Goal: Task Accomplishment & Management: Manage account settings

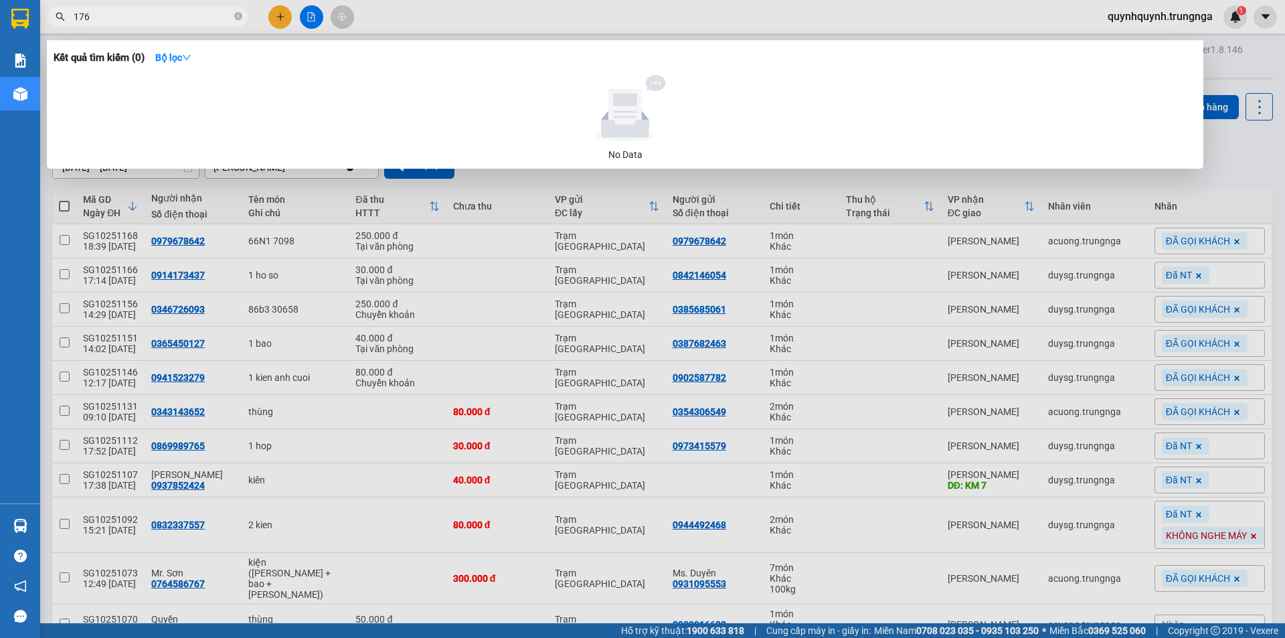
type input "1762"
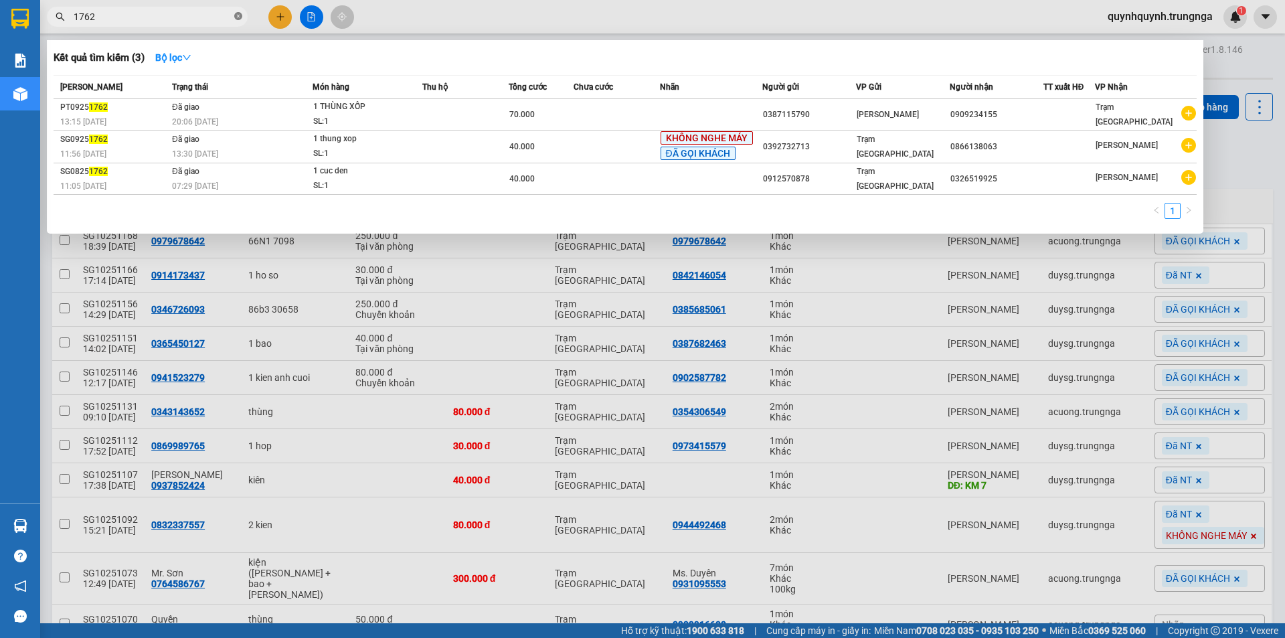
click at [238, 19] on icon "close-circle" at bounding box center [238, 16] width 8 height 8
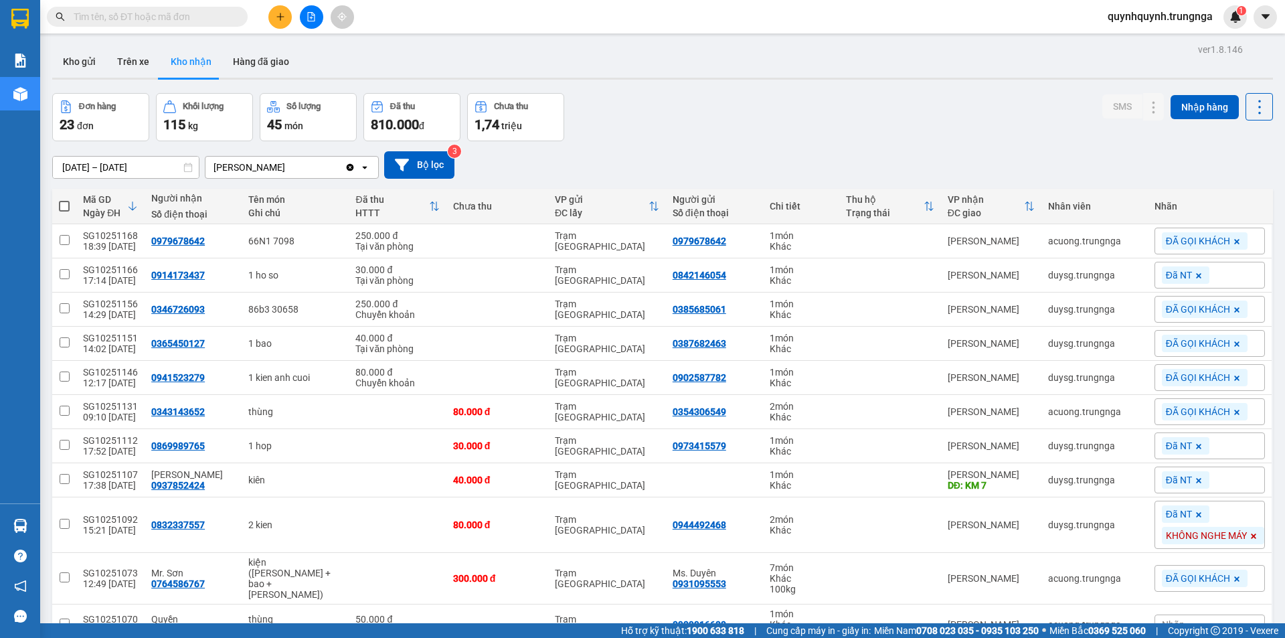
click at [908, 144] on div "01/09/2025 – 13/10/2025 Press the down arrow key to interact with the calendar …" at bounding box center [662, 165] width 1221 height 48
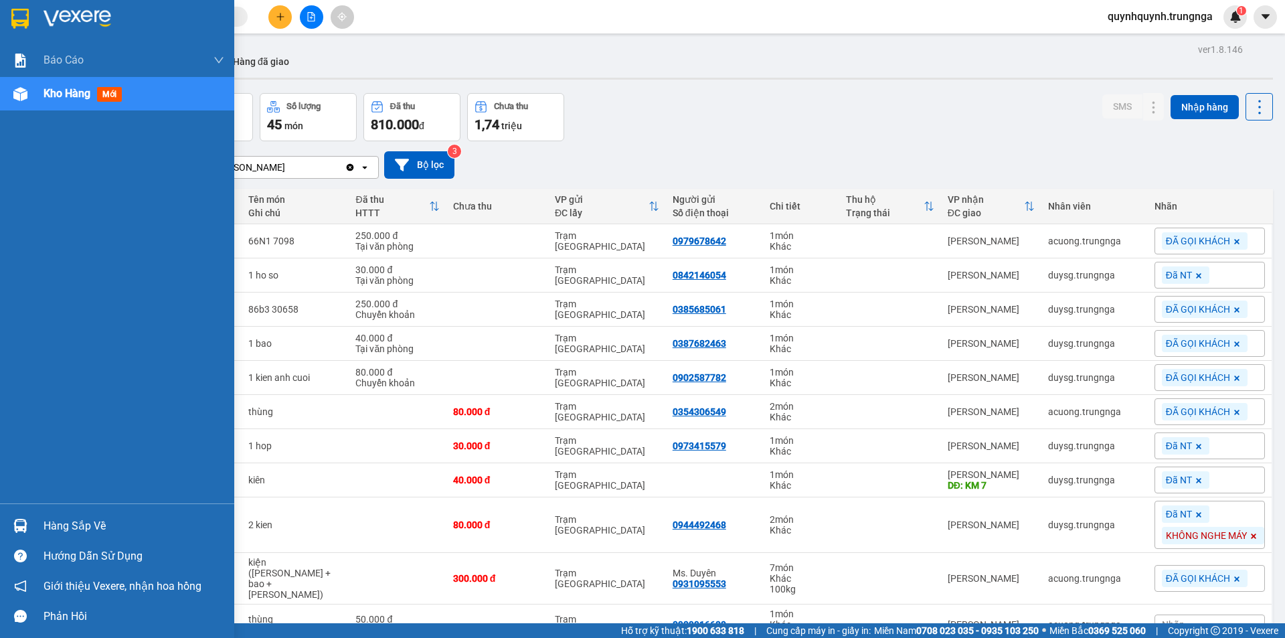
click at [58, 526] on div "Hàng sắp về" at bounding box center [134, 526] width 181 height 20
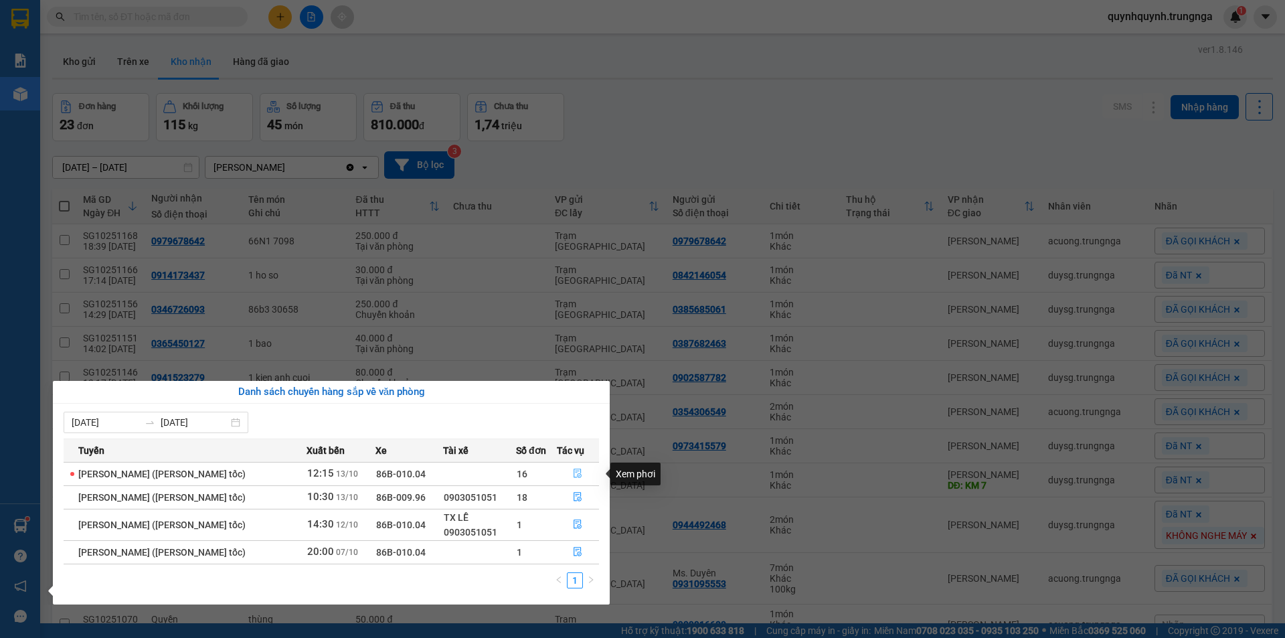
click at [575, 471] on icon "file-done" at bounding box center [578, 473] width 8 height 9
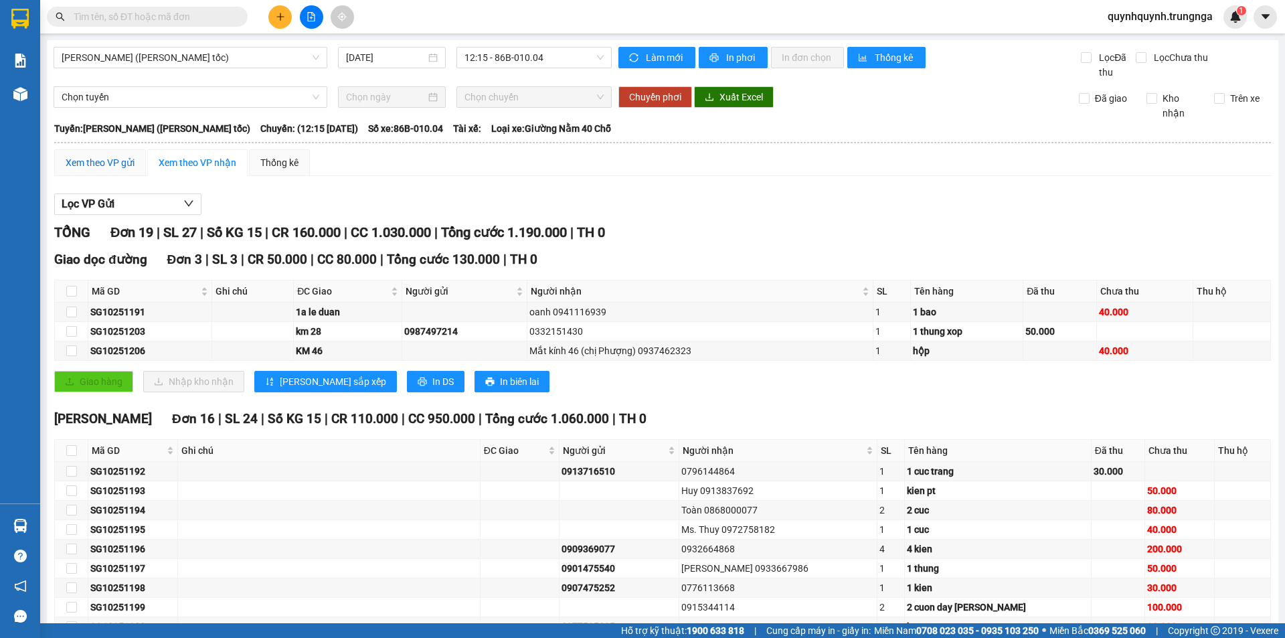
click at [87, 168] on div "Xem theo VP gửi" at bounding box center [100, 162] width 69 height 15
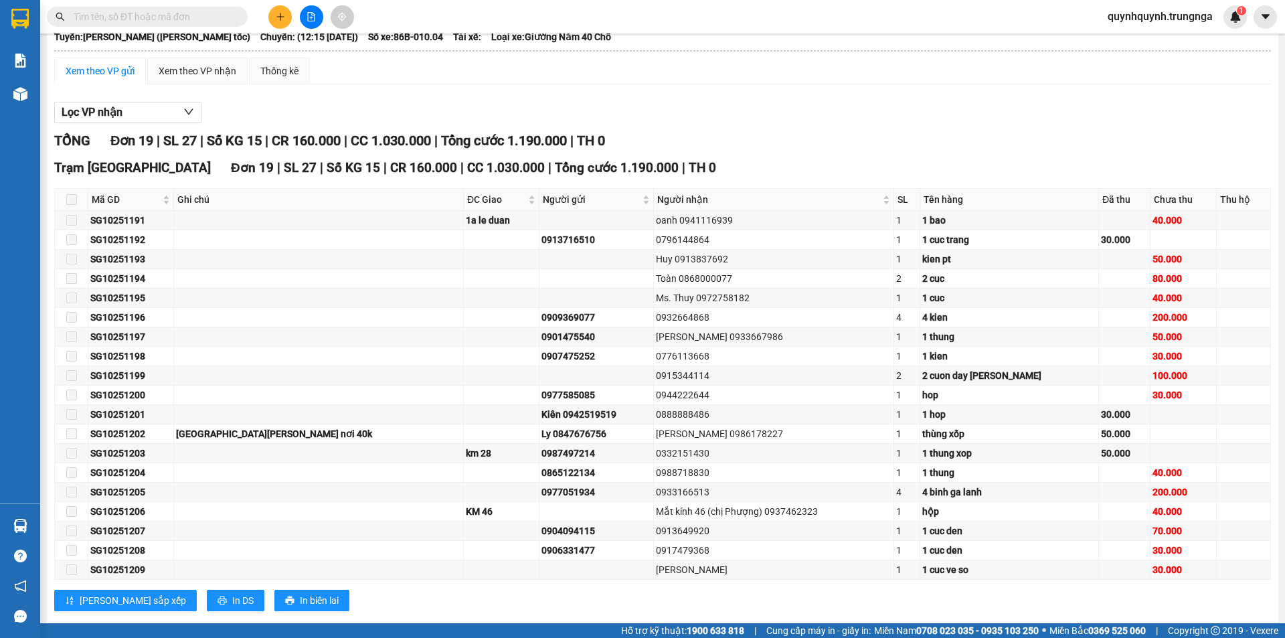
scroll to position [117, 0]
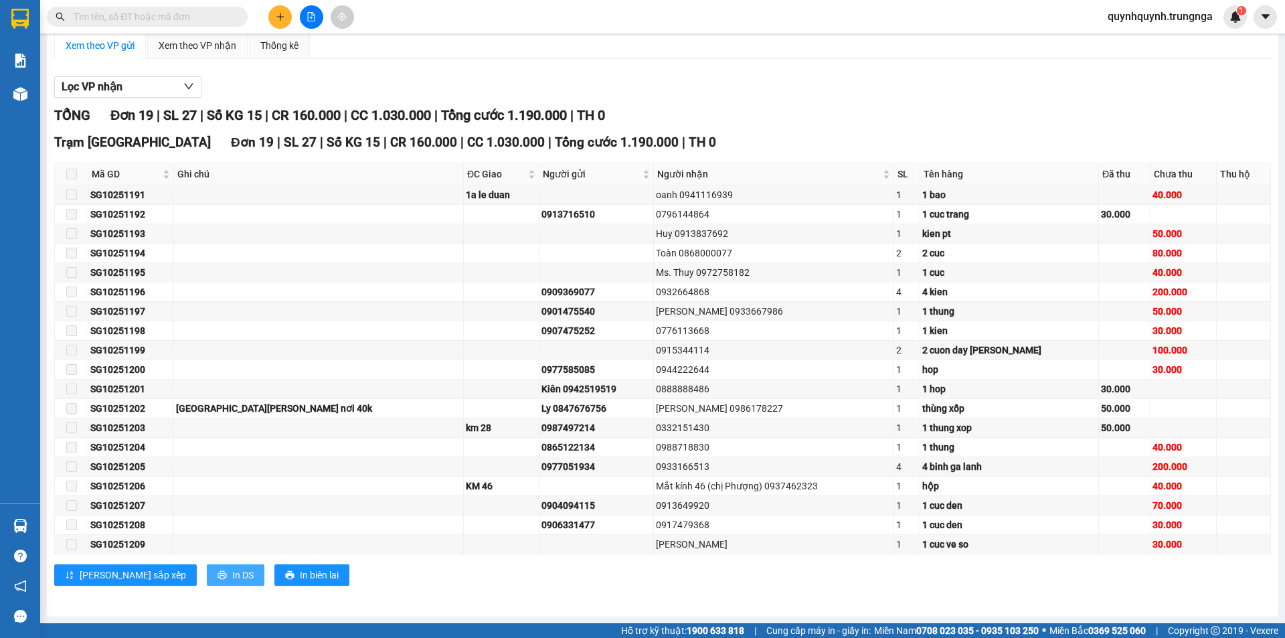
click at [232, 569] on span "In DS" at bounding box center [242, 575] width 21 height 15
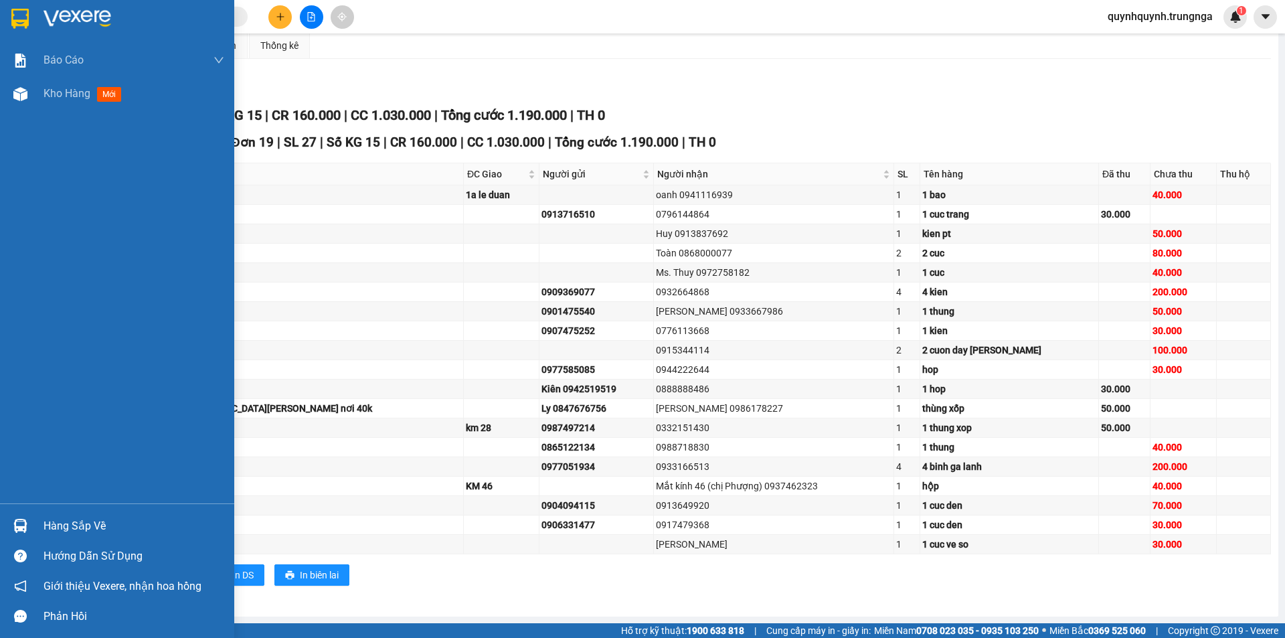
click at [34, 520] on div "Hàng sắp về" at bounding box center [117, 526] width 234 height 30
click at [34, 520] on div "Báo cáo Báo cáo dòng tiền (nhân viên) - chỉ tính tiền mặt Kho hàng mới Hàng sắp…" at bounding box center [117, 319] width 234 height 638
click at [73, 531] on div "Hàng sắp về" at bounding box center [134, 526] width 181 height 20
click at [73, 531] on body "Kết quả tìm kiếm ( 3 ) Bộ lọc Mã ĐH Trạng thái Món hàng Thu hộ Tổng cước Chưa c…" at bounding box center [642, 319] width 1285 height 638
click at [29, 523] on div at bounding box center [20, 525] width 23 height 23
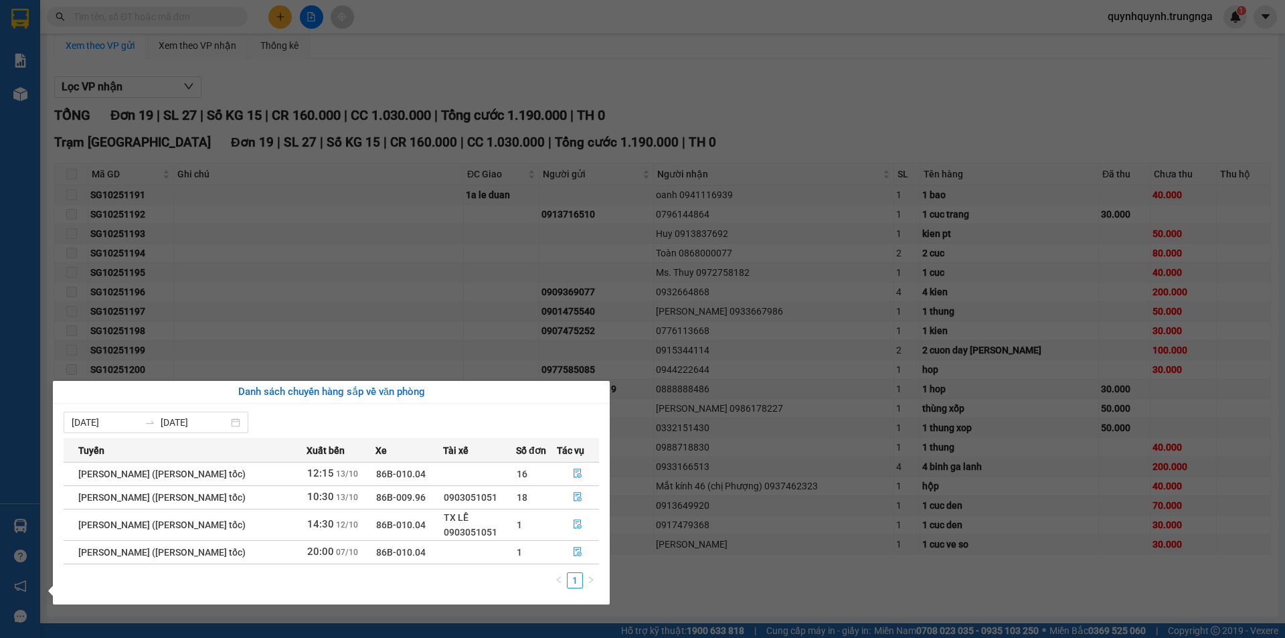
click at [663, 179] on section "Kết quả tìm kiếm ( 3 ) Bộ lọc Mã ĐH Trạng thái Món hàng Thu hộ Tổng cước Chưa c…" at bounding box center [642, 319] width 1285 height 638
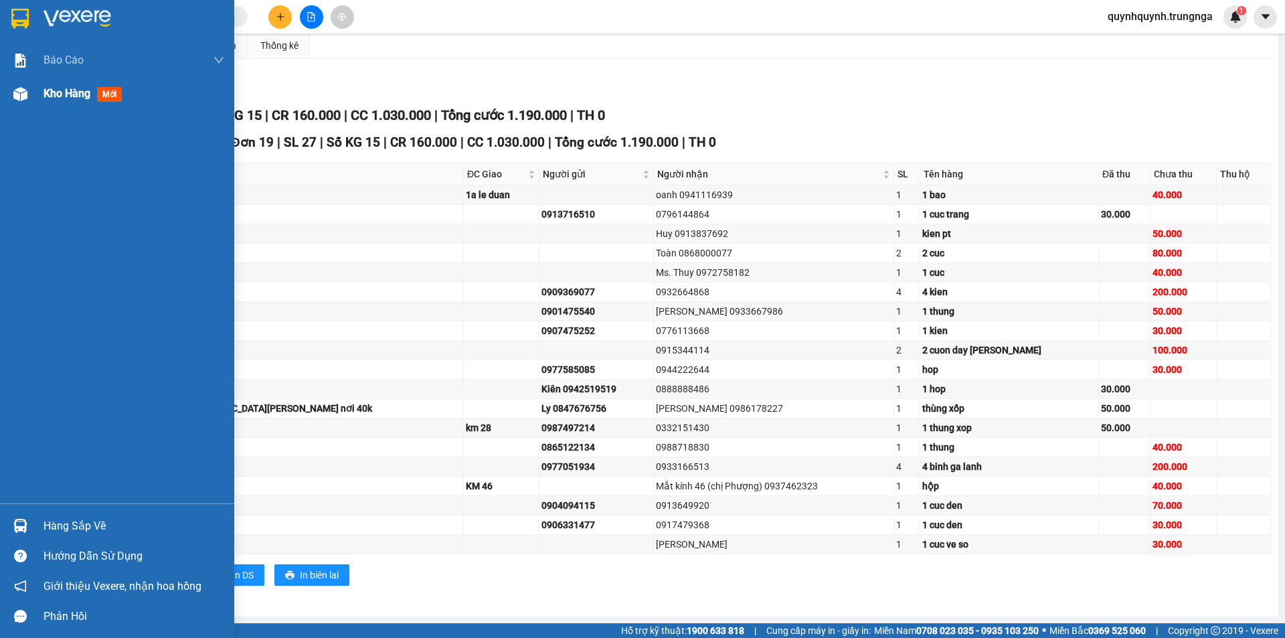
click at [27, 92] on img at bounding box center [20, 94] width 14 height 14
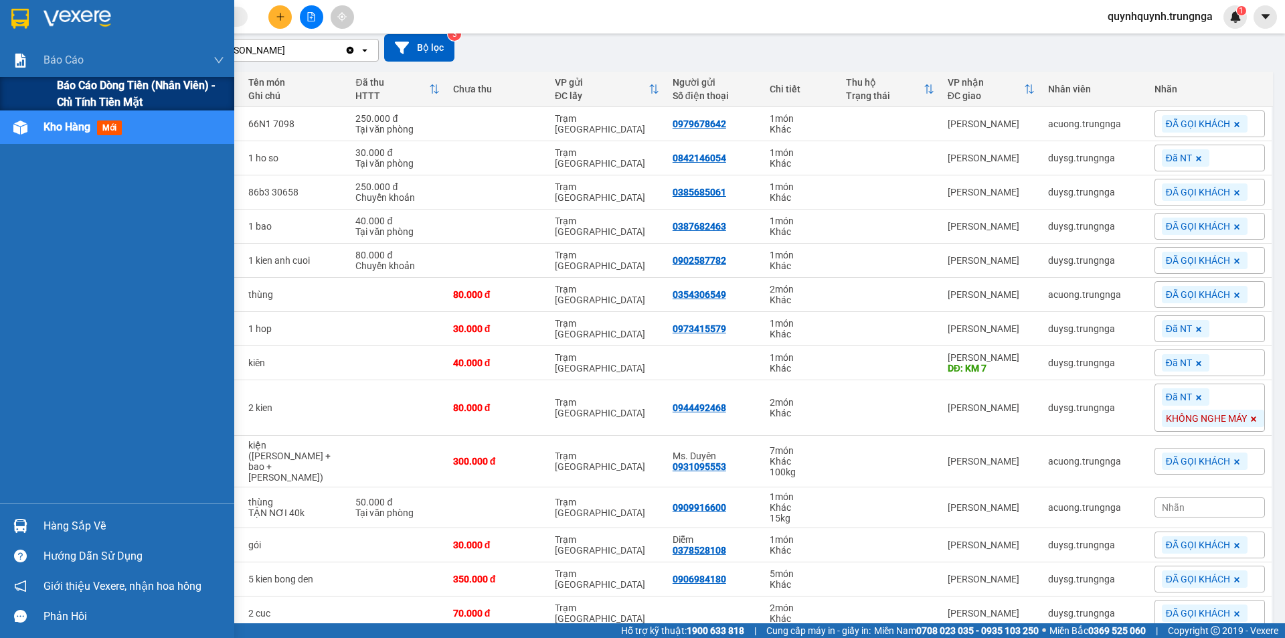
click at [46, 90] on div "Báo cáo dòng tiền (nhân viên) - chỉ tính tiền mặt" at bounding box center [117, 93] width 234 height 33
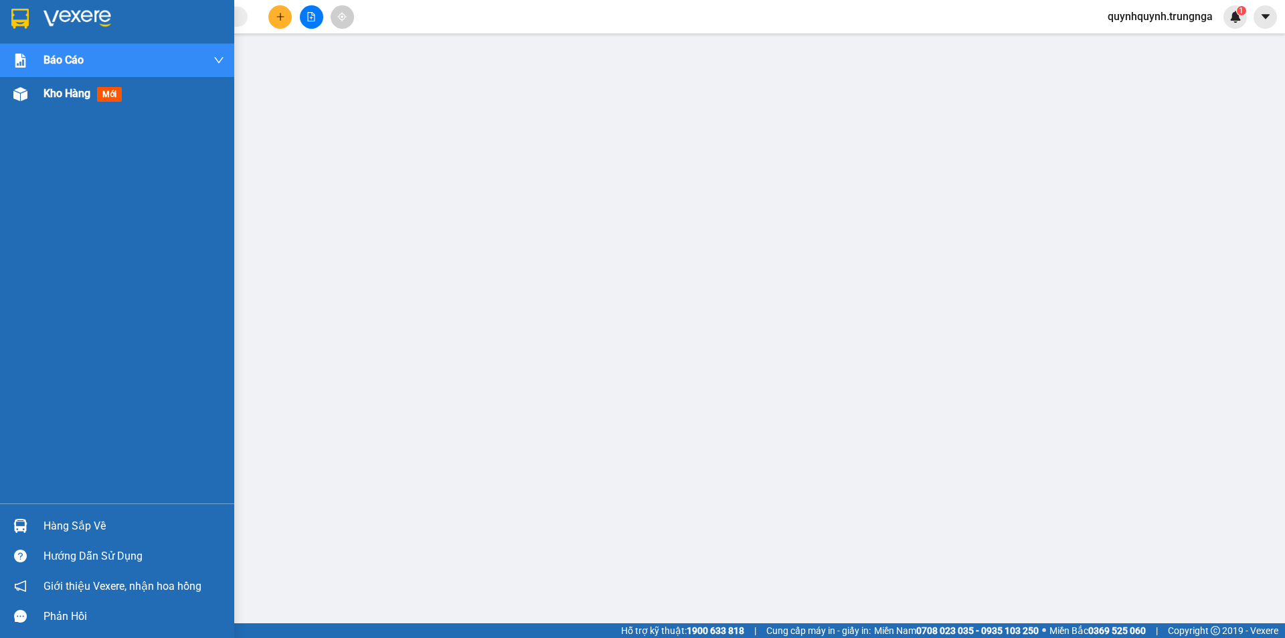
click at [82, 95] on span "Kho hàng" at bounding box center [67, 93] width 47 height 13
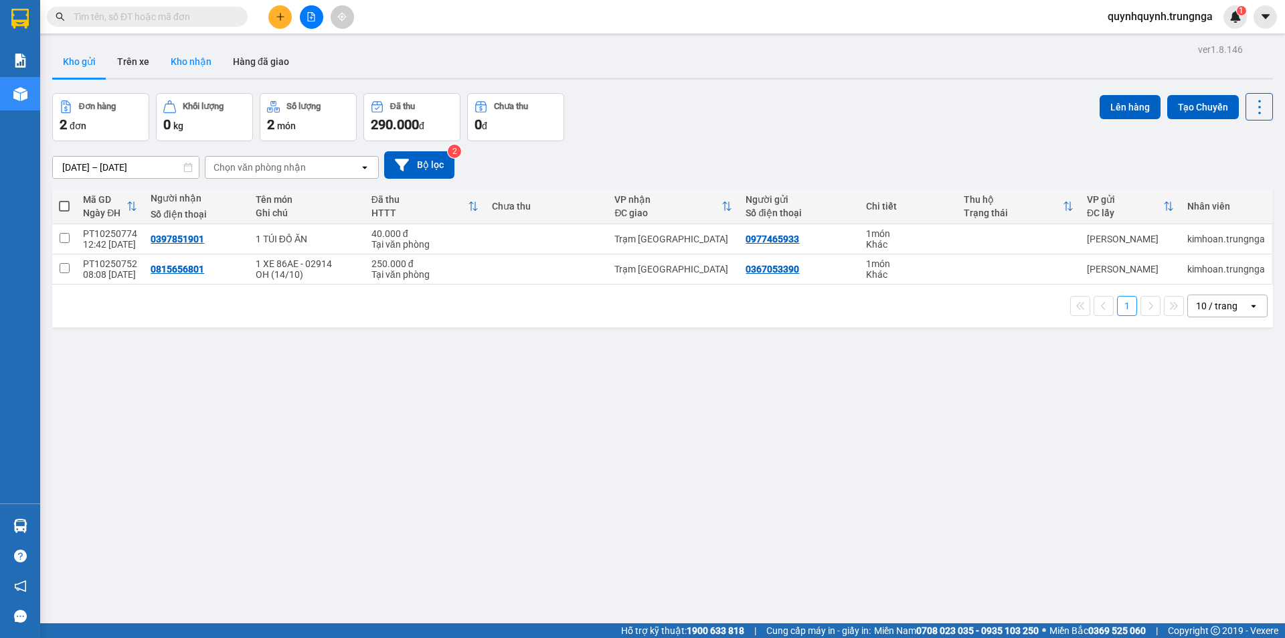
click at [191, 56] on button "Kho nhận" at bounding box center [191, 62] width 62 height 32
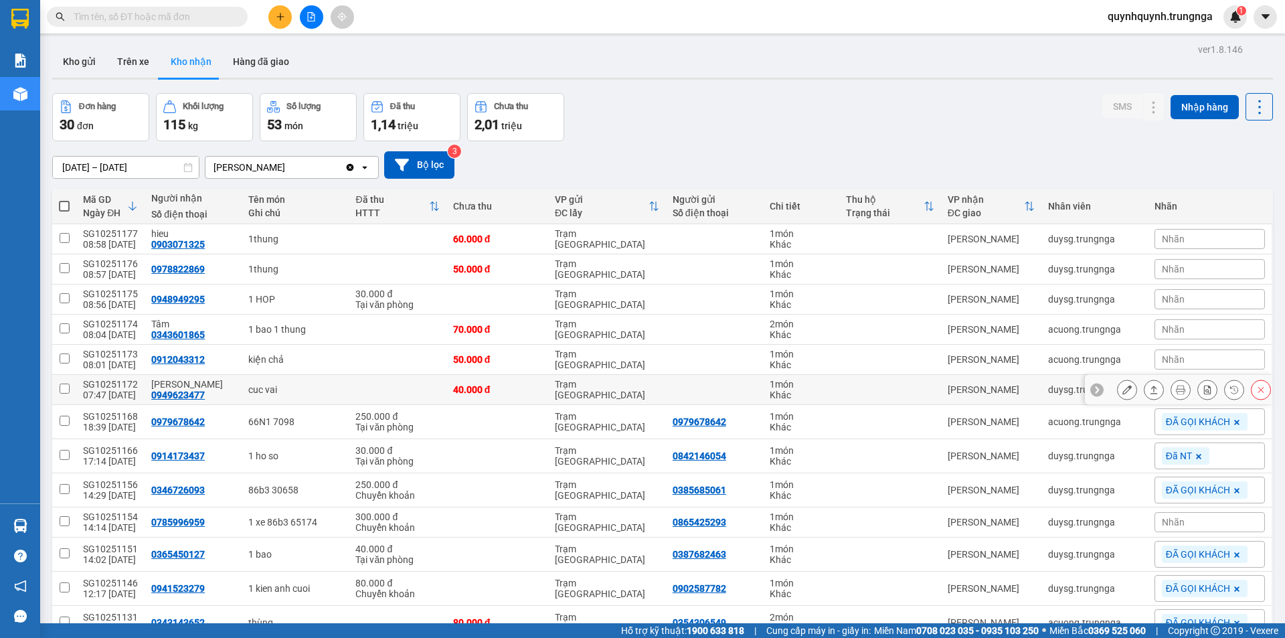
click at [1176, 388] on icon at bounding box center [1180, 389] width 9 height 9
click at [1199, 395] on div "Nhãn" at bounding box center [1209, 389] width 110 height 20
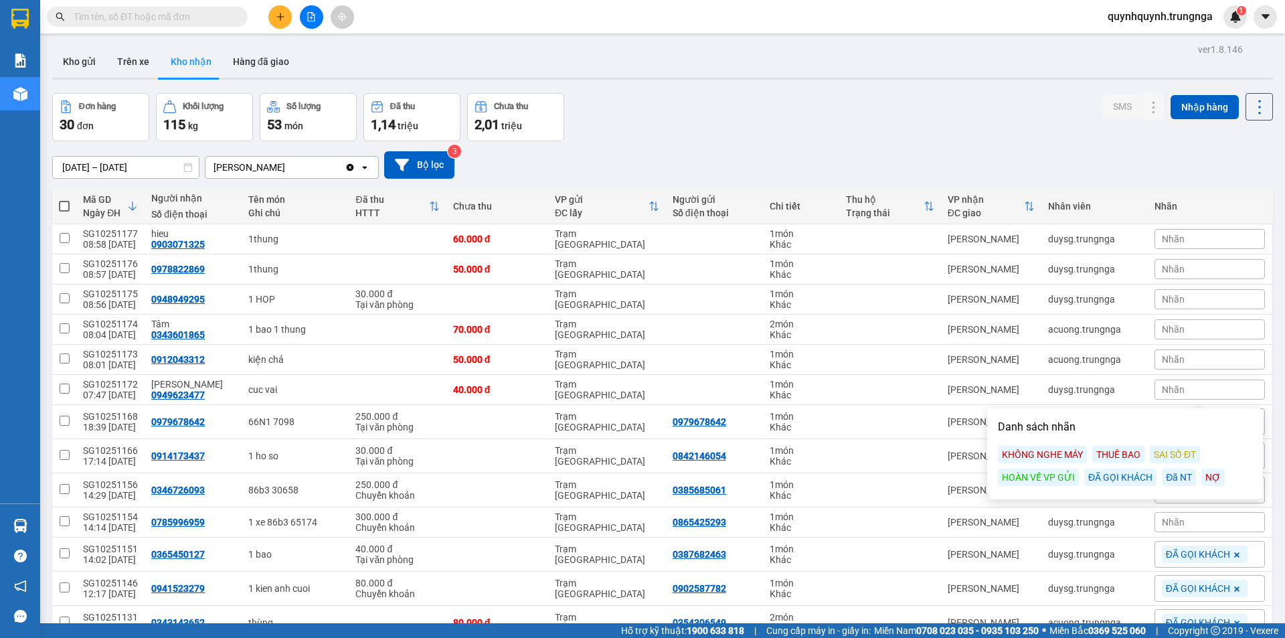
click at [1116, 479] on div "ĐÃ GỌI KHÁCH" at bounding box center [1120, 476] width 72 height 17
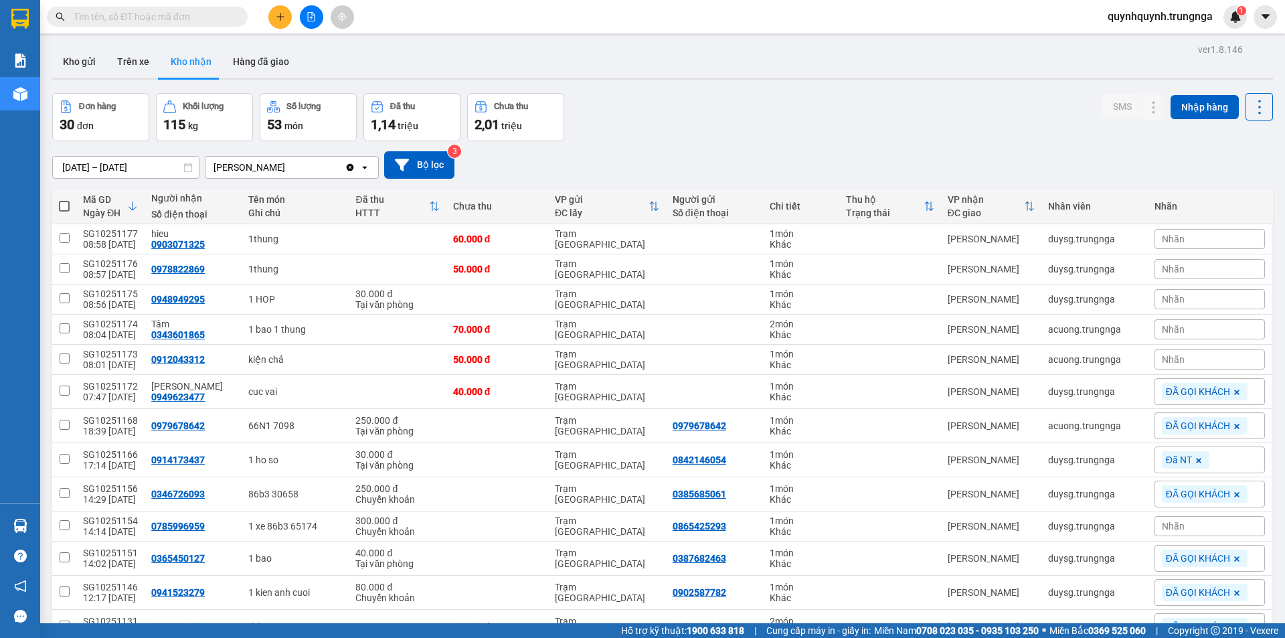
click at [1207, 365] on div "Nhãn" at bounding box center [1209, 359] width 110 height 20
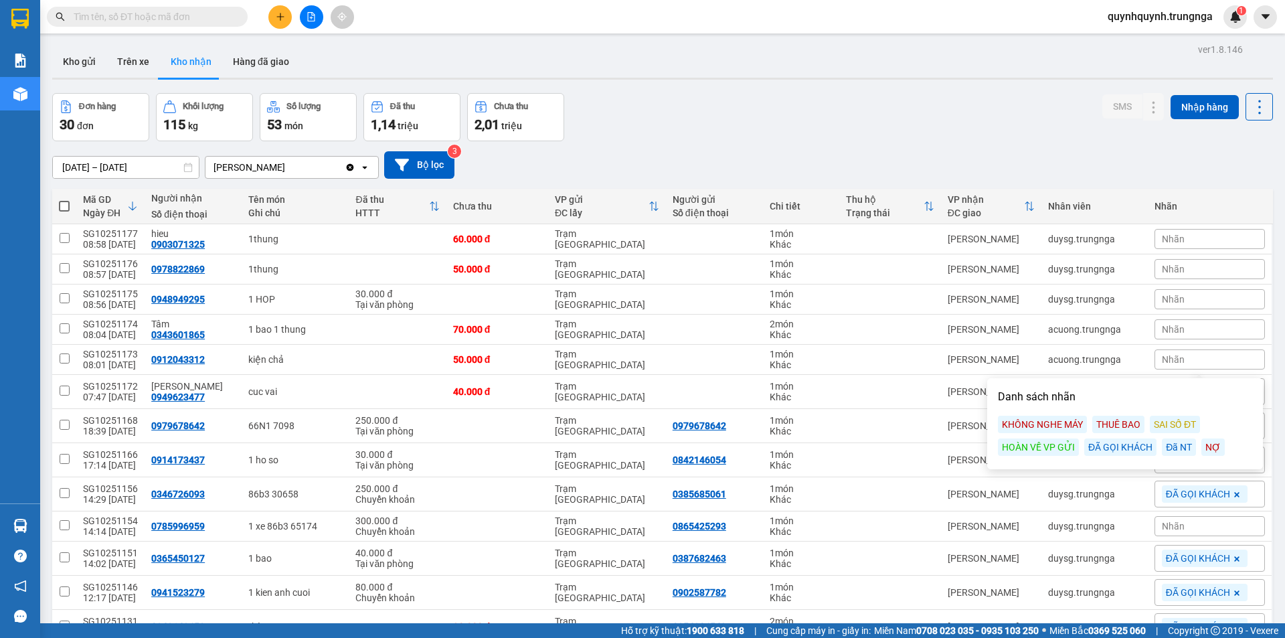
click at [1133, 449] on div "ĐÃ GỌI KHÁCH" at bounding box center [1120, 446] width 72 height 17
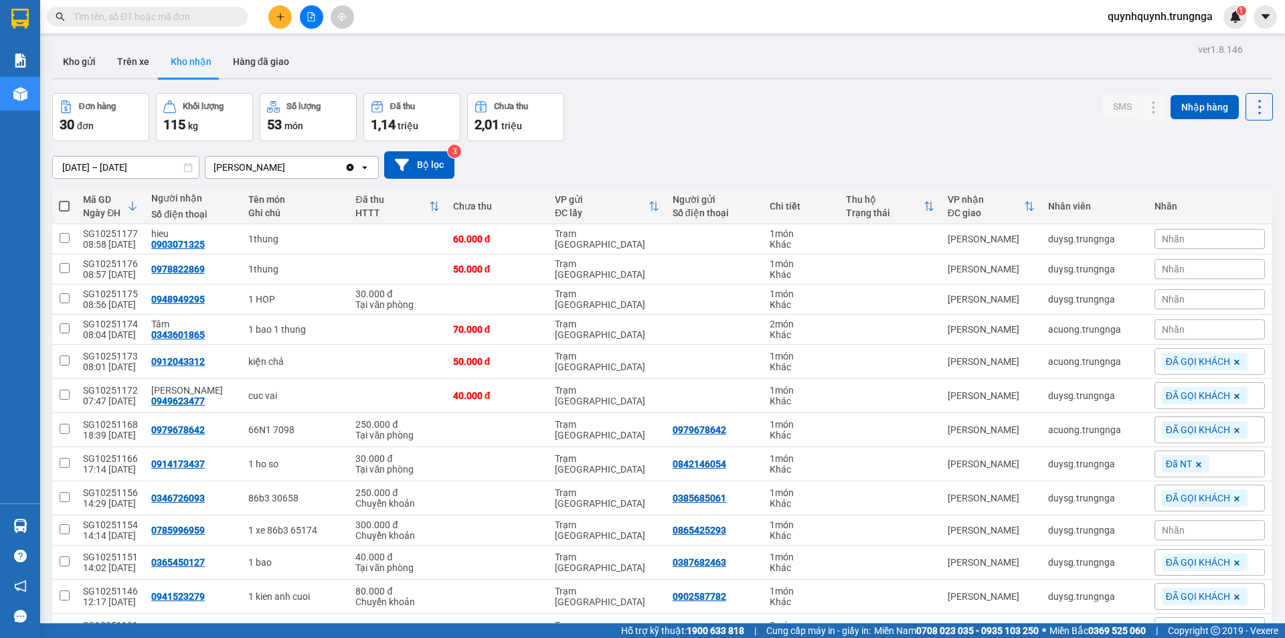
click at [177, 19] on input "text" at bounding box center [153, 16] width 158 height 15
click at [1223, 331] on div "Nhãn" at bounding box center [1209, 329] width 110 height 20
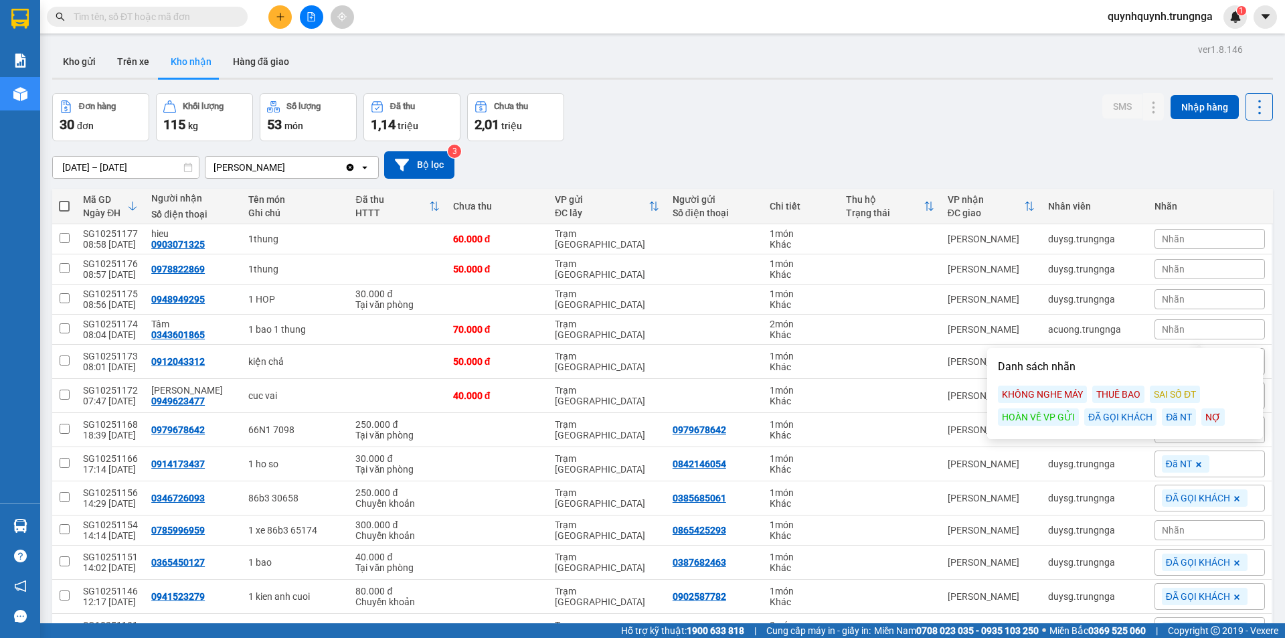
click at [1140, 419] on div "ĐÃ GỌI KHÁCH" at bounding box center [1120, 416] width 72 height 17
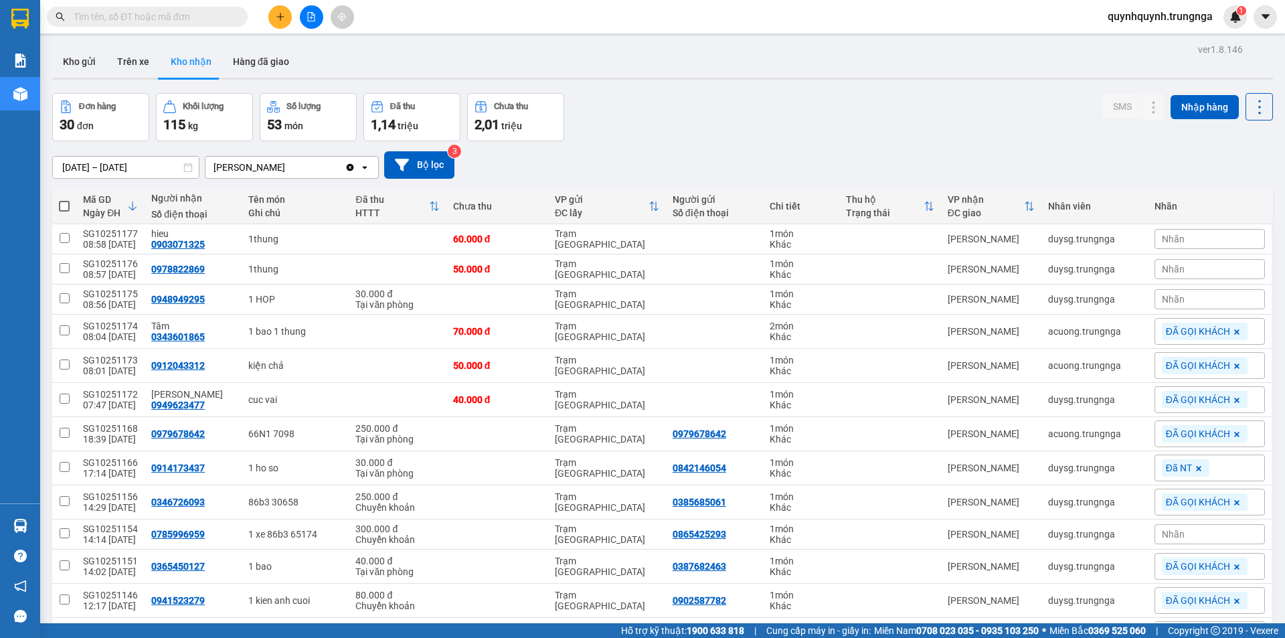
click at [1270, 268] on main "ver 1.8.146 Kho gửi Trên xe Kho nhận Hàng đã giao Đơn hàng 30 đơn Khối lượng 11…" at bounding box center [642, 311] width 1285 height 623
click at [1204, 300] on div "Nhãn" at bounding box center [1209, 299] width 110 height 20
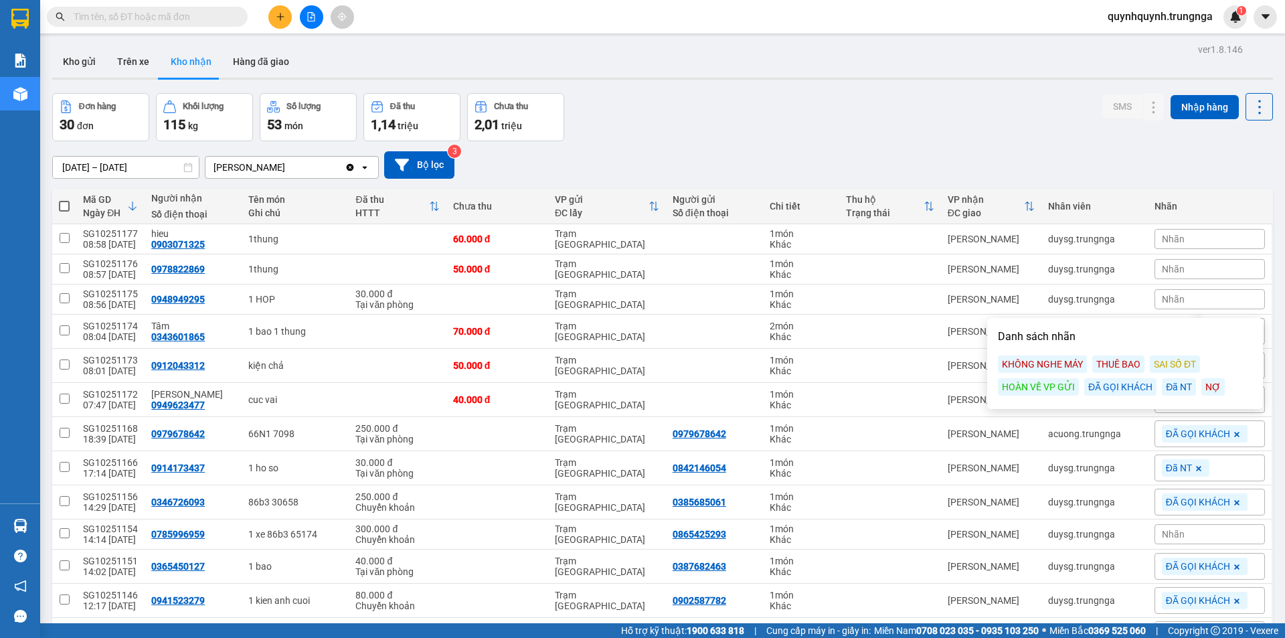
click at [1129, 385] on div "ĐÃ GỌI KHÁCH" at bounding box center [1120, 386] width 72 height 17
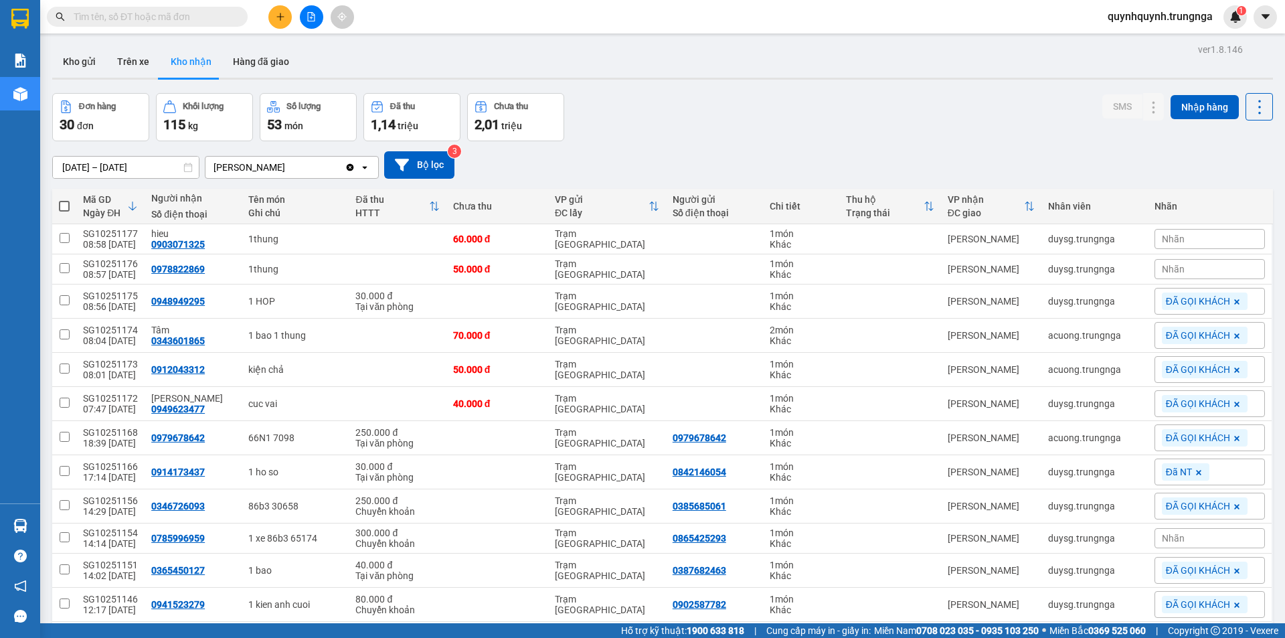
click at [167, 19] on input "text" at bounding box center [153, 16] width 158 height 15
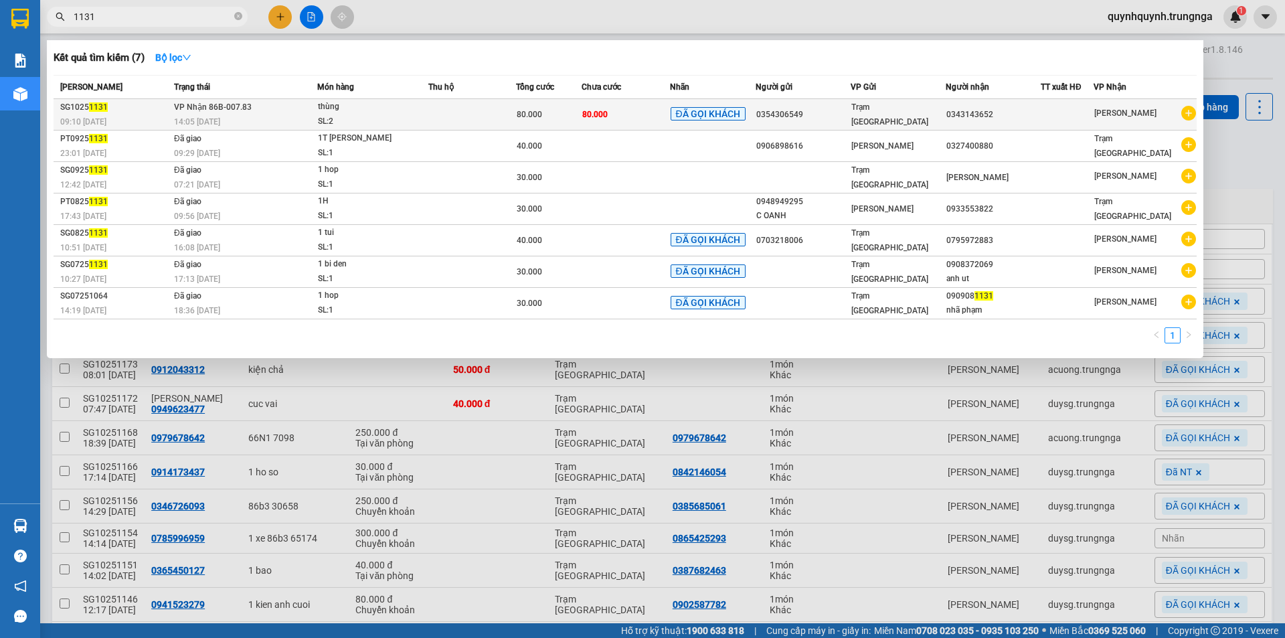
type input "1131"
click at [865, 113] on span "Trạm [GEOGRAPHIC_DATA]" at bounding box center [889, 114] width 77 height 24
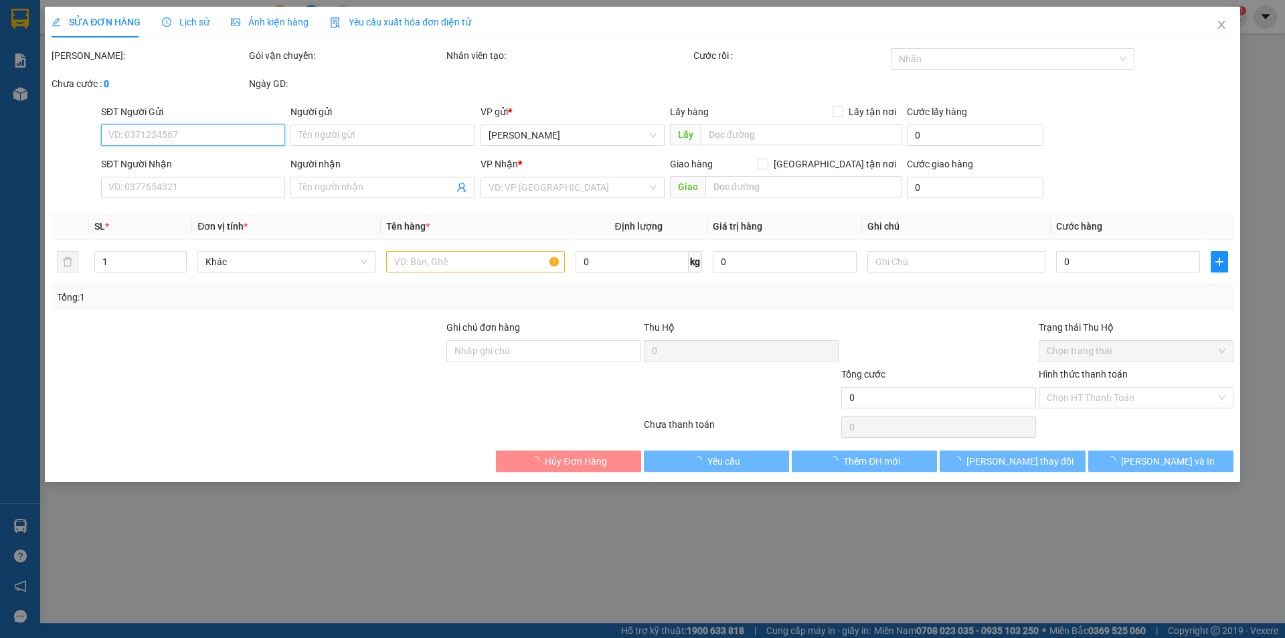
type input "0354306549"
type input "0343143652"
type input "0343143650 Anh Quý"
type input "80.000"
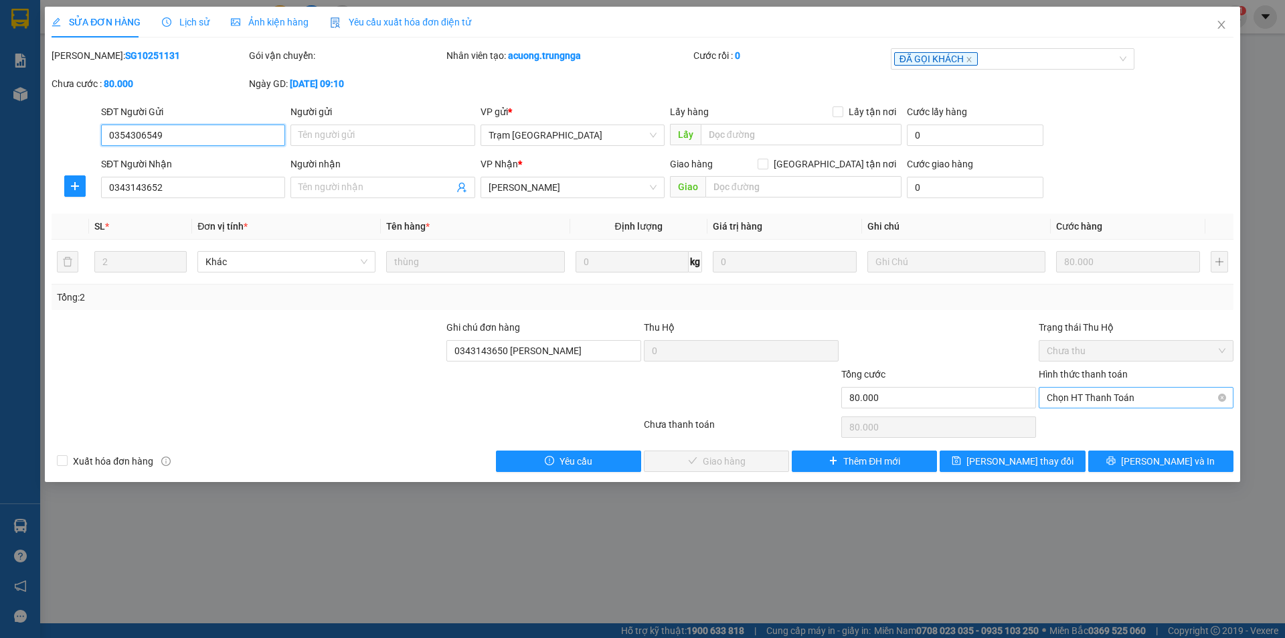
click at [1126, 402] on span "Chọn HT Thanh Toán" at bounding box center [1136, 398] width 179 height 20
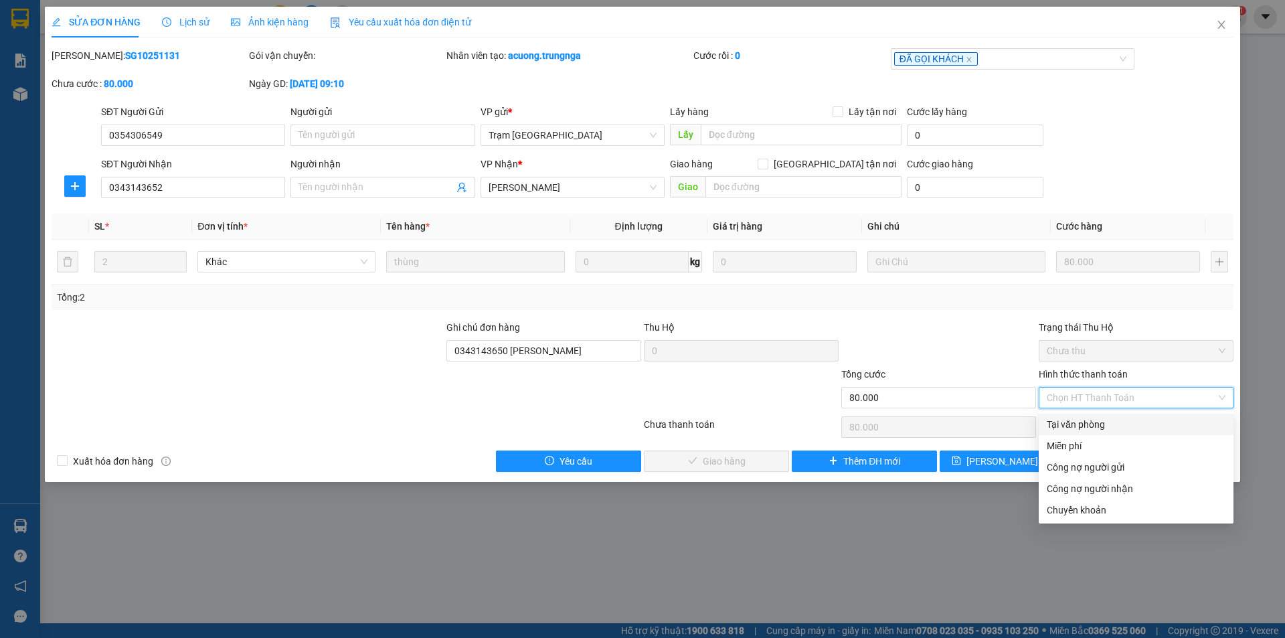
click at [1103, 425] on div "Tại văn phòng" at bounding box center [1136, 424] width 179 height 15
type input "0"
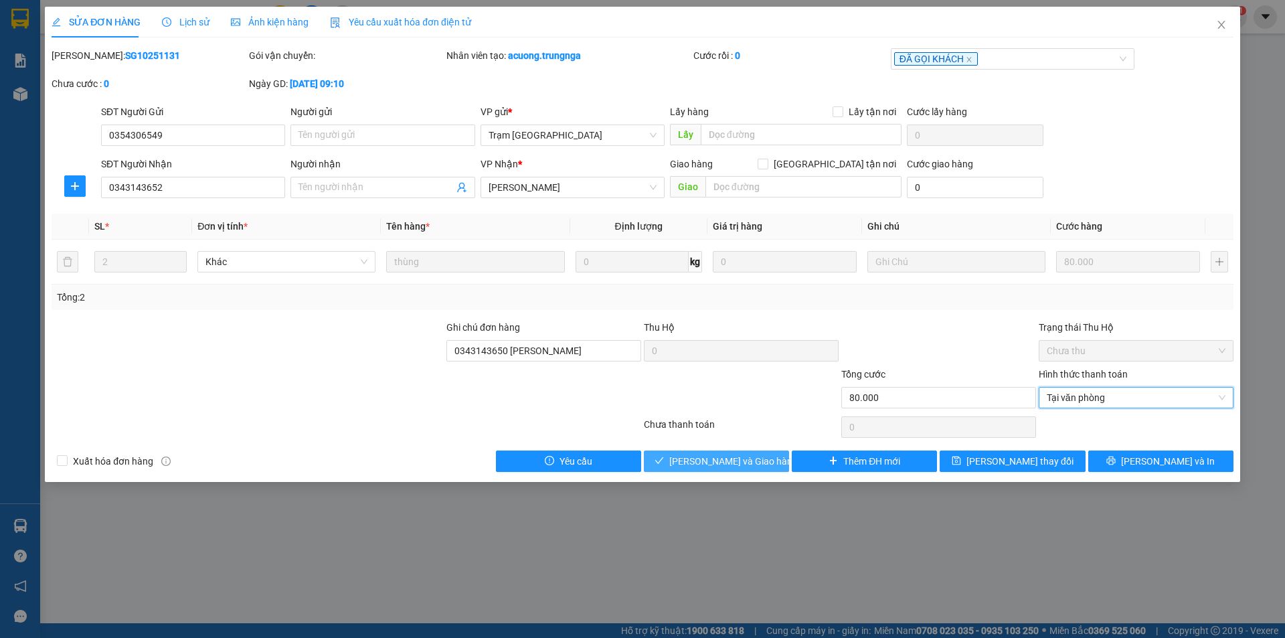
click at [717, 456] on span "[PERSON_NAME] và Giao hàng" at bounding box center [733, 461] width 128 height 15
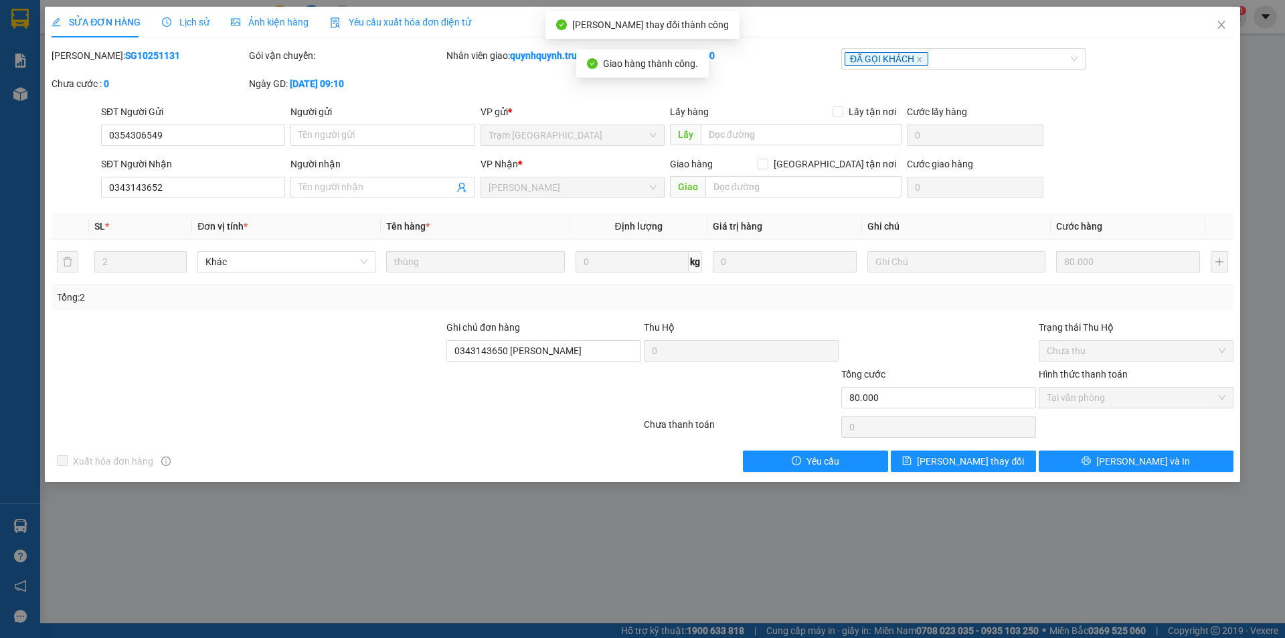
click at [1023, 472] on div "SỬA ĐƠN HÀNG Lịch sử Ảnh kiện hàng Yêu cầu xuất hóa đơn điện tử Total Paid Fee …" at bounding box center [642, 244] width 1195 height 475
click at [1021, 460] on button "[PERSON_NAME] thay đổi" at bounding box center [963, 460] width 145 height 21
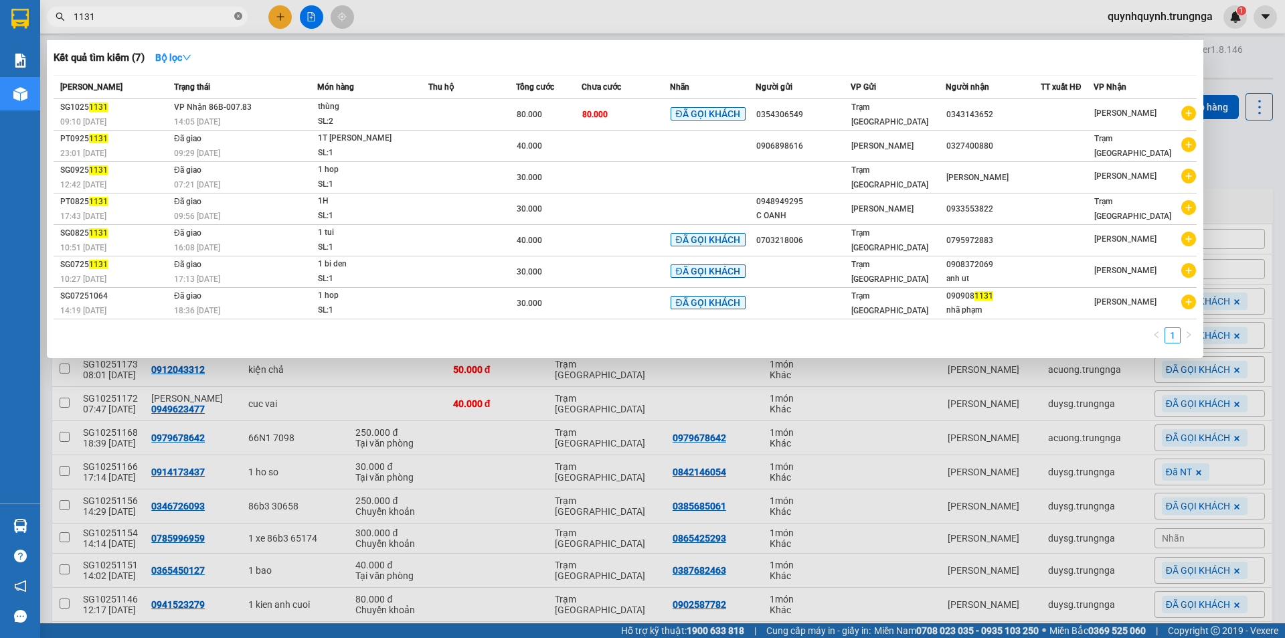
click at [239, 16] on icon "close-circle" at bounding box center [238, 16] width 8 height 8
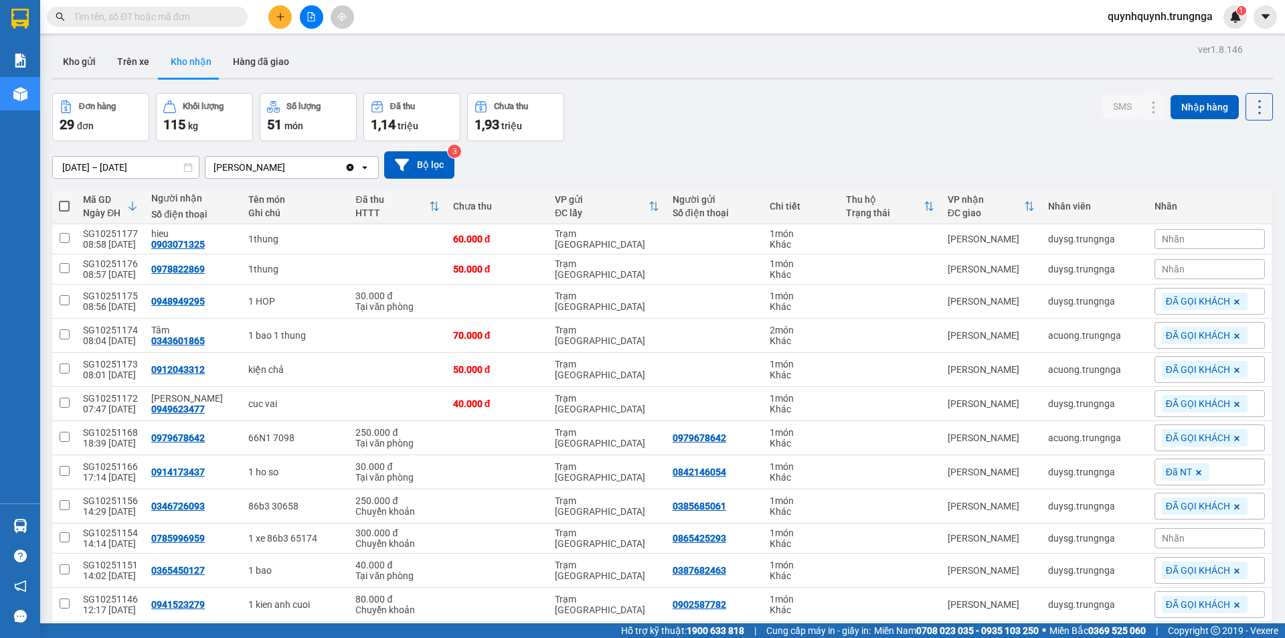
click at [782, 135] on div "Đơn hàng 29 đơn Khối lượng 115 kg Số lượng 51 món Đã thu 1,14 triệu Chưa thu 1,…" at bounding box center [662, 117] width 1221 height 48
click at [1179, 267] on button at bounding box center [1180, 269] width 19 height 23
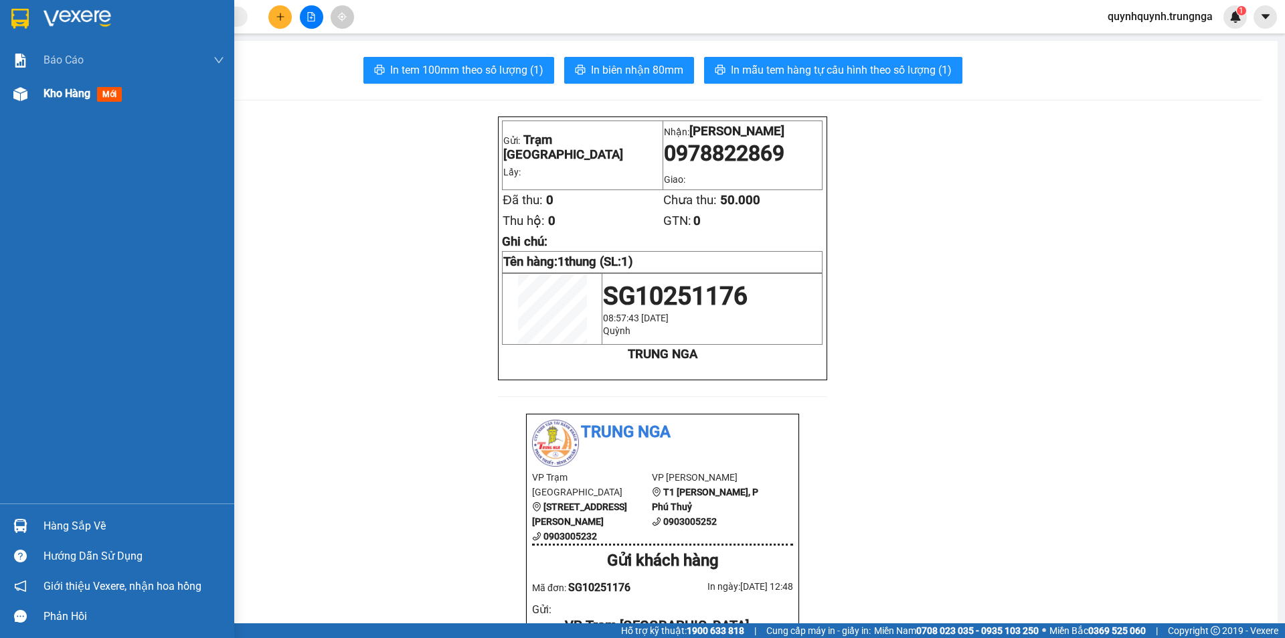
click at [66, 104] on div "Kho hàng mới" at bounding box center [134, 93] width 181 height 33
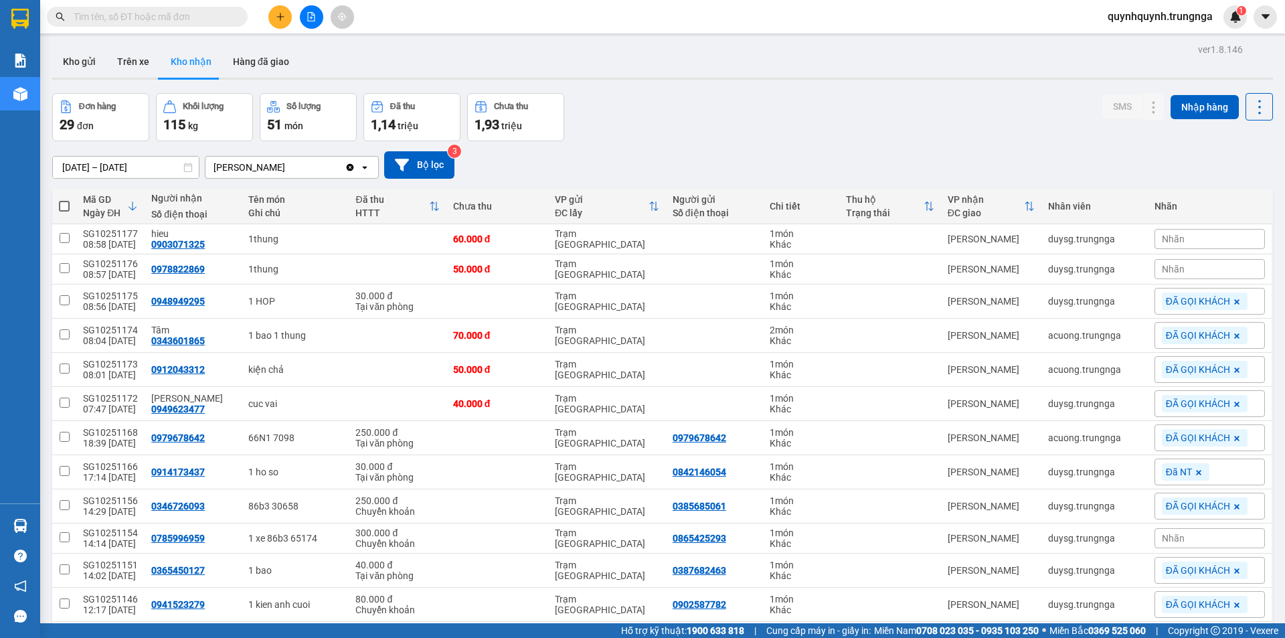
click at [201, 63] on button "Kho nhận" at bounding box center [191, 62] width 62 height 32
click at [1193, 272] on div "Nhãn" at bounding box center [1209, 269] width 110 height 20
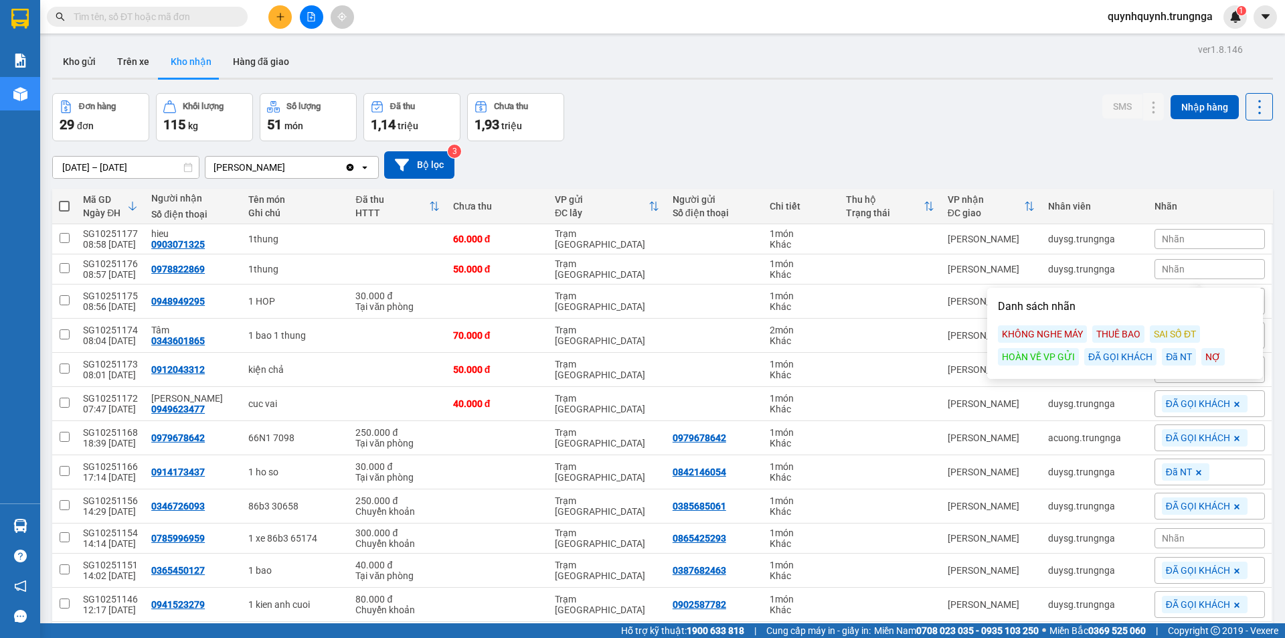
click at [1100, 357] on div "ĐÃ GỌI KHÁCH" at bounding box center [1120, 356] width 72 height 17
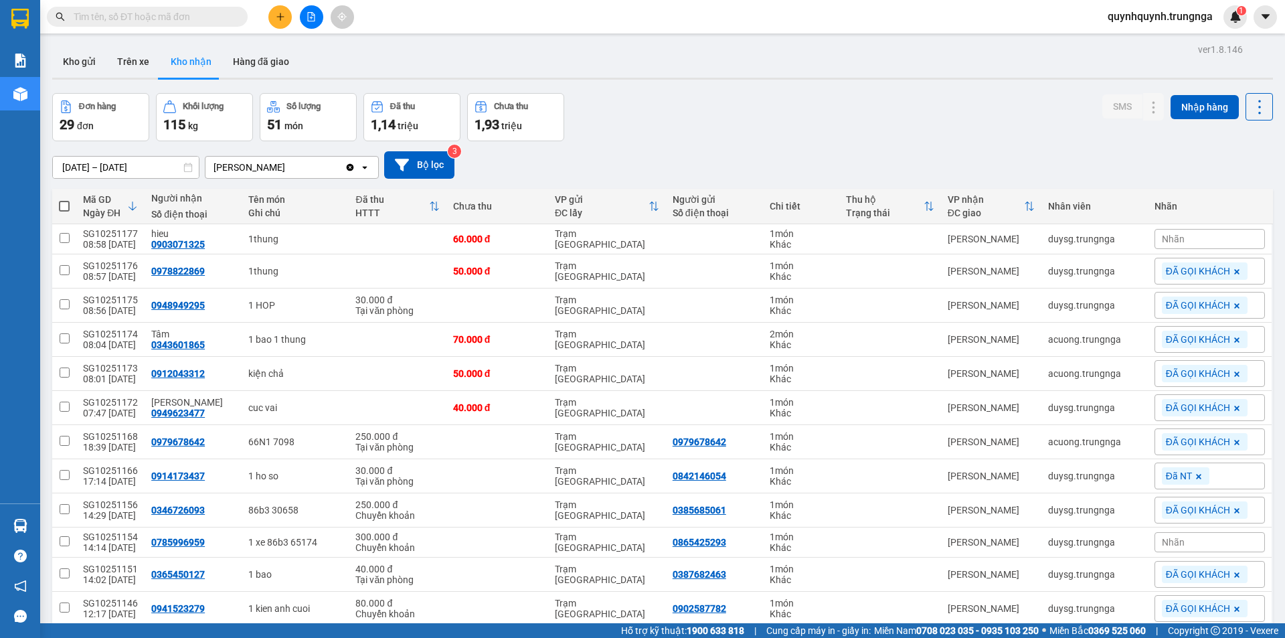
click at [1223, 174] on div "01/09/2025 – 13/10/2025 Press the down arrow key to interact with the calendar …" at bounding box center [662, 164] width 1221 height 27
click at [1187, 238] on div "Nhãn" at bounding box center [1209, 239] width 110 height 20
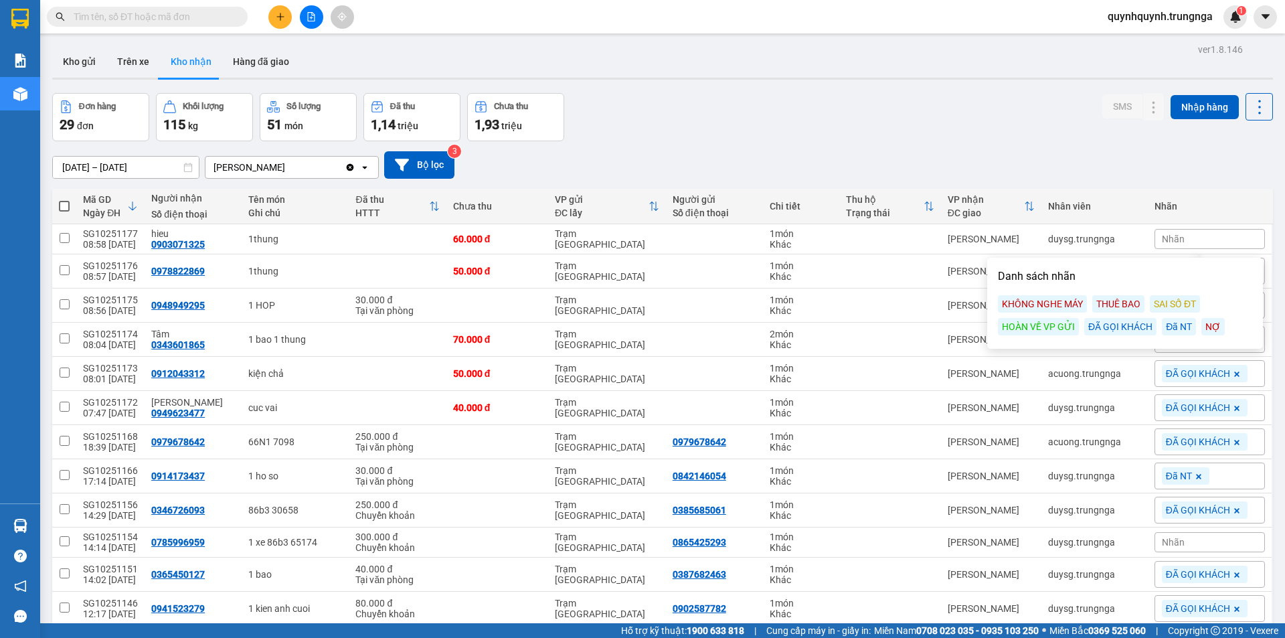
click at [1127, 329] on div "ĐÃ GỌI KHÁCH" at bounding box center [1120, 326] width 72 height 17
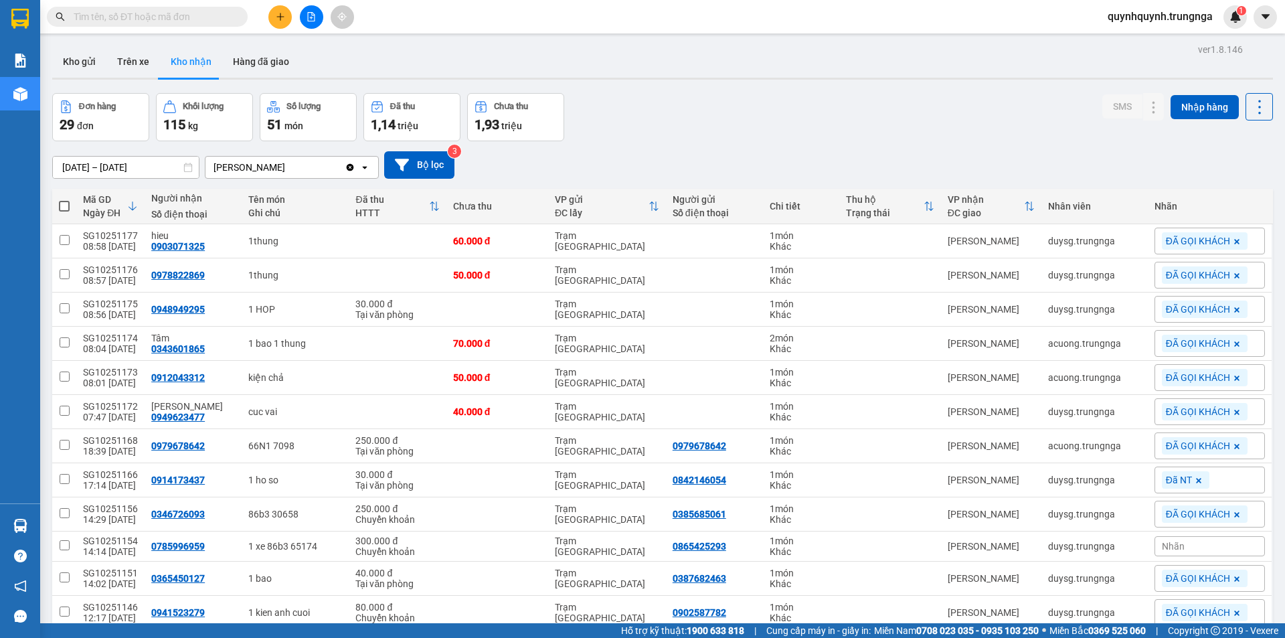
click at [1202, 152] on div "01/09/2025 – 13/10/2025 Press the down arrow key to interact with the calendar …" at bounding box center [662, 164] width 1221 height 27
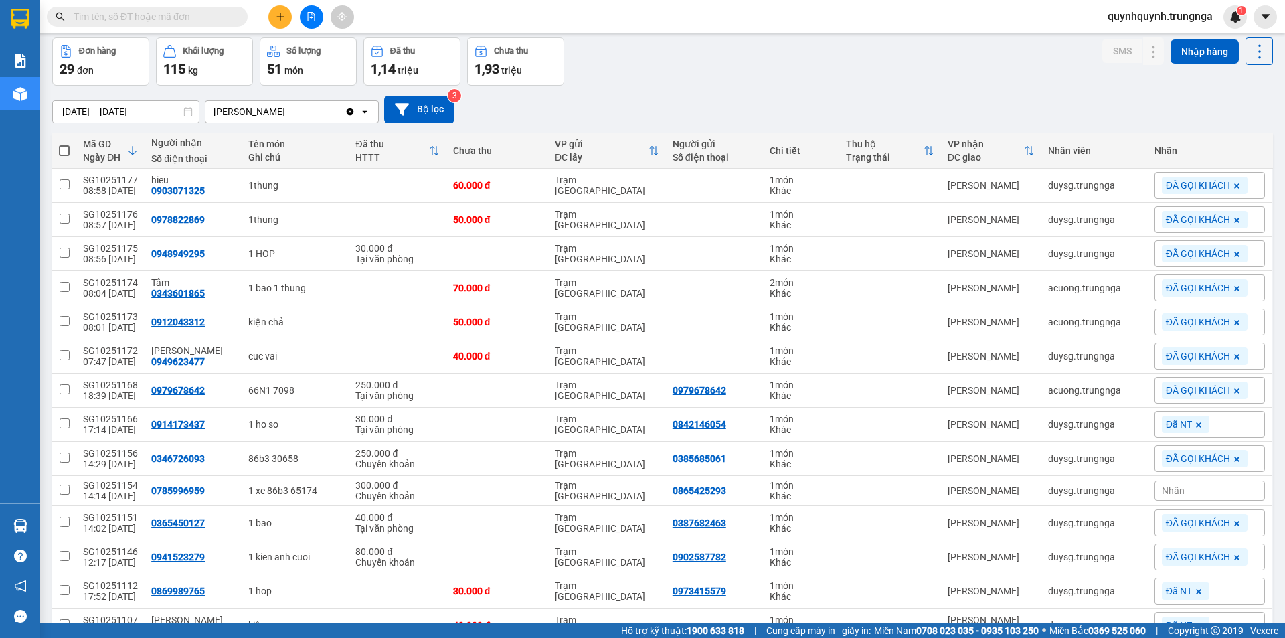
scroll to position [67, 0]
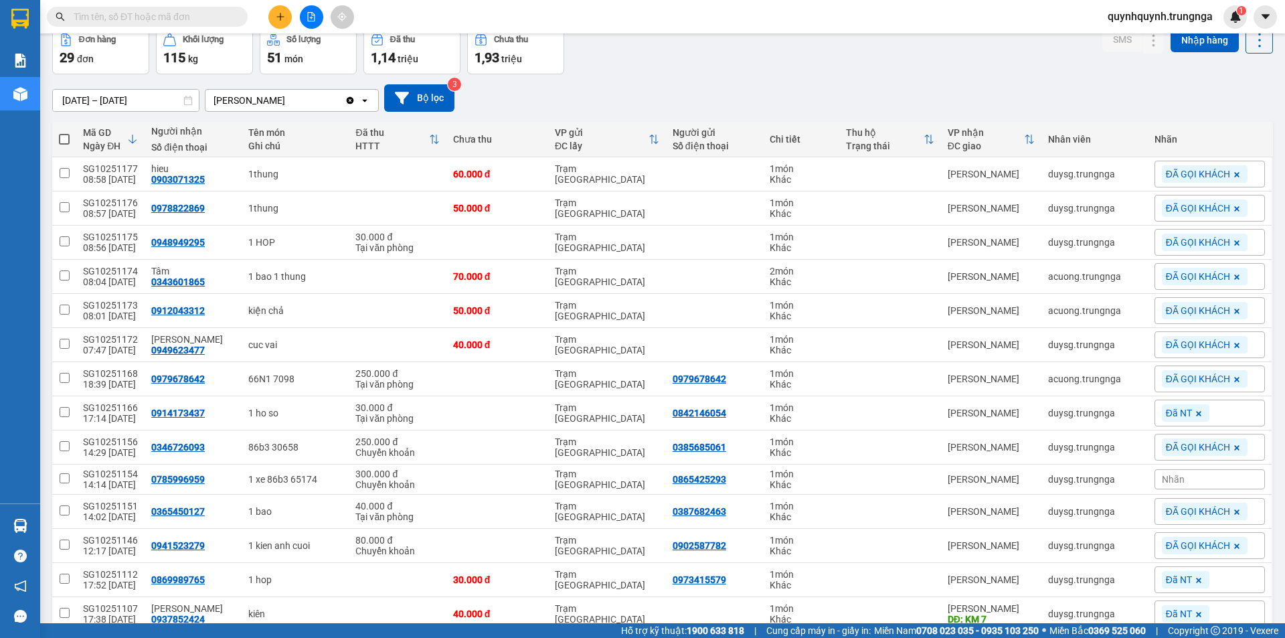
click at [1172, 481] on span "Nhãn" at bounding box center [1173, 479] width 23 height 11
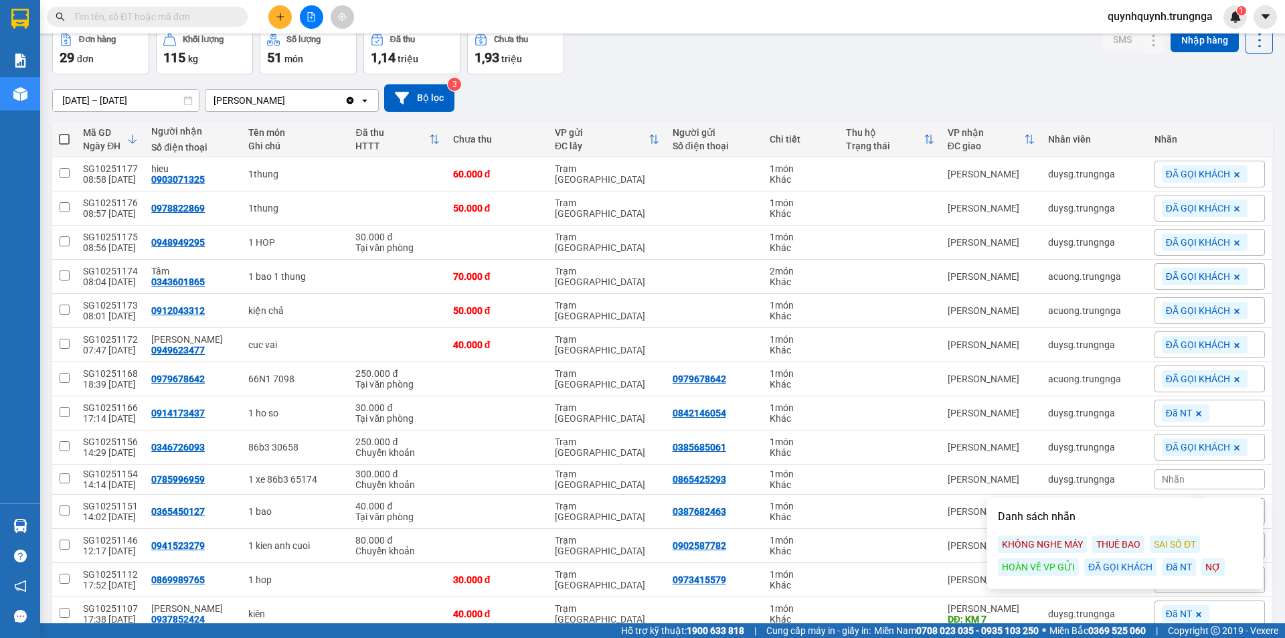
click at [1129, 568] on div "ĐÃ GỌI KHÁCH" at bounding box center [1120, 566] width 72 height 17
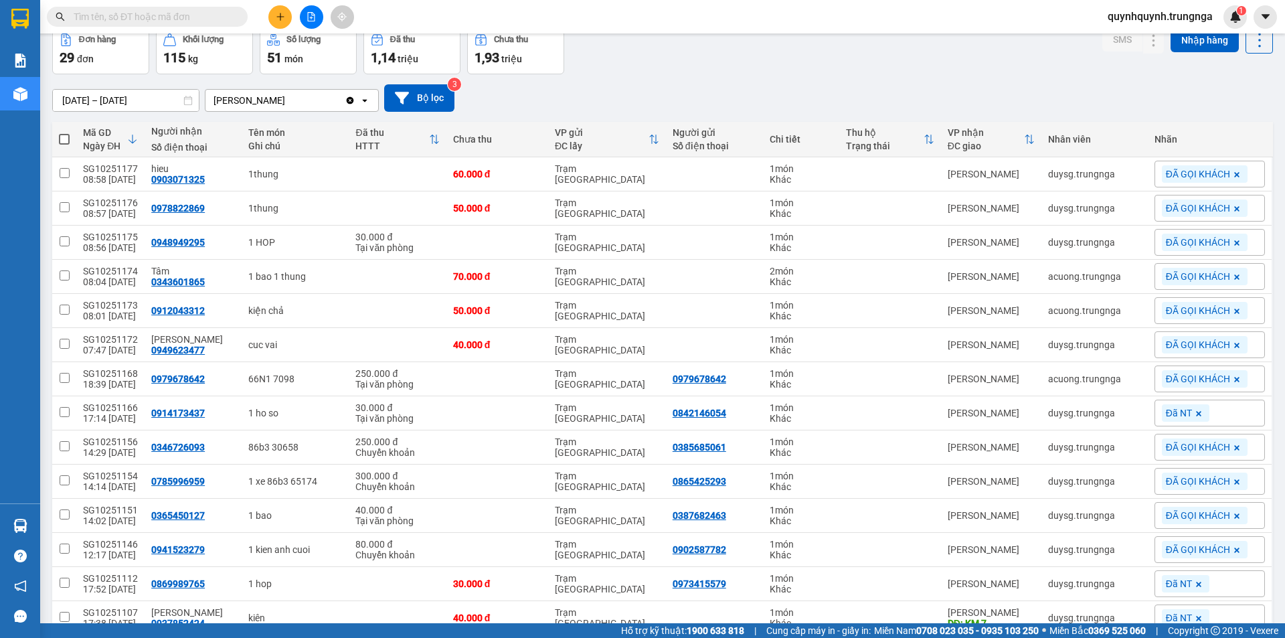
click at [1272, 385] on main "ver 1.8.146 Kho gửi Trên xe Kho nhận Hàng đã giao Đơn hàng 29 đơn Khối lượng 11…" at bounding box center [642, 311] width 1285 height 623
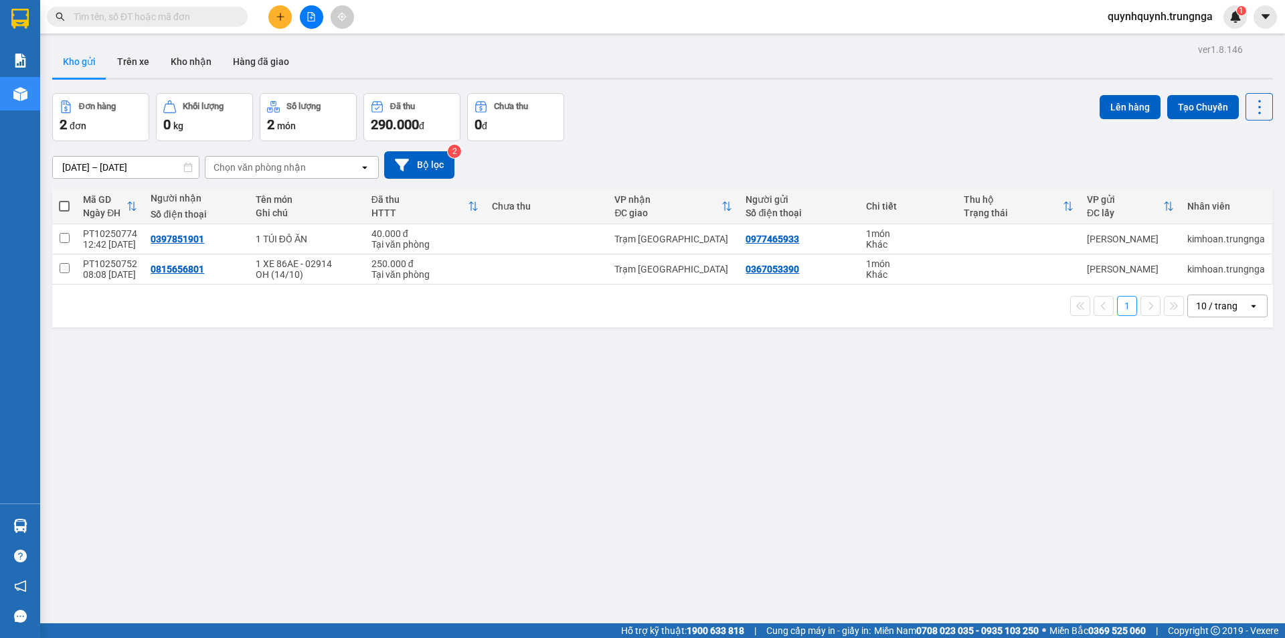
click at [796, 124] on div "Đơn hàng 2 đơn Khối lượng 0 kg Số lượng 2 món Đã thu 290.000 đ Chưa thu 0 đ Lên…" at bounding box center [662, 117] width 1221 height 48
click at [205, 19] on input "text" at bounding box center [153, 16] width 158 height 15
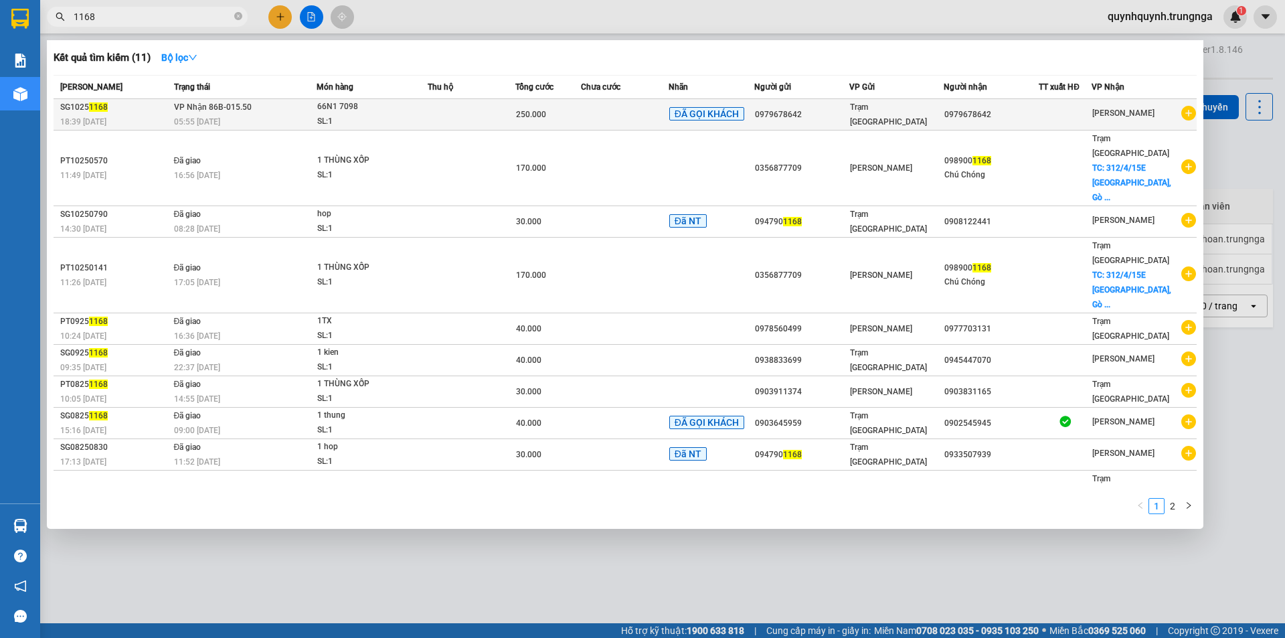
type input "1168"
click at [465, 112] on td at bounding box center [472, 114] width 88 height 31
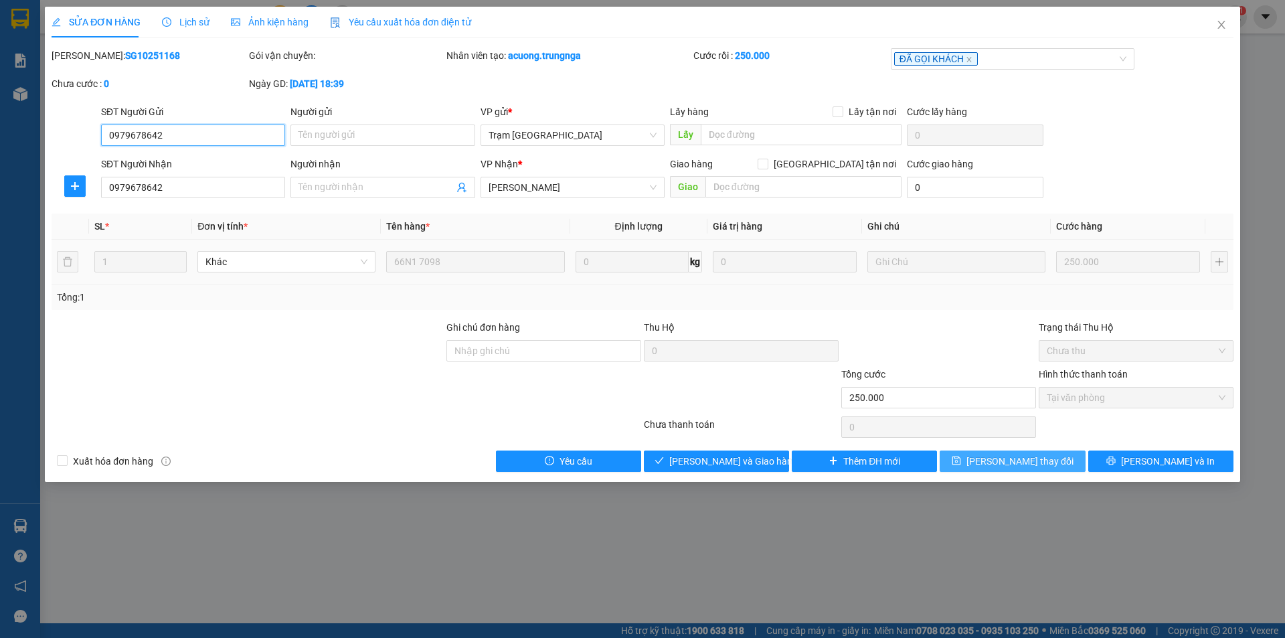
type input "0979678642"
type input "250.000"
click at [728, 456] on span "Giao hàng" at bounding box center [724, 461] width 43 height 15
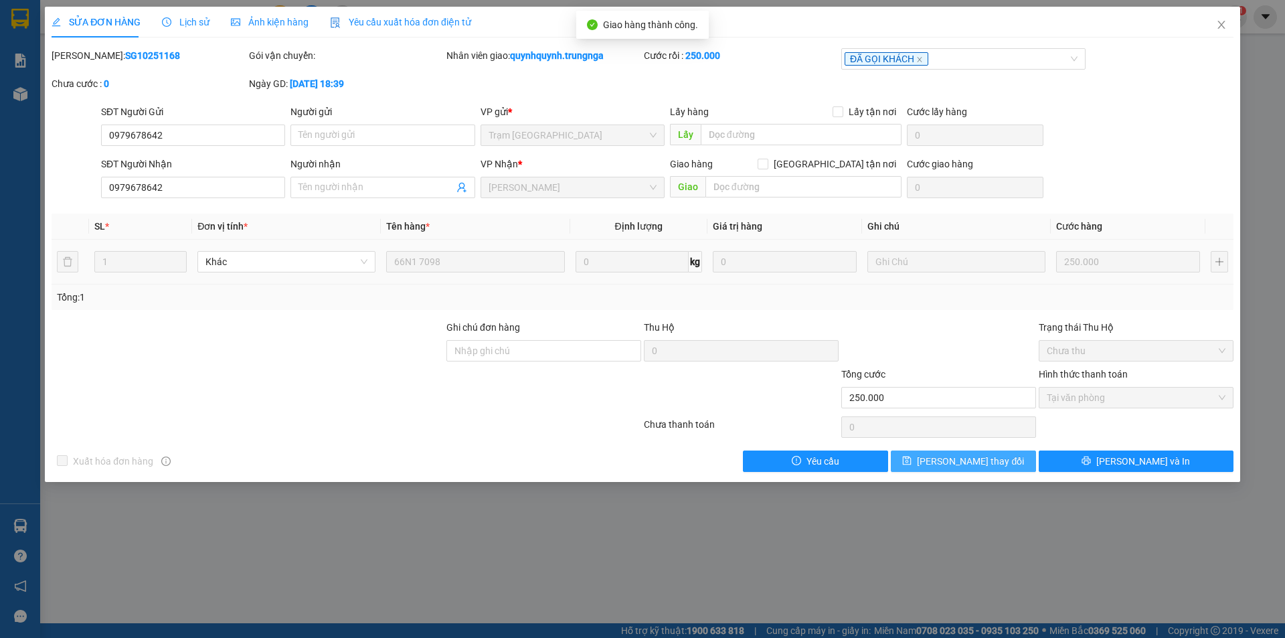
click at [974, 460] on span "Lưu thay đổi" at bounding box center [970, 461] width 107 height 15
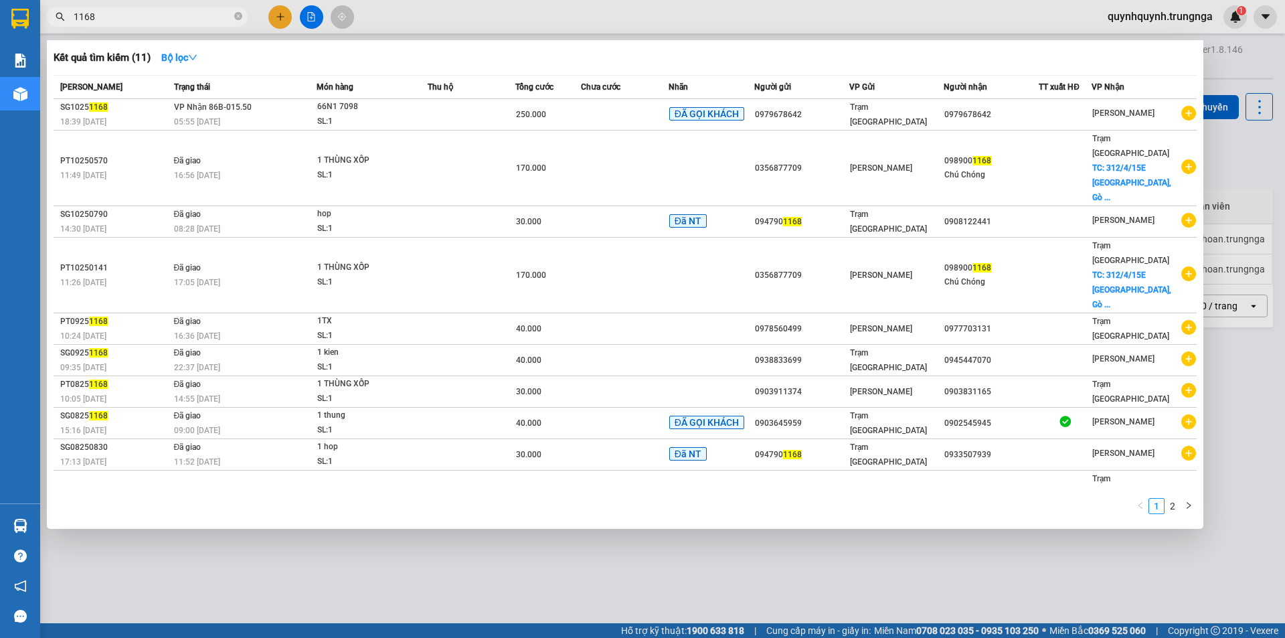
click at [211, 11] on input "1168" at bounding box center [153, 16] width 158 height 15
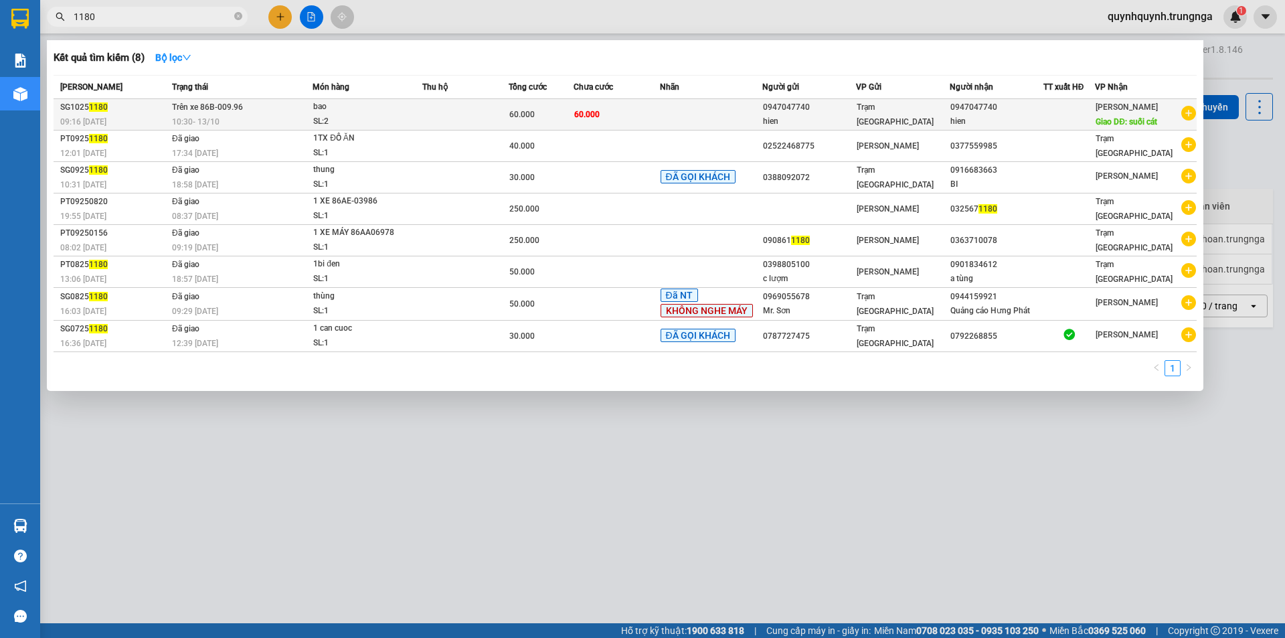
type input "1180"
click at [562, 114] on div "60.000" at bounding box center [541, 114] width 64 height 15
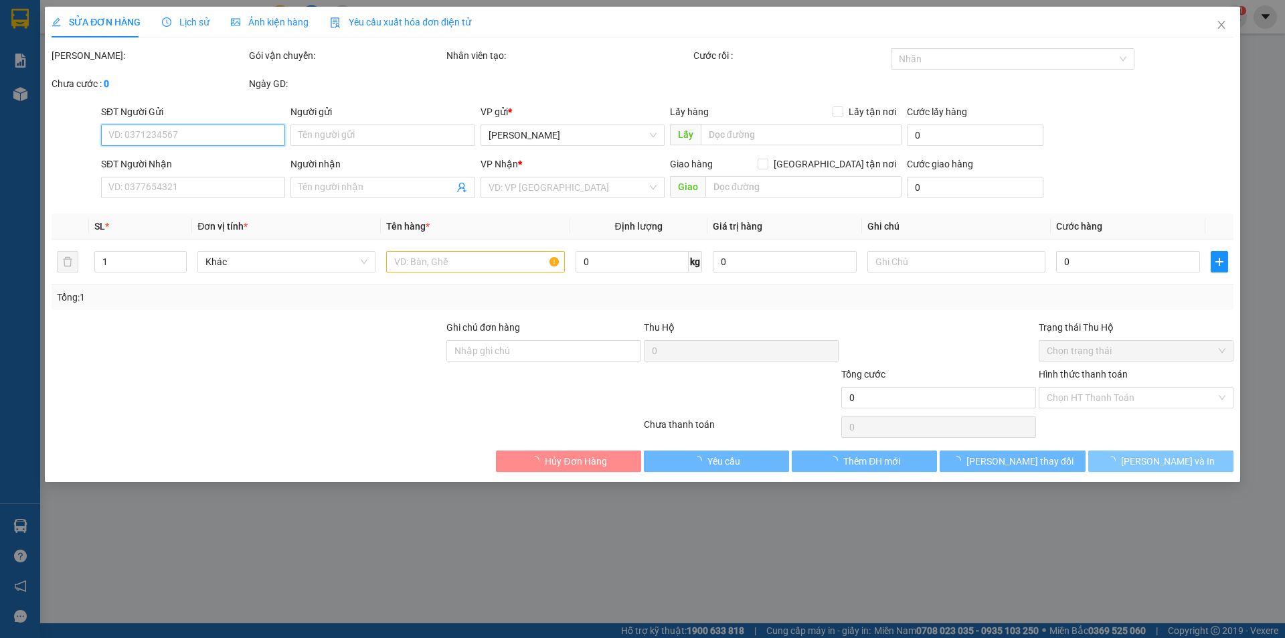
type input "0947047740"
type input "hien"
type input "0947047740"
type input "hien"
type input "suối cát"
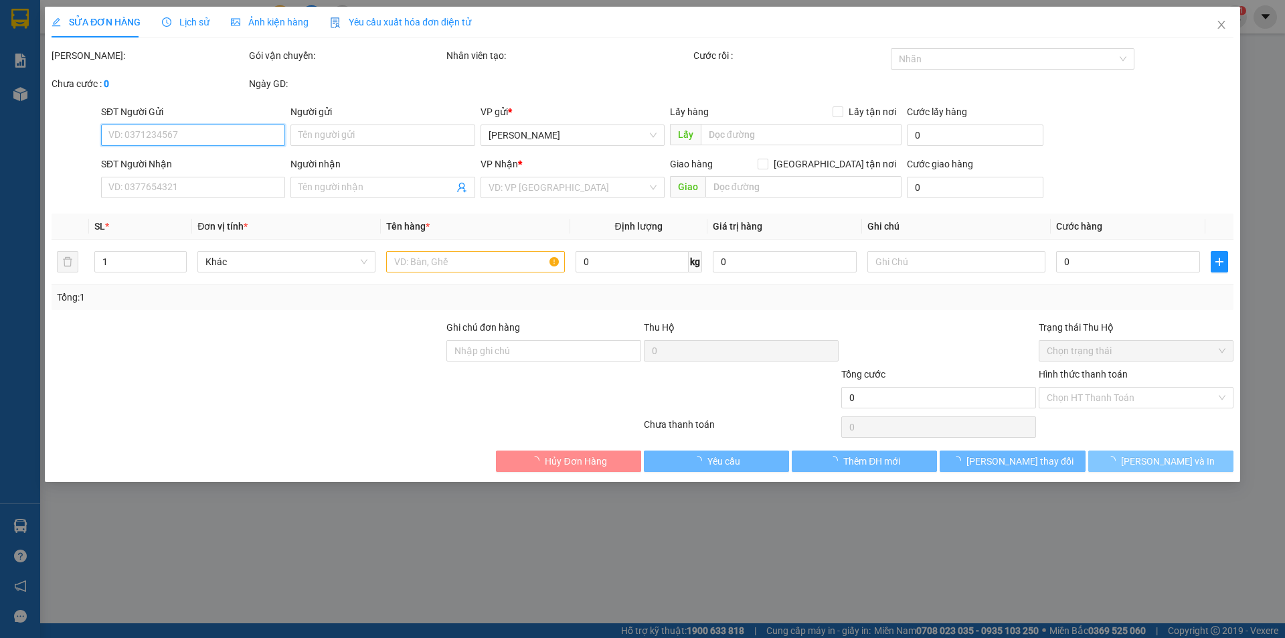
type input "60.000"
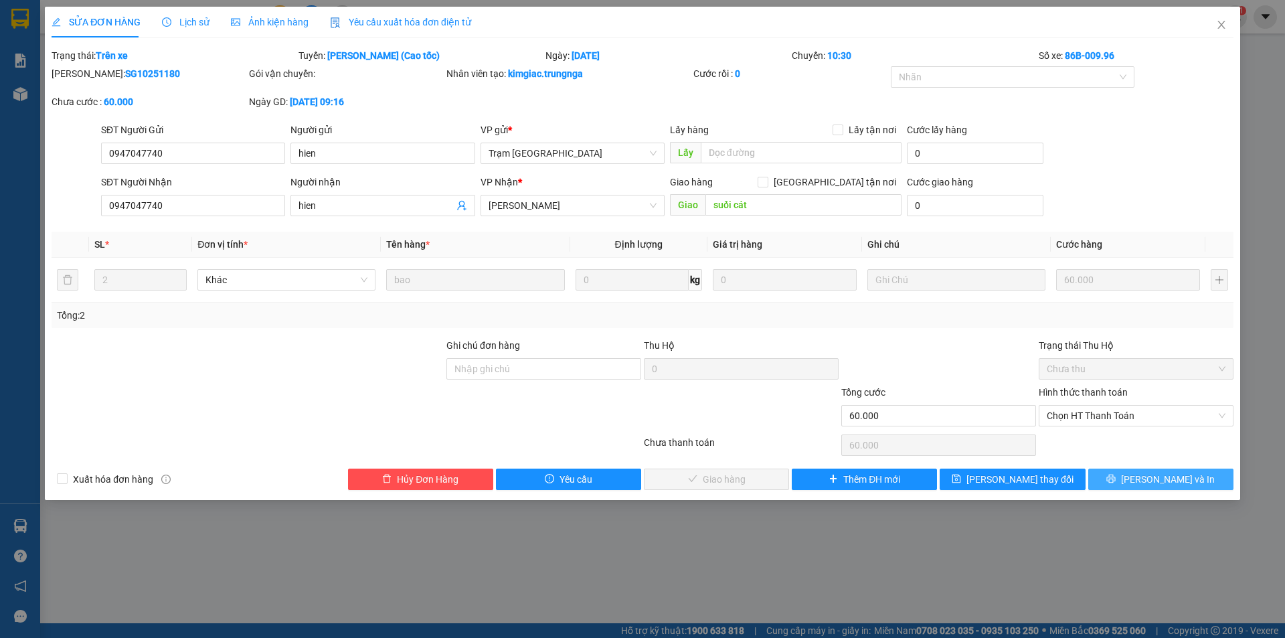
click at [1165, 485] on span "Lưu và In" at bounding box center [1168, 479] width 94 height 15
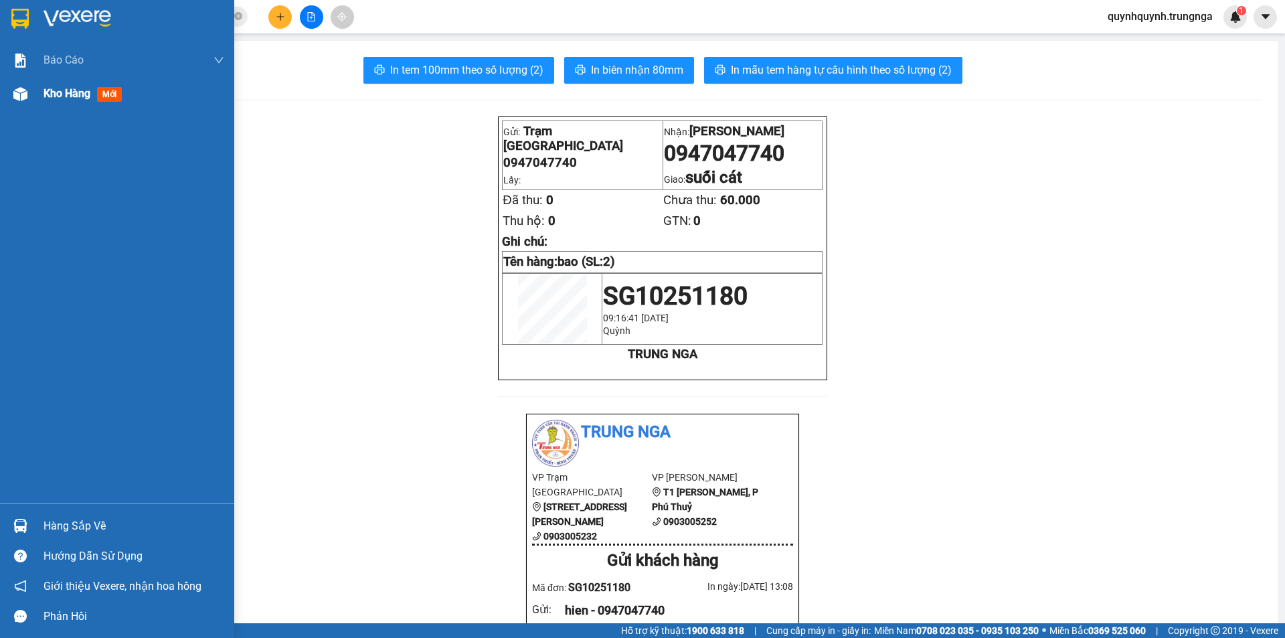
click at [31, 96] on div at bounding box center [20, 93] width 23 height 23
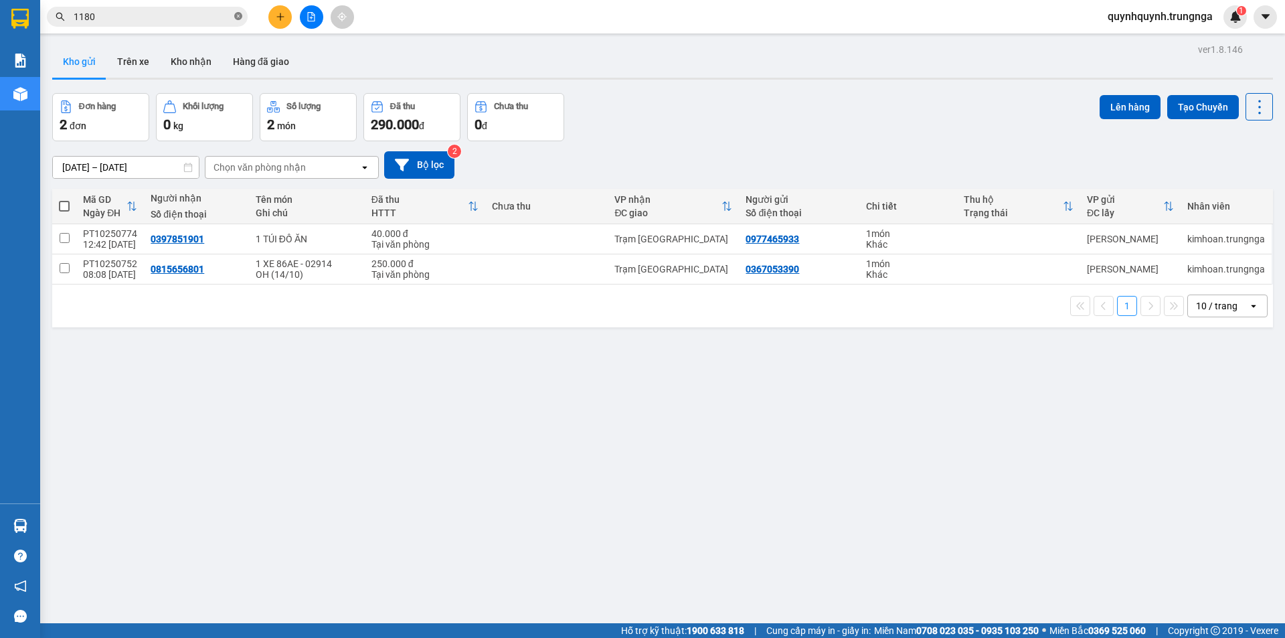
click at [239, 18] on icon "close-circle" at bounding box center [238, 16] width 8 height 8
click at [201, 18] on input "text" at bounding box center [153, 16] width 158 height 15
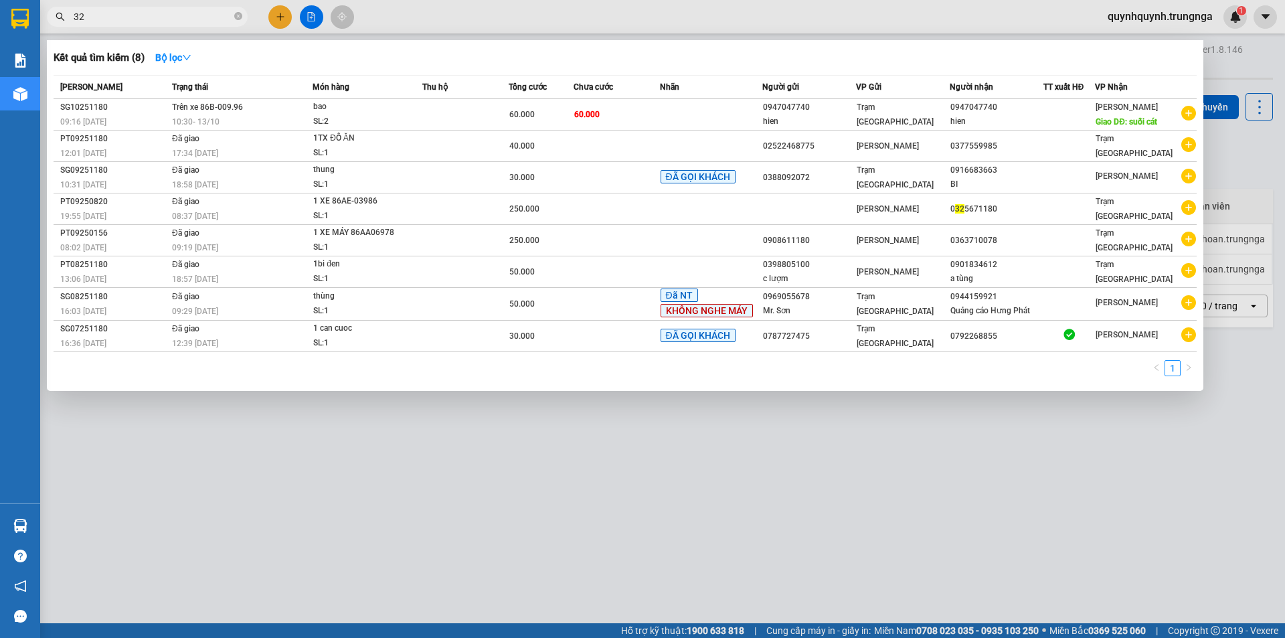
type input "325"
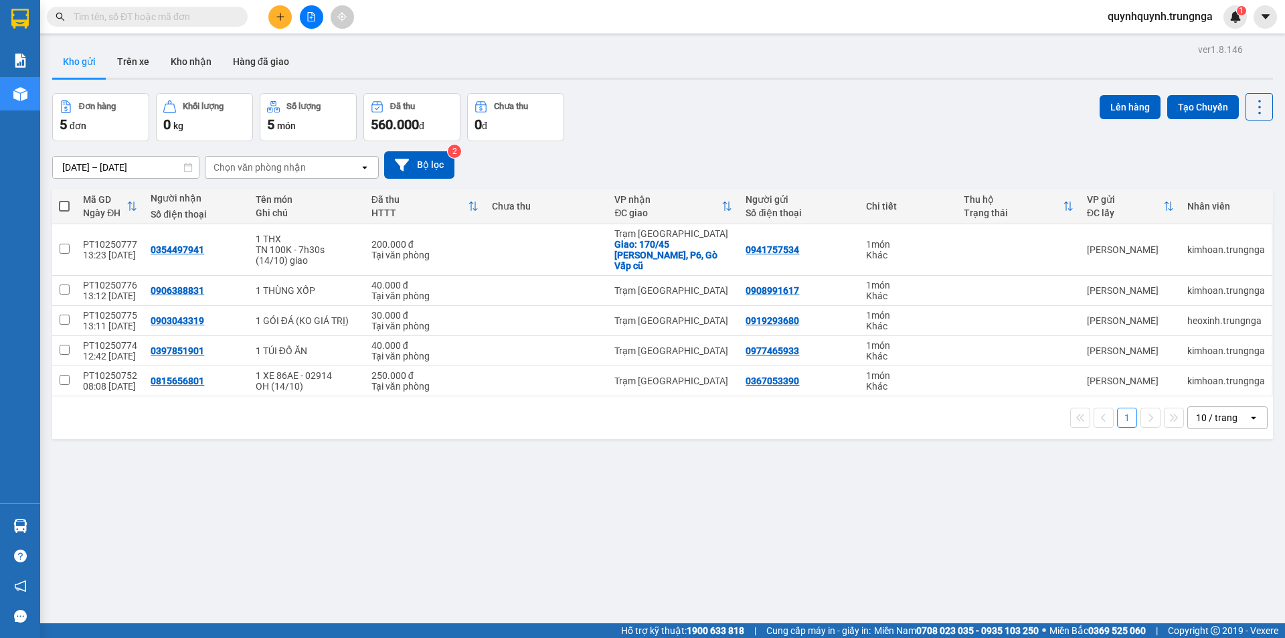
click at [232, 17] on span at bounding box center [147, 17] width 201 height 20
click at [201, 14] on input "text" at bounding box center [153, 16] width 158 height 15
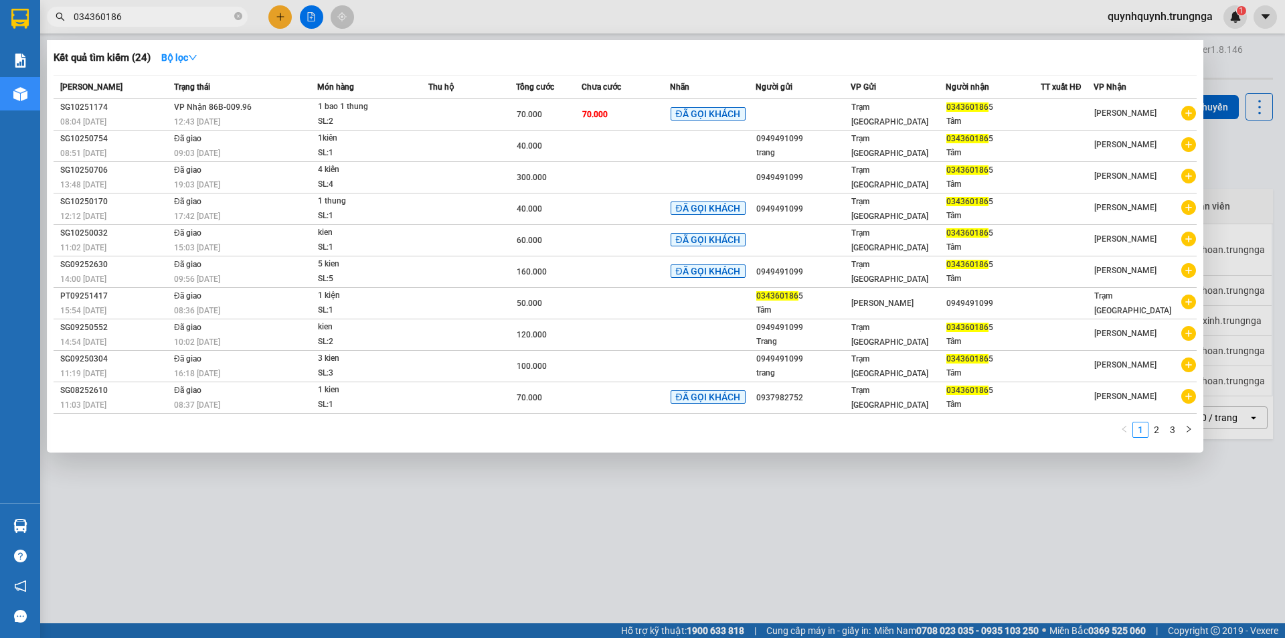
type input "0343601865"
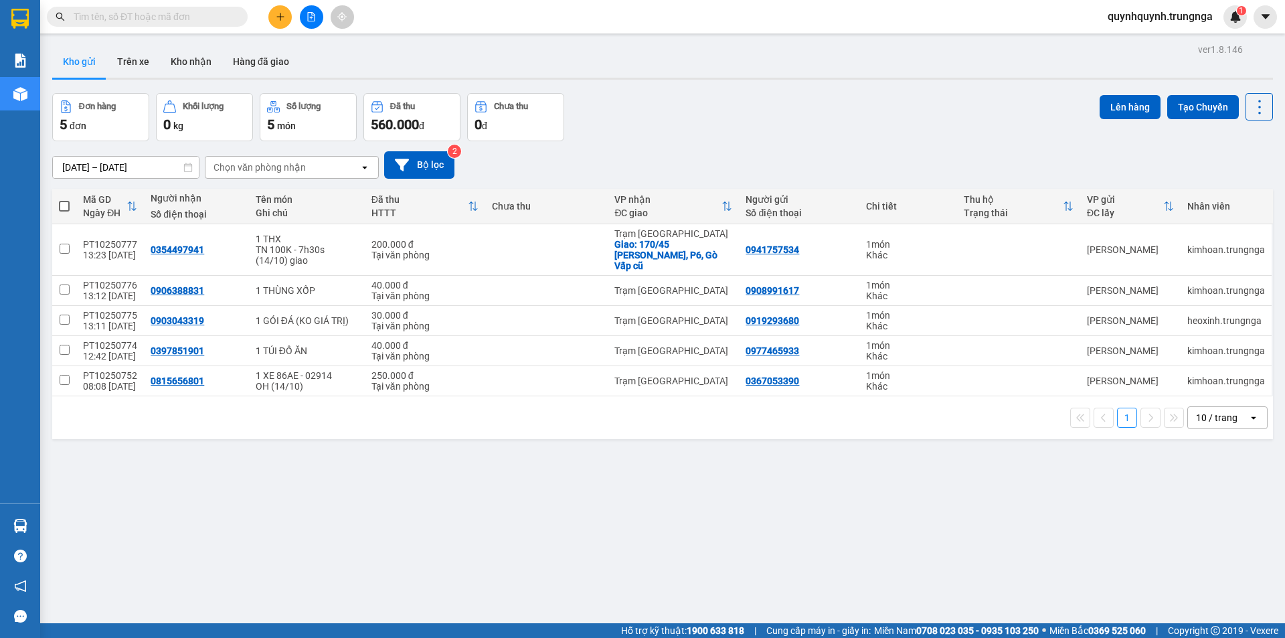
click at [173, 24] on span at bounding box center [147, 17] width 201 height 20
click at [173, 19] on input "text" at bounding box center [153, 16] width 158 height 15
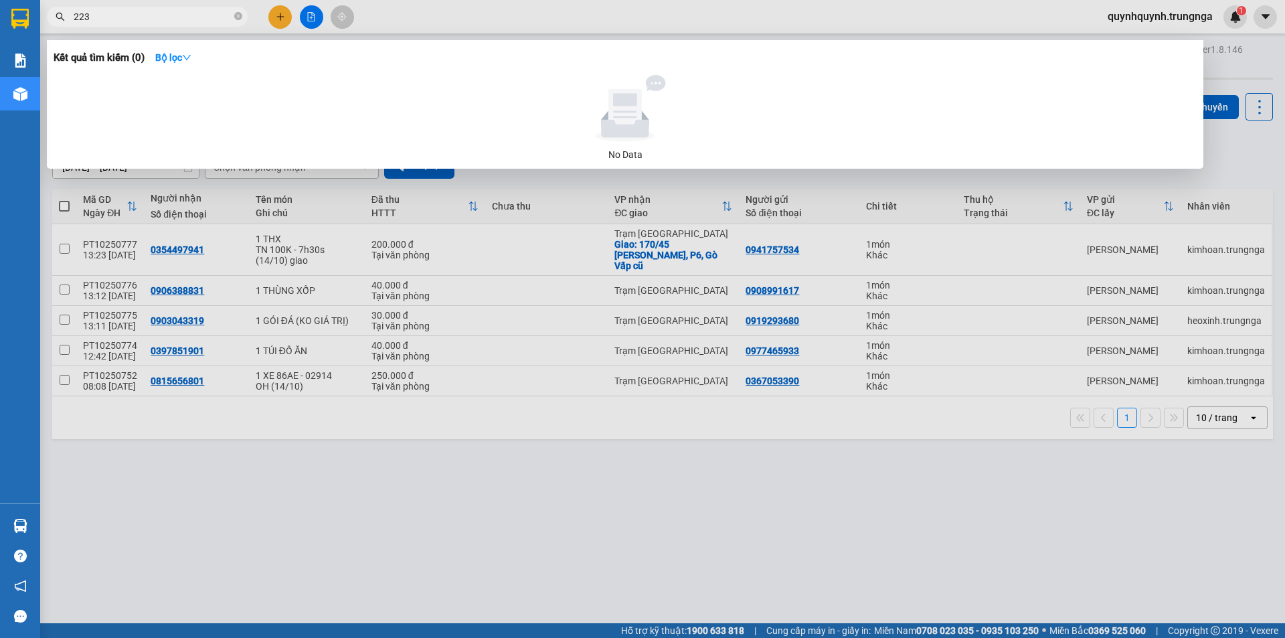
type input "2239"
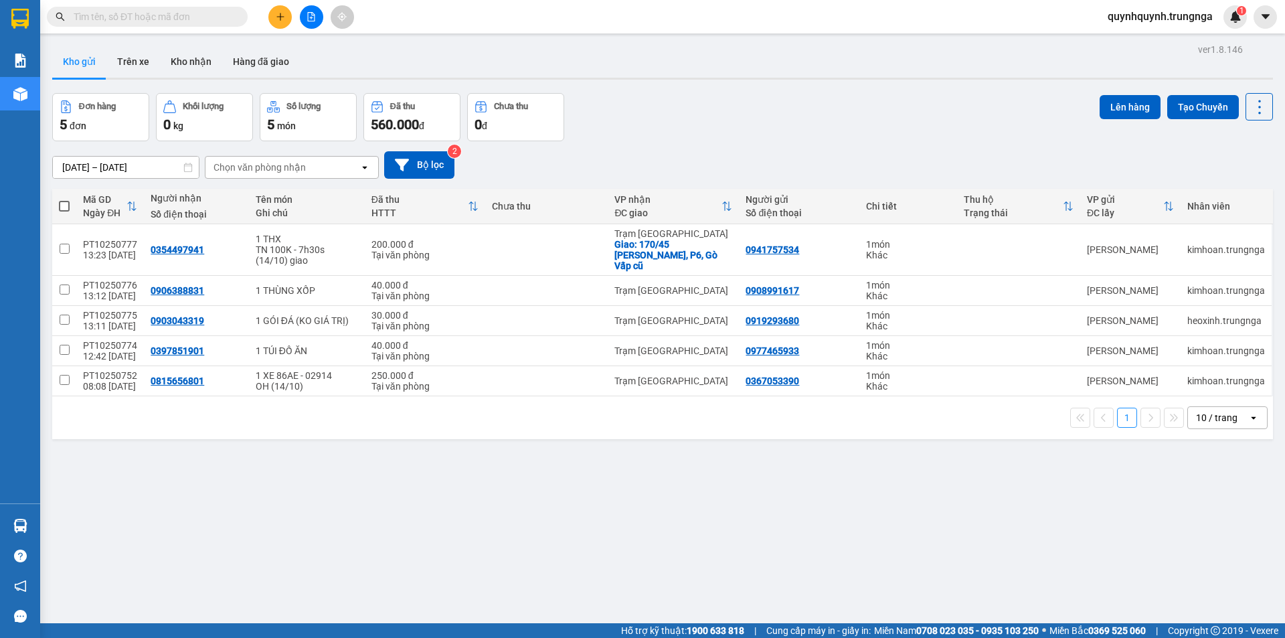
click at [213, 19] on input "text" at bounding box center [153, 16] width 158 height 15
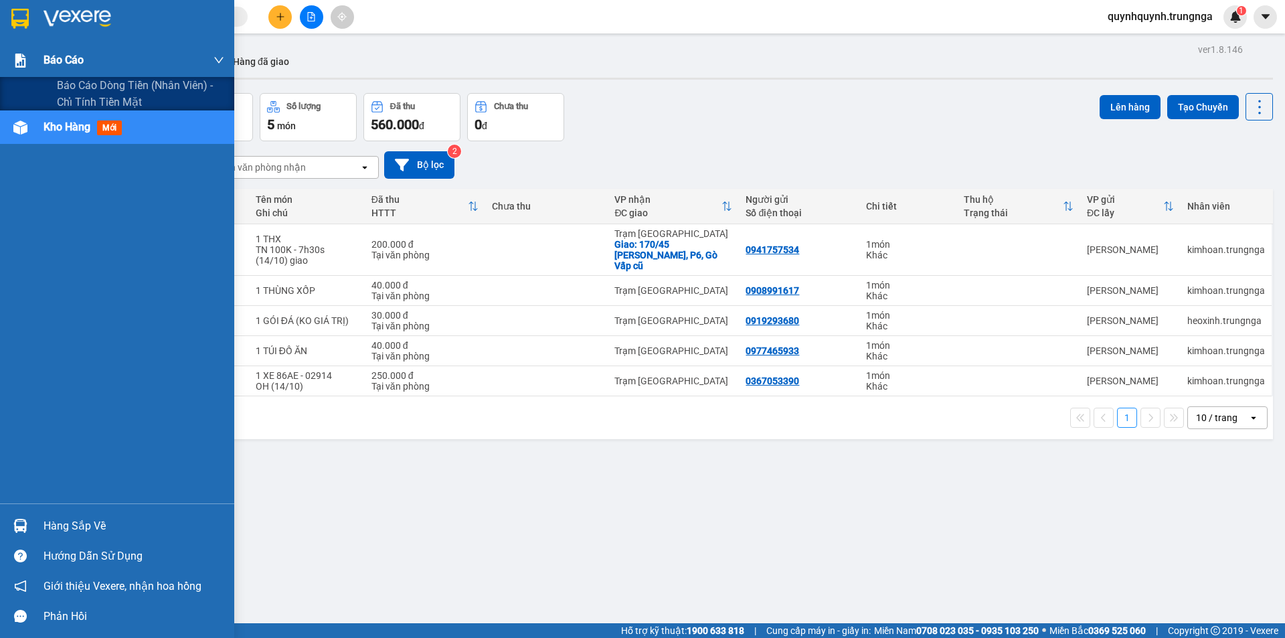
click at [72, 62] on span "Báo cáo" at bounding box center [64, 60] width 40 height 17
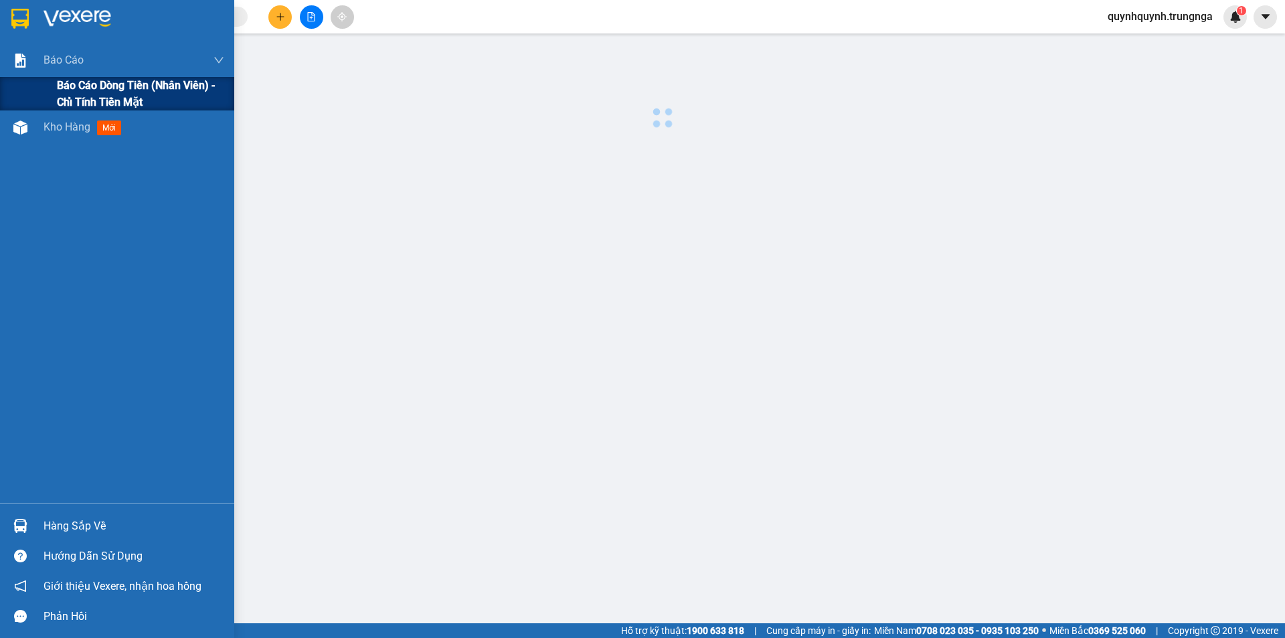
drag, startPoint x: 86, startPoint y: 74, endPoint x: 92, endPoint y: 86, distance: 13.5
click at [88, 76] on div "Báo cáo" at bounding box center [134, 60] width 181 height 33
click at [93, 88] on span "Báo cáo dòng tiền (nhân viên) - chỉ tính tiền mặt" at bounding box center [140, 93] width 167 height 33
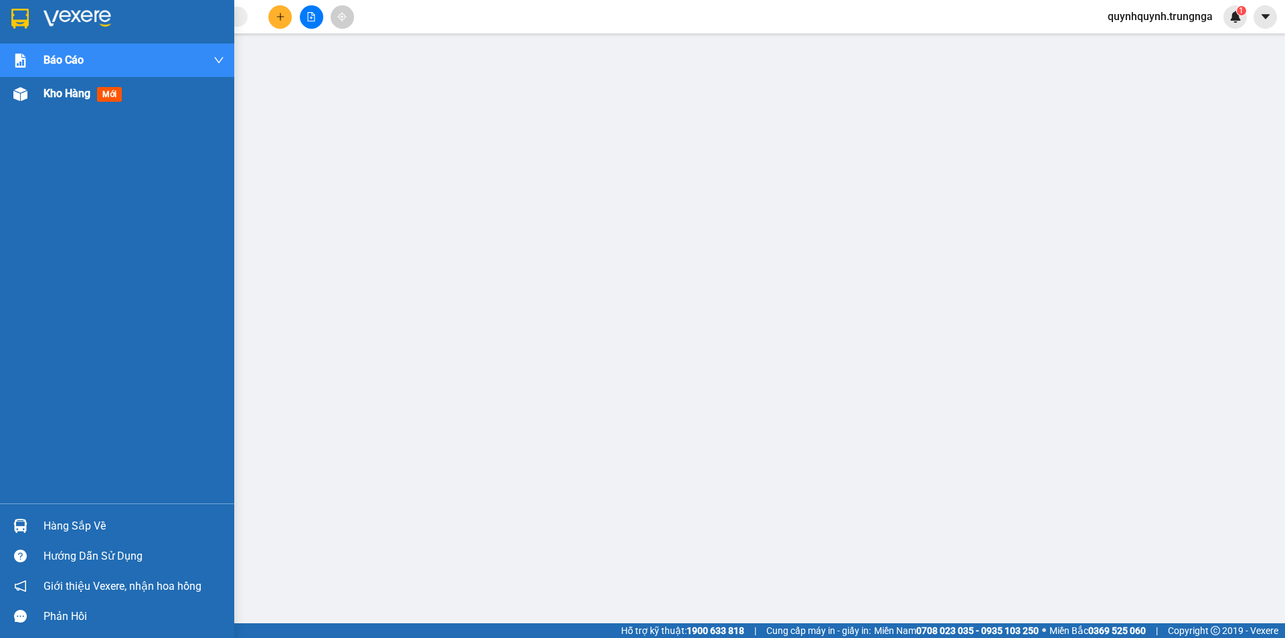
click at [45, 97] on span "Kho hàng" at bounding box center [67, 93] width 47 height 13
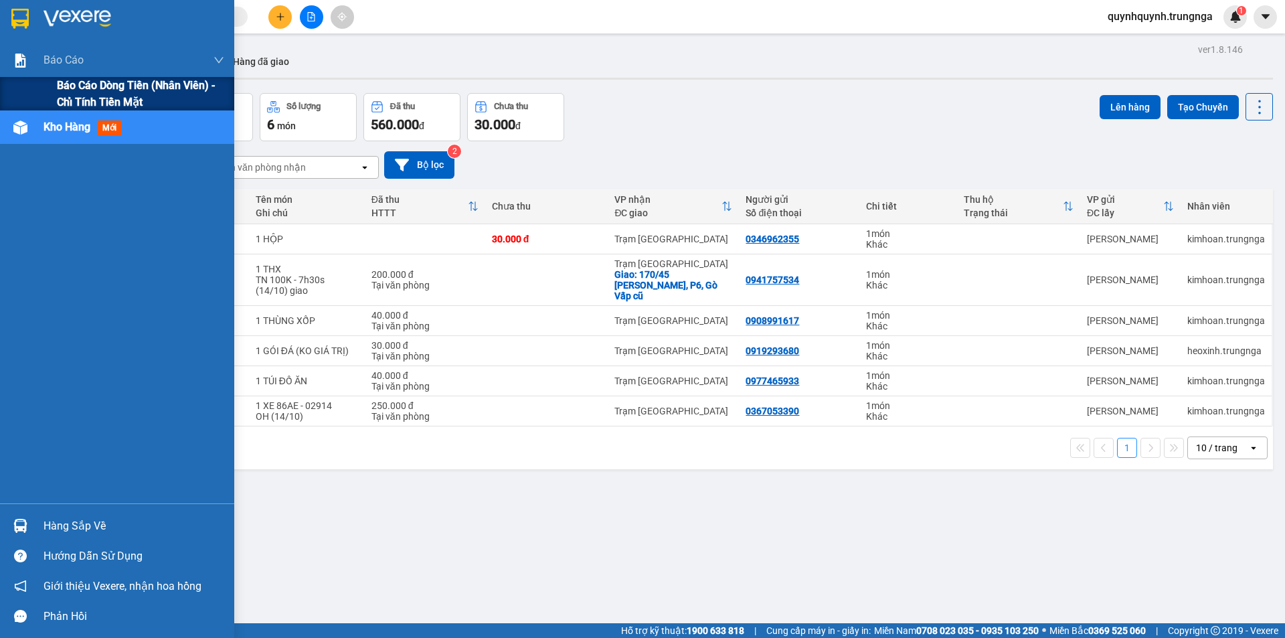
click at [71, 84] on span "Báo cáo dòng tiền (nhân viên) - chỉ tính tiền mặt" at bounding box center [140, 93] width 167 height 33
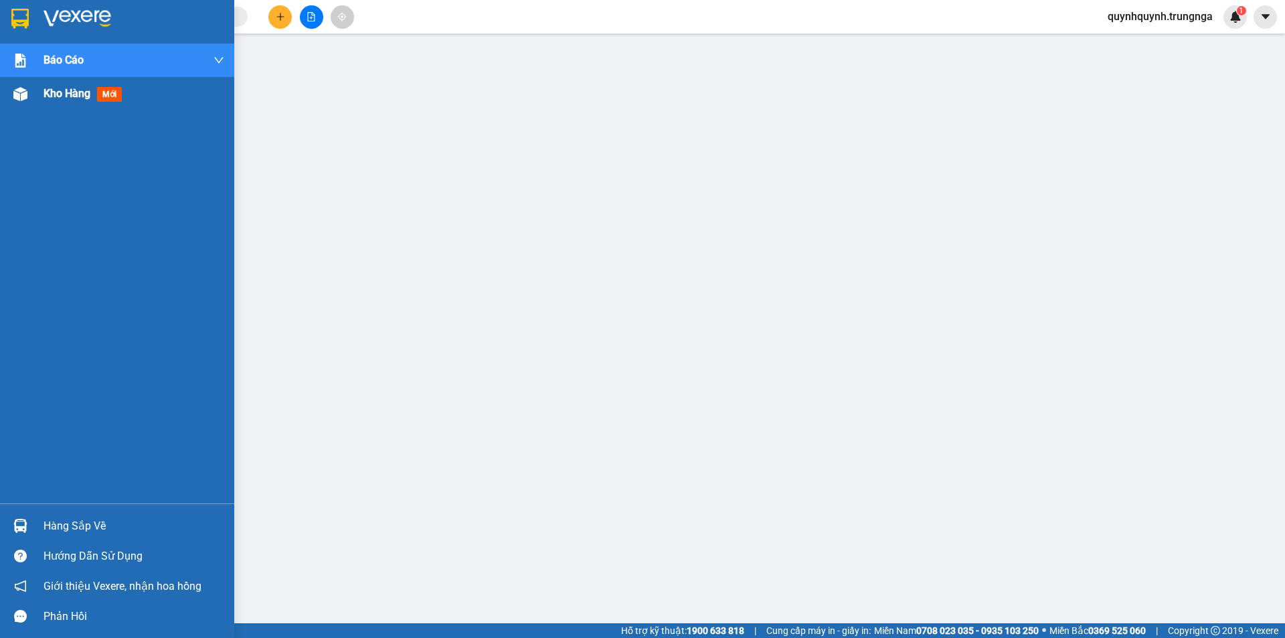
drag, startPoint x: 31, startPoint y: 82, endPoint x: 43, endPoint y: 98, distance: 19.7
click at [31, 83] on div at bounding box center [20, 93] width 23 height 23
click at [38, 103] on div "Kho hàng mới" at bounding box center [117, 93] width 234 height 33
click at [43, 98] on div "Kho hàng mới" at bounding box center [117, 93] width 234 height 33
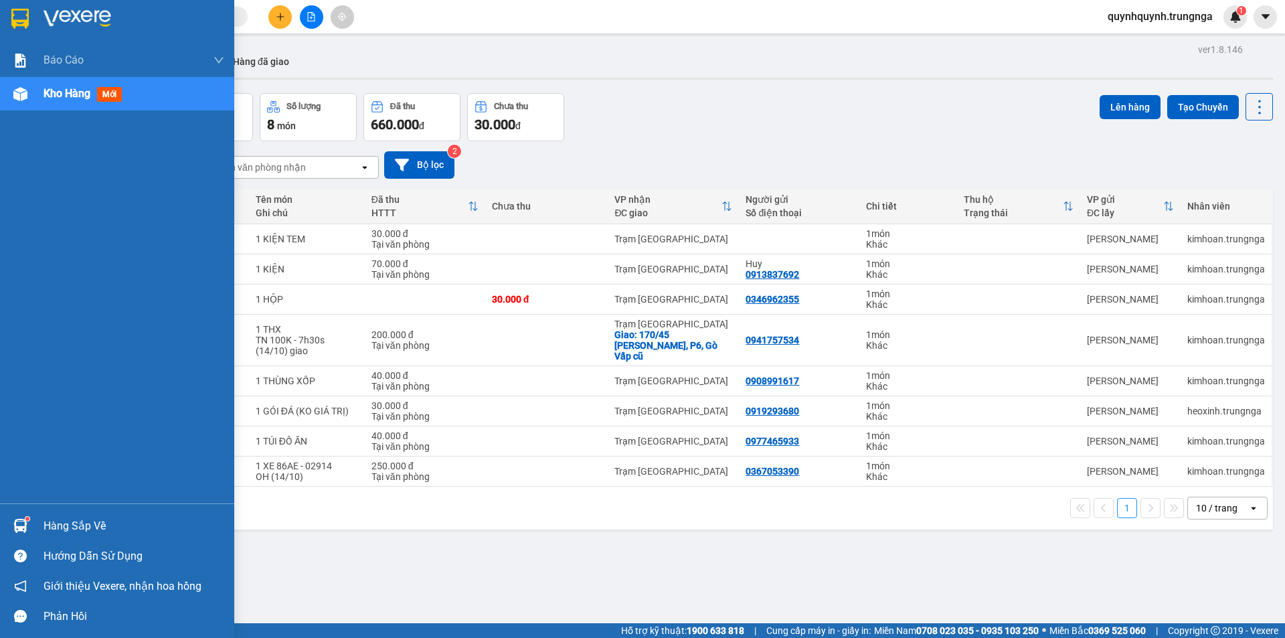
click at [66, 535] on div "Hàng sắp về" at bounding box center [134, 526] width 181 height 20
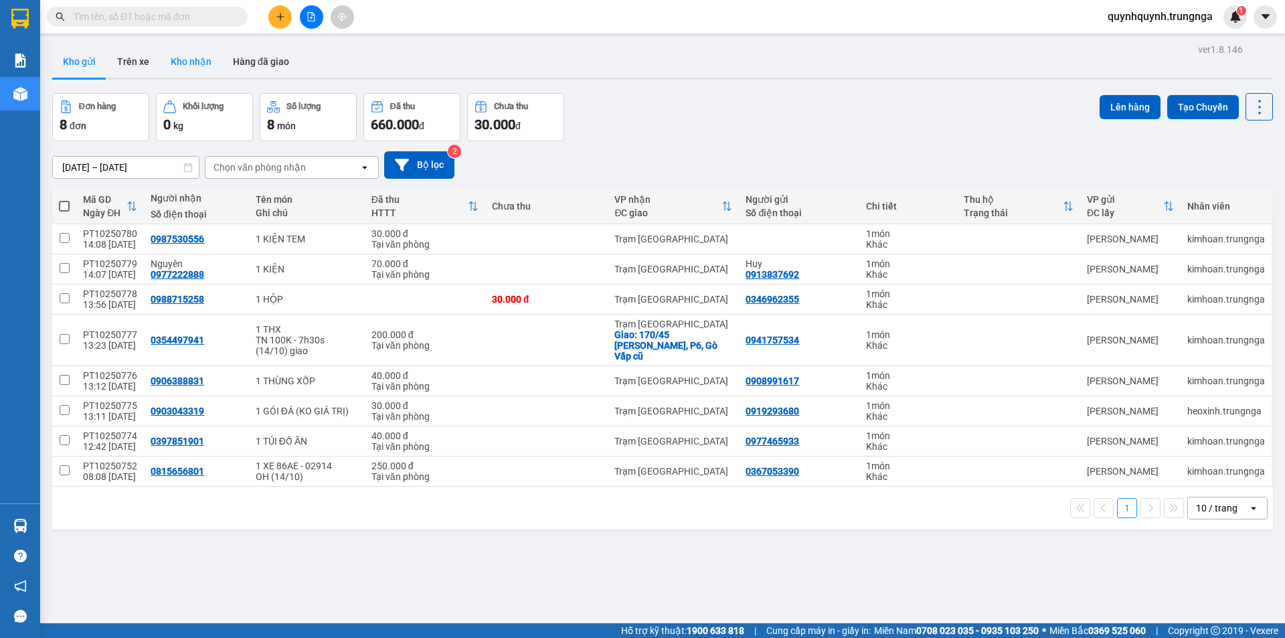
click at [174, 61] on button "Kho nhận" at bounding box center [191, 62] width 62 height 32
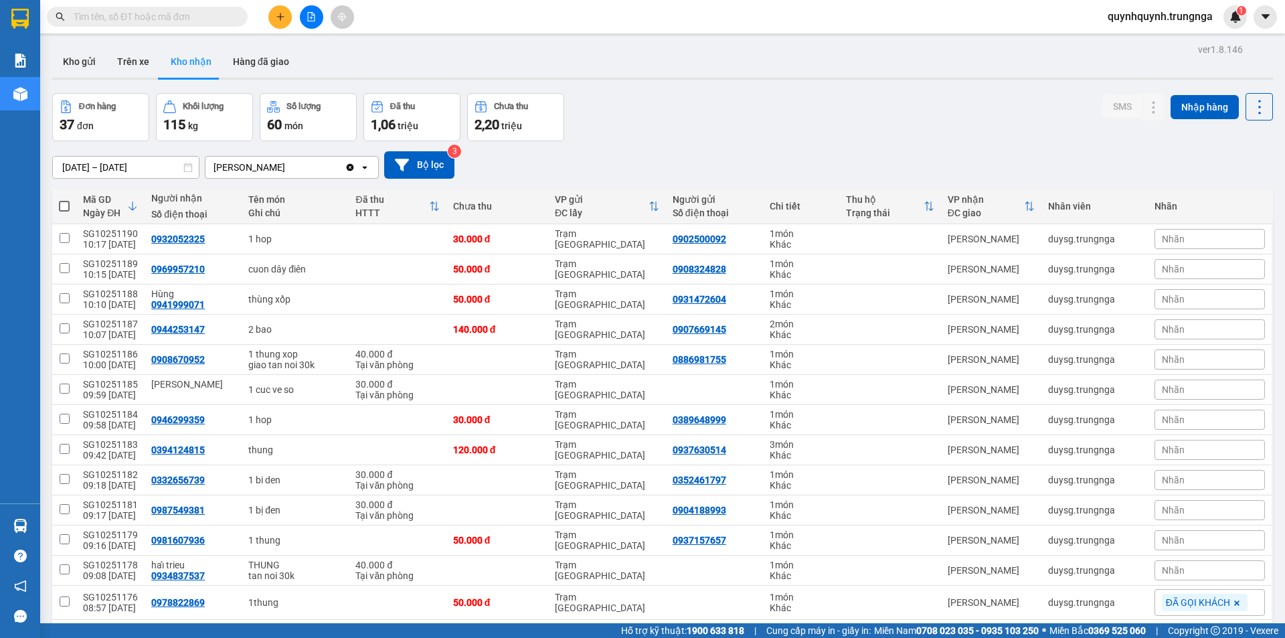
click at [1170, 507] on span "Nhãn" at bounding box center [1173, 510] width 23 height 11
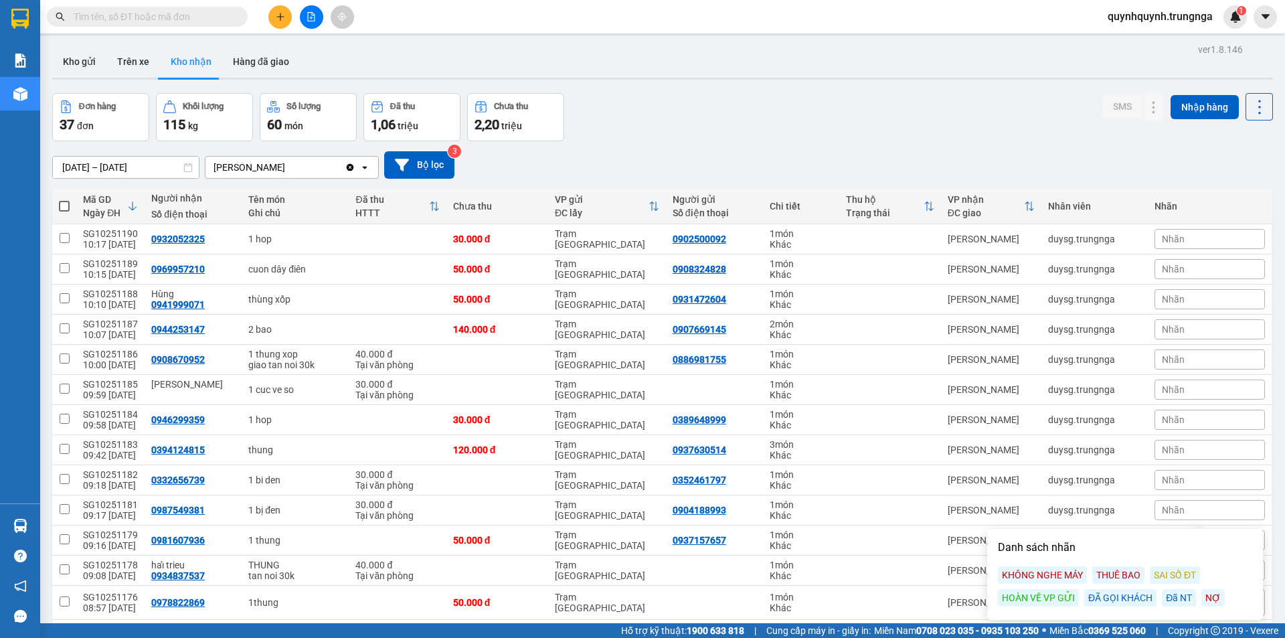
click at [1122, 602] on div "ĐÃ GỌI KHÁCH" at bounding box center [1120, 597] width 72 height 17
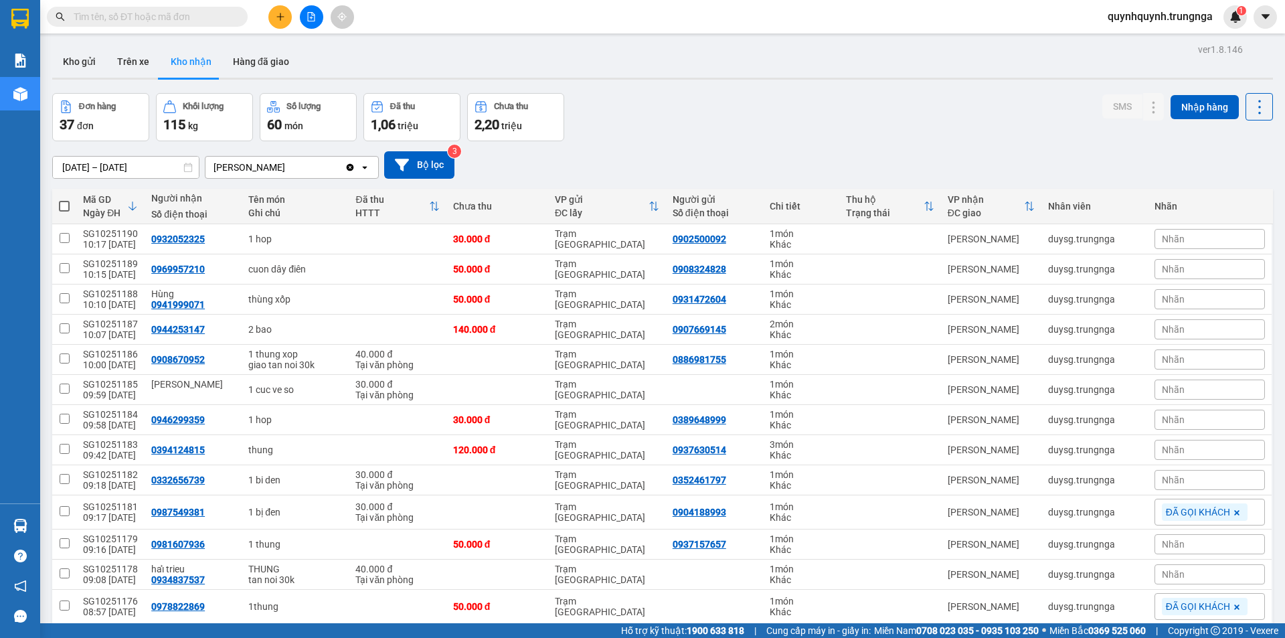
click at [1198, 486] on div "Nhãn" at bounding box center [1209, 480] width 110 height 20
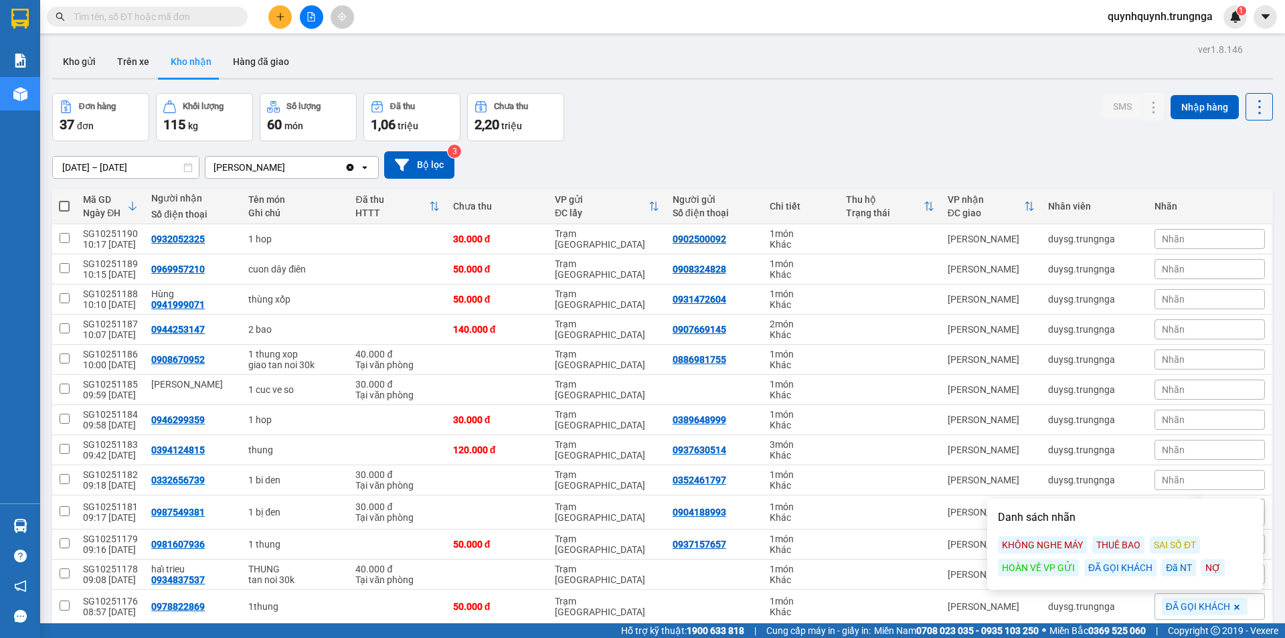
click at [1126, 568] on div "ĐÃ GỌI KHÁCH" at bounding box center [1120, 567] width 72 height 17
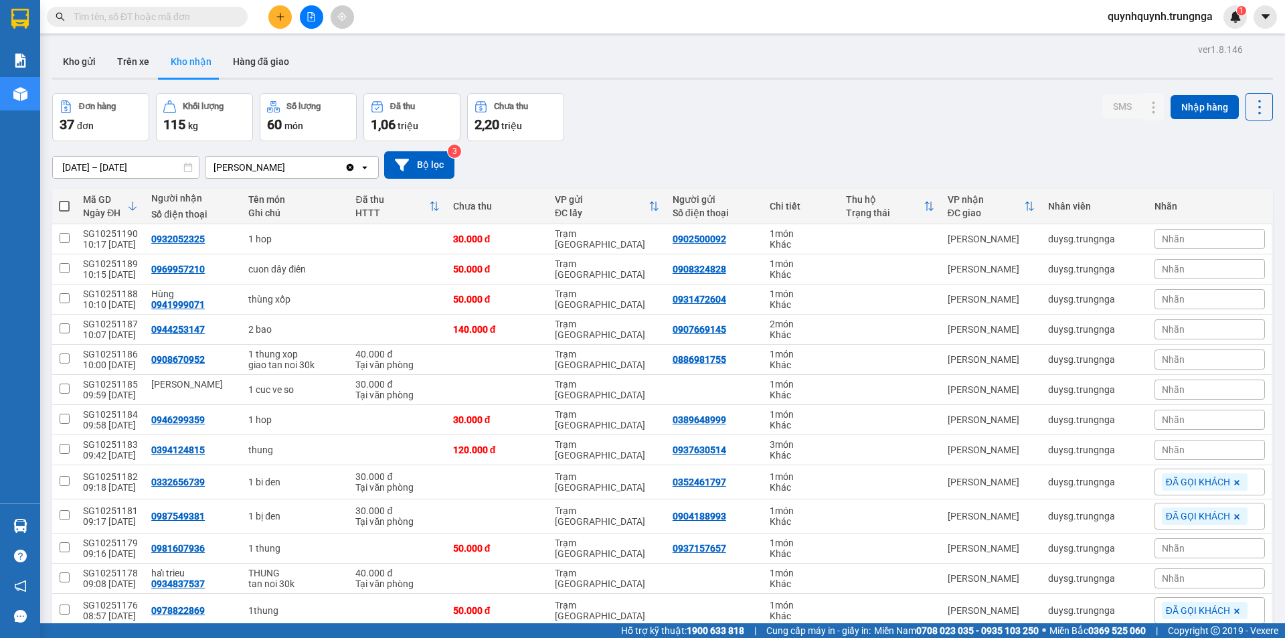
click at [1274, 443] on main "ver 1.8.146 Kho gửi Trên xe Kho nhận Hàng đã giao Đơn hàng 37 đơn Khối lượng 11…" at bounding box center [642, 311] width 1285 height 623
click at [1204, 449] on icon at bounding box center [1207, 449] width 7 height 9
click at [1192, 448] on div "Nhãn" at bounding box center [1209, 450] width 110 height 20
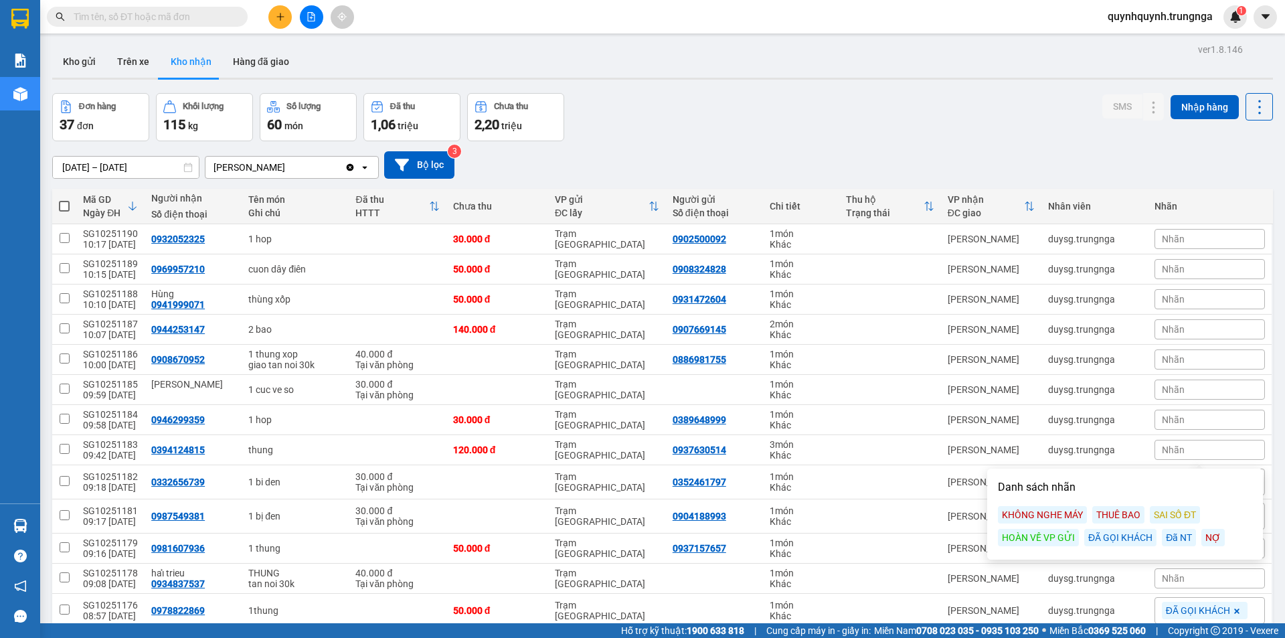
click at [1141, 539] on div "ĐÃ GỌI KHÁCH" at bounding box center [1120, 537] width 72 height 17
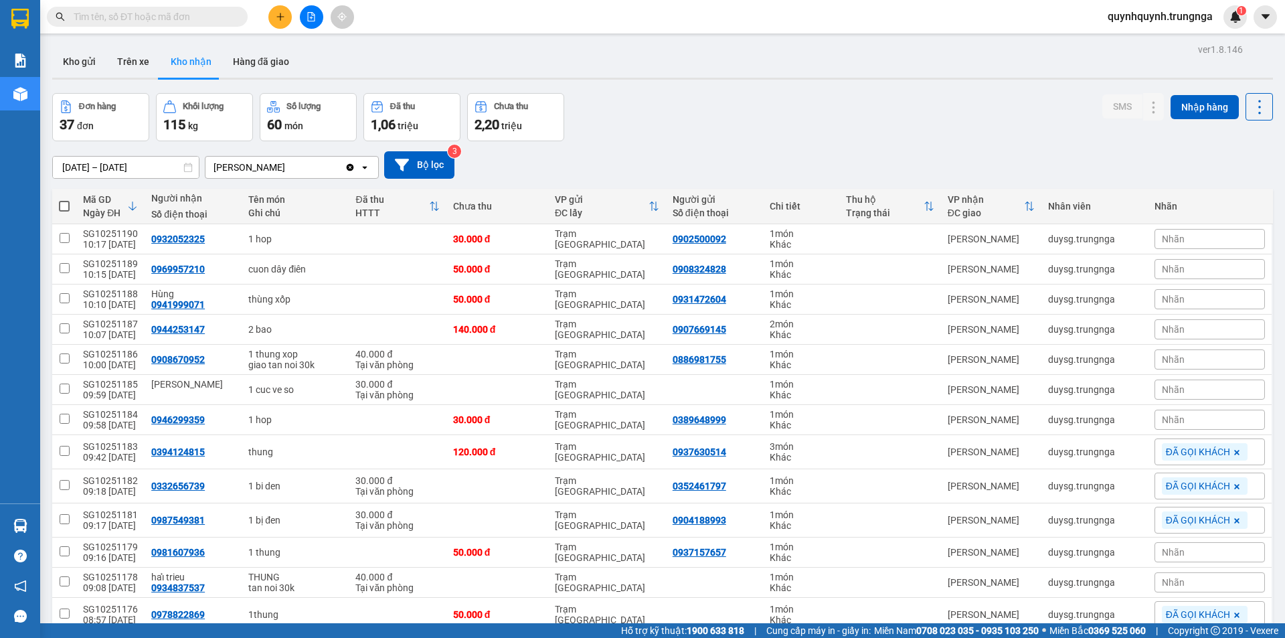
click at [1272, 381] on main "ver 1.8.146 Kho gửi Trên xe Kho nhận Hàng đã giao Đơn hàng 37 đơn Khối lượng 11…" at bounding box center [642, 311] width 1285 height 623
click at [1205, 422] on div "Nhãn" at bounding box center [1209, 420] width 110 height 20
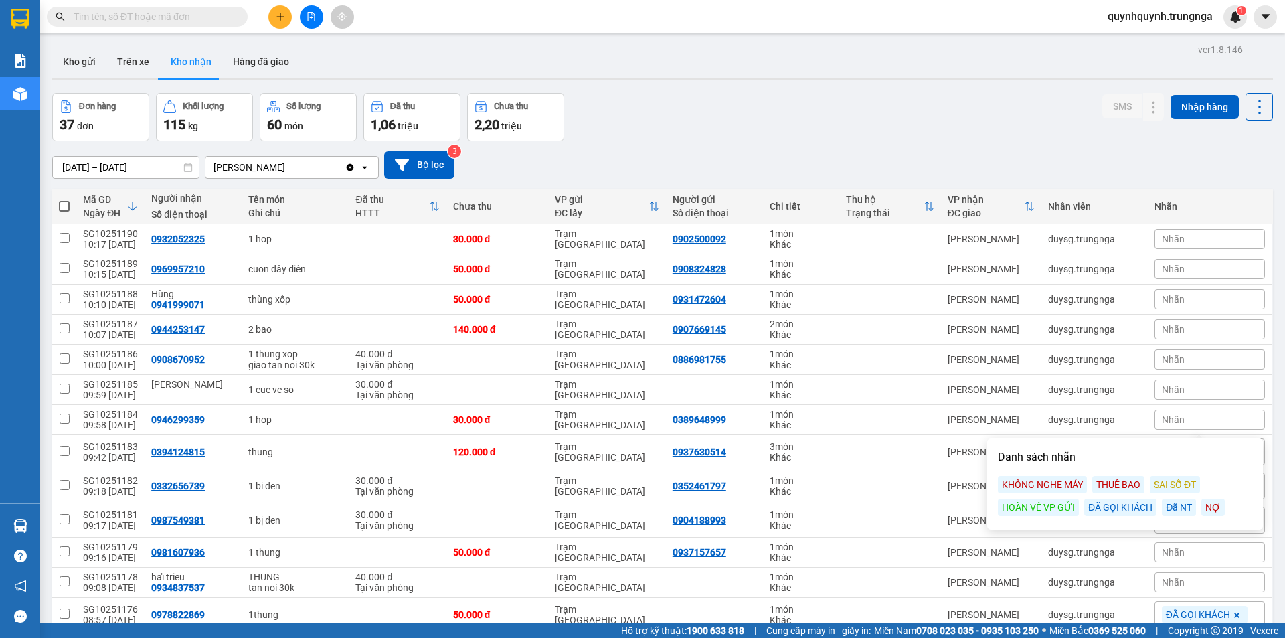
click at [1132, 515] on div "ĐÃ GỌI KHÁCH" at bounding box center [1120, 507] width 72 height 17
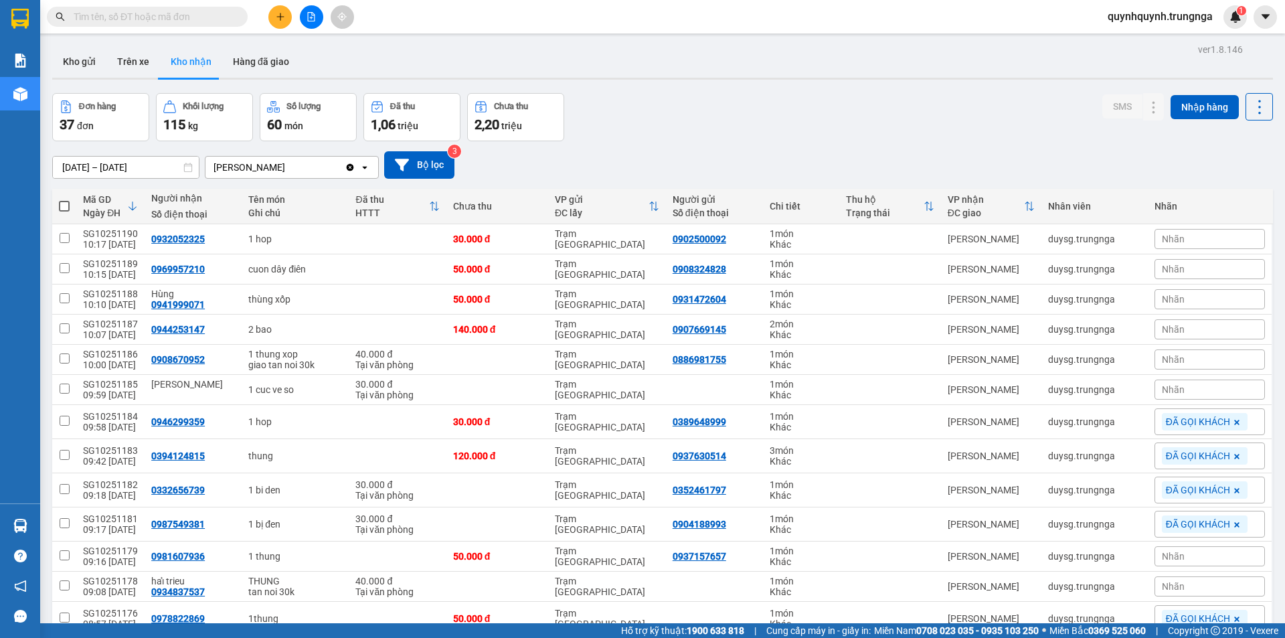
click at [1271, 355] on main "ver 1.8.146 Kho gửi Trên xe Kho nhận Hàng đã giao Đơn hàng 37 đơn Khối lượng 11…" at bounding box center [642, 311] width 1285 height 623
click at [1198, 329] on div "Nhãn" at bounding box center [1209, 329] width 110 height 20
click at [1144, 415] on div "ĐÃ GỌI KHÁCH" at bounding box center [1120, 416] width 72 height 17
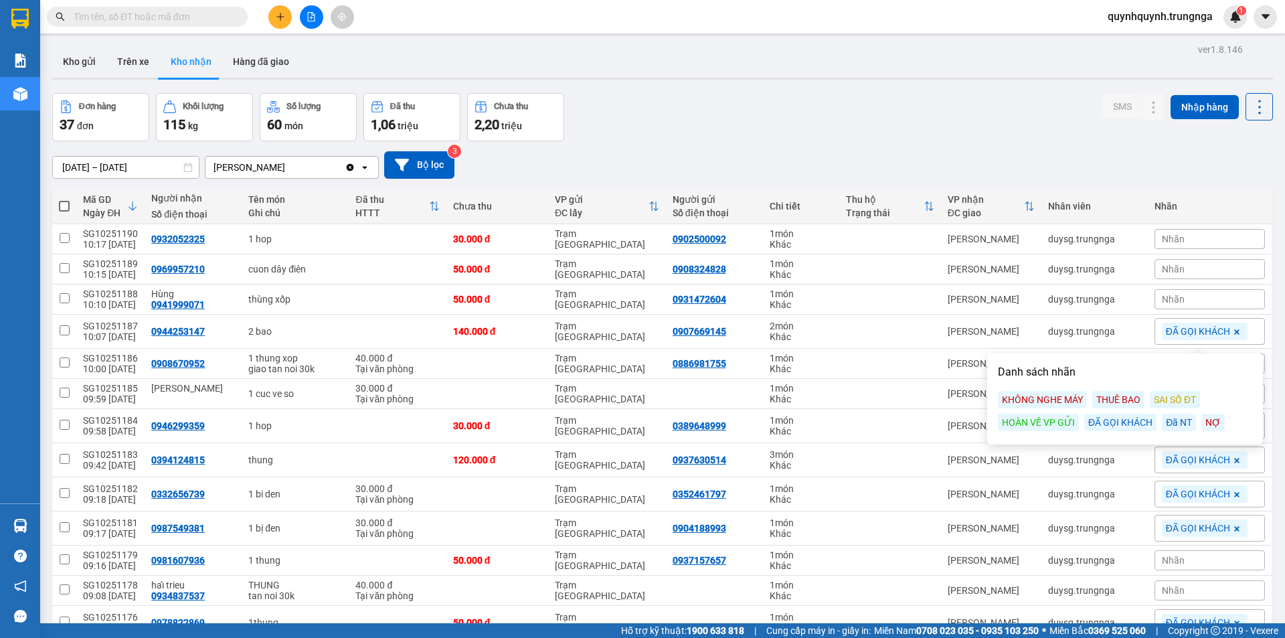
click at [1268, 308] on main "ver 1.8.146 Kho gửi Trên xe Kho nhận Hàng đã giao Đơn hàng 37 đơn Khối lượng 11…" at bounding box center [642, 311] width 1285 height 623
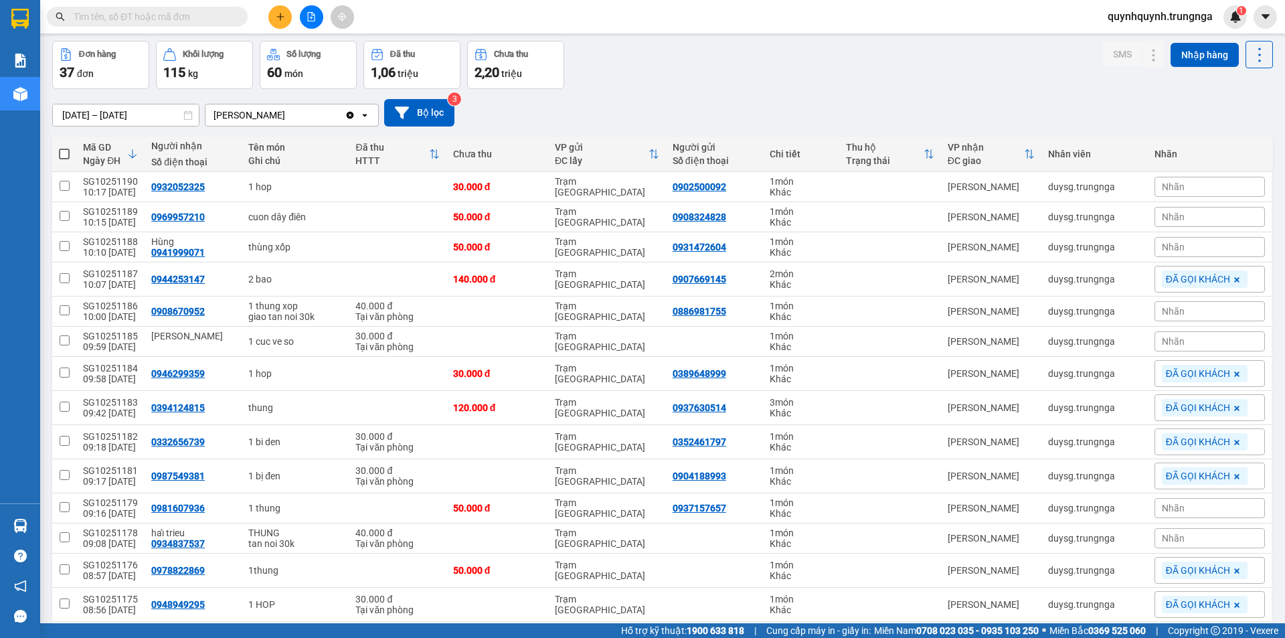
scroll to position [67, 0]
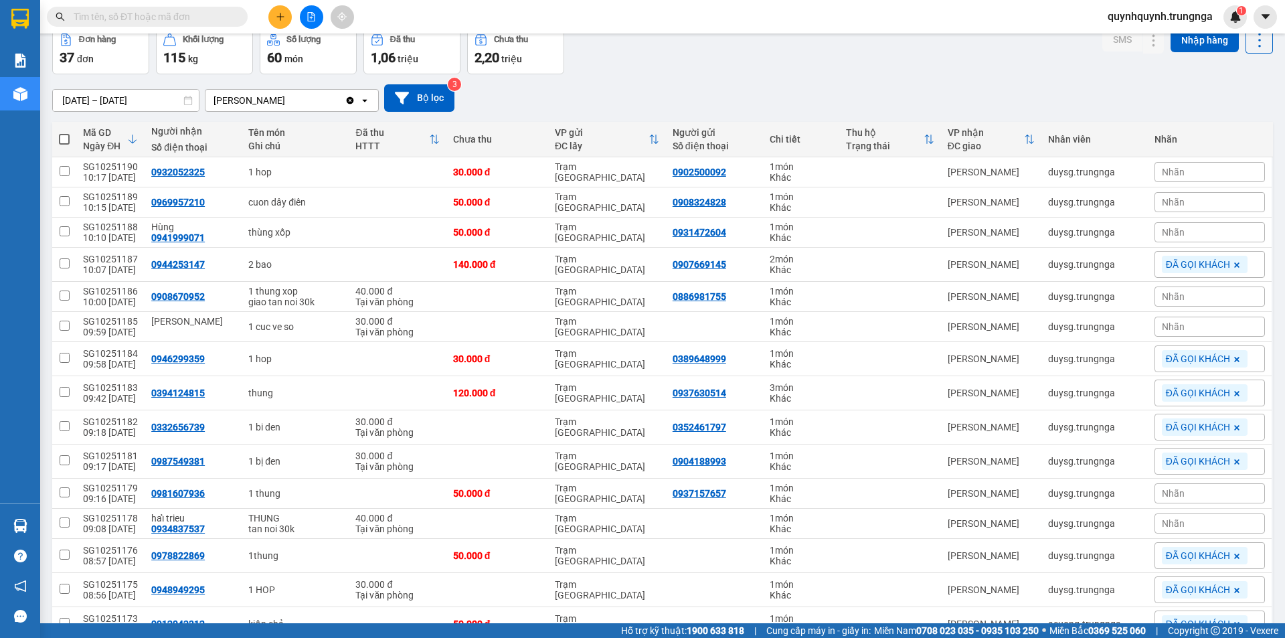
click at [1207, 490] on div "Nhãn" at bounding box center [1209, 493] width 110 height 20
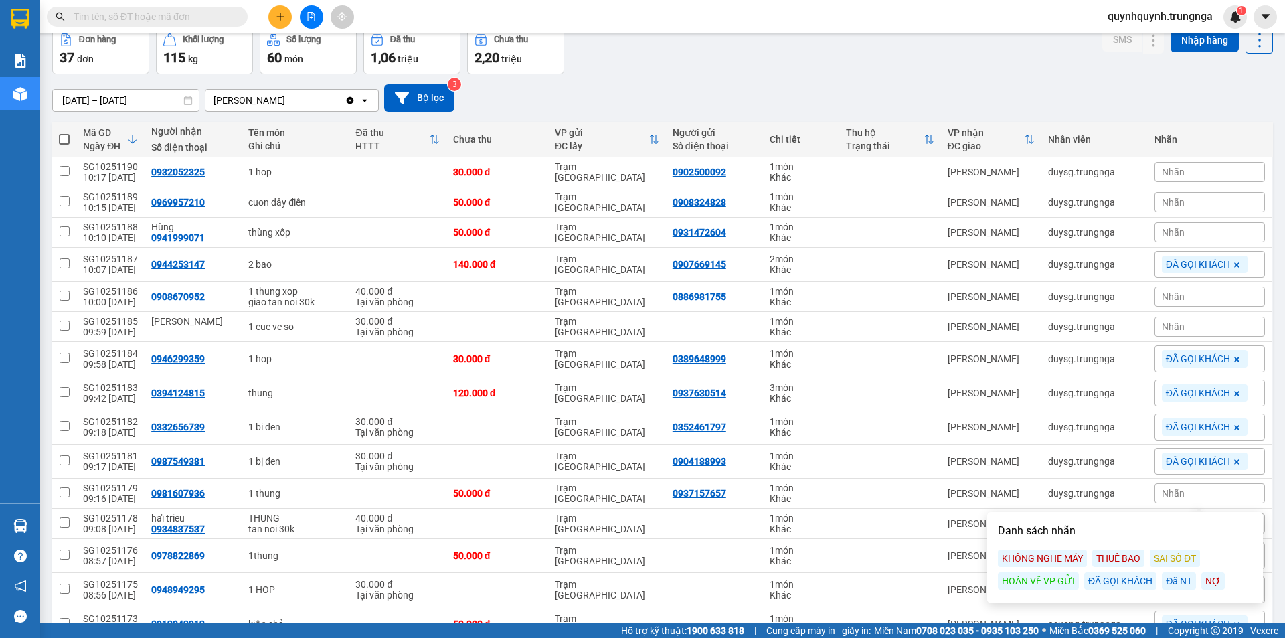
drag, startPoint x: 1132, startPoint y: 578, endPoint x: 1215, endPoint y: 521, distance: 100.6
click at [1132, 578] on div "ĐÃ GỌI KHÁCH" at bounding box center [1120, 580] width 72 height 17
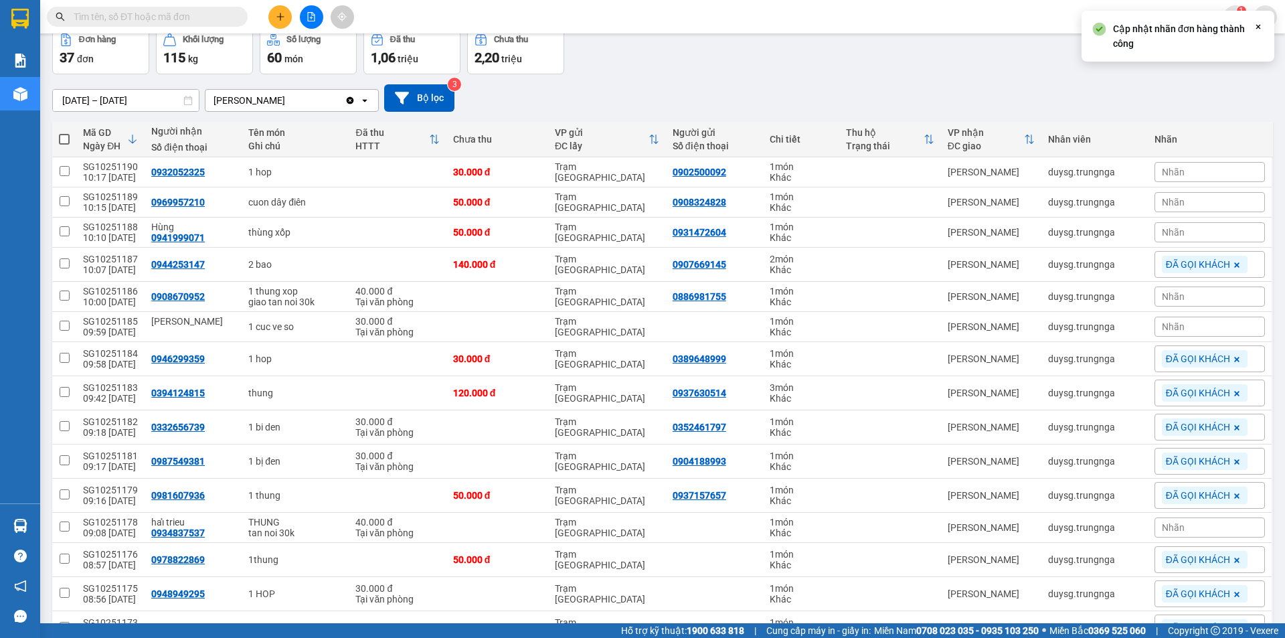
click at [1203, 536] on div "Nhãn" at bounding box center [1209, 527] width 110 height 20
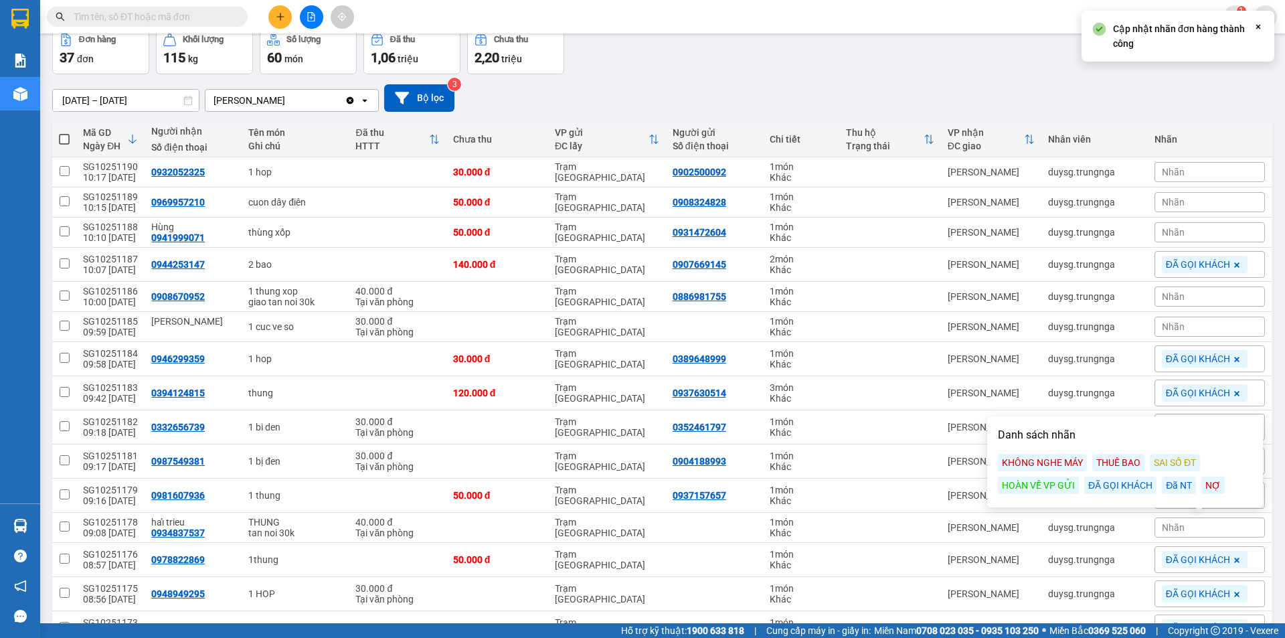
click at [1128, 489] on div "ĐÃ GỌI KHÁCH" at bounding box center [1120, 485] width 72 height 17
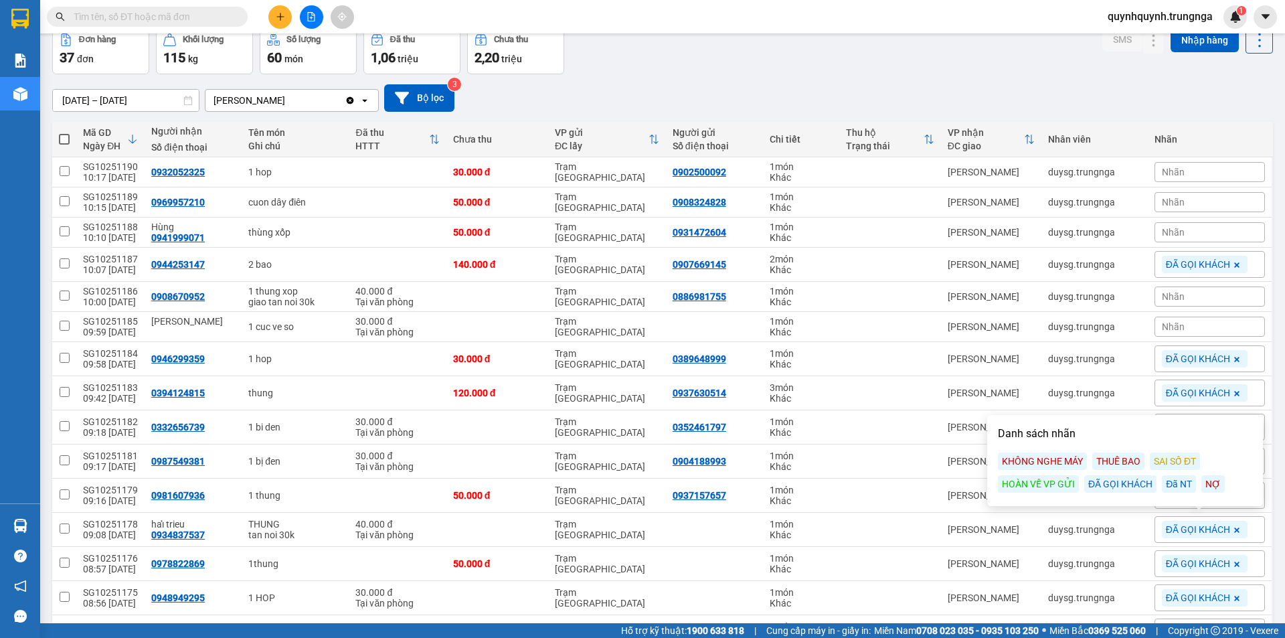
click at [1271, 398] on main "ver 1.8.146 Kho gửi Trên xe Kho nhận Hàng đã giao Đơn hàng 37 đơn Khối lượng 11…" at bounding box center [642, 311] width 1285 height 623
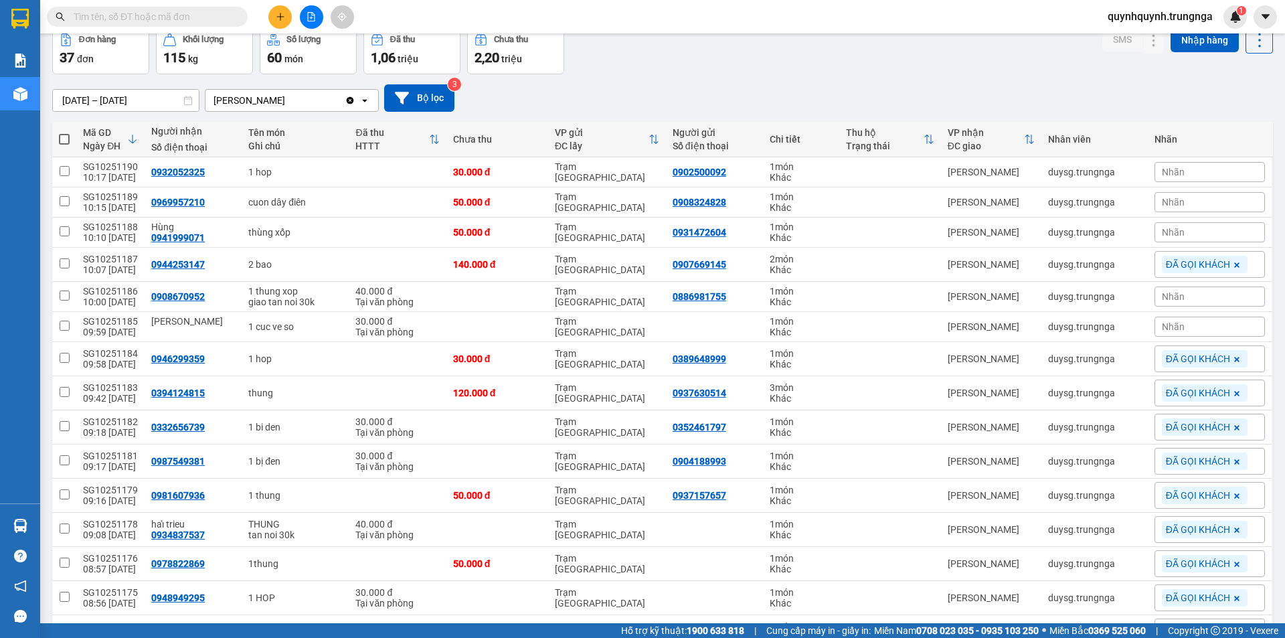
click at [1202, 233] on div "Nhãn" at bounding box center [1209, 232] width 110 height 20
click at [1225, 226] on div "Nhãn" at bounding box center [1209, 232] width 110 height 20
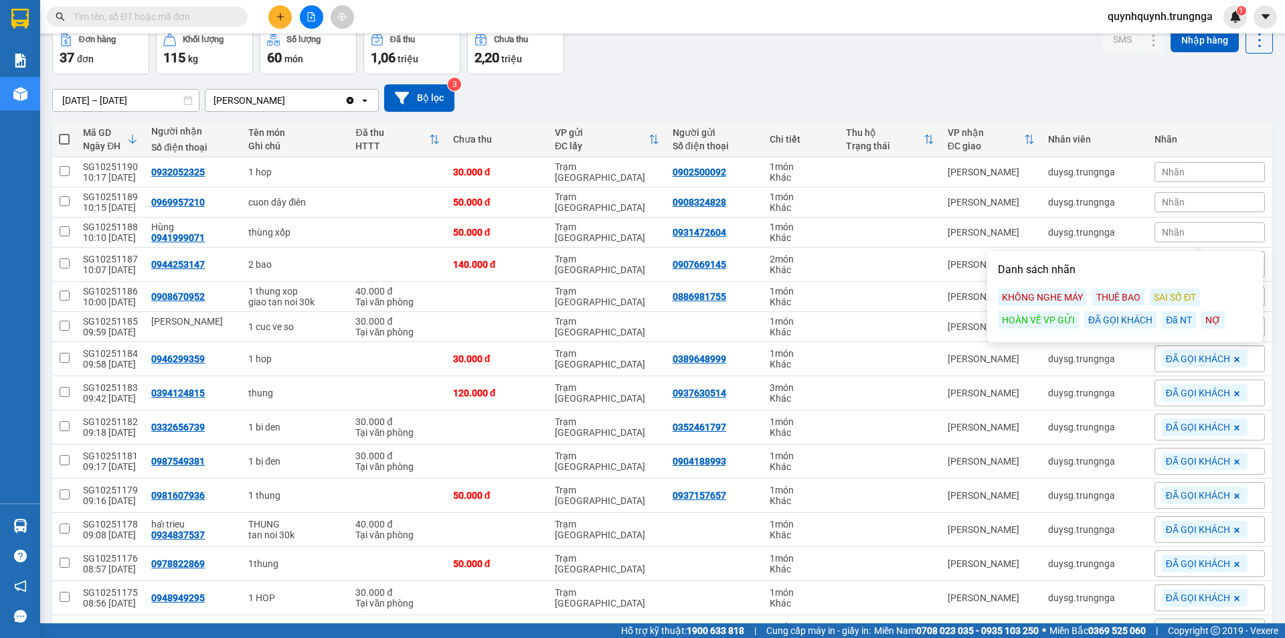
click at [1142, 322] on div "ĐÃ GỌI KHÁCH" at bounding box center [1120, 319] width 72 height 17
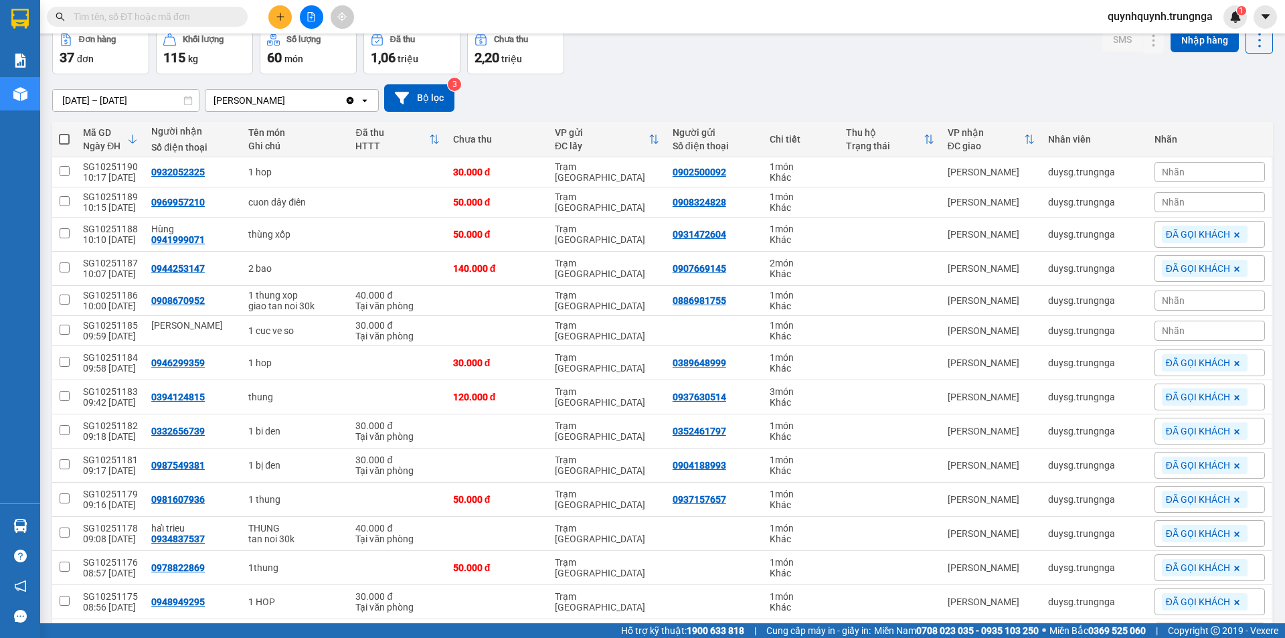
click at [1196, 196] on div "Nhãn" at bounding box center [1209, 202] width 110 height 20
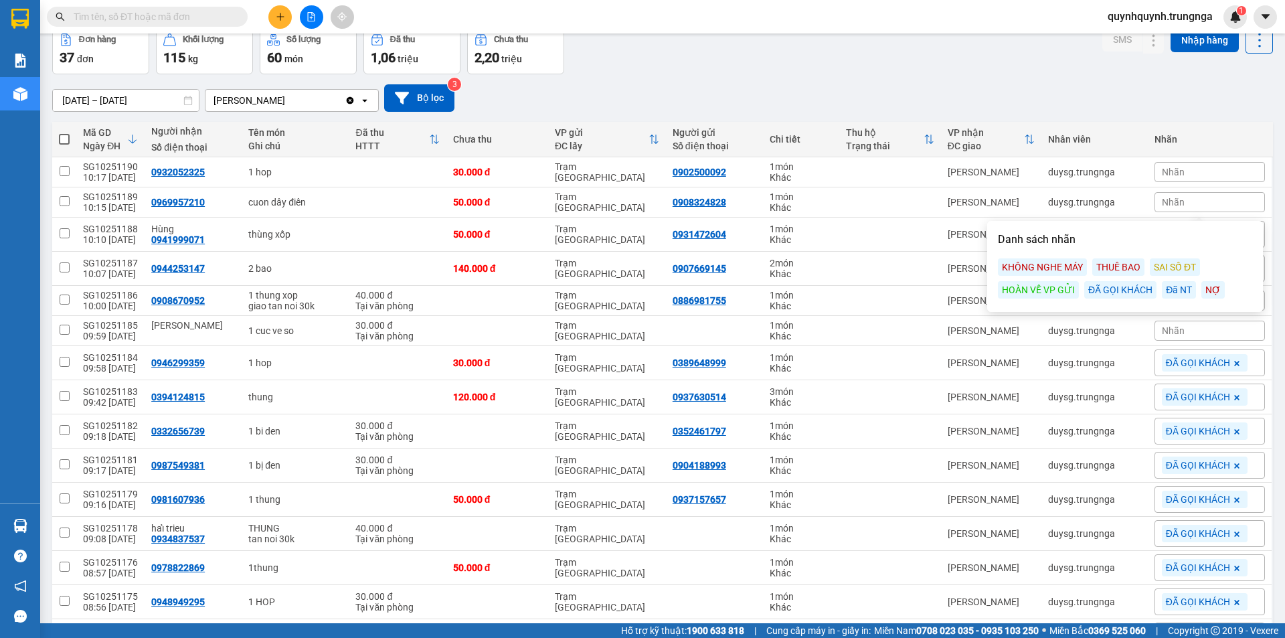
click at [1126, 290] on div "ĐÃ GỌI KHÁCH" at bounding box center [1120, 289] width 72 height 17
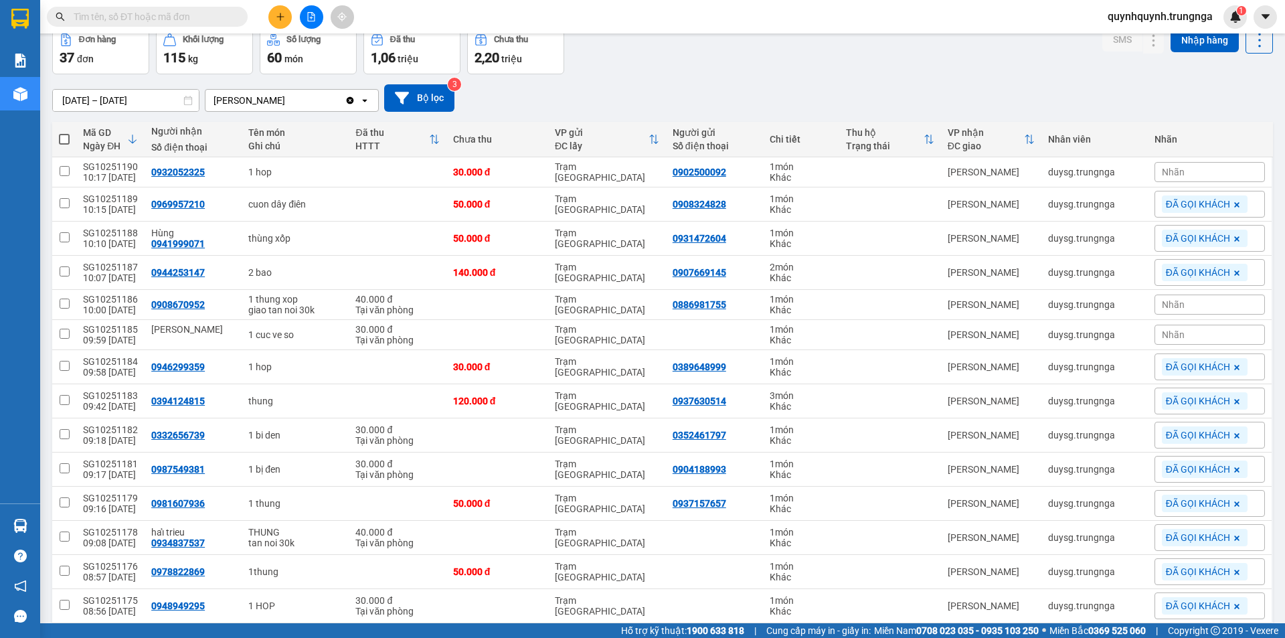
click at [1165, 94] on div "01/09/2025 – 13/10/2025 Press the down arrow key to interact with the calendar …" at bounding box center [662, 97] width 1221 height 27
click at [1205, 169] on div "Nhãn" at bounding box center [1209, 172] width 110 height 20
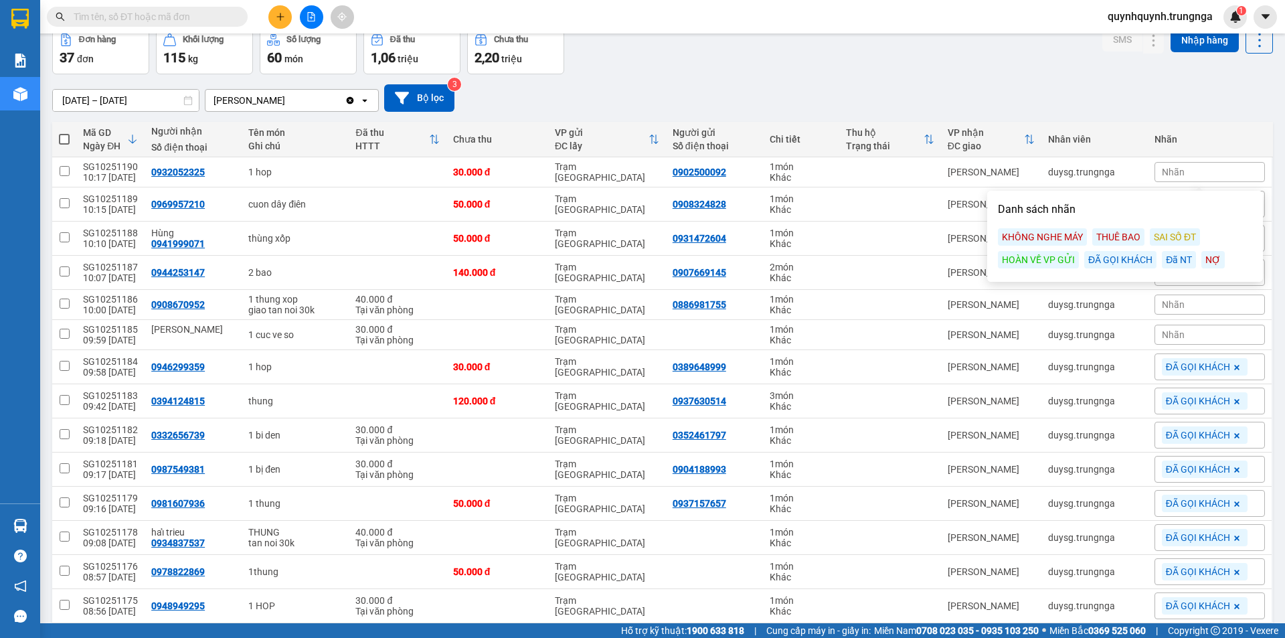
click at [1140, 260] on div "ĐÃ GỌI KHÁCH" at bounding box center [1120, 259] width 72 height 17
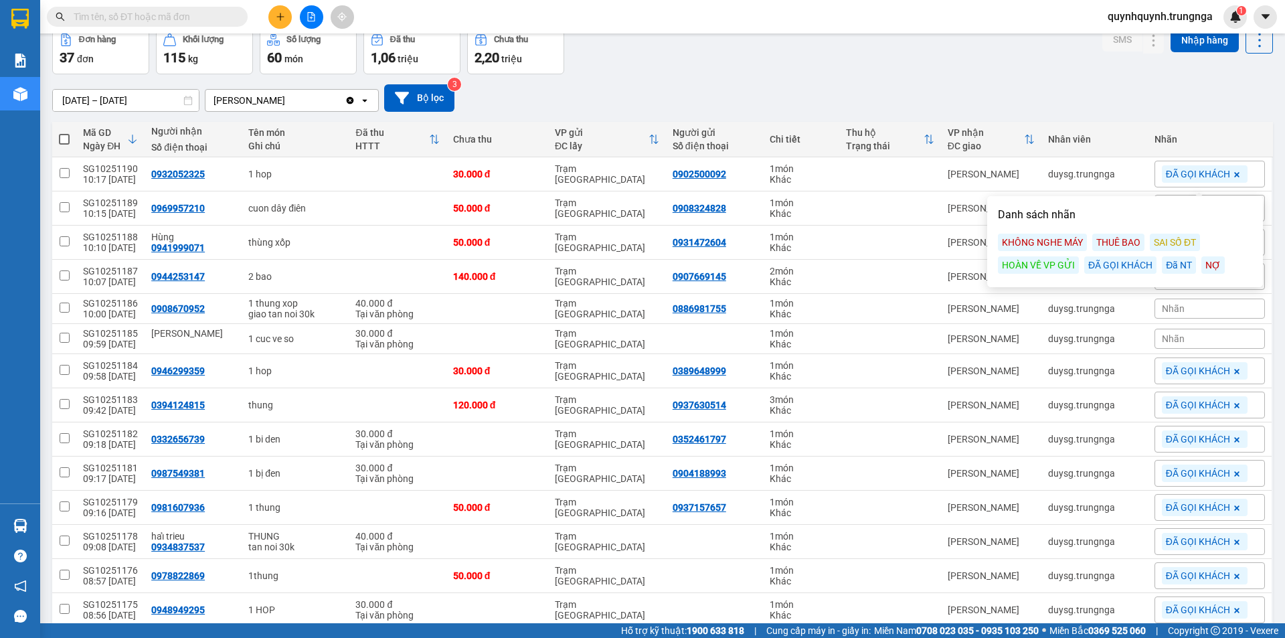
click at [1268, 169] on main "ver 1.8.146 Kho gửi Trên xe Kho nhận Hàng đã giao Đơn hàng 37 đơn Khối lượng 11…" at bounding box center [642, 311] width 1285 height 623
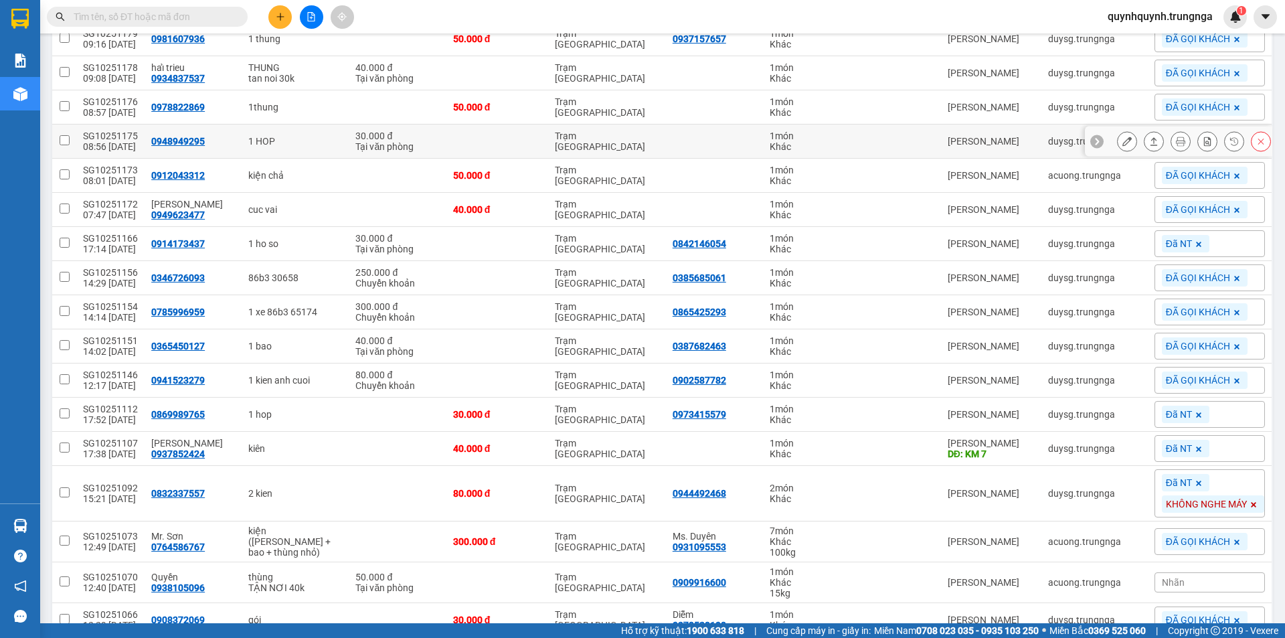
scroll to position [0, 0]
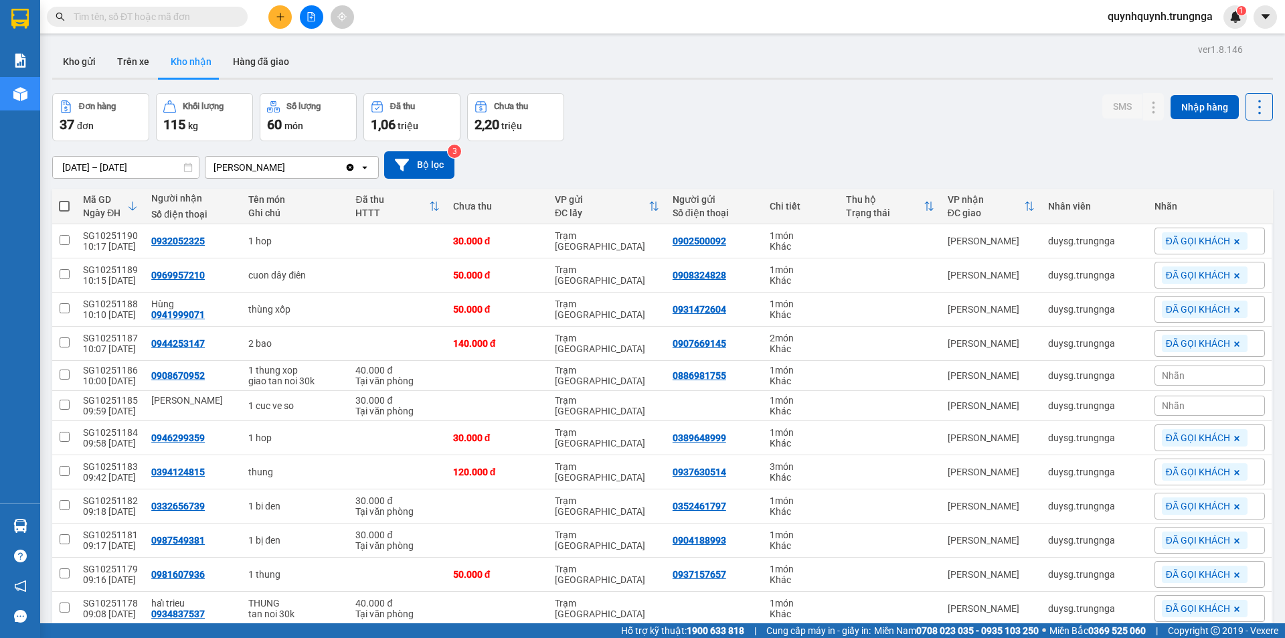
click at [204, 15] on input "text" at bounding box center [153, 16] width 158 height 15
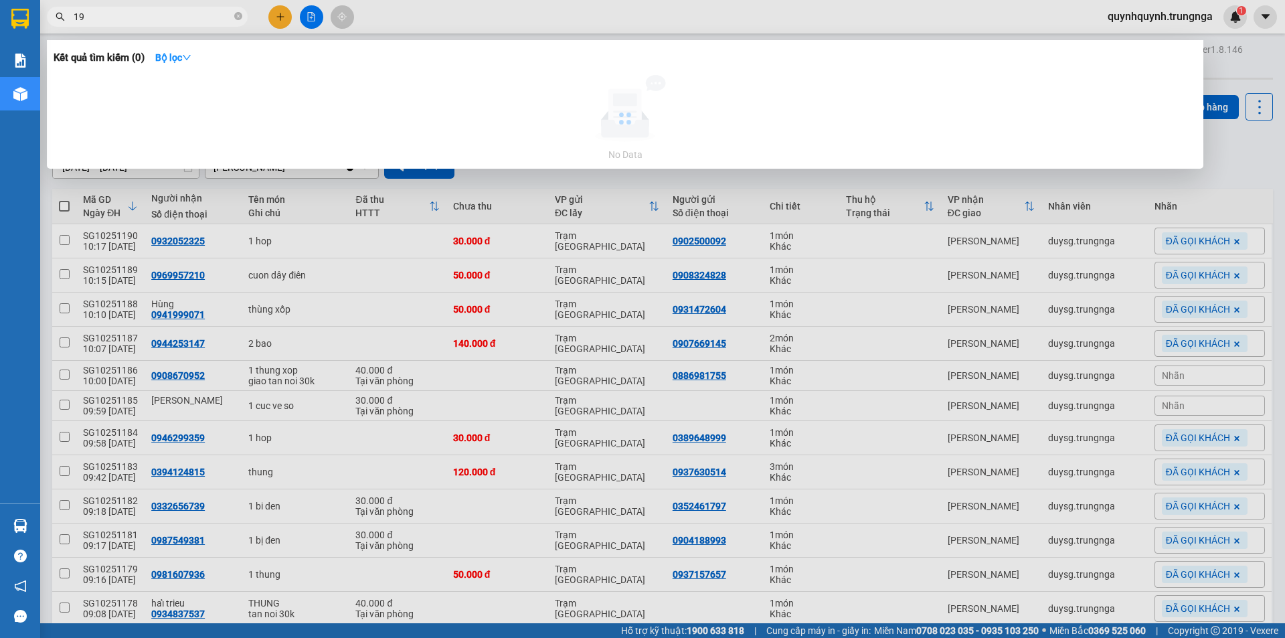
type input "1"
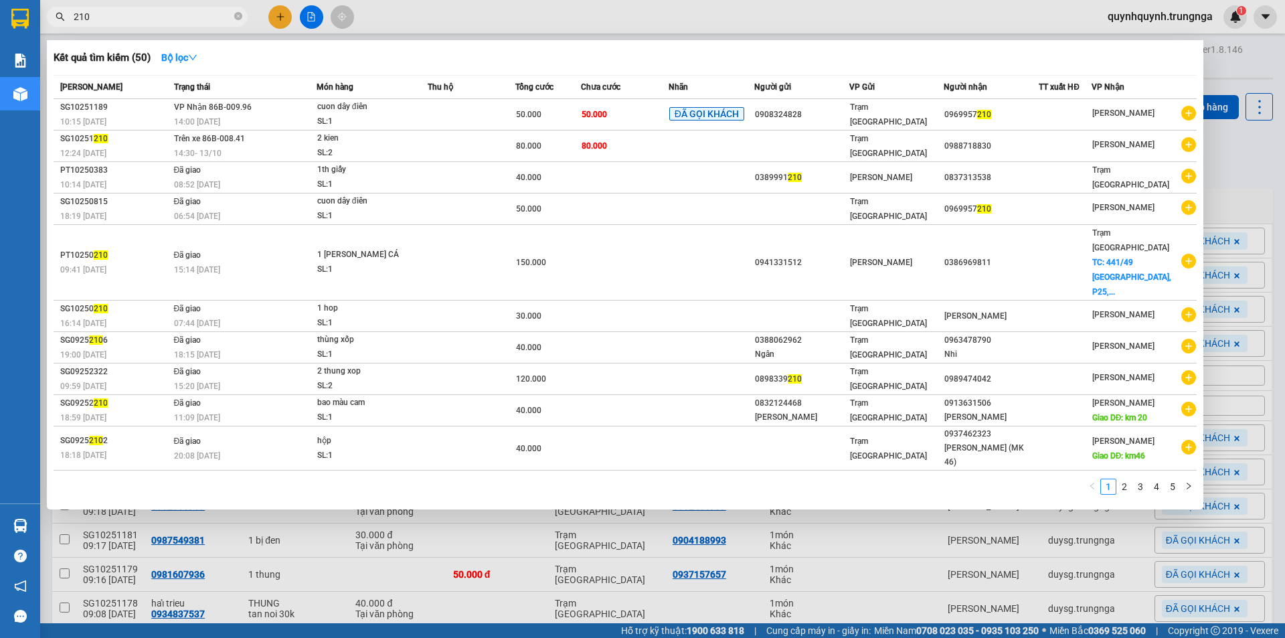
type input "210"
drag, startPoint x: 1237, startPoint y: 48, endPoint x: 1219, endPoint y: 37, distance: 21.4
click at [1237, 48] on div at bounding box center [642, 319] width 1285 height 638
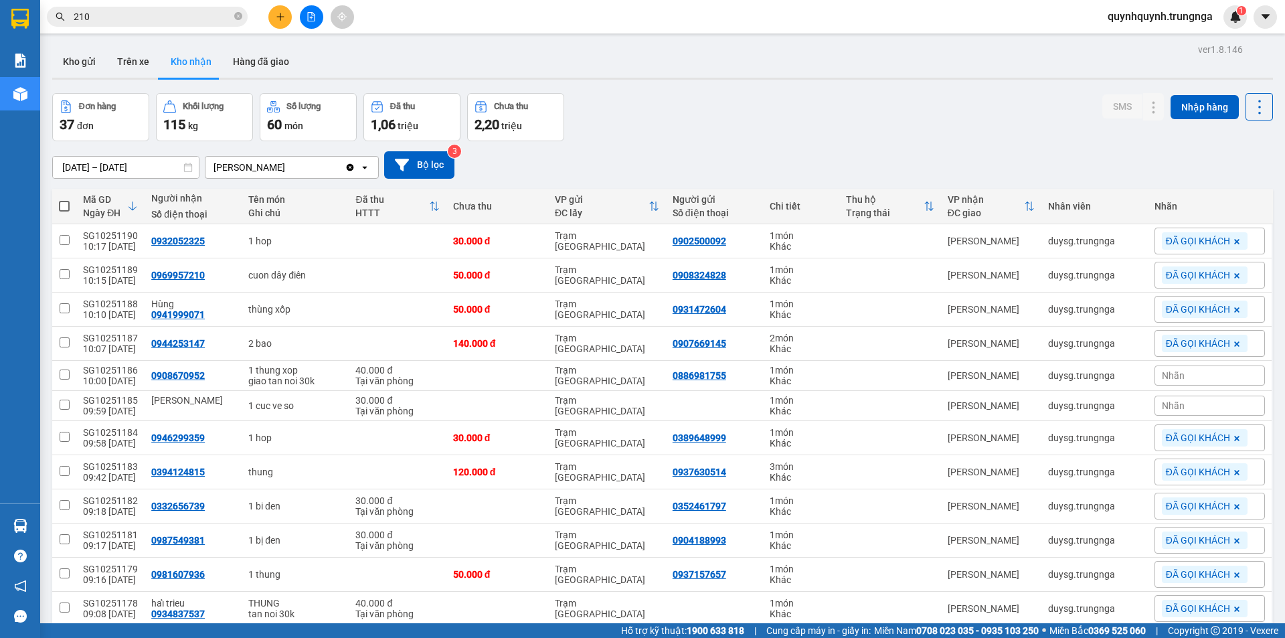
click at [1161, 16] on span "quynhquynh.trungnga" at bounding box center [1160, 16] width 126 height 17
click at [1140, 44] on span "Đăng xuất" at bounding box center [1164, 41] width 101 height 15
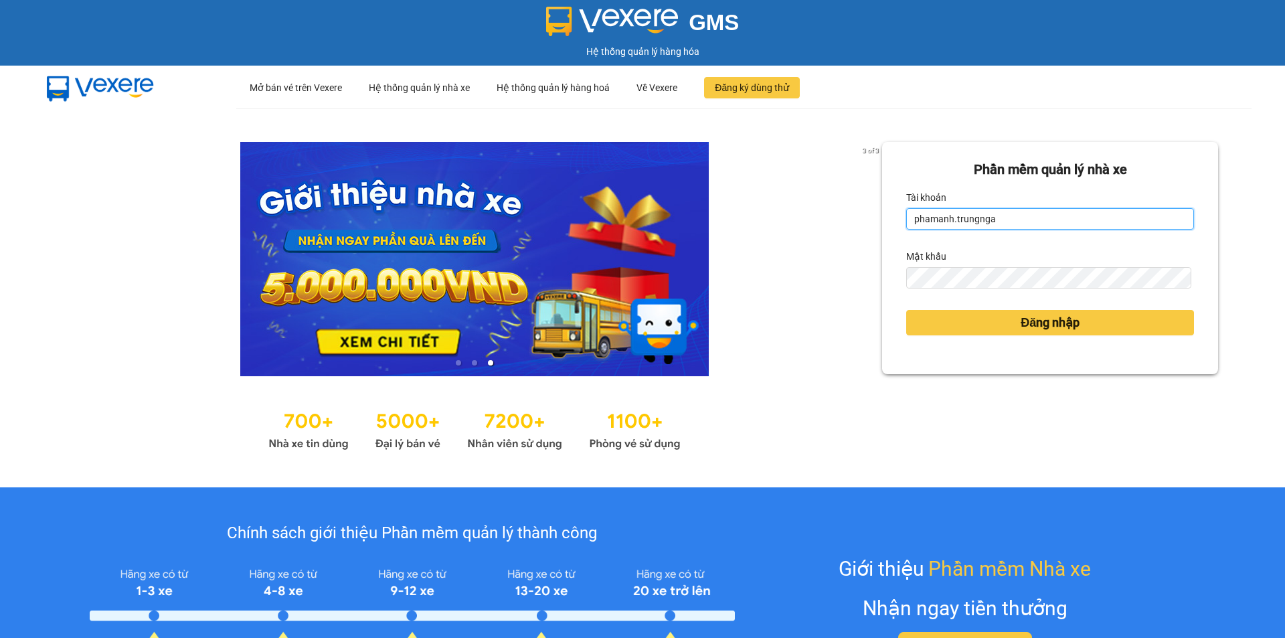
drag, startPoint x: 939, startPoint y: 221, endPoint x: 876, endPoint y: 232, distance: 63.8
click at [882, 232] on div "Phần mềm quản lý nhà xe Tài khoản phamanh.trungnga Mật khẩu Đăng nhập" at bounding box center [1050, 258] width 336 height 232
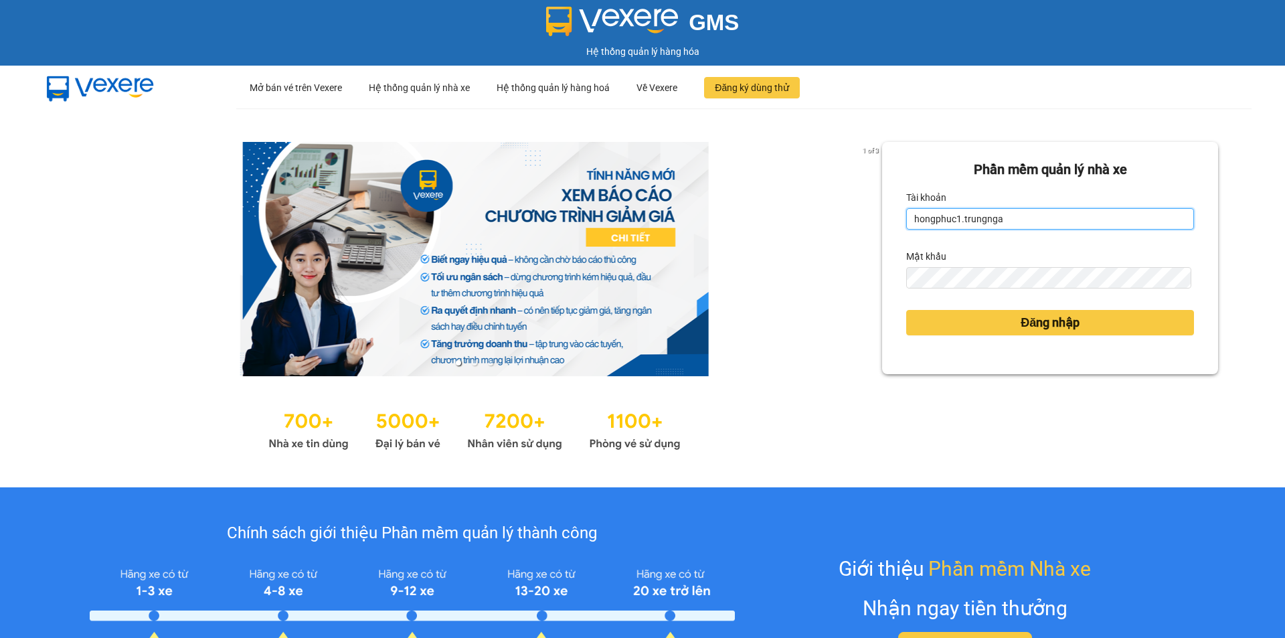
type input "hongphuc1.trungnga"
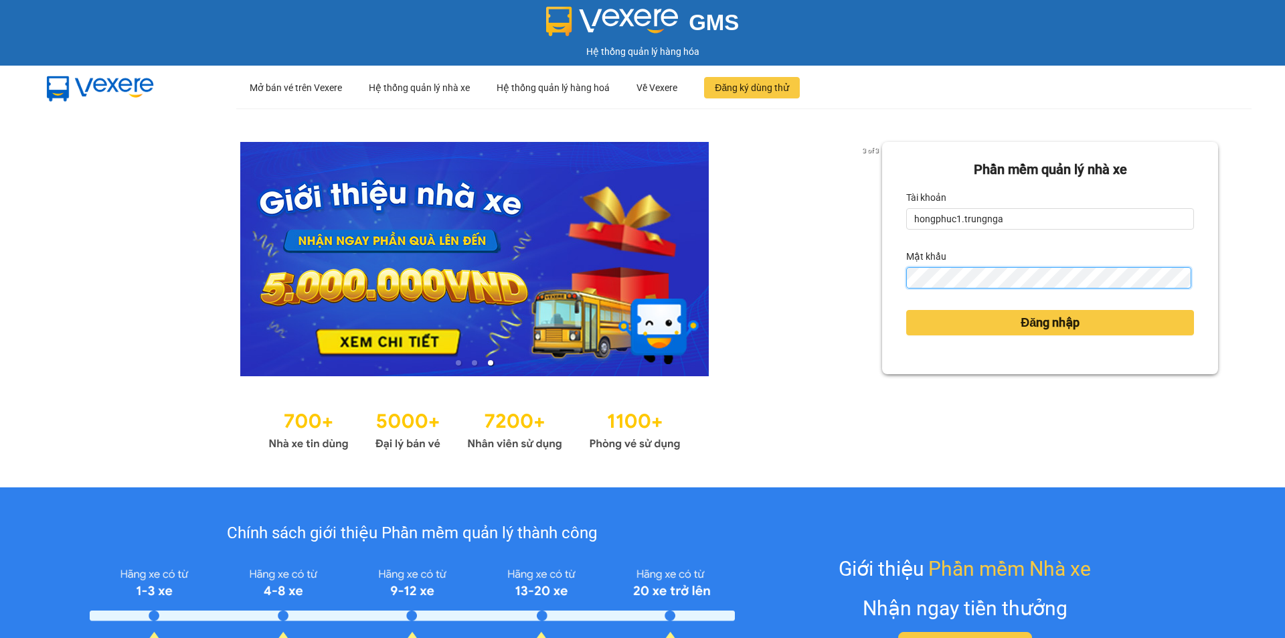
click at [906, 310] on button "Đăng nhập" at bounding box center [1050, 322] width 288 height 25
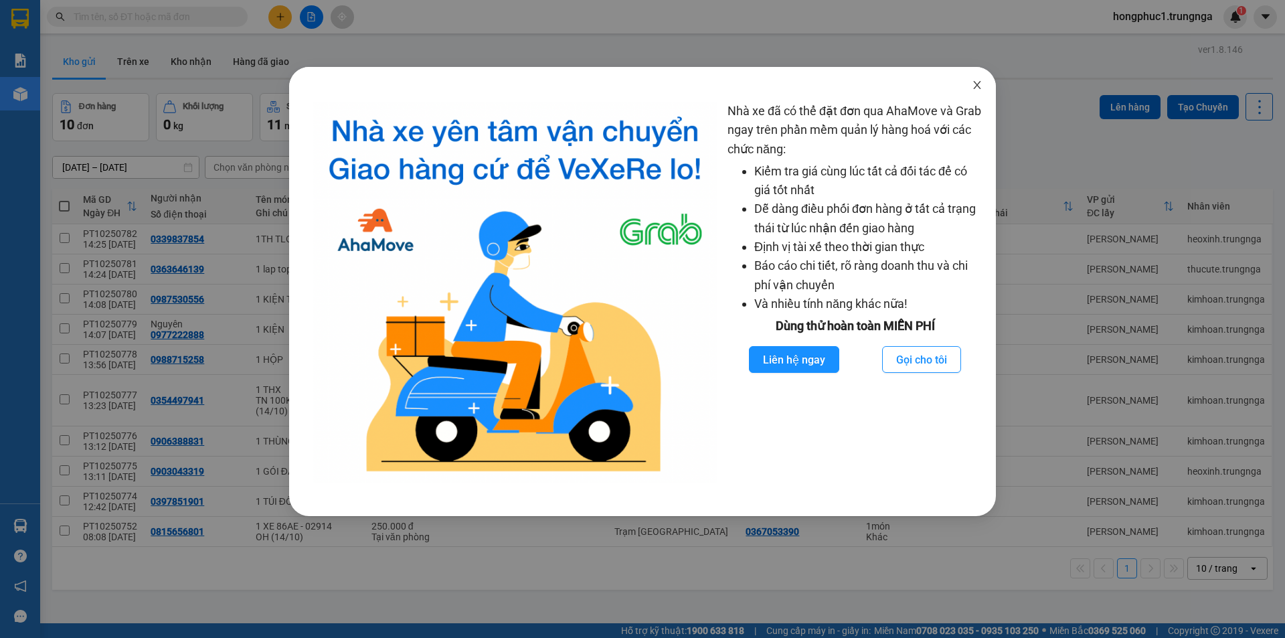
click at [976, 90] on icon "close" at bounding box center [977, 85] width 11 height 11
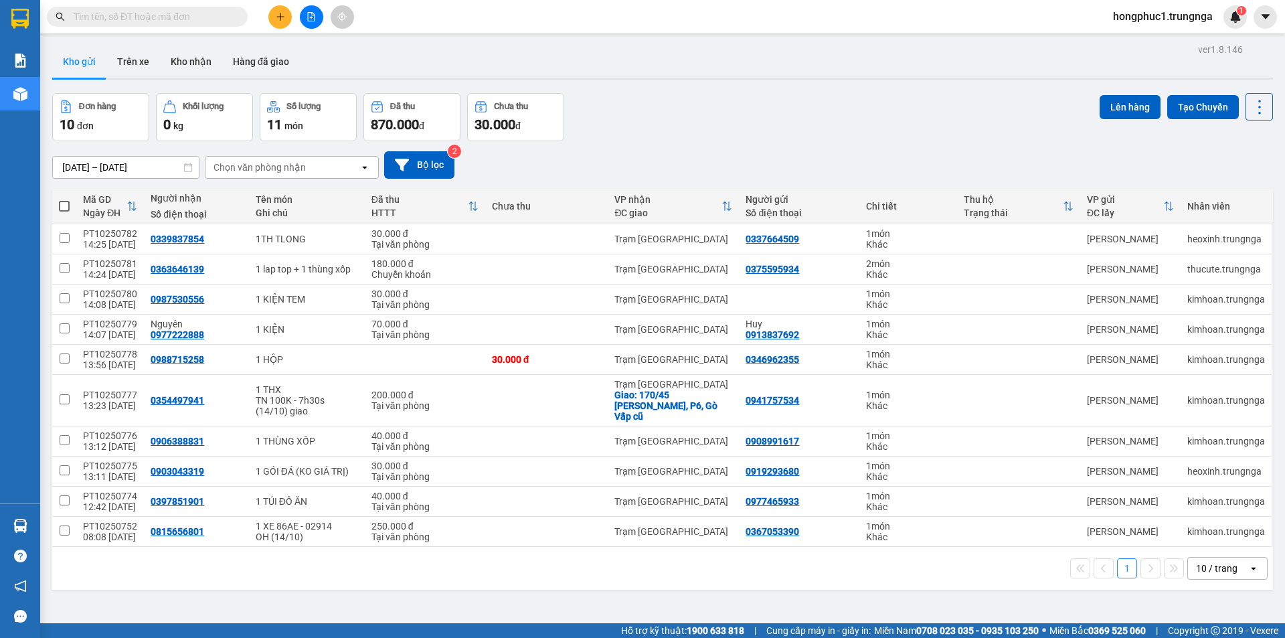
click at [180, 19] on input "text" at bounding box center [153, 16] width 158 height 15
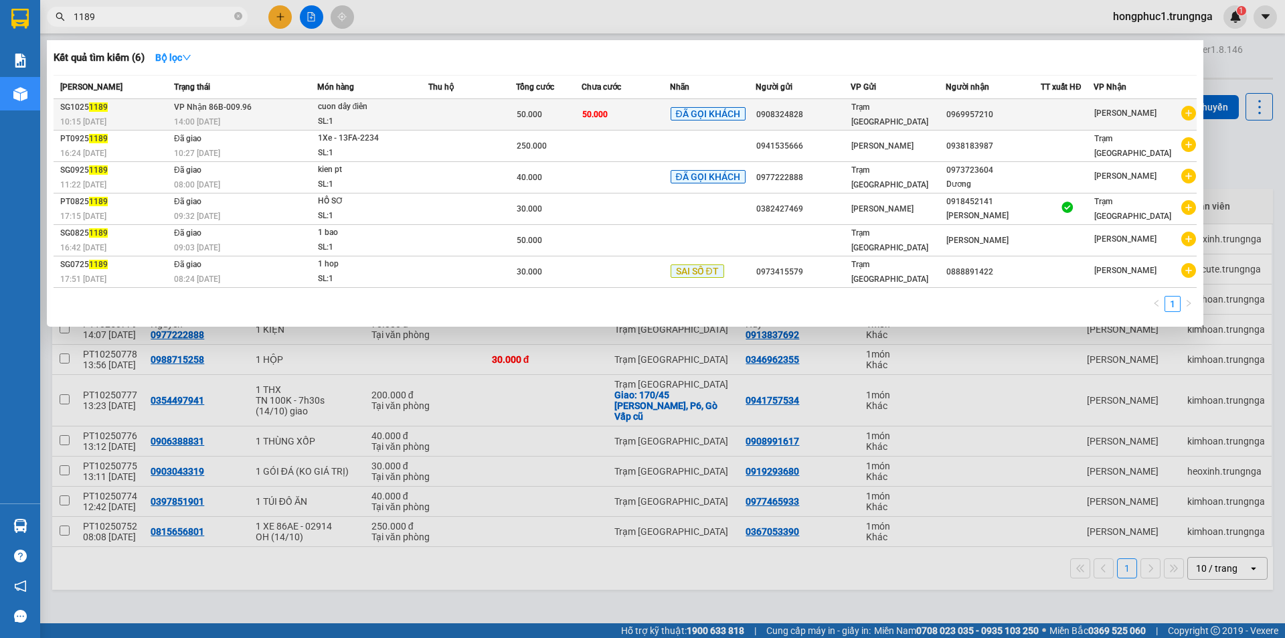
type input "1189"
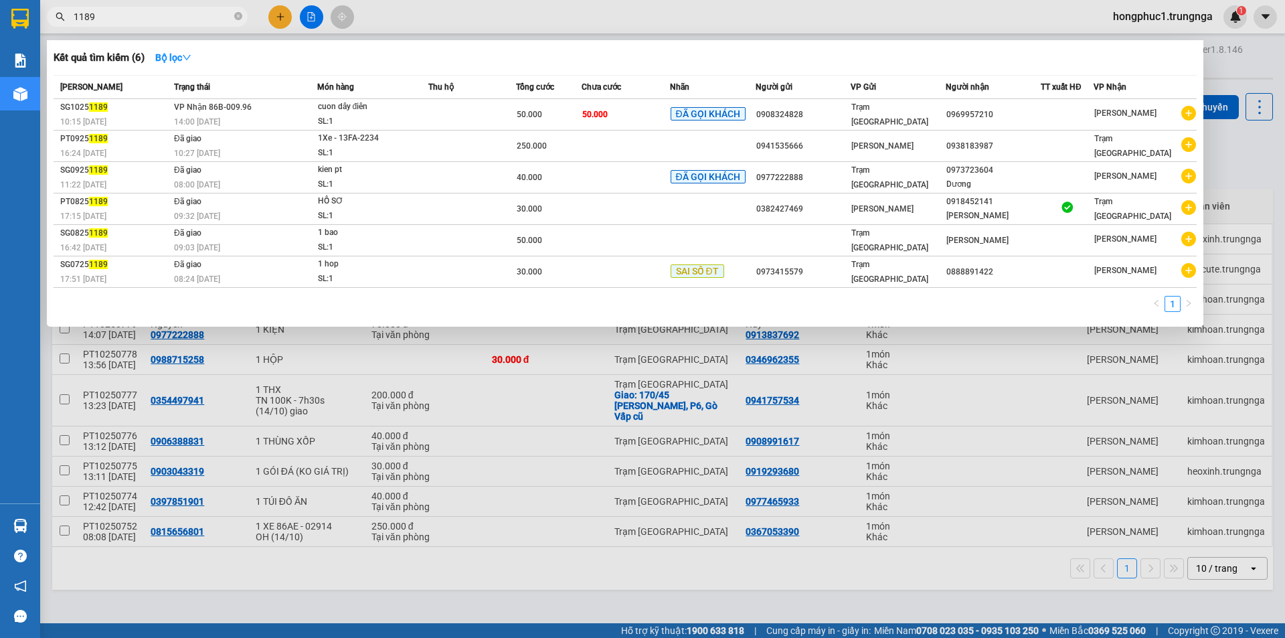
drag, startPoint x: 552, startPoint y: 120, endPoint x: 793, endPoint y: 191, distance: 251.2
click at [553, 120] on div "50.000" at bounding box center [549, 114] width 64 height 15
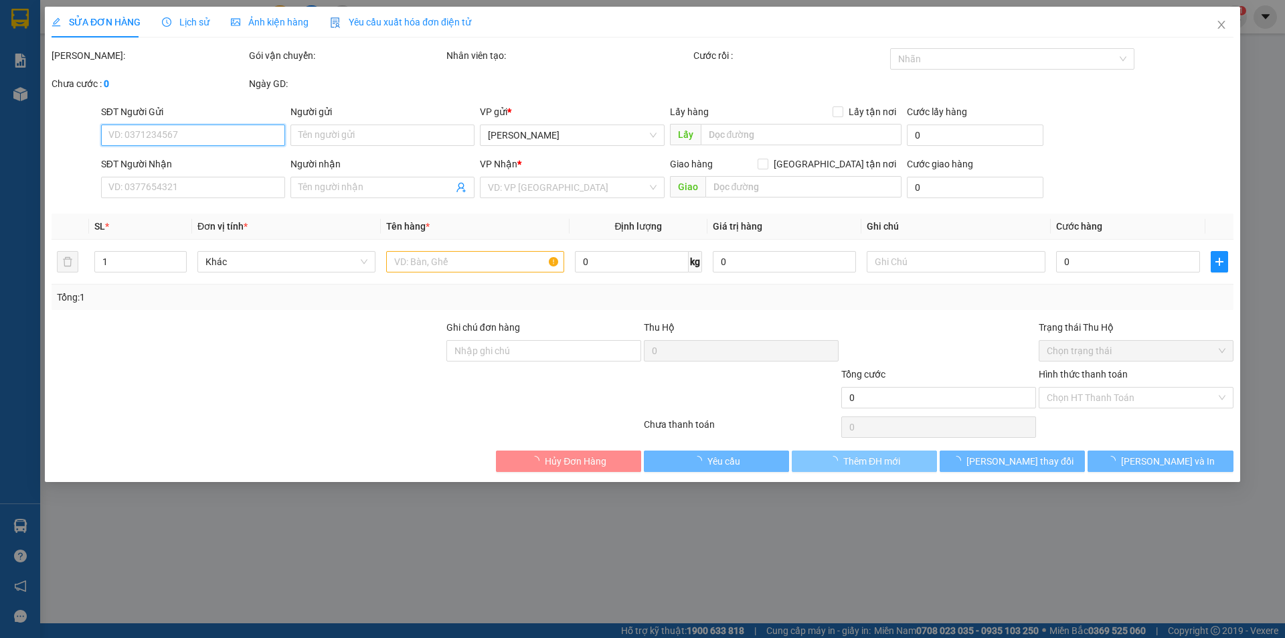
type input "0908324828"
type input "0969957210"
type input "50.000"
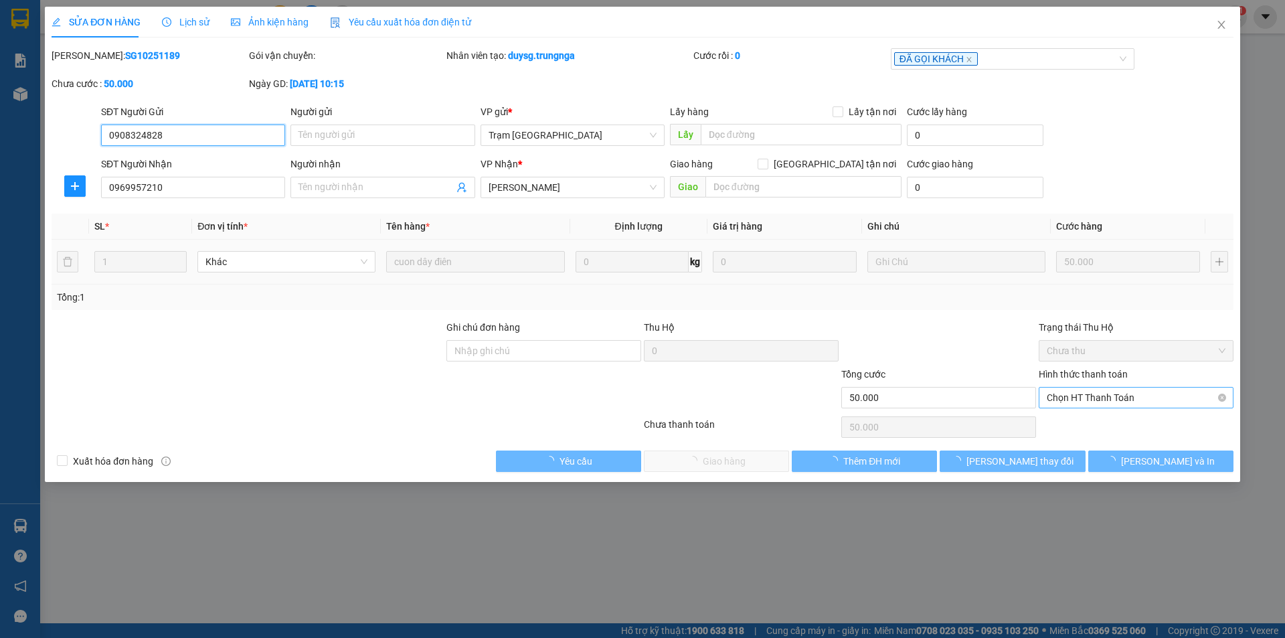
click at [1077, 400] on span "Chọn HT Thanh Toán" at bounding box center [1136, 398] width 179 height 20
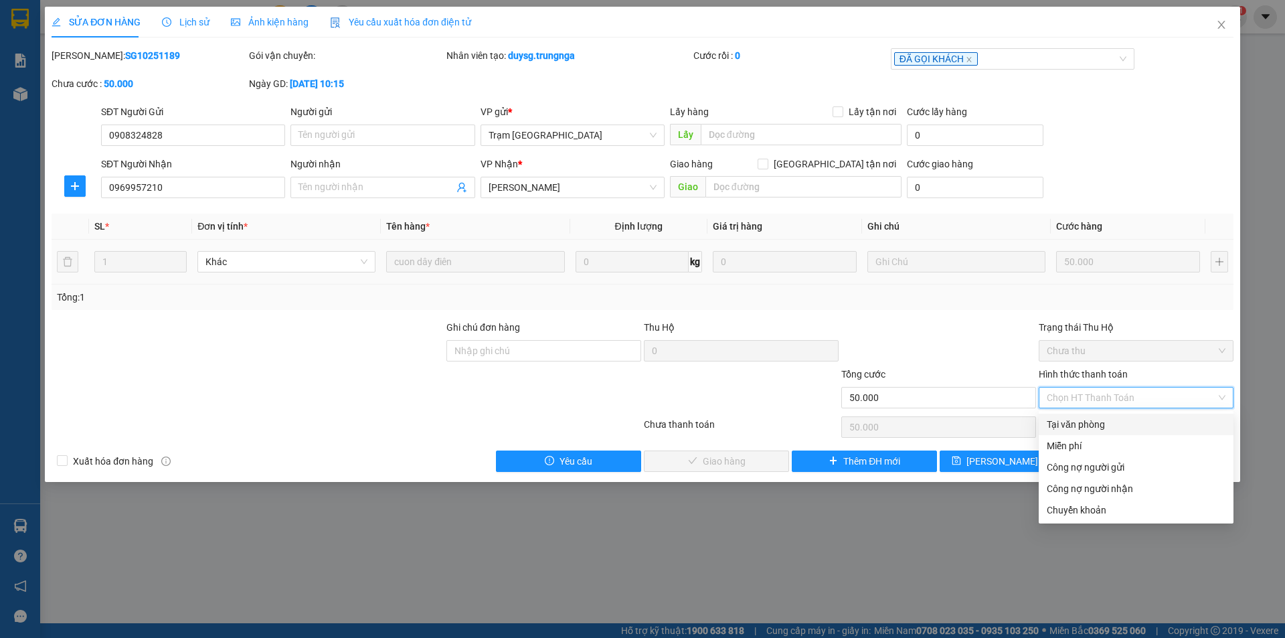
click at [1086, 427] on div "Tại văn phòng" at bounding box center [1136, 424] width 179 height 15
type input "0"
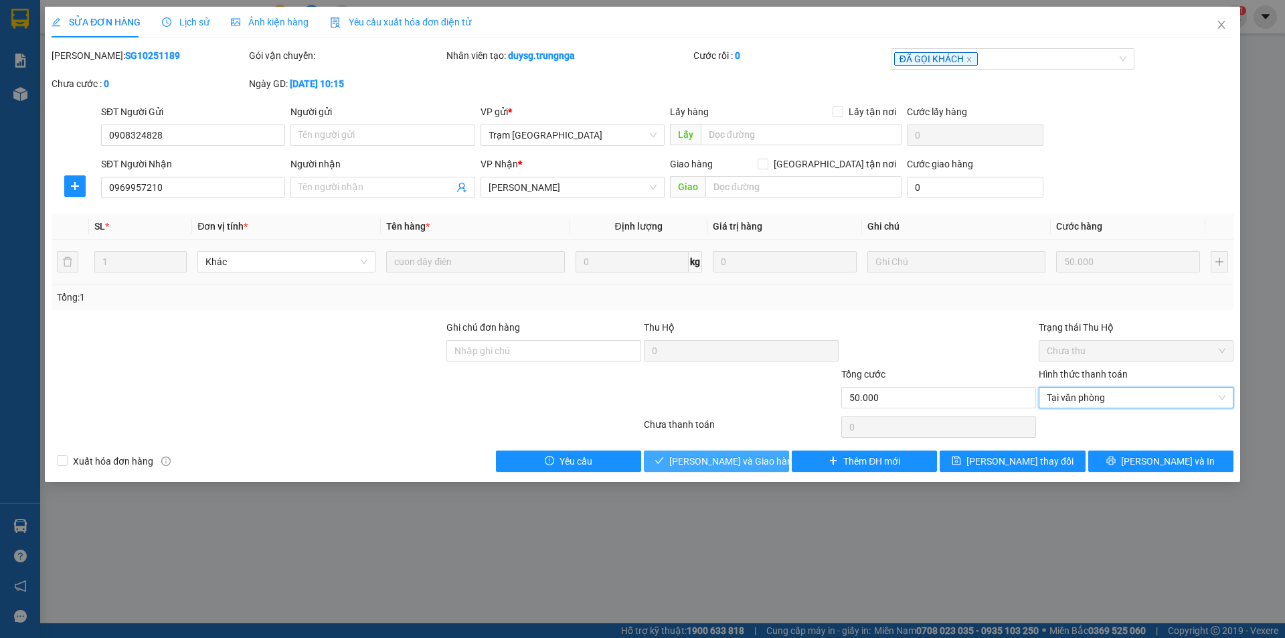
click at [731, 460] on span "[PERSON_NAME] và Giao hàng" at bounding box center [733, 461] width 128 height 15
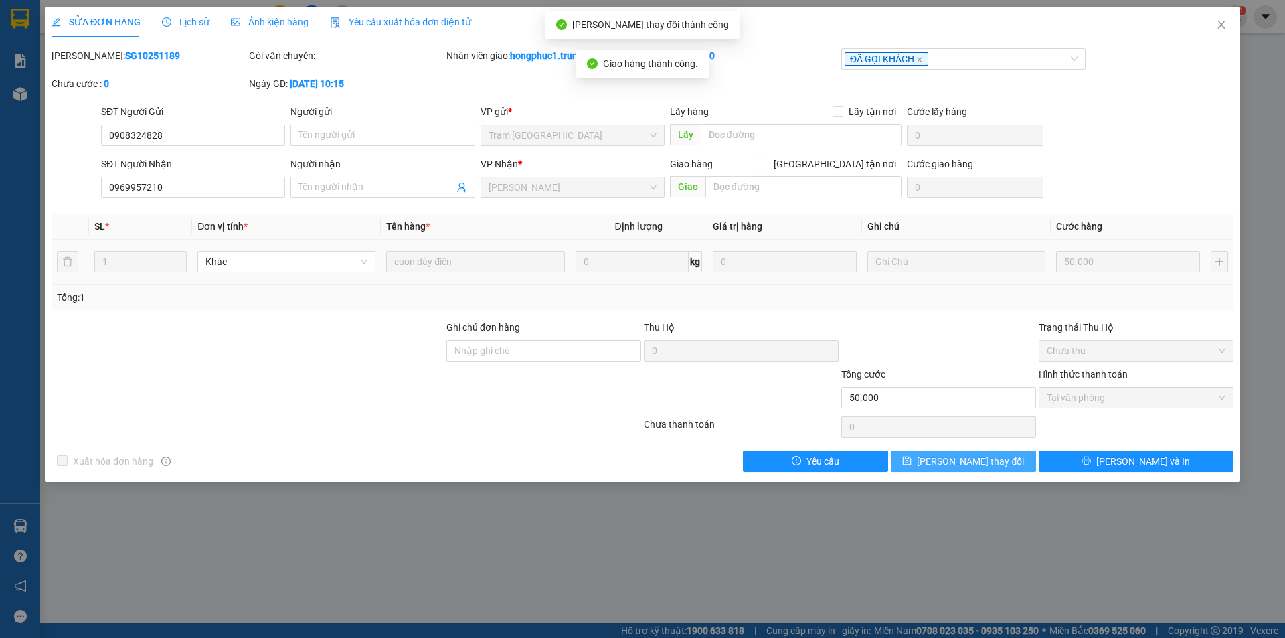
click at [999, 462] on button "[PERSON_NAME] thay đổi" at bounding box center [963, 460] width 145 height 21
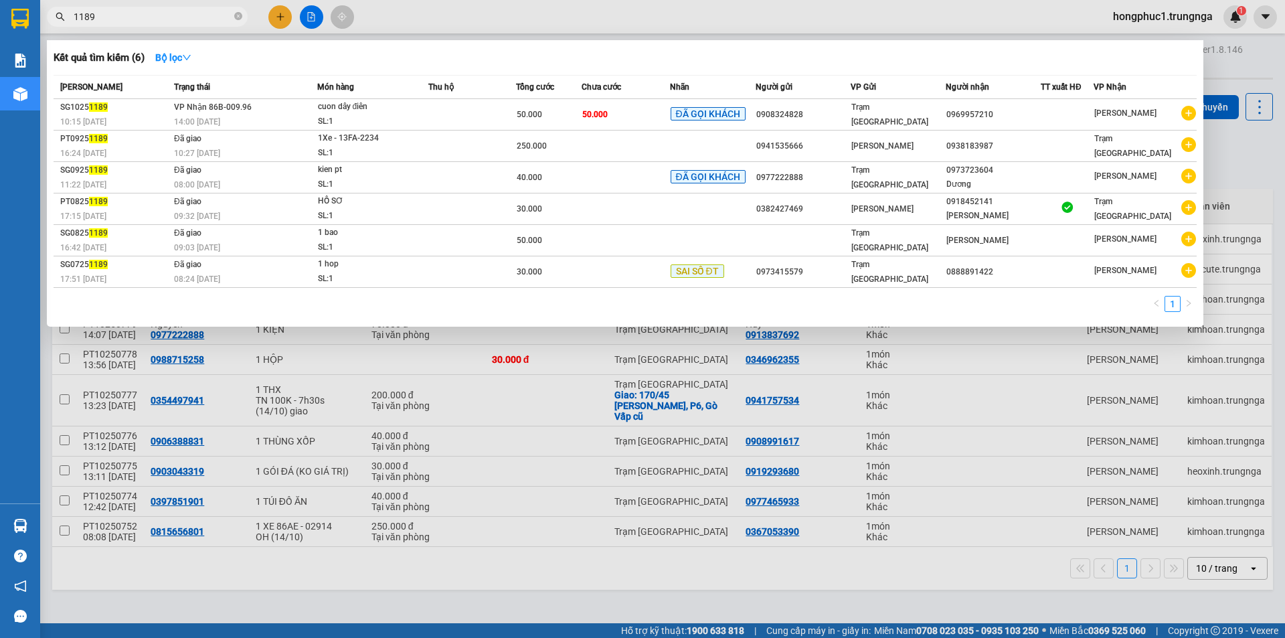
click at [202, 11] on input "1189" at bounding box center [153, 16] width 158 height 15
type input "147"
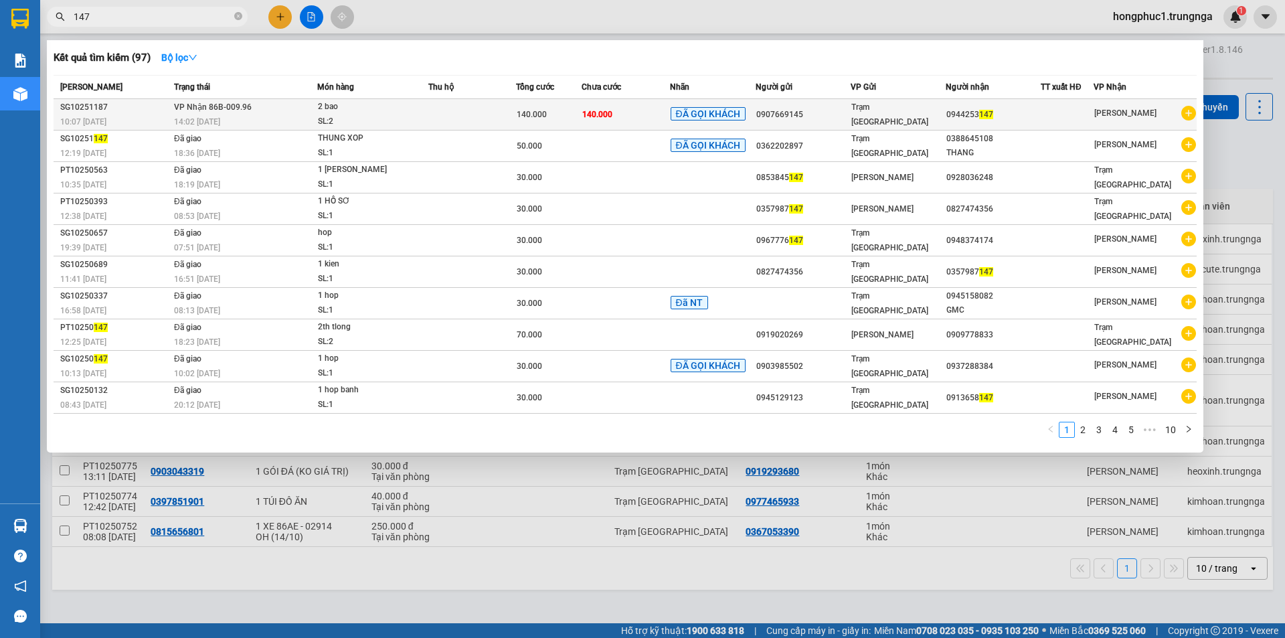
click at [618, 116] on td "140.000" at bounding box center [626, 114] width 88 height 31
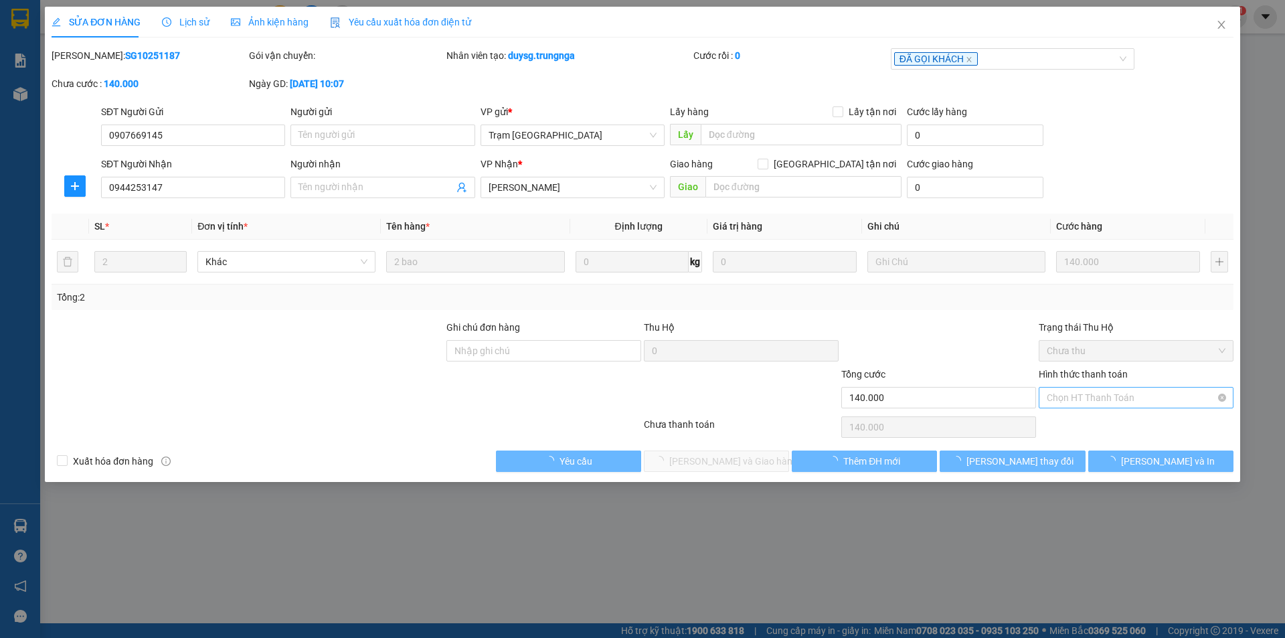
type input "0907669145"
type input "0944253147"
type input "140.000"
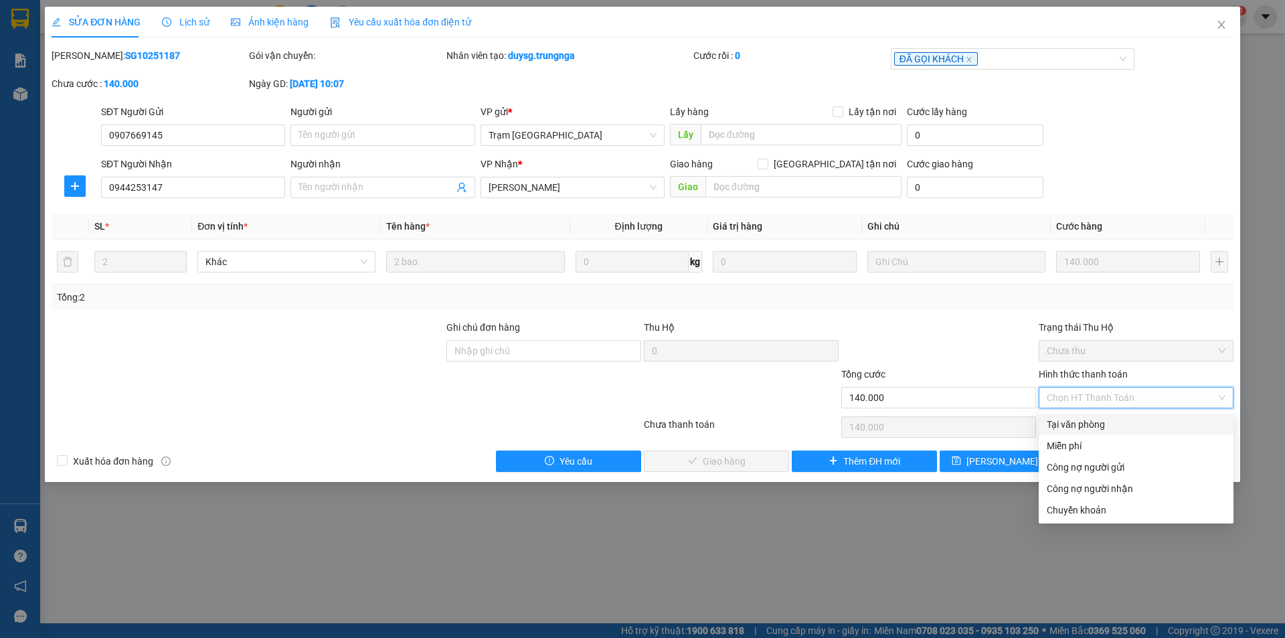
click at [1100, 426] on div "Tại văn phòng" at bounding box center [1136, 424] width 179 height 15
type input "0"
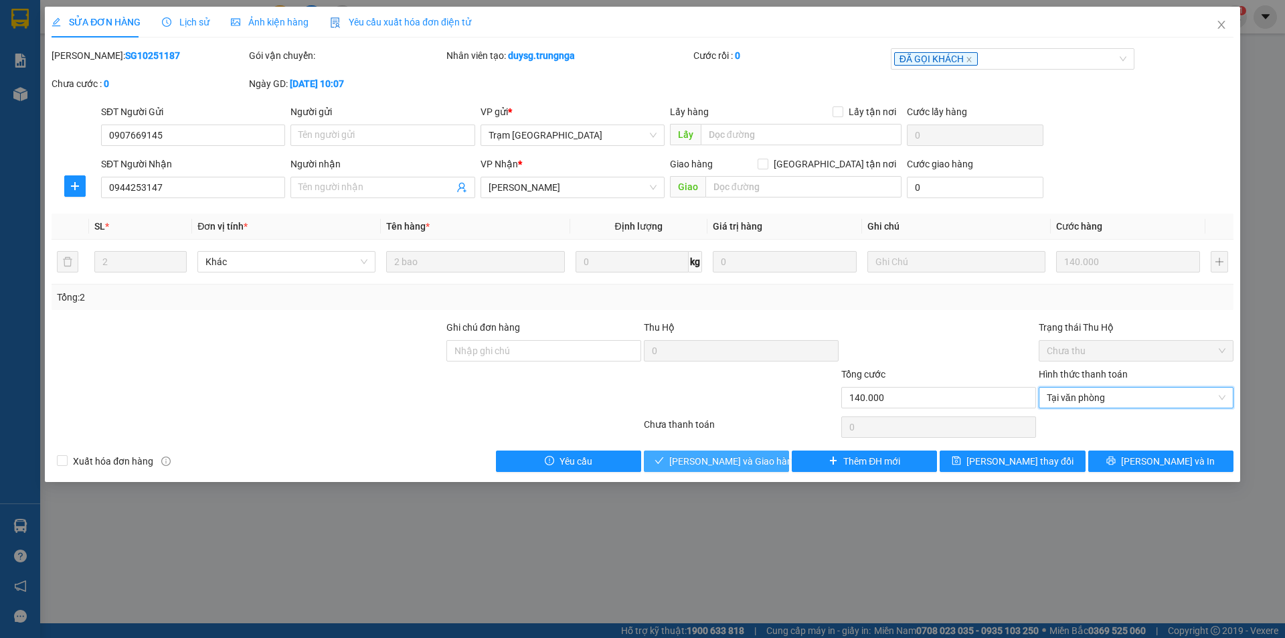
click at [724, 456] on span "[PERSON_NAME] và Giao hàng" at bounding box center [733, 461] width 128 height 15
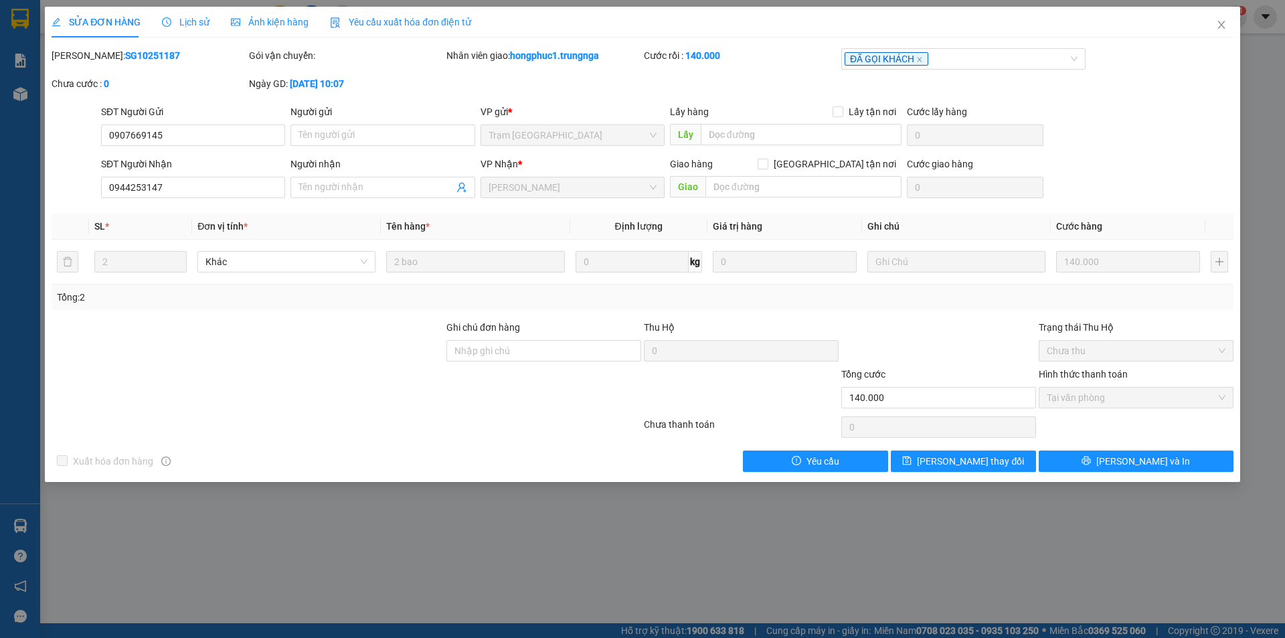
click at [778, 538] on div "SỬA ĐƠN HÀNG Lịch sử Ảnh kiện hàng Yêu cầu xuất hóa đơn điện tử Total Paid Fee …" at bounding box center [642, 319] width 1285 height 638
click at [1223, 23] on icon "close" at bounding box center [1220, 25] width 7 height 8
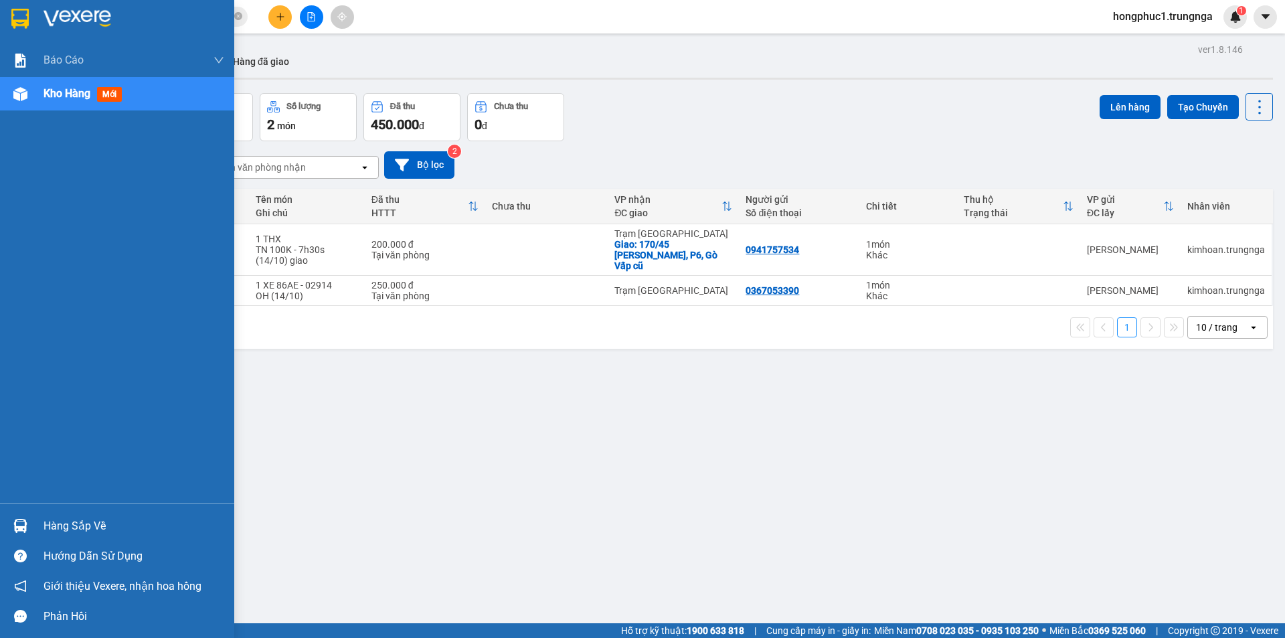
click at [49, 525] on div "Hàng sắp về" at bounding box center [134, 526] width 181 height 20
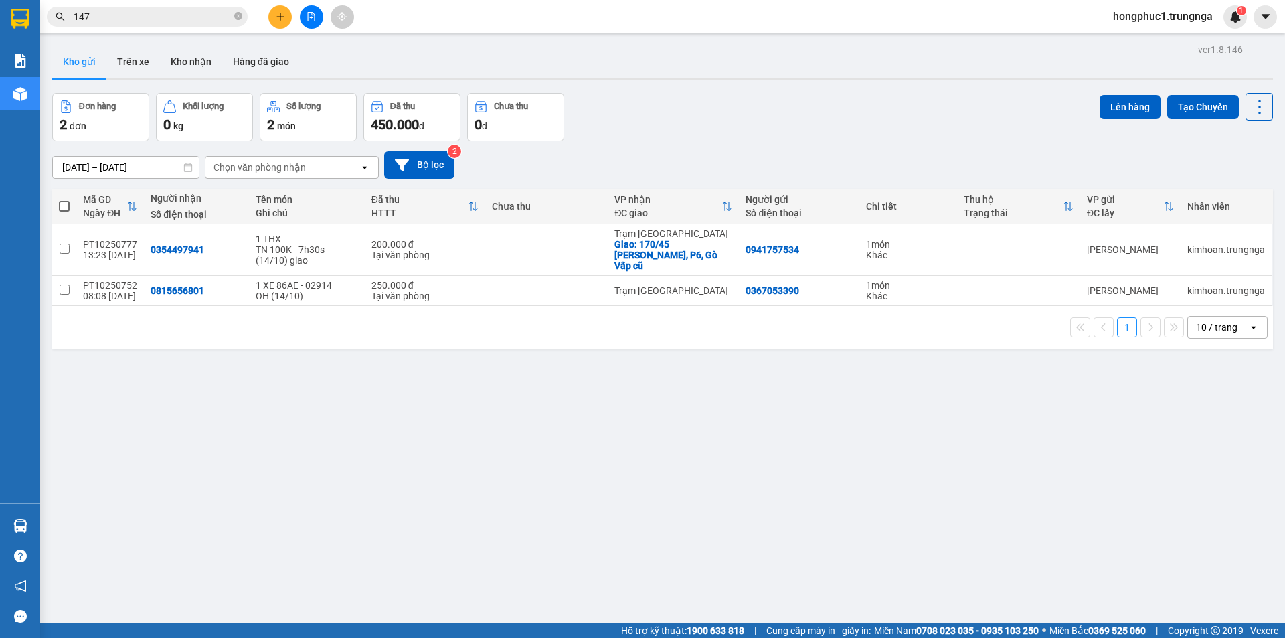
click at [747, 493] on section "Kết quả tìm kiếm ( 97 ) Bộ lọc Mã ĐH Trạng thái Món hàng Thu hộ Tổng cước Chưa …" at bounding box center [642, 319] width 1285 height 638
click at [135, 10] on input "147" at bounding box center [153, 16] width 158 height 15
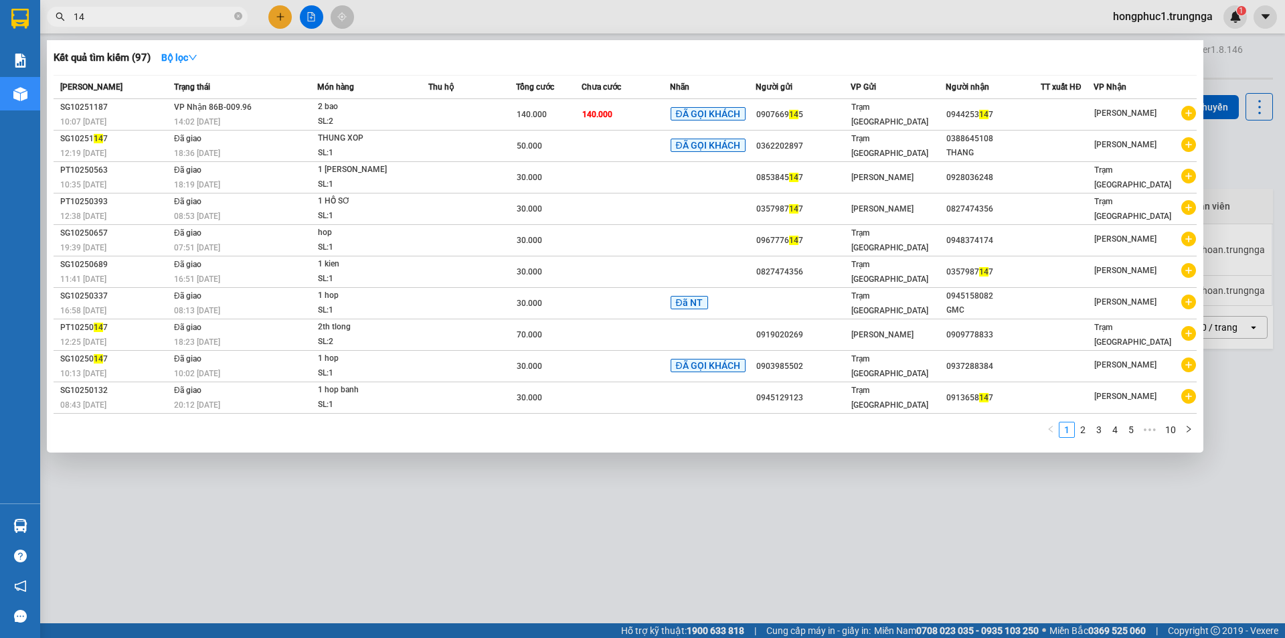
type input "1"
type input "2325"
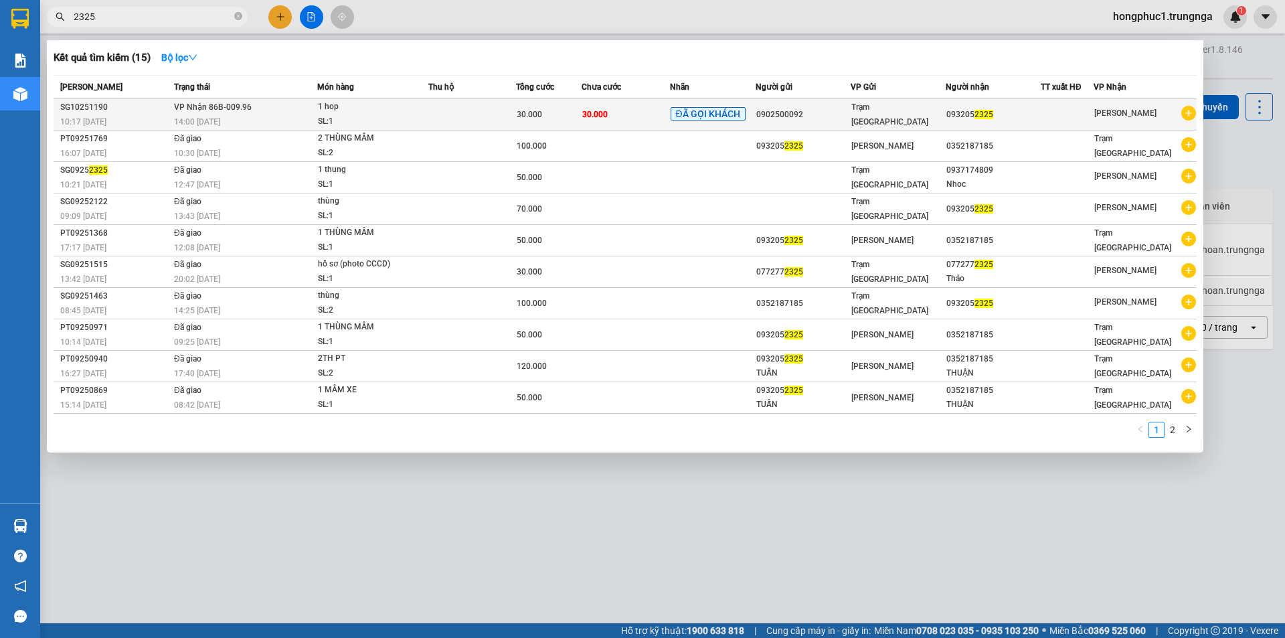
click at [292, 114] on td "VP Nhận 86B-009.96 14:00 - 13/10" at bounding box center [244, 114] width 147 height 31
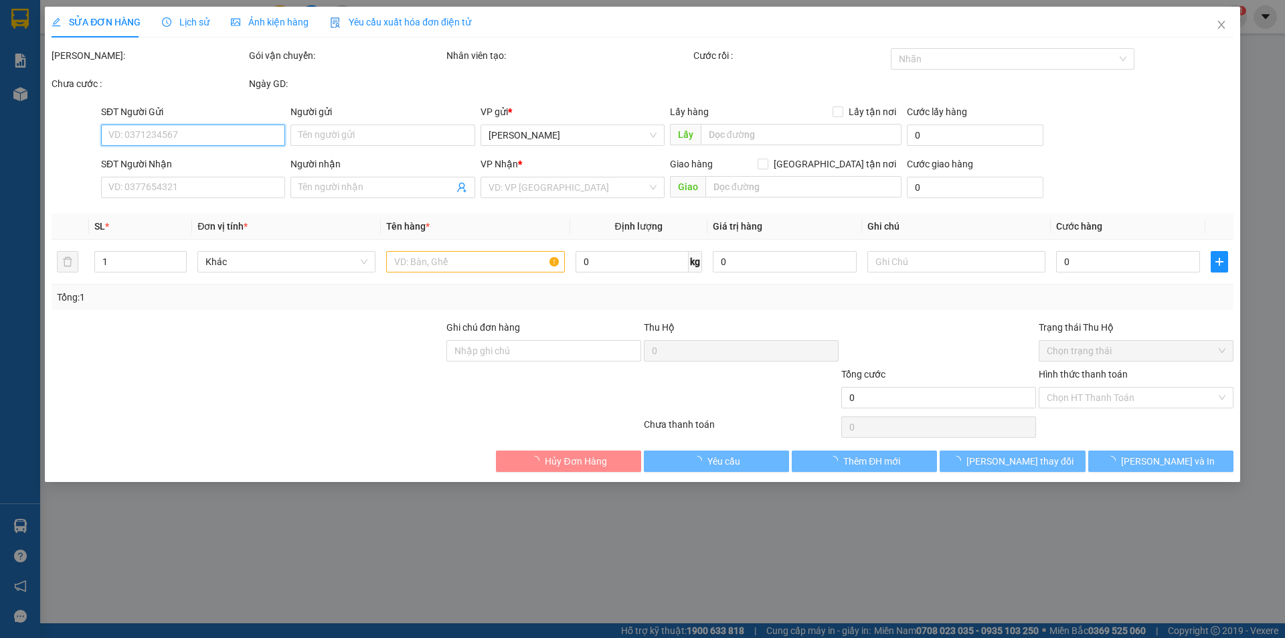
type input "0902500092"
type input "0932052325"
type input "30.000"
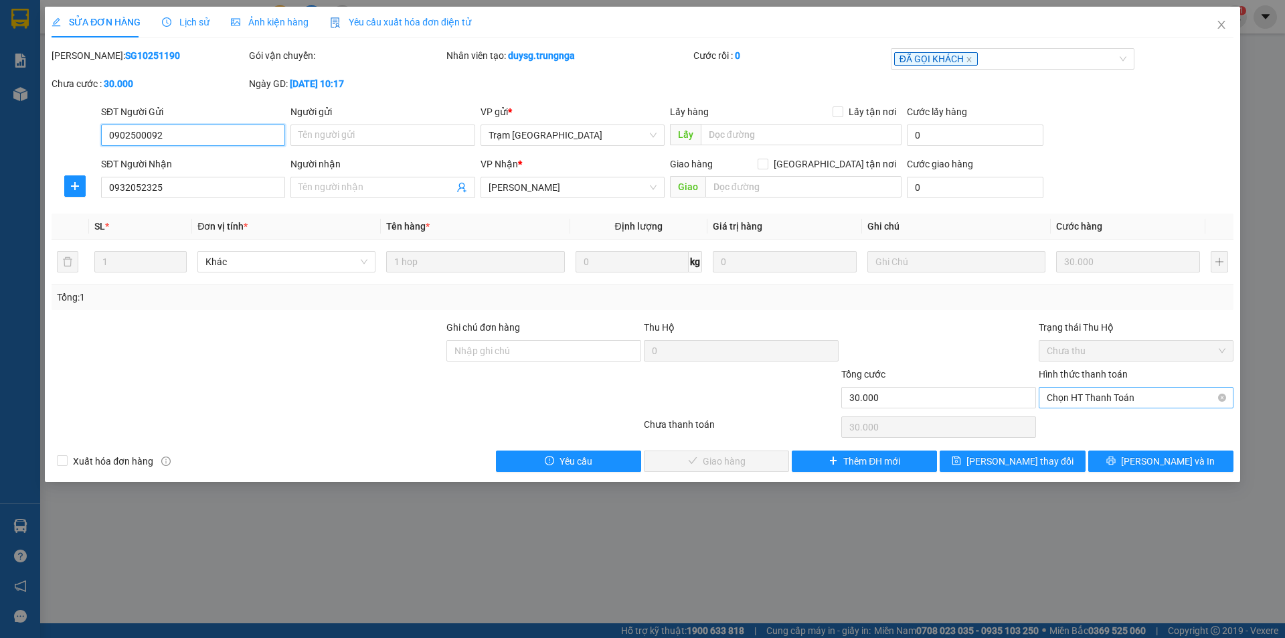
click at [1078, 398] on span "Chọn HT Thanh Toán" at bounding box center [1136, 398] width 179 height 20
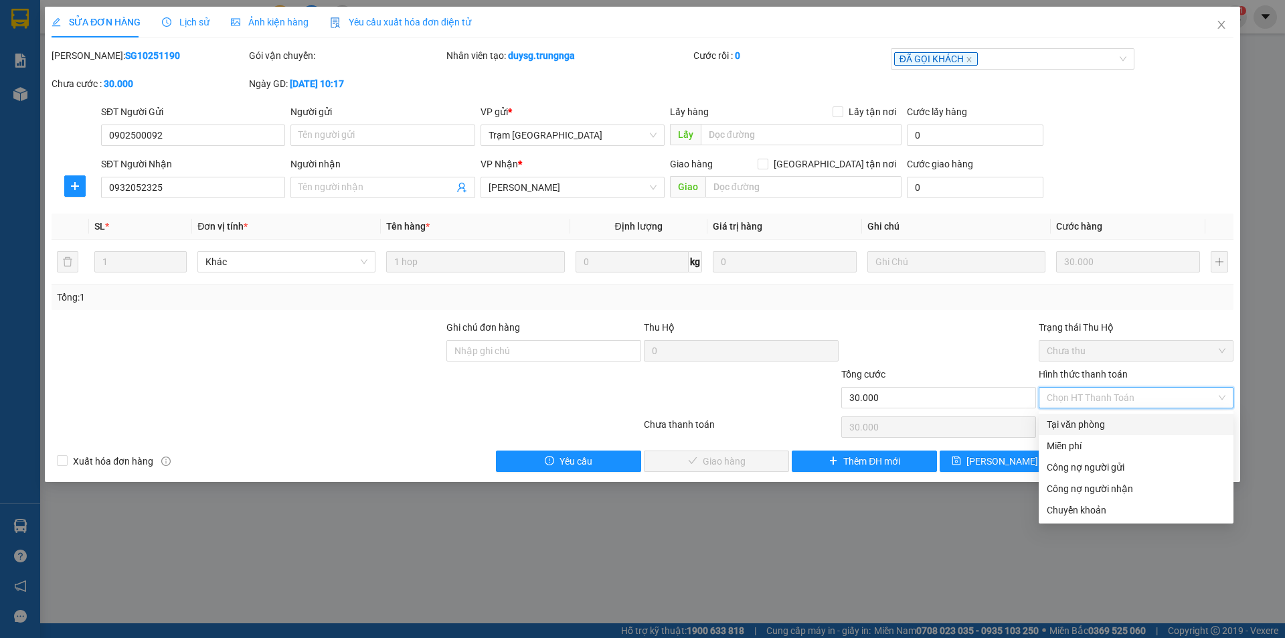
click at [1084, 432] on div "Tại văn phòng" at bounding box center [1136, 424] width 195 height 21
type input "0"
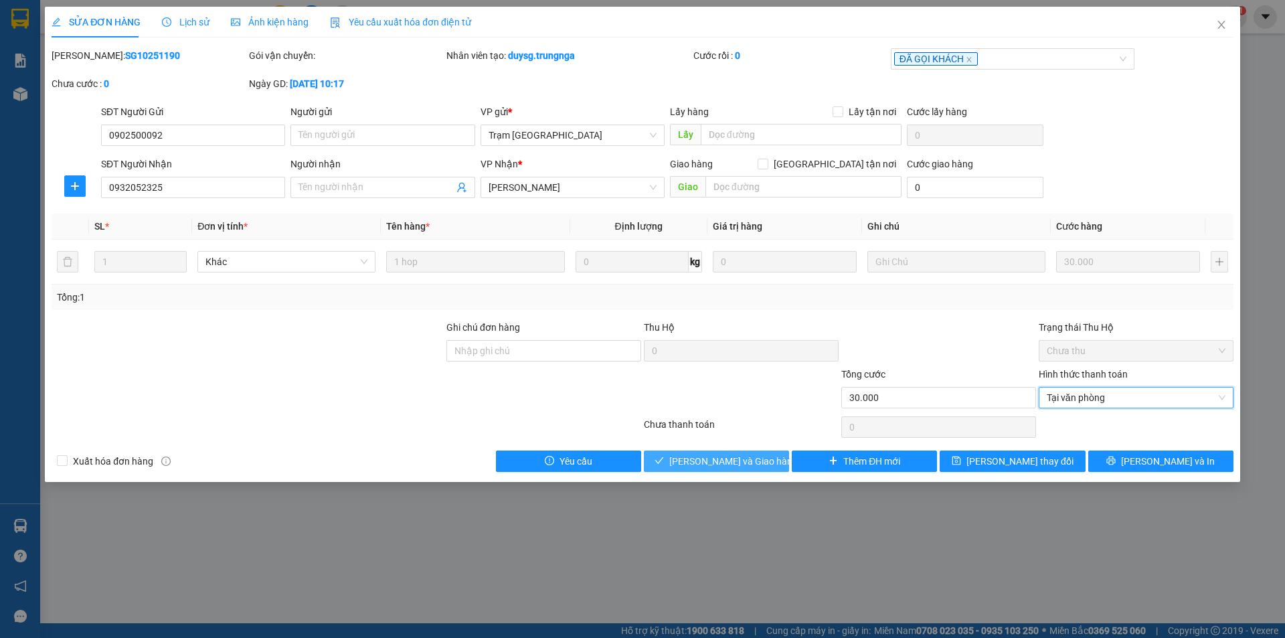
click at [723, 464] on span "[PERSON_NAME] và Giao hàng" at bounding box center [733, 461] width 128 height 15
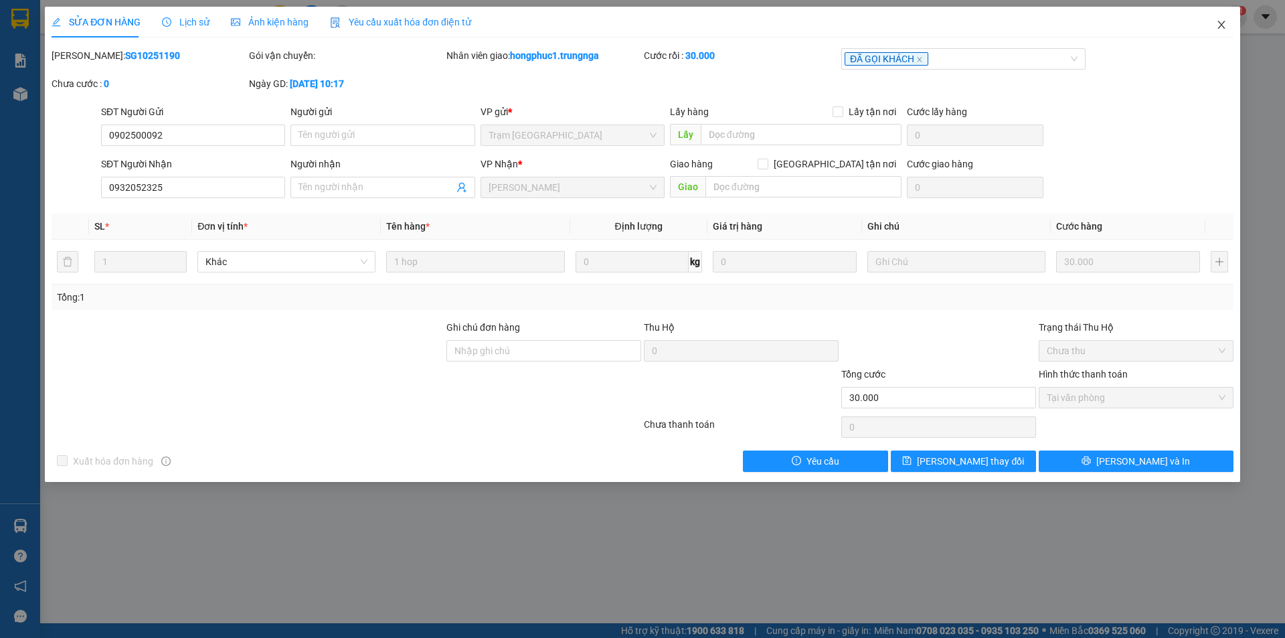
click at [1223, 26] on icon "close" at bounding box center [1221, 24] width 11 height 11
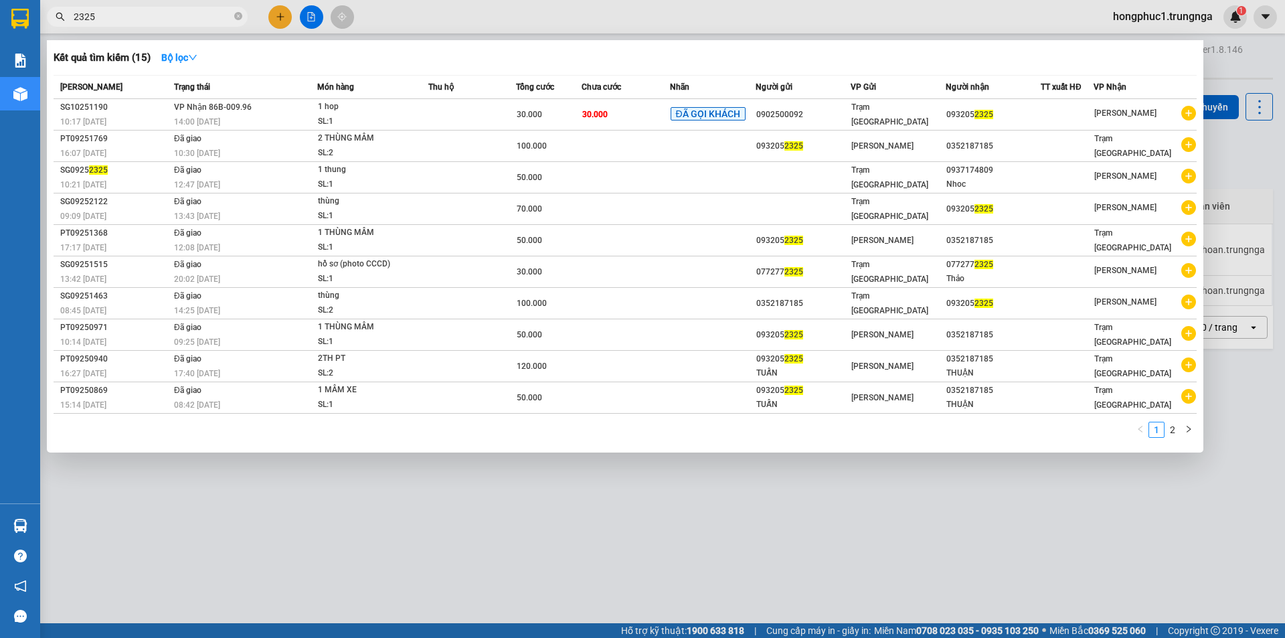
click at [153, 17] on input "2325" at bounding box center [153, 16] width 158 height 15
type input "2"
type input "176"
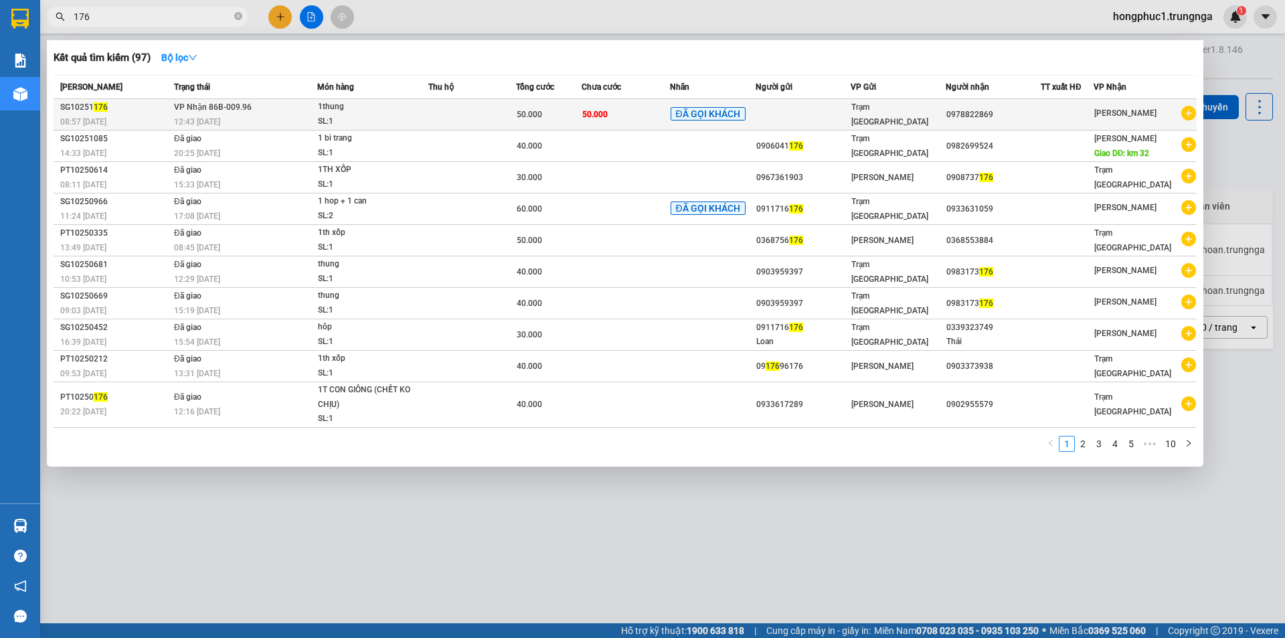
click at [844, 121] on td at bounding box center [803, 114] width 95 height 31
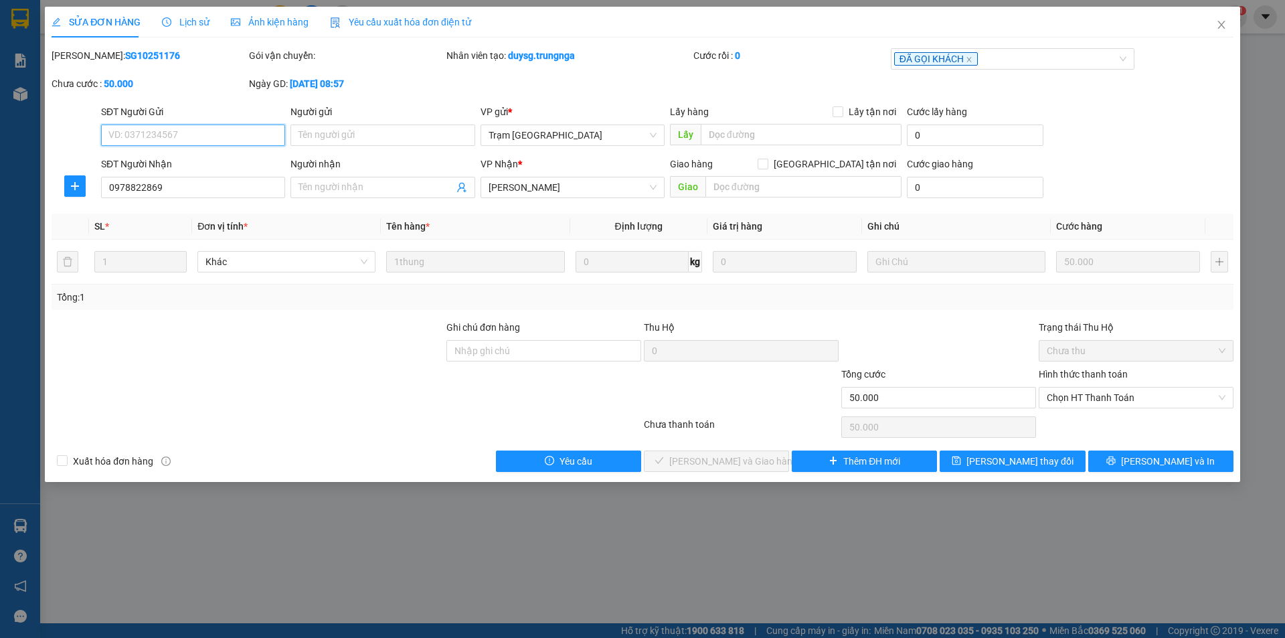
type input "0978822869"
type input "50.000"
click at [1142, 402] on span "Chọn HT Thanh Toán" at bounding box center [1136, 398] width 179 height 20
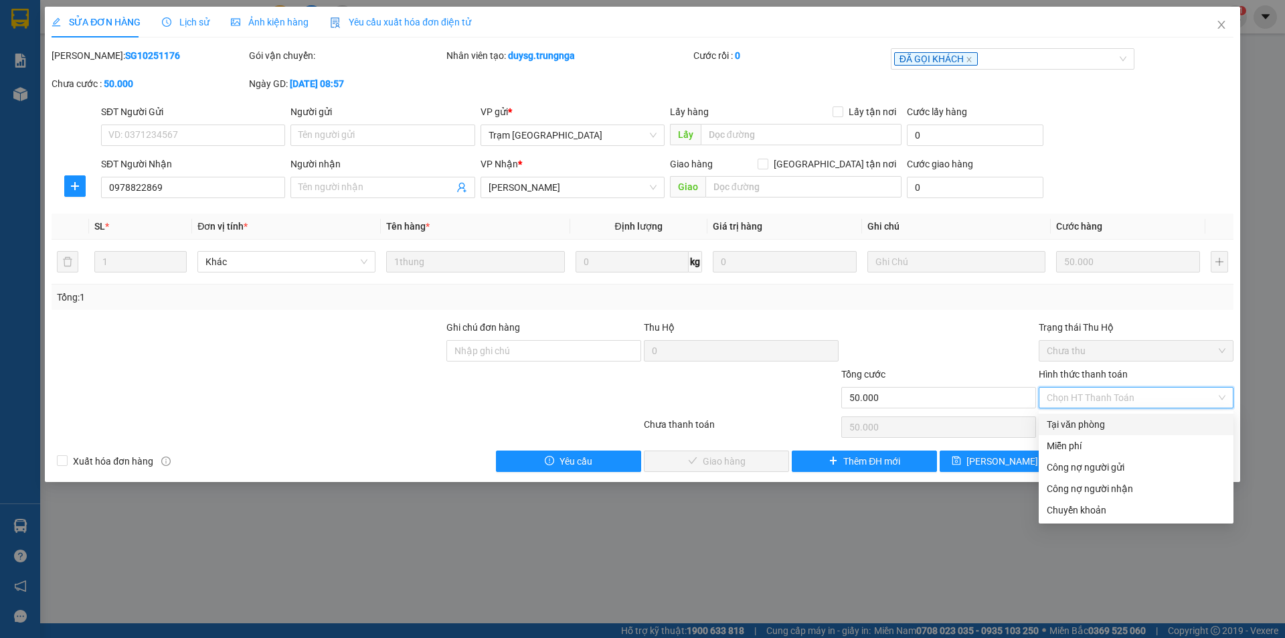
click at [1103, 422] on div "Tại văn phòng" at bounding box center [1136, 424] width 179 height 15
type input "0"
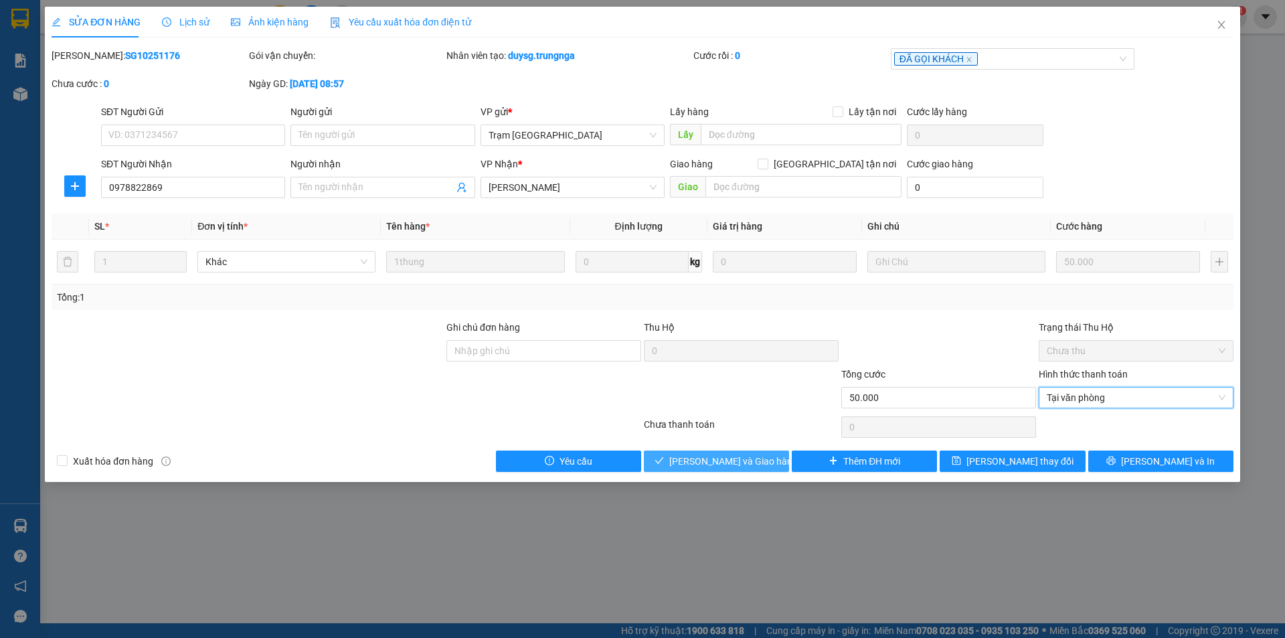
click at [745, 464] on span "Lưu và Giao hàng" at bounding box center [733, 461] width 128 height 15
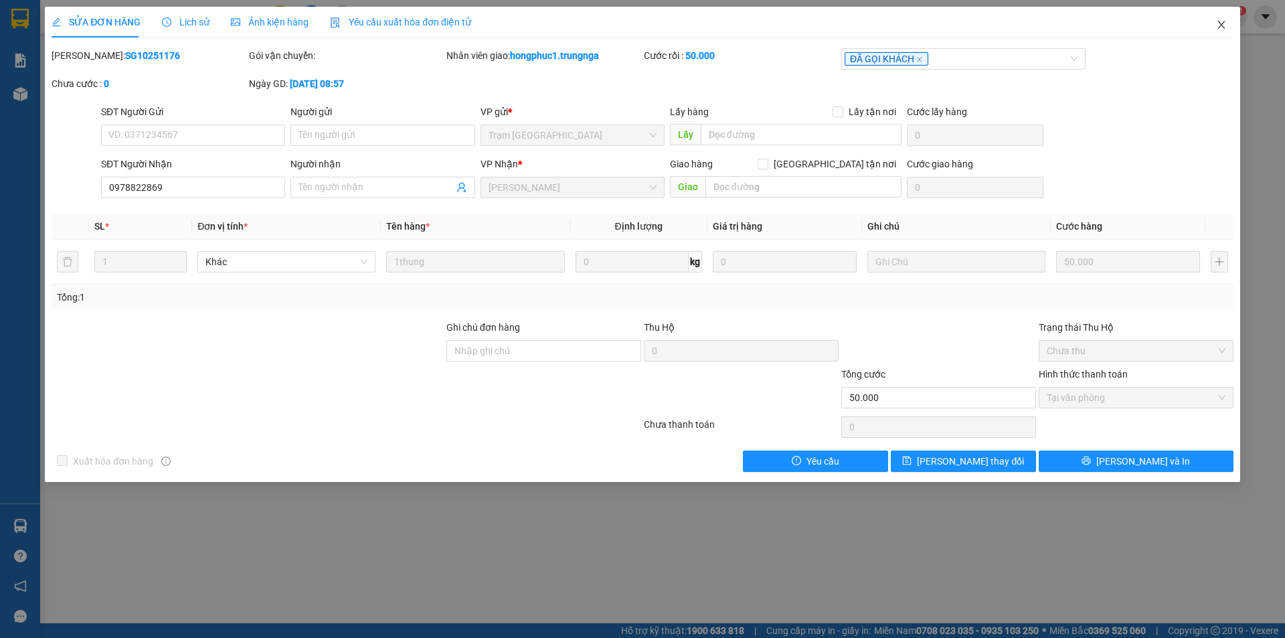
click at [1224, 23] on icon "close" at bounding box center [1221, 24] width 11 height 11
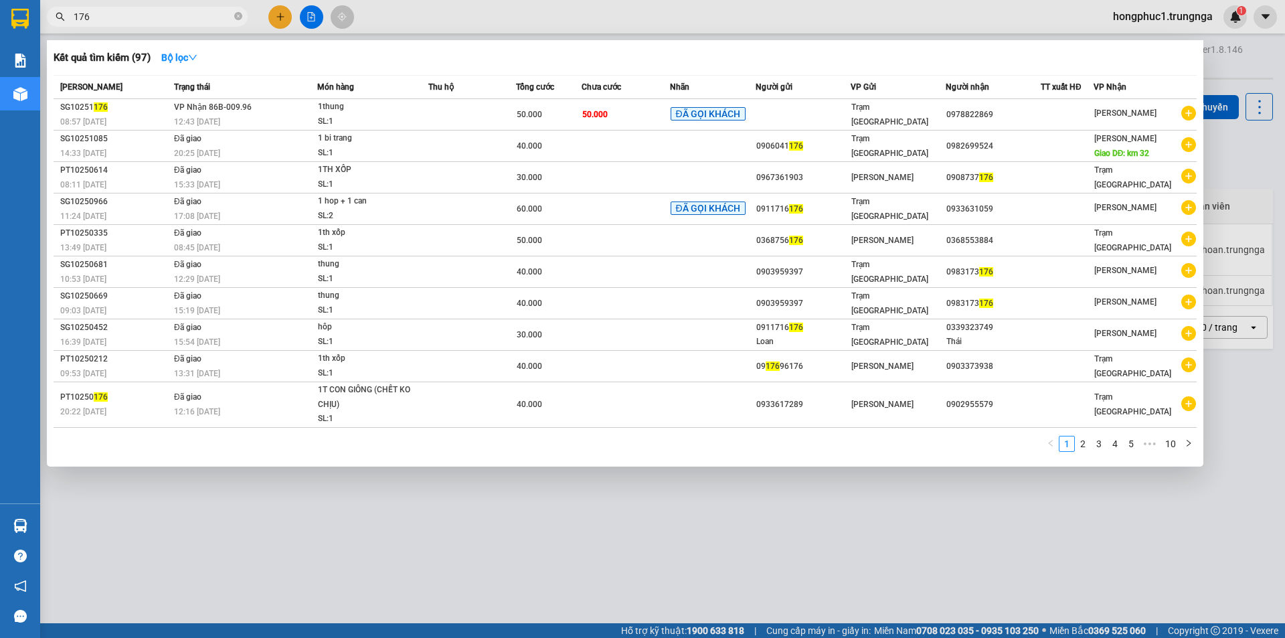
click at [149, 18] on input "176" at bounding box center [153, 16] width 158 height 15
type input "191"
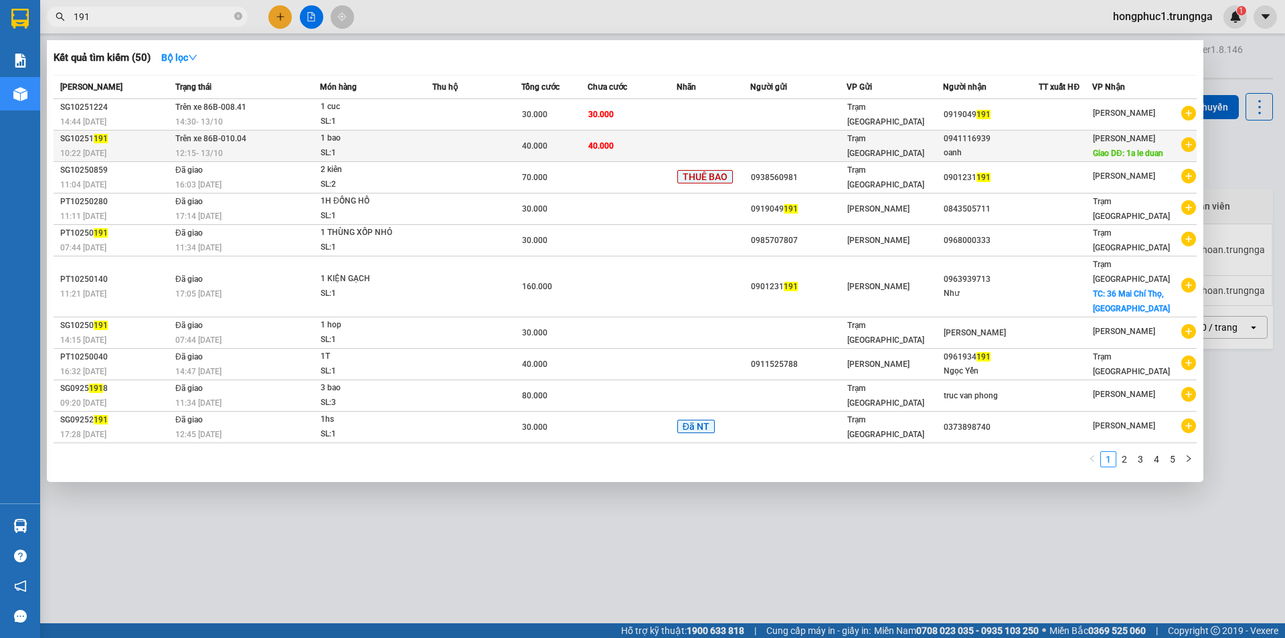
click at [627, 147] on td "40.000" at bounding box center [632, 146] width 89 height 31
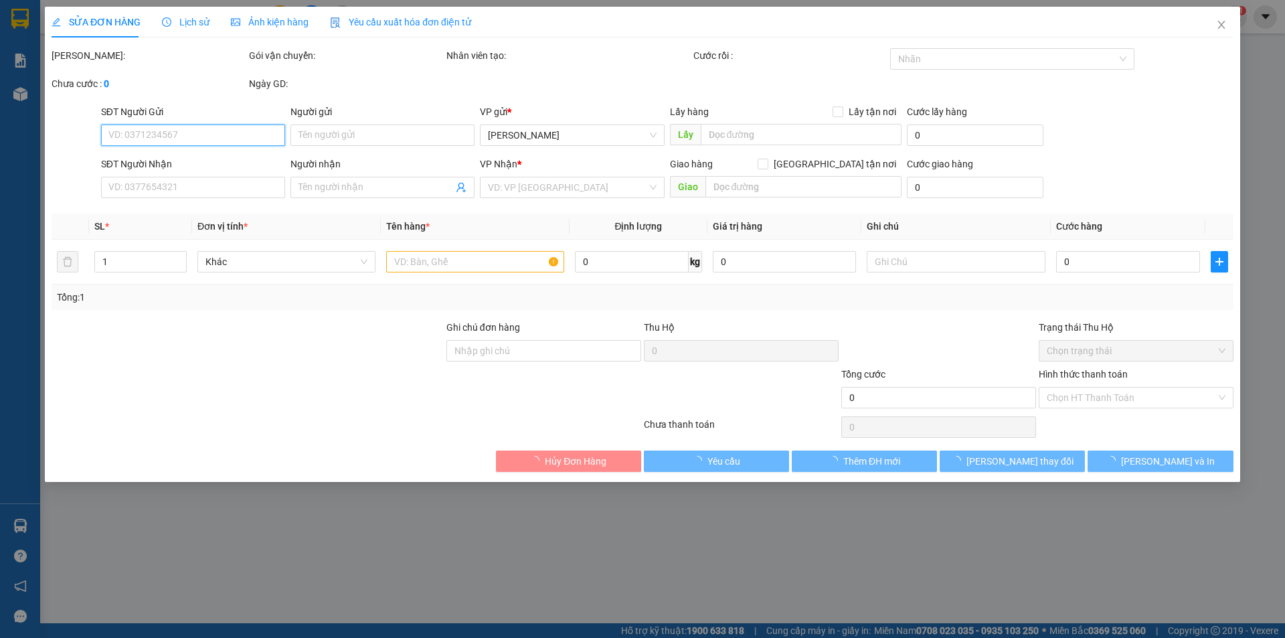
type input "0941116939"
type input "oanh"
type input "1a le duan"
type input "40.000"
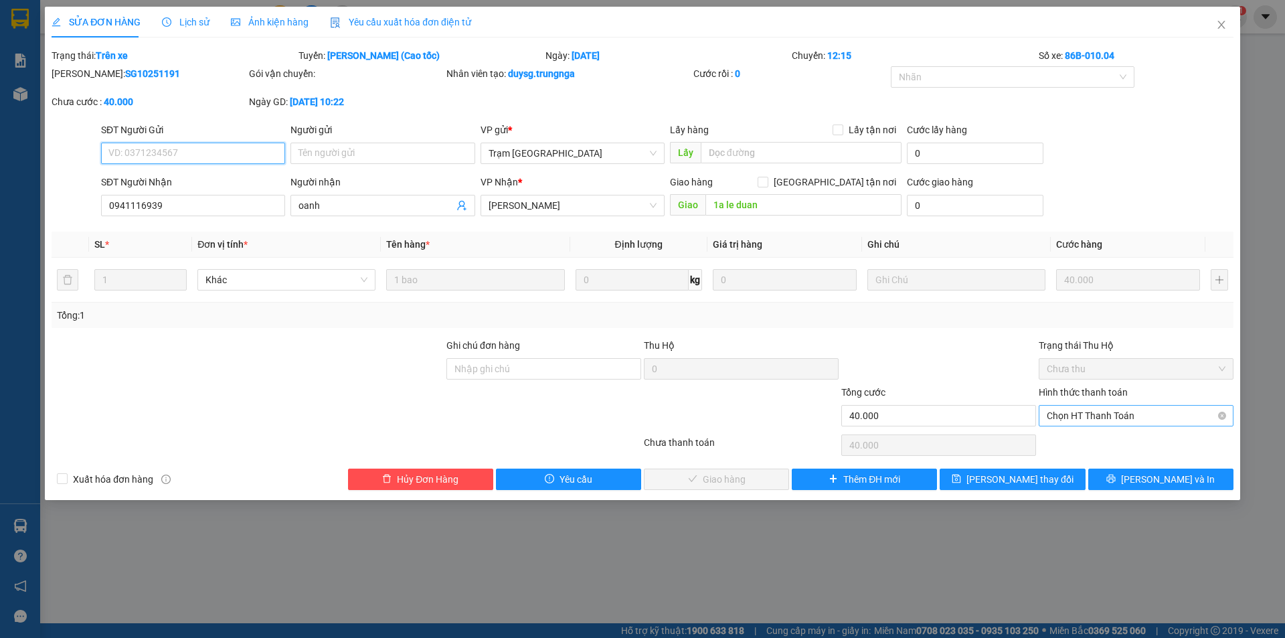
click at [1089, 421] on span "Chọn HT Thanh Toán" at bounding box center [1136, 416] width 179 height 20
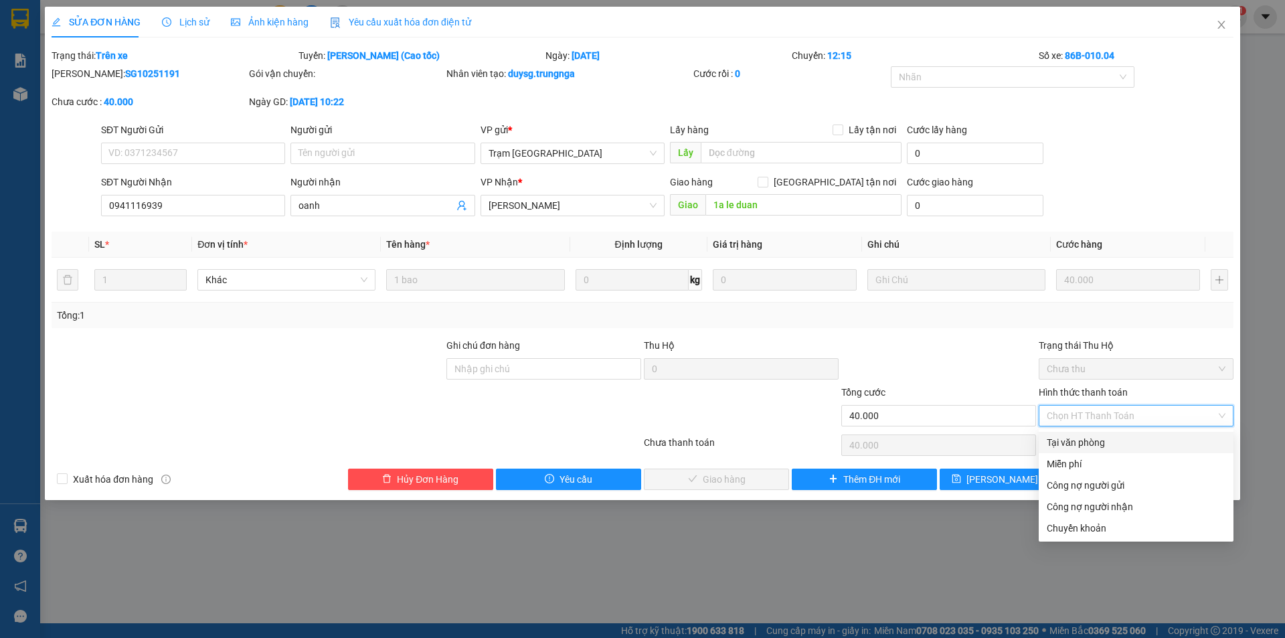
click at [1082, 445] on div "Tại văn phòng" at bounding box center [1136, 442] width 179 height 15
type input "0"
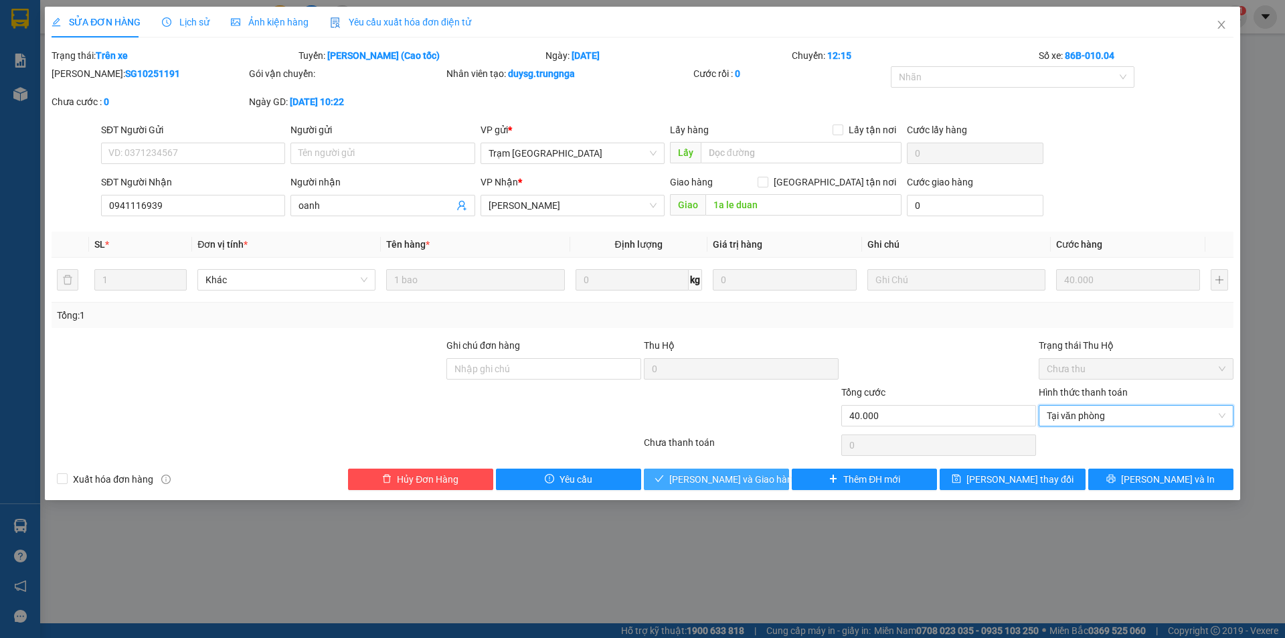
click at [726, 472] on span "[PERSON_NAME] và [PERSON_NAME] hàng" at bounding box center [733, 479] width 128 height 15
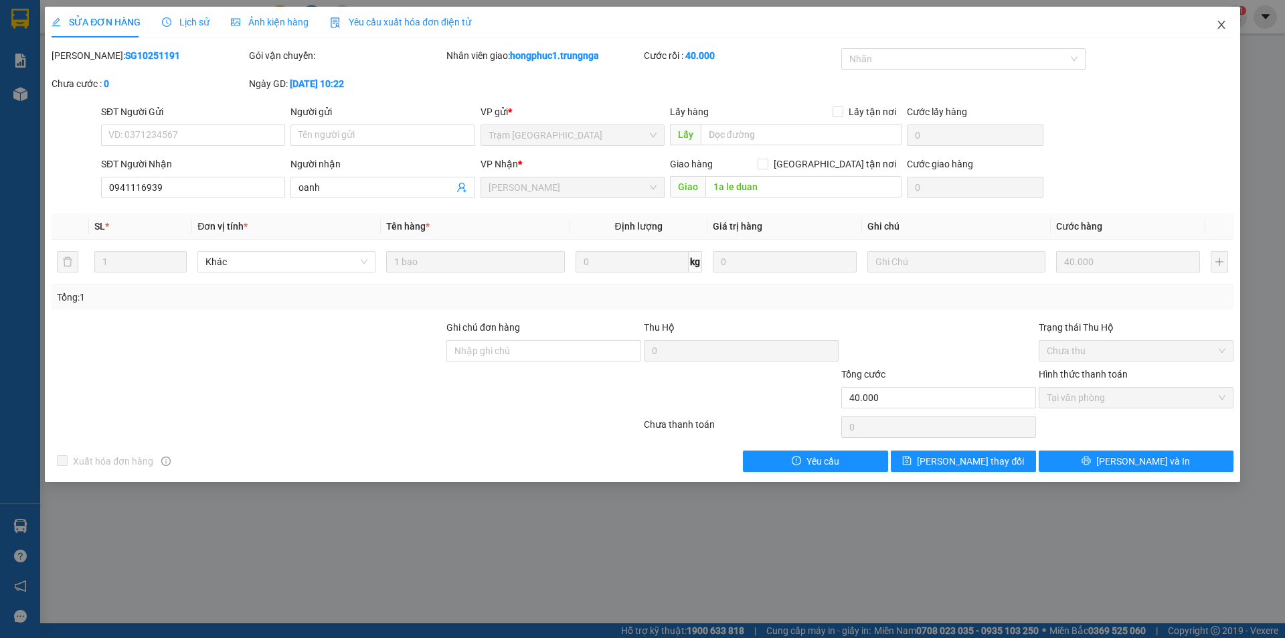
click at [1222, 23] on icon "close" at bounding box center [1221, 24] width 11 height 11
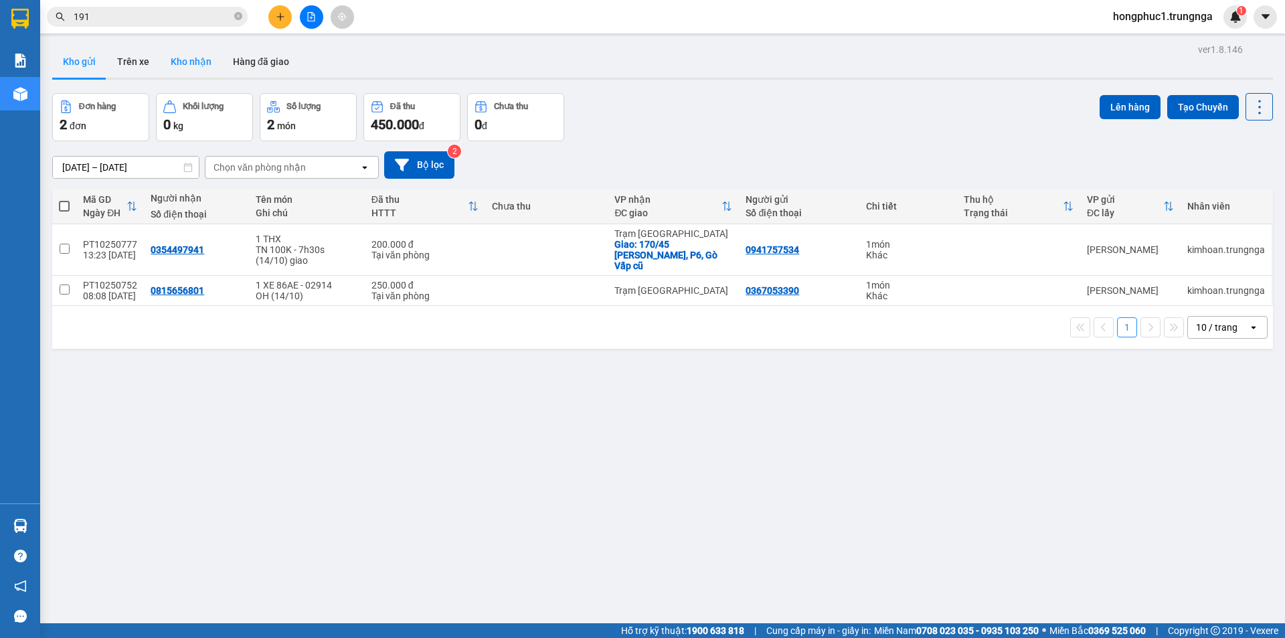
click at [199, 62] on button "Kho nhận" at bounding box center [191, 62] width 62 height 32
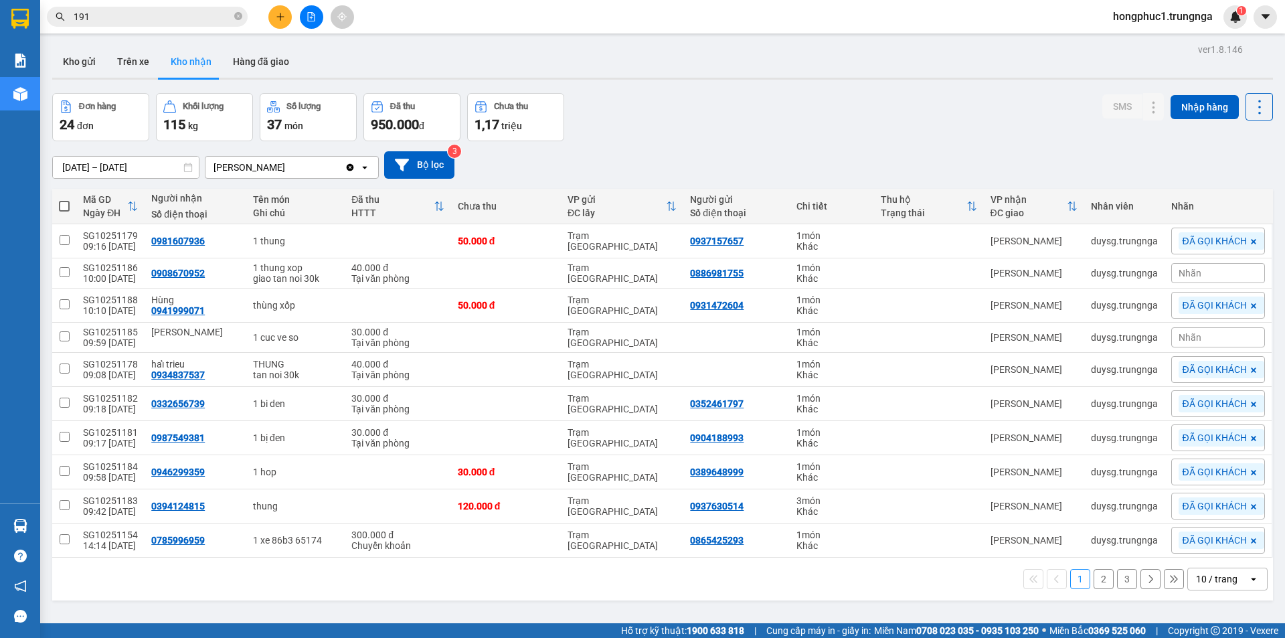
click at [1070, 580] on button "1" at bounding box center [1080, 579] width 20 height 20
click at [828, 137] on div "Đơn hàng 24 đơn Khối lượng 115 kg Số lượng 37 món Đã thu 950.000 đ Chưa thu 1,1…" at bounding box center [662, 117] width 1221 height 48
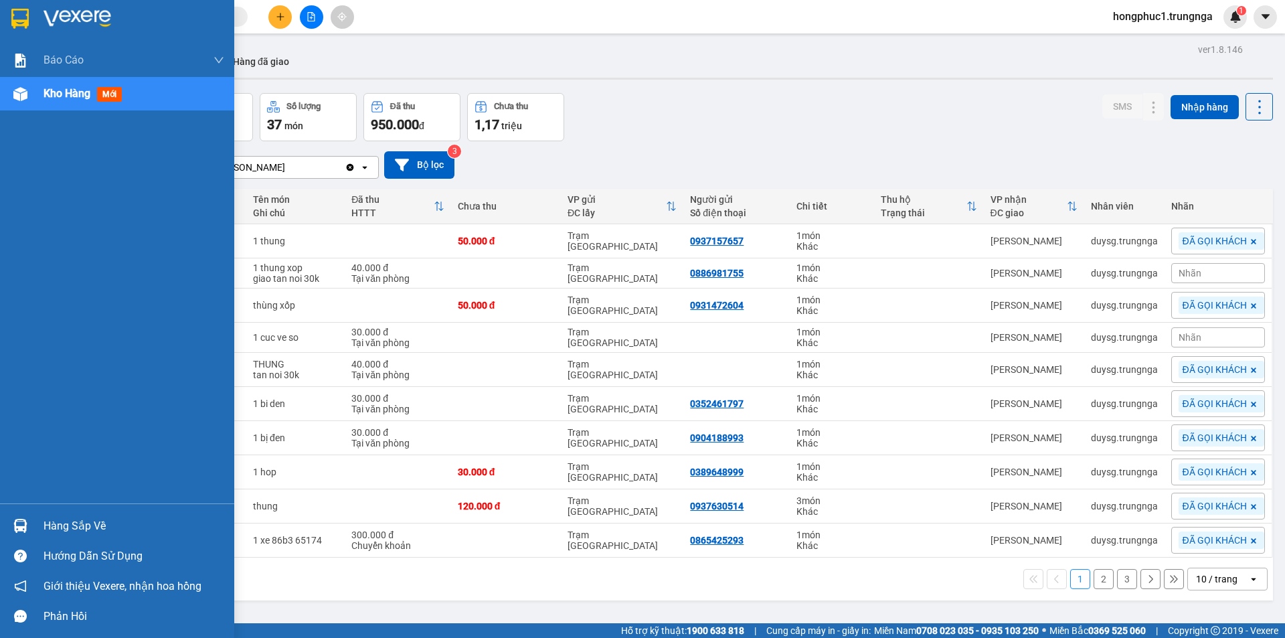
click at [51, 525] on div "Hàng sắp về" at bounding box center [134, 526] width 181 height 20
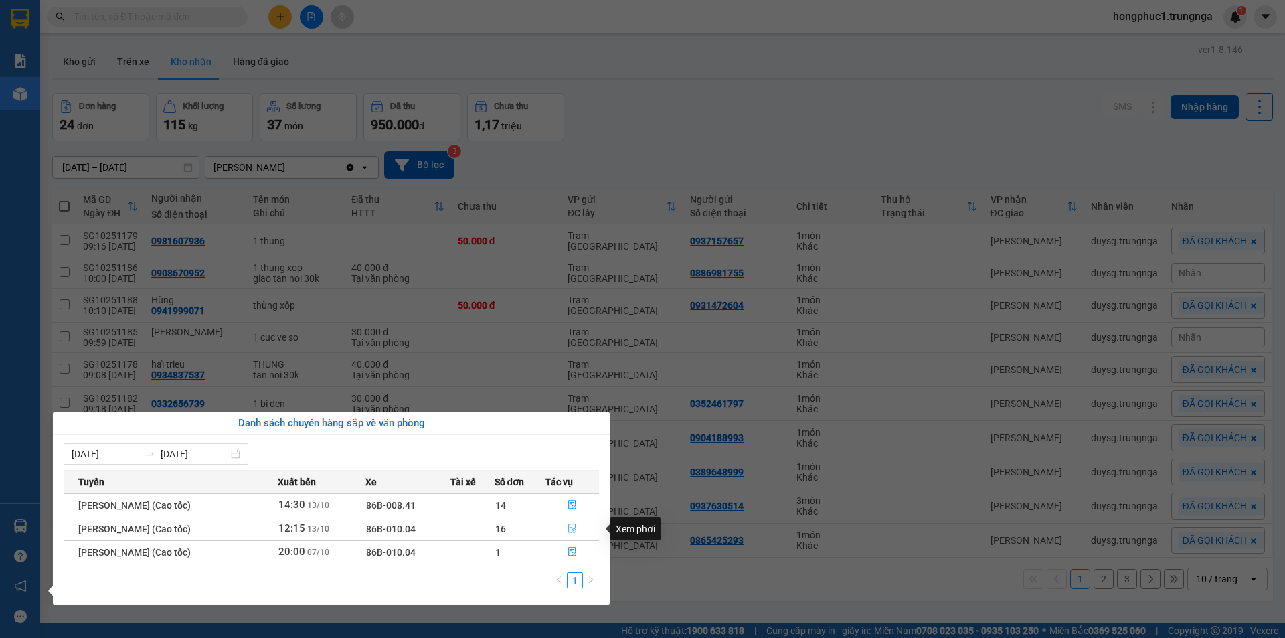
click at [577, 529] on icon "file-done" at bounding box center [572, 527] width 9 height 9
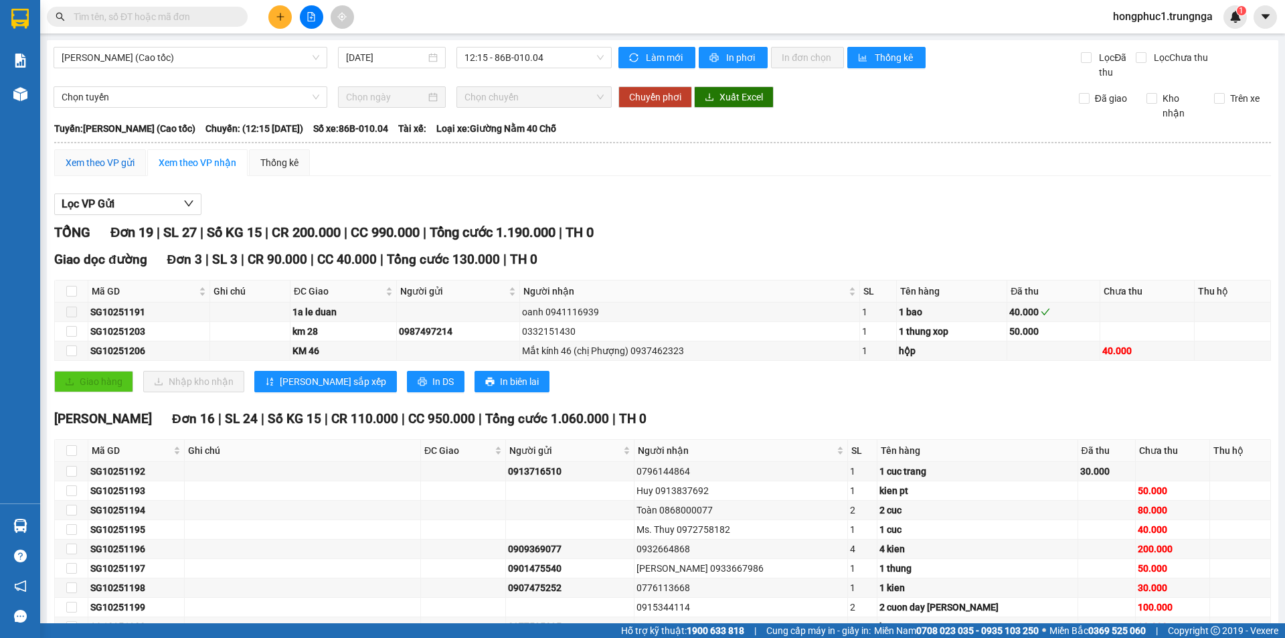
click at [102, 169] on div "Xem theo VP gửi" at bounding box center [100, 162] width 69 height 15
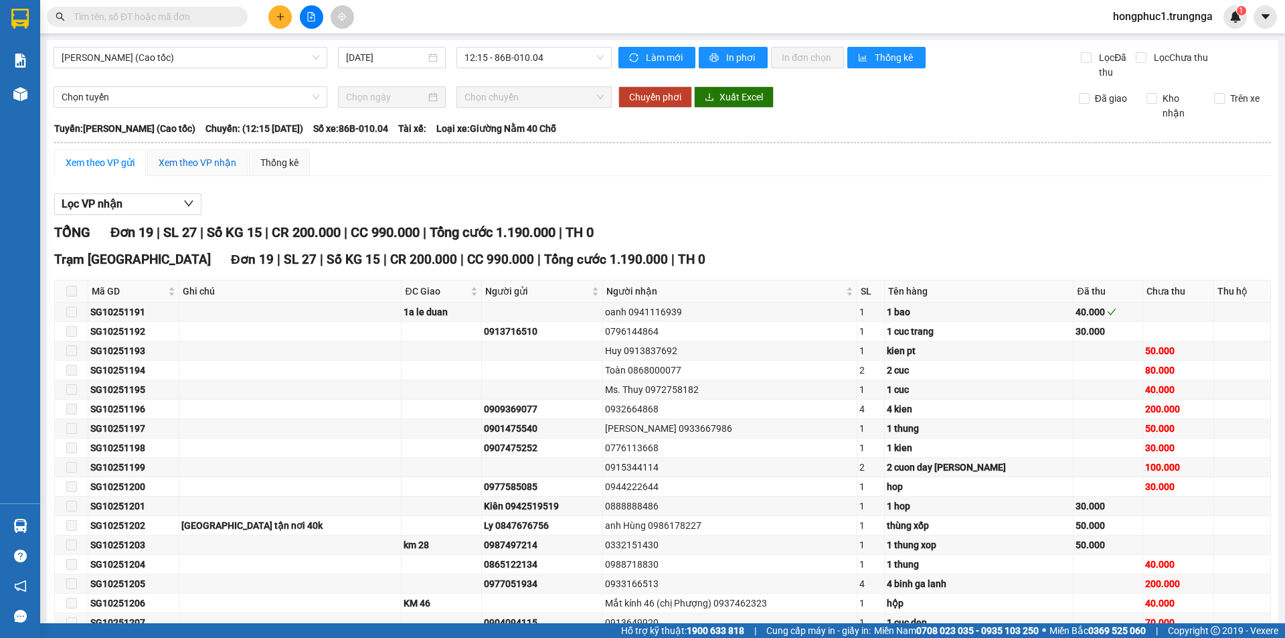
click at [179, 163] on div "Xem theo VP nhận" at bounding box center [198, 162] width 78 height 15
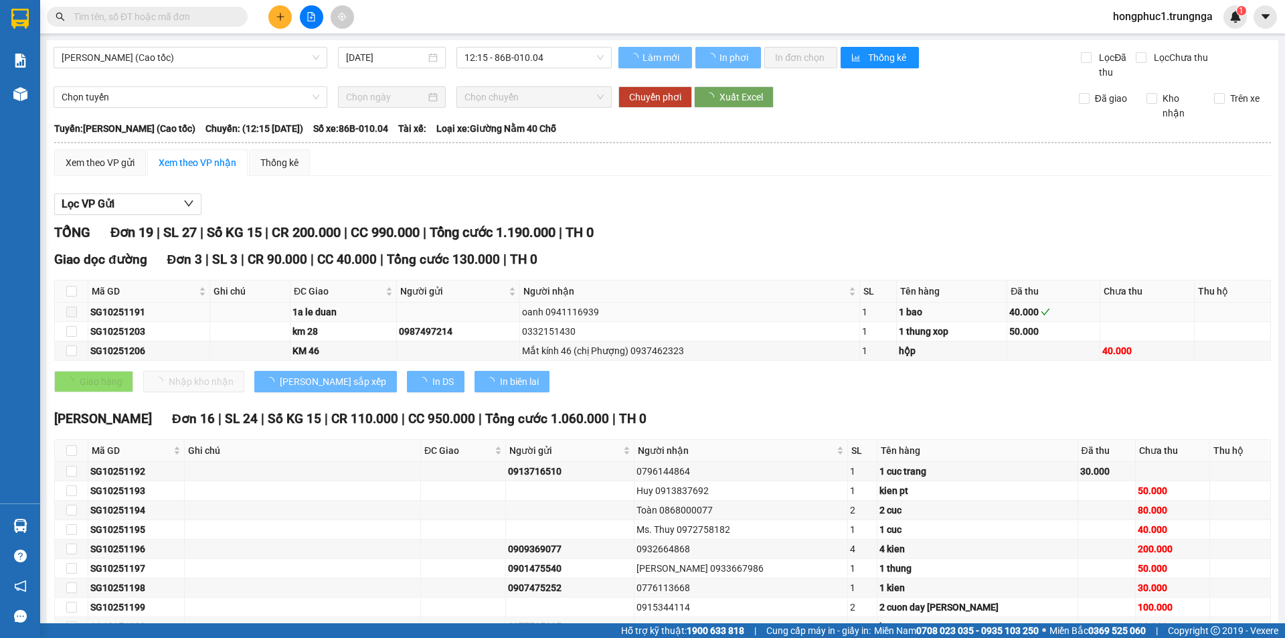
click at [169, 317] on div "SG10251191" at bounding box center [148, 312] width 117 height 15
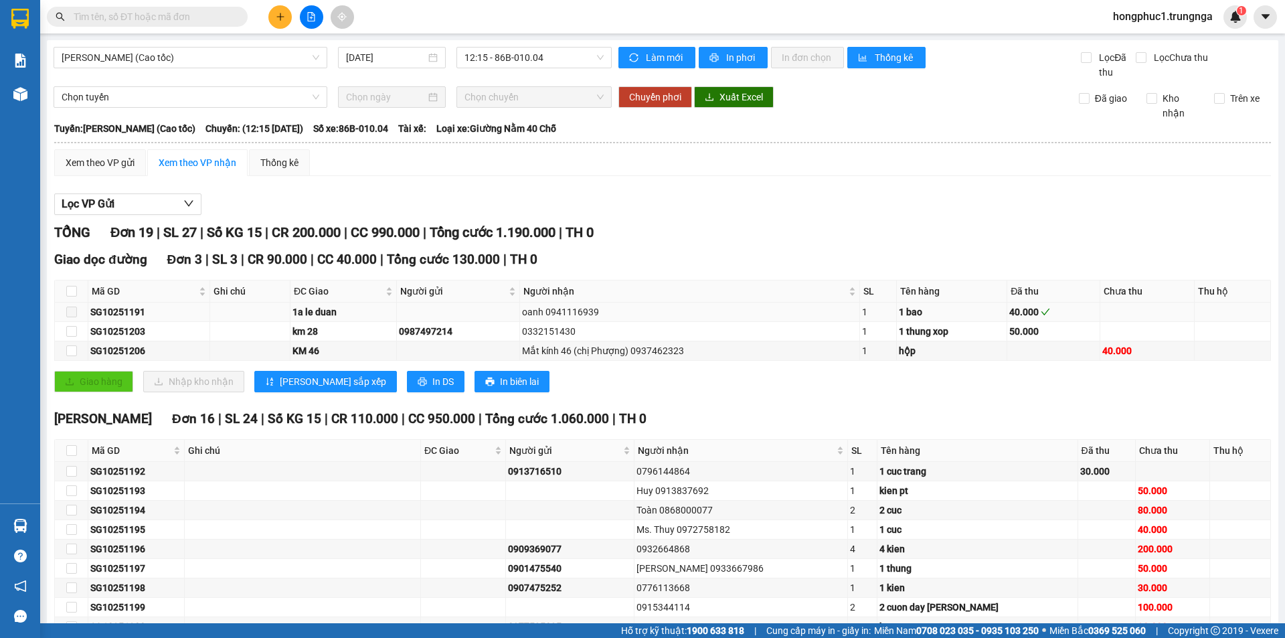
click at [169, 317] on div "SG10251191" at bounding box center [148, 312] width 117 height 15
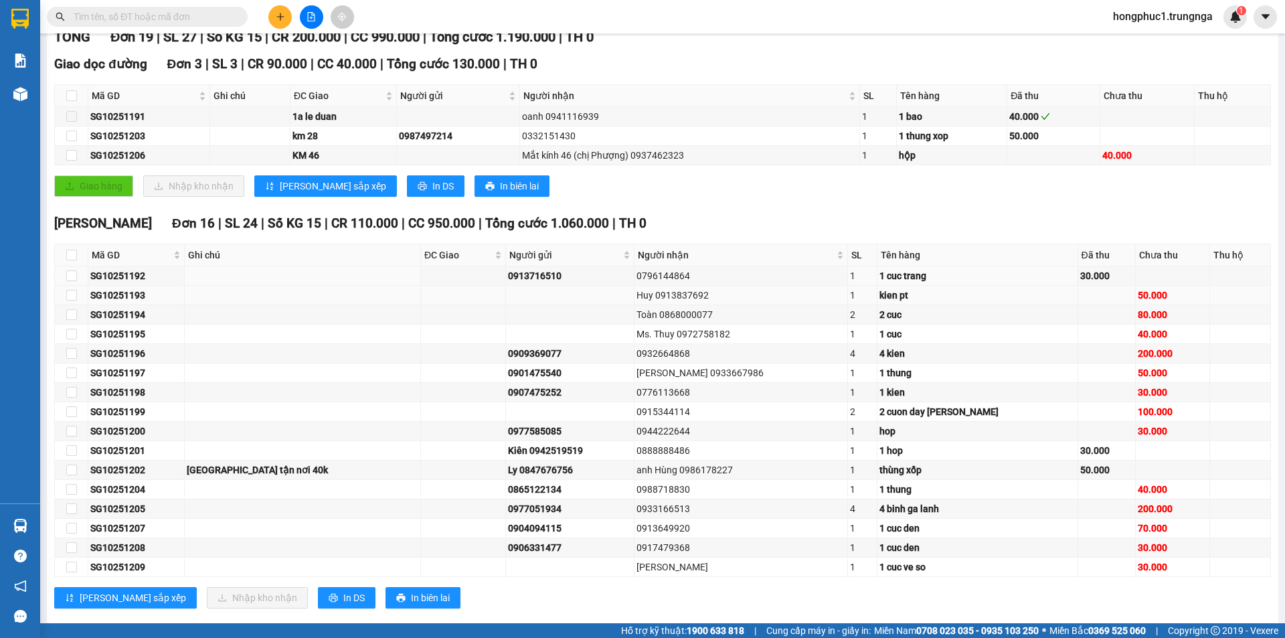
scroll to position [201, 0]
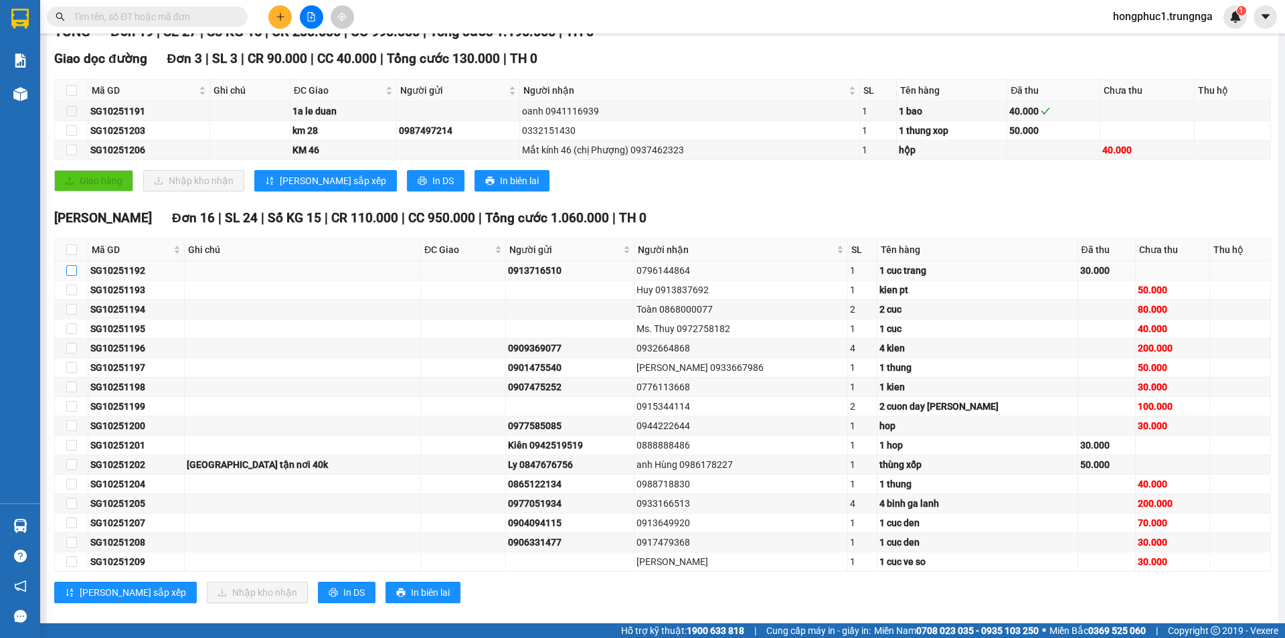
click at [73, 272] on input "checkbox" at bounding box center [71, 270] width 11 height 11
checkbox input "true"
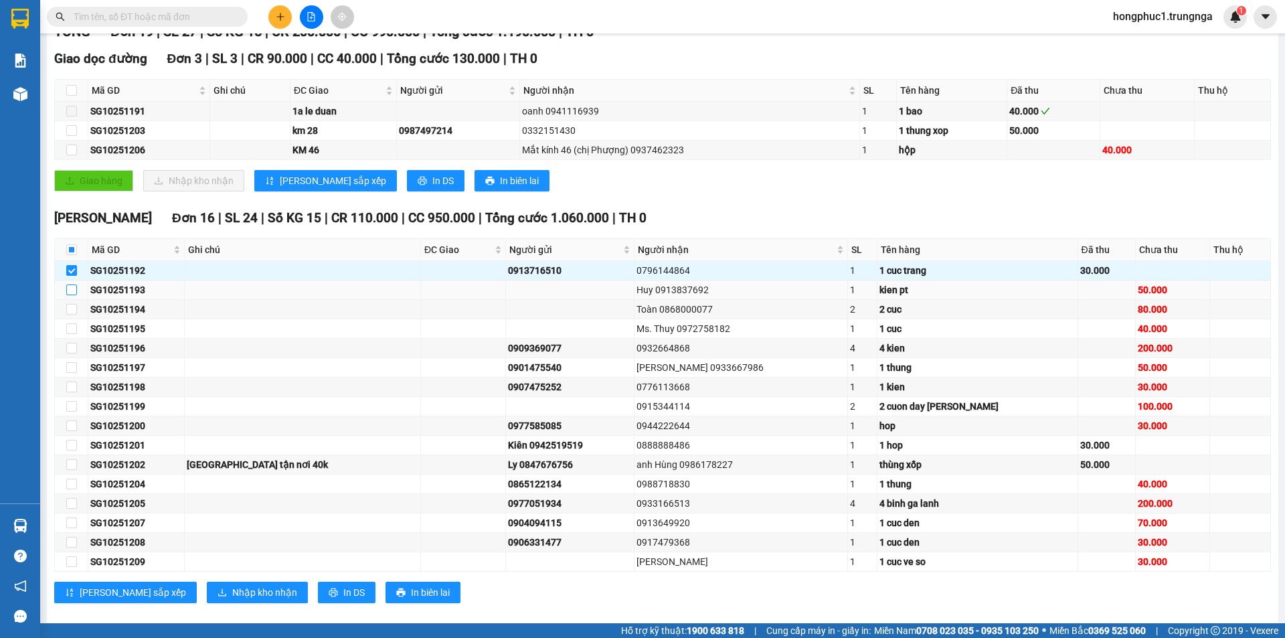
click at [69, 288] on input "checkbox" at bounding box center [71, 289] width 11 height 11
checkbox input "true"
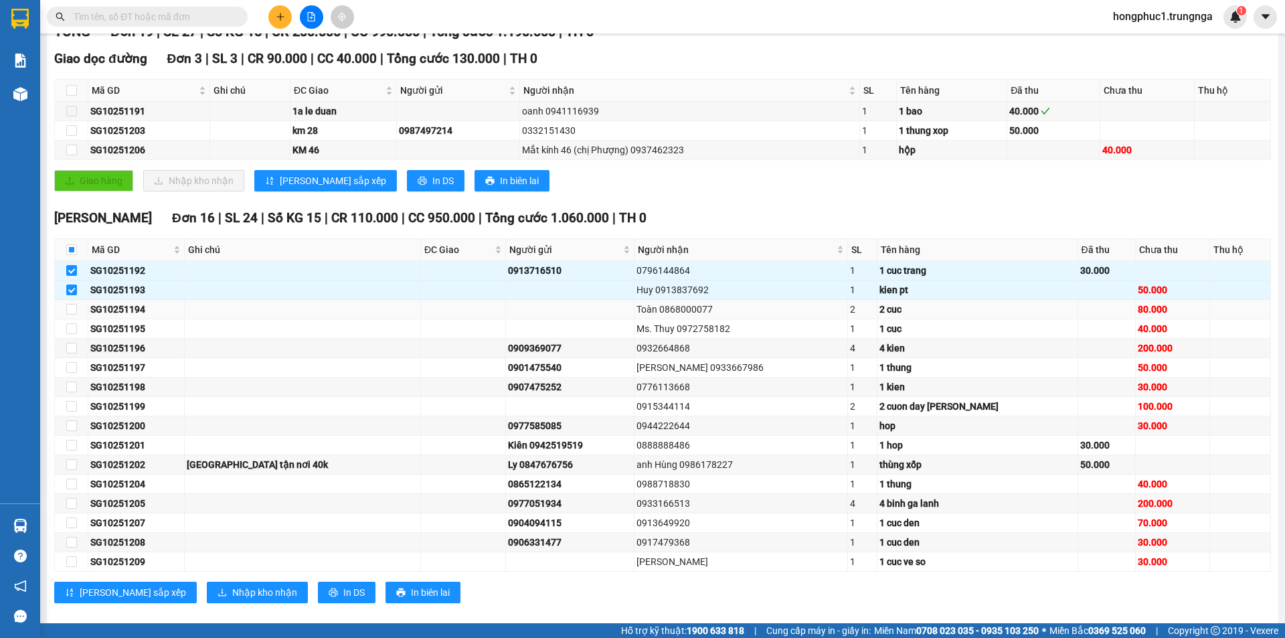
click at [72, 318] on td at bounding box center [71, 309] width 33 height 19
click at [73, 310] on input "checkbox" at bounding box center [71, 309] width 11 height 11
checkbox input "true"
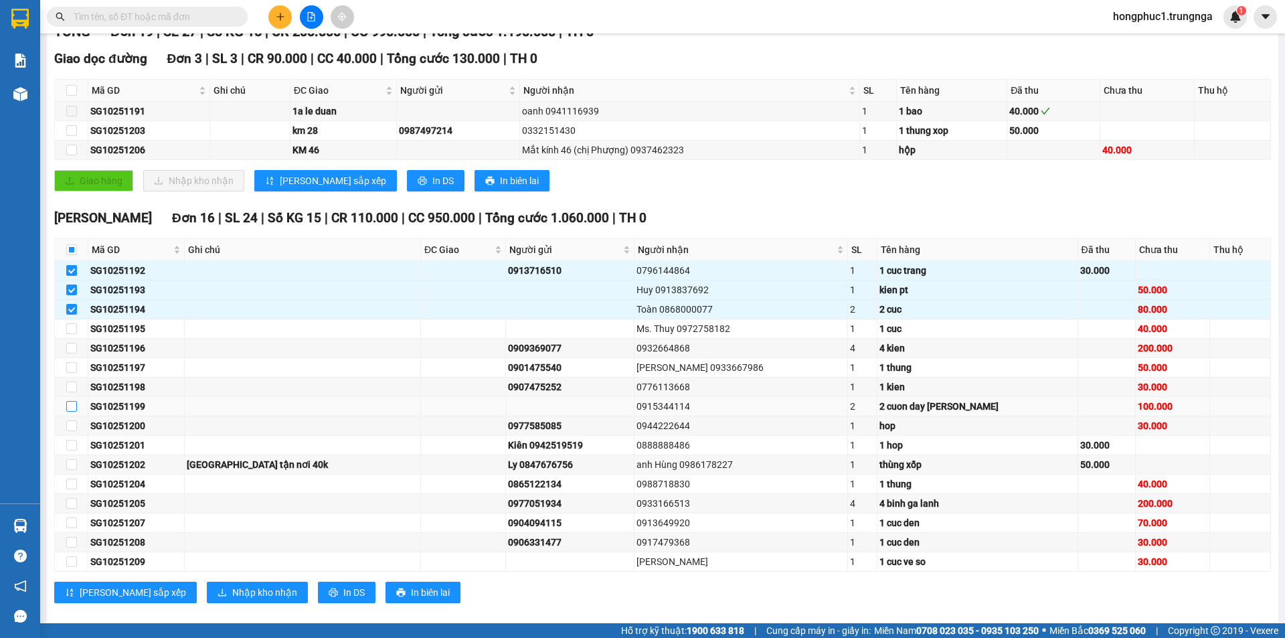
click at [72, 407] on input "checkbox" at bounding box center [71, 406] width 11 height 11
checkbox input "true"
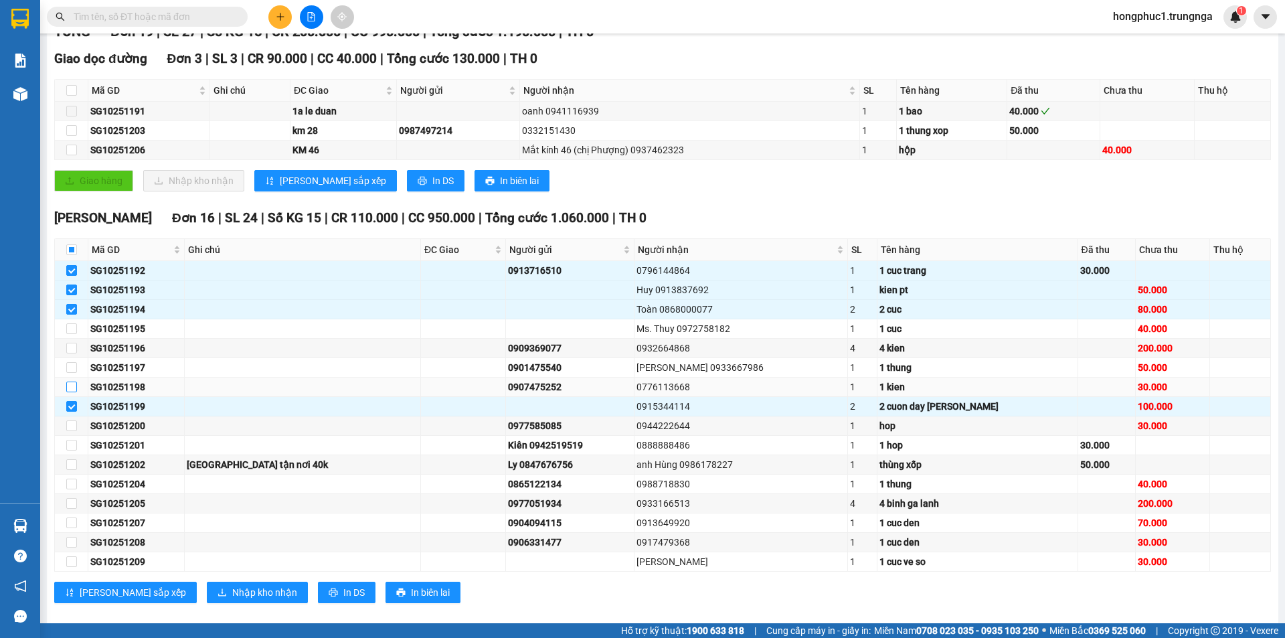
click at [70, 383] on input "checkbox" at bounding box center [71, 386] width 11 height 11
checkbox input "true"
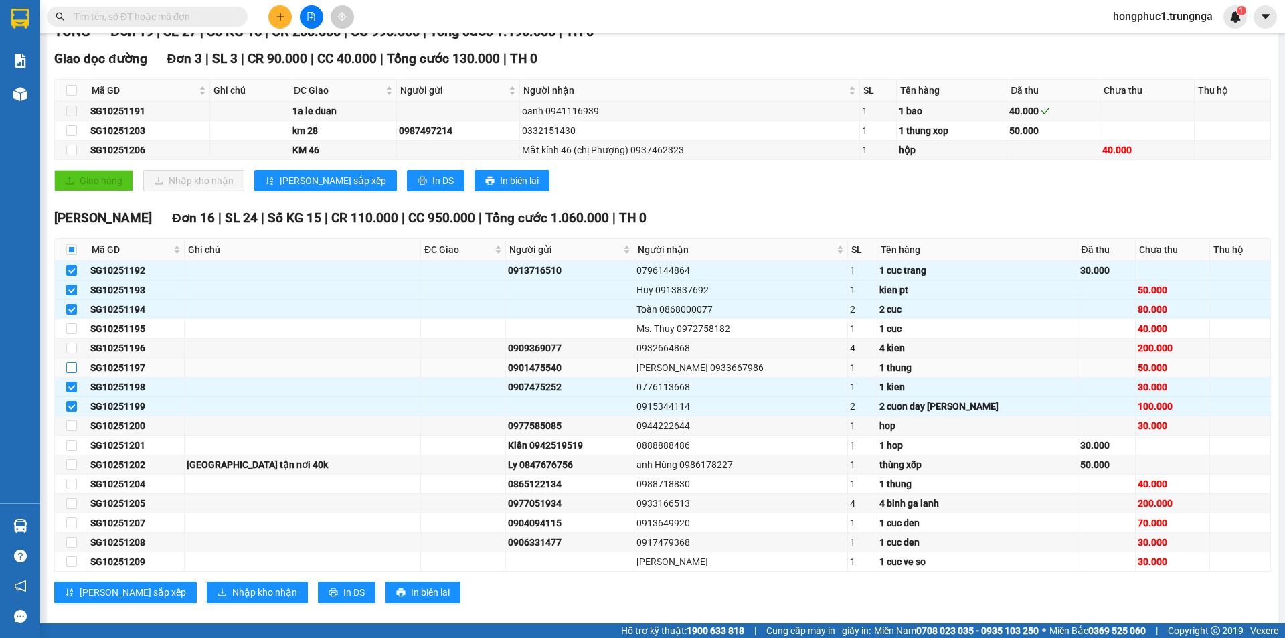
click at [70, 370] on input "checkbox" at bounding box center [71, 367] width 11 height 11
checkbox input "true"
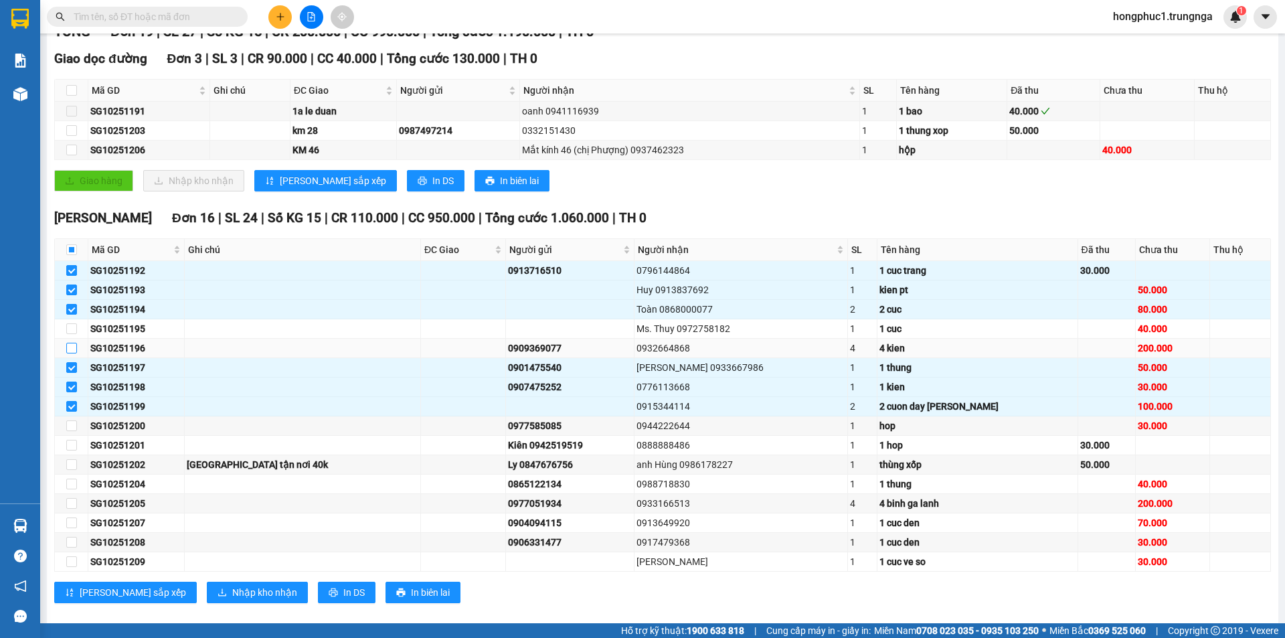
click at [72, 345] on input "checkbox" at bounding box center [71, 348] width 11 height 11
checkbox input "true"
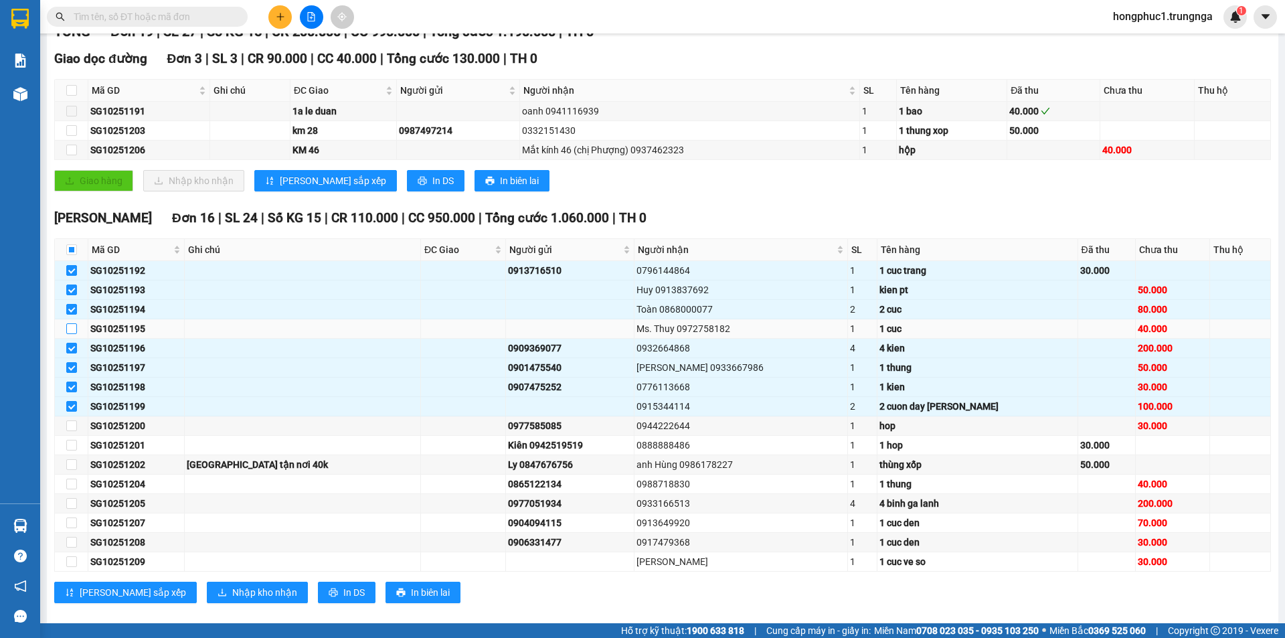
click at [72, 330] on input "checkbox" at bounding box center [71, 328] width 11 height 11
checkbox input "true"
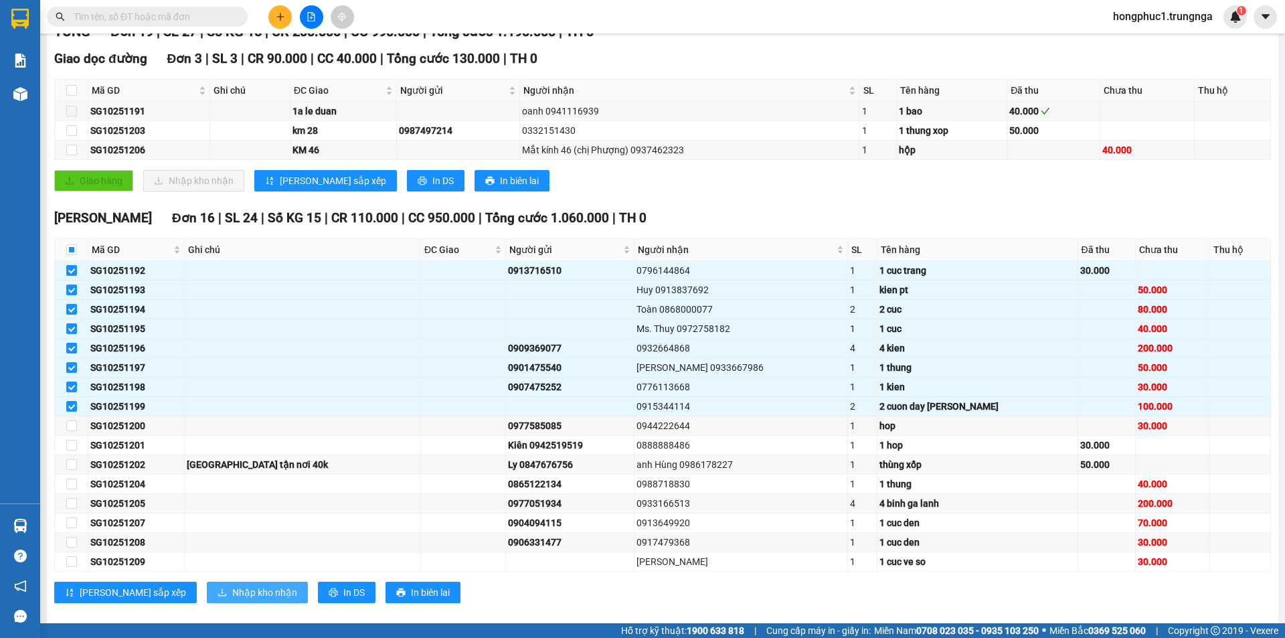
click at [232, 590] on span "Nhập kho nhận" at bounding box center [264, 592] width 65 height 15
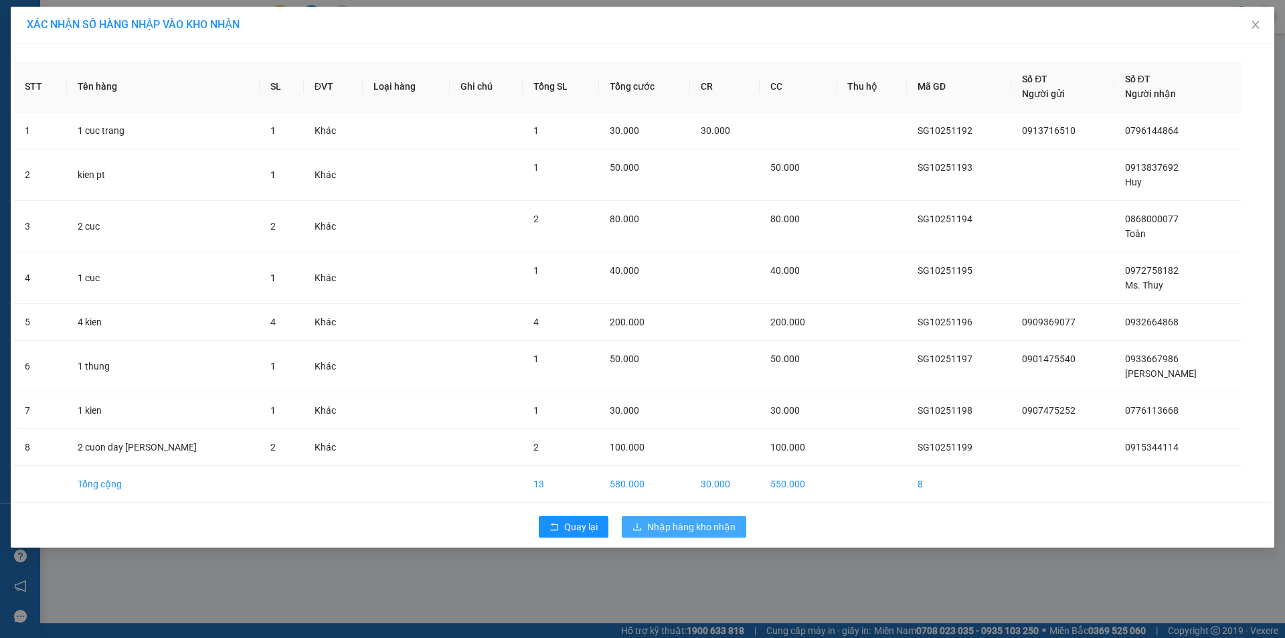
click at [705, 527] on span "Nhập hàng kho nhận" at bounding box center [691, 526] width 88 height 15
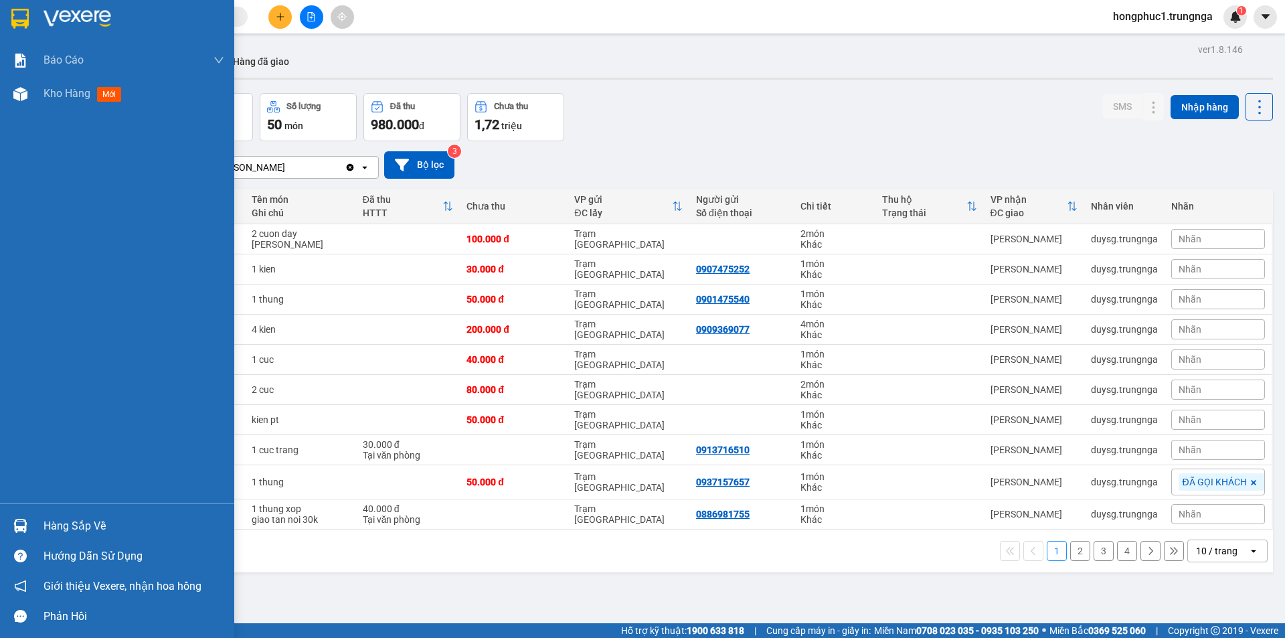
click at [88, 527] on div "Hàng sắp về" at bounding box center [134, 526] width 181 height 20
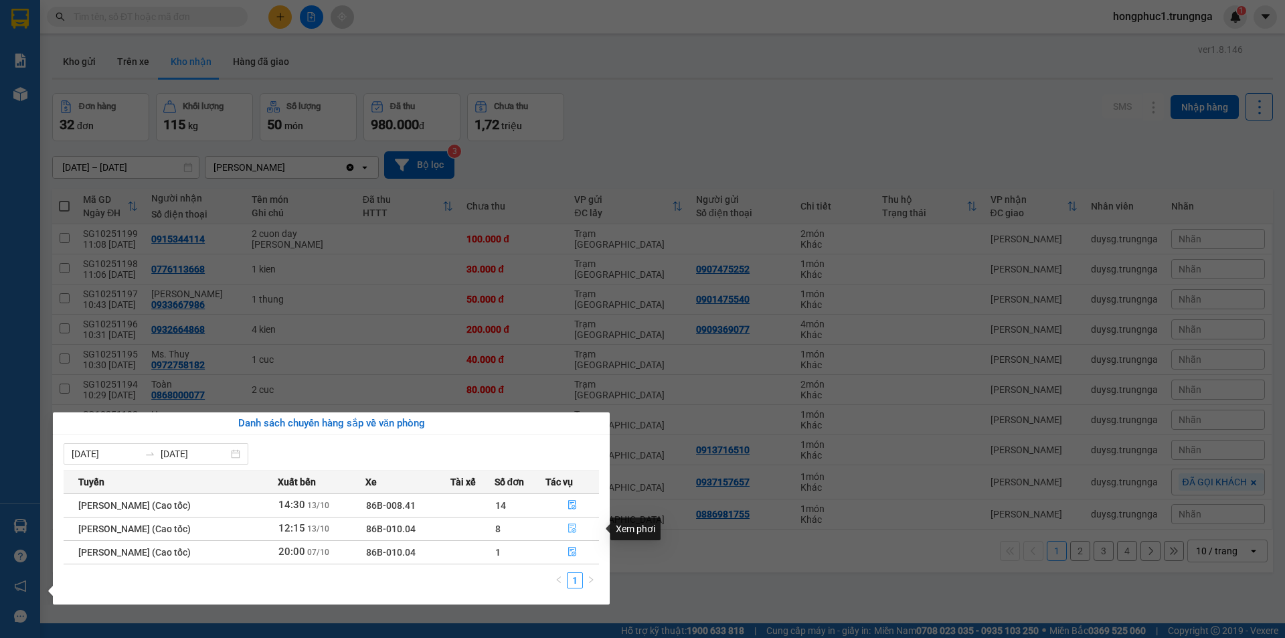
click at [575, 528] on icon "file-done" at bounding box center [572, 527] width 9 height 9
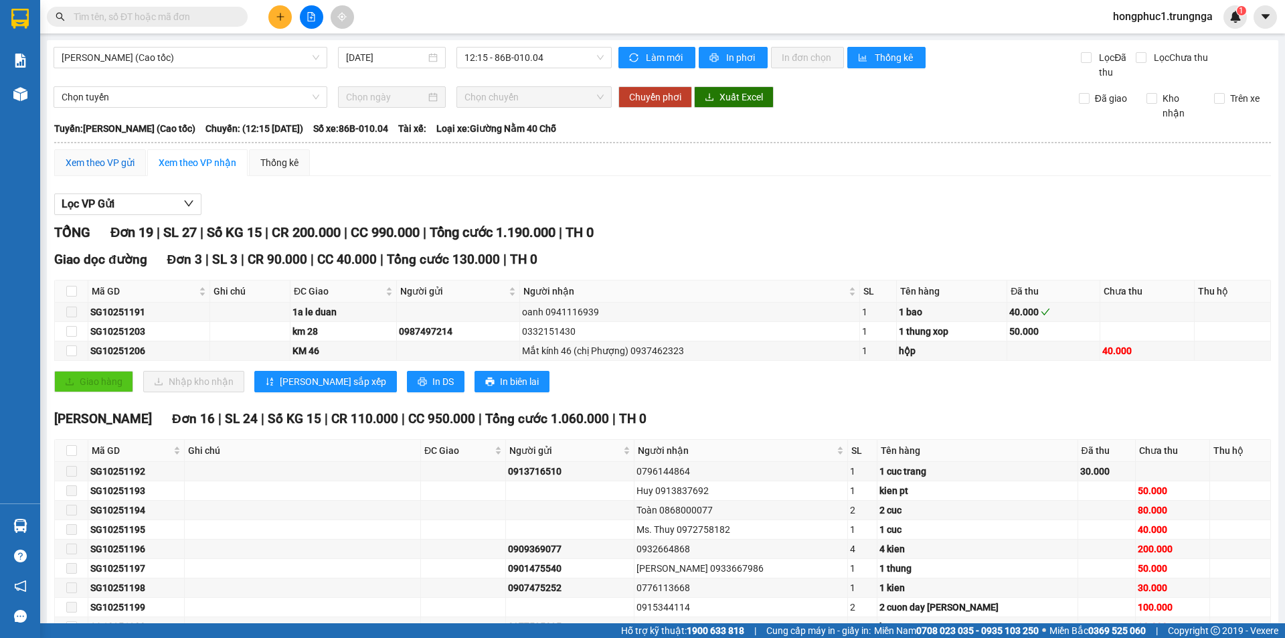
click at [106, 167] on div "Xem theo VP gửi" at bounding box center [100, 162] width 69 height 15
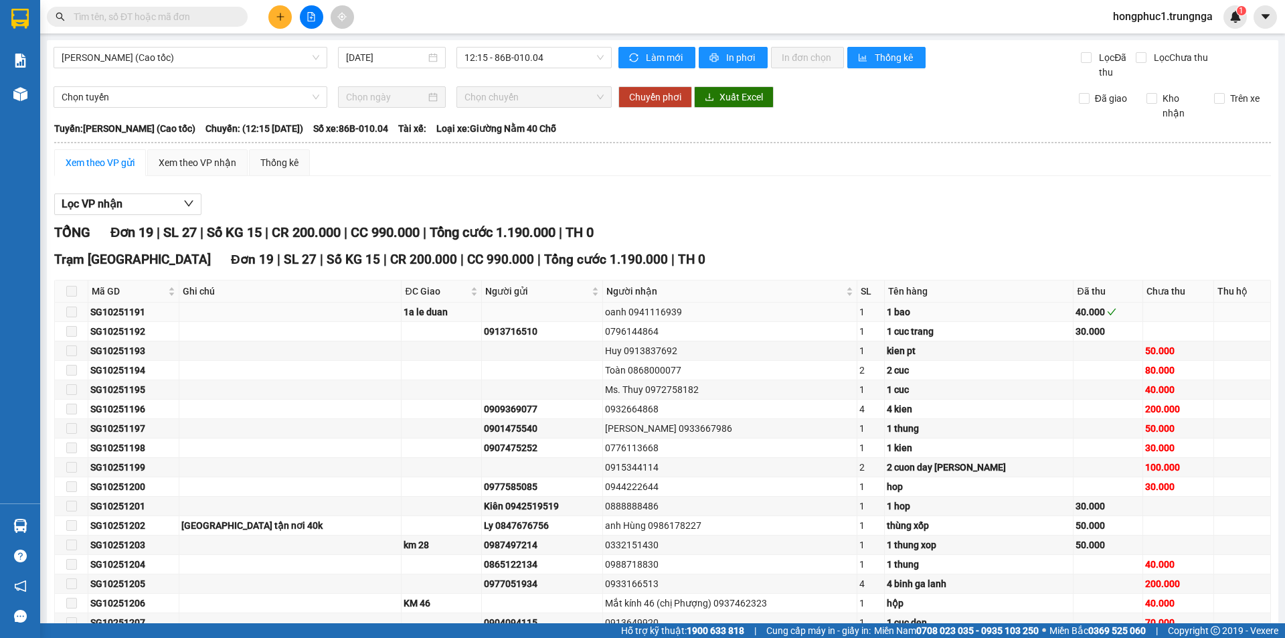
click at [167, 320] on td "SG10251191" at bounding box center [133, 312] width 91 height 19
click at [167, 319] on div "SG10251191" at bounding box center [133, 312] width 86 height 15
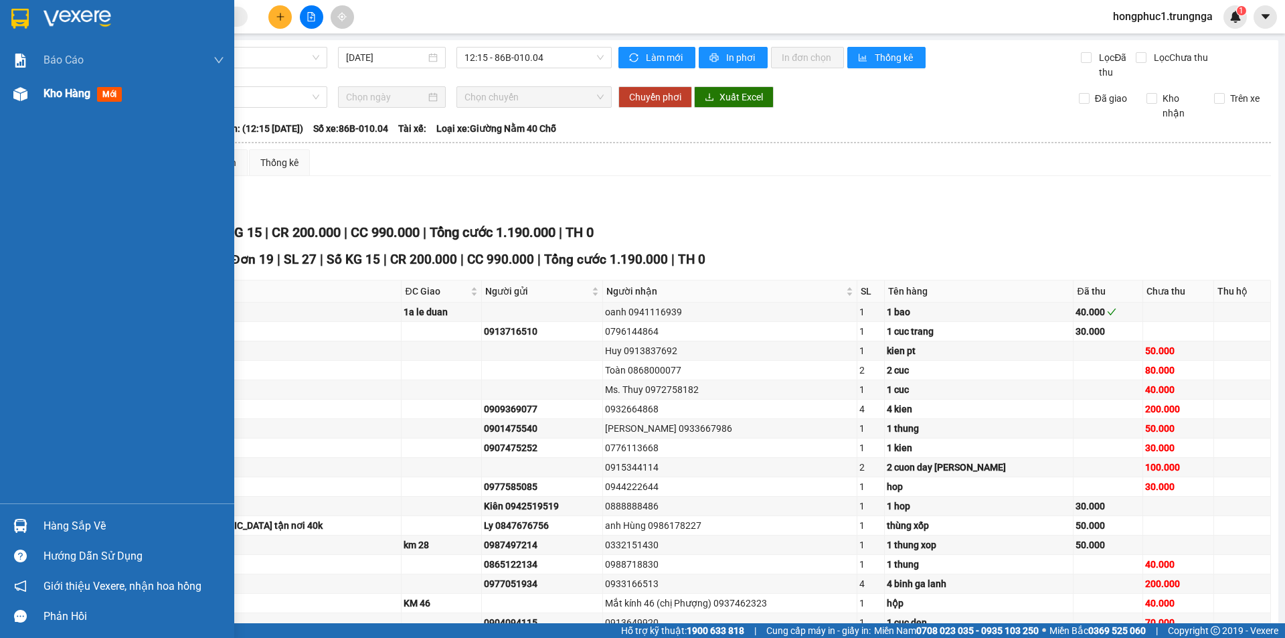
click at [84, 95] on span "Kho hàng" at bounding box center [67, 93] width 47 height 13
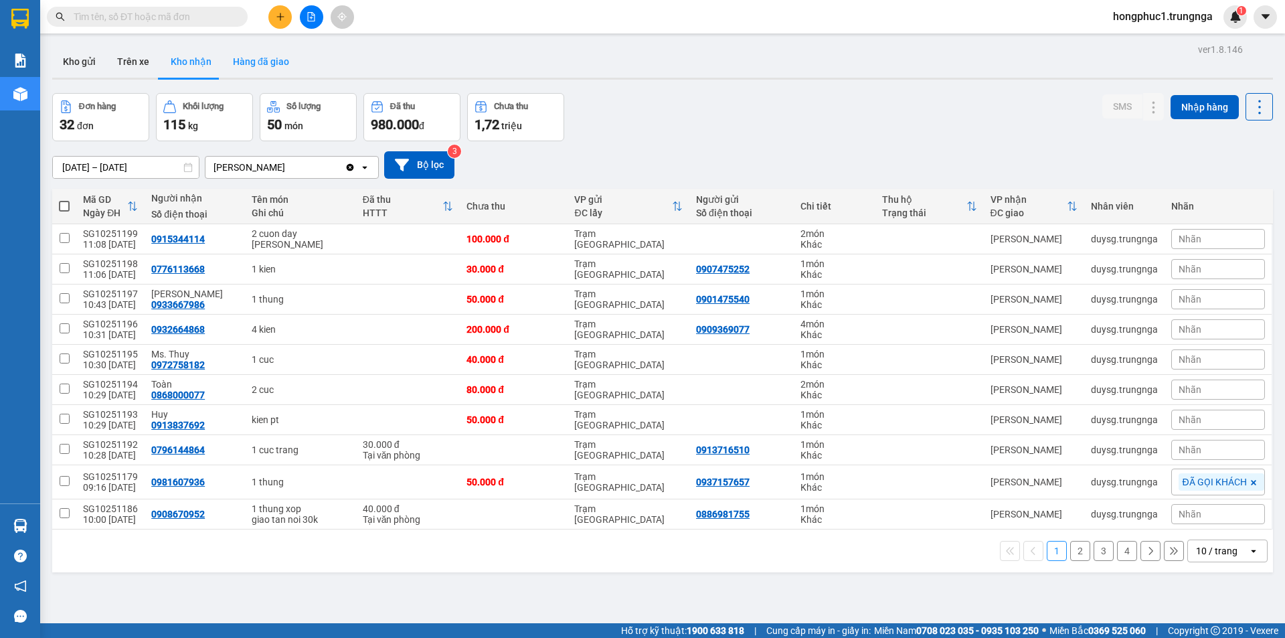
click at [257, 56] on button "Hàng đã giao" at bounding box center [261, 62] width 78 height 32
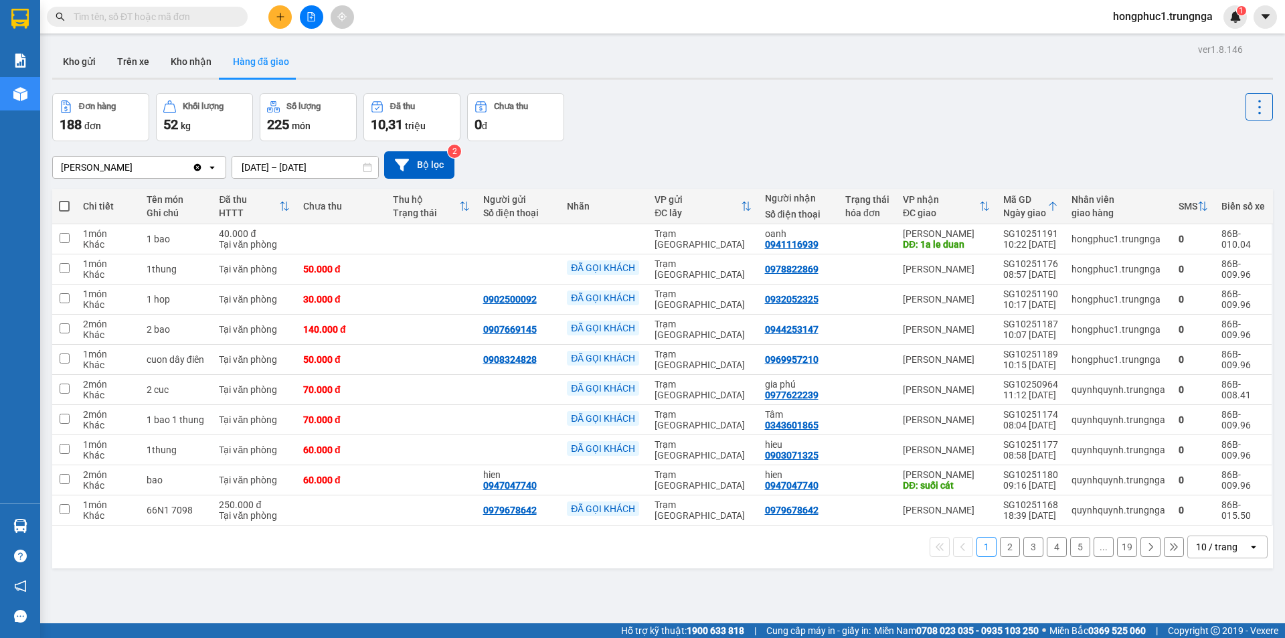
click at [872, 128] on div "Đơn hàng 188 đơn Khối lượng 52 kg Số lượng 225 món Đã thu 10,31 triệu Chưa thu …" at bounding box center [662, 117] width 1221 height 48
click at [175, 52] on button "Kho nhận" at bounding box center [191, 62] width 62 height 32
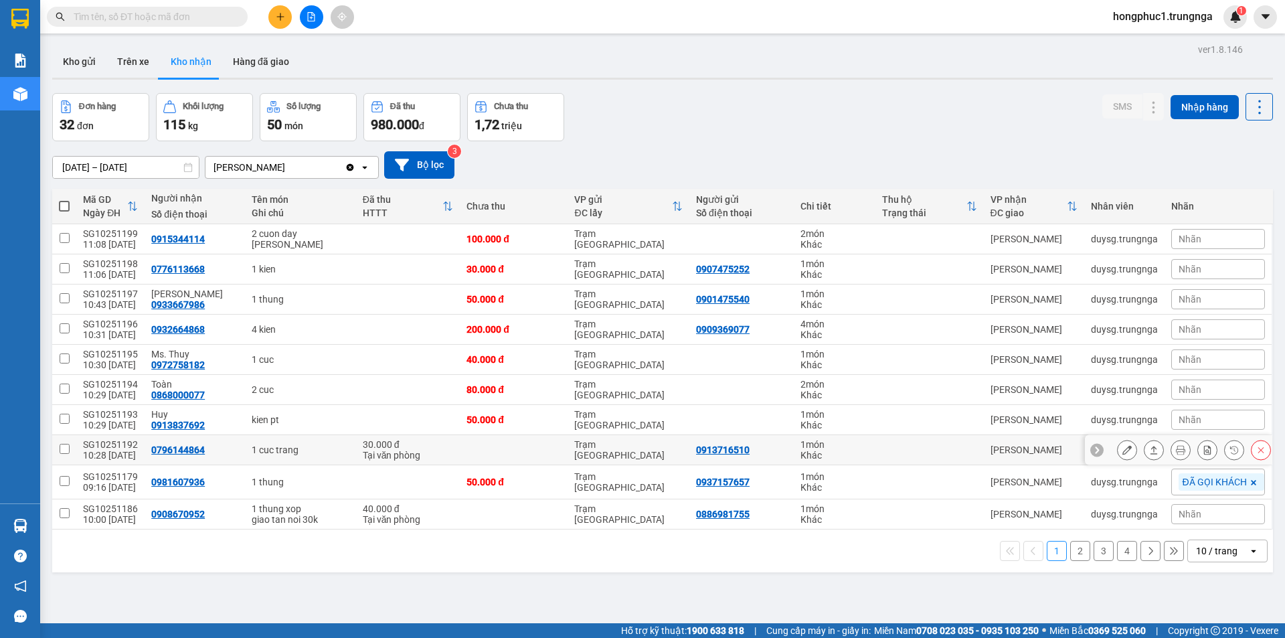
click at [1092, 452] on icon at bounding box center [1096, 449] width 9 height 9
click at [1179, 450] on span "Nhãn" at bounding box center [1190, 449] width 23 height 11
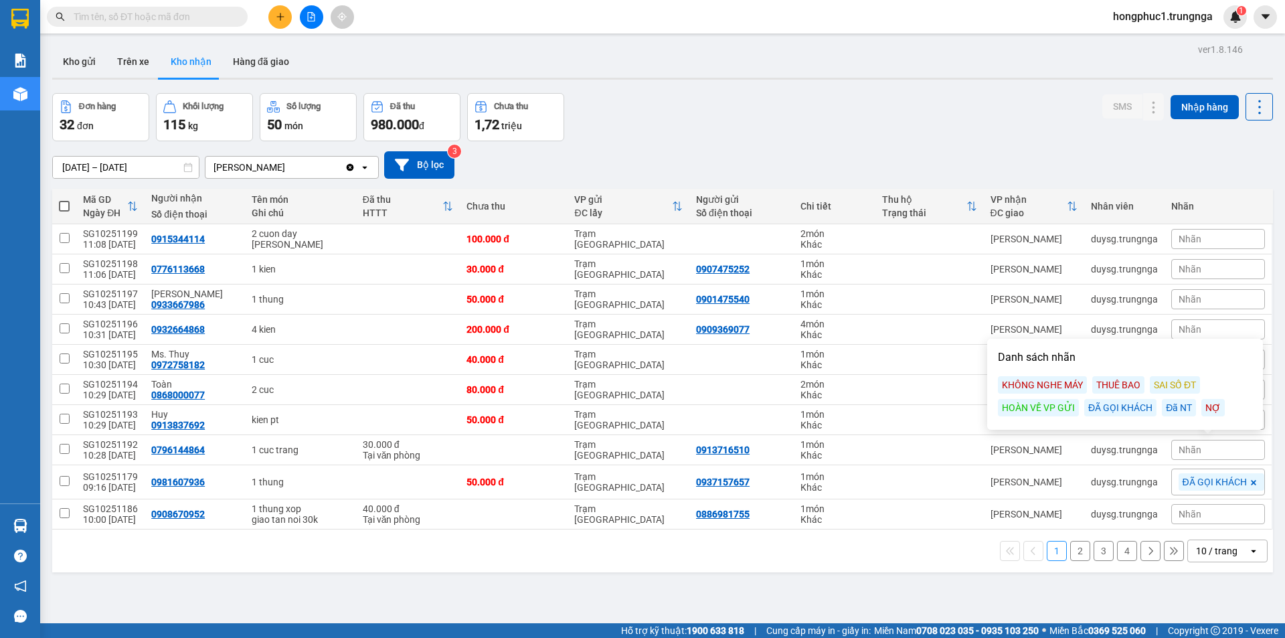
click at [1134, 404] on div "ĐÃ GỌI KHÁCH" at bounding box center [1120, 407] width 72 height 17
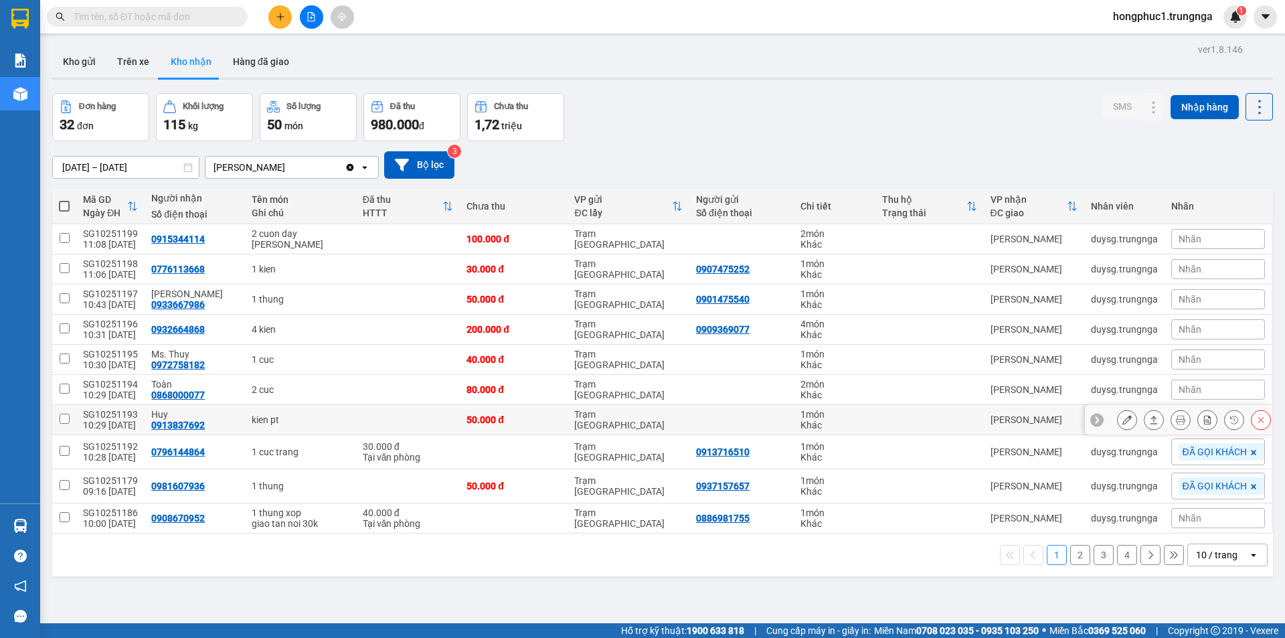
click at [885, 416] on td at bounding box center [929, 420] width 108 height 30
checkbox input "true"
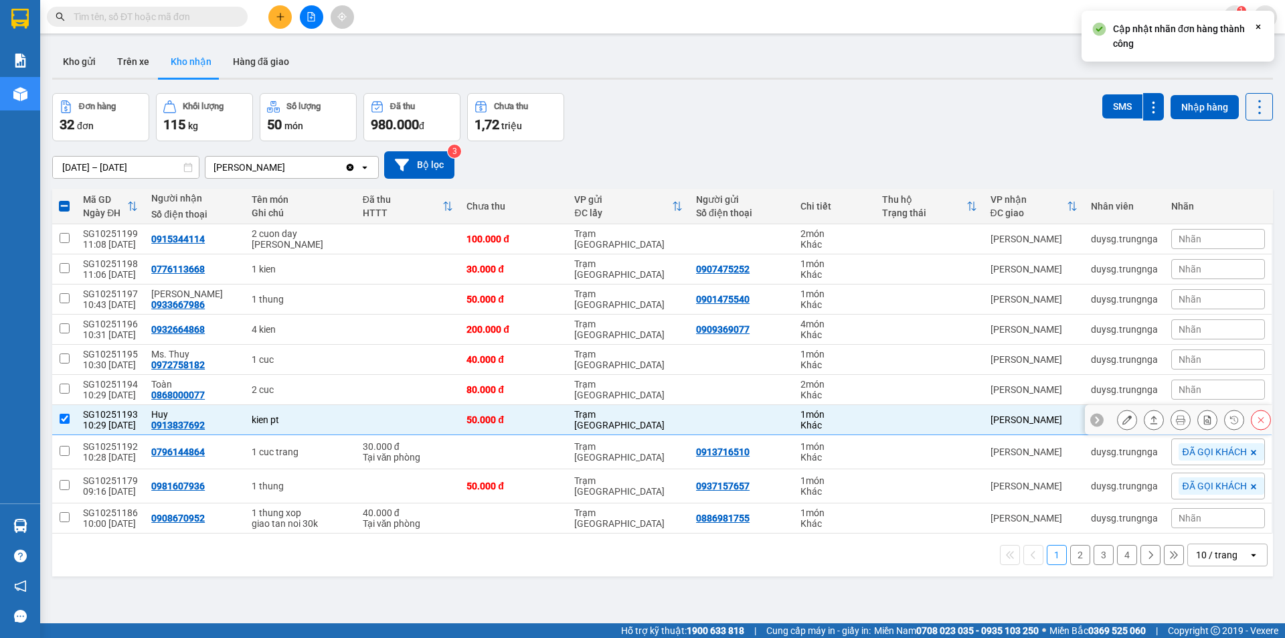
click at [1092, 418] on icon at bounding box center [1096, 419] width 9 height 9
click at [1179, 417] on span "Nhãn" at bounding box center [1190, 419] width 23 height 11
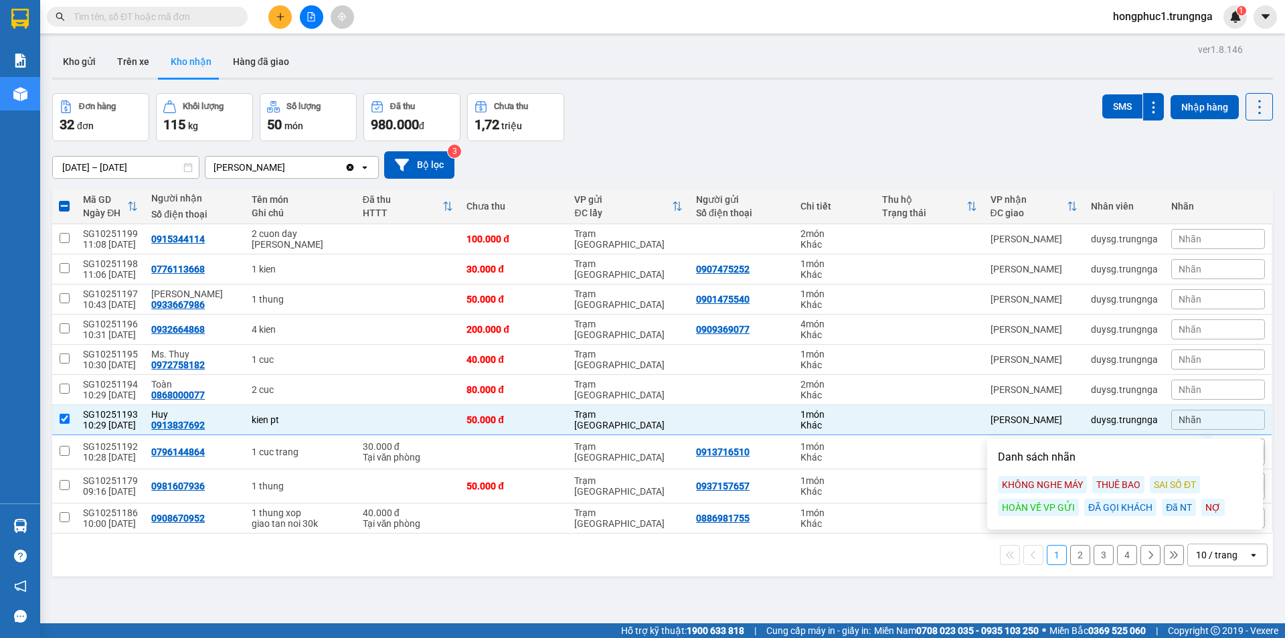
click at [1173, 508] on div "Đã NT" at bounding box center [1179, 507] width 34 height 17
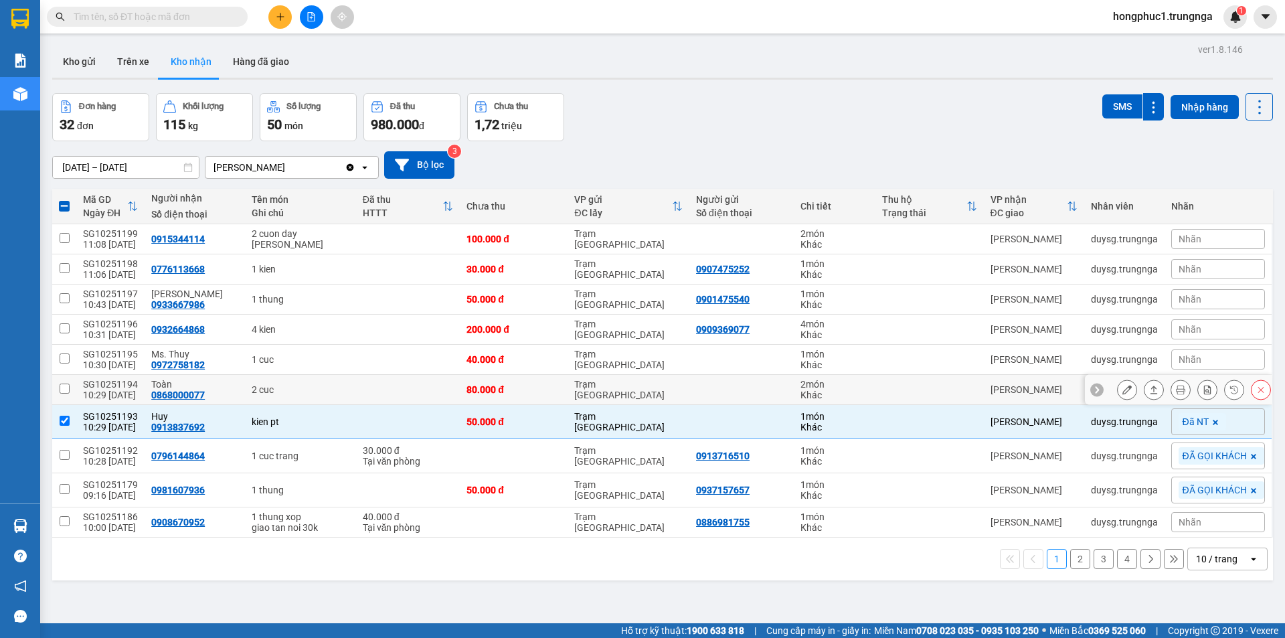
click at [1095, 389] on icon at bounding box center [1097, 389] width 4 height 7
click at [1201, 389] on div "Nhãn" at bounding box center [1218, 389] width 94 height 20
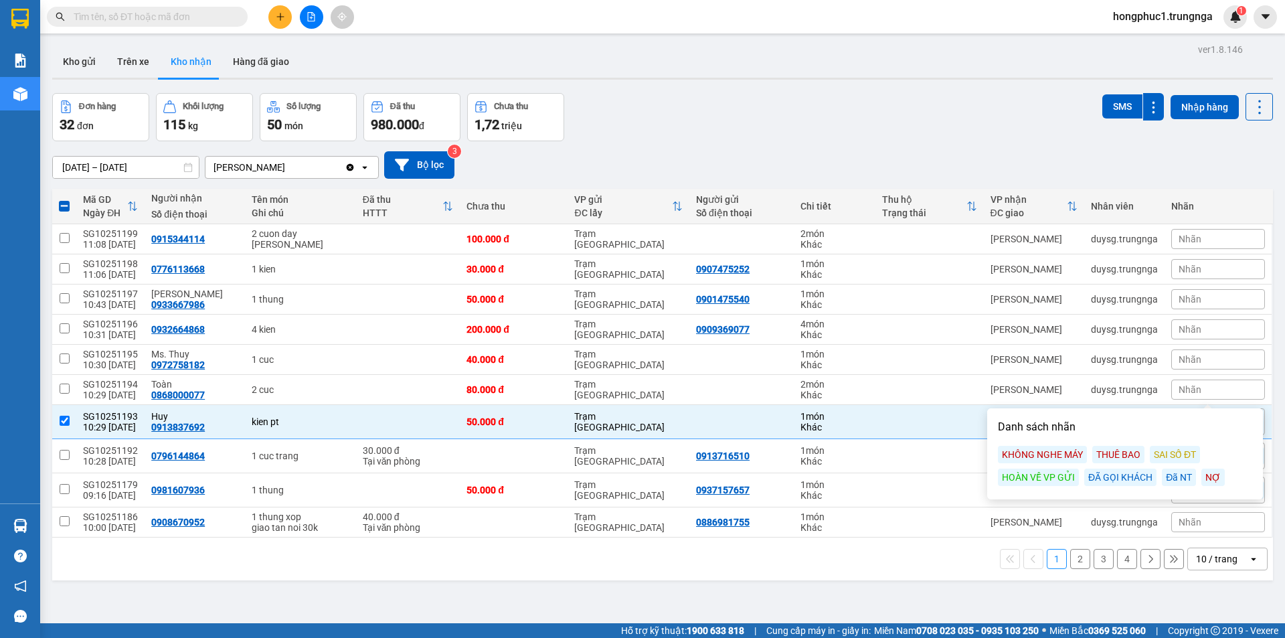
click at [1109, 479] on div "ĐÃ GỌI KHÁCH" at bounding box center [1120, 476] width 72 height 17
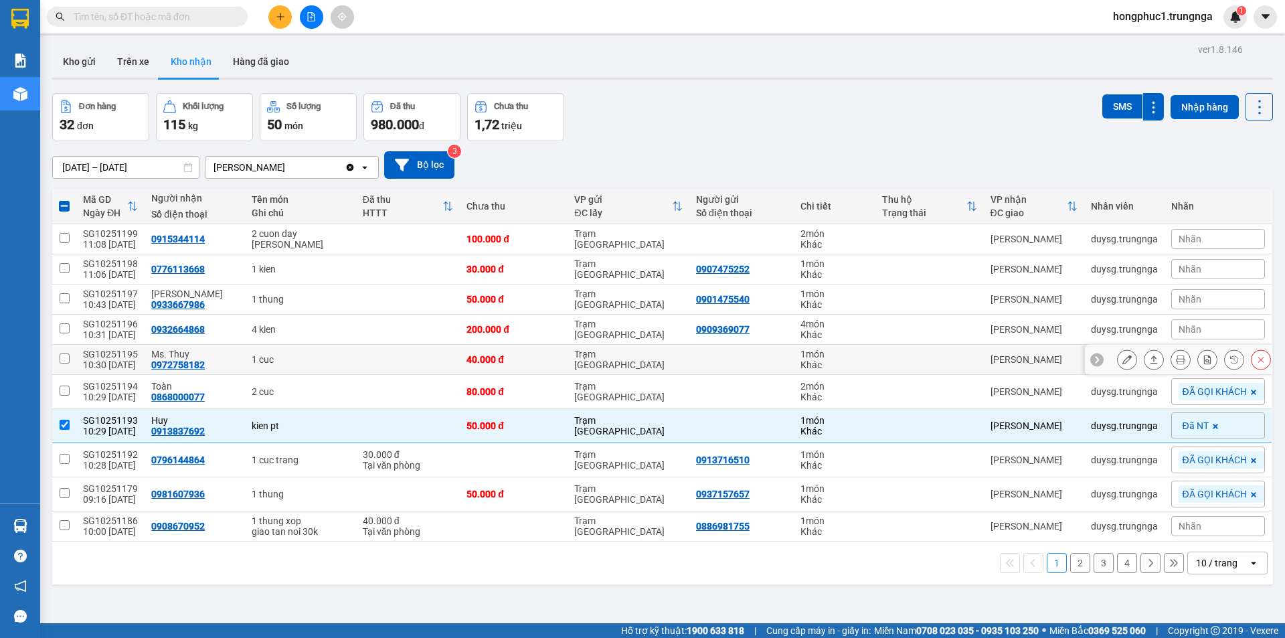
click at [1092, 355] on icon at bounding box center [1096, 359] width 9 height 9
click at [1181, 355] on span "Nhãn" at bounding box center [1190, 359] width 23 height 11
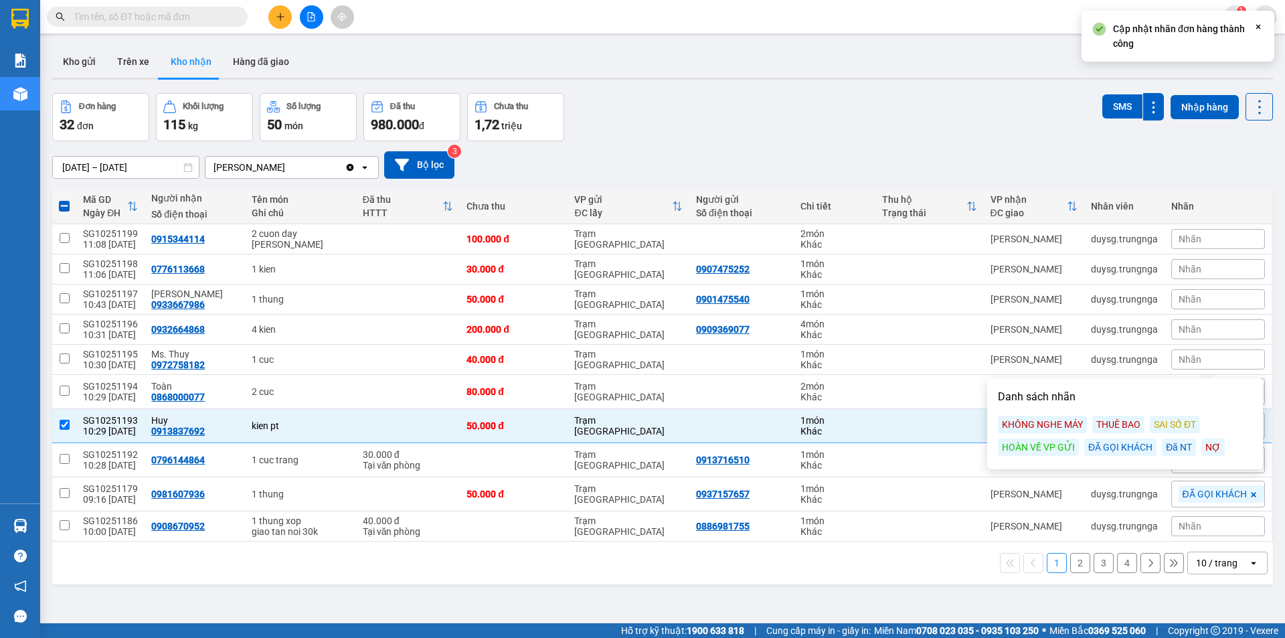
click at [1124, 448] on div "ĐÃ GỌI KHÁCH" at bounding box center [1120, 446] width 72 height 17
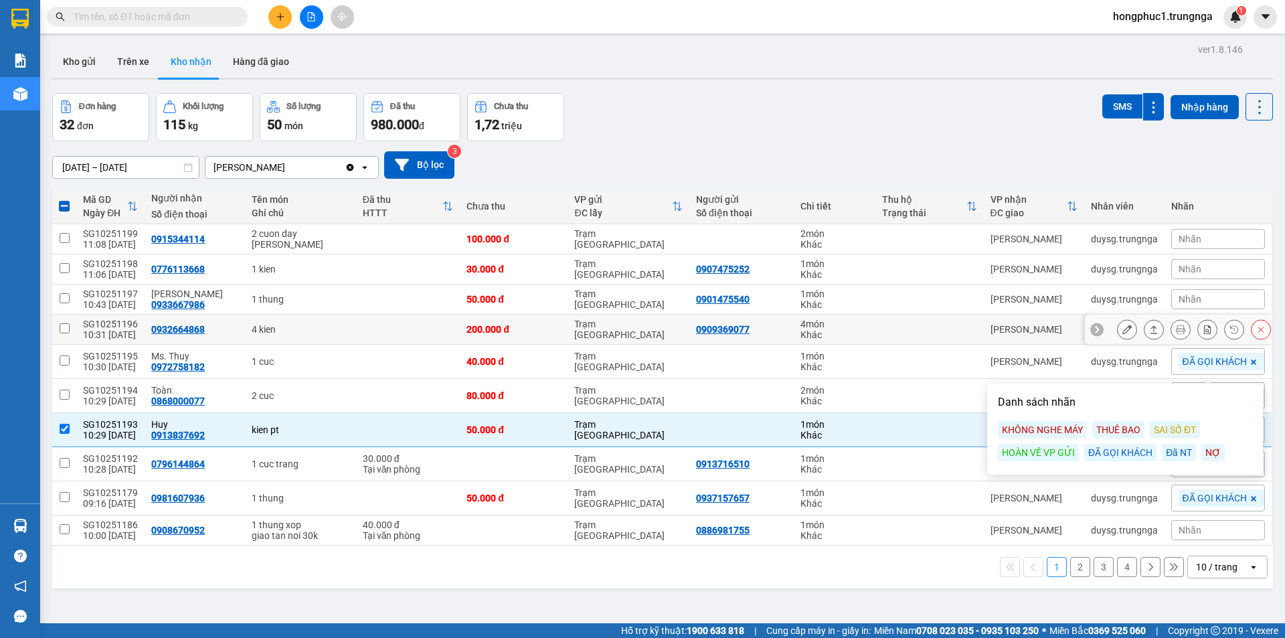
click at [1092, 327] on icon at bounding box center [1096, 329] width 9 height 9
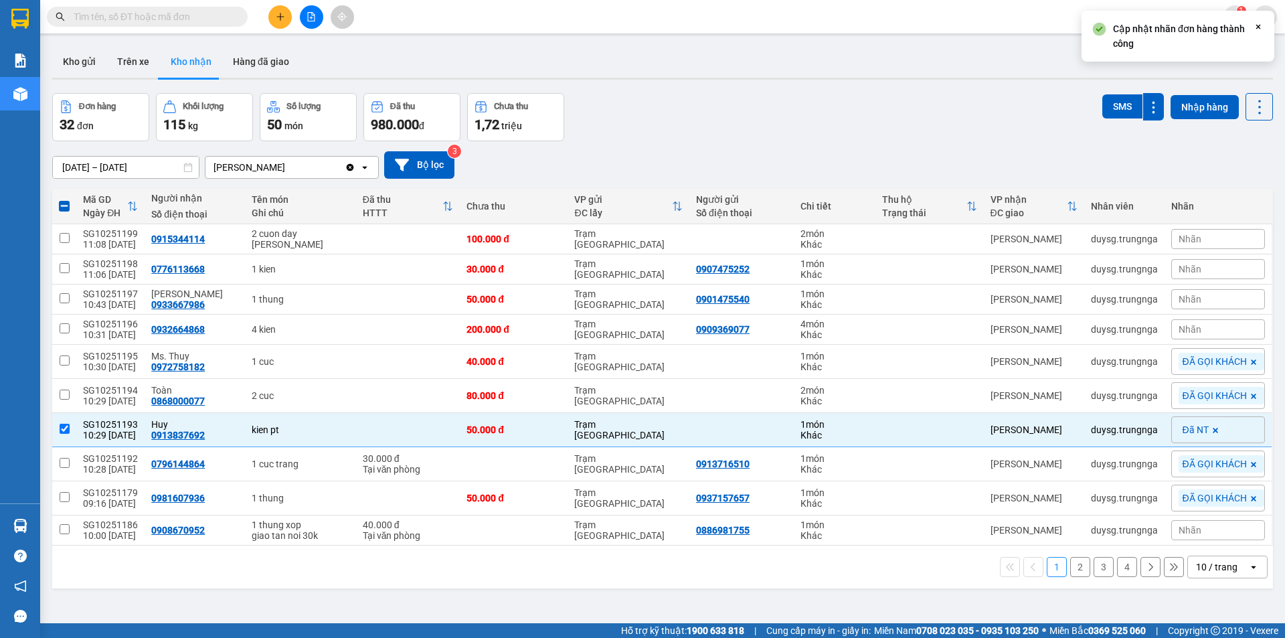
click at [1179, 332] on span "Nhãn" at bounding box center [1190, 329] width 23 height 11
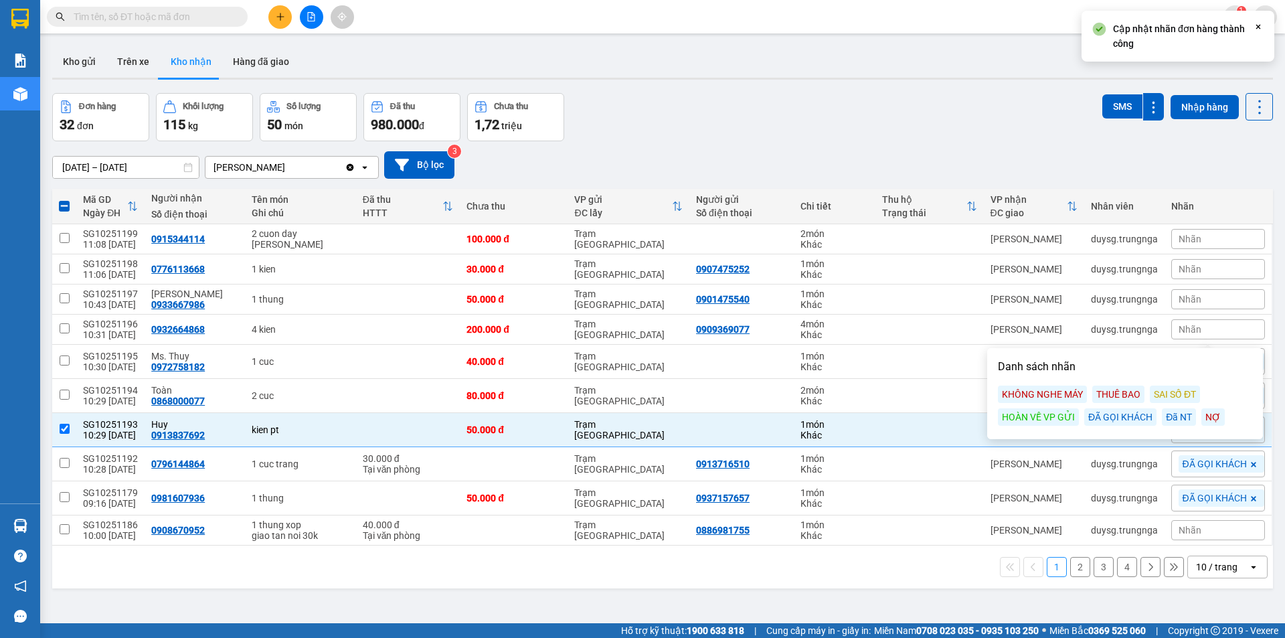
click at [1122, 418] on div "ĐÃ GỌI KHÁCH" at bounding box center [1120, 416] width 72 height 17
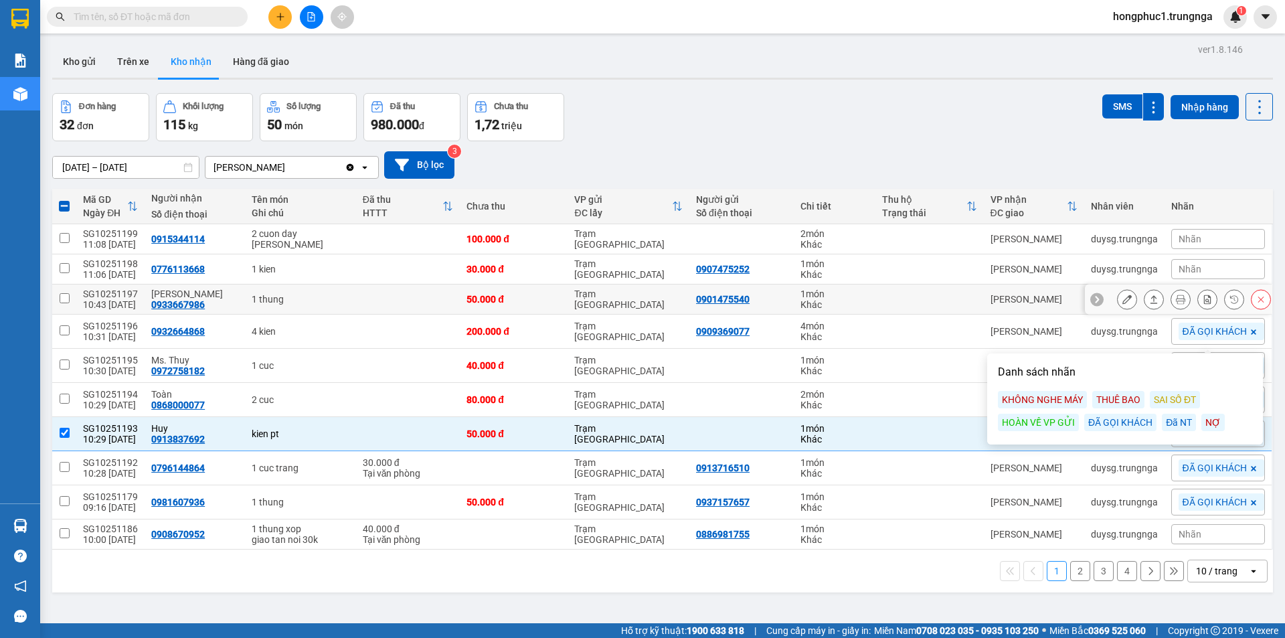
click at [1090, 305] on div at bounding box center [1096, 298] width 13 height 13
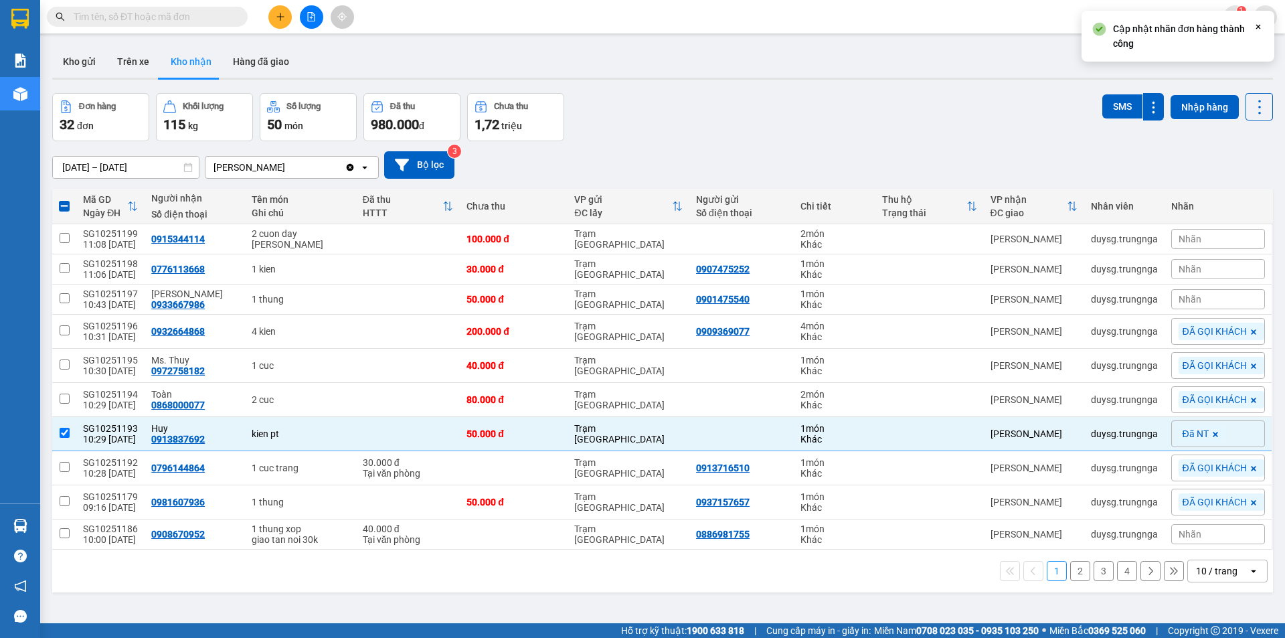
click at [1187, 300] on span "Nhãn" at bounding box center [1190, 299] width 23 height 11
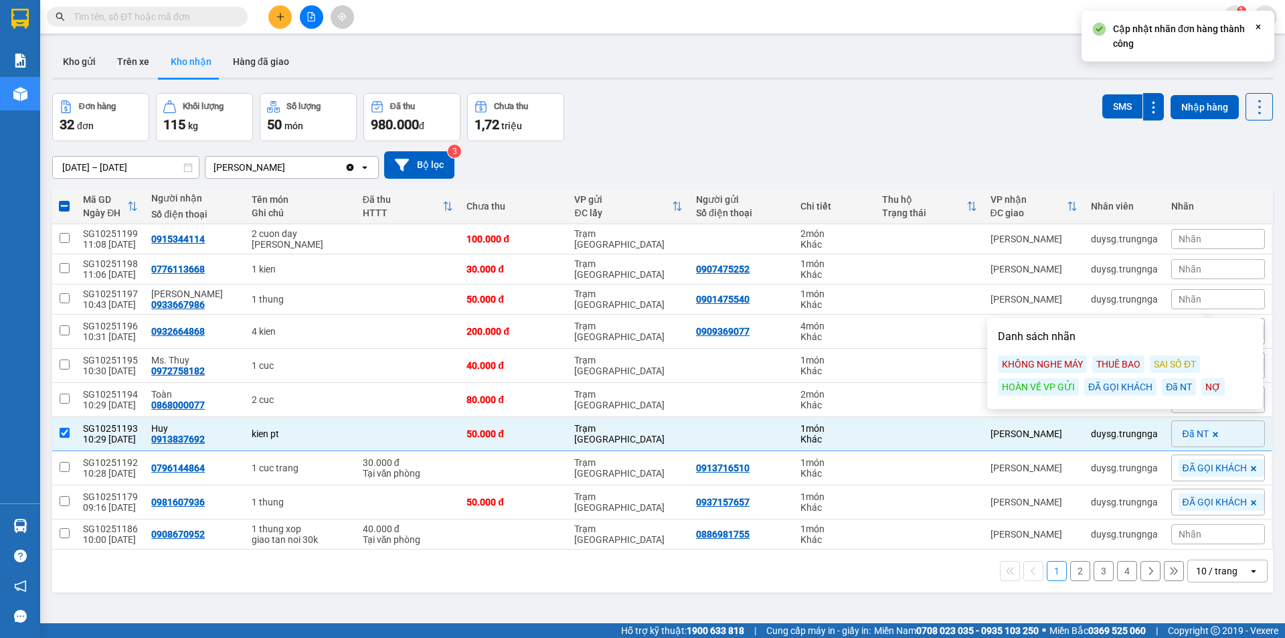
click at [1123, 388] on div "ĐÃ GỌI KHÁCH" at bounding box center [1120, 386] width 72 height 17
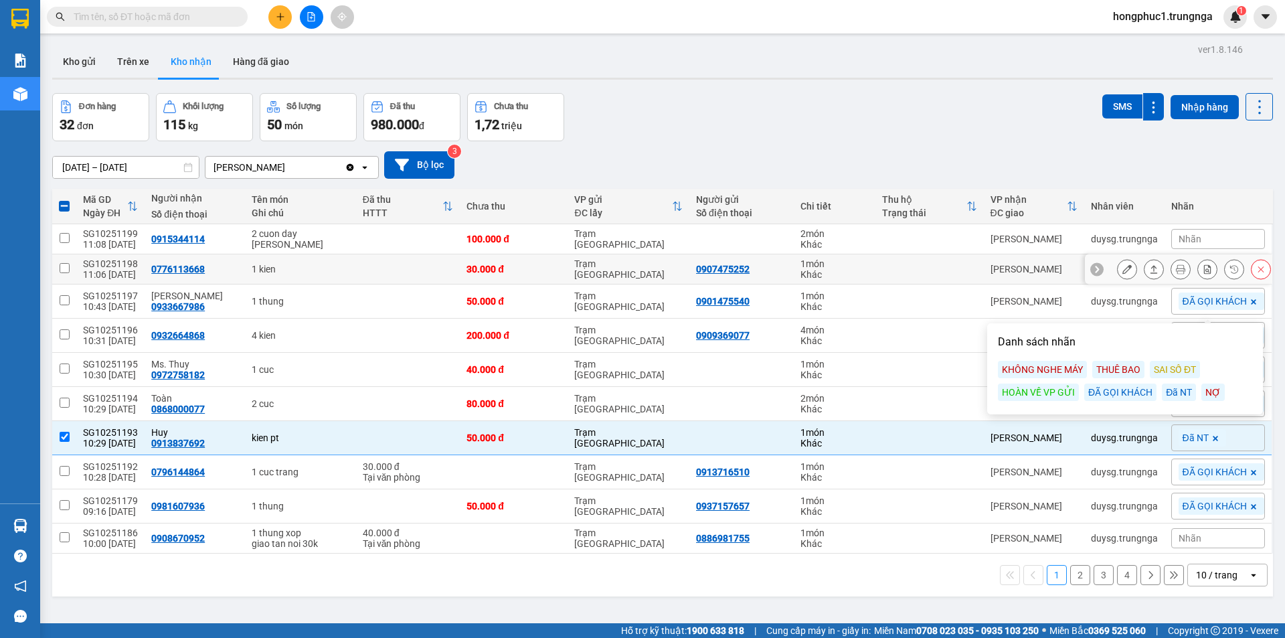
click at [1095, 271] on icon at bounding box center [1097, 269] width 4 height 7
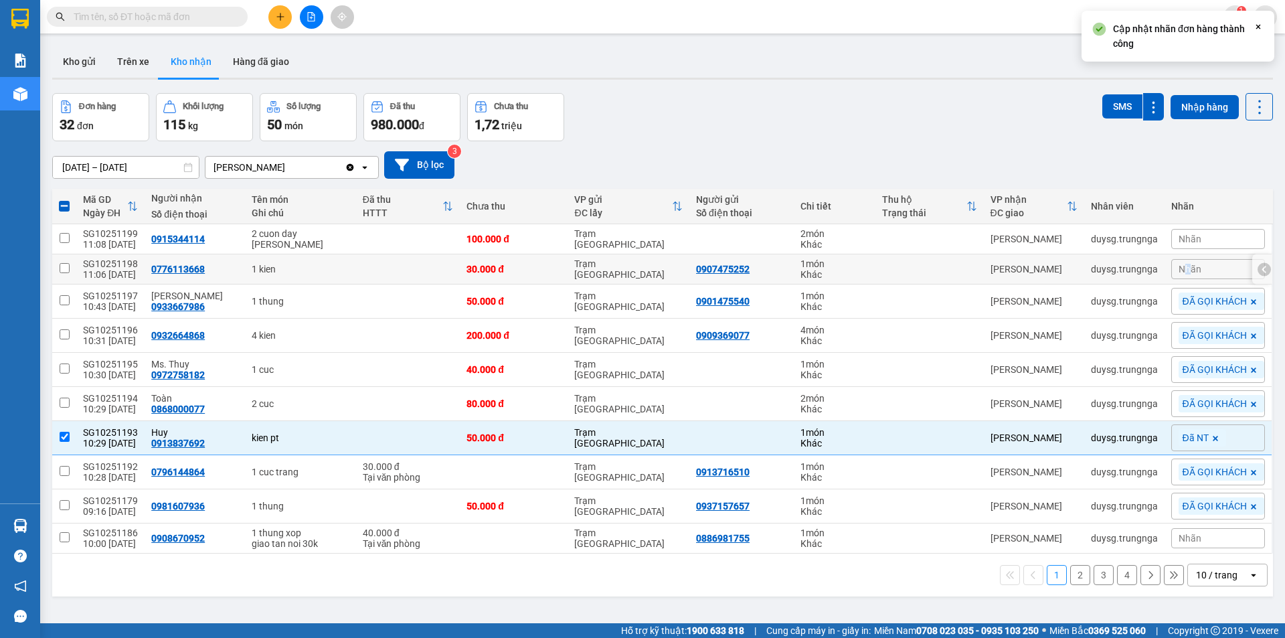
click at [1179, 276] on div "Nhãn" at bounding box center [1218, 269] width 94 height 20
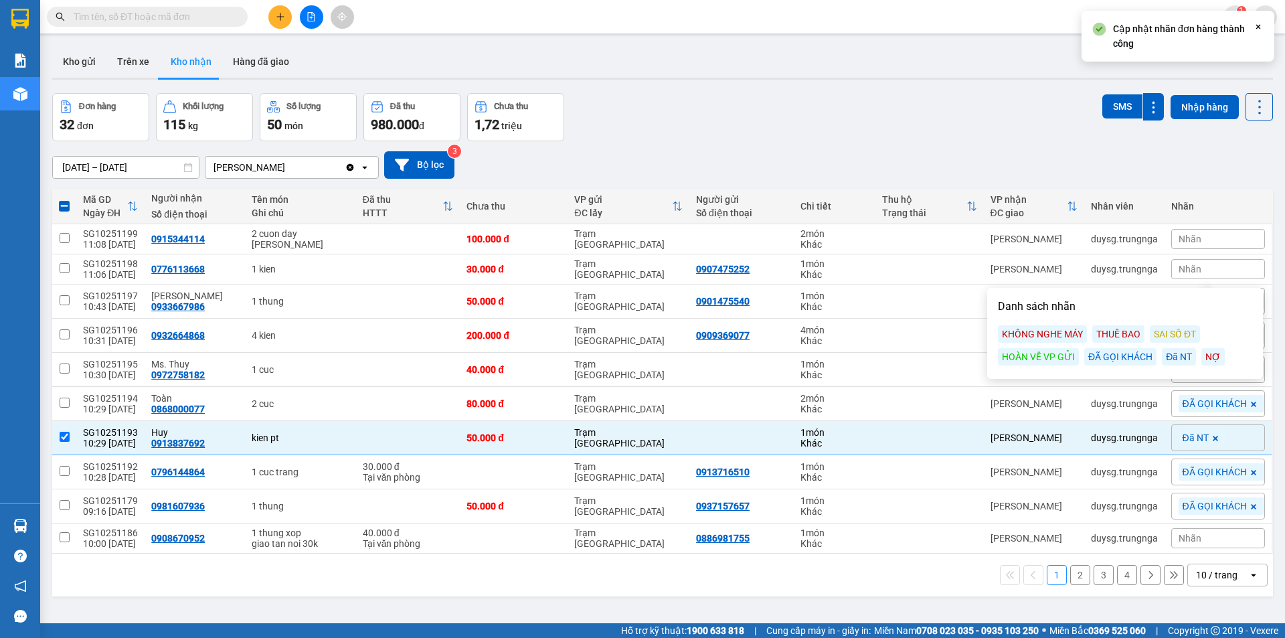
click at [1134, 355] on div "ĐÃ GỌI KHÁCH" at bounding box center [1120, 356] width 72 height 17
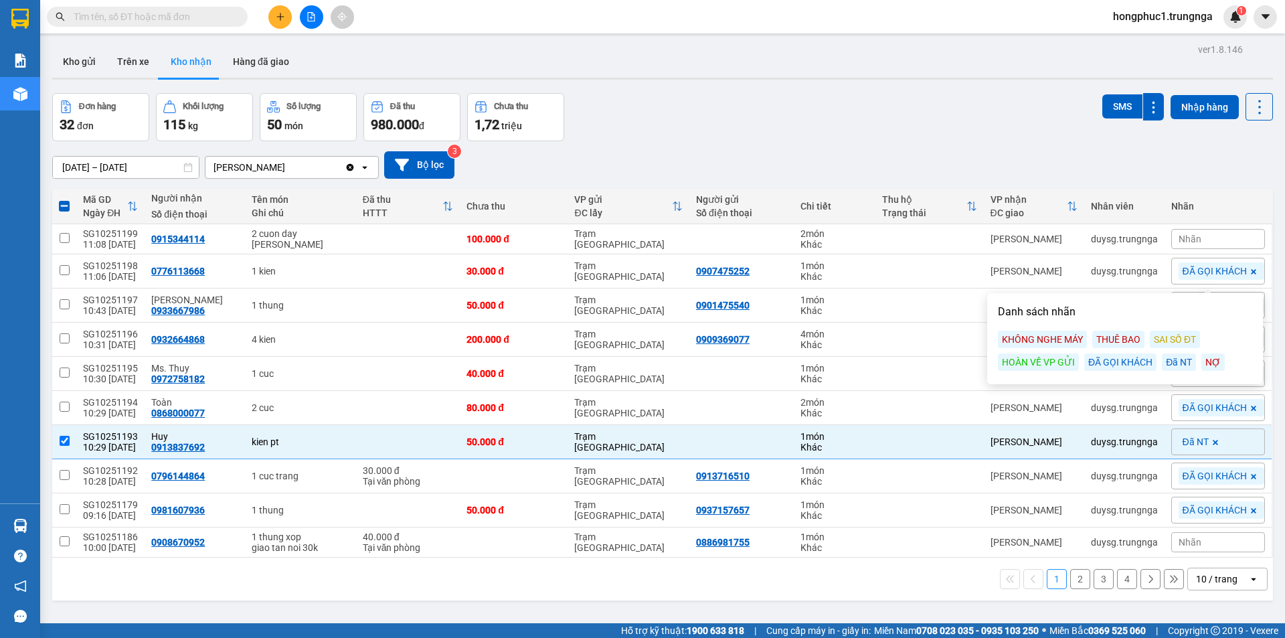
click at [195, 11] on input "text" at bounding box center [153, 16] width 158 height 15
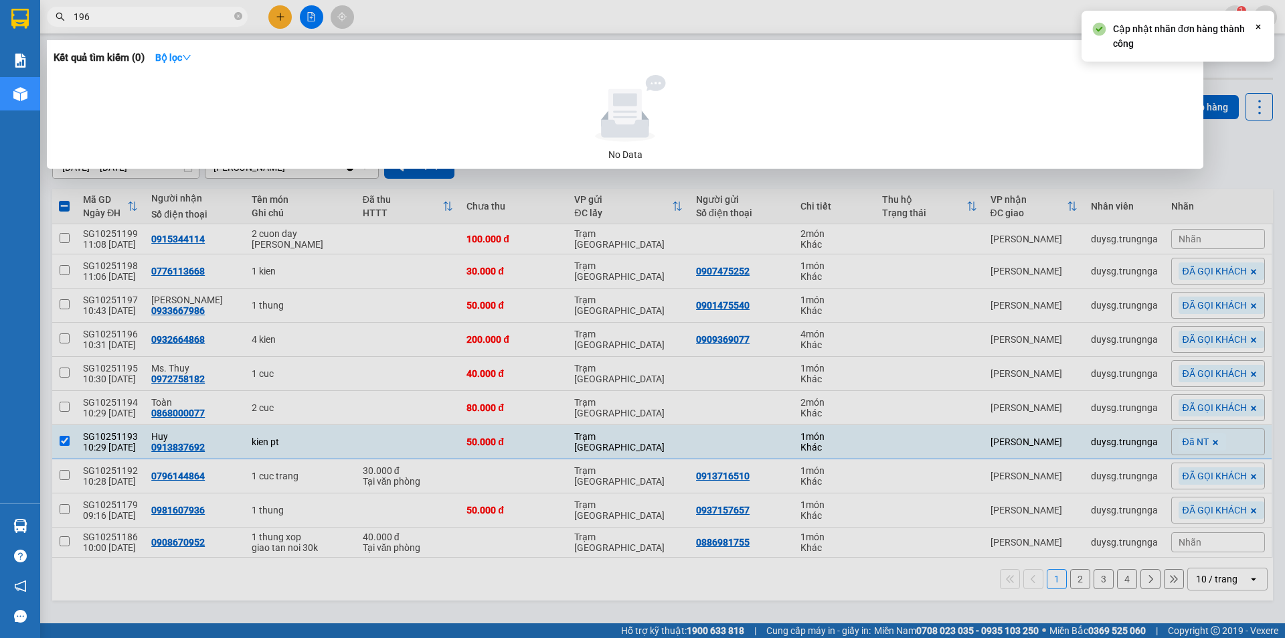
type input "196"
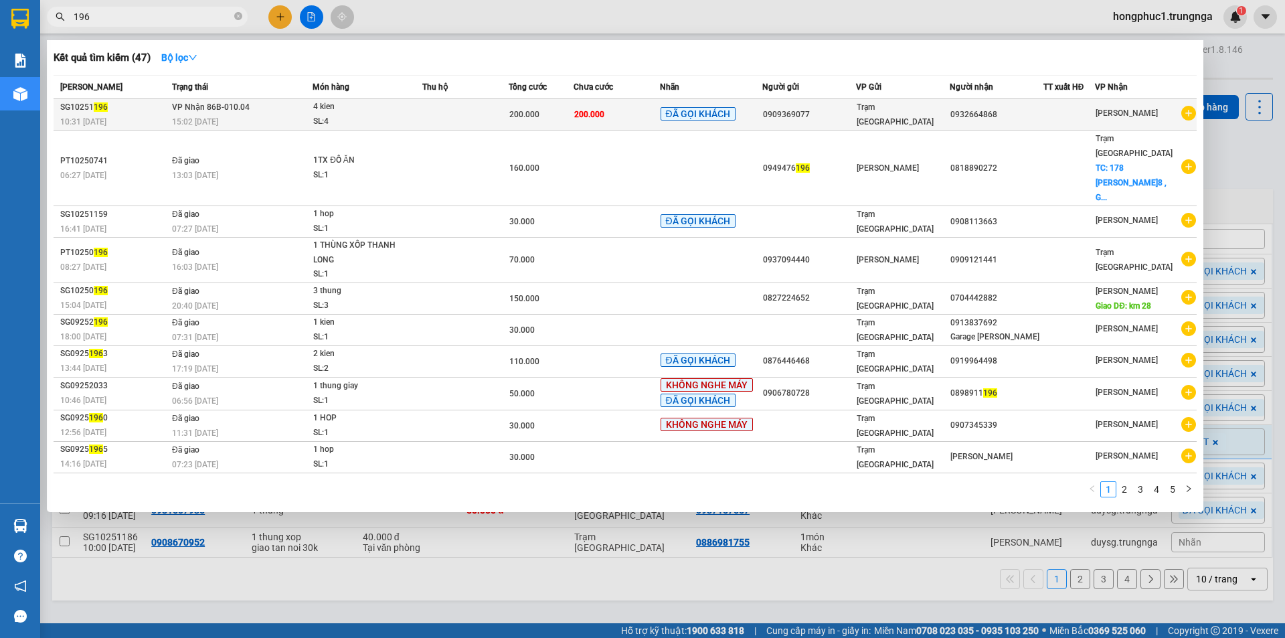
click at [359, 102] on div "4 kien" at bounding box center [363, 107] width 100 height 15
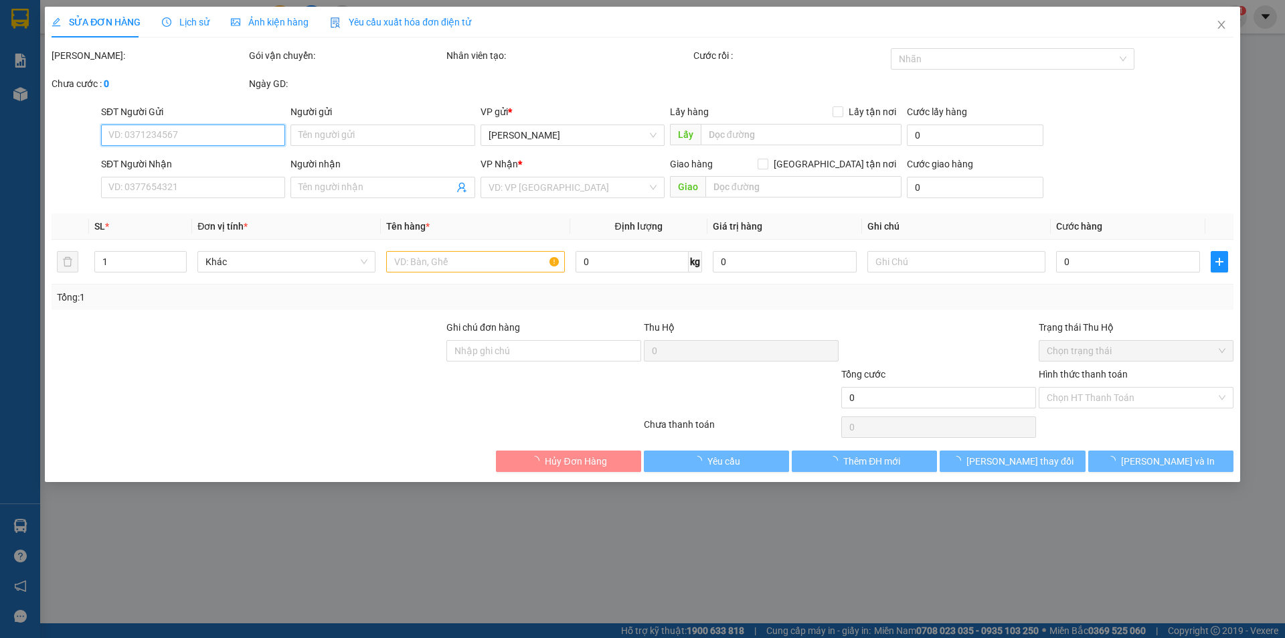
type input "0909369077"
type input "0932664868"
type input "200.000"
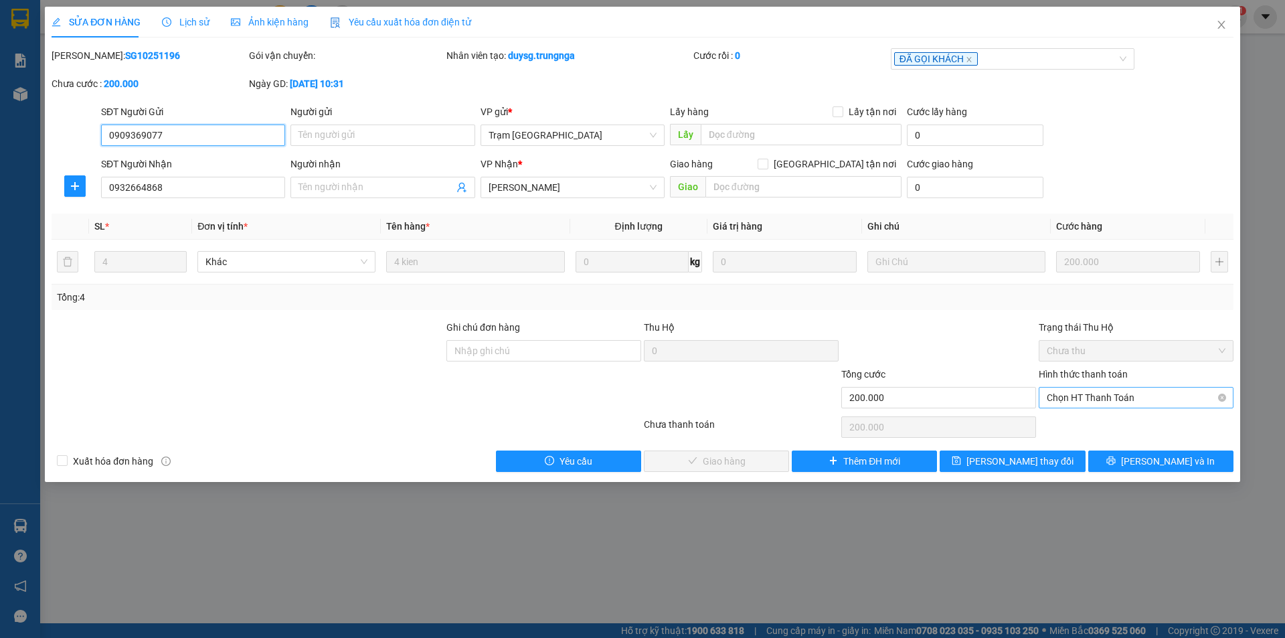
click at [1144, 402] on span "Chọn HT Thanh Toán" at bounding box center [1136, 398] width 179 height 20
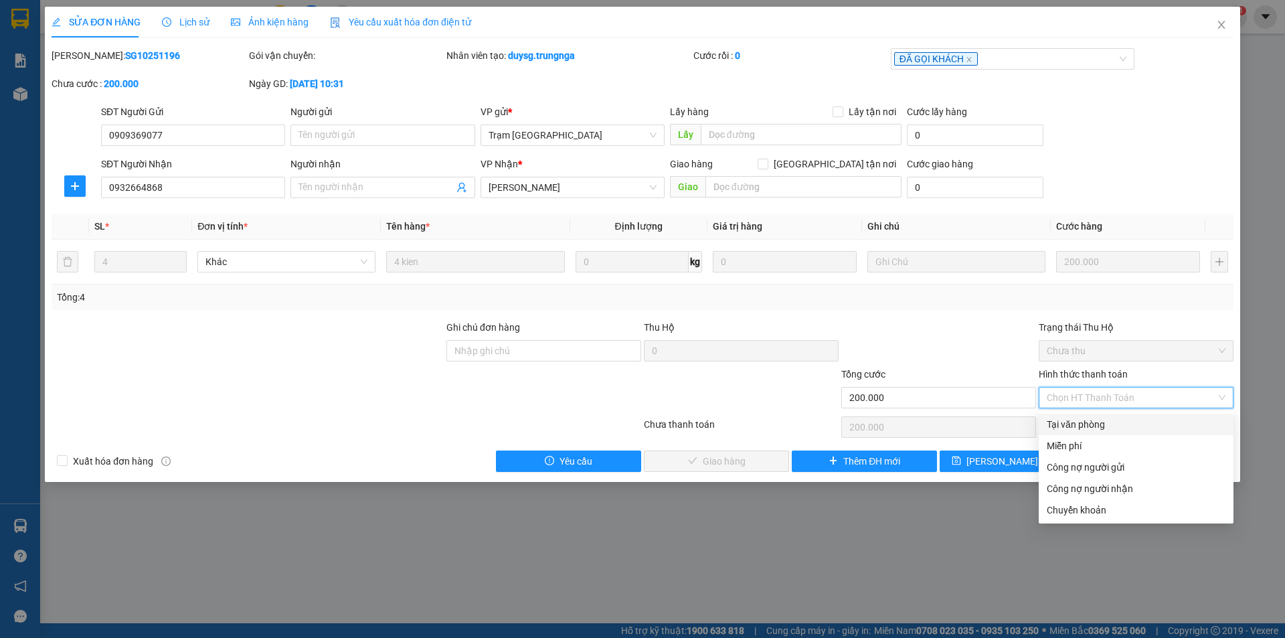
click at [1094, 418] on div "Tại văn phòng" at bounding box center [1136, 424] width 179 height 15
type input "0"
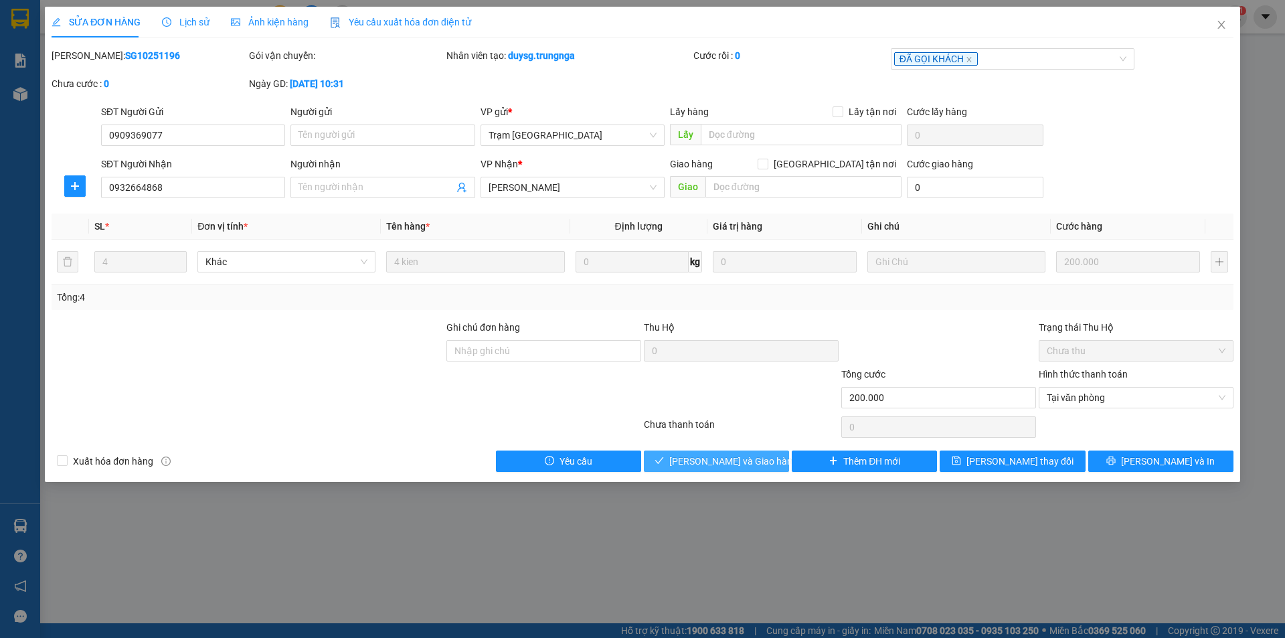
click at [741, 461] on span "[PERSON_NAME] và Giao hàng" at bounding box center [733, 461] width 128 height 15
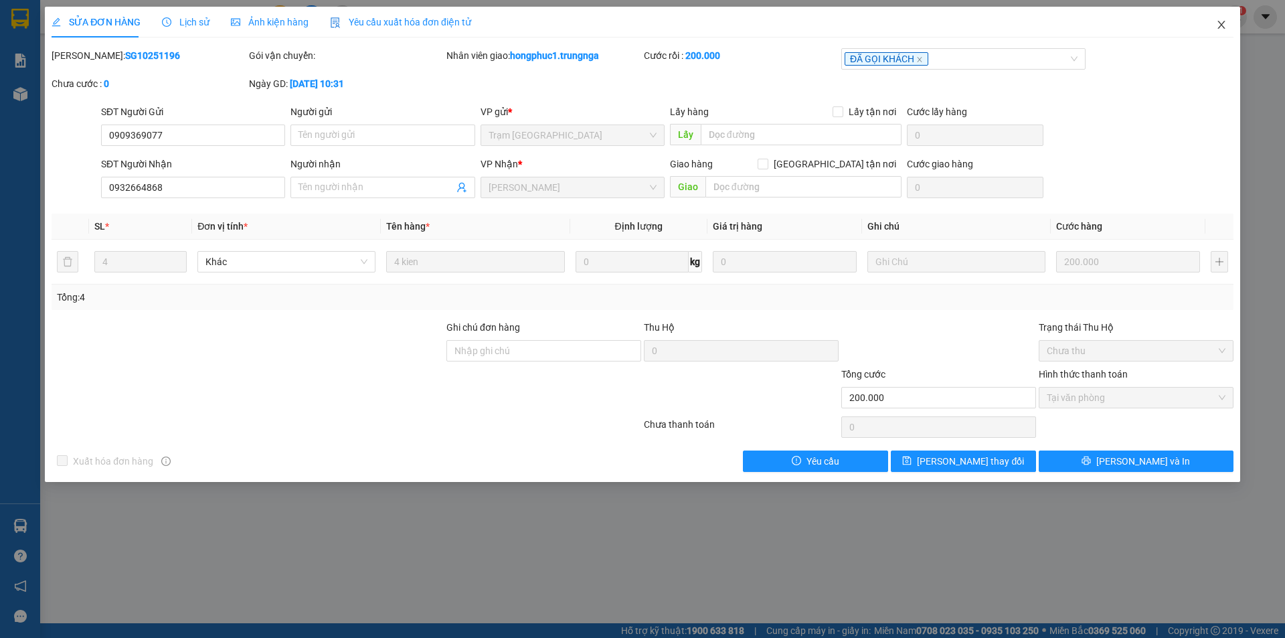
click at [1219, 20] on icon "close" at bounding box center [1221, 24] width 11 height 11
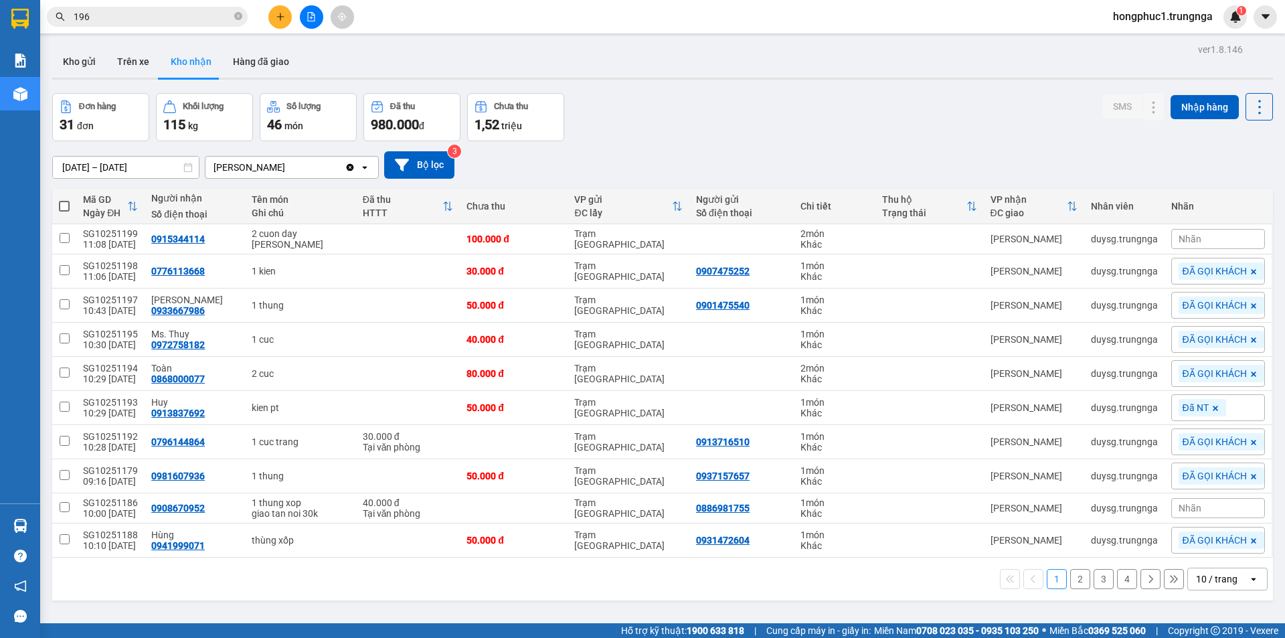
click at [123, 20] on input "196" at bounding box center [153, 16] width 158 height 15
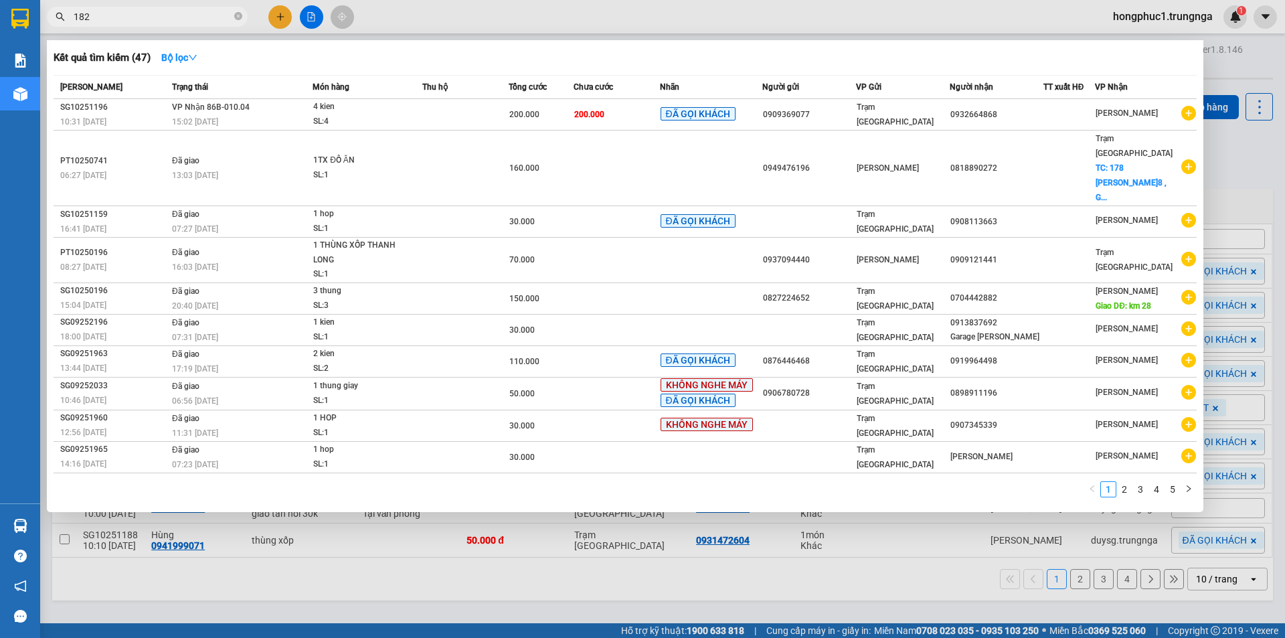
type input "182"
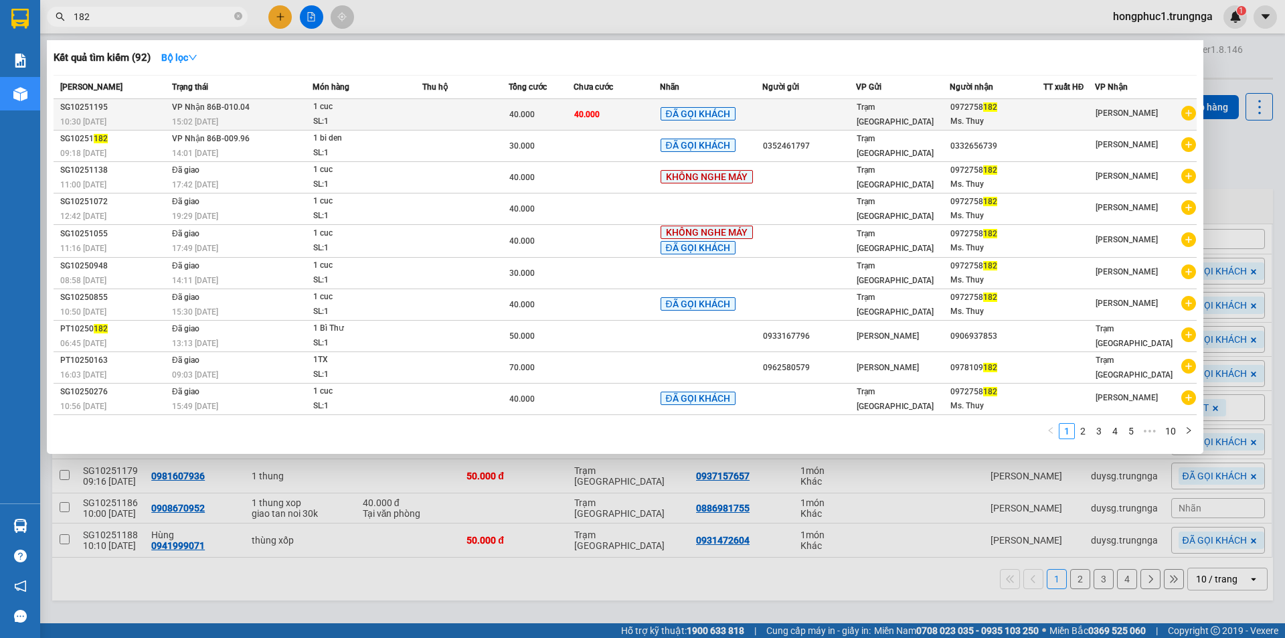
click at [905, 116] on span "Trạm [GEOGRAPHIC_DATA]" at bounding box center [895, 114] width 77 height 24
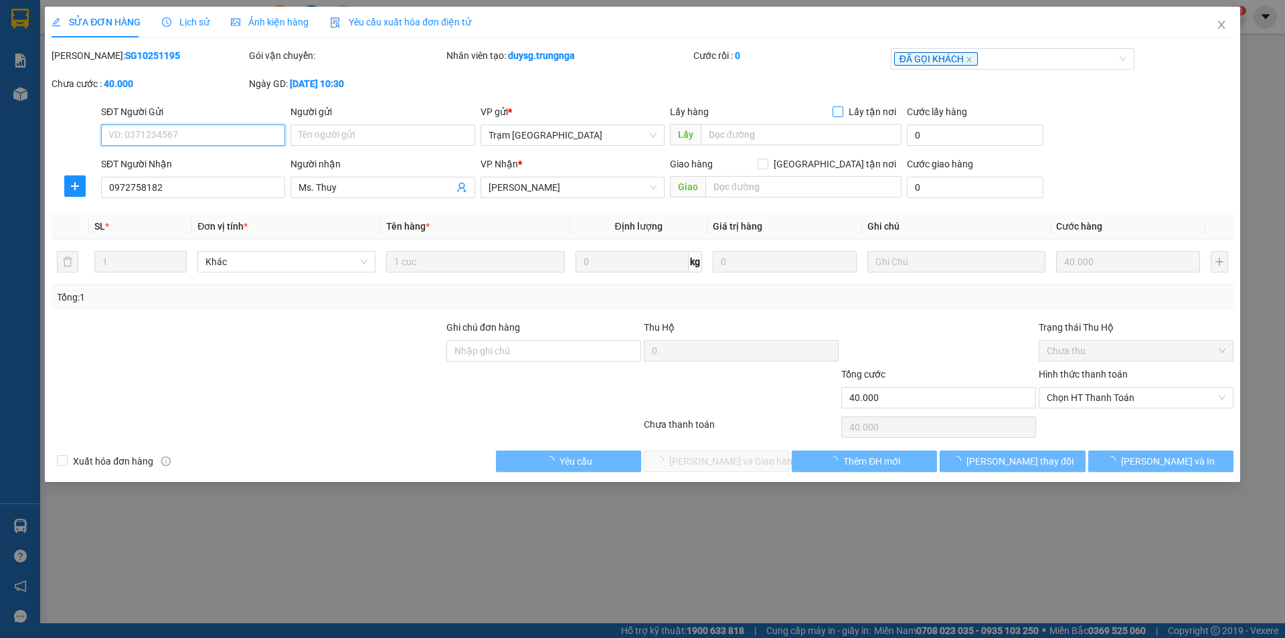
type input "0972758182"
type input "Ms. Thuy"
type input "40.000"
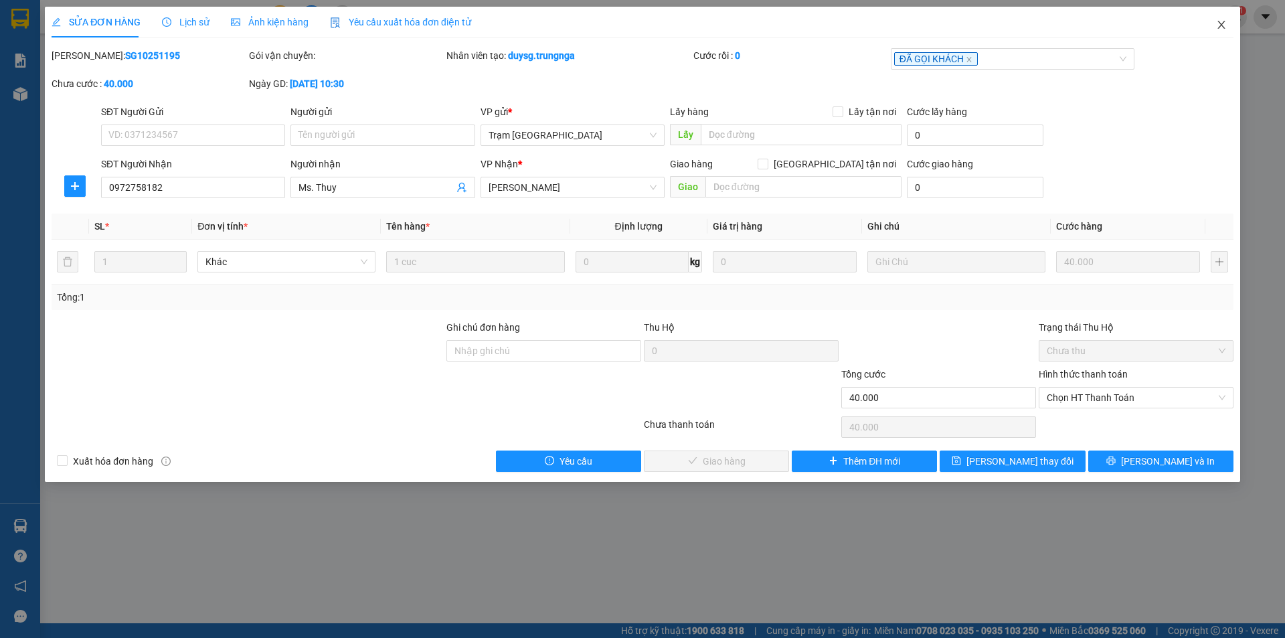
click at [1221, 20] on icon "close" at bounding box center [1221, 24] width 11 height 11
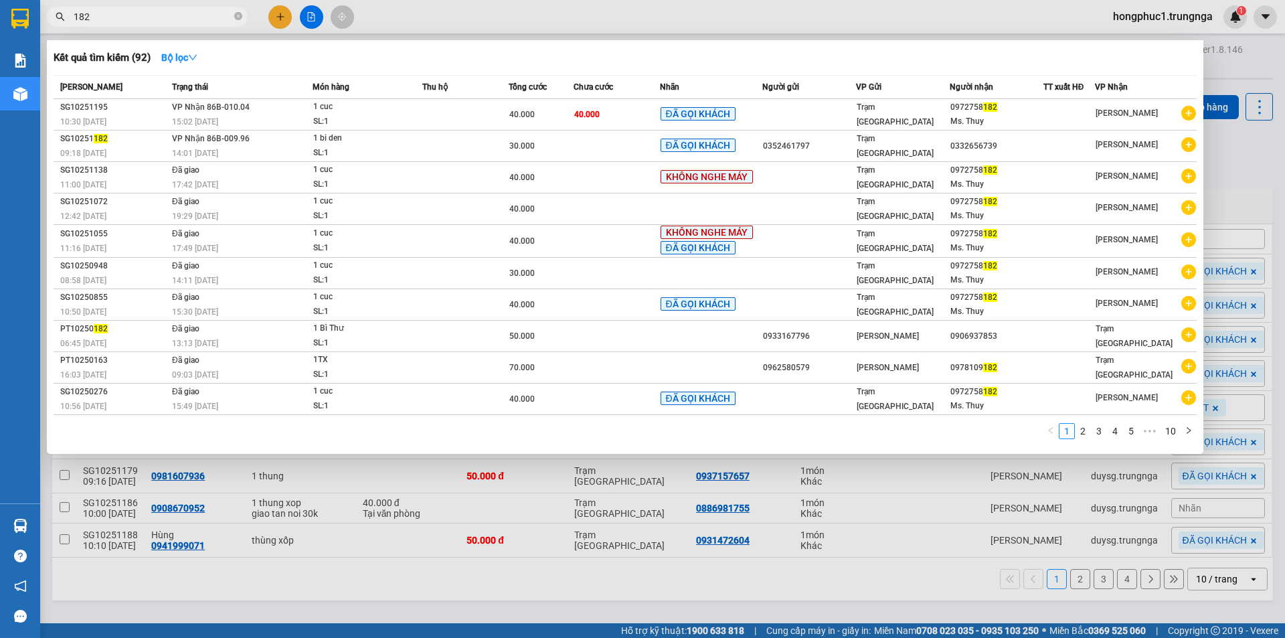
click at [113, 17] on input "182" at bounding box center [153, 16] width 158 height 15
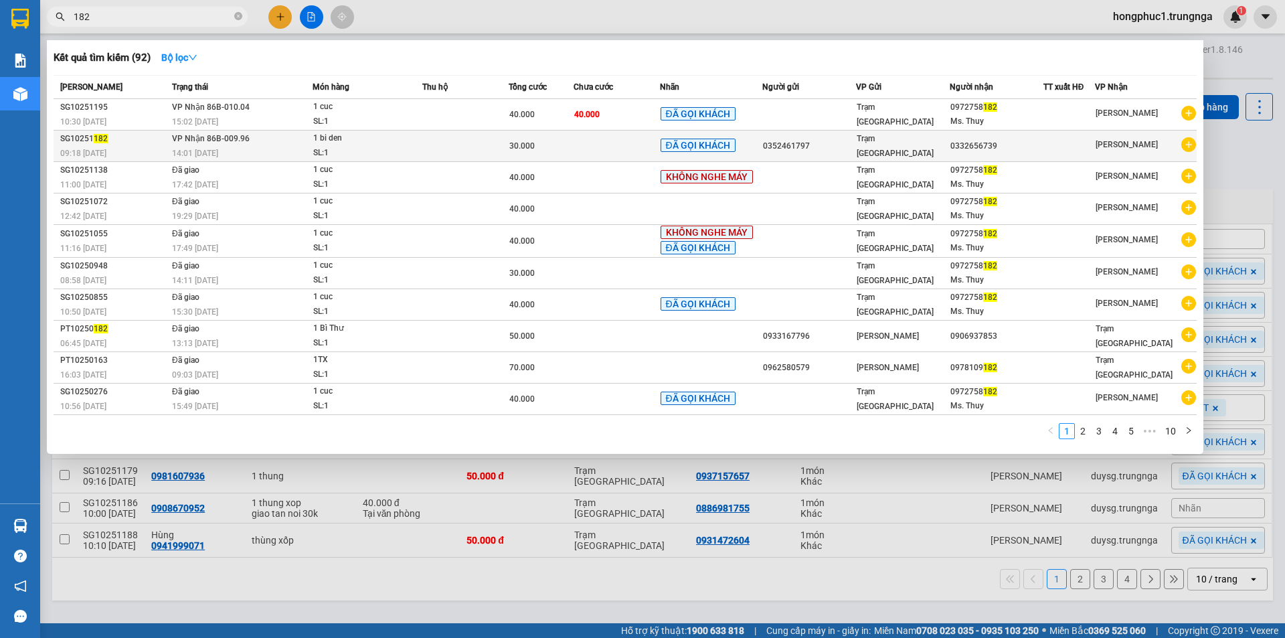
click at [427, 147] on td at bounding box center [465, 146] width 86 height 31
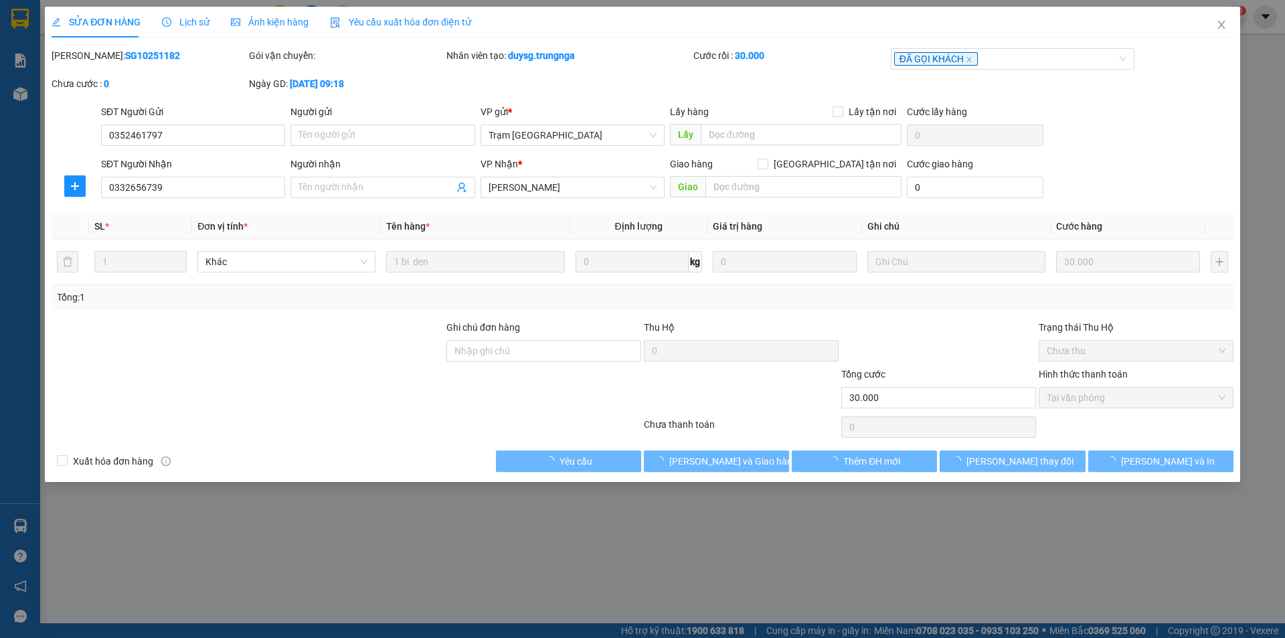
type input "0352461797"
type input "0332656739"
type input "30.000"
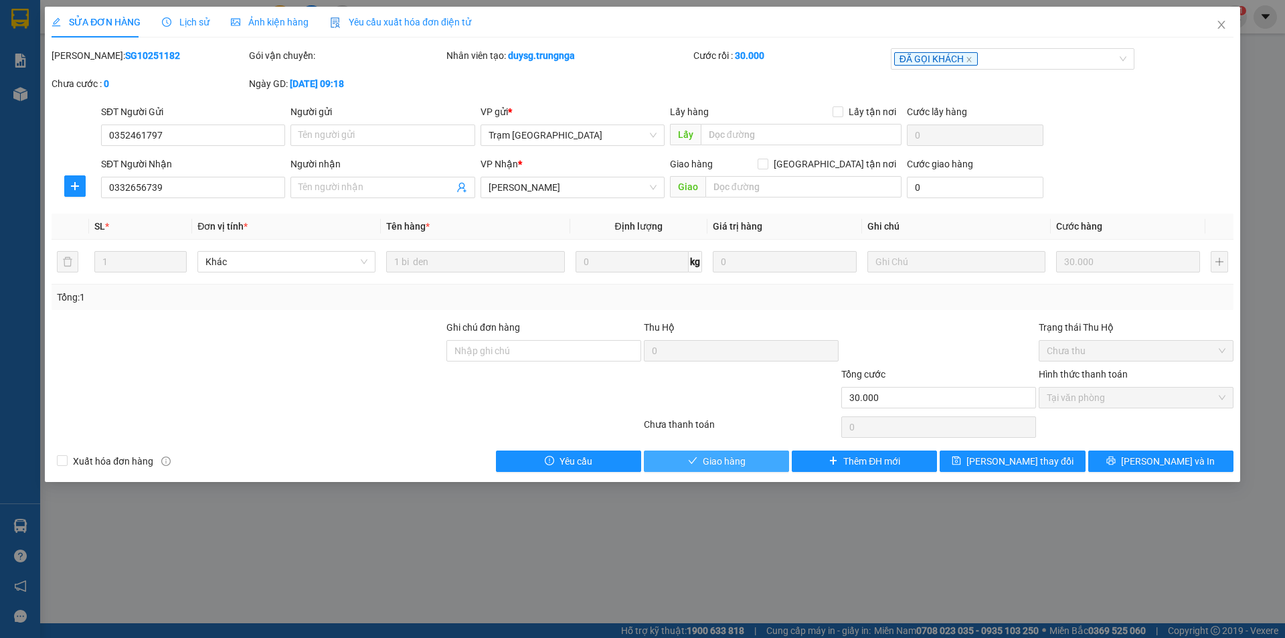
click at [746, 460] on button "Giao hàng" at bounding box center [716, 460] width 145 height 21
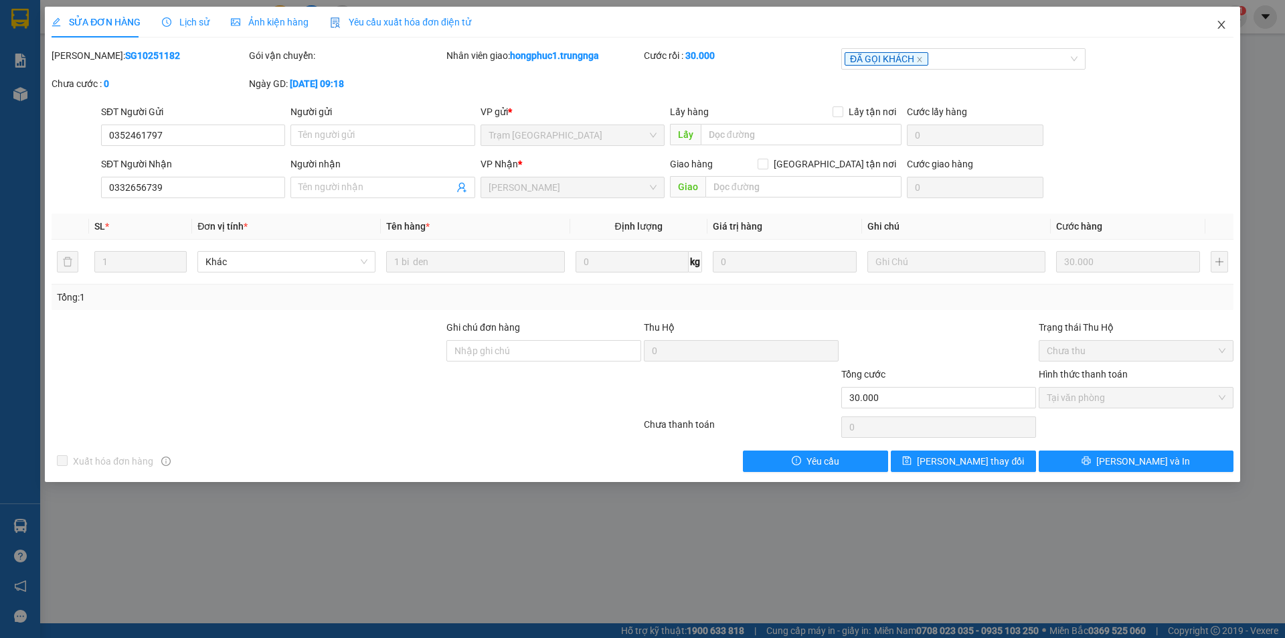
click at [1220, 27] on icon "close" at bounding box center [1220, 25] width 7 height 8
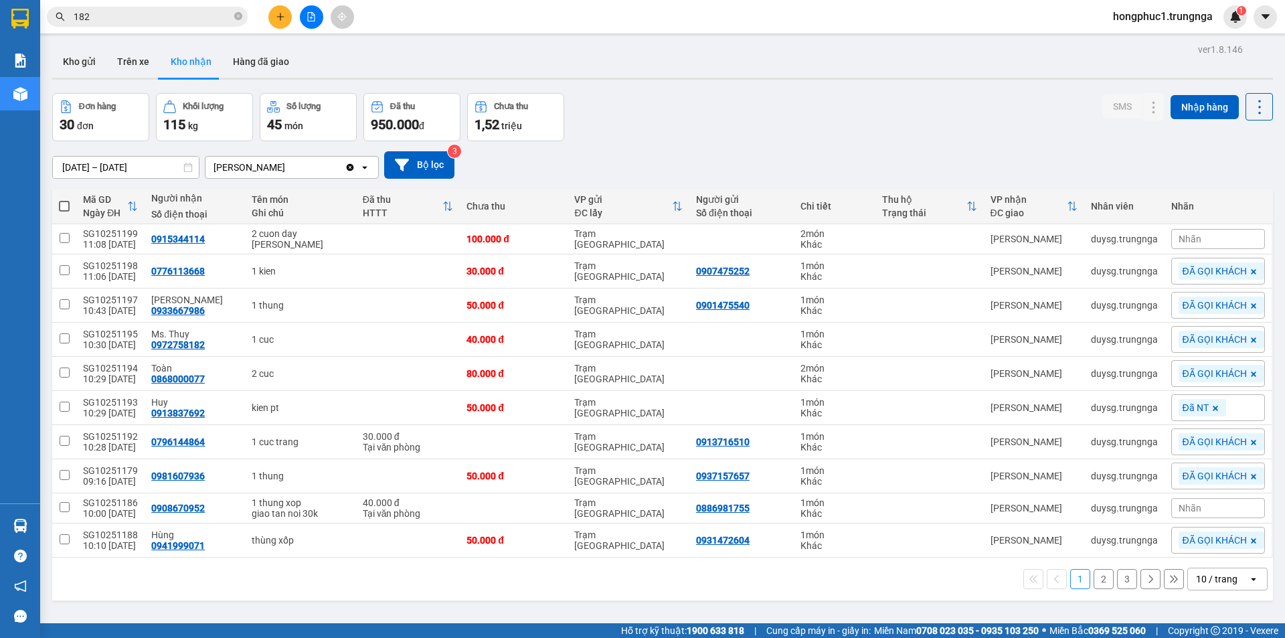
click at [1094, 577] on button "2" at bounding box center [1104, 579] width 20 height 20
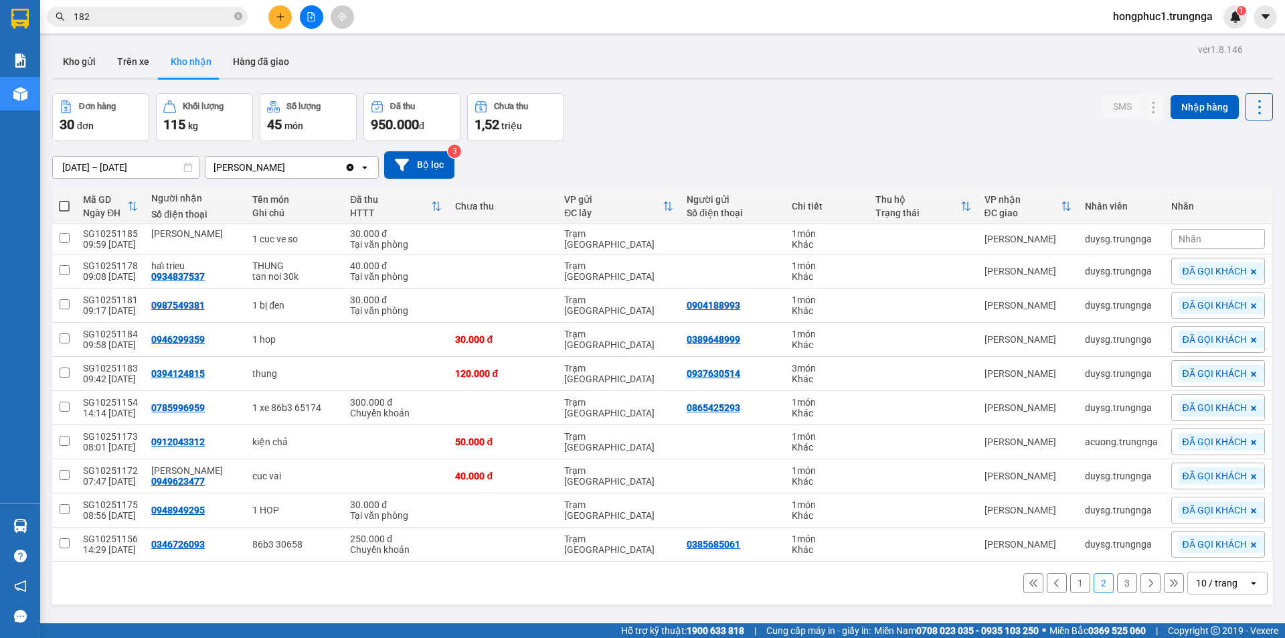
click at [1123, 581] on button "3" at bounding box center [1127, 583] width 20 height 20
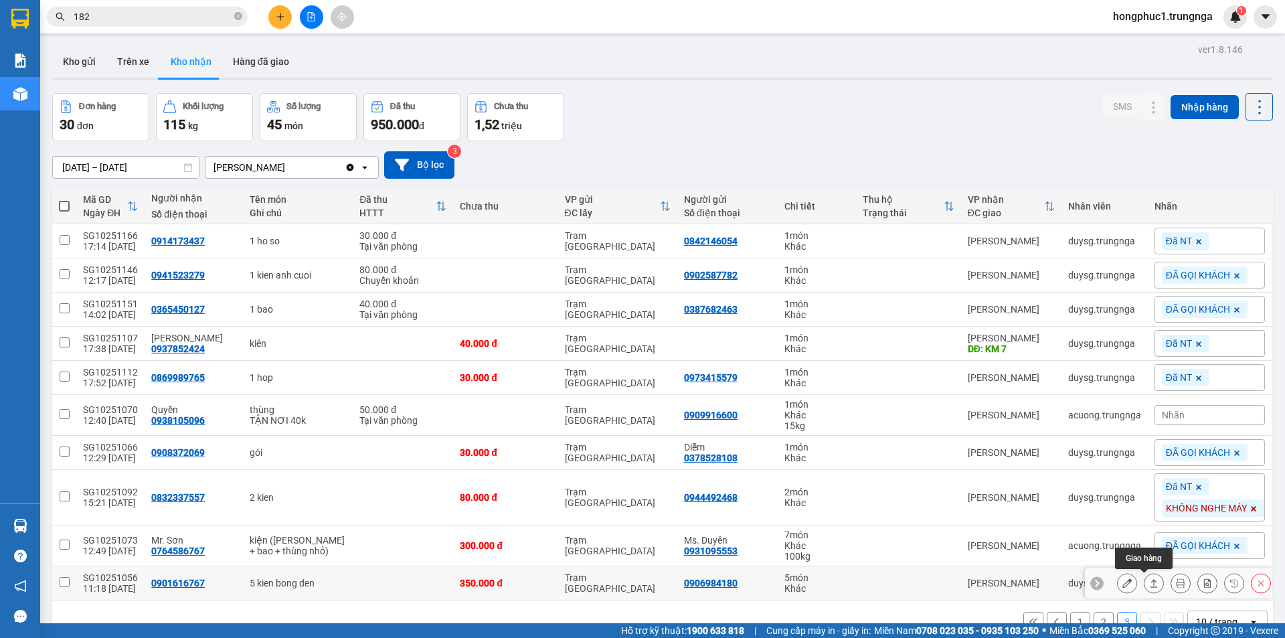
click at [1149, 584] on icon at bounding box center [1153, 582] width 9 height 9
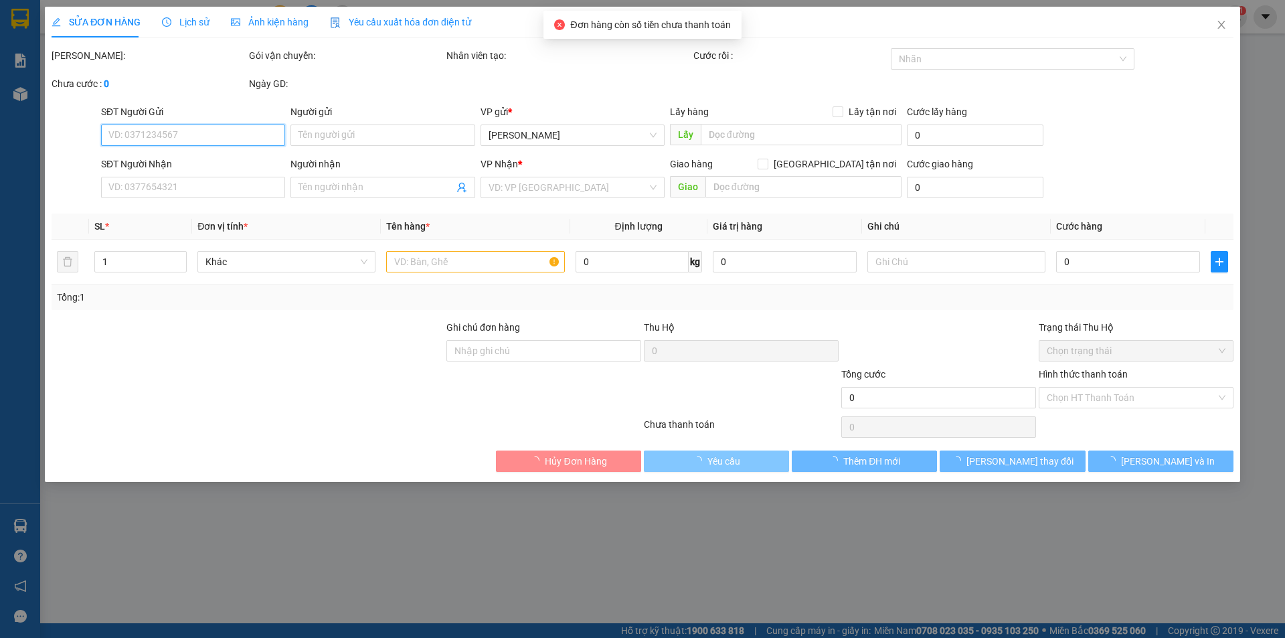
type input "0906984180"
type input "0901616767"
type input "350.000"
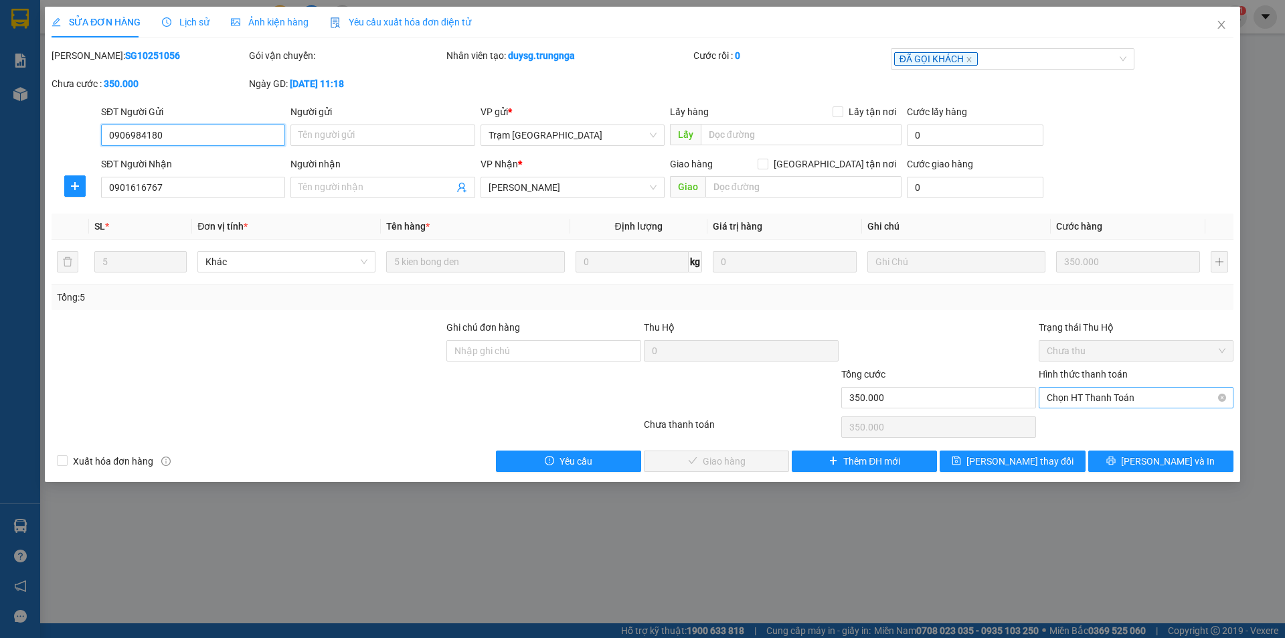
click at [1083, 399] on span "Chọn HT Thanh Toán" at bounding box center [1136, 398] width 179 height 20
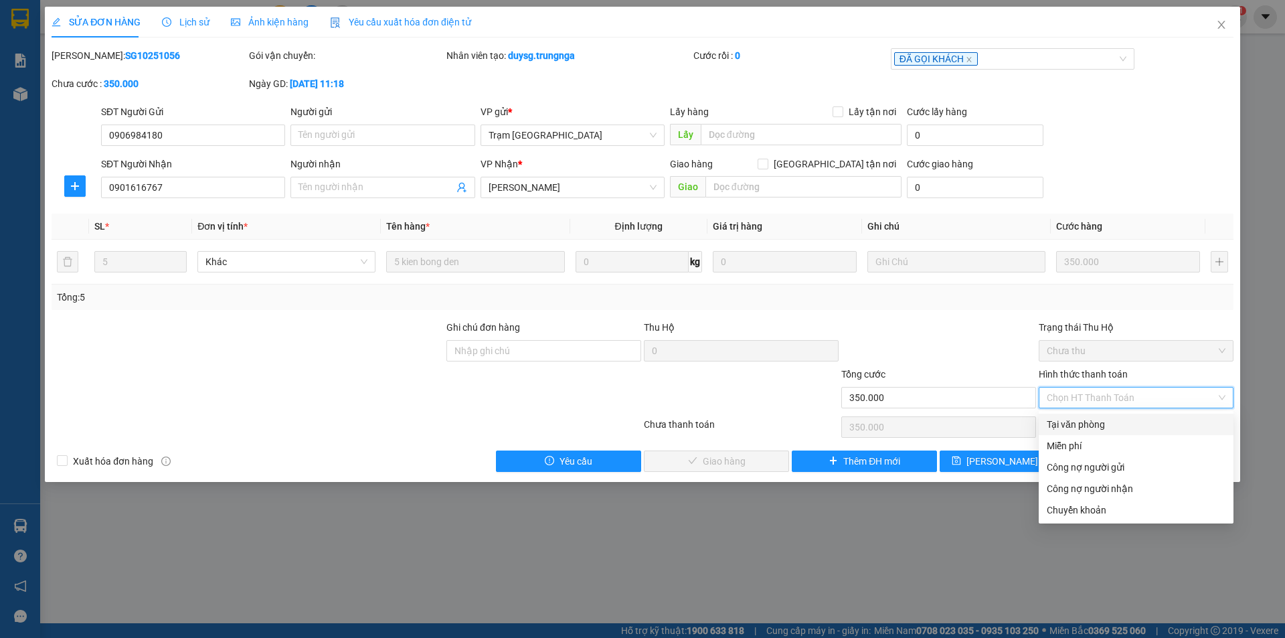
click at [1081, 418] on div "Tại văn phòng" at bounding box center [1136, 424] width 179 height 15
type input "0"
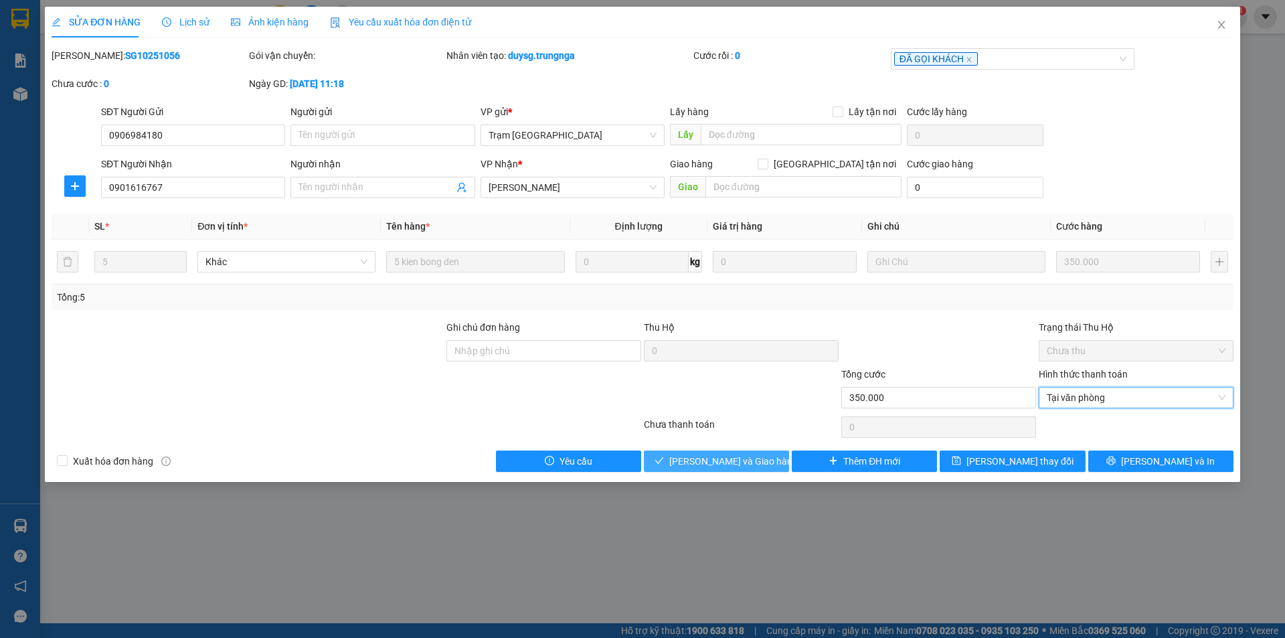
click at [736, 466] on span "[PERSON_NAME] và [PERSON_NAME] hàng" at bounding box center [733, 461] width 128 height 15
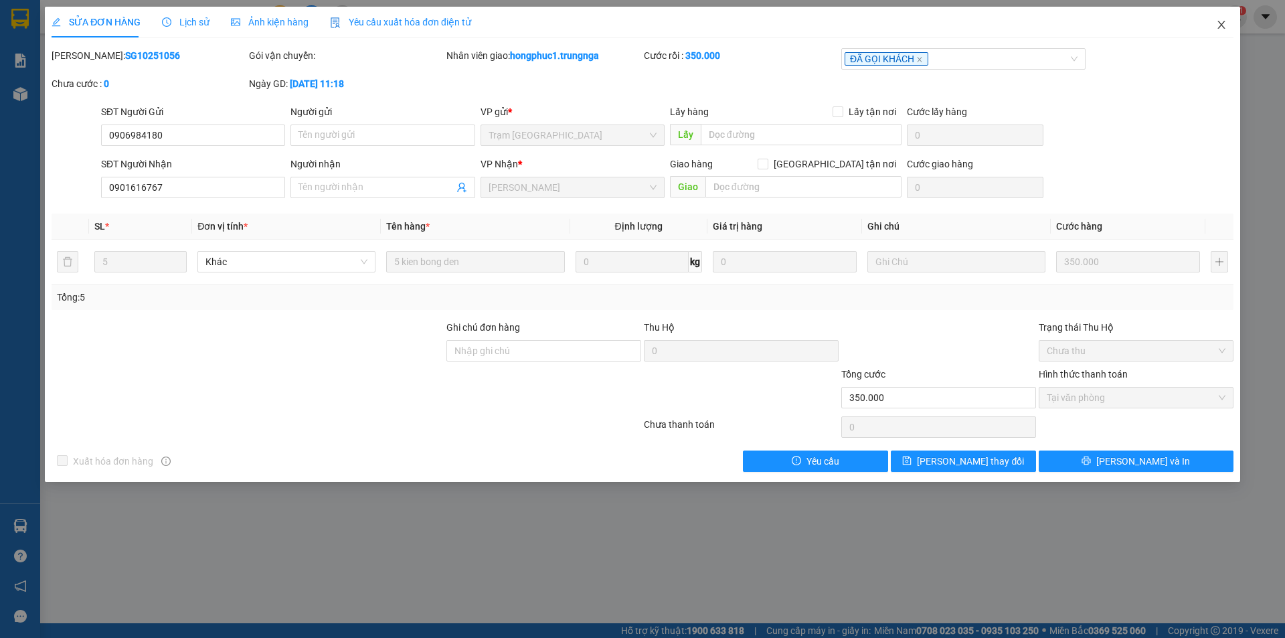
click at [1222, 28] on icon "close" at bounding box center [1221, 24] width 11 height 11
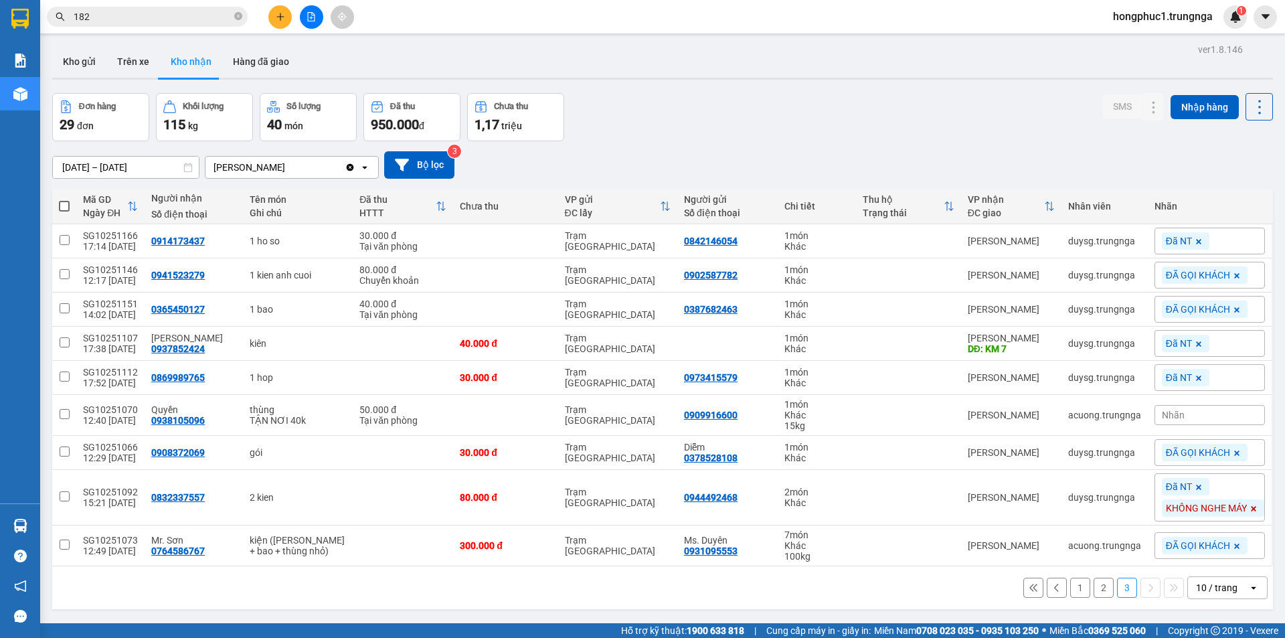
click at [192, 16] on input "182" at bounding box center [153, 16] width 158 height 15
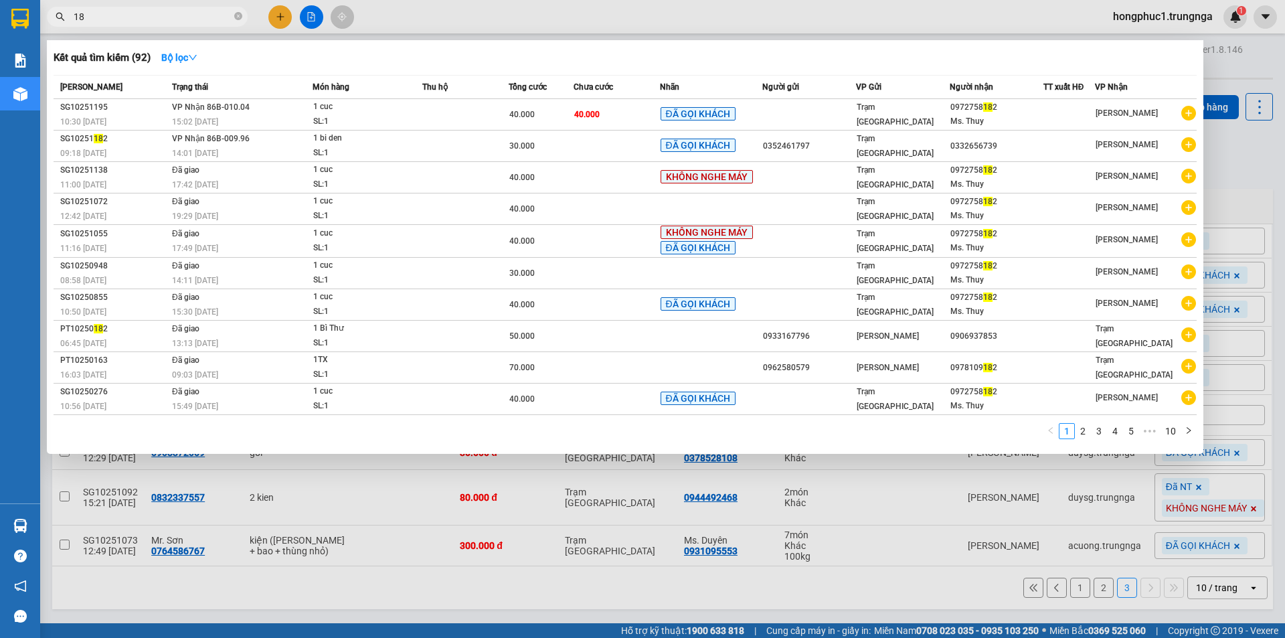
type input "1"
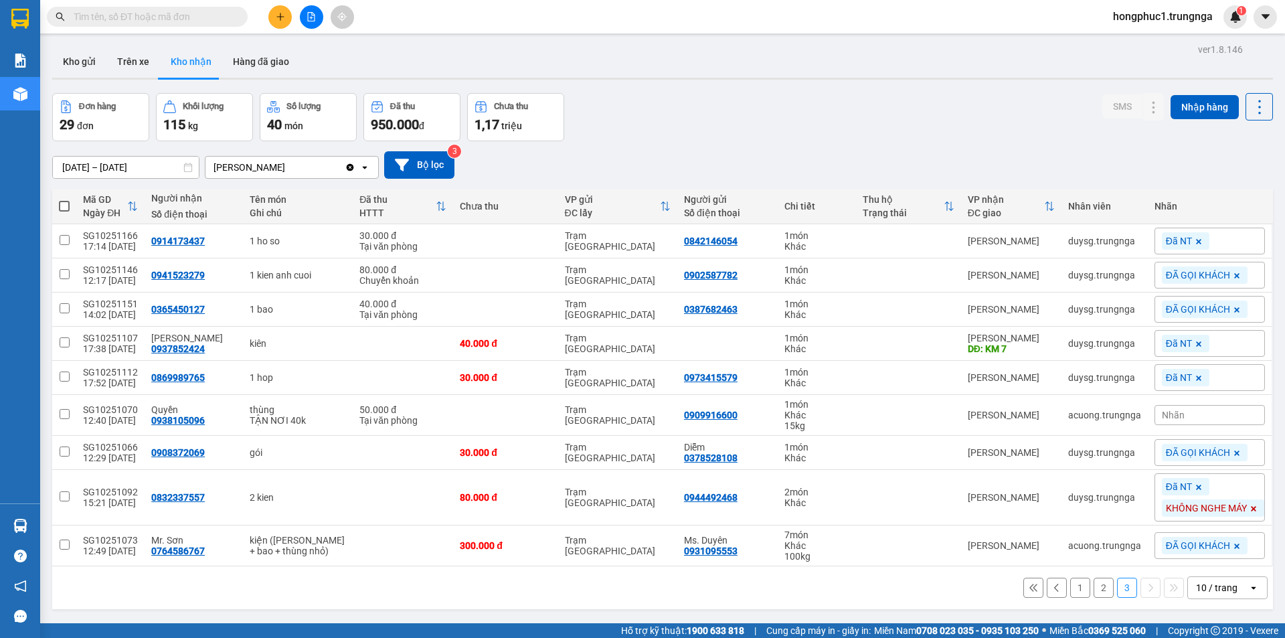
click at [1029, 589] on icon at bounding box center [1032, 587] width 7 height 7
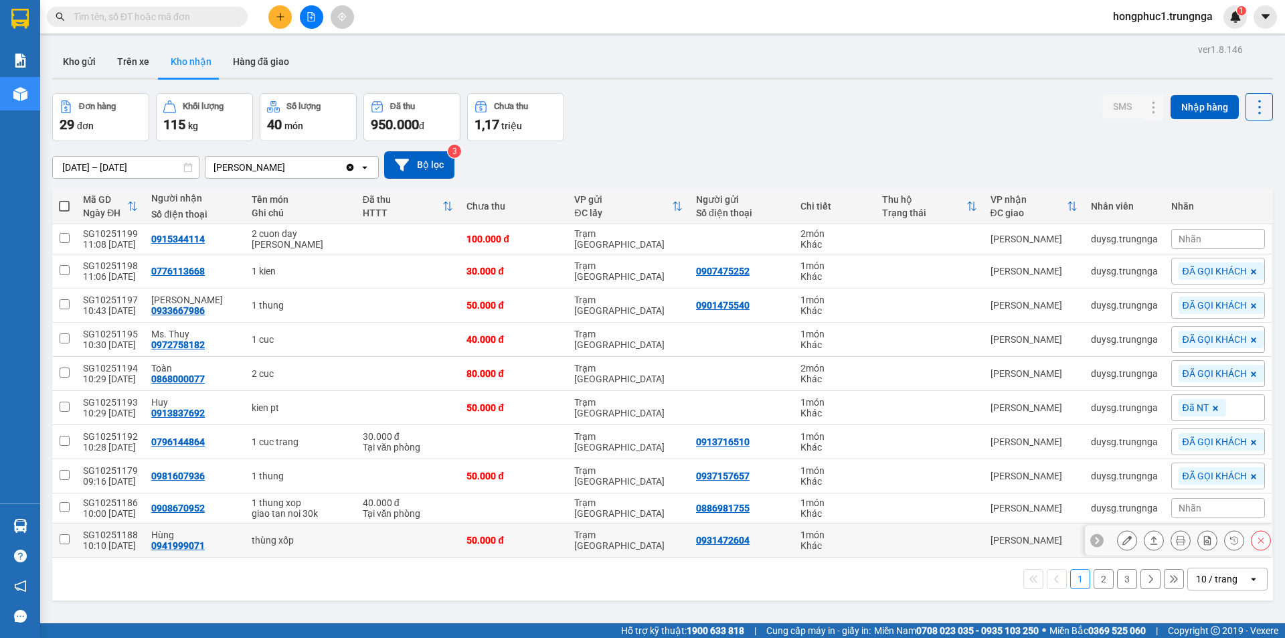
click at [420, 529] on td at bounding box center [408, 540] width 104 height 34
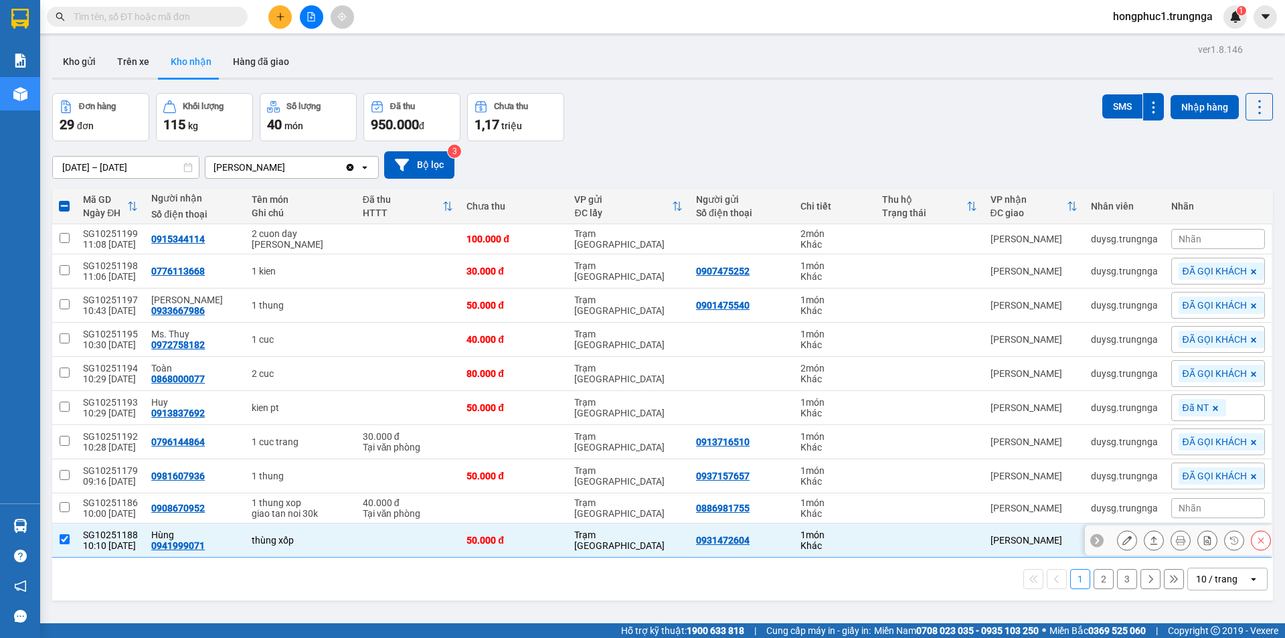
click at [1095, 543] on icon at bounding box center [1097, 540] width 4 height 7
click at [1048, 545] on div "[PERSON_NAME]" at bounding box center [1034, 540] width 87 height 11
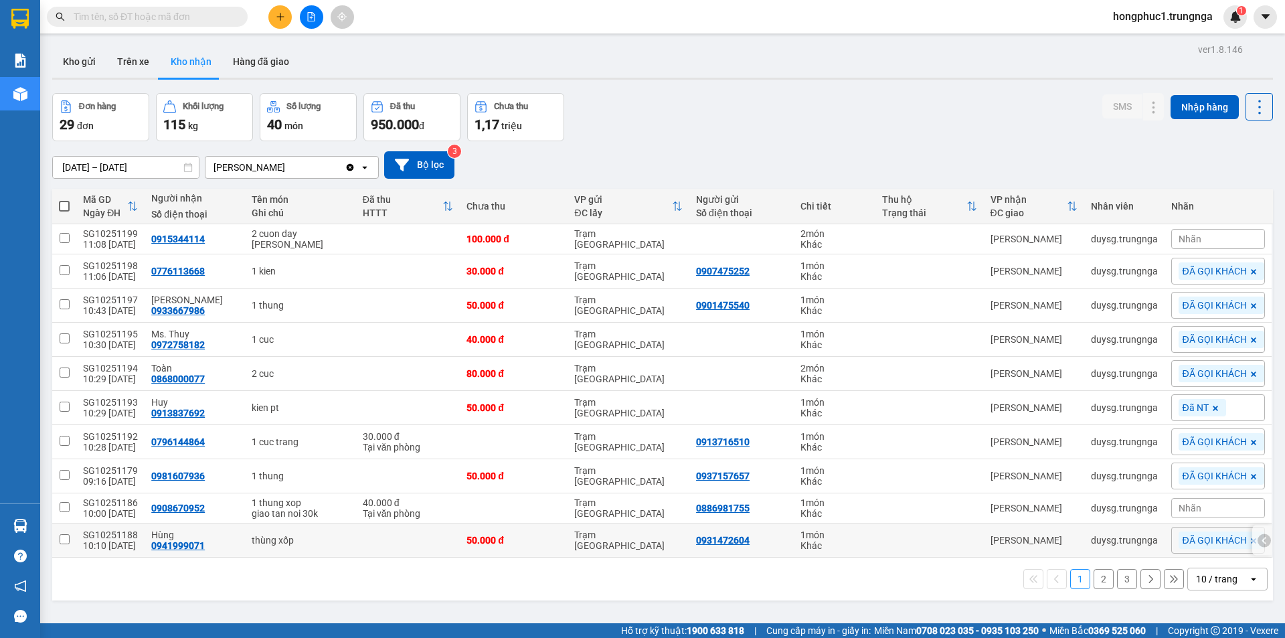
click at [1093, 531] on td "duysg.trungnga" at bounding box center [1124, 540] width 80 height 34
checkbox input "true"
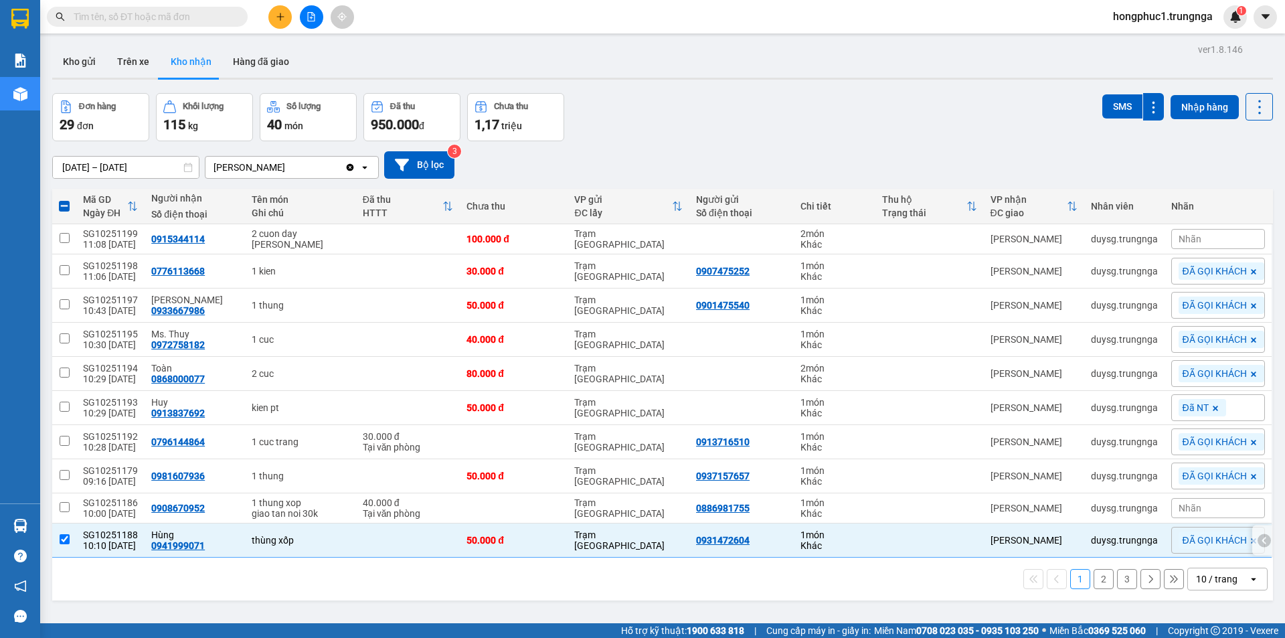
click at [1260, 539] on icon at bounding box center [1264, 539] width 9 height 9
click at [1122, 535] on icon at bounding box center [1126, 539] width 9 height 9
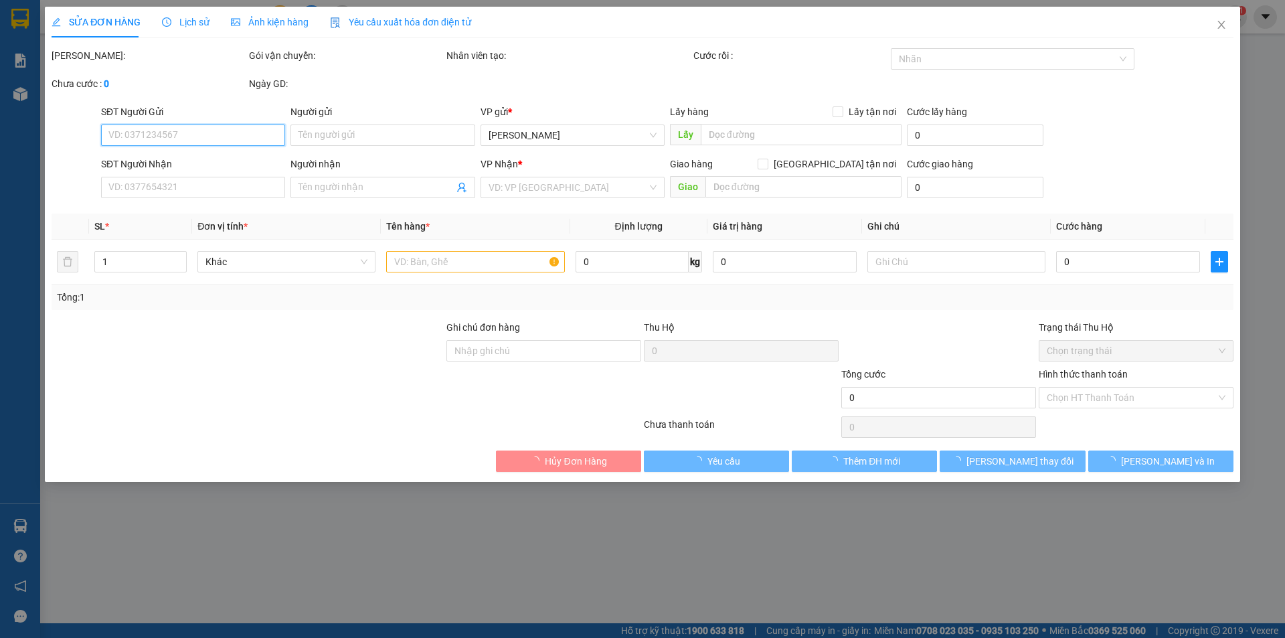
type input "0931472604"
type input "0941999071"
type input "Hùng"
type input "50.000"
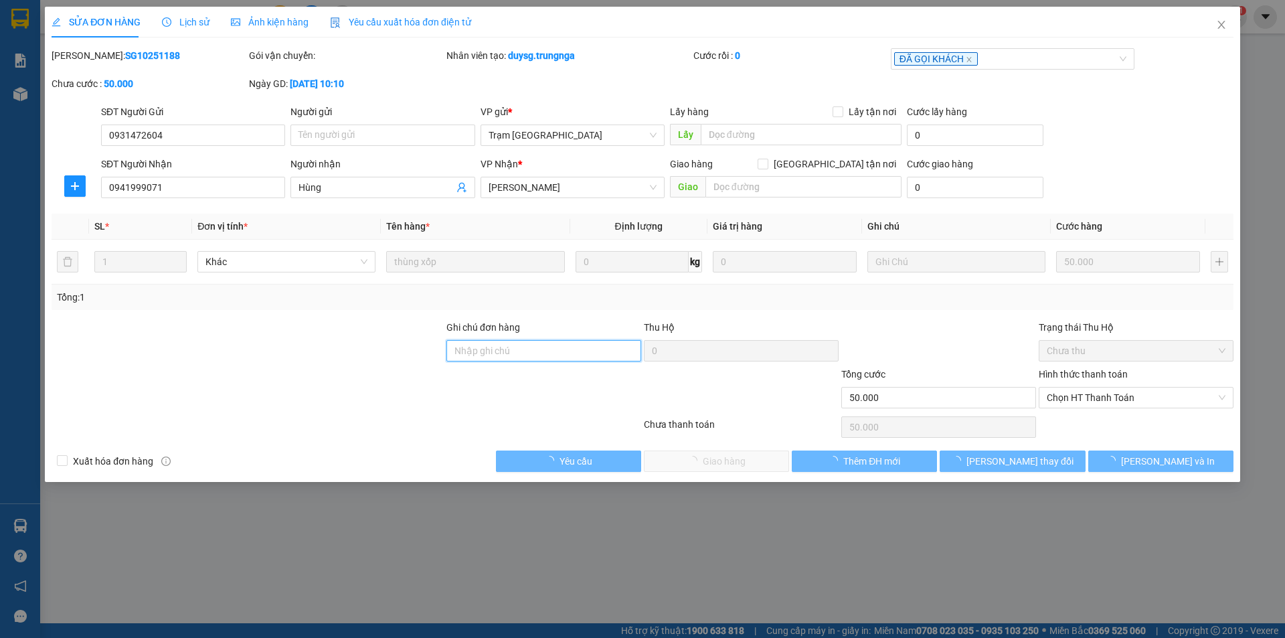
click at [578, 348] on input "Ghi chú đơn hàng" at bounding box center [543, 350] width 195 height 21
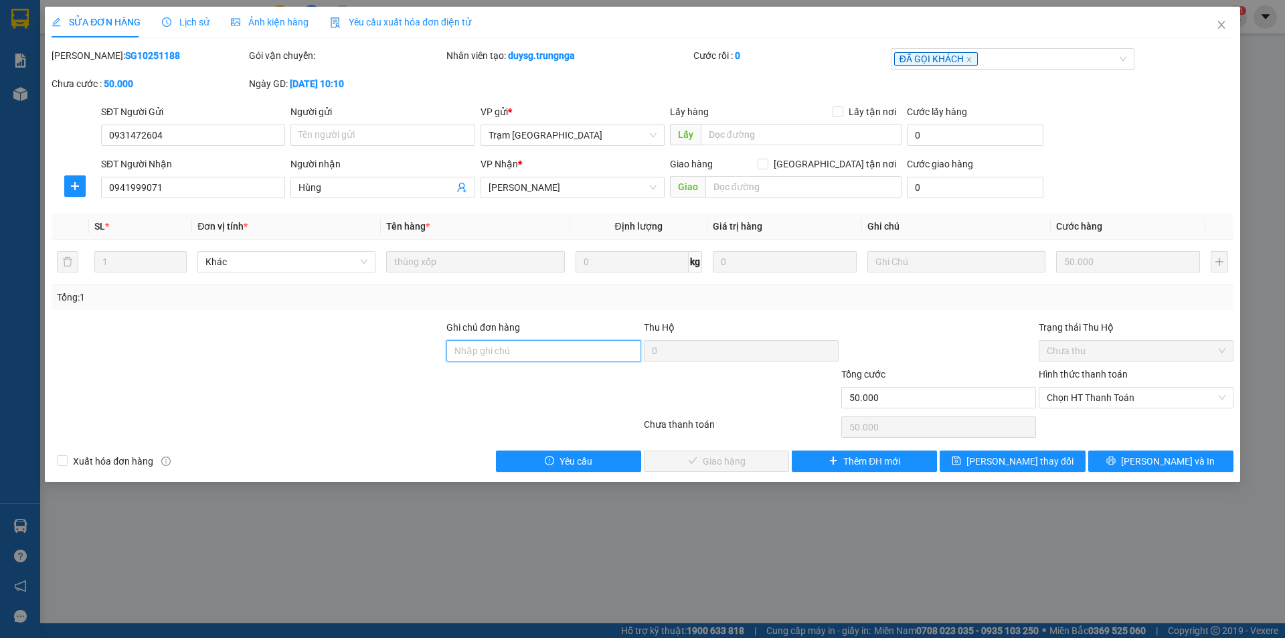
type input "BOT 10K"
click at [1078, 401] on span "Chọn HT Thanh Toán" at bounding box center [1136, 398] width 179 height 20
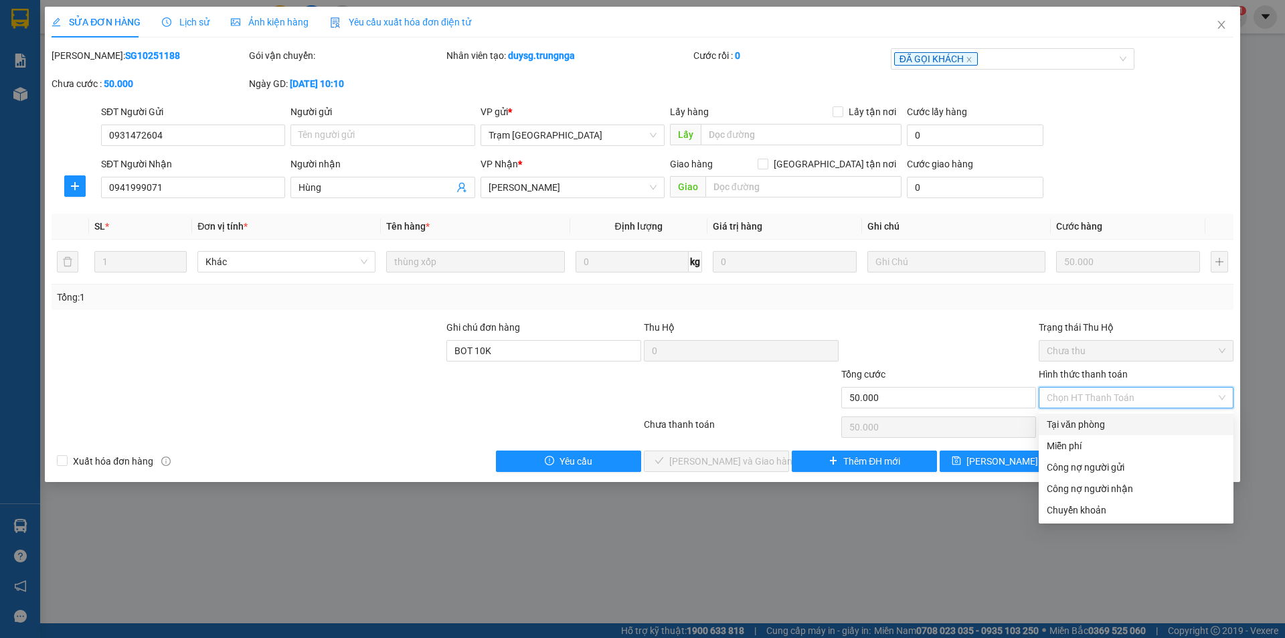
click at [1076, 424] on div "Tại văn phòng" at bounding box center [1136, 424] width 179 height 15
type input "0"
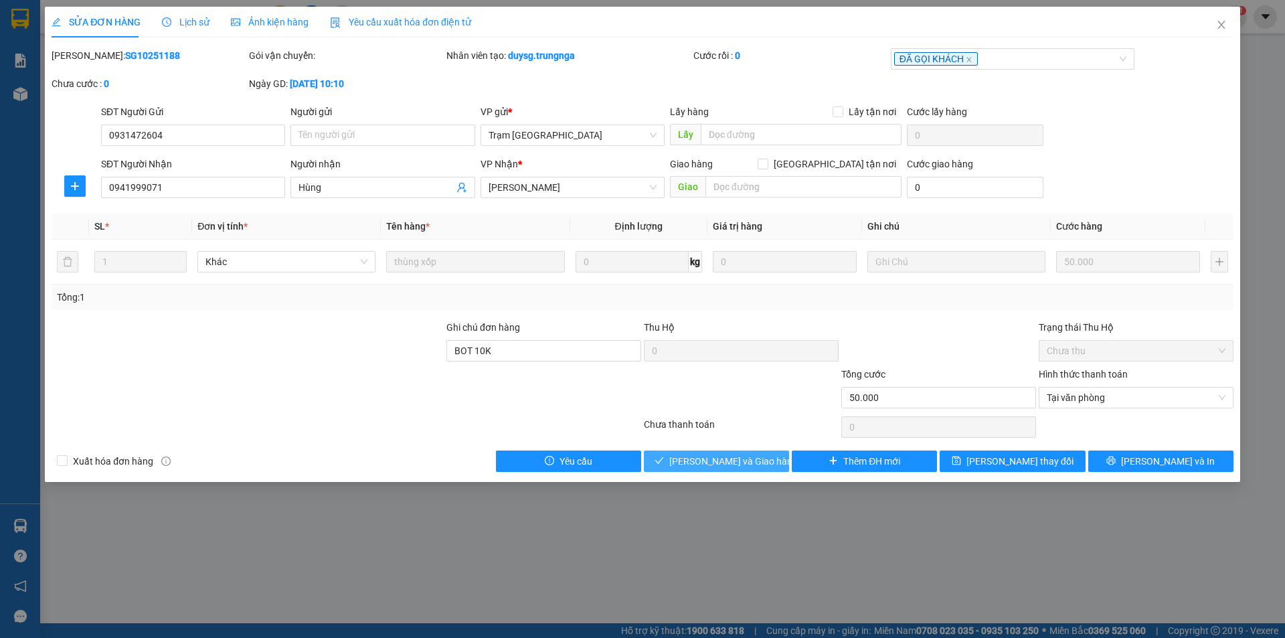
click at [758, 459] on span "Lưu và Giao hàng" at bounding box center [733, 461] width 128 height 15
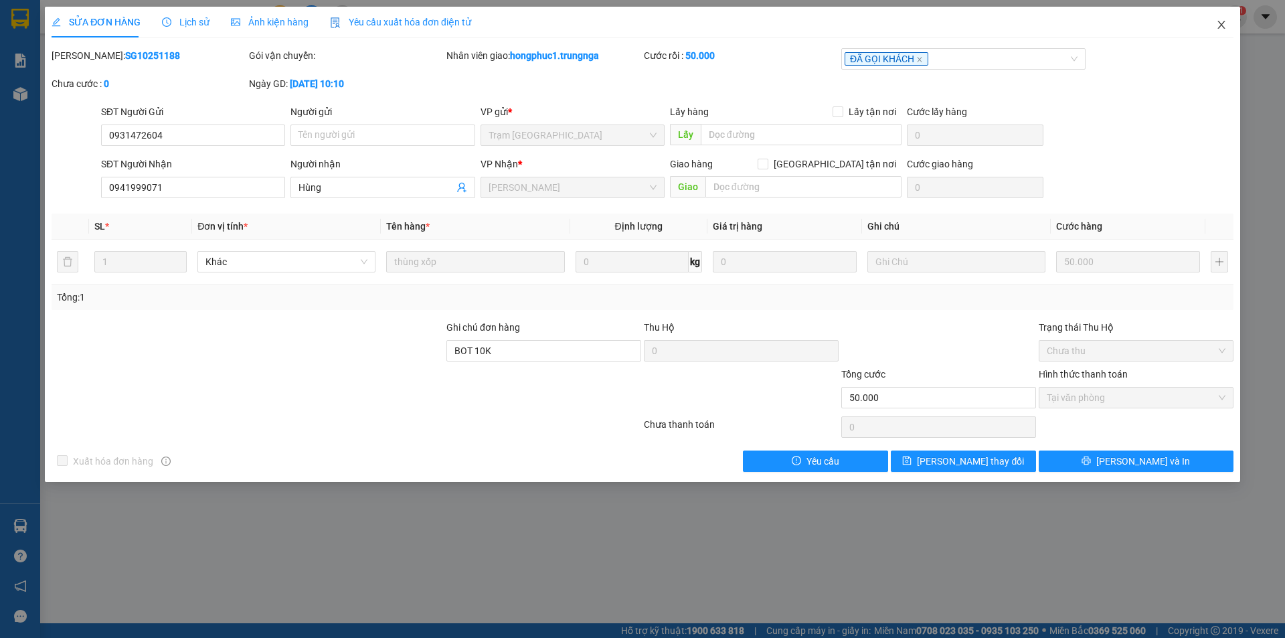
click at [1222, 22] on icon "close" at bounding box center [1221, 24] width 11 height 11
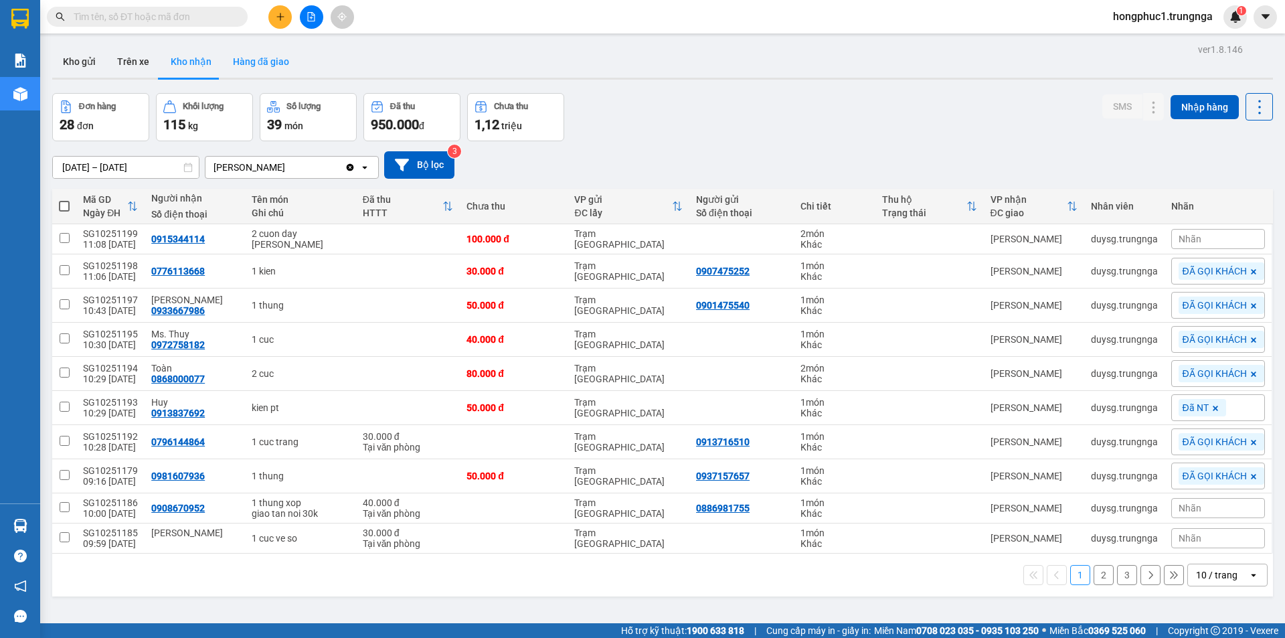
click at [244, 55] on button "Hàng đã giao" at bounding box center [261, 62] width 78 height 32
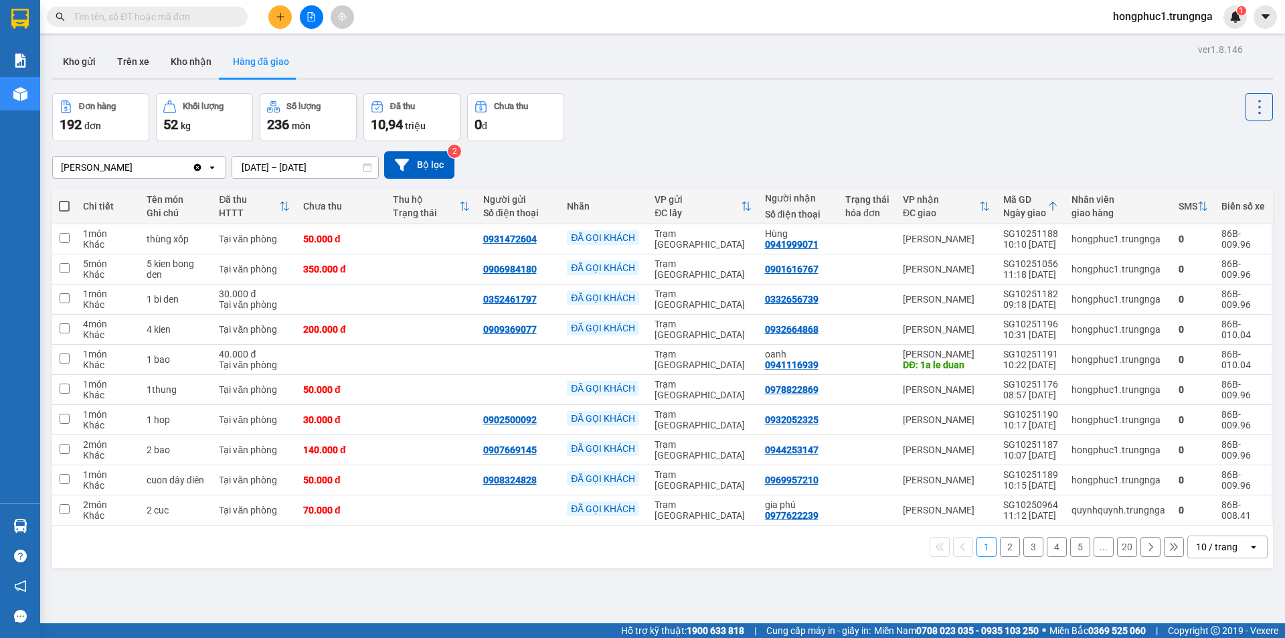
click at [110, 21] on input "text" at bounding box center [153, 16] width 158 height 15
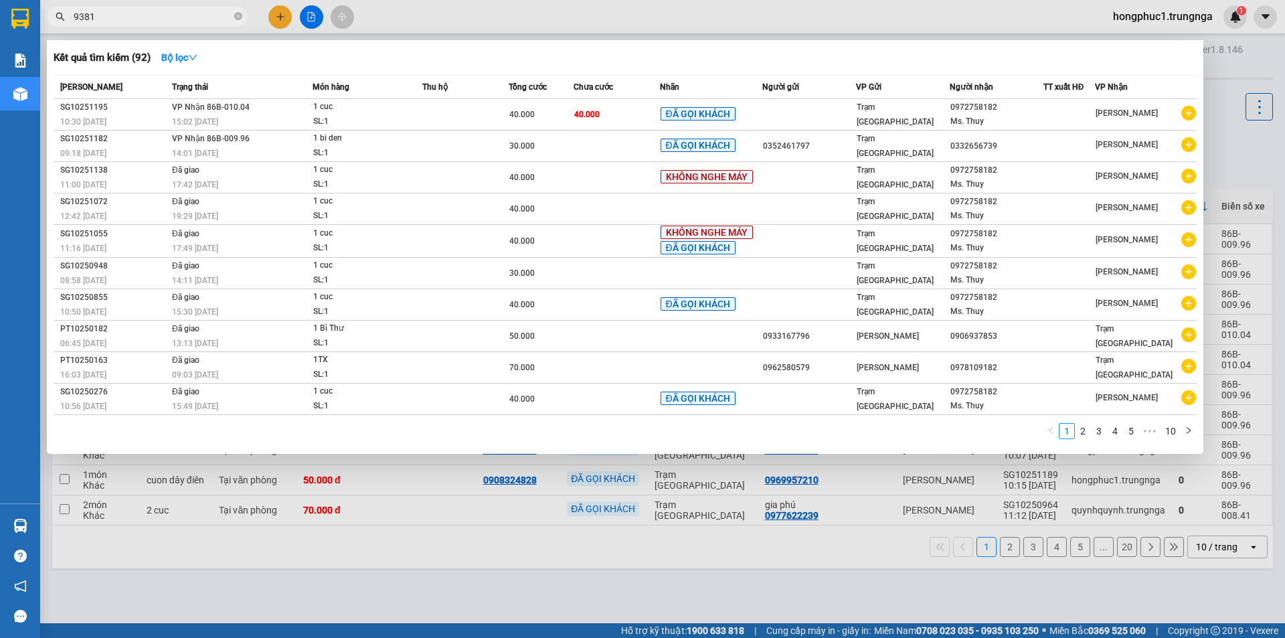
type input "9381"
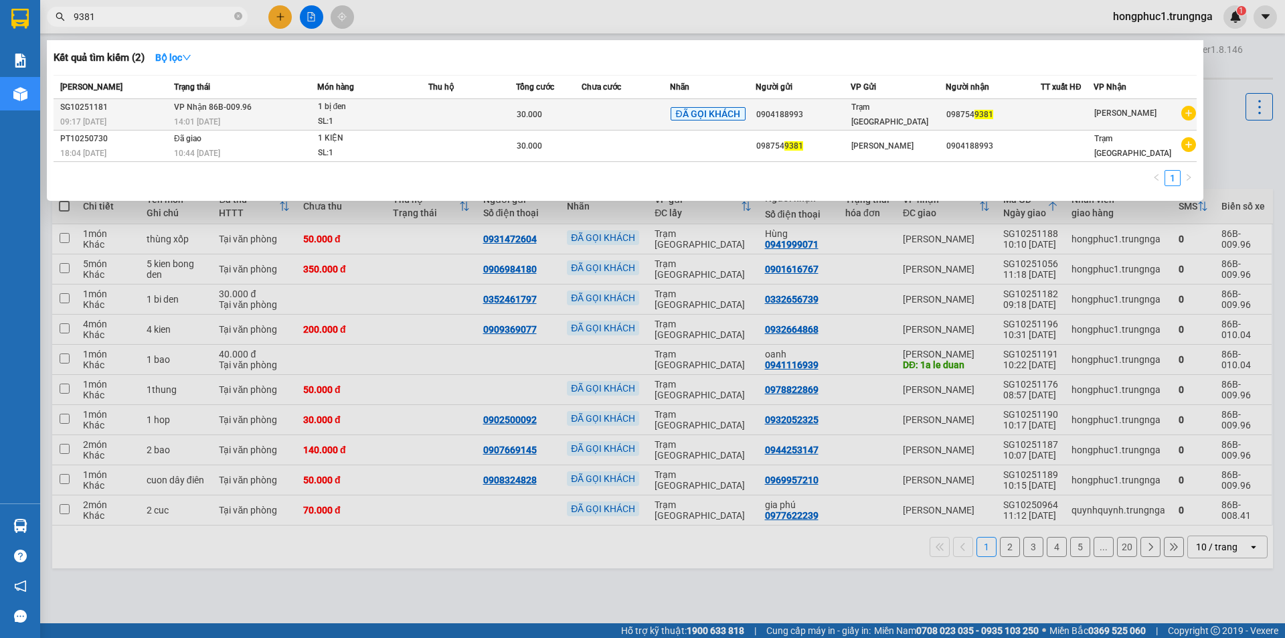
click at [593, 104] on td at bounding box center [626, 114] width 88 height 31
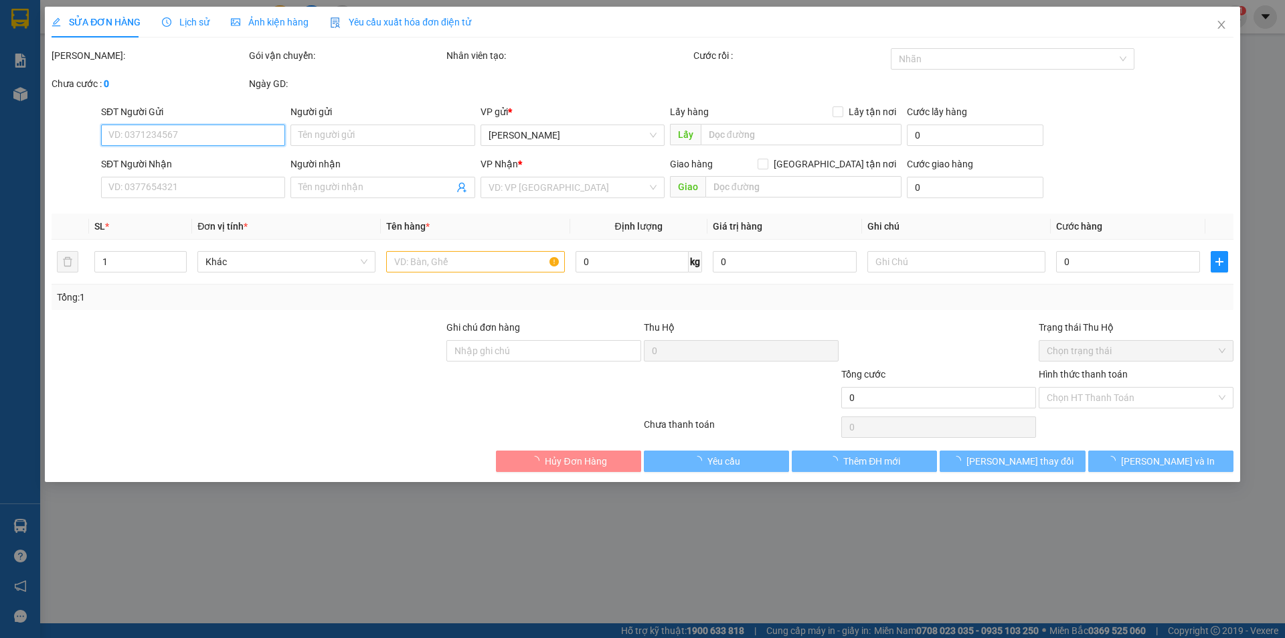
type input "0904188993"
type input "0987549381"
type input "30.000"
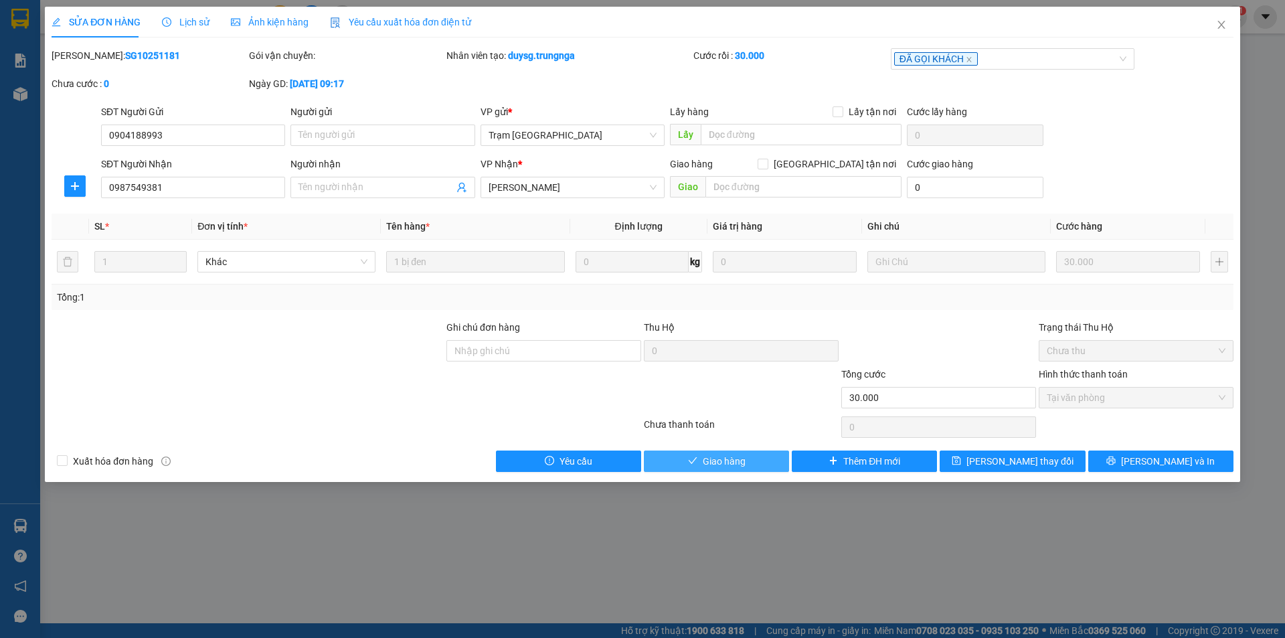
click at [759, 464] on button "Giao hàng" at bounding box center [716, 460] width 145 height 21
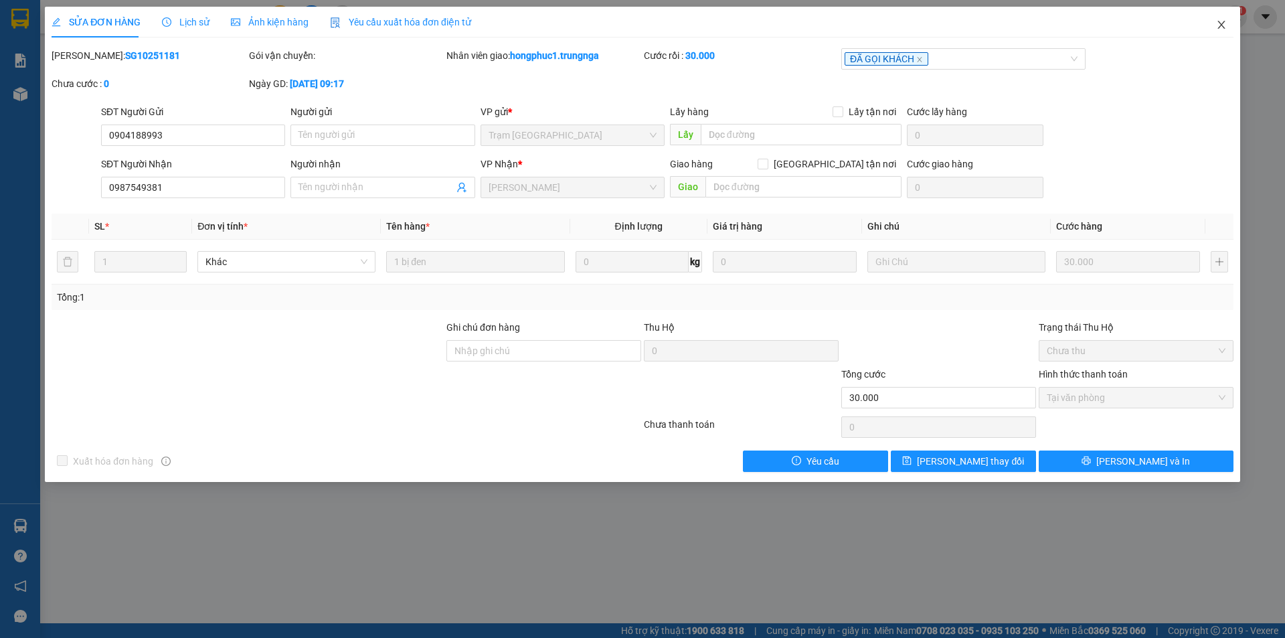
click at [1227, 25] on span "Close" at bounding box center [1221, 25] width 37 height 37
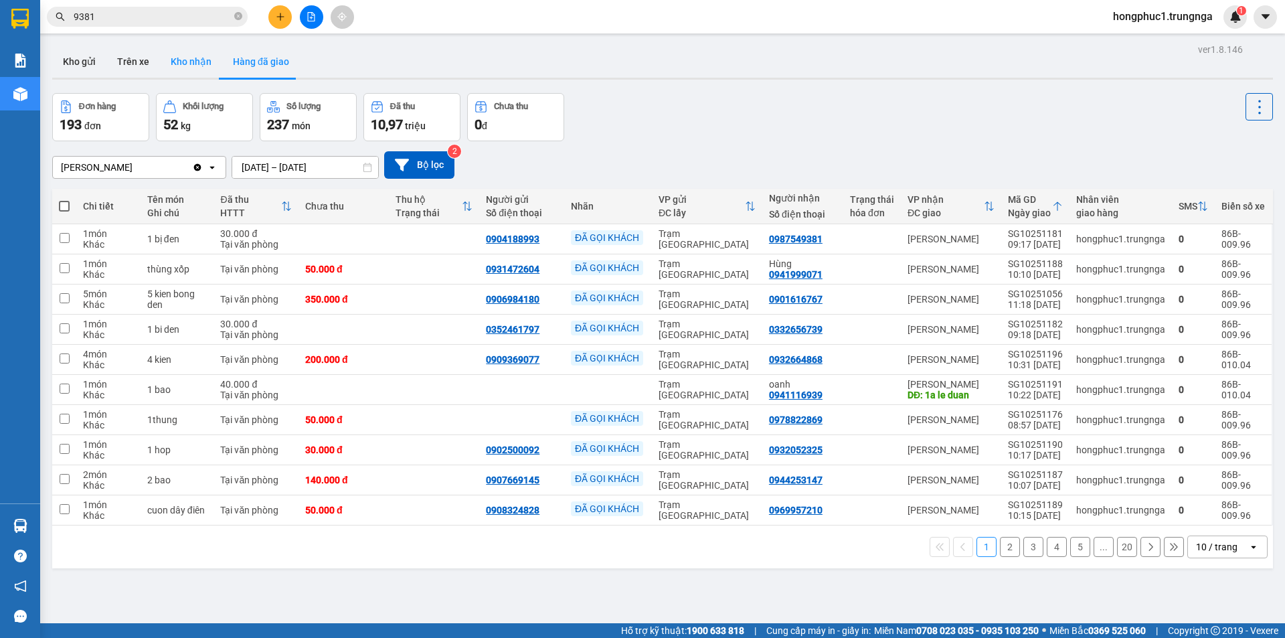
click at [187, 56] on button "Kho nhận" at bounding box center [191, 62] width 62 height 32
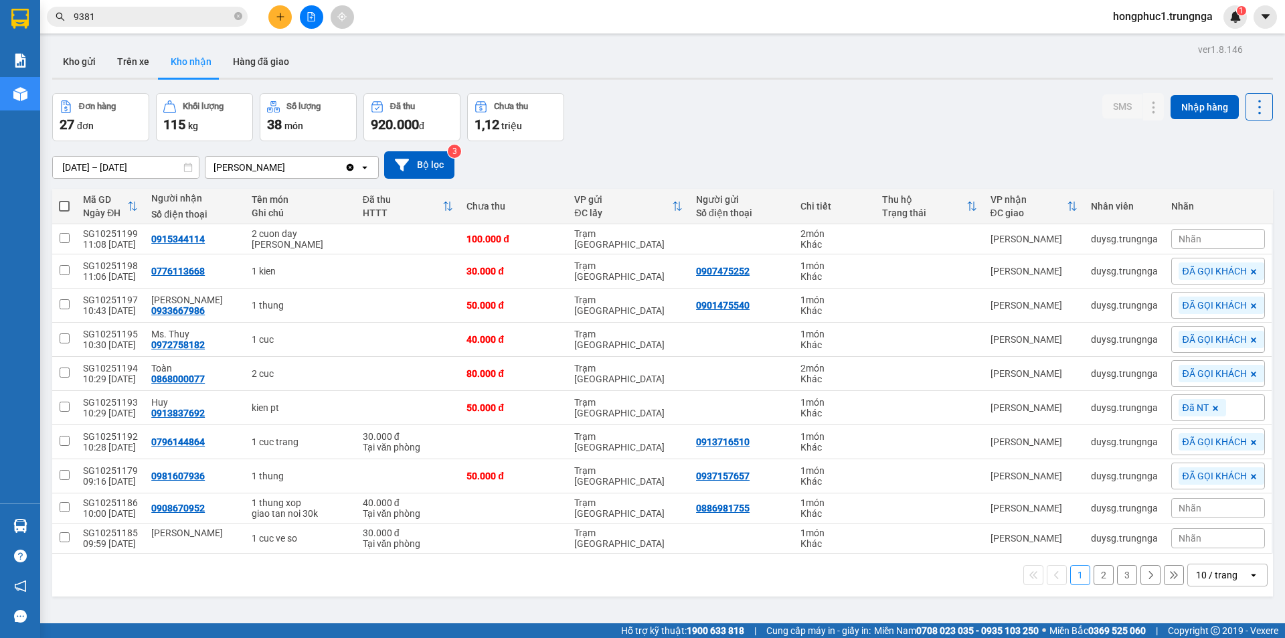
click at [1099, 576] on button "2" at bounding box center [1104, 575] width 20 height 20
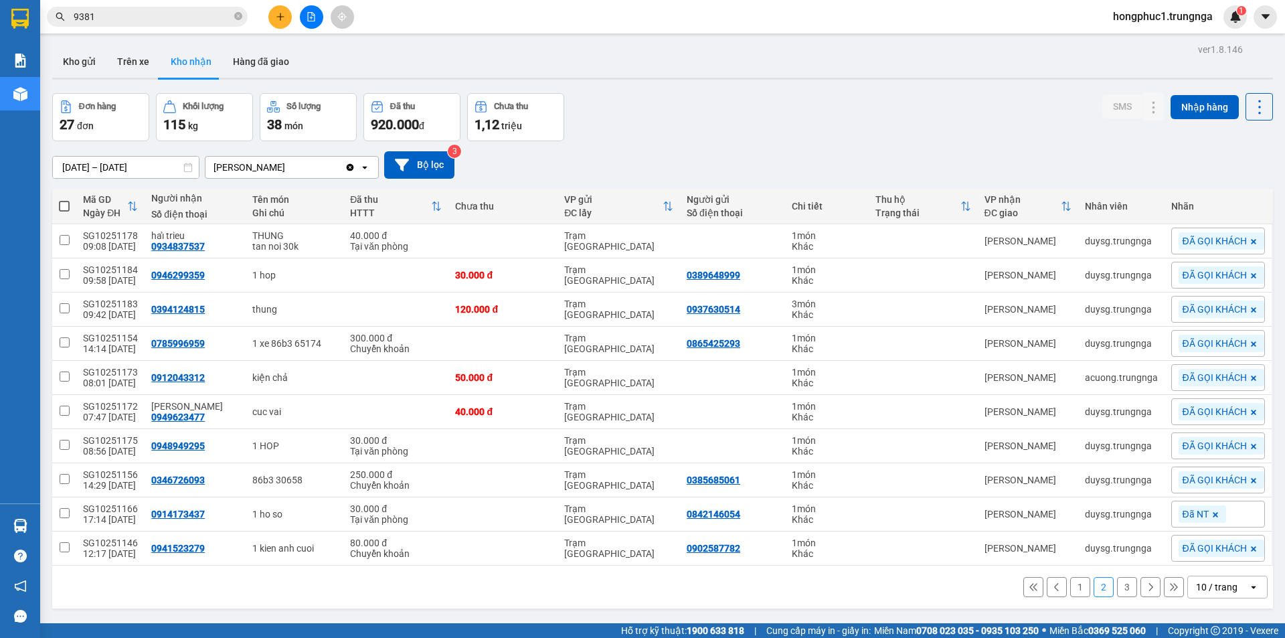
click at [1117, 585] on button "3" at bounding box center [1127, 587] width 20 height 20
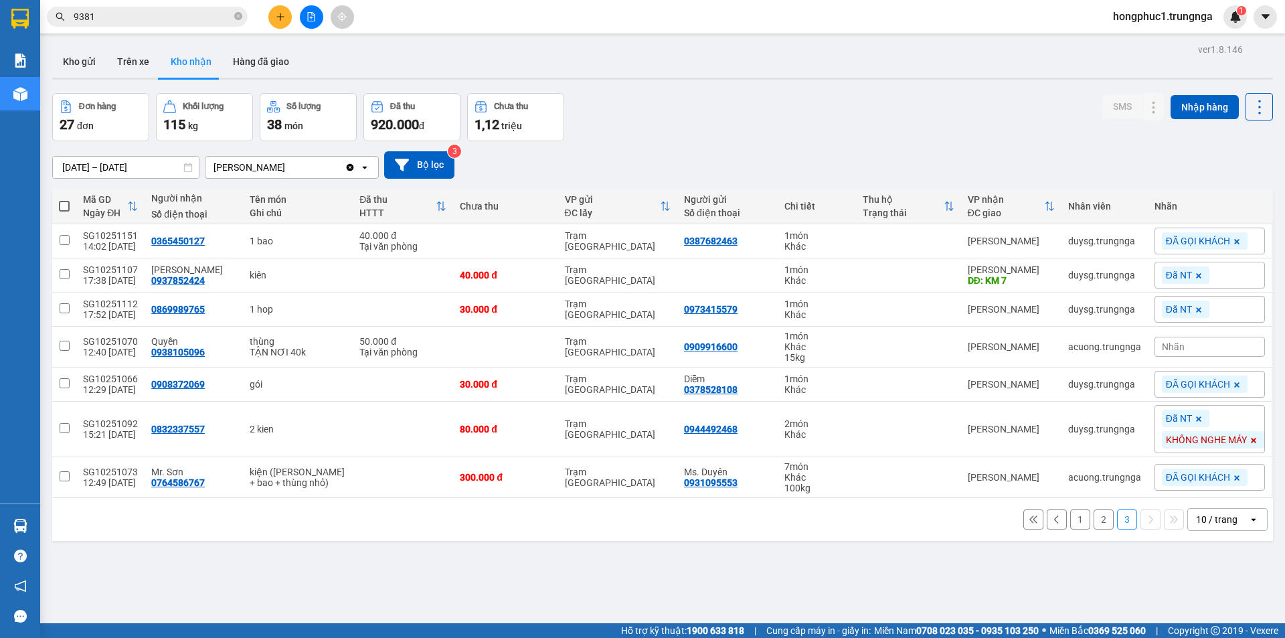
click at [1029, 521] on icon at bounding box center [1033, 519] width 9 height 9
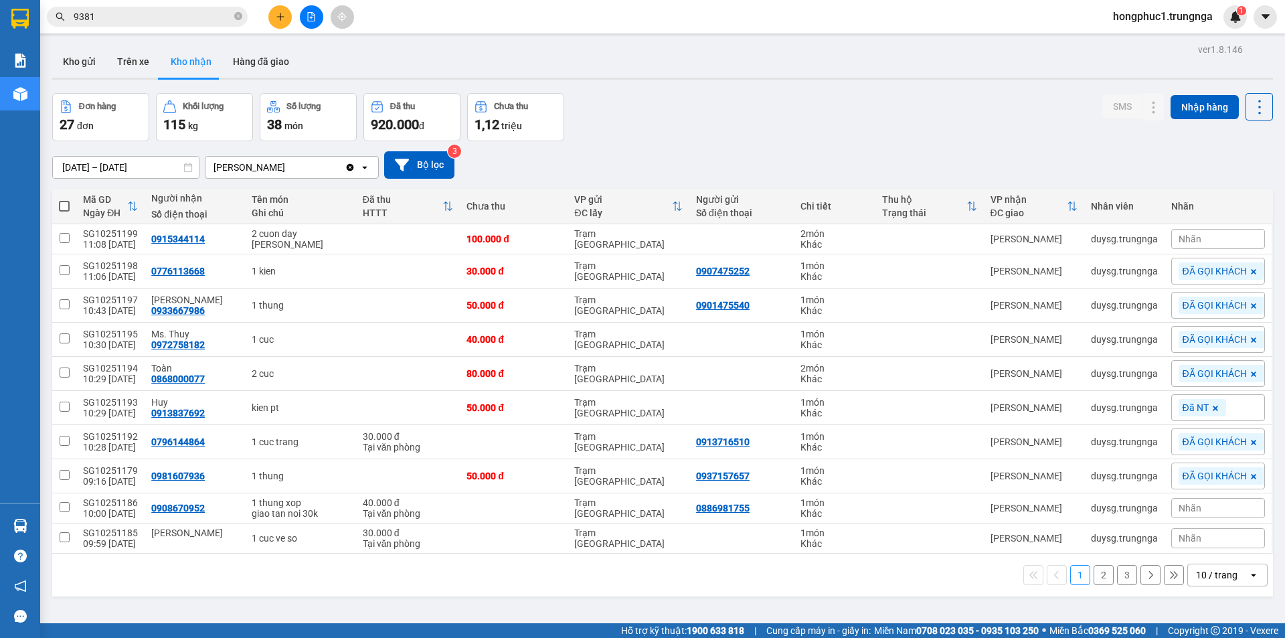
click at [1094, 573] on button "2" at bounding box center [1104, 575] width 20 height 20
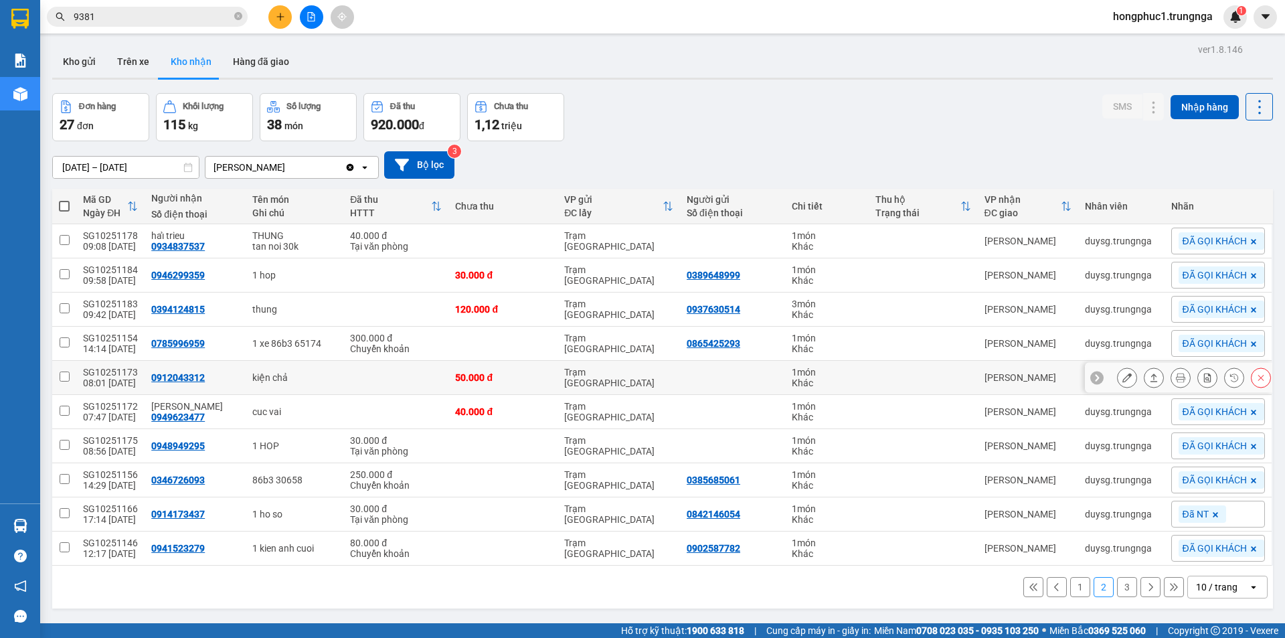
click at [1149, 379] on icon at bounding box center [1153, 377] width 9 height 9
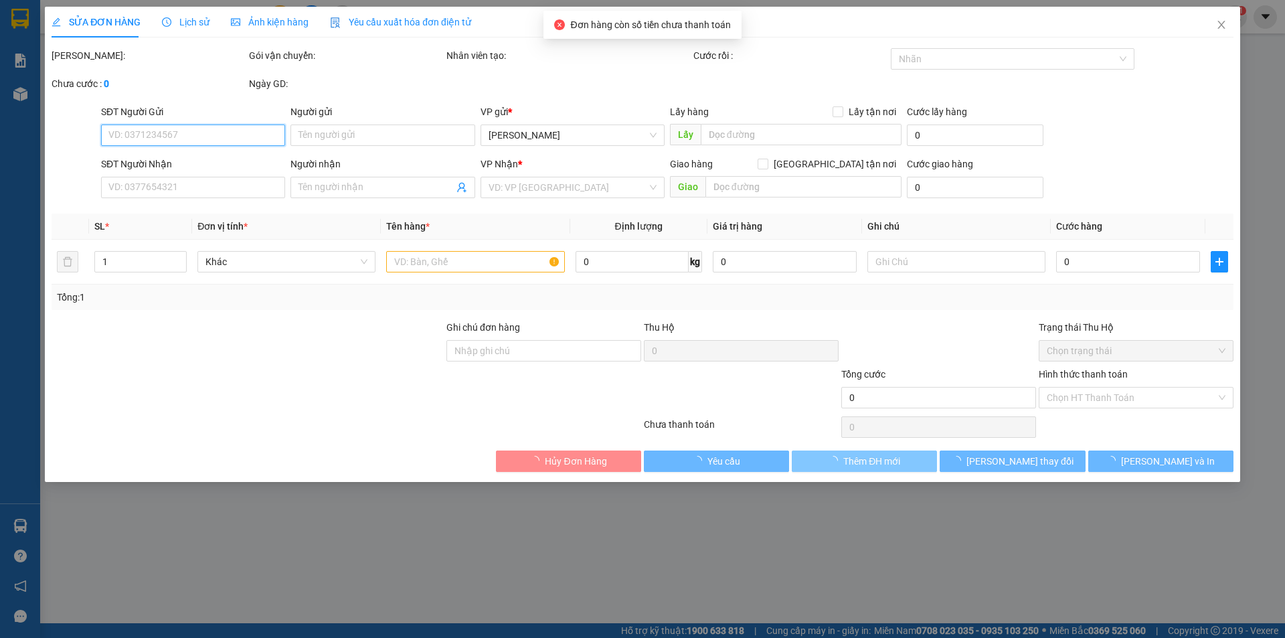
type input "0912043312"
type input "50.000"
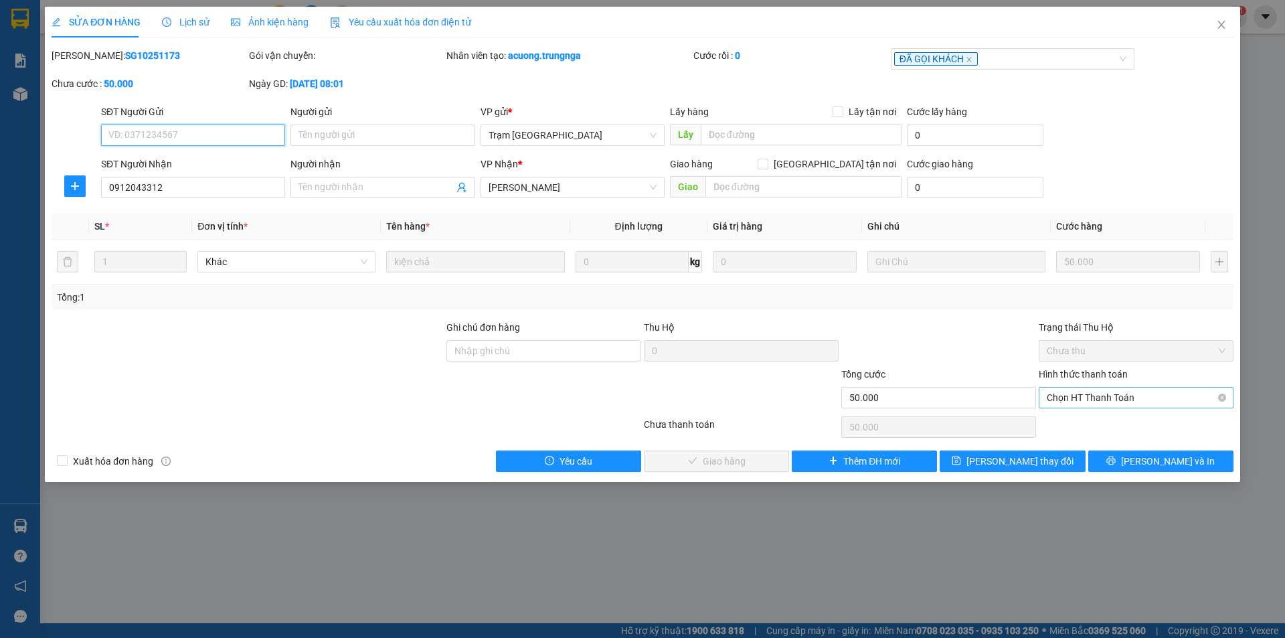
click at [1100, 400] on span "Chọn HT Thanh Toán" at bounding box center [1136, 398] width 179 height 20
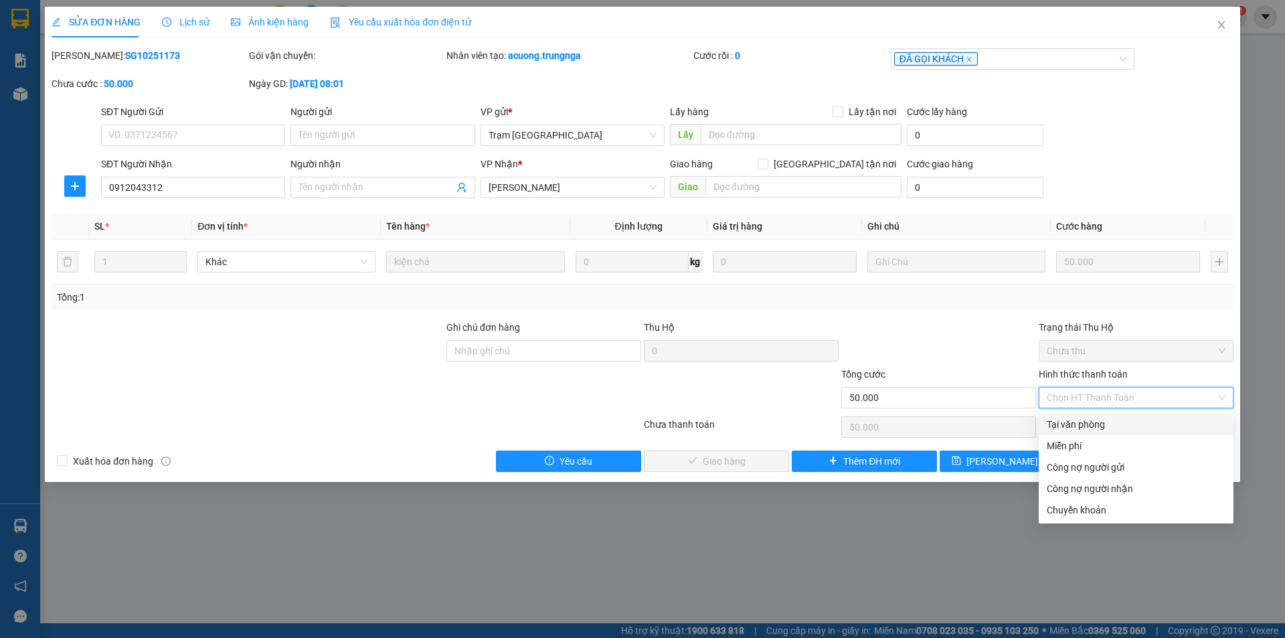
click at [1087, 420] on div "Tại văn phòng" at bounding box center [1136, 424] width 179 height 15
type input "0"
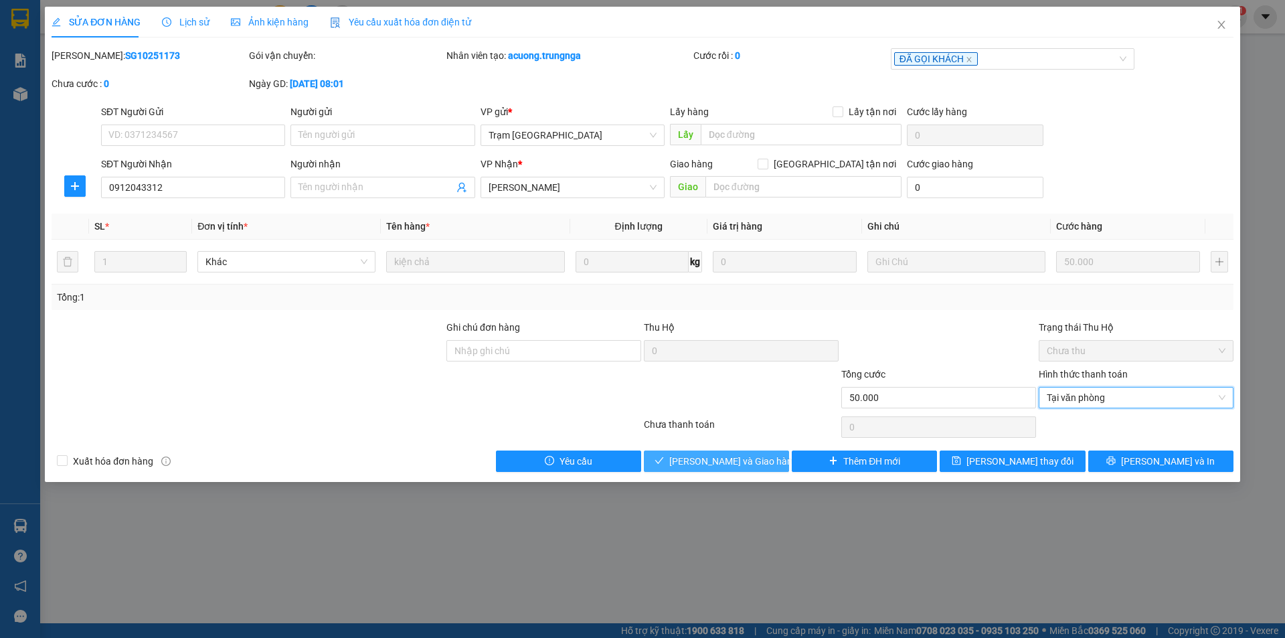
click at [713, 461] on span "Lưu và Giao hàng" at bounding box center [733, 461] width 128 height 15
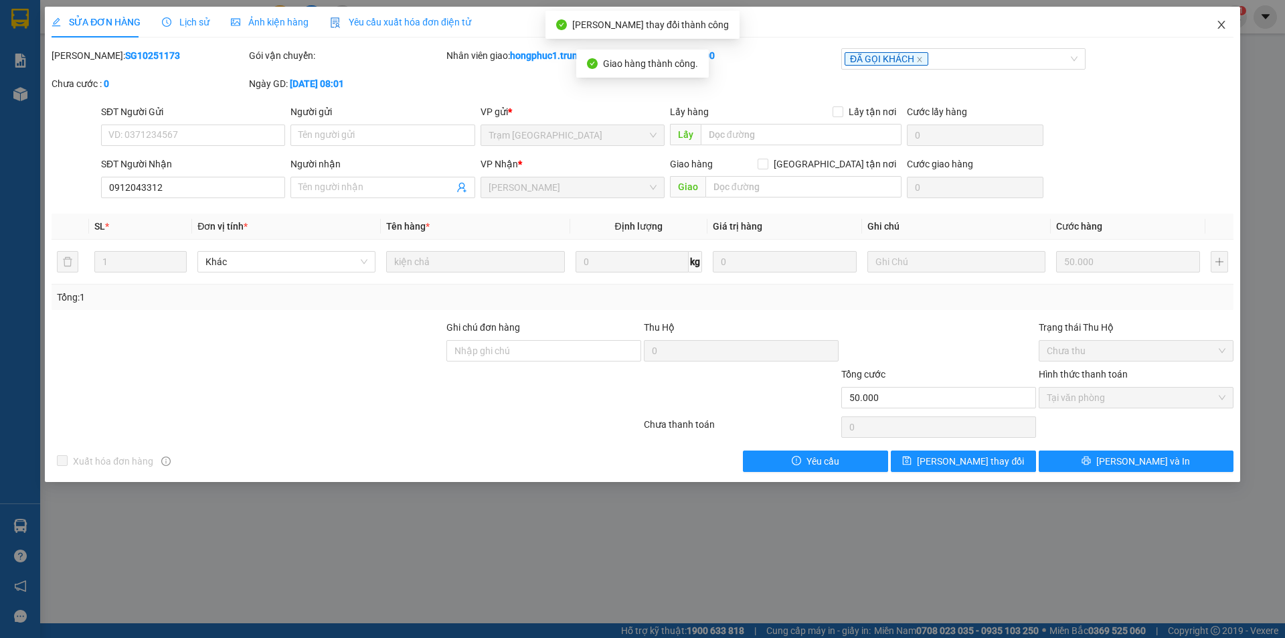
click at [1219, 23] on icon "close" at bounding box center [1220, 25] width 7 height 8
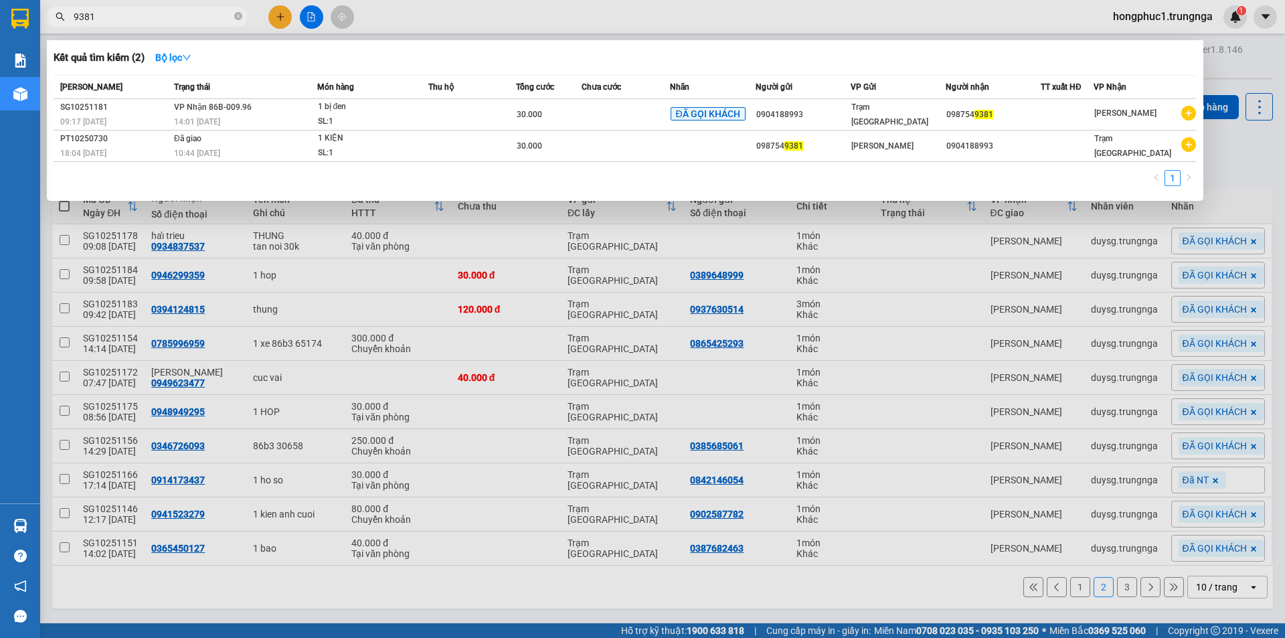
click at [155, 9] on span "9381" at bounding box center [147, 17] width 201 height 20
click at [156, 20] on input "9381" at bounding box center [153, 16] width 158 height 15
type input "9"
type input "935"
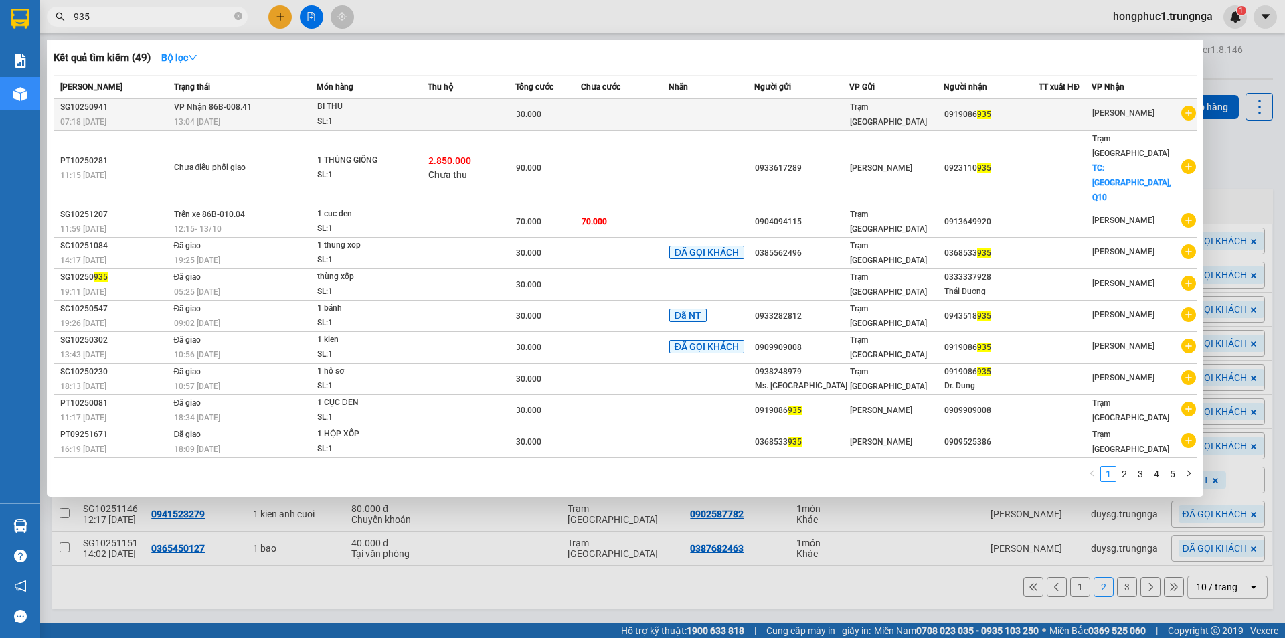
click at [585, 114] on td at bounding box center [625, 114] width 88 height 31
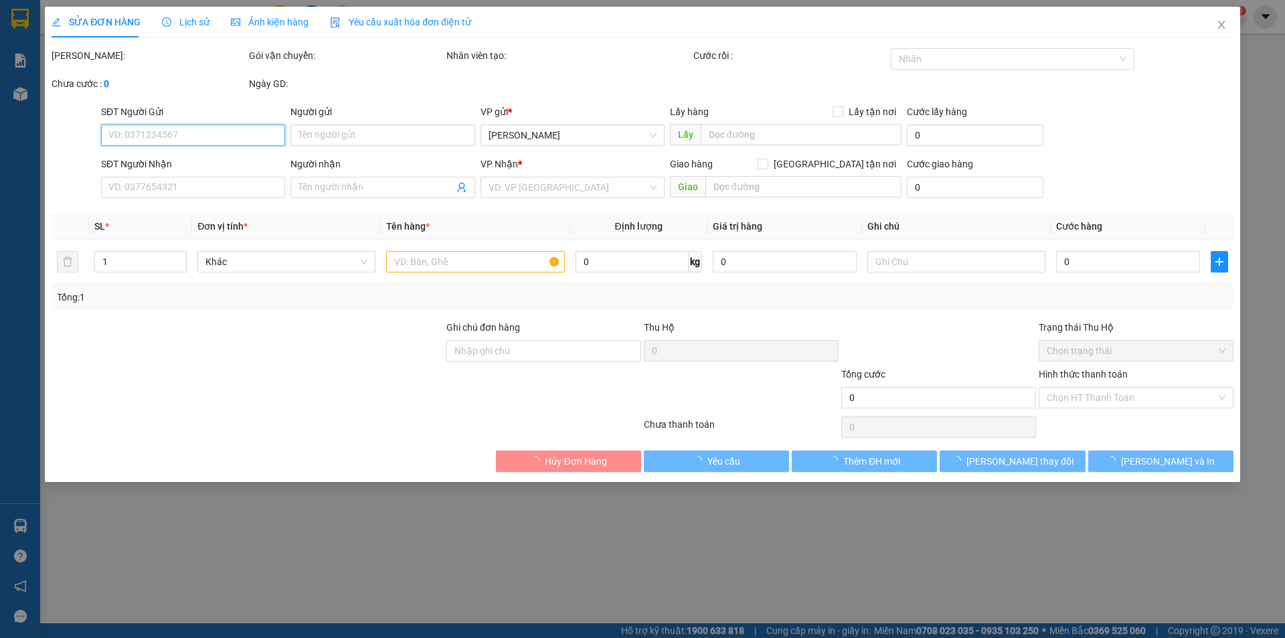
type input "0919086935"
type input "30.000"
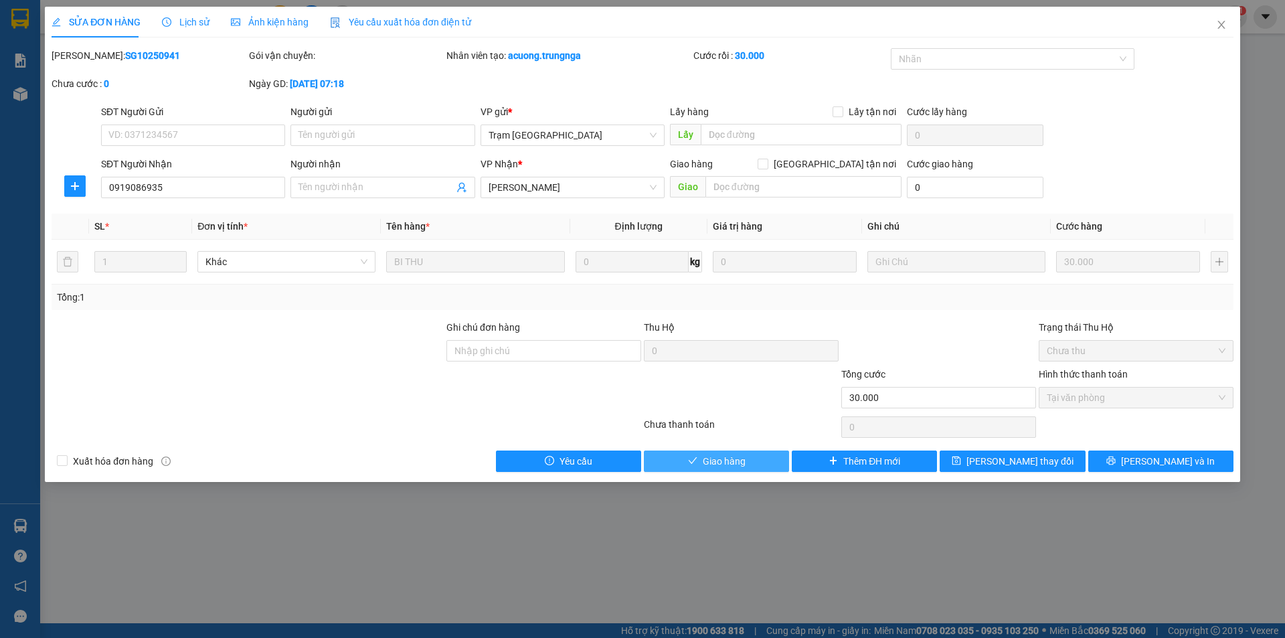
click at [720, 463] on span "Giao hàng" at bounding box center [724, 461] width 43 height 15
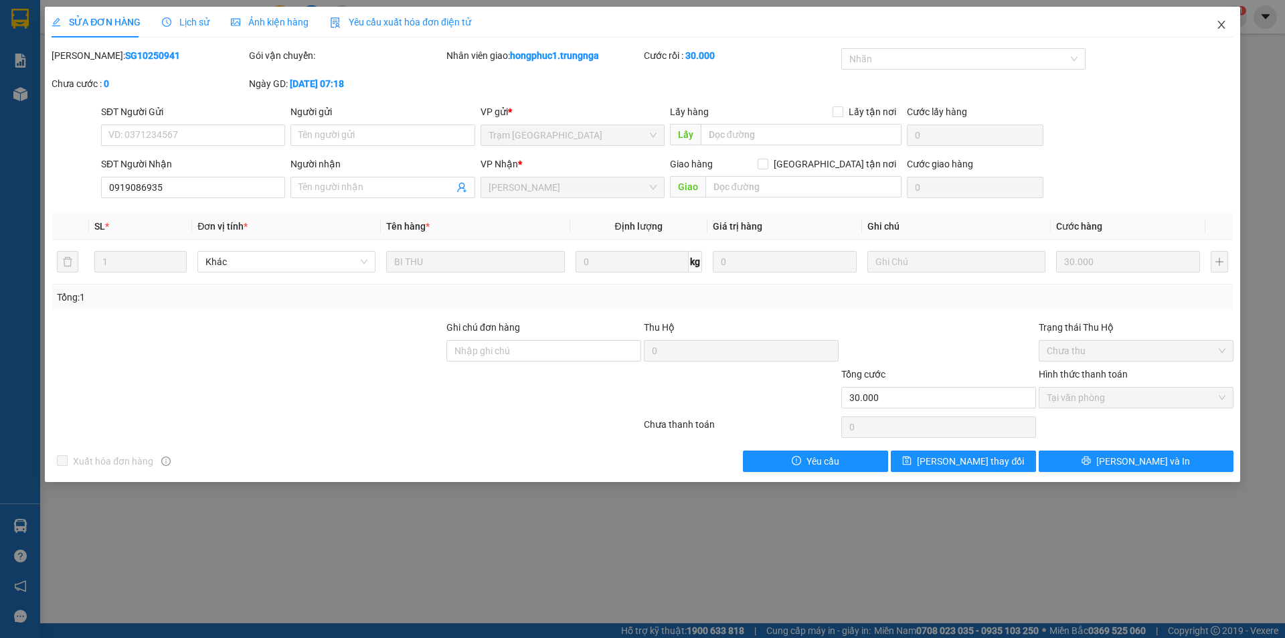
click at [1222, 24] on icon "close" at bounding box center [1220, 25] width 7 height 8
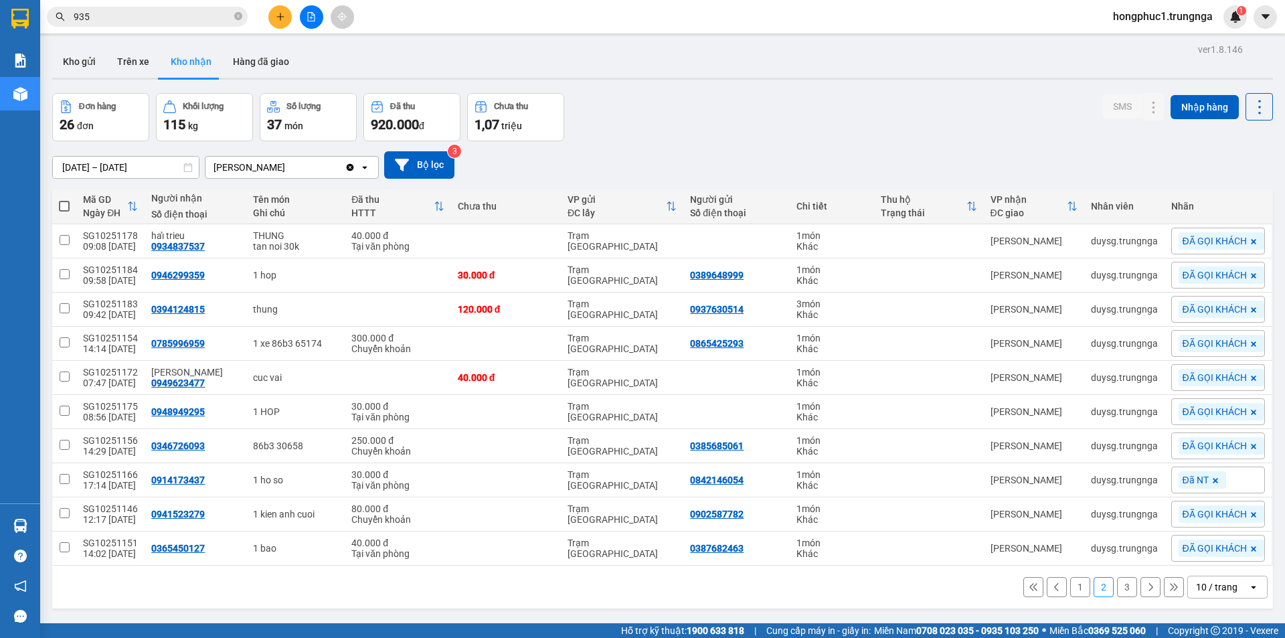
click at [167, 11] on input "935" at bounding box center [153, 16] width 158 height 15
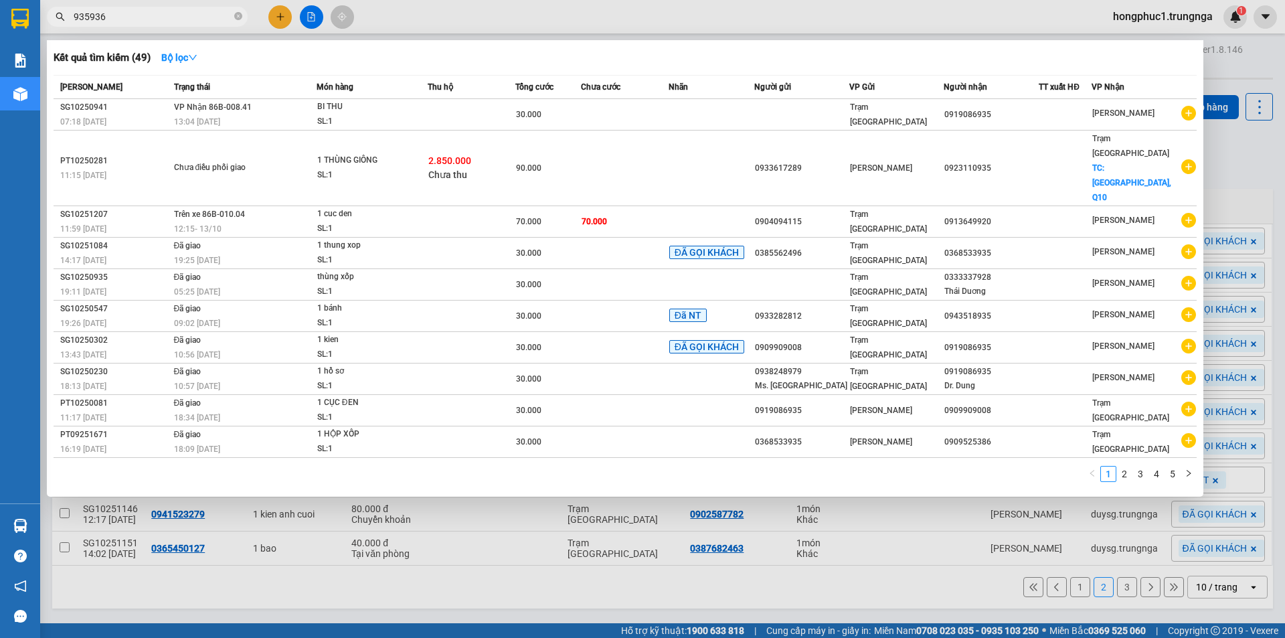
type input "935936"
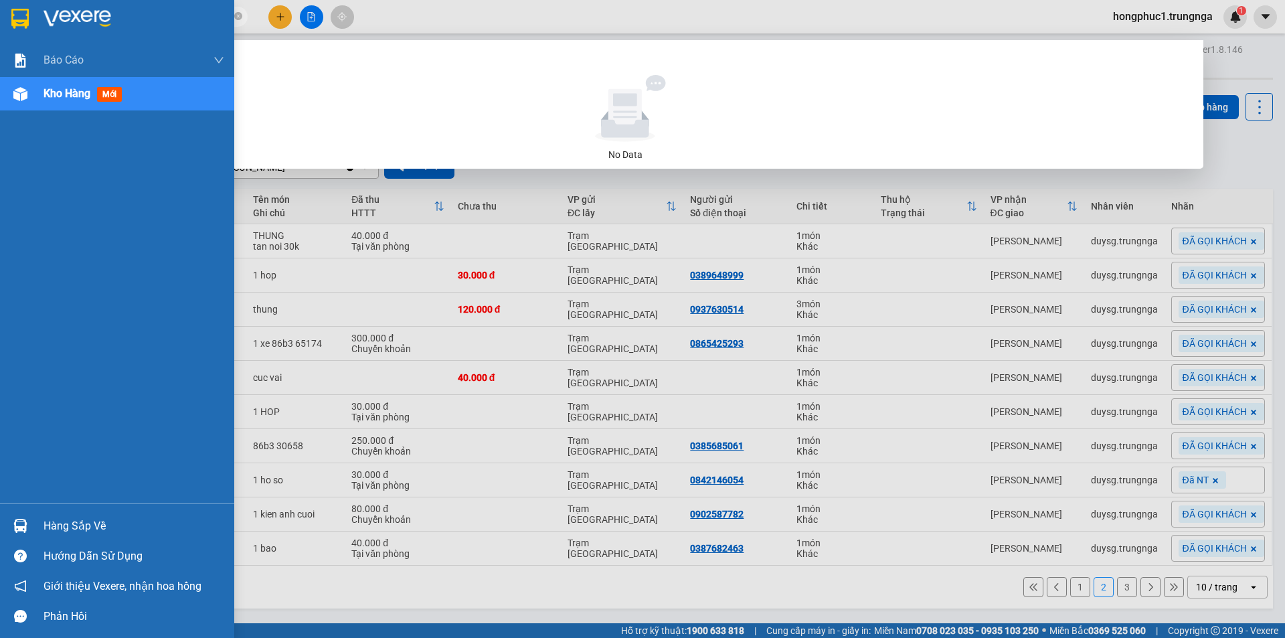
drag, startPoint x: 167, startPoint y: 11, endPoint x: 38, endPoint y: 31, distance: 130.7
click at [38, 31] on section "Kết quả tìm kiếm ( 0 ) Bộ lọc No Data 935936 hongphuc1.trungnga 1 Báo cáo Báo c…" at bounding box center [642, 319] width 1285 height 638
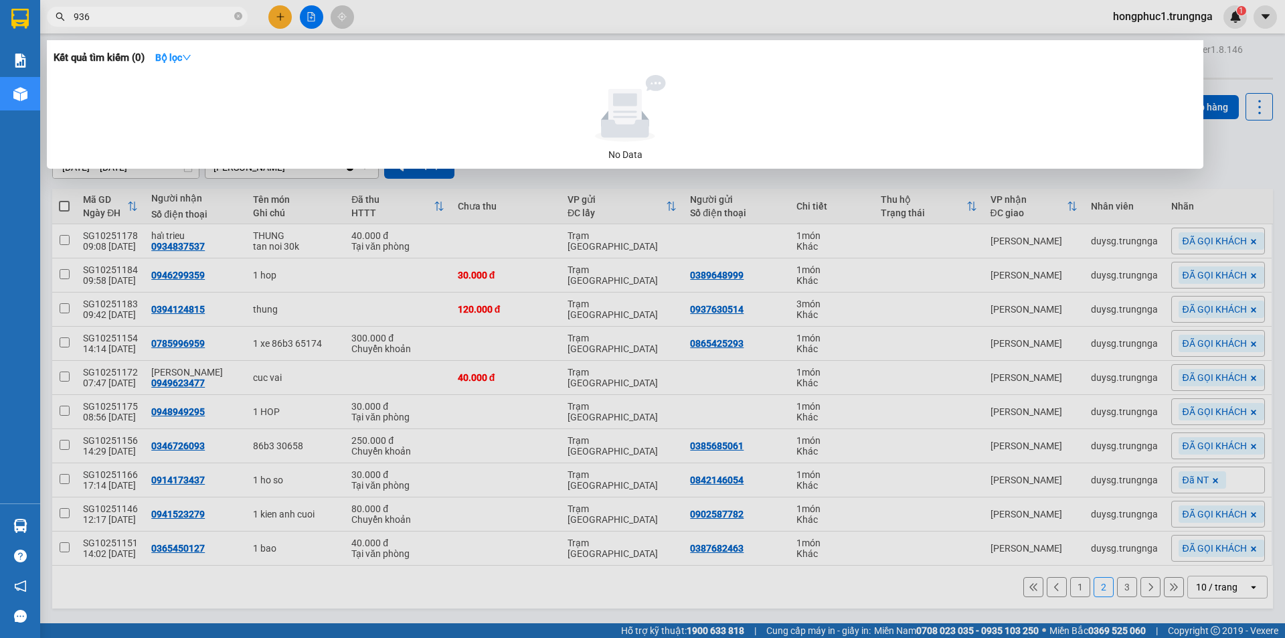
type input "936"
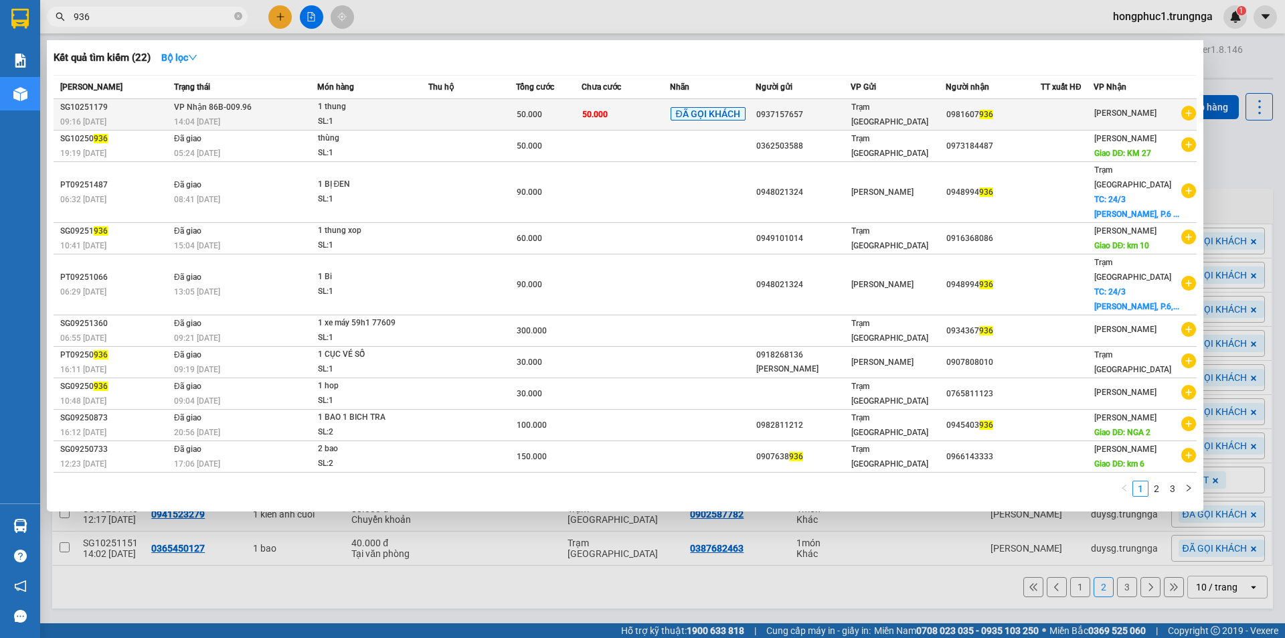
click at [458, 116] on td at bounding box center [472, 114] width 88 height 31
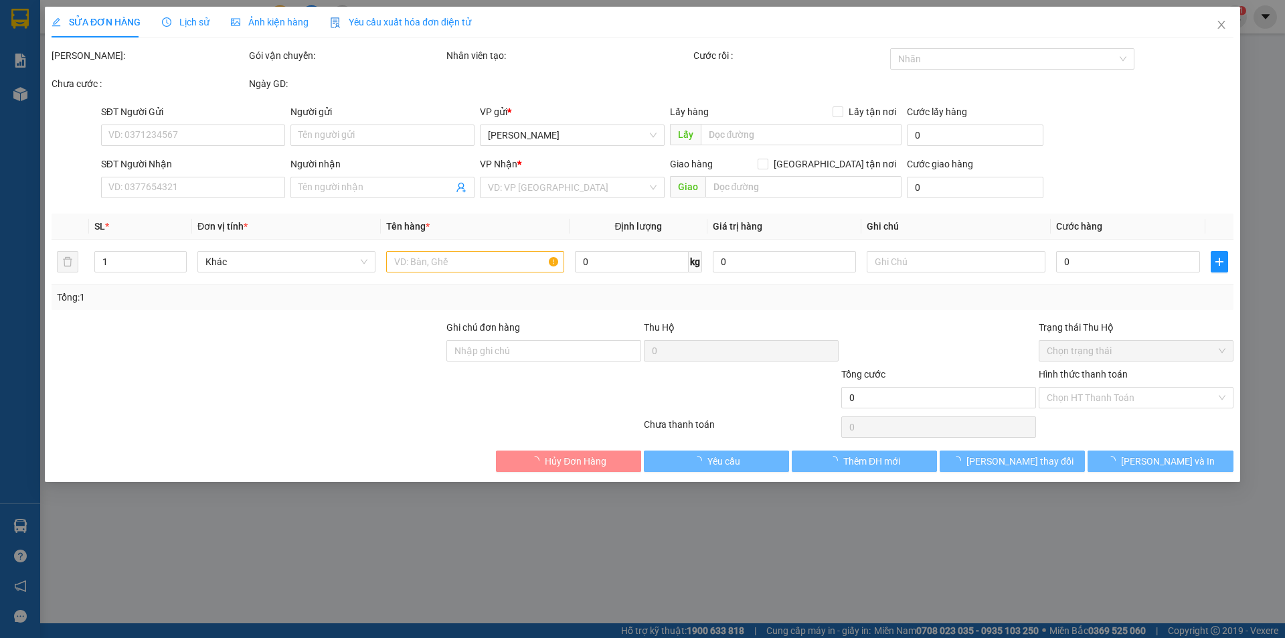
type input "0937157657"
type input "0981607936"
type input "50.000"
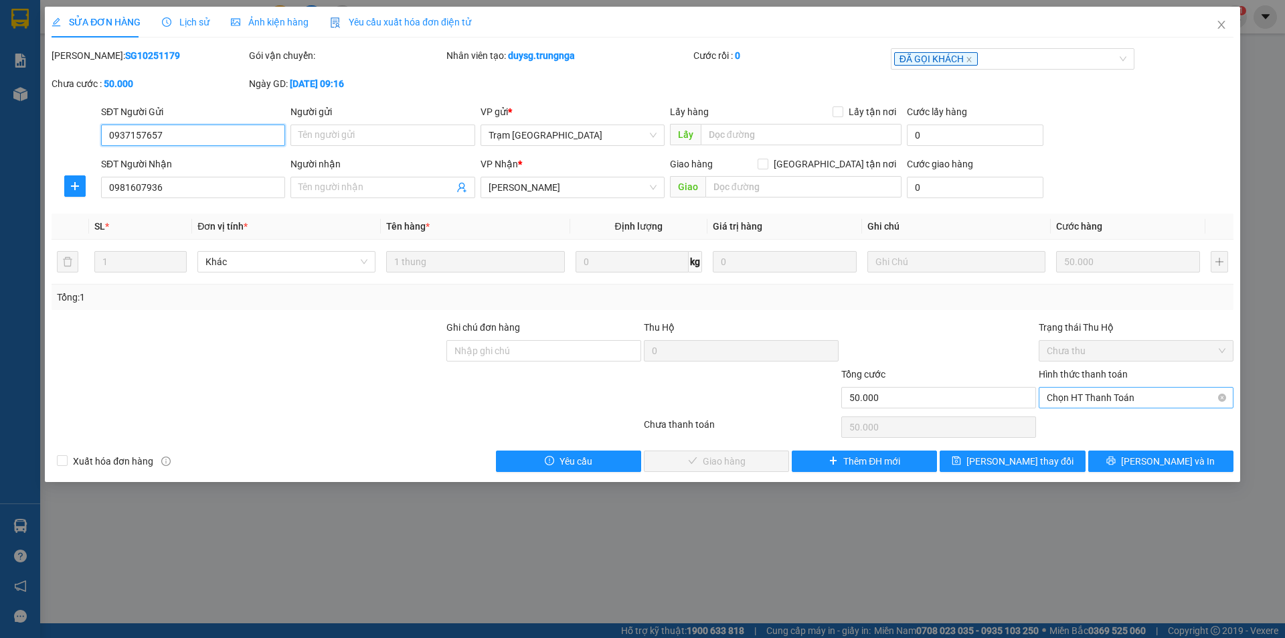
click at [1138, 404] on span "Chọn HT Thanh Toán" at bounding box center [1136, 398] width 179 height 20
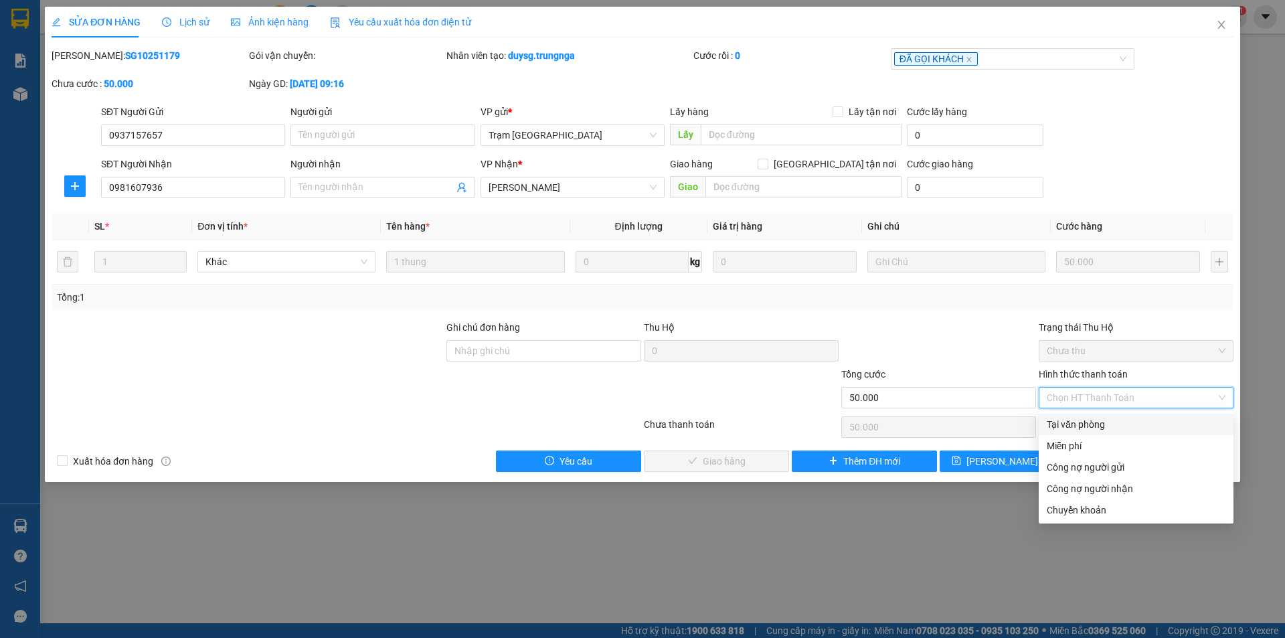
click at [1124, 427] on div "Tại văn phòng" at bounding box center [1136, 424] width 179 height 15
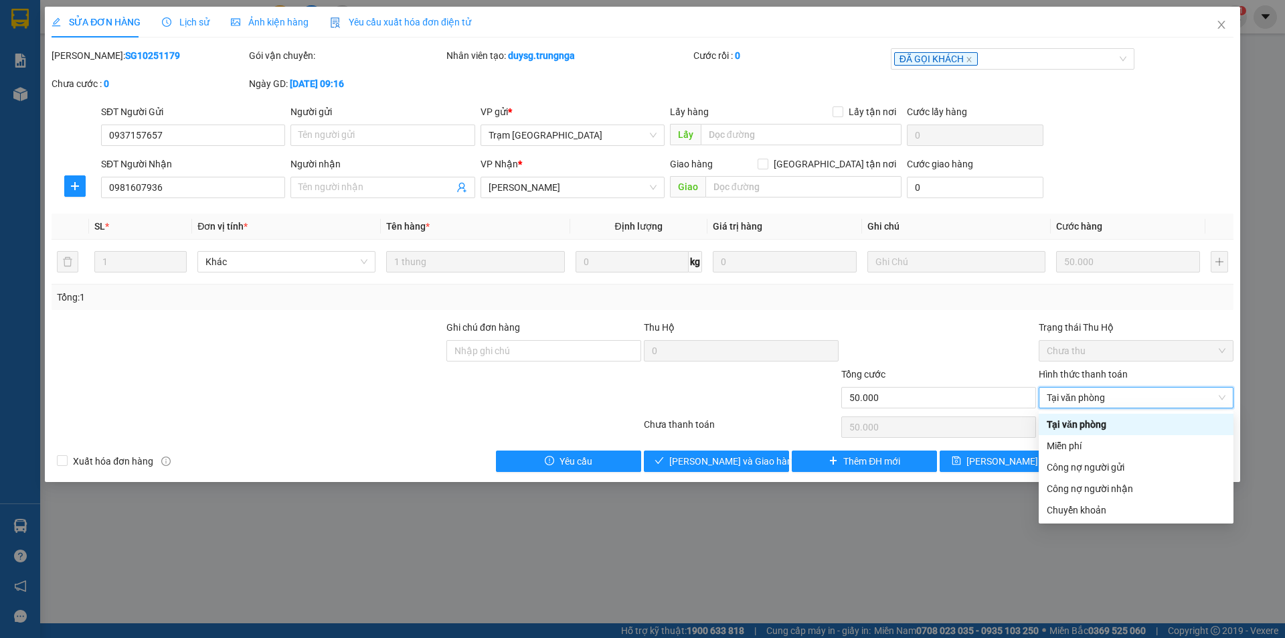
type input "0"
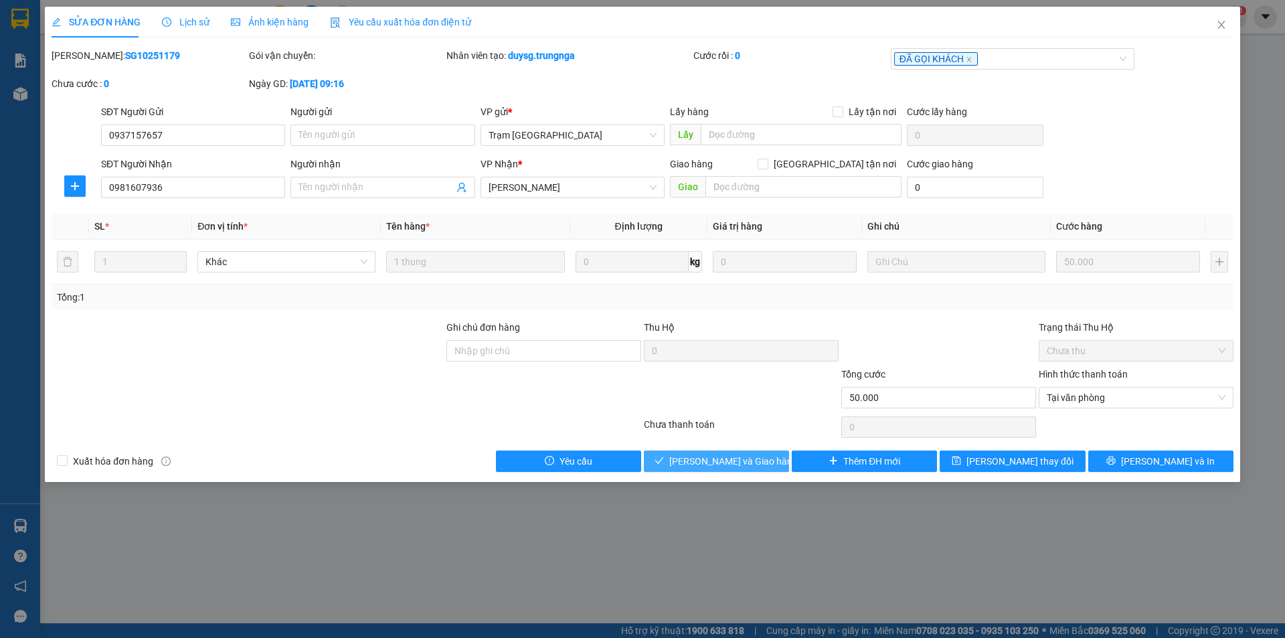
click at [747, 456] on span "Lưu và Giao hàng" at bounding box center [733, 461] width 128 height 15
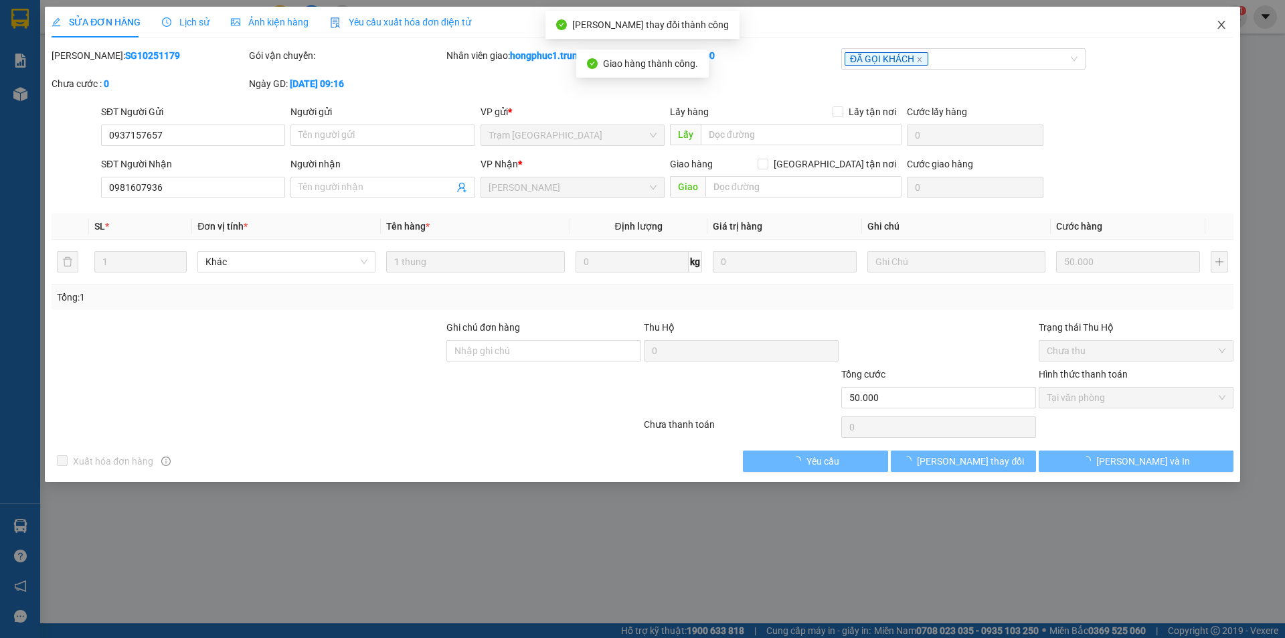
click at [1219, 21] on icon "close" at bounding box center [1221, 24] width 11 height 11
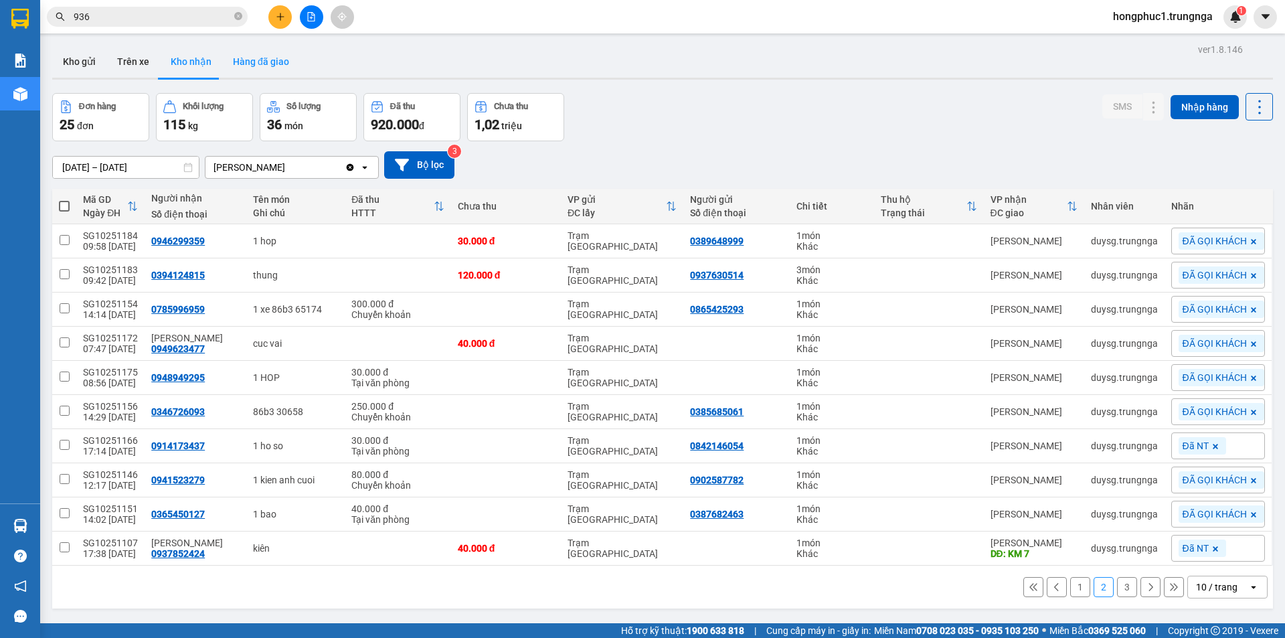
click at [265, 56] on button "Hàng đã giao" at bounding box center [261, 62] width 78 height 32
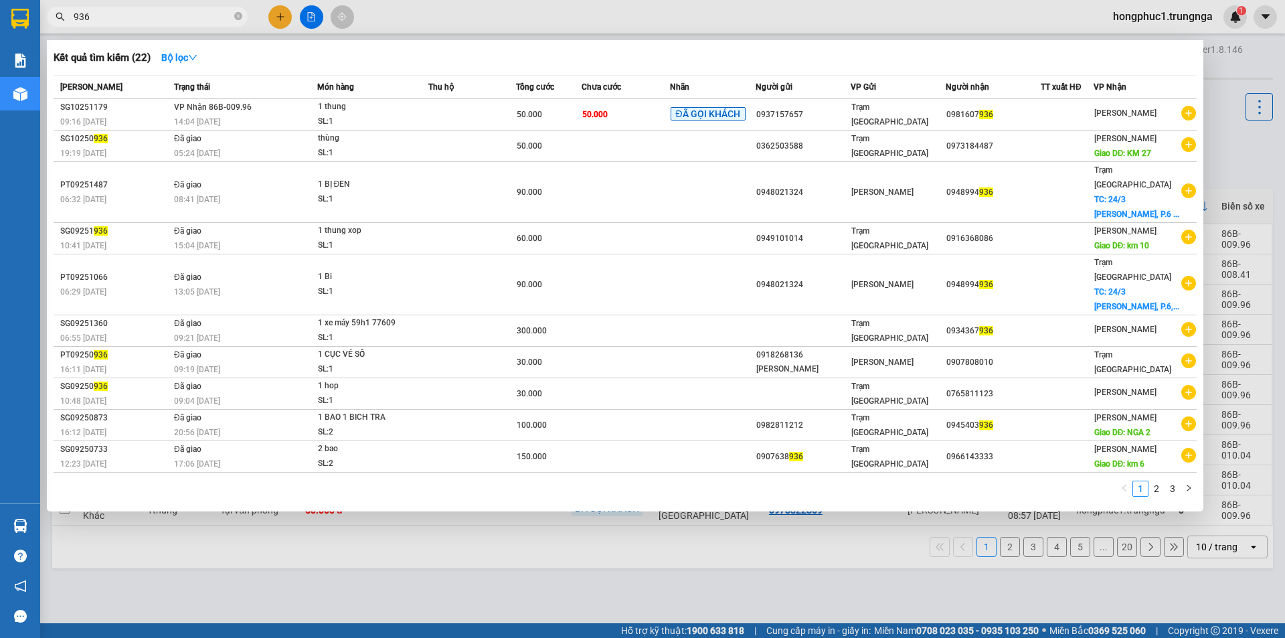
click at [191, 12] on input "936" at bounding box center [153, 16] width 158 height 15
type input "9"
type input "359"
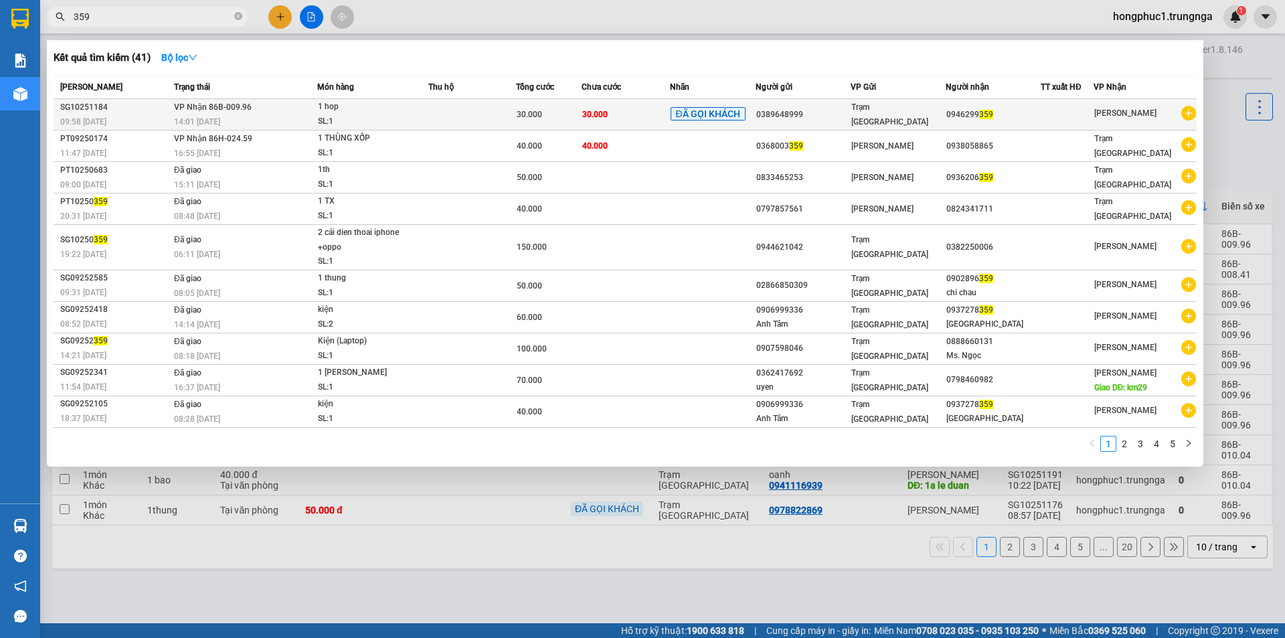
click at [612, 115] on td "30.000" at bounding box center [626, 114] width 88 height 31
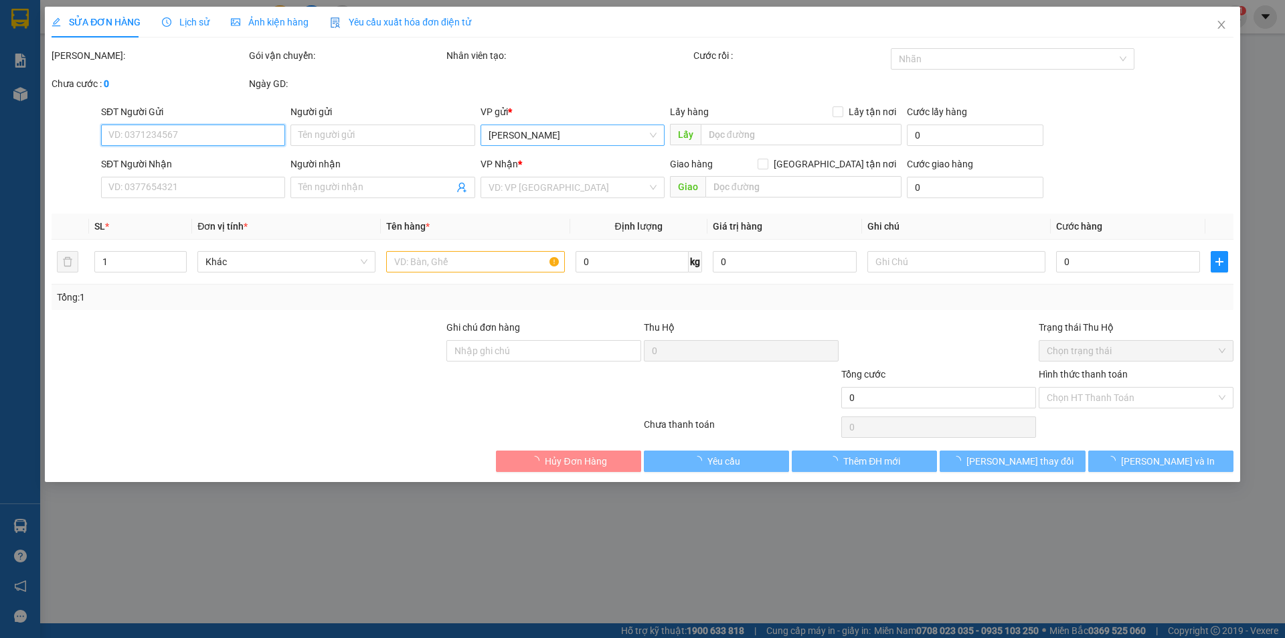
type input "0389648999"
type input "0946299359"
type input "30.000"
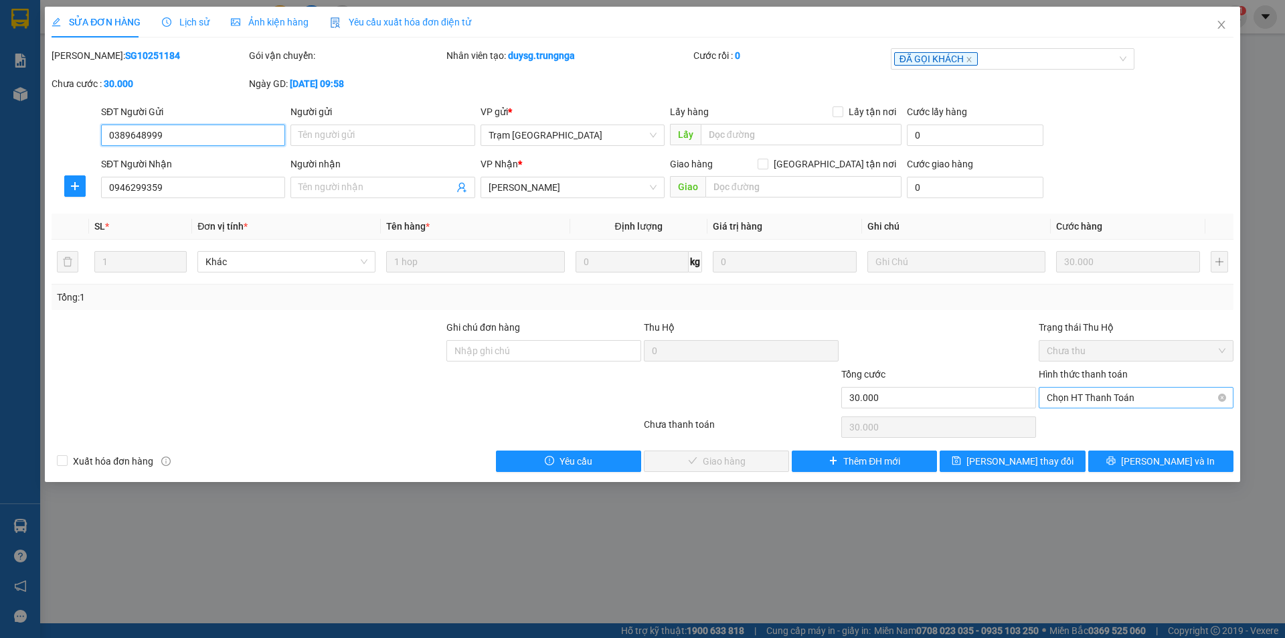
click at [1152, 395] on span "Chọn HT Thanh Toán" at bounding box center [1136, 398] width 179 height 20
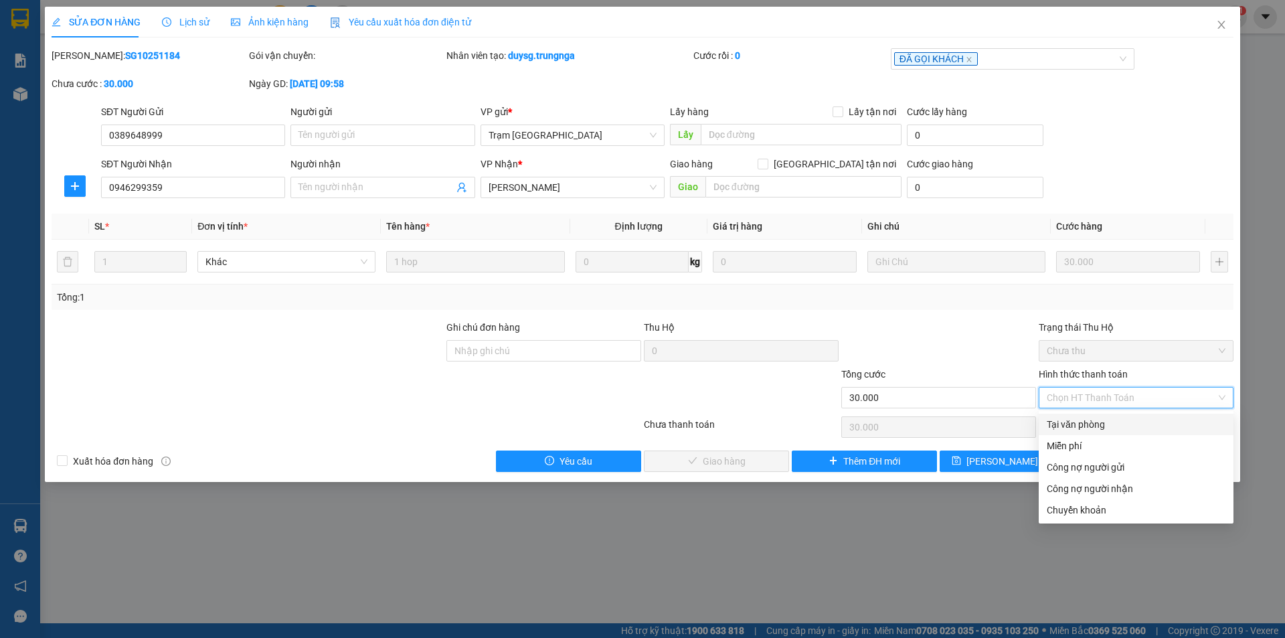
click at [1096, 426] on div "Tại văn phòng" at bounding box center [1136, 424] width 179 height 15
type input "0"
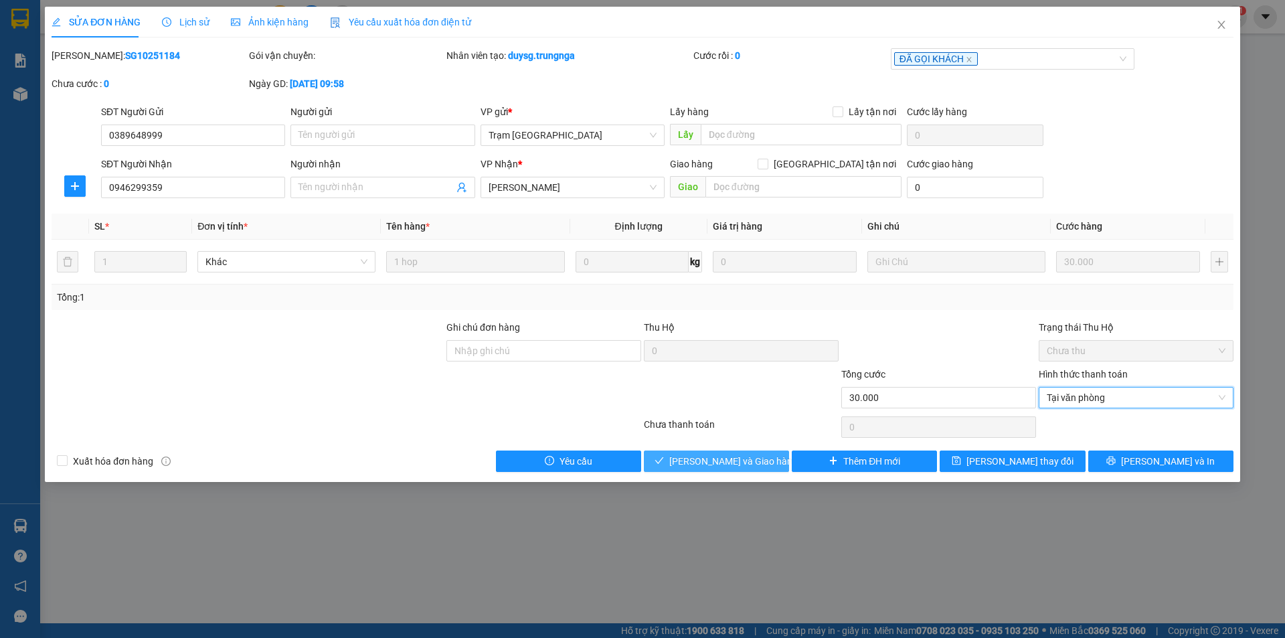
click at [745, 462] on span "Lưu và Giao hàng" at bounding box center [733, 461] width 128 height 15
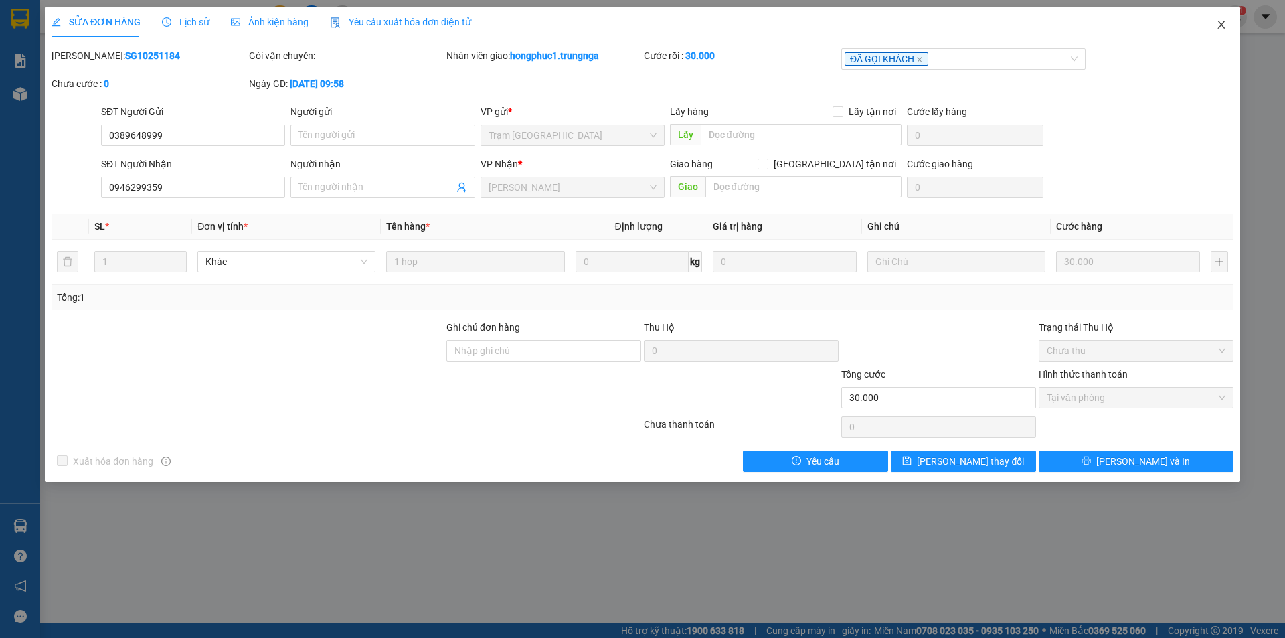
click at [1221, 23] on icon "close" at bounding box center [1221, 24] width 11 height 11
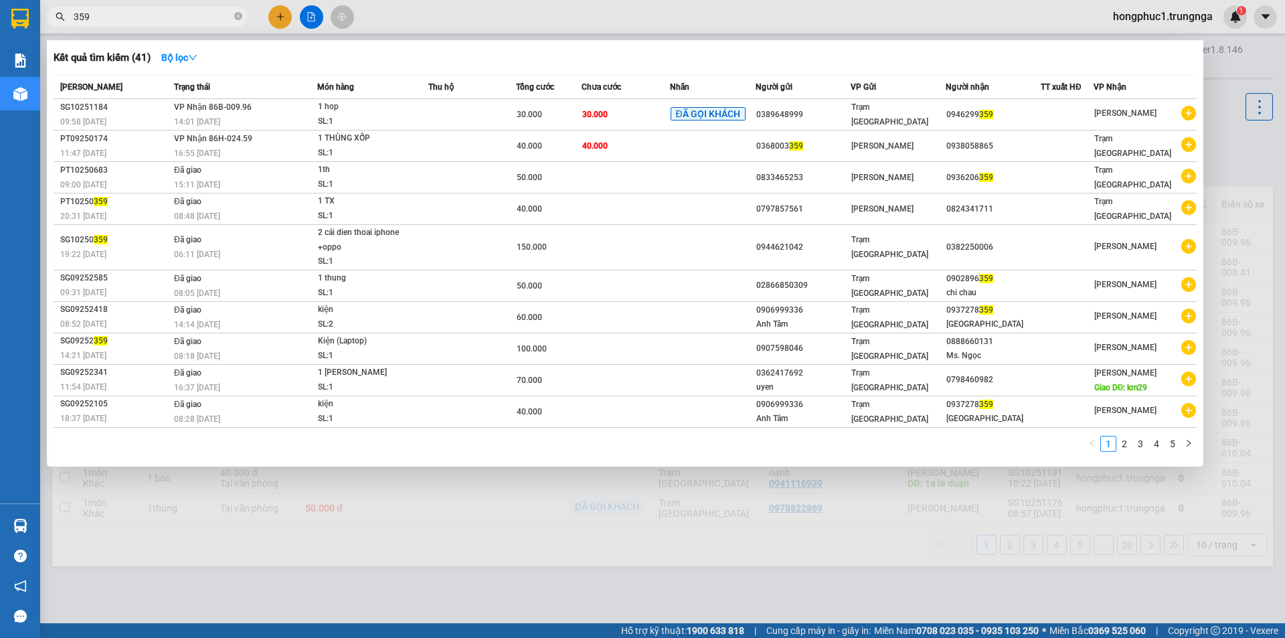
click at [160, 21] on input "359" at bounding box center [153, 16] width 158 height 15
type input "3"
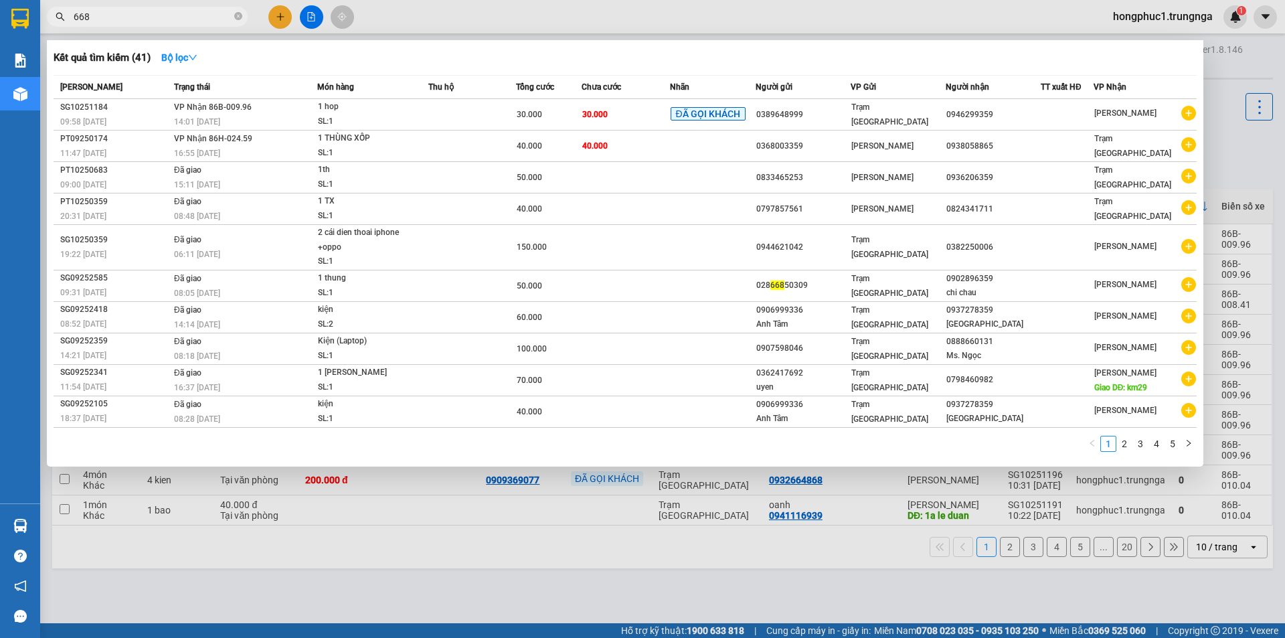
type input "668"
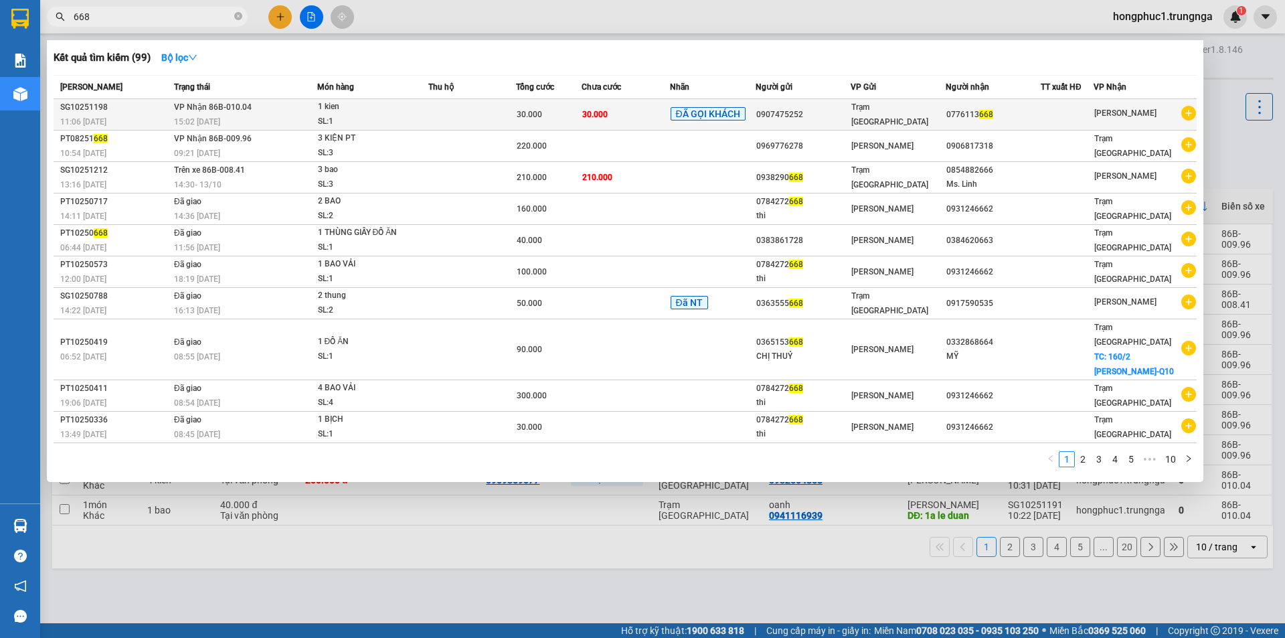
click at [502, 107] on td at bounding box center [472, 114] width 88 height 31
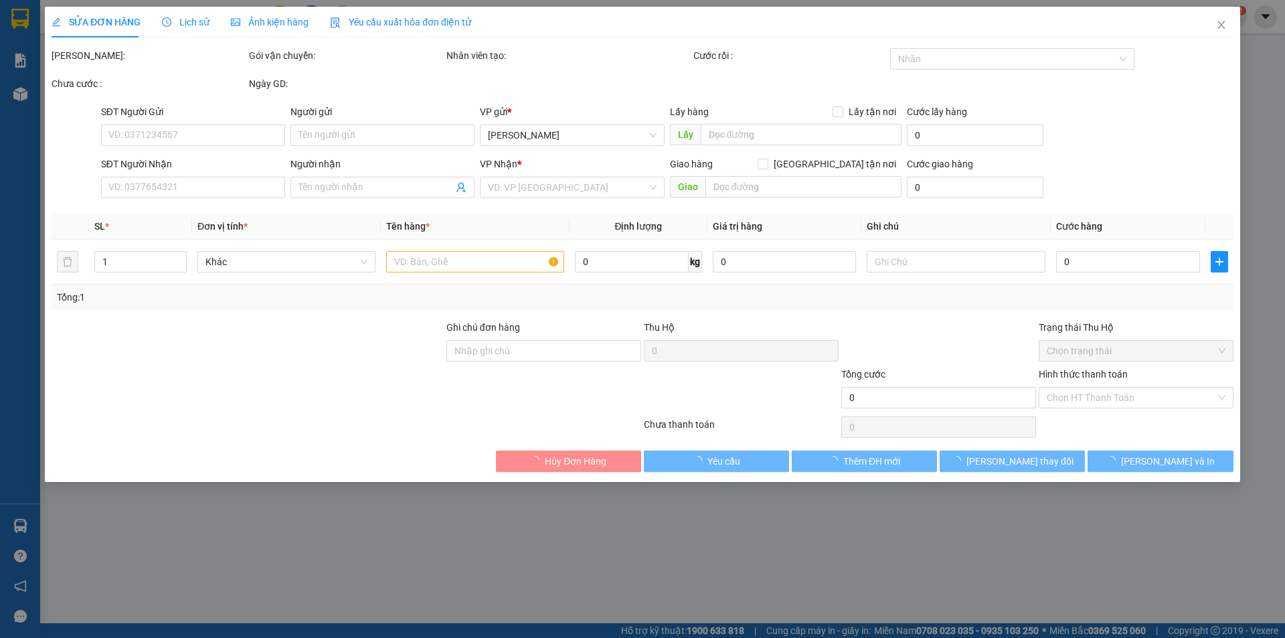
type input "0907475252"
type input "0776113668"
type input "30.000"
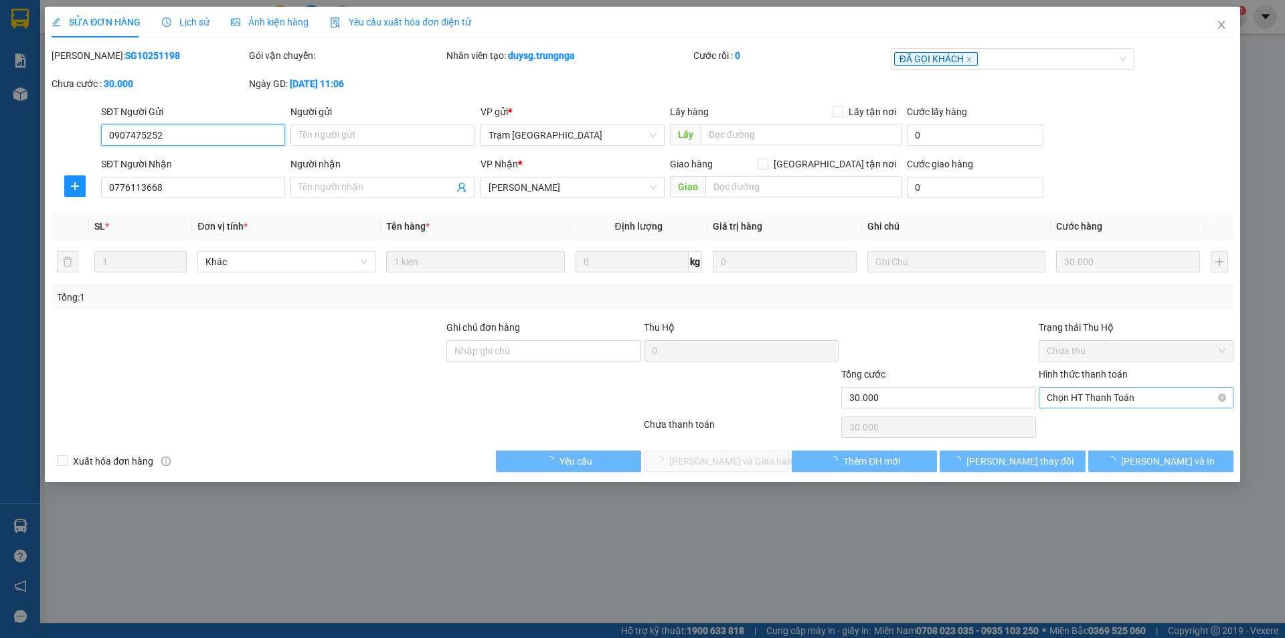
click at [1082, 402] on span "Chọn HT Thanh Toán" at bounding box center [1136, 398] width 179 height 20
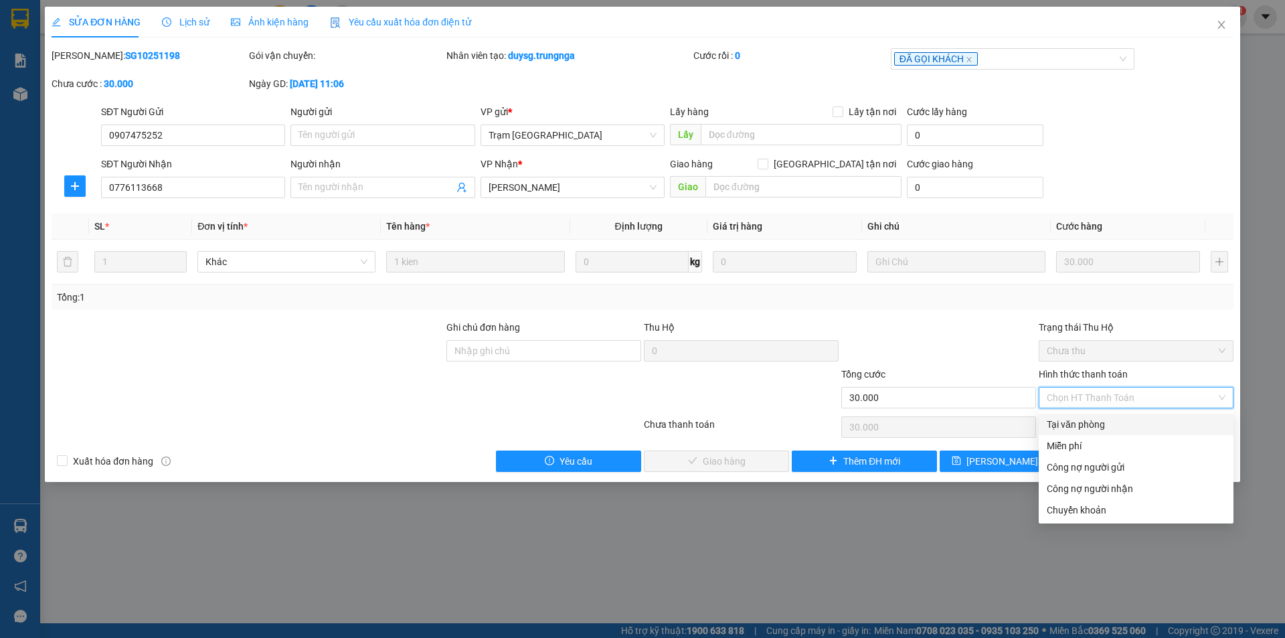
click at [1080, 430] on div "Tại văn phòng" at bounding box center [1136, 424] width 179 height 15
type input "0"
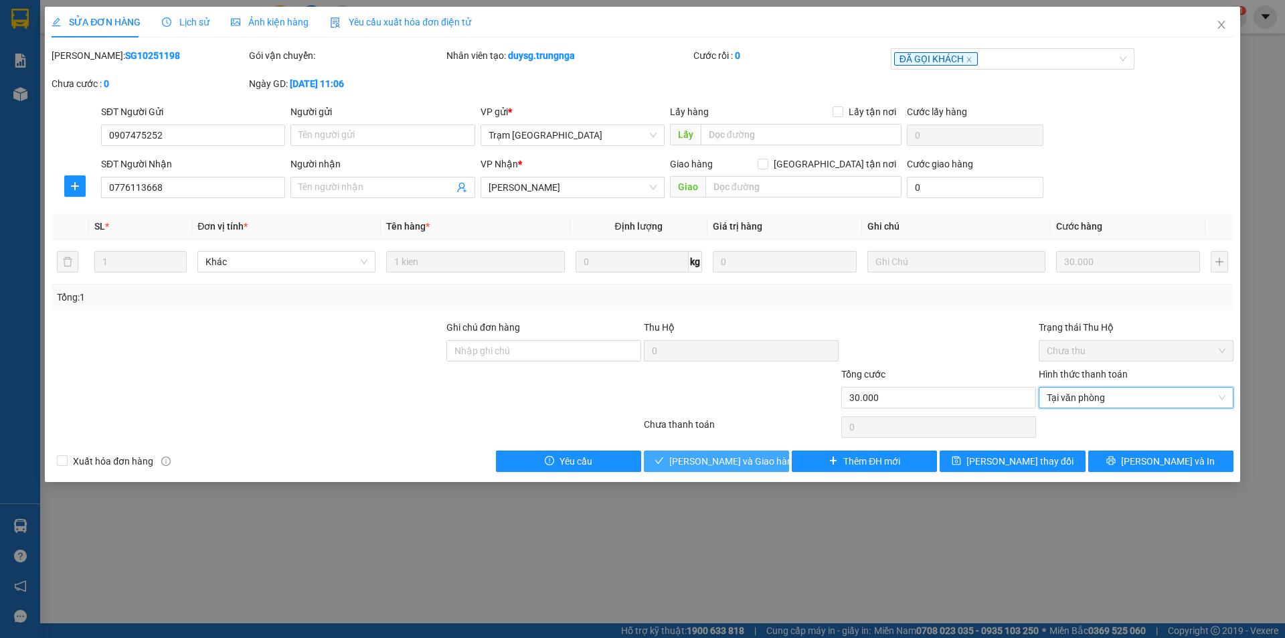
click at [723, 464] on span "Lưu và Giao hàng" at bounding box center [733, 461] width 128 height 15
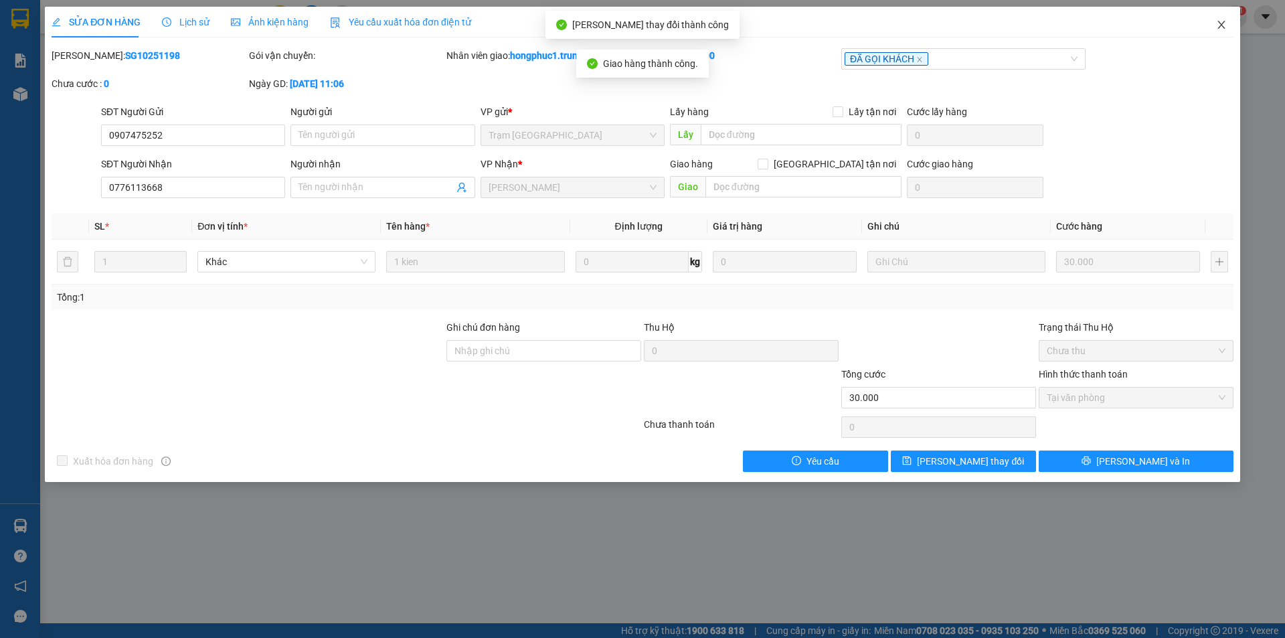
click at [1223, 23] on icon "close" at bounding box center [1221, 24] width 11 height 11
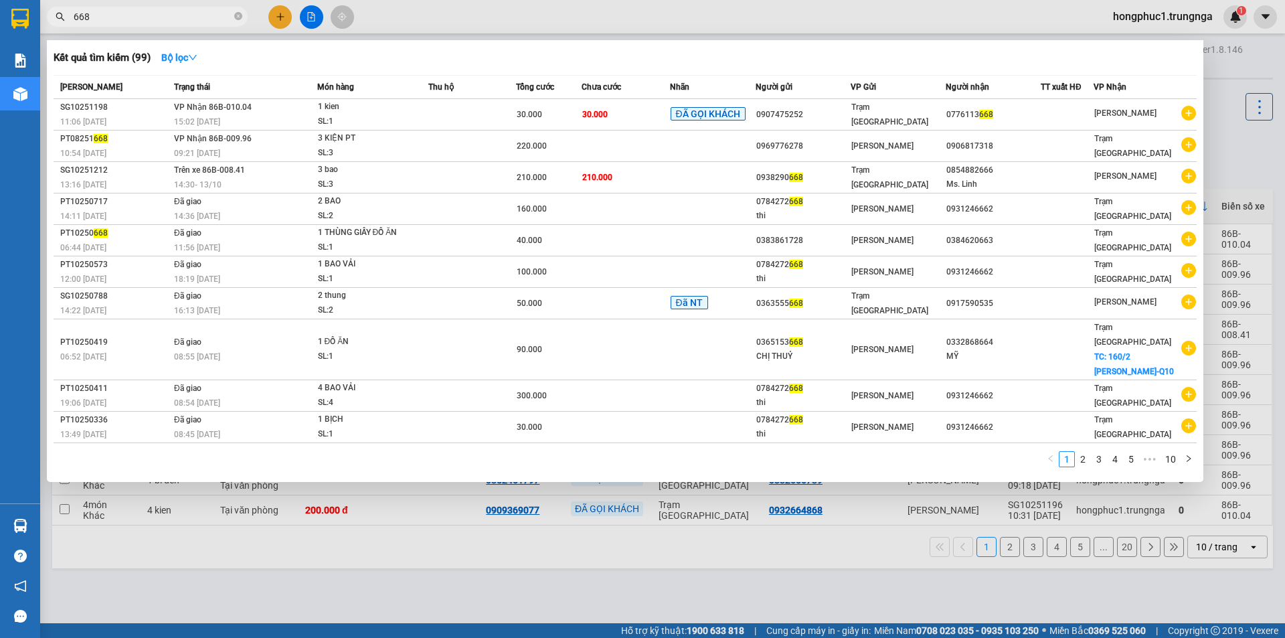
click at [173, 18] on input "668" at bounding box center [153, 16] width 158 height 15
type input "6"
type input "1156"
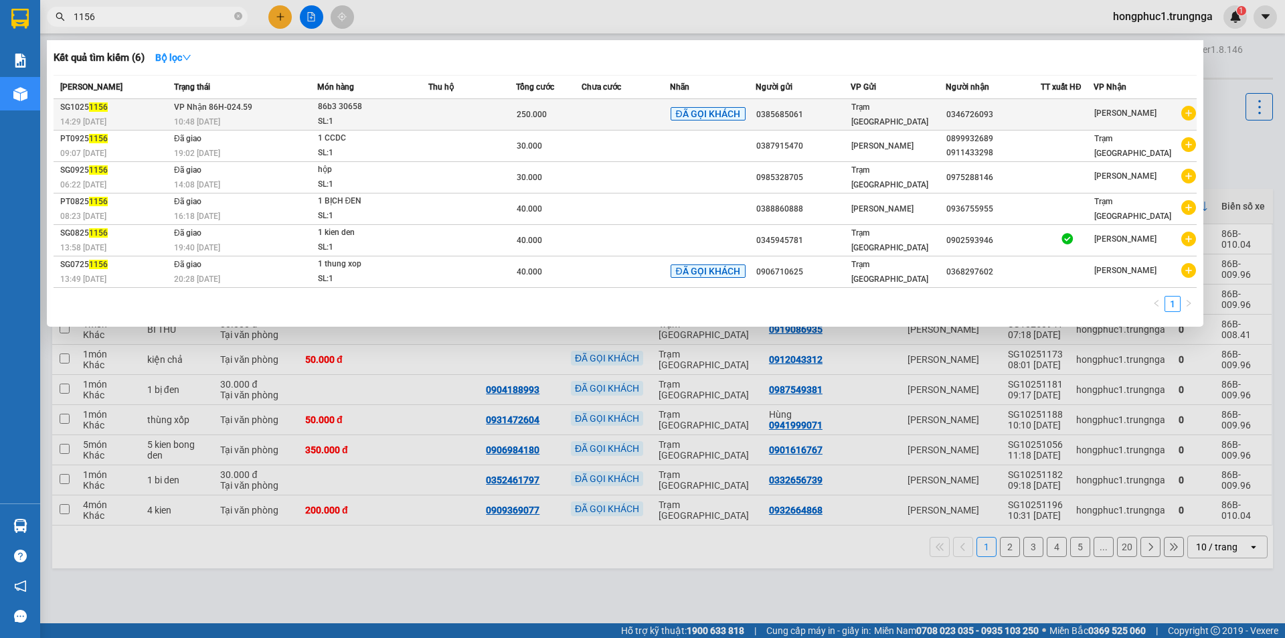
click at [607, 119] on td at bounding box center [626, 114] width 88 height 31
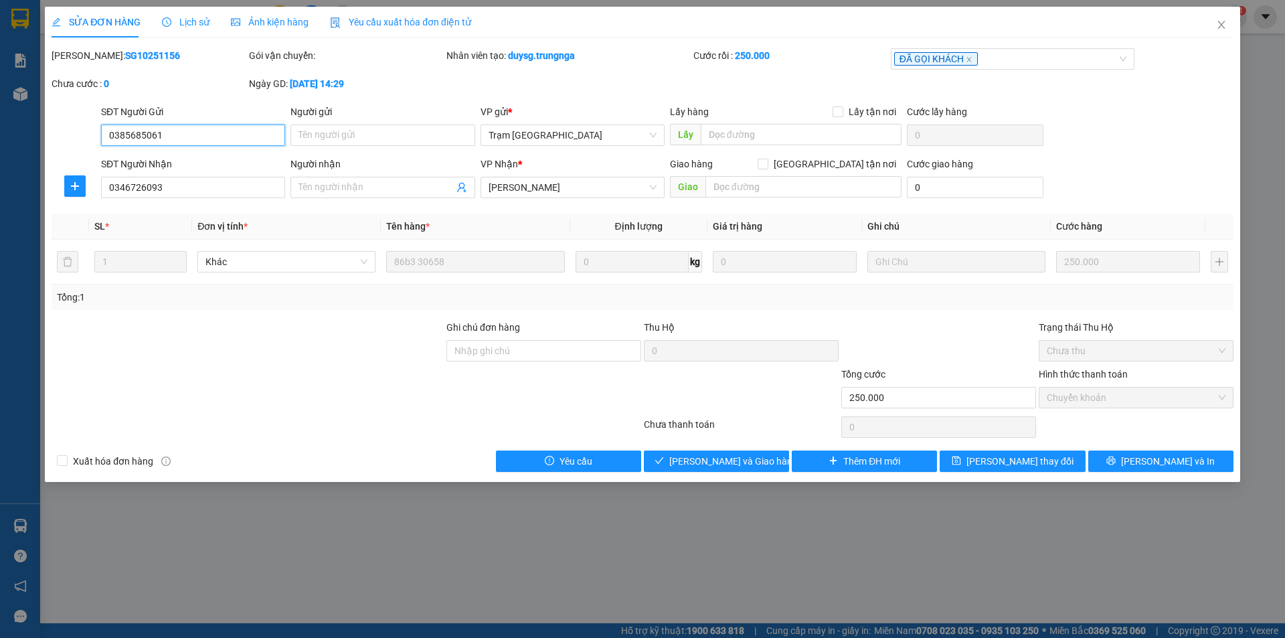
type input "0385685061"
type input "0346726093"
type input "250.000"
click at [758, 461] on button "Giao hàng" at bounding box center [716, 460] width 145 height 21
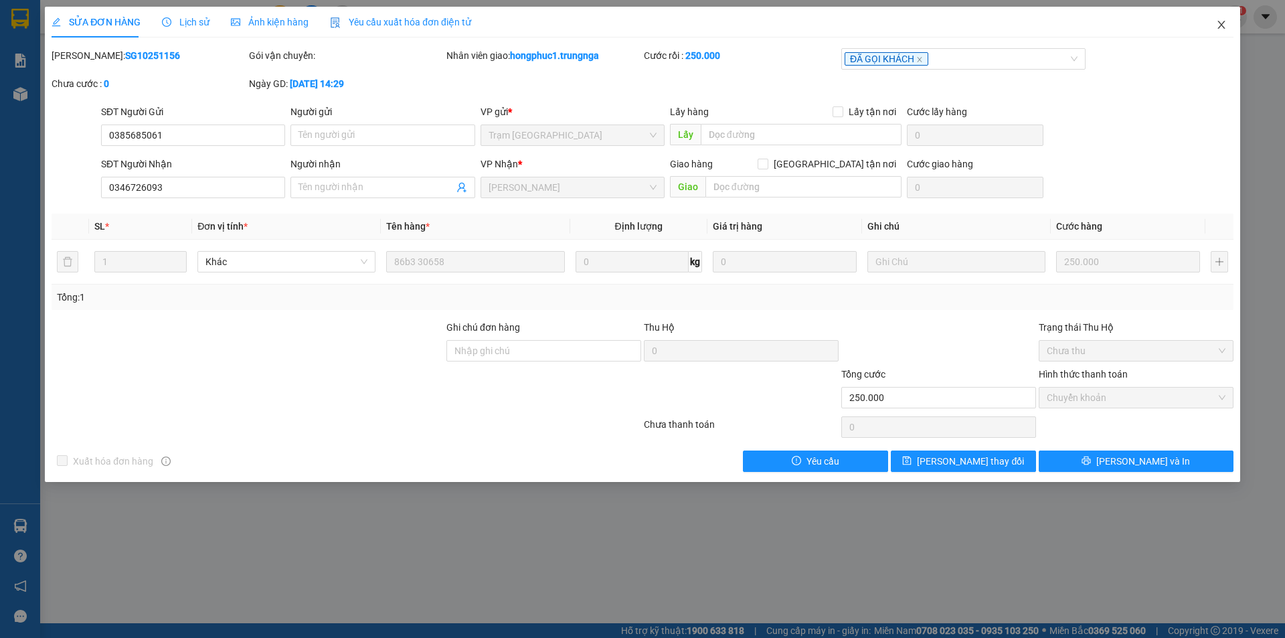
click at [1222, 23] on icon "close" at bounding box center [1221, 24] width 11 height 11
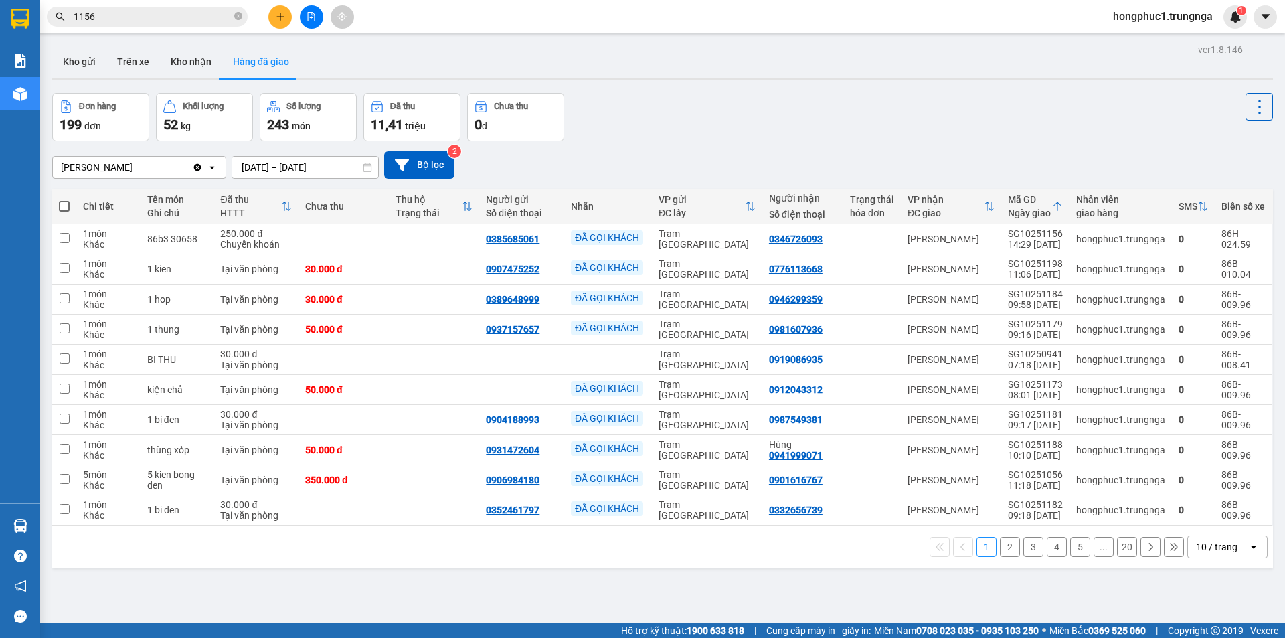
click at [219, 7] on span "1156" at bounding box center [147, 17] width 201 height 20
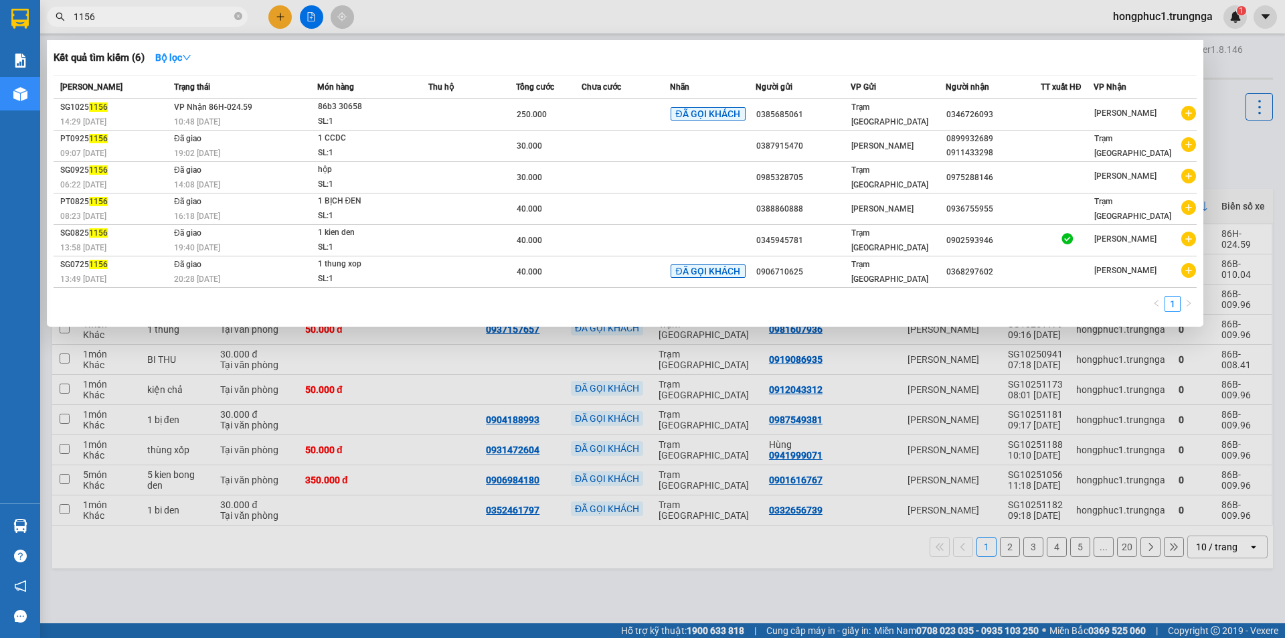
click at [217, 15] on input "1156" at bounding box center [153, 16] width 158 height 15
type input "1"
type input "7986"
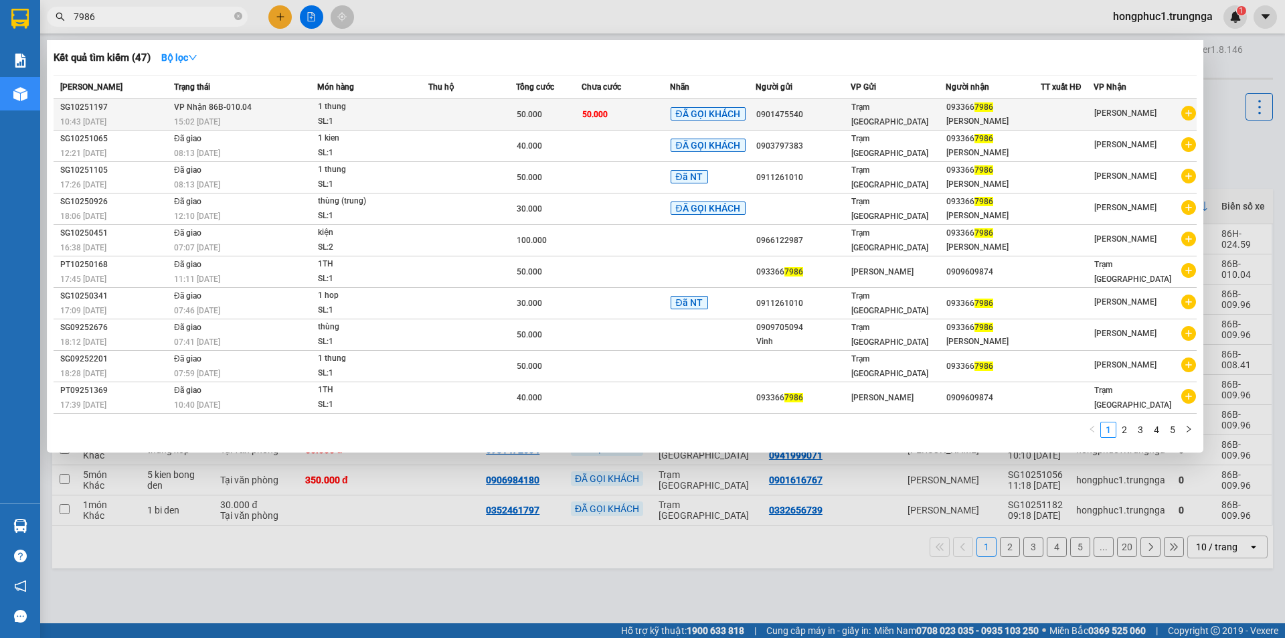
click at [613, 111] on td "50.000" at bounding box center [626, 114] width 88 height 31
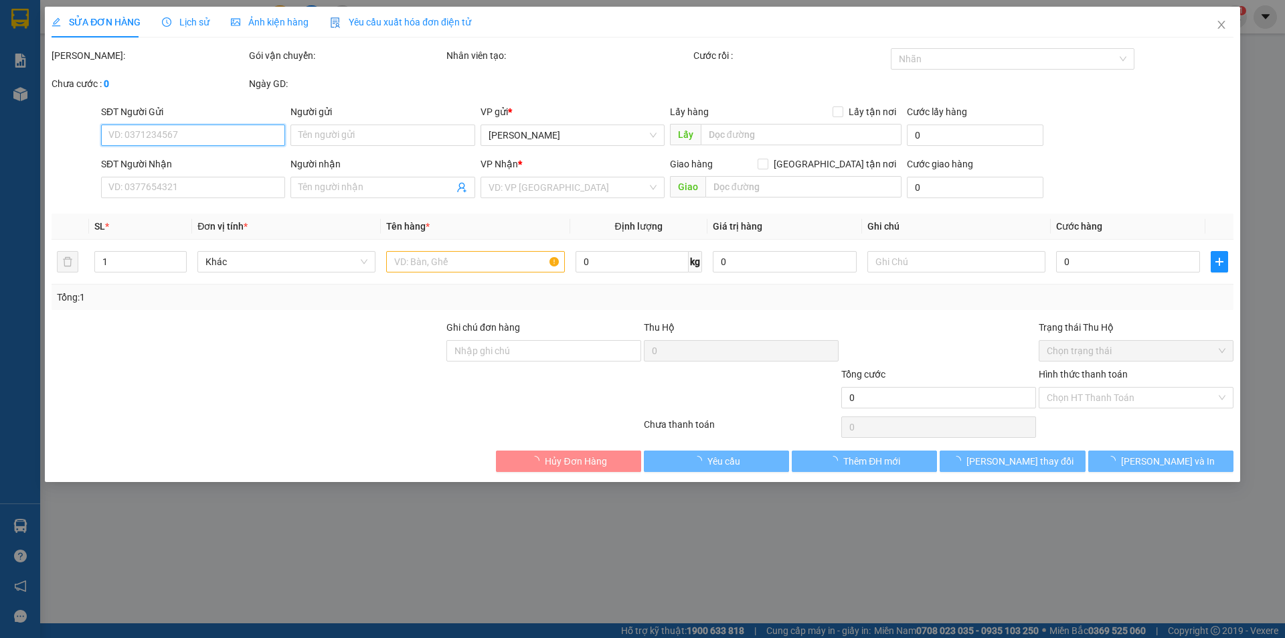
type input "0901475540"
type input "0933667986"
type input "Lê Nhật Hoàng"
type input "50.000"
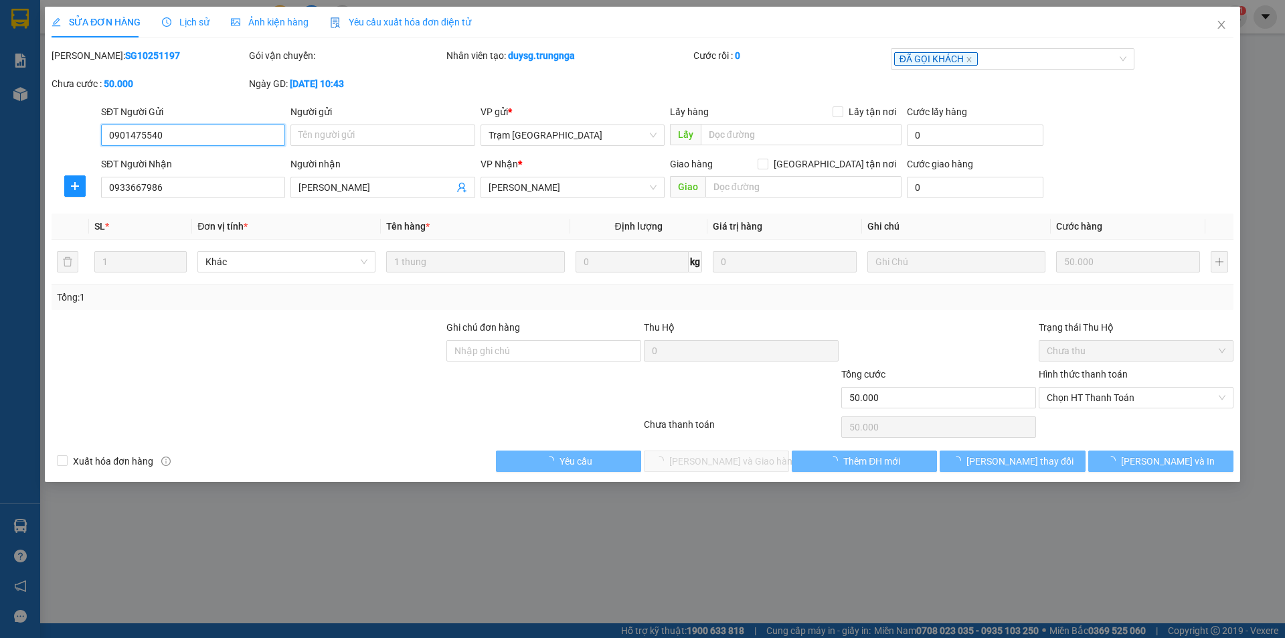
click at [1116, 394] on span "Chọn HT Thanh Toán" at bounding box center [1136, 398] width 179 height 20
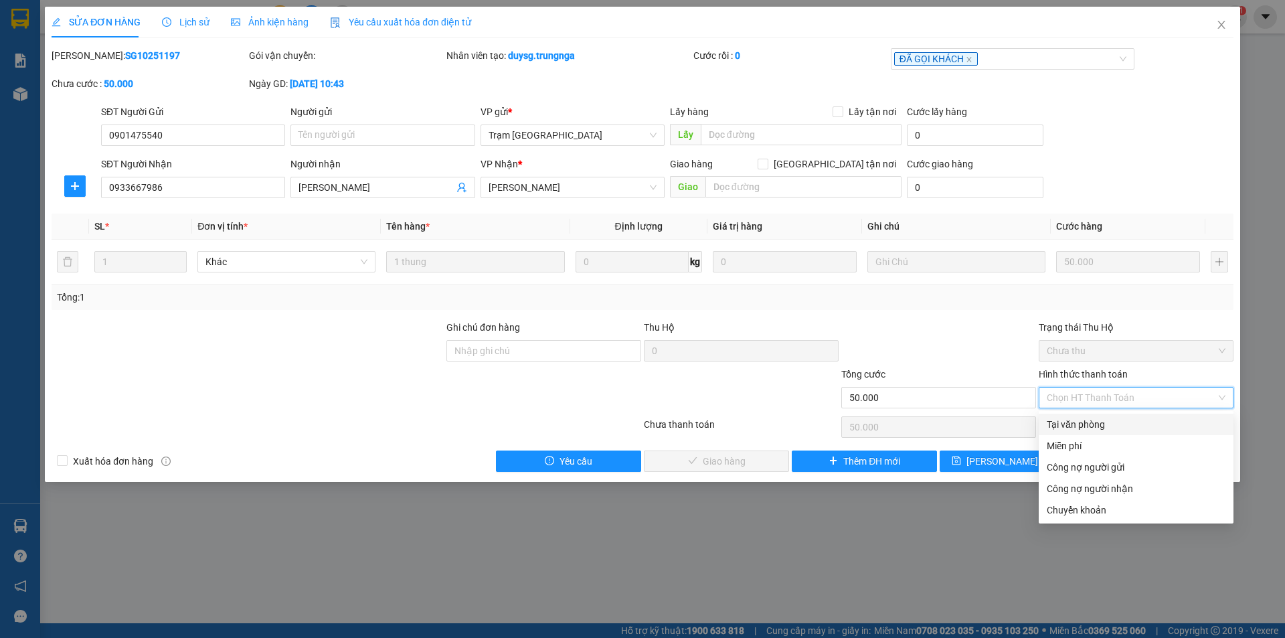
click at [1112, 418] on div "Tại văn phòng" at bounding box center [1136, 424] width 179 height 15
type input "0"
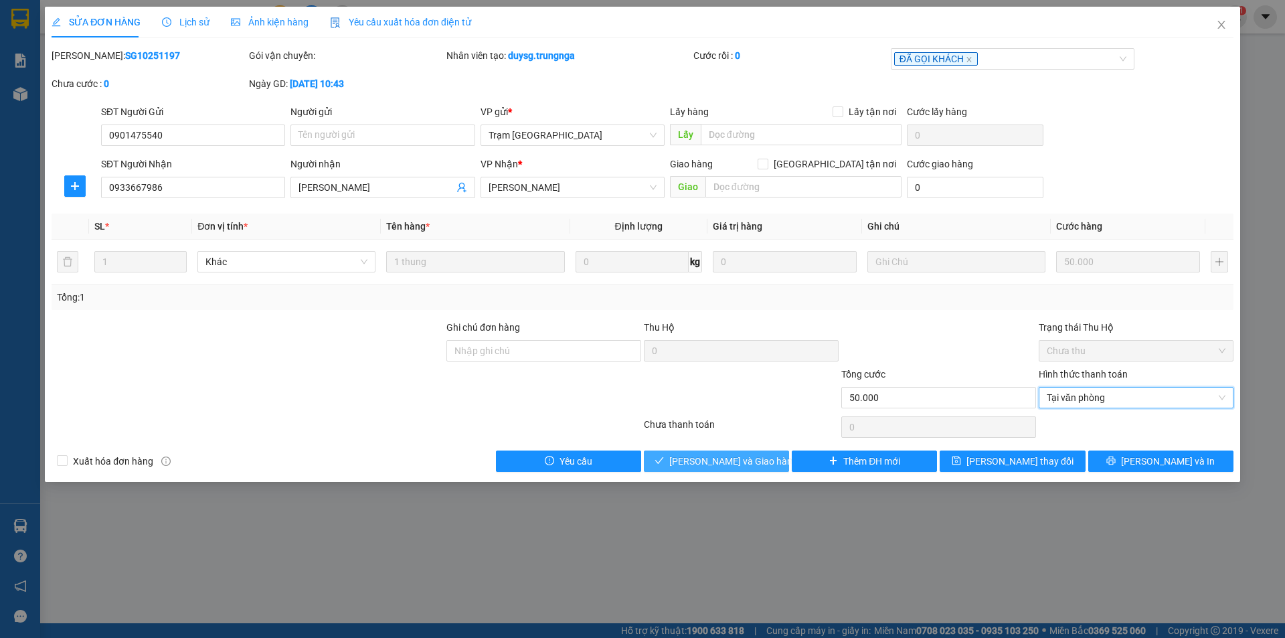
click at [737, 464] on span "Lưu và Giao hàng" at bounding box center [733, 461] width 128 height 15
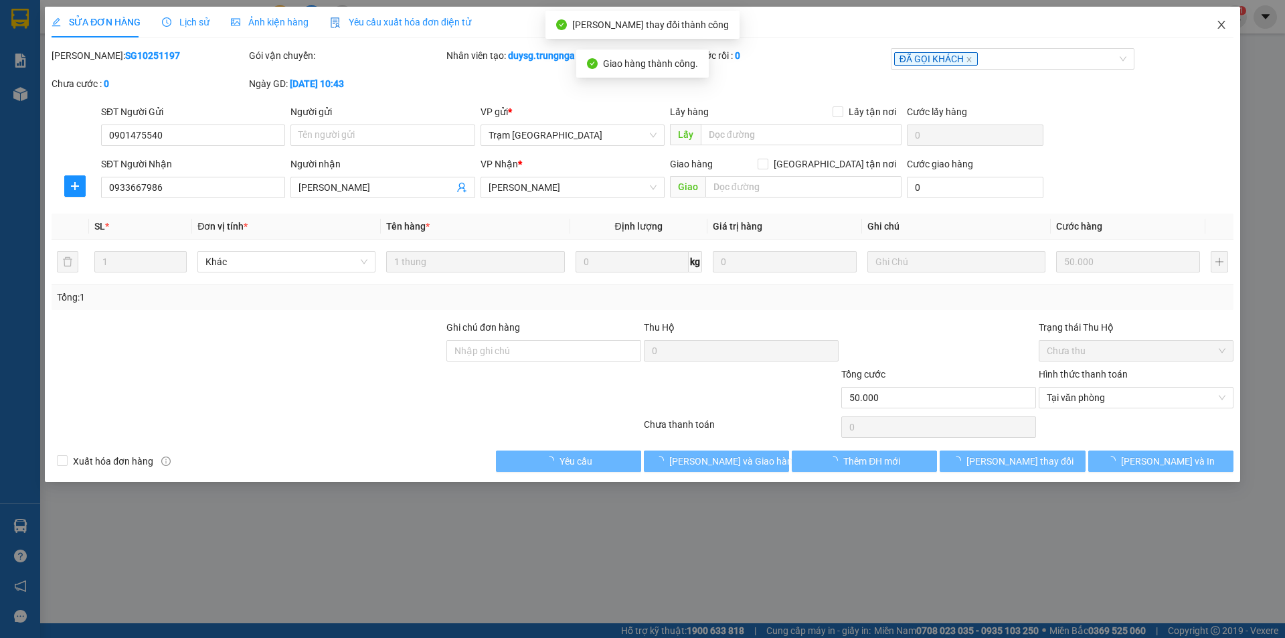
click at [1221, 23] on icon "close" at bounding box center [1221, 24] width 11 height 11
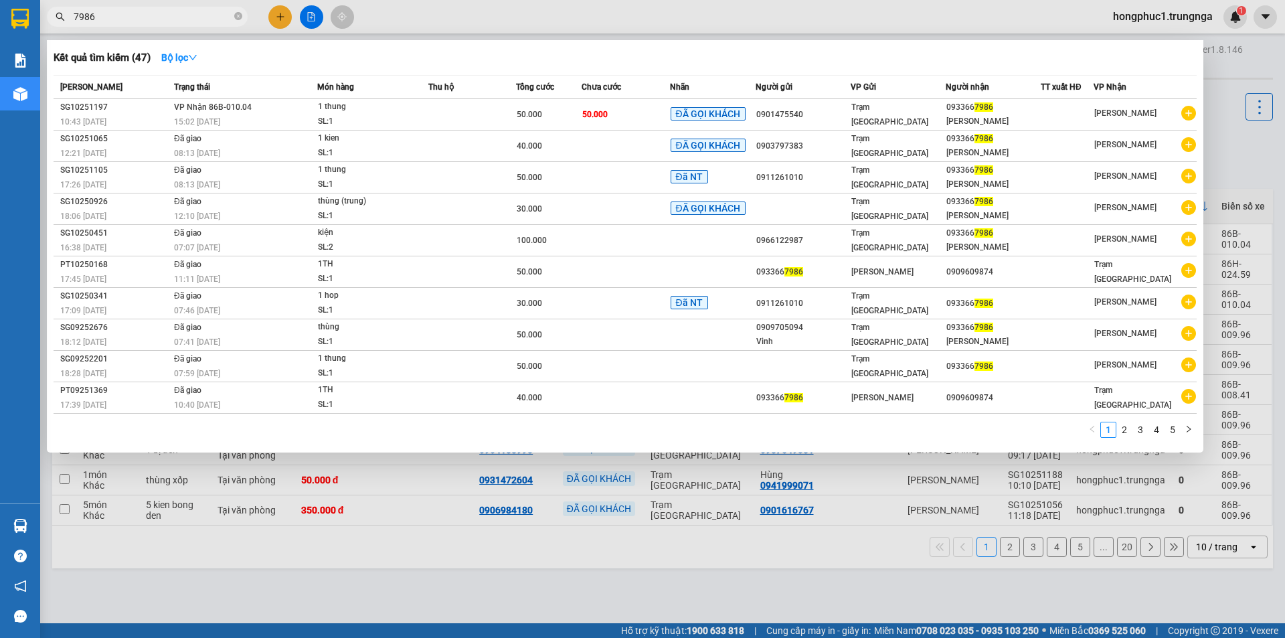
click at [142, 19] on input "7986" at bounding box center [153, 16] width 158 height 15
type input "7"
type input "430"
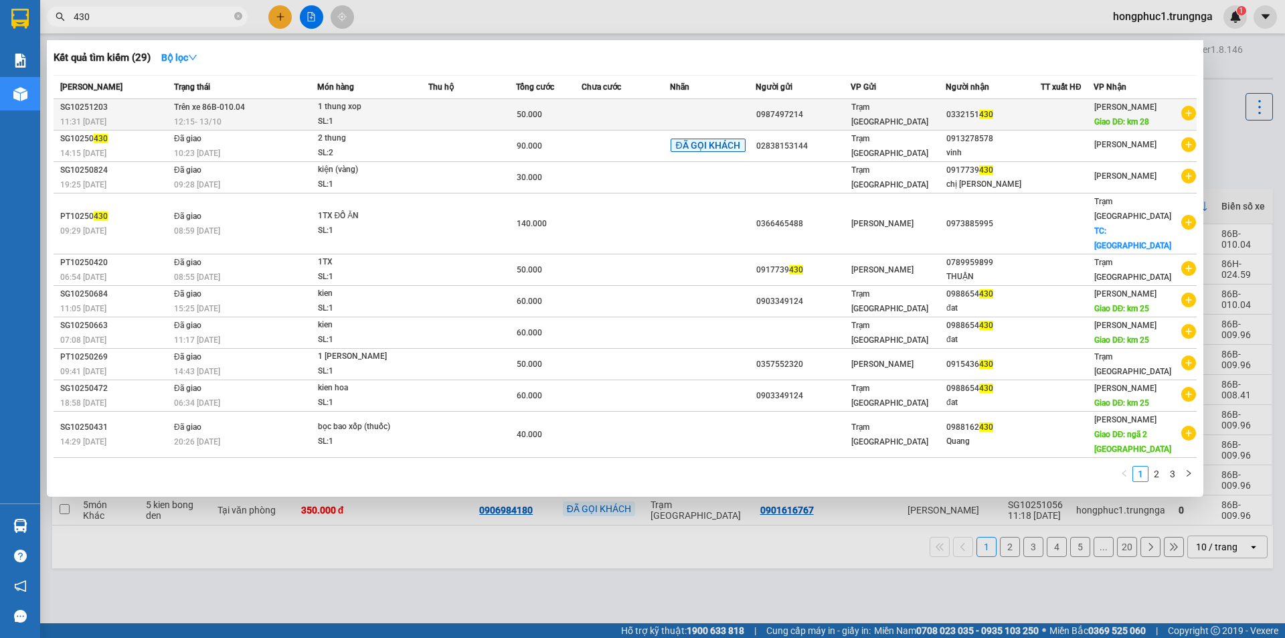
click at [1021, 115] on div "0332151 430" at bounding box center [993, 115] width 94 height 14
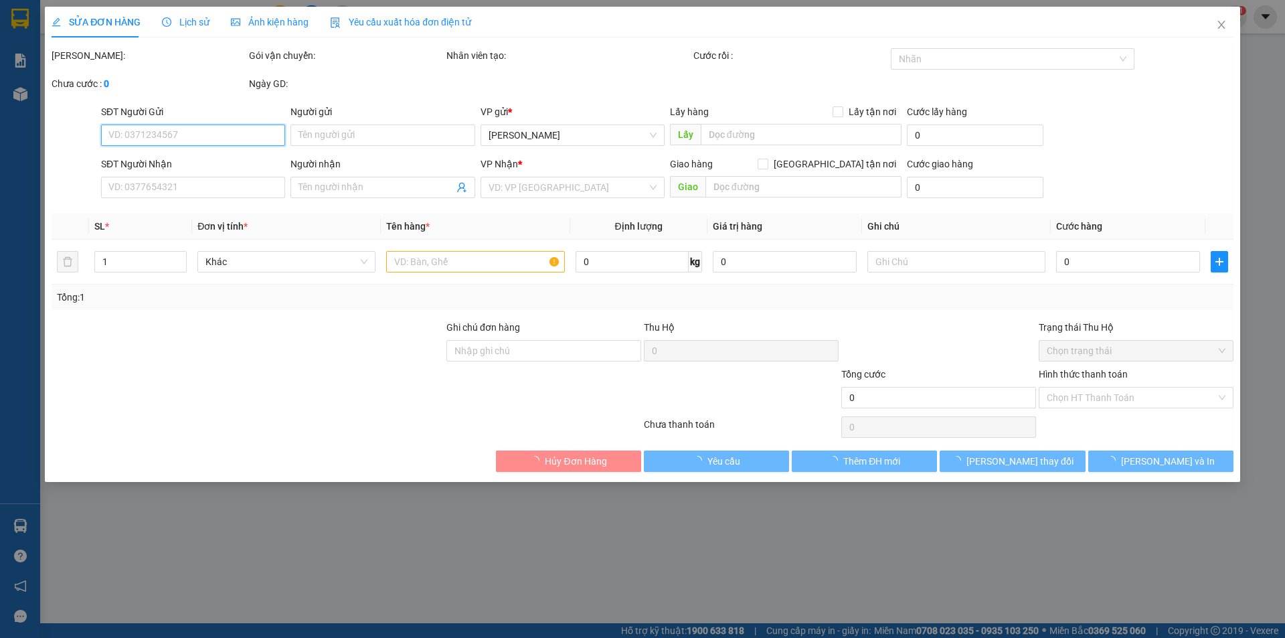
type input "0987497214"
type input "0332151430"
type input "km 28"
type input "50.000"
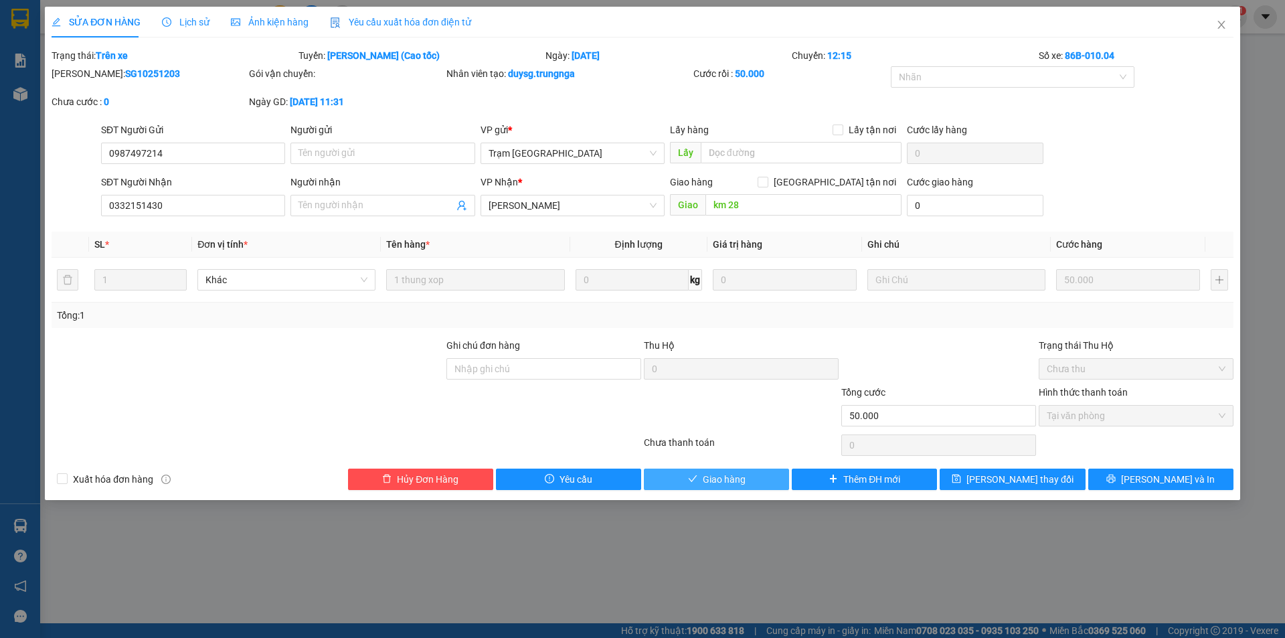
click at [748, 481] on button "Giao hàng" at bounding box center [716, 478] width 145 height 21
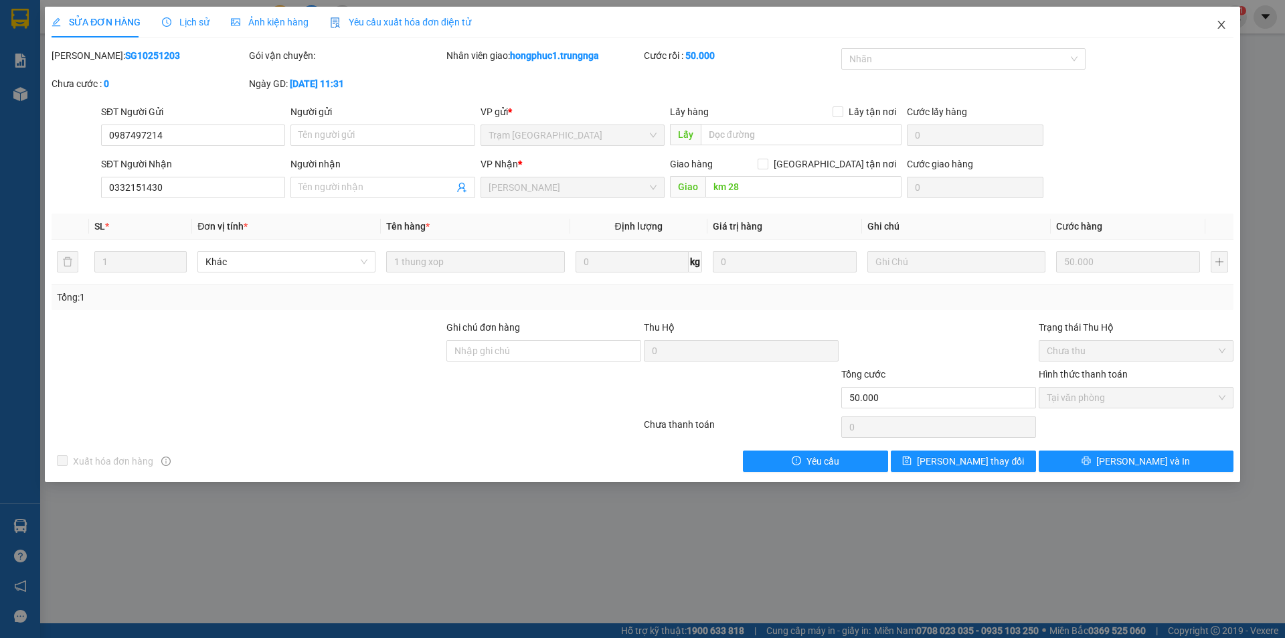
click at [1223, 23] on icon "close" at bounding box center [1220, 25] width 7 height 8
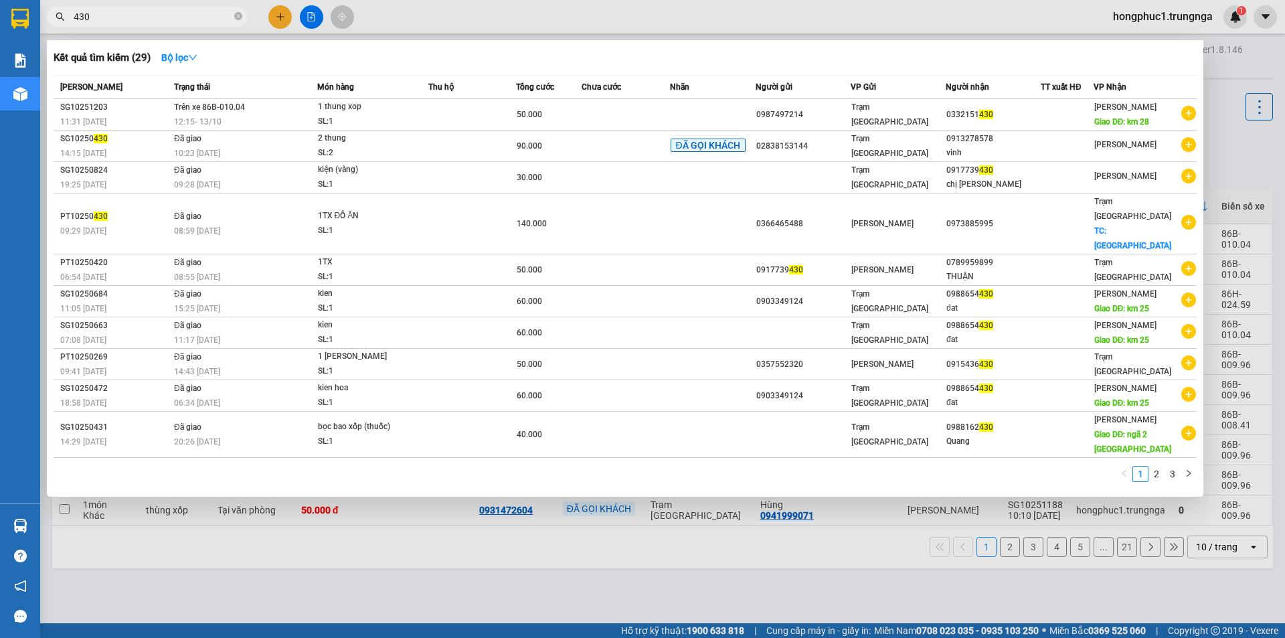
click at [140, 15] on input "430" at bounding box center [153, 16] width 158 height 15
type input "4"
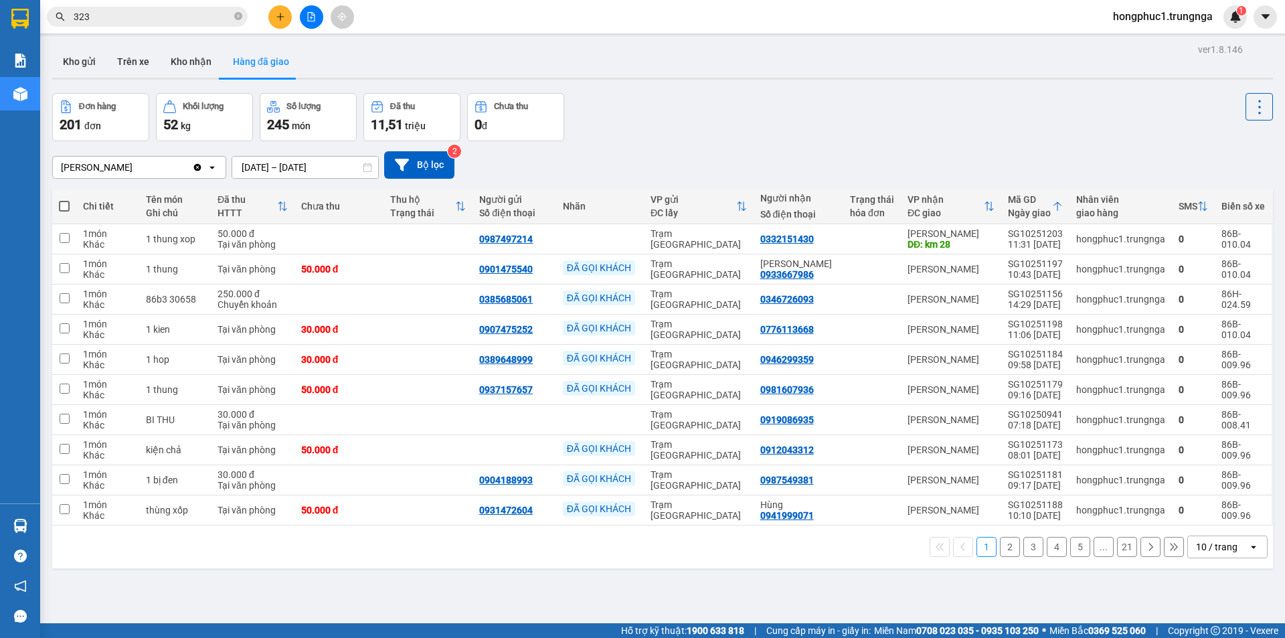
type input "323"
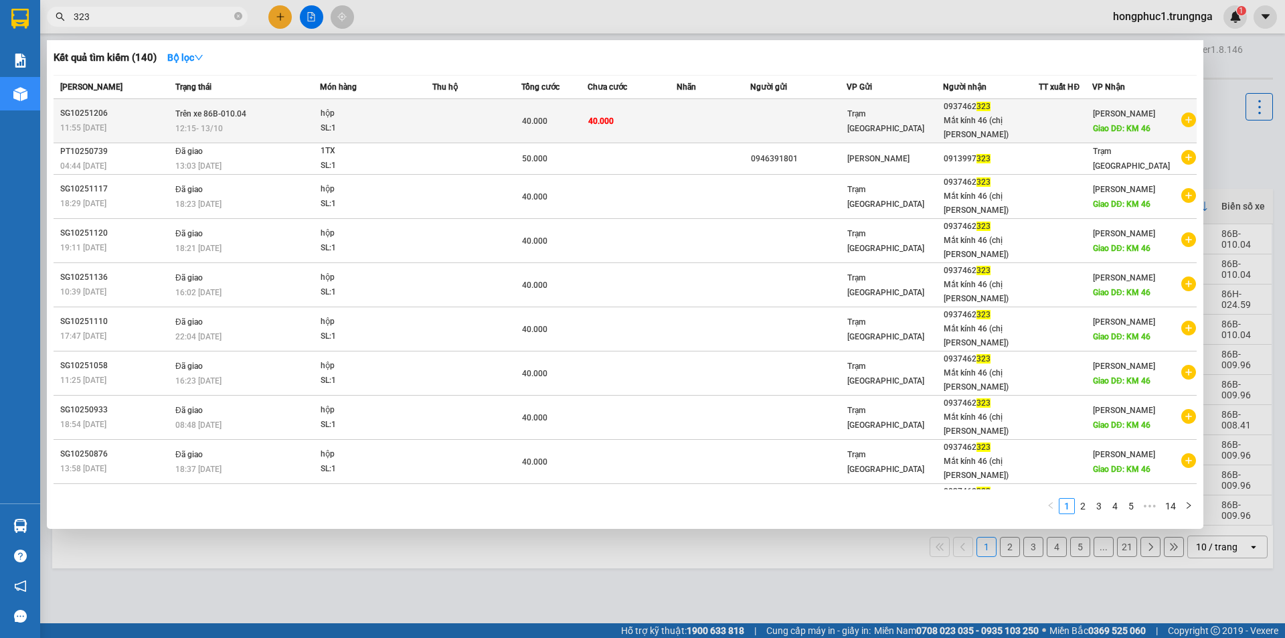
click at [741, 118] on td at bounding box center [714, 121] width 74 height 44
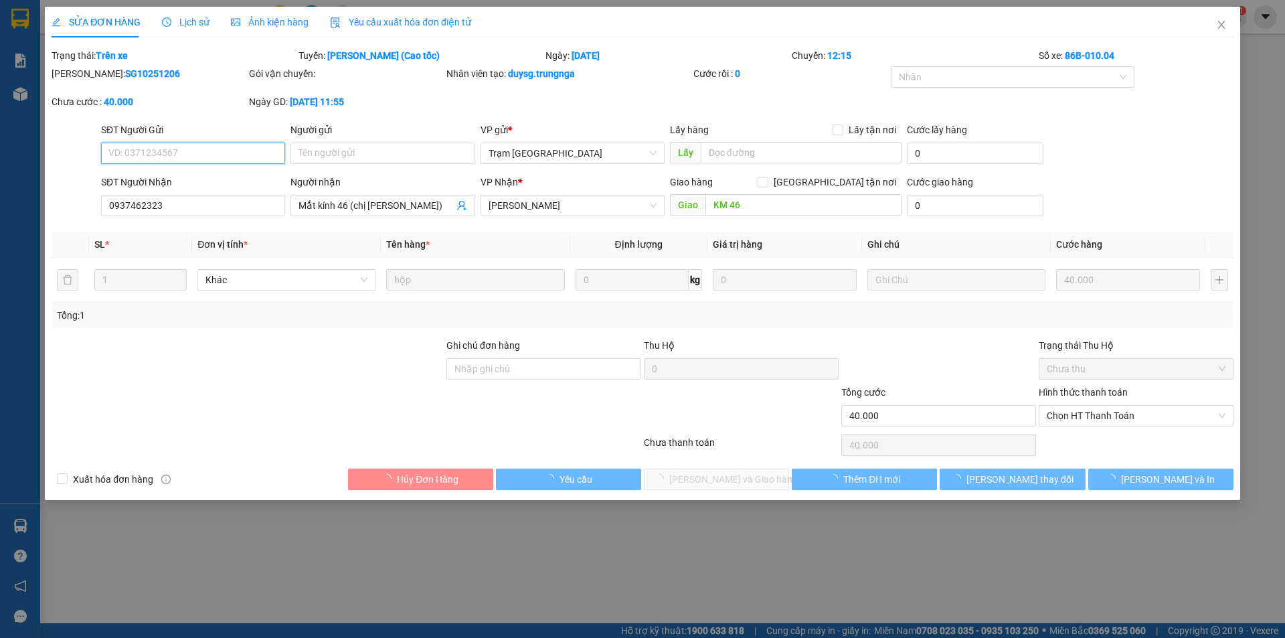
type input "0937462323"
type input "Mắt kính 46 (chị Phượng)"
type input "KM 46"
type input "40.000"
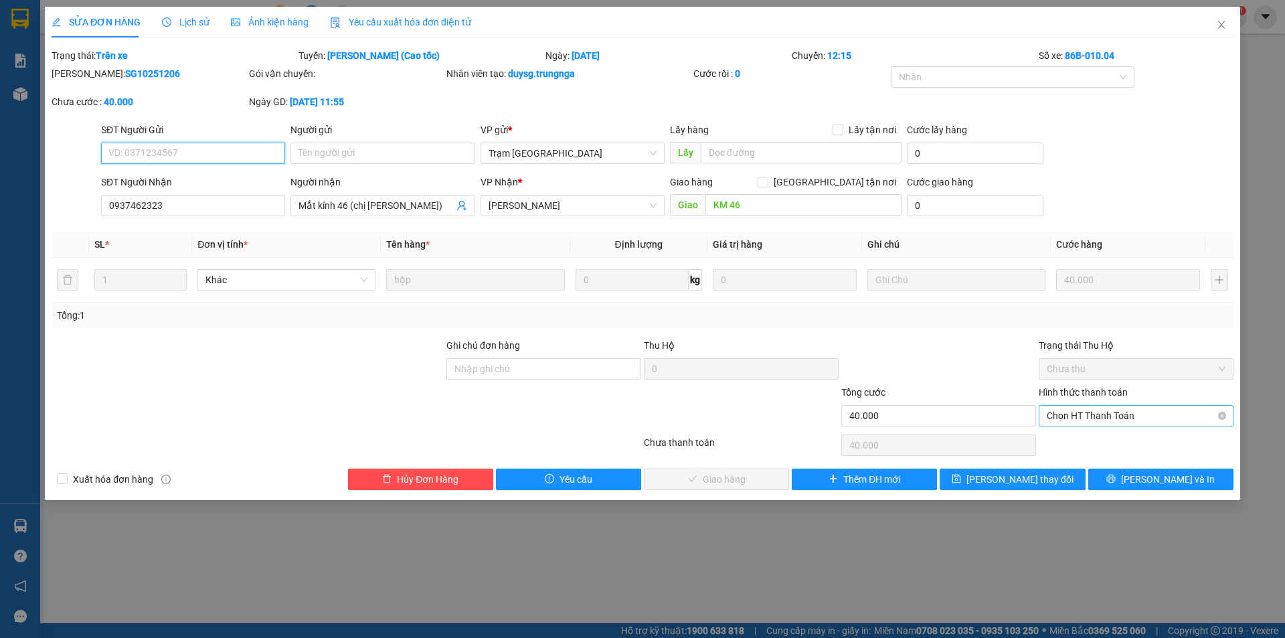
click at [1090, 417] on span "Chọn HT Thanh Toán" at bounding box center [1136, 416] width 179 height 20
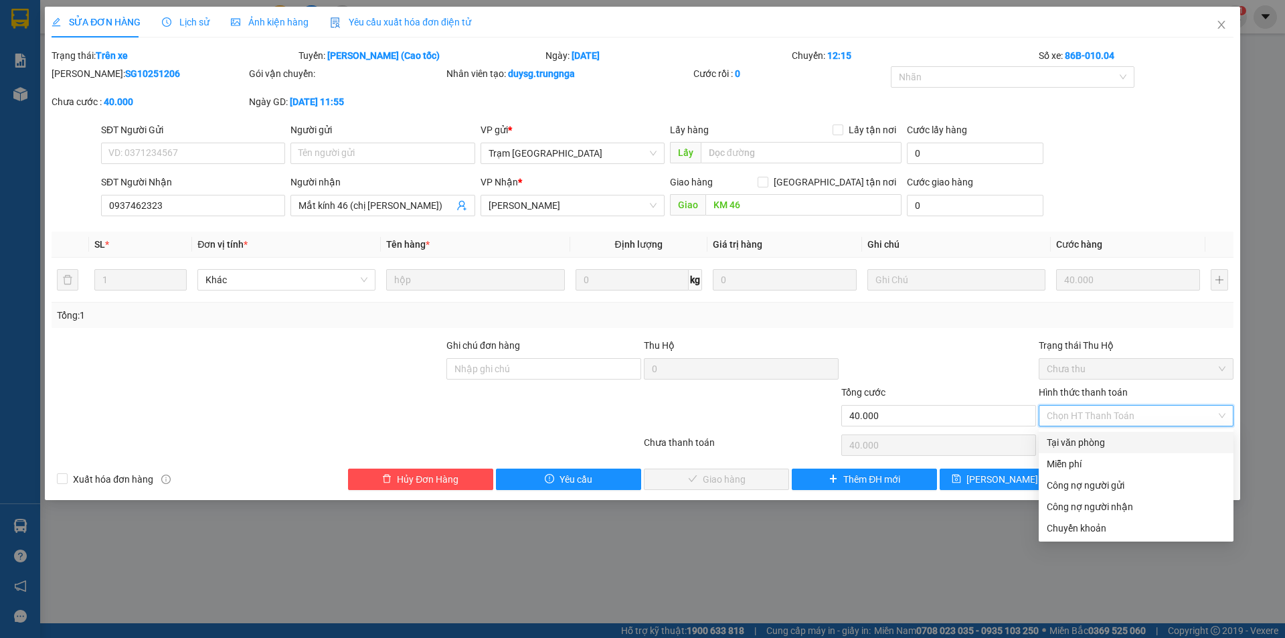
click at [1079, 446] on div "Tại văn phòng" at bounding box center [1136, 442] width 179 height 15
type input "0"
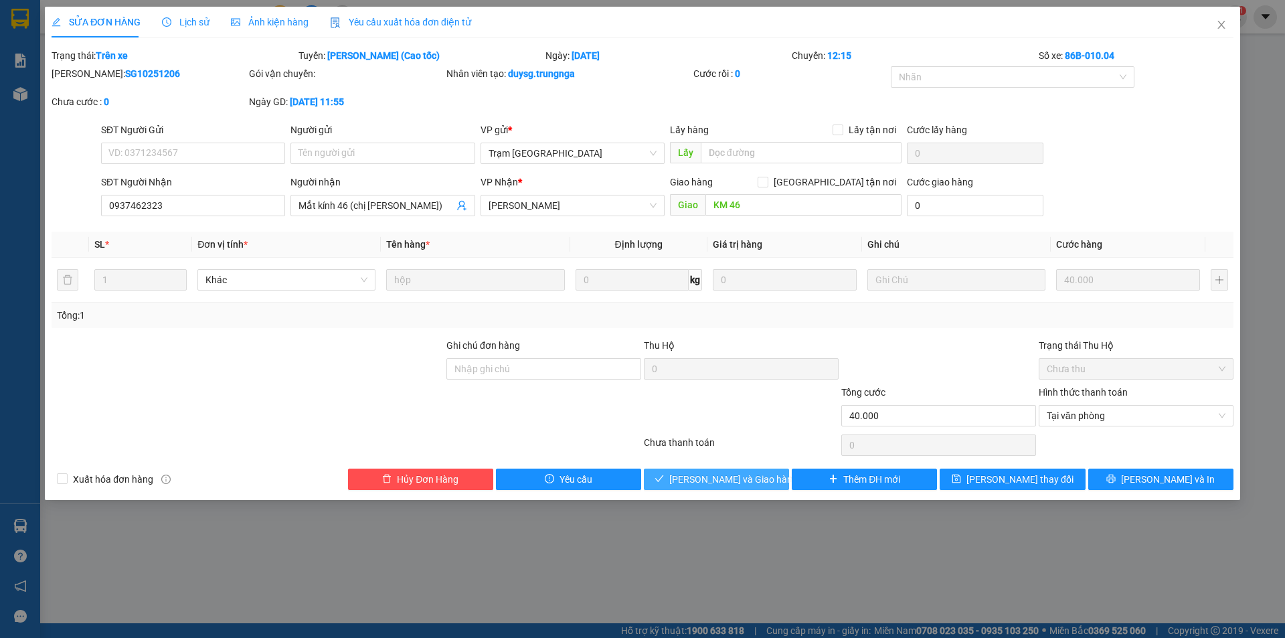
click at [711, 482] on span "Lưu và Giao hàng" at bounding box center [733, 479] width 128 height 15
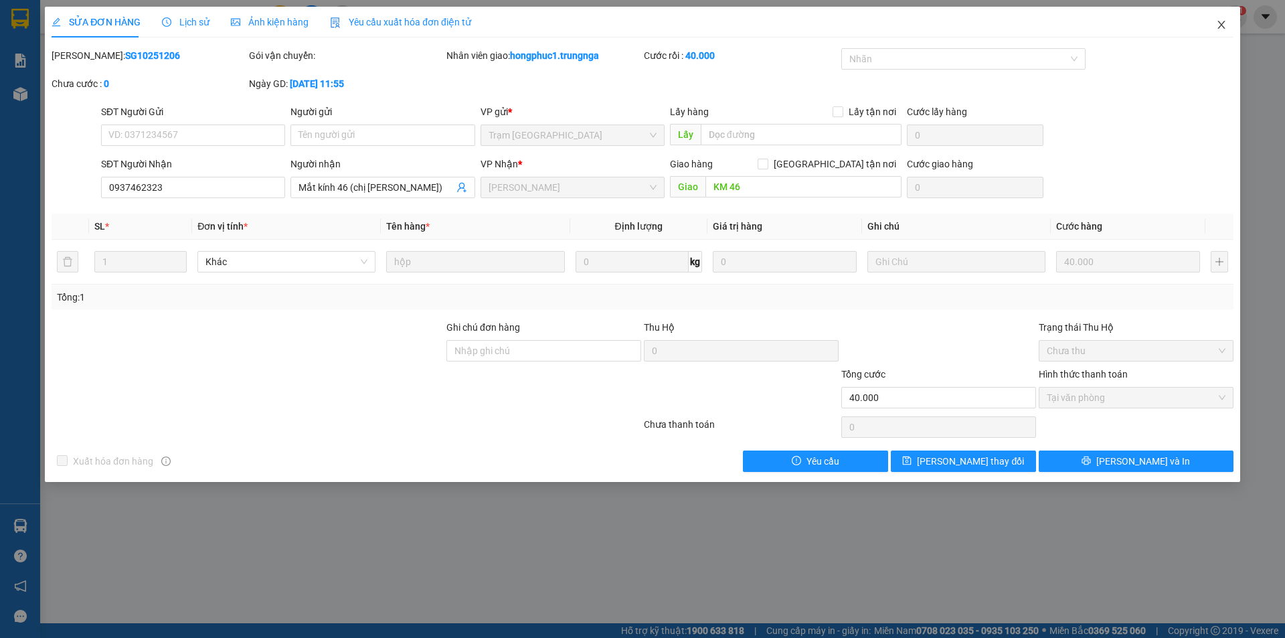
click at [1224, 26] on icon "close" at bounding box center [1221, 24] width 11 height 11
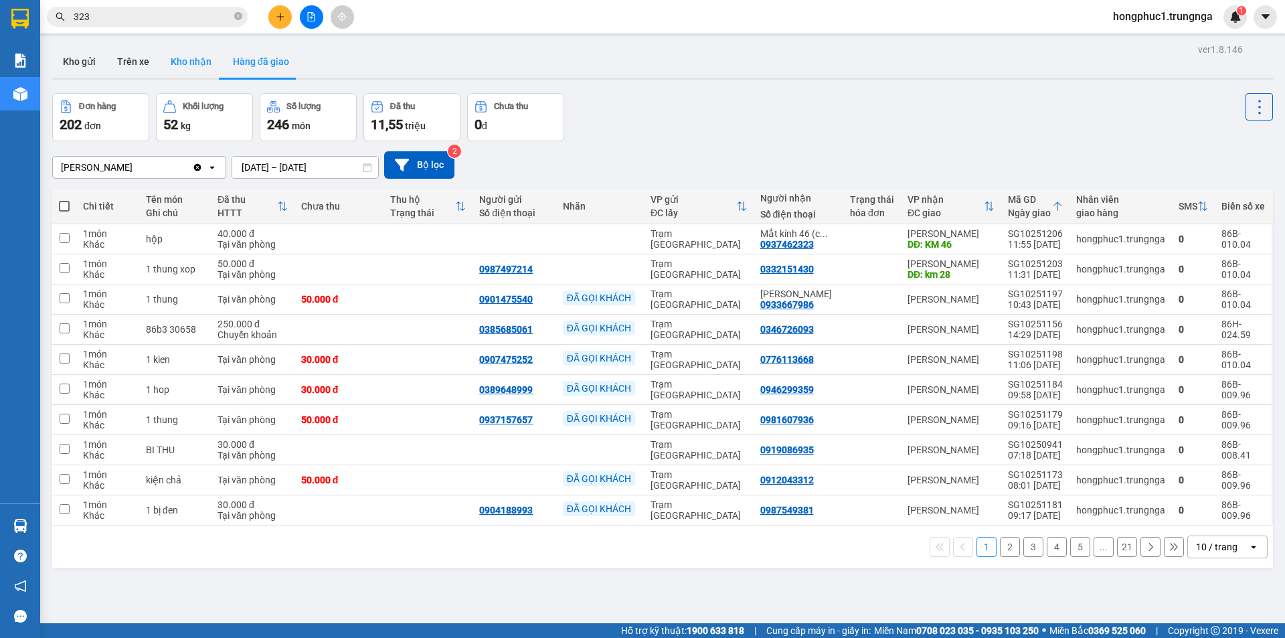
click at [193, 64] on button "Kho nhận" at bounding box center [191, 62] width 62 height 32
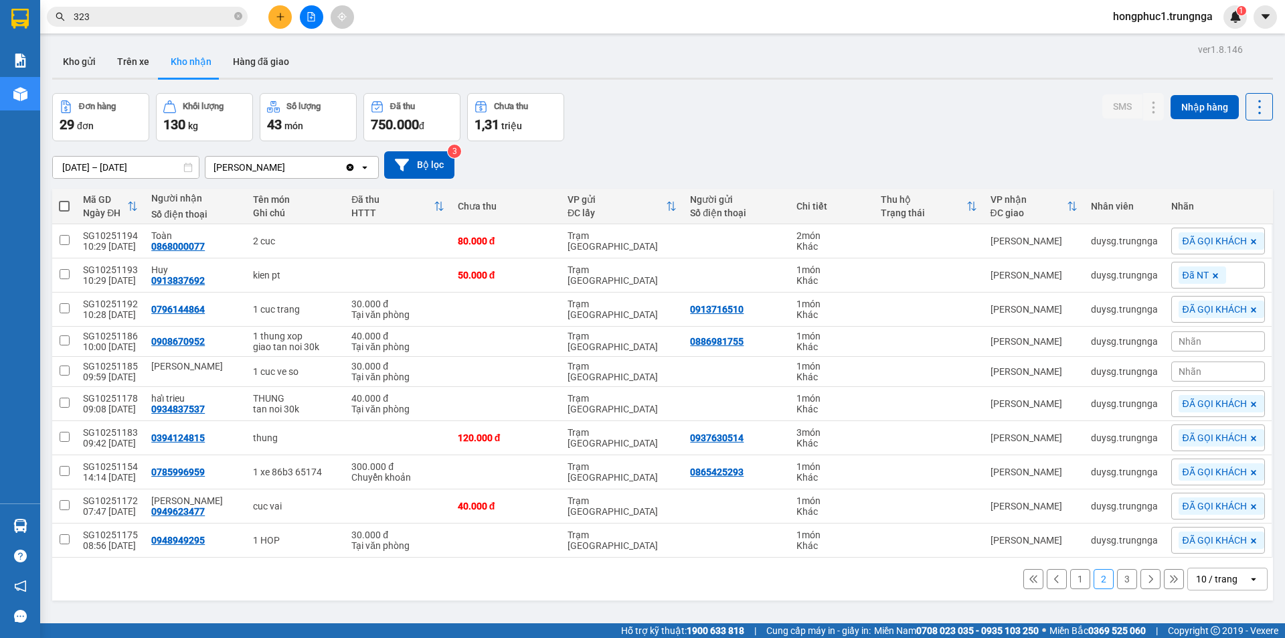
click at [1029, 580] on icon at bounding box center [1033, 578] width 9 height 9
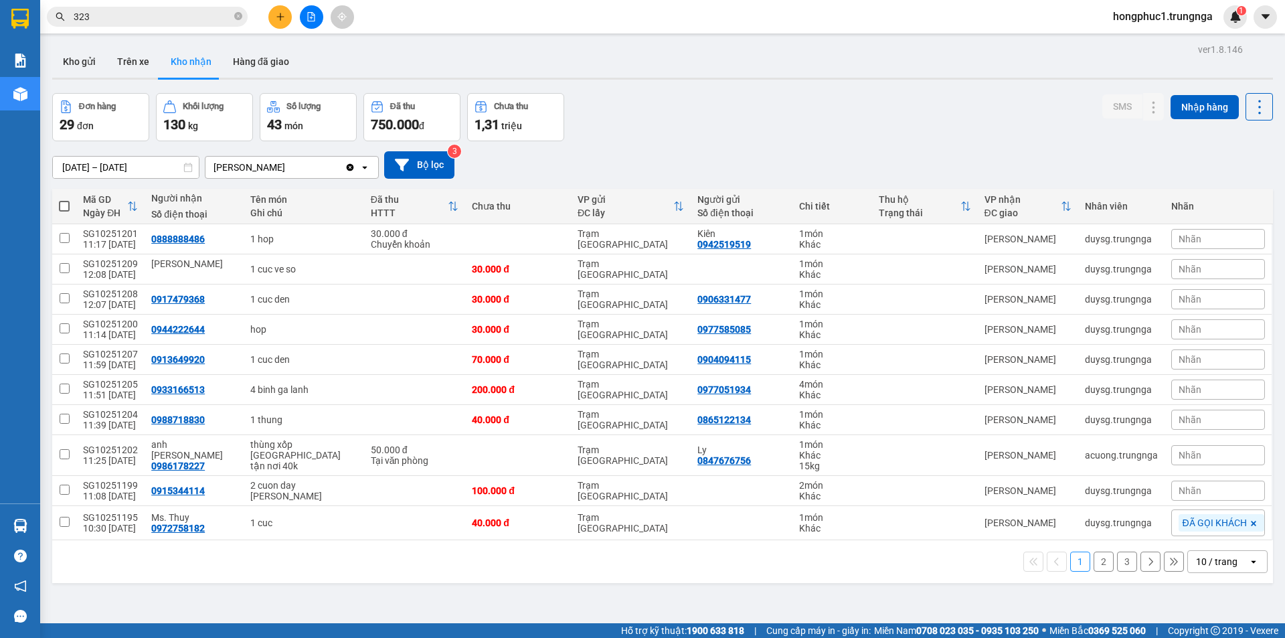
click at [1207, 246] on div "Nhãn" at bounding box center [1218, 239] width 94 height 20
click at [1124, 327] on div "ĐÃ GỌI KHÁCH" at bounding box center [1120, 326] width 72 height 17
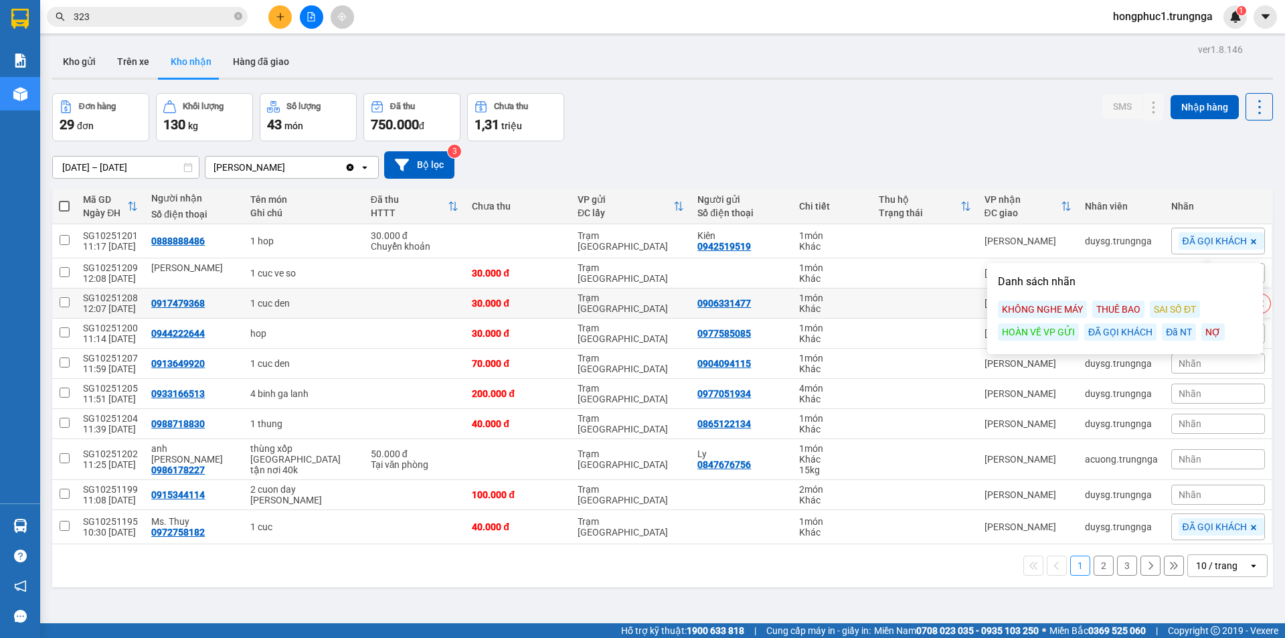
click at [835, 302] on div "1 món" at bounding box center [832, 297] width 66 height 11
checkbox input "true"
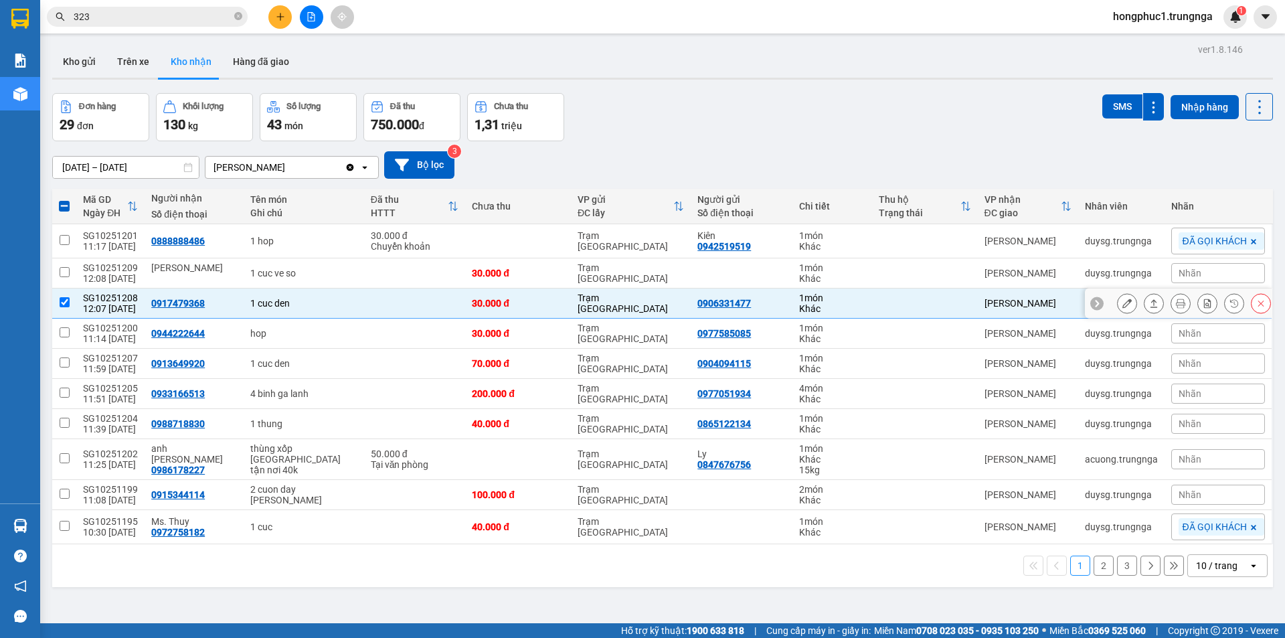
click at [1092, 305] on icon at bounding box center [1096, 302] width 9 height 9
click at [1203, 309] on div "Nhãn" at bounding box center [1218, 303] width 94 height 20
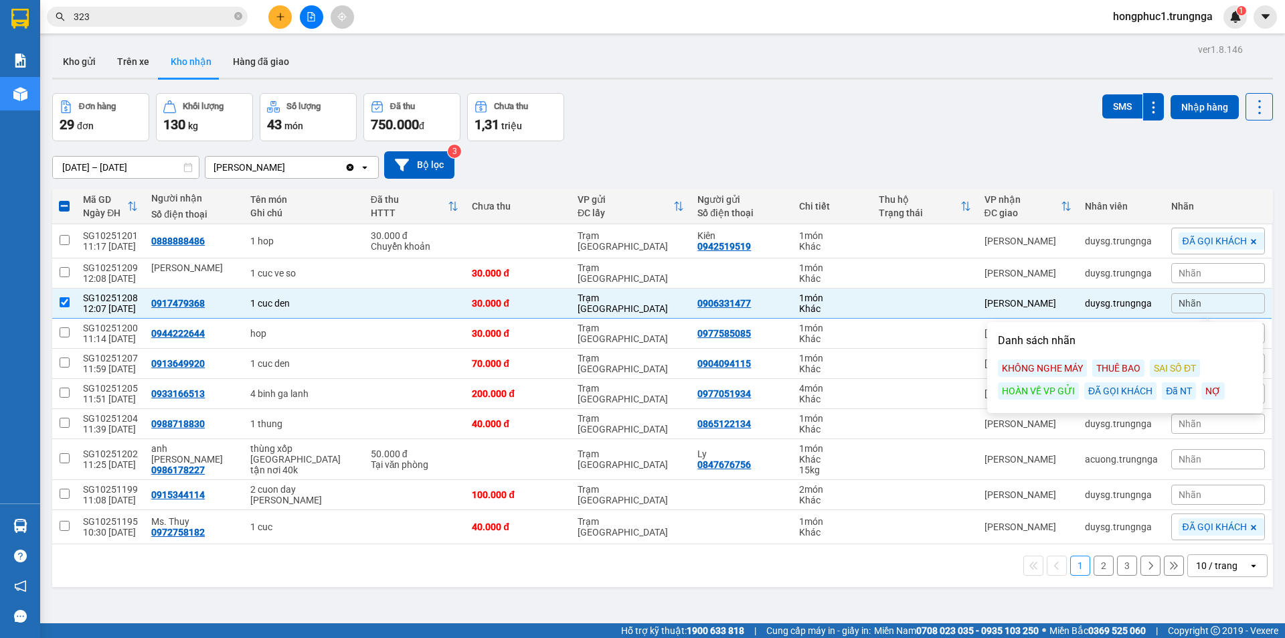
click at [1124, 391] on div "ĐÃ GỌI KHÁCH" at bounding box center [1120, 390] width 72 height 17
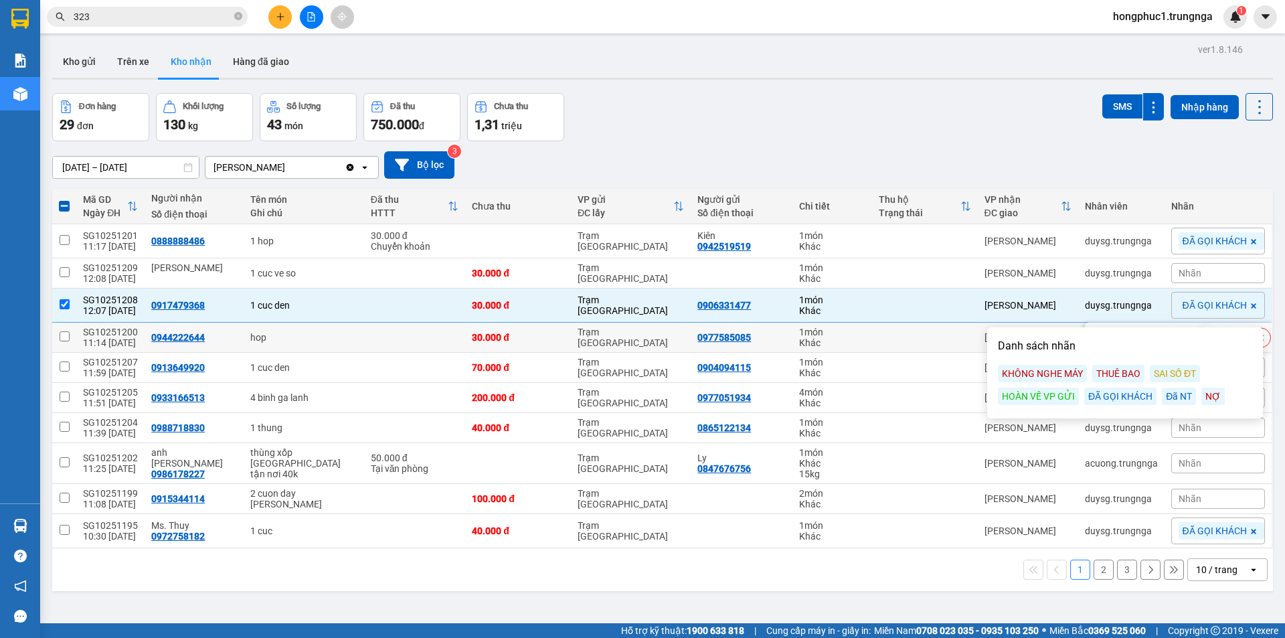
click at [883, 342] on td at bounding box center [925, 338] width 106 height 30
checkbox input "true"
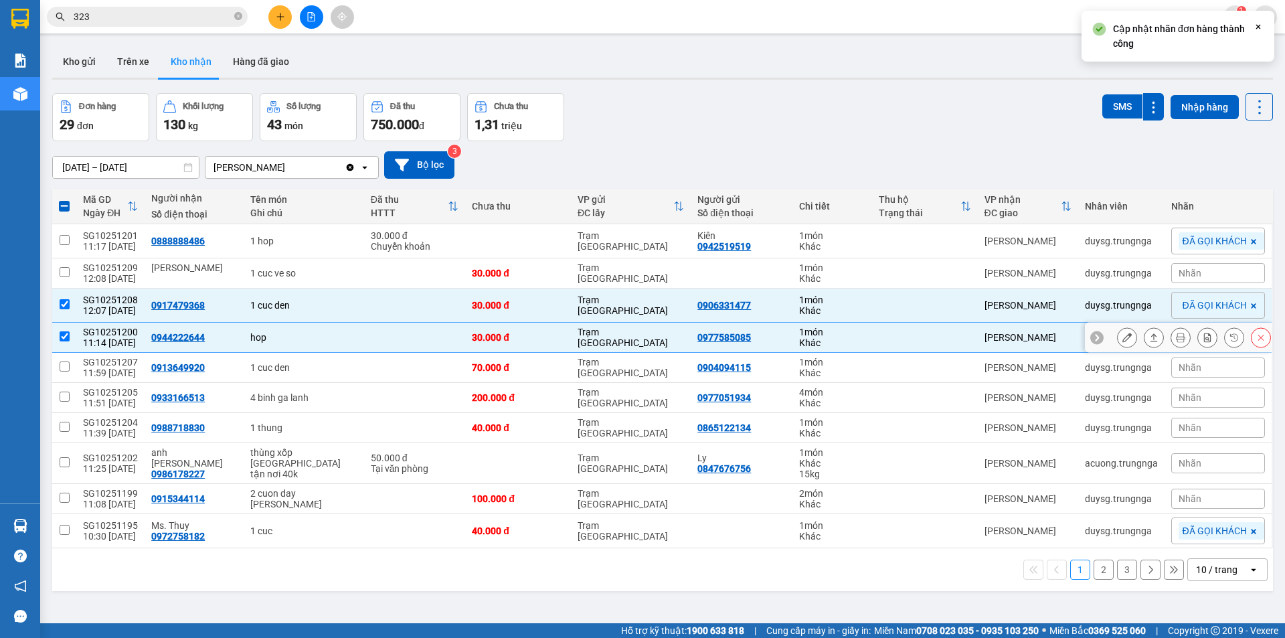
click at [1095, 340] on icon at bounding box center [1097, 337] width 4 height 7
click at [1192, 337] on div "Nhãn" at bounding box center [1218, 337] width 94 height 20
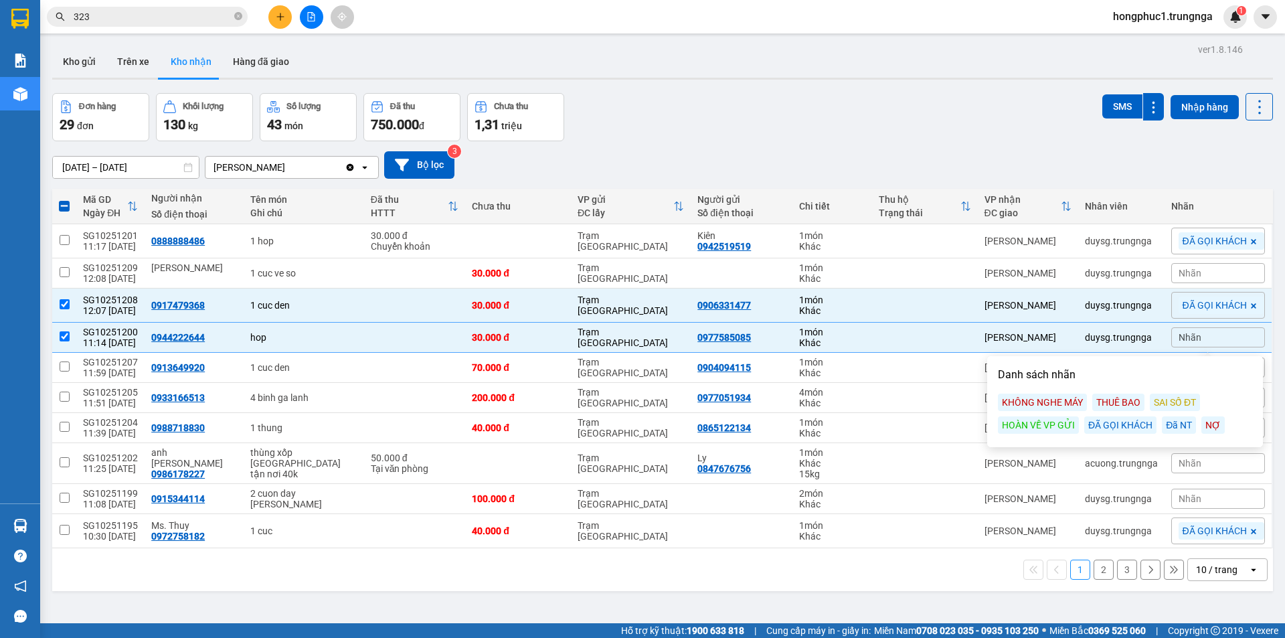
click at [1127, 426] on div "ĐÃ GỌI KHÁCH" at bounding box center [1120, 424] width 72 height 17
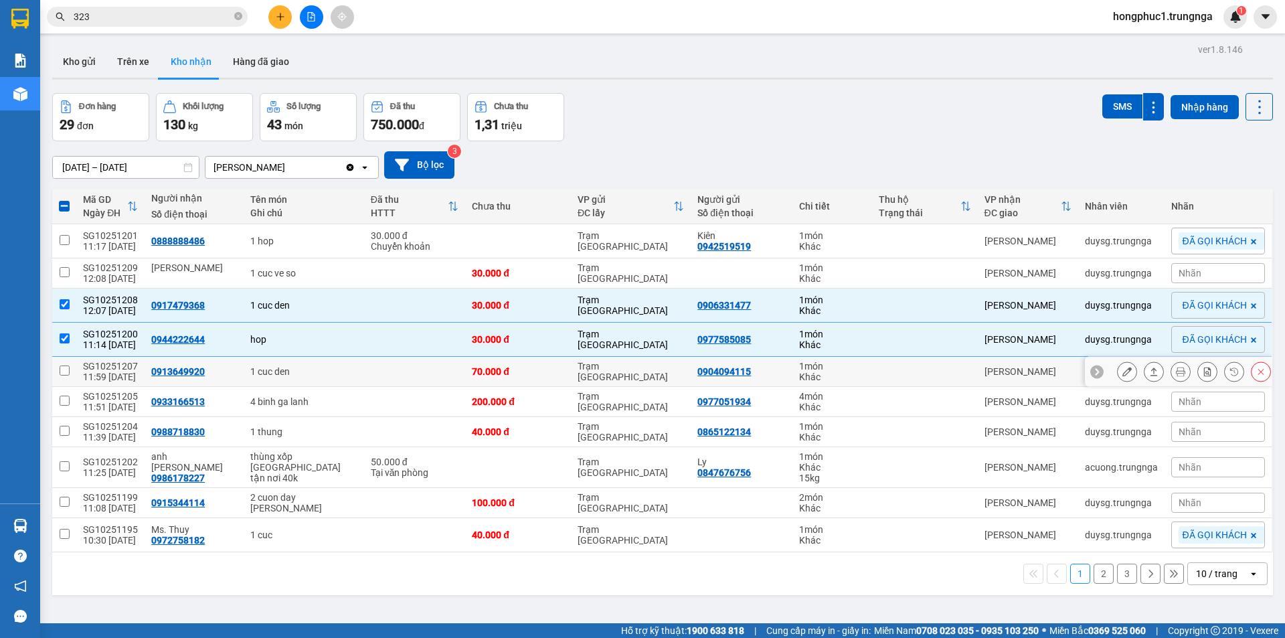
click at [855, 371] on td "1 món Khác" at bounding box center [832, 372] width 80 height 30
checkbox input "true"
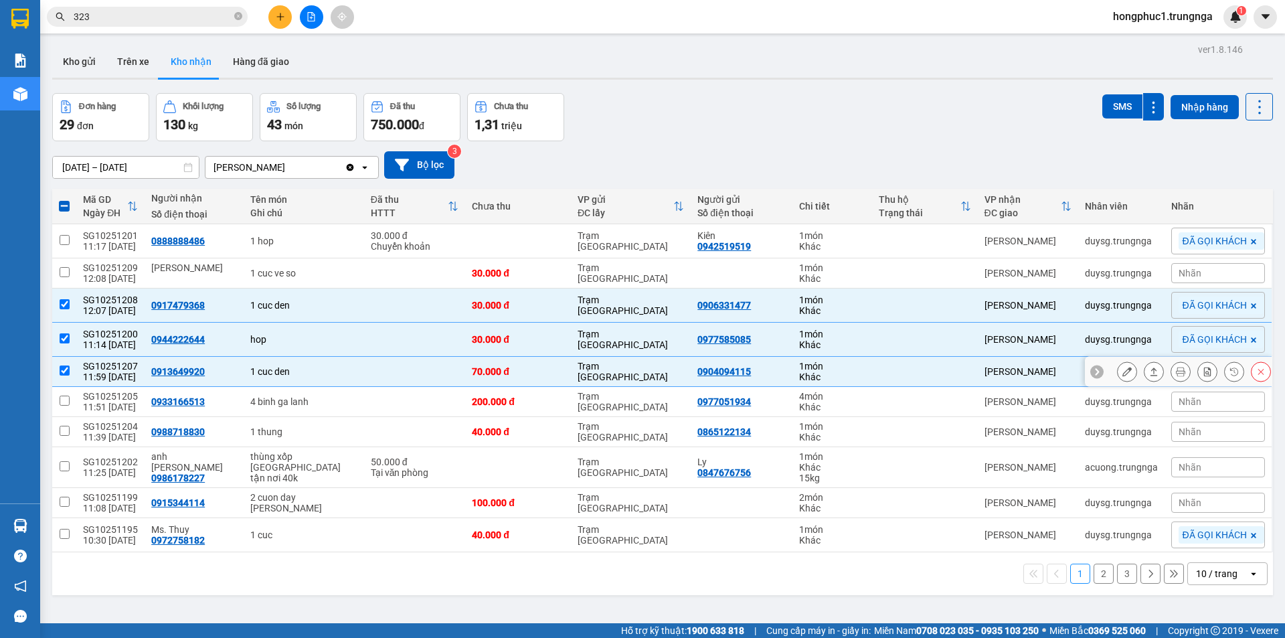
drag, startPoint x: 1087, startPoint y: 371, endPoint x: 1102, endPoint y: 370, distance: 14.7
click at [1095, 370] on icon at bounding box center [1097, 371] width 4 height 7
click at [1233, 379] on div "Nhãn" at bounding box center [1218, 371] width 94 height 20
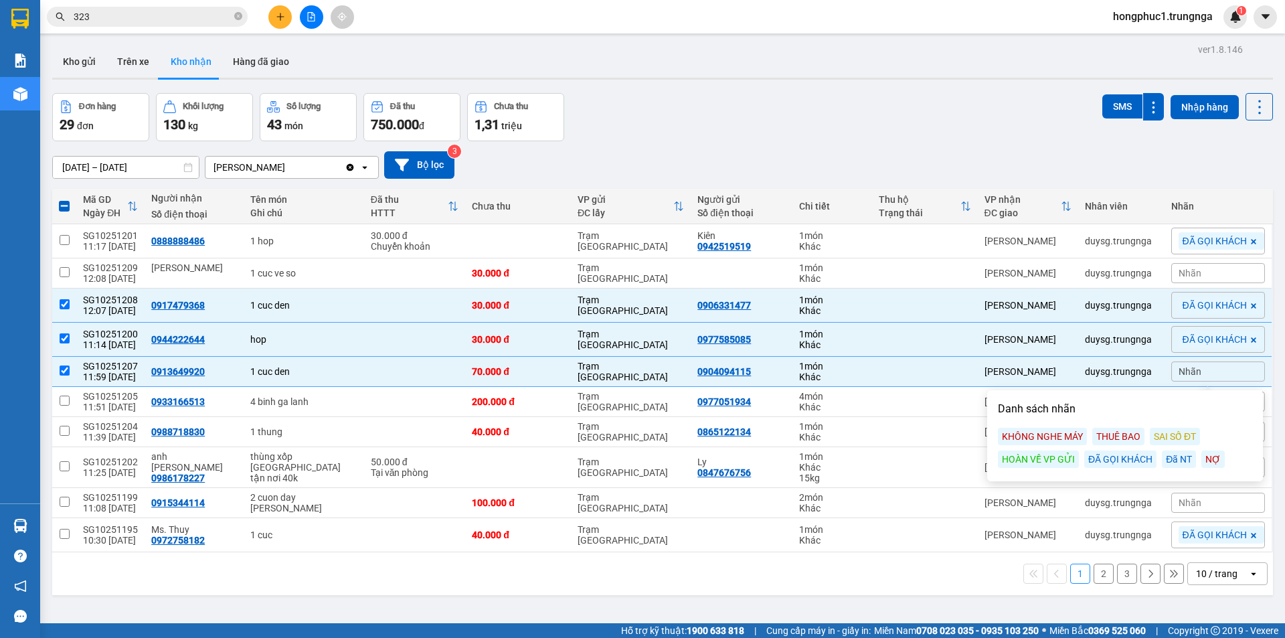
click at [1071, 434] on div "KHÔNG NGHE MÁY" at bounding box center [1042, 436] width 89 height 17
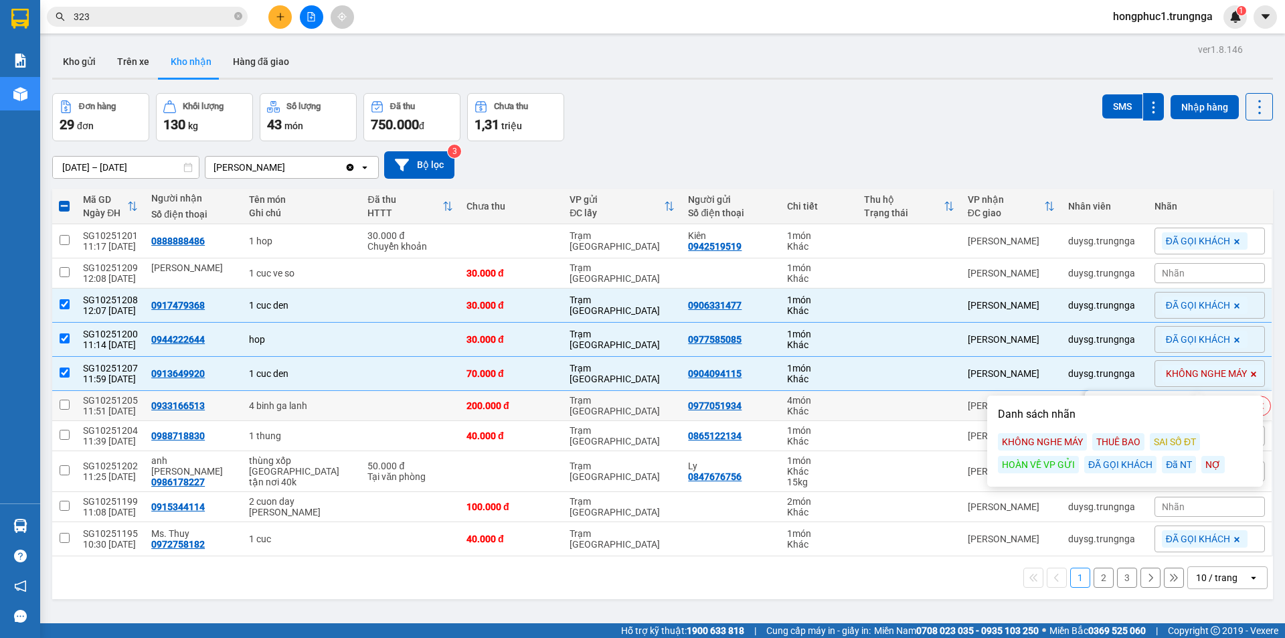
click at [895, 402] on td at bounding box center [908, 406] width 103 height 30
checkbox input "true"
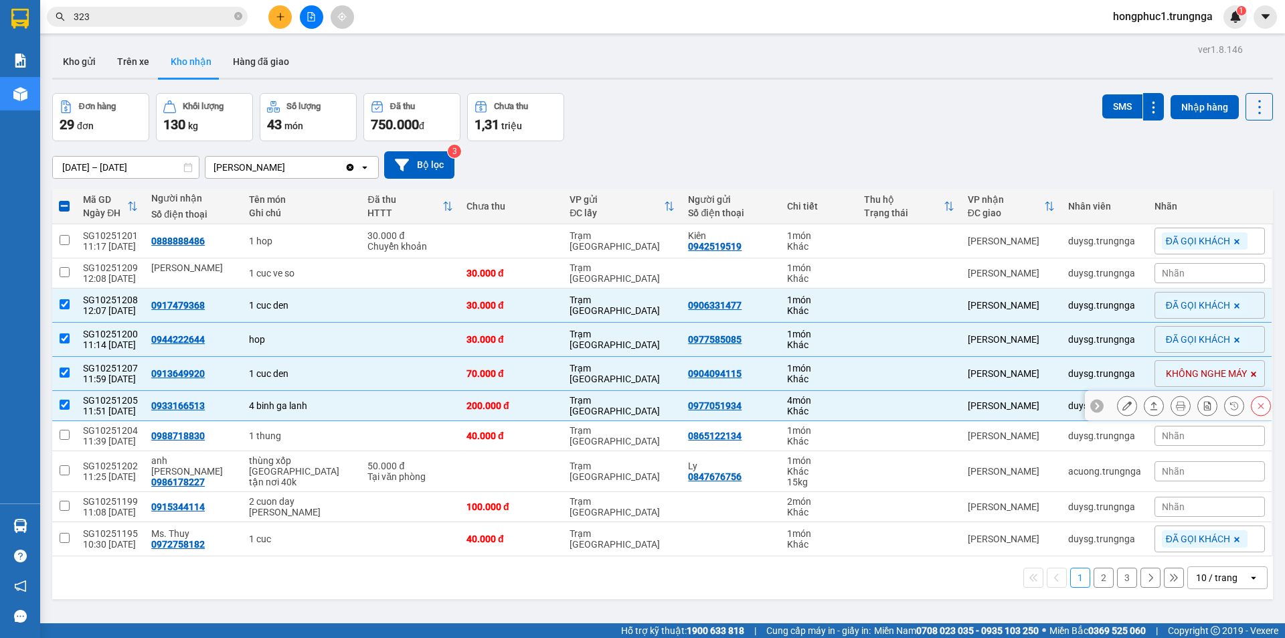
click at [1092, 404] on icon at bounding box center [1096, 405] width 9 height 9
click at [1183, 414] on div "Nhãn" at bounding box center [1209, 406] width 110 height 20
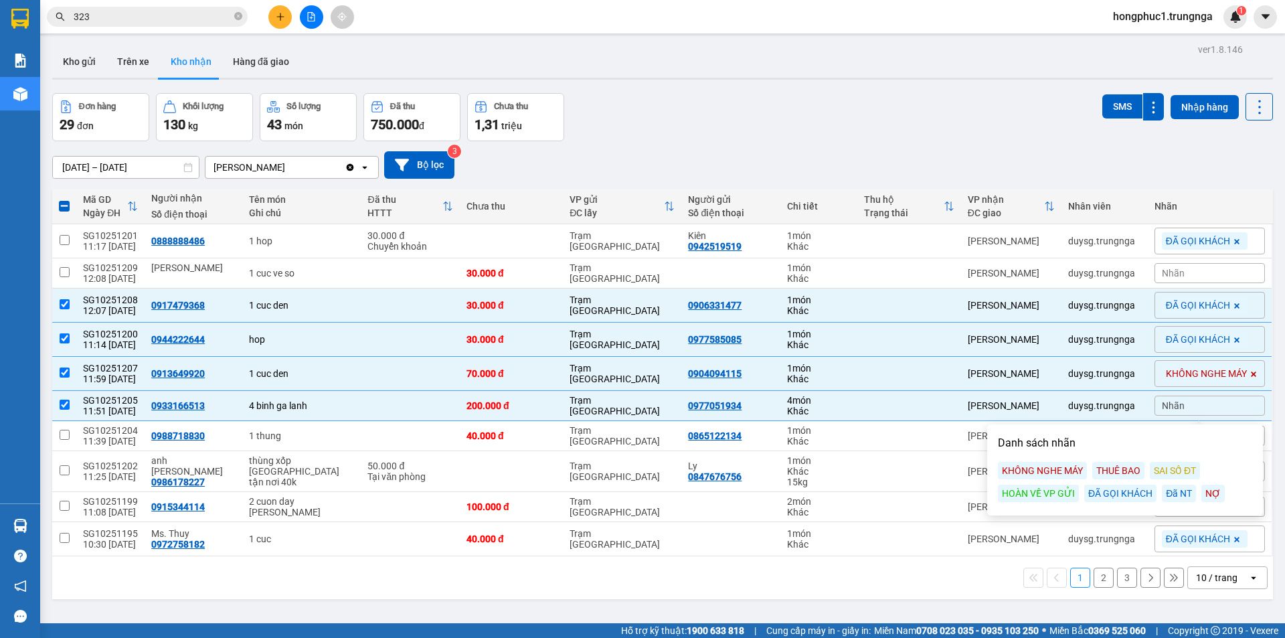
click at [1129, 497] on div "ĐÃ GỌI KHÁCH" at bounding box center [1120, 493] width 72 height 17
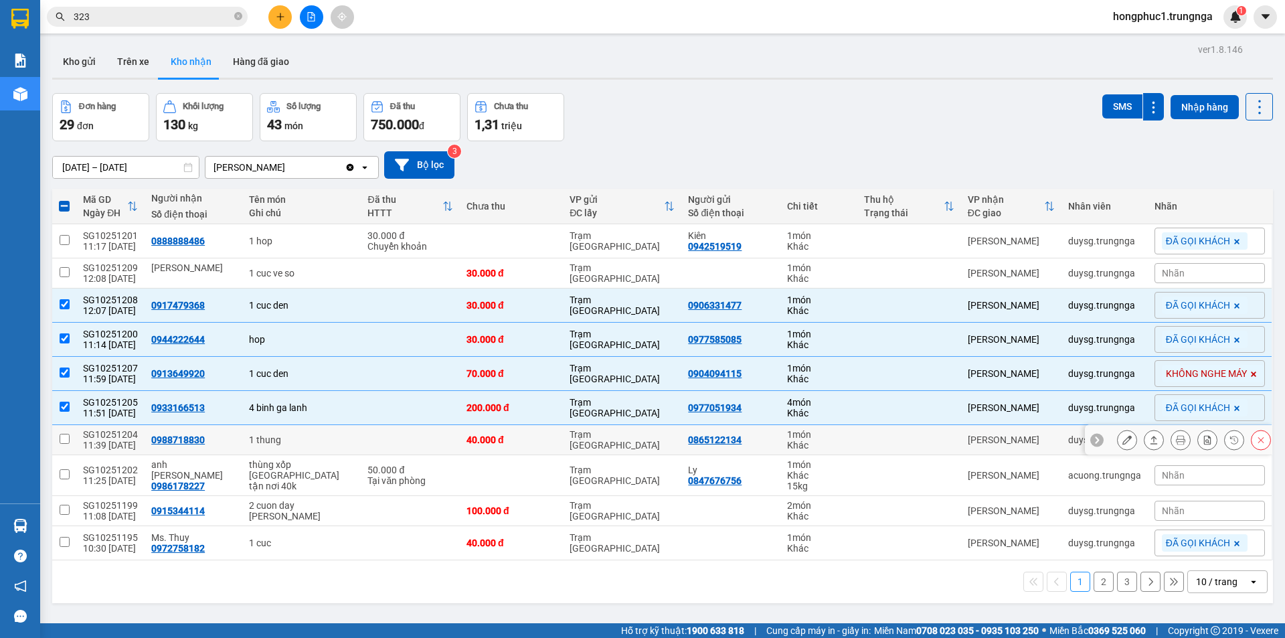
click at [915, 440] on td at bounding box center [908, 440] width 103 height 30
checkbox input "true"
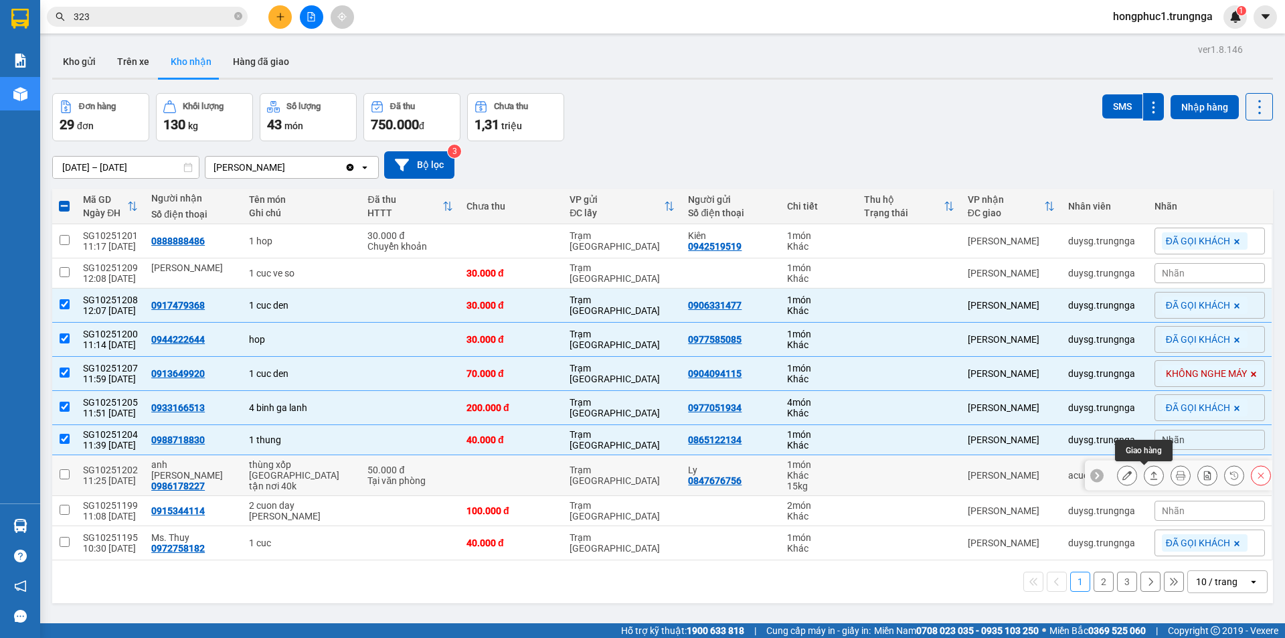
click at [1149, 477] on icon at bounding box center [1153, 474] width 9 height 9
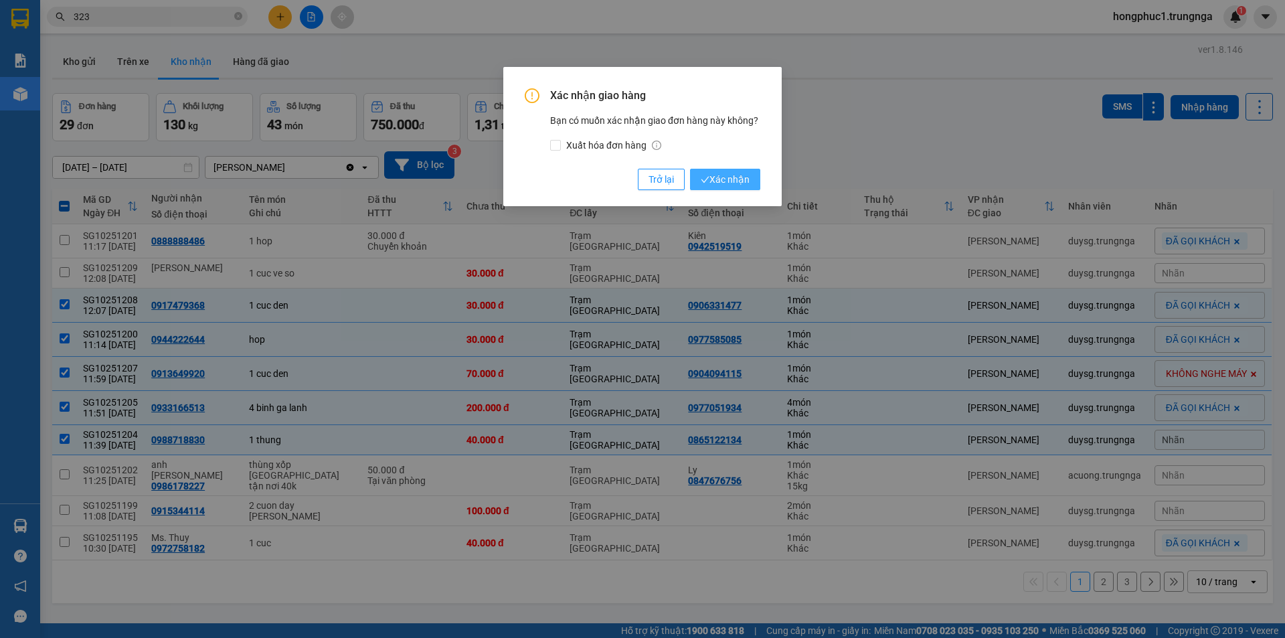
click at [720, 179] on span "Xác nhận" at bounding box center [725, 179] width 49 height 15
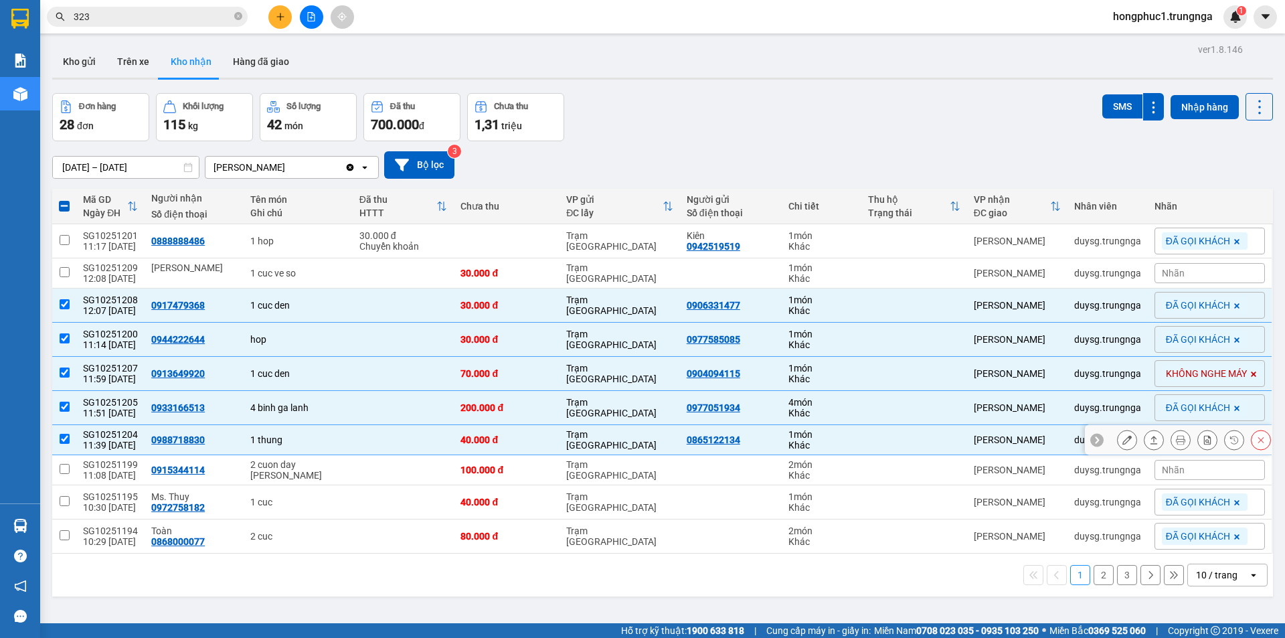
click at [1092, 440] on icon at bounding box center [1096, 439] width 9 height 9
click at [1211, 444] on div "Nhãn" at bounding box center [1209, 440] width 110 height 20
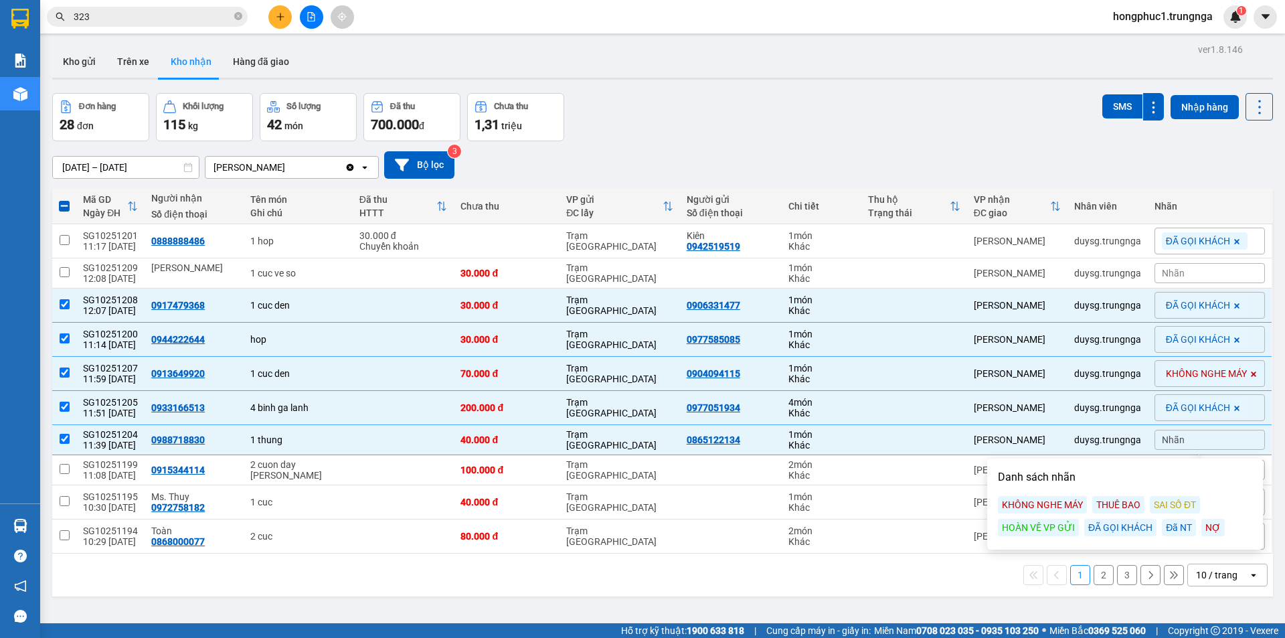
click at [1116, 525] on div "ĐÃ GỌI KHÁCH" at bounding box center [1120, 527] width 72 height 17
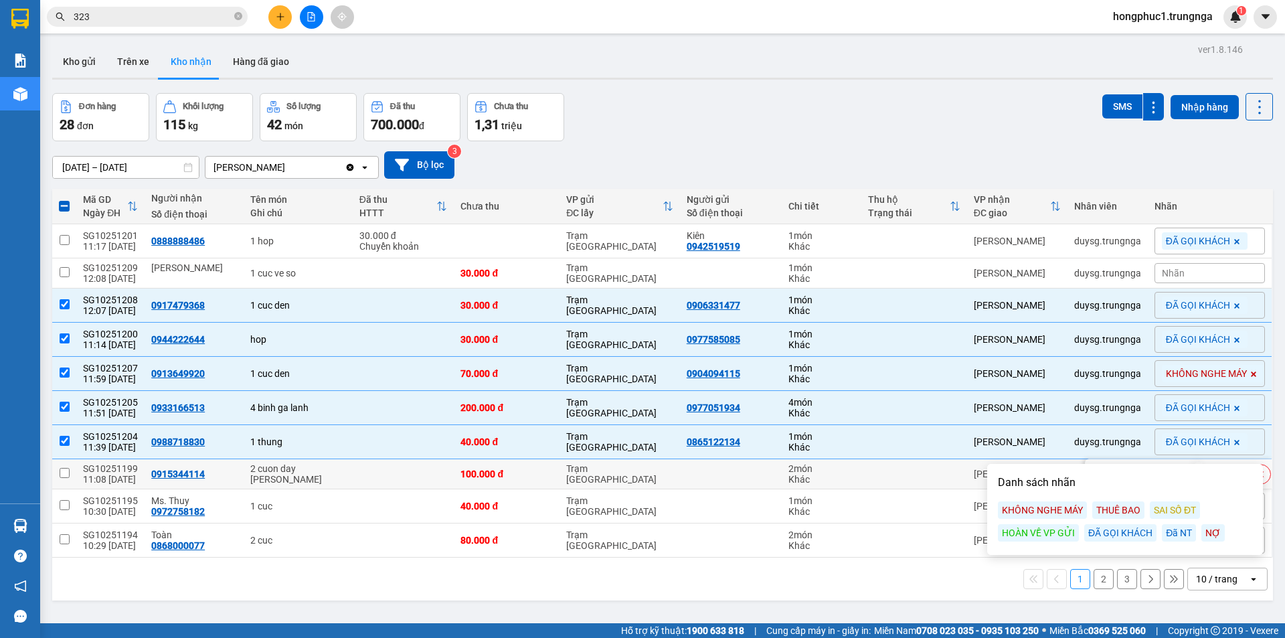
click at [949, 481] on td at bounding box center [914, 474] width 106 height 30
checkbox input "true"
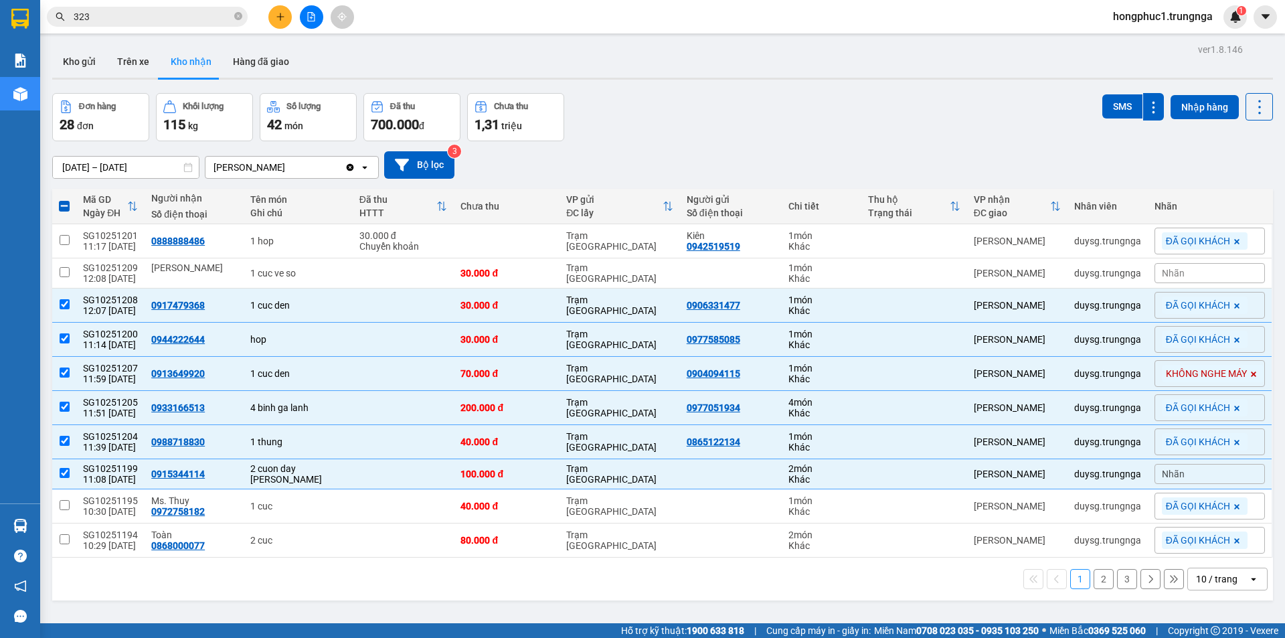
click at [1188, 471] on div "Nhãn" at bounding box center [1209, 474] width 110 height 20
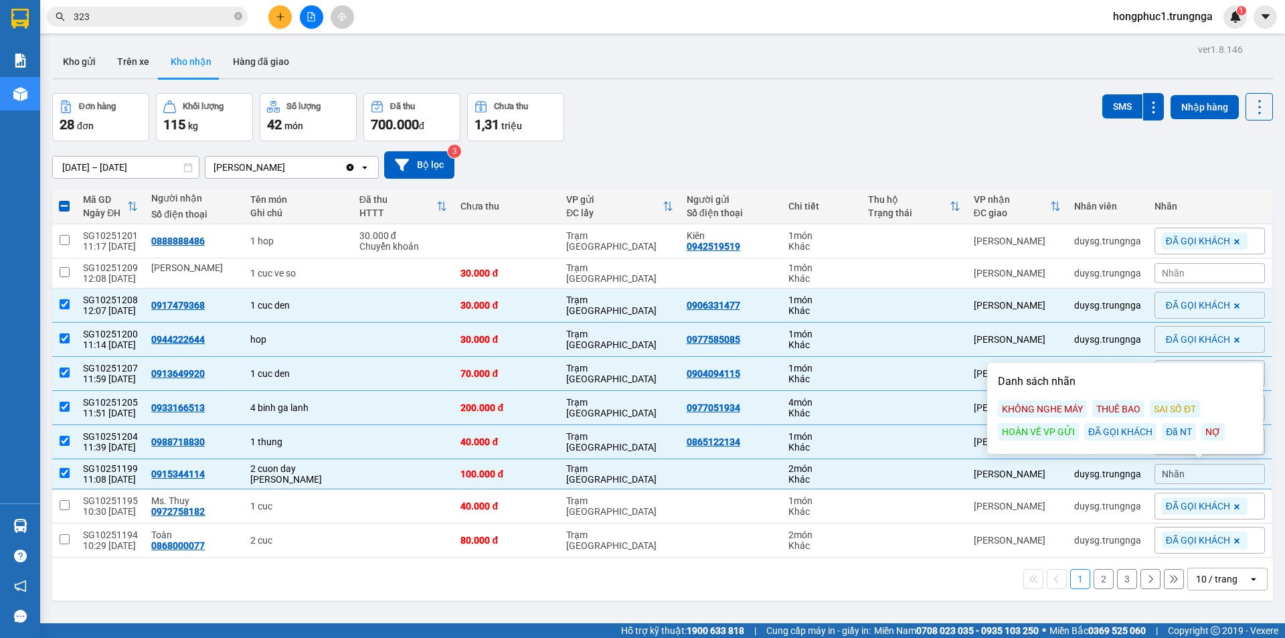
click at [1130, 429] on div "ĐÃ GỌI KHÁCH" at bounding box center [1120, 431] width 72 height 17
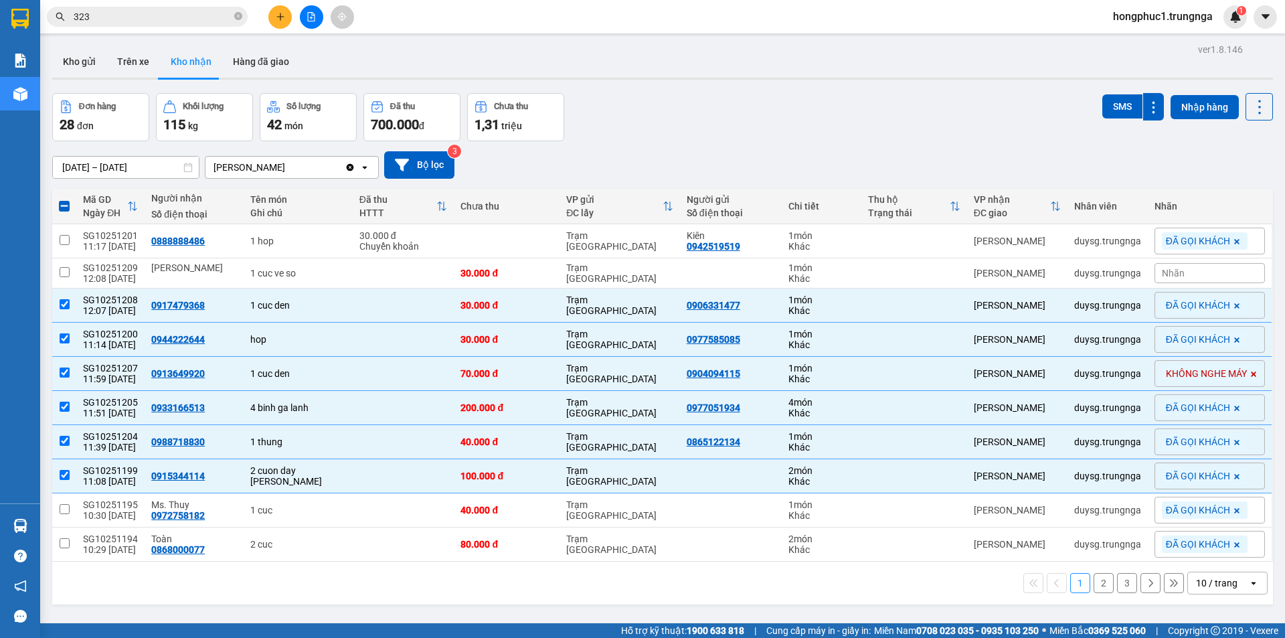
click at [969, 87] on div "ver 1.8.146 Kho gửi Trên xe Kho nhận Hàng đã giao Đơn hàng 28 đơn Khối lượng 11…" at bounding box center [662, 359] width 1231 height 638
click at [969, 106] on div "Đơn hàng 28 đơn Khối lượng 115 kg Số lượng 42 món Đã thu 700.000 đ Chưa thu 1,3…" at bounding box center [662, 117] width 1221 height 48
click at [777, 116] on div "Đơn hàng 28 đơn Khối lượng 115 kg Số lượng 42 món Đã thu 700.000 đ Chưa thu 1,3…" at bounding box center [662, 117] width 1221 height 48
click at [1094, 583] on button "2" at bounding box center [1104, 583] width 20 height 20
checkbox input "false"
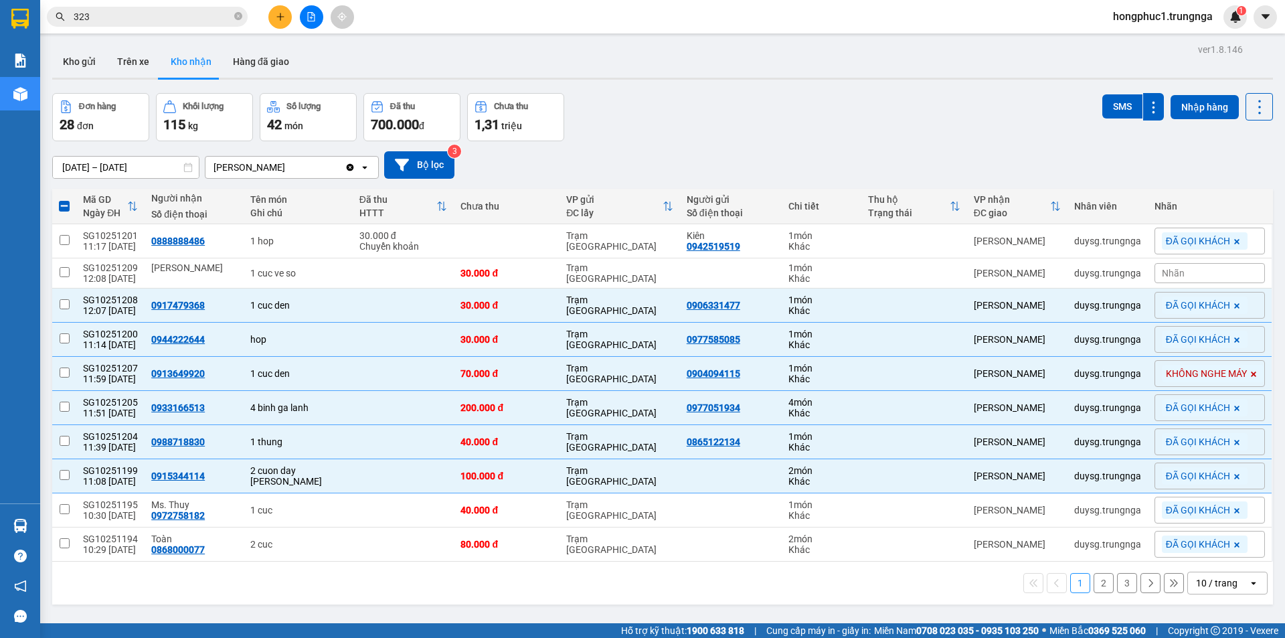
checkbox input "false"
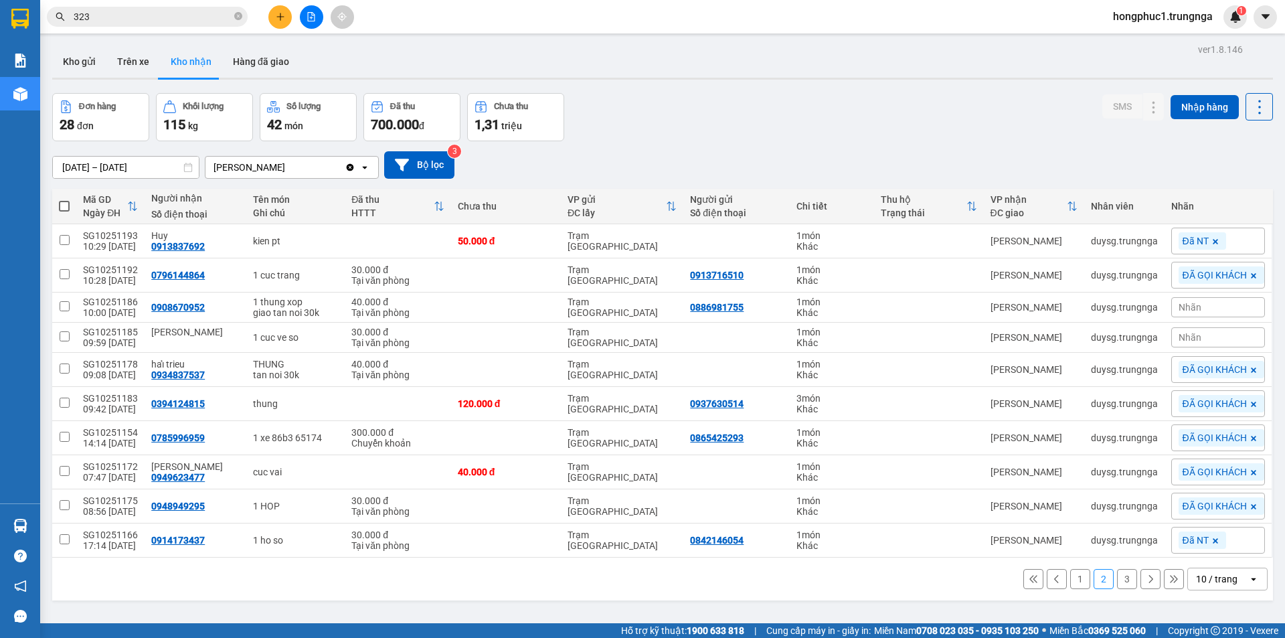
click at [1023, 582] on button at bounding box center [1033, 579] width 20 height 20
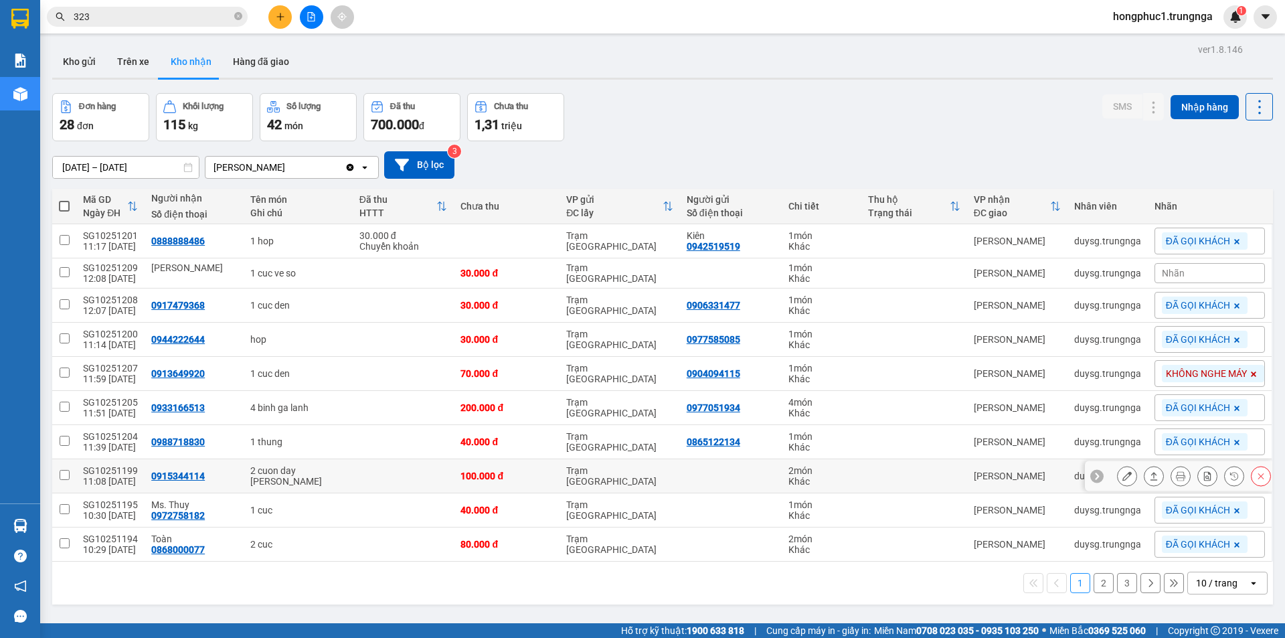
click at [1149, 475] on icon at bounding box center [1153, 475] width 9 height 9
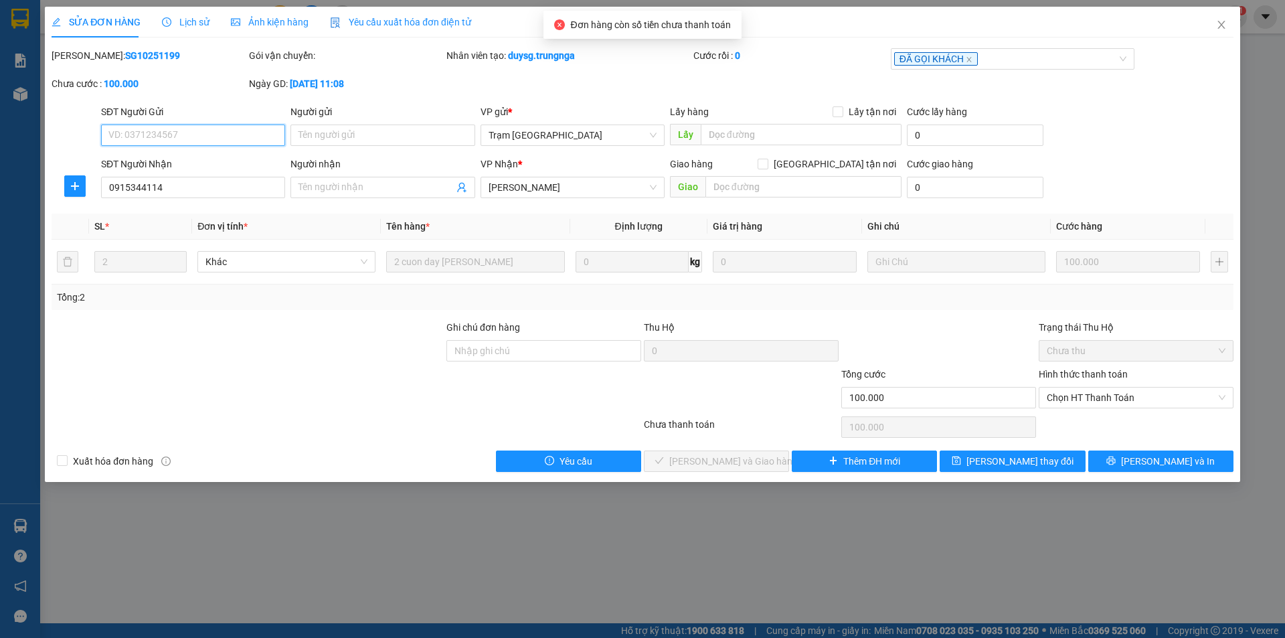
type input "0915344114"
type input "100.000"
click at [1068, 400] on span "Chọn HT Thanh Toán" at bounding box center [1136, 398] width 179 height 20
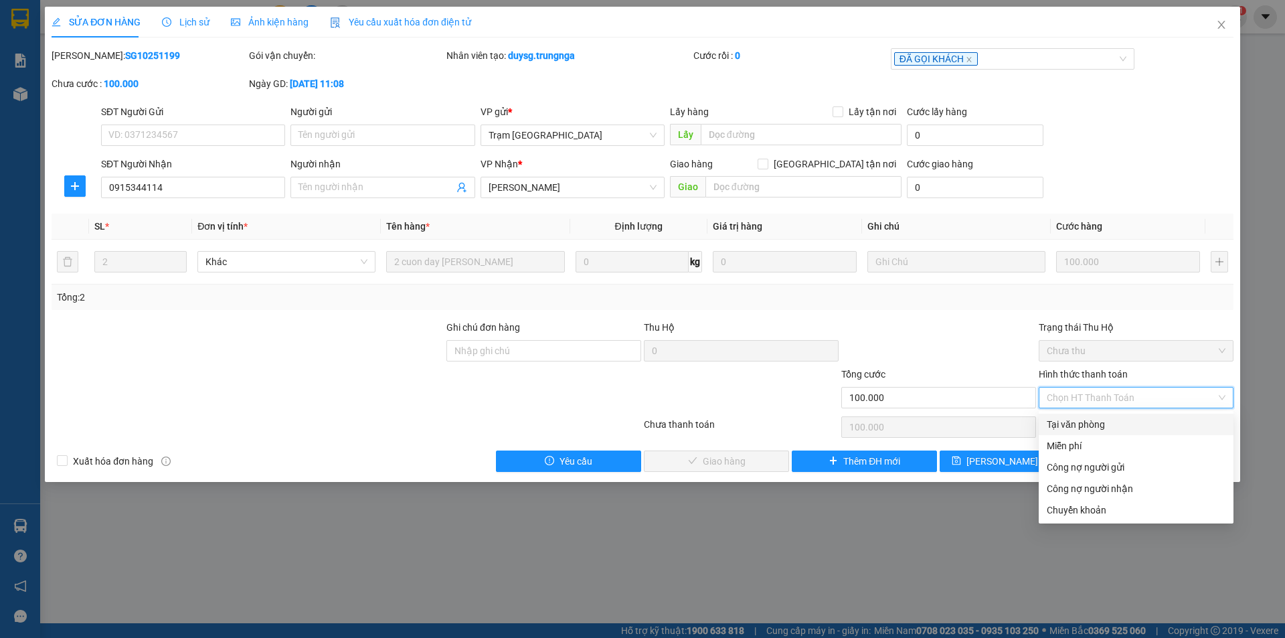
click at [1059, 426] on div "Tại văn phòng" at bounding box center [1136, 424] width 179 height 15
type input "0"
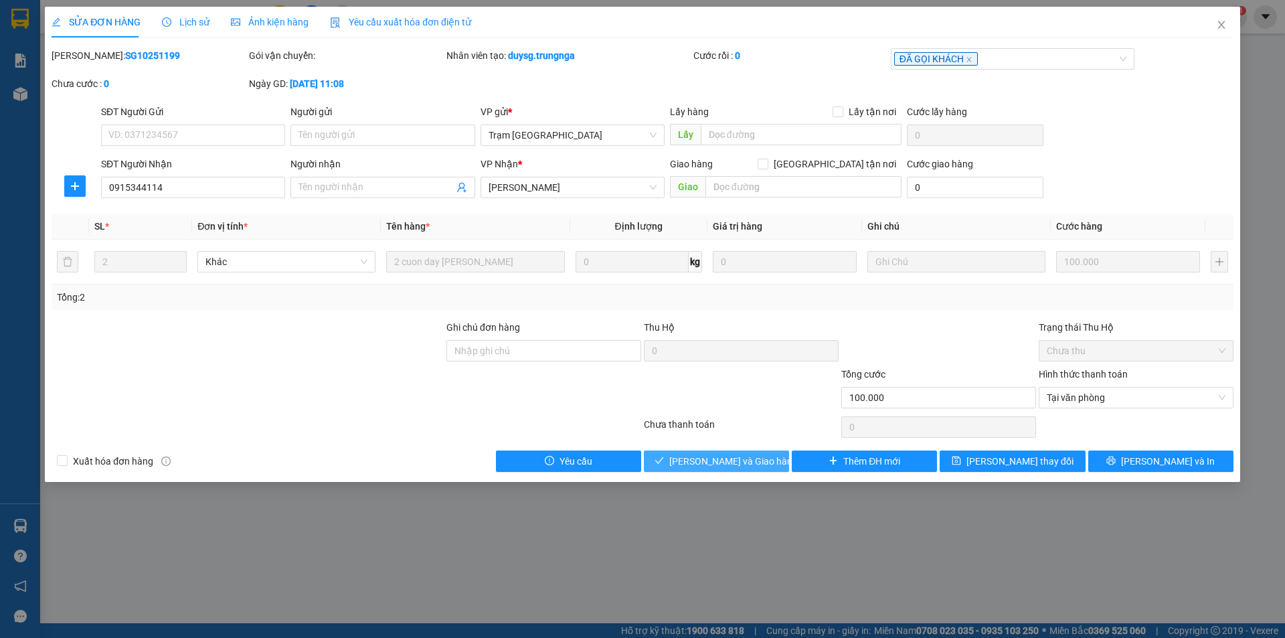
click at [712, 458] on span "Lưu và Giao hàng" at bounding box center [733, 461] width 128 height 15
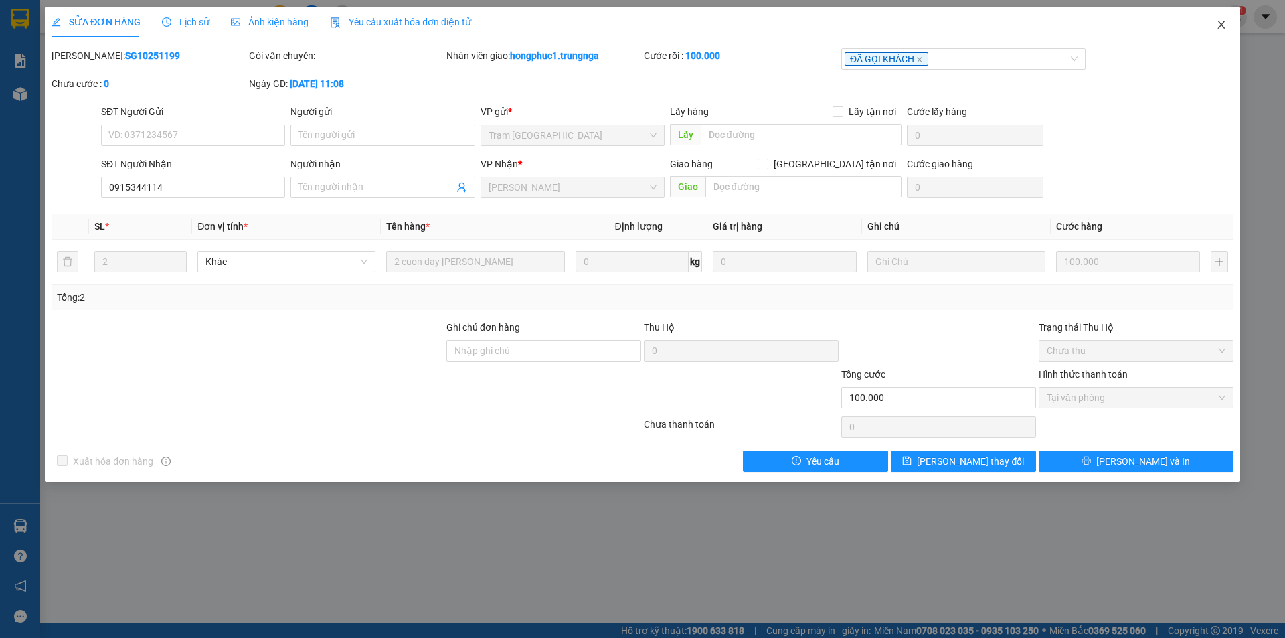
click at [1219, 27] on icon "close" at bounding box center [1221, 24] width 11 height 11
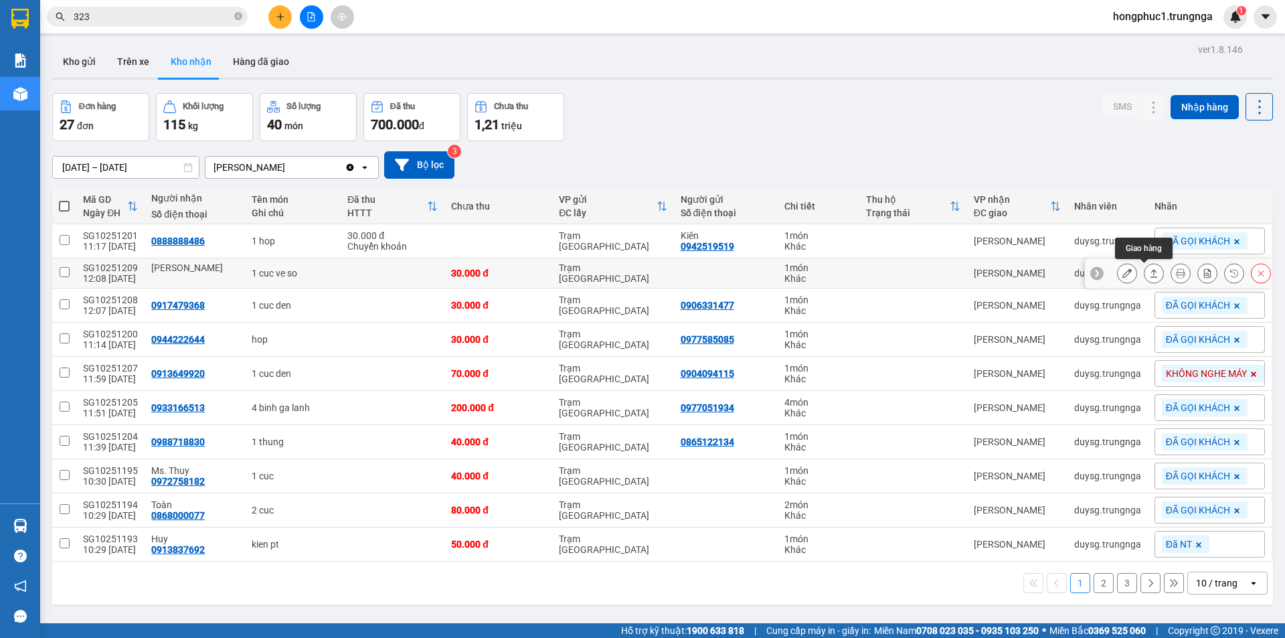
click at [1149, 271] on icon at bounding box center [1153, 272] width 9 height 9
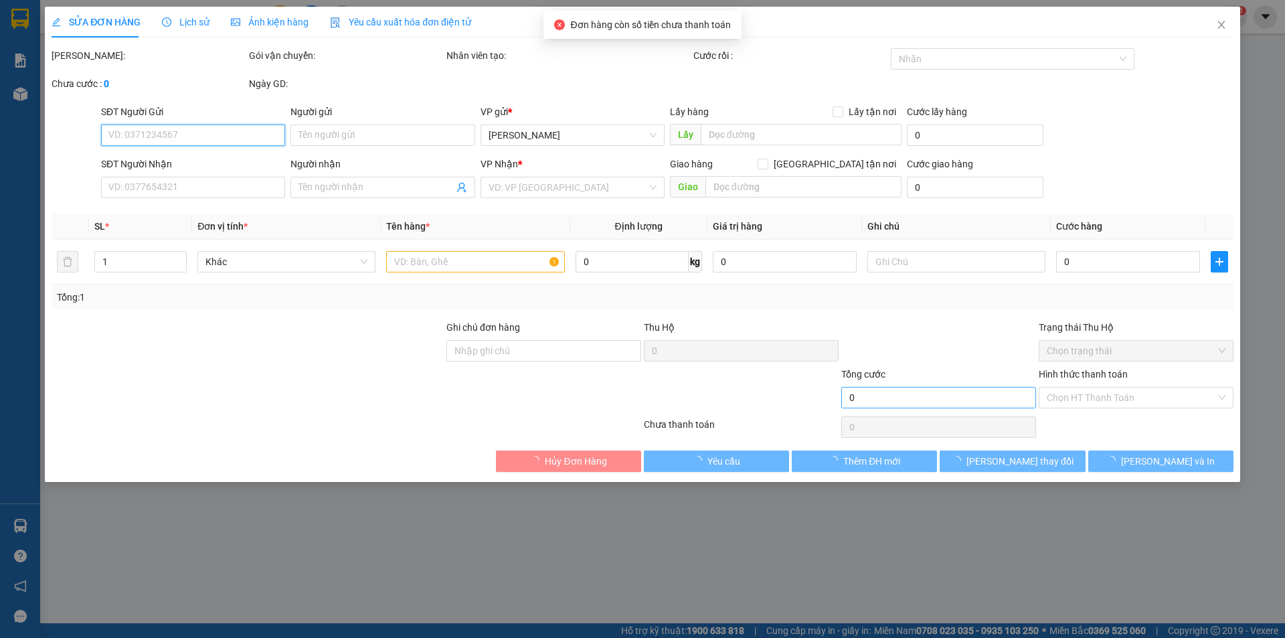
type input "kim loan"
type input "30.000"
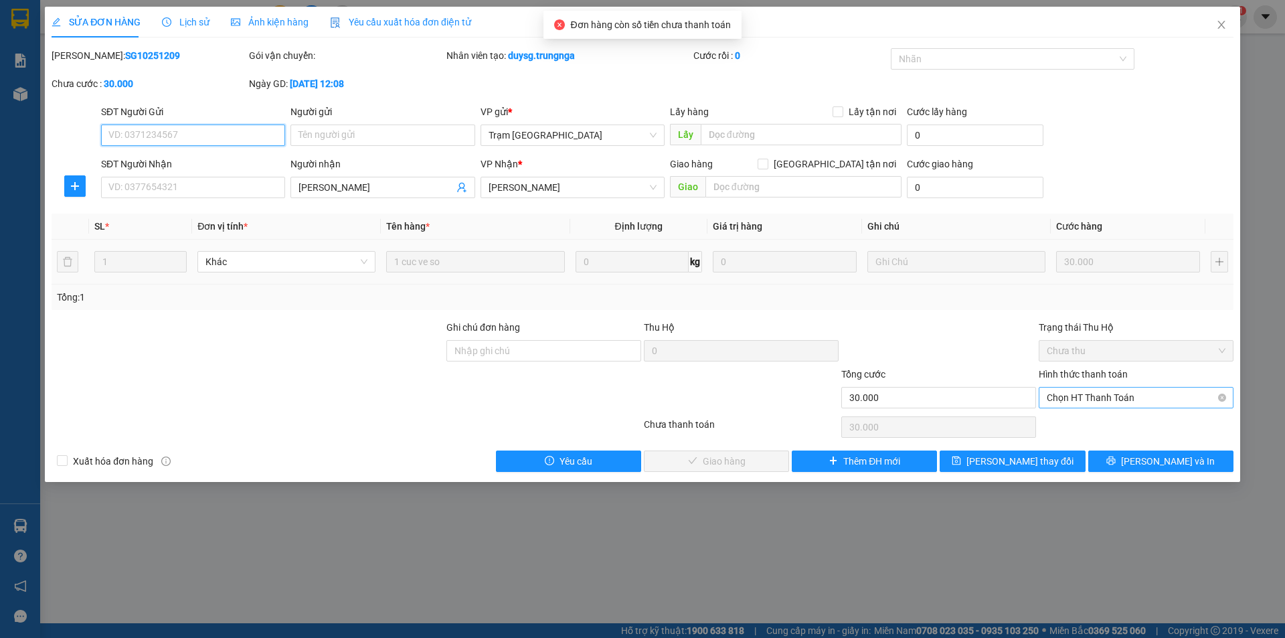
click at [1084, 401] on span "Chọn HT Thanh Toán" at bounding box center [1136, 398] width 179 height 20
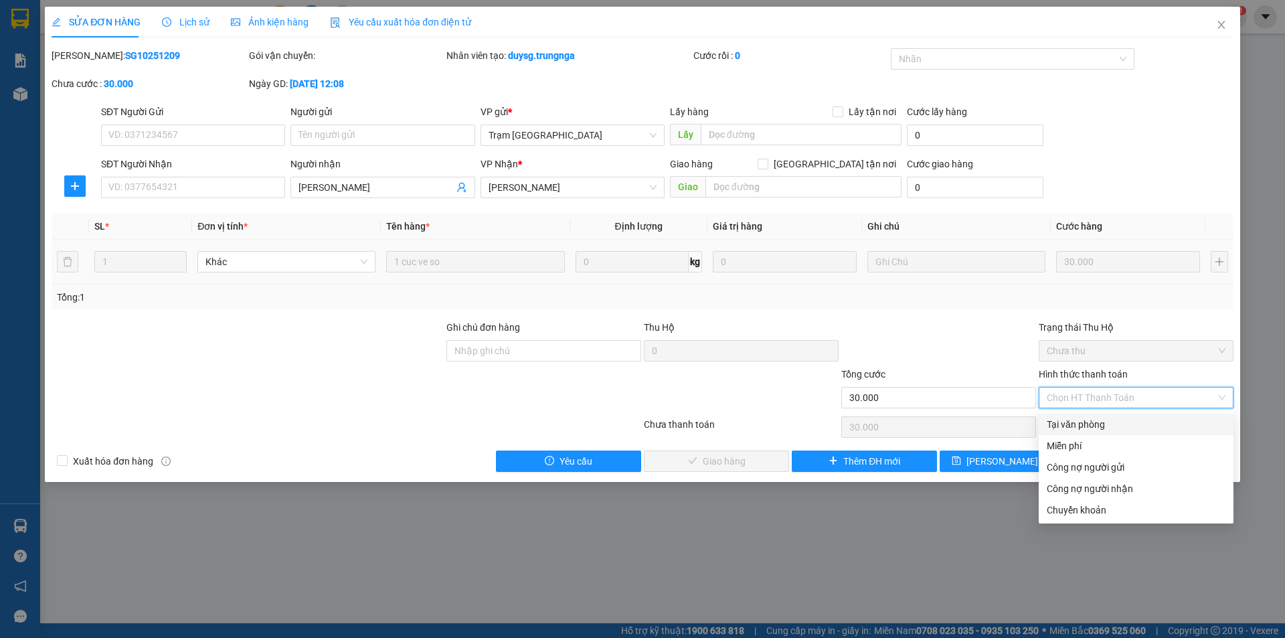
click at [1076, 427] on div "Tại văn phòng" at bounding box center [1136, 424] width 179 height 15
type input "0"
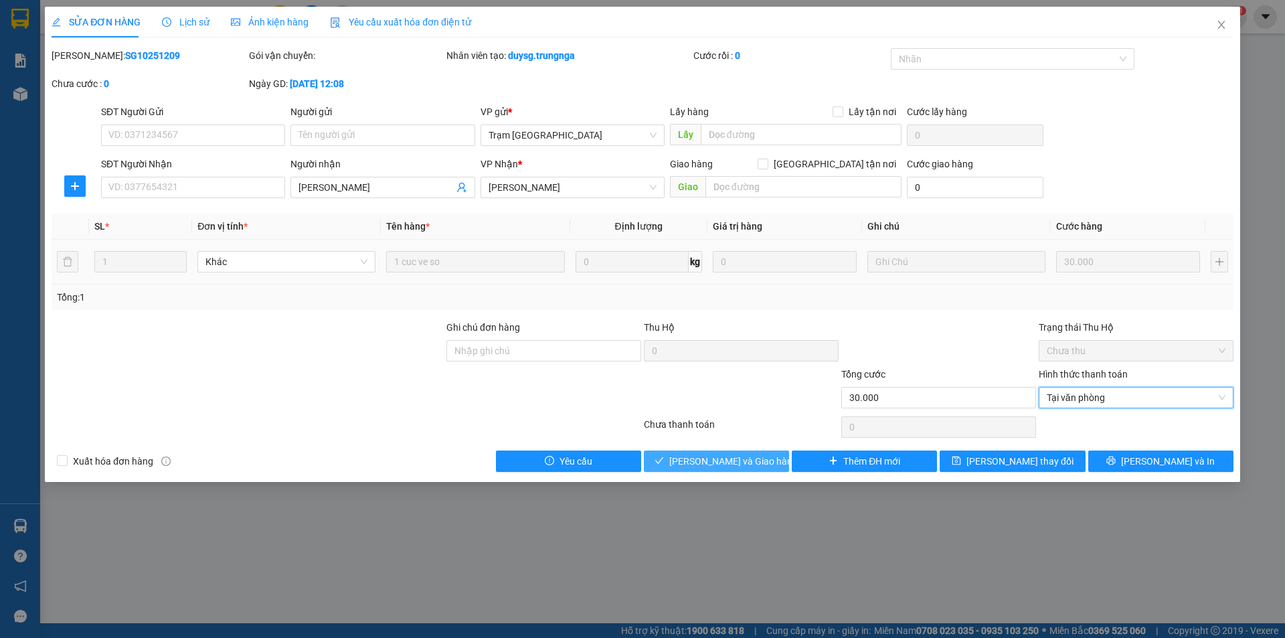
click at [751, 454] on span "Lưu và Giao hàng" at bounding box center [733, 461] width 128 height 15
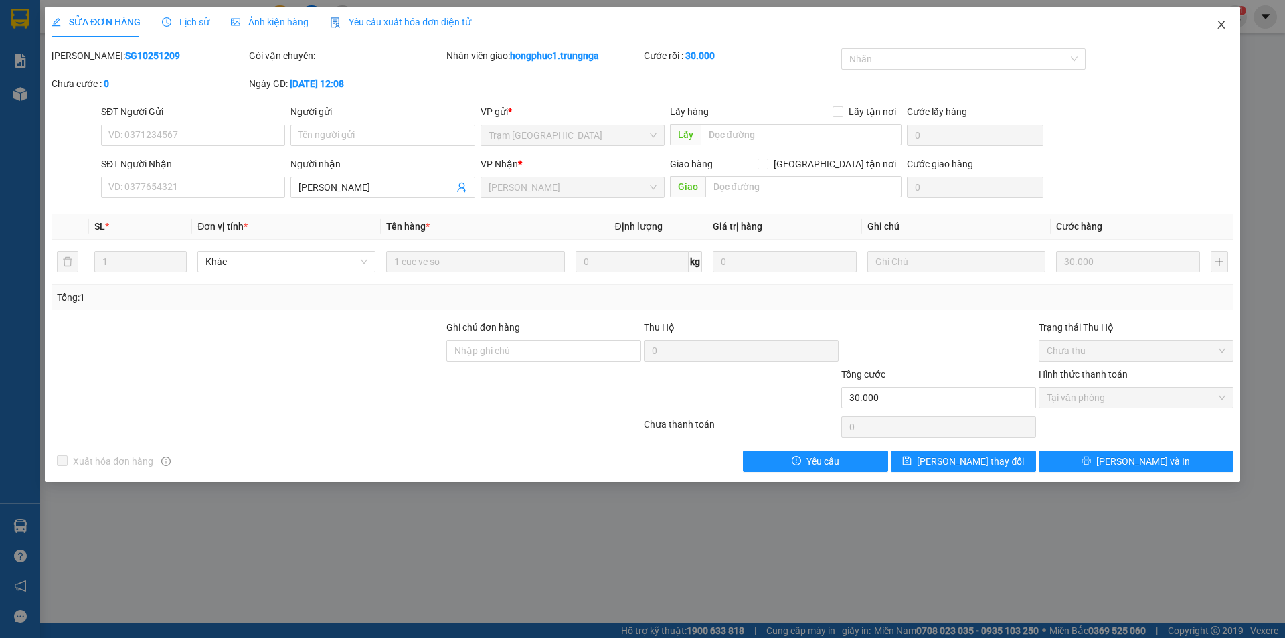
click at [1222, 24] on icon "close" at bounding box center [1220, 25] width 7 height 8
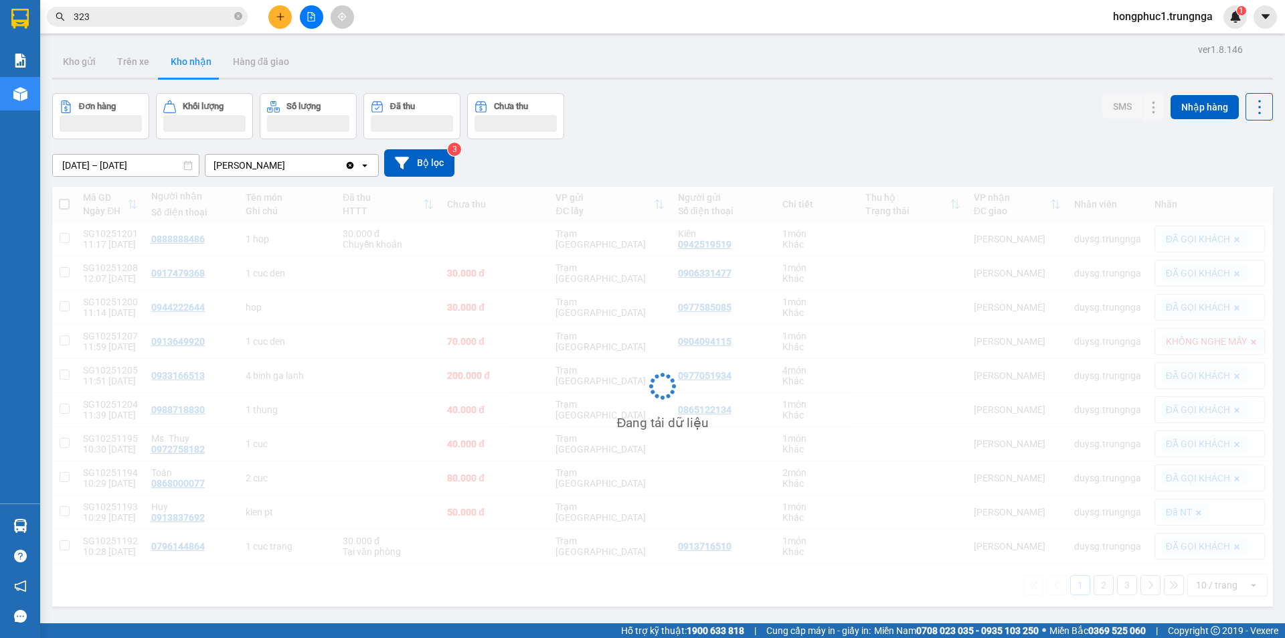
click at [141, 15] on input "323" at bounding box center [153, 16] width 158 height 15
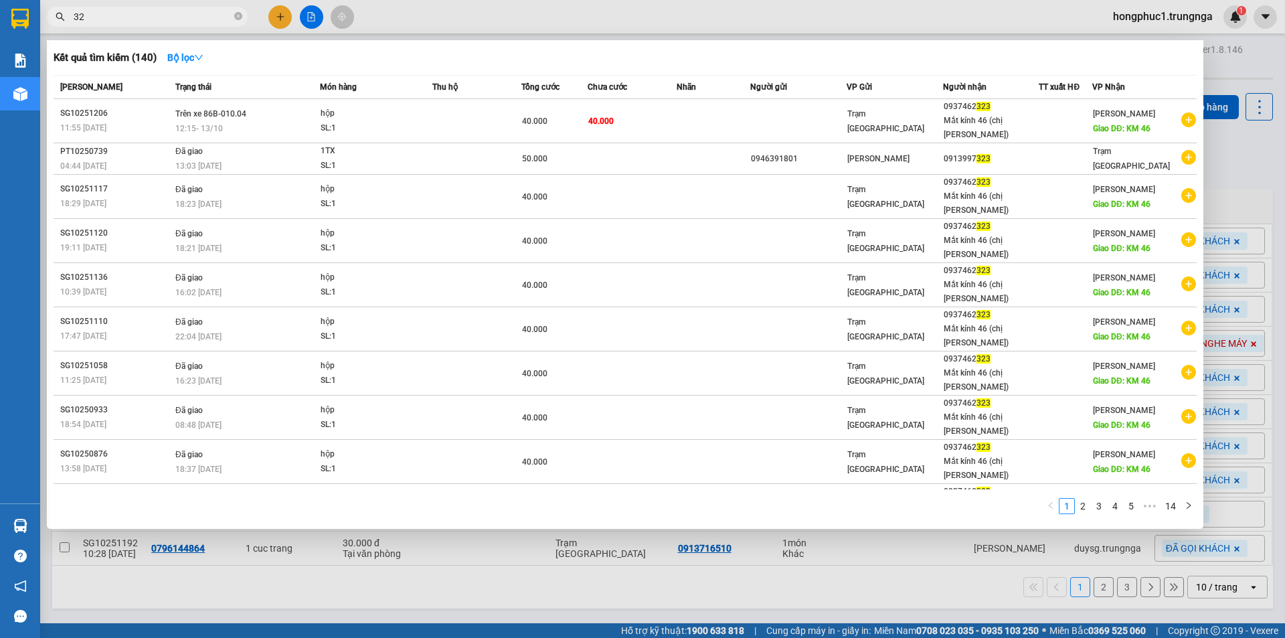
type input "3"
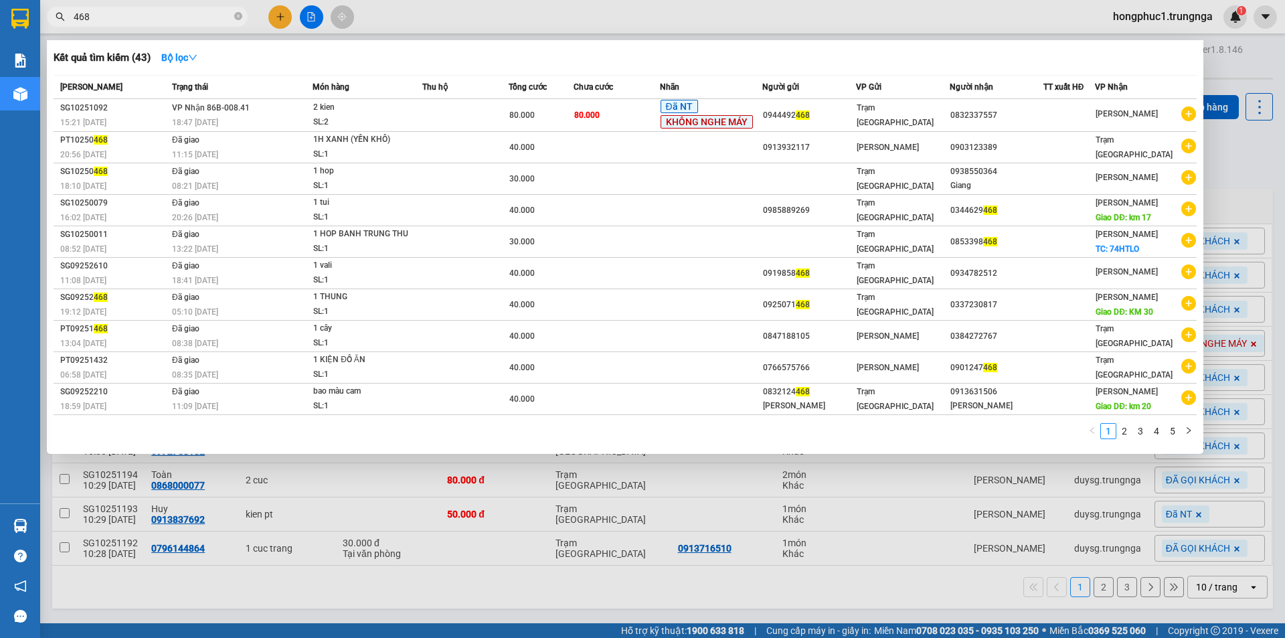
click at [225, 14] on input "468" at bounding box center [153, 16] width 158 height 15
type input "4"
type input "6959"
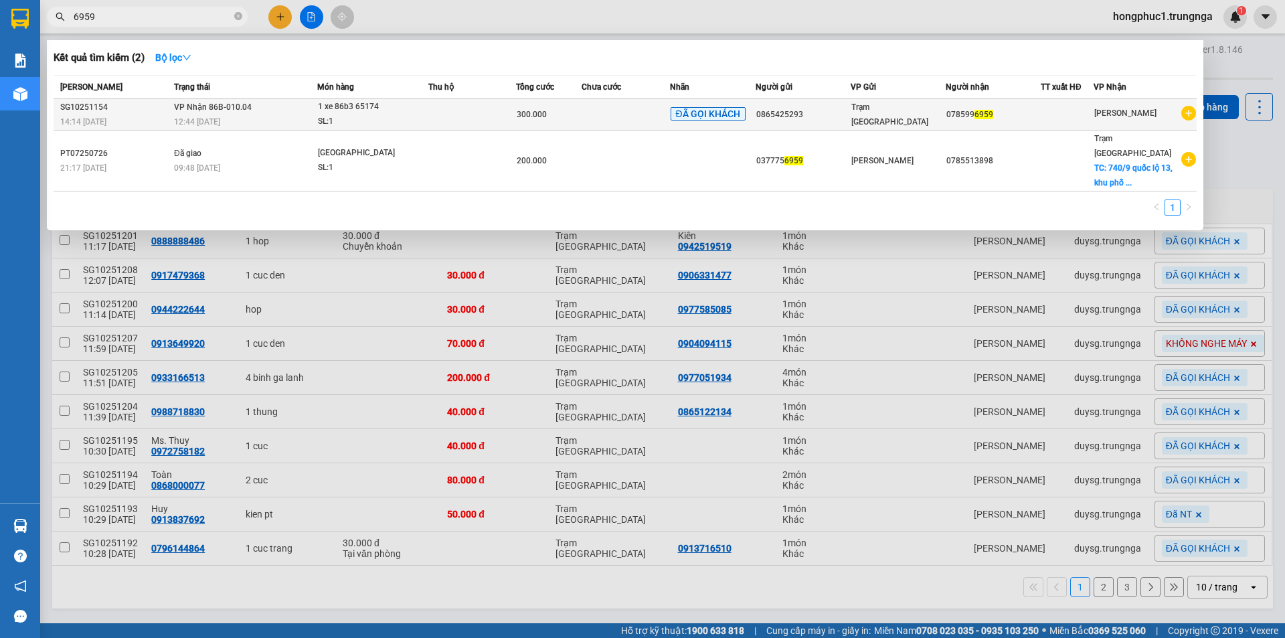
click at [661, 110] on td at bounding box center [626, 114] width 88 height 31
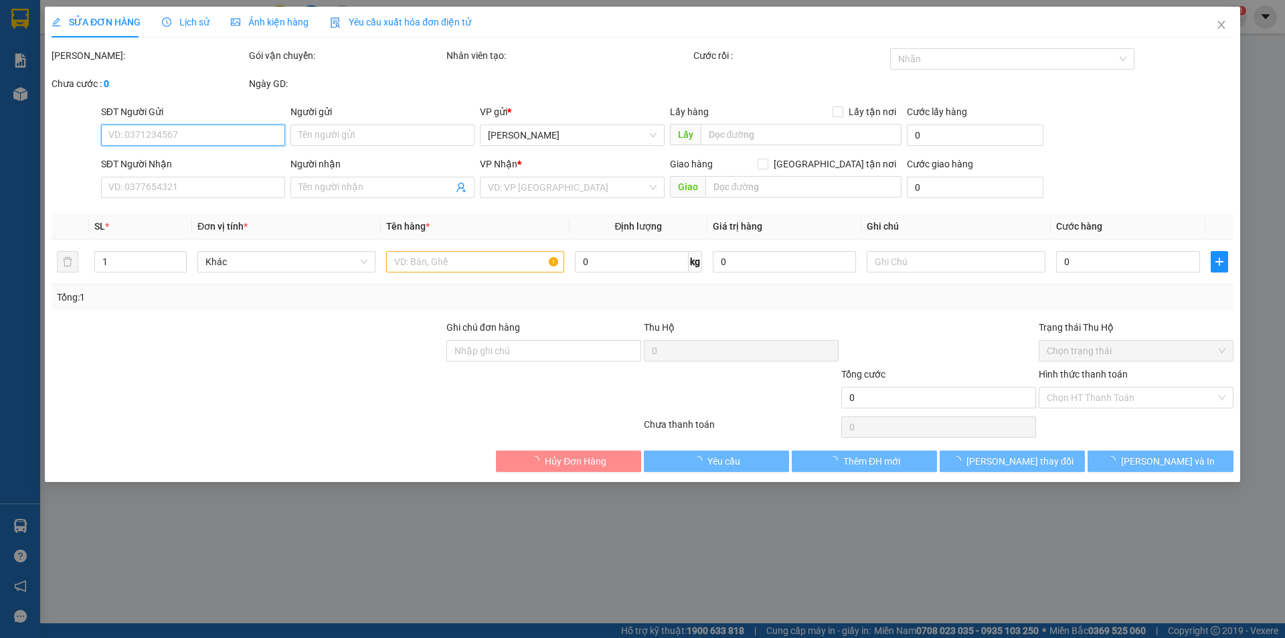
type input "0865425293"
type input "0785996959"
type input "300.000"
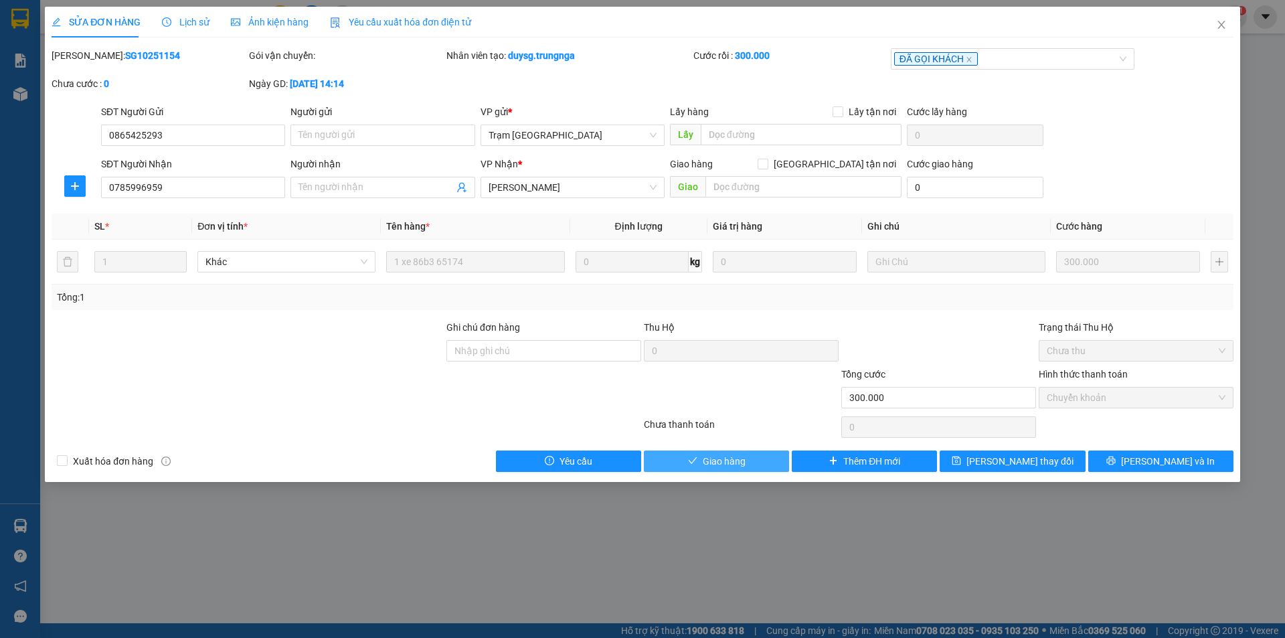
click at [766, 456] on button "Giao hàng" at bounding box center [716, 460] width 145 height 21
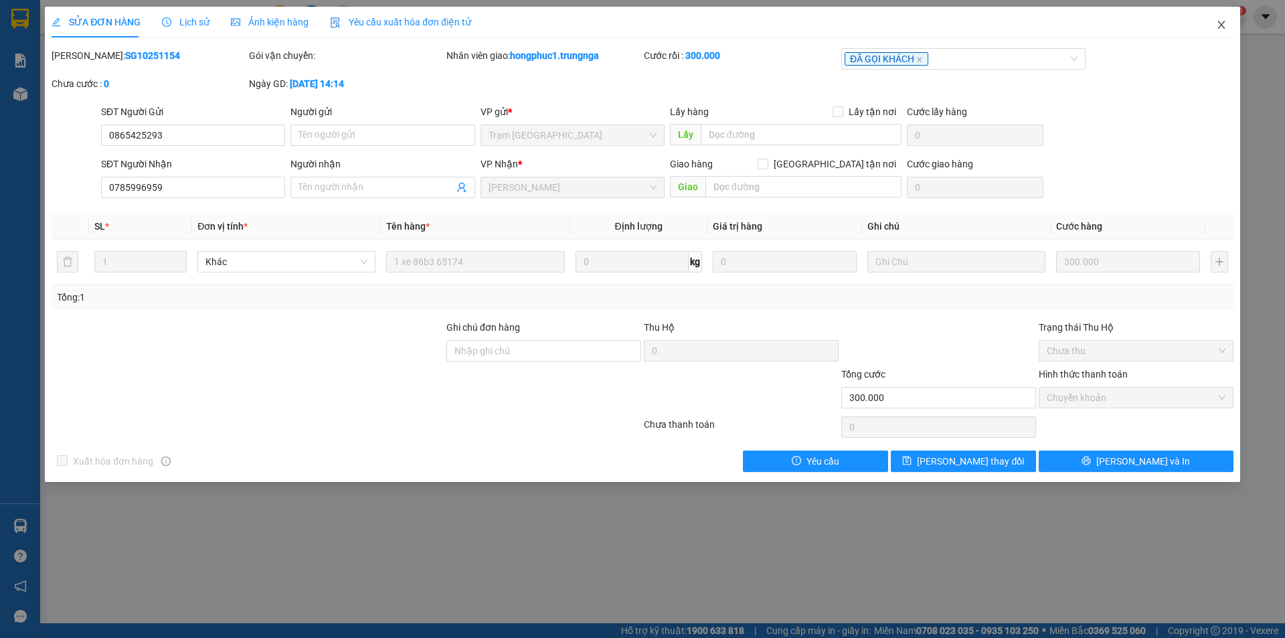
click at [1221, 21] on icon "close" at bounding box center [1221, 24] width 11 height 11
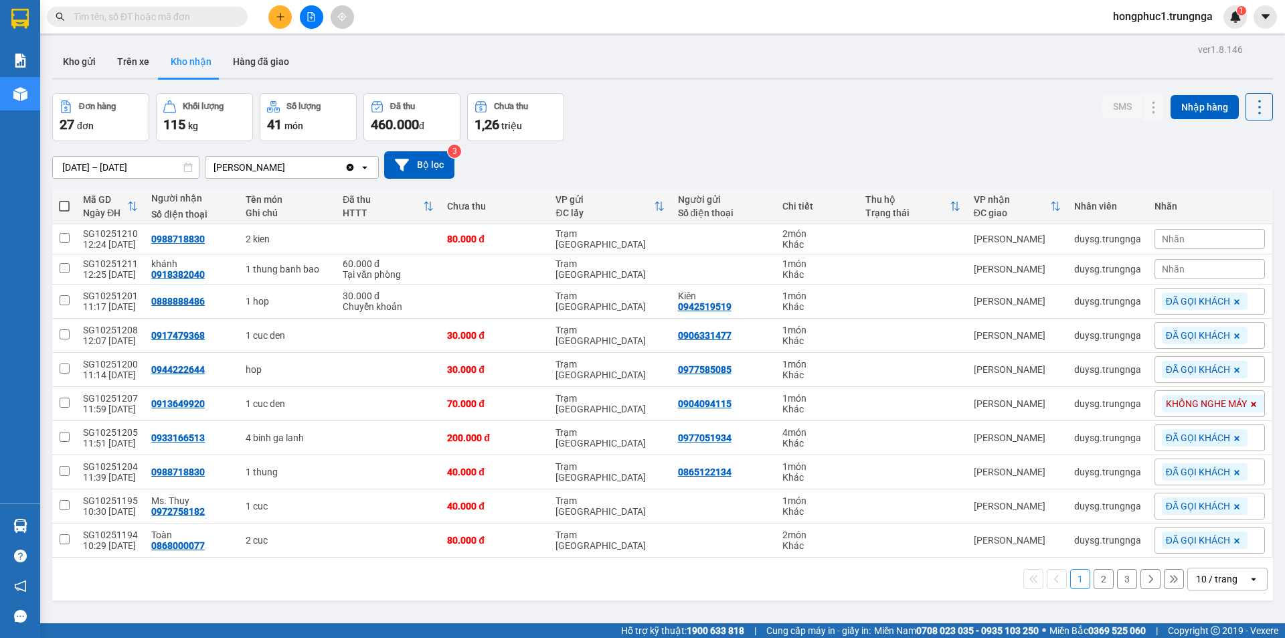
click at [139, 12] on input "text" at bounding box center [153, 16] width 158 height 15
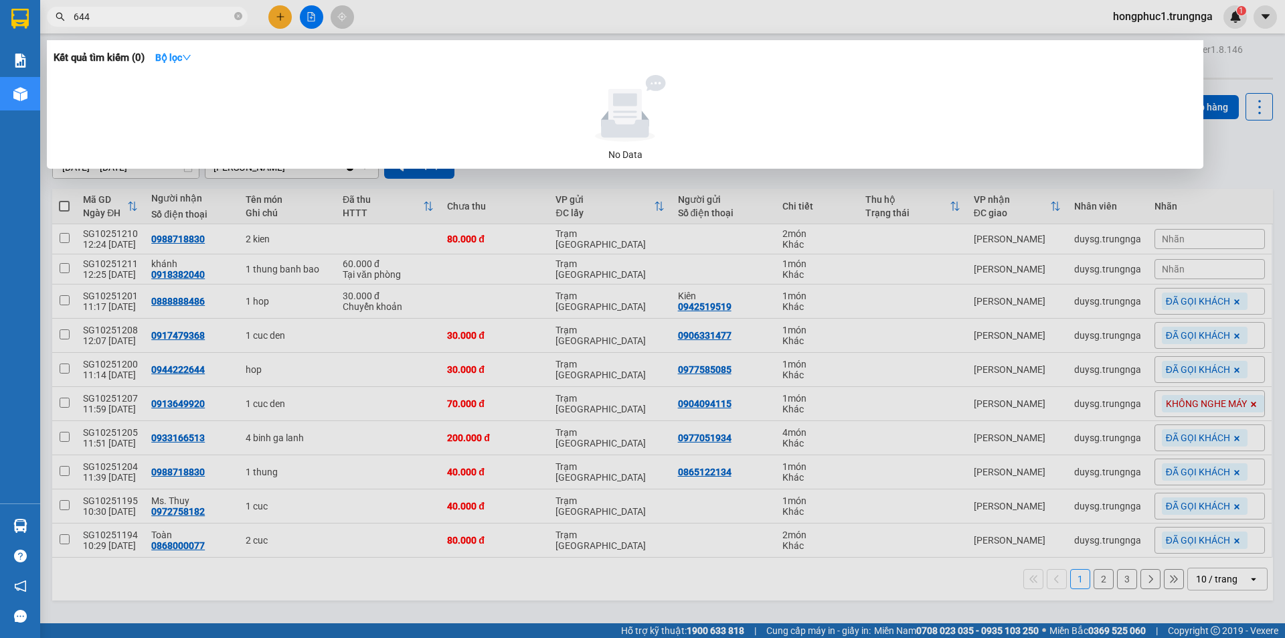
type input "644"
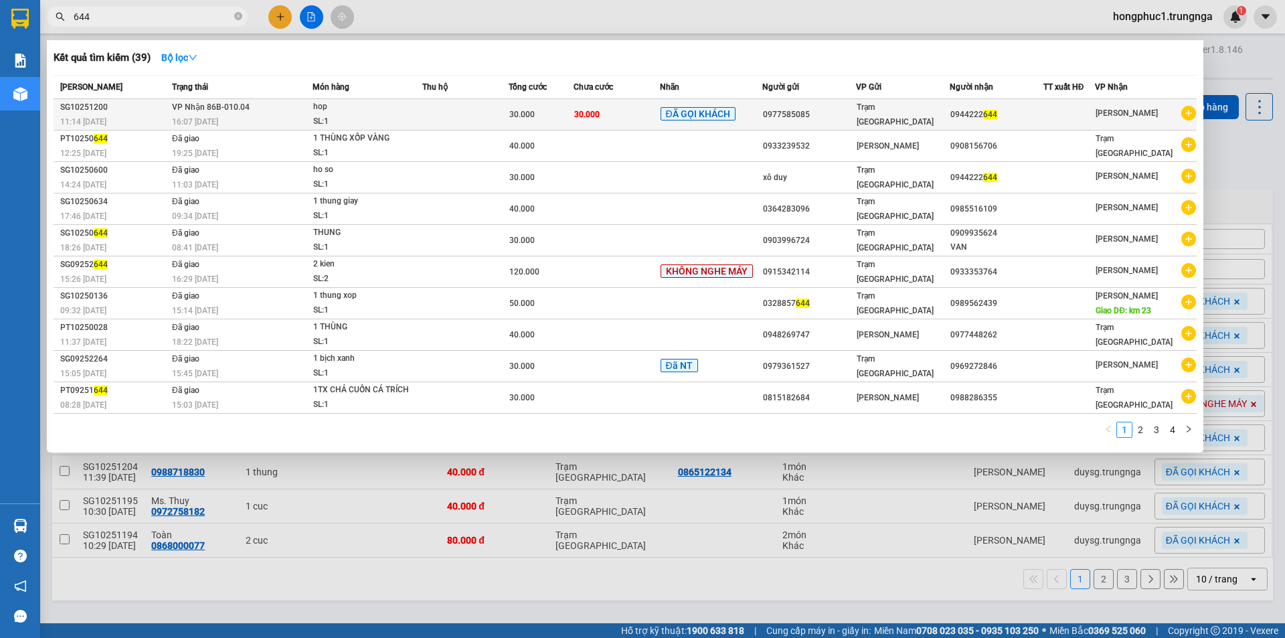
click at [847, 118] on div "0977585085" at bounding box center [809, 115] width 92 height 14
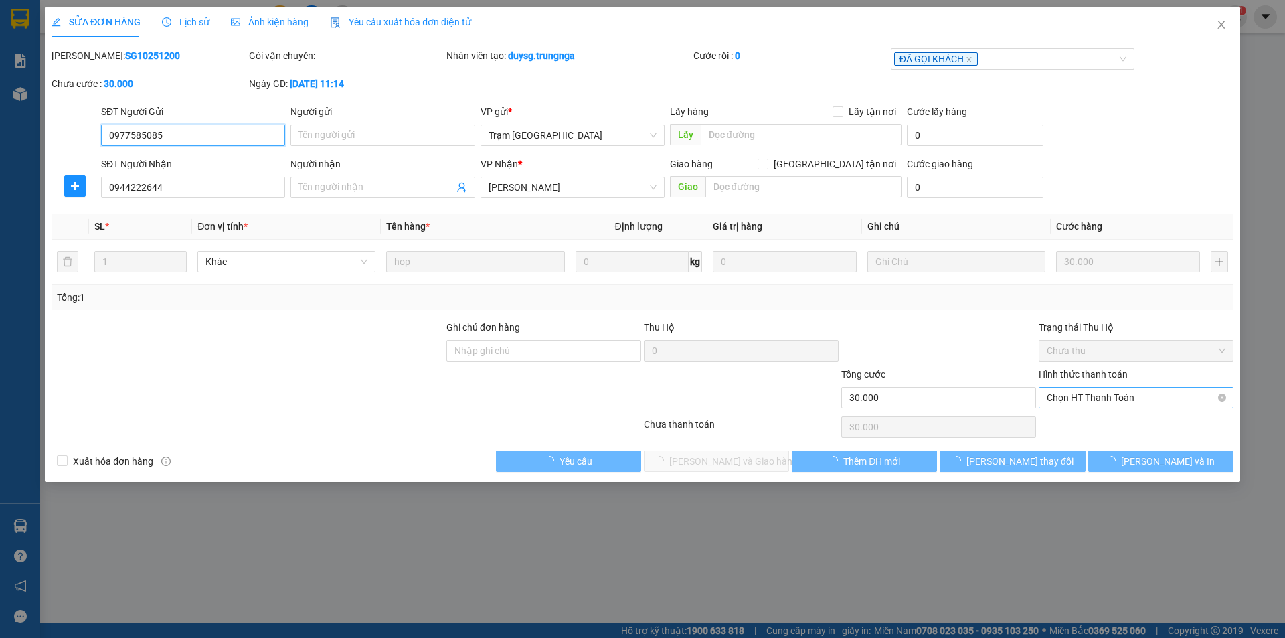
type input "0977585085"
type input "0944222644"
type input "30.000"
click at [1101, 398] on span "Chọn HT Thanh Toán" at bounding box center [1136, 398] width 179 height 20
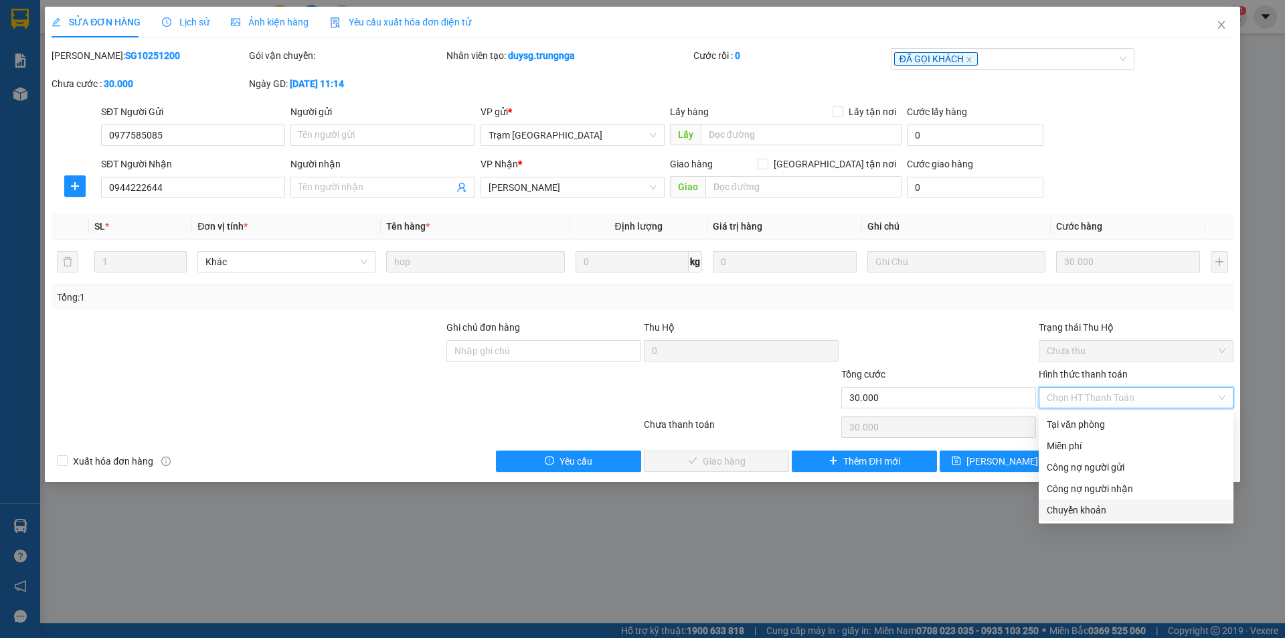
click at [1092, 507] on div "Chuyển khoản" at bounding box center [1136, 510] width 179 height 15
type input "0"
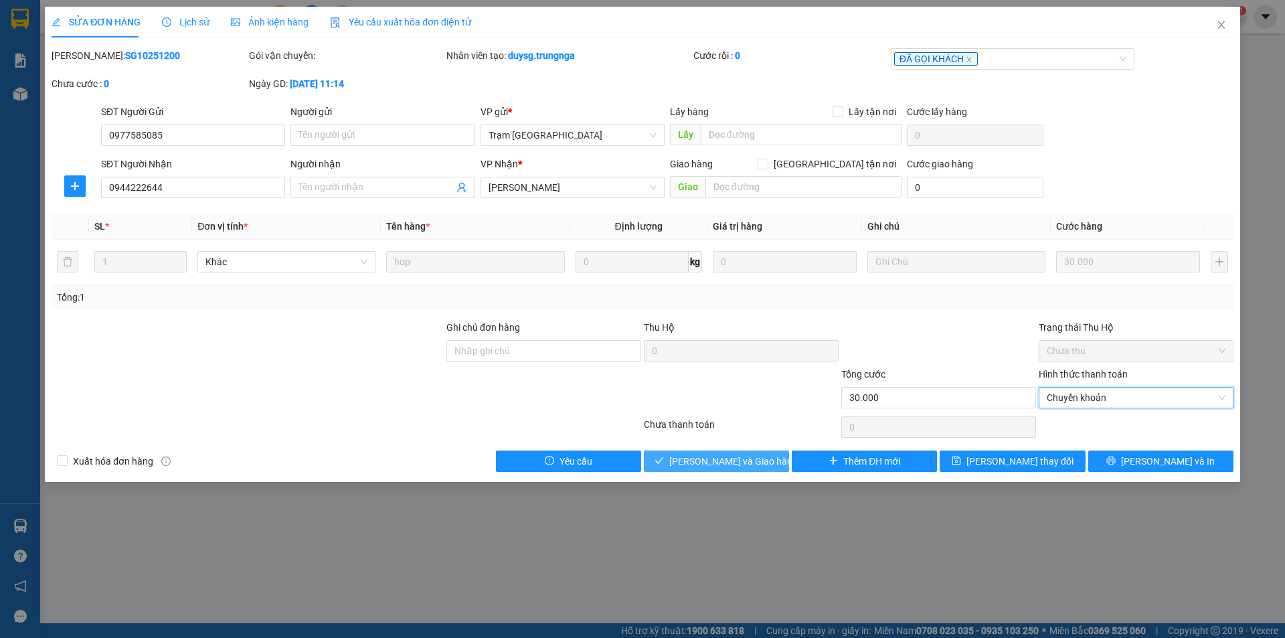
click at [695, 456] on span "Lưu và Giao hàng" at bounding box center [733, 461] width 128 height 15
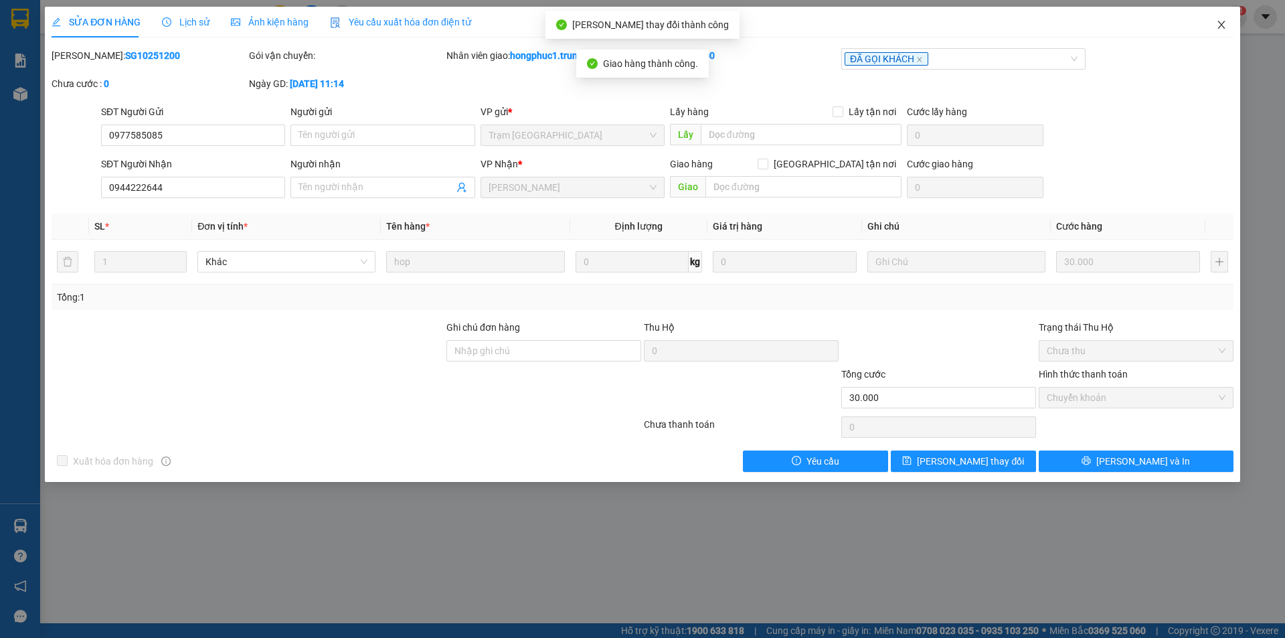
click at [1220, 26] on icon "close" at bounding box center [1221, 24] width 11 height 11
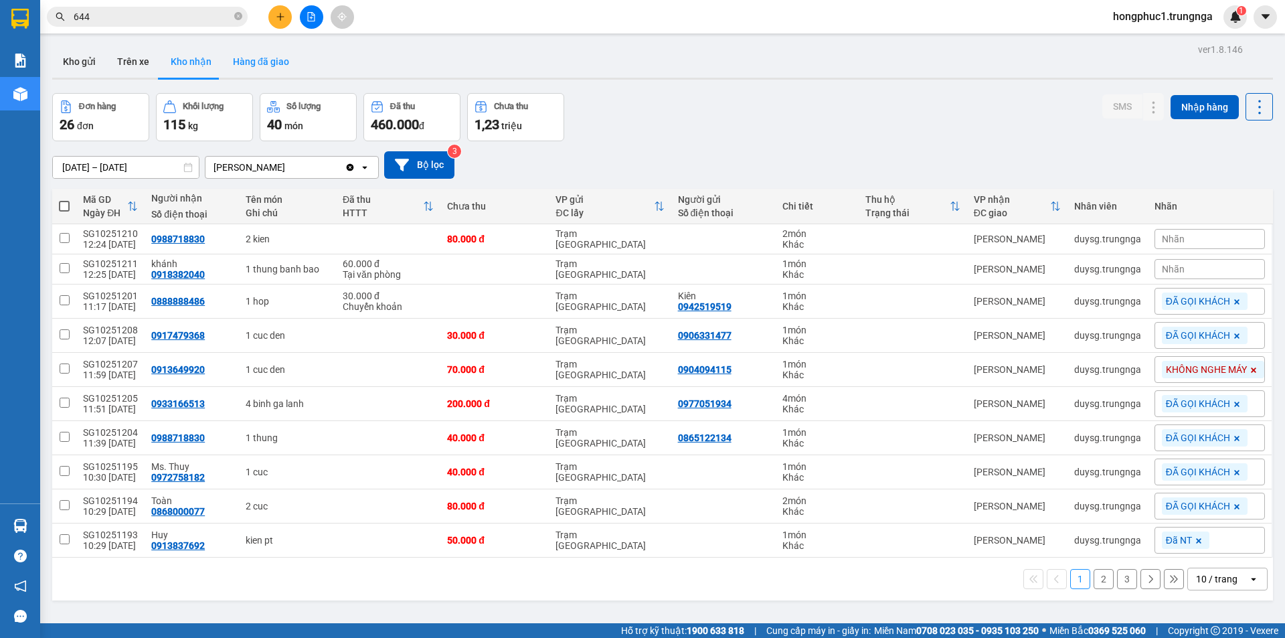
click at [266, 62] on button "Hàng đã giao" at bounding box center [261, 62] width 78 height 32
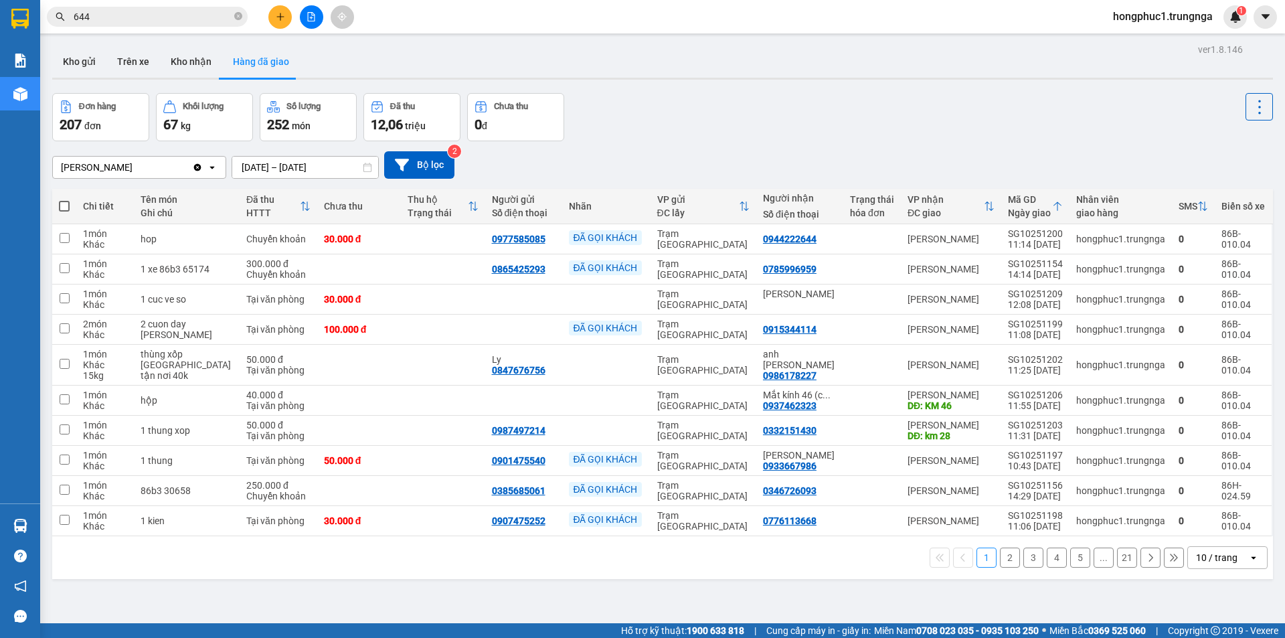
click at [1004, 564] on button "2" at bounding box center [1010, 557] width 20 height 20
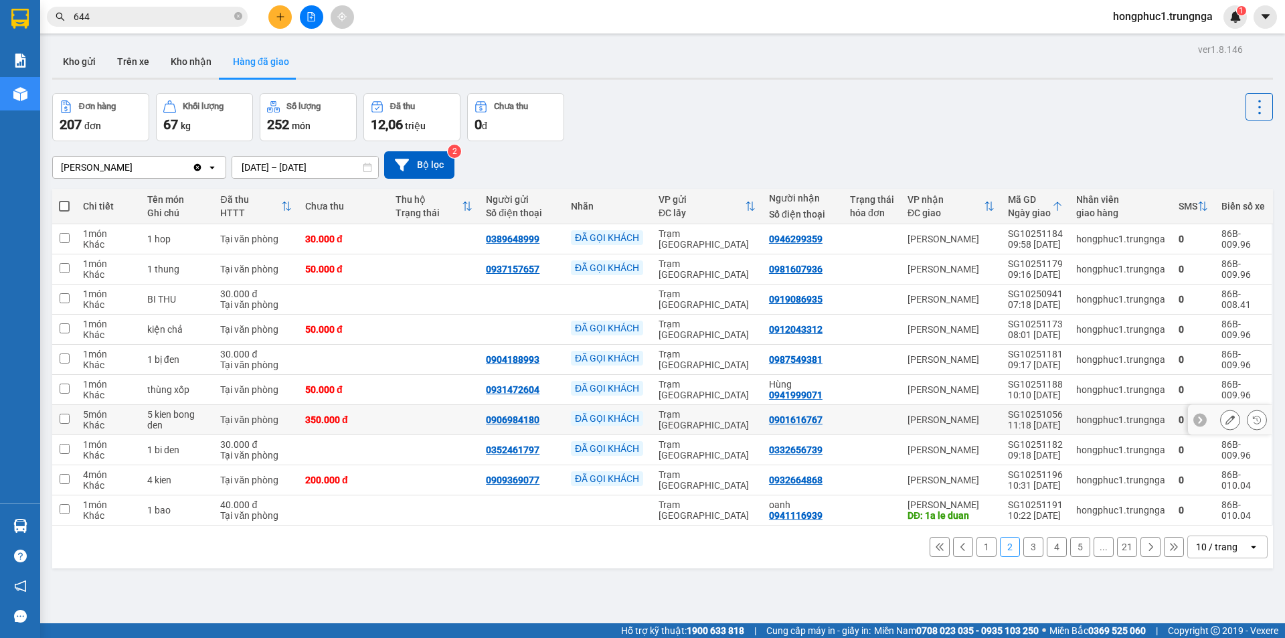
click at [1016, 426] on div "11:18 11/10" at bounding box center [1035, 425] width 55 height 11
checkbox input "true"
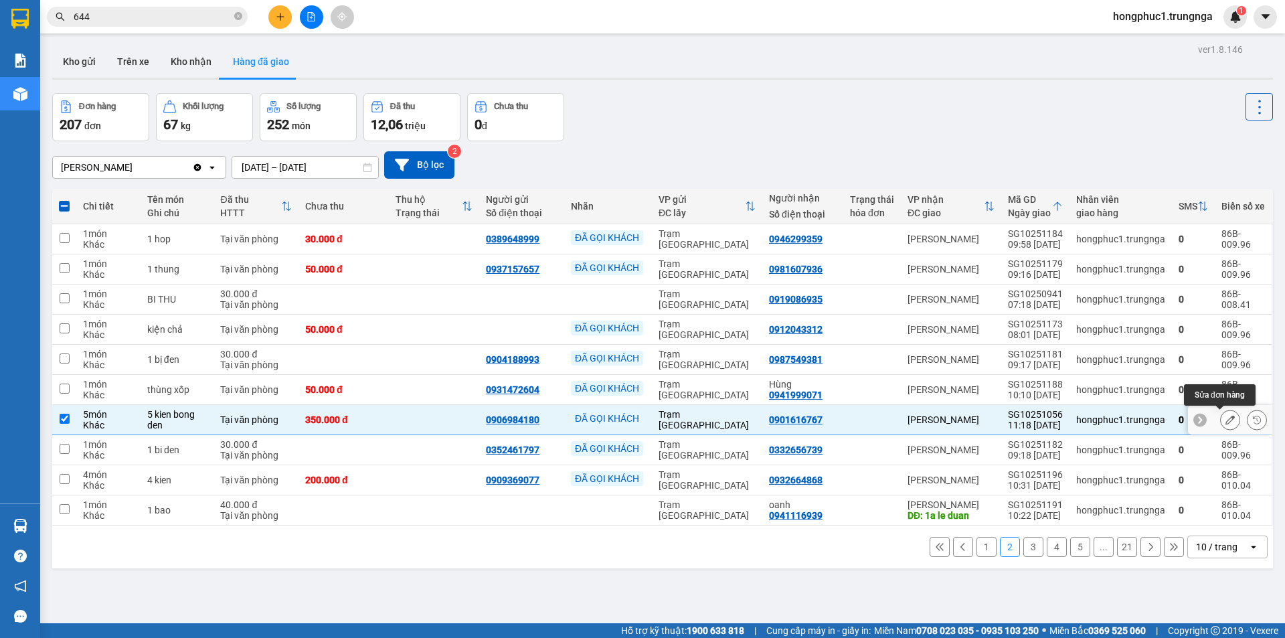
click at [1221, 427] on button at bounding box center [1230, 419] width 19 height 23
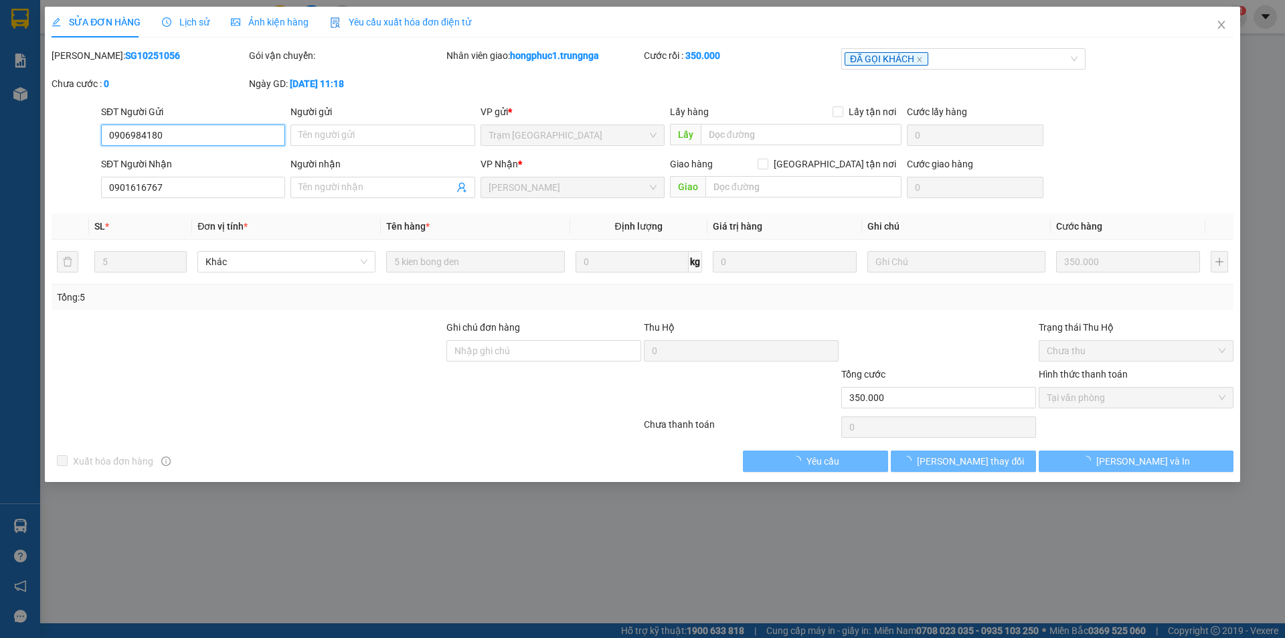
type input "0906984180"
type input "0901616767"
type input "350.000"
click at [594, 353] on input "Ghi chú đơn hàng" at bounding box center [543, 350] width 195 height 21
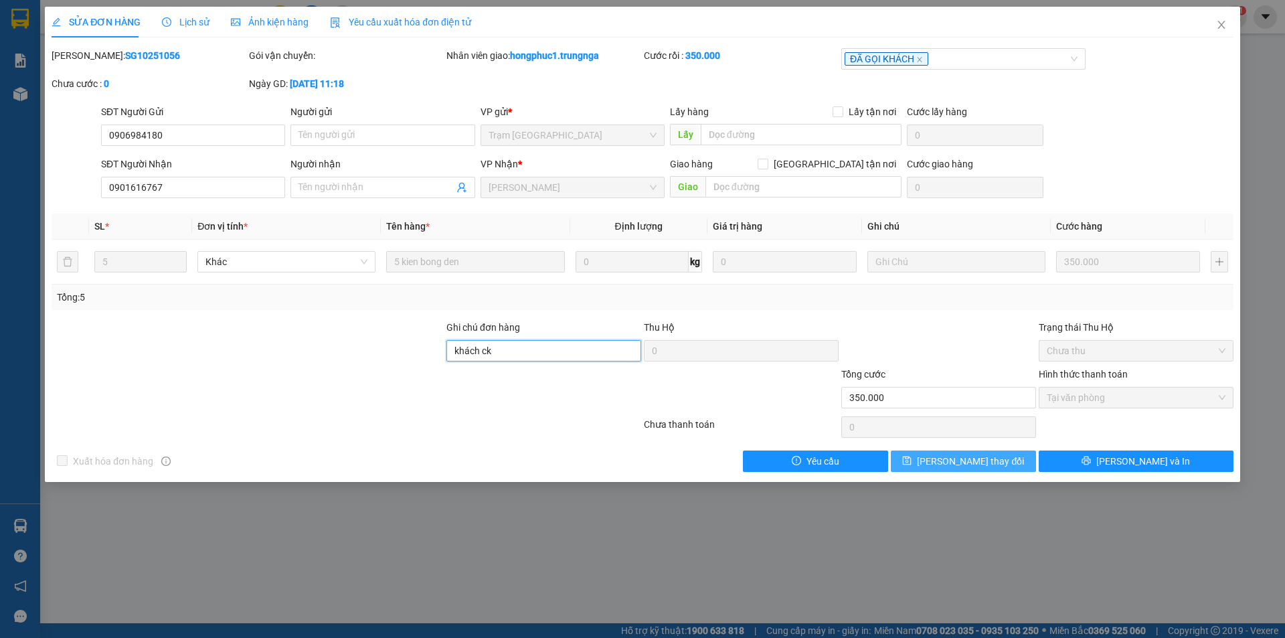
type input "khách ck"
click at [977, 459] on span "[PERSON_NAME] đổi" at bounding box center [970, 461] width 107 height 15
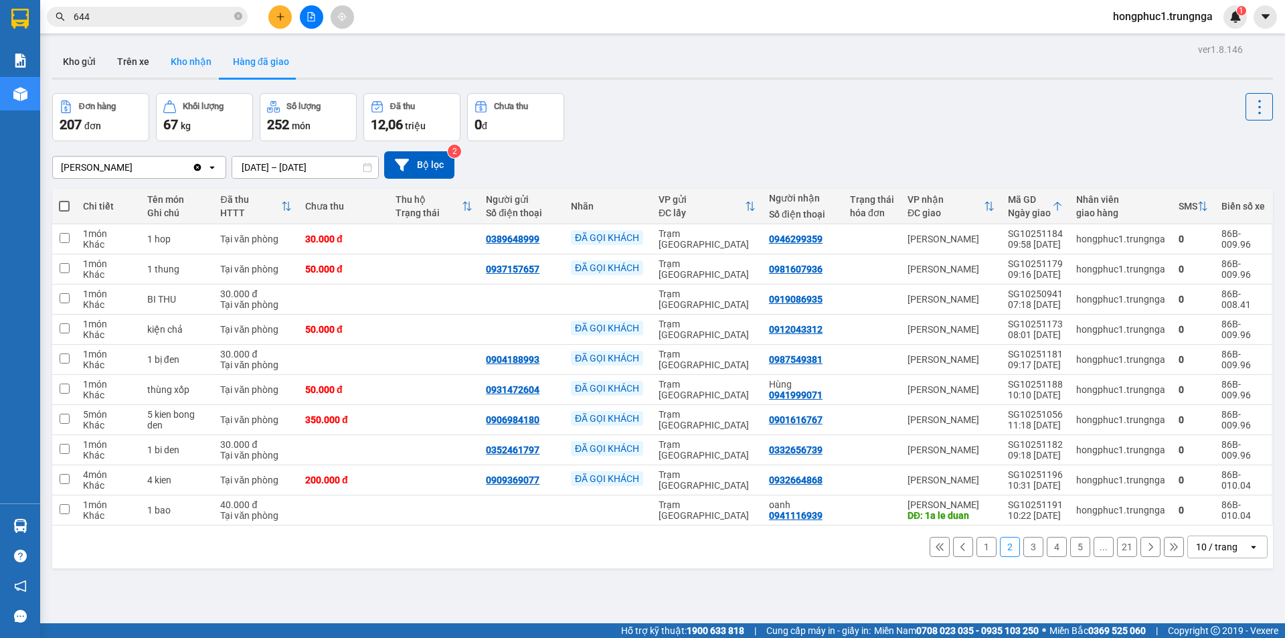
click at [196, 68] on button "Kho nhận" at bounding box center [191, 62] width 62 height 32
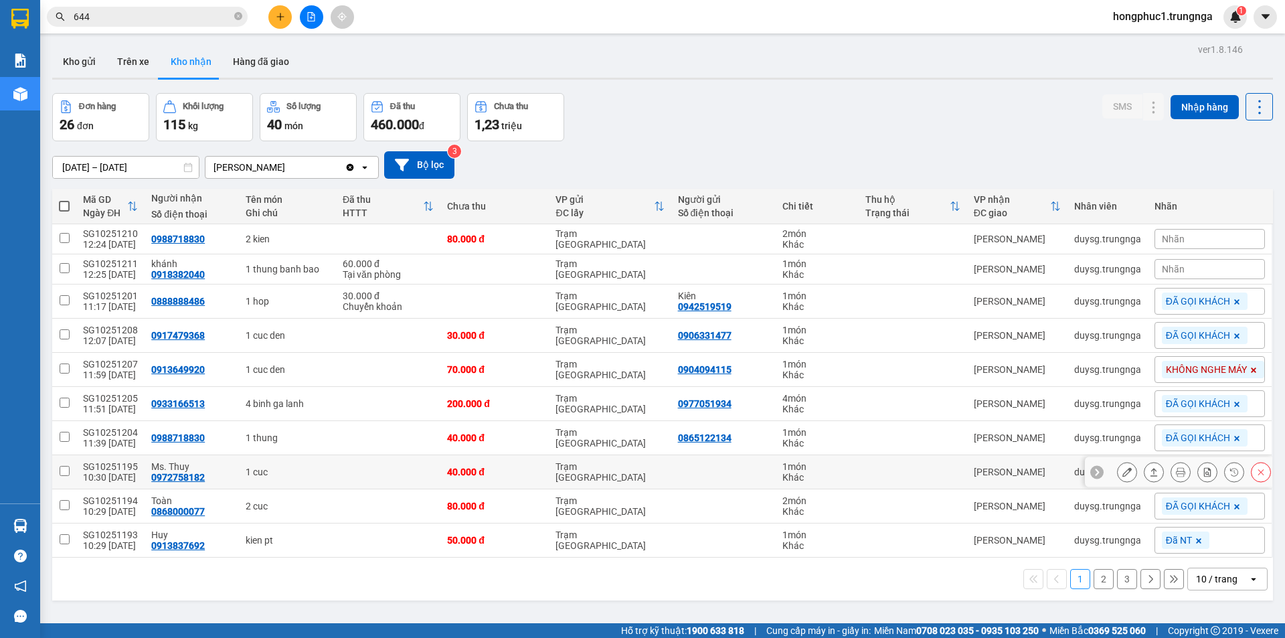
scroll to position [62, 0]
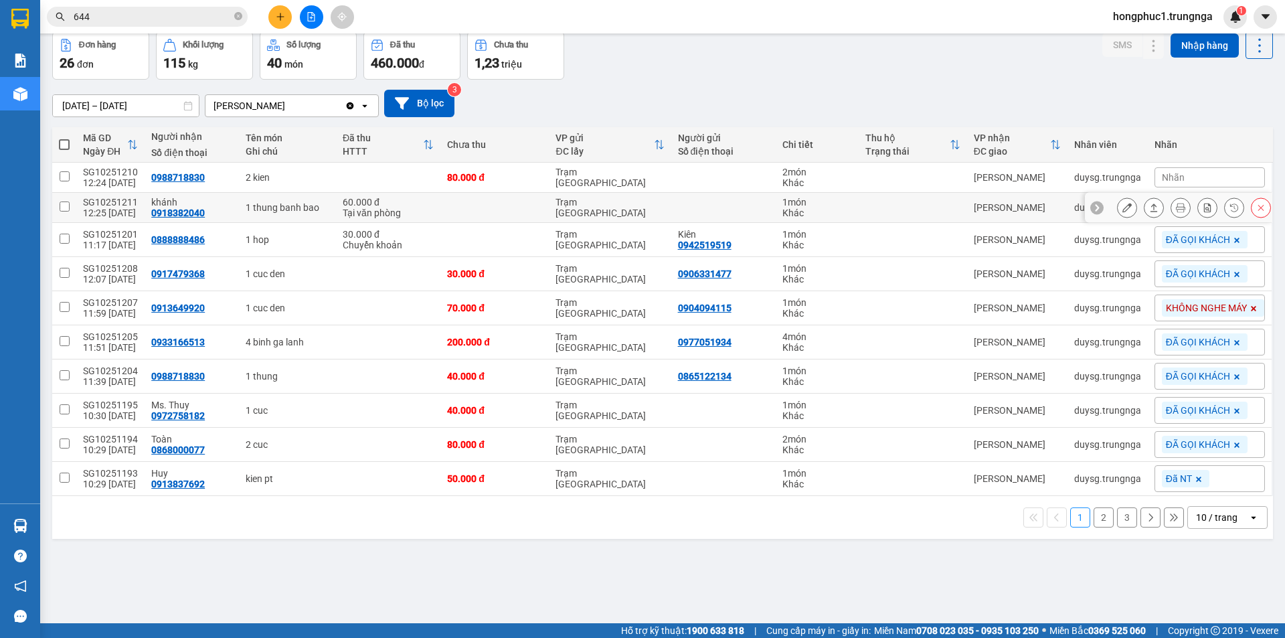
click at [1085, 204] on div at bounding box center [1178, 208] width 187 height 30
click at [1092, 207] on icon at bounding box center [1096, 207] width 9 height 9
click at [1191, 207] on div "Nhãn" at bounding box center [1209, 207] width 110 height 20
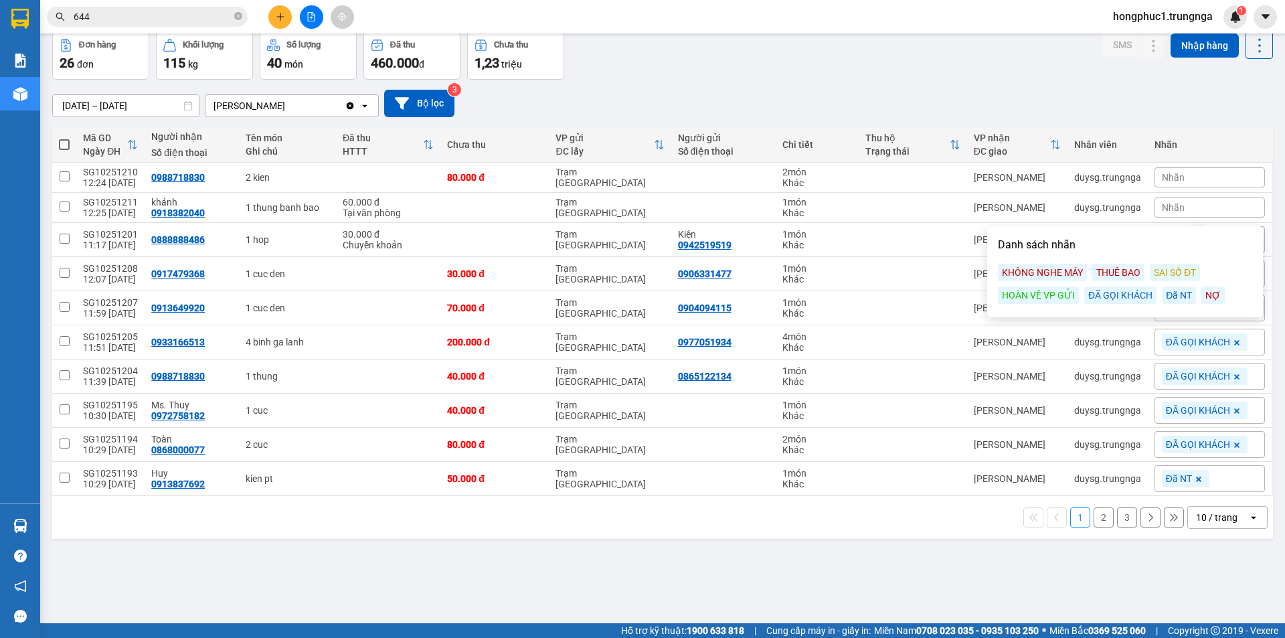
click at [1134, 297] on div "ĐÃ GỌI KHÁCH" at bounding box center [1120, 294] width 72 height 17
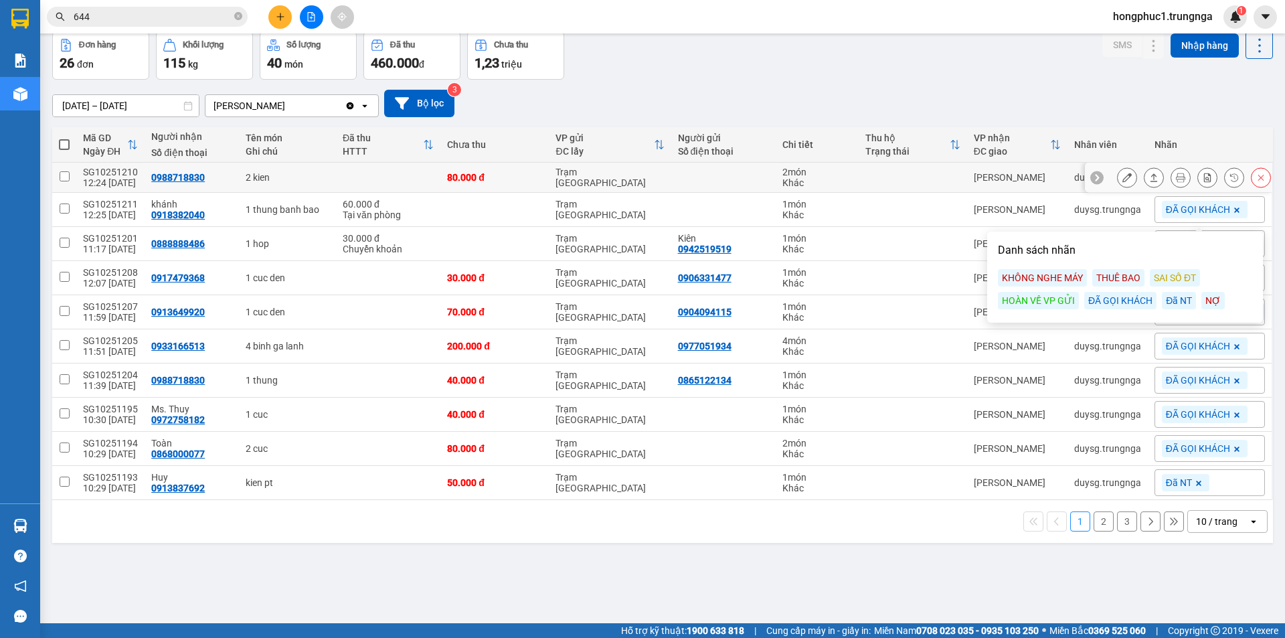
click at [1092, 173] on icon at bounding box center [1096, 177] width 9 height 9
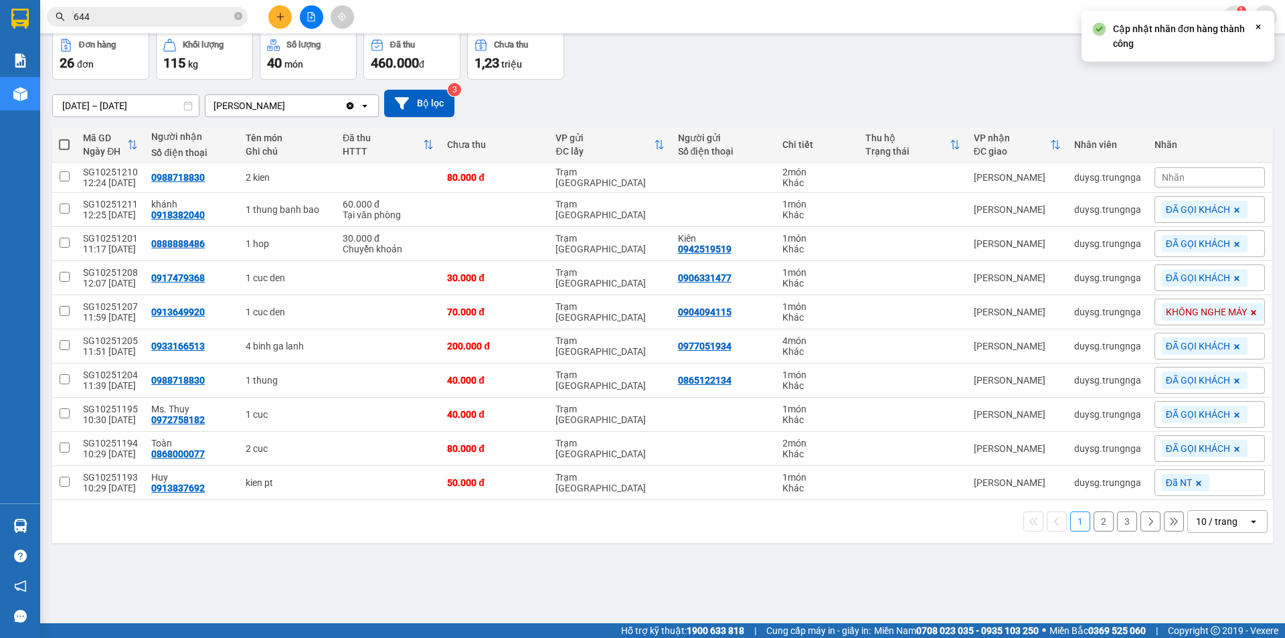
click at [1173, 173] on span "Nhãn" at bounding box center [1173, 177] width 23 height 11
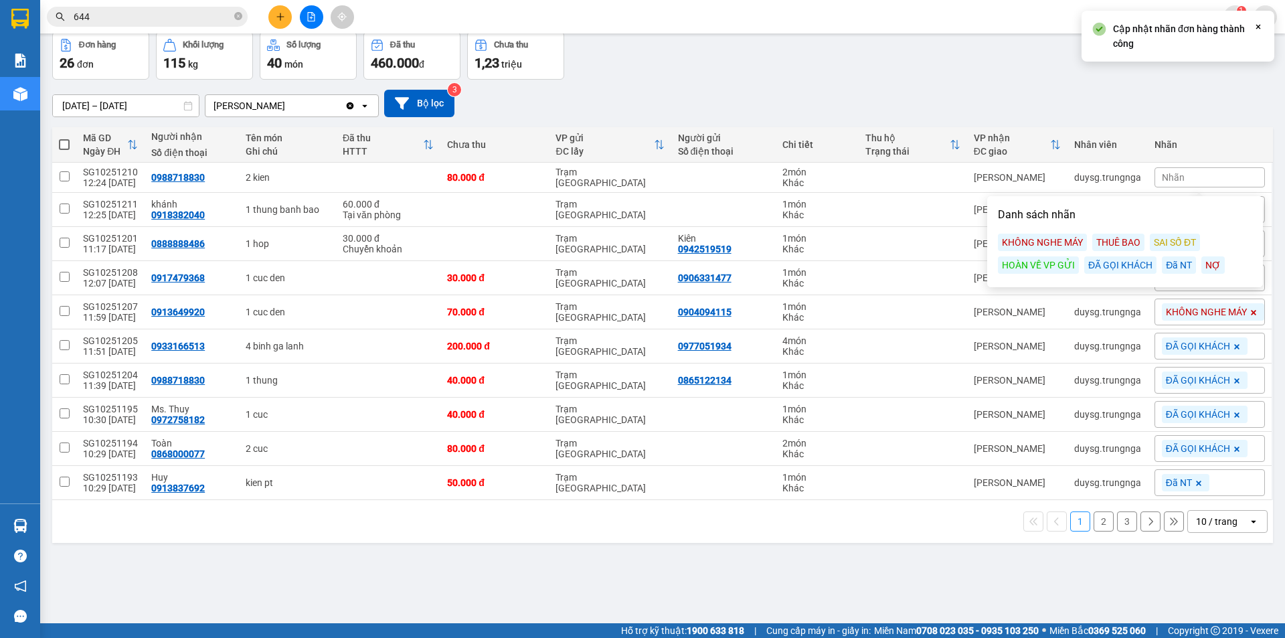
click at [1128, 262] on div "ĐÃ GỌI KHÁCH" at bounding box center [1120, 264] width 72 height 17
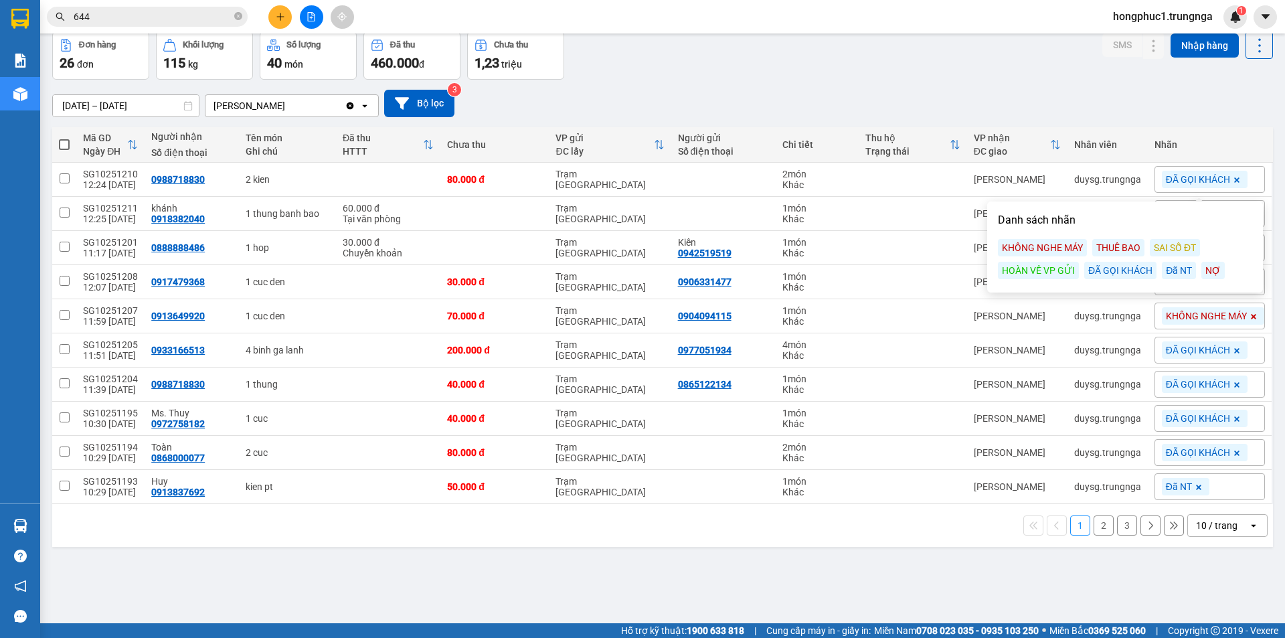
click at [954, 60] on div "Đơn hàng 26 đơn Khối lượng 115 kg Số lượng 40 món Đã thu 460.000 đ Chưa thu 1,2…" at bounding box center [662, 55] width 1221 height 48
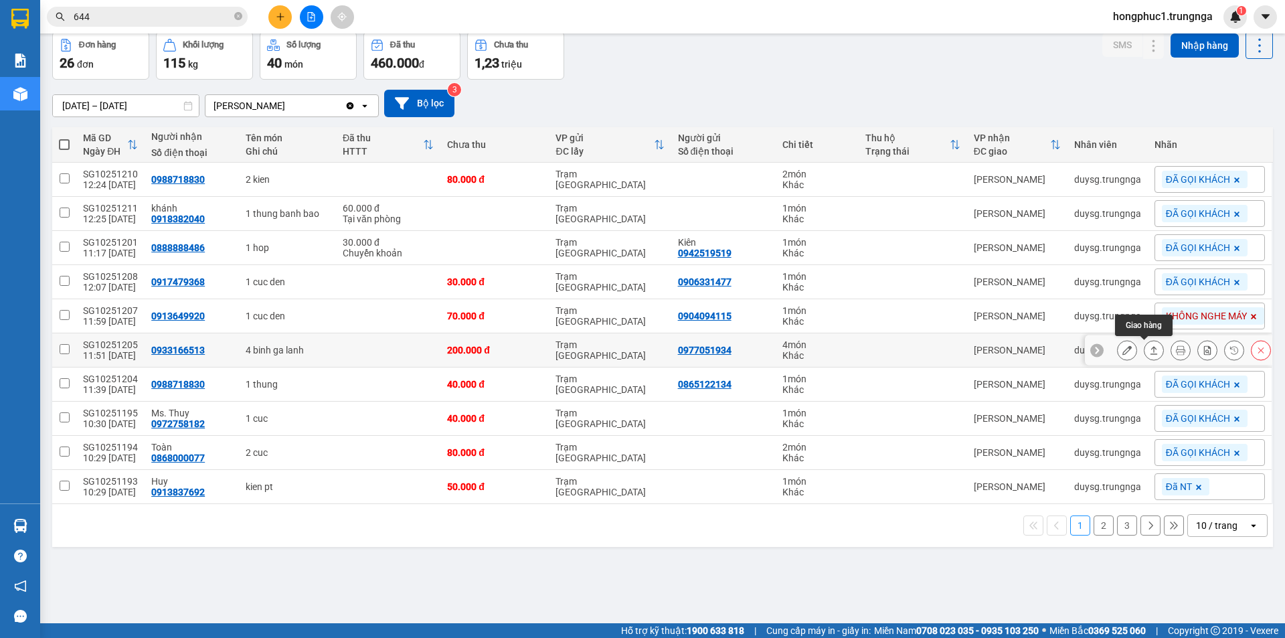
click at [1149, 352] on icon at bounding box center [1153, 349] width 9 height 9
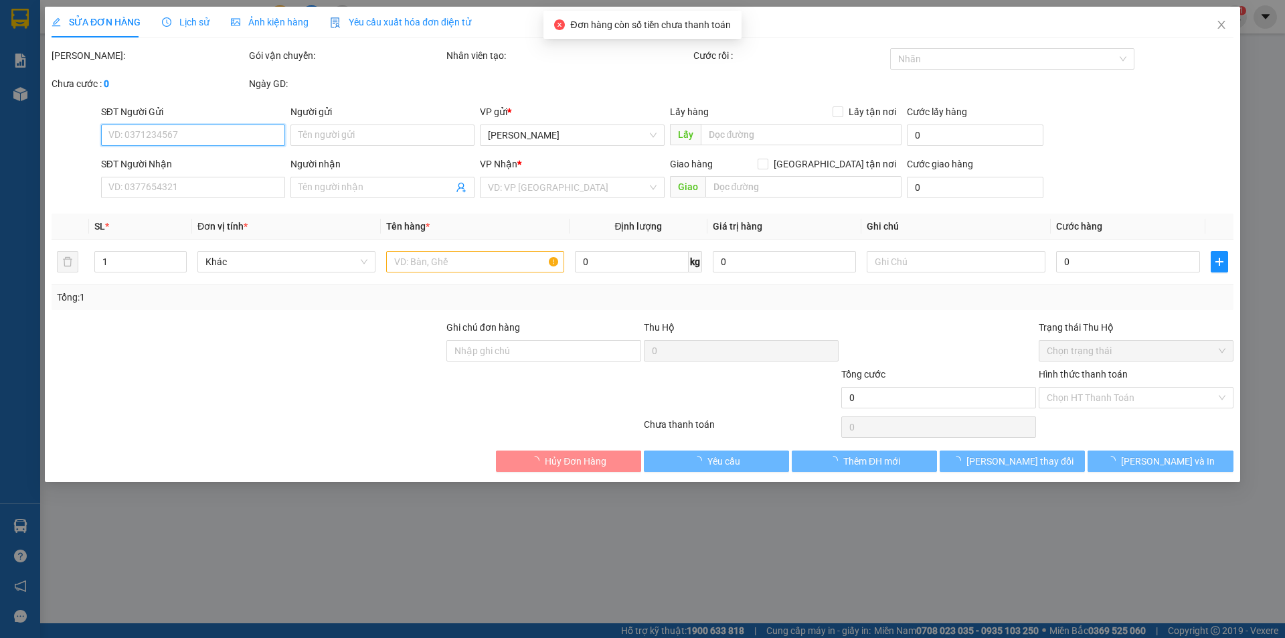
type input "0977051934"
type input "0933166513"
type input "200.000"
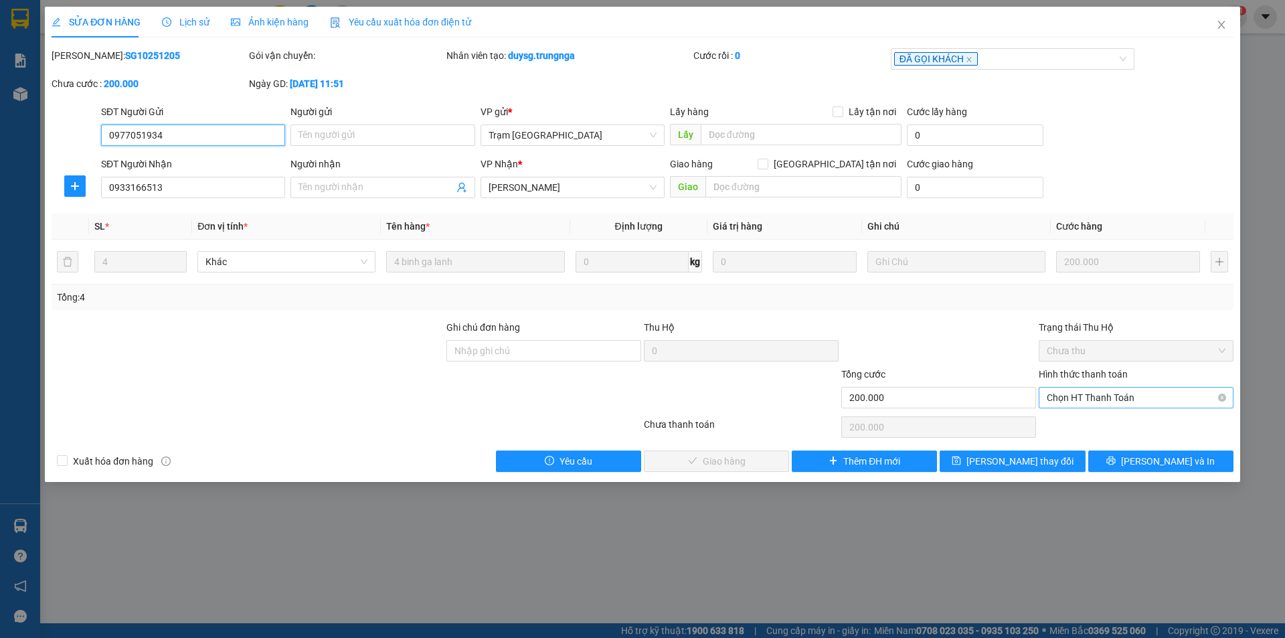
click at [1108, 392] on span "Chọn HT Thanh Toán" at bounding box center [1136, 398] width 179 height 20
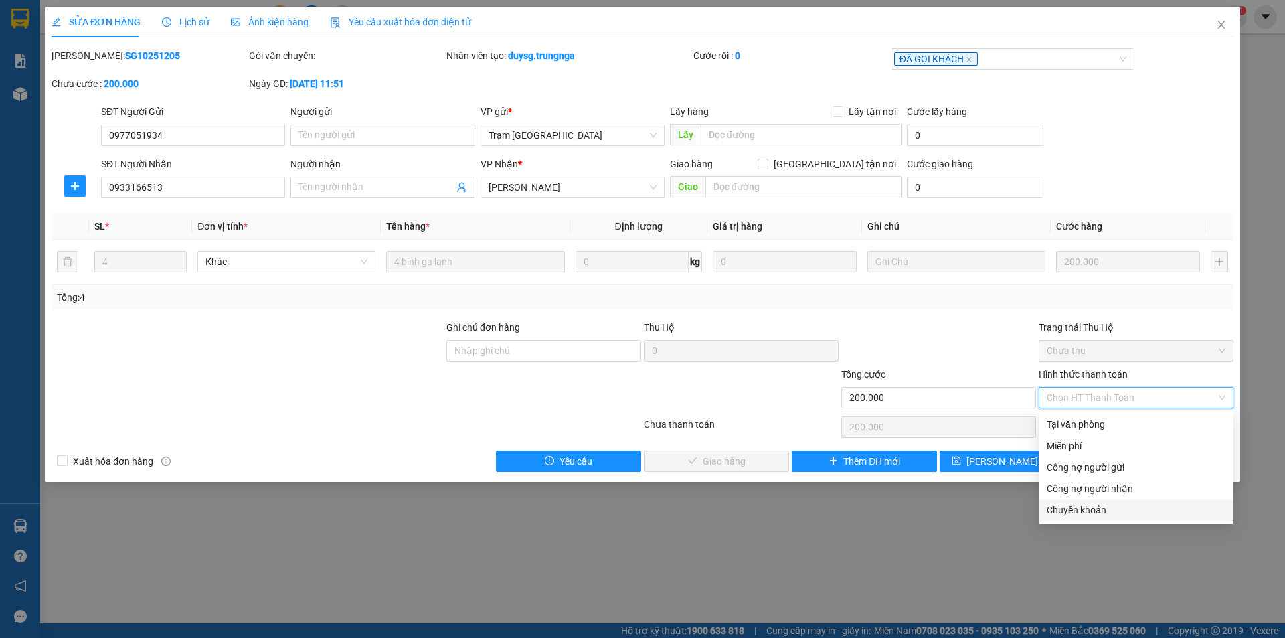
click at [1076, 514] on div "Chuyển khoản" at bounding box center [1136, 510] width 179 height 15
type input "0"
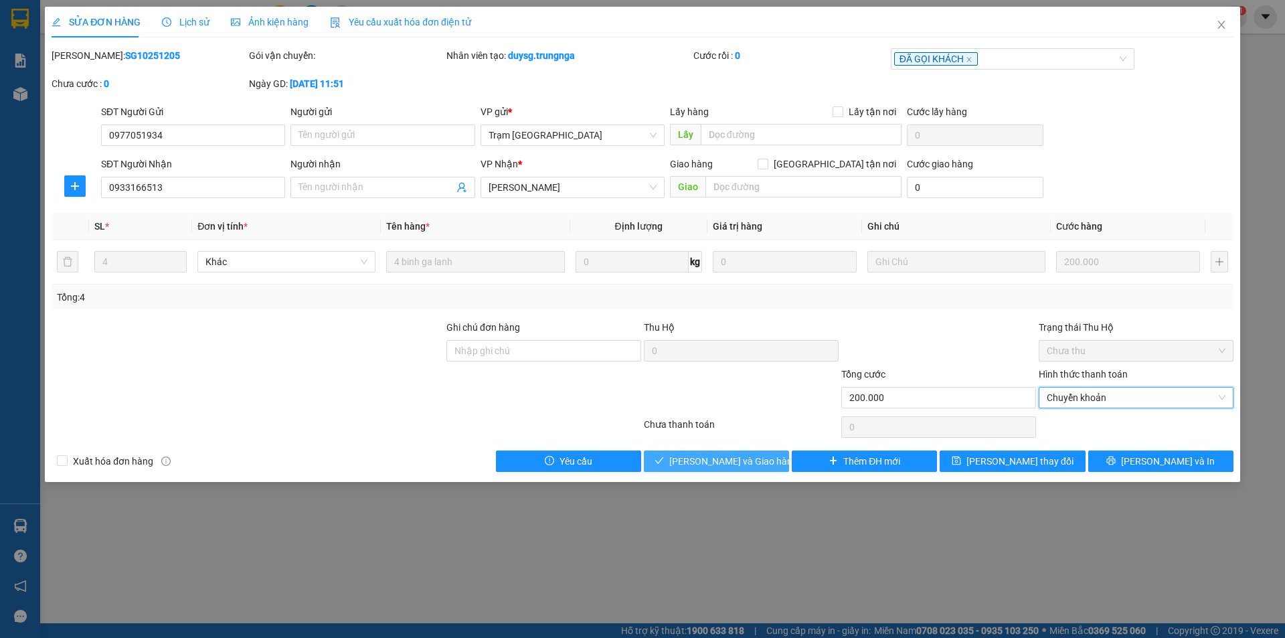
click at [742, 464] on span "Lưu và Giao hàng" at bounding box center [733, 461] width 128 height 15
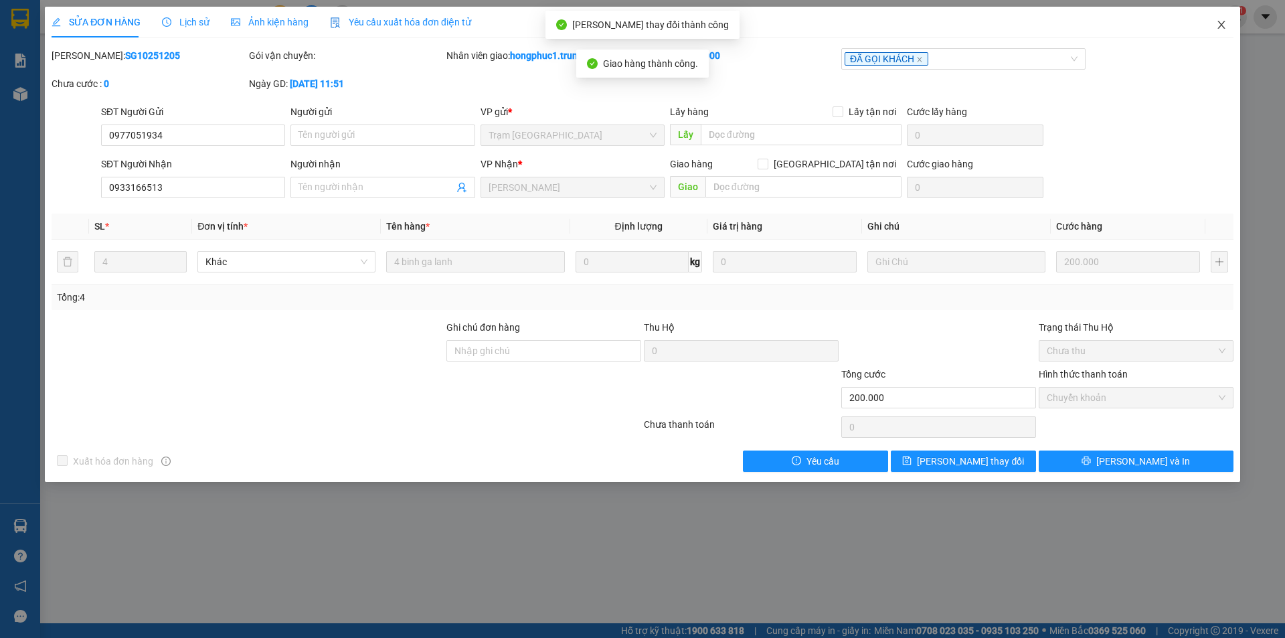
click at [1227, 26] on span "Close" at bounding box center [1221, 25] width 37 height 37
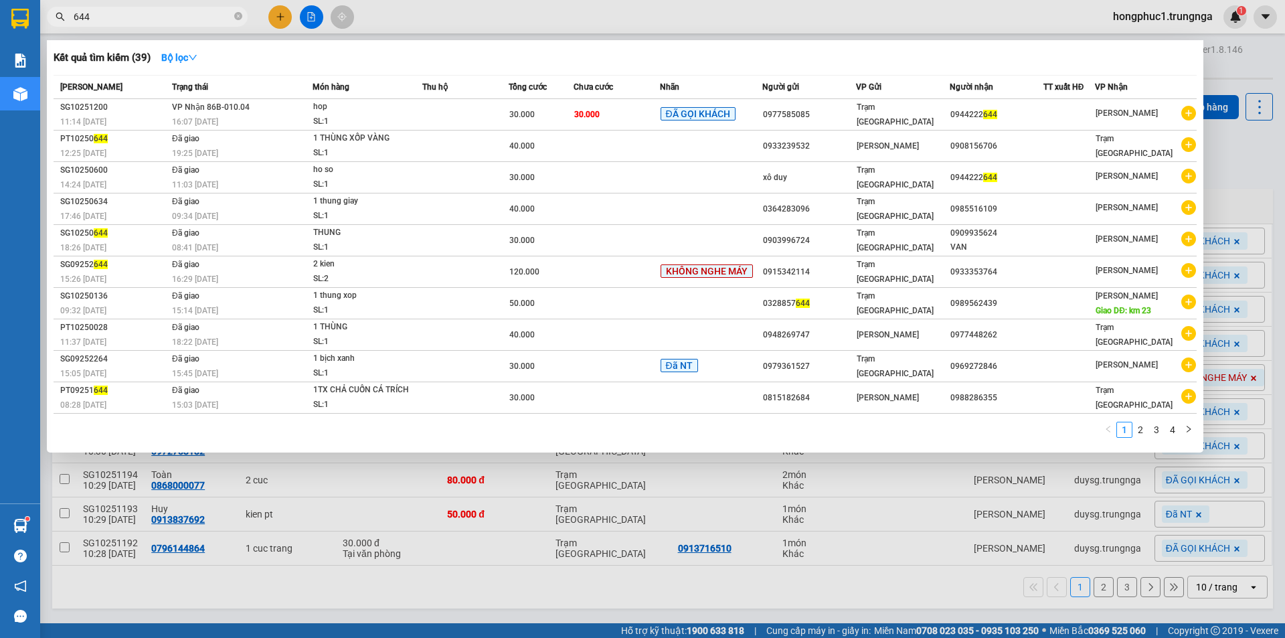
click at [194, 14] on input "644" at bounding box center [153, 16] width 158 height 15
type input "6"
type input "127"
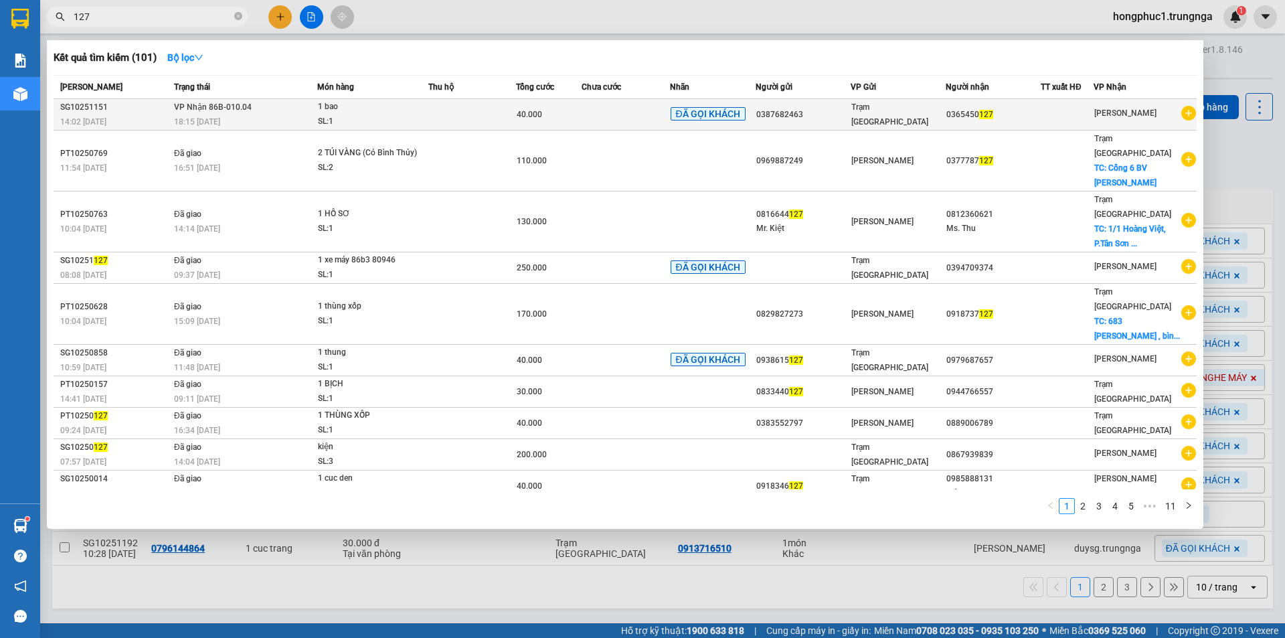
click at [461, 116] on td at bounding box center [472, 114] width 88 height 31
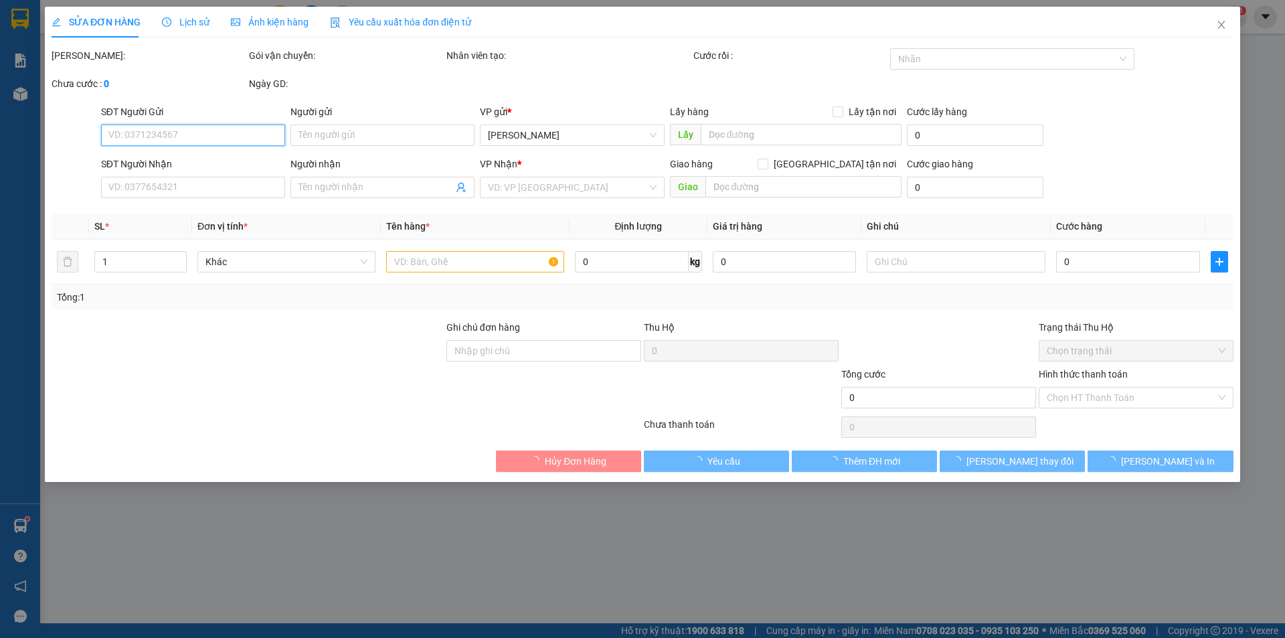
type input "0387682463"
type input "0365450127"
type input "40.000"
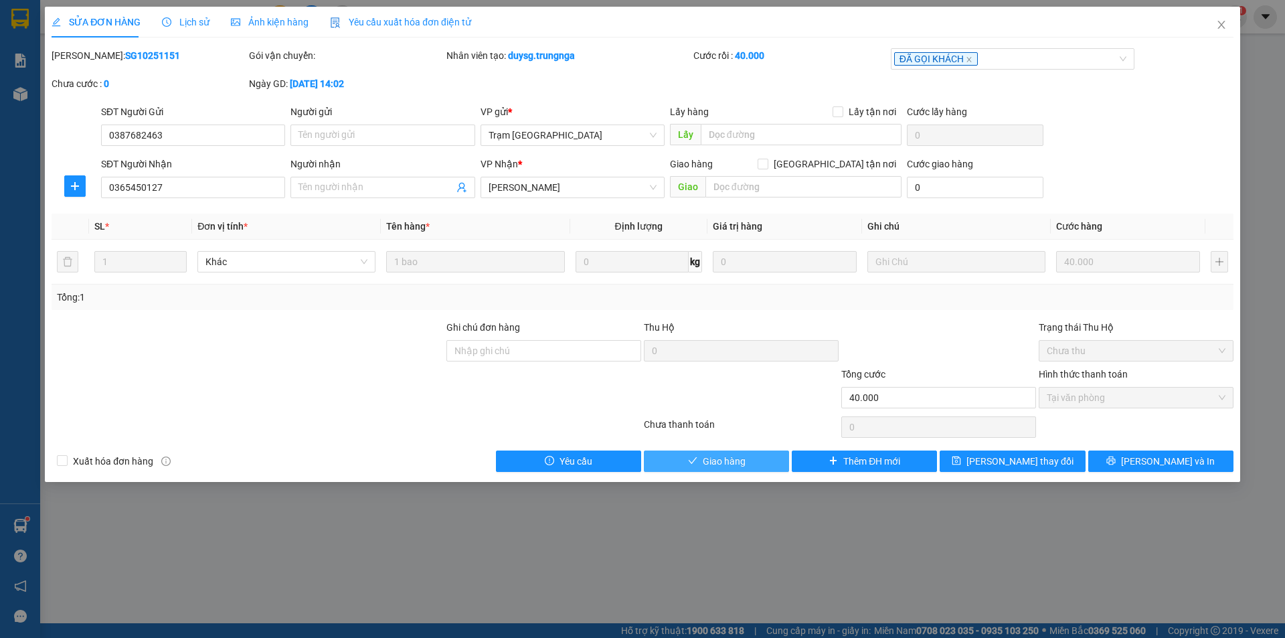
click at [711, 454] on span "Giao hàng" at bounding box center [724, 461] width 43 height 15
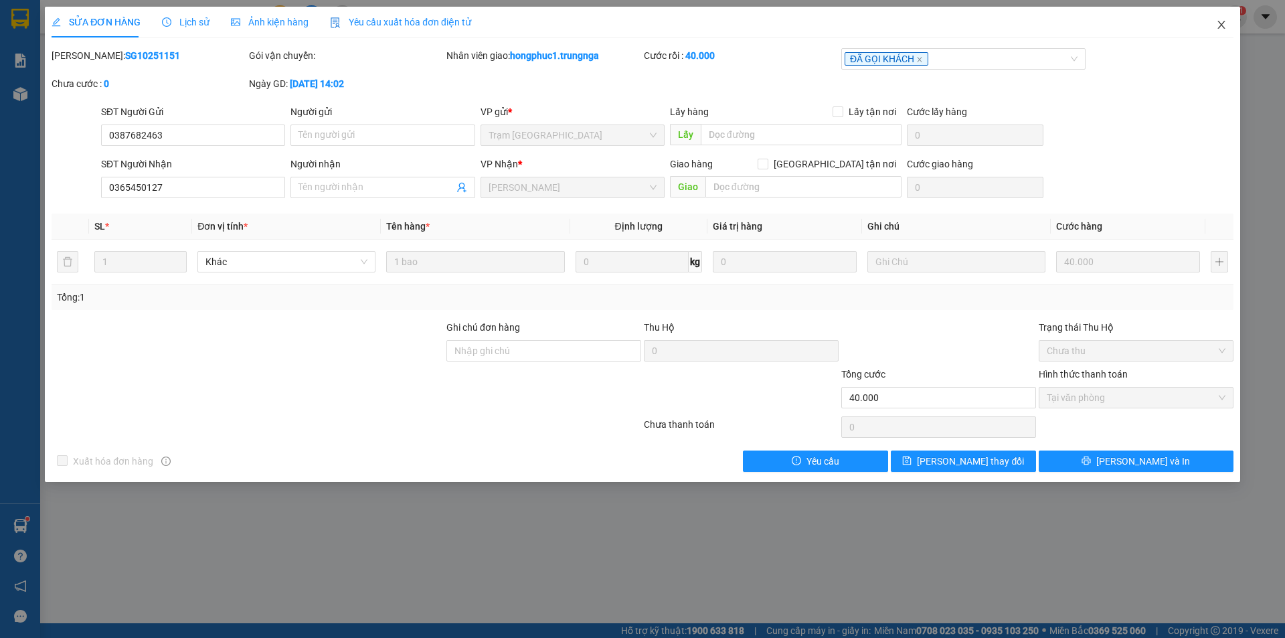
click at [1225, 23] on icon "close" at bounding box center [1221, 24] width 11 height 11
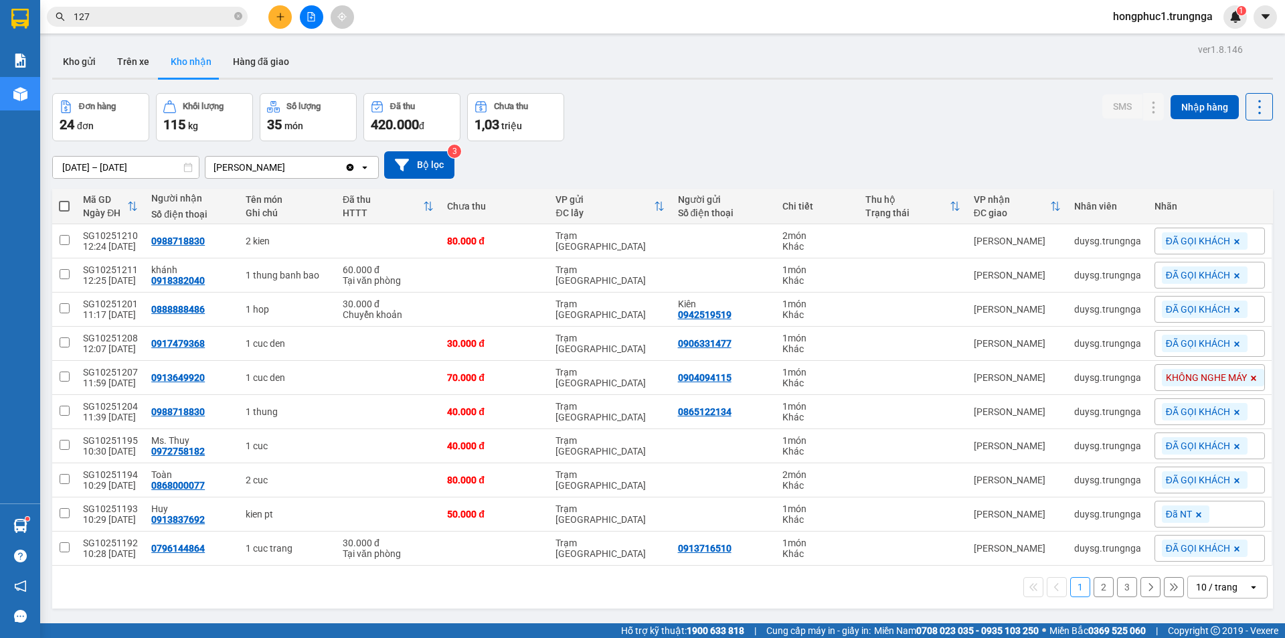
click at [209, 15] on input "127" at bounding box center [153, 16] width 158 height 15
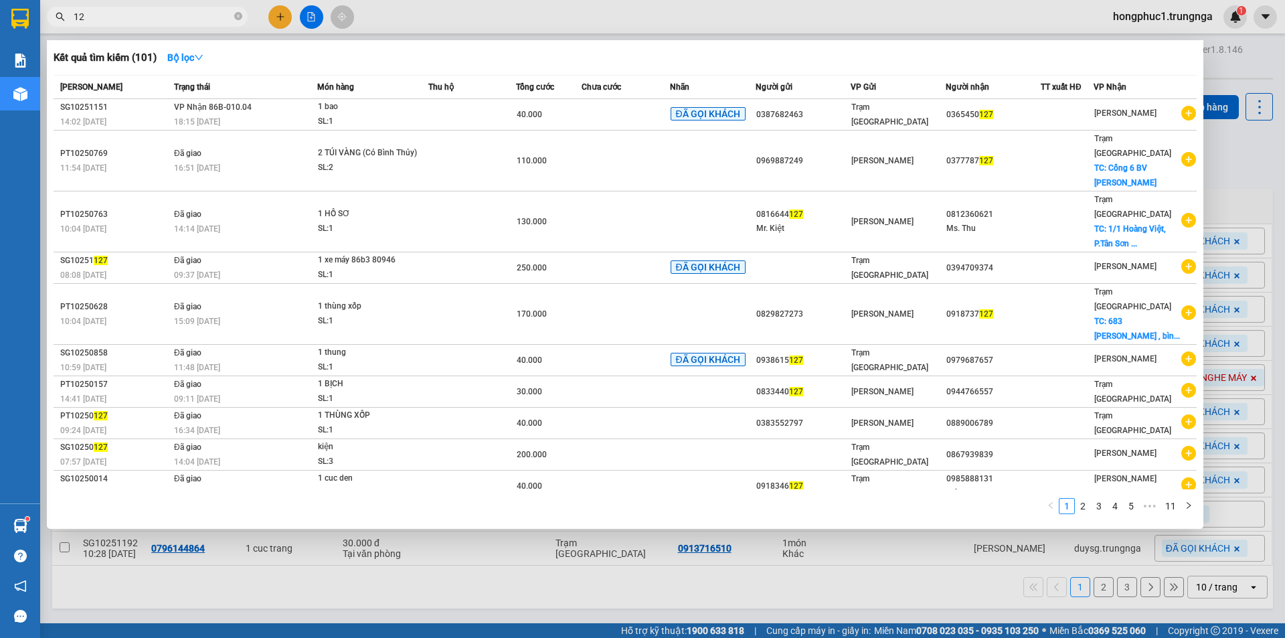
type input "1"
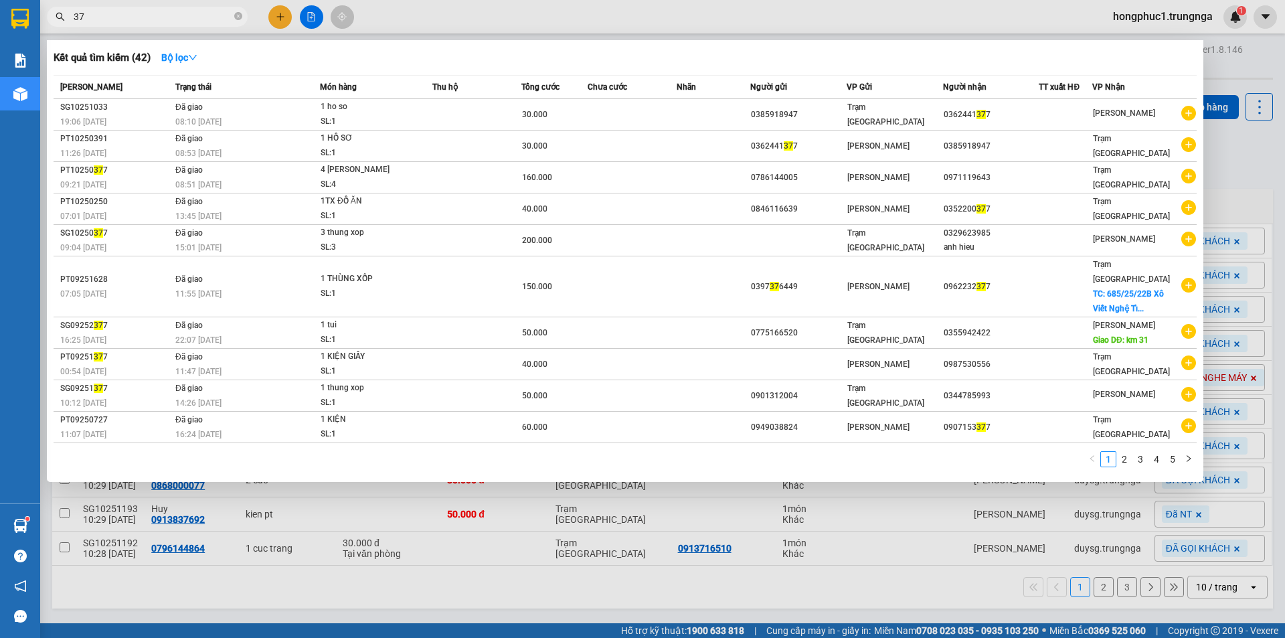
type input "3"
type input "477"
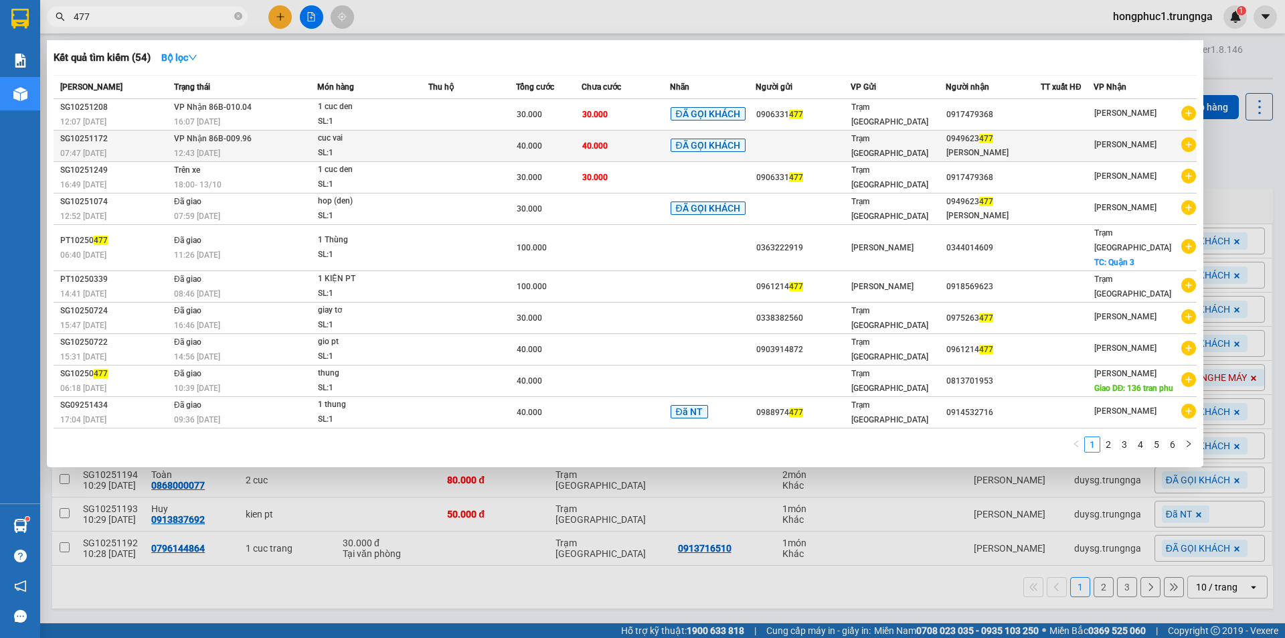
click at [649, 139] on td "40.000" at bounding box center [626, 146] width 88 height 31
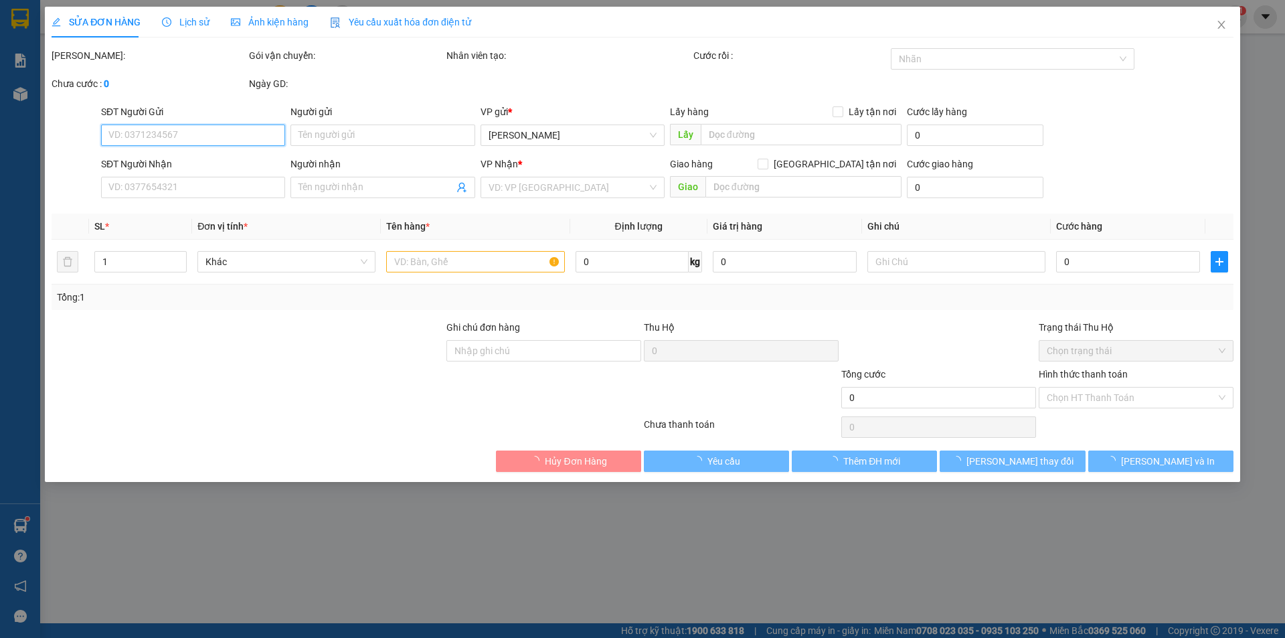
type input "0949623477"
type input "Kha Linh"
type input "40.000"
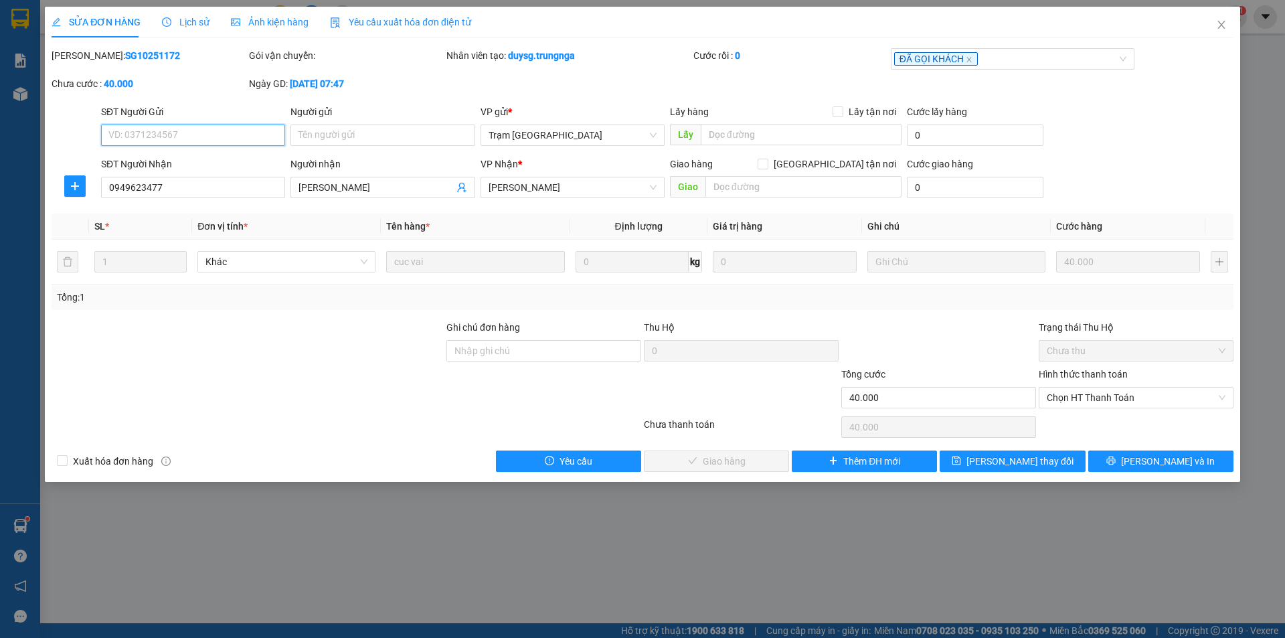
click at [1146, 401] on span "Chọn HT Thanh Toán" at bounding box center [1136, 398] width 179 height 20
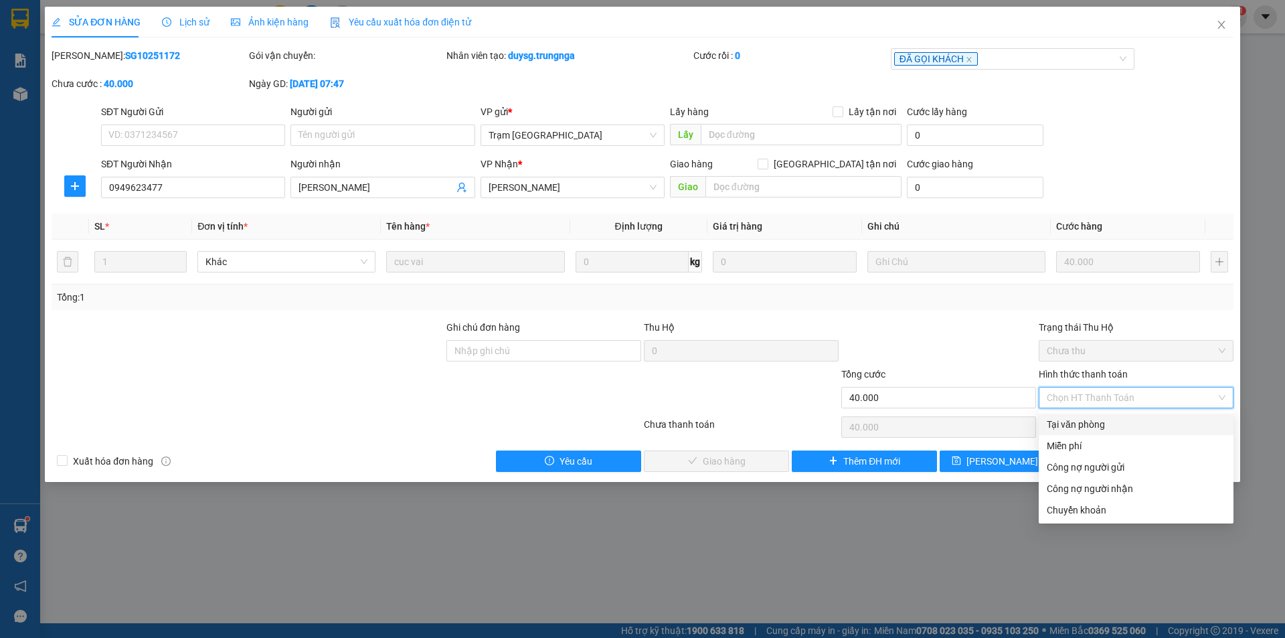
click at [1127, 430] on div "Tại văn phòng" at bounding box center [1136, 424] width 179 height 15
type input "0"
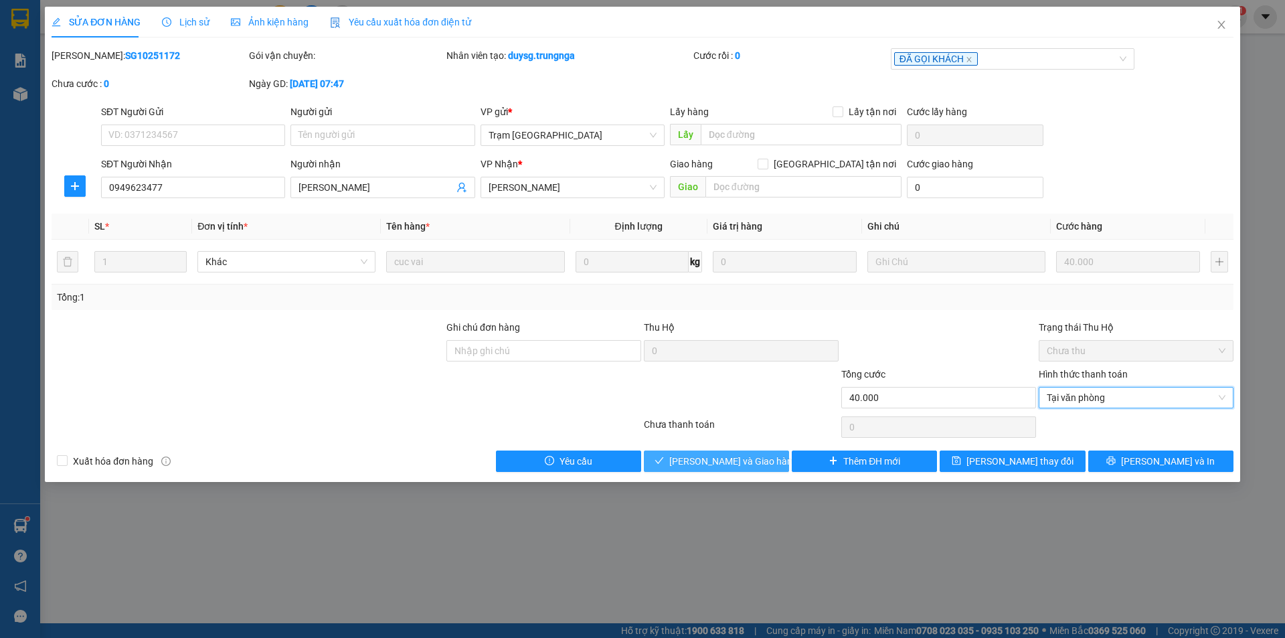
click at [737, 462] on span "Lưu và Giao hàng" at bounding box center [733, 461] width 128 height 15
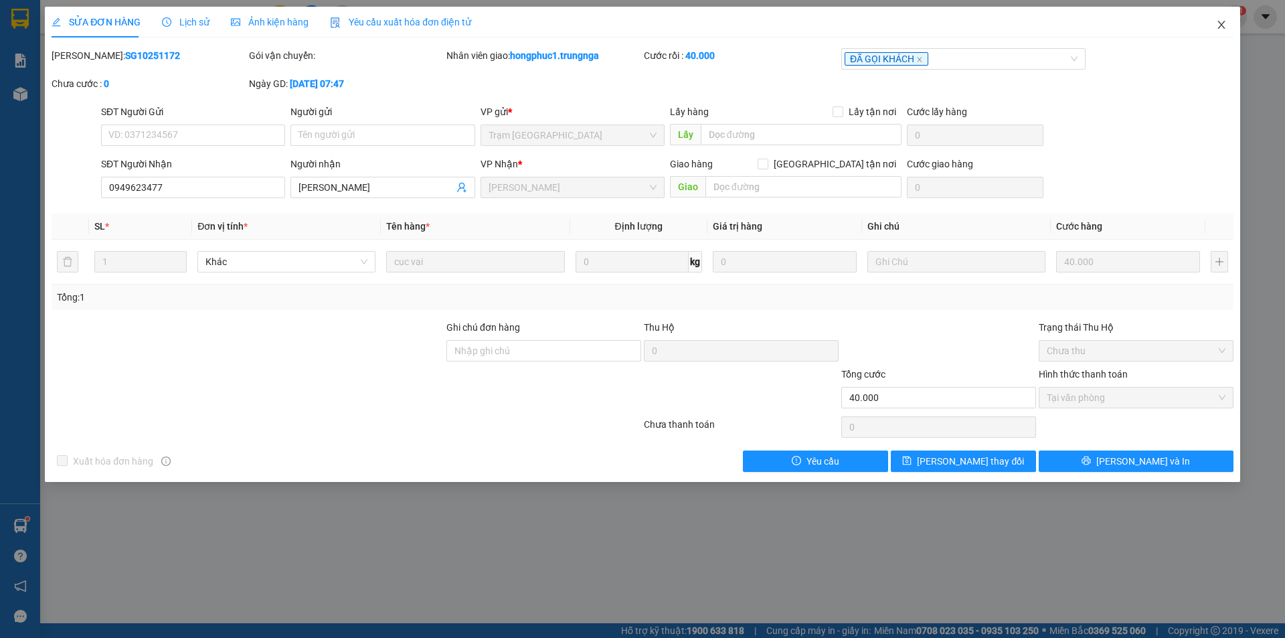
click at [1219, 24] on icon "close" at bounding box center [1221, 24] width 11 height 11
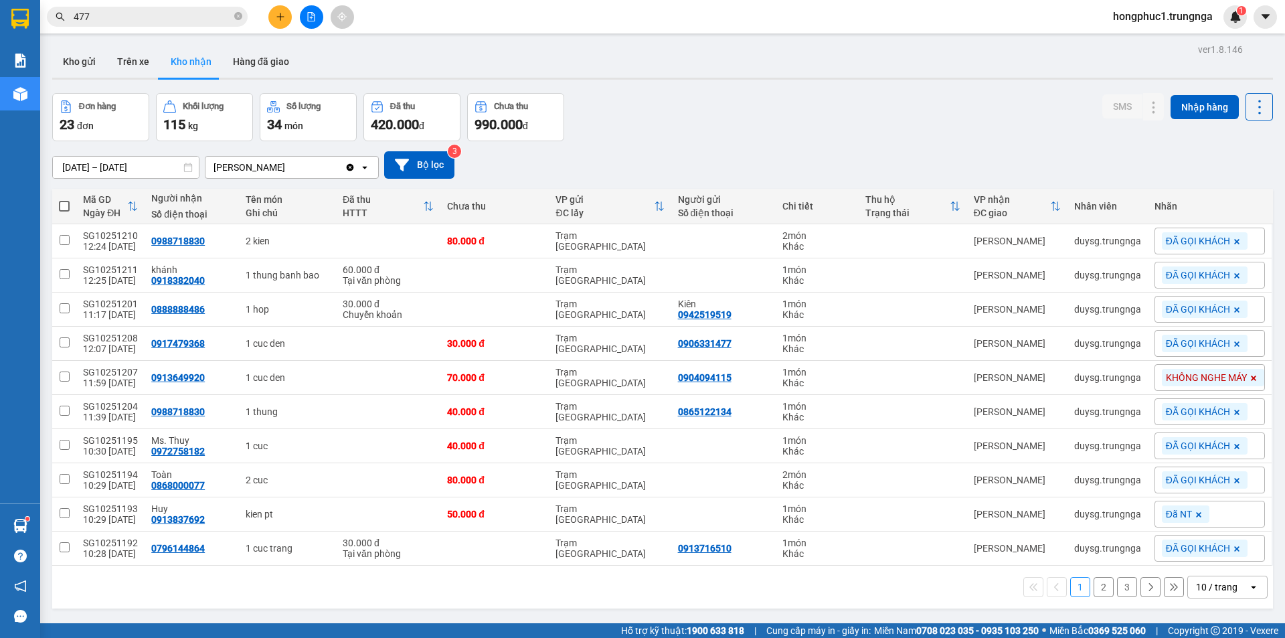
click at [213, 14] on input "477" at bounding box center [153, 16] width 158 height 15
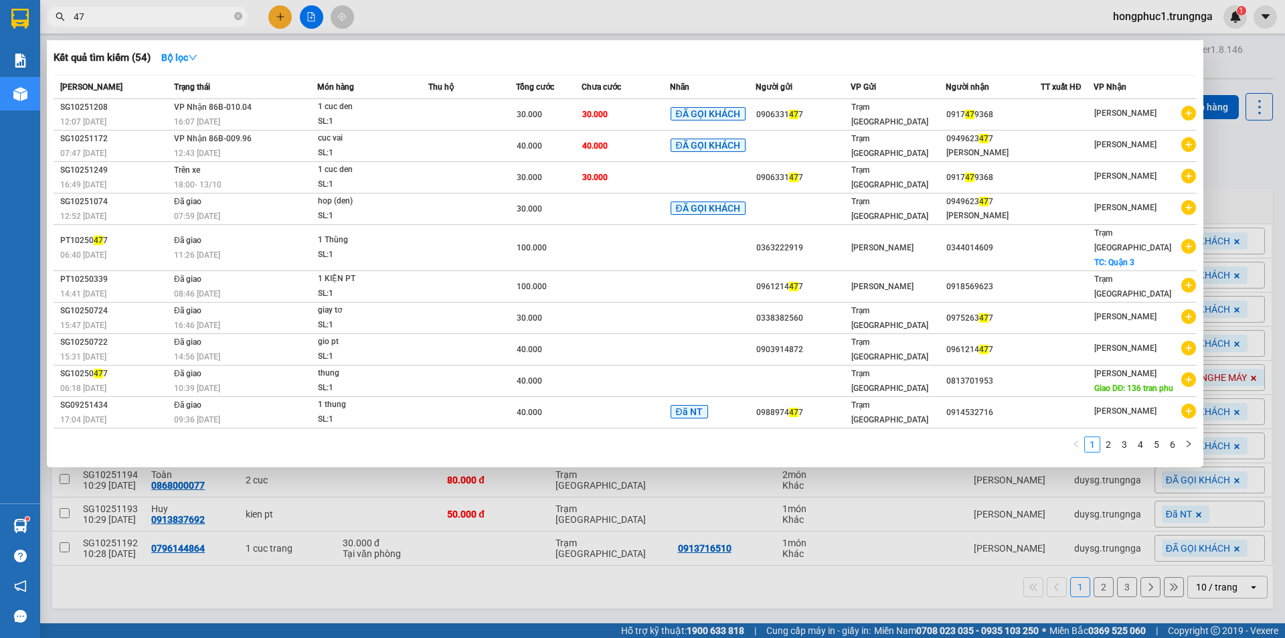
type input "4"
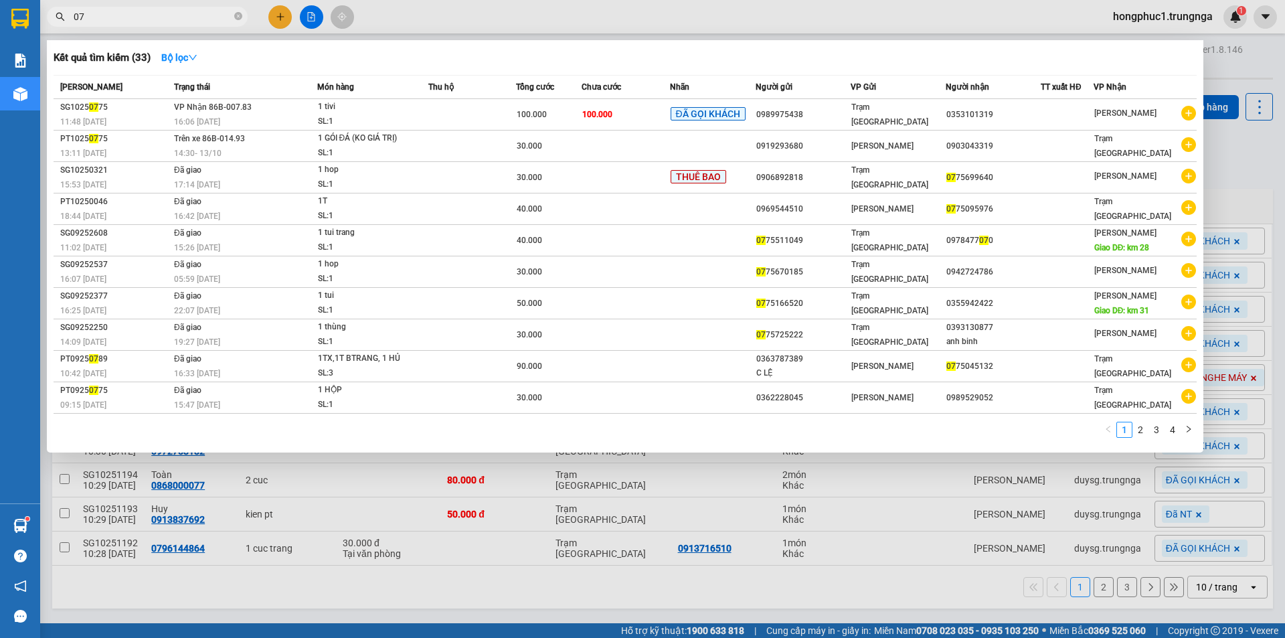
type input "0"
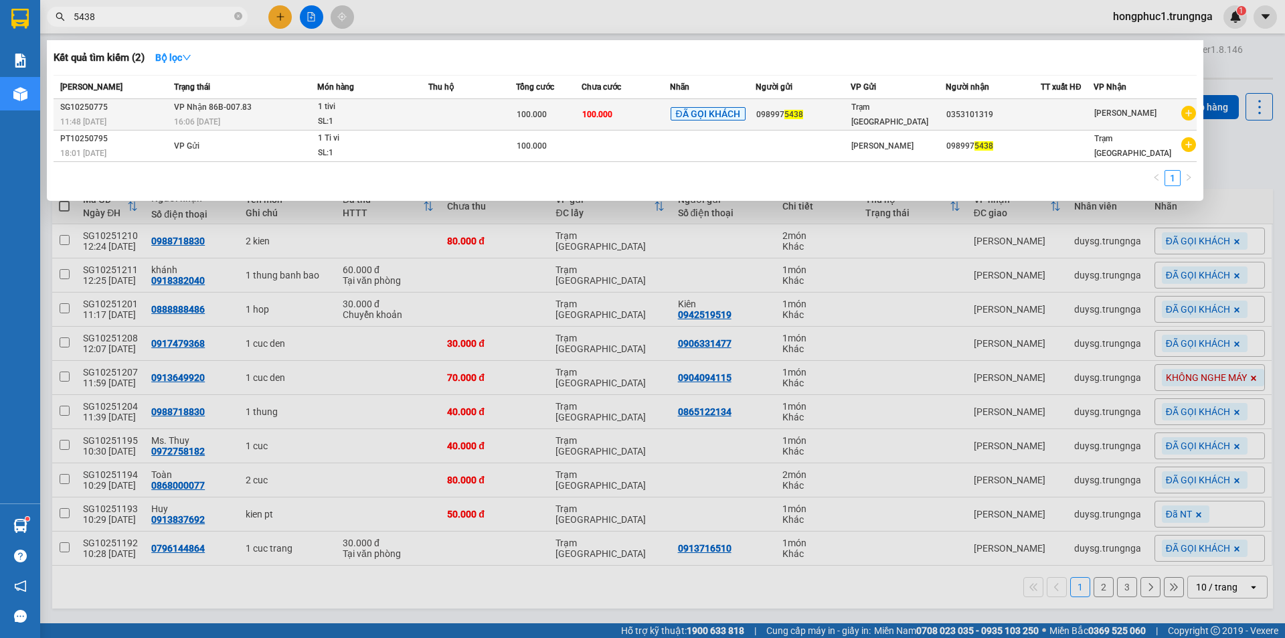
type input "5438"
click at [586, 115] on span "100.000" at bounding box center [597, 114] width 30 height 9
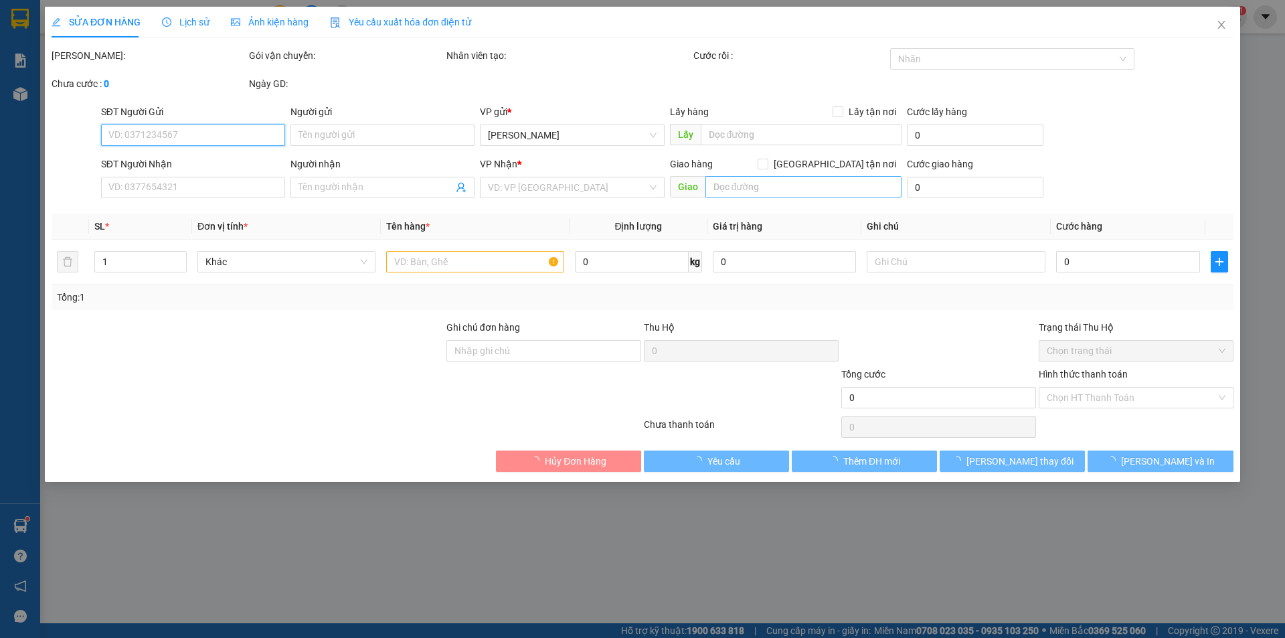
type input "0989975438"
type input "0353101319"
type input "100.000"
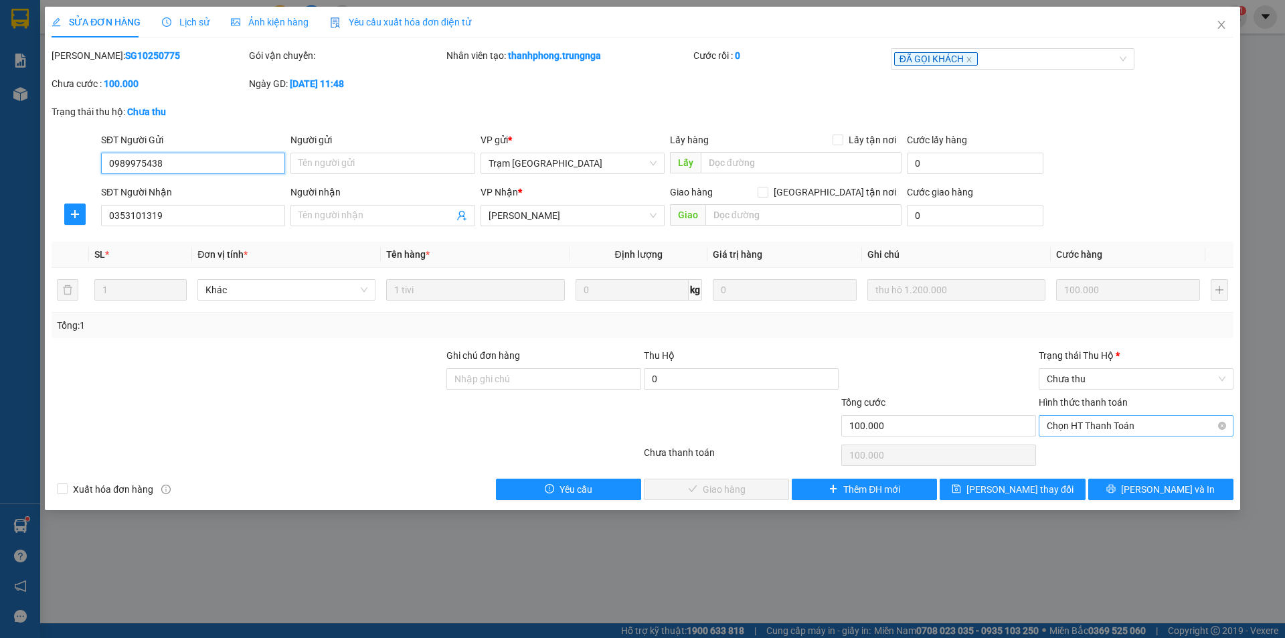
click at [1129, 428] on span "Chọn HT Thanh Toán" at bounding box center [1136, 426] width 179 height 20
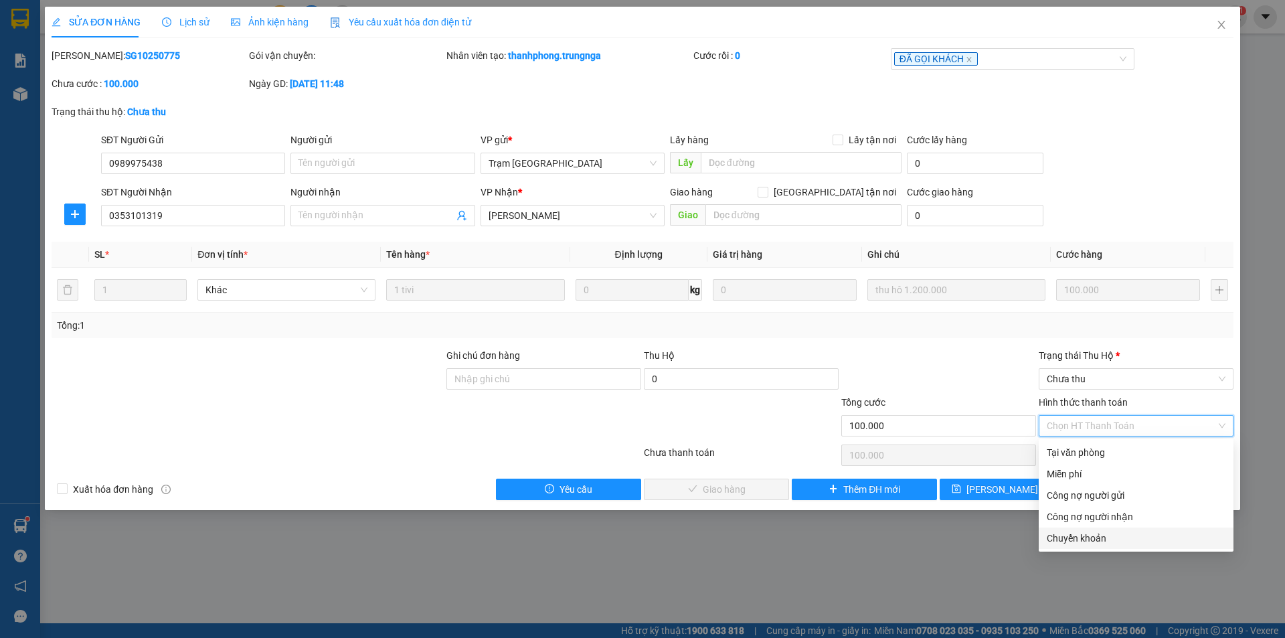
click at [1108, 534] on div "Chuyển khoản" at bounding box center [1136, 538] width 179 height 15
type input "0"
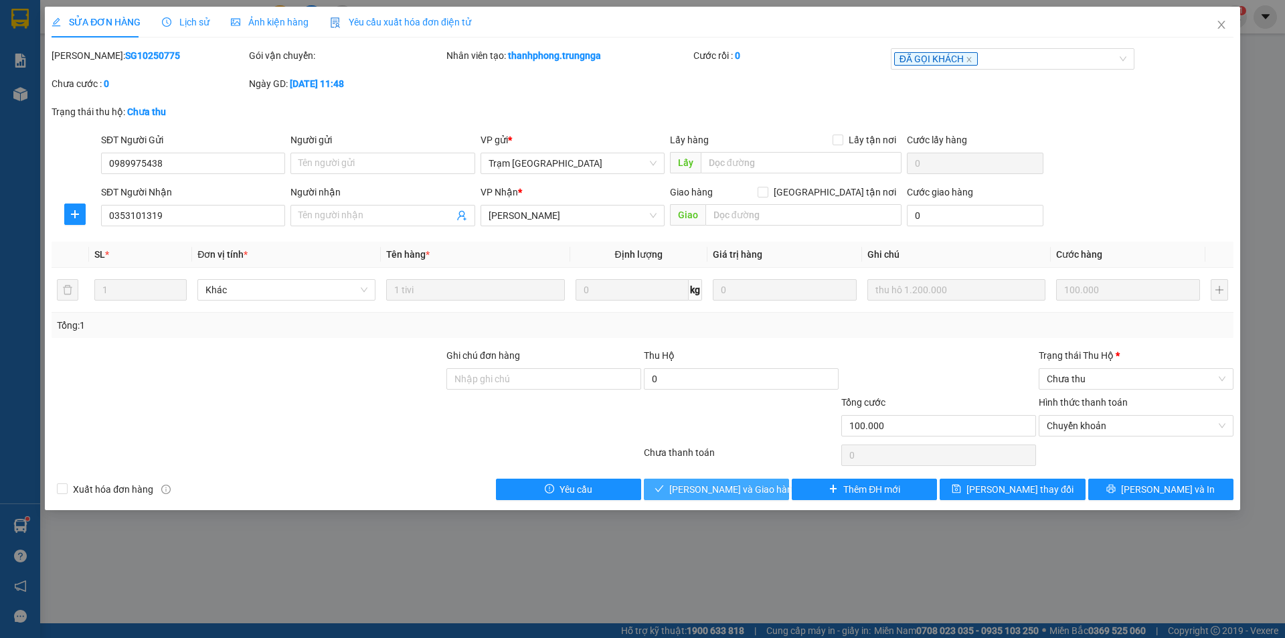
click at [760, 490] on span "Lưu và Giao hàng" at bounding box center [733, 489] width 128 height 15
click at [754, 488] on span "Lưu và Giao hàng" at bounding box center [733, 489] width 128 height 15
click at [1131, 379] on span "Chưa thu" at bounding box center [1136, 379] width 179 height 20
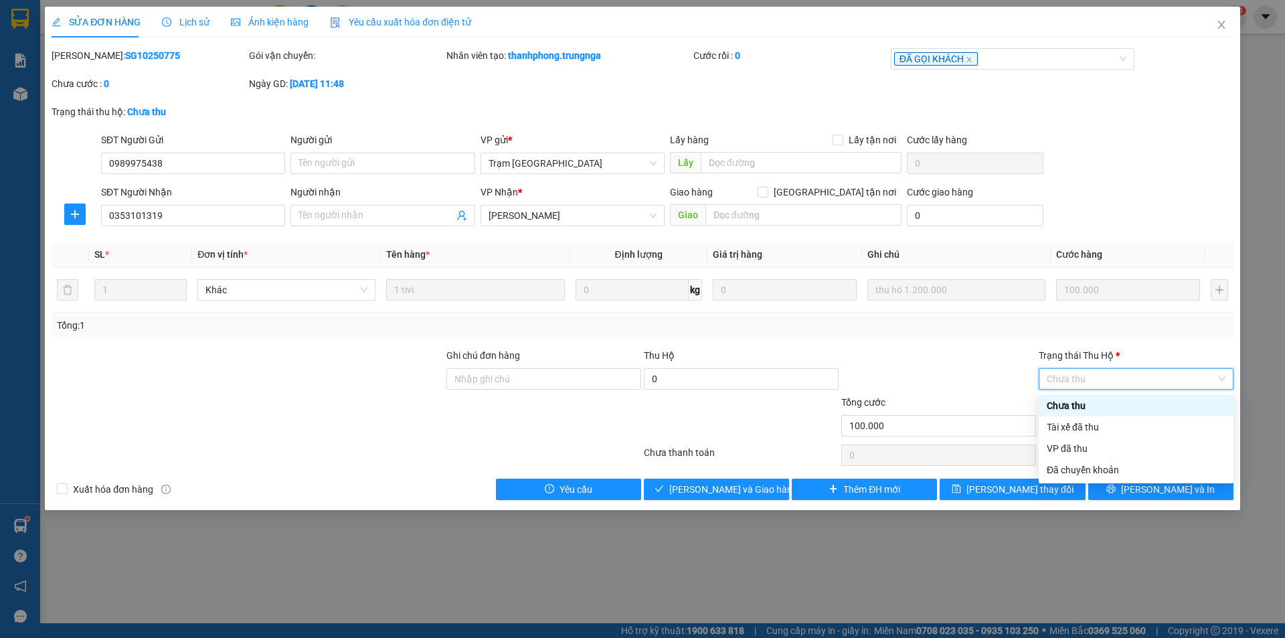
click at [1101, 409] on div "Chưa thu" at bounding box center [1136, 405] width 179 height 15
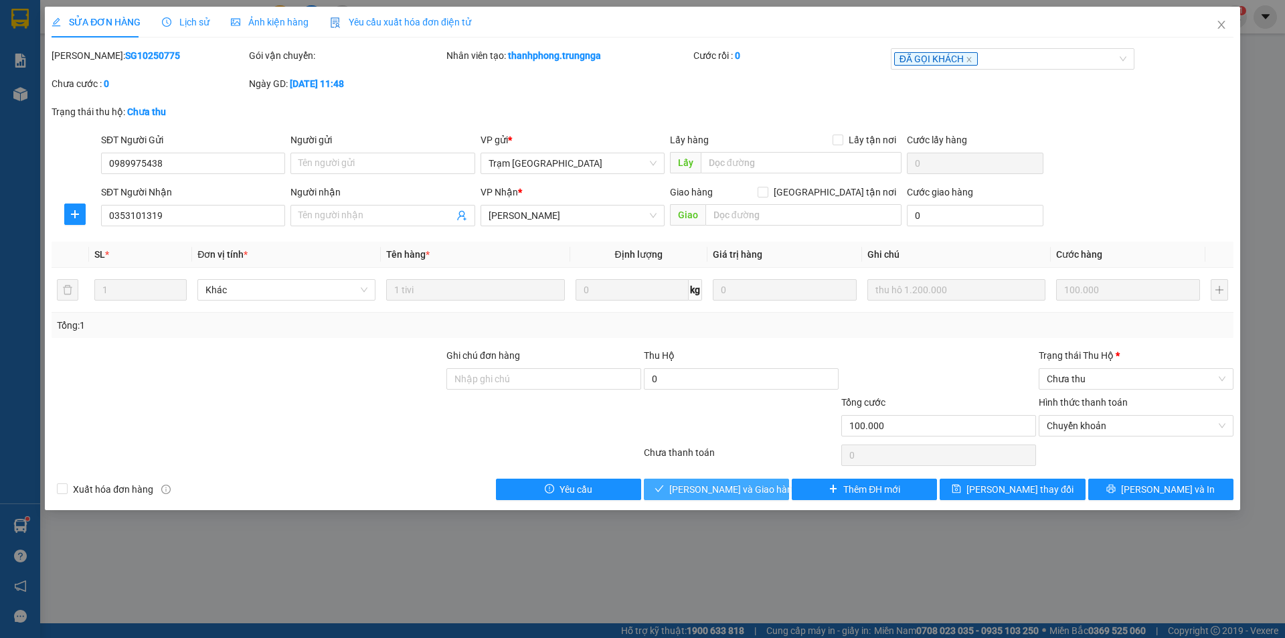
click at [730, 495] on span "Lưu và Giao hàng" at bounding box center [733, 489] width 128 height 15
click at [1189, 381] on span "Chưa thu" at bounding box center [1136, 379] width 179 height 20
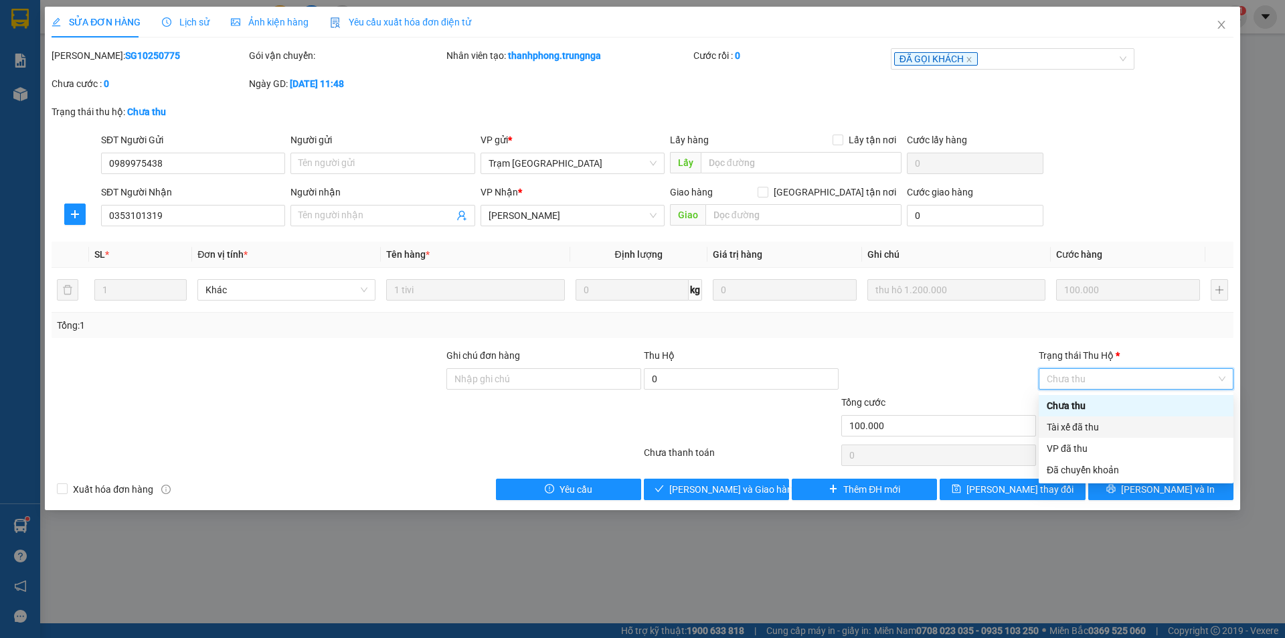
click at [962, 372] on div at bounding box center [938, 371] width 197 height 47
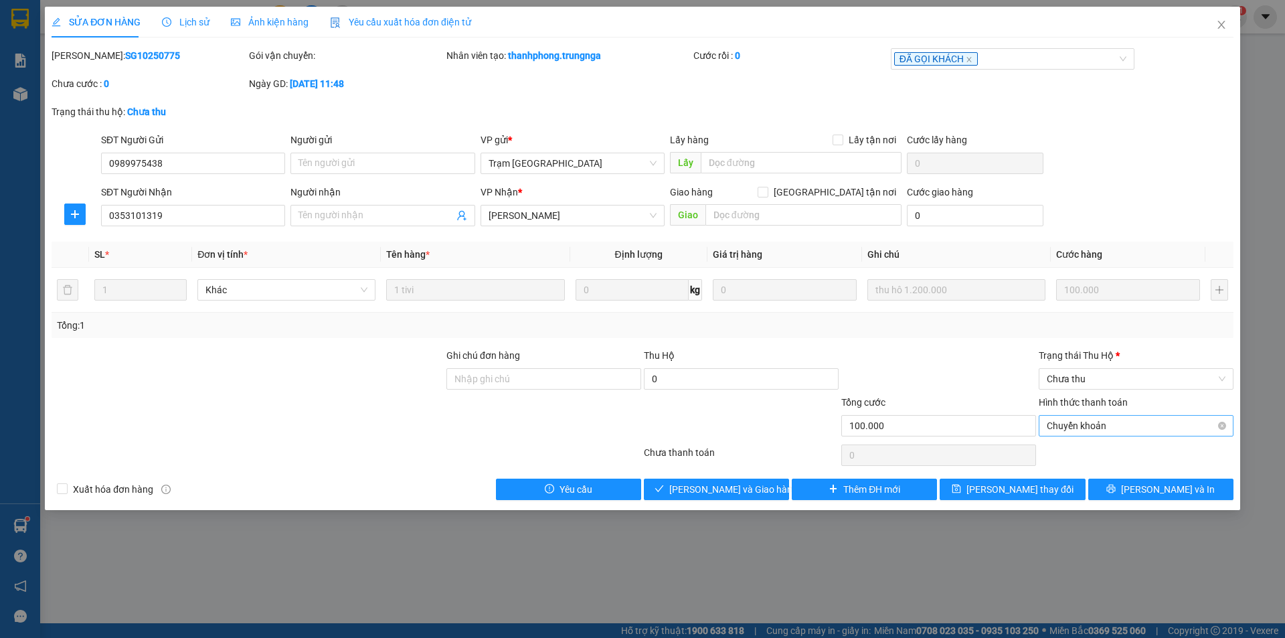
click at [1104, 424] on span "Chuyển khoản" at bounding box center [1136, 426] width 179 height 20
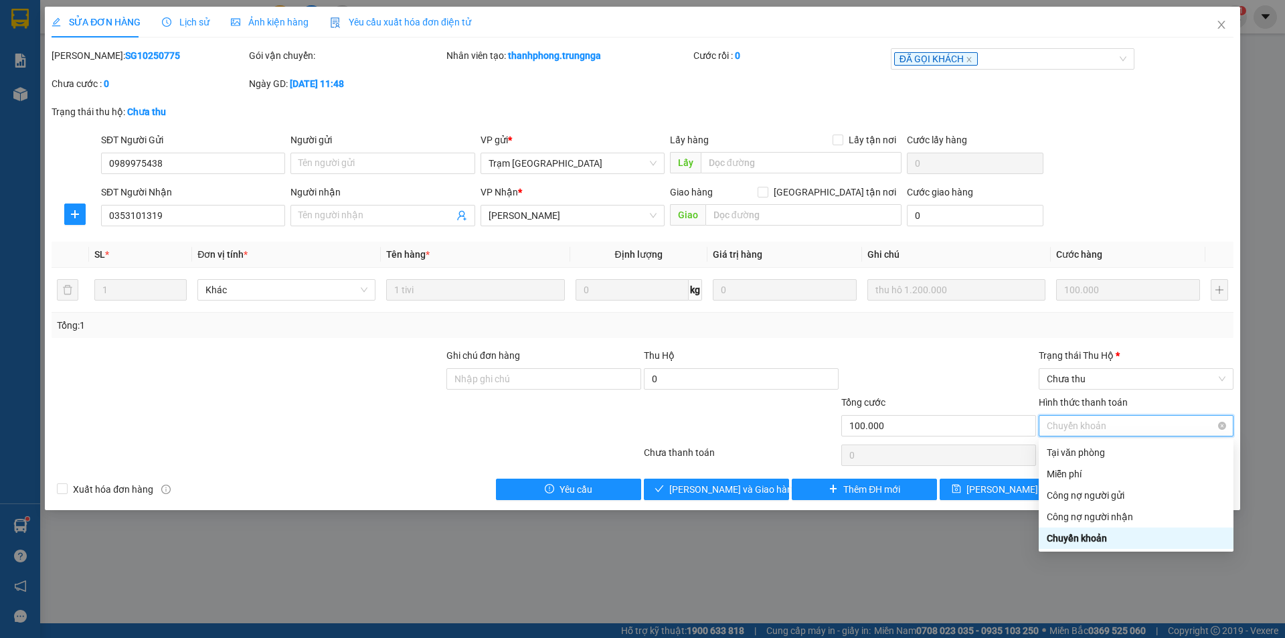
click at [1104, 424] on span "Chuyển khoản" at bounding box center [1136, 426] width 179 height 20
click at [1167, 331] on div "Tổng: 1" at bounding box center [642, 325] width 1171 height 15
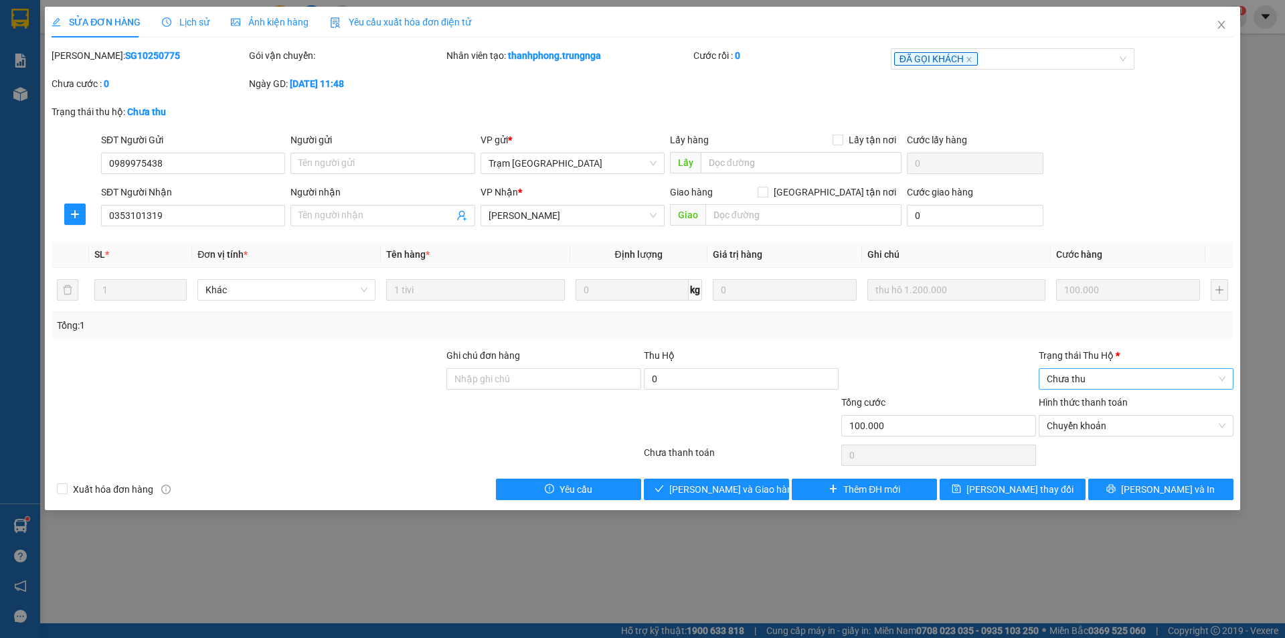
click at [1138, 374] on span "Chưa thu" at bounding box center [1136, 379] width 179 height 20
click at [1095, 406] on div "Chưa thu" at bounding box center [1136, 405] width 179 height 15
click at [762, 489] on button "Lưu và Giao hàng" at bounding box center [716, 489] width 145 height 21
click at [1162, 433] on span "Chuyển khoản" at bounding box center [1136, 426] width 179 height 20
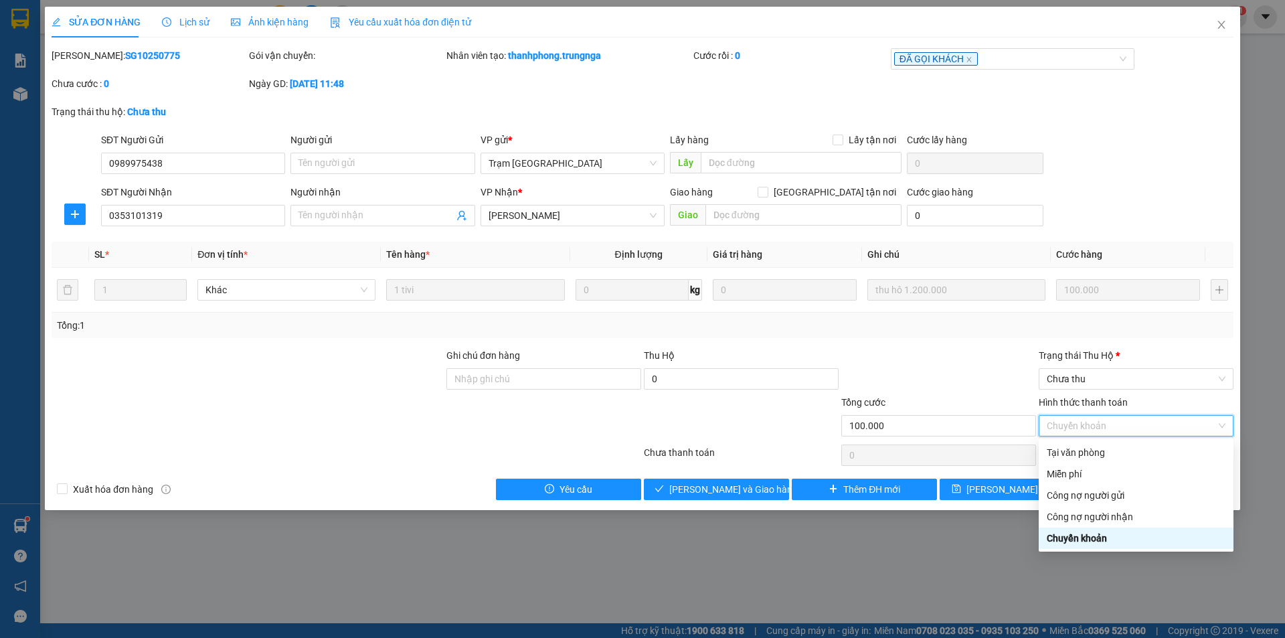
click at [938, 584] on div "SỬA ĐƠN HÀNG Lịch sử Ảnh kiện hàng Yêu cầu xuất hóa đơn điện tử Total Paid Fee …" at bounding box center [642, 319] width 1285 height 638
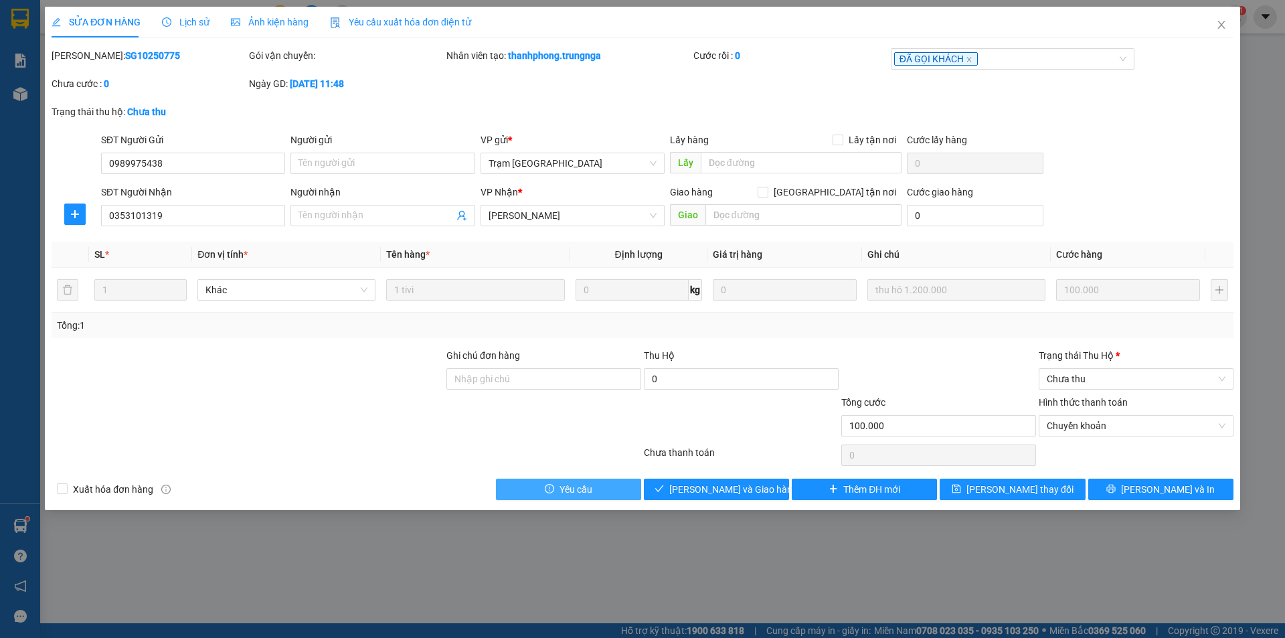
click at [577, 496] on span "Yêu cầu" at bounding box center [576, 489] width 33 height 15
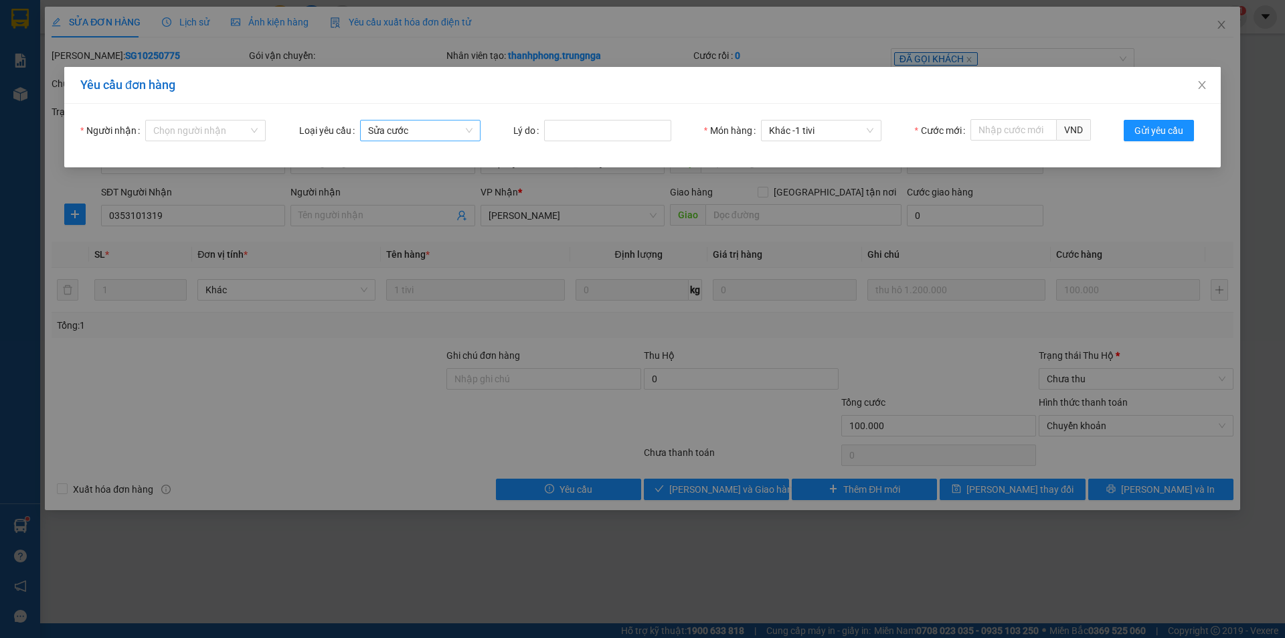
click at [469, 128] on span "Sửa cước" at bounding box center [420, 130] width 104 height 20
click at [1201, 84] on icon "close" at bounding box center [1202, 85] width 11 height 11
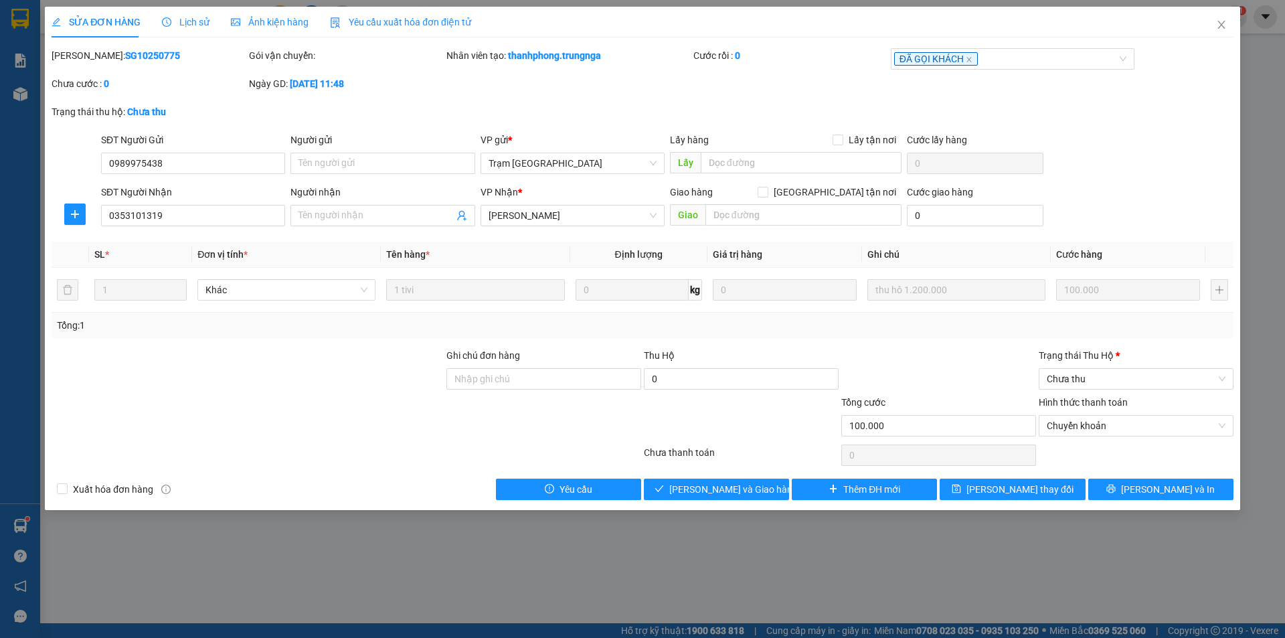
click at [171, 19] on span "Lịch sử" at bounding box center [186, 22] width 48 height 11
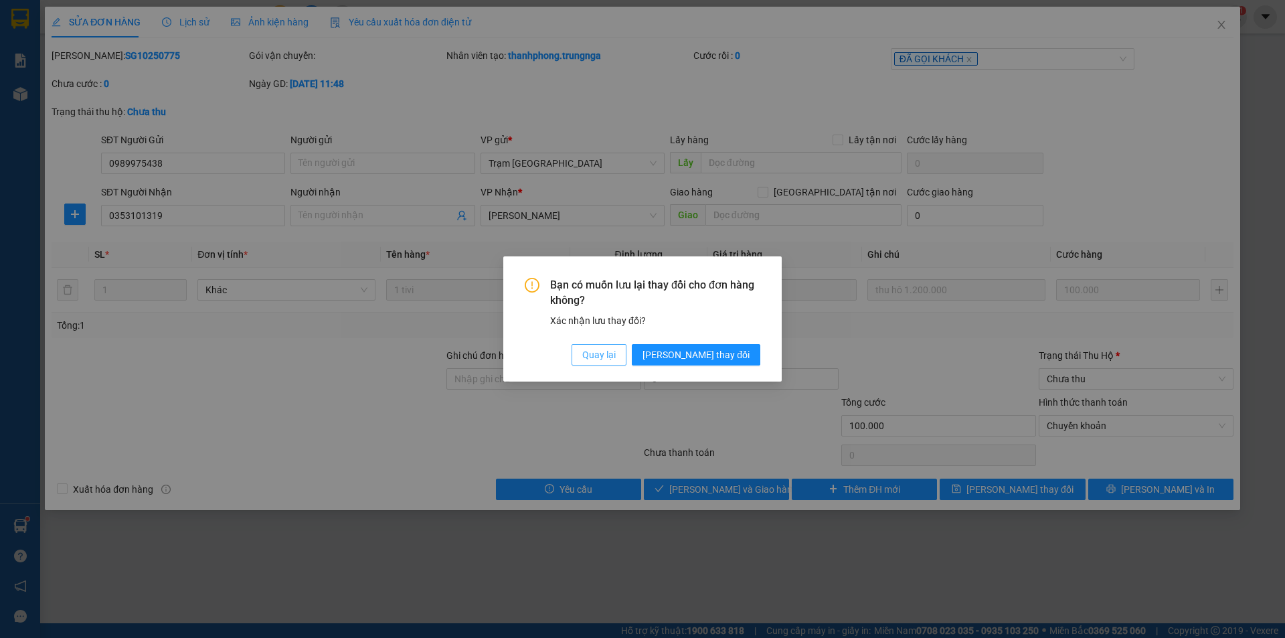
click at [616, 350] on span "Quay lại" at bounding box center [598, 354] width 33 height 15
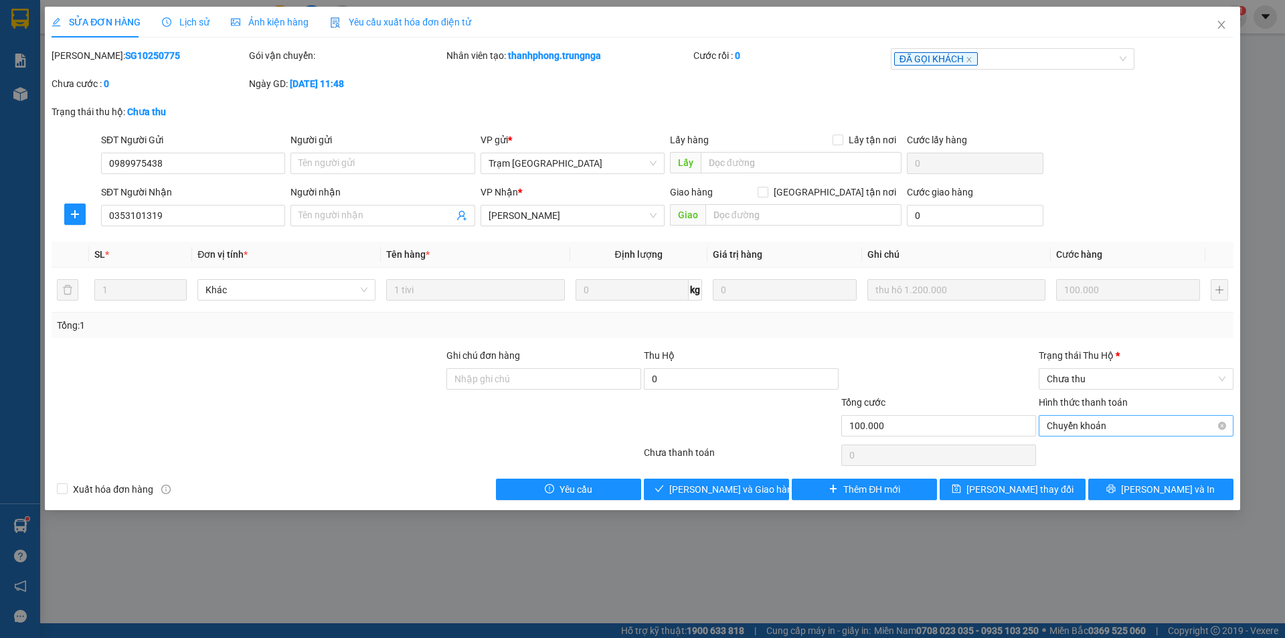
click at [1111, 426] on span "Chuyển khoản" at bounding box center [1136, 426] width 179 height 20
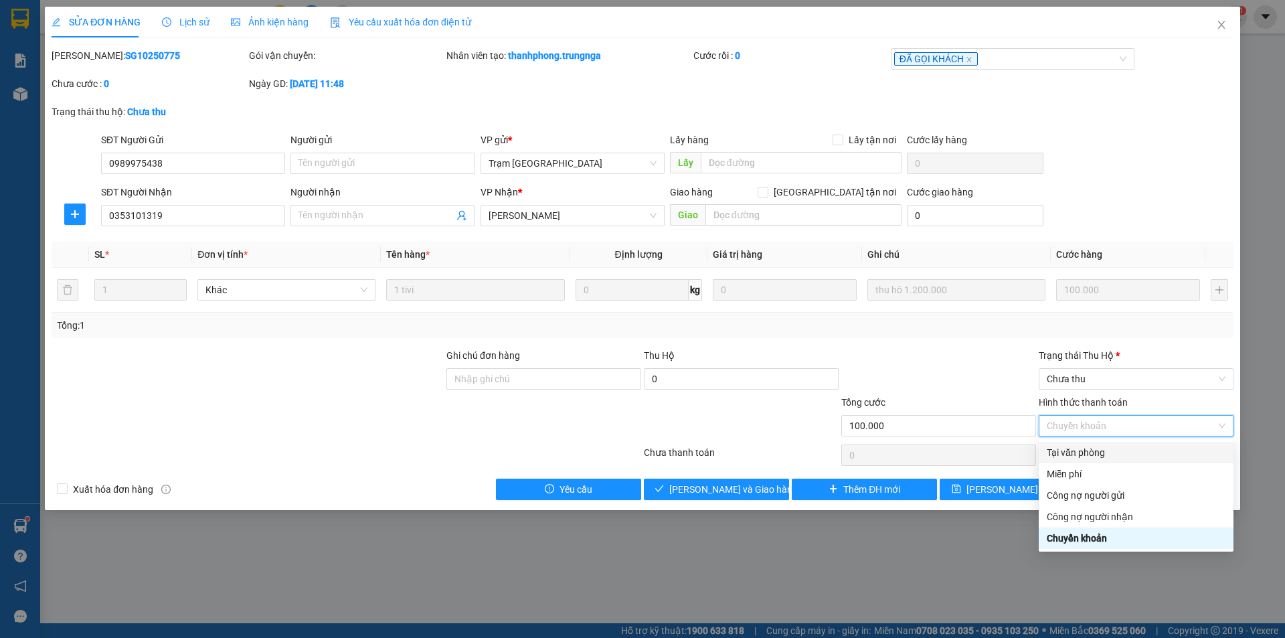
click at [1110, 450] on div "Tại văn phòng" at bounding box center [1136, 452] width 179 height 15
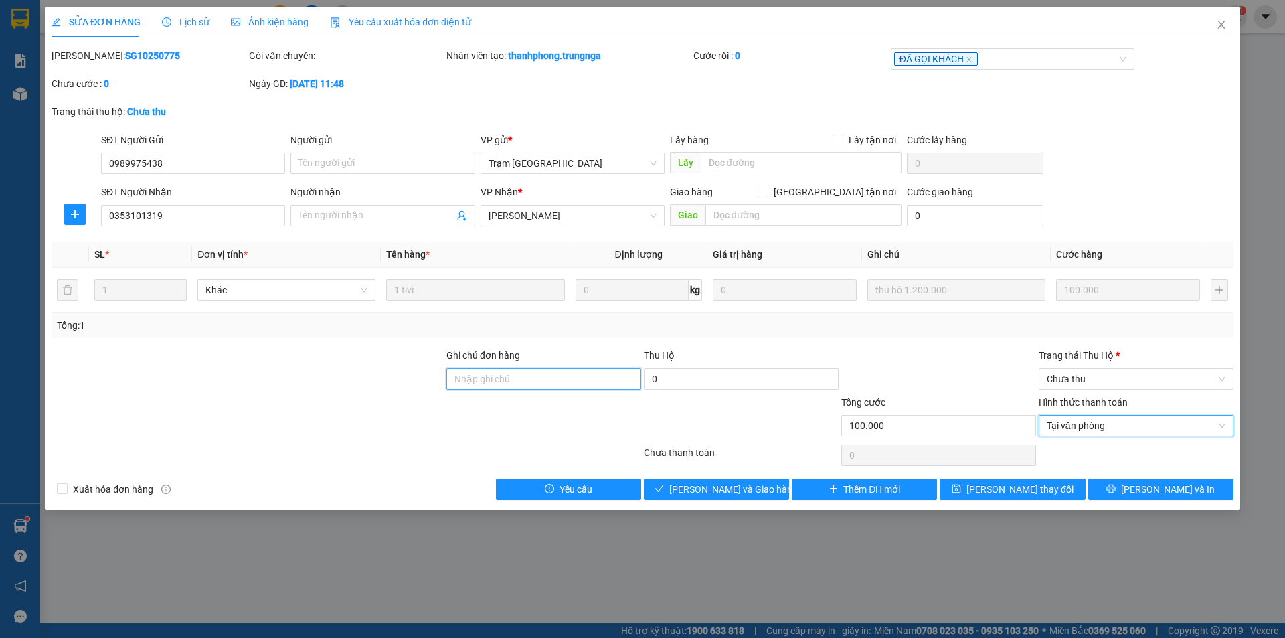
click at [509, 383] on input "Ghi chú đơn hàng" at bounding box center [543, 378] width 195 height 21
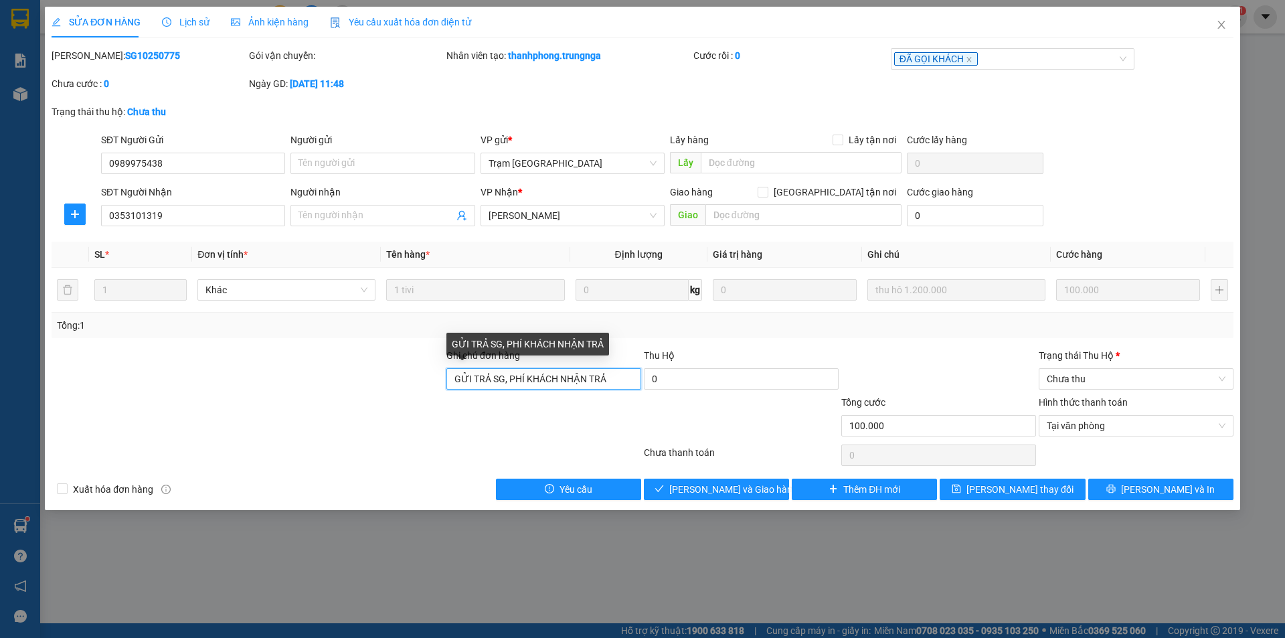
drag, startPoint x: 557, startPoint y: 379, endPoint x: 612, endPoint y: 379, distance: 55.5
click at [612, 379] on input "GỬI TRẢ SG, PHÍ KHÁCH NHẬN TRẢ" at bounding box center [543, 378] width 195 height 21
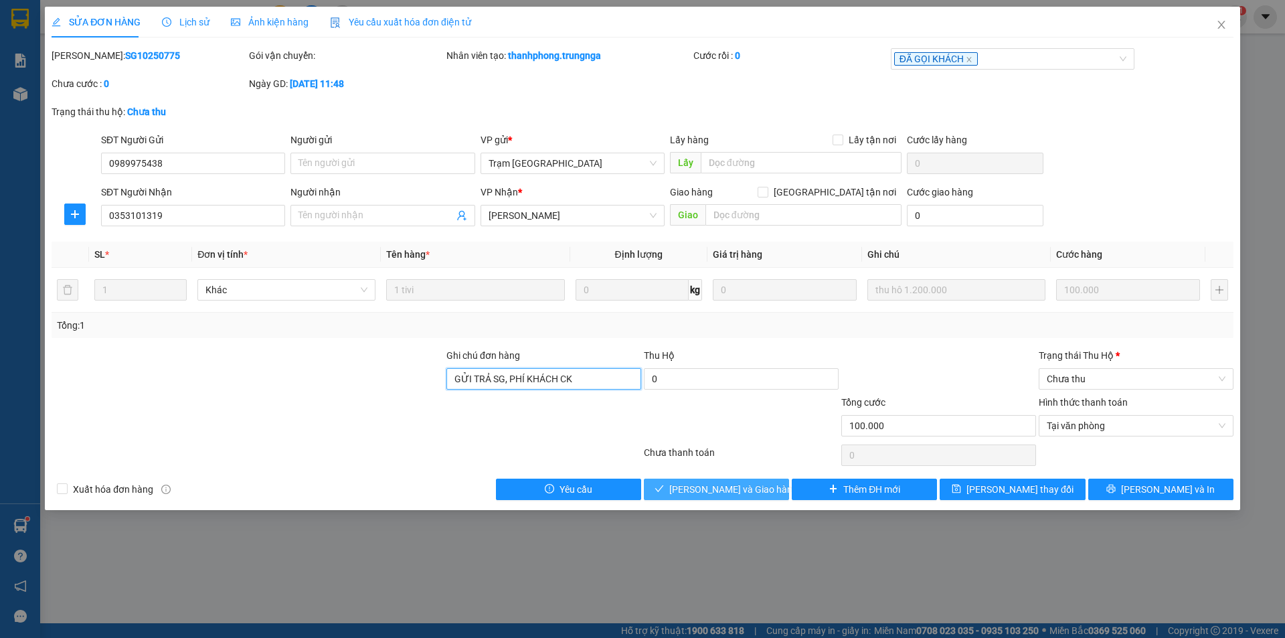
type input "GỬI TRẢ SG, PHÍ KHÁCH CK"
click at [707, 488] on span "Lưu và Giao hàng" at bounding box center [733, 489] width 128 height 15
click at [1154, 382] on span "Chưa thu" at bounding box center [1136, 379] width 179 height 20
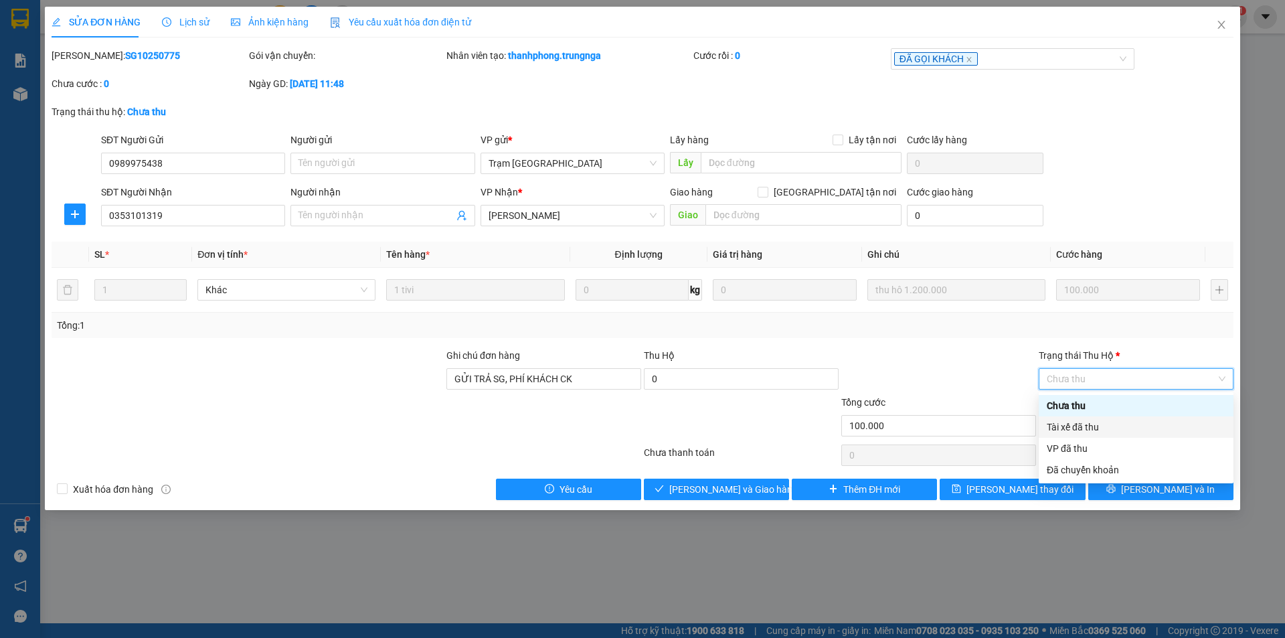
click at [991, 371] on div at bounding box center [938, 371] width 197 height 47
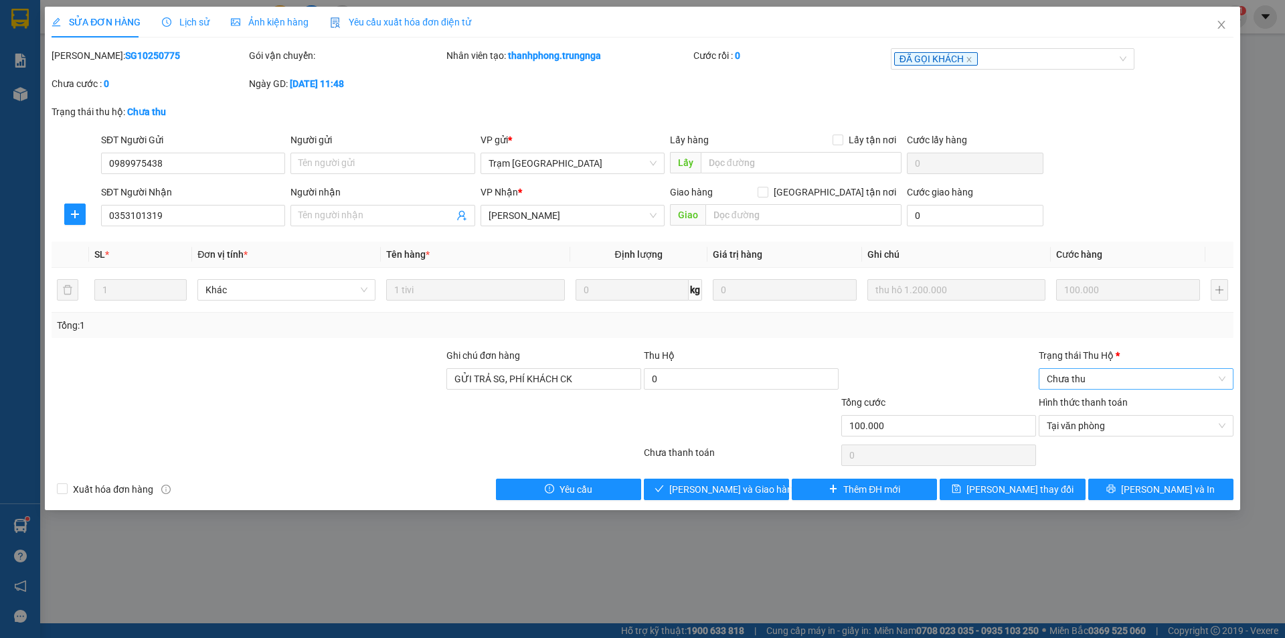
click at [1102, 379] on span "Chưa thu" at bounding box center [1136, 379] width 179 height 20
click at [1094, 447] on div "VP đã thu" at bounding box center [1136, 448] width 179 height 15
click at [1069, 433] on span "Tại văn phòng" at bounding box center [1136, 426] width 179 height 20
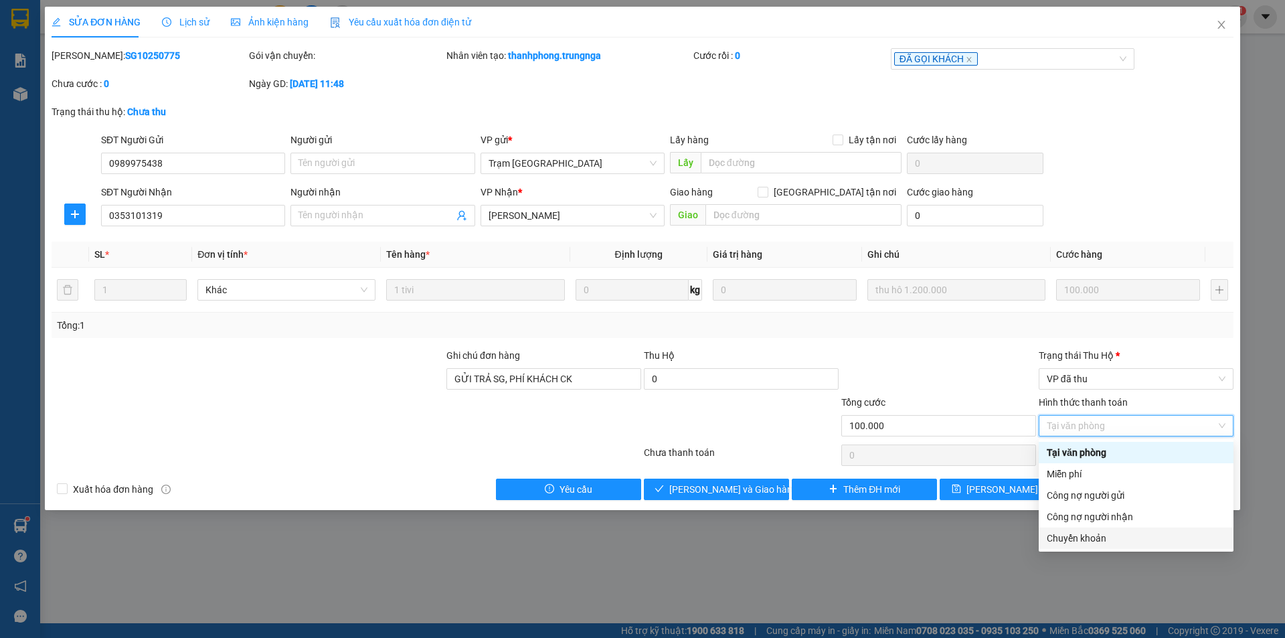
click at [1057, 539] on div "Chuyển khoản" at bounding box center [1136, 538] width 179 height 15
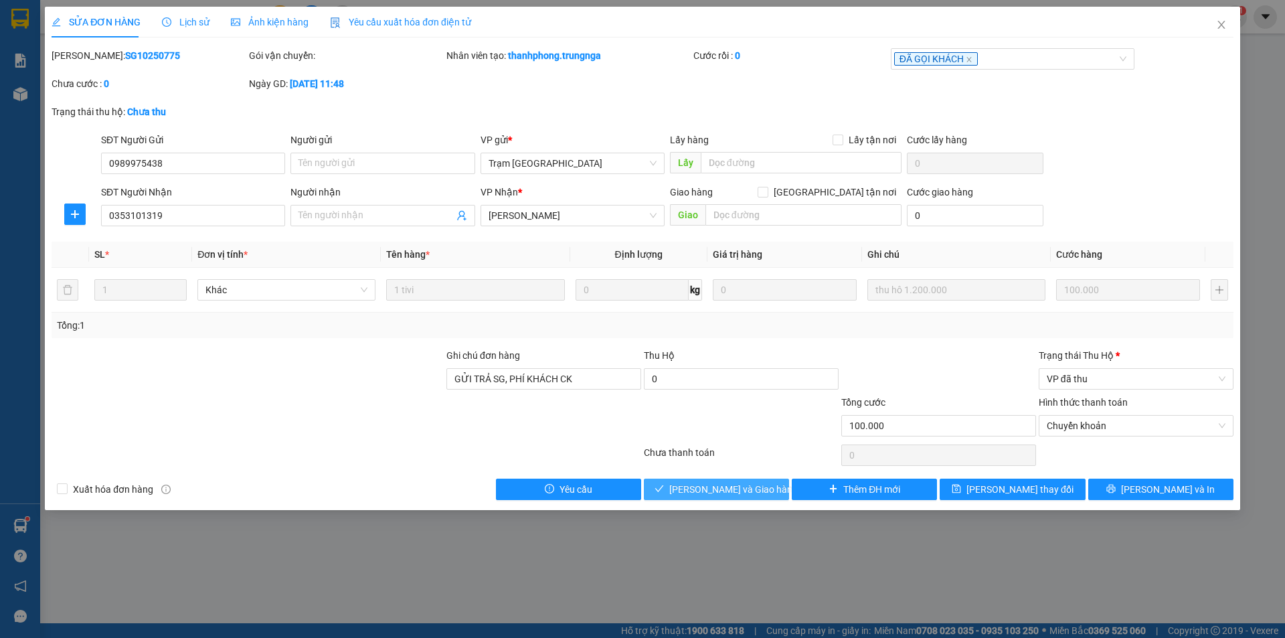
click at [747, 489] on span "Lưu và Giao hàng" at bounding box center [733, 489] width 128 height 15
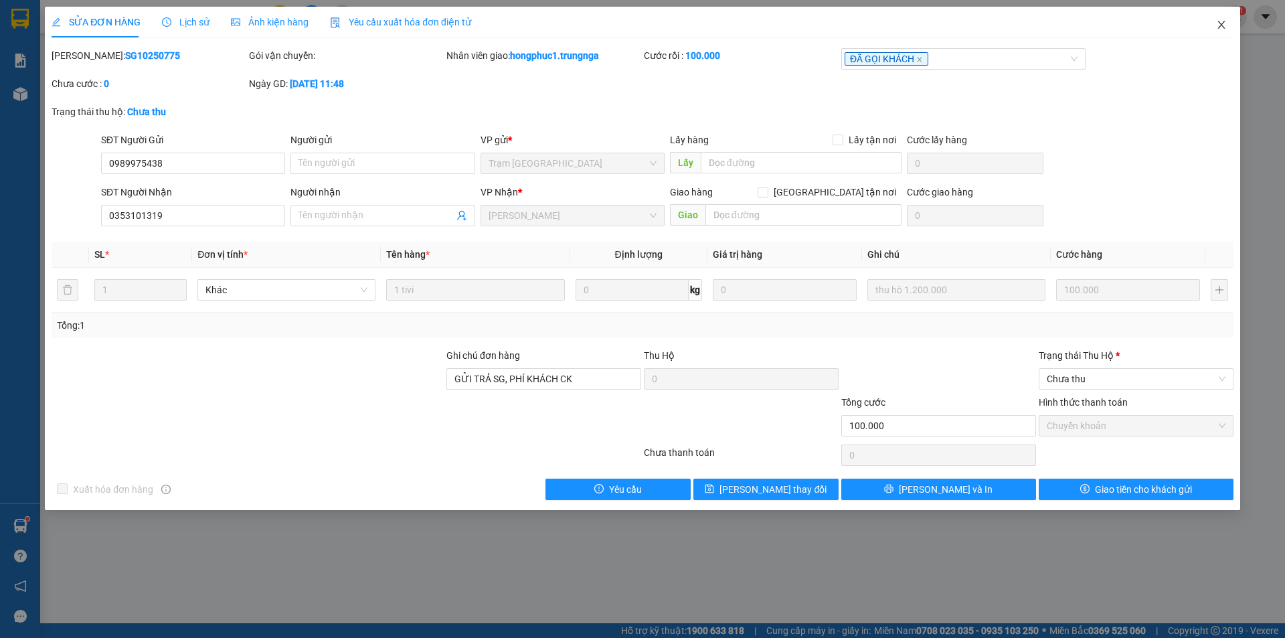
click at [1217, 26] on icon "close" at bounding box center [1221, 24] width 11 height 11
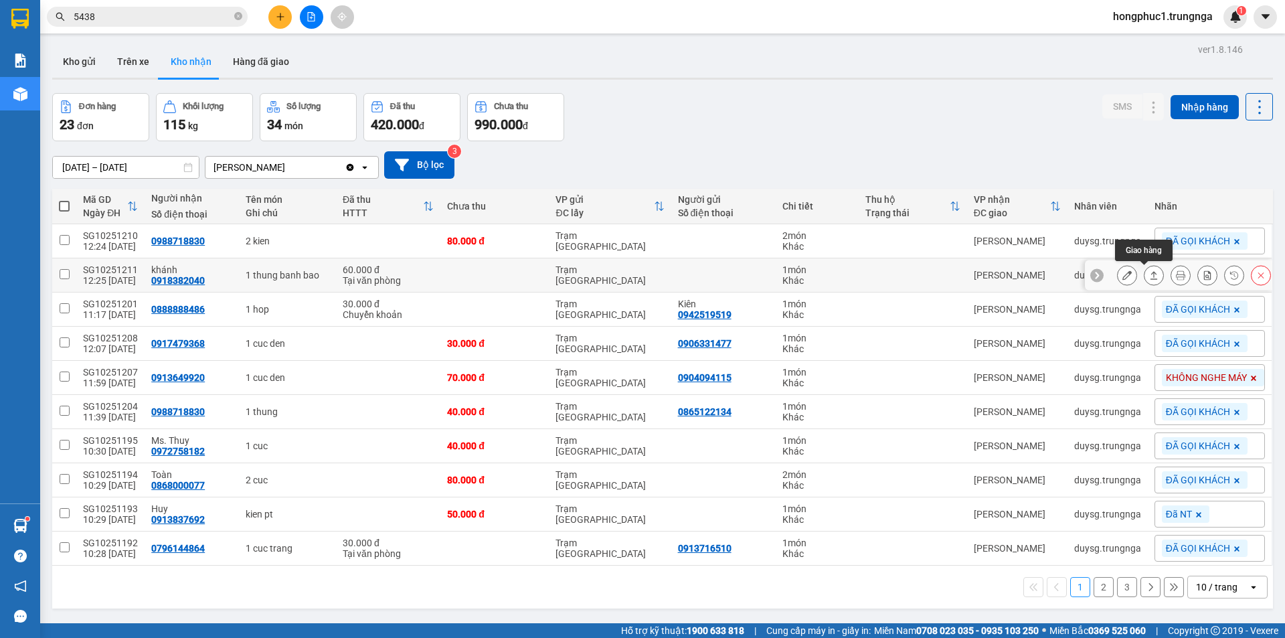
click at [1149, 271] on icon at bounding box center [1153, 274] width 9 height 9
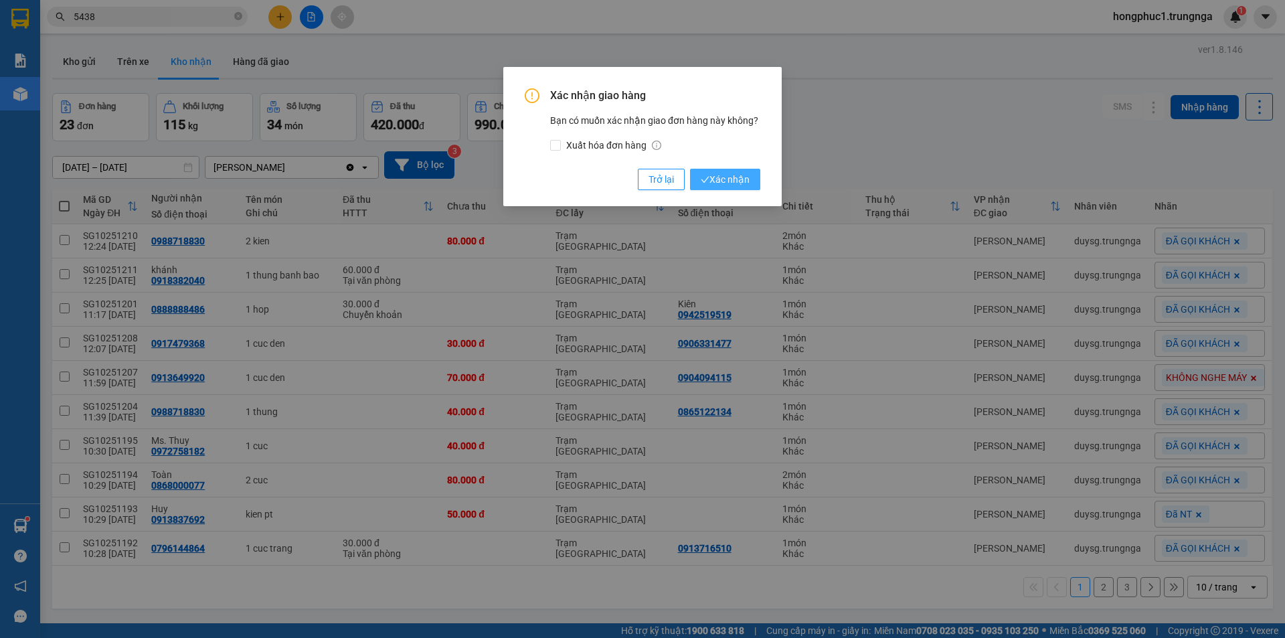
click at [711, 181] on span "Xác nhận" at bounding box center [725, 179] width 49 height 15
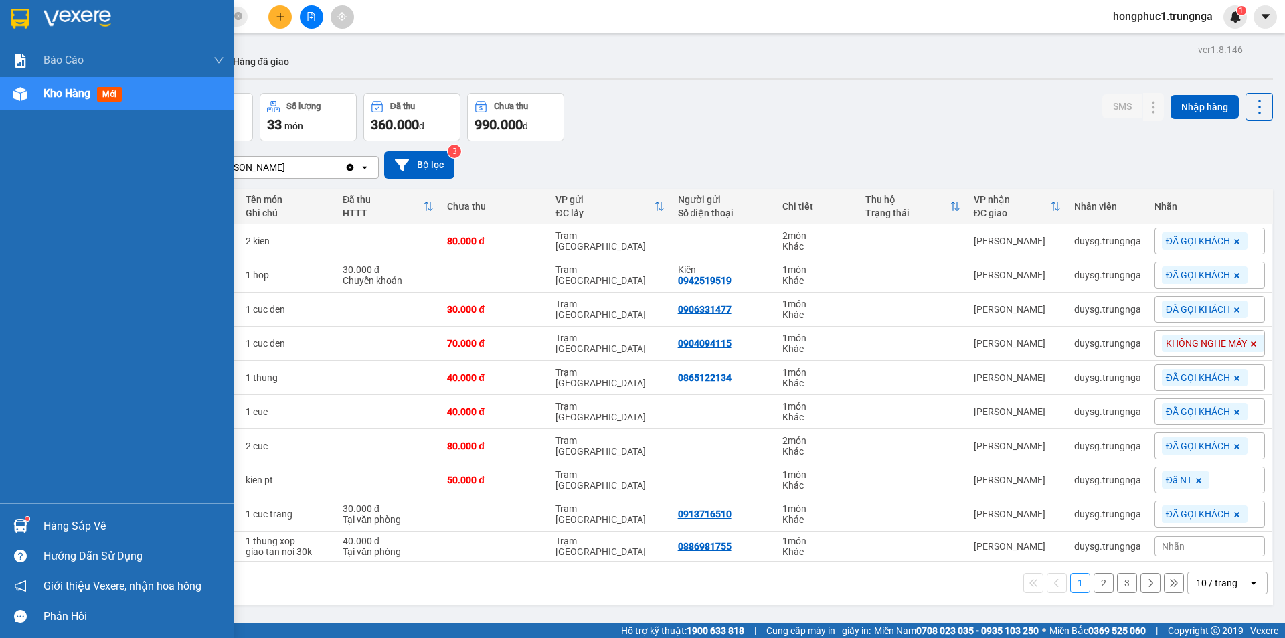
click at [33, 531] on div "Hàng sắp về" at bounding box center [117, 526] width 234 height 30
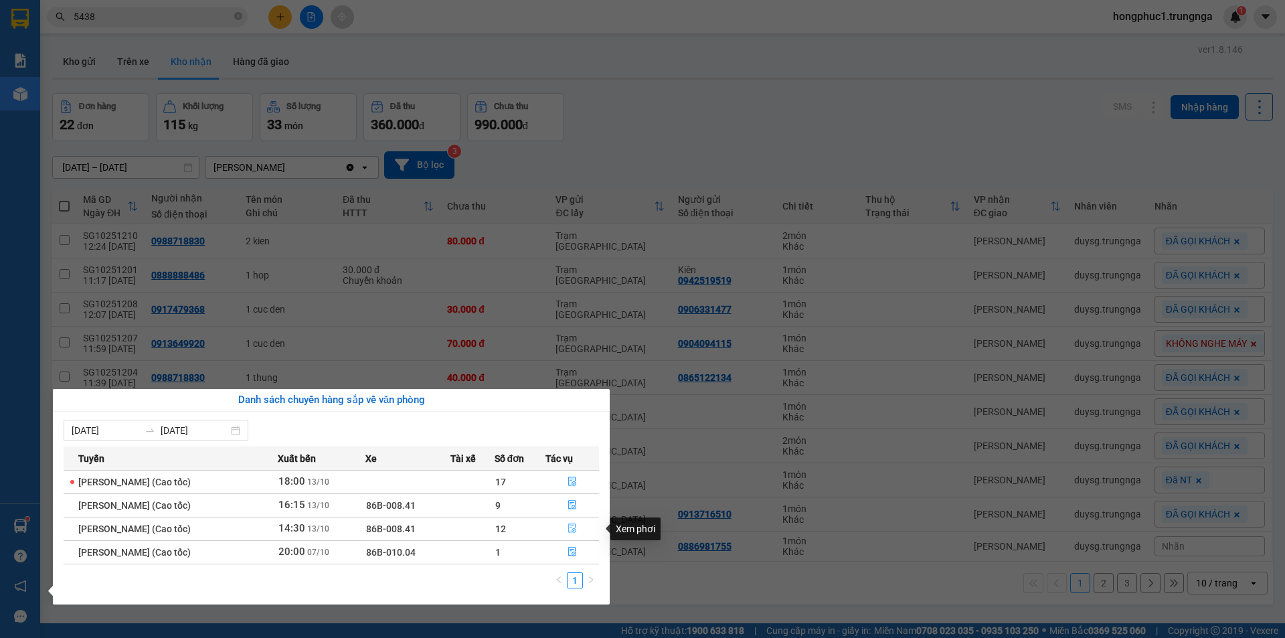
click at [574, 527] on icon "file-done" at bounding box center [572, 528] width 8 height 9
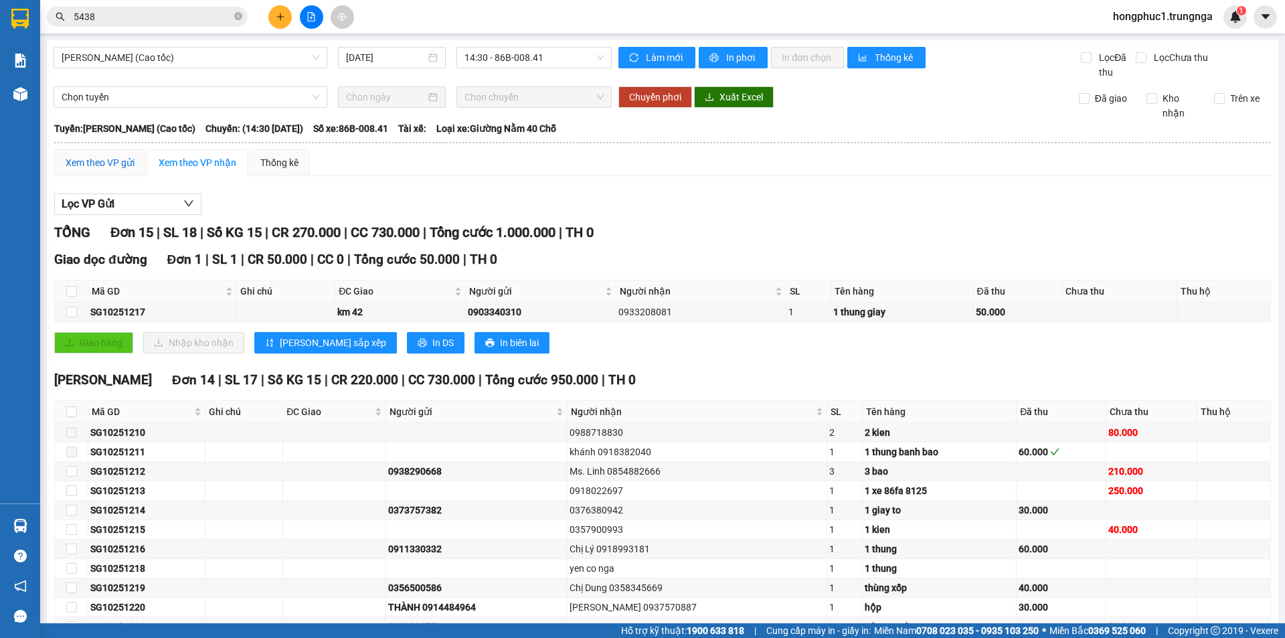
click at [90, 167] on div "Xem theo VP gửi" at bounding box center [100, 162] width 69 height 15
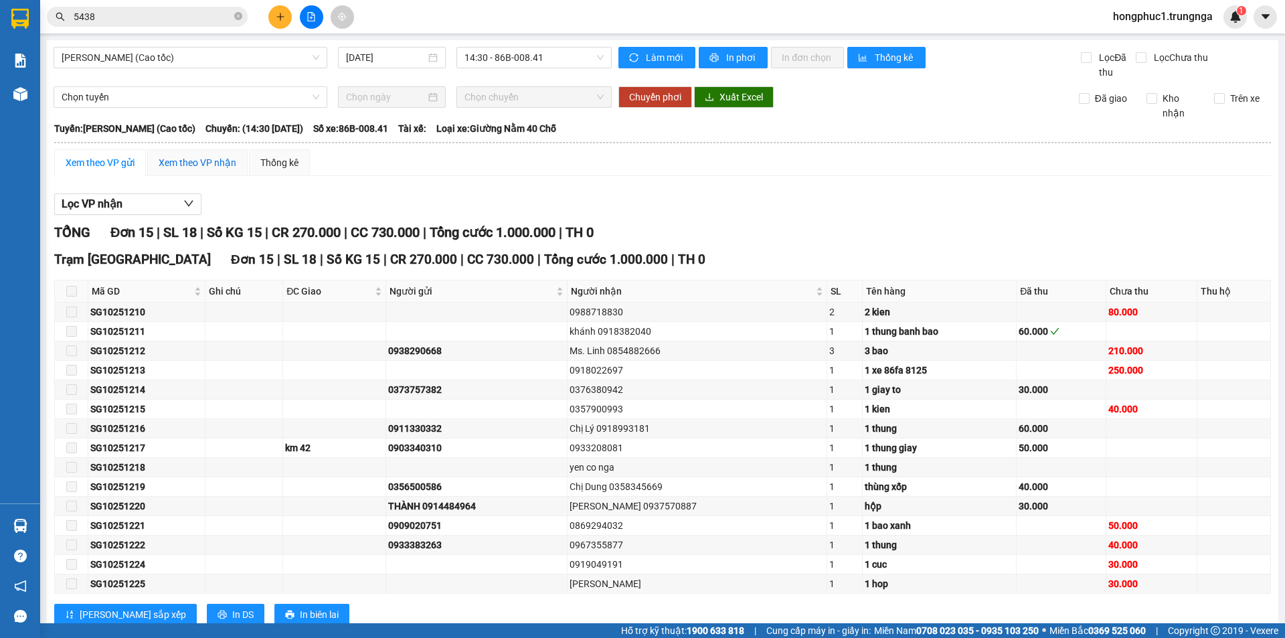
click at [175, 157] on div "Xem theo VP nhận" at bounding box center [198, 162] width 78 height 15
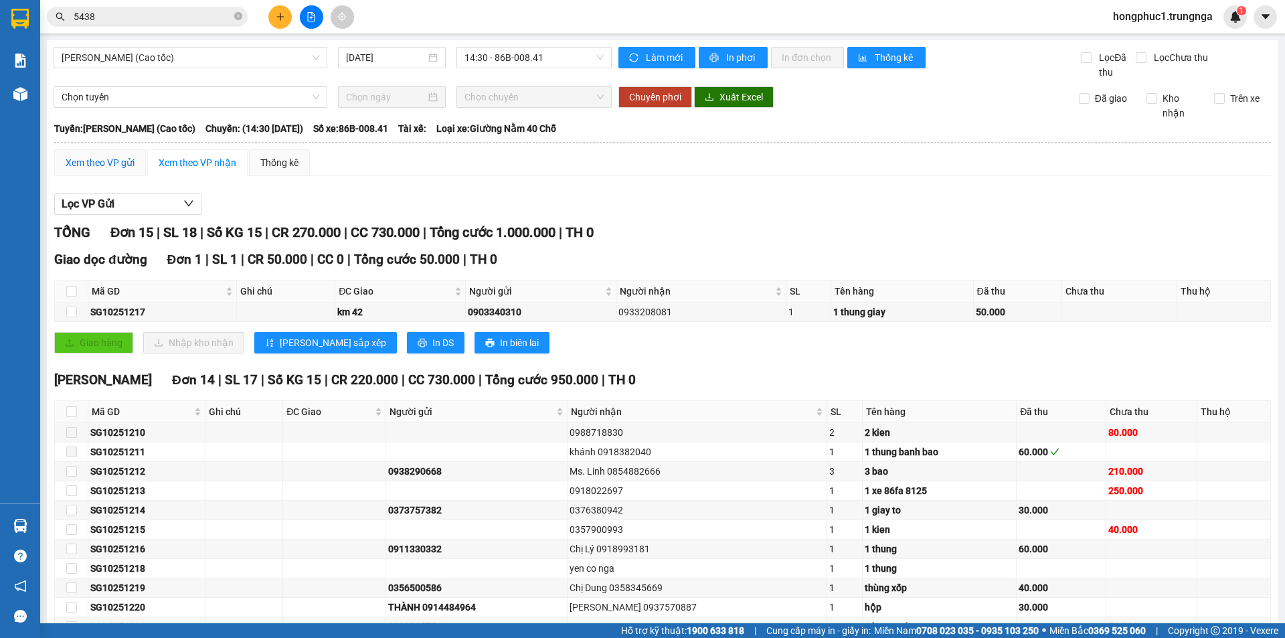
click at [100, 157] on div "Xem theo VP gửi" at bounding box center [100, 162] width 69 height 15
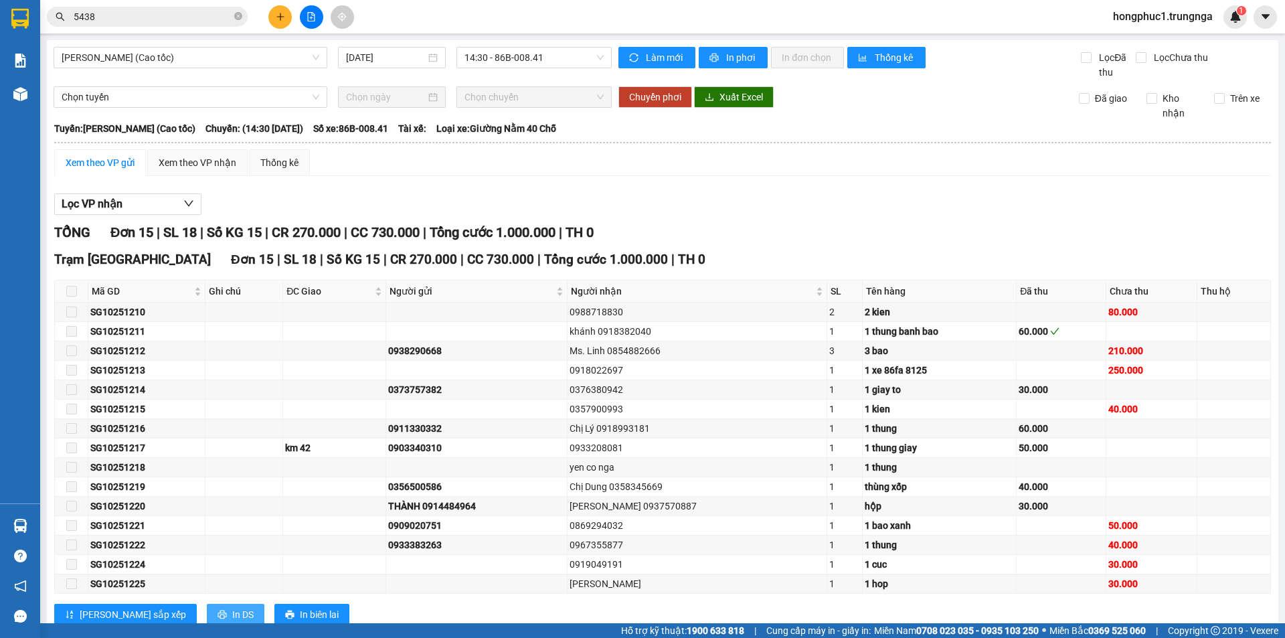
click at [232, 613] on span "In DS" at bounding box center [242, 614] width 21 height 15
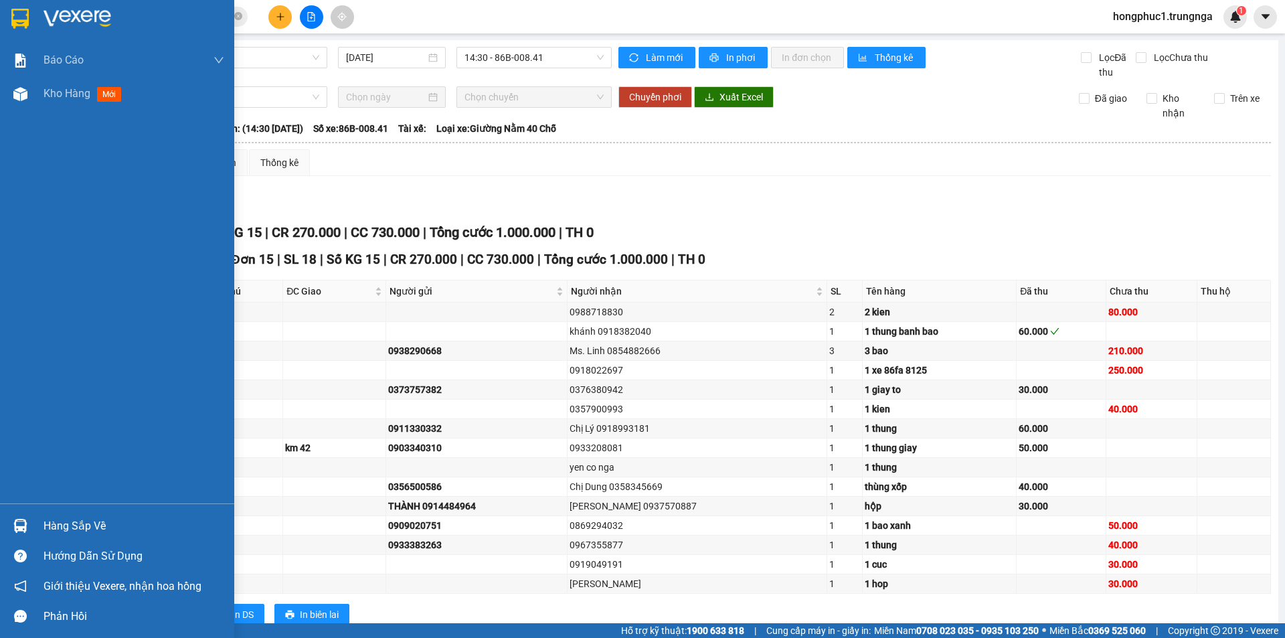
click at [72, 529] on div "Hàng sắp về" at bounding box center [134, 526] width 181 height 20
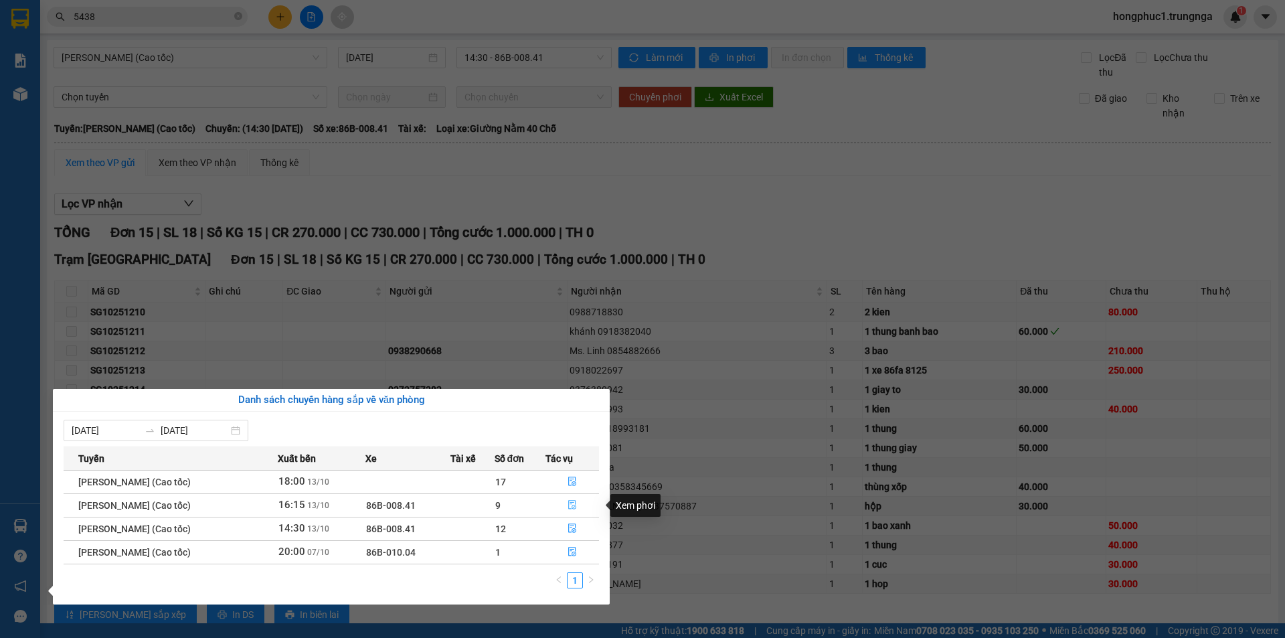
click at [574, 505] on icon "file-done" at bounding box center [572, 504] width 9 height 9
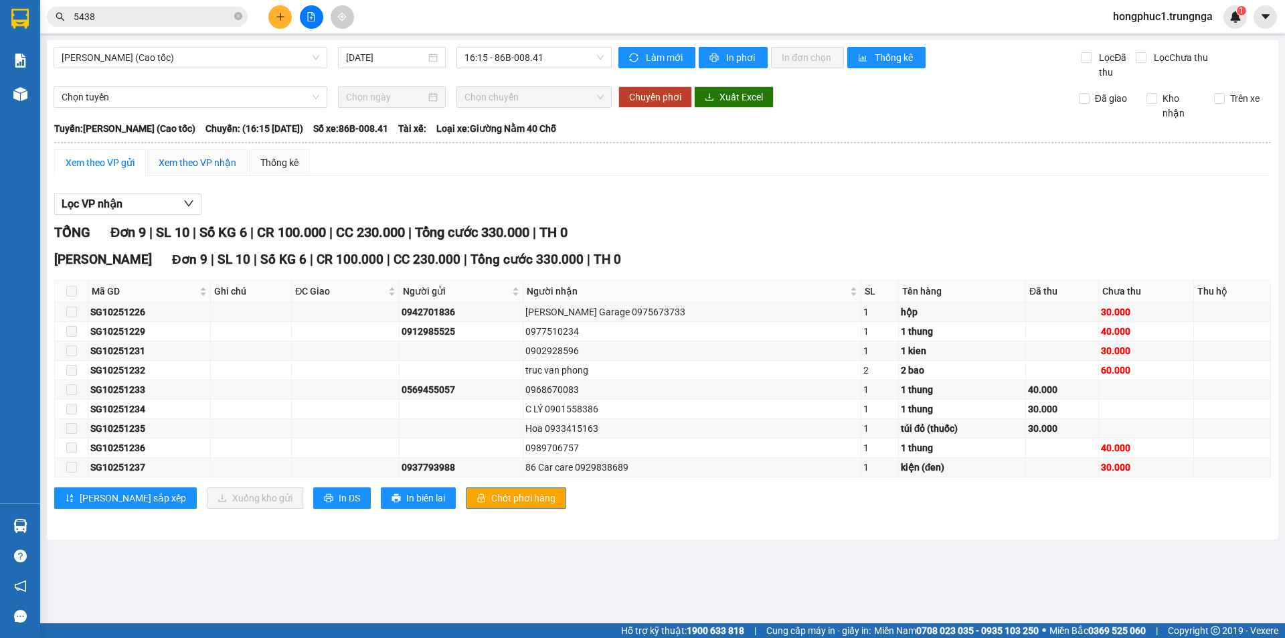
click at [178, 155] on div "Xem theo VP nhận" at bounding box center [198, 162] width 78 height 15
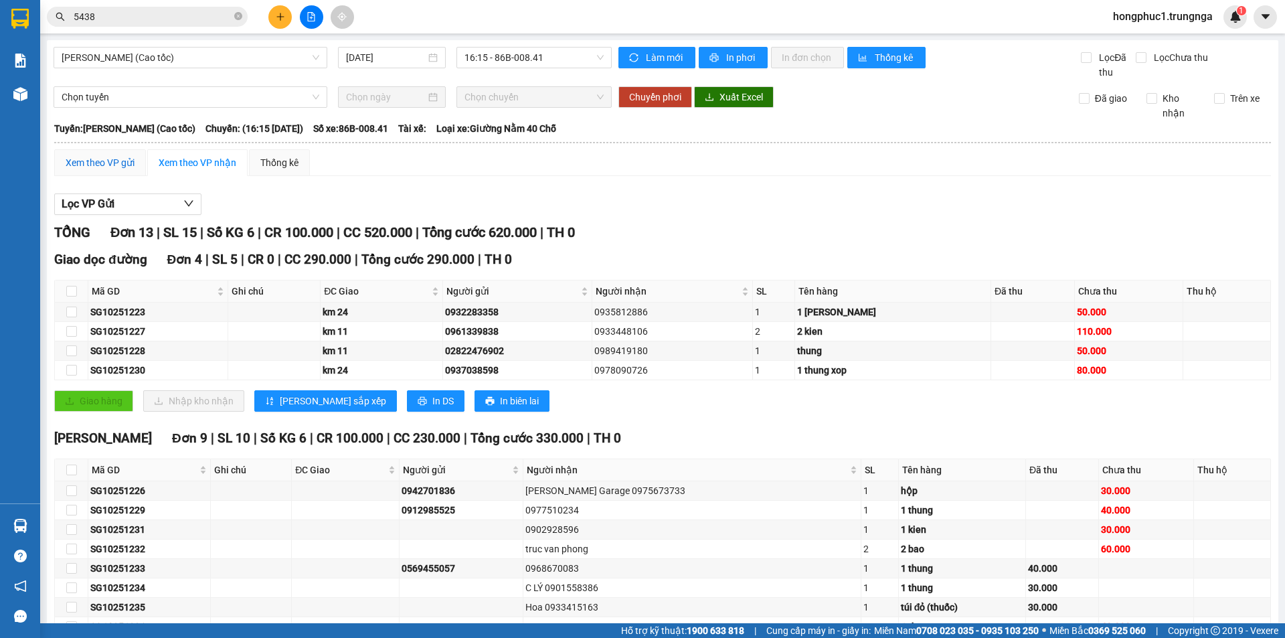
click at [96, 167] on div "Xem theo VP gửi" at bounding box center [100, 162] width 69 height 15
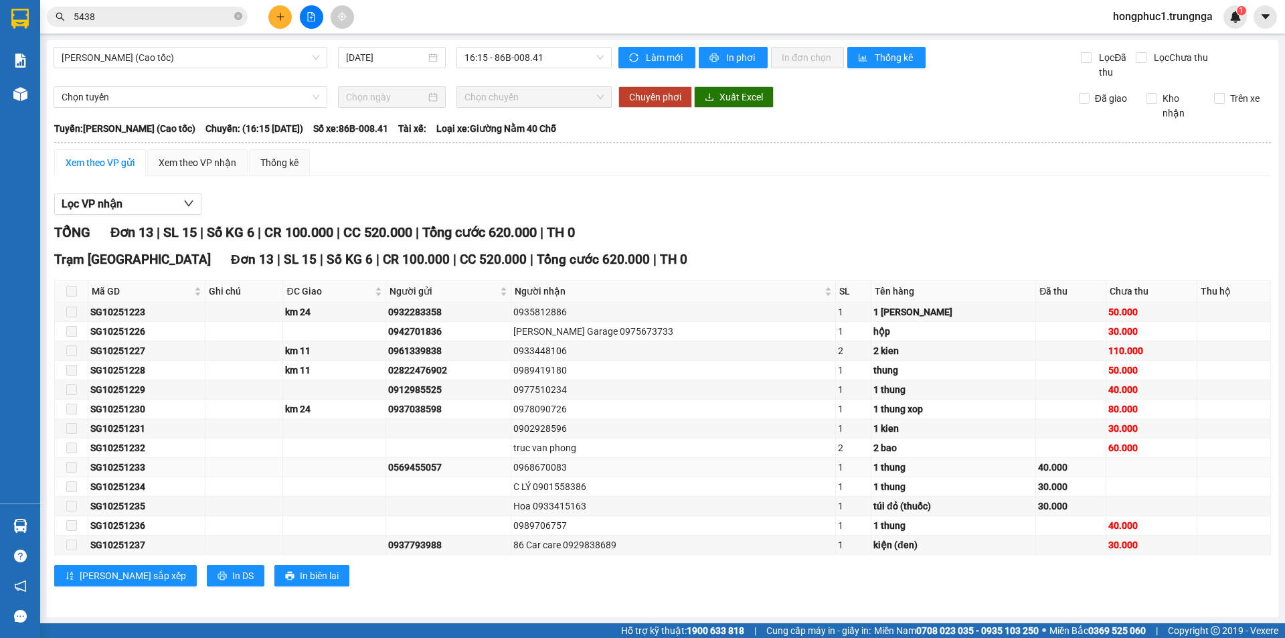
scroll to position [1, 0]
click at [232, 576] on span "In DS" at bounding box center [242, 575] width 21 height 15
click at [782, 197] on div "Lọc VP nhận" at bounding box center [662, 204] width 1217 height 22
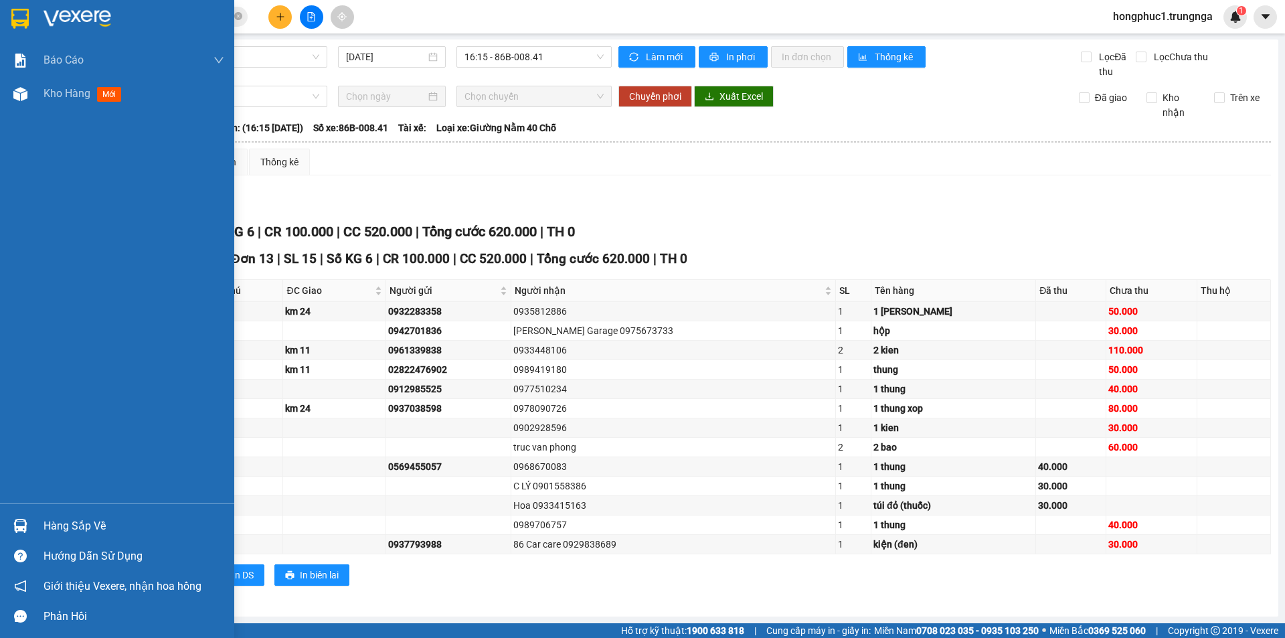
click at [78, 526] on div "Hàng sắp về" at bounding box center [134, 526] width 181 height 20
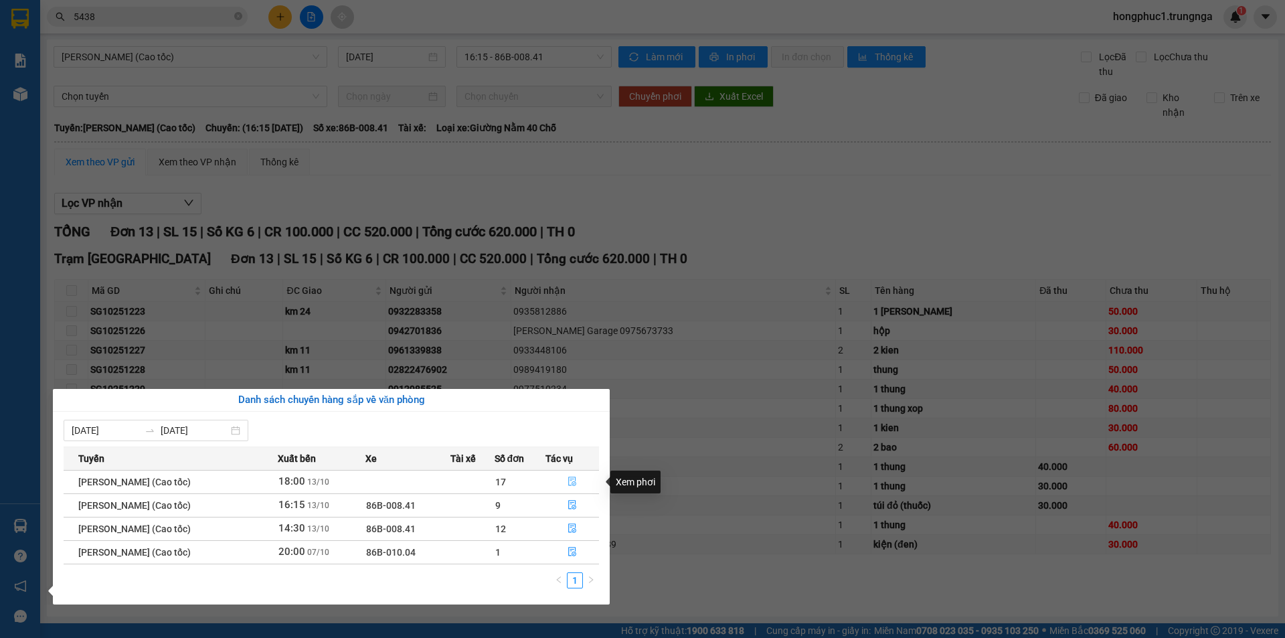
click at [574, 480] on icon "file-done" at bounding box center [572, 481] width 9 height 9
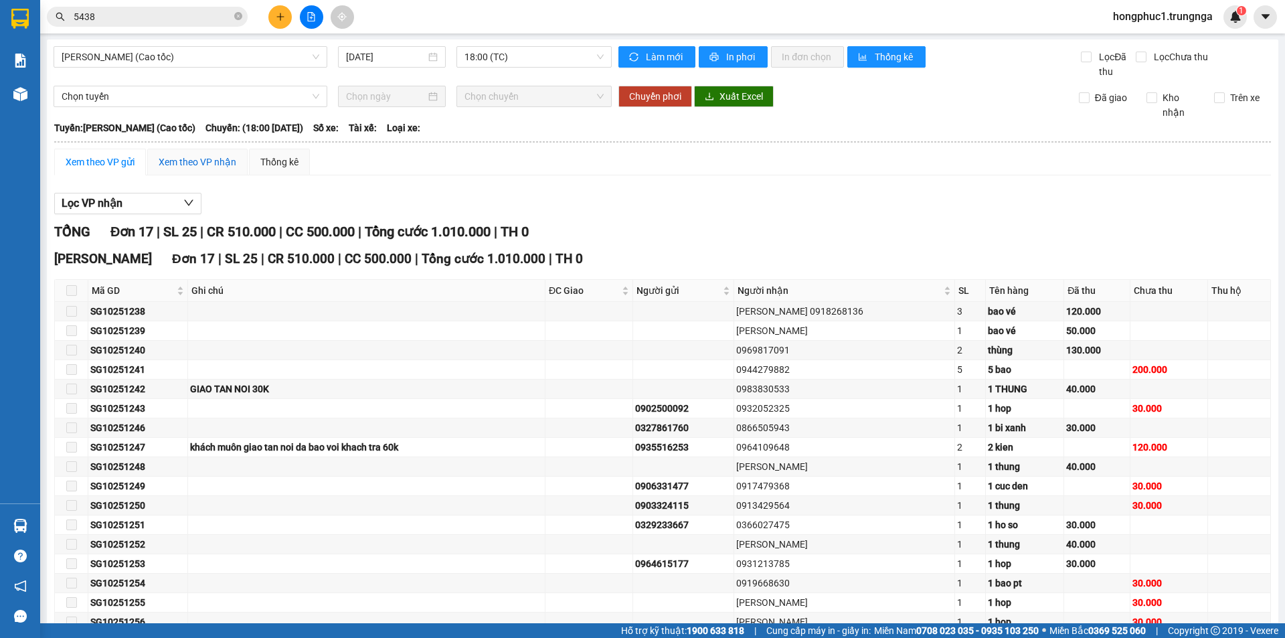
click at [205, 167] on div "Xem theo VP nhận" at bounding box center [198, 162] width 78 height 15
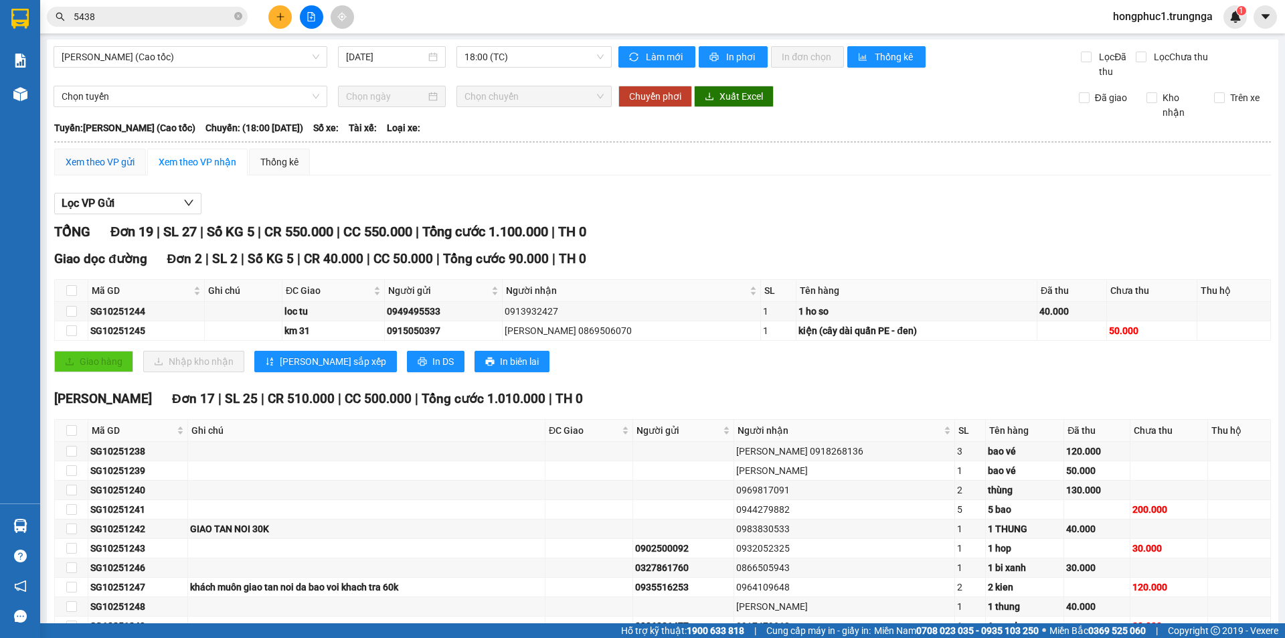
click at [121, 166] on div "Xem theo VP gửi" at bounding box center [100, 162] width 69 height 15
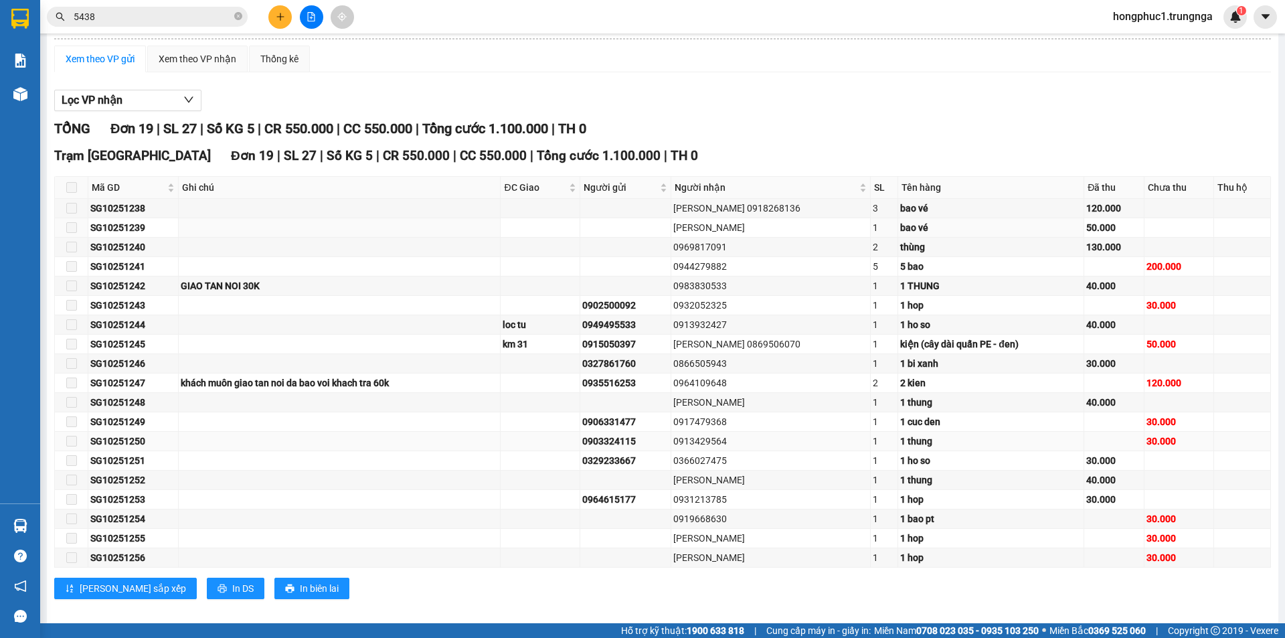
scroll to position [117, 0]
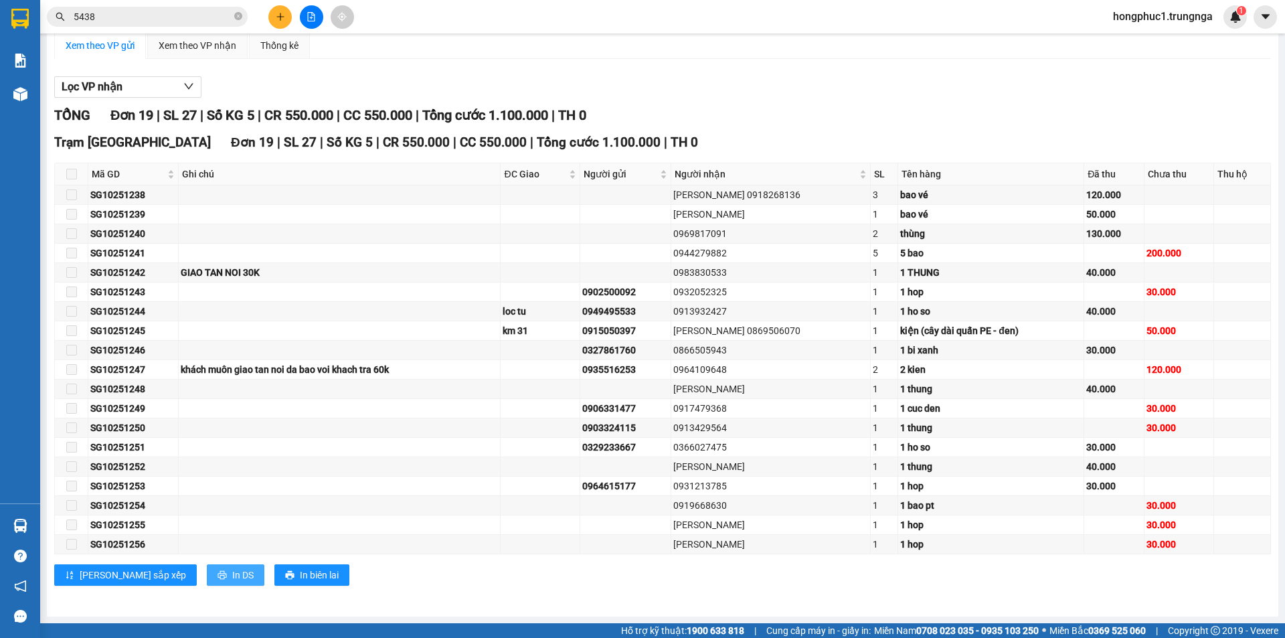
click at [232, 580] on span "In DS" at bounding box center [242, 575] width 21 height 15
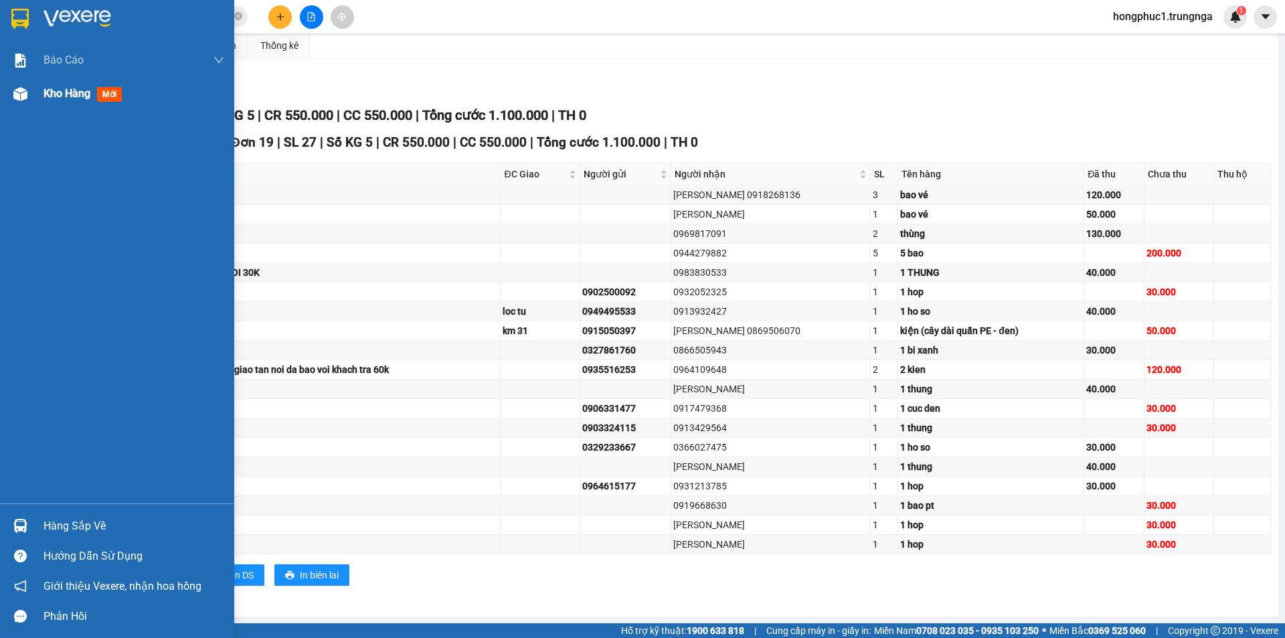
click at [64, 93] on span "Kho hàng" at bounding box center [67, 93] width 47 height 13
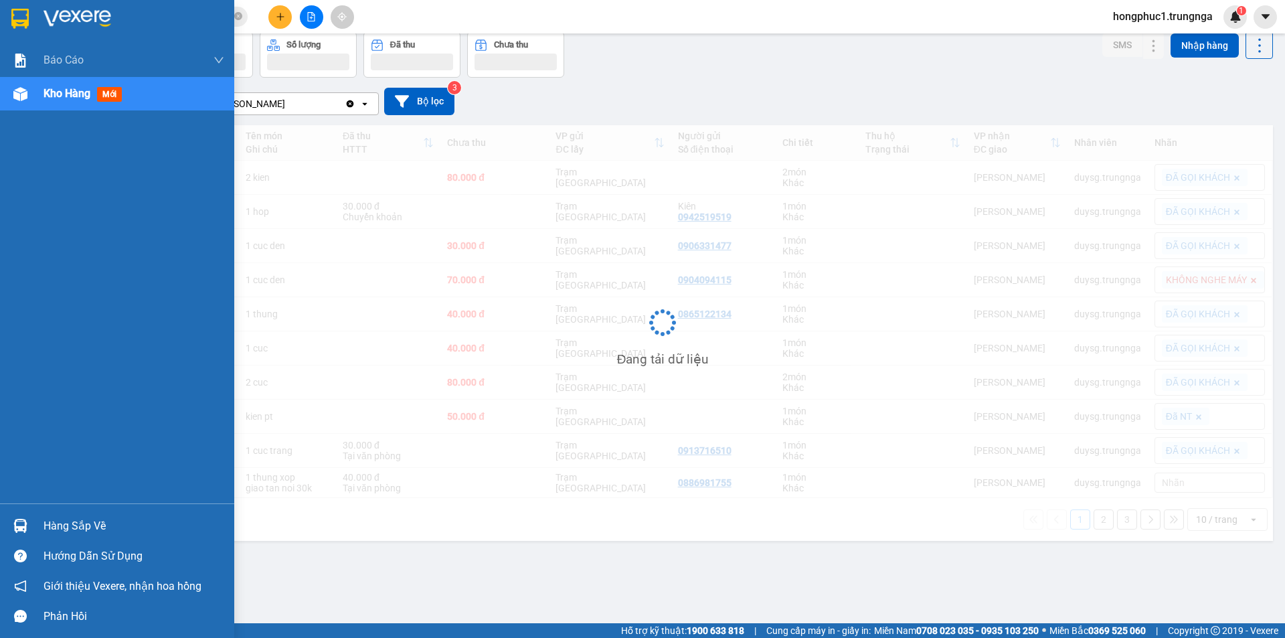
scroll to position [62, 0]
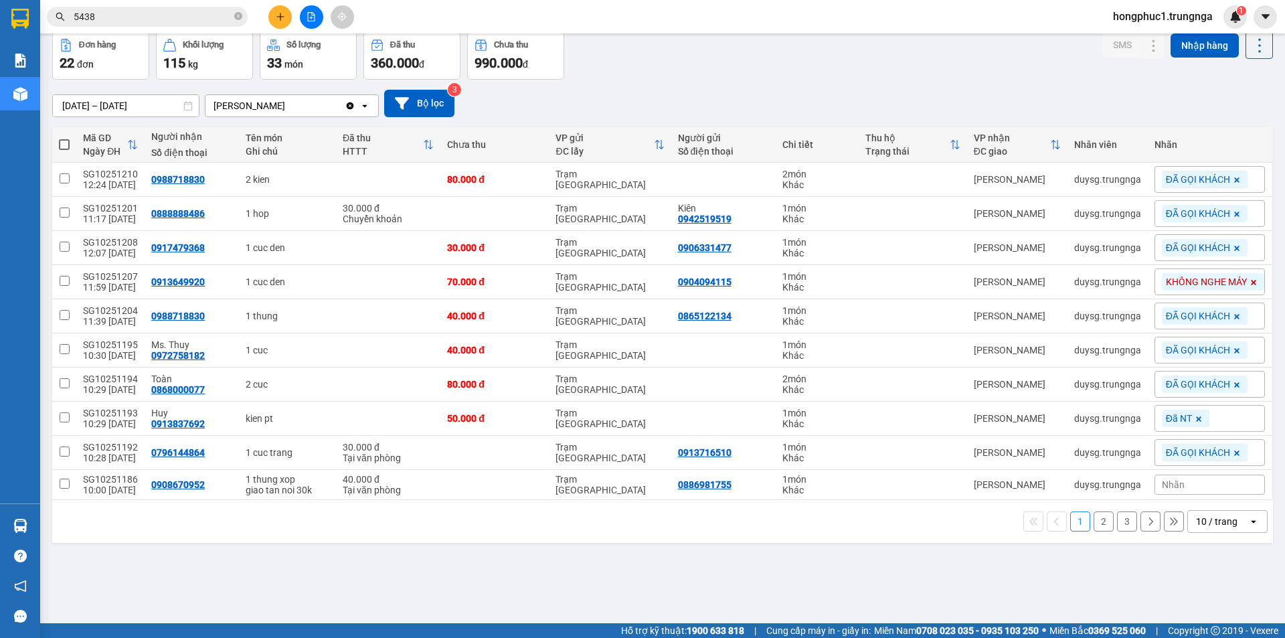
click at [193, 21] on input "5438" at bounding box center [153, 16] width 158 height 15
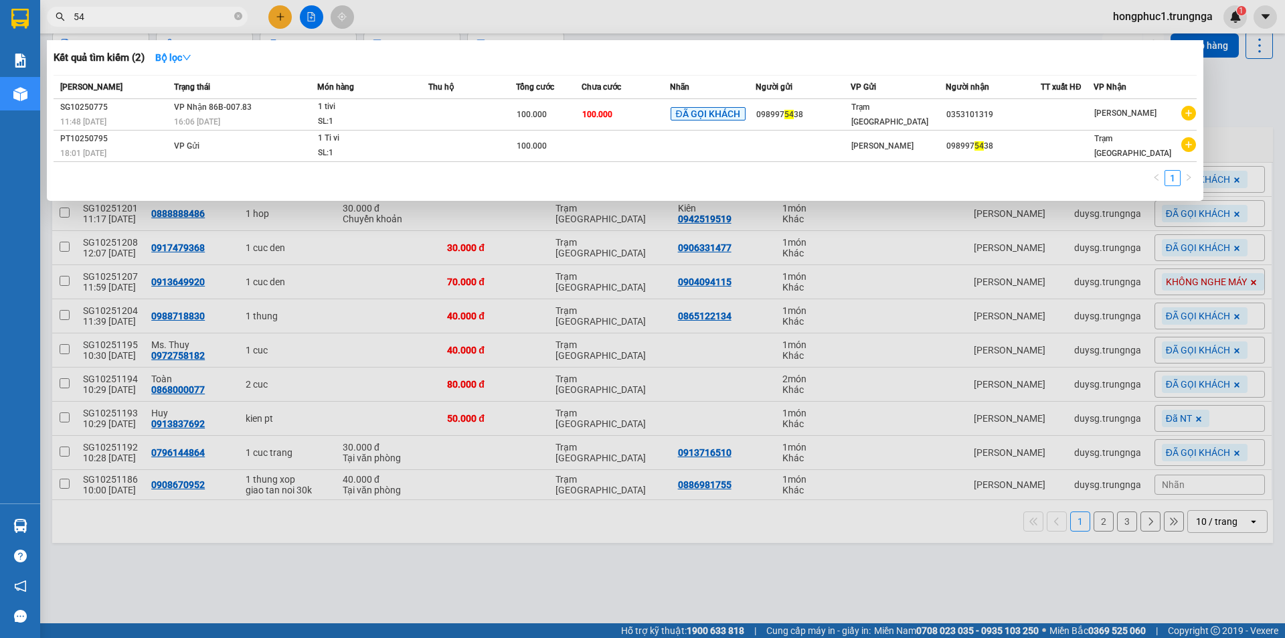
type input "5"
type input "437"
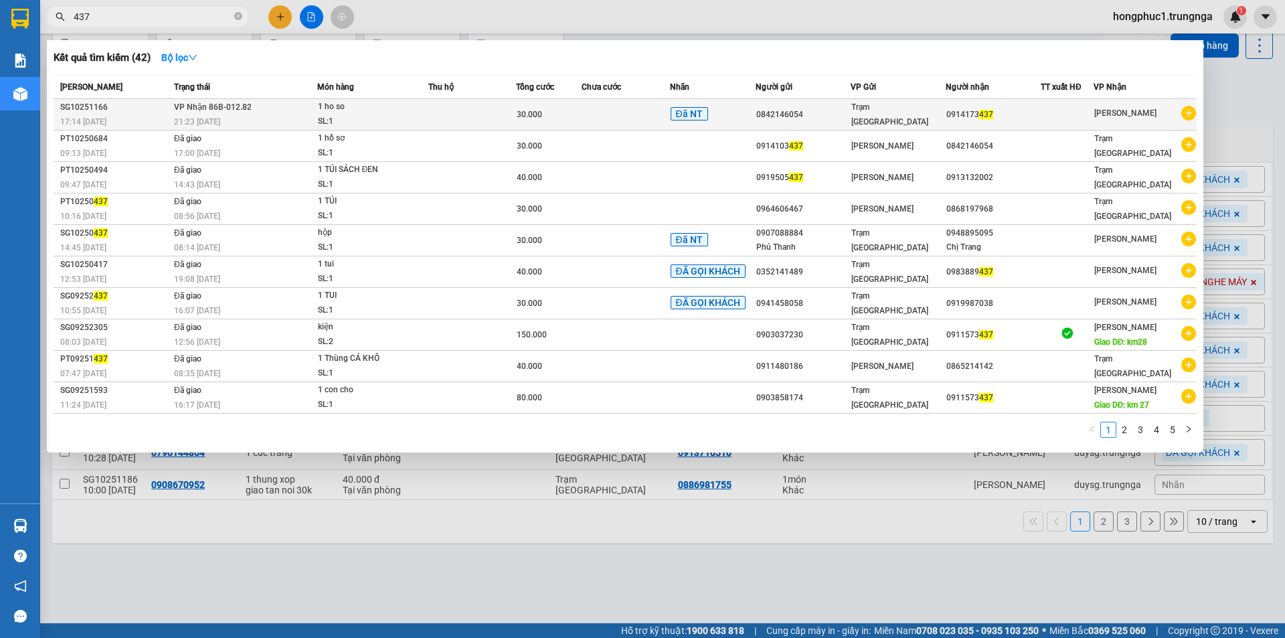
click at [935, 118] on div "Trạm [GEOGRAPHIC_DATA]" at bounding box center [898, 114] width 94 height 29
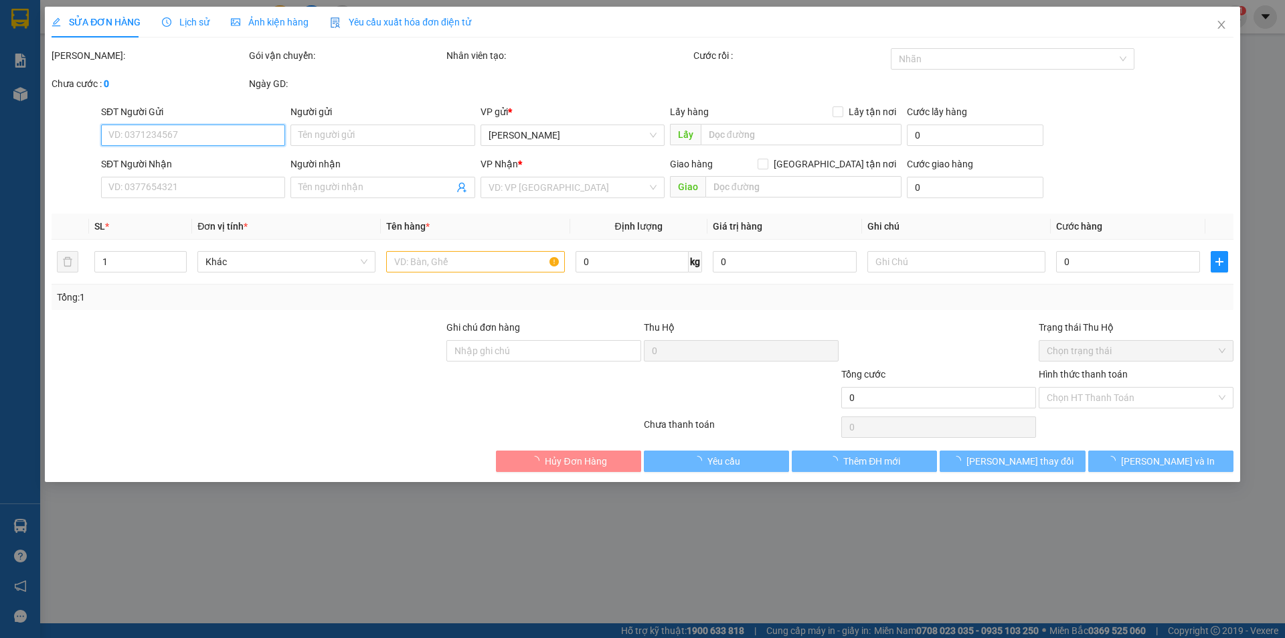
type input "0842146054"
type input "0914173437"
type input "30.000"
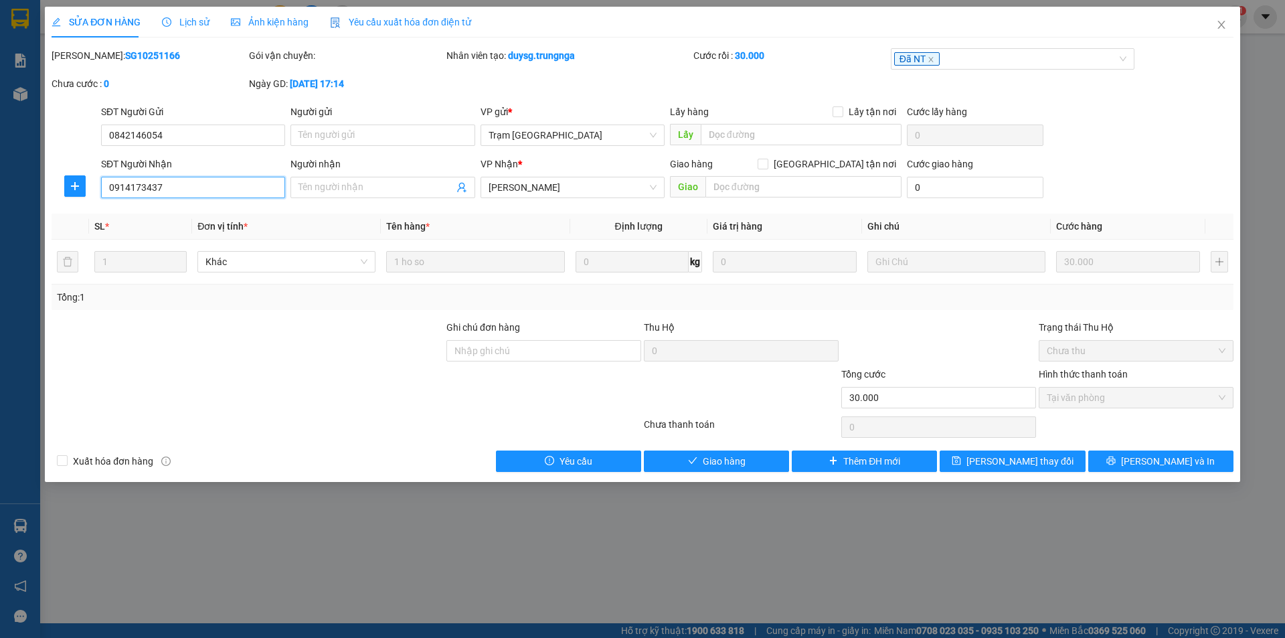
click at [133, 186] on input "0914173437" at bounding box center [193, 187] width 184 height 21
type input "0914073437"
click at [1020, 460] on span "Lưu thay đổi" at bounding box center [1019, 461] width 107 height 15
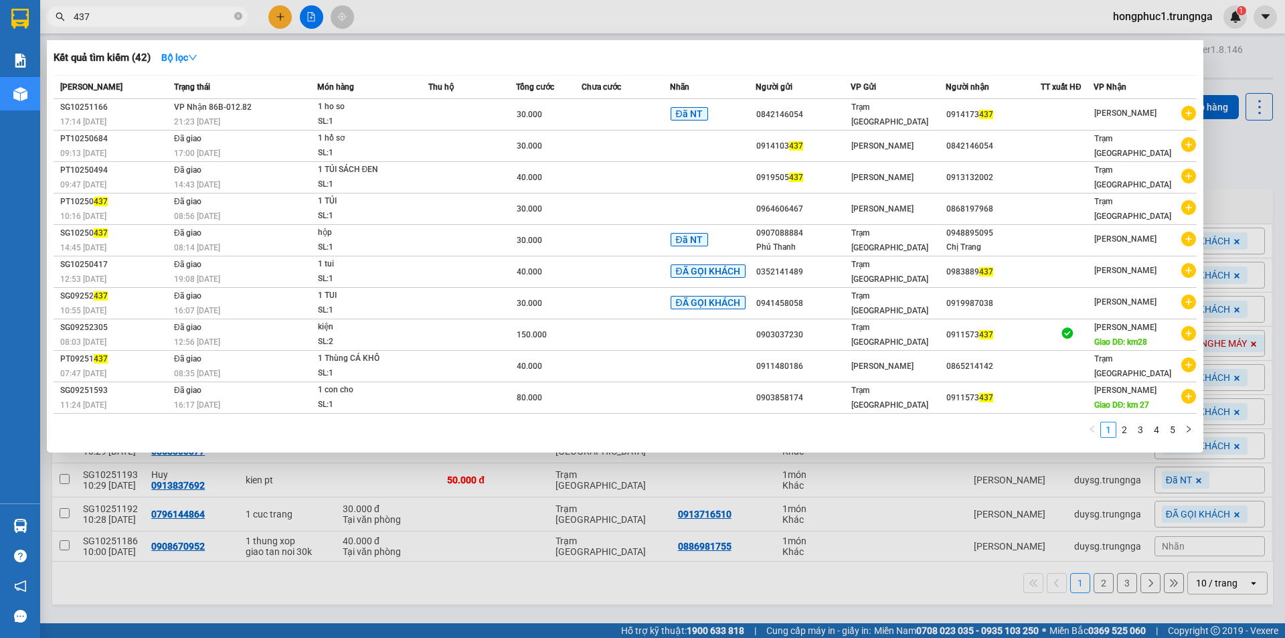
click at [137, 20] on input "437" at bounding box center [153, 16] width 158 height 15
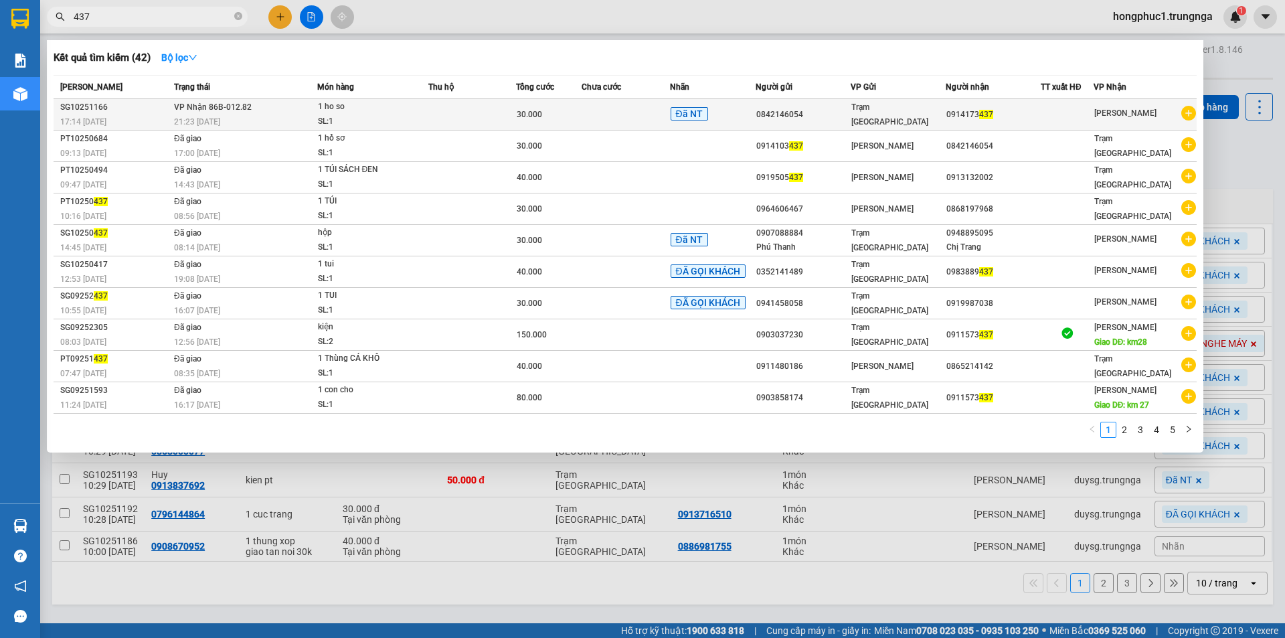
click at [875, 124] on td "Trạm [GEOGRAPHIC_DATA]" at bounding box center [898, 114] width 95 height 31
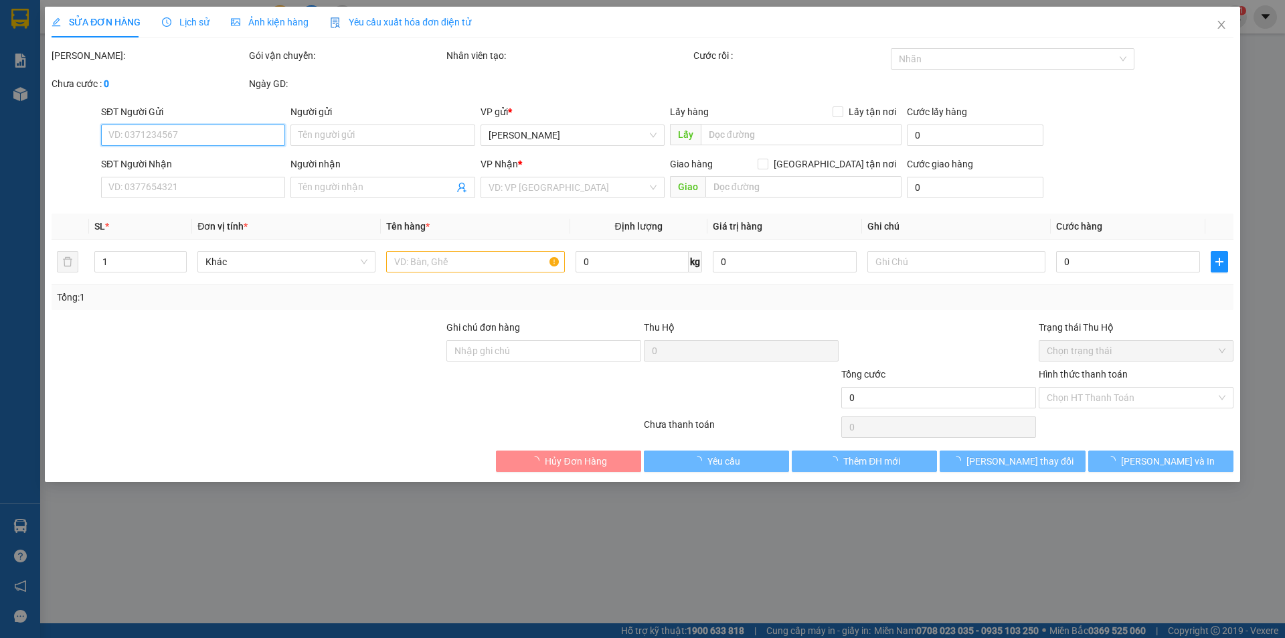
type input "0842146054"
type input "0914073437"
type input "30.000"
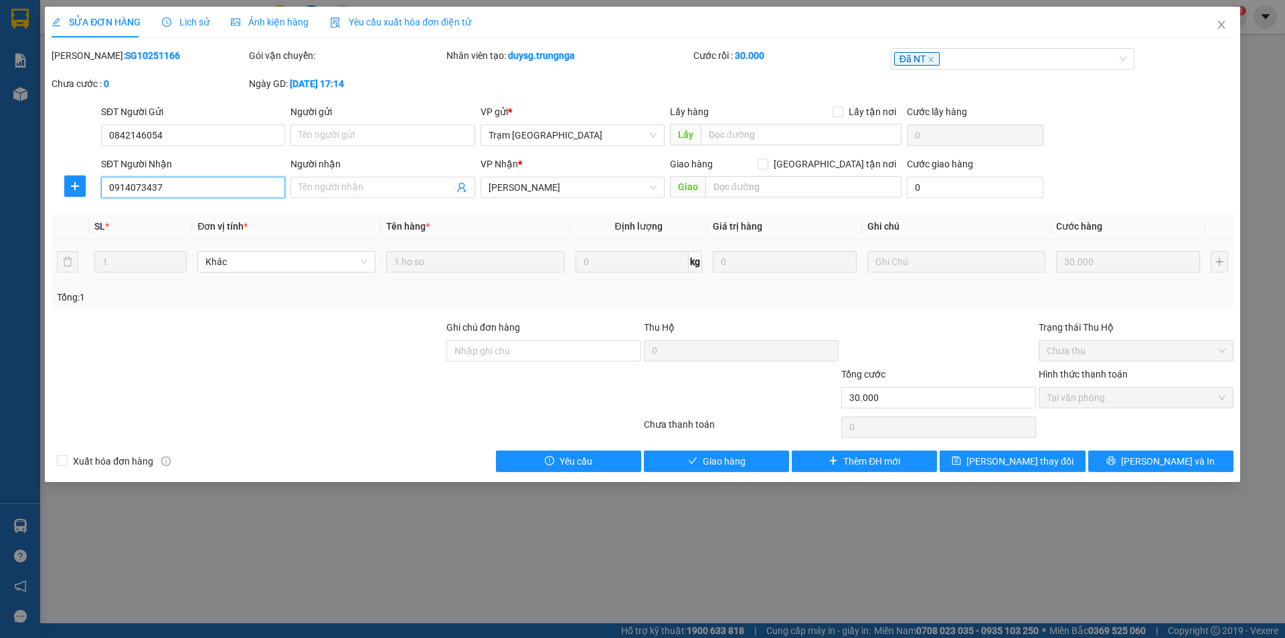
click at [139, 186] on input "0914073437" at bounding box center [193, 187] width 184 height 21
type input "0914103437"
click at [997, 461] on span "Lưu thay đổi" at bounding box center [1019, 461] width 107 height 15
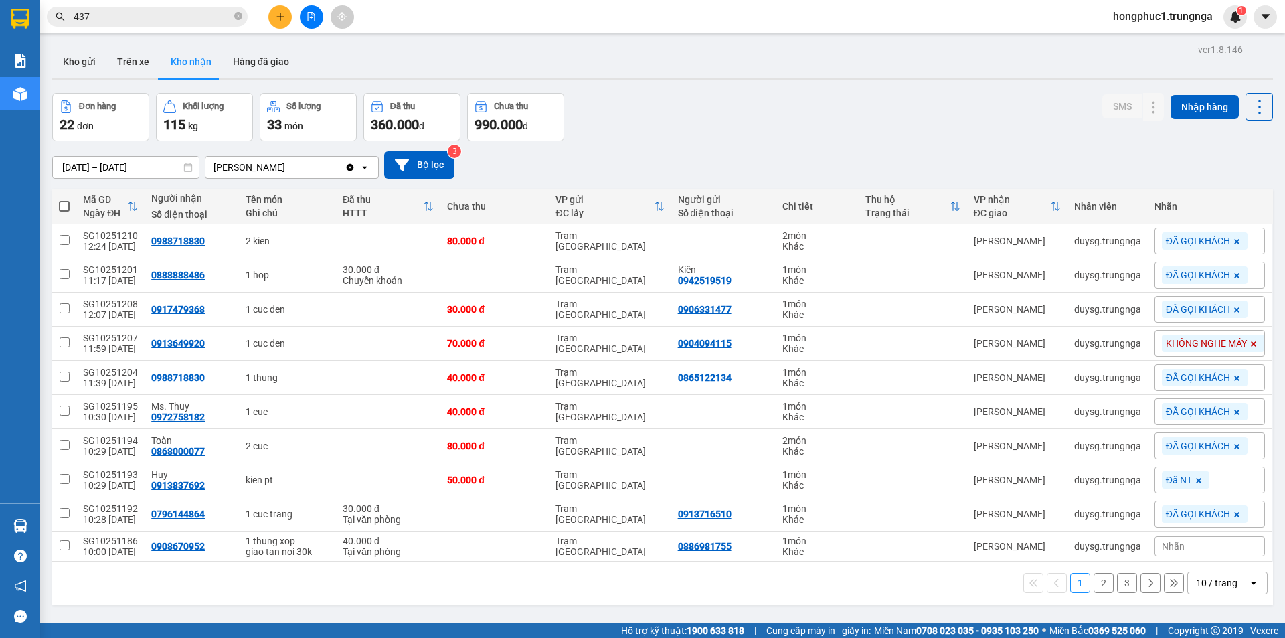
click at [148, 0] on div "Kết quả tìm kiếm ( 42 ) Bộ lọc Mã ĐH Trạng thái Món hàng Thu hộ Tổng cước Chưa …" at bounding box center [642, 16] width 1285 height 33
click at [147, 11] on input "437" at bounding box center [153, 16] width 158 height 15
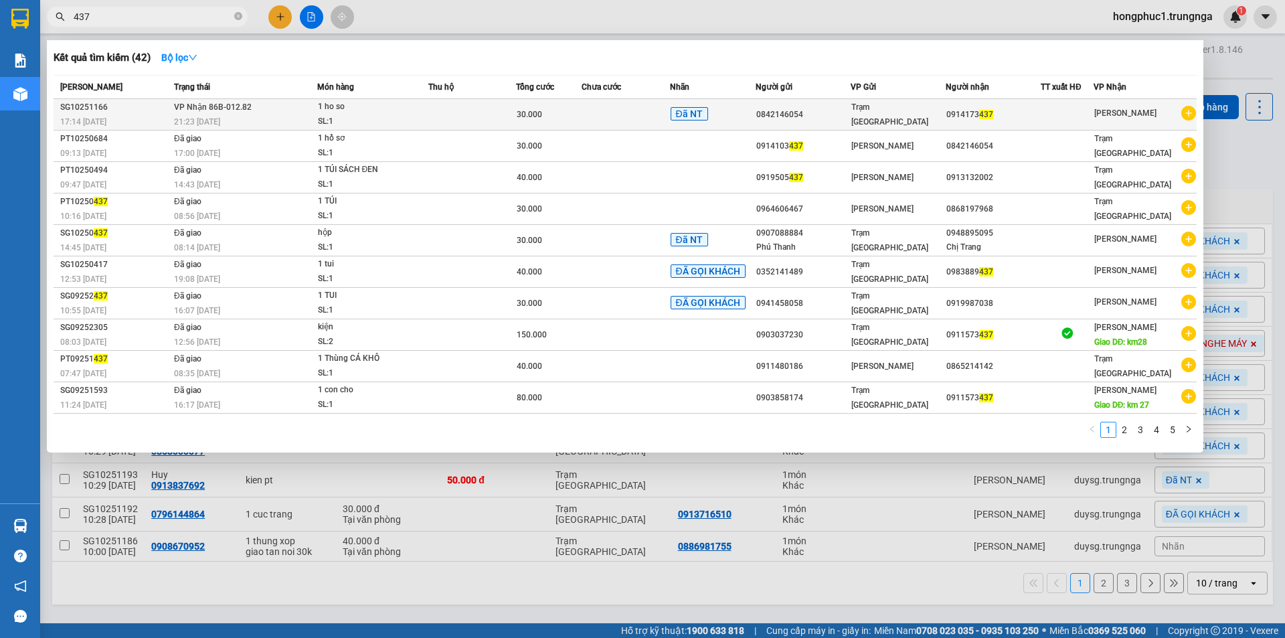
click at [609, 108] on td at bounding box center [626, 114] width 88 height 31
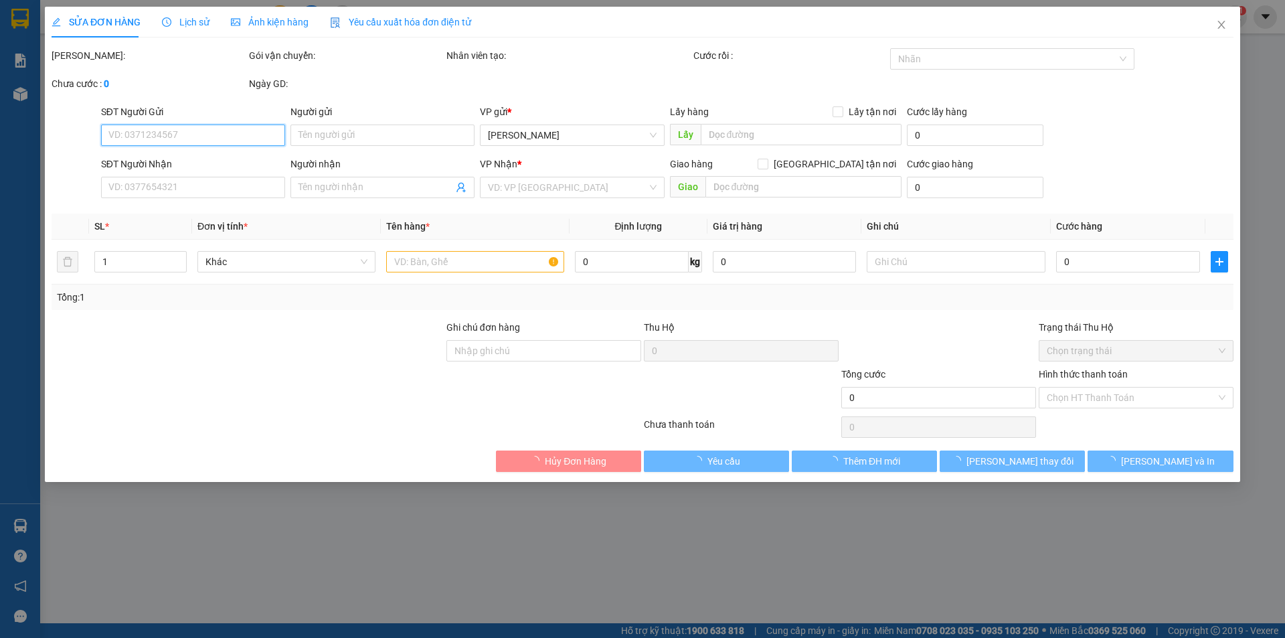
type input "0842146054"
type input "0914103437"
type input "30.000"
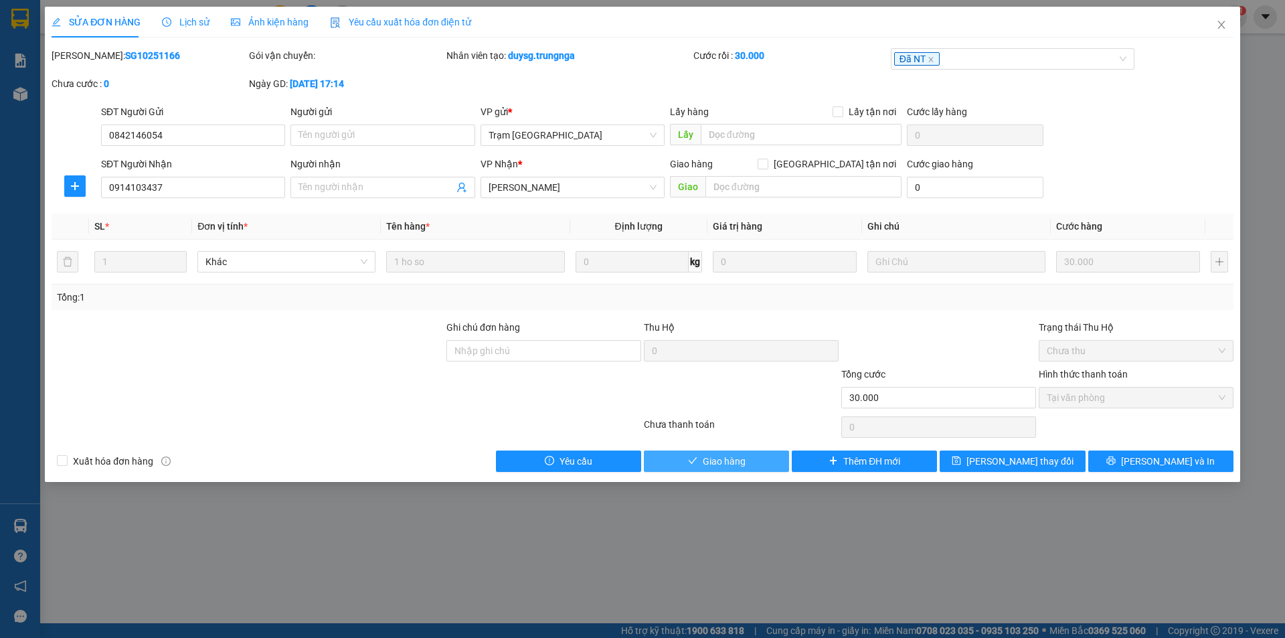
click at [754, 465] on button "Giao hàng" at bounding box center [716, 460] width 145 height 21
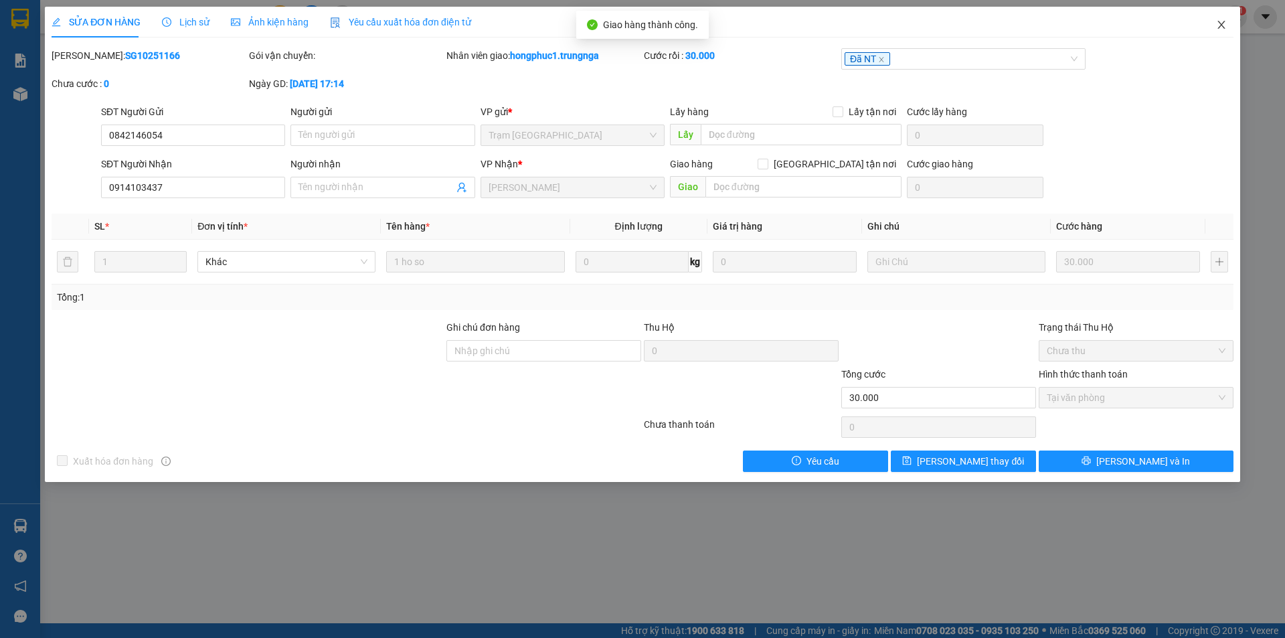
click at [1219, 25] on icon "close" at bounding box center [1221, 24] width 11 height 11
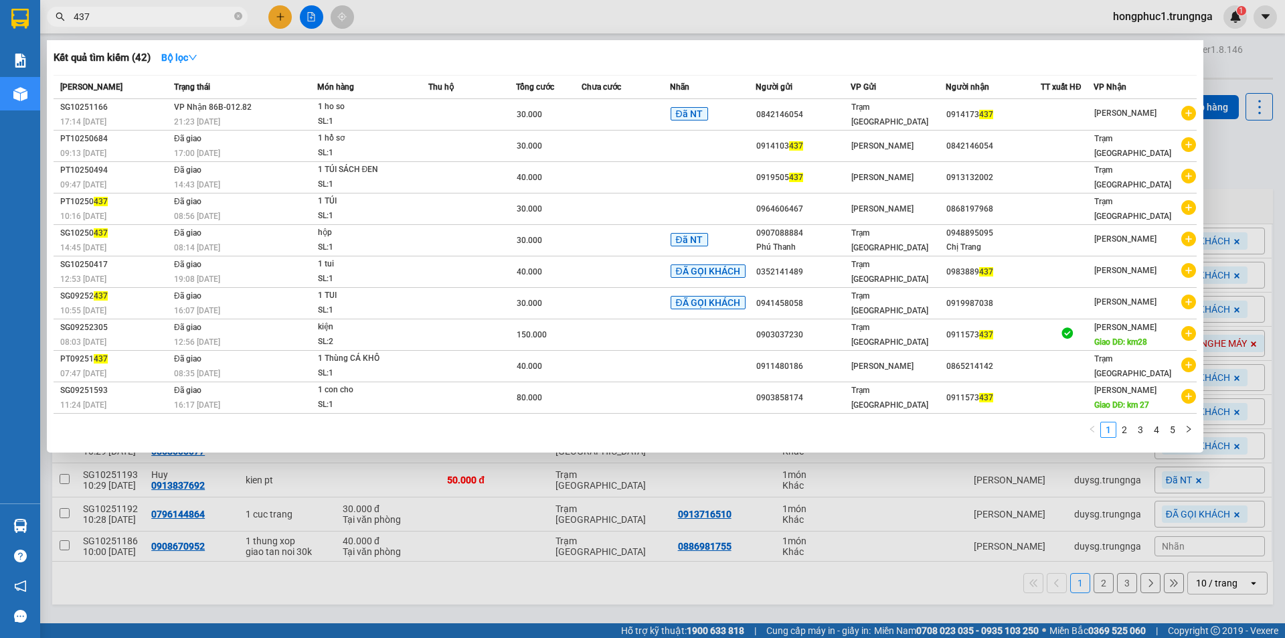
click at [208, 15] on input "437" at bounding box center [153, 16] width 158 height 15
type input "4"
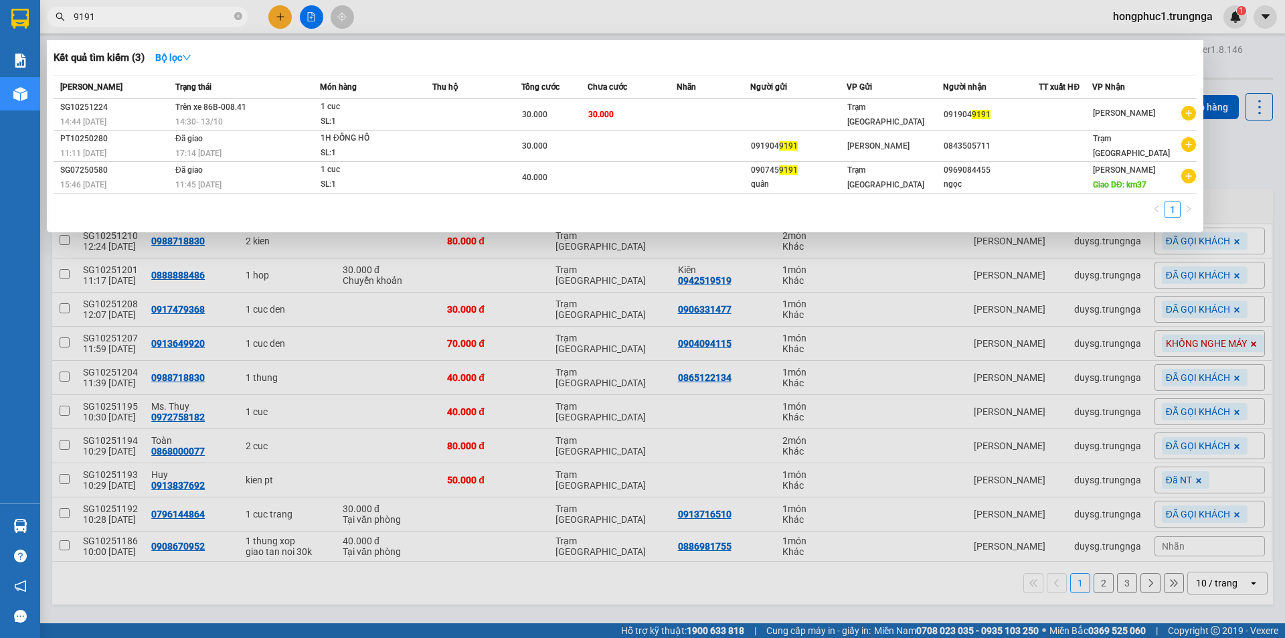
click at [180, 13] on input "9191" at bounding box center [153, 16] width 158 height 15
type input "9"
type input "815"
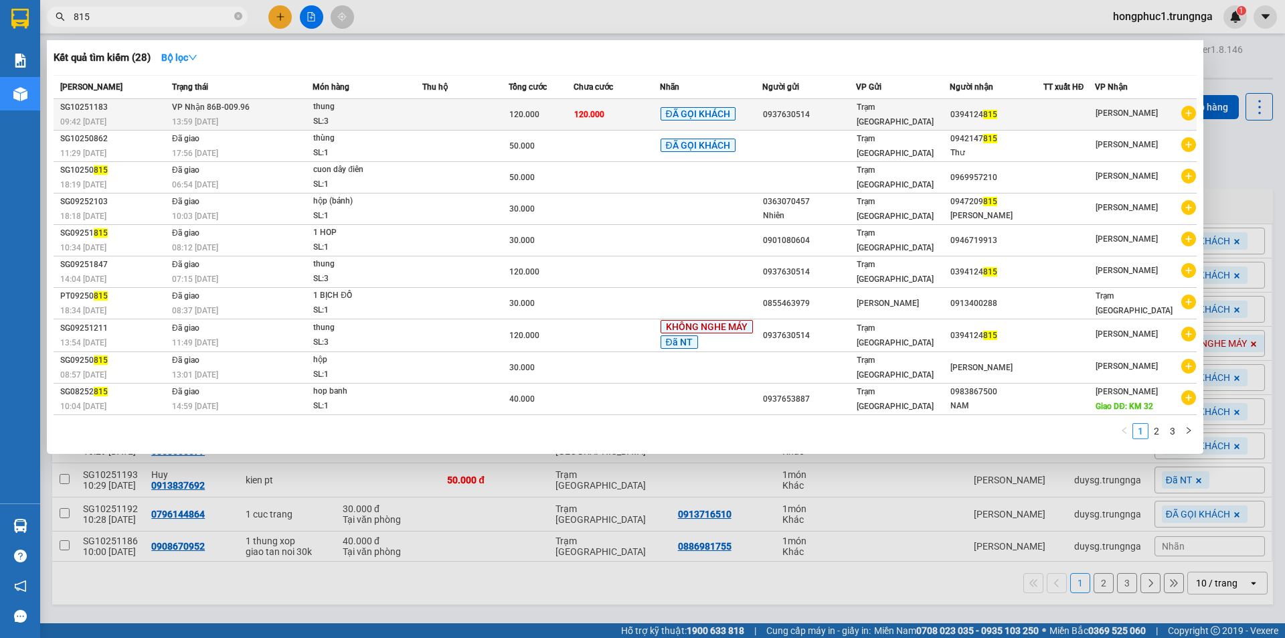
click at [771, 110] on div "0937630514" at bounding box center [809, 115] width 92 height 14
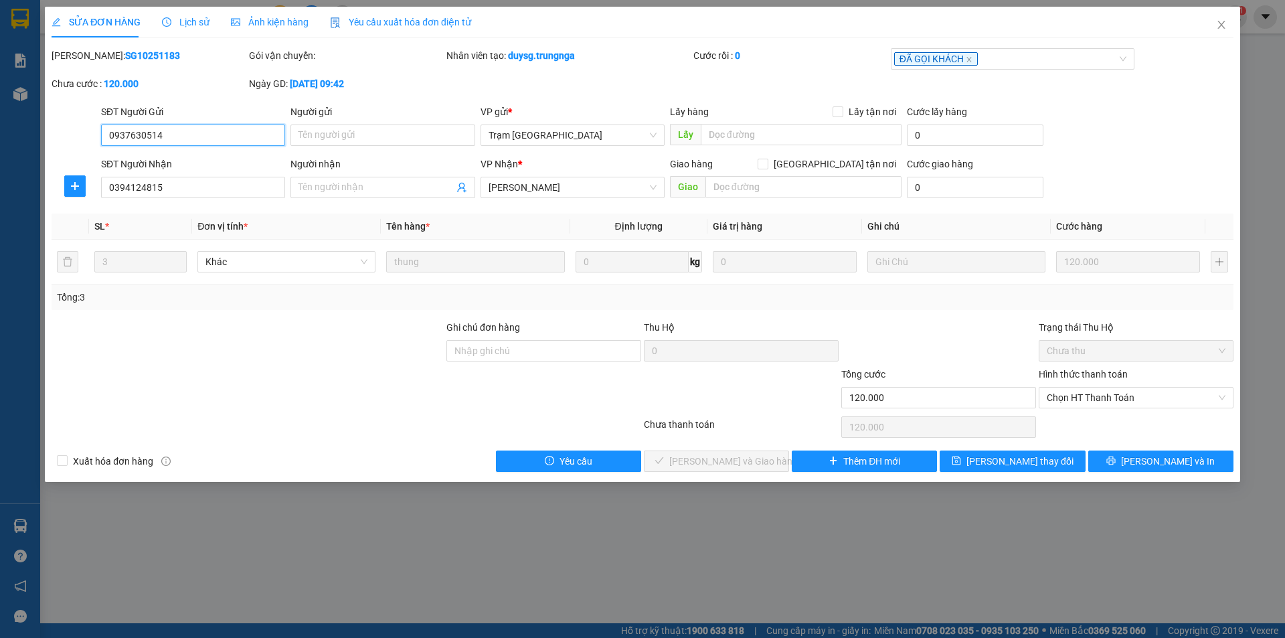
type input "0937630514"
type input "0394124815"
type input "120.000"
click at [1106, 404] on span "Chọn HT Thanh Toán" at bounding box center [1136, 398] width 179 height 20
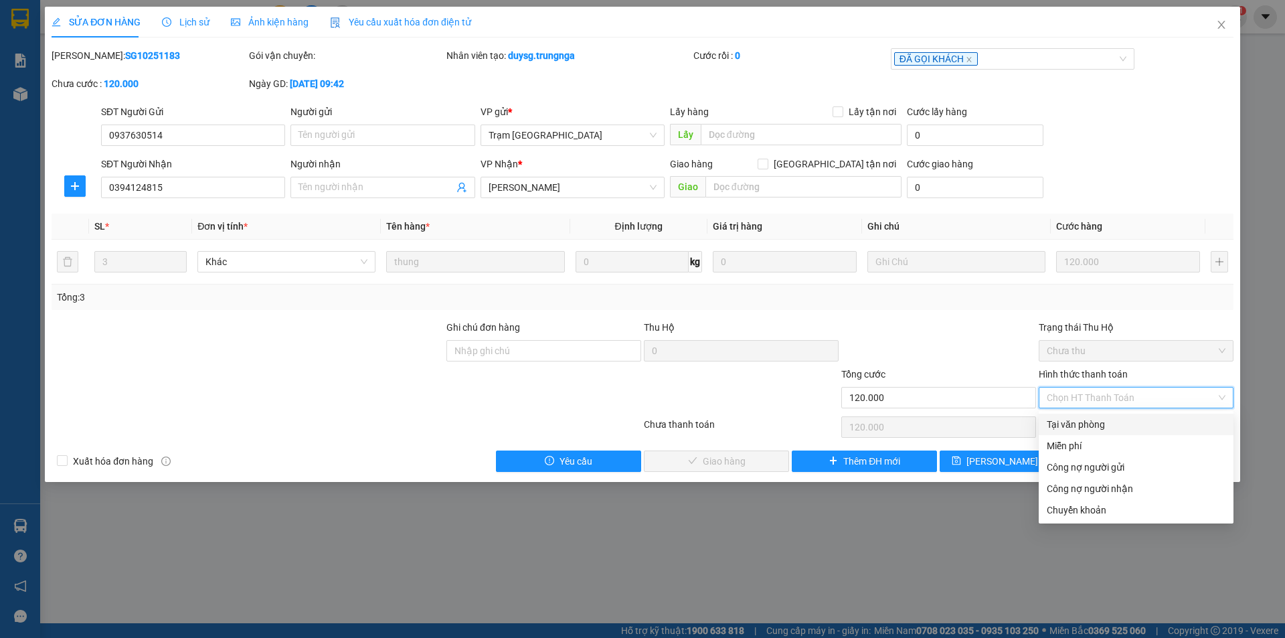
click at [1080, 428] on div "Tại văn phòng" at bounding box center [1136, 424] width 179 height 15
type input "0"
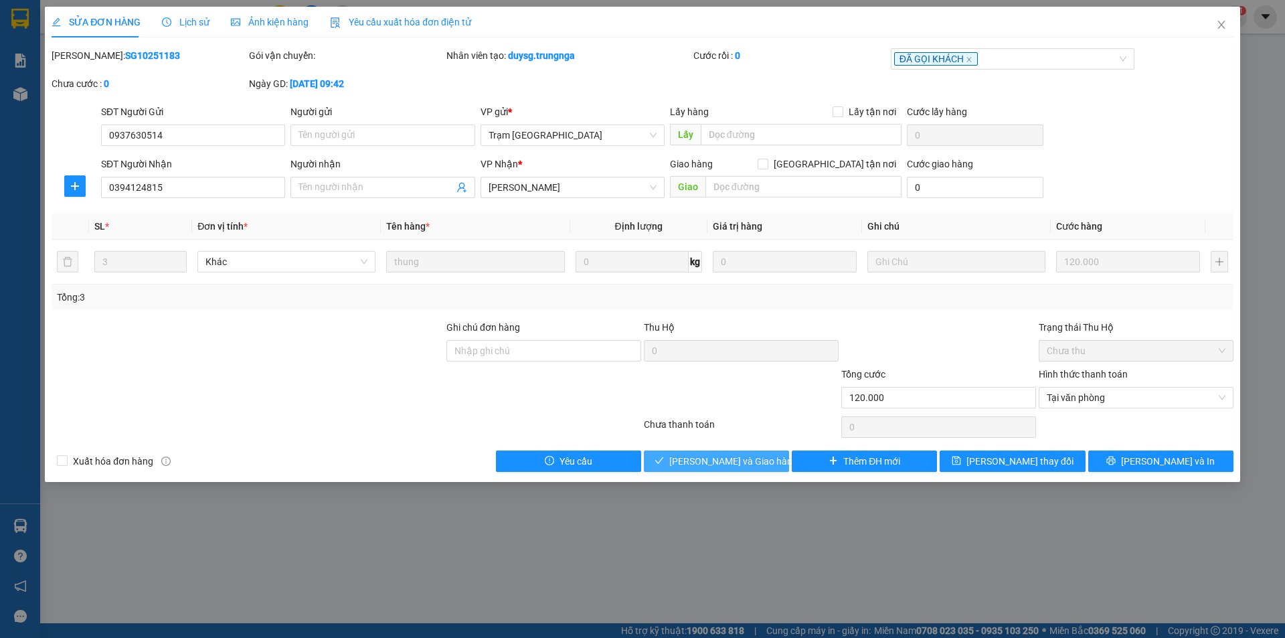
click at [699, 462] on span "Lưu và Giao hàng" at bounding box center [733, 461] width 128 height 15
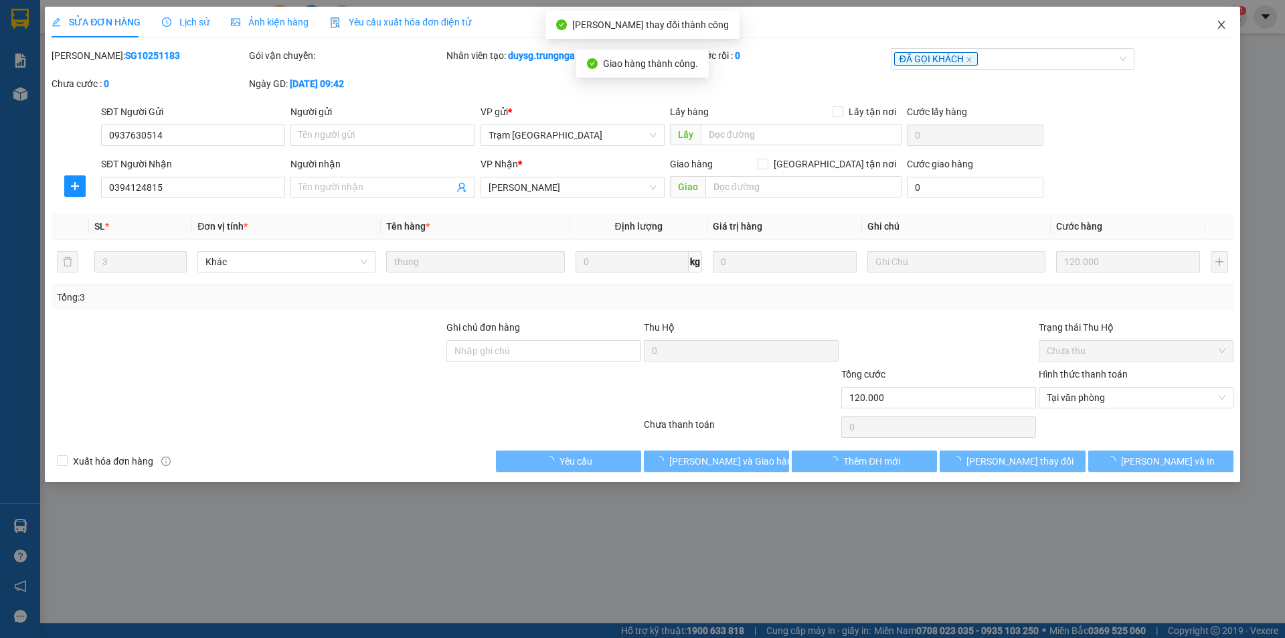
click at [1221, 24] on icon "close" at bounding box center [1221, 24] width 11 height 11
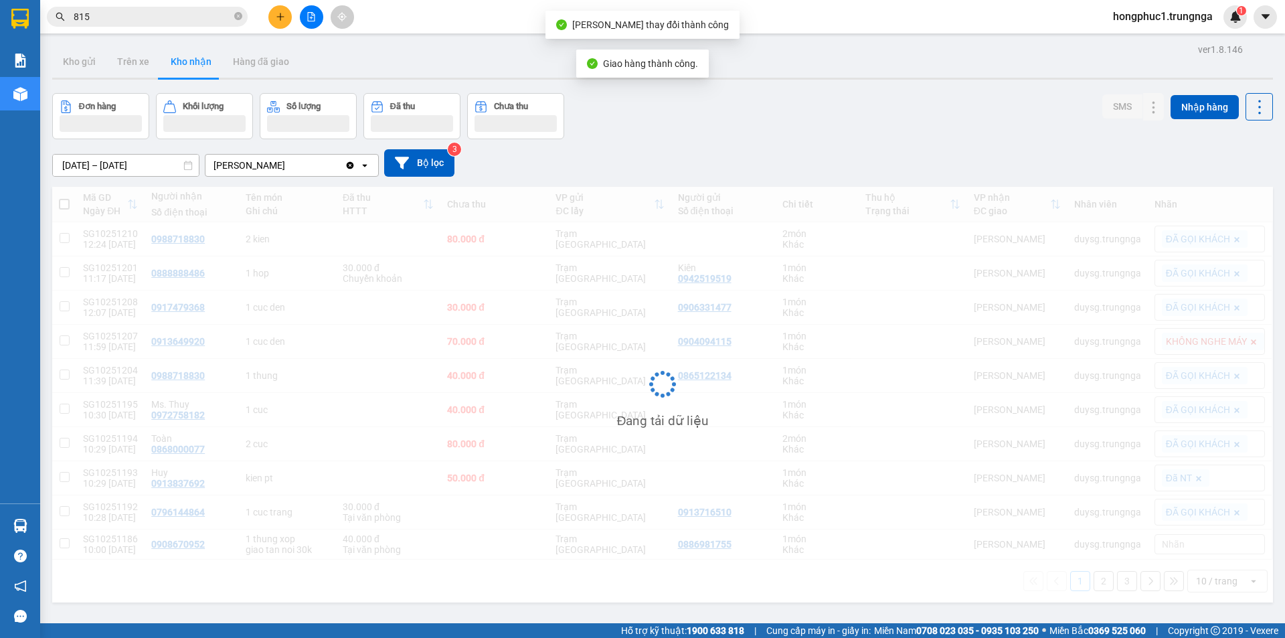
click at [608, 559] on div "Đang tải dữ liệu" at bounding box center [662, 395] width 1221 height 416
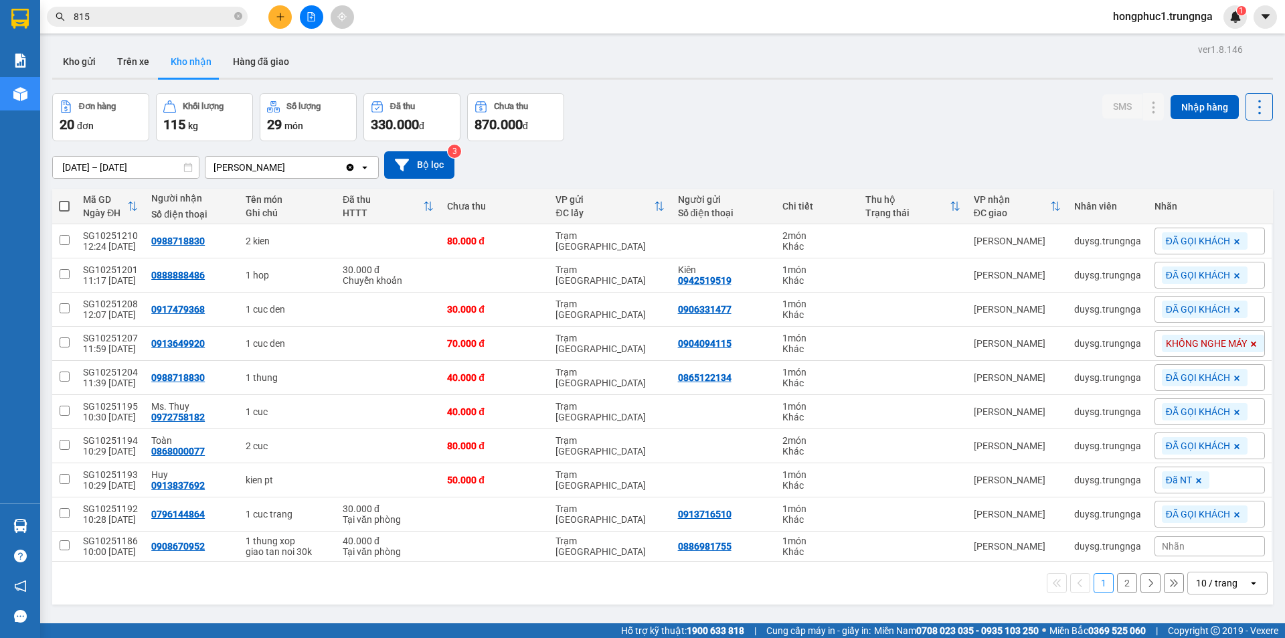
click at [151, 16] on input "815" at bounding box center [153, 16] width 158 height 15
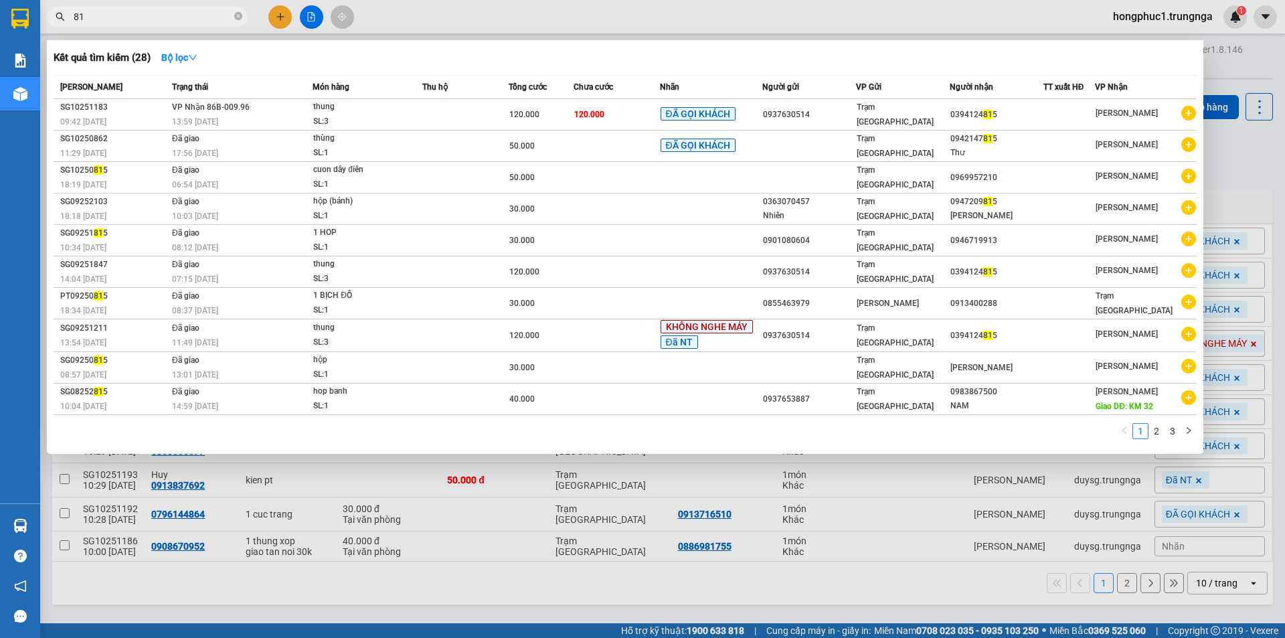
type input "8"
type input "081"
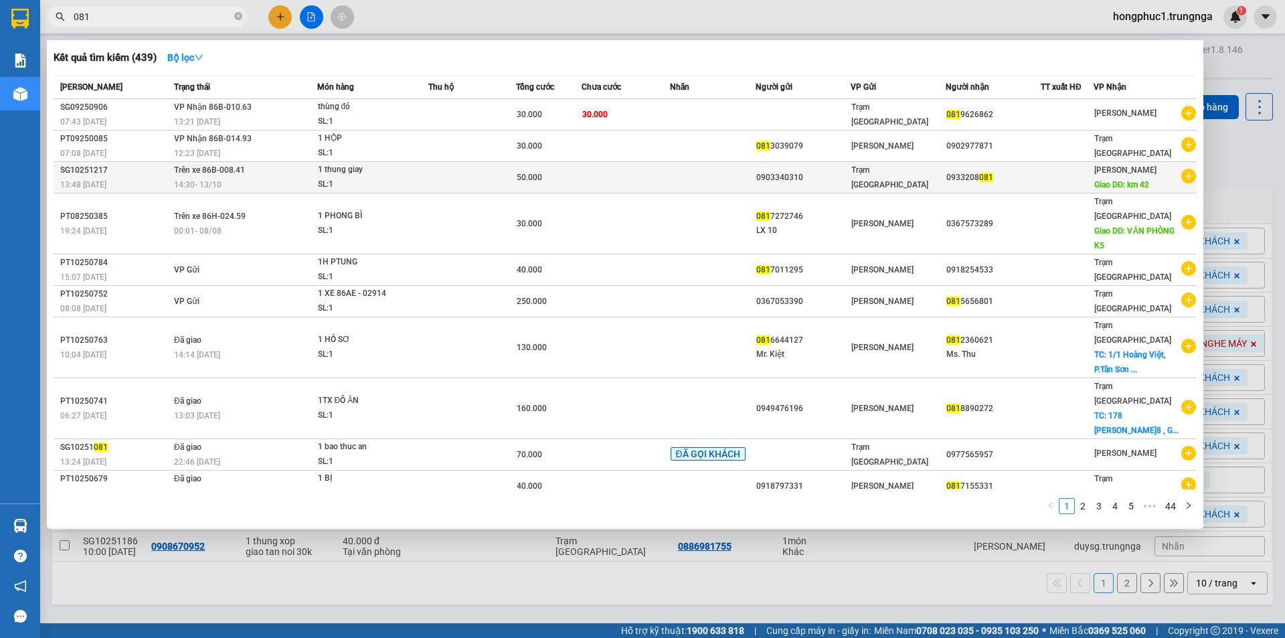
click at [779, 182] on div "0903340310" at bounding box center [803, 178] width 94 height 14
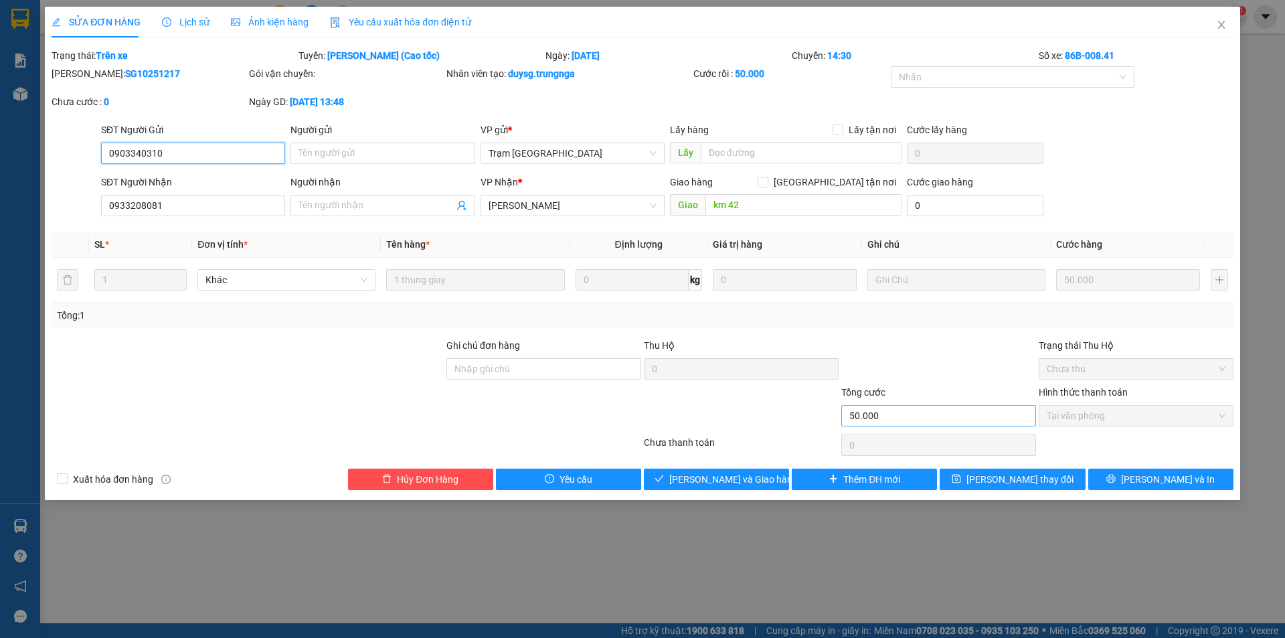
type input "0903340310"
type input "0933208081"
type input "km 42"
type input "50.000"
click at [696, 482] on icon "check" at bounding box center [692, 478] width 9 height 9
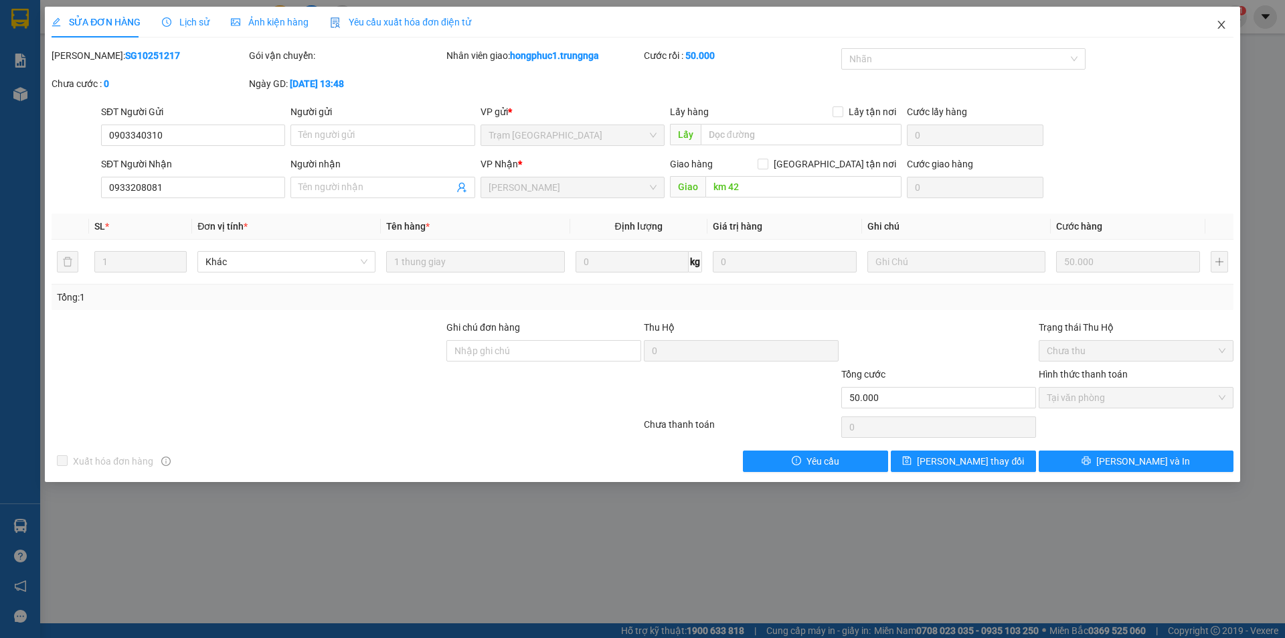
click at [1224, 23] on icon "close" at bounding box center [1220, 25] width 7 height 8
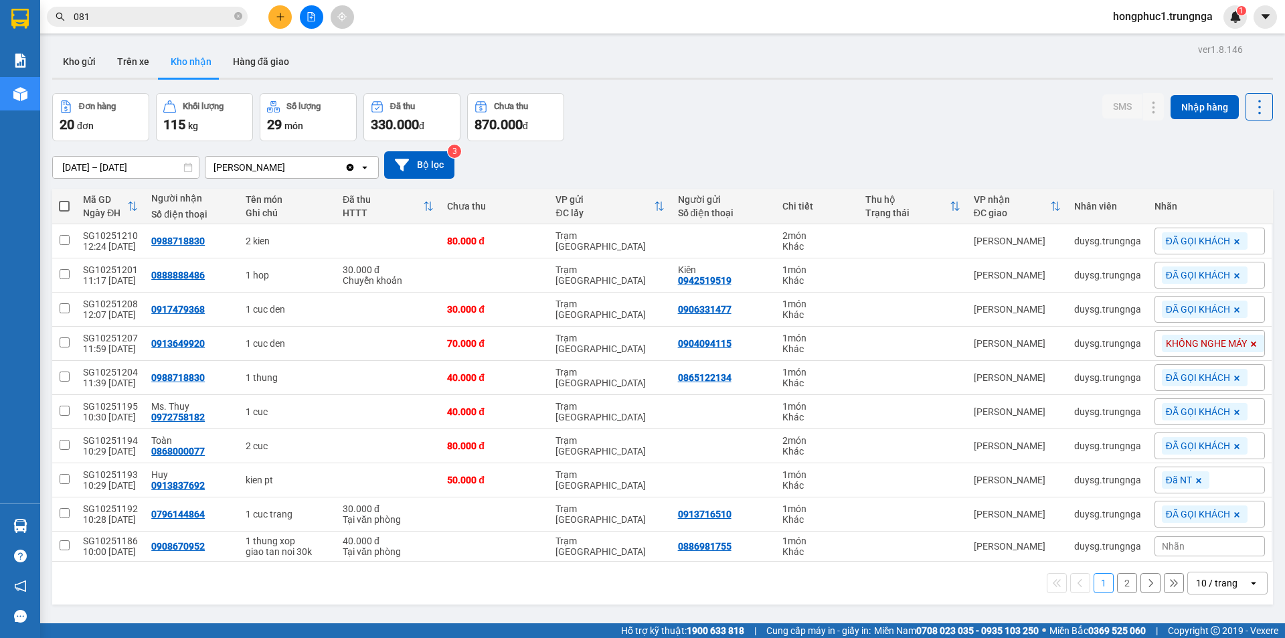
click at [201, 17] on input "081" at bounding box center [153, 16] width 158 height 15
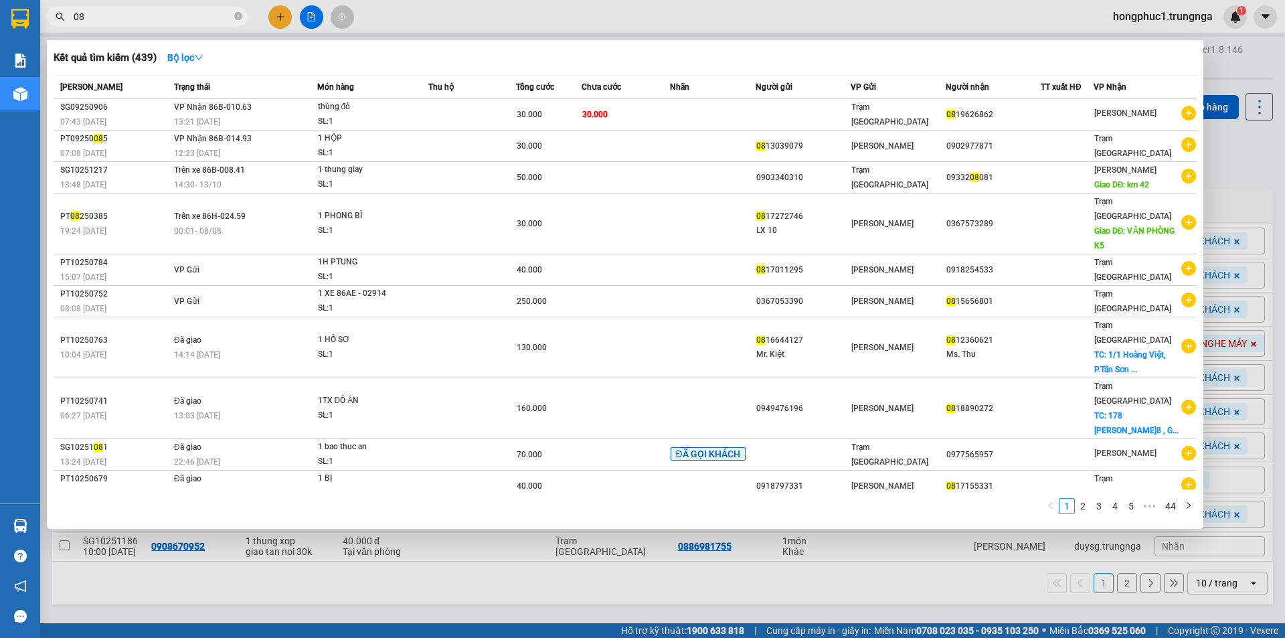
type input "0"
type input "669"
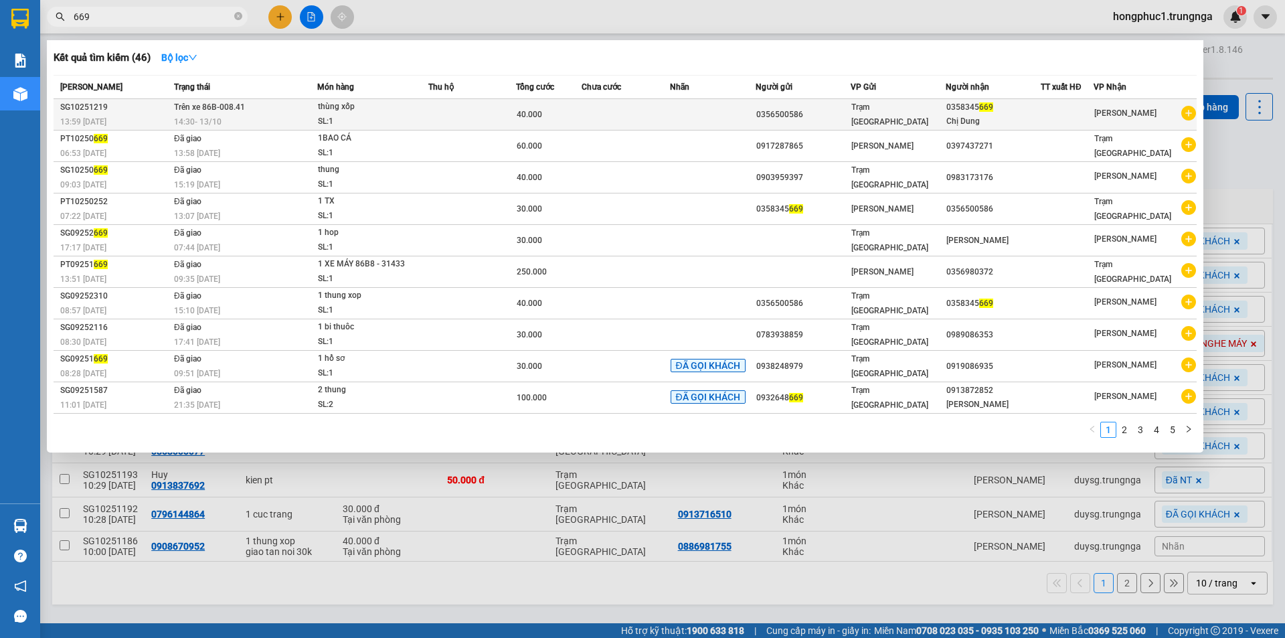
click at [705, 124] on td at bounding box center [713, 114] width 86 height 31
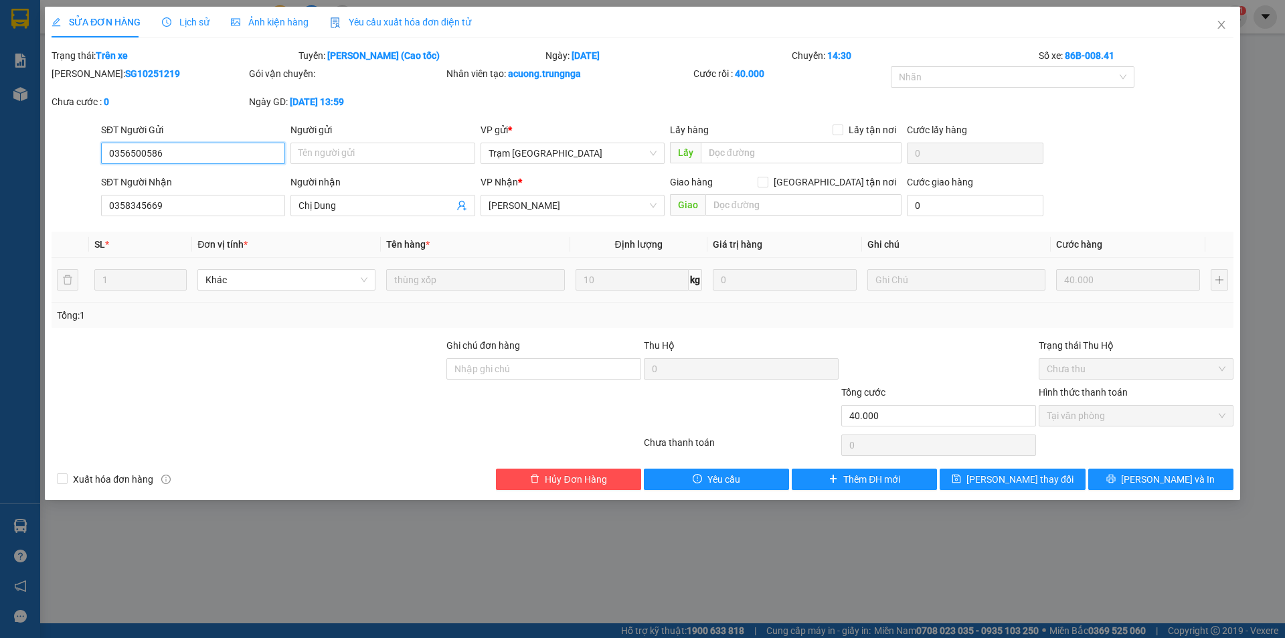
type input "0356500586"
type input "0358345669"
type input "Chị Dung"
type input "40.000"
click at [1223, 28] on icon "close" at bounding box center [1221, 24] width 11 height 11
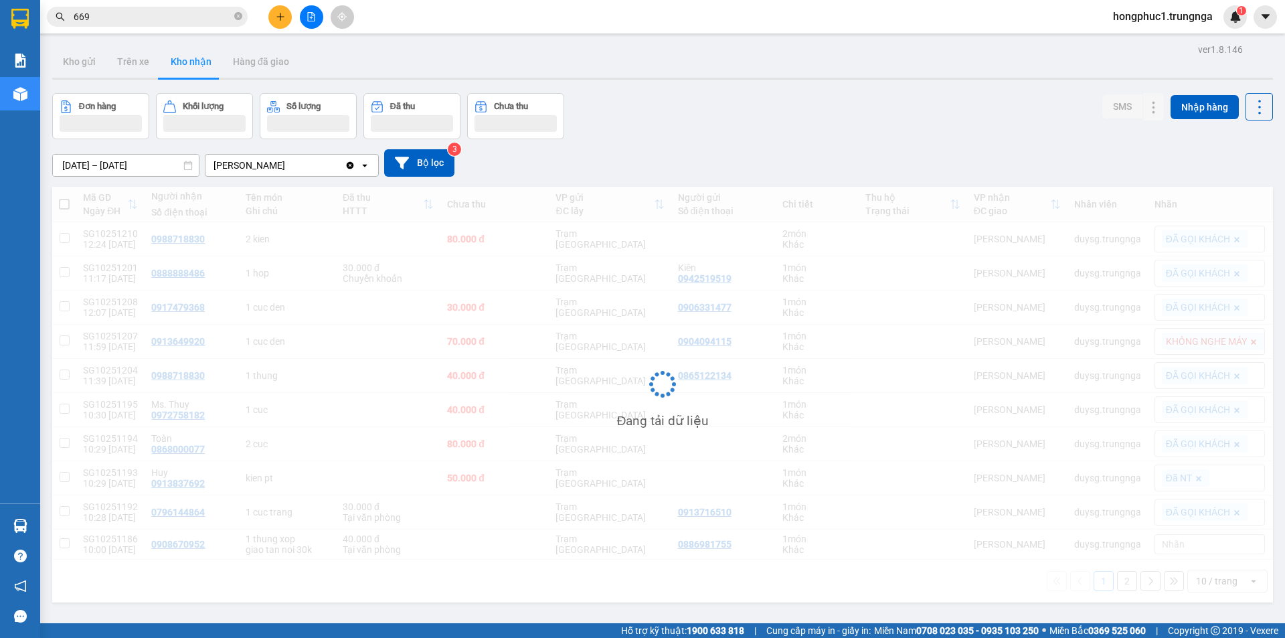
click at [176, 547] on div "Đang tải dữ liệu" at bounding box center [662, 395] width 1221 height 416
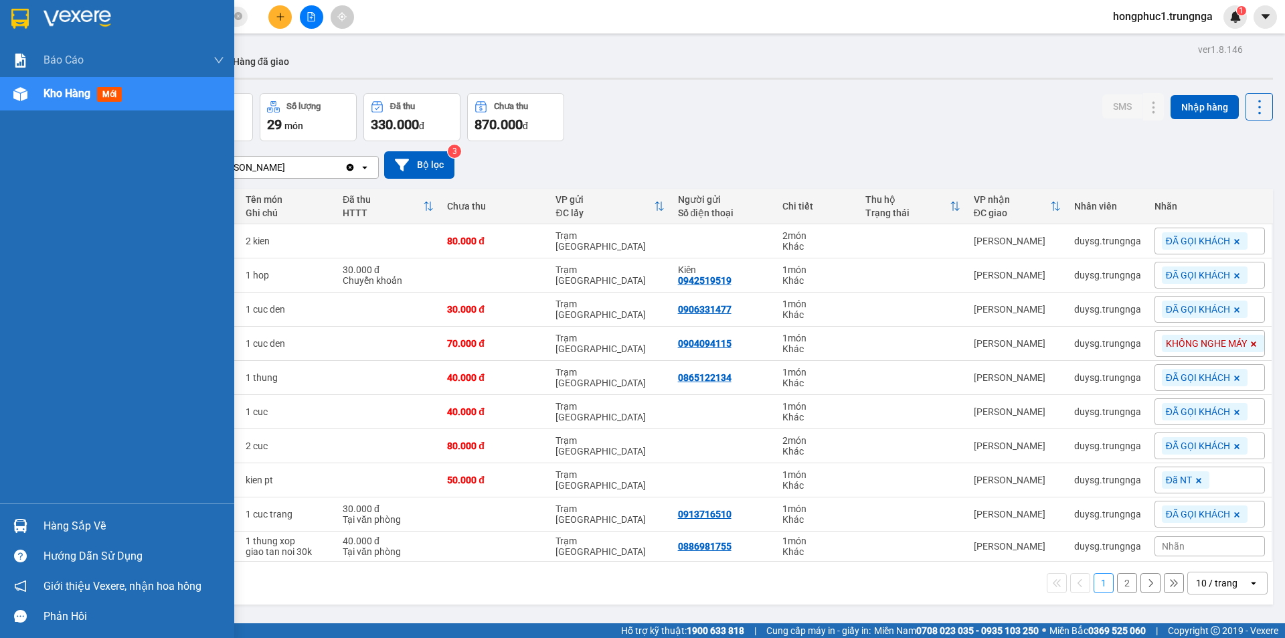
click at [58, 528] on div "Hàng sắp về" at bounding box center [134, 526] width 181 height 20
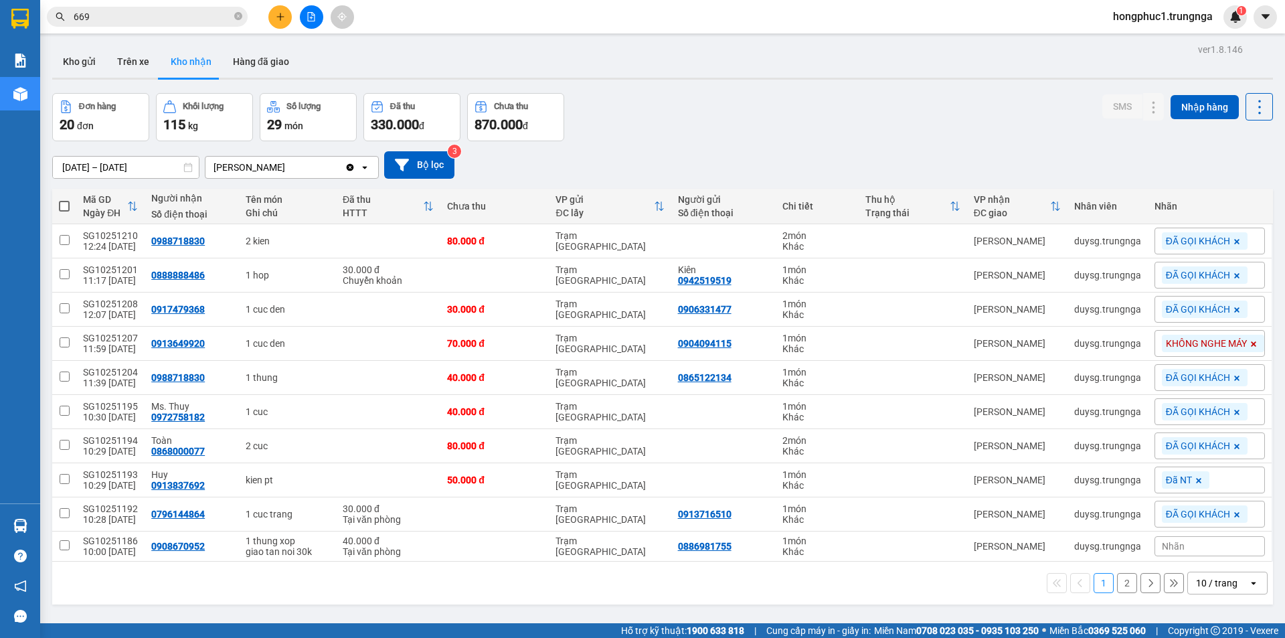
click at [699, 115] on section "Kết quả tìm kiếm ( 46 ) Bộ lọc Mã ĐH Trạng thái Món hàng Thu hộ Tổng cước Chưa …" at bounding box center [642, 319] width 1285 height 638
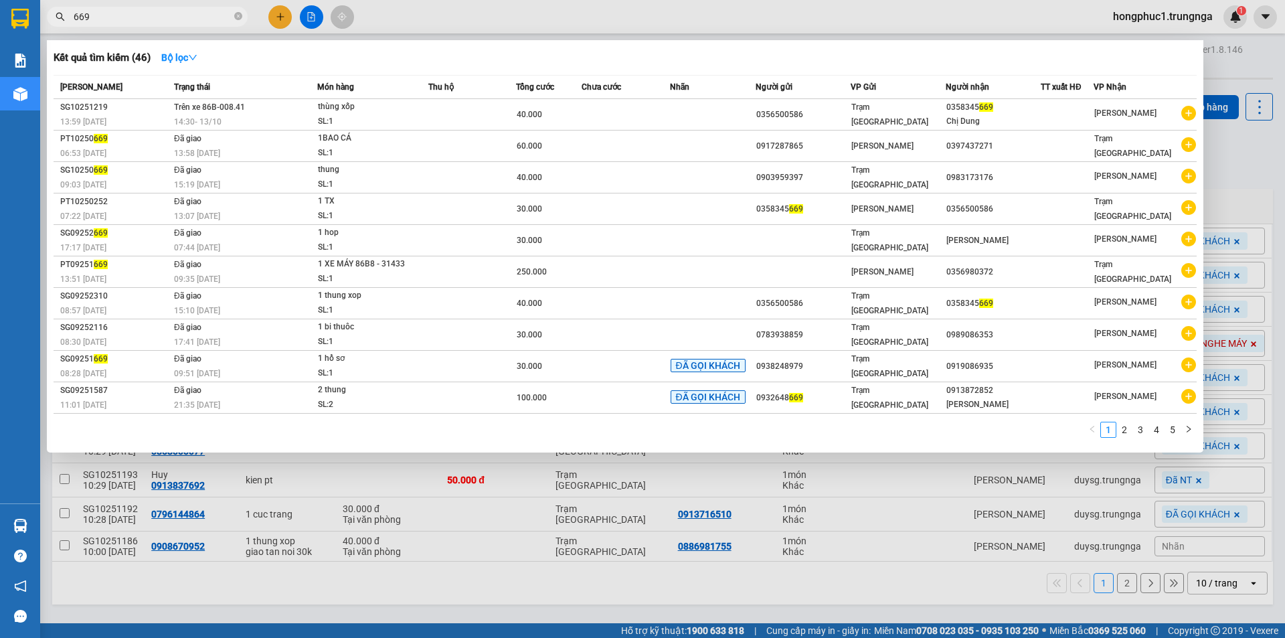
click at [187, 23] on input "669" at bounding box center [153, 16] width 158 height 15
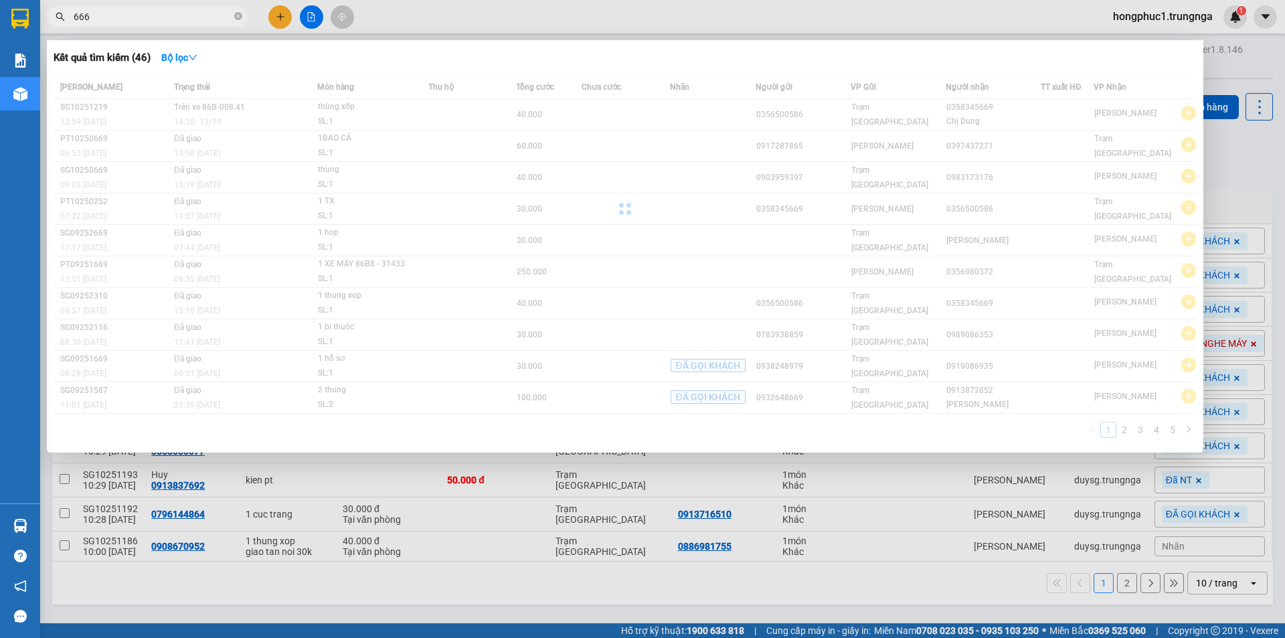
type input "666"
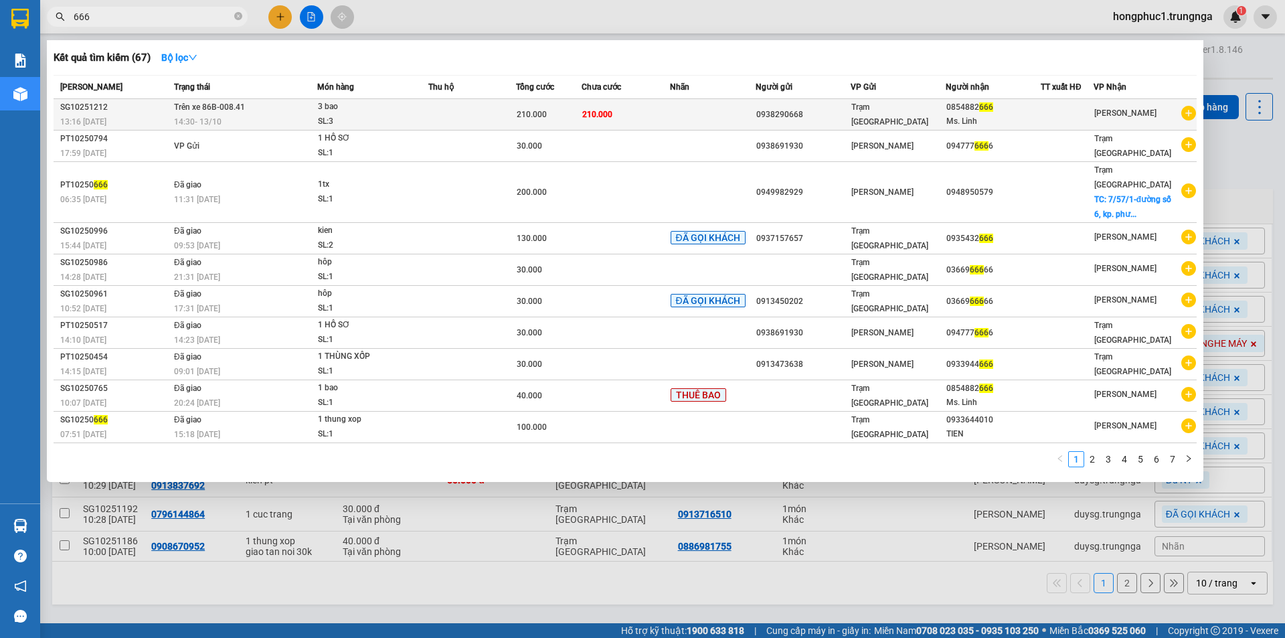
click at [682, 117] on td at bounding box center [713, 114] width 86 height 31
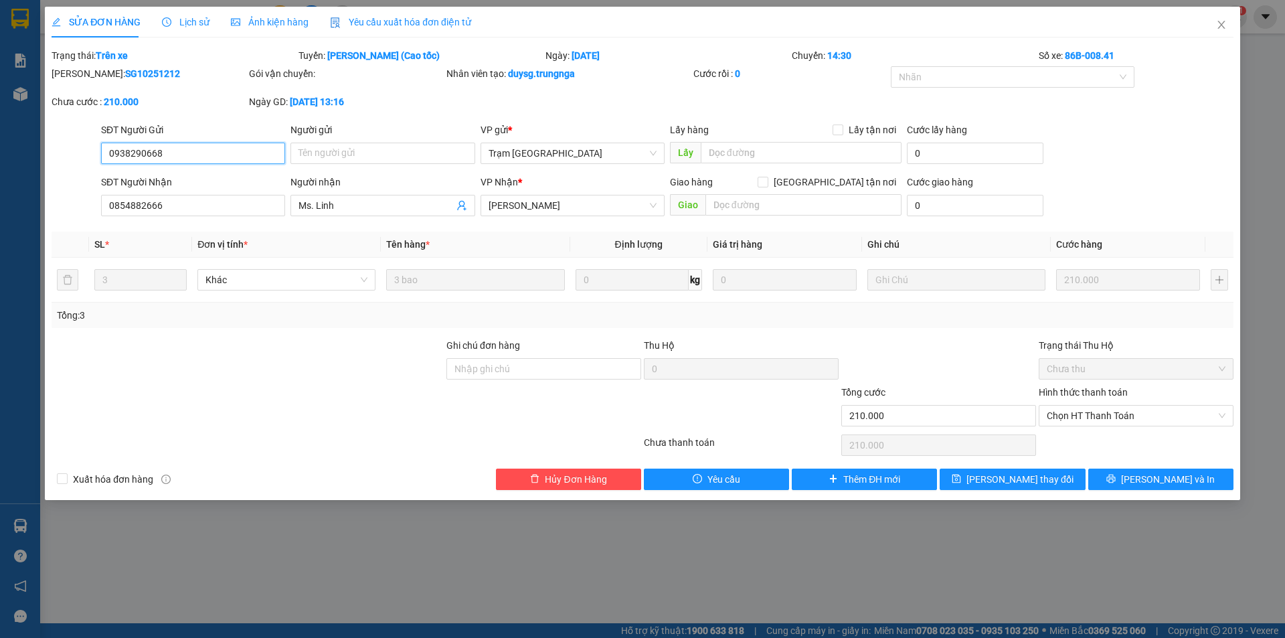
type input "0938290668"
type input "0854882666"
type input "Ms. Linh"
type input "210.000"
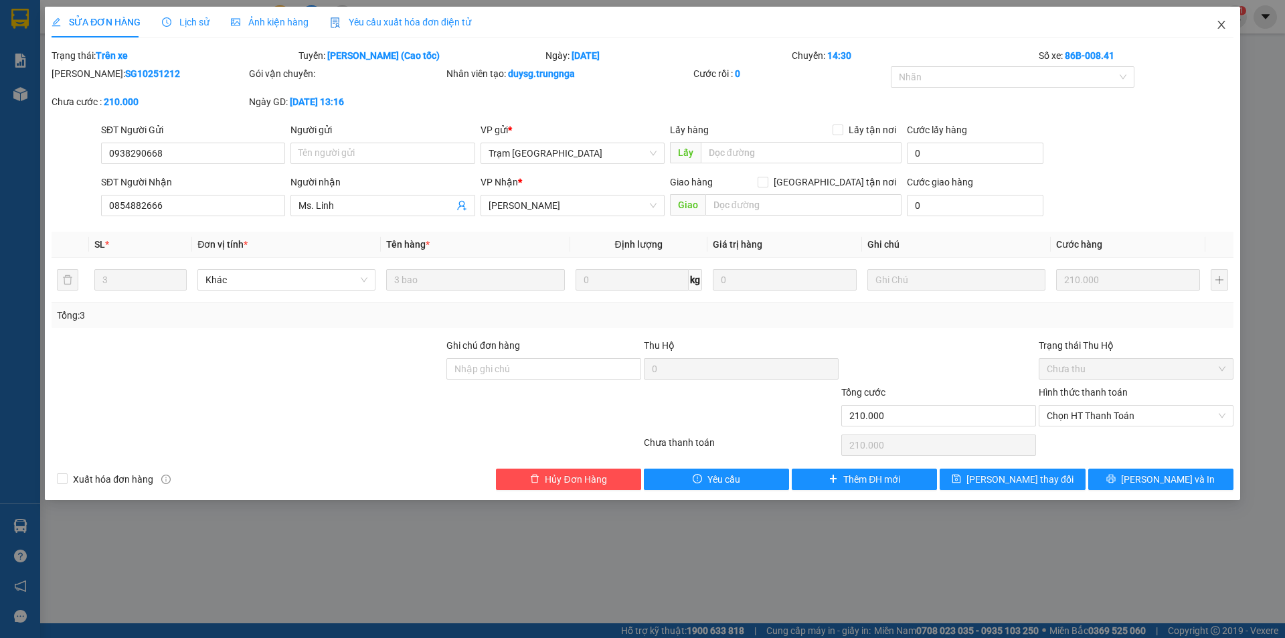
click at [1219, 21] on icon "close" at bounding box center [1221, 24] width 11 height 11
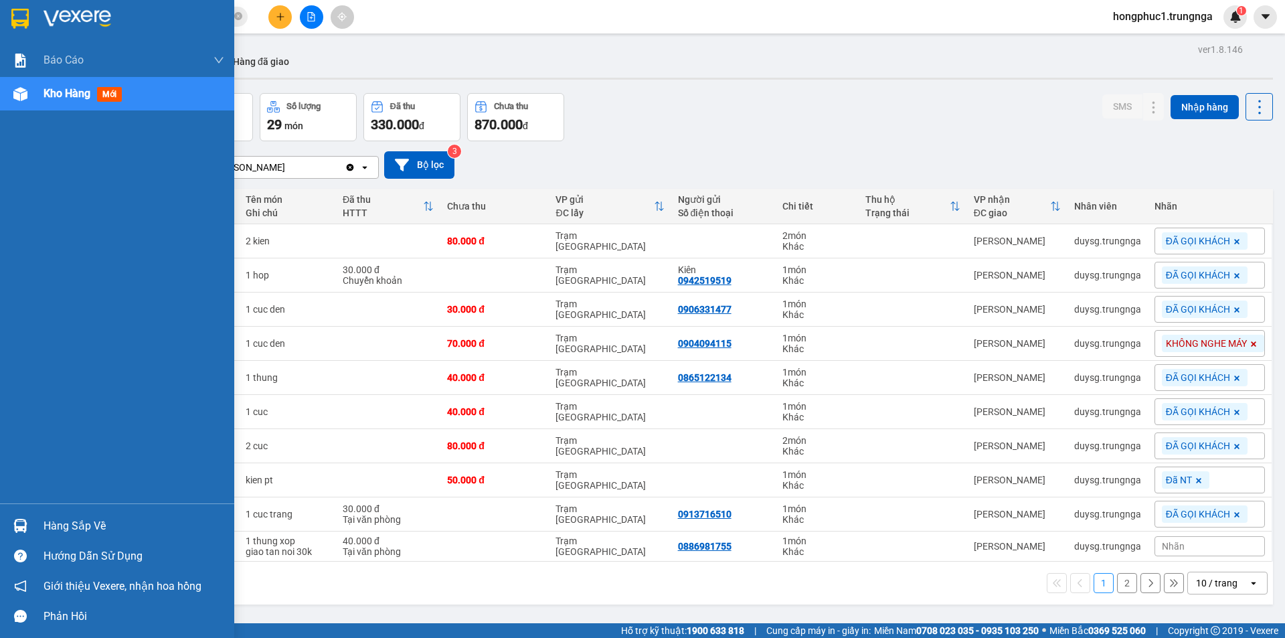
click at [93, 527] on div "Hàng sắp về" at bounding box center [134, 526] width 181 height 20
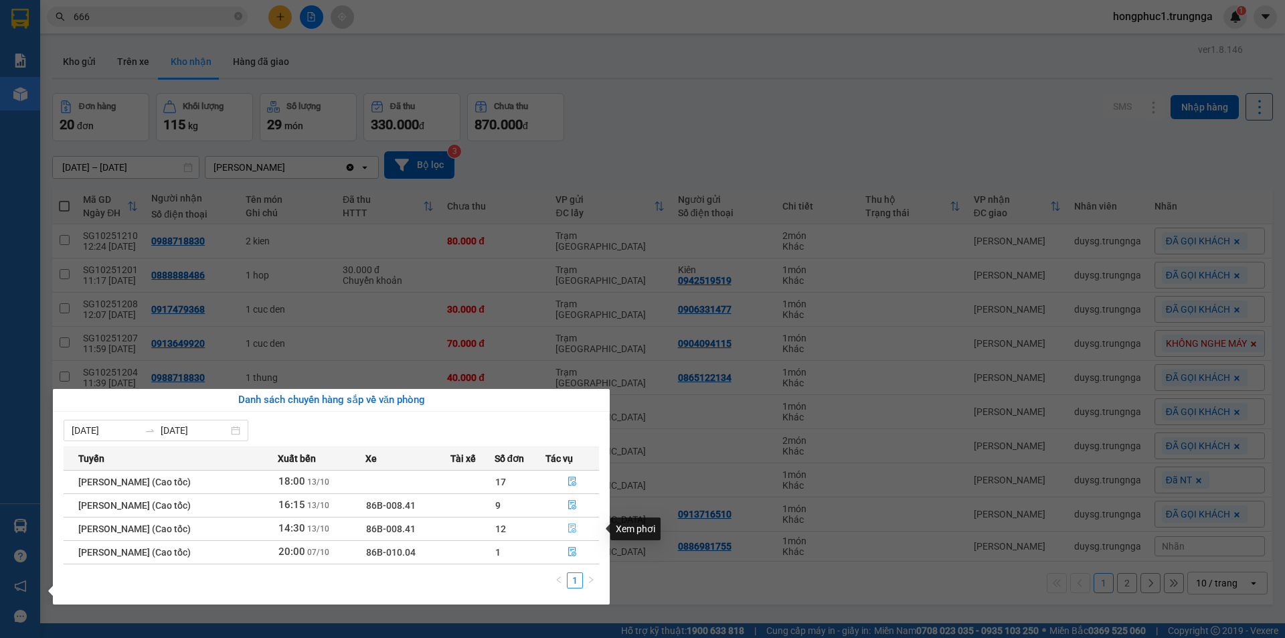
click at [577, 533] on span "file-done" at bounding box center [572, 528] width 9 height 11
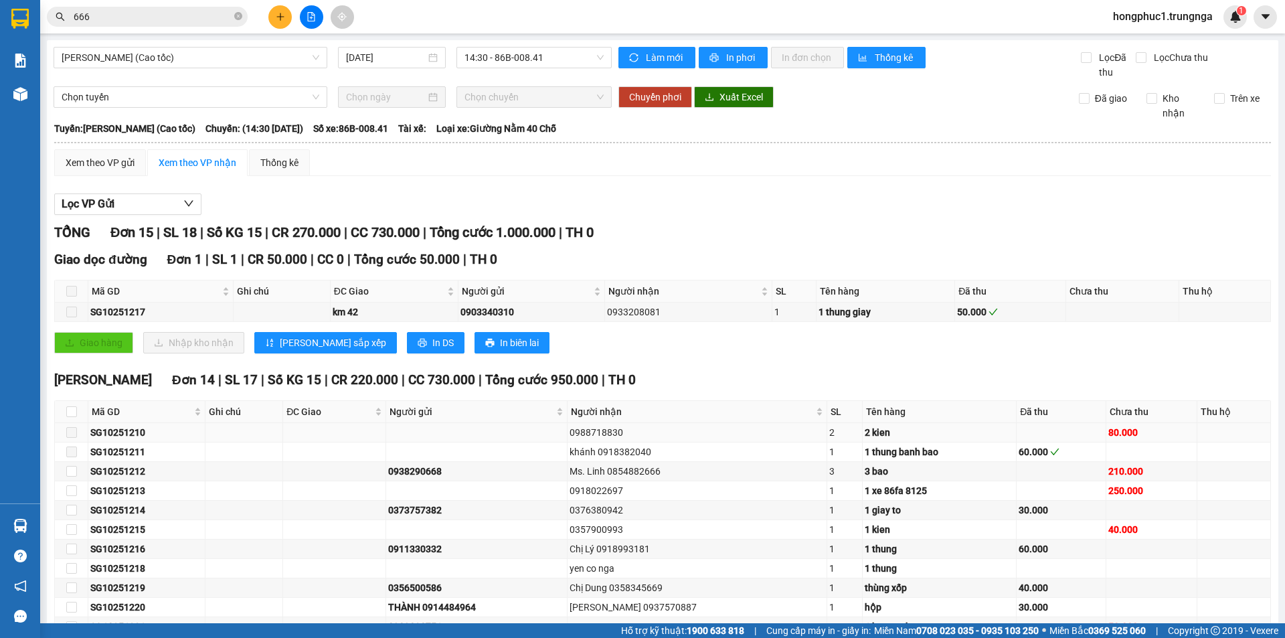
click at [73, 435] on span at bounding box center [71, 432] width 11 height 11
click at [72, 457] on label at bounding box center [71, 451] width 11 height 15
click at [73, 414] on input "checkbox" at bounding box center [71, 411] width 11 height 11
checkbox input "true"
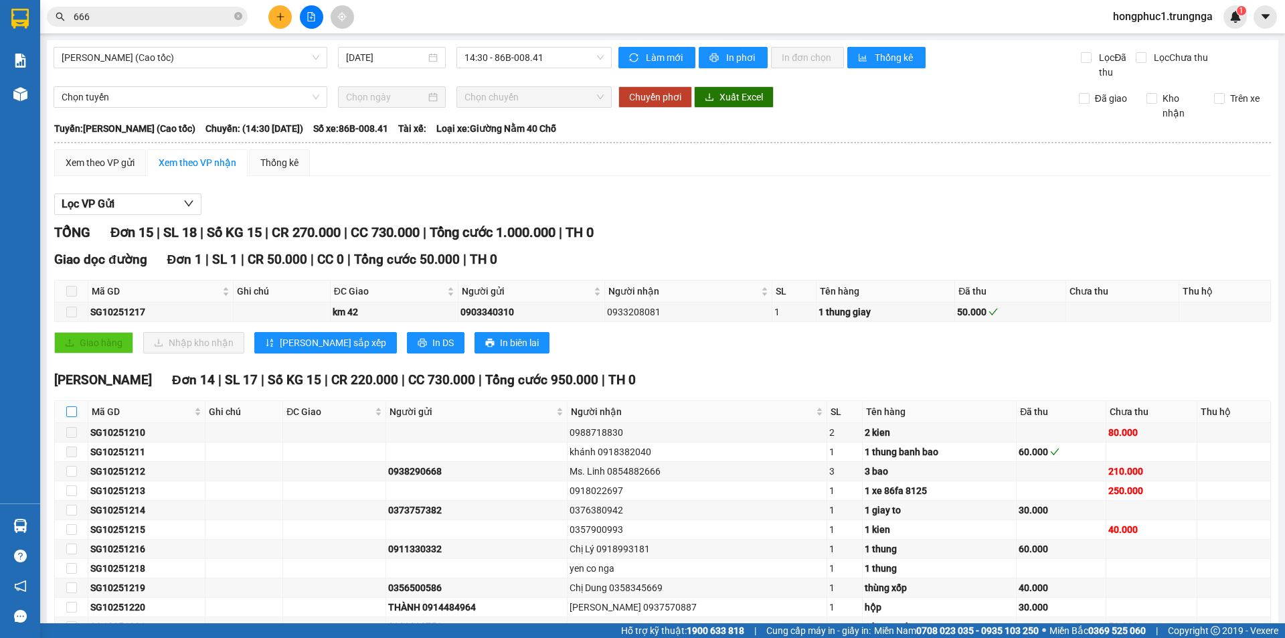
checkbox input "true"
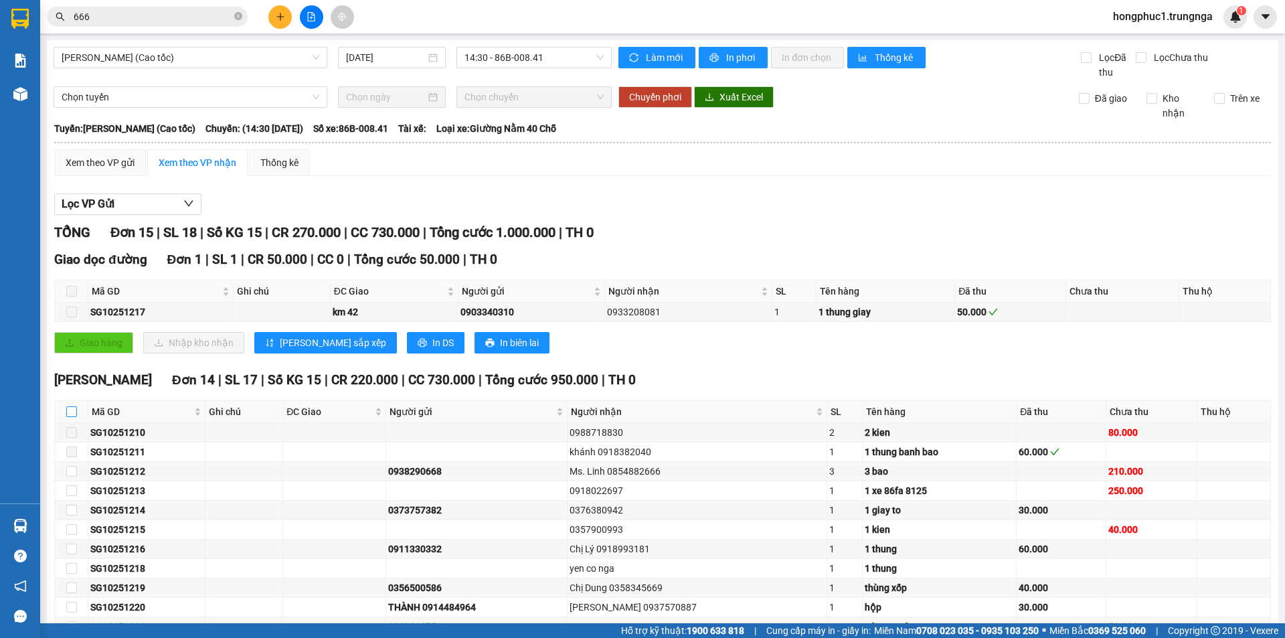
checkbox input "true"
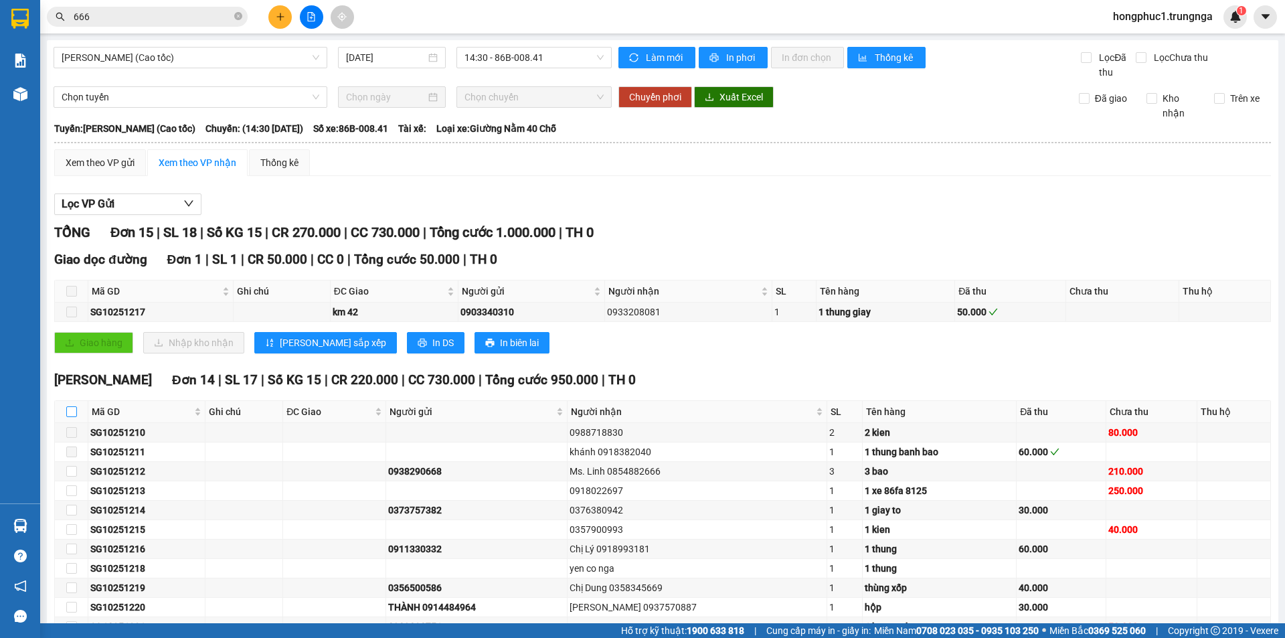
checkbox input "true"
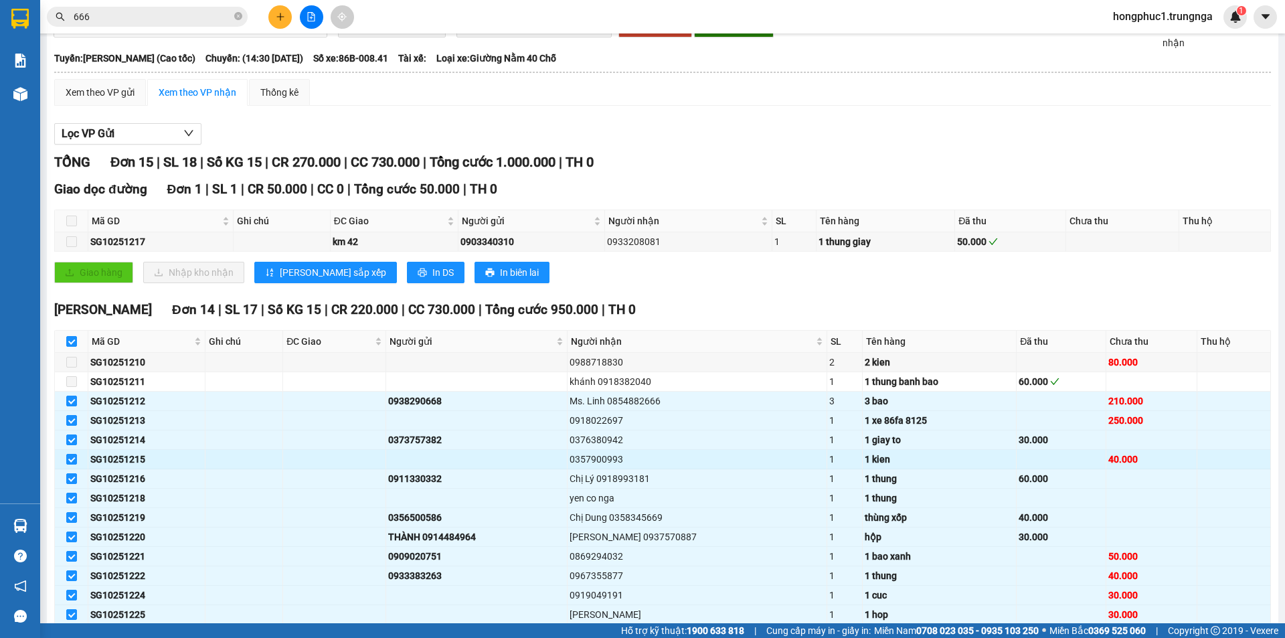
scroll to position [134, 0]
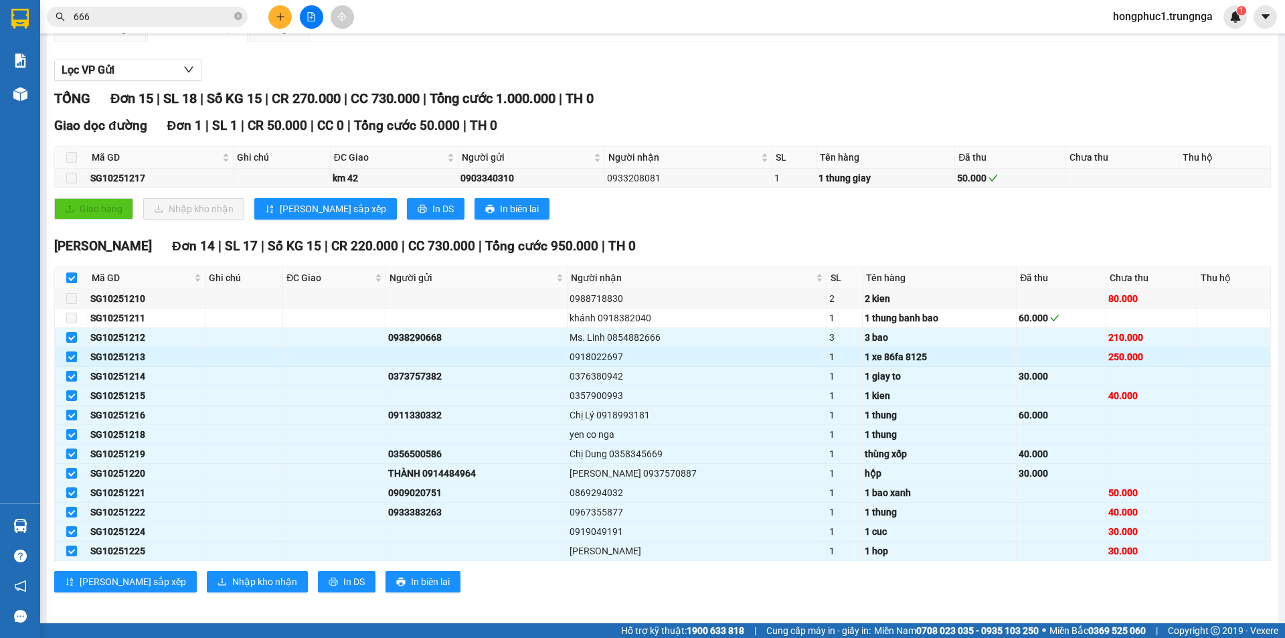
click at [70, 353] on input "checkbox" at bounding box center [71, 356] width 11 height 11
checkbox input "false"
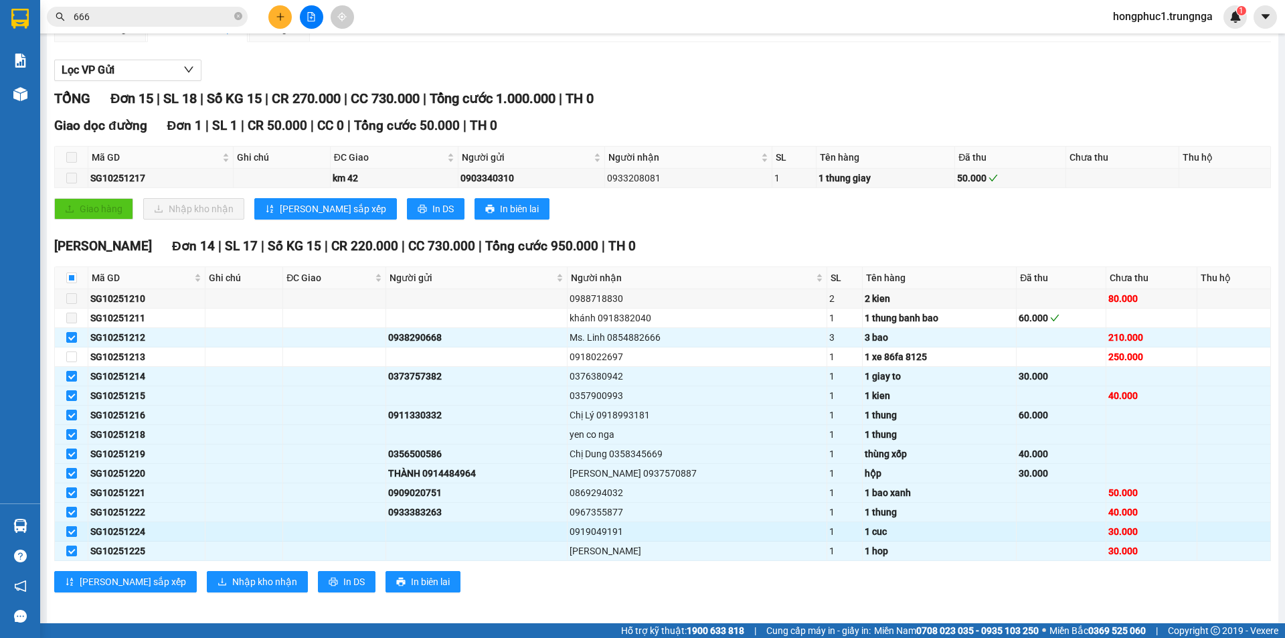
click at [73, 535] on input "checkbox" at bounding box center [71, 531] width 11 height 11
checkbox input "false"
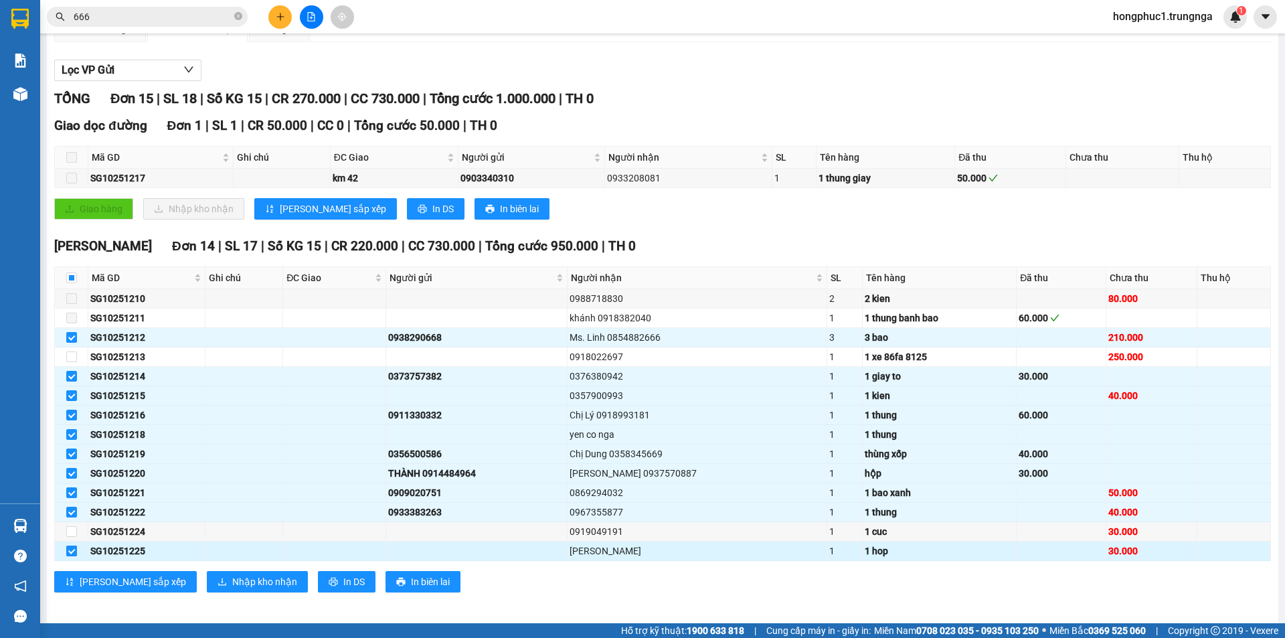
click at [66, 551] on input "checkbox" at bounding box center [71, 550] width 11 height 11
checkbox input "false"
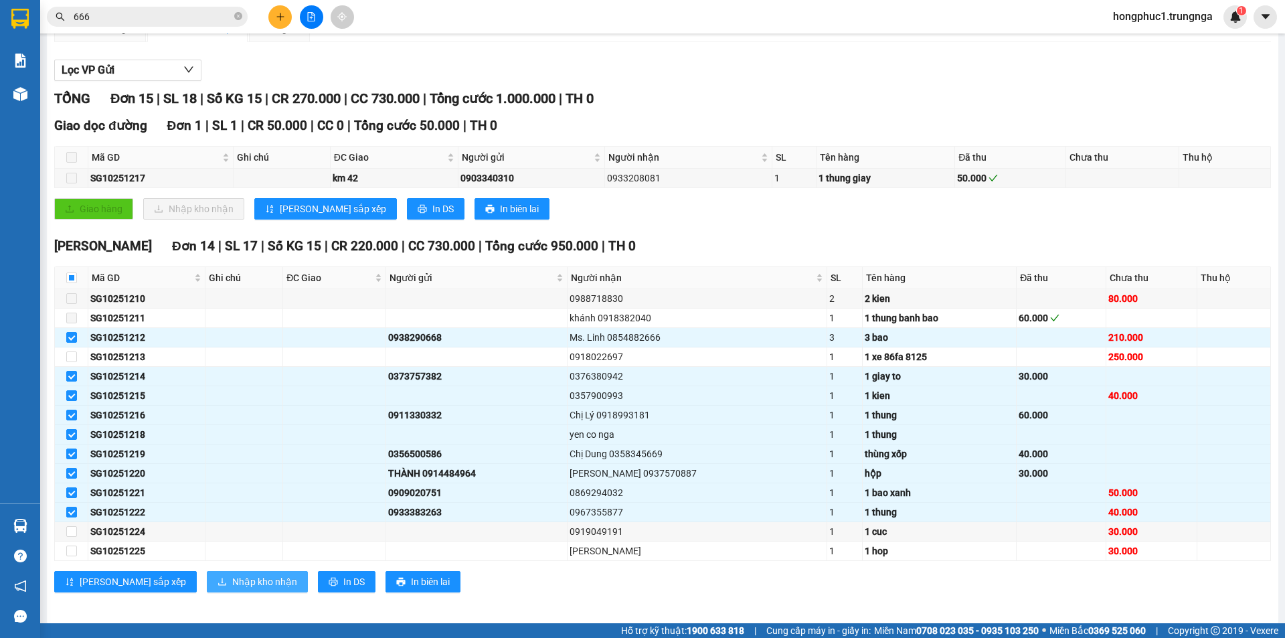
click at [232, 583] on span "Nhập kho nhận" at bounding box center [264, 581] width 65 height 15
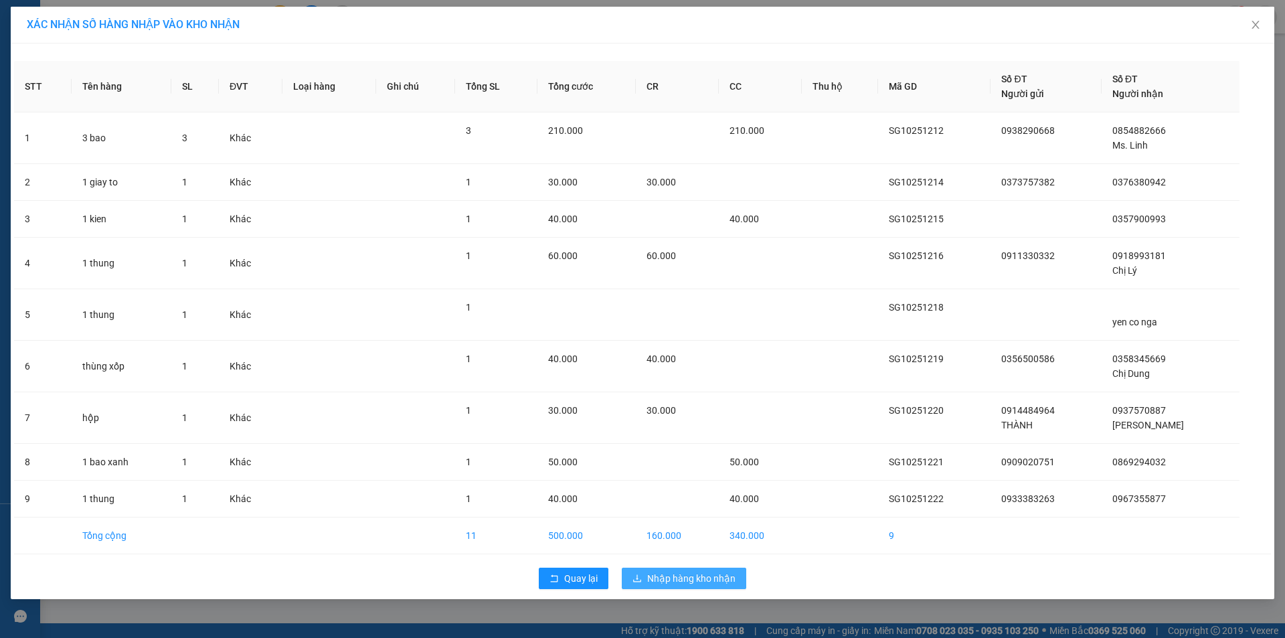
click at [644, 577] on button "Nhập hàng kho nhận" at bounding box center [684, 578] width 124 height 21
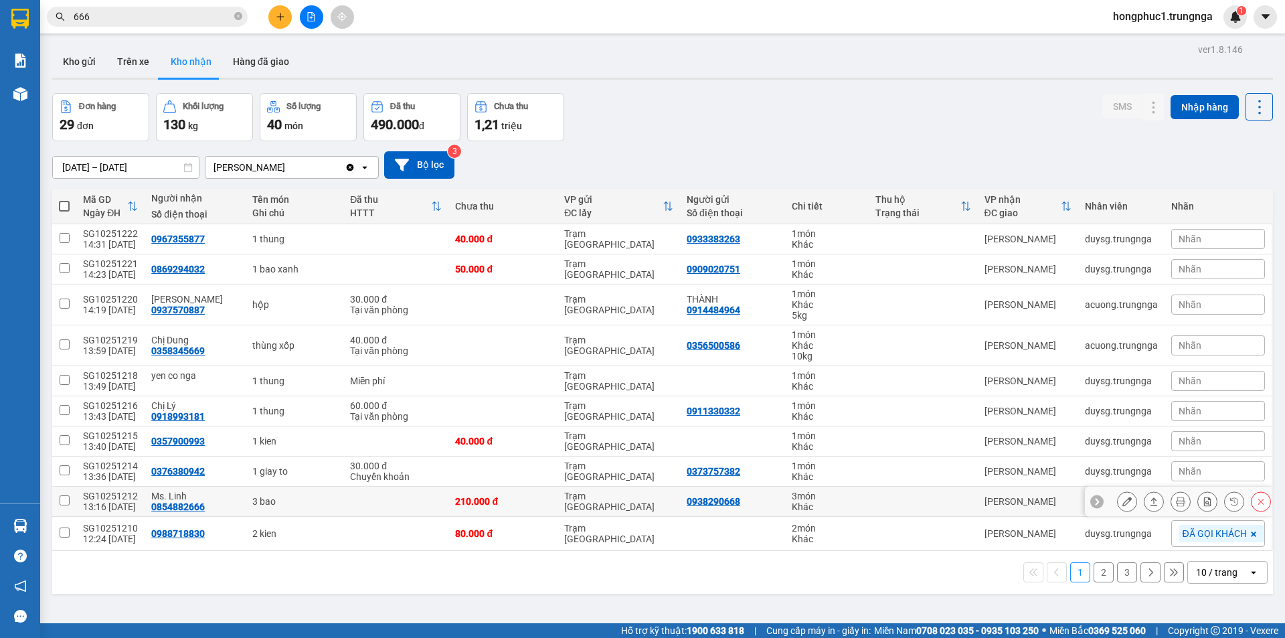
click at [1149, 505] on icon at bounding box center [1153, 501] width 9 height 9
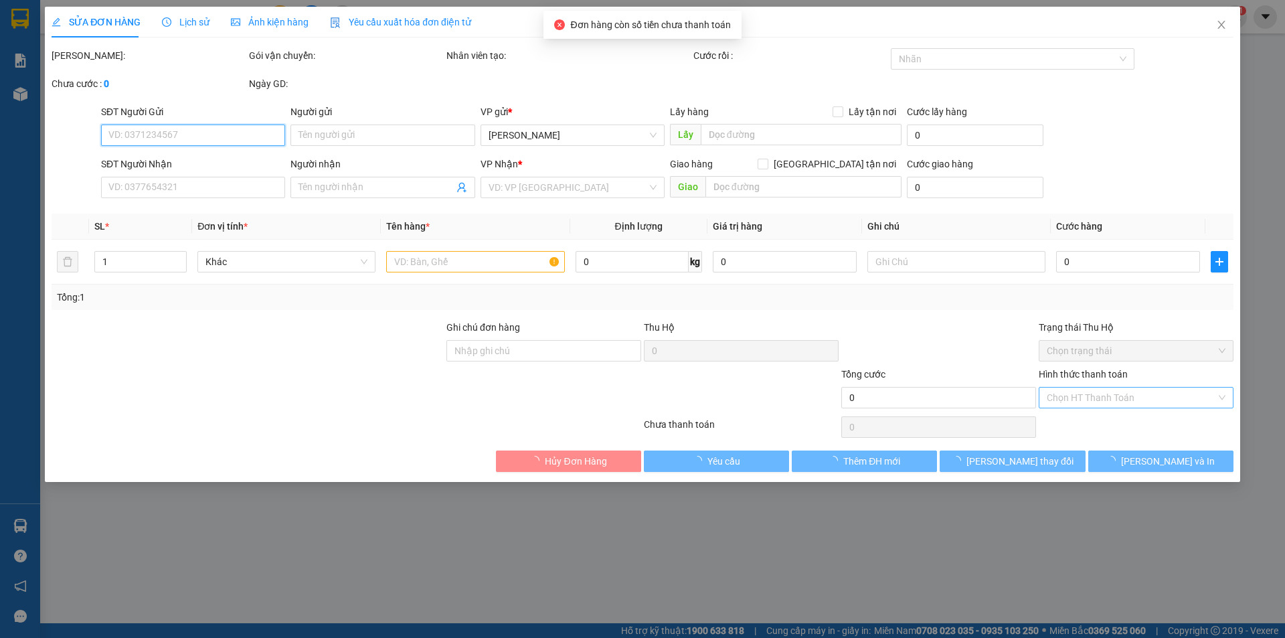
type input "0938290668"
type input "0854882666"
type input "Ms. Linh"
type input "210.000"
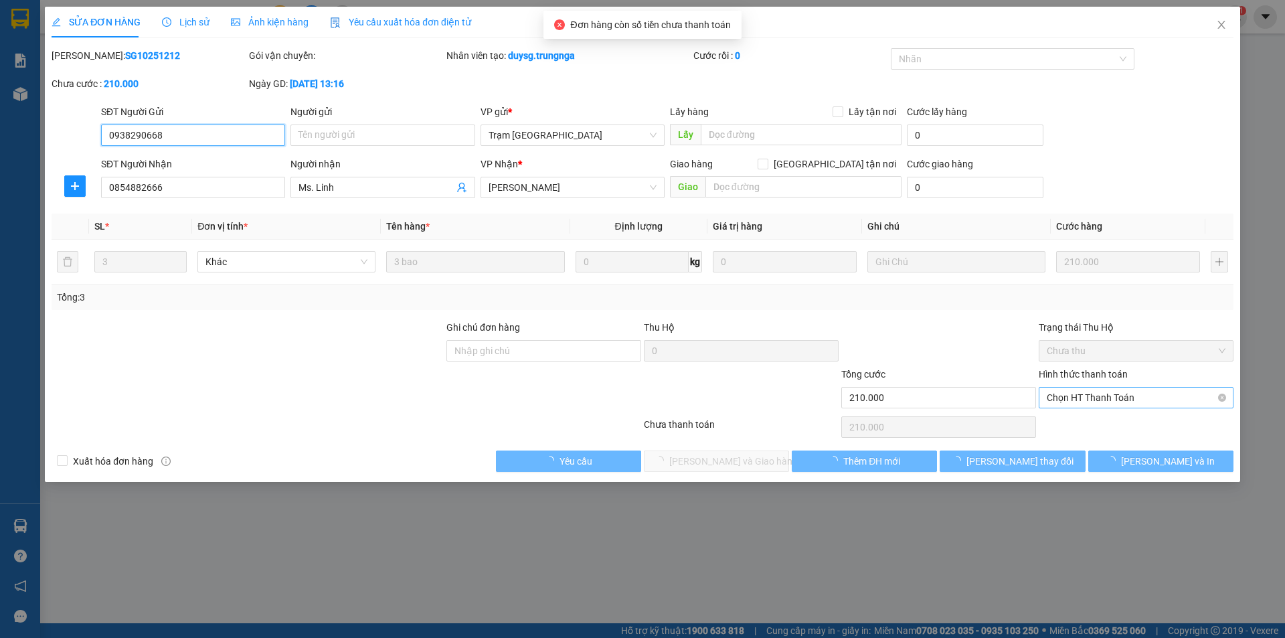
click at [1090, 402] on span "Chọn HT Thanh Toán" at bounding box center [1136, 398] width 179 height 20
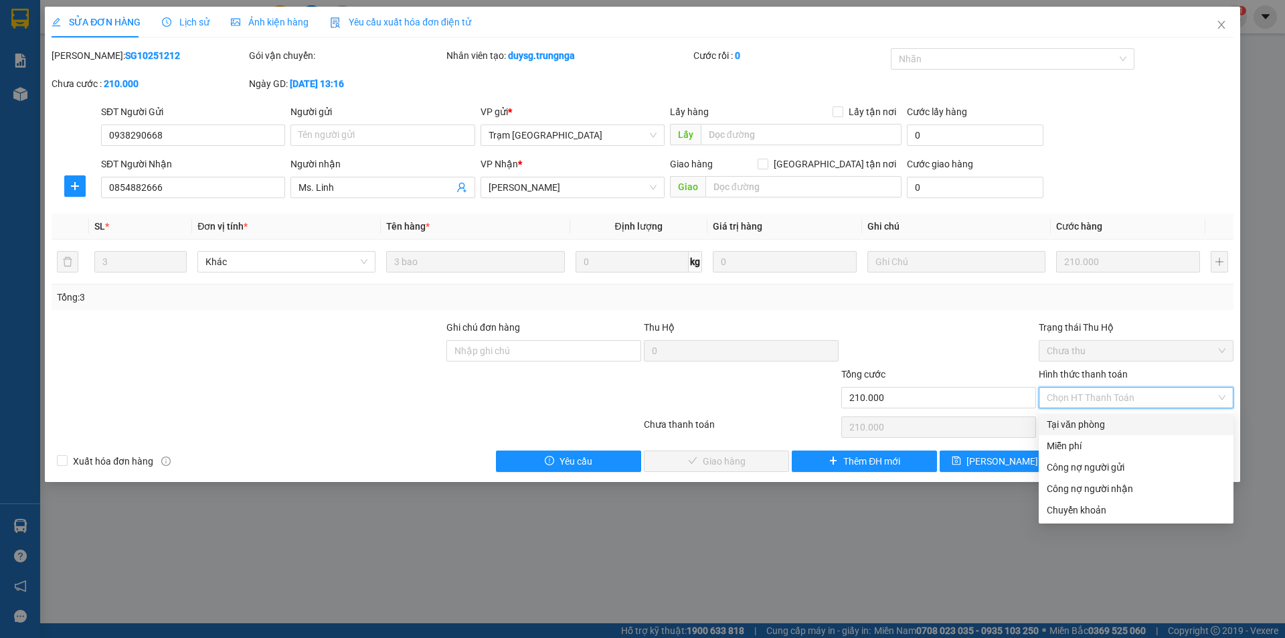
click at [1086, 425] on div "Tại văn phòng" at bounding box center [1136, 424] width 179 height 15
type input "0"
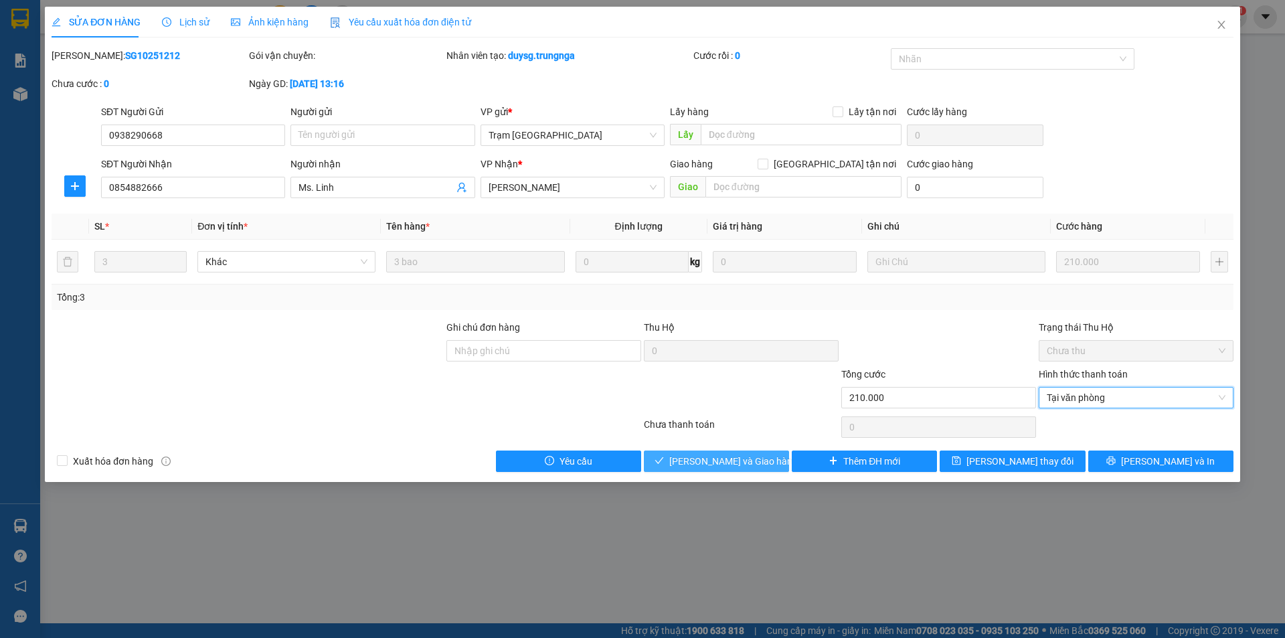
click at [739, 470] on button "Lưu và Giao hàng" at bounding box center [716, 460] width 145 height 21
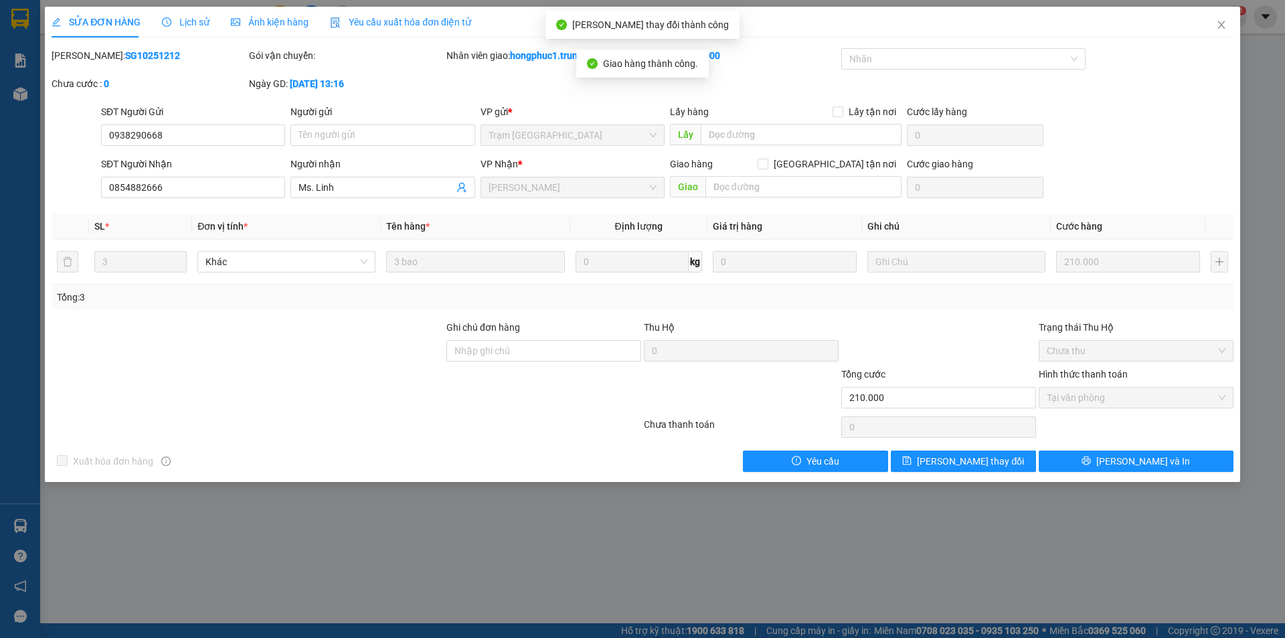
click at [901, 523] on div "SỬA ĐƠN HÀNG Lịch sử Ảnh kiện hàng Yêu cầu xuất hóa đơn điện tử Total Paid Fee …" at bounding box center [642, 319] width 1285 height 638
click at [1221, 23] on icon "close" at bounding box center [1221, 24] width 11 height 11
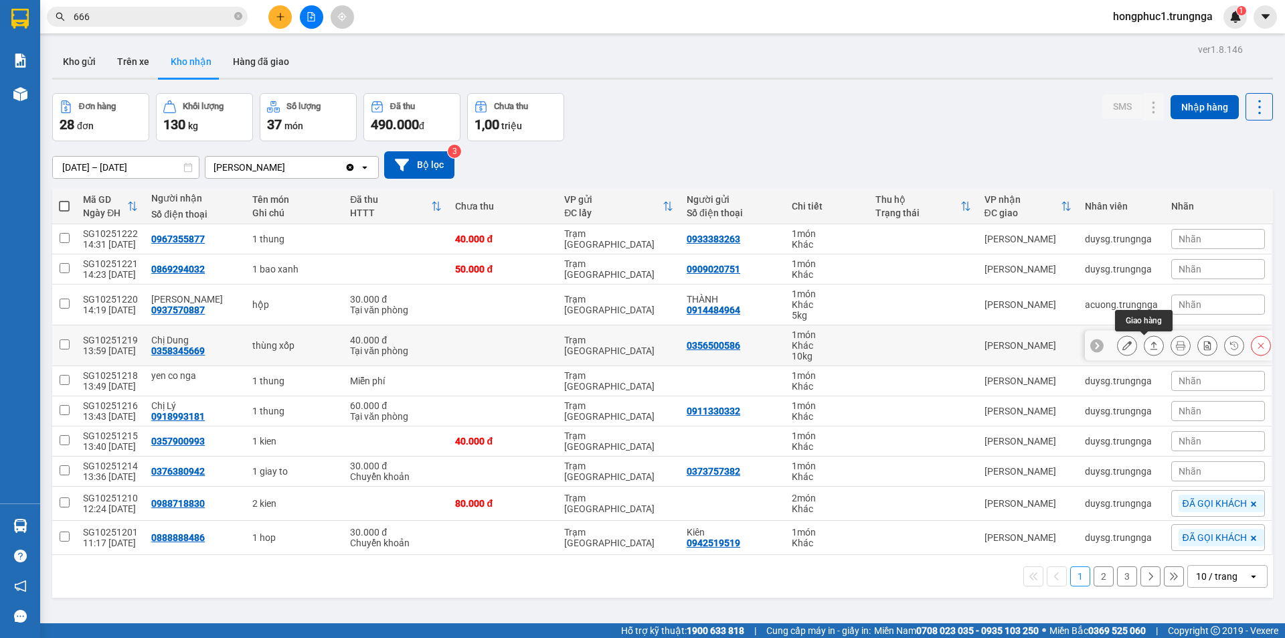
click at [1149, 347] on icon at bounding box center [1153, 345] width 9 height 9
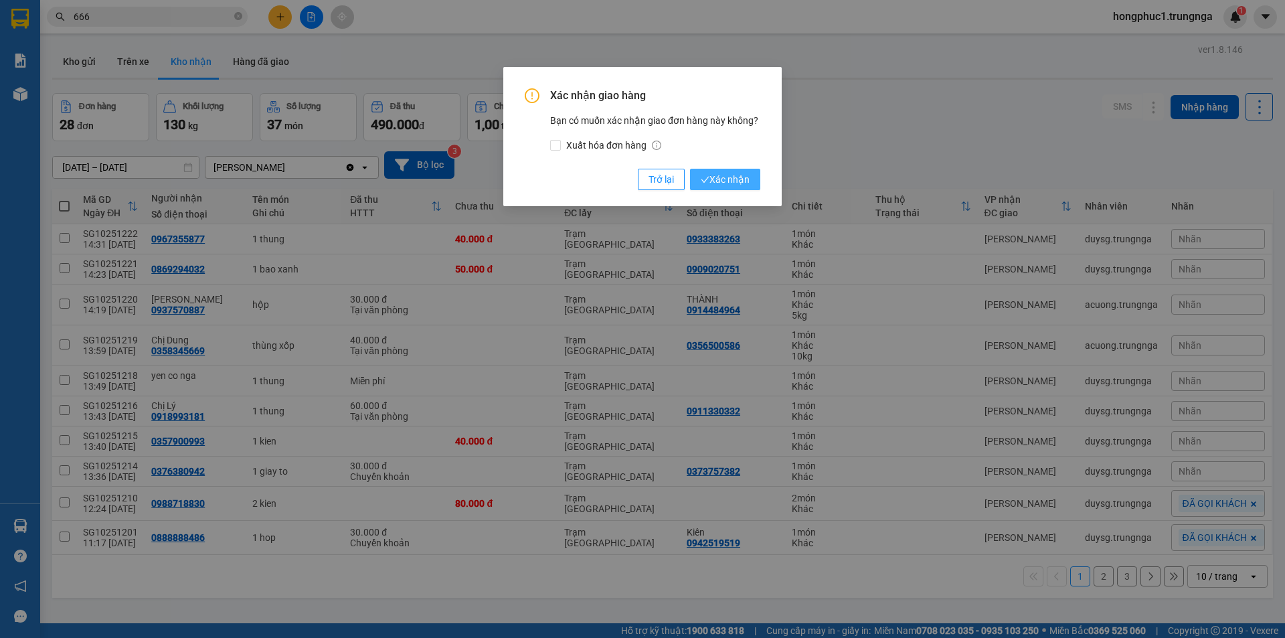
click at [713, 180] on span "Xác nhận" at bounding box center [725, 179] width 49 height 15
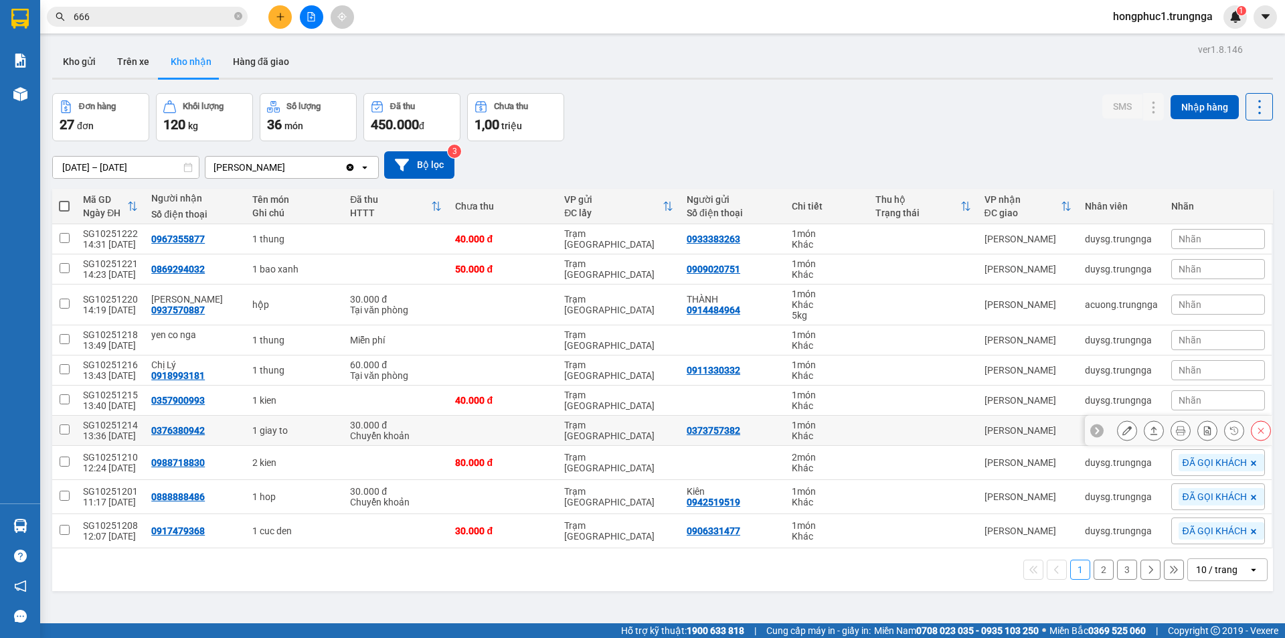
click at [1093, 430] on div at bounding box center [1096, 430] width 13 height 13
click at [1184, 428] on span "Nhãn" at bounding box center [1190, 430] width 23 height 11
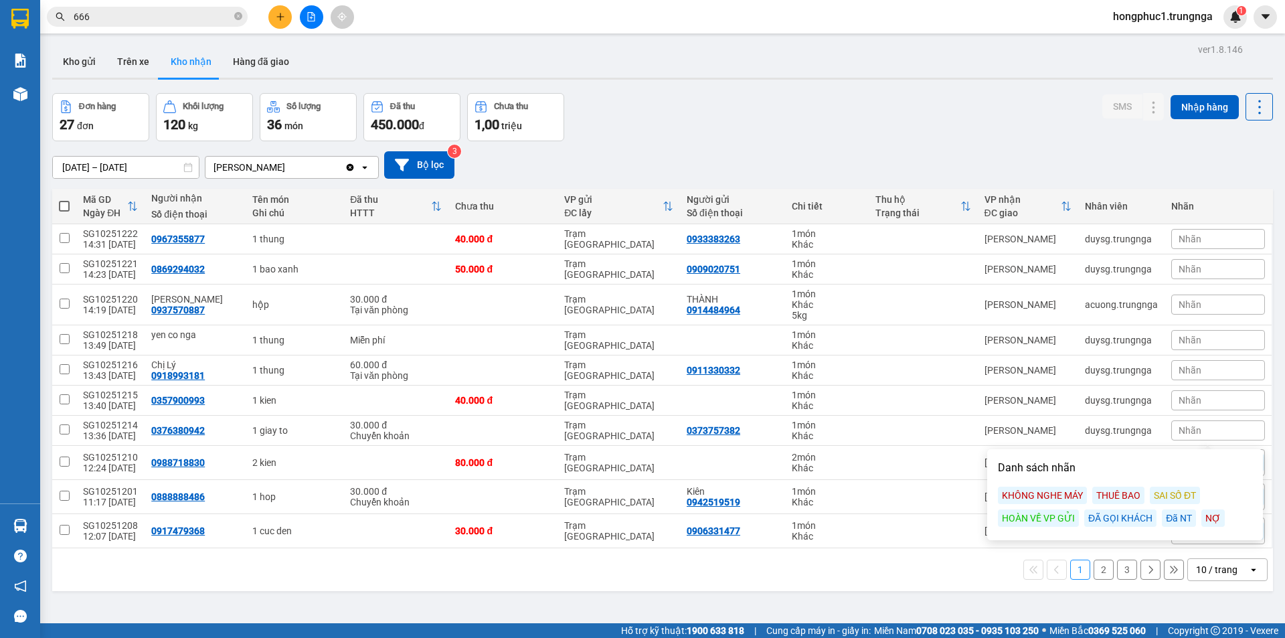
click at [1053, 494] on div "KHÔNG NGHE MÁY" at bounding box center [1042, 495] width 89 height 17
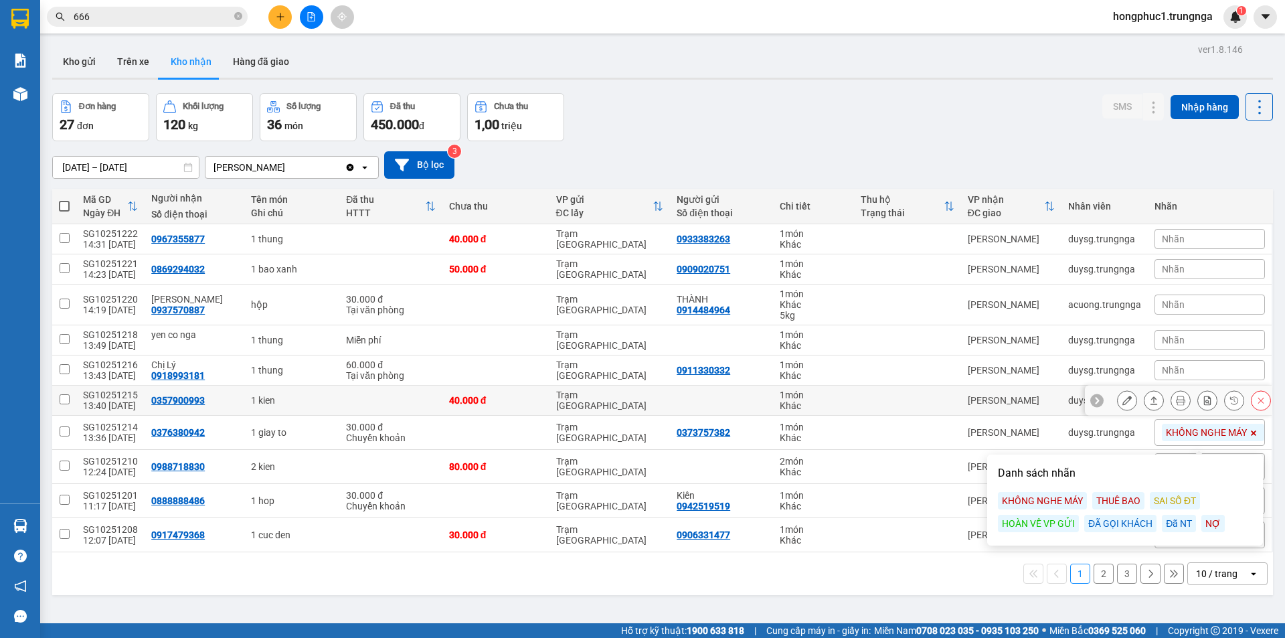
click at [1092, 401] on icon at bounding box center [1096, 400] width 9 height 9
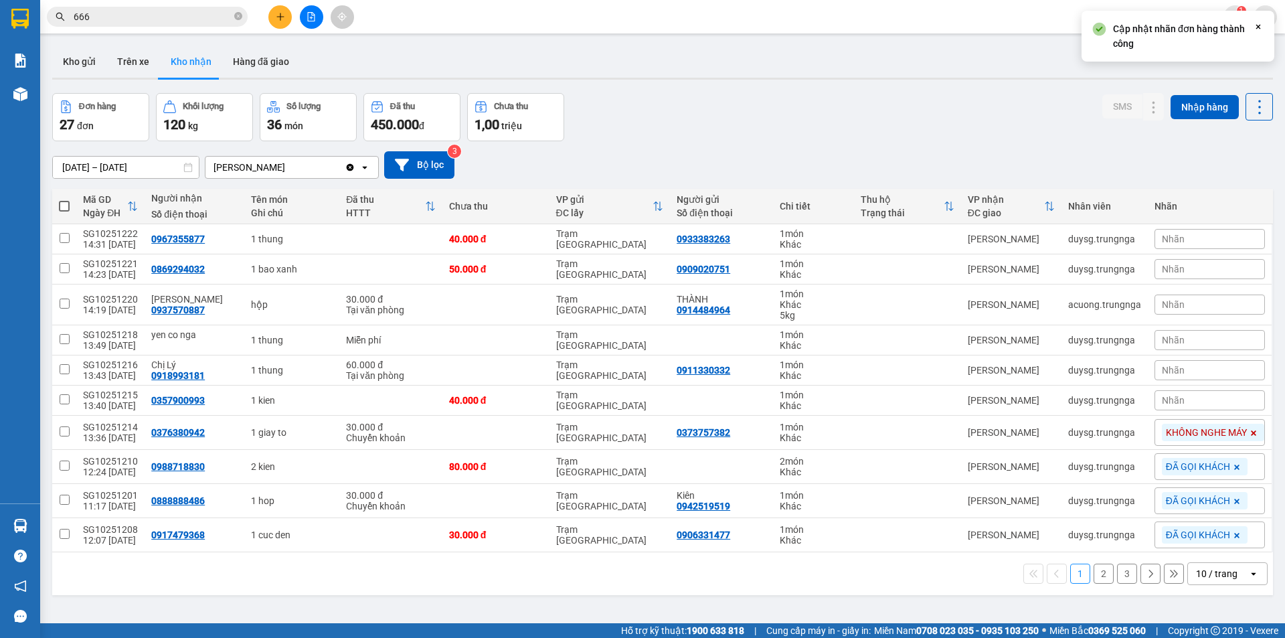
click at [1162, 400] on span "Nhãn" at bounding box center [1173, 400] width 23 height 11
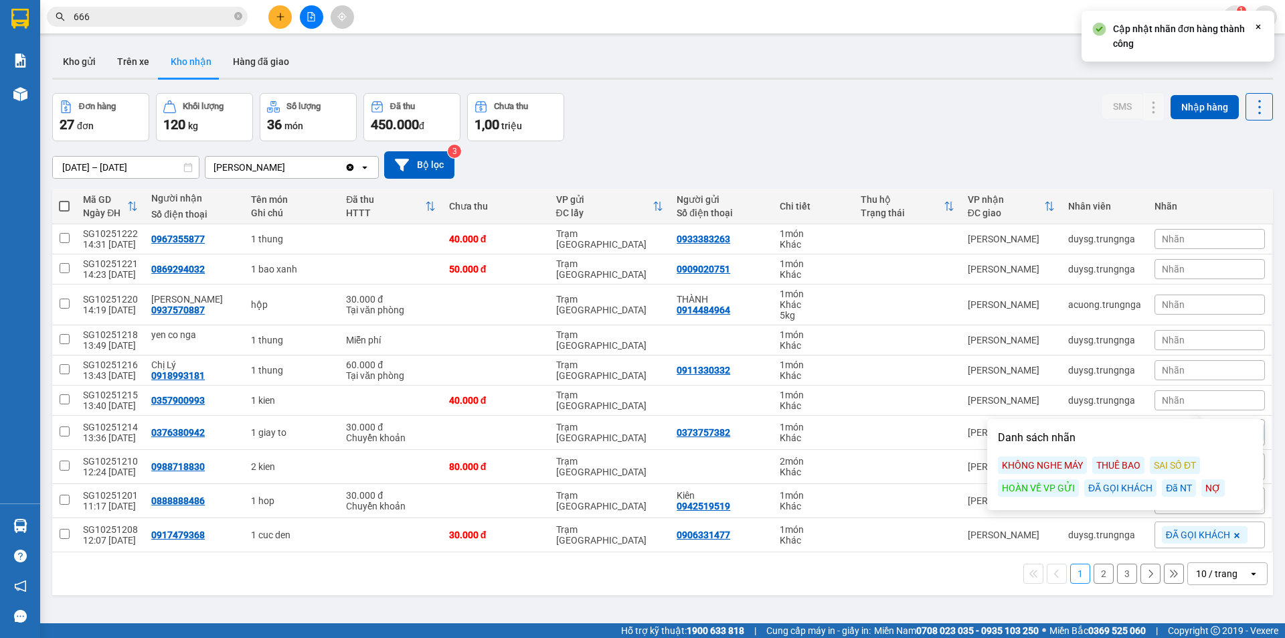
click at [1134, 493] on div "ĐÃ GỌI KHÁCH" at bounding box center [1120, 487] width 72 height 17
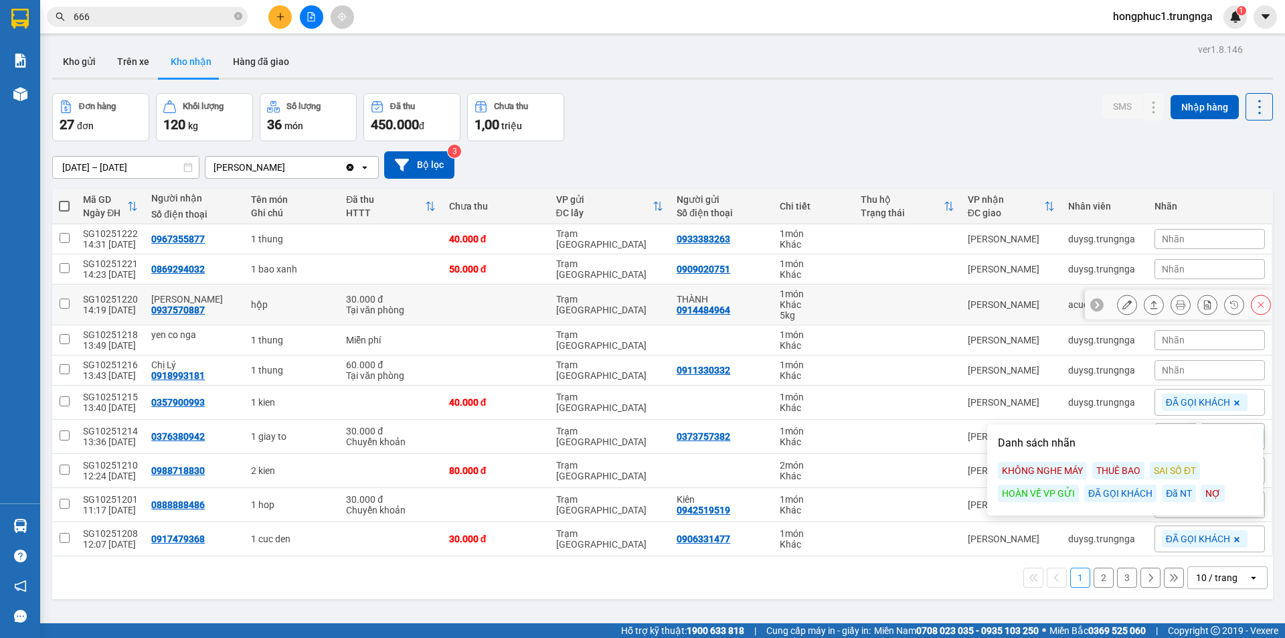
click at [1092, 303] on icon at bounding box center [1096, 304] width 9 height 9
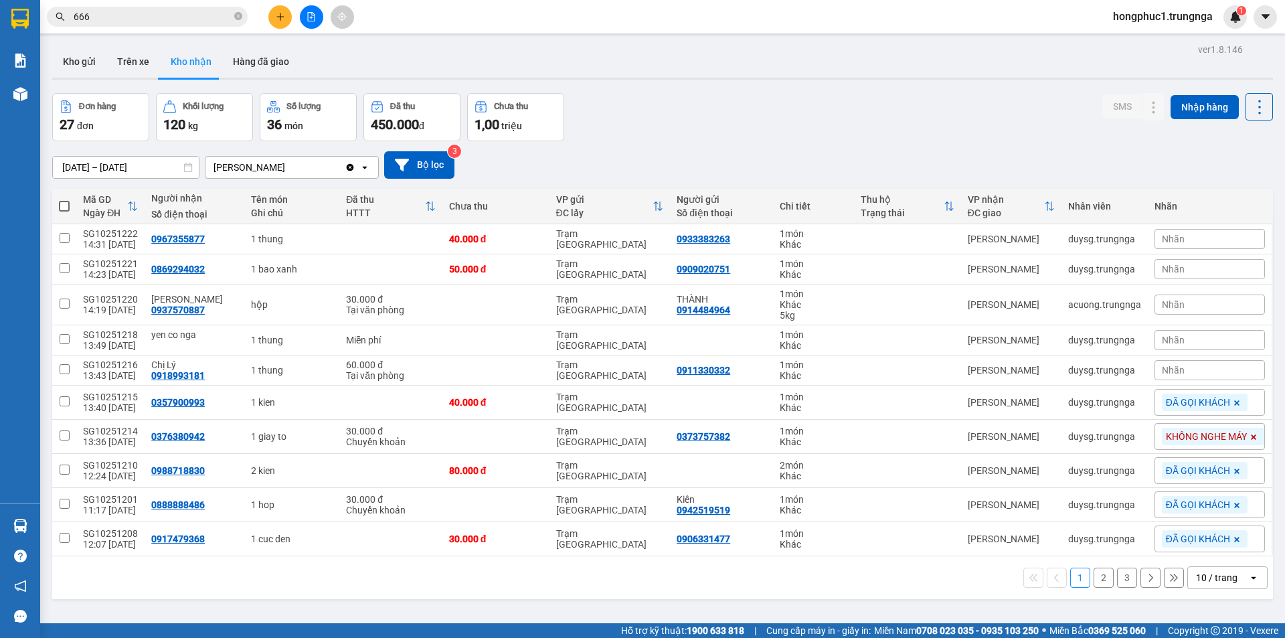
click at [1170, 302] on span "Nhãn" at bounding box center [1173, 304] width 23 height 11
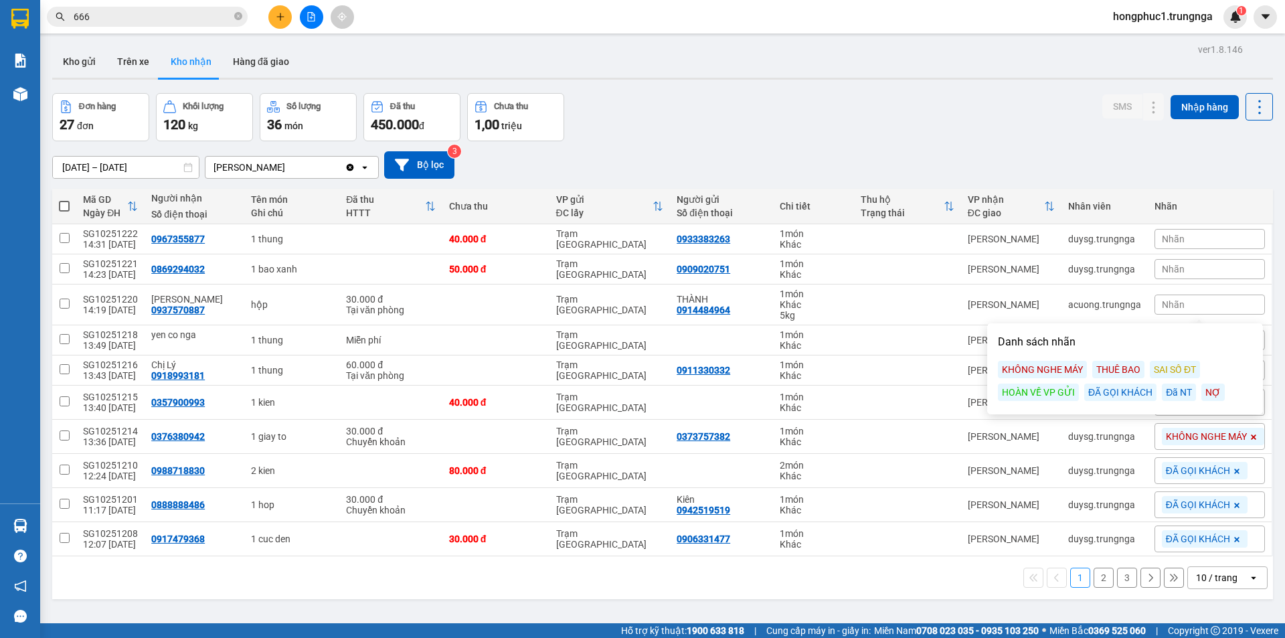
click at [1143, 390] on div "ĐÃ GỌI KHÁCH" at bounding box center [1120, 391] width 72 height 17
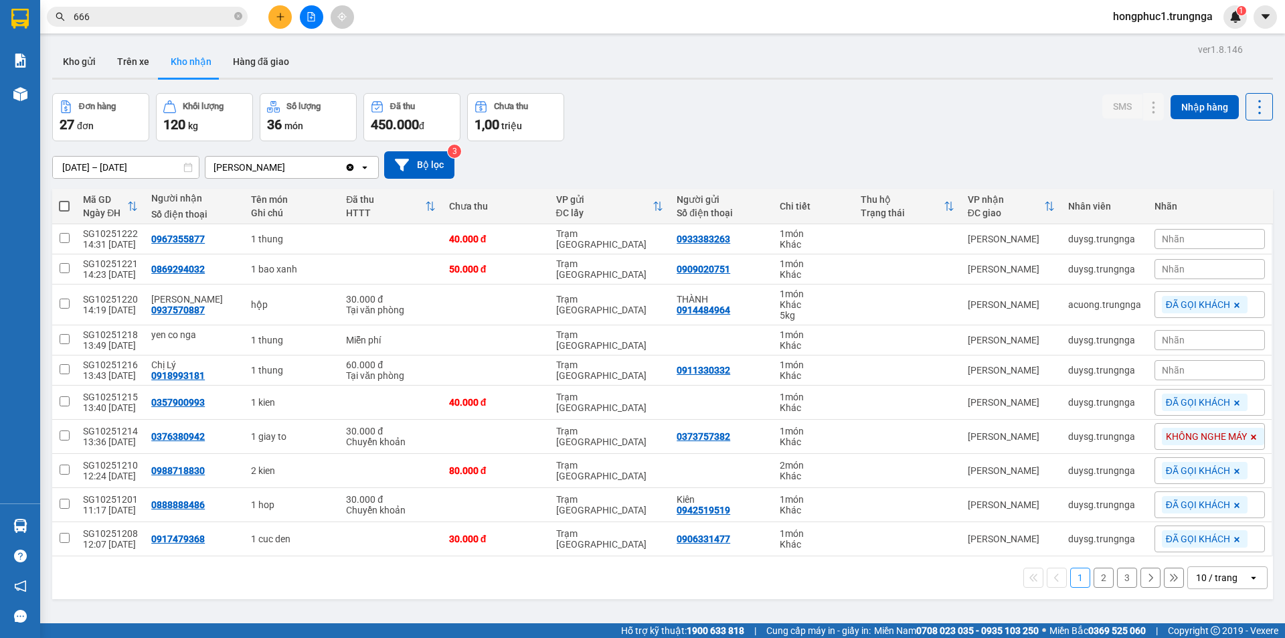
click at [1173, 271] on span "Nhãn" at bounding box center [1173, 269] width 23 height 11
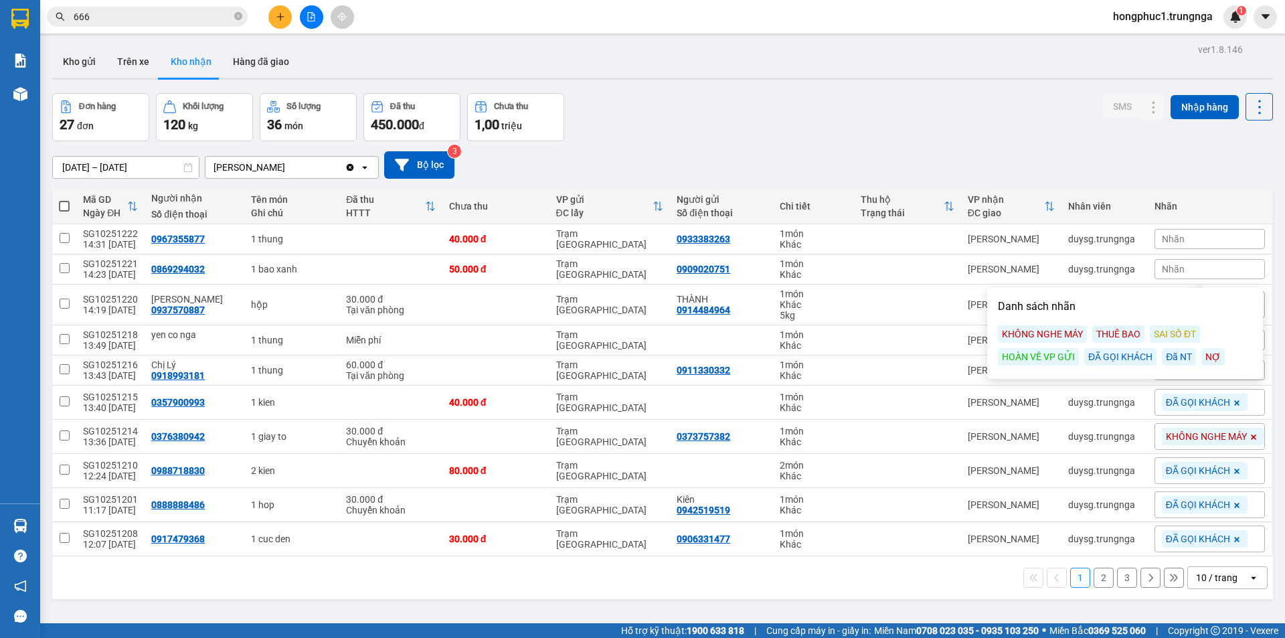
click at [1173, 271] on span "Nhãn" at bounding box center [1173, 269] width 23 height 11
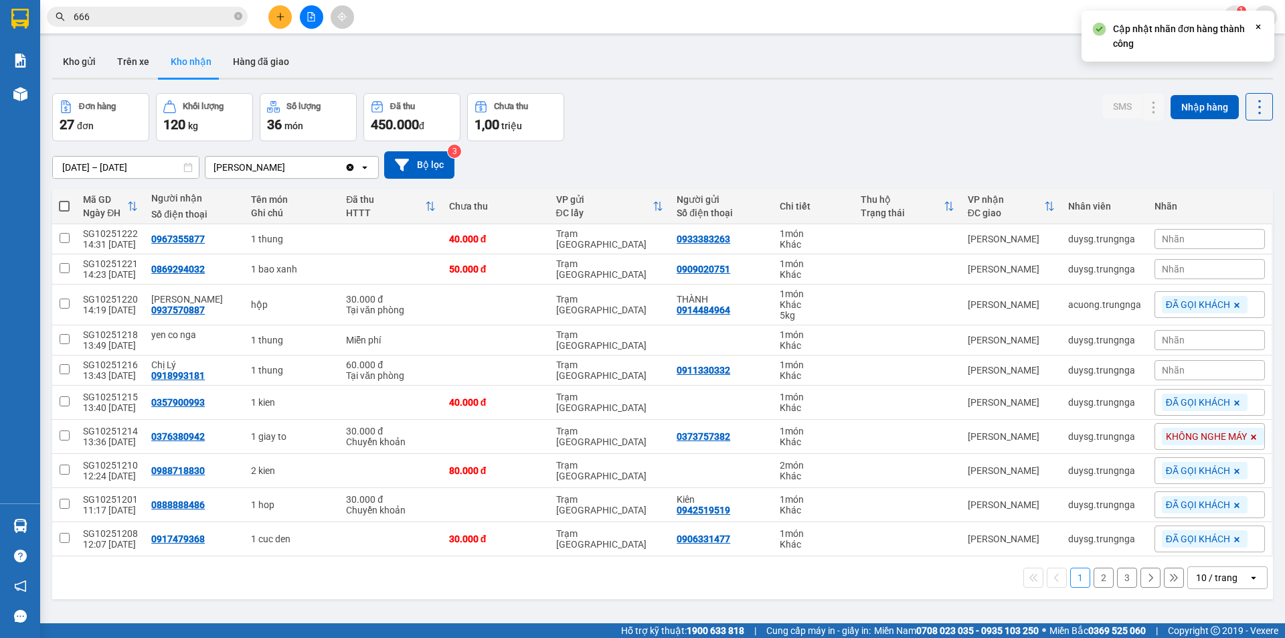
click at [1164, 278] on div "Nhãn" at bounding box center [1209, 269] width 110 height 20
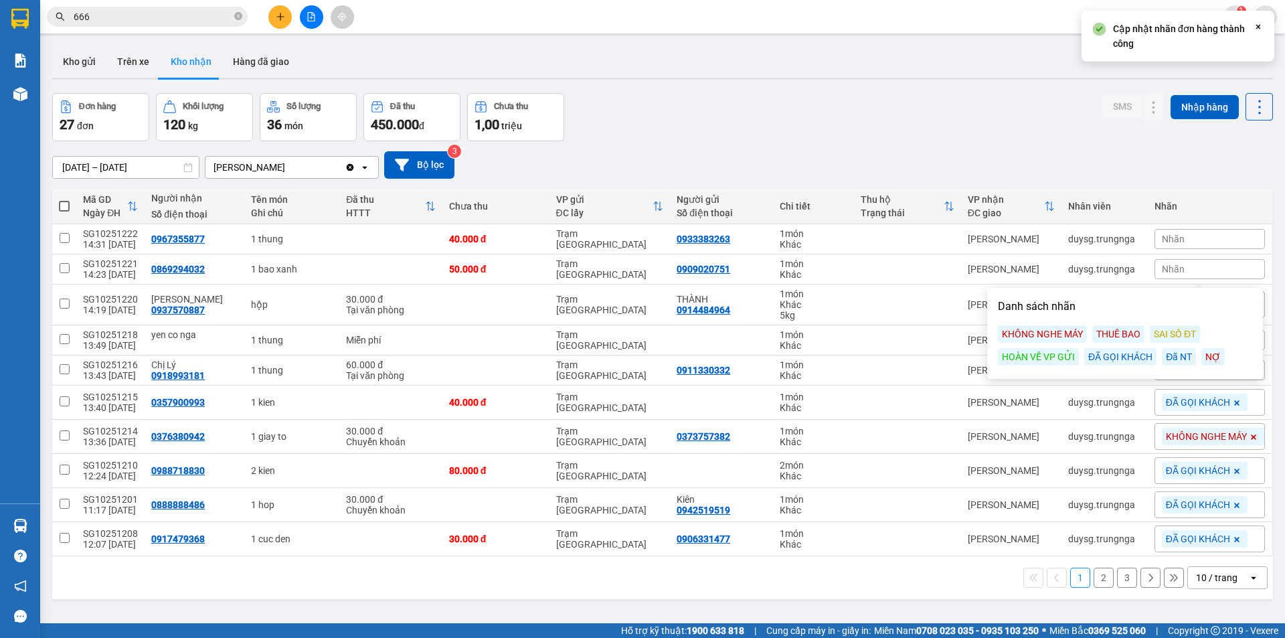
click at [1128, 357] on div "ĐÃ GỌI KHÁCH" at bounding box center [1120, 356] width 72 height 17
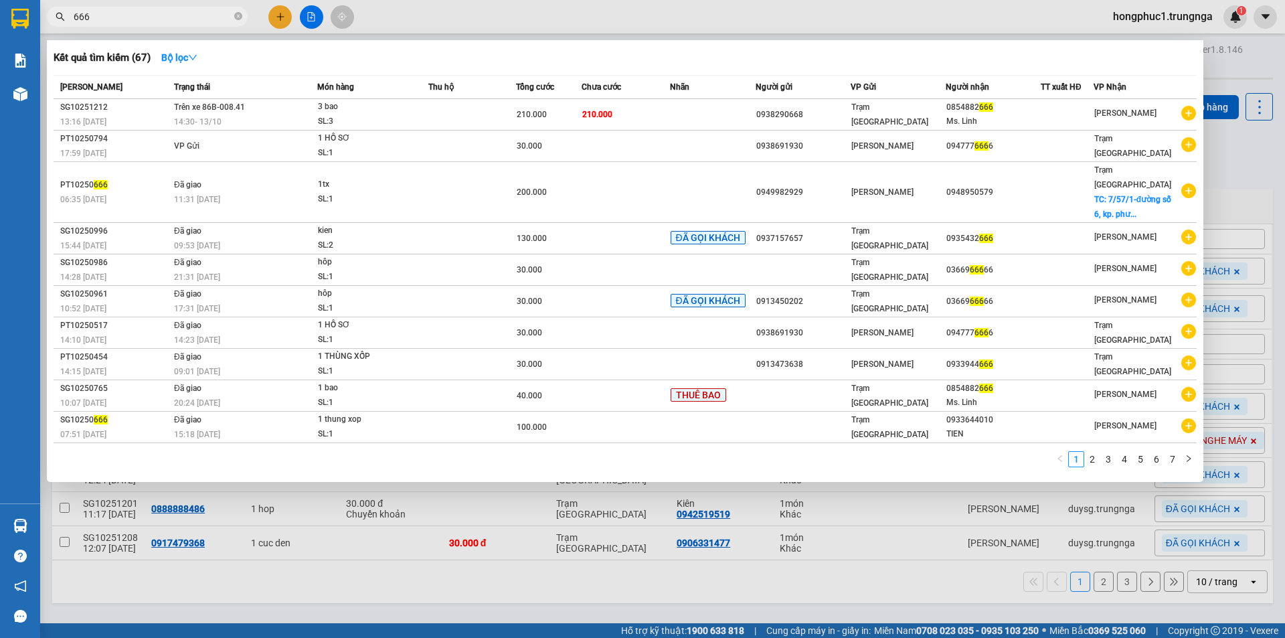
click at [195, 13] on input "666" at bounding box center [153, 16] width 158 height 15
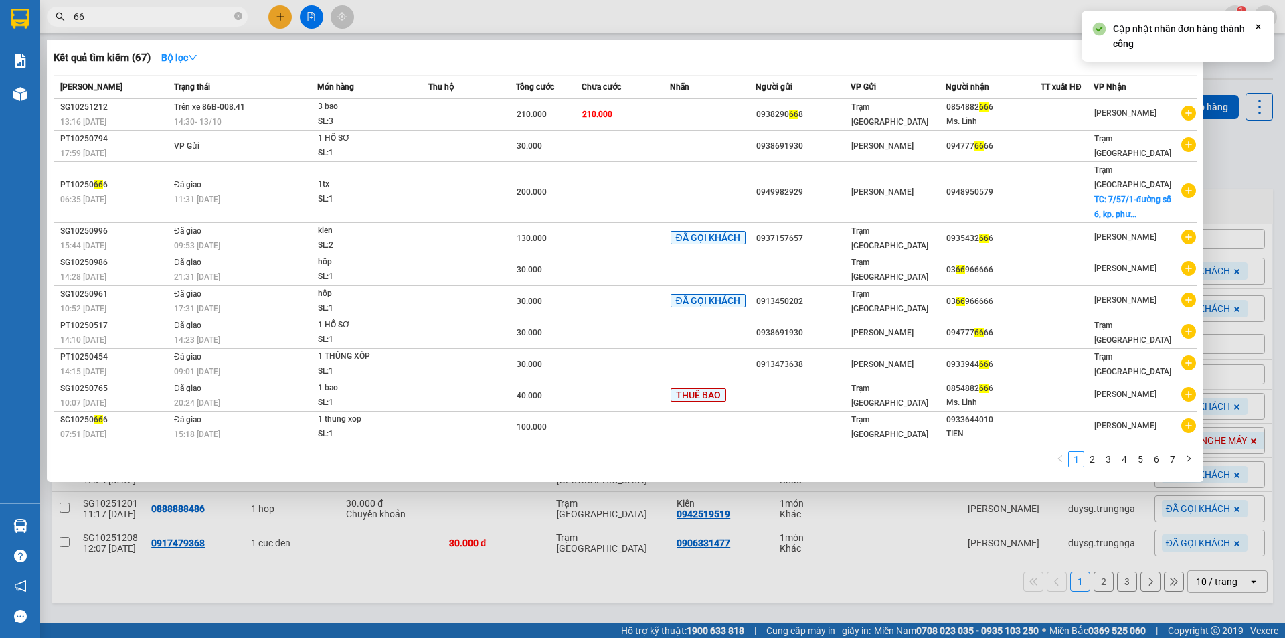
type input "6"
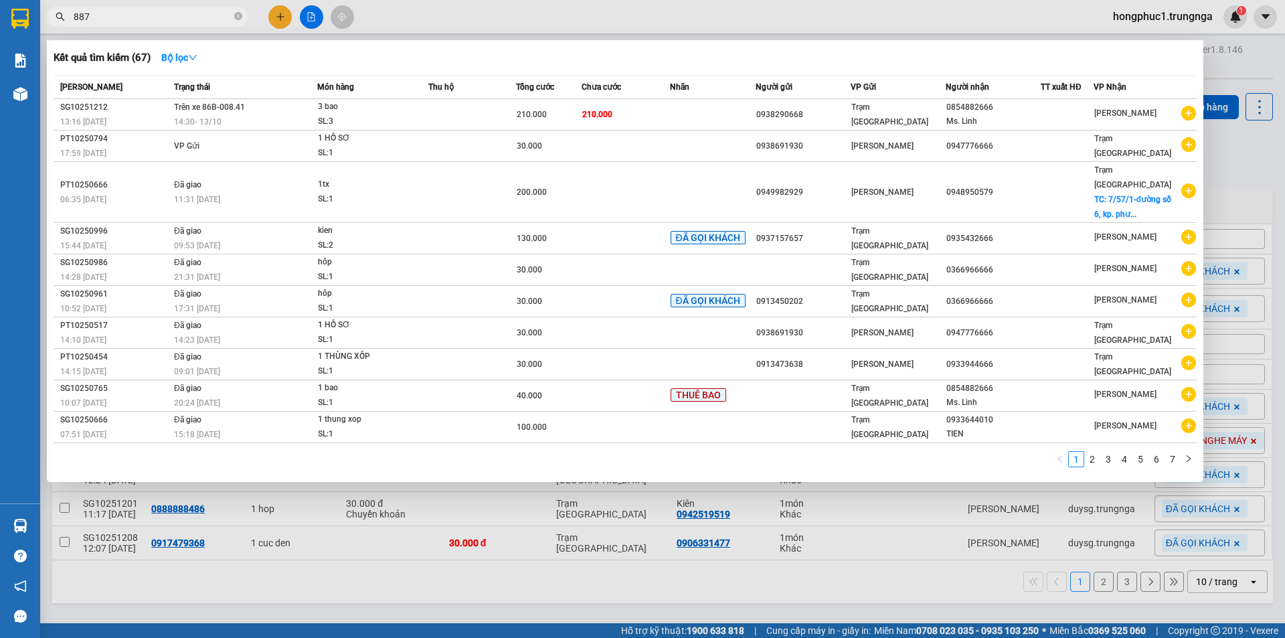
type input "887"
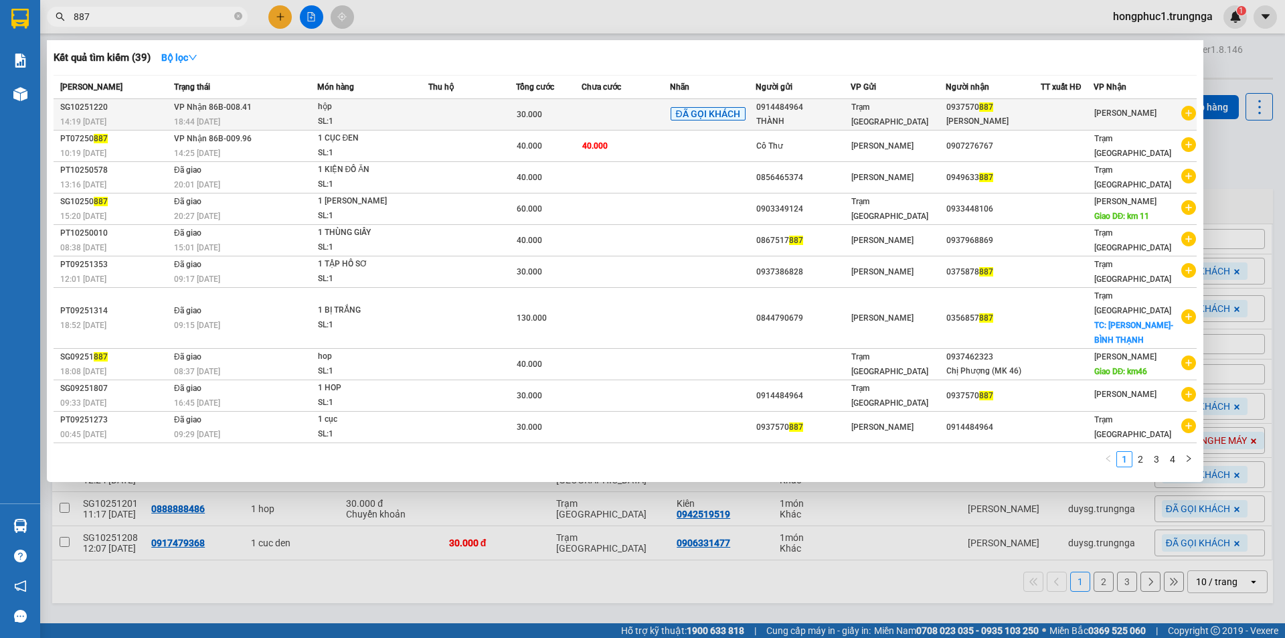
click at [626, 118] on td at bounding box center [626, 114] width 88 height 31
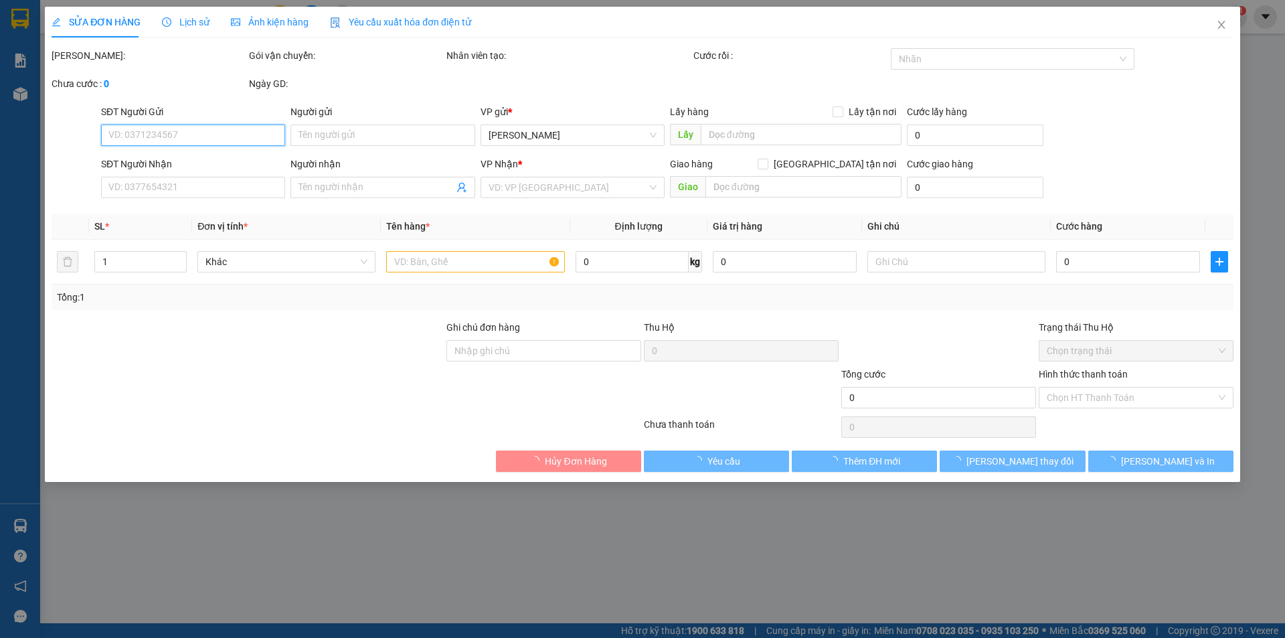
type input "0914484964"
type input "THÀNH"
type input "0937570887"
type input "anh Khánh"
type input "30.000"
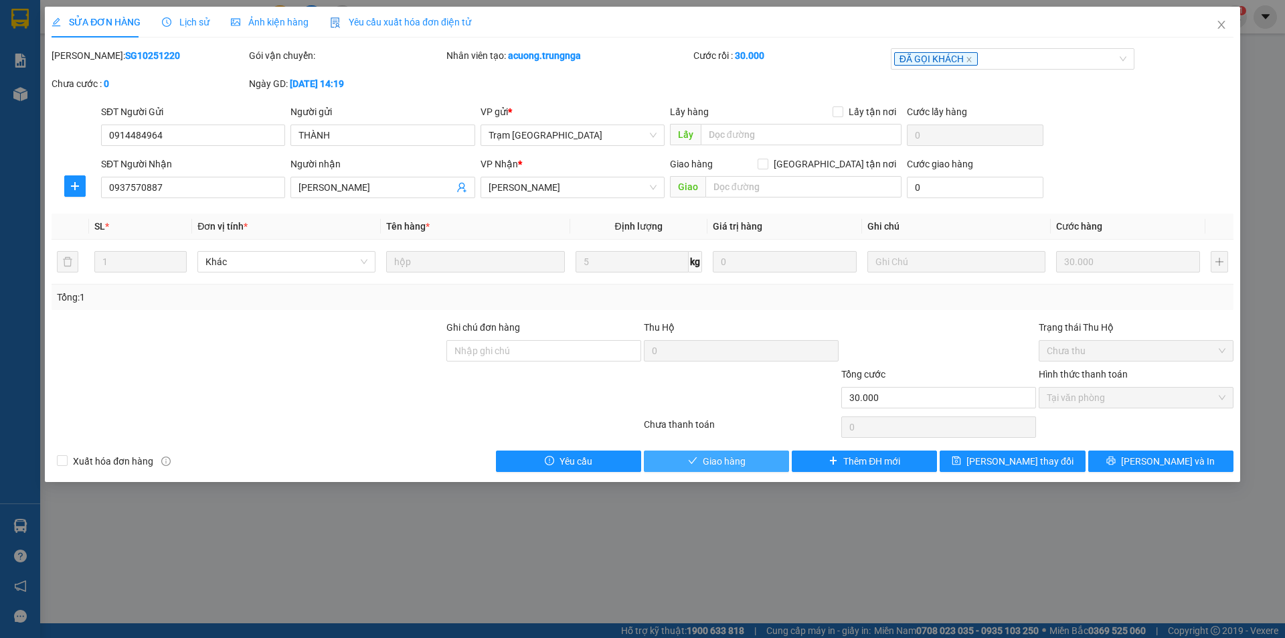
click at [740, 462] on span "Giao hàng" at bounding box center [724, 461] width 43 height 15
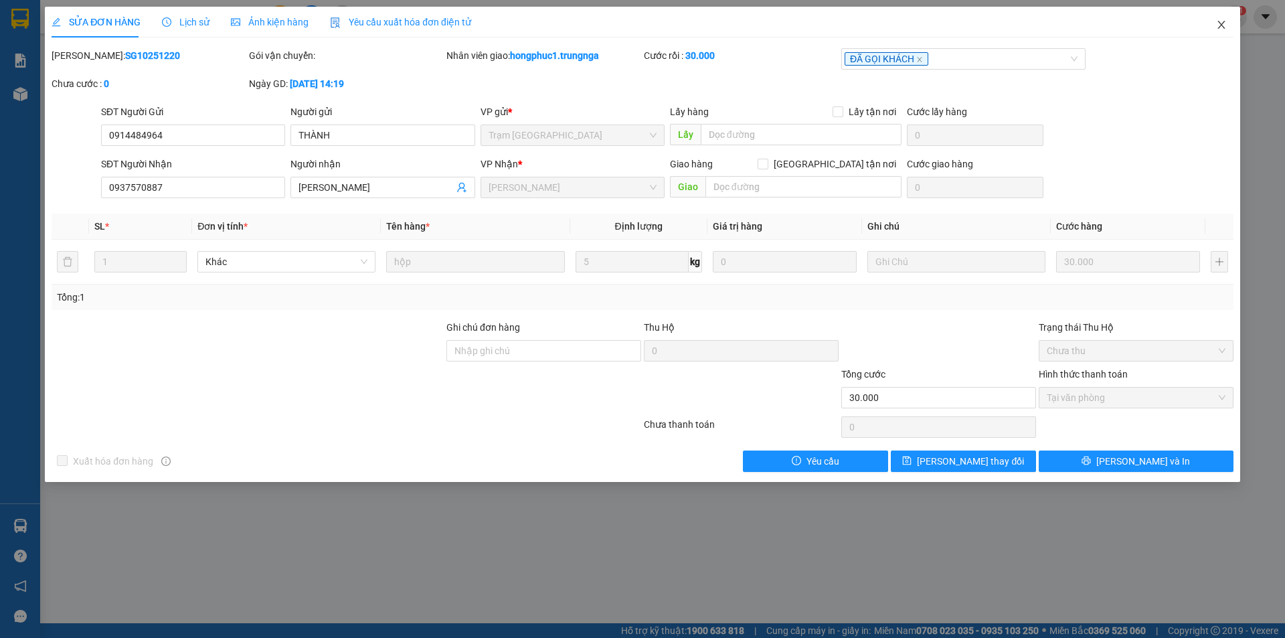
click at [1219, 20] on icon "close" at bounding box center [1221, 24] width 11 height 11
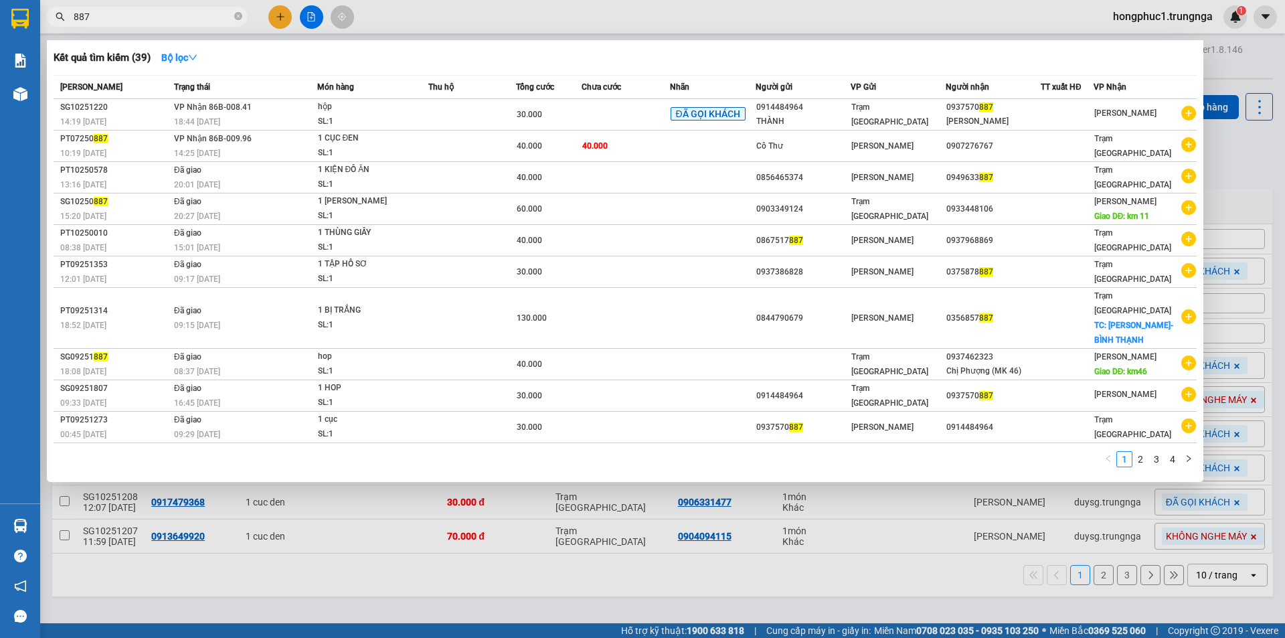
click at [139, 19] on input "887" at bounding box center [153, 16] width 158 height 15
type input "8"
type input "557"
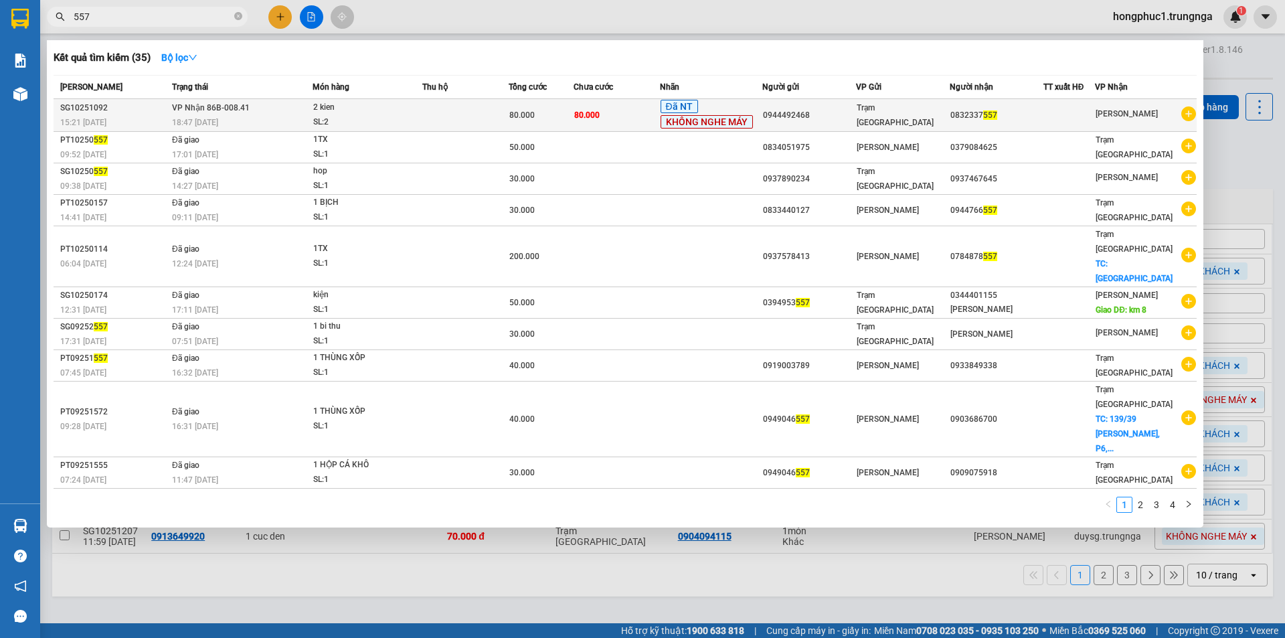
click at [920, 119] on div "Trạm [GEOGRAPHIC_DATA]" at bounding box center [903, 114] width 92 height 29
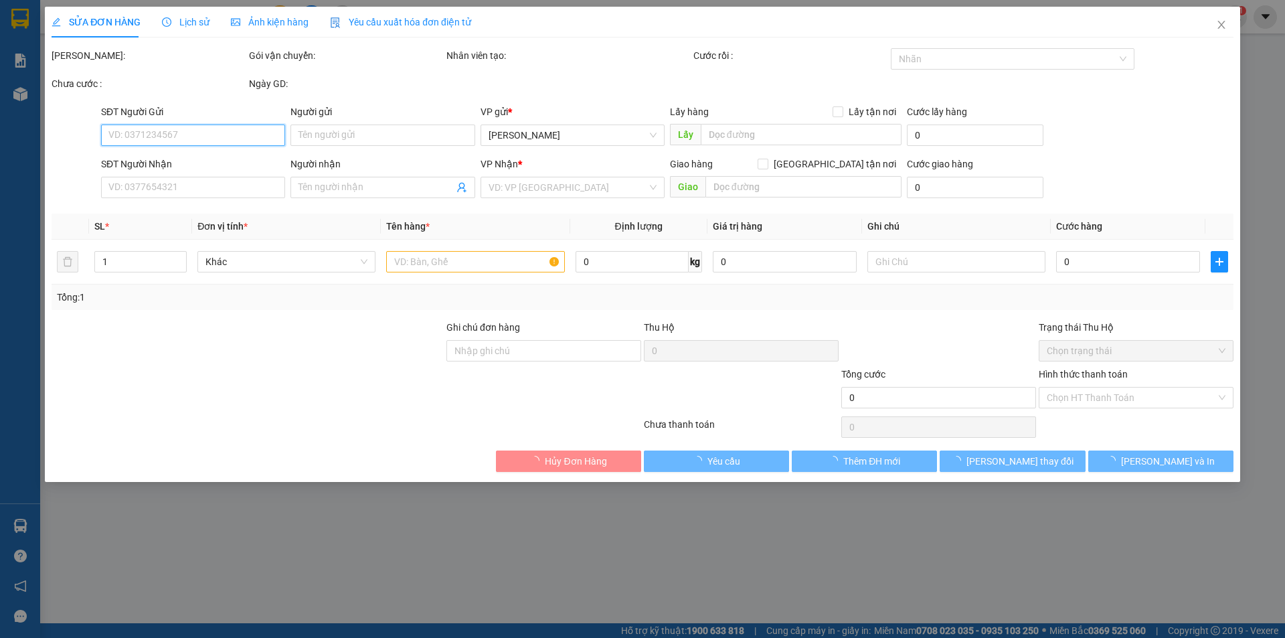
type input "0944492468"
type input "0832337557"
type input "80.000"
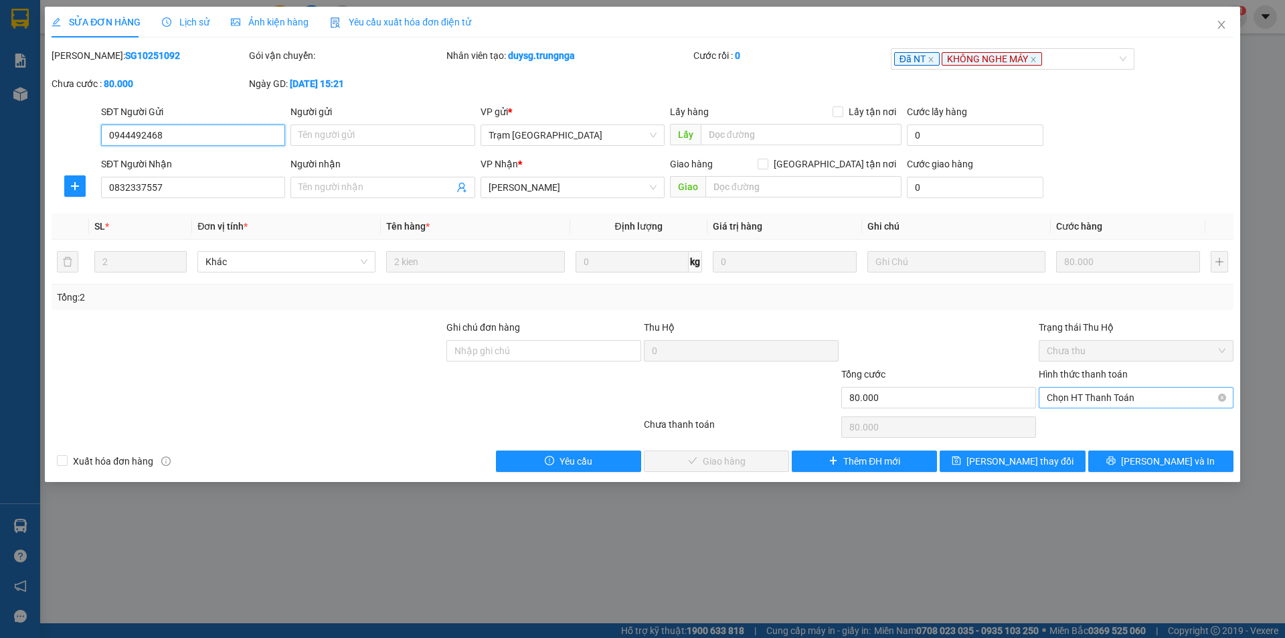
click at [1106, 394] on span "Chọn HT Thanh Toán" at bounding box center [1136, 398] width 179 height 20
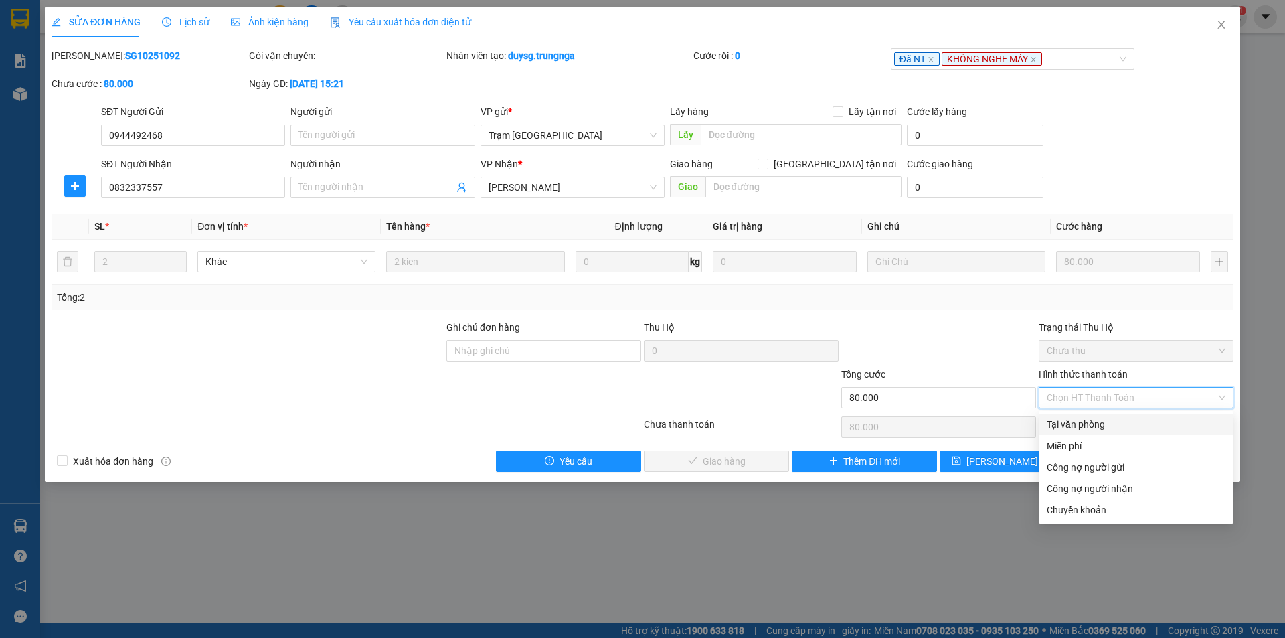
click at [1095, 424] on div "Tại văn phòng" at bounding box center [1136, 424] width 179 height 15
type input "0"
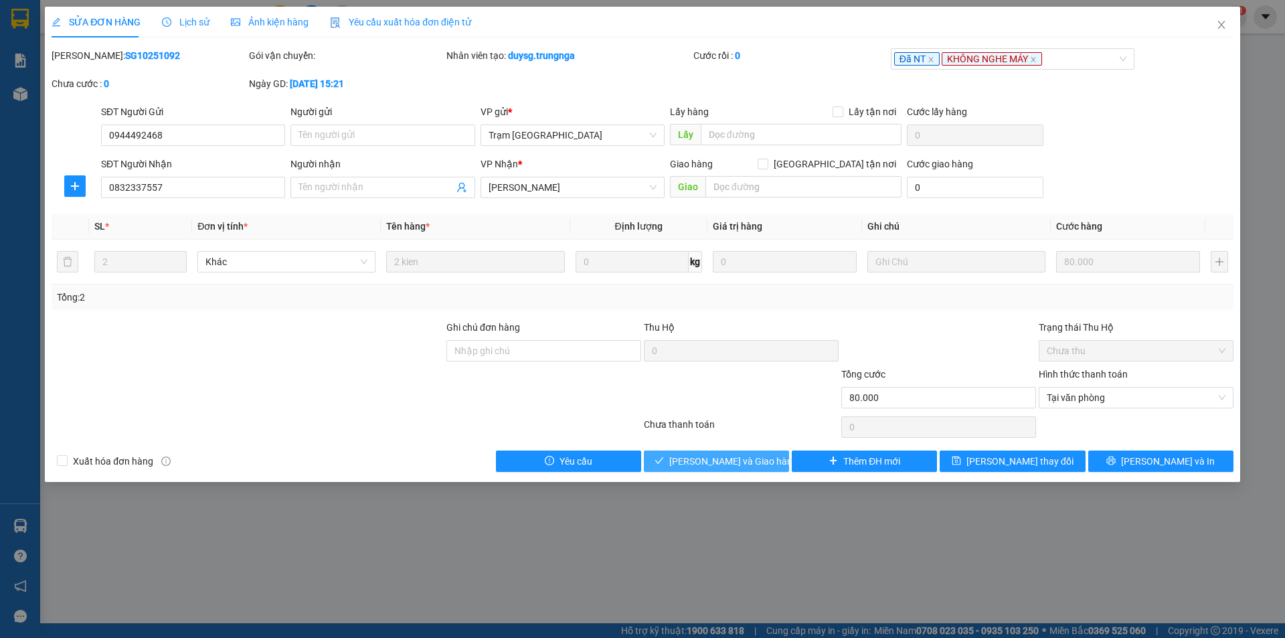
click at [754, 461] on span "Lưu và Giao hàng" at bounding box center [733, 461] width 128 height 15
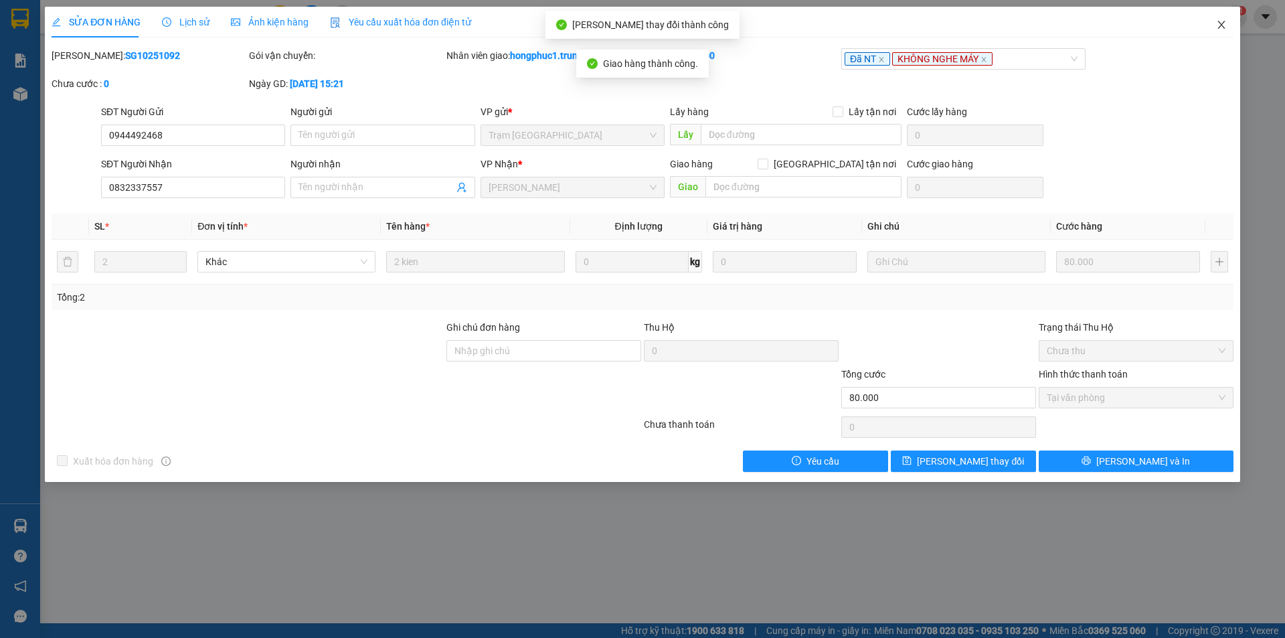
click at [1223, 25] on icon "close" at bounding box center [1221, 24] width 11 height 11
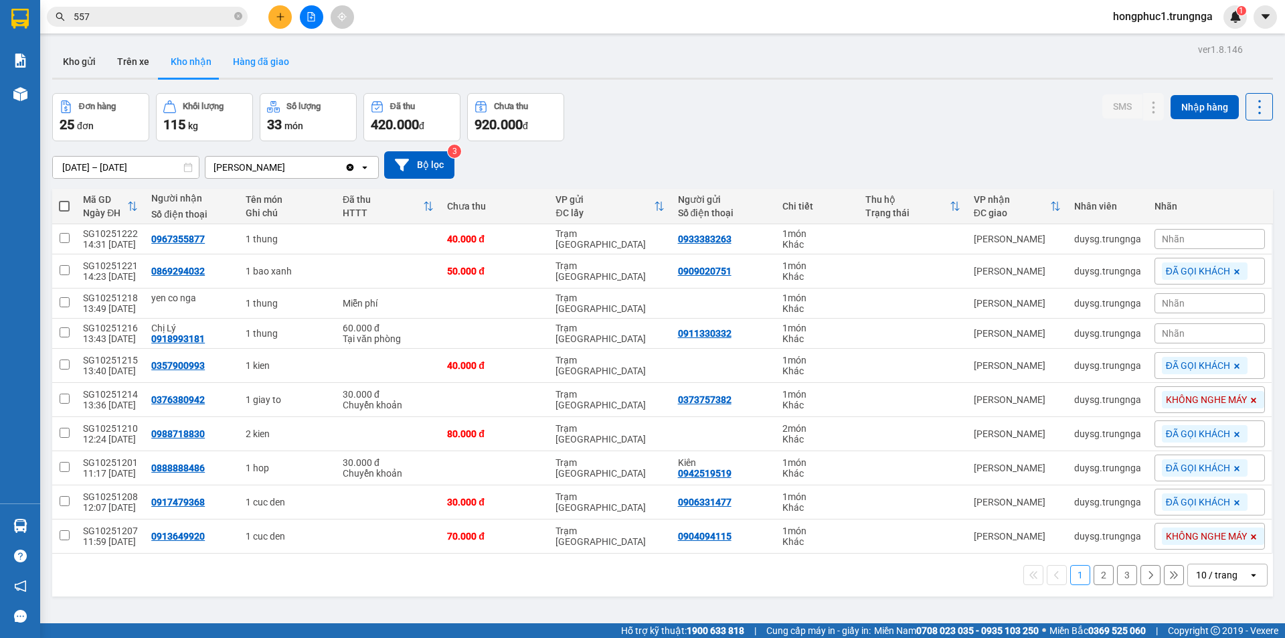
click at [252, 64] on button "Hàng đã giao" at bounding box center [261, 62] width 78 height 32
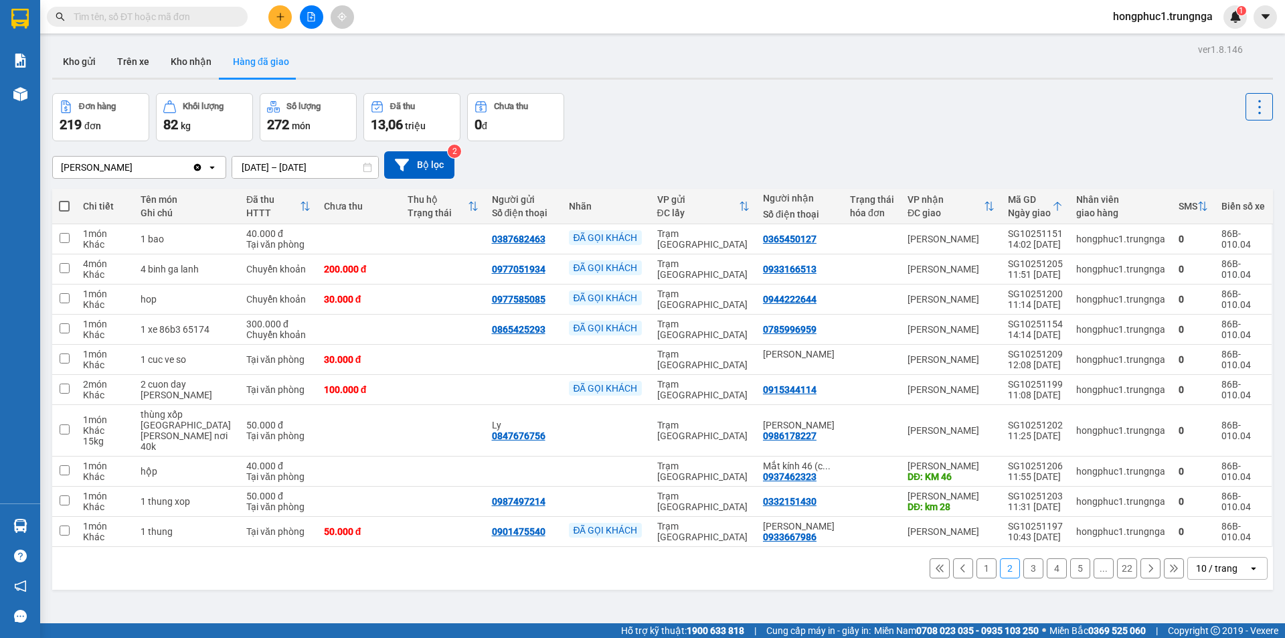
click at [935, 558] on button at bounding box center [940, 568] width 20 height 20
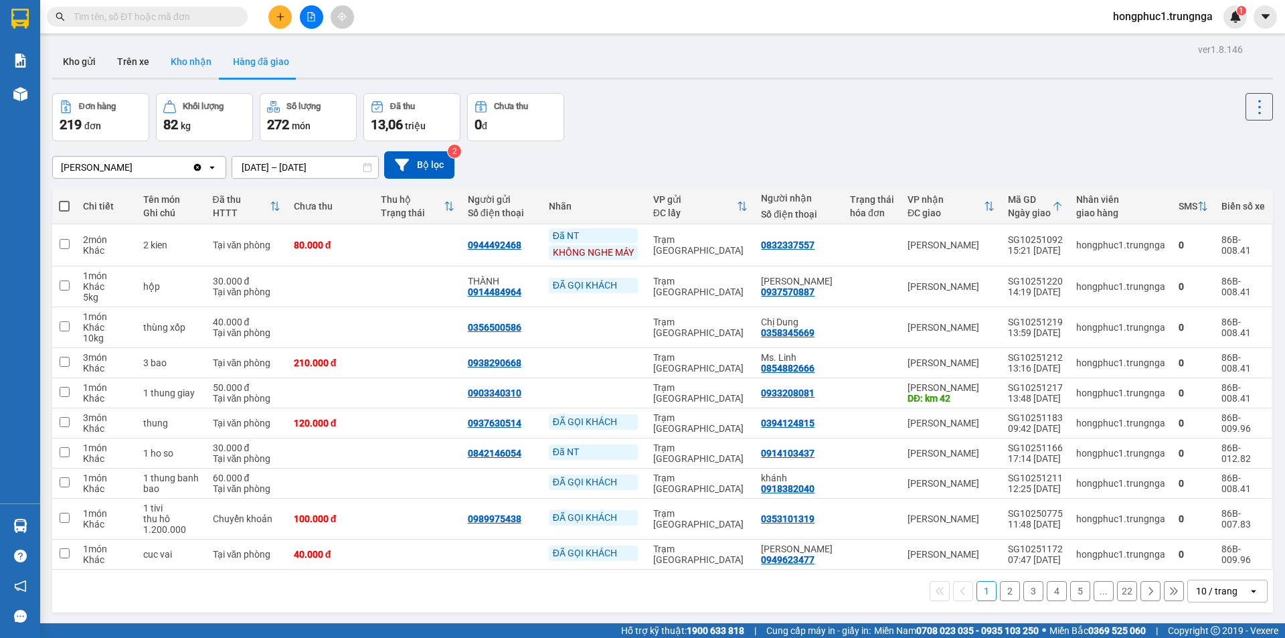
click at [189, 54] on button "Kho nhận" at bounding box center [191, 62] width 62 height 32
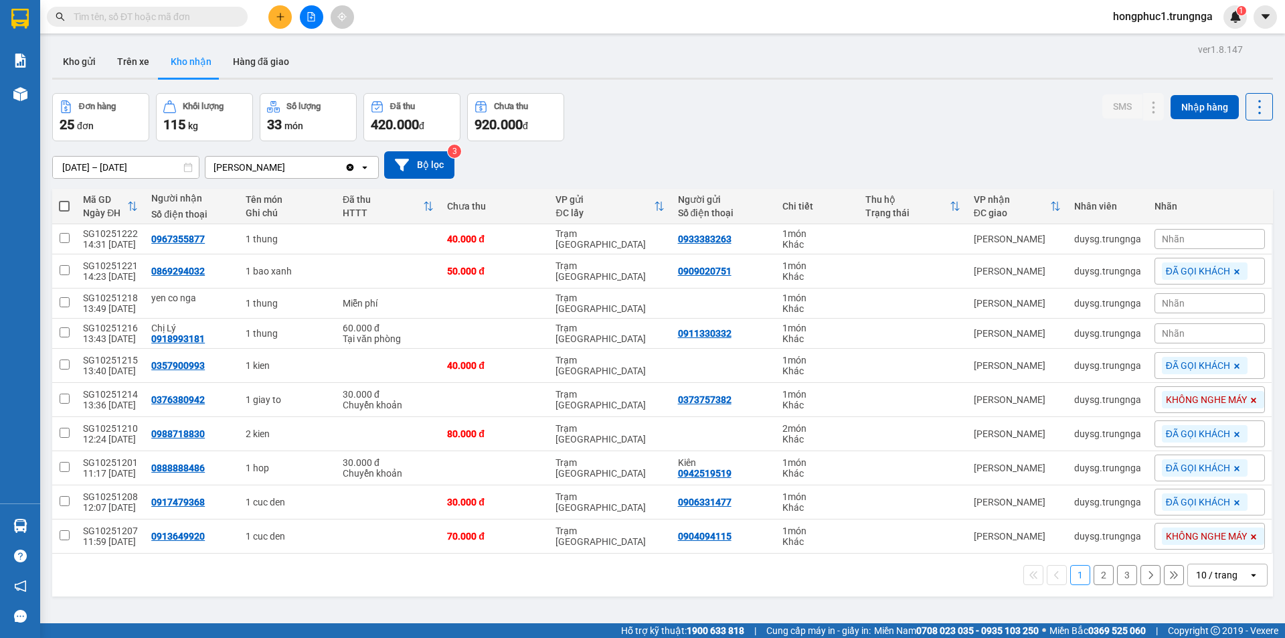
click at [193, 20] on input "text" at bounding box center [153, 16] width 158 height 15
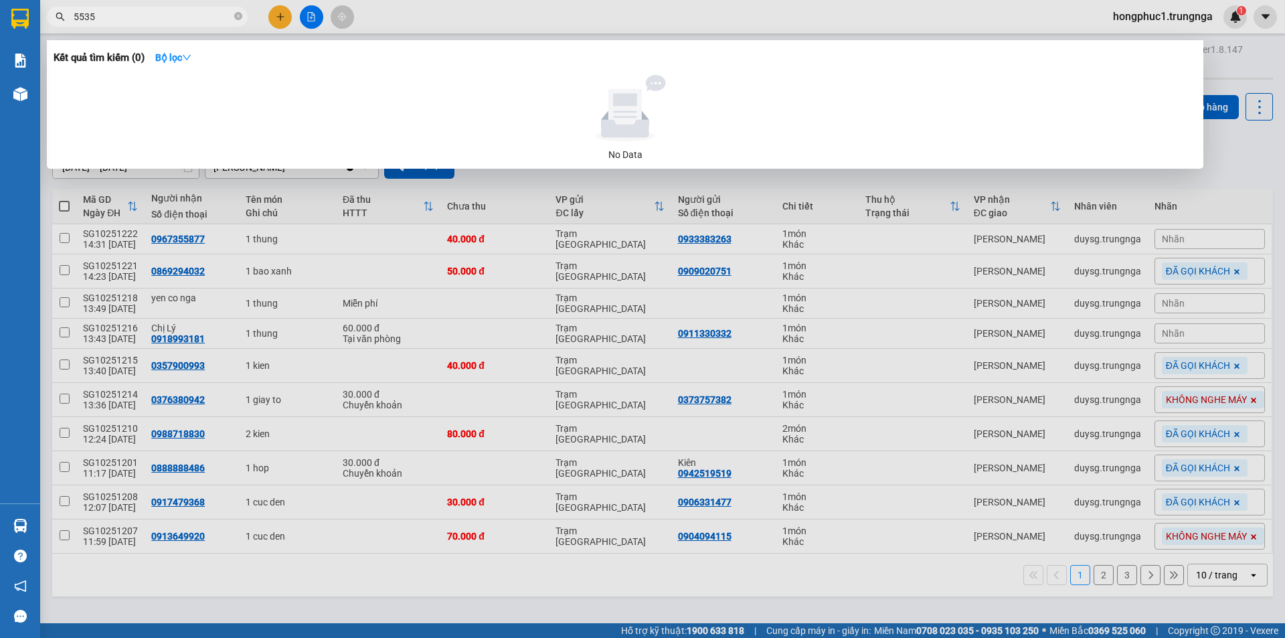
type input "5535"
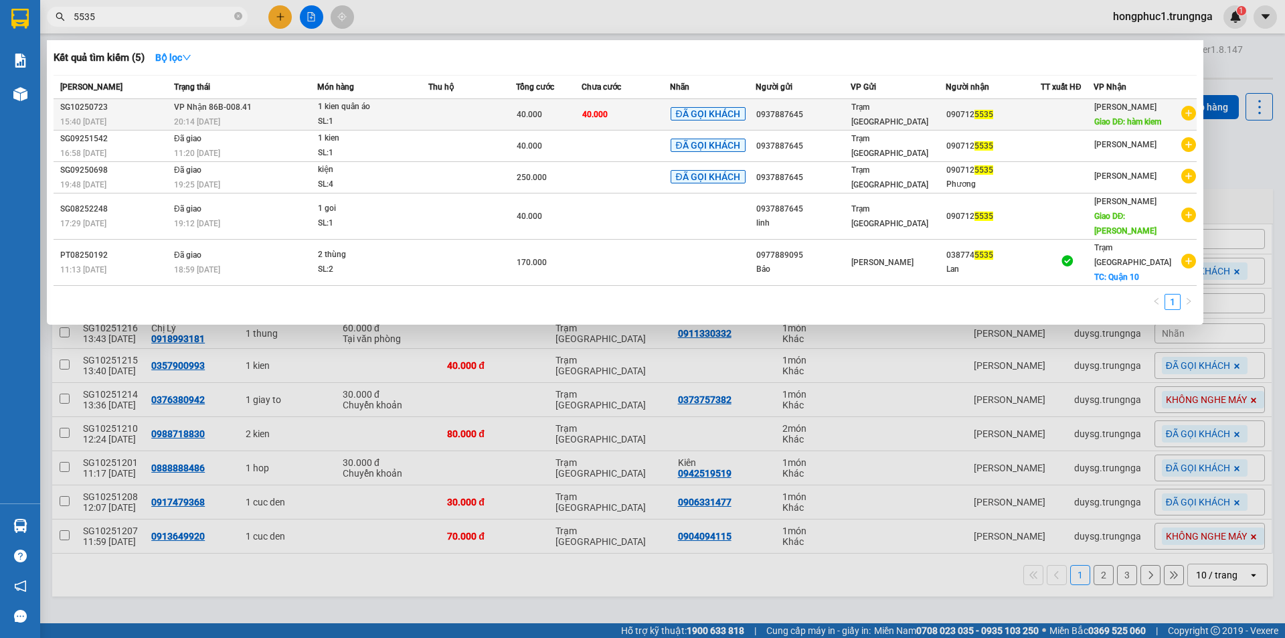
click at [818, 120] on div "0937887645" at bounding box center [803, 115] width 94 height 14
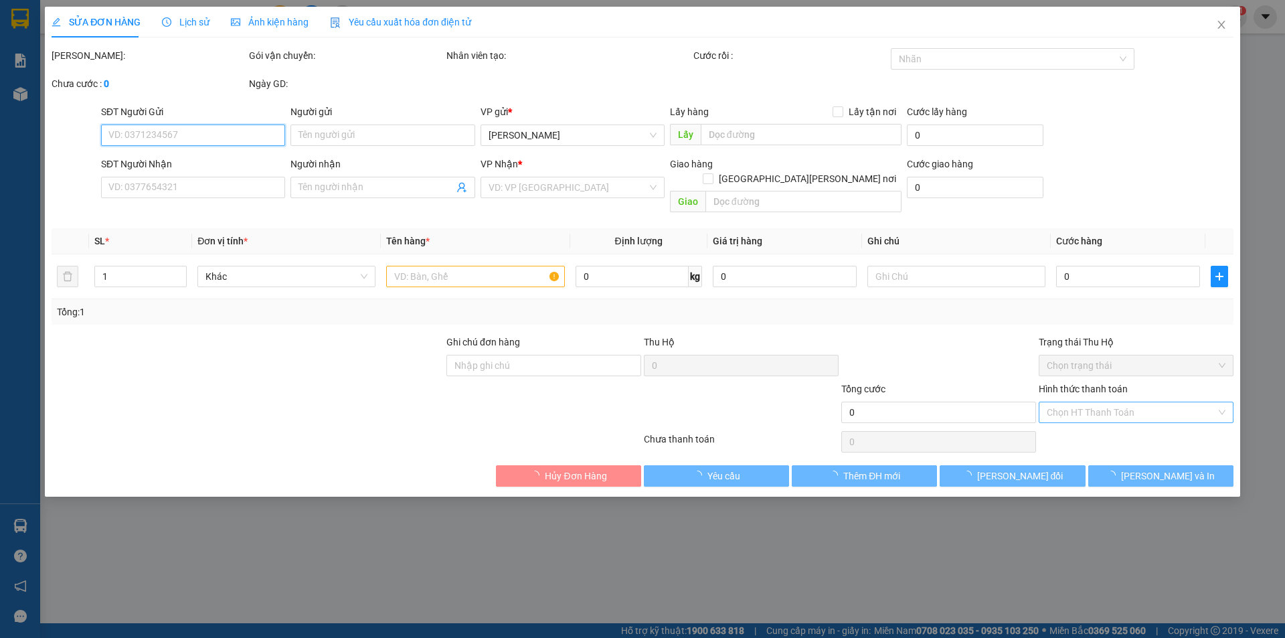
type input "0937887645"
type input "0907125535"
type input "[PERSON_NAME]"
type input "40.000"
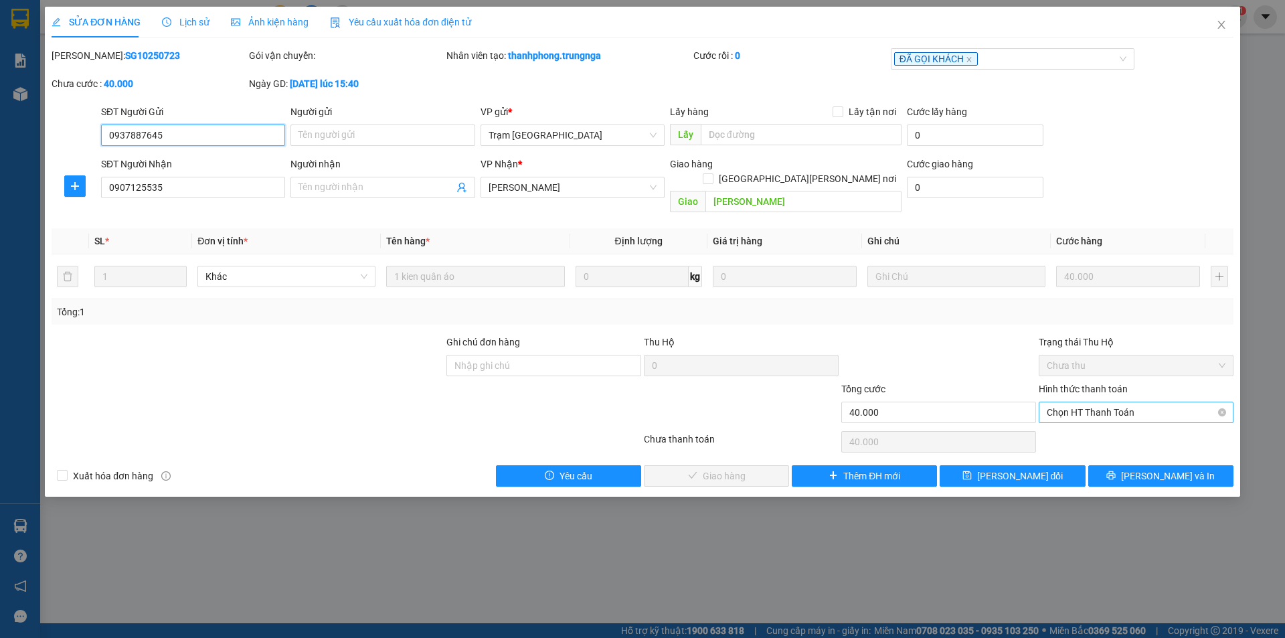
click at [1122, 402] on span "Chọn HT Thanh Toán" at bounding box center [1136, 412] width 179 height 20
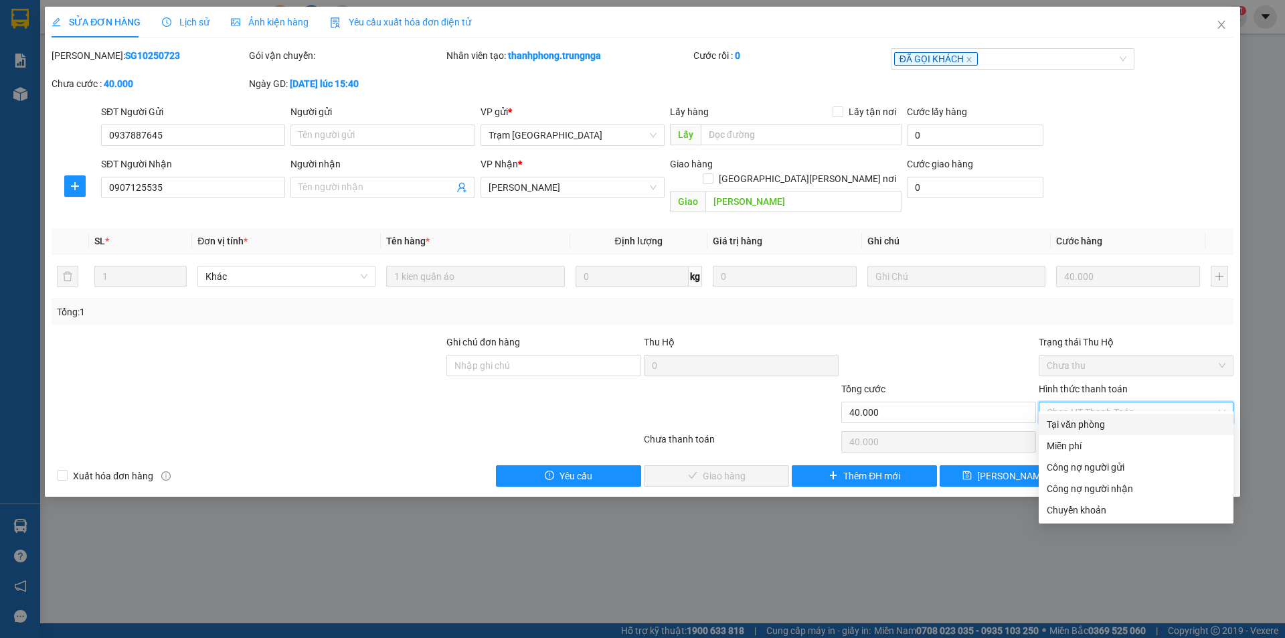
click at [1107, 423] on div "Tại văn phòng" at bounding box center [1136, 424] width 179 height 15
type input "0"
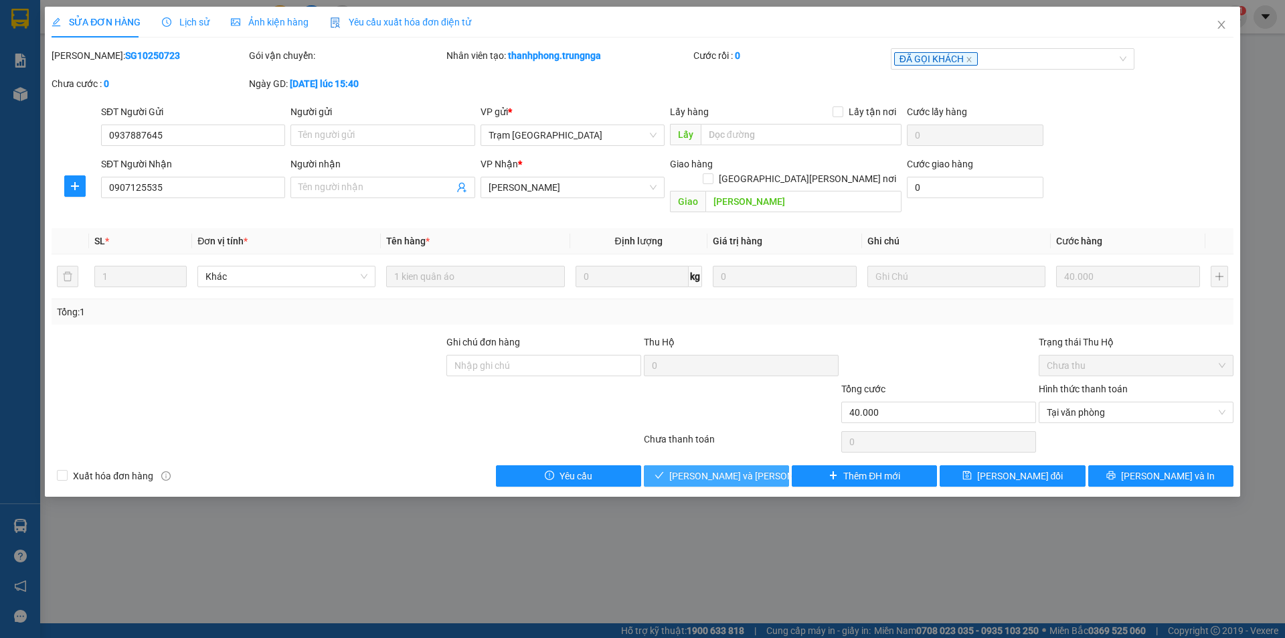
click at [742, 468] on span "[PERSON_NAME] và [PERSON_NAME] hàng" at bounding box center [759, 475] width 181 height 15
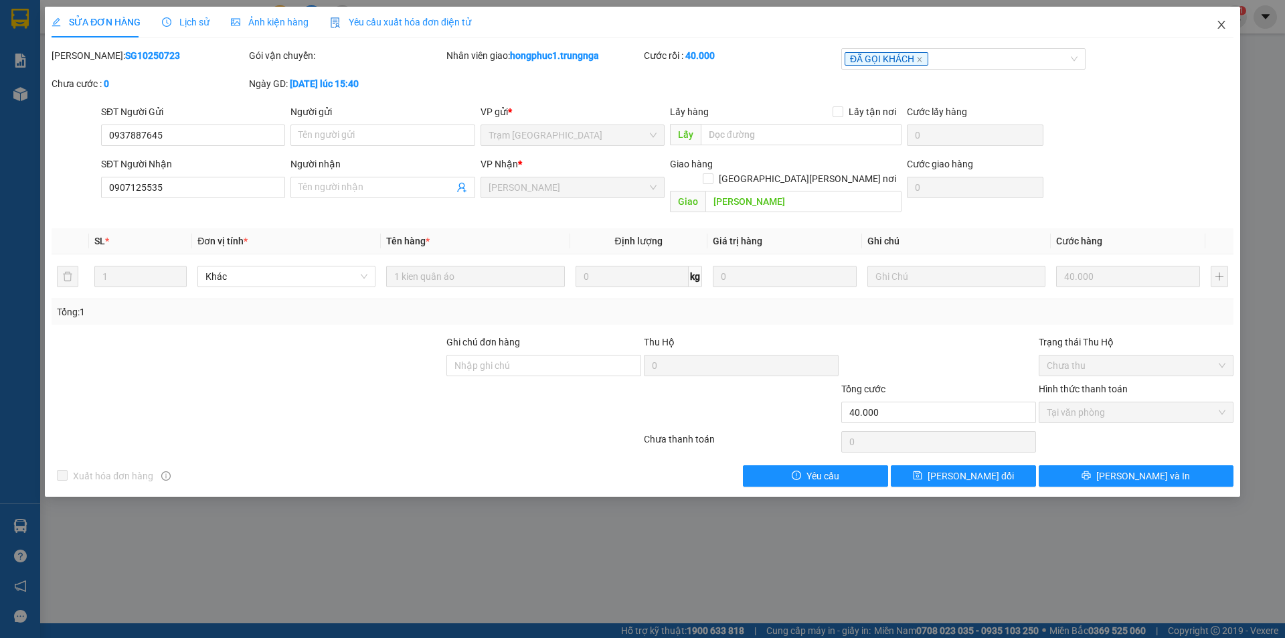
click at [1221, 24] on icon "close" at bounding box center [1220, 25] width 7 height 8
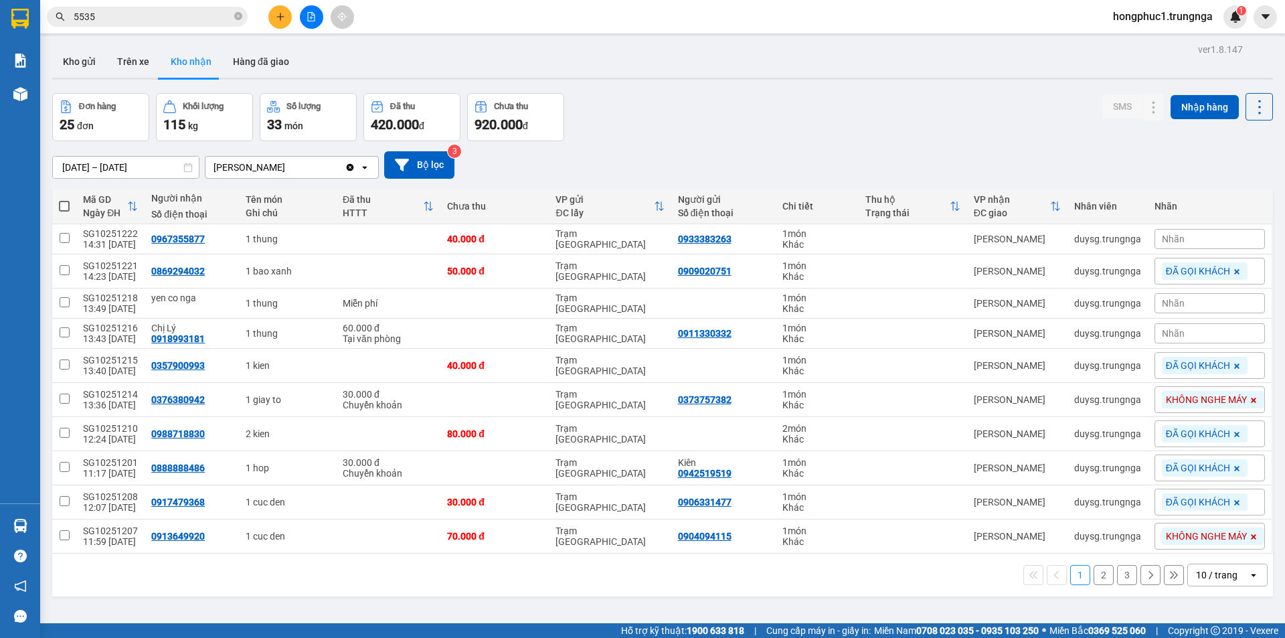
click at [229, 20] on input "5535" at bounding box center [153, 16] width 158 height 15
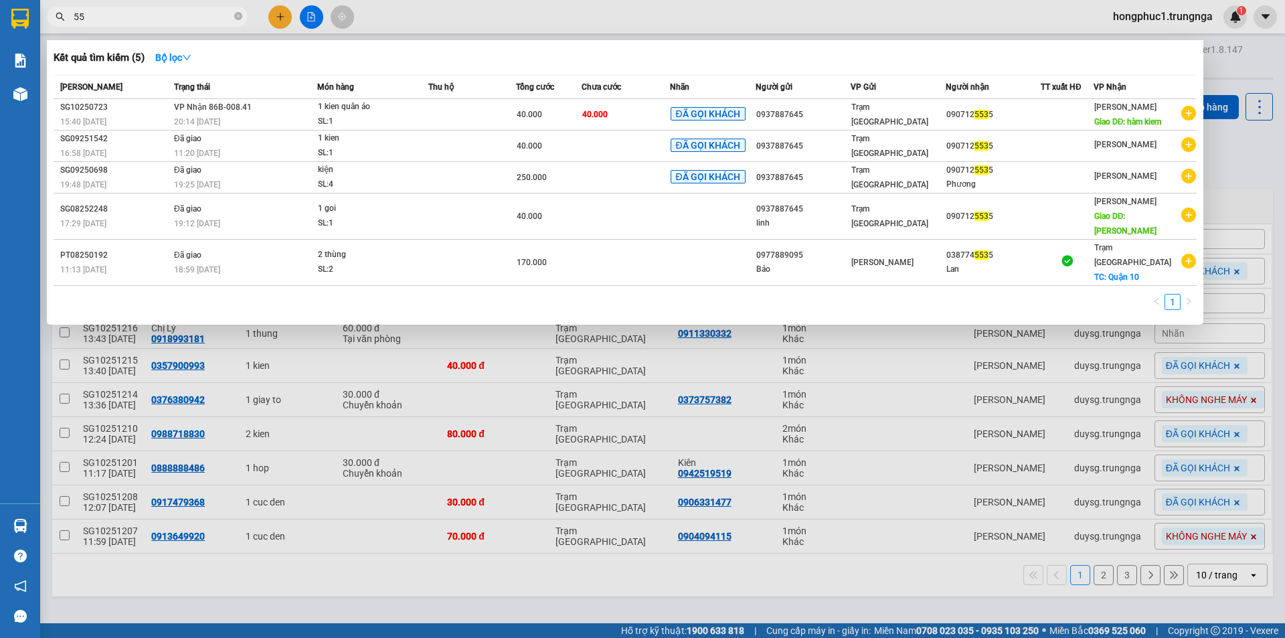
type input "5"
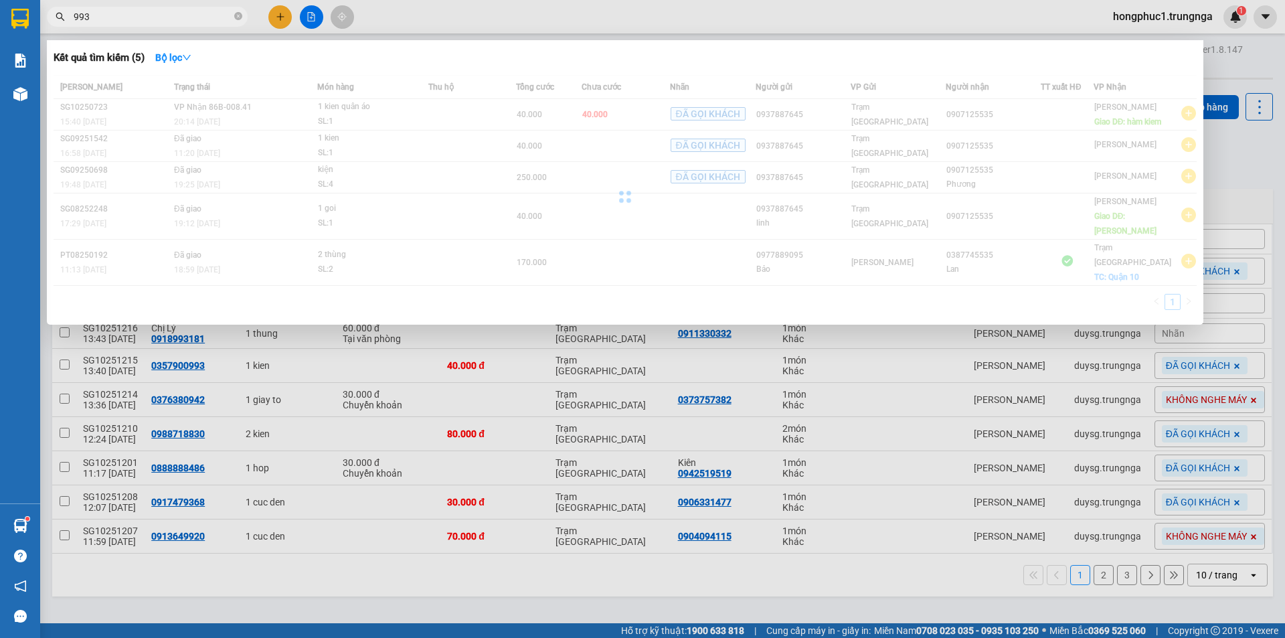
type input "993"
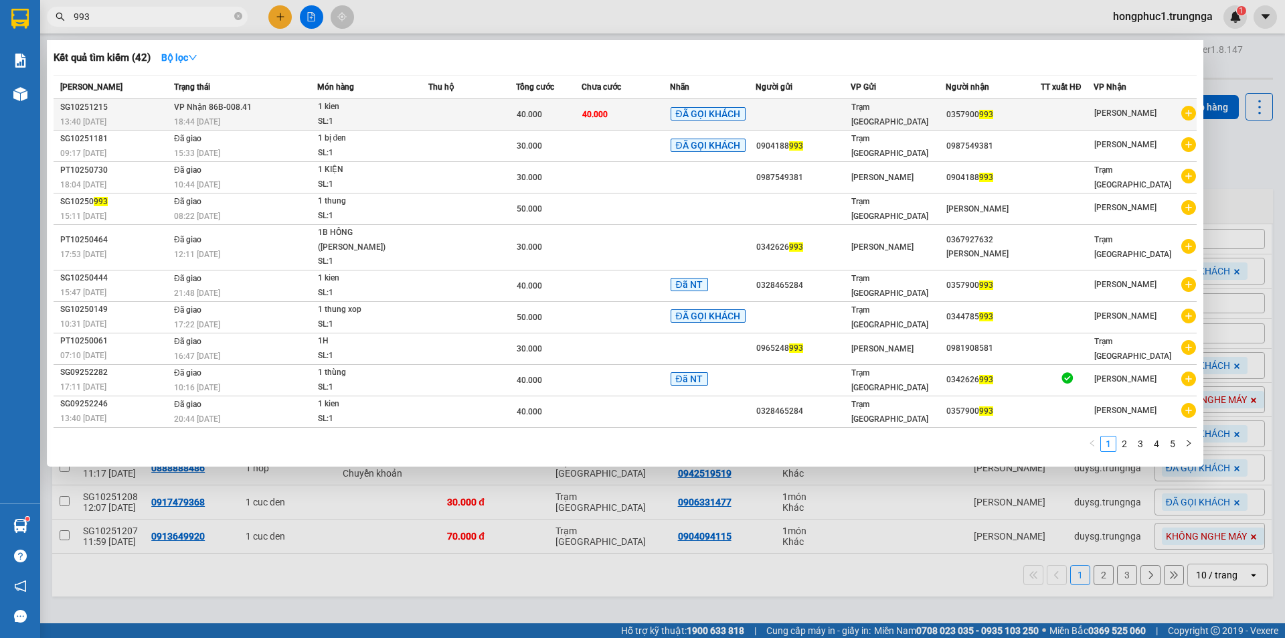
click at [810, 111] on td at bounding box center [803, 114] width 95 height 31
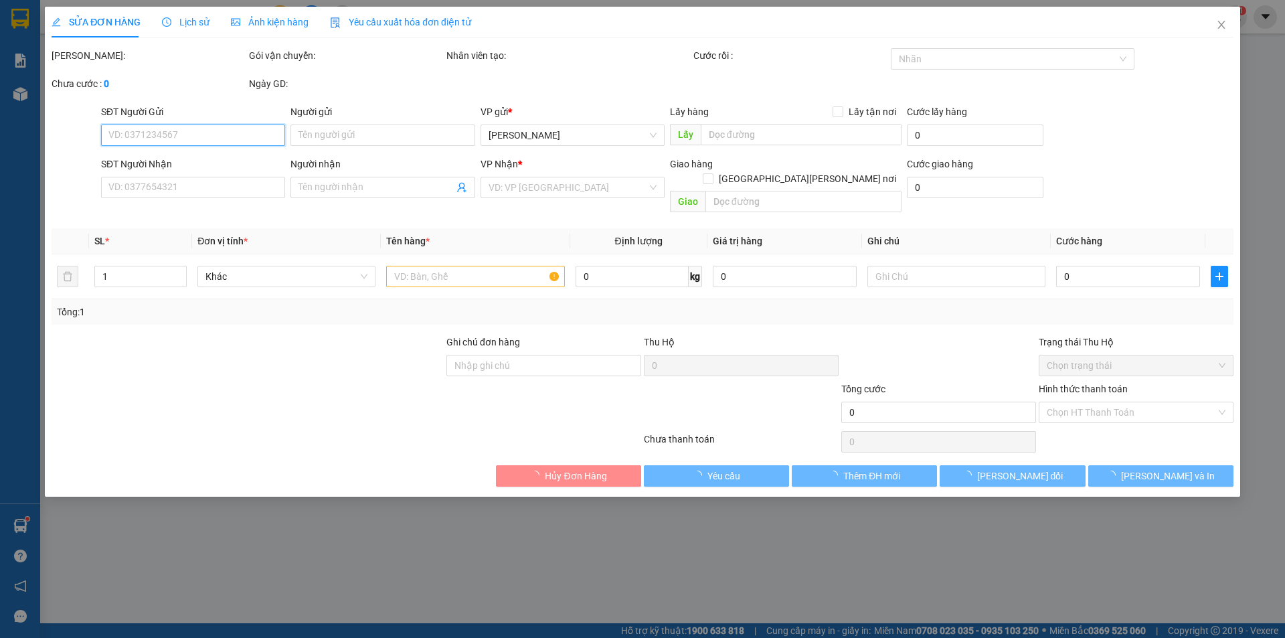
type input "0357900993"
type input "40.000"
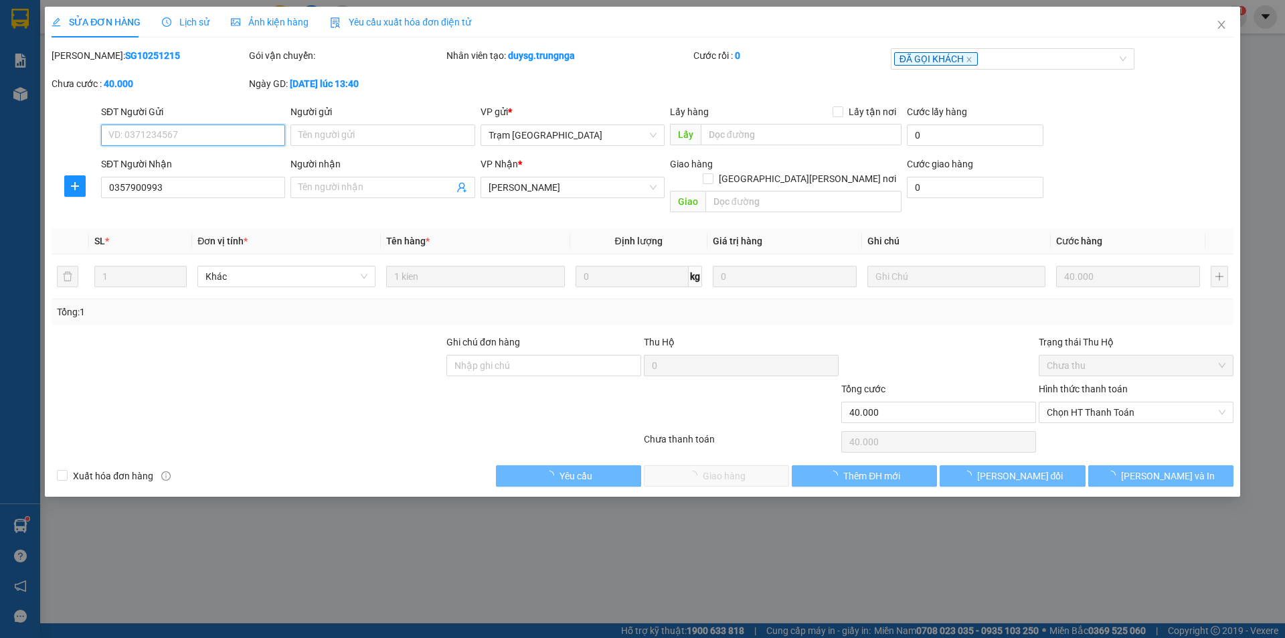
click at [1128, 402] on span "Chọn HT Thanh Toán" at bounding box center [1136, 412] width 179 height 20
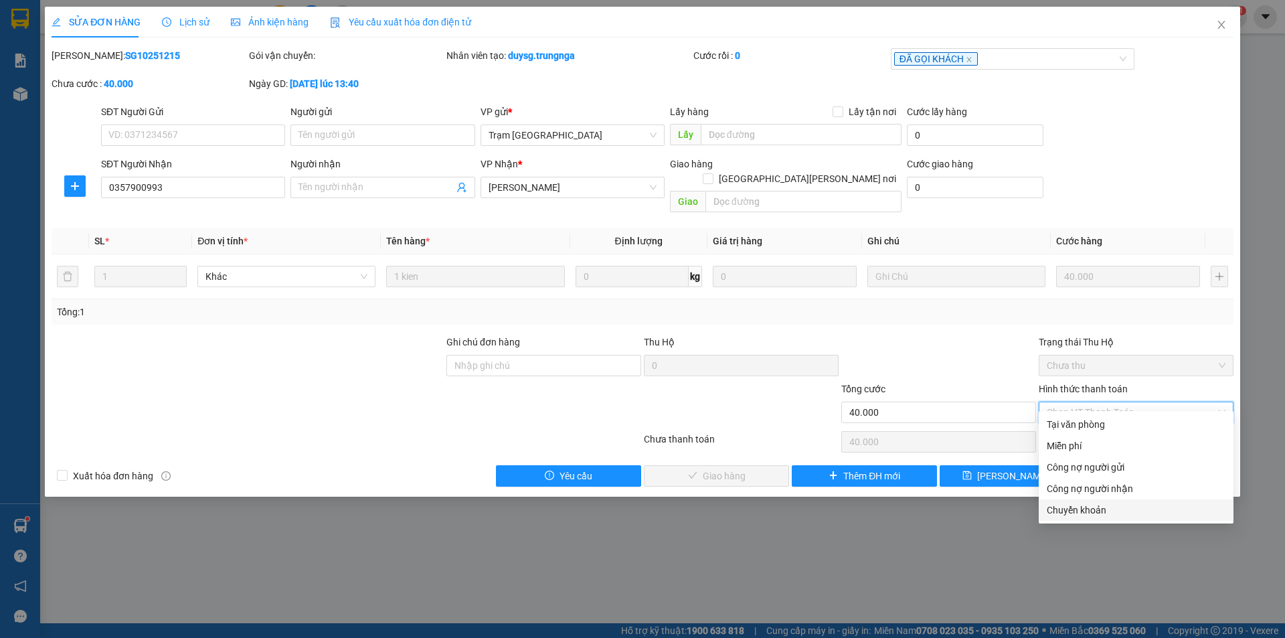
click at [1091, 512] on div "Chuyển khoản" at bounding box center [1136, 510] width 179 height 15
type input "0"
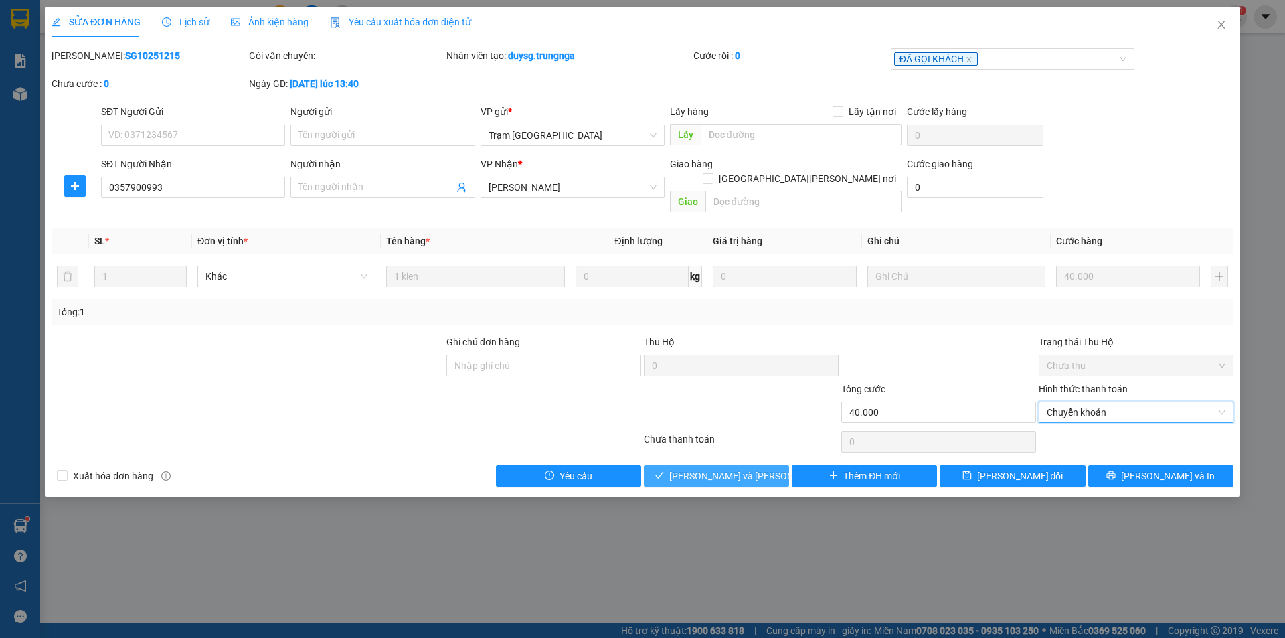
click at [748, 468] on span "Lưu và Giao hàng" at bounding box center [759, 475] width 181 height 15
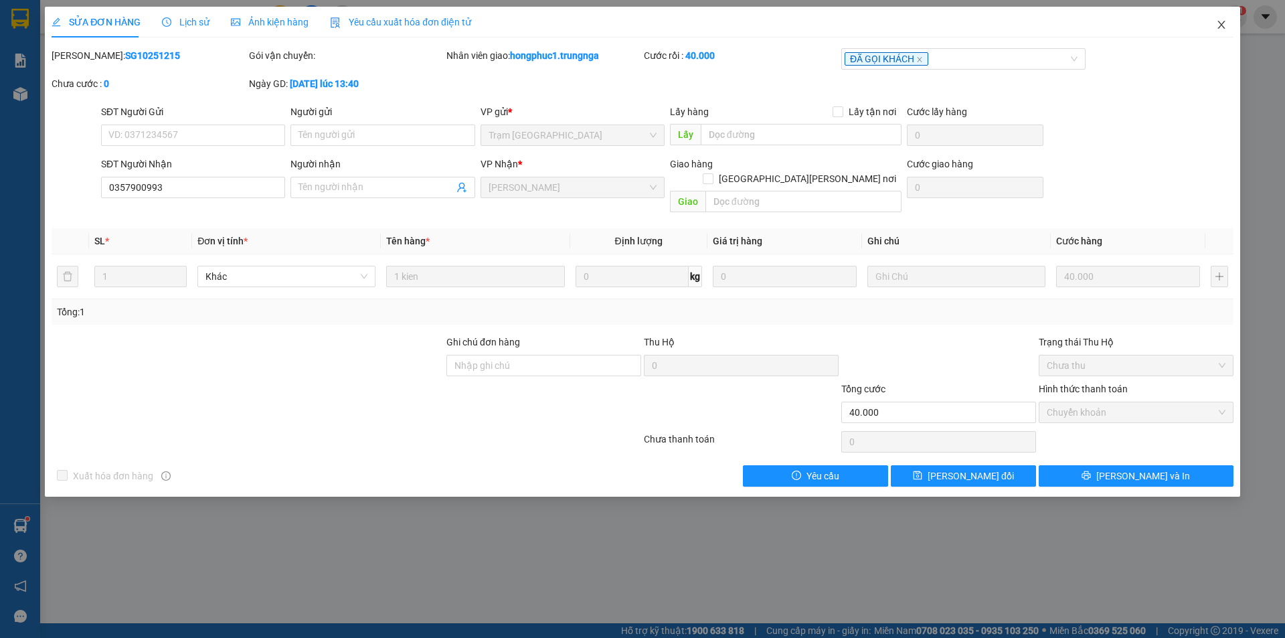
click at [1223, 27] on icon "close" at bounding box center [1220, 25] width 7 height 8
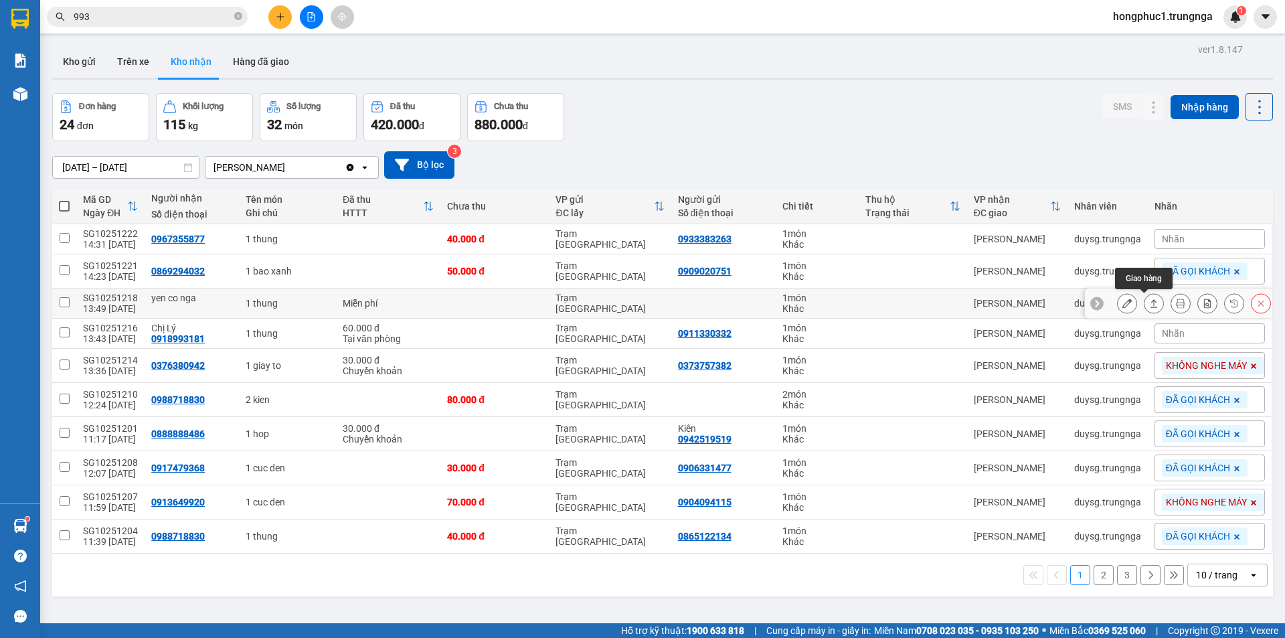
click at [1149, 302] on icon at bounding box center [1153, 302] width 9 height 9
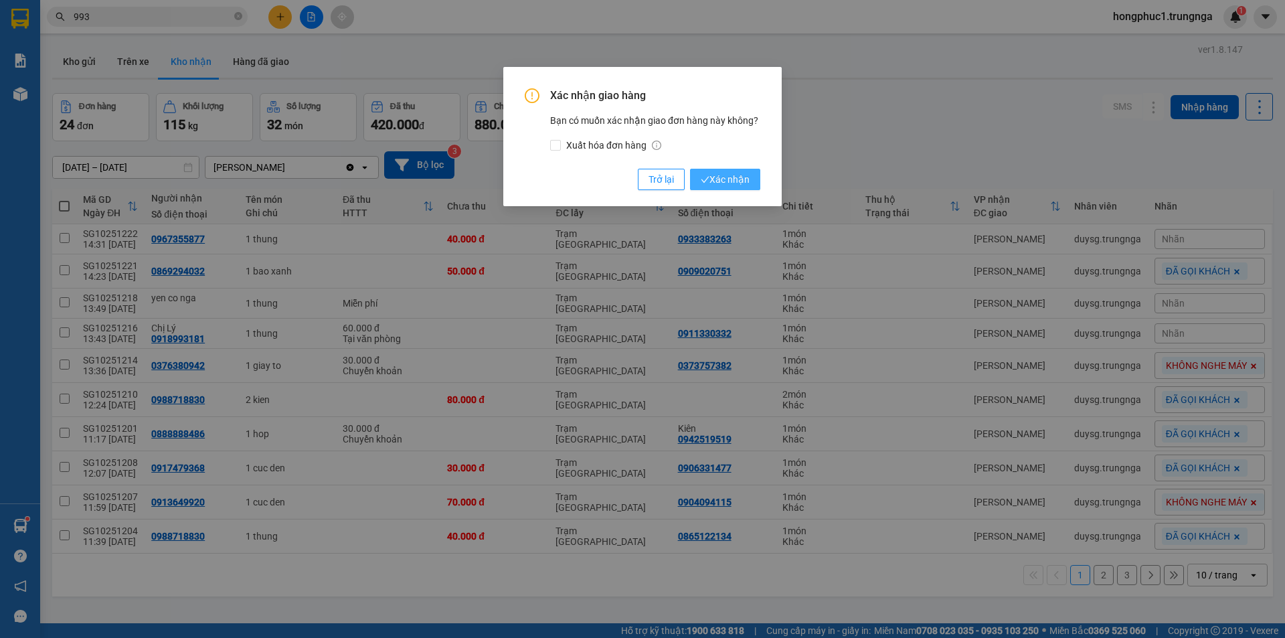
click at [757, 180] on button "Xác nhận" at bounding box center [725, 179] width 70 height 21
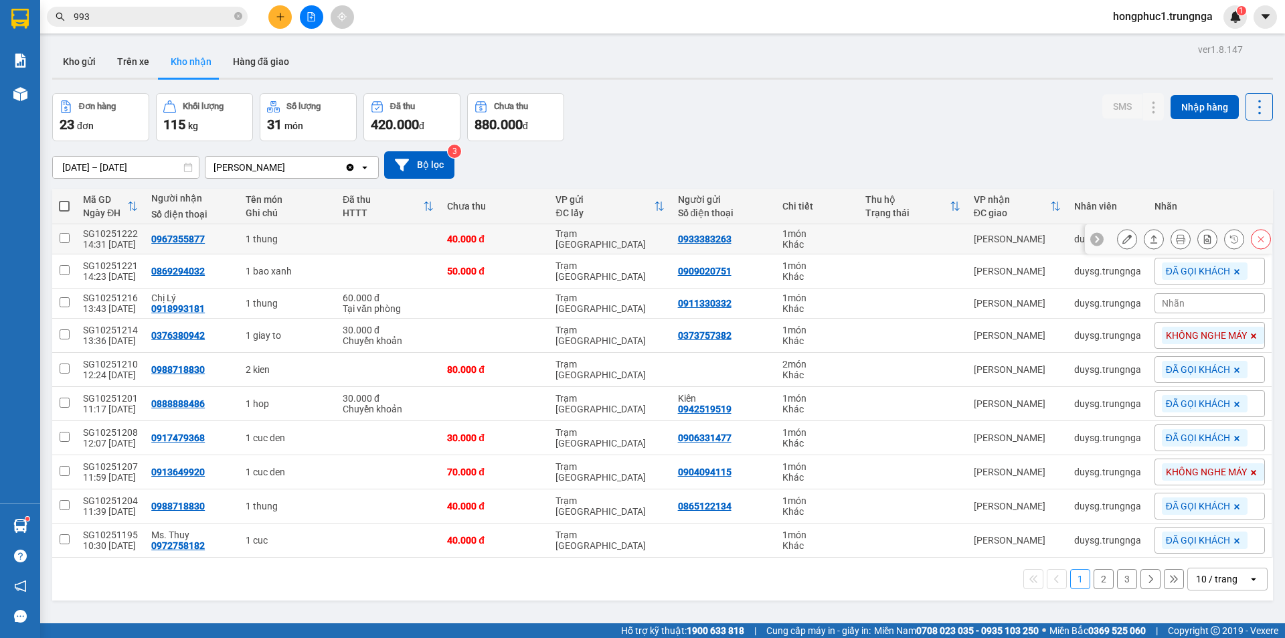
click at [1092, 240] on icon at bounding box center [1096, 238] width 9 height 9
click at [1165, 230] on div "Nhãn" at bounding box center [1209, 239] width 110 height 20
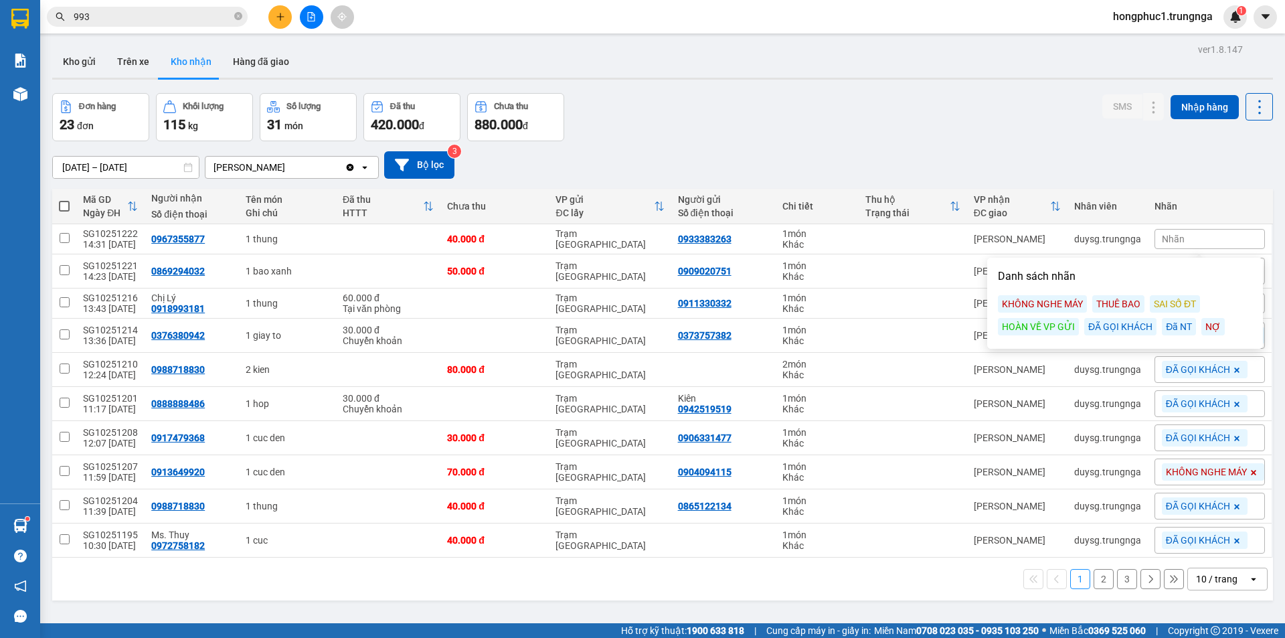
click at [1125, 325] on div "ĐÃ GỌI KHÁCH" at bounding box center [1120, 326] width 72 height 17
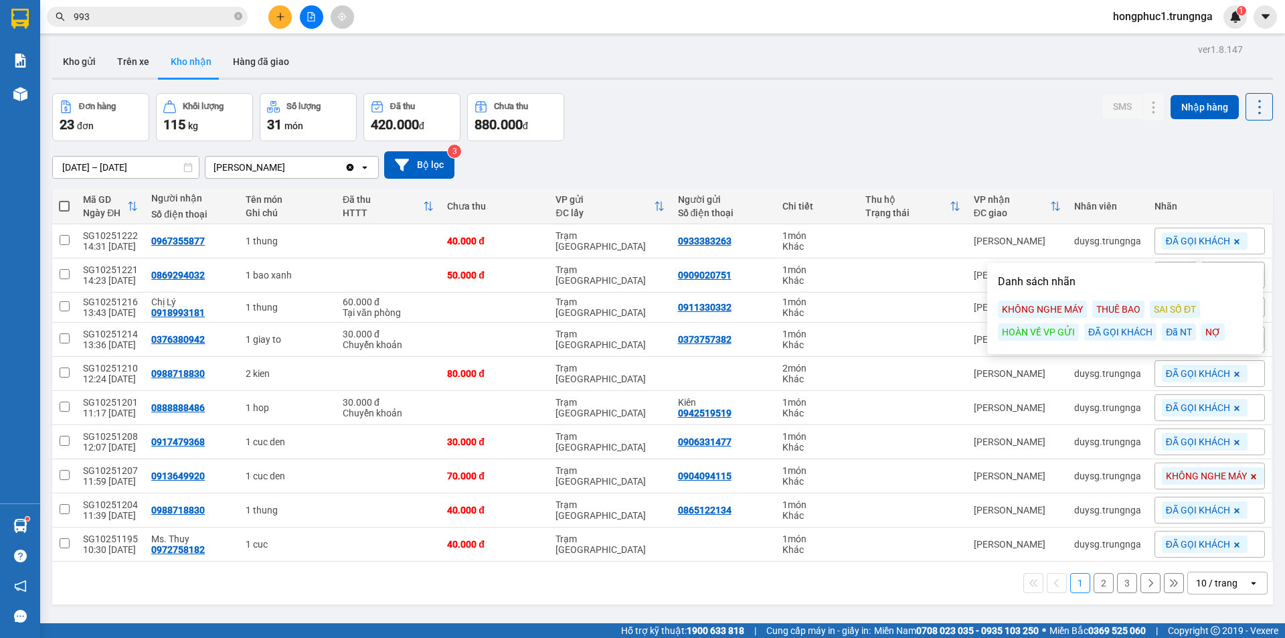
click at [194, 21] on input "993" at bounding box center [153, 16] width 158 height 15
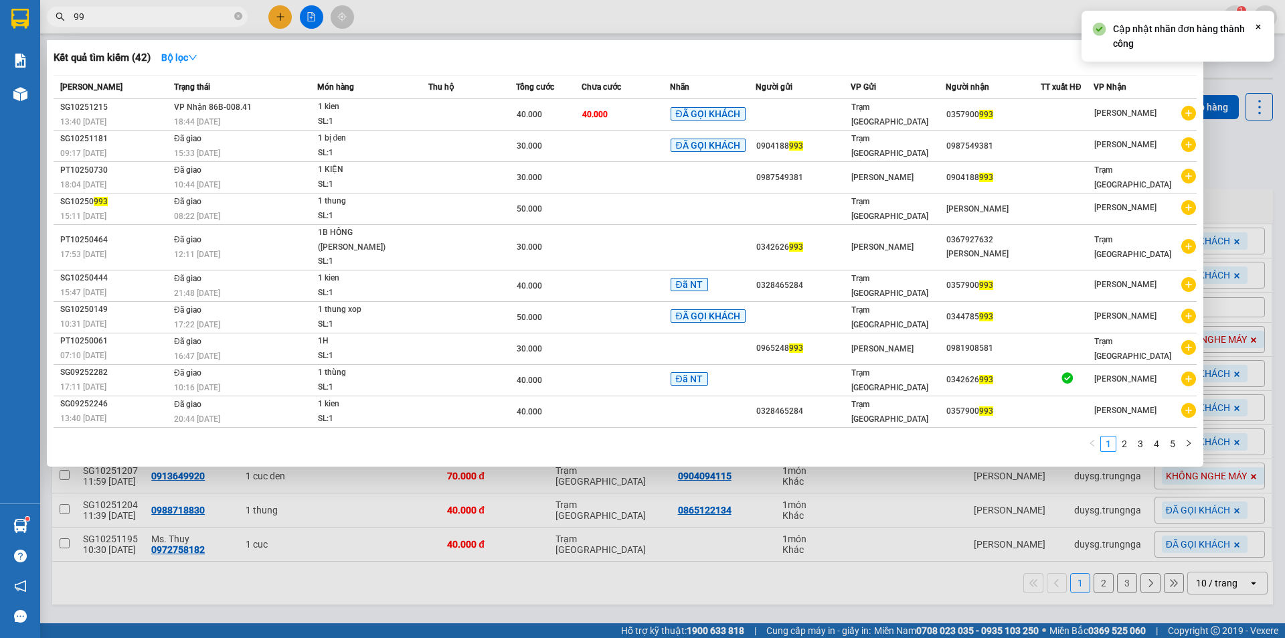
type input "9"
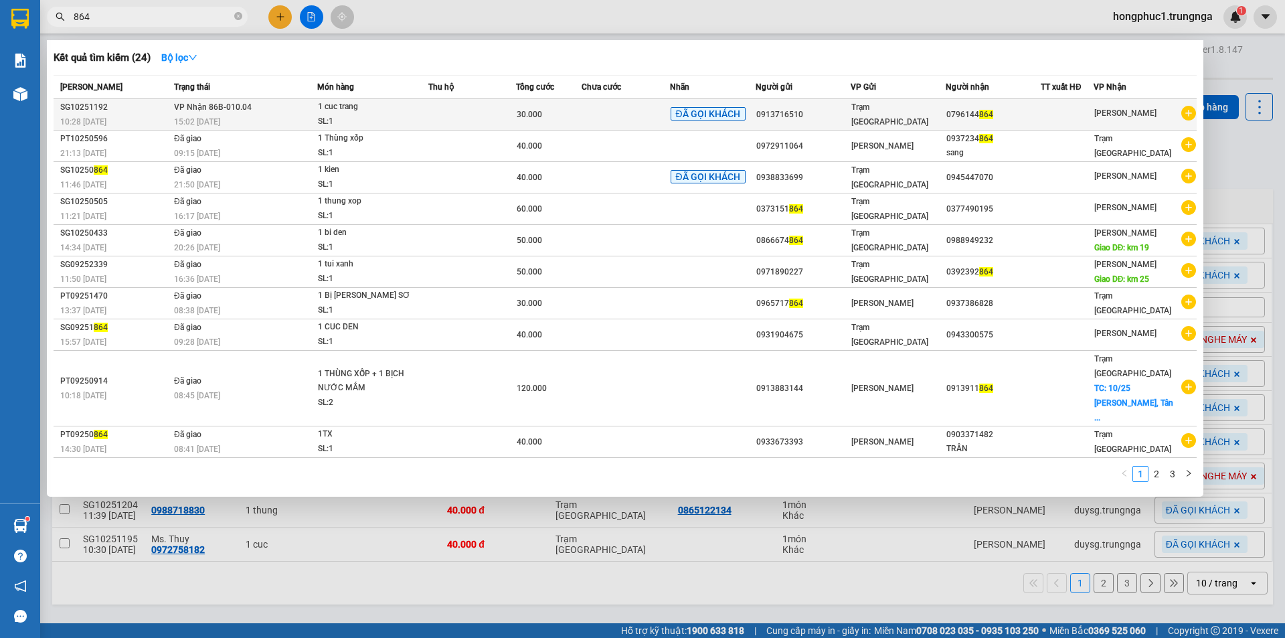
type input "864"
click at [788, 116] on div "0913716510" at bounding box center [803, 115] width 94 height 14
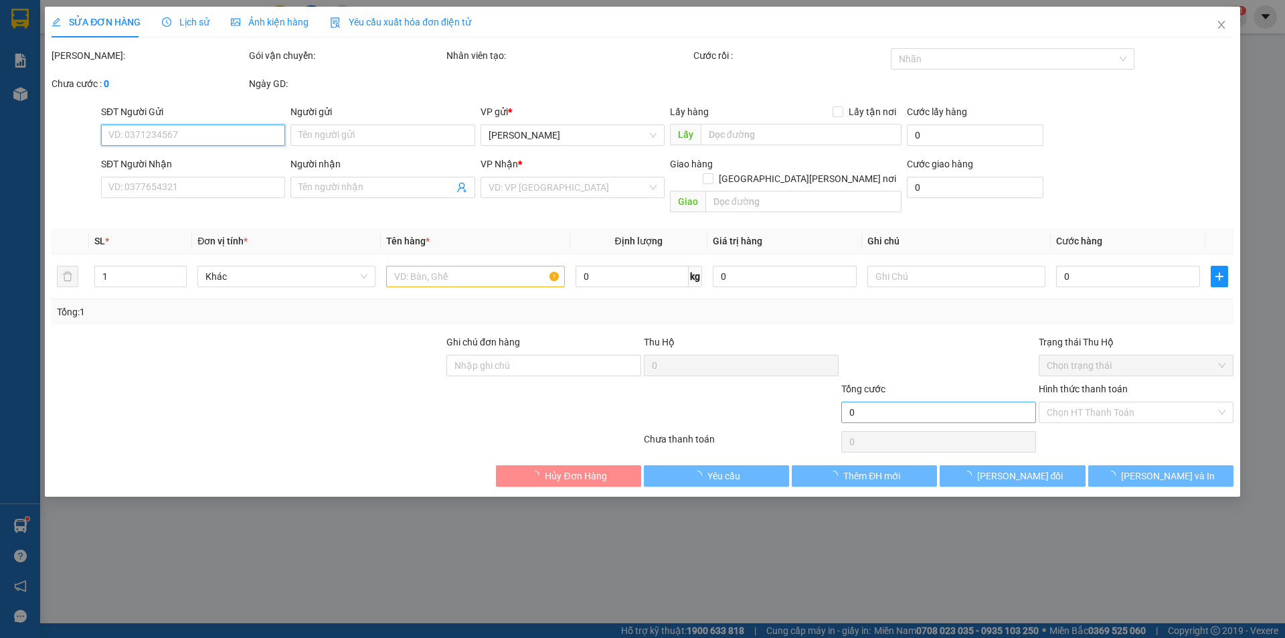
type input "0913716510"
type input "0796144864"
type input "30.000"
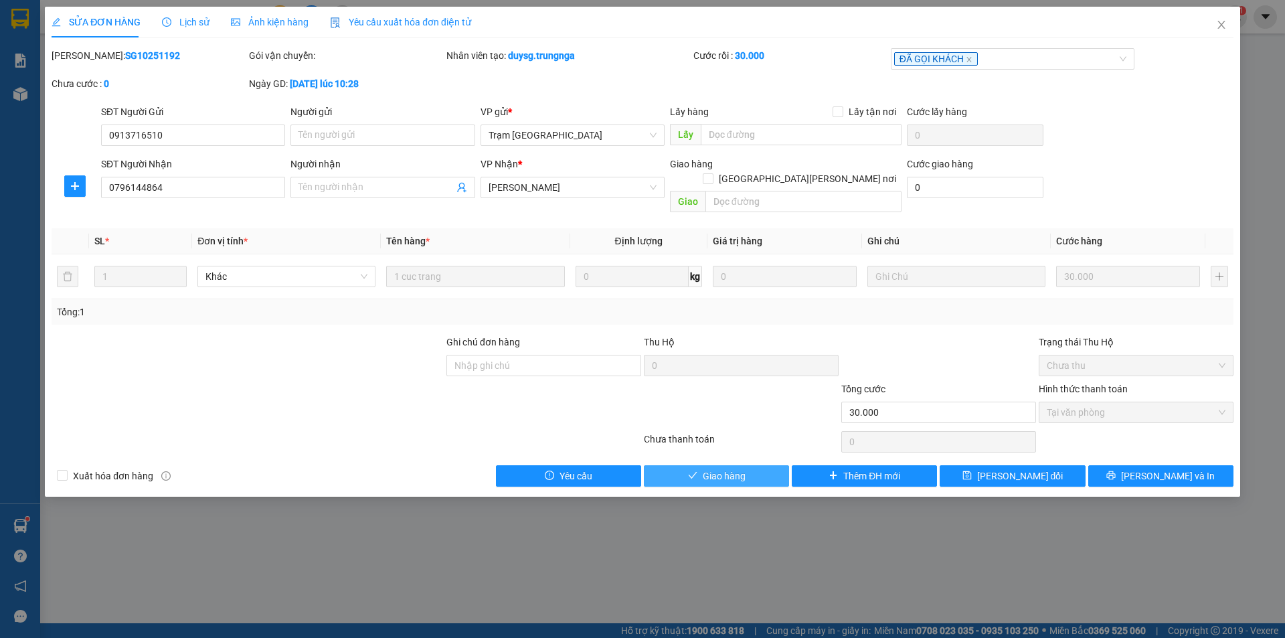
click at [735, 470] on button "Giao hàng" at bounding box center [716, 475] width 145 height 21
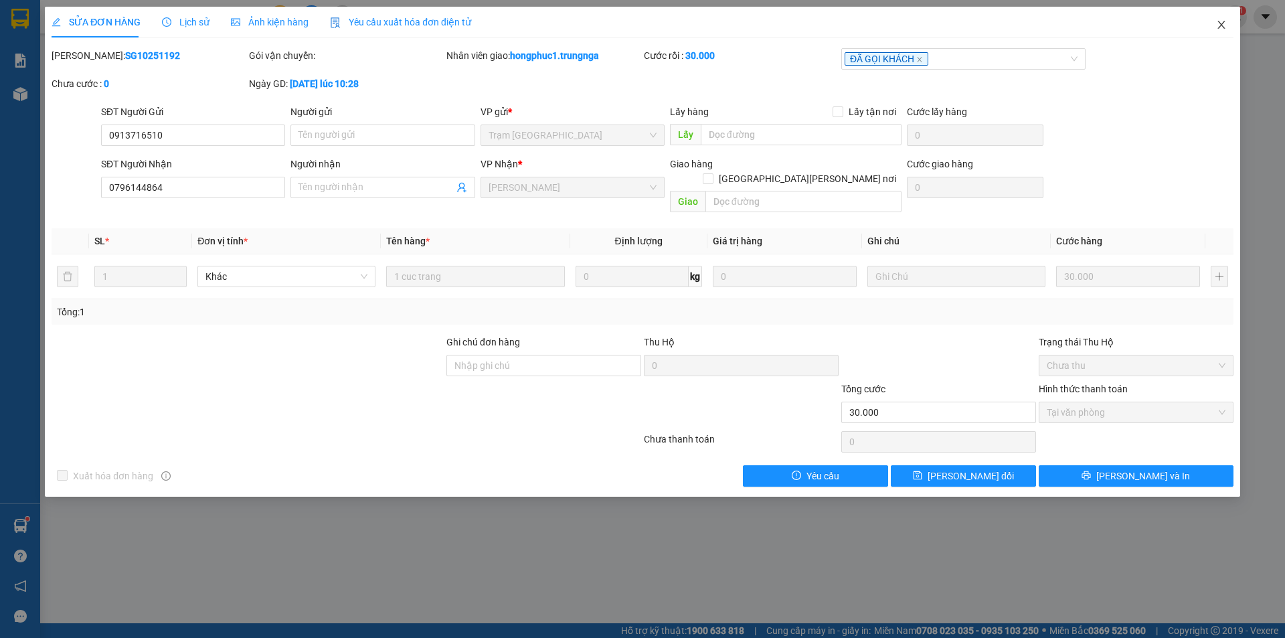
click at [1225, 21] on icon "close" at bounding box center [1221, 24] width 11 height 11
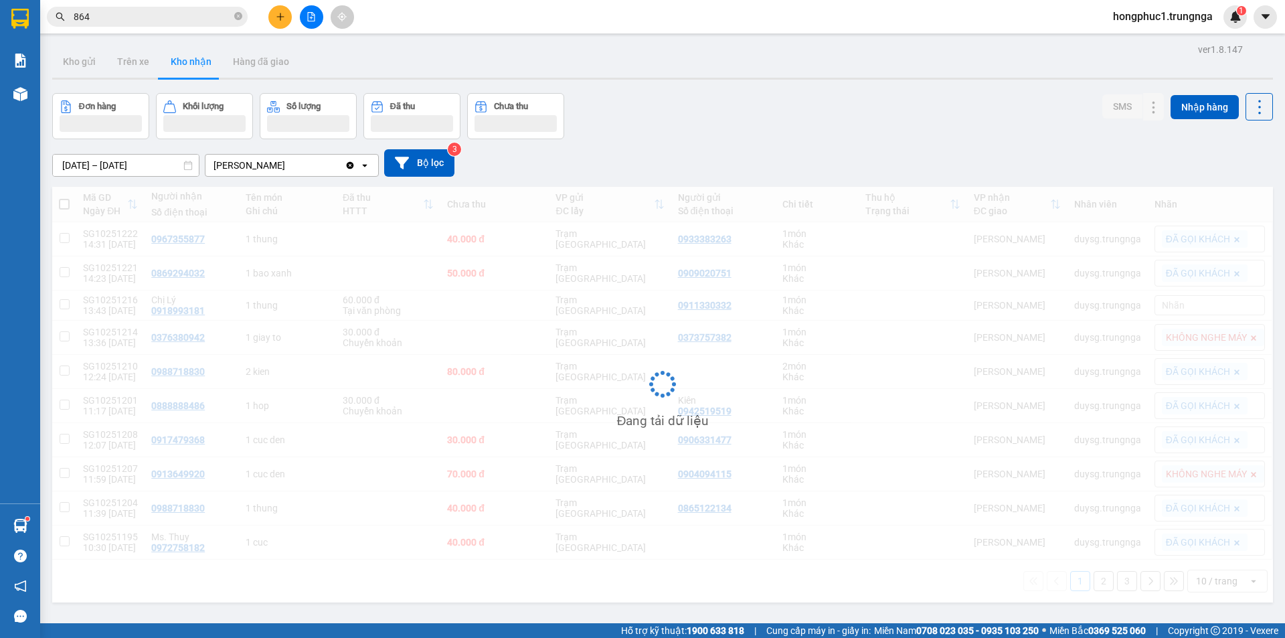
click at [118, 17] on input "864" at bounding box center [153, 16] width 158 height 15
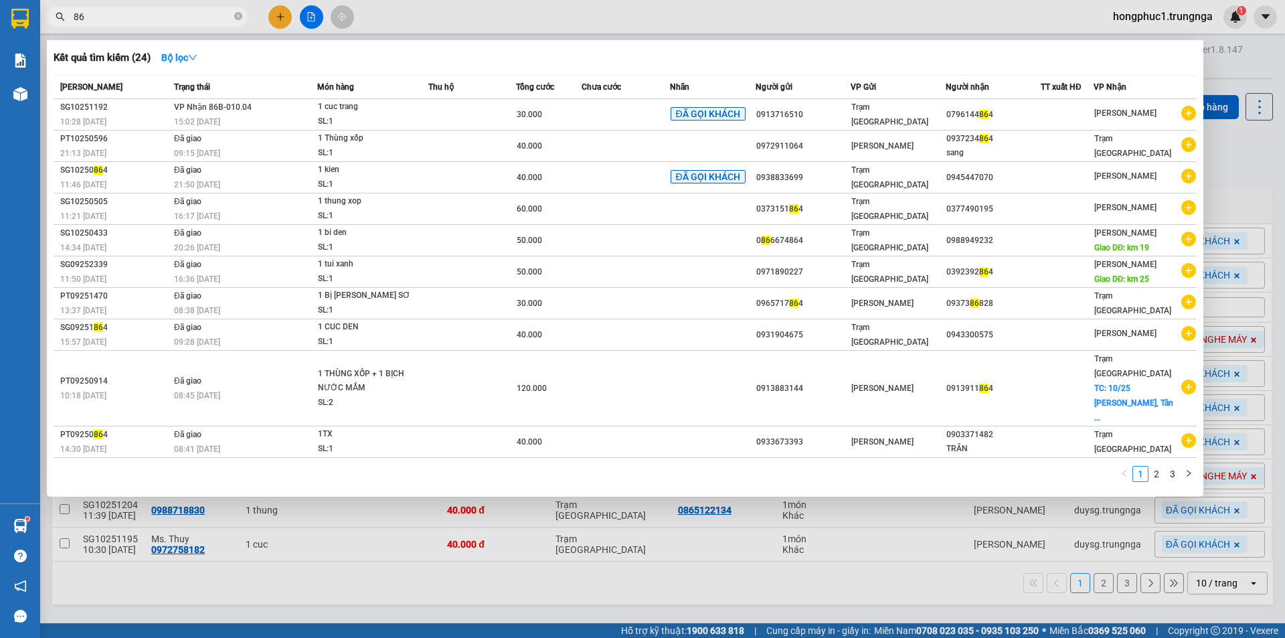
type input "8"
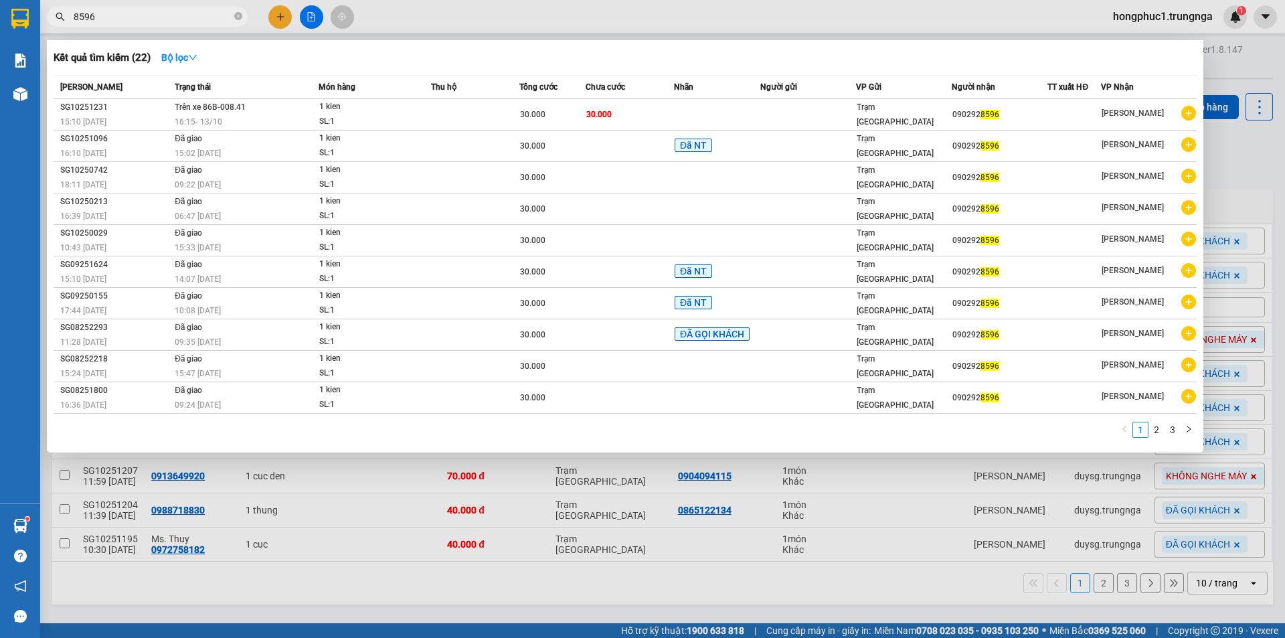
click at [201, 17] on input "8596" at bounding box center [153, 16] width 158 height 15
type input "8"
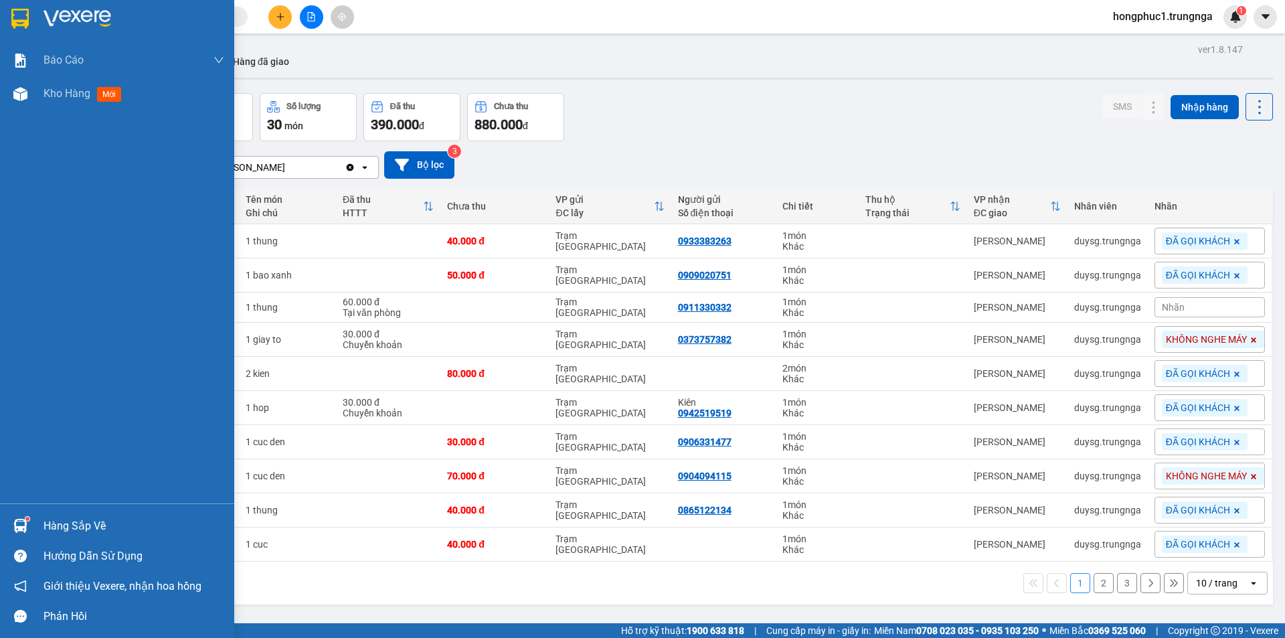
click at [80, 527] on div "Hàng sắp về" at bounding box center [134, 526] width 181 height 20
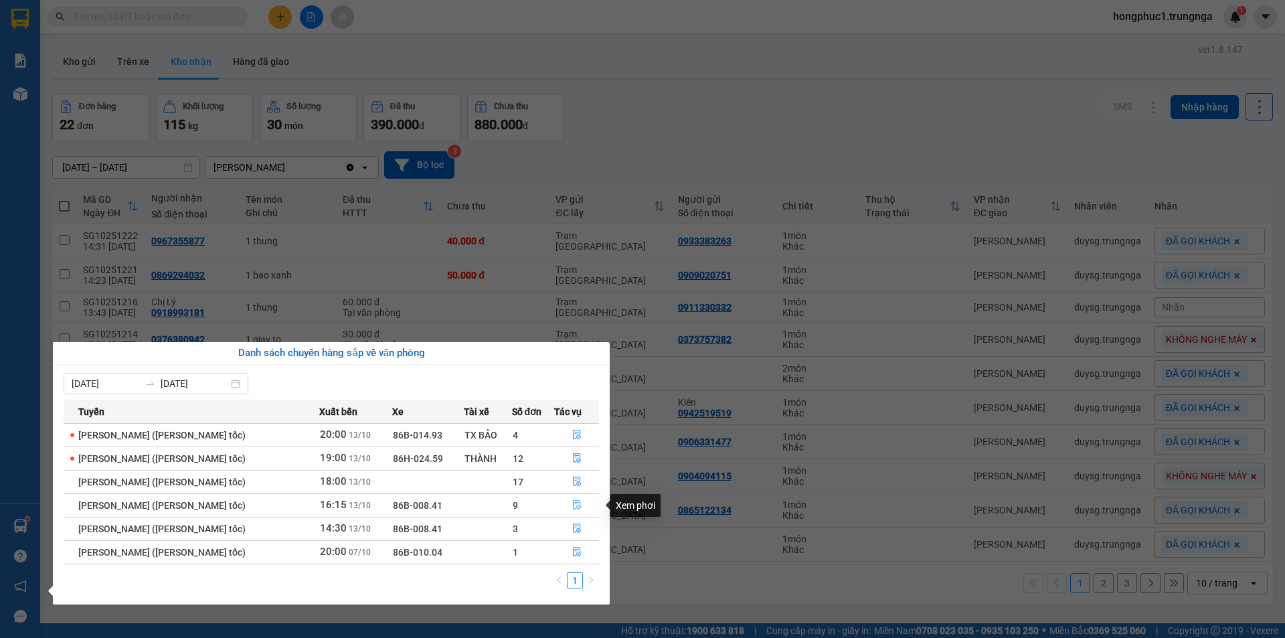
click at [580, 500] on icon "file-done" at bounding box center [576, 504] width 9 height 9
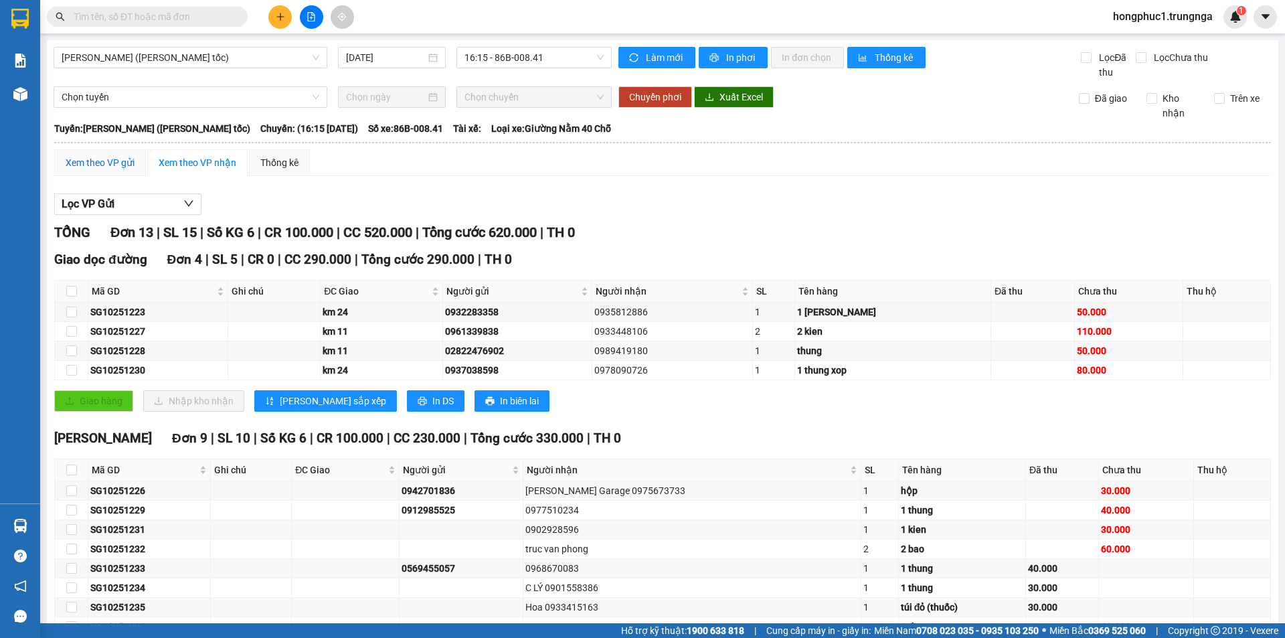
click at [103, 166] on div "Xem theo VP gửi" at bounding box center [100, 162] width 69 height 15
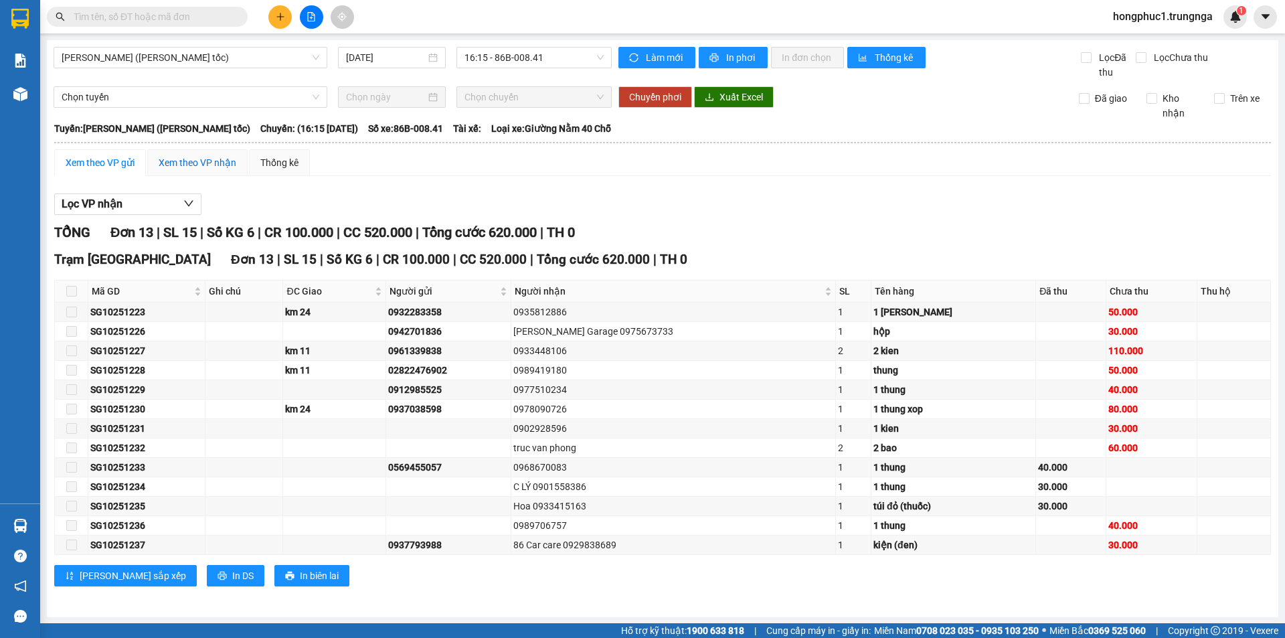
click at [185, 163] on div "Xem theo VP nhận" at bounding box center [198, 162] width 78 height 15
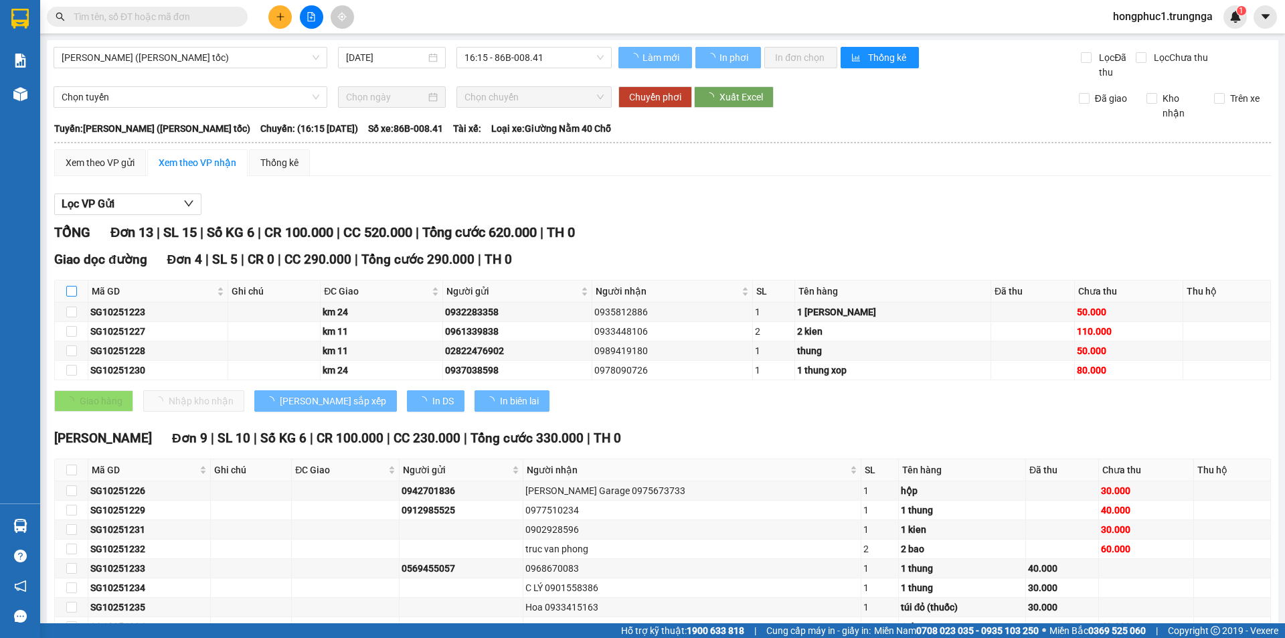
click at [72, 296] on input "checkbox" at bounding box center [71, 291] width 11 height 11
checkbox input "true"
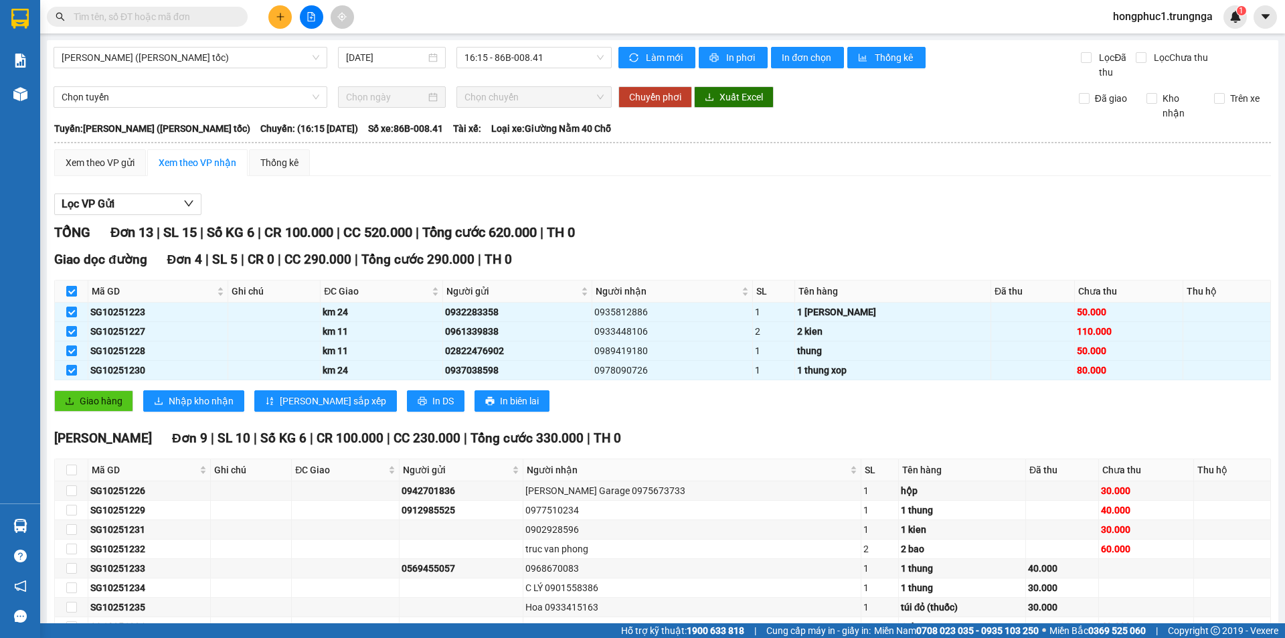
checkbox input "true"
click at [186, 401] on span "Nhập kho nhận" at bounding box center [201, 401] width 65 height 15
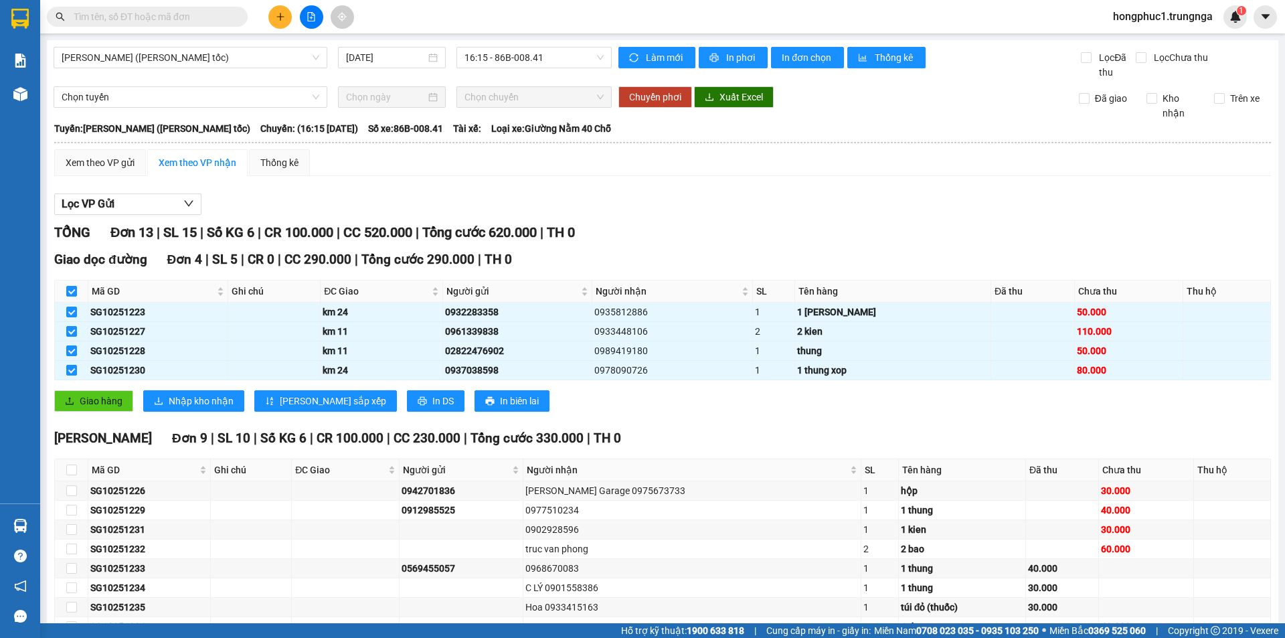
checkbox input "false"
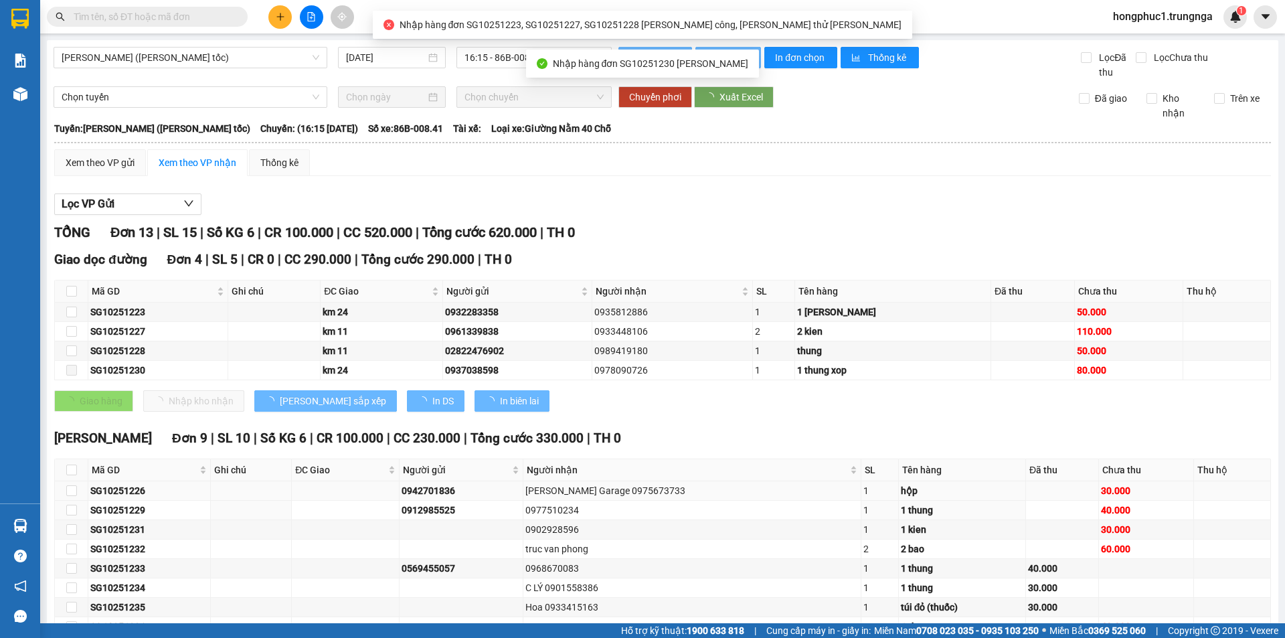
scroll to position [102, 0]
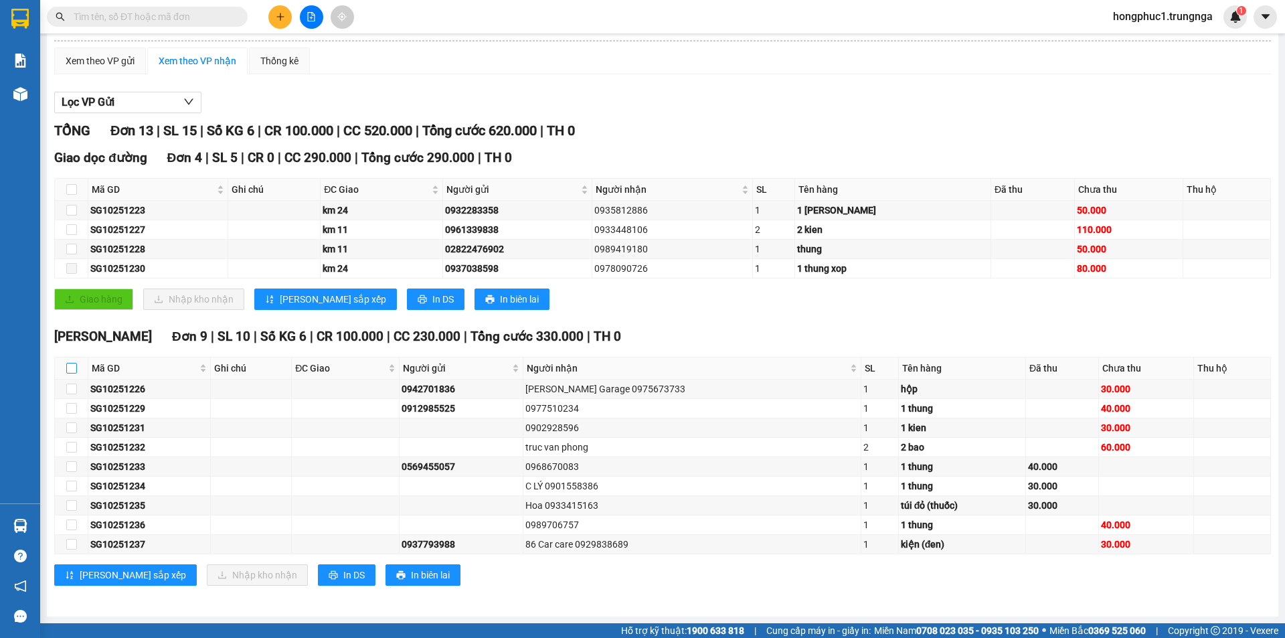
click at [72, 371] on input "checkbox" at bounding box center [71, 368] width 11 height 11
checkbox input "true"
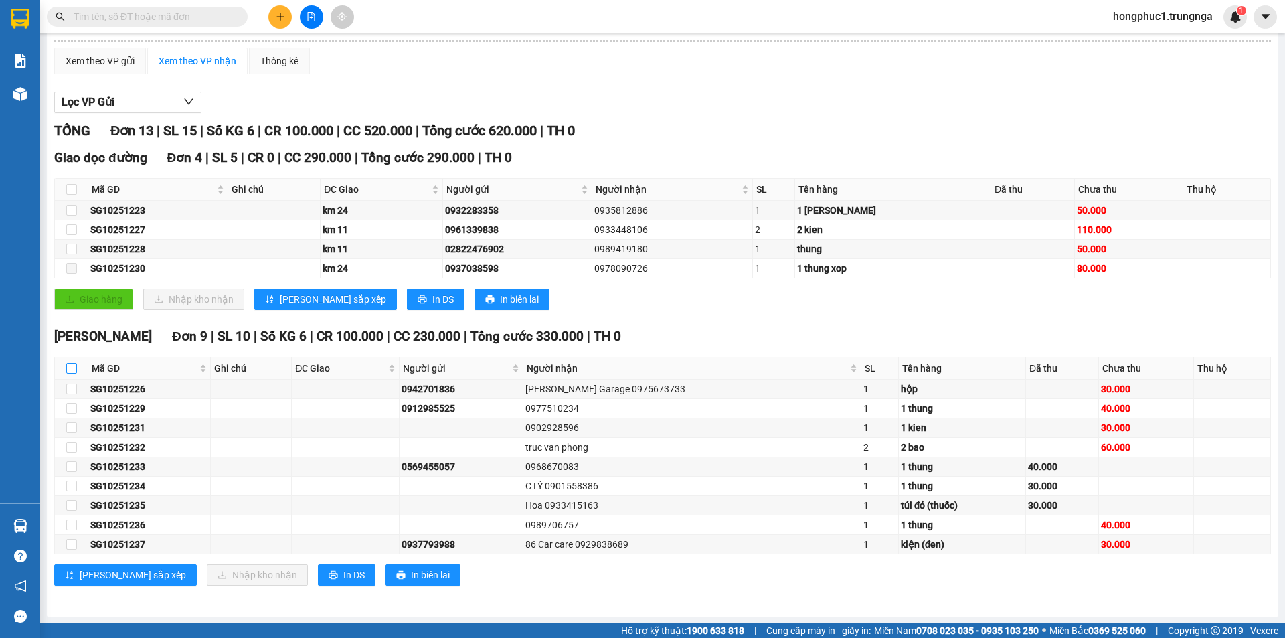
checkbox input "true"
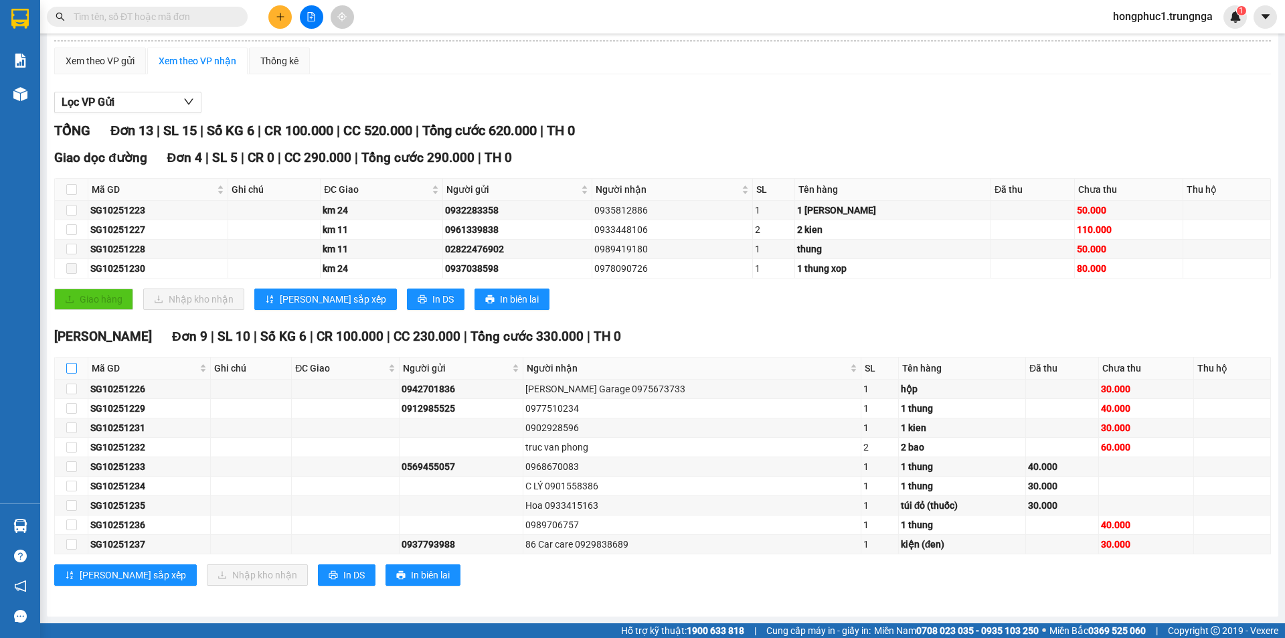
checkbox input "true"
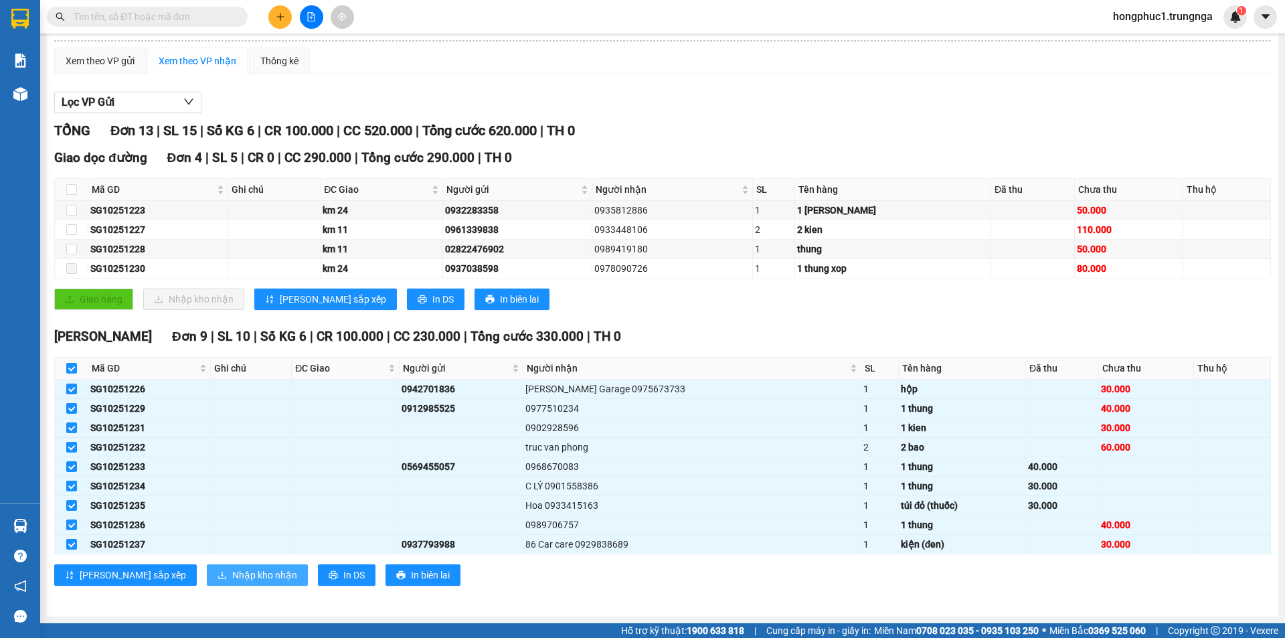
click at [232, 576] on span "Nhập kho nhận" at bounding box center [264, 575] width 65 height 15
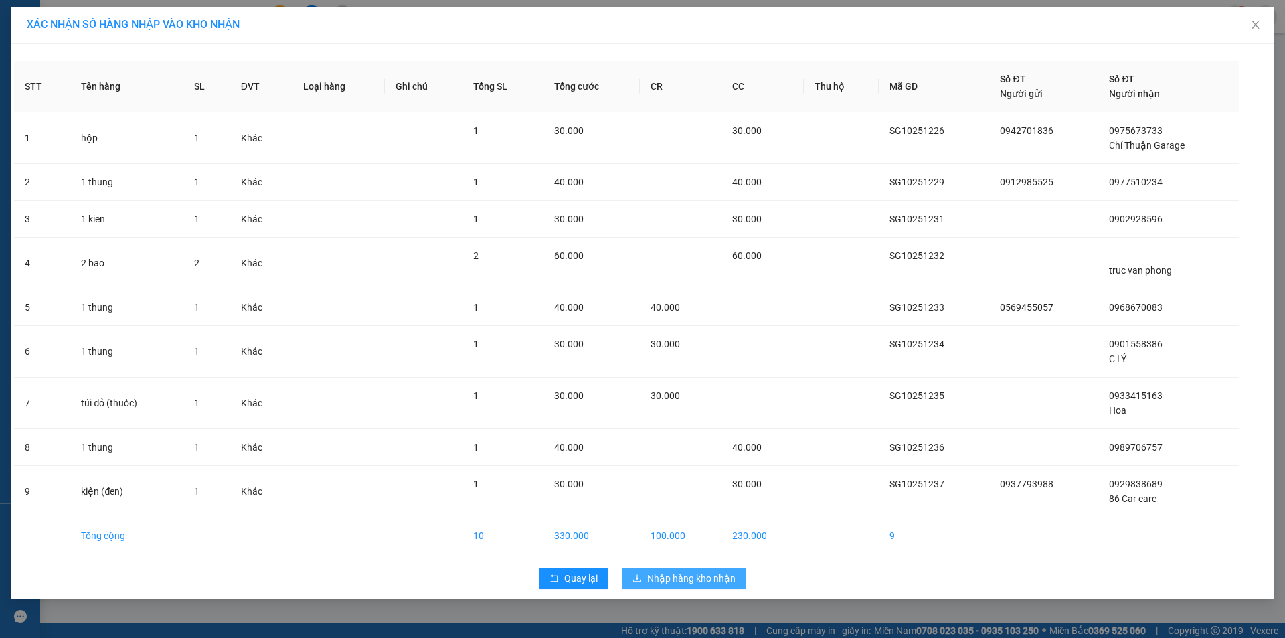
click at [718, 578] on span "Nhập hàng kho nhận" at bounding box center [691, 578] width 88 height 15
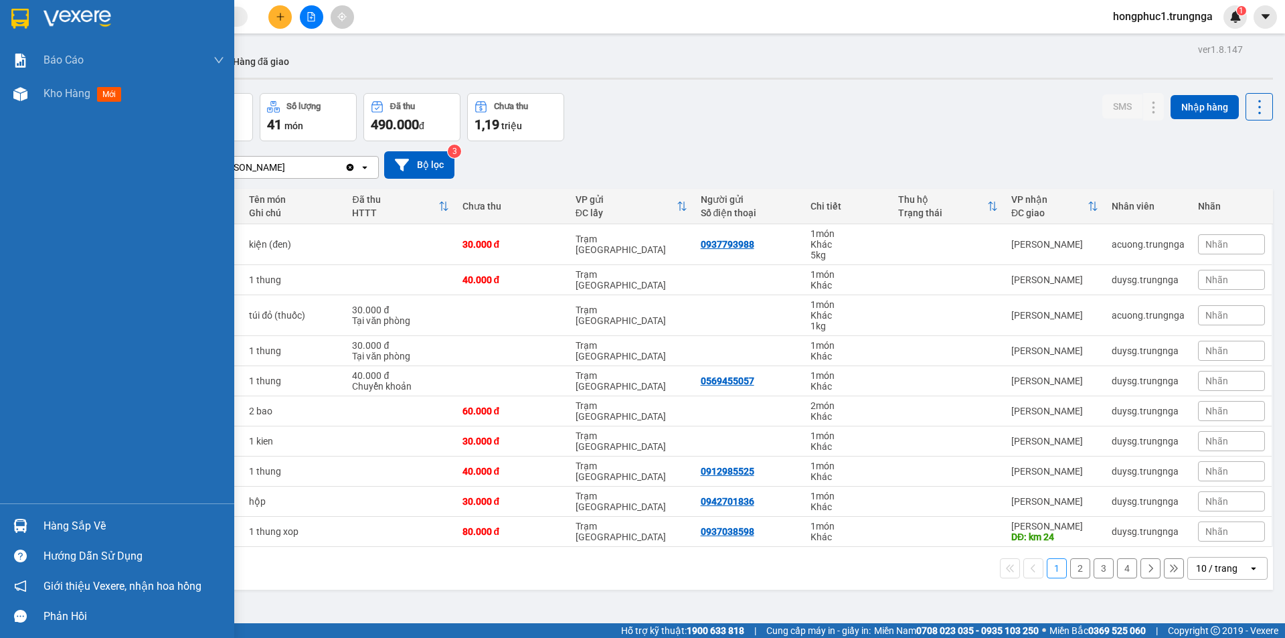
click at [87, 525] on div "Hàng sắp về" at bounding box center [134, 526] width 181 height 20
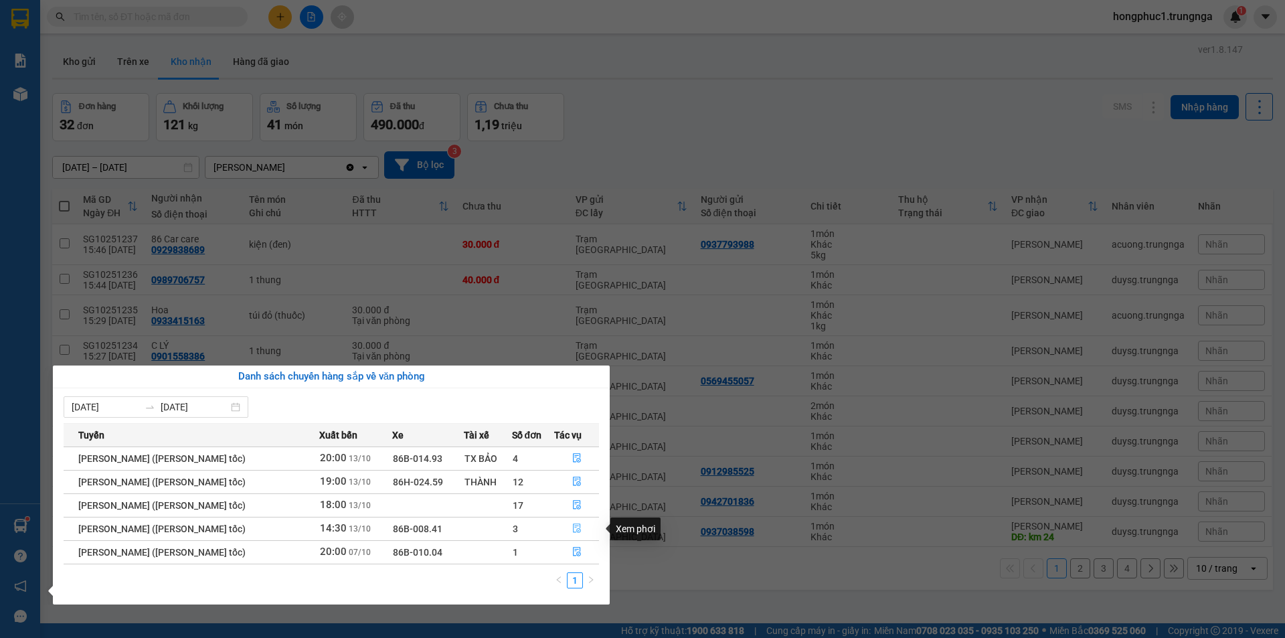
click at [578, 527] on icon "file-done" at bounding box center [576, 527] width 9 height 9
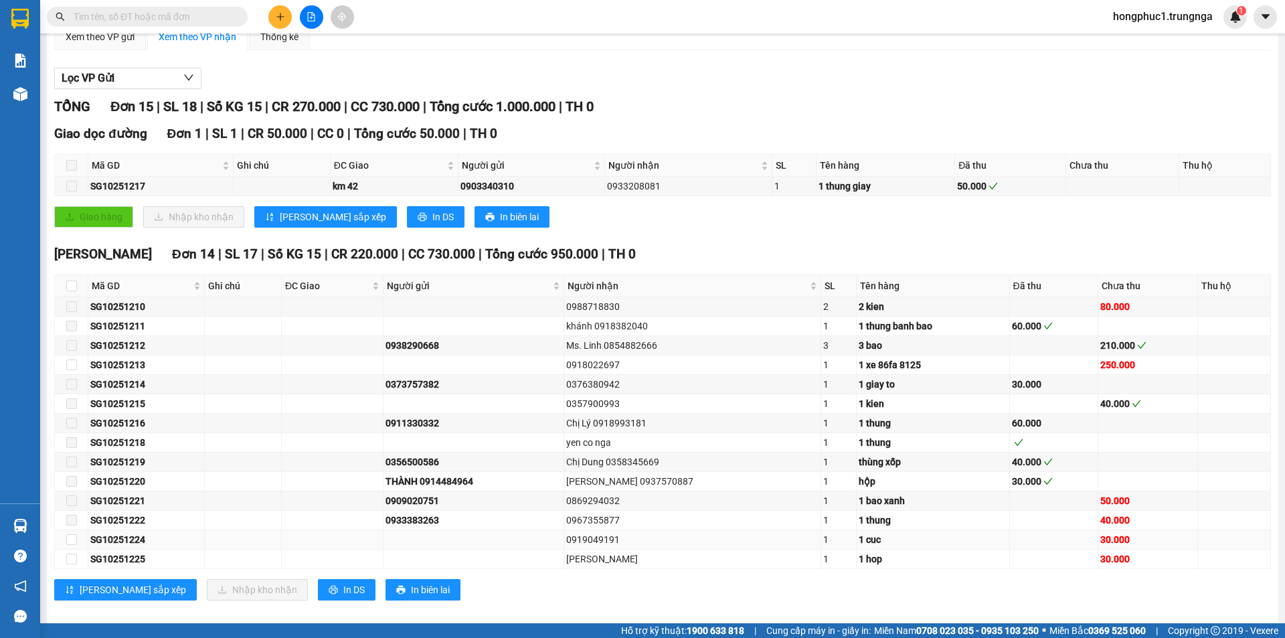
scroll to position [141, 0]
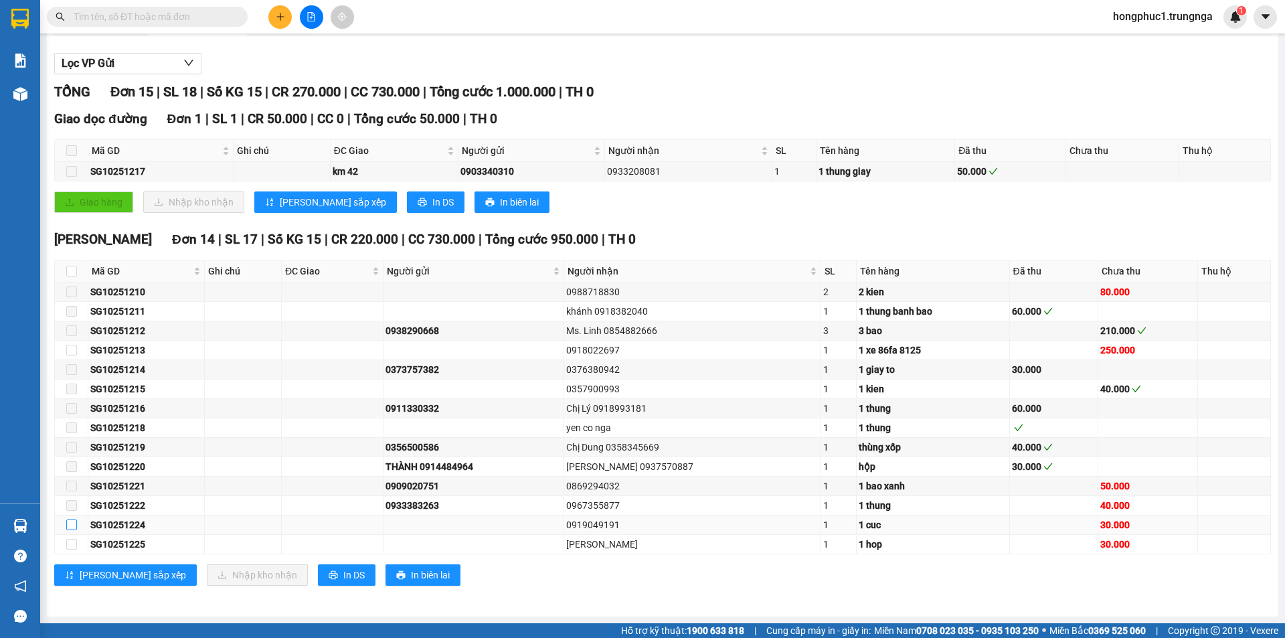
click at [72, 525] on input "checkbox" at bounding box center [71, 524] width 11 height 11
checkbox input "true"
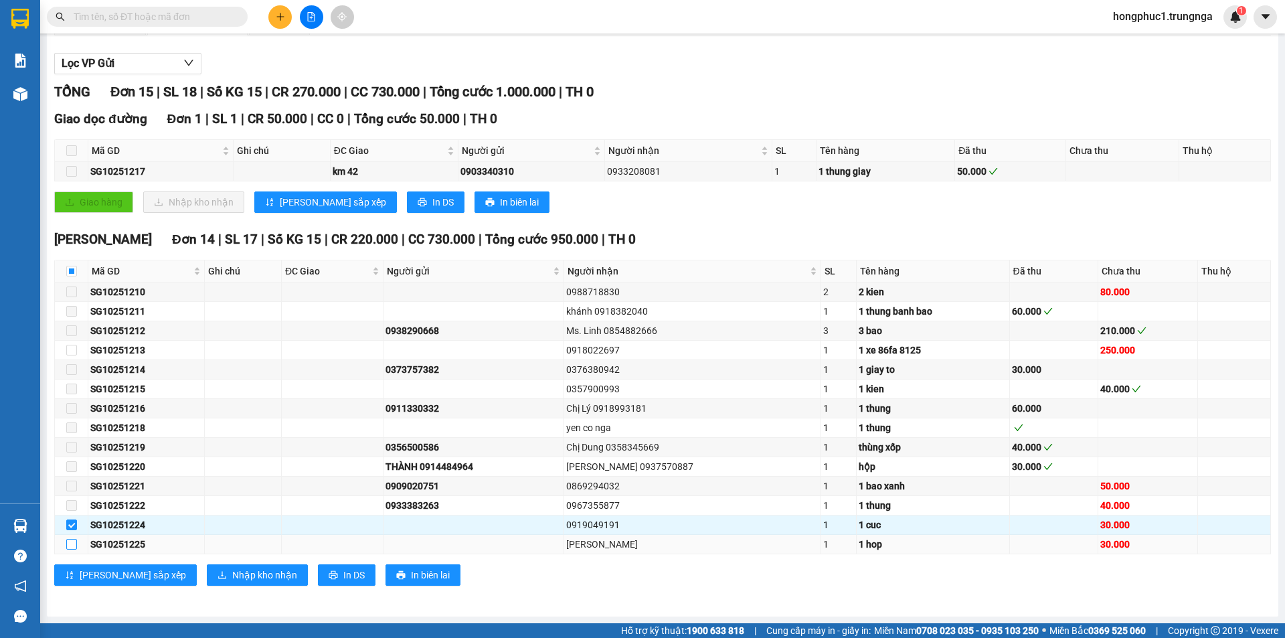
click at [72, 541] on input "checkbox" at bounding box center [71, 544] width 11 height 11
checkbox input "true"
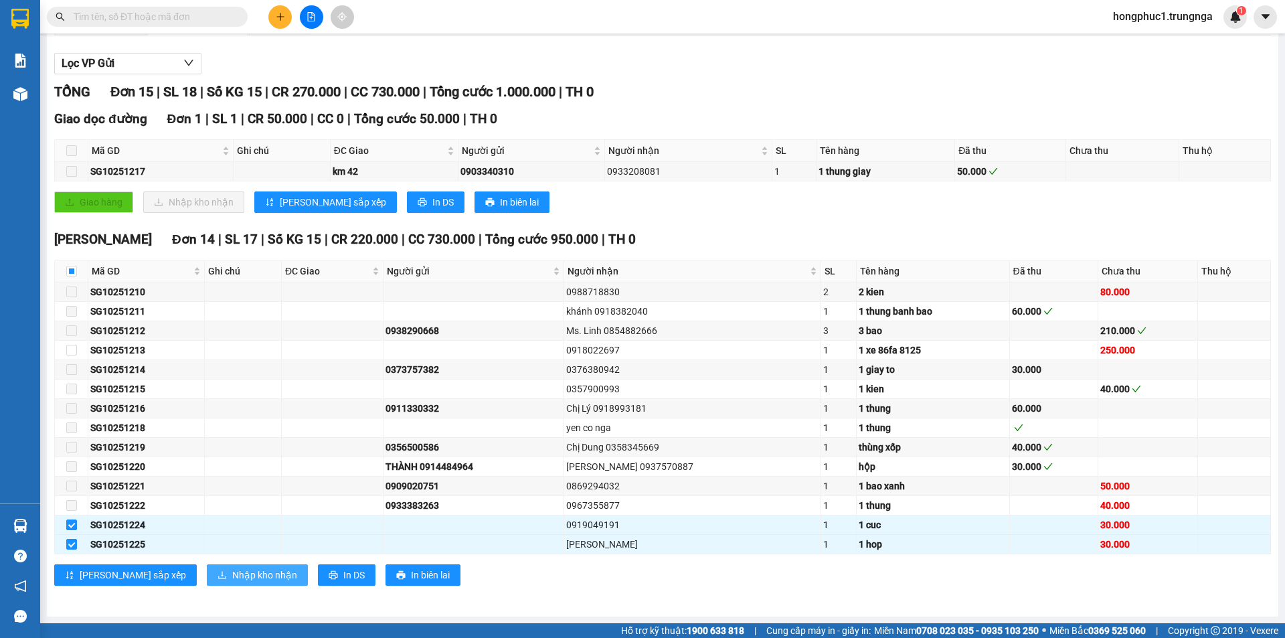
click at [232, 571] on span "Nhập kho nhận" at bounding box center [264, 575] width 65 height 15
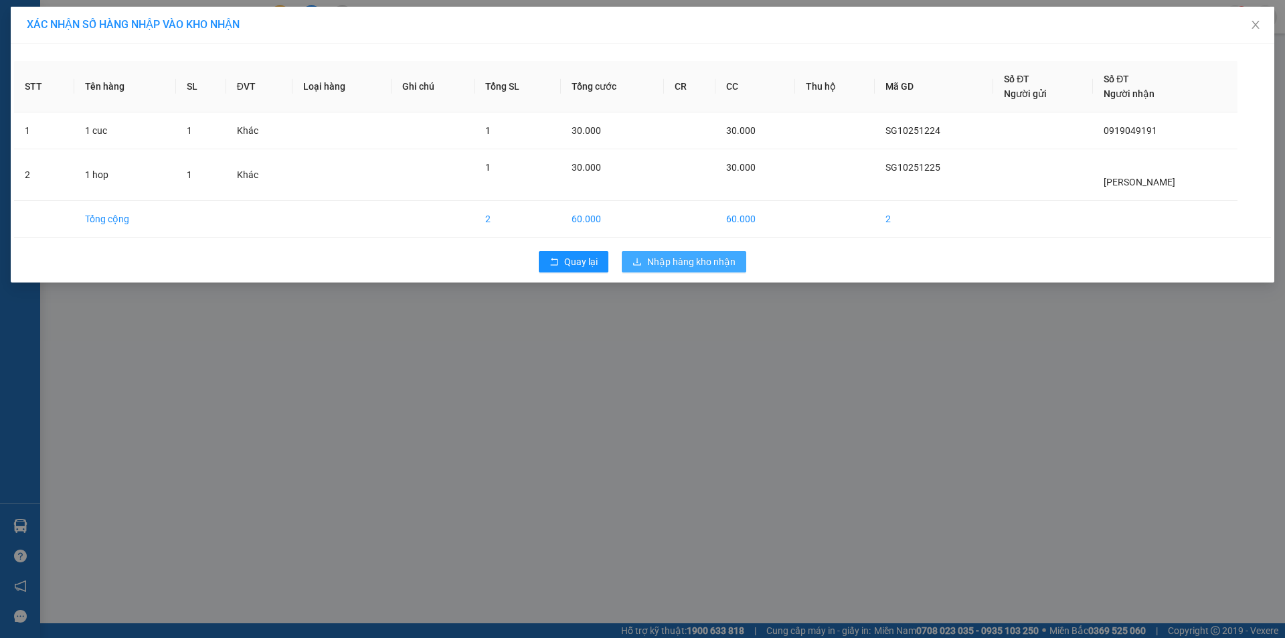
click at [658, 260] on span "Nhập hàng kho nhận" at bounding box center [691, 261] width 88 height 15
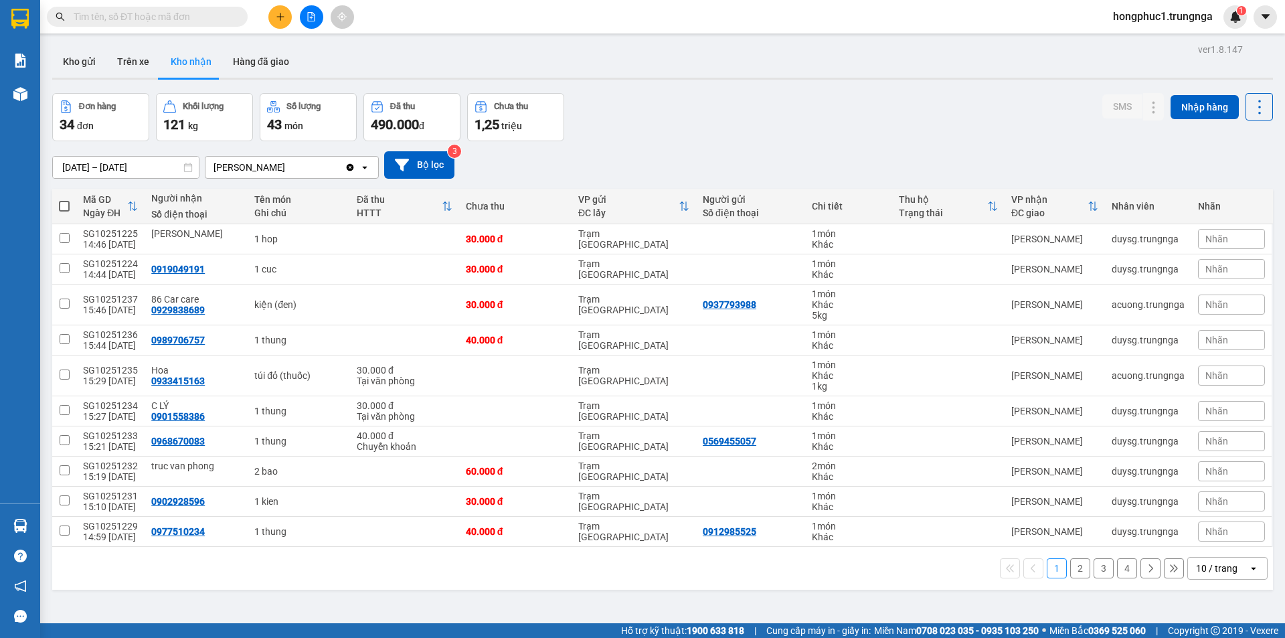
click at [1073, 565] on button "2" at bounding box center [1080, 568] width 20 height 20
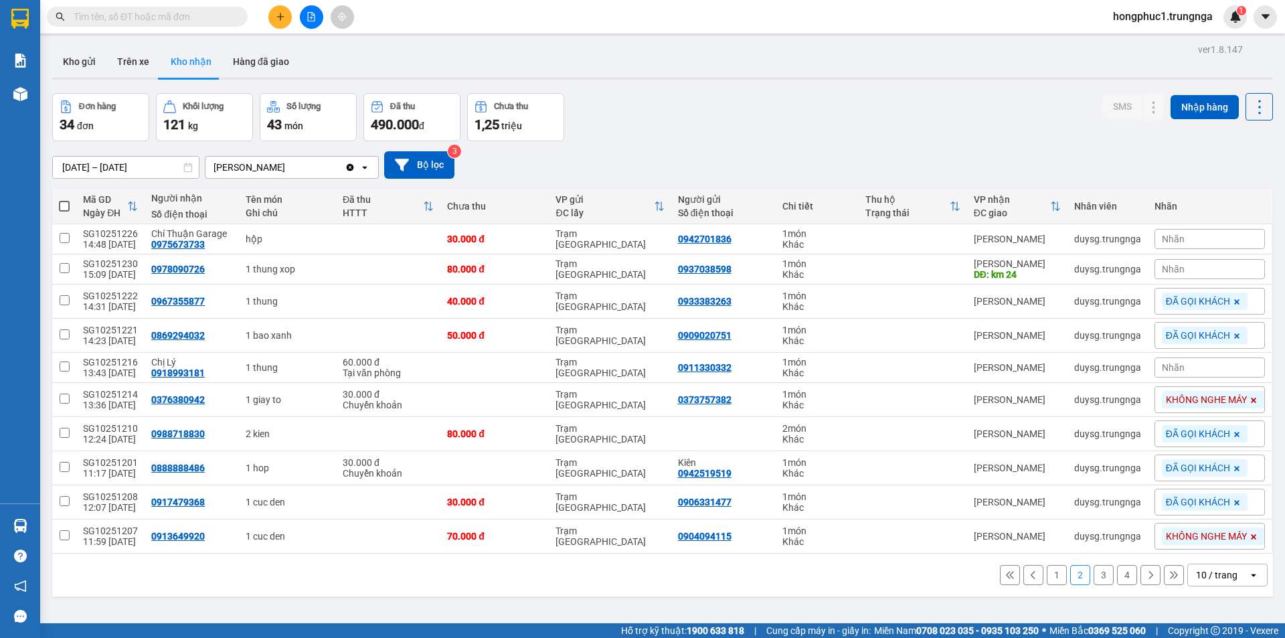
click at [144, 21] on input "text" at bounding box center [153, 16] width 158 height 15
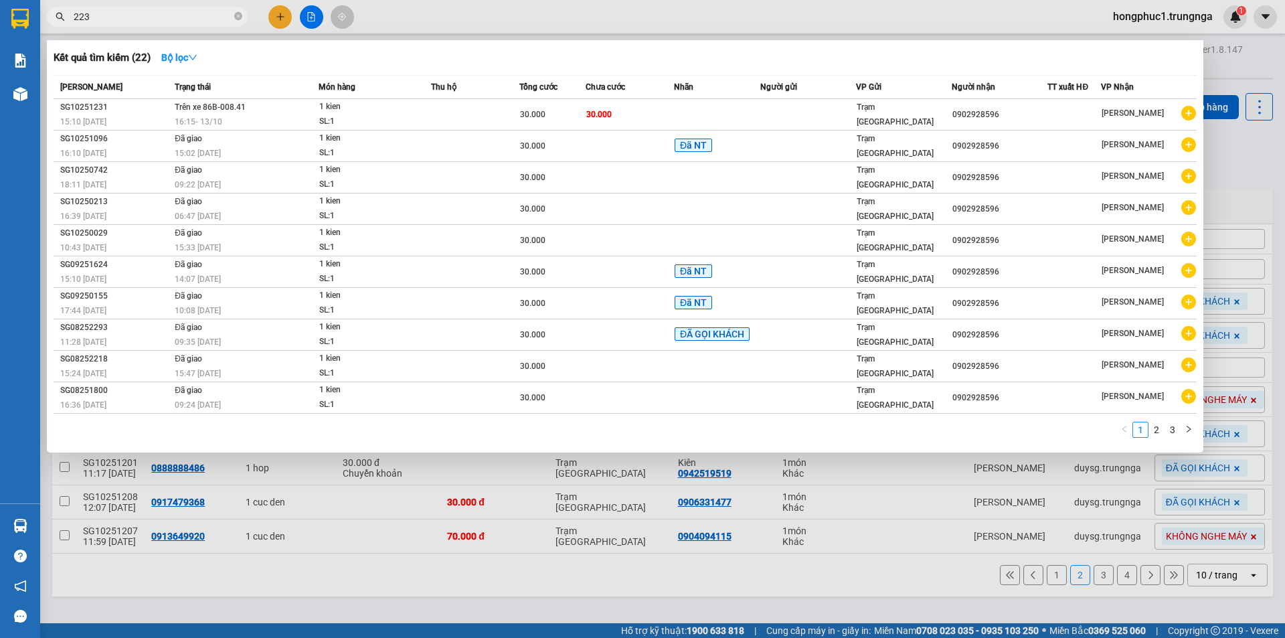
type input "223"
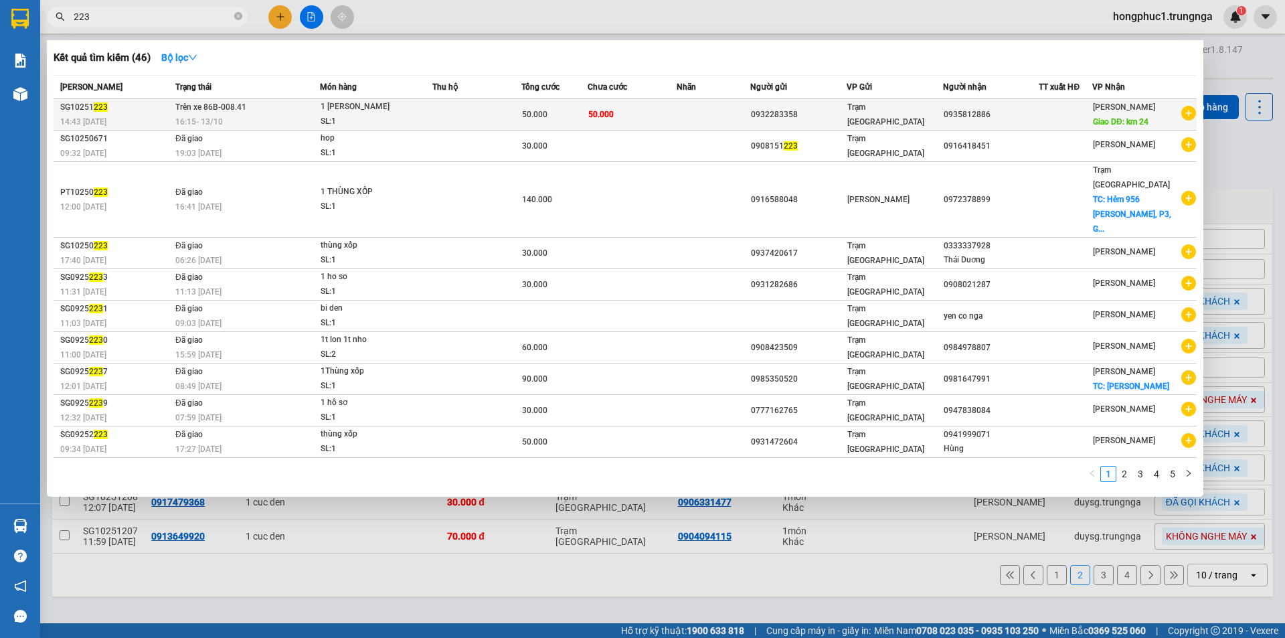
click at [694, 102] on td at bounding box center [714, 114] width 74 height 31
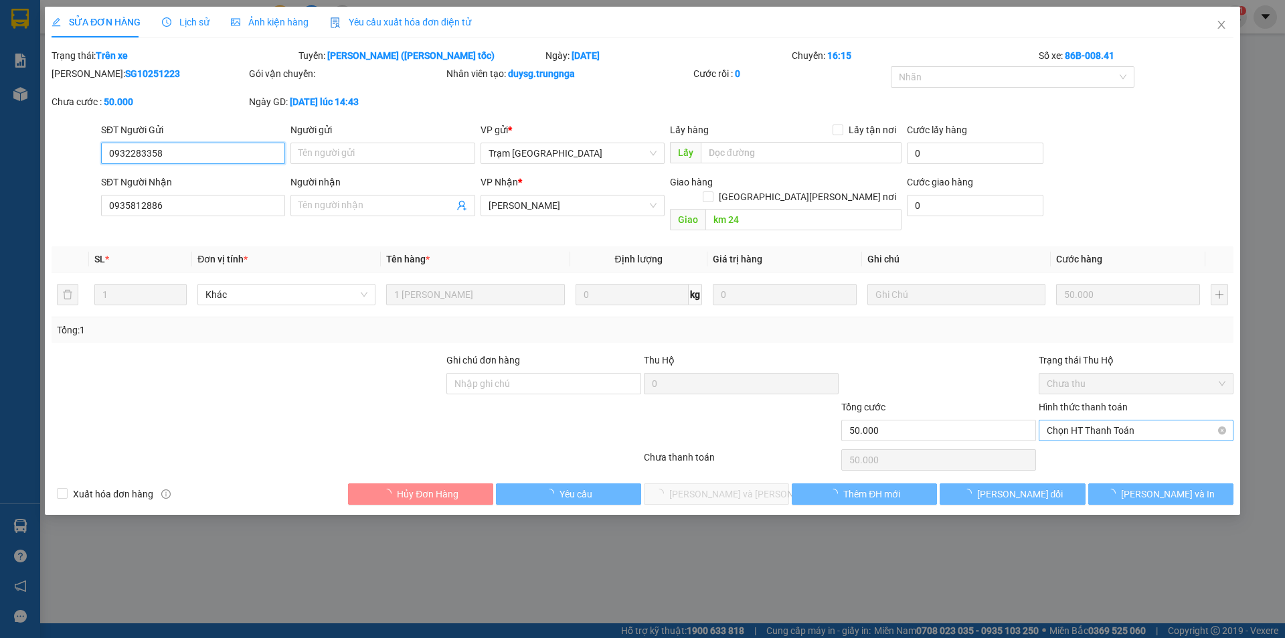
type input "0932283358"
type input "0935812886"
type input "km 24"
type input "50.000"
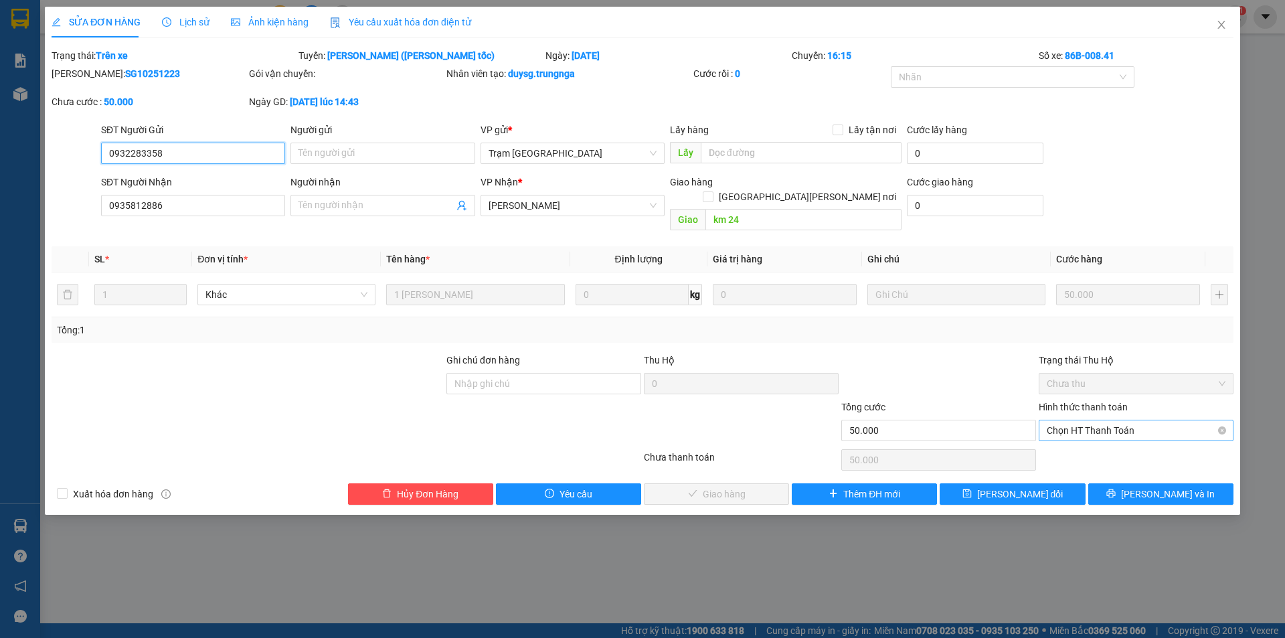
click at [1058, 420] on span "Chọn HT Thanh Toán" at bounding box center [1136, 430] width 179 height 20
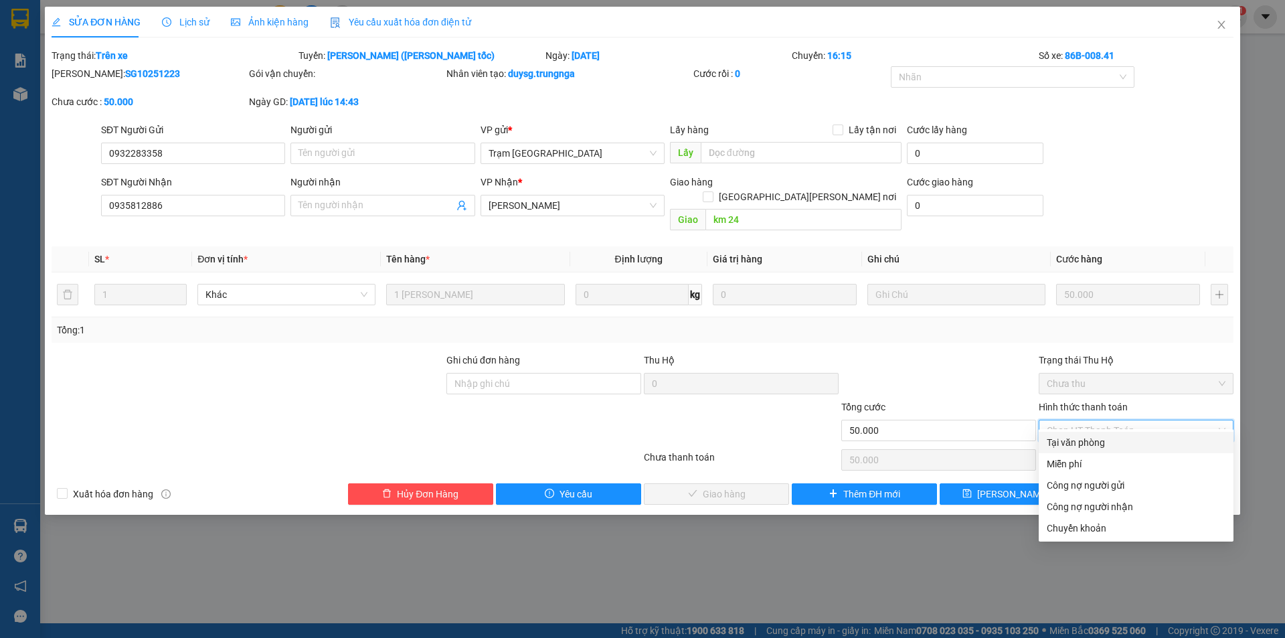
click at [1061, 444] on div "Tại văn phòng" at bounding box center [1136, 442] width 179 height 15
type input "0"
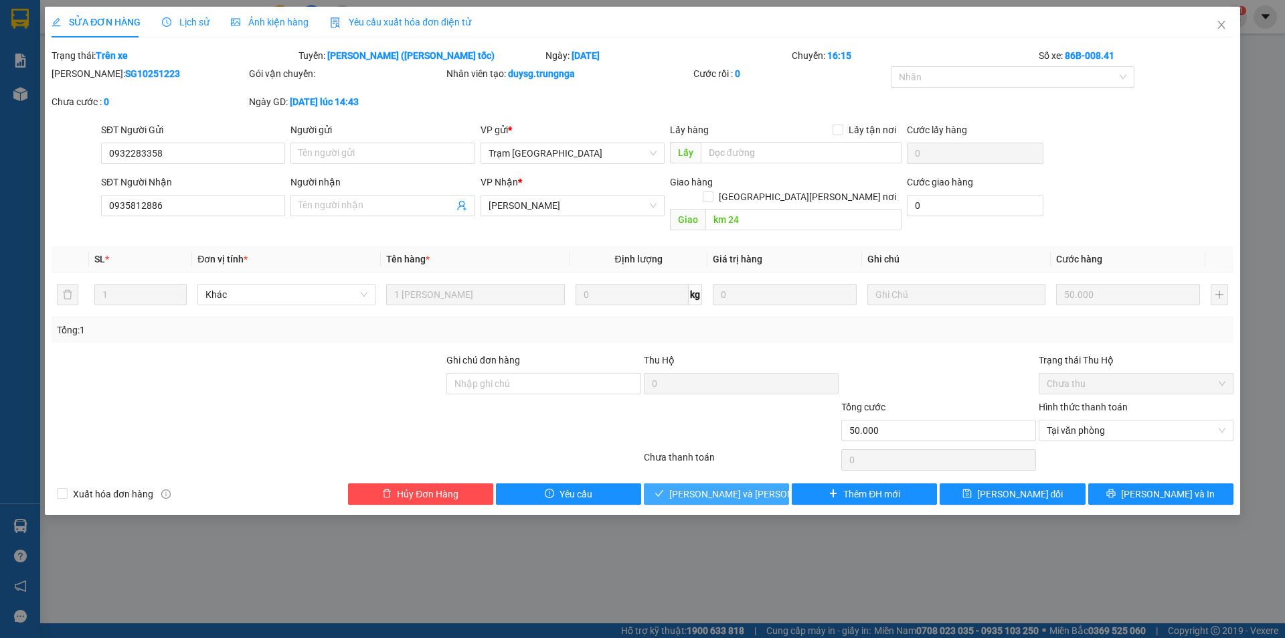
click at [707, 487] on span "Lưu và Giao hàng" at bounding box center [759, 494] width 181 height 15
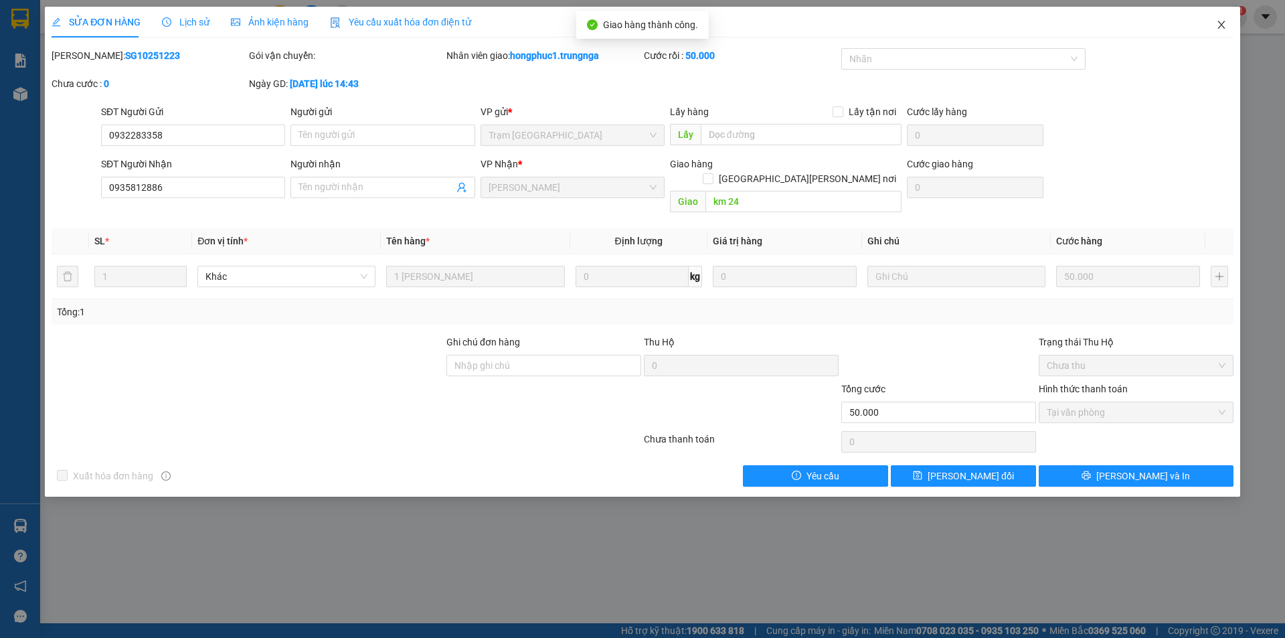
click at [1222, 24] on icon "close" at bounding box center [1220, 25] width 7 height 8
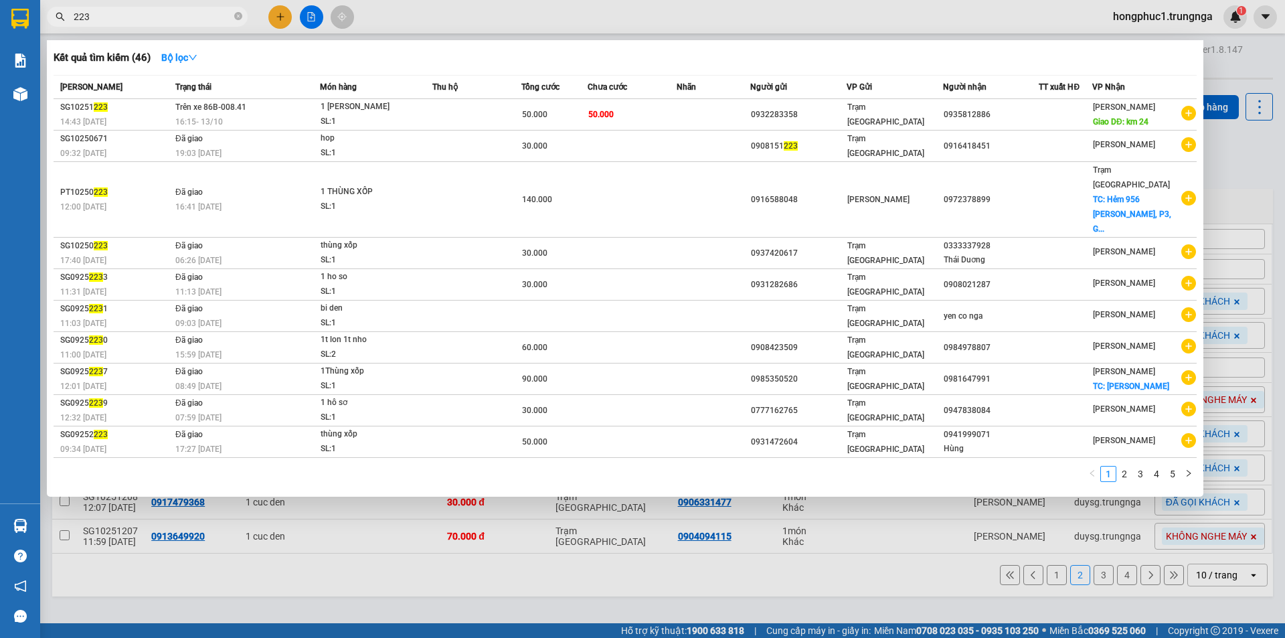
click at [127, 11] on input "223" at bounding box center [153, 16] width 158 height 15
type input "227"
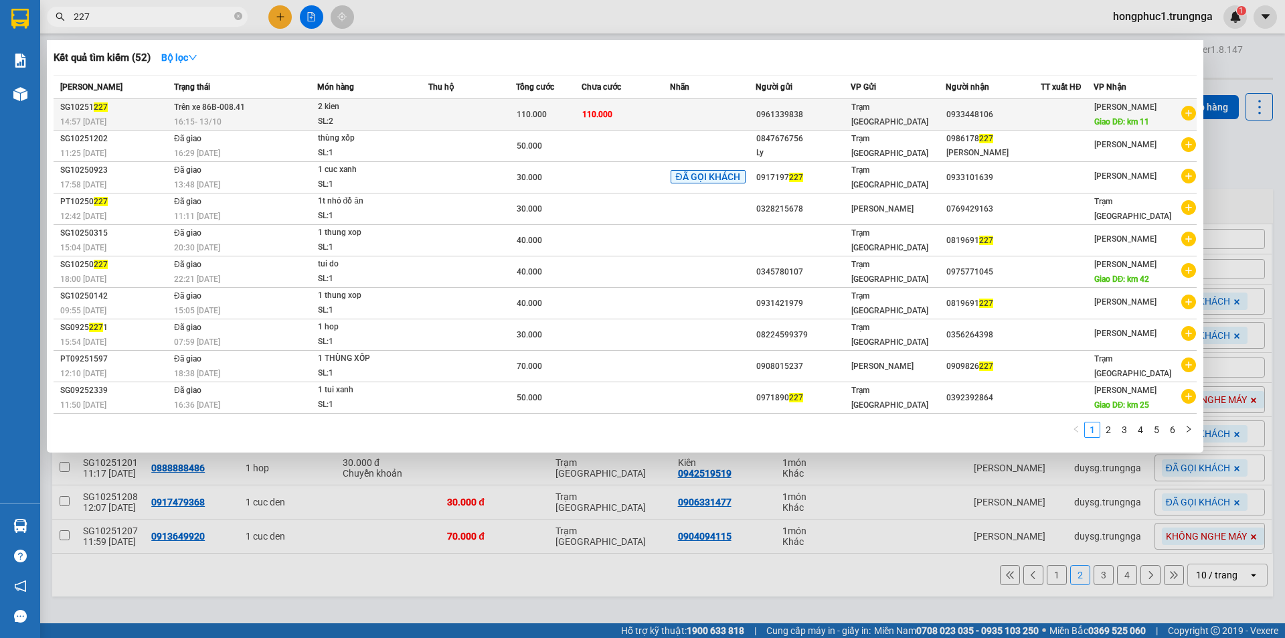
click at [695, 126] on td at bounding box center [713, 114] width 86 height 31
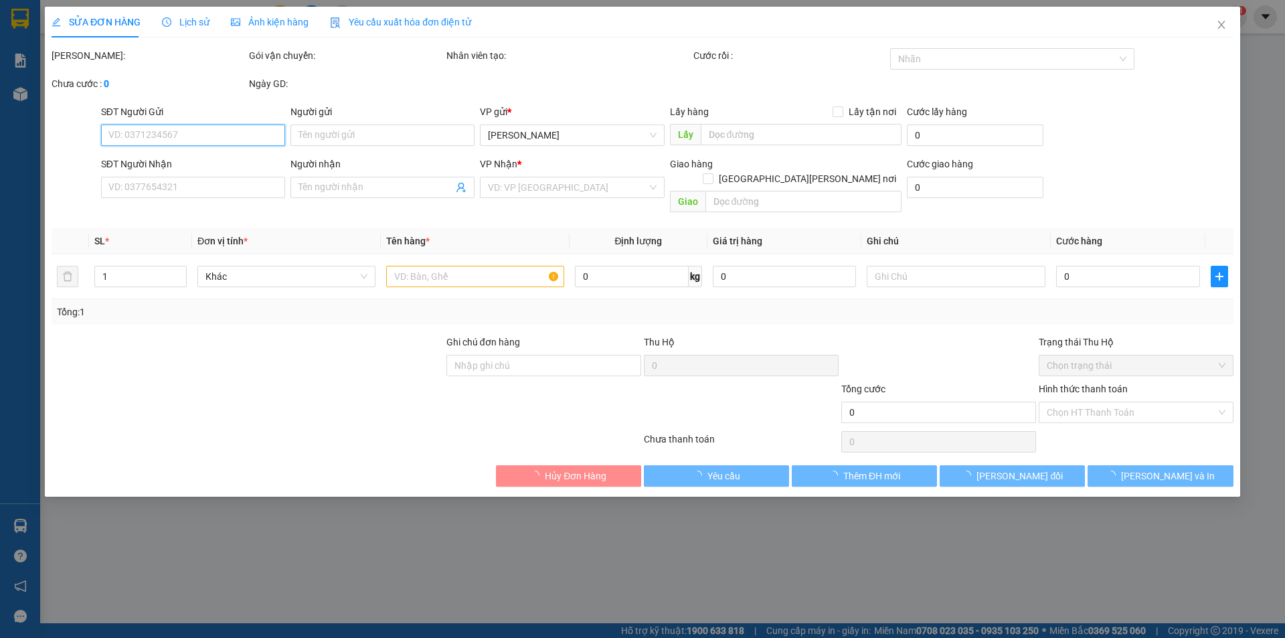
type input "0961339838"
type input "0933448106"
type input "km 11"
type input "110.000"
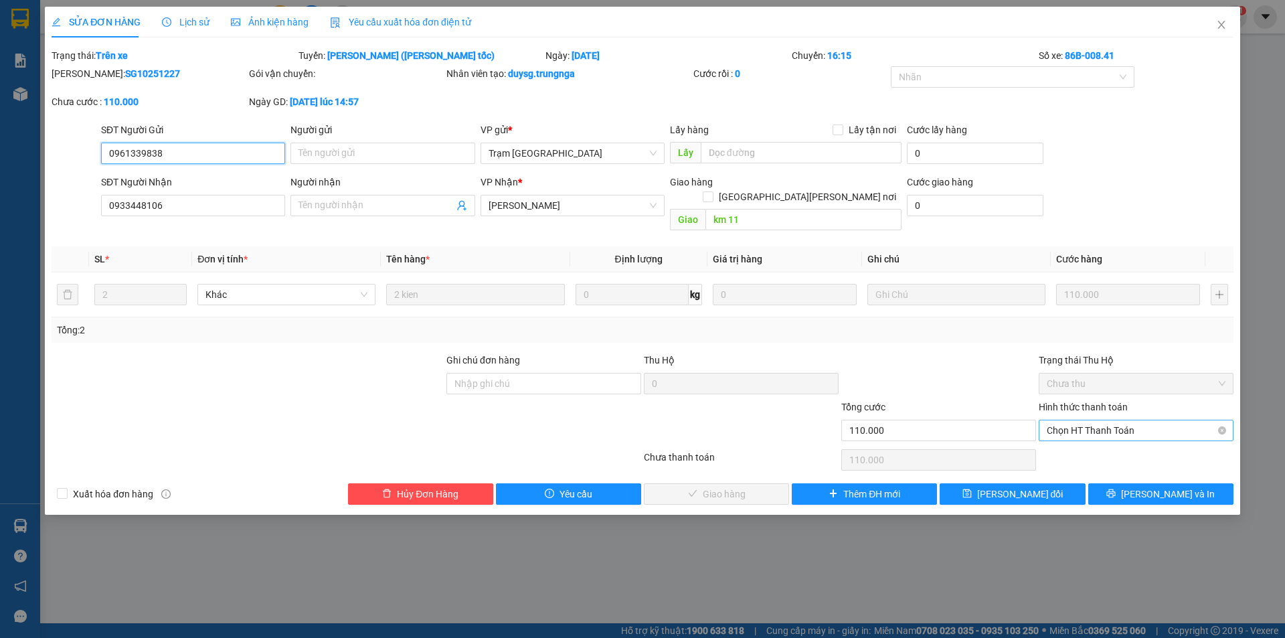
click at [1088, 420] on span "Chọn HT Thanh Toán" at bounding box center [1136, 430] width 179 height 20
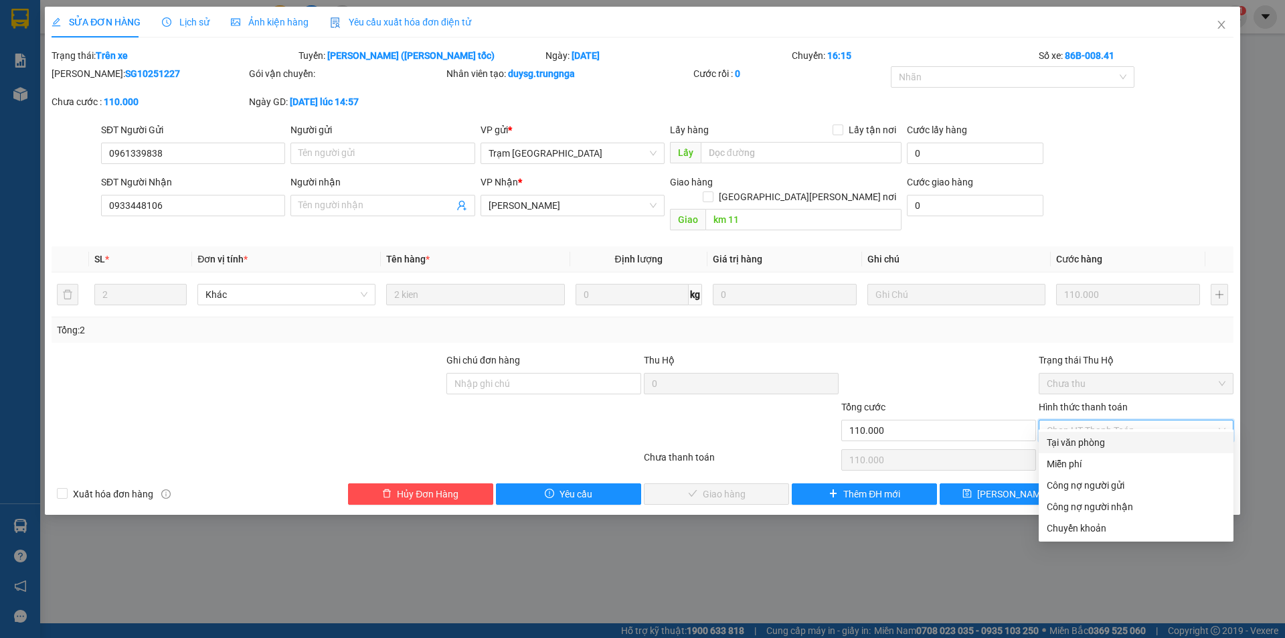
click at [1085, 440] on div "Tại văn phòng" at bounding box center [1136, 442] width 179 height 15
type input "0"
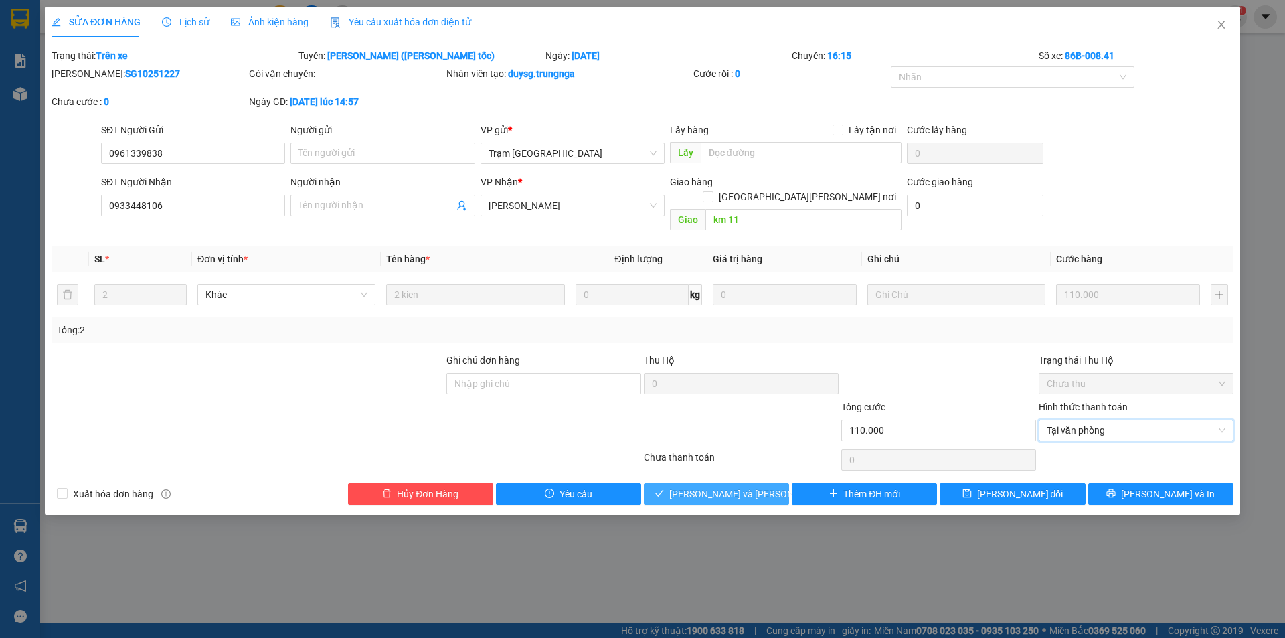
click at [759, 487] on span "Lưu và Giao hàng" at bounding box center [759, 494] width 181 height 15
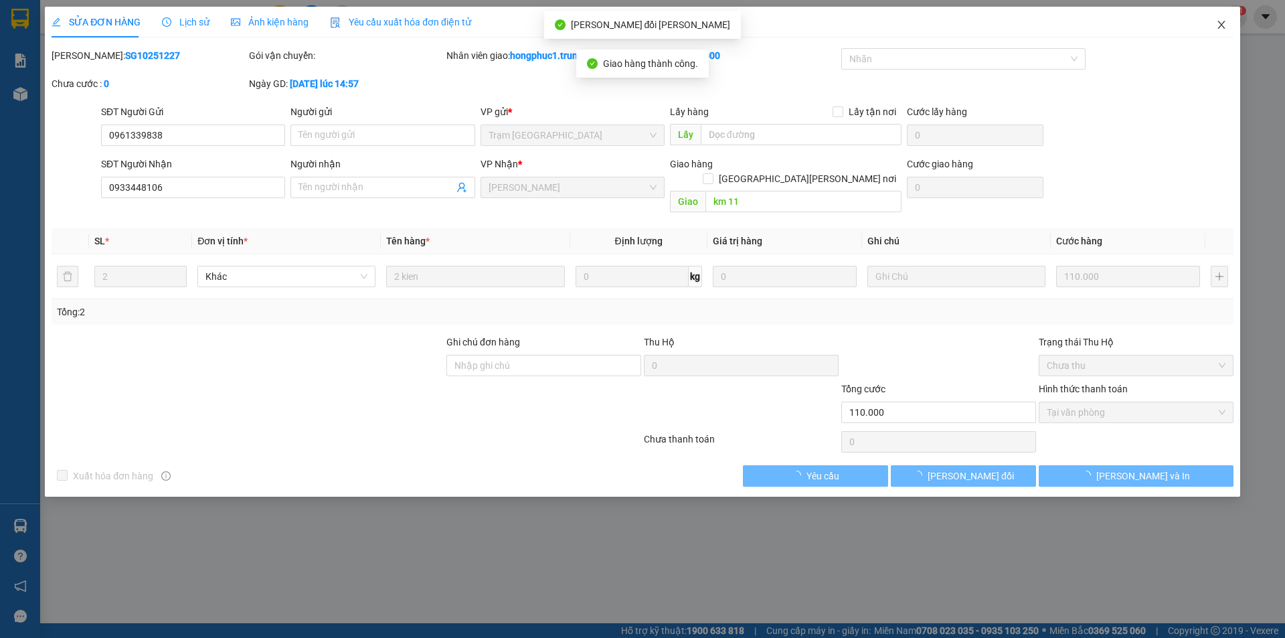
click at [1223, 23] on icon "close" at bounding box center [1221, 24] width 11 height 11
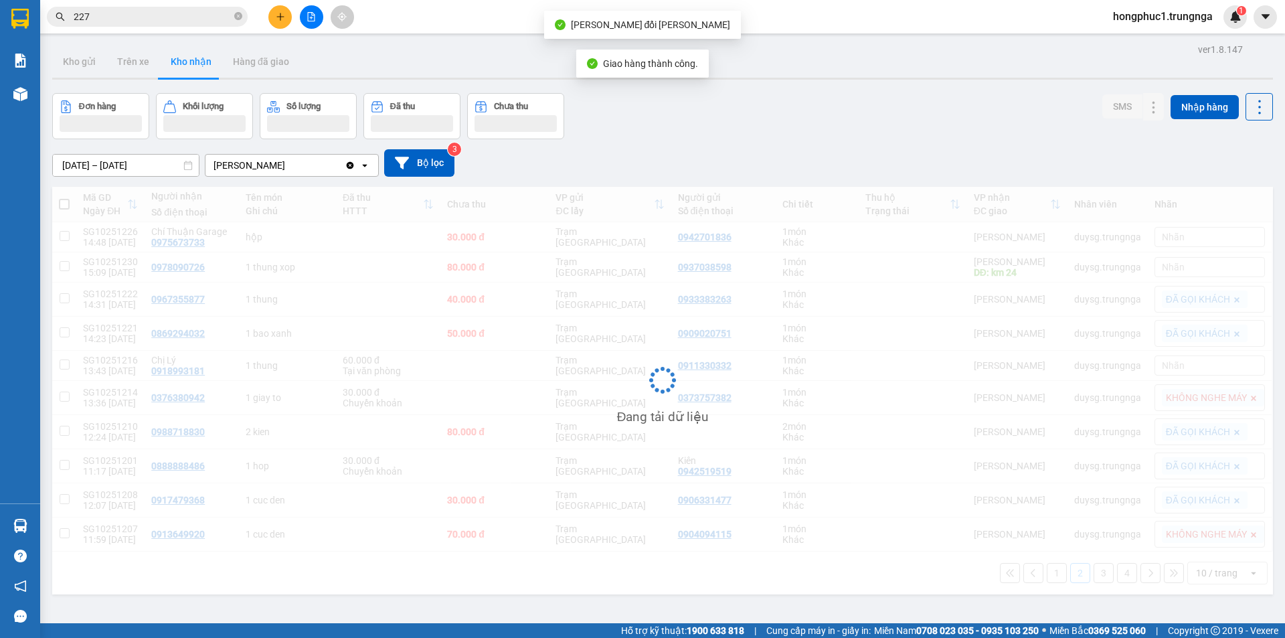
click at [142, 15] on input "227" at bounding box center [153, 16] width 158 height 15
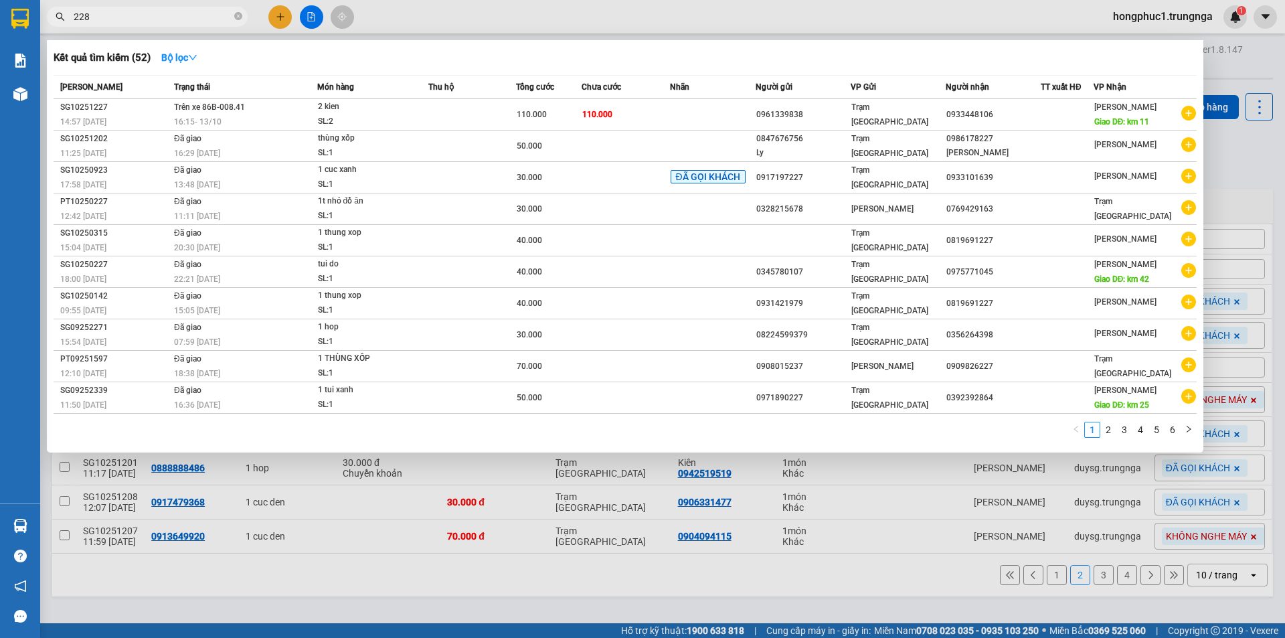
type input "228"
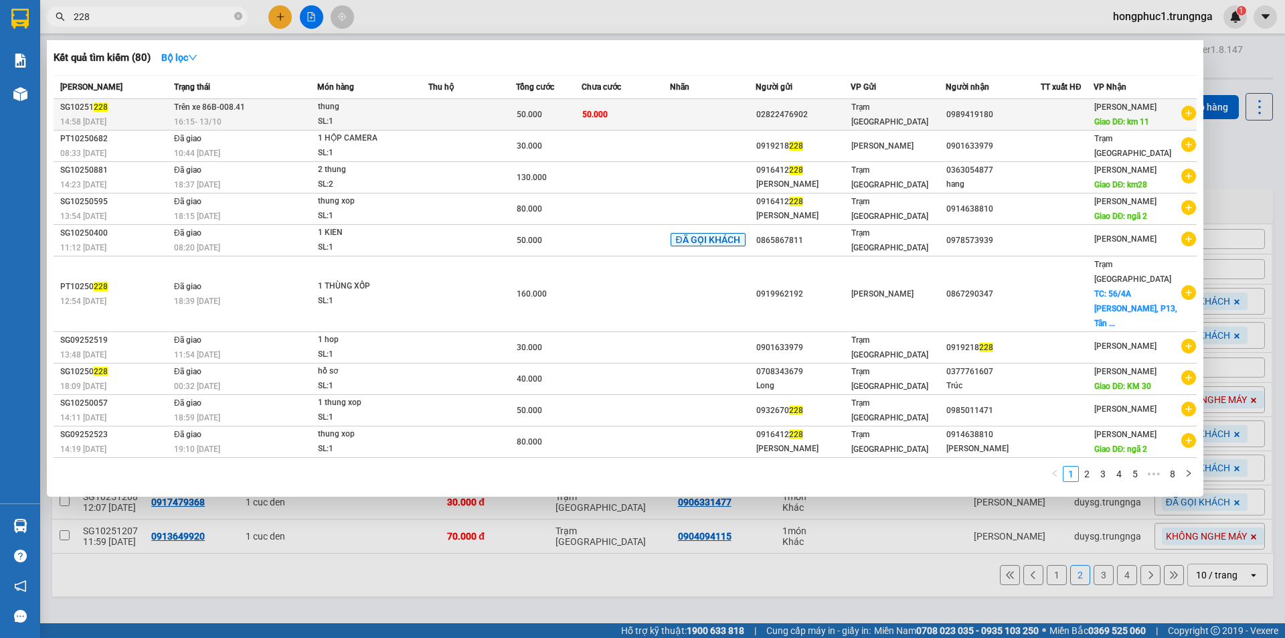
click at [764, 116] on div "02822476902" at bounding box center [803, 115] width 94 height 14
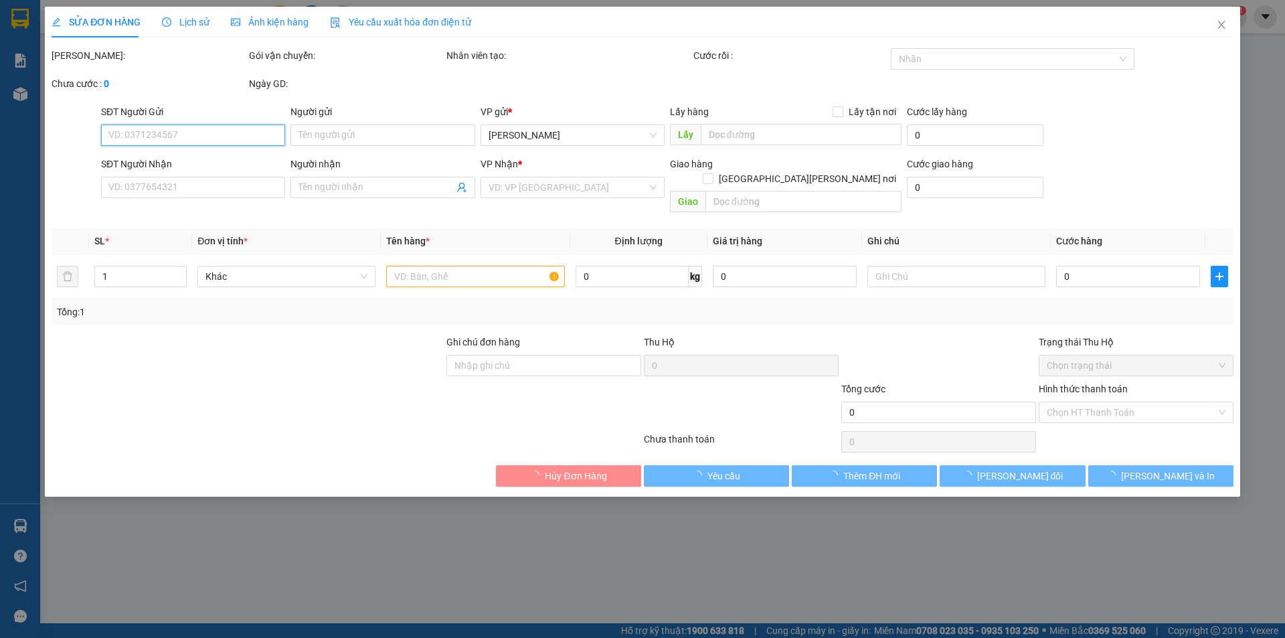
type input "02822476902"
type input "0989419180"
type input "km 11"
type input "50.000"
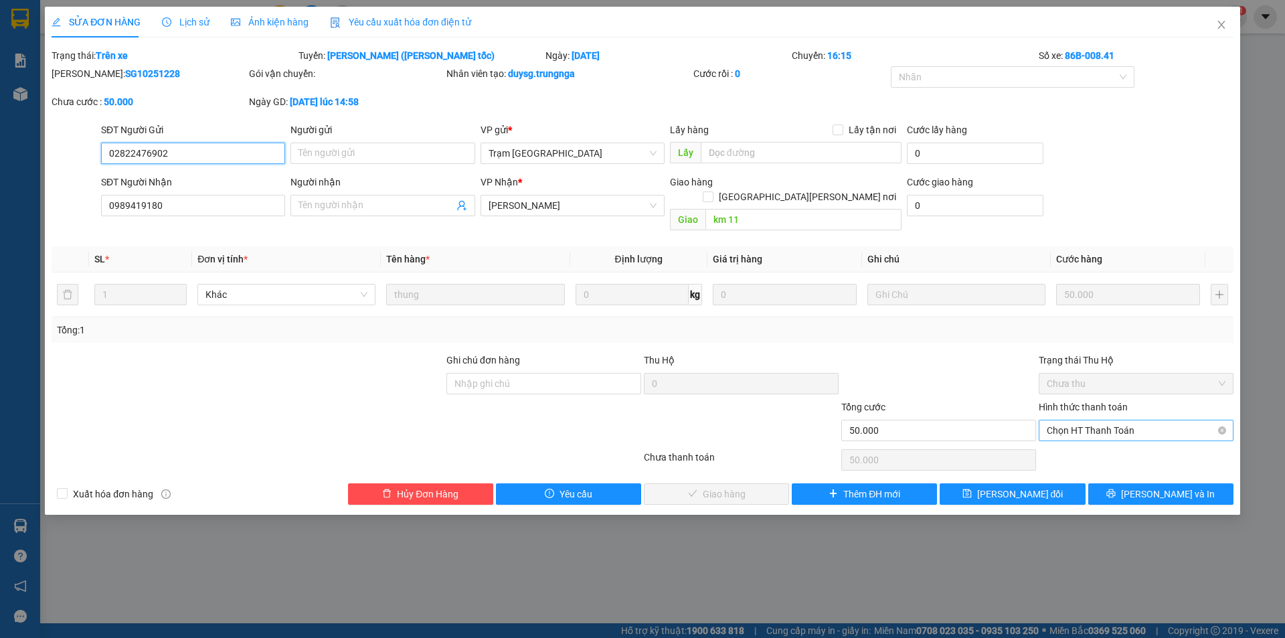
click at [1078, 420] on span "Chọn HT Thanh Toán" at bounding box center [1136, 430] width 179 height 20
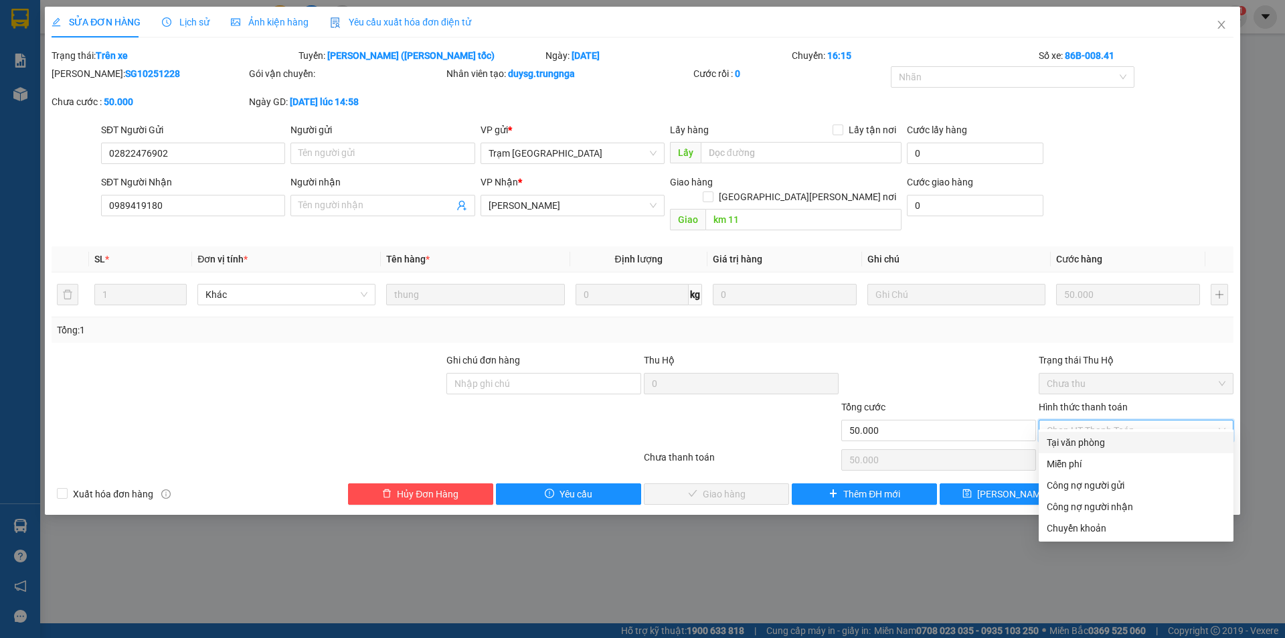
click at [1071, 444] on div "Tại văn phòng" at bounding box center [1136, 442] width 179 height 15
type input "0"
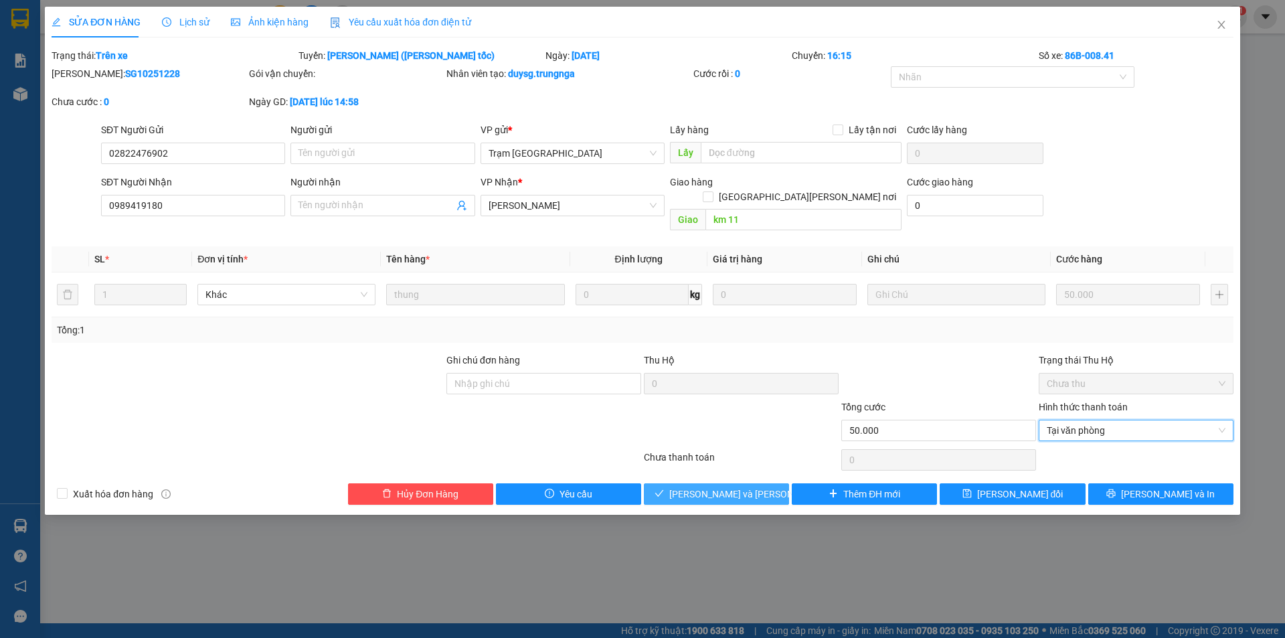
click at [744, 487] on span "Lưu và Giao hàng" at bounding box center [759, 494] width 181 height 15
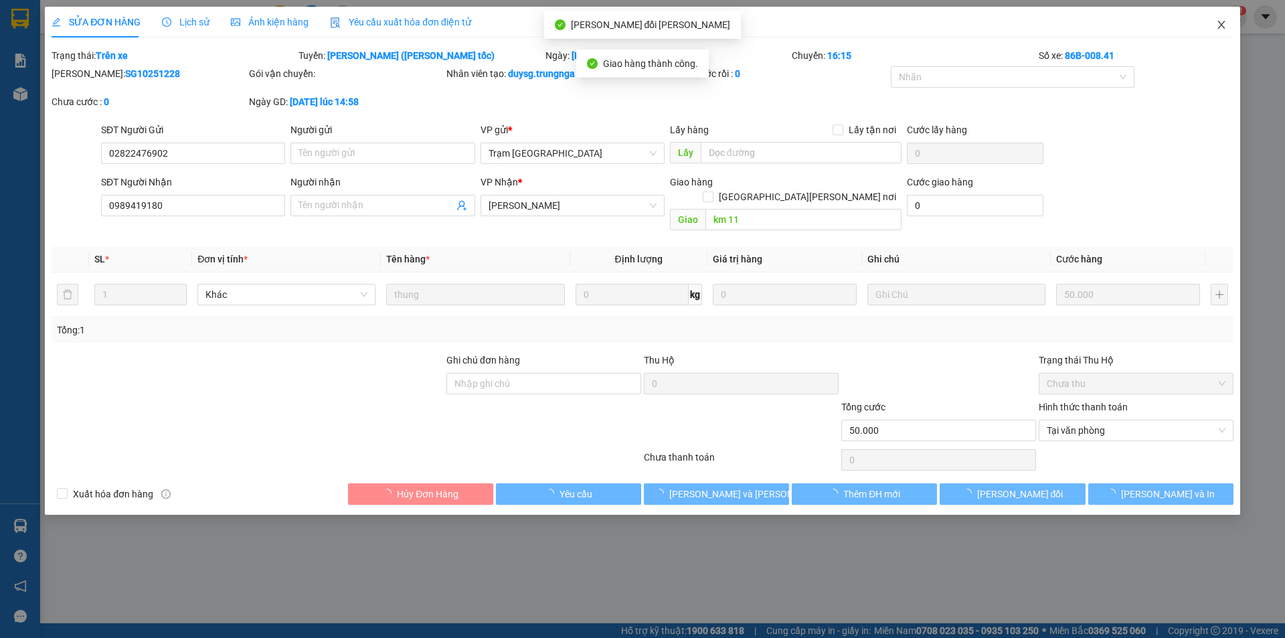
click at [1221, 23] on icon "close" at bounding box center [1221, 24] width 11 height 11
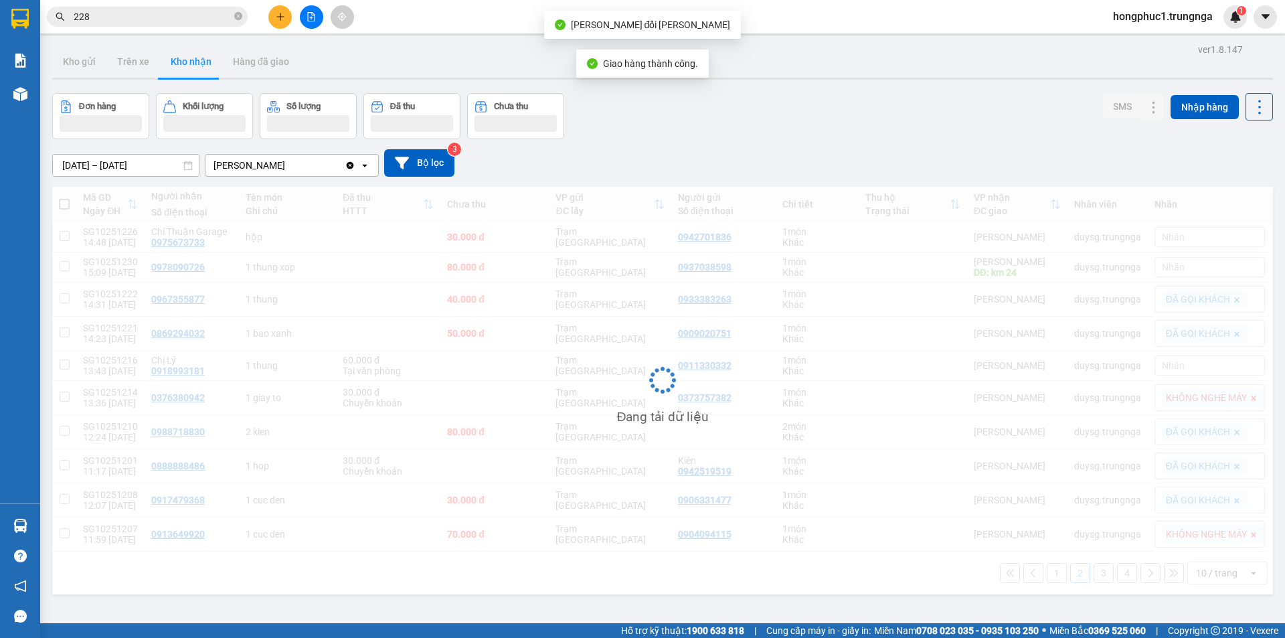
click at [159, 12] on input "228" at bounding box center [153, 16] width 158 height 15
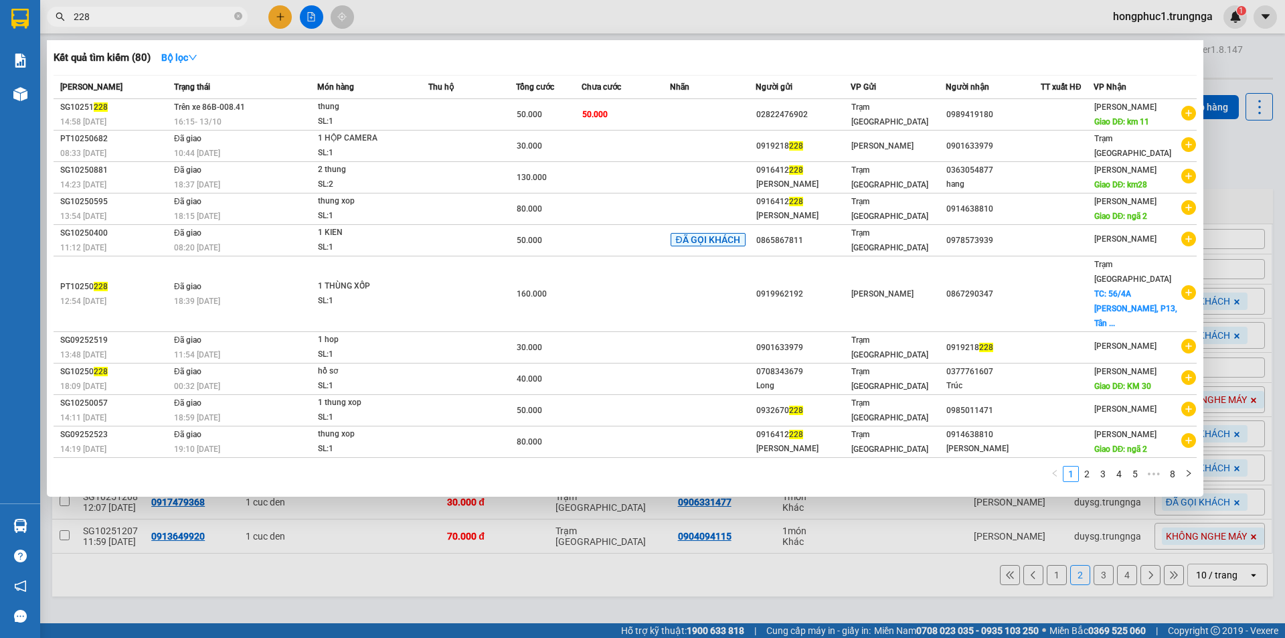
click at [159, 12] on input "228" at bounding box center [153, 16] width 158 height 15
type input "230"
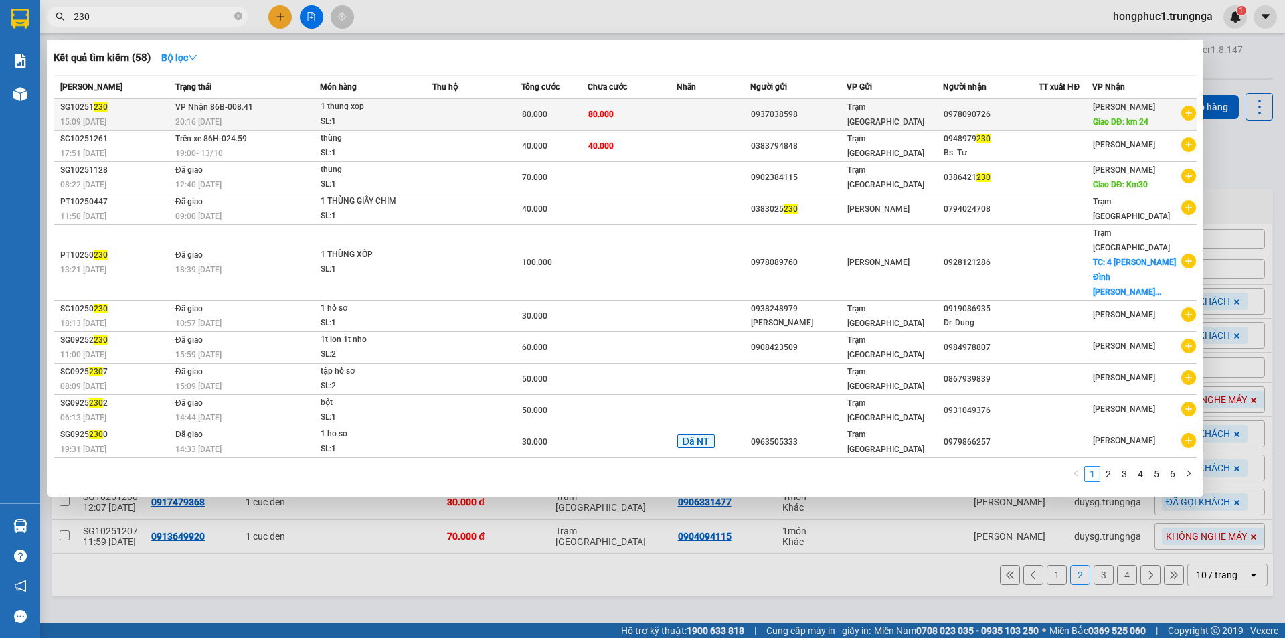
click at [723, 114] on td at bounding box center [714, 114] width 74 height 31
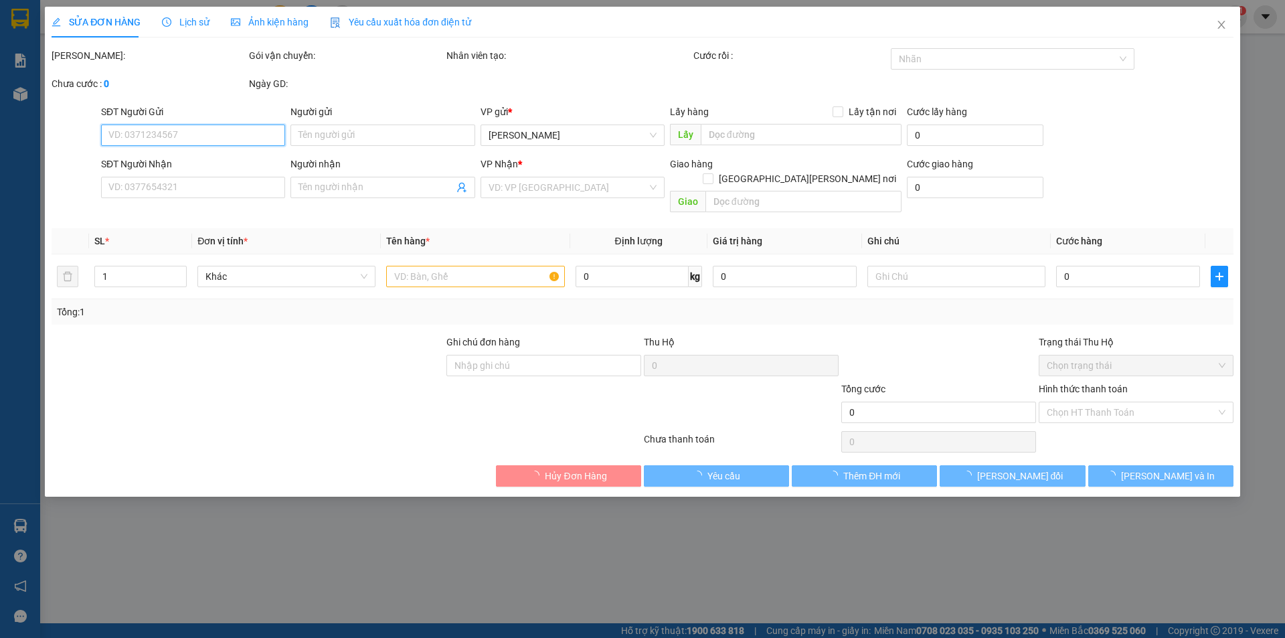
type input "0937038598"
type input "0978090726"
type input "km 24"
type input "80.000"
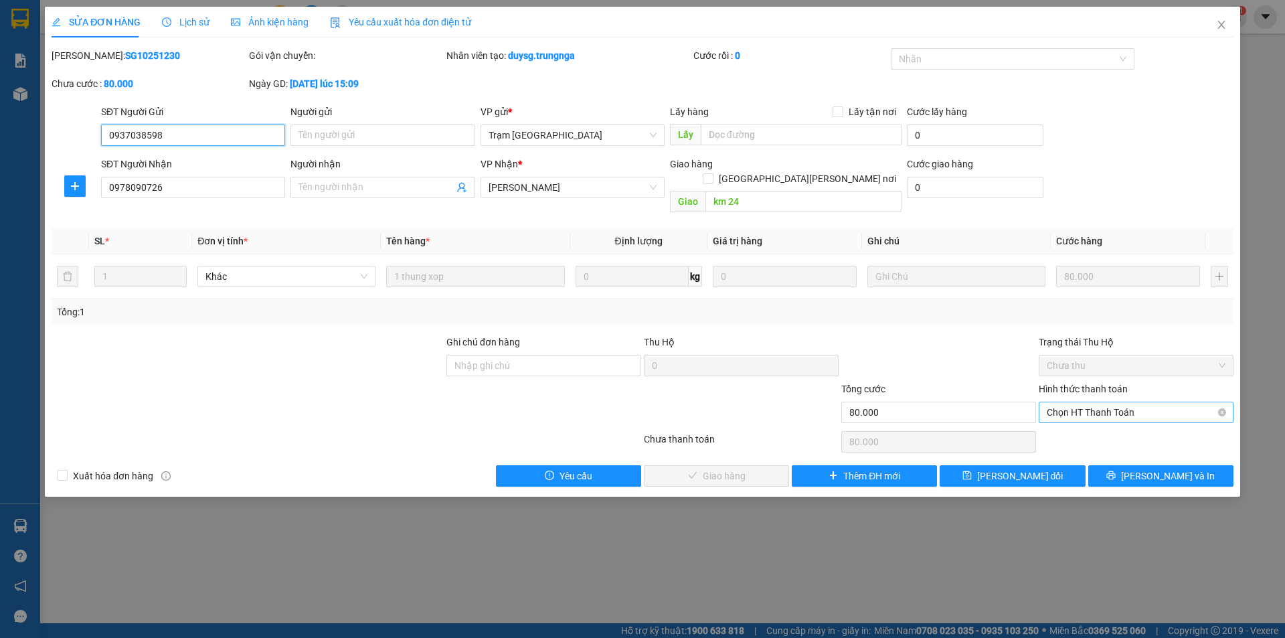
click at [1090, 402] on span "Chọn HT Thanh Toán" at bounding box center [1136, 412] width 179 height 20
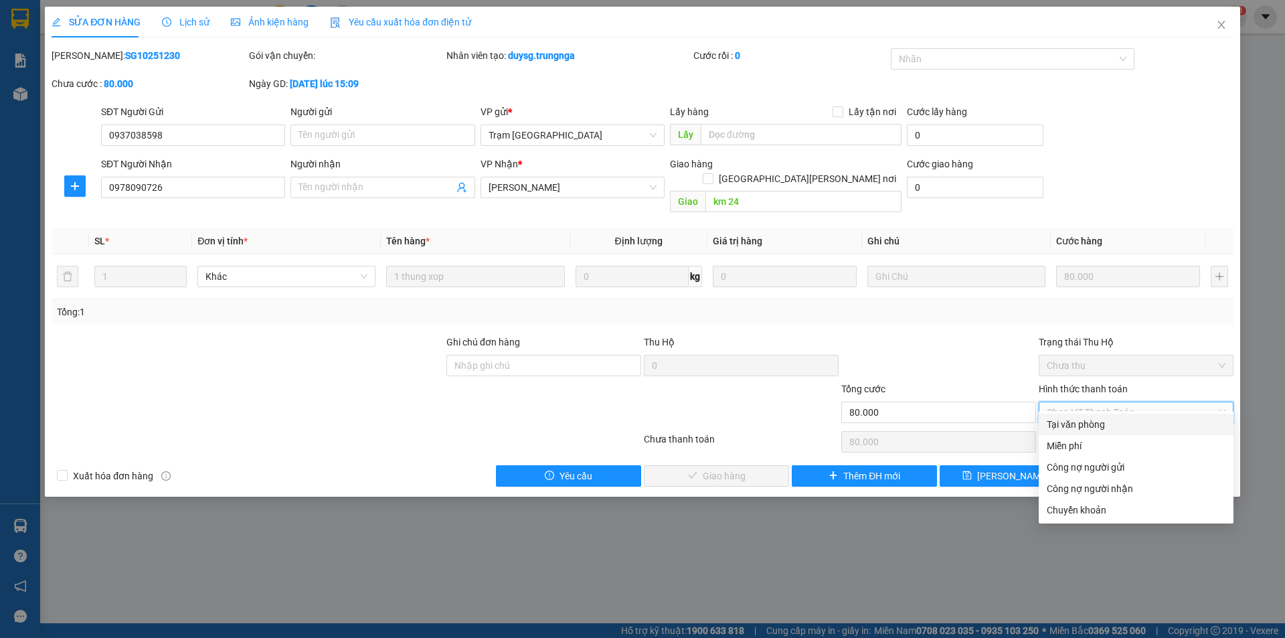
click at [1082, 426] on div "Tại văn phòng" at bounding box center [1136, 424] width 179 height 15
type input "0"
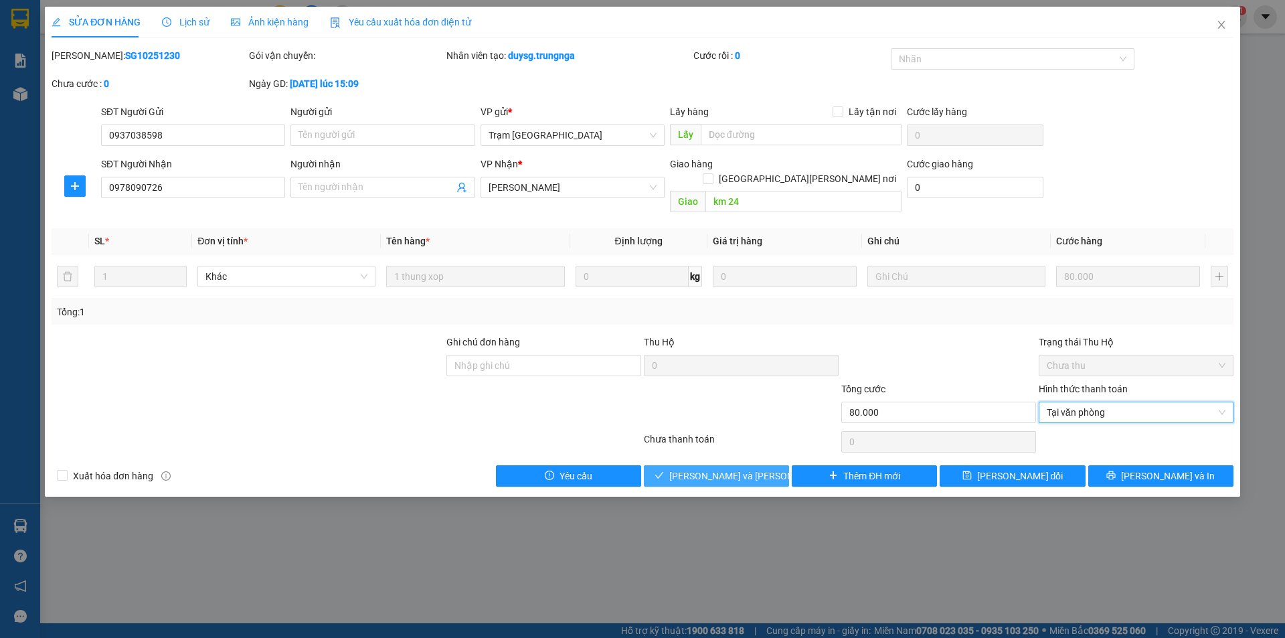
click at [713, 468] on span "Lưu và Giao hàng" at bounding box center [759, 475] width 181 height 15
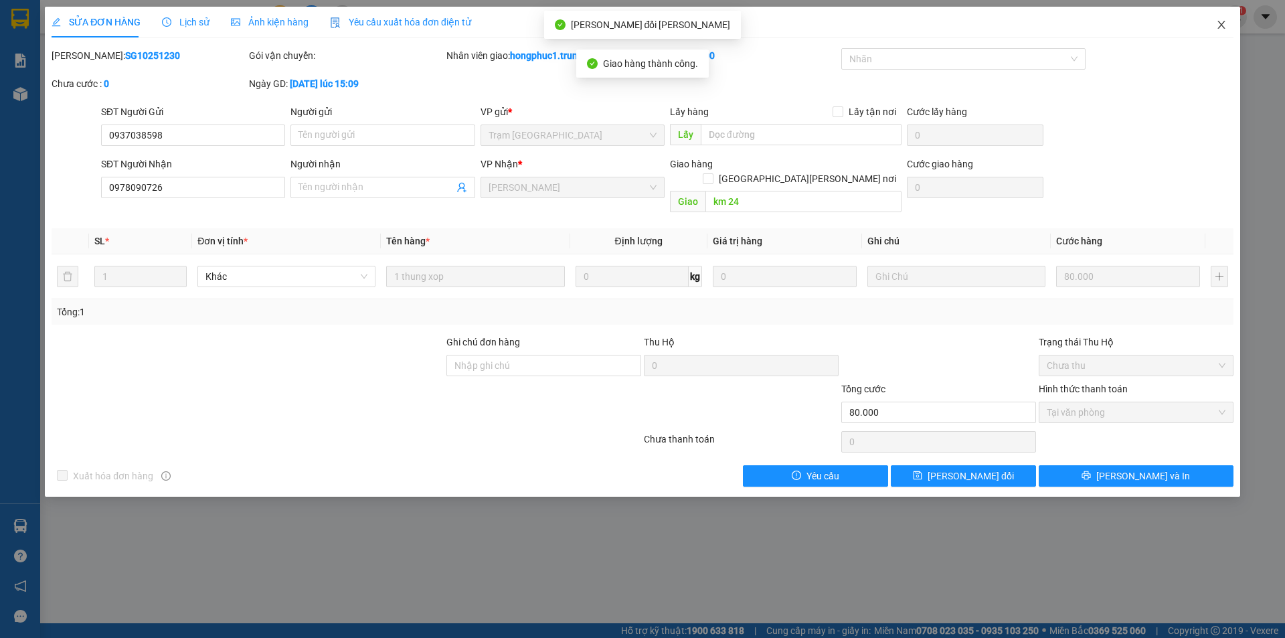
click at [1223, 26] on icon "close" at bounding box center [1221, 24] width 11 height 11
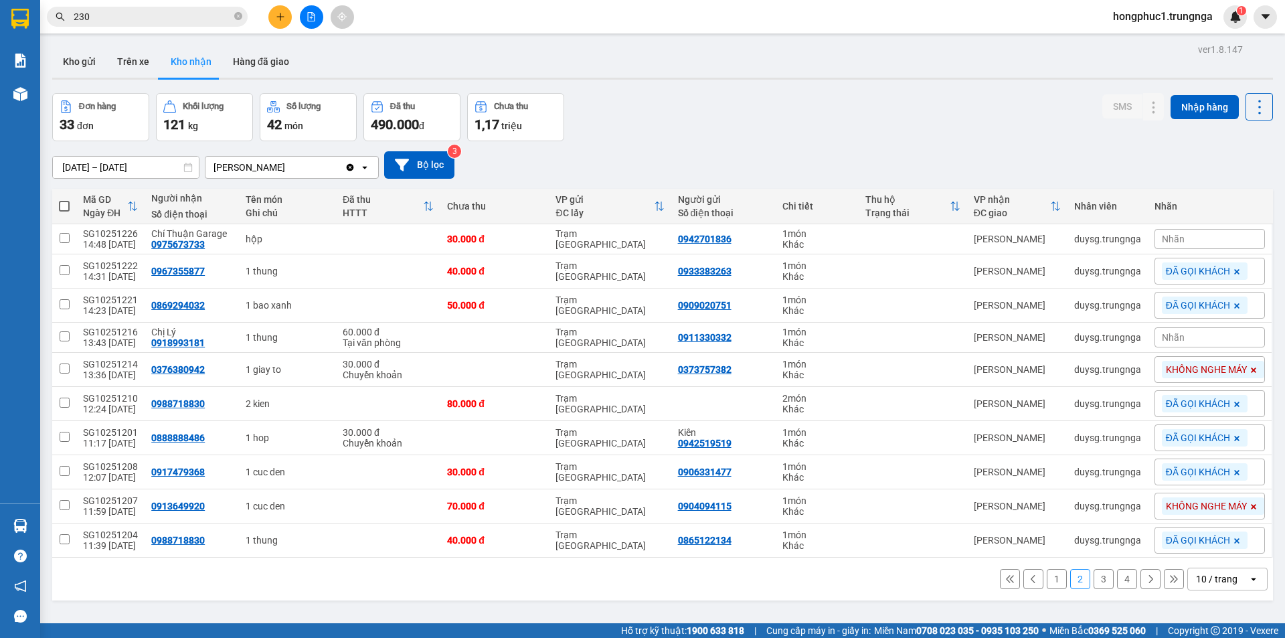
click at [1005, 582] on icon at bounding box center [1009, 578] width 9 height 9
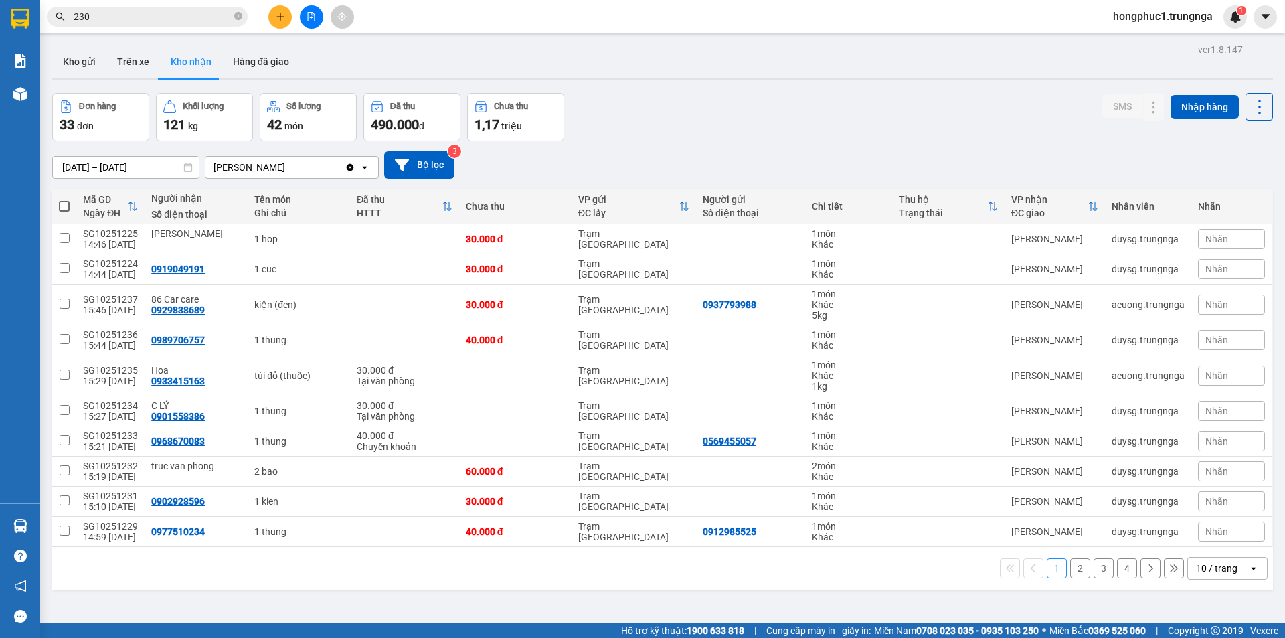
click at [1070, 571] on button "2" at bounding box center [1080, 568] width 20 height 20
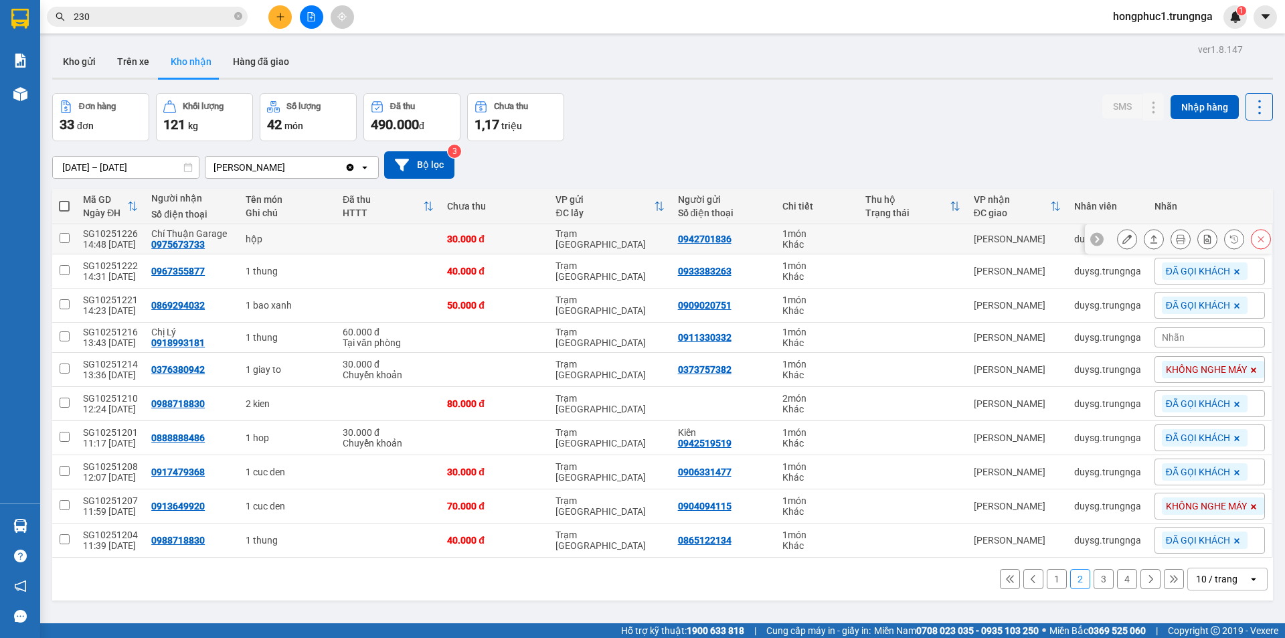
click at [168, 246] on div "0975673733" at bounding box center [178, 244] width 54 height 11
copy div "0975673733"
click at [1047, 579] on button "1" at bounding box center [1057, 579] width 20 height 20
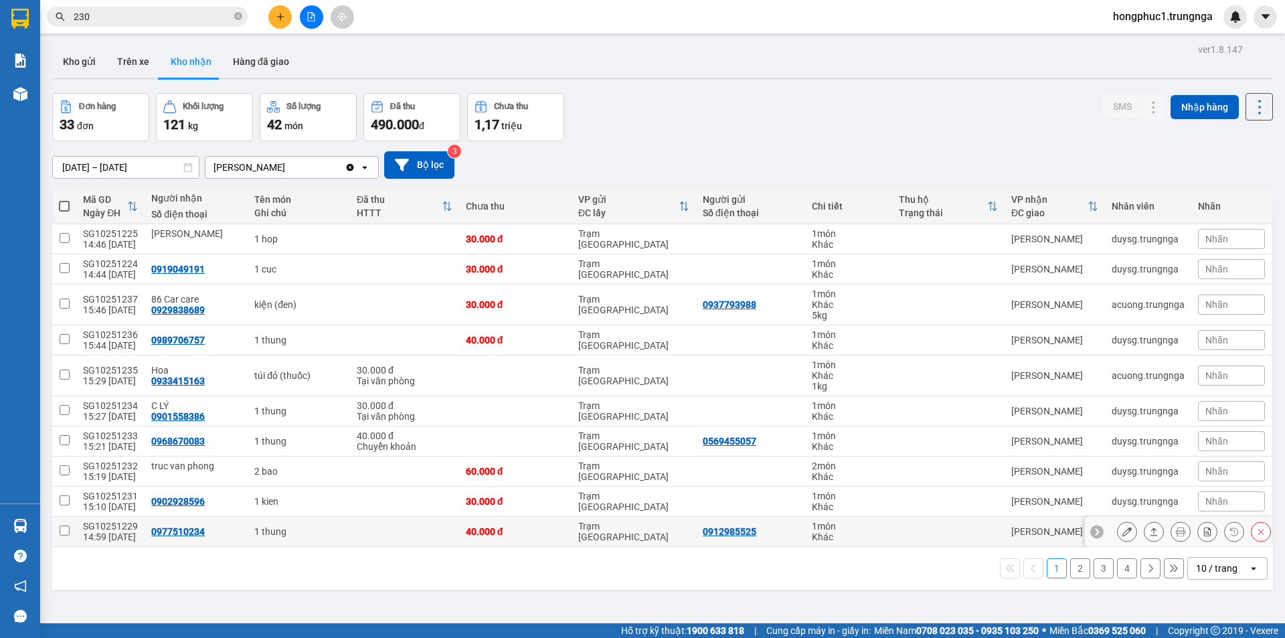
click at [179, 533] on div "0977510234" at bounding box center [178, 531] width 54 height 11
copy div "0977510234"
click at [177, 496] on div "0902928596" at bounding box center [178, 501] width 54 height 11
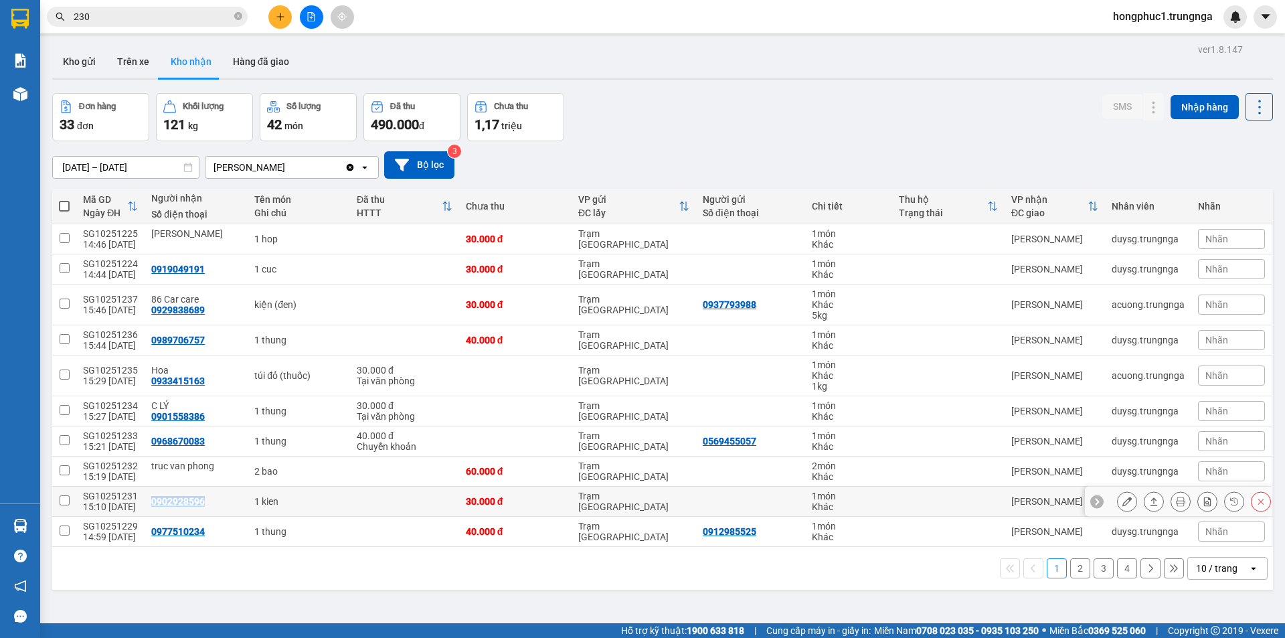
copy div "0902928596"
click at [179, 440] on div "0968670083" at bounding box center [178, 441] width 54 height 11
copy div "0968670083"
click at [187, 381] on div "0933415163" at bounding box center [178, 380] width 54 height 11
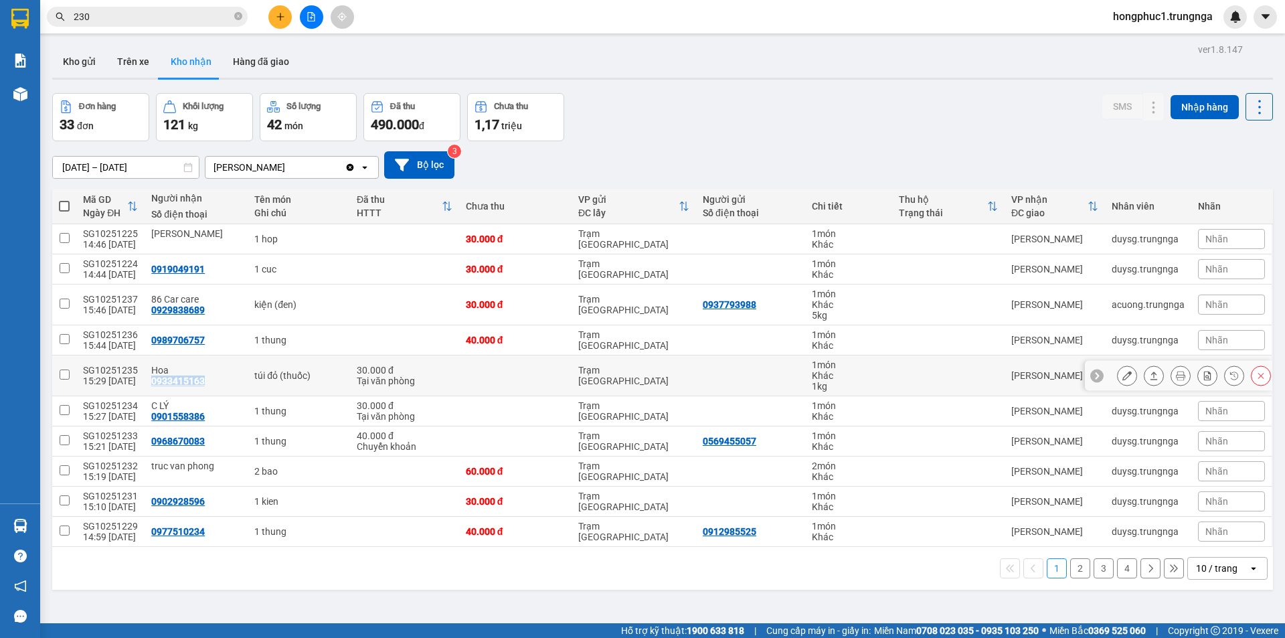
click at [187, 381] on div "0933415163" at bounding box center [178, 380] width 54 height 11
copy div "0933415163"
click at [187, 338] on div "0989706757" at bounding box center [178, 340] width 54 height 11
copy div "0989706757"
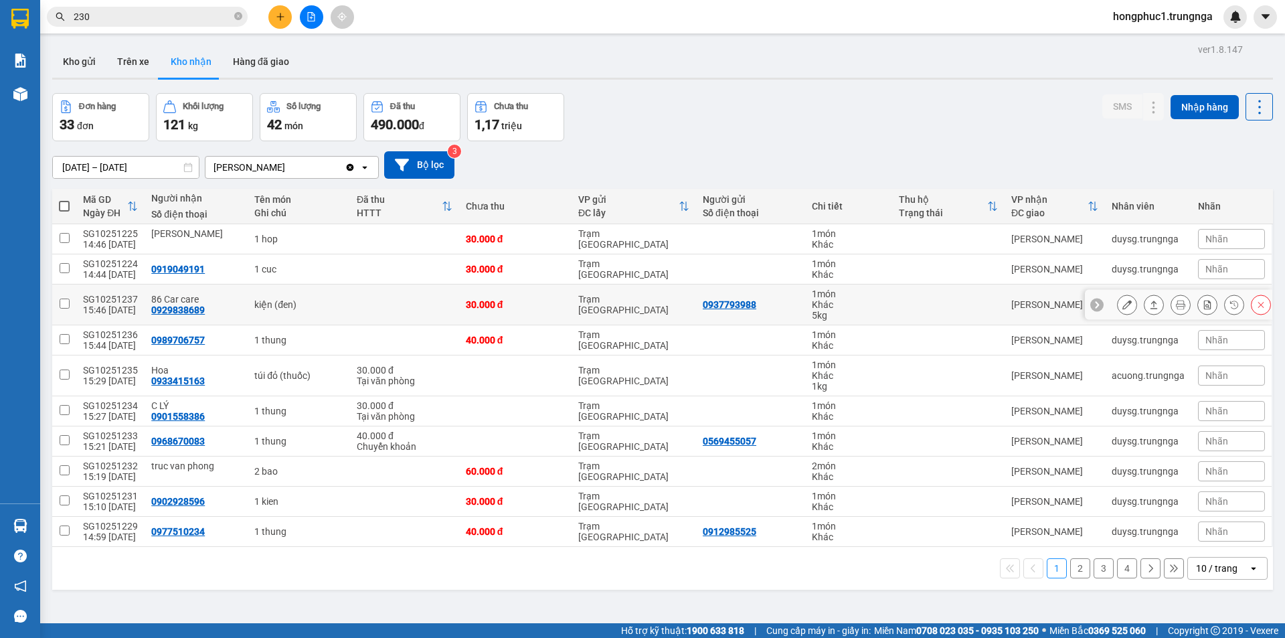
click at [192, 310] on div "0929838689" at bounding box center [178, 310] width 54 height 11
copy div "0929838689"
click at [183, 270] on div "0919049191" at bounding box center [178, 269] width 54 height 11
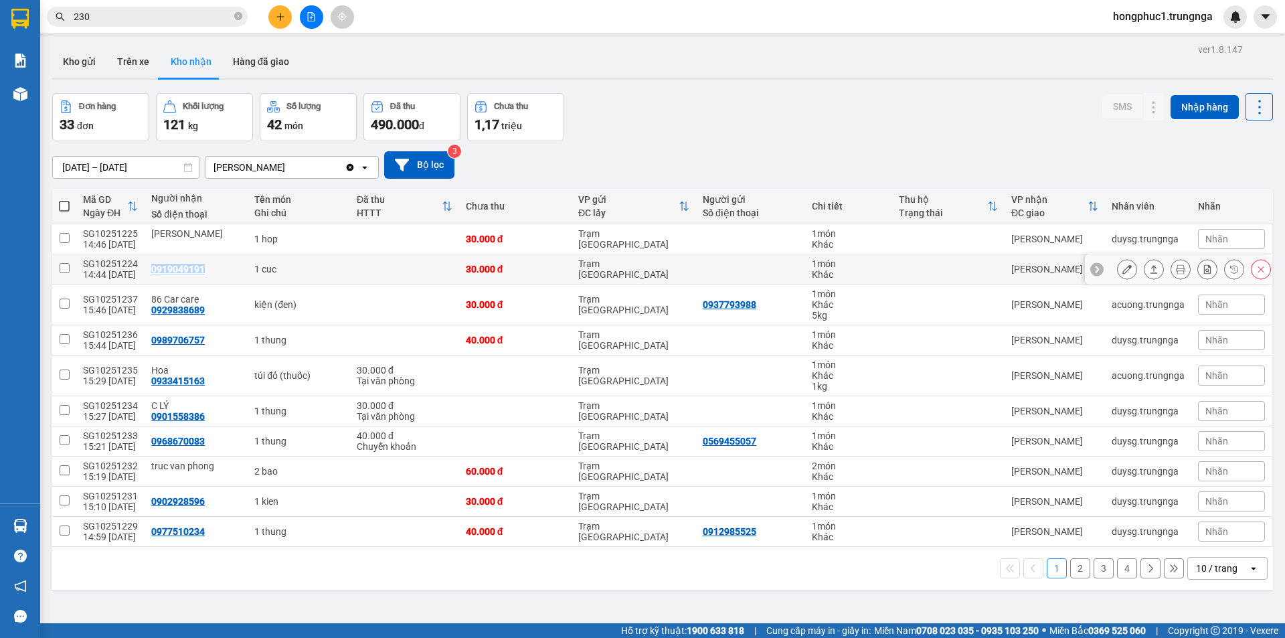
copy div "0919049191"
click at [1092, 270] on icon at bounding box center [1096, 268] width 9 height 9
click at [1198, 272] on div "Nhãn" at bounding box center [1231, 269] width 67 height 20
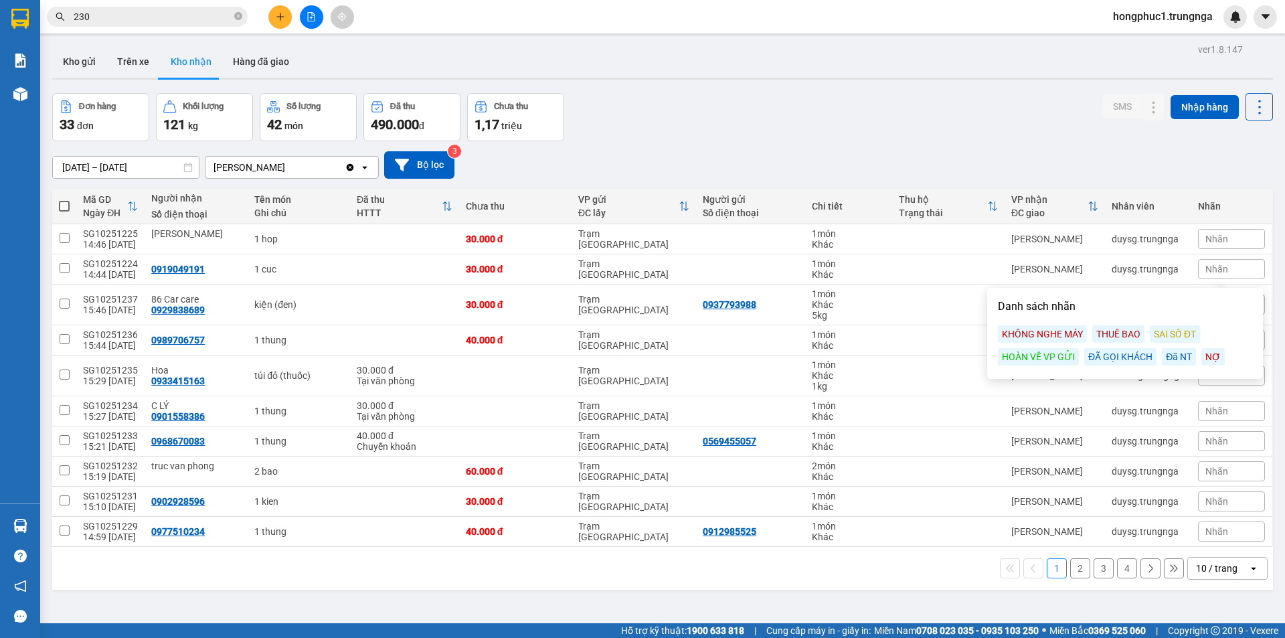
click at [1175, 363] on div "Đã NT" at bounding box center [1179, 356] width 34 height 17
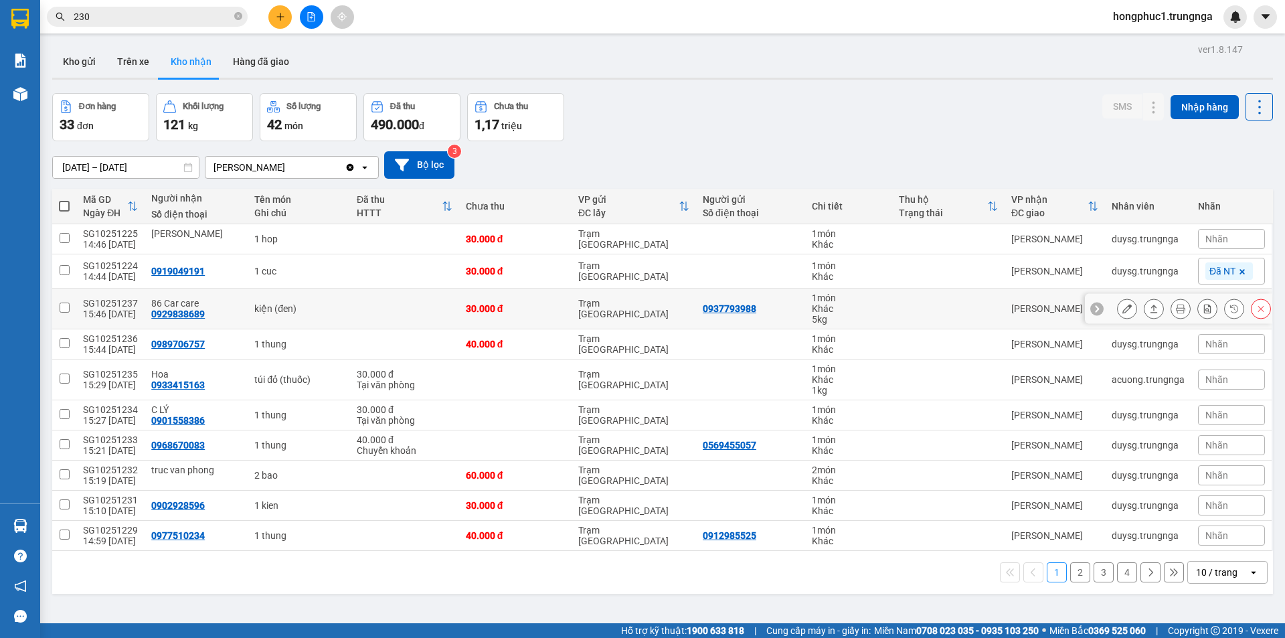
click at [957, 307] on td at bounding box center [948, 308] width 112 height 41
checkbox input "true"
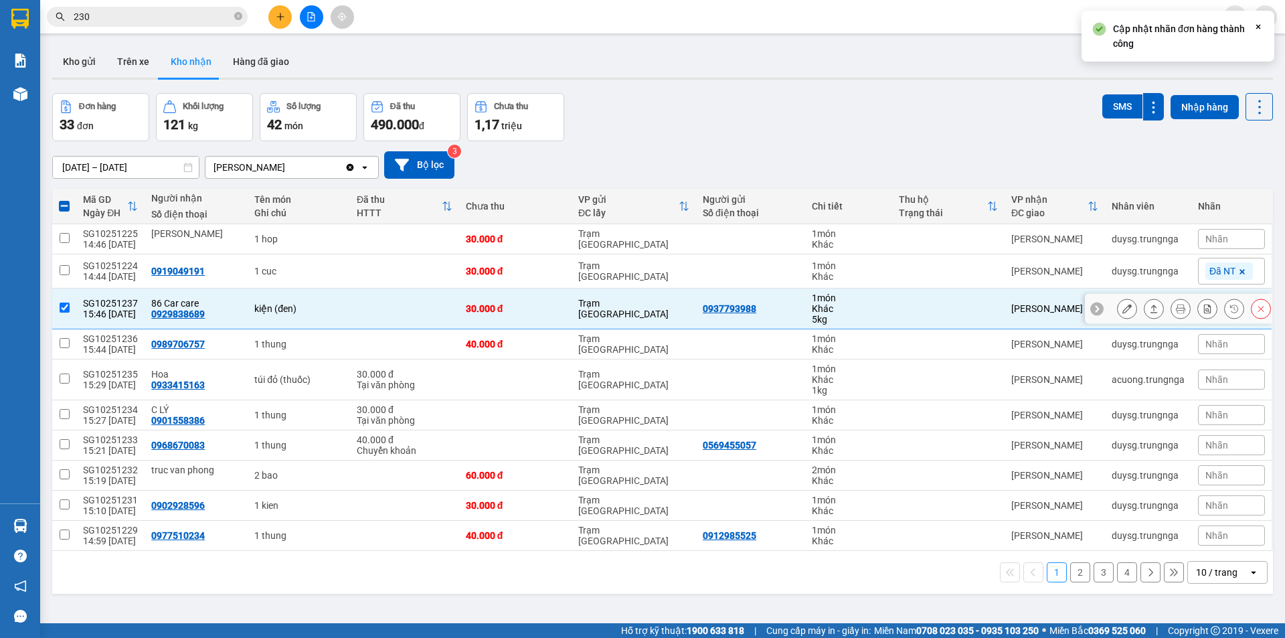
click at [1095, 309] on icon at bounding box center [1097, 308] width 4 height 7
click at [1223, 310] on div "Nhãn" at bounding box center [1231, 308] width 67 height 20
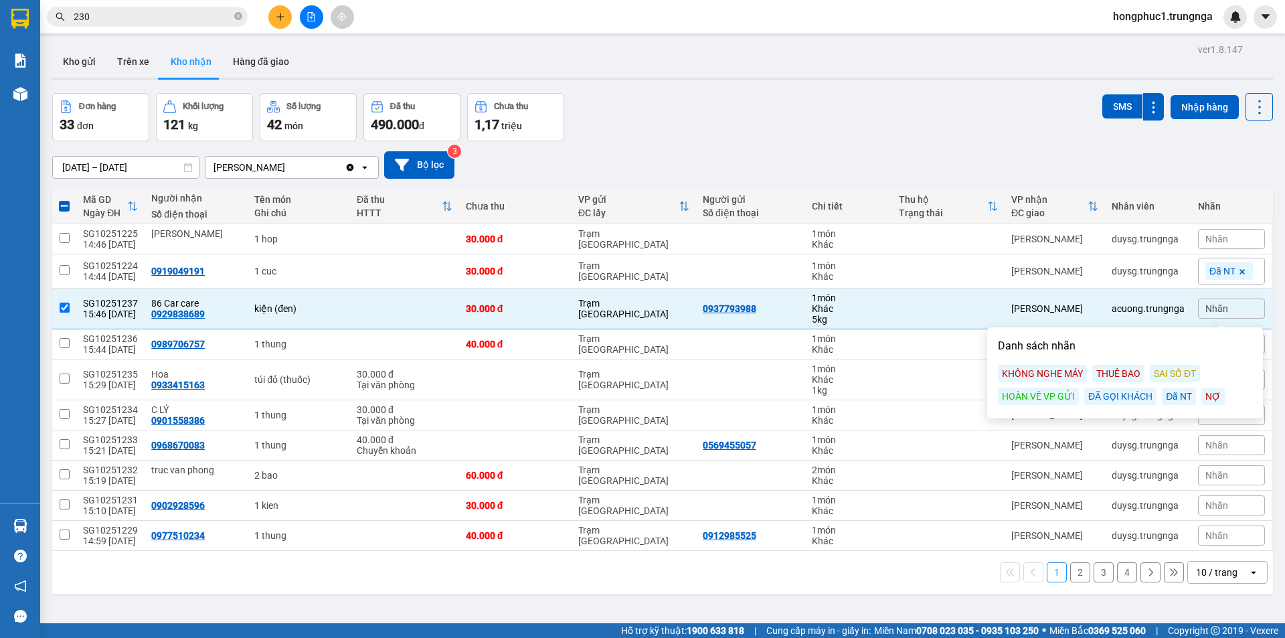
click at [1181, 396] on div "Đã NT" at bounding box center [1179, 396] width 34 height 17
click at [946, 352] on td at bounding box center [948, 344] width 112 height 30
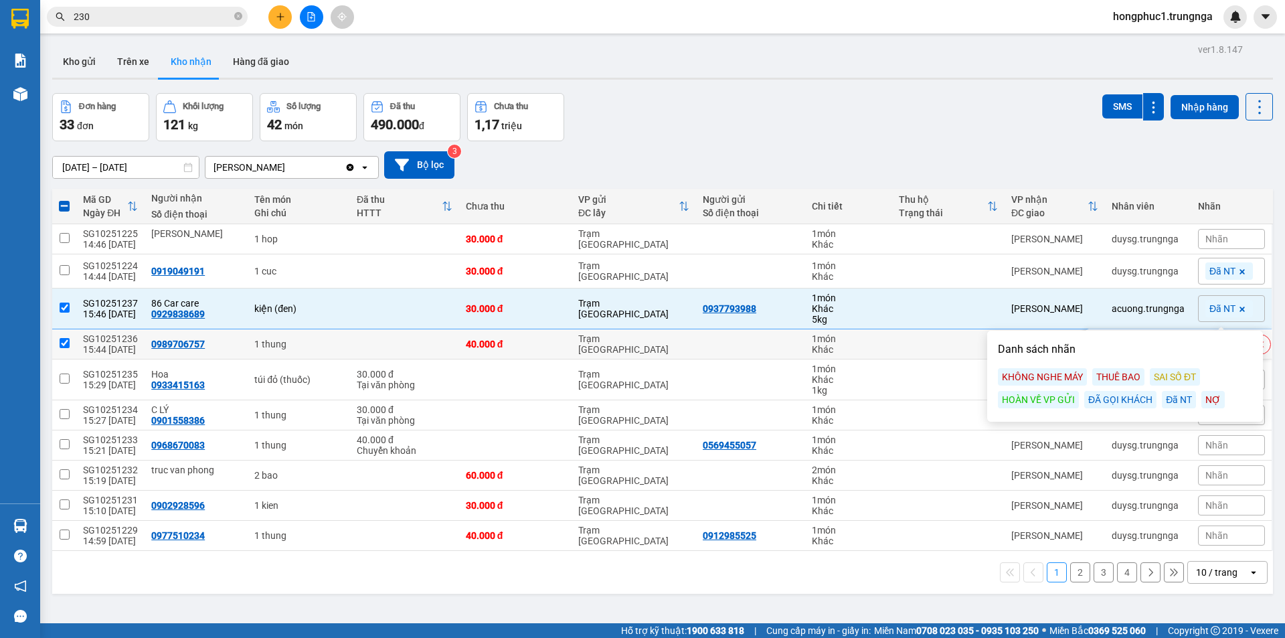
checkbox input "true"
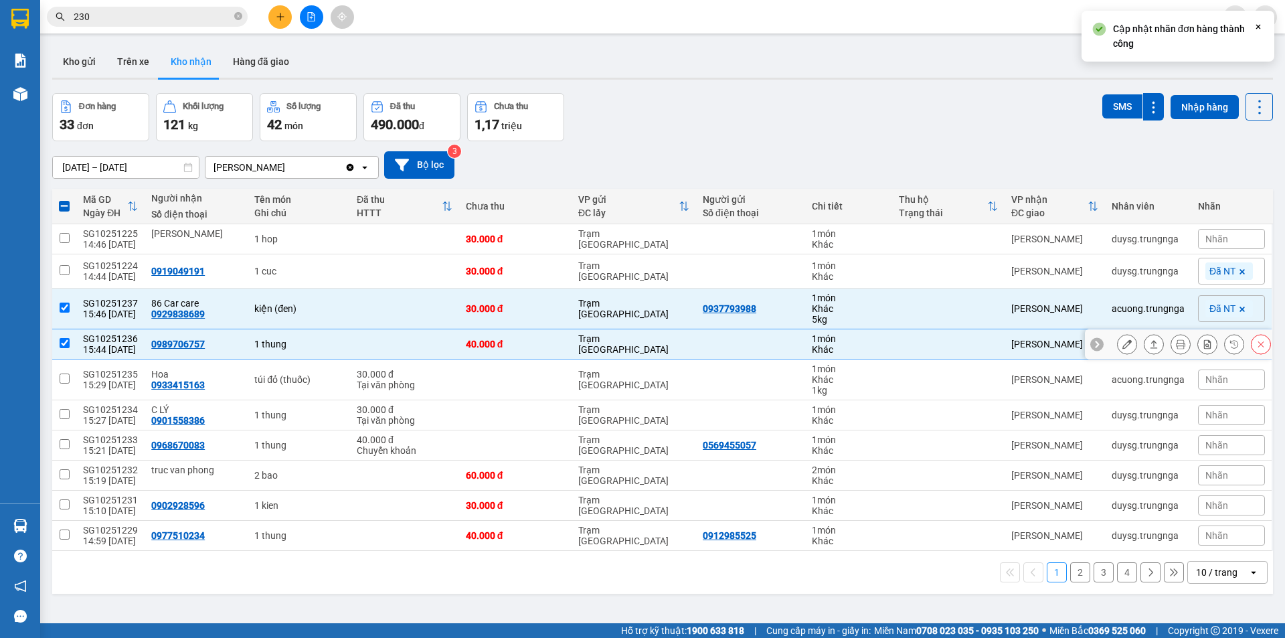
click at [1092, 341] on icon at bounding box center [1096, 343] width 9 height 9
click at [1198, 352] on div "Nhãn" at bounding box center [1231, 344] width 67 height 20
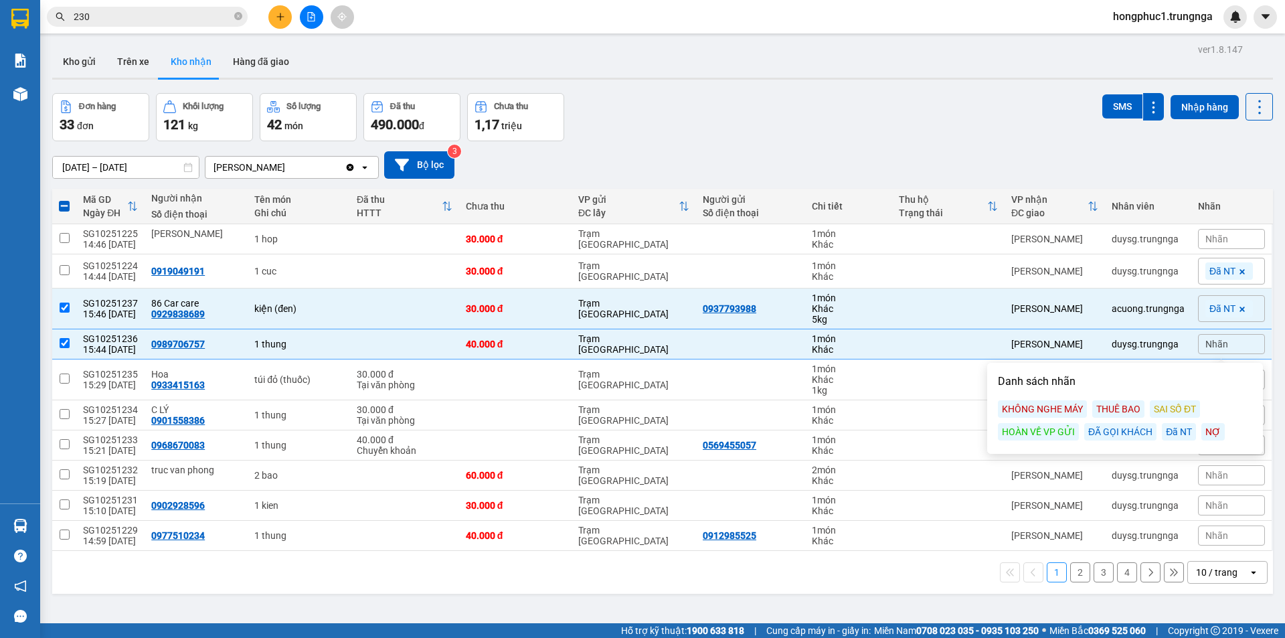
click at [1169, 432] on div "Đã NT" at bounding box center [1179, 431] width 34 height 17
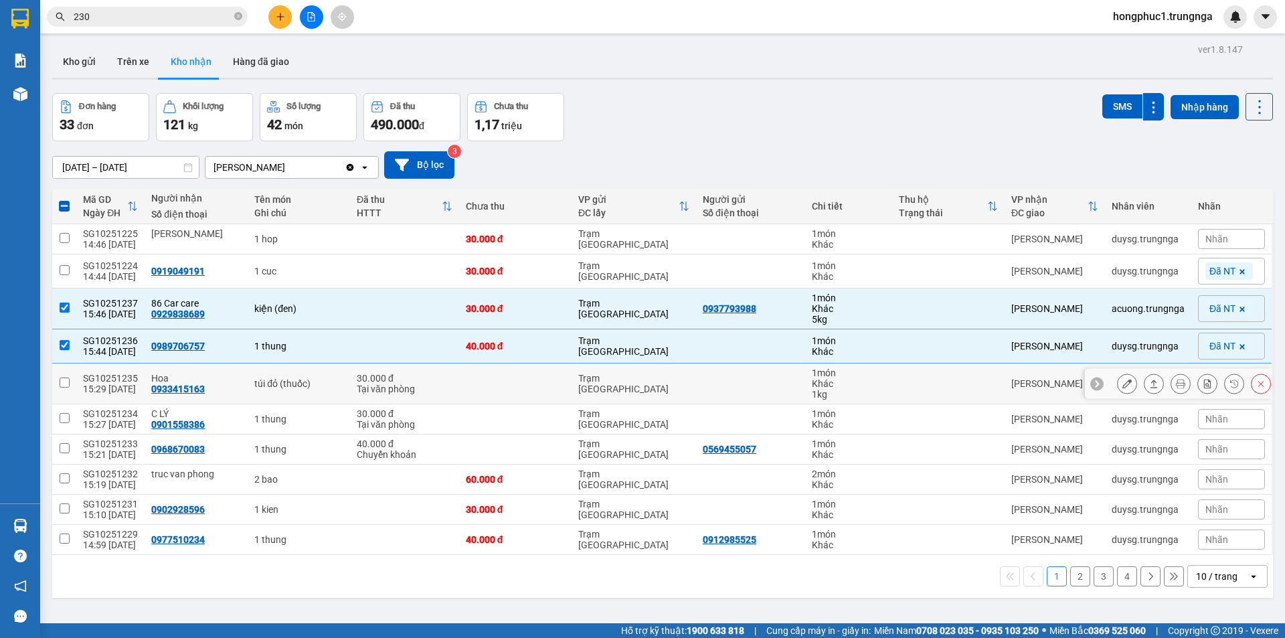
click at [953, 379] on td at bounding box center [948, 383] width 112 height 41
checkbox input "true"
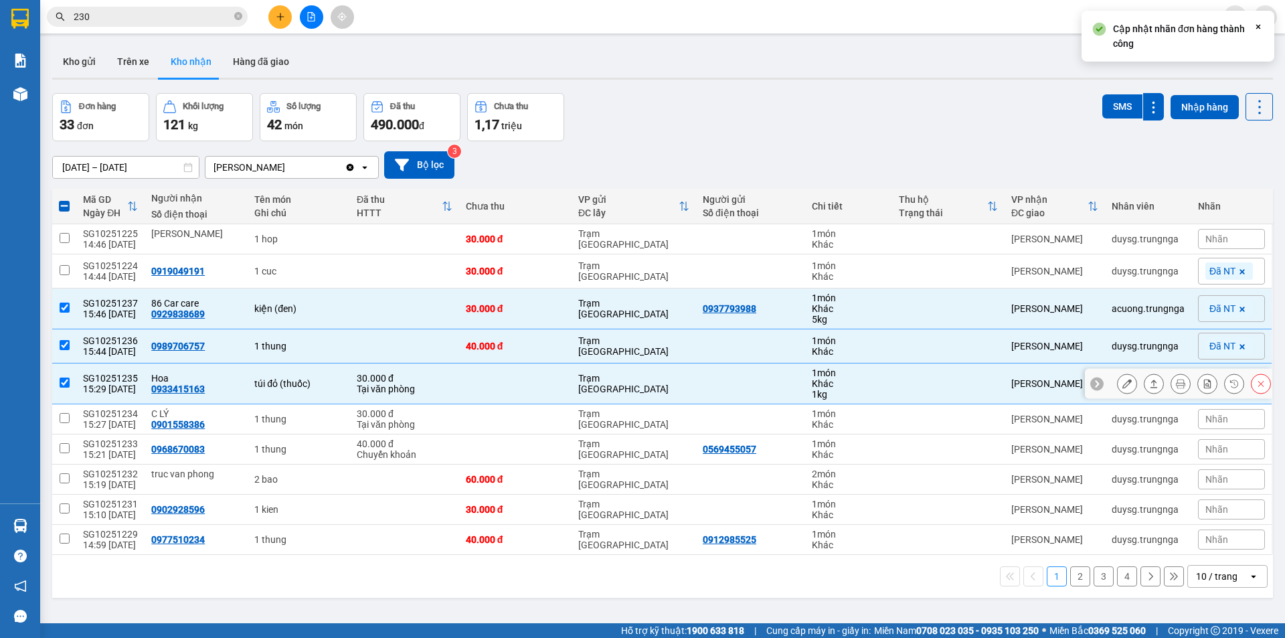
click at [1092, 383] on icon at bounding box center [1096, 383] width 9 height 9
click at [1198, 390] on div "Nhãn" at bounding box center [1231, 383] width 67 height 20
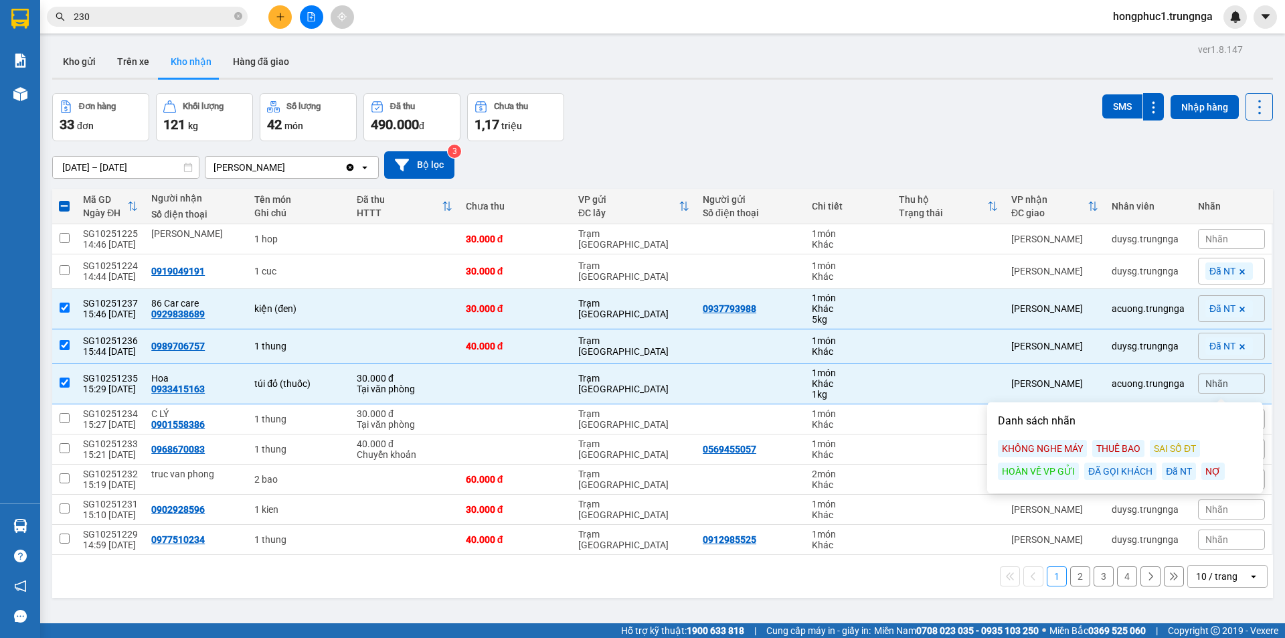
click at [1171, 468] on div "Đã NT" at bounding box center [1179, 470] width 34 height 17
click at [931, 413] on td at bounding box center [948, 419] width 112 height 30
checkbox input "true"
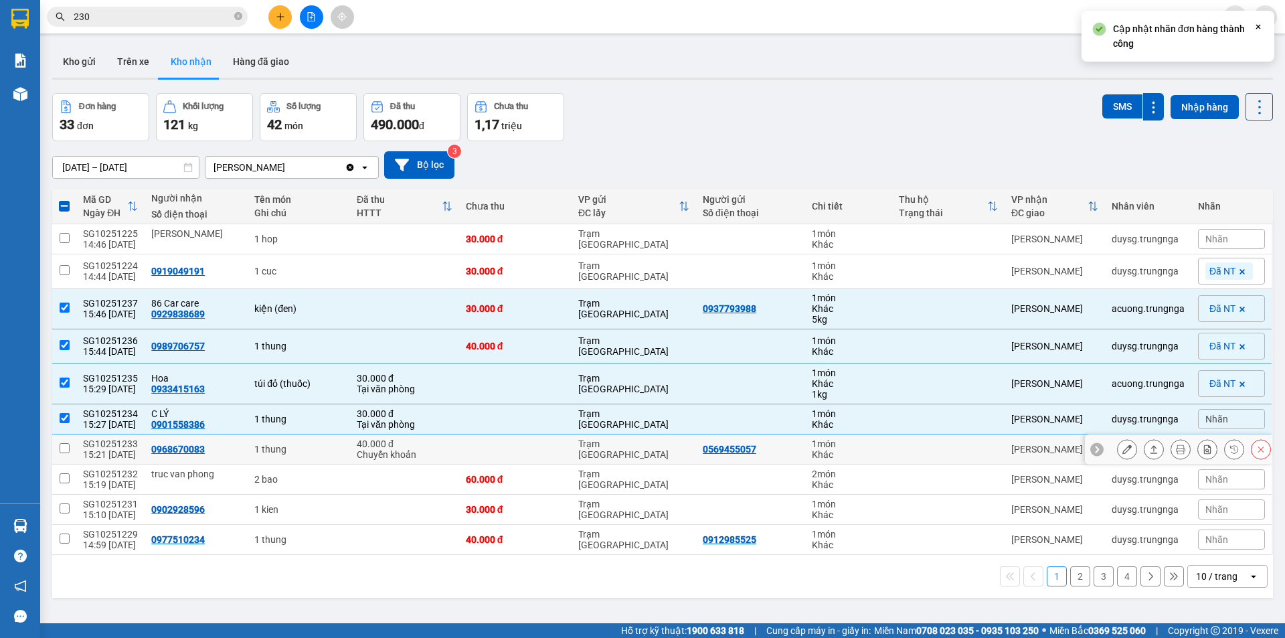
click at [930, 439] on td at bounding box center [948, 449] width 112 height 30
checkbox input "true"
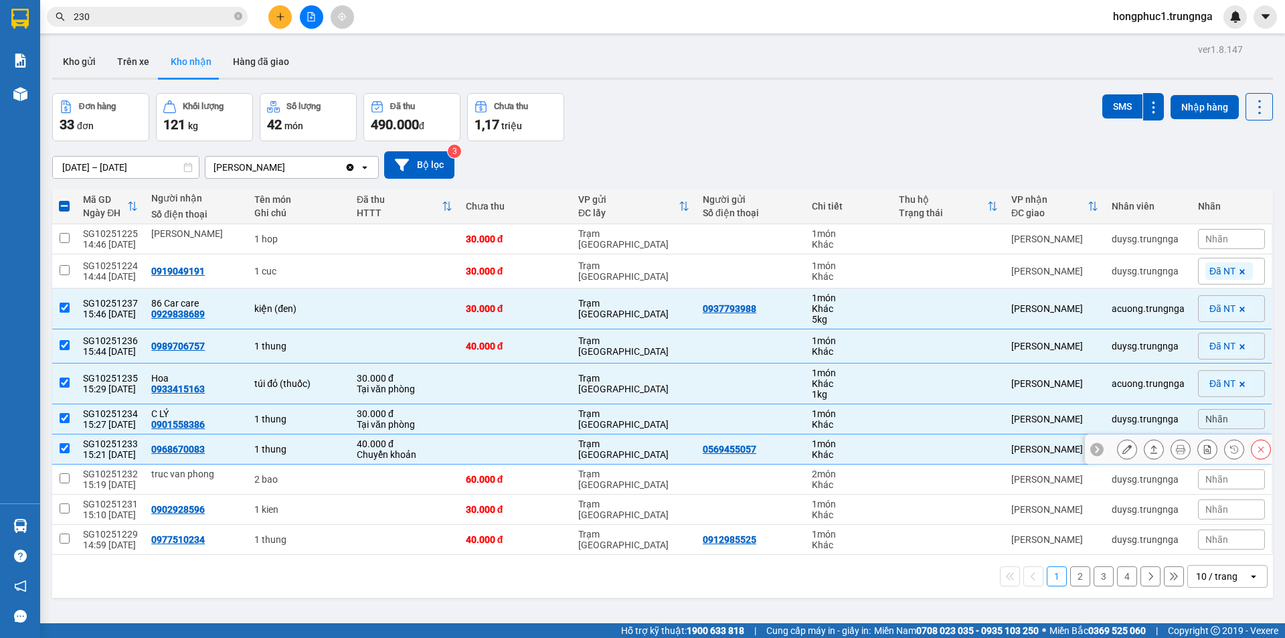
click at [1095, 452] on icon at bounding box center [1097, 449] width 4 height 7
click at [1206, 444] on span "Nhãn" at bounding box center [1216, 449] width 23 height 11
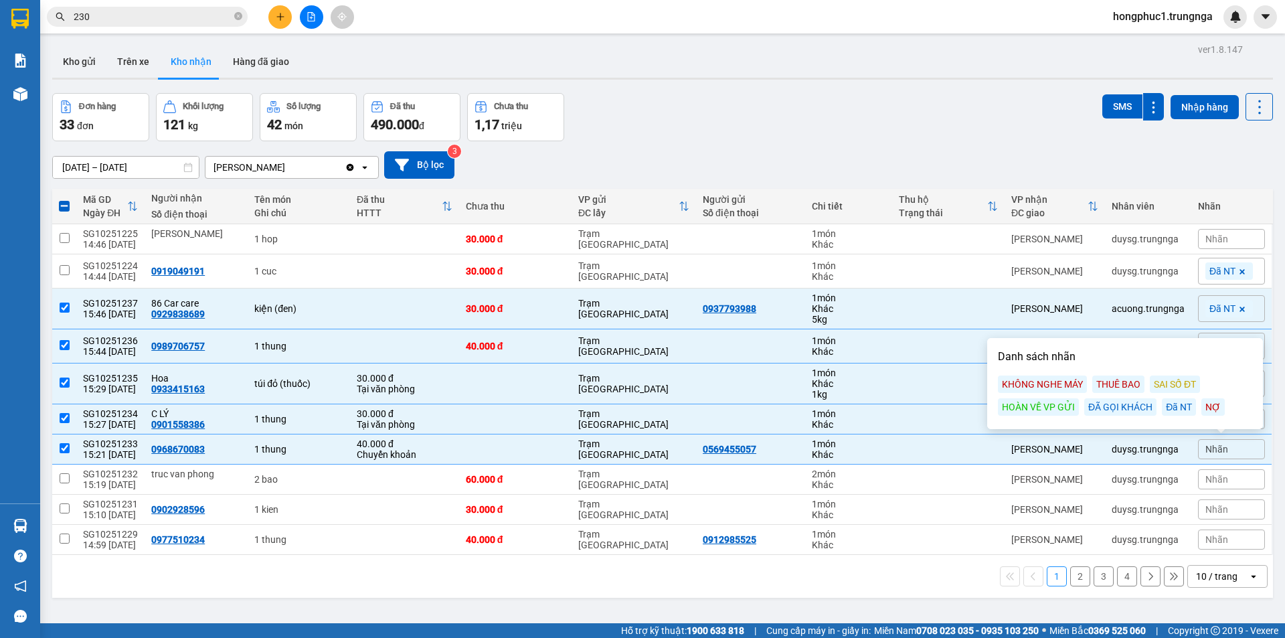
click at [1187, 405] on div "Đã NT" at bounding box center [1179, 406] width 34 height 17
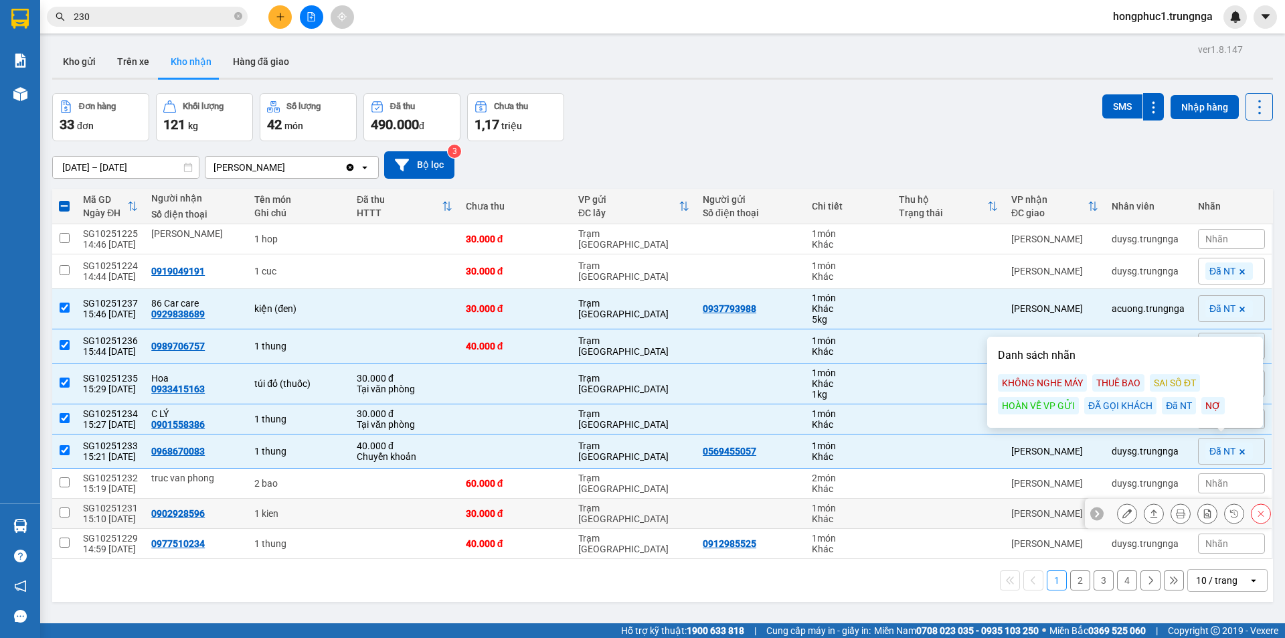
click at [1022, 511] on div "[PERSON_NAME]" at bounding box center [1054, 513] width 87 height 11
checkbox input "true"
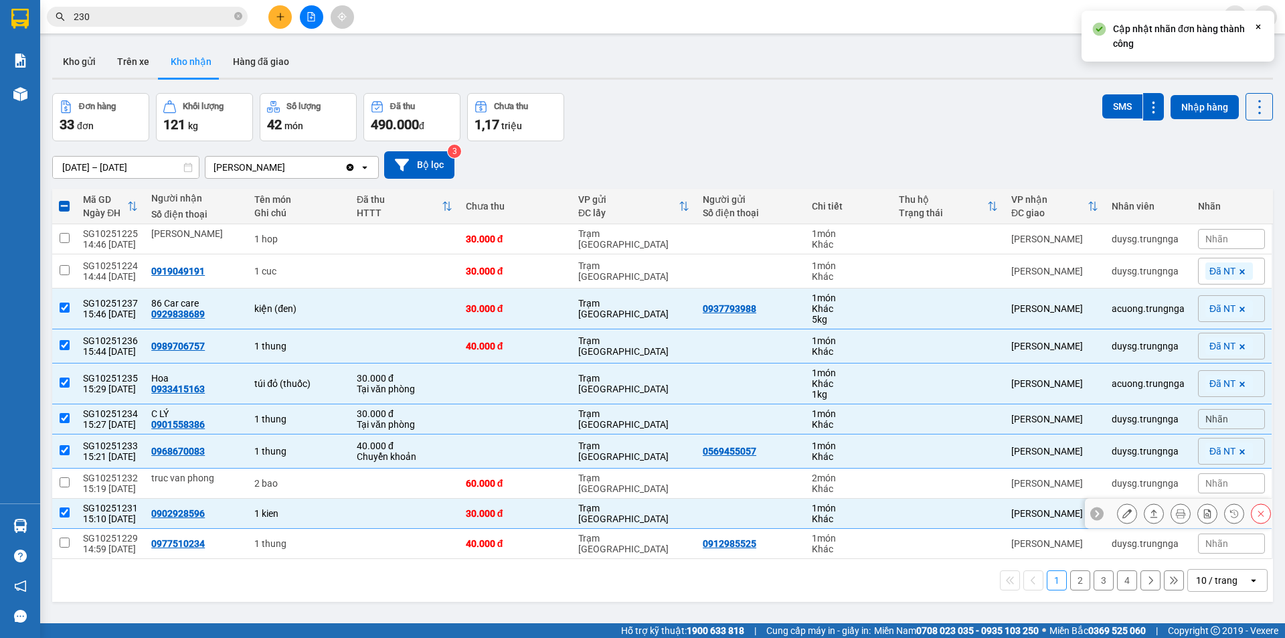
click at [1092, 511] on icon at bounding box center [1096, 513] width 9 height 9
click at [1211, 508] on span "Nhãn" at bounding box center [1216, 513] width 23 height 11
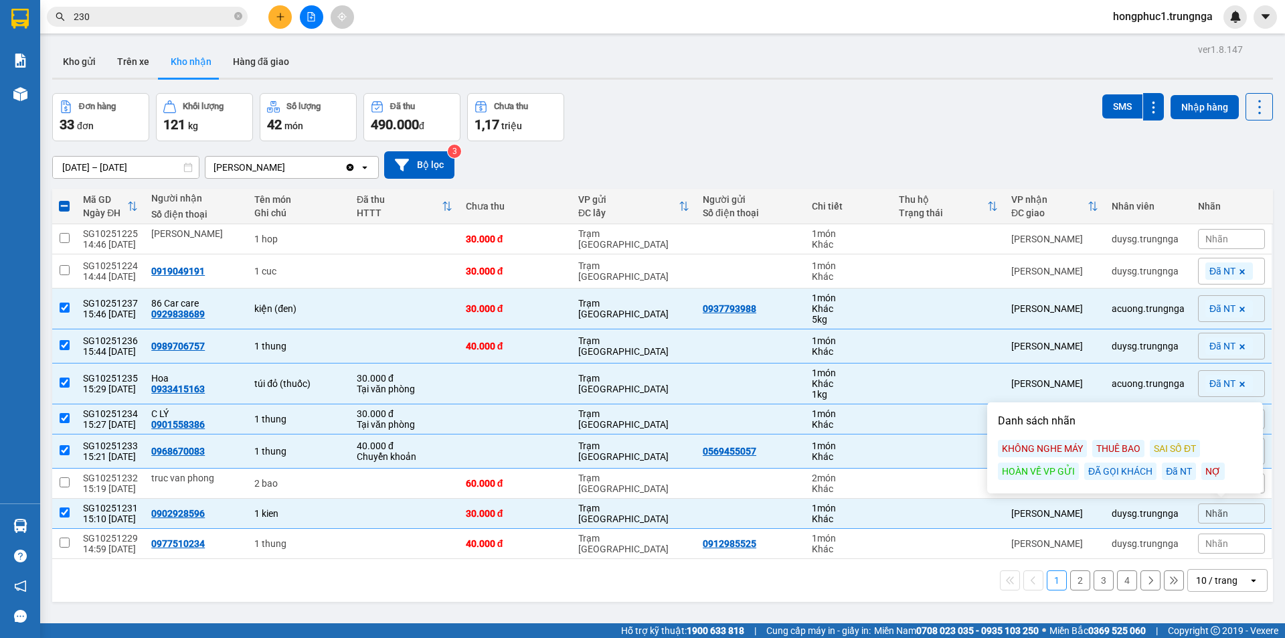
click at [1181, 468] on div "Đã NT" at bounding box center [1179, 470] width 34 height 17
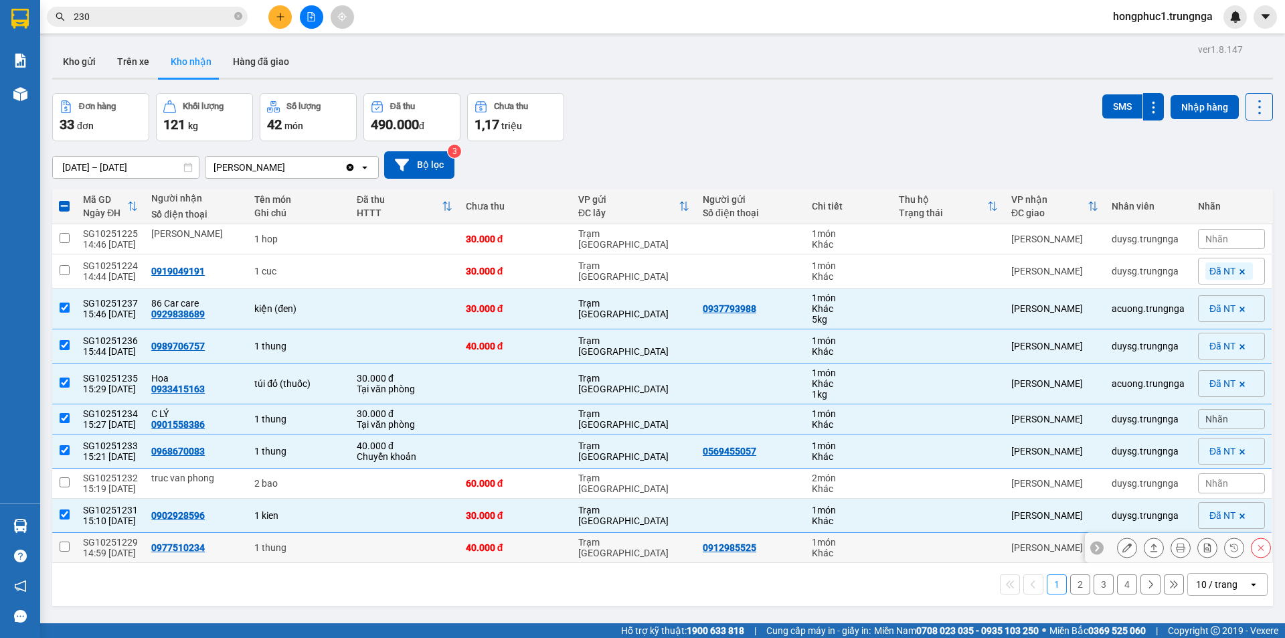
click at [1092, 545] on icon at bounding box center [1096, 547] width 9 height 9
click at [1209, 555] on div "Nhãn" at bounding box center [1231, 547] width 67 height 20
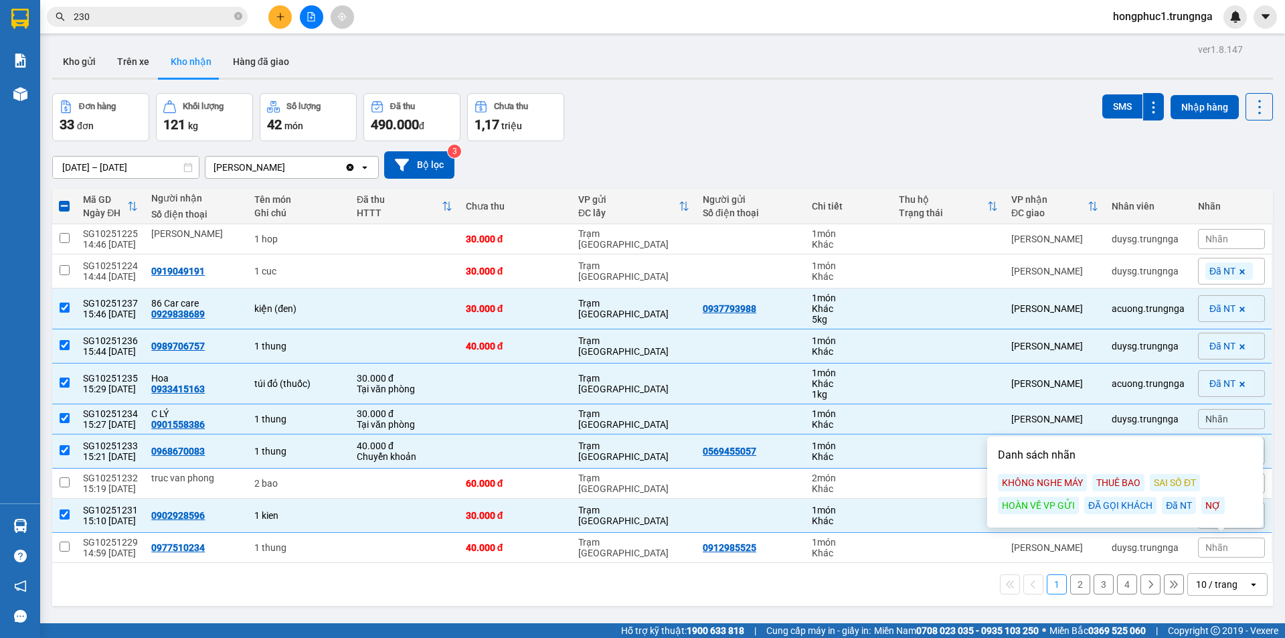
click at [1182, 506] on div "Đã NT" at bounding box center [1179, 505] width 34 height 17
click at [1070, 584] on button "2" at bounding box center [1080, 588] width 20 height 20
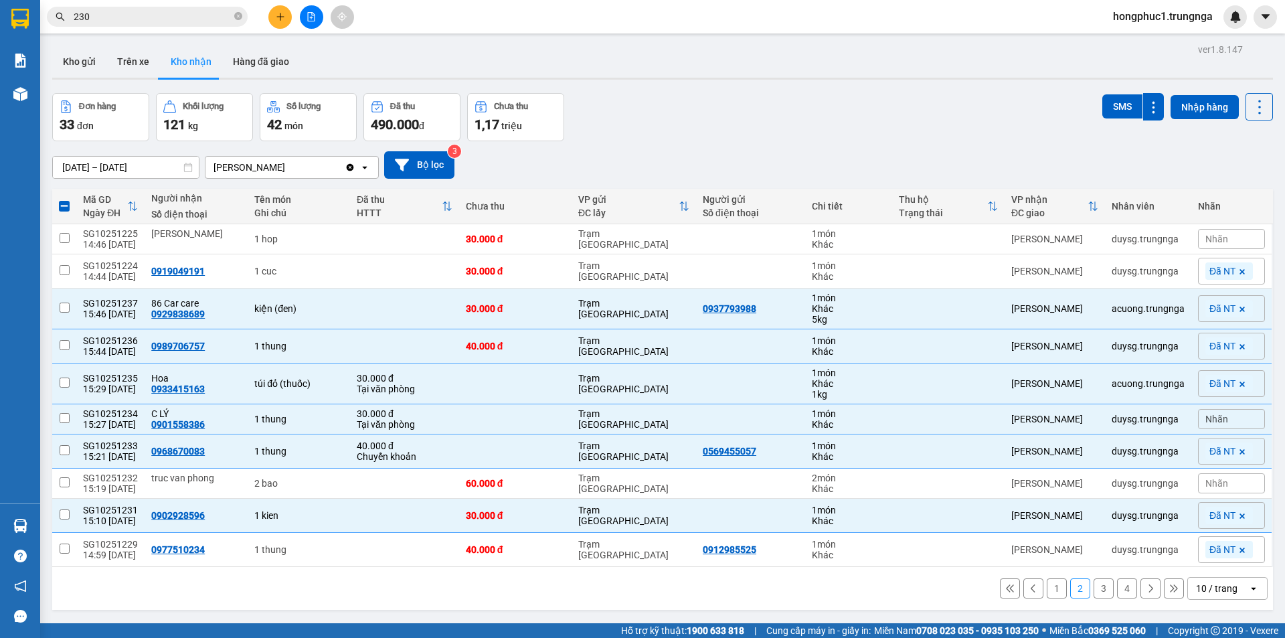
checkbox input "false"
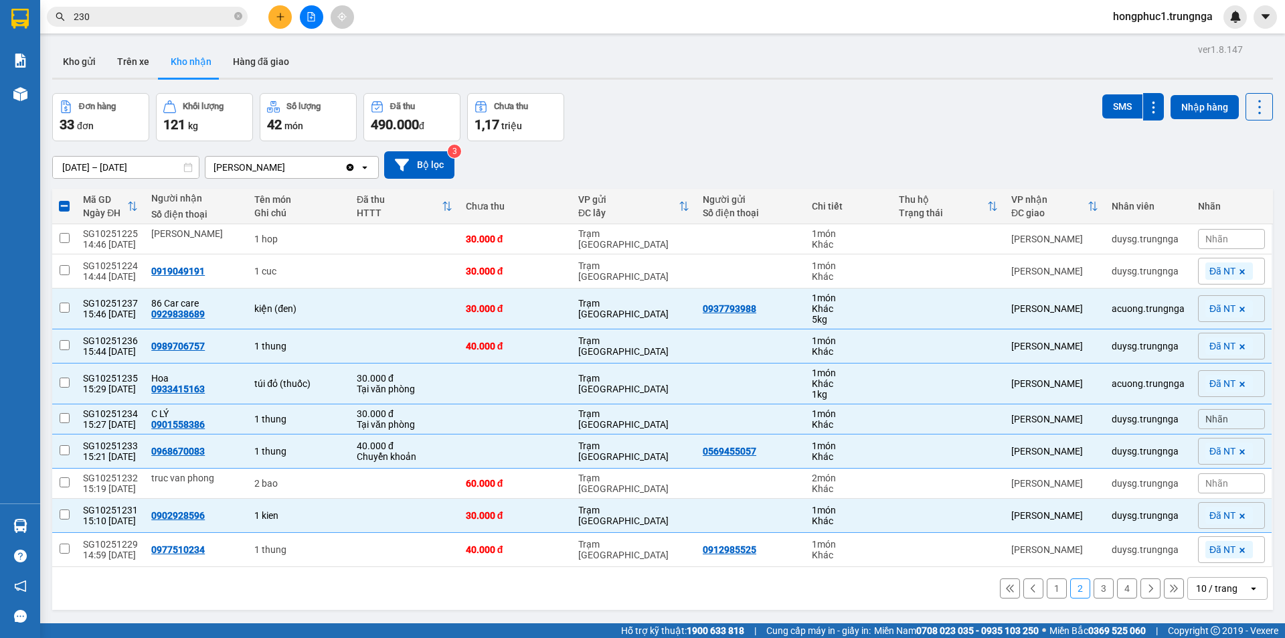
checkbox input "false"
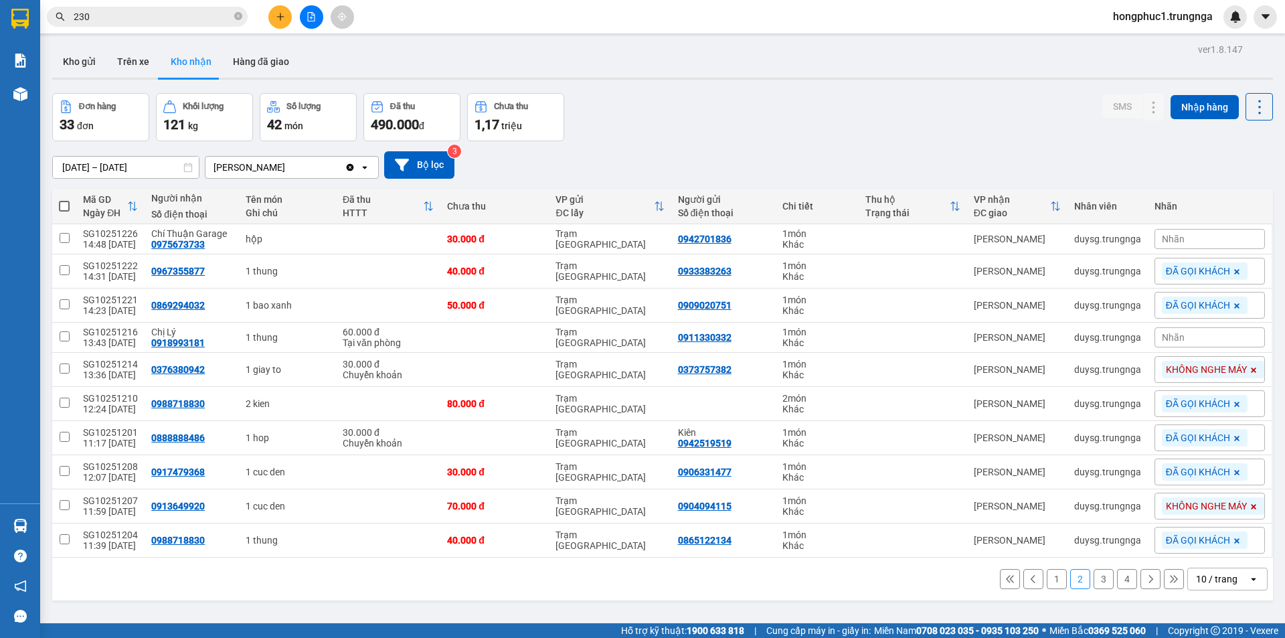
click at [1185, 240] on div "Nhãn" at bounding box center [1209, 239] width 110 height 20
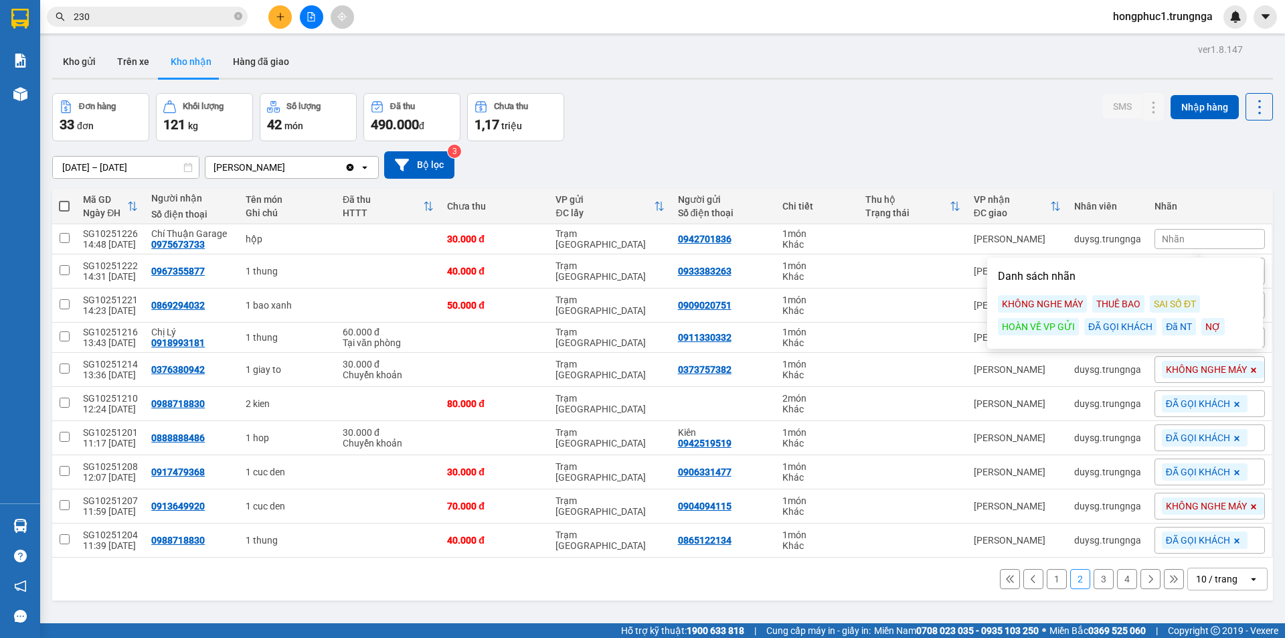
click at [1170, 327] on div "Đã NT" at bounding box center [1179, 326] width 34 height 17
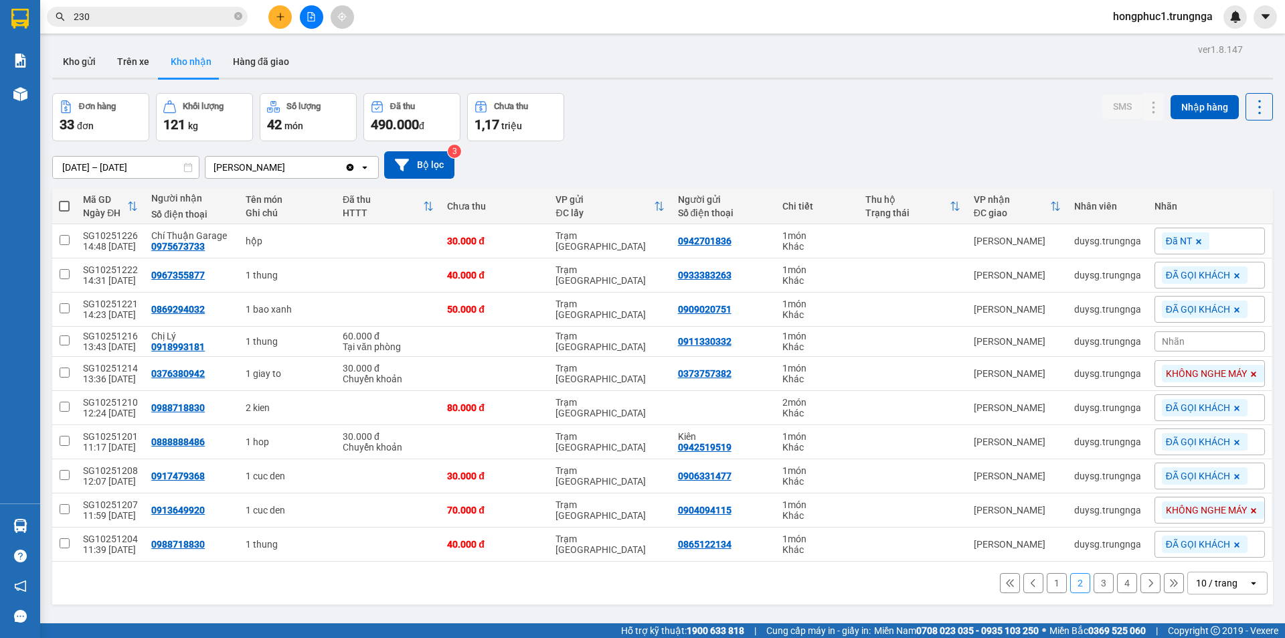
click at [934, 129] on div "Đơn hàng 33 đơn Khối lượng 121 kg Số lượng 42 món Đã thu 490.000 đ Chưa thu 1,1…" at bounding box center [662, 117] width 1221 height 48
click at [1005, 582] on icon at bounding box center [1009, 582] width 9 height 9
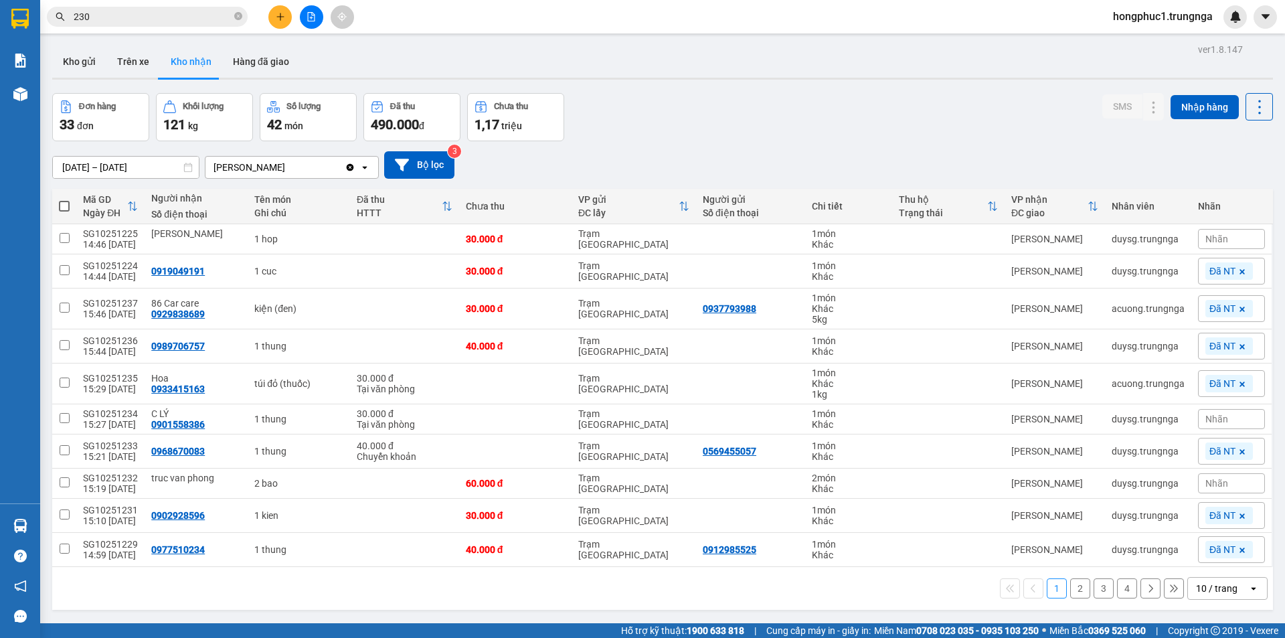
click at [649, 105] on div "Đơn hàng 33 đơn Khối lượng 121 kg Số lượng 42 món Đã thu 490.000 đ Chưa thu 1,1…" at bounding box center [662, 117] width 1221 height 48
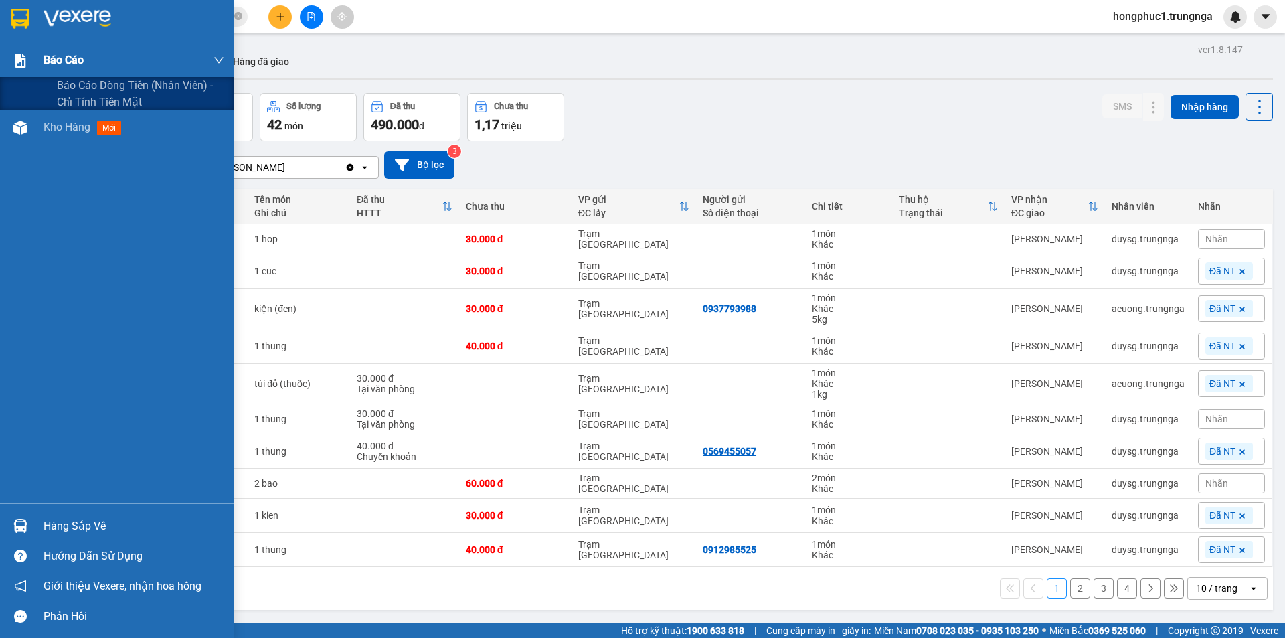
click at [21, 66] on img at bounding box center [20, 61] width 14 height 14
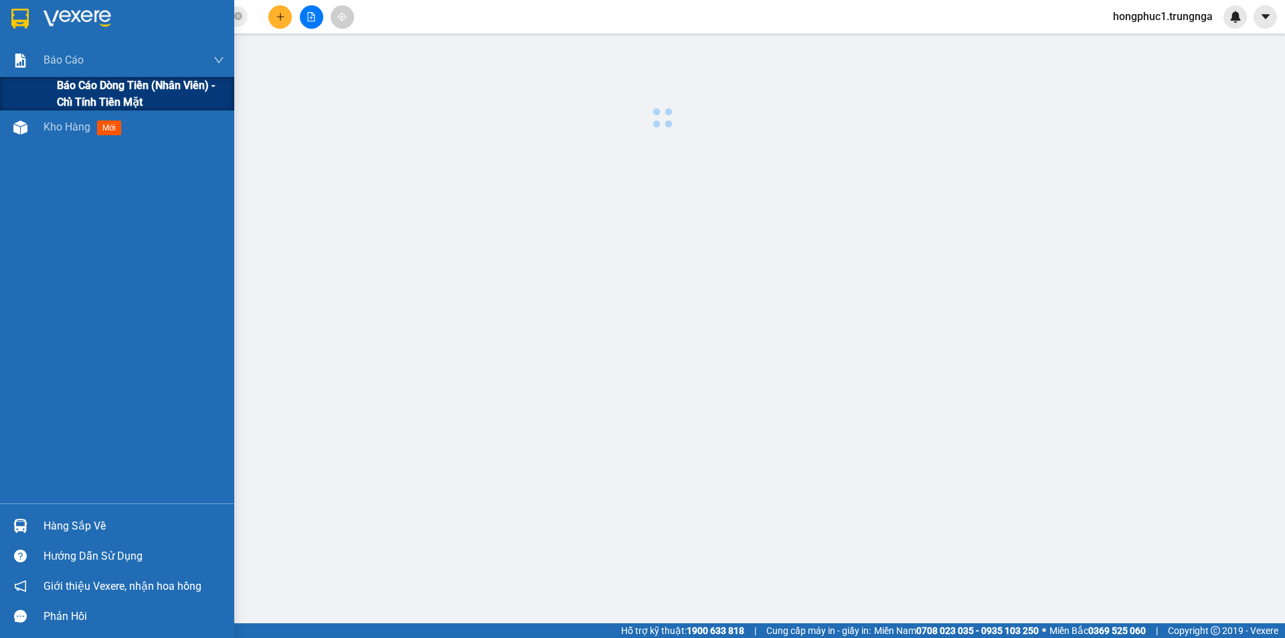
click at [72, 88] on span "Báo cáo dòng tiền (nhân viên) - chỉ tính tiền mặt" at bounding box center [140, 93] width 167 height 33
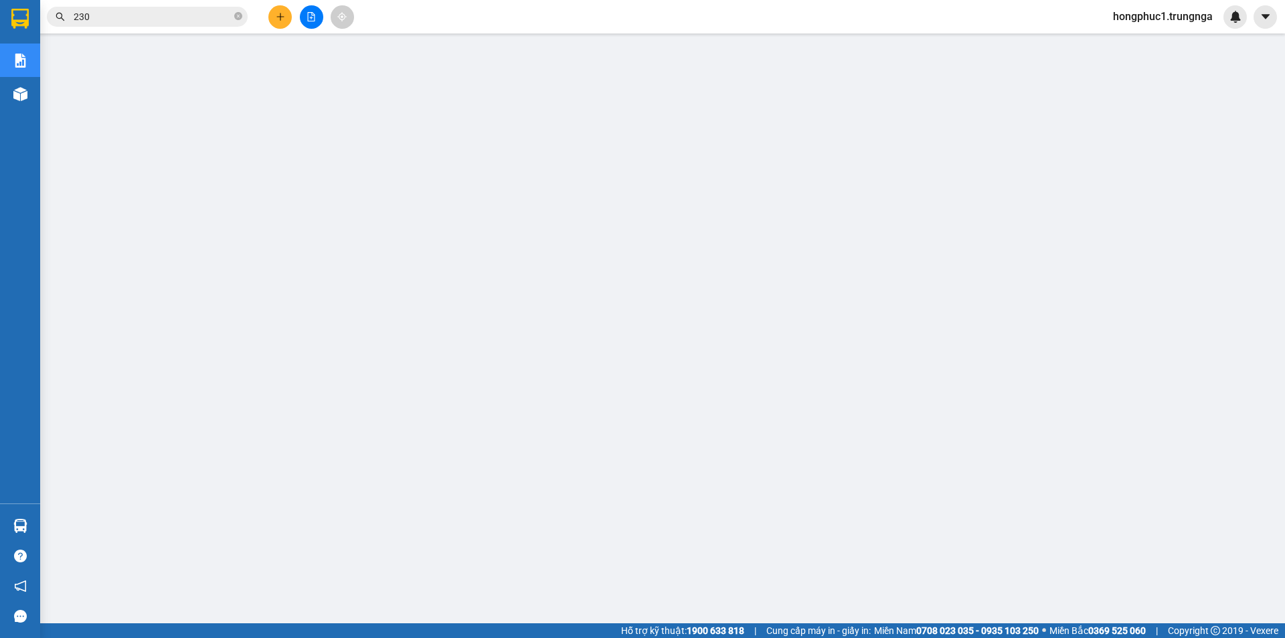
click at [112, 12] on input "230" at bounding box center [153, 16] width 158 height 15
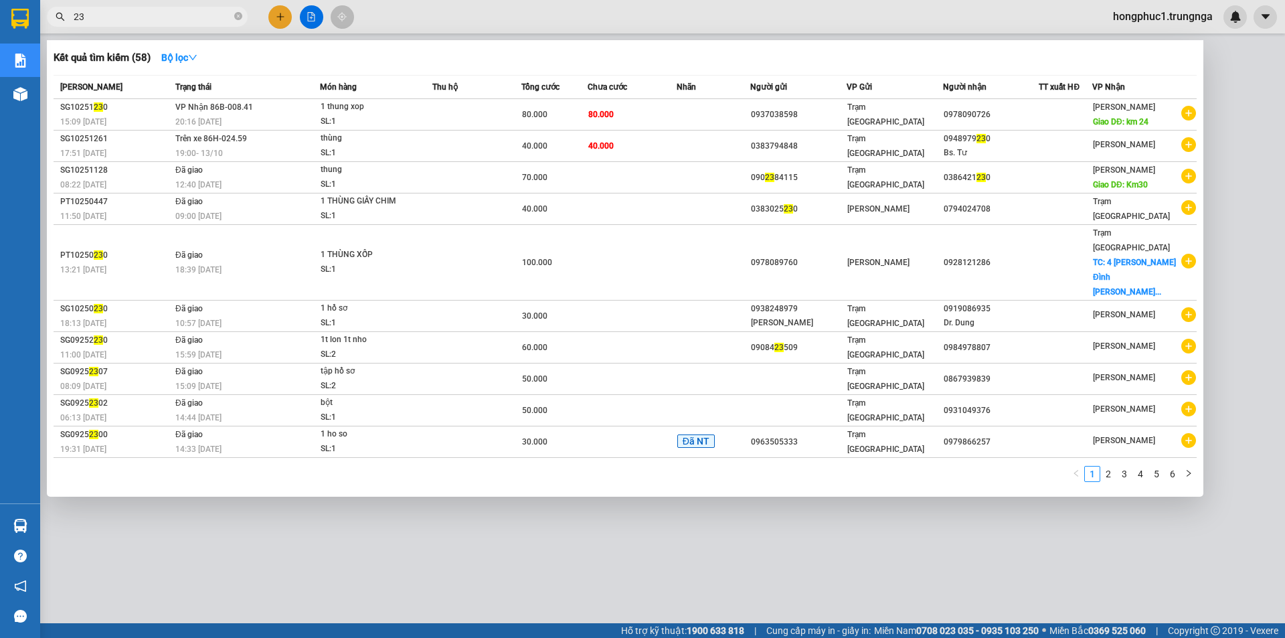
type input "2"
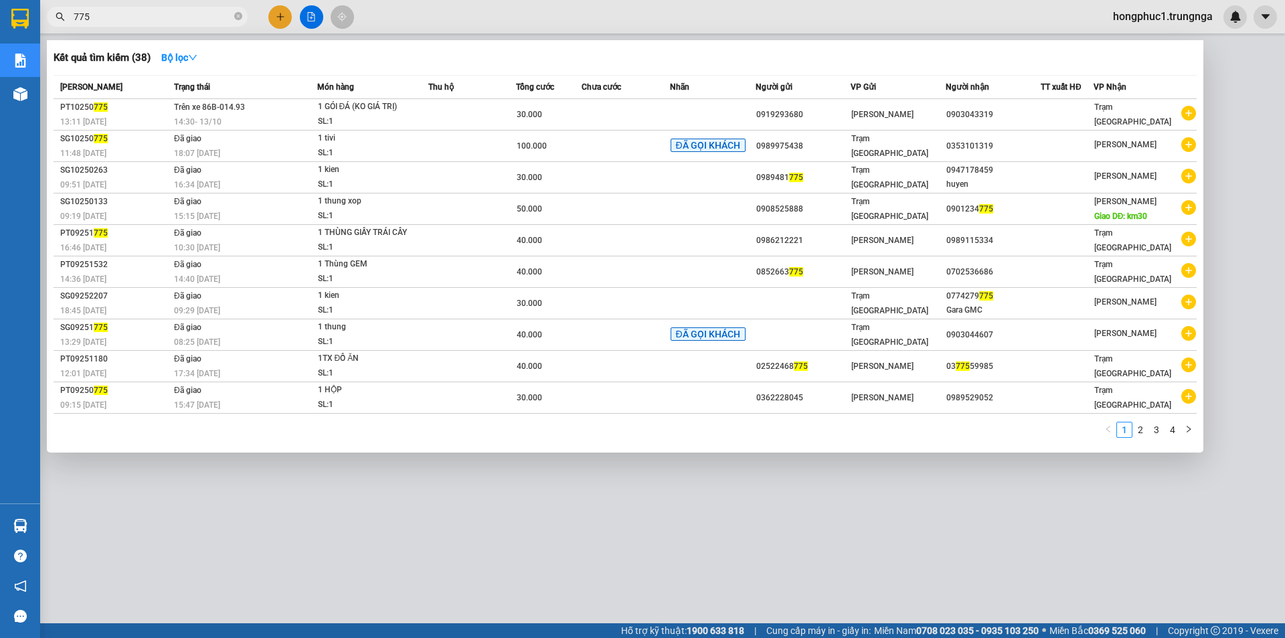
click at [383, 481] on div at bounding box center [642, 319] width 1285 height 638
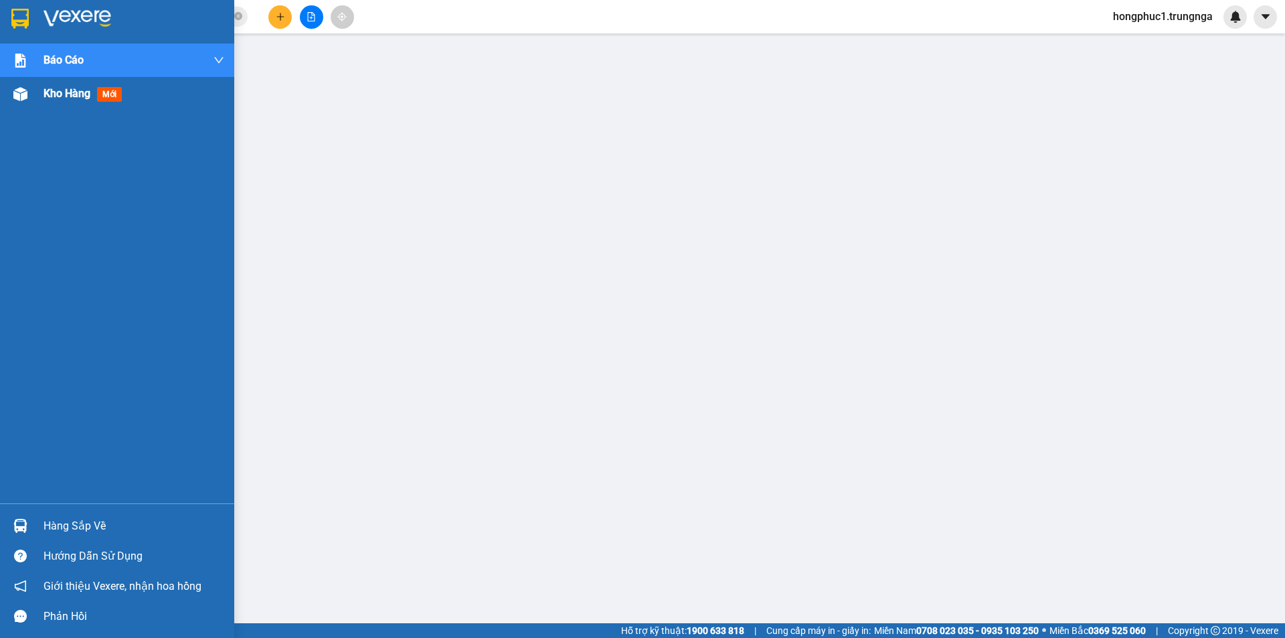
click at [57, 87] on span "Kho hàng" at bounding box center [67, 93] width 47 height 13
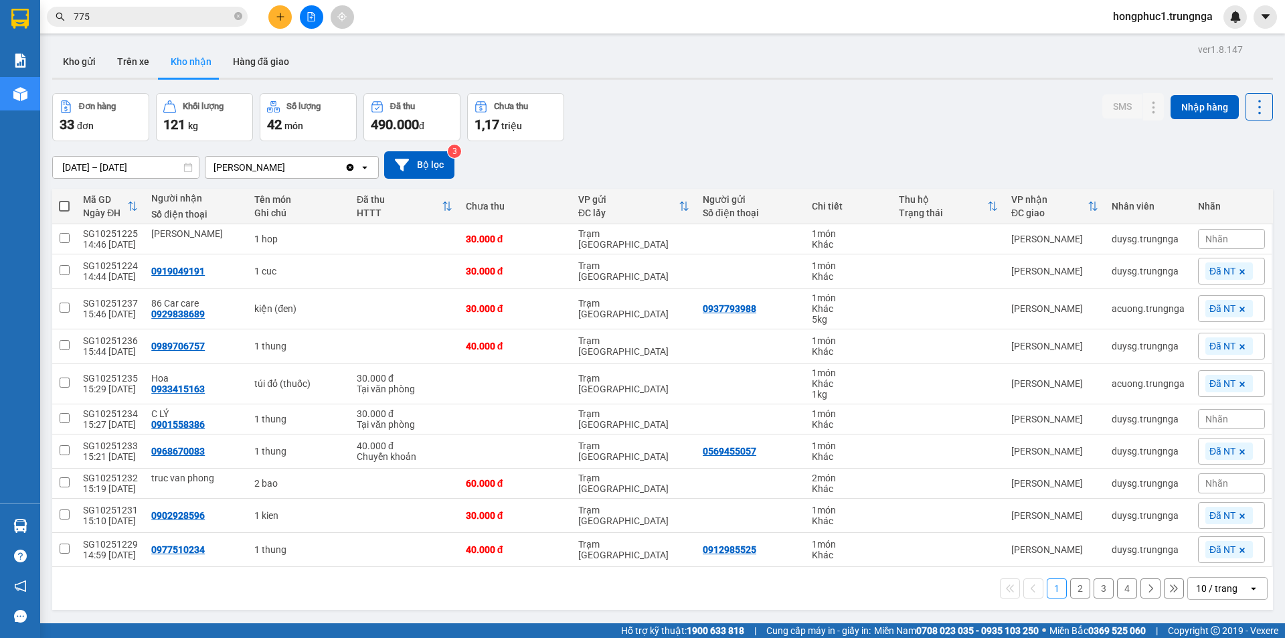
click at [156, 17] on input "775" at bounding box center [153, 16] width 158 height 15
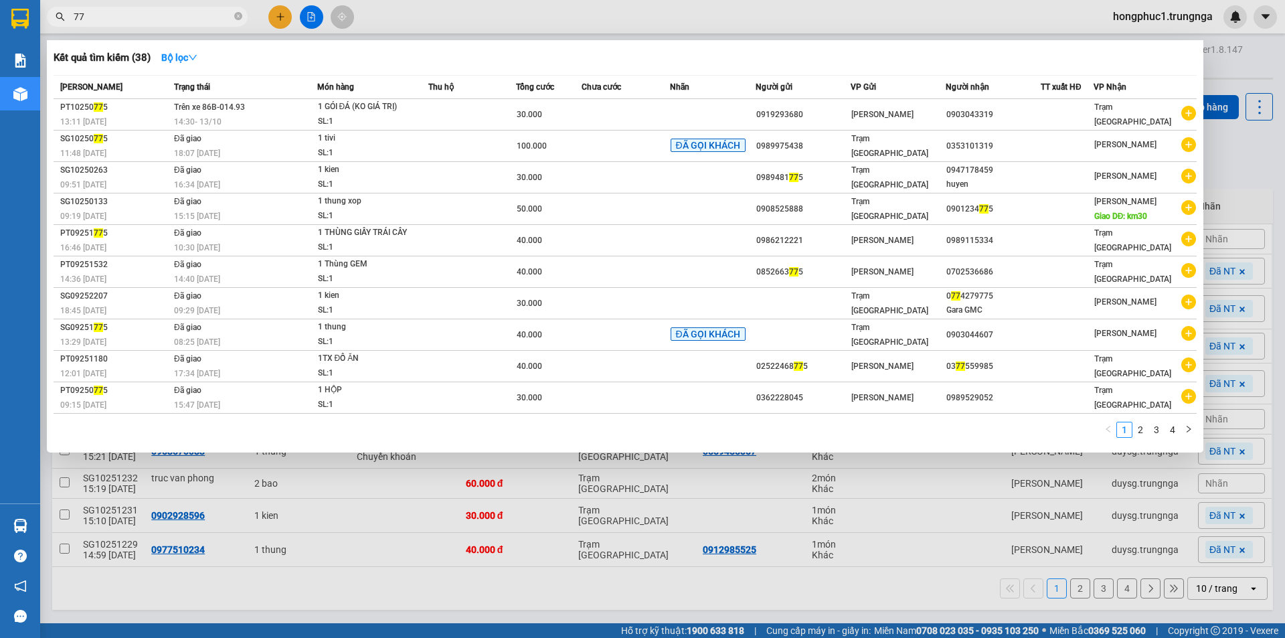
type input "7"
type input "596"
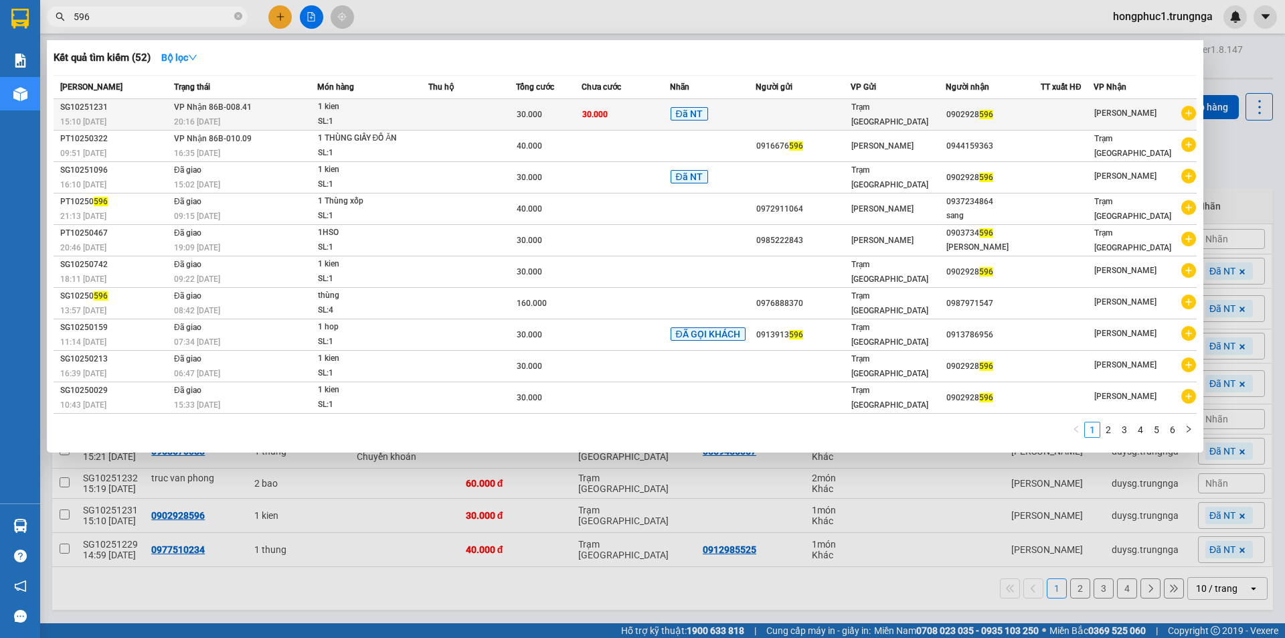
click at [594, 113] on span "30.000" at bounding box center [594, 114] width 25 height 9
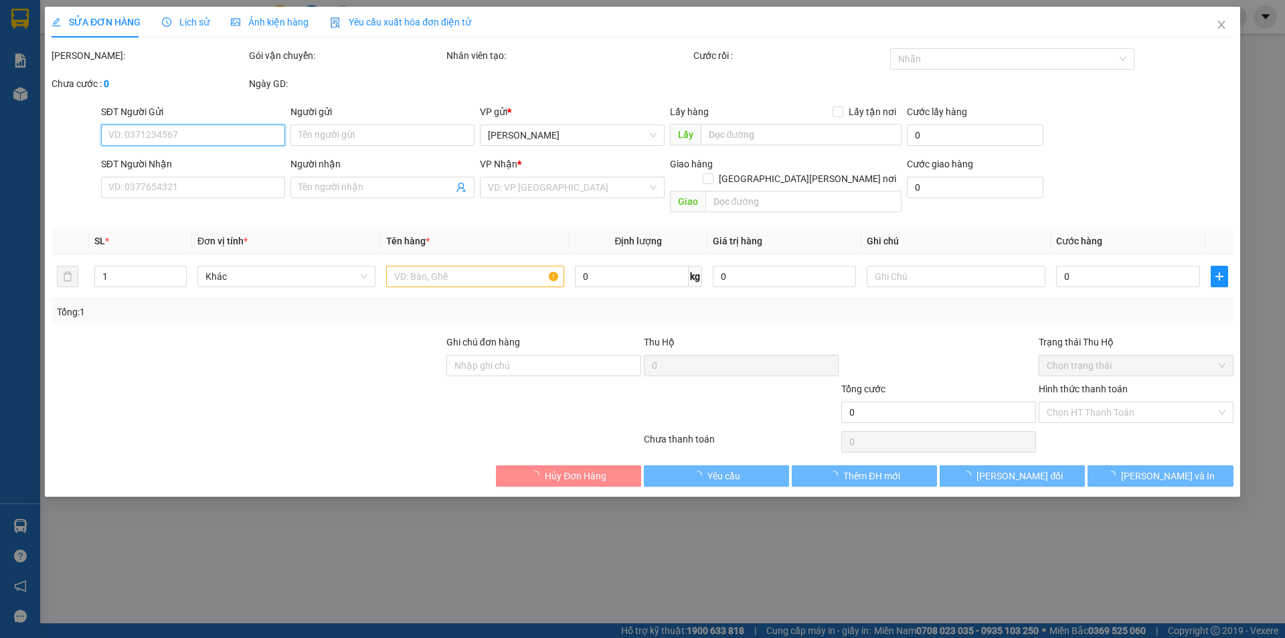
type input "0902928596"
type input "30.000"
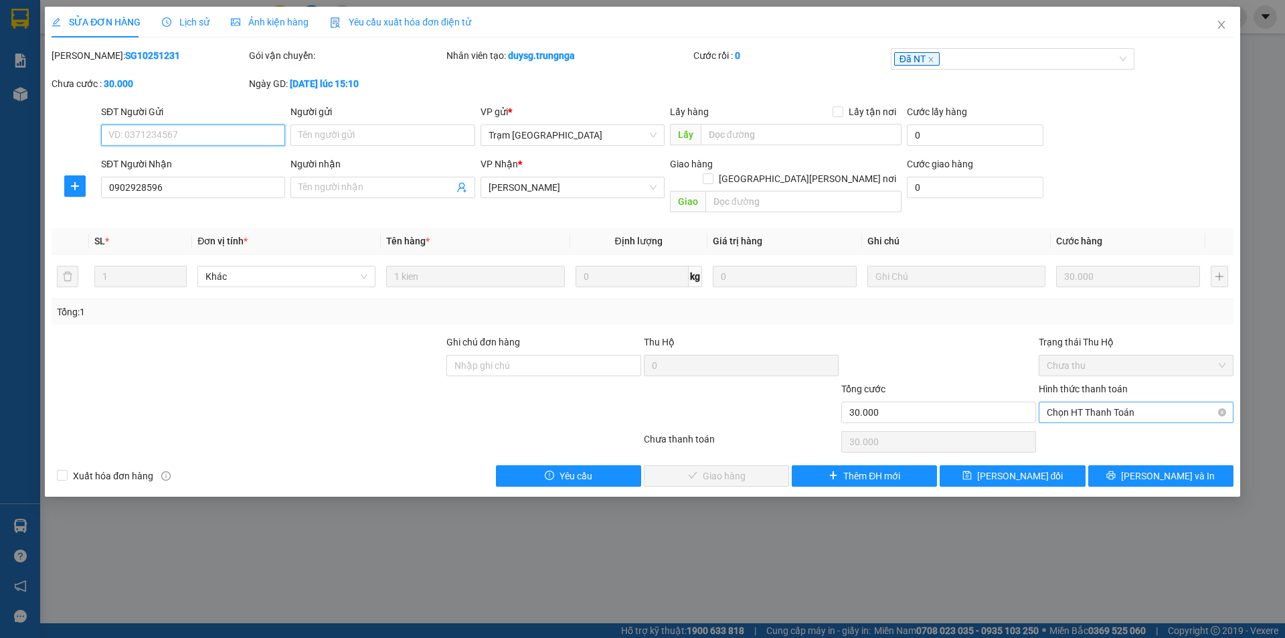
click at [1102, 402] on span "Chọn HT Thanh Toán" at bounding box center [1136, 412] width 179 height 20
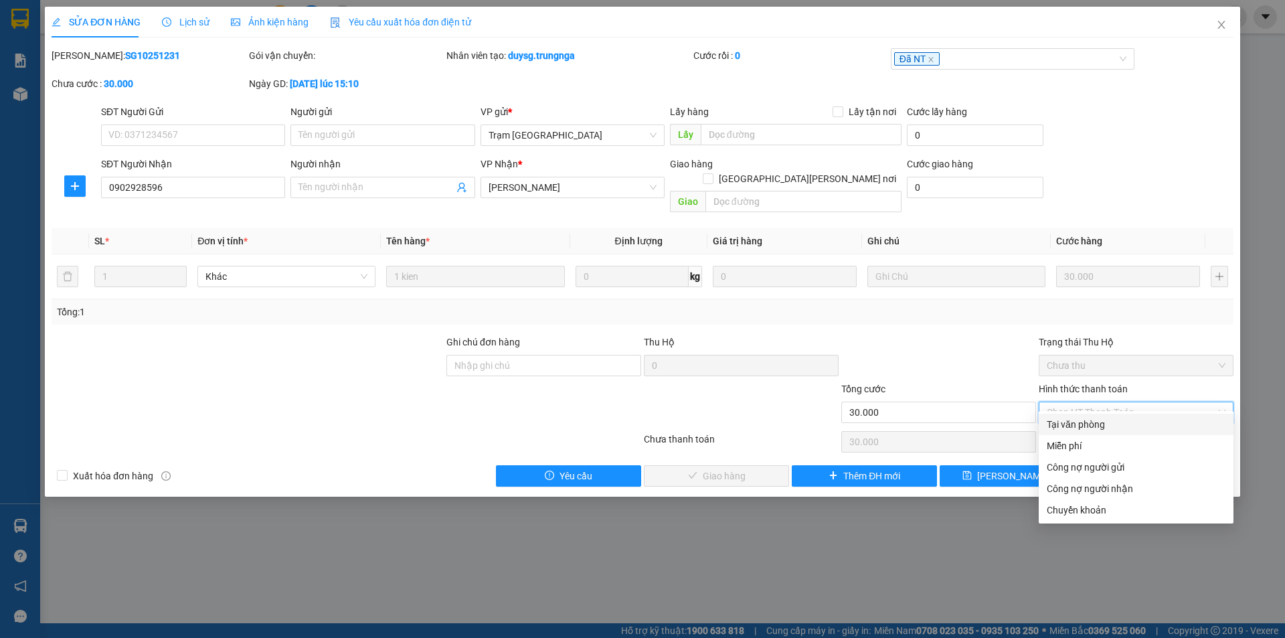
click at [1083, 422] on div "Tại văn phòng" at bounding box center [1136, 424] width 179 height 15
type input "0"
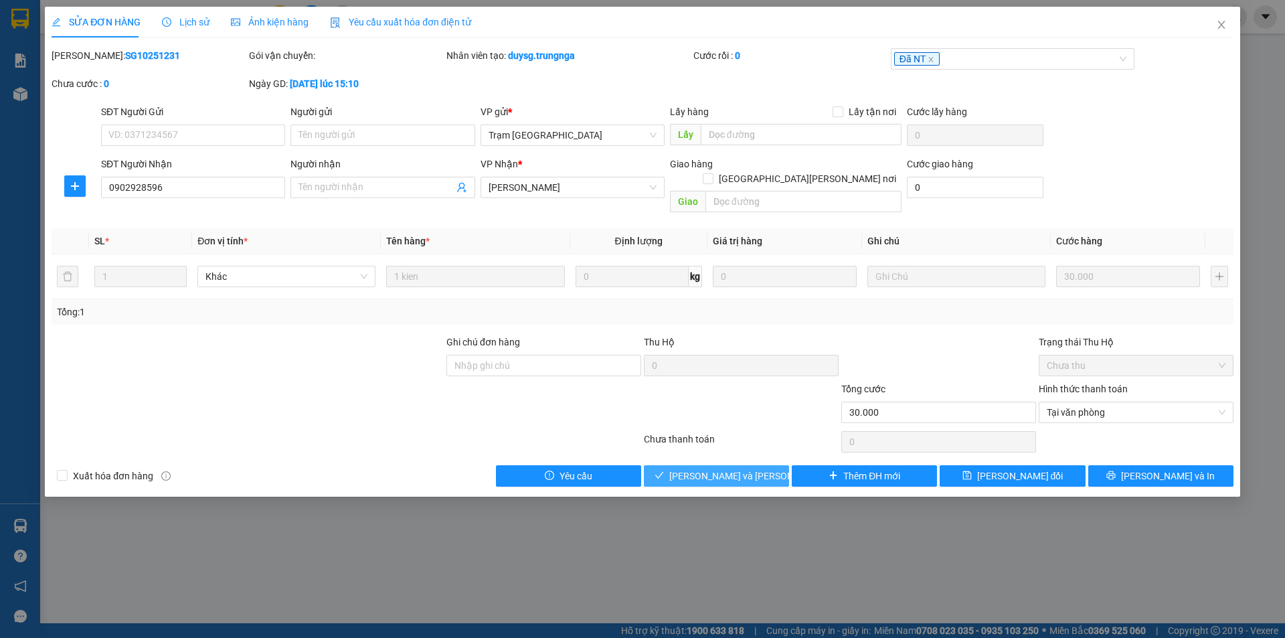
click at [749, 468] on span "Lưu và Giao hàng" at bounding box center [759, 475] width 181 height 15
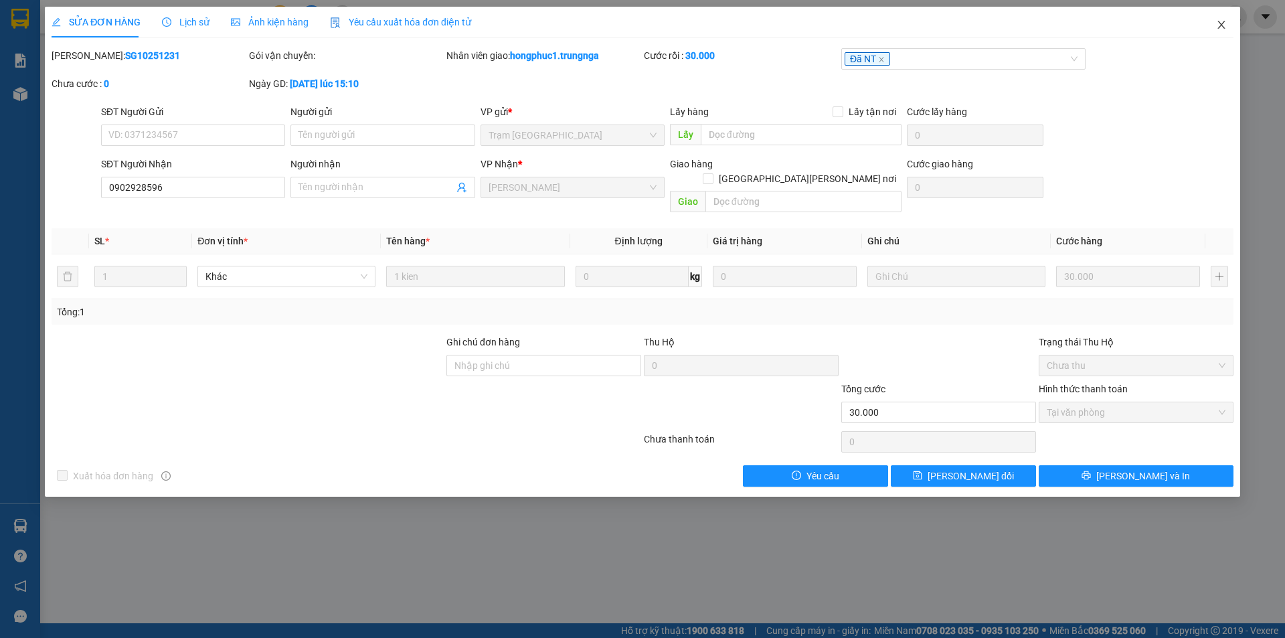
click at [1222, 20] on icon "close" at bounding box center [1221, 24] width 11 height 11
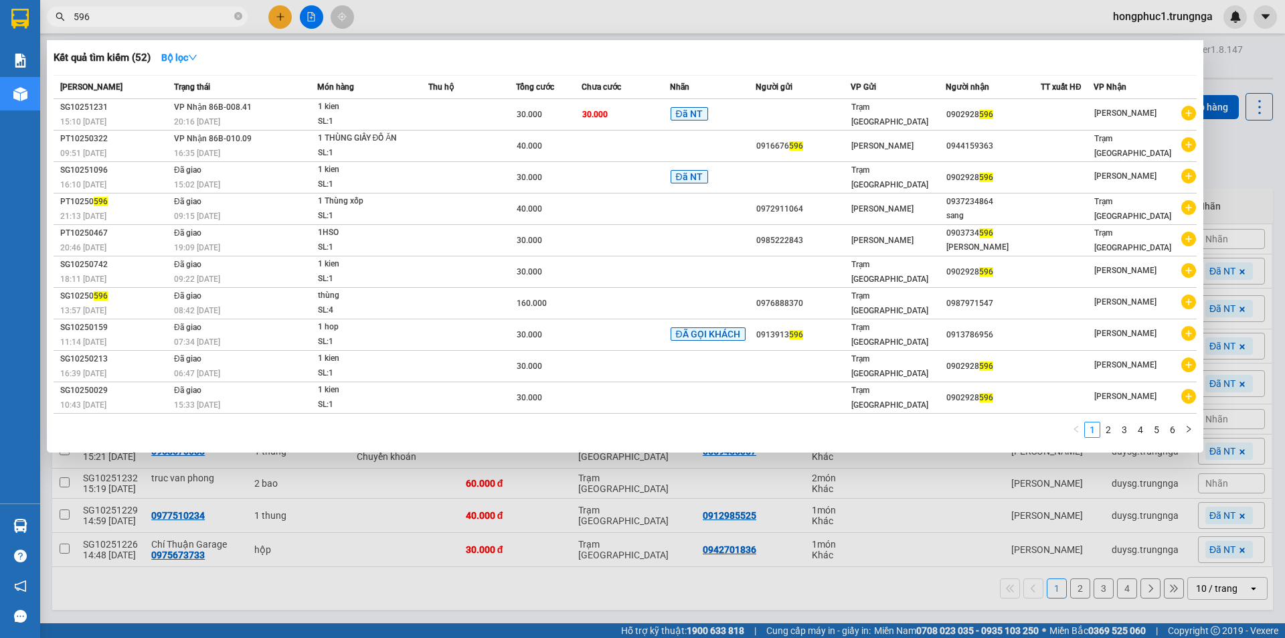
click at [183, 19] on input "596" at bounding box center [153, 16] width 158 height 15
type input "5"
type input "830"
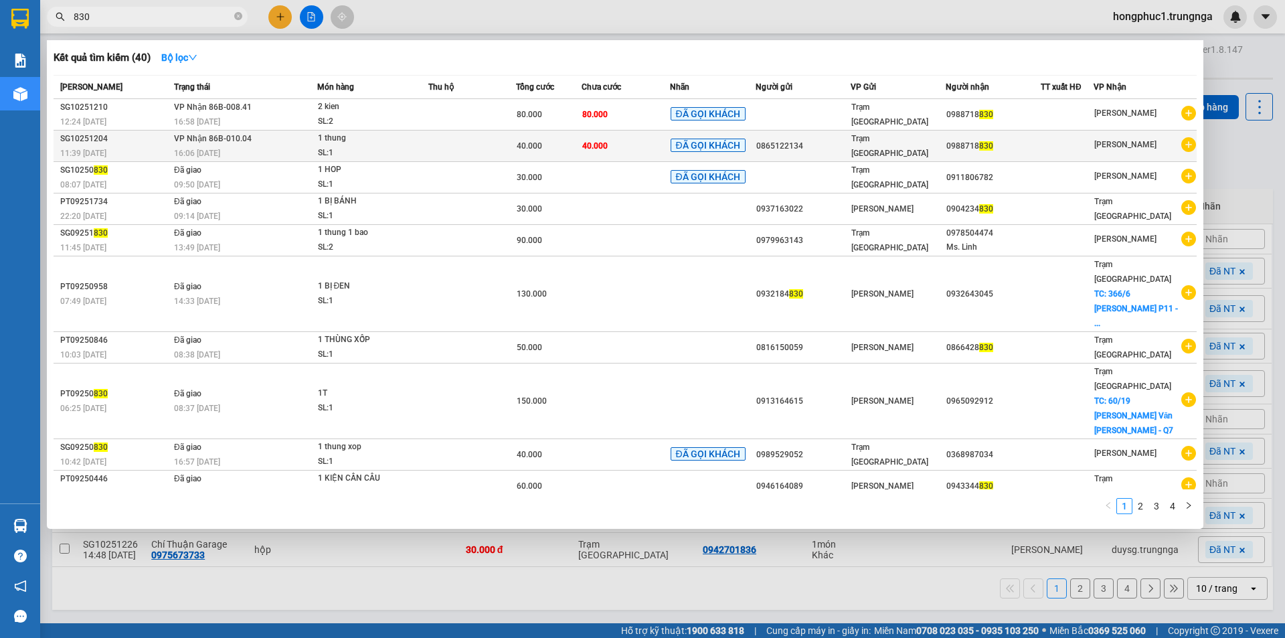
click at [837, 147] on div "0865122134" at bounding box center [803, 146] width 94 height 14
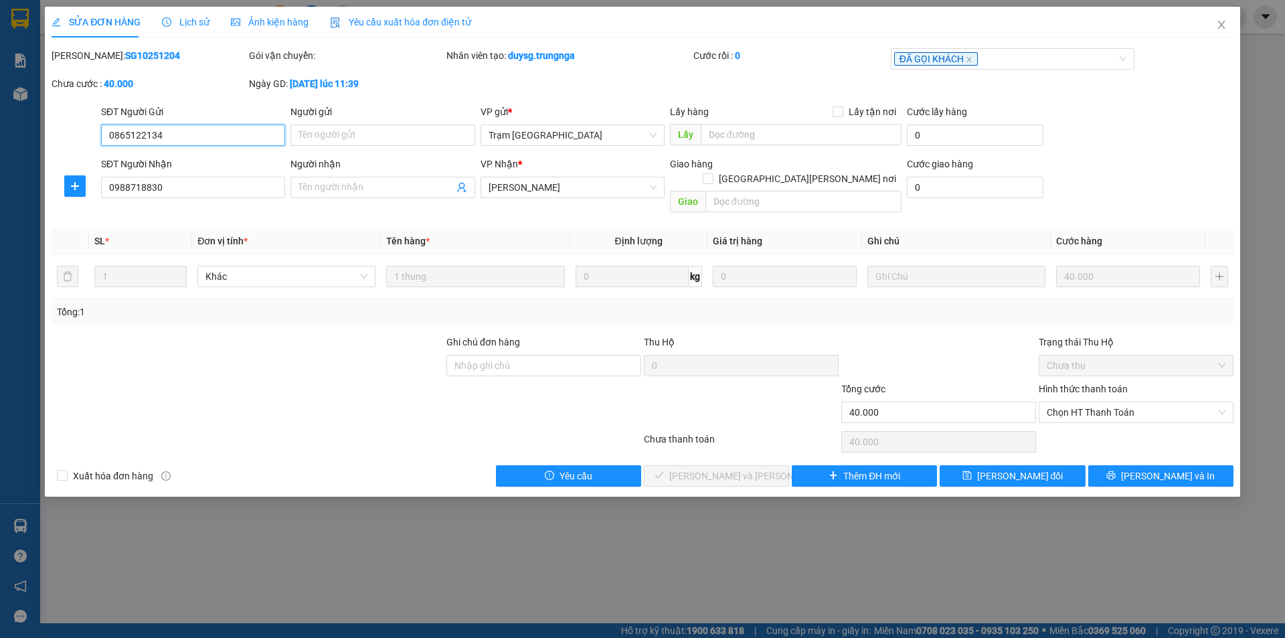
type input "0865122134"
type input "0988718830"
type input "40.000"
click at [1097, 402] on span "Chọn HT Thanh Toán" at bounding box center [1136, 412] width 179 height 20
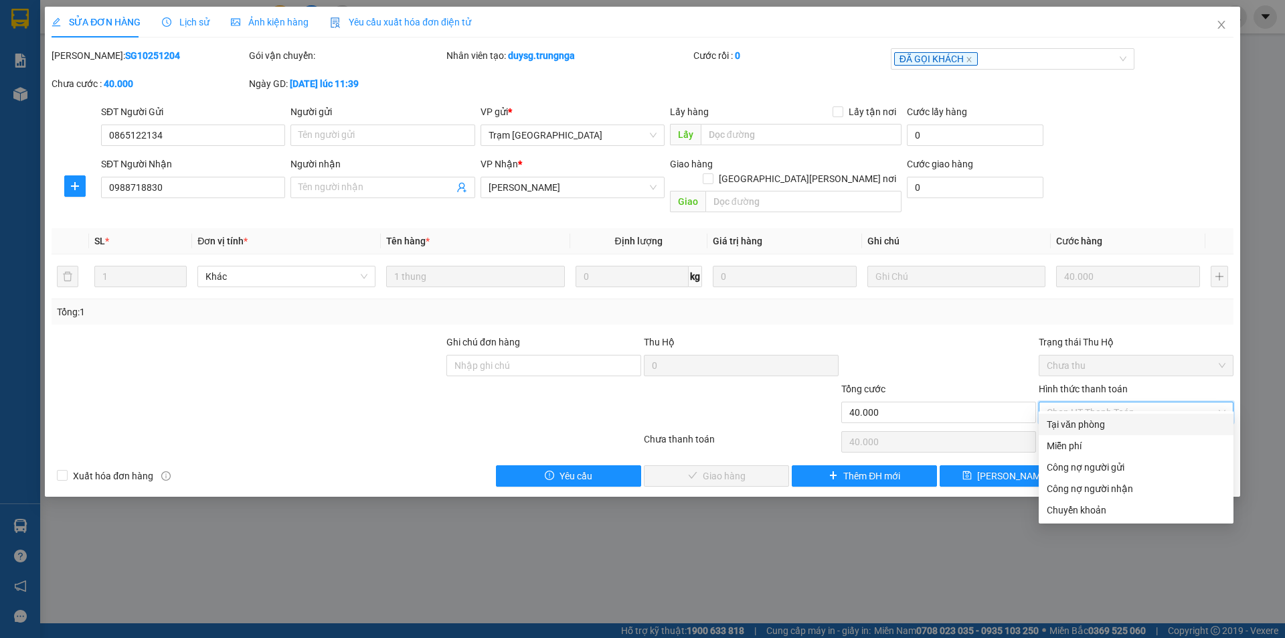
click at [1086, 428] on div "Tại văn phòng" at bounding box center [1136, 424] width 179 height 15
type input "0"
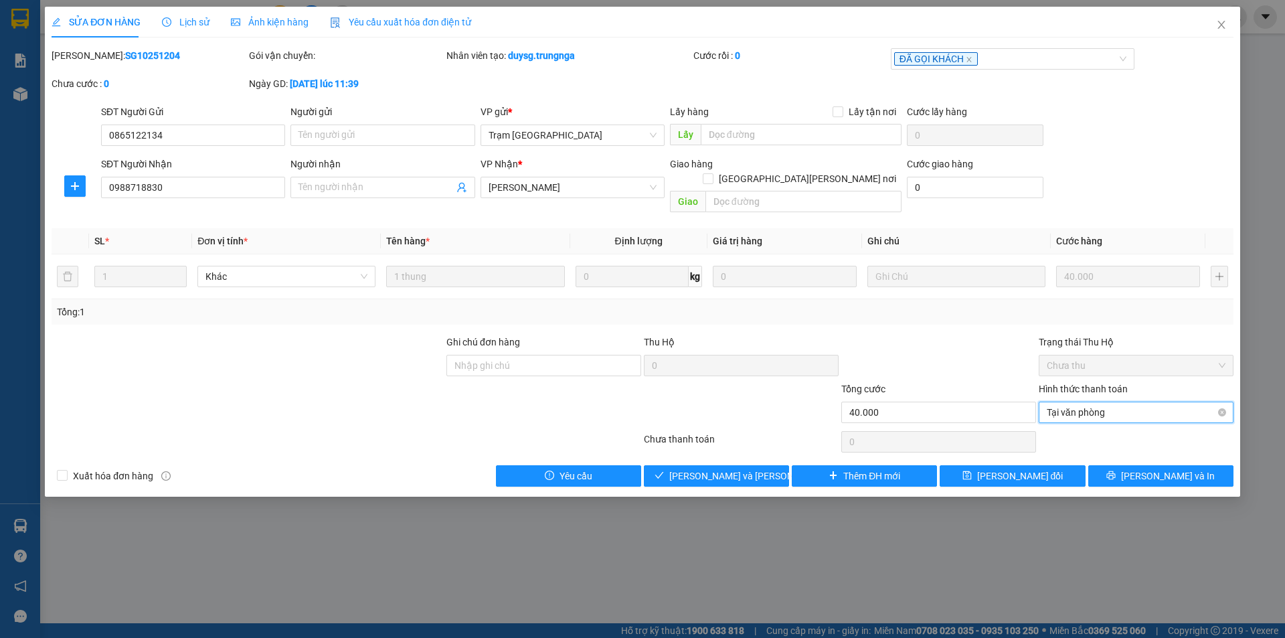
click at [1076, 402] on span "Tại văn phòng" at bounding box center [1136, 412] width 179 height 20
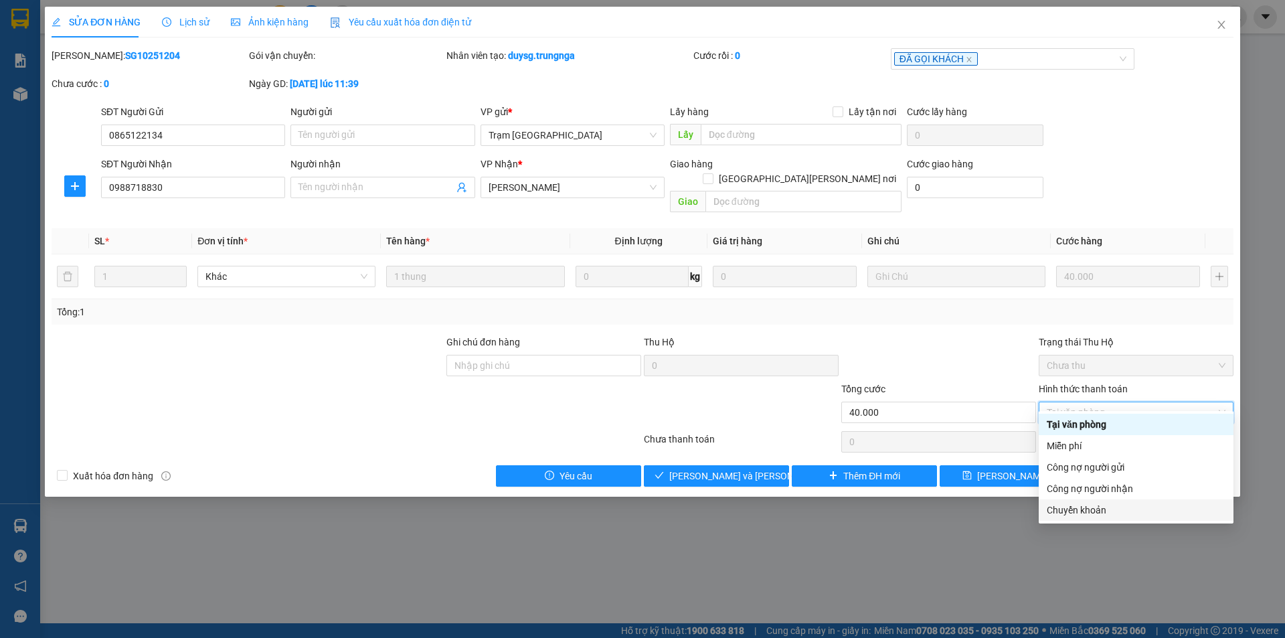
click at [1067, 510] on div "Chuyển khoản" at bounding box center [1136, 510] width 179 height 15
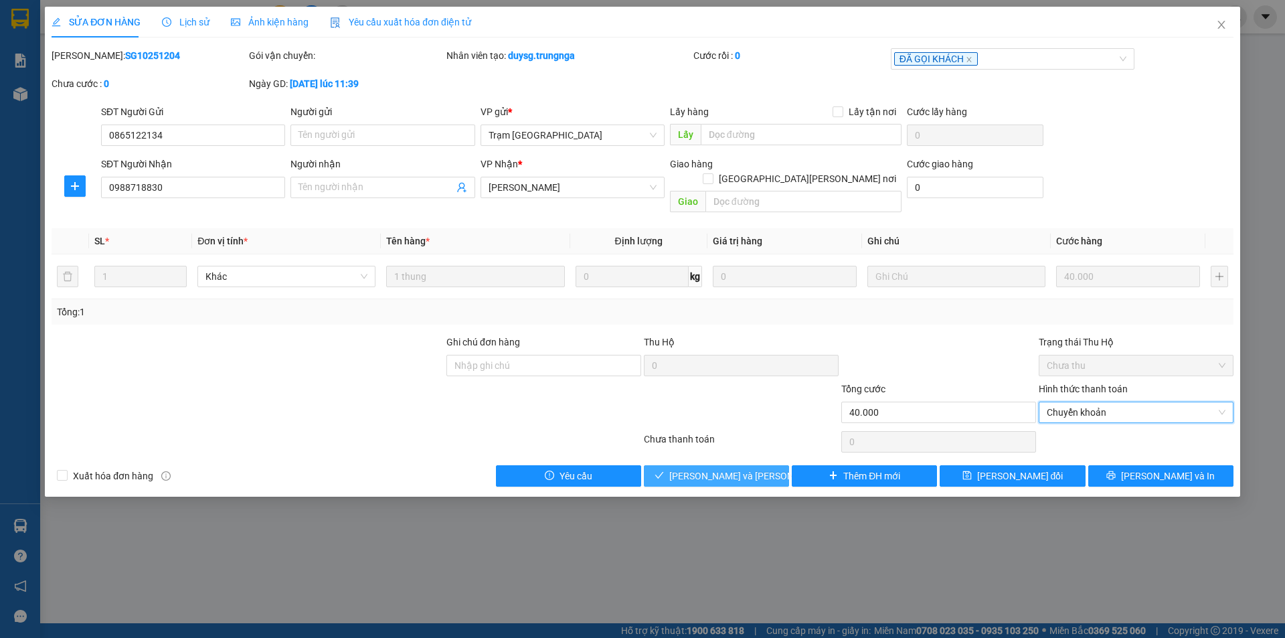
click at [732, 468] on span "Lưu và Giao hàng" at bounding box center [759, 475] width 181 height 15
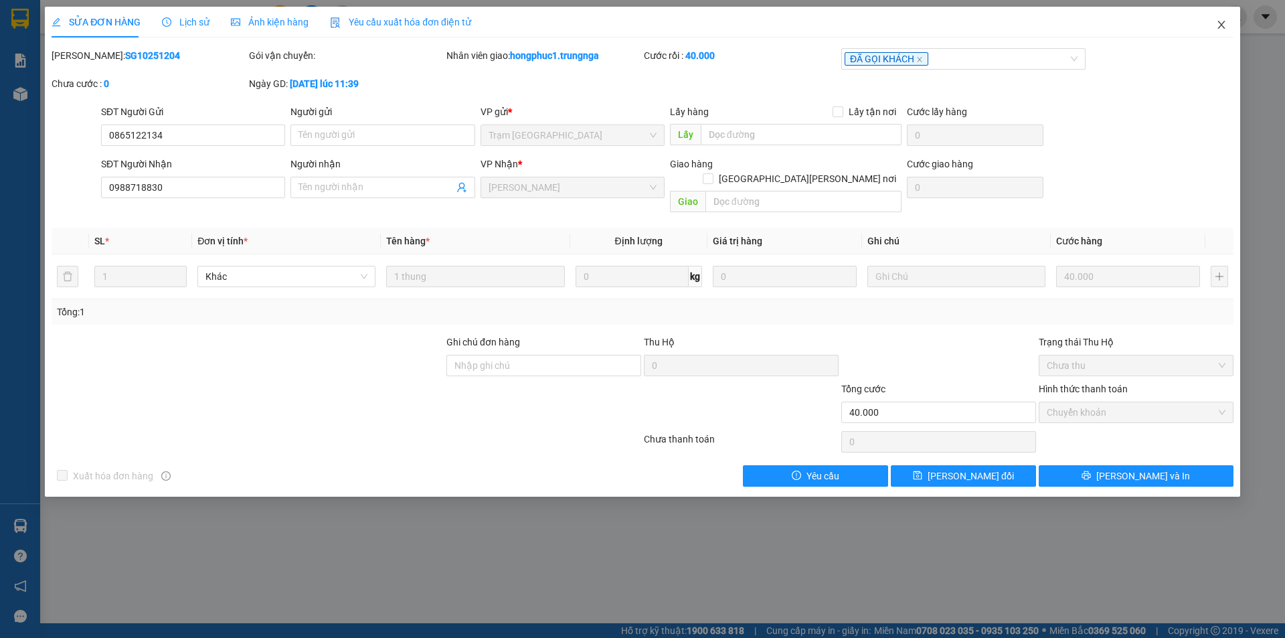
click at [1219, 23] on icon "close" at bounding box center [1220, 25] width 7 height 8
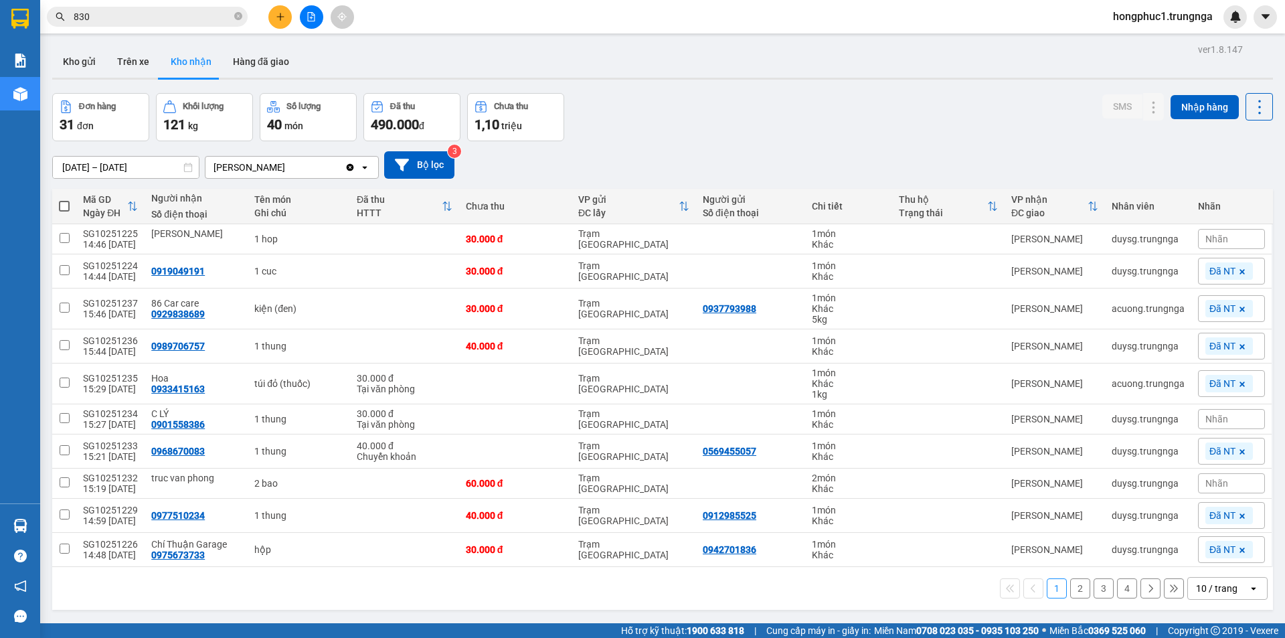
click at [1070, 584] on button "2" at bounding box center [1080, 588] width 20 height 20
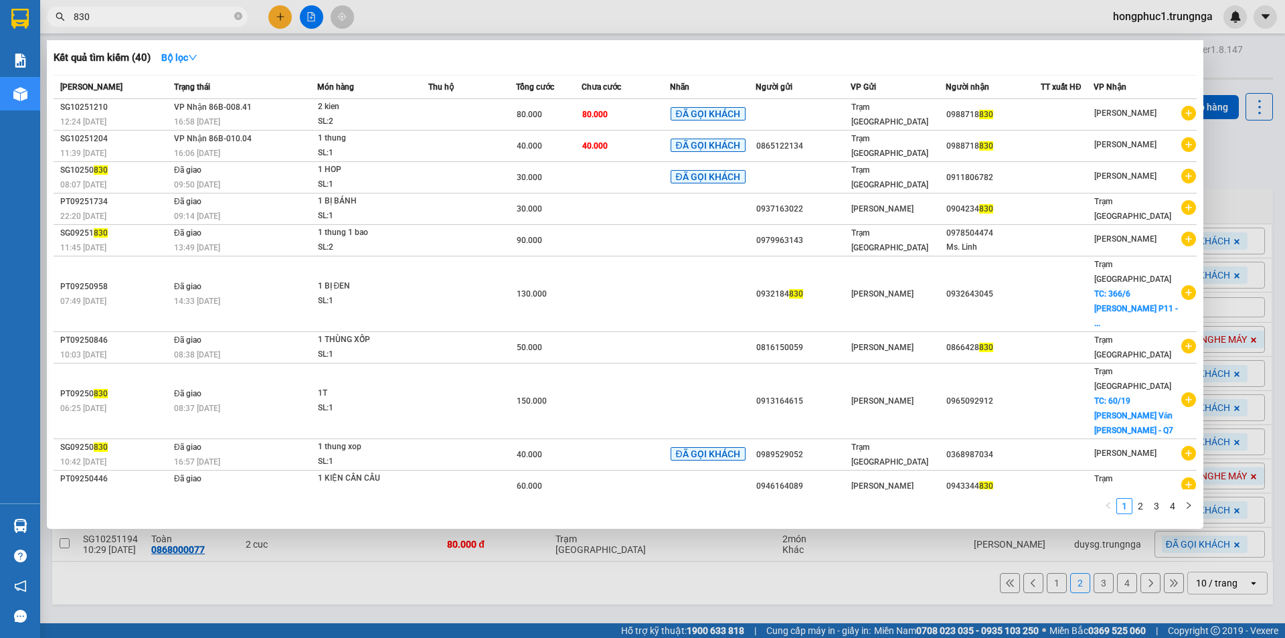
click at [197, 20] on input "830" at bounding box center [153, 16] width 158 height 15
type input "8"
type input "083"
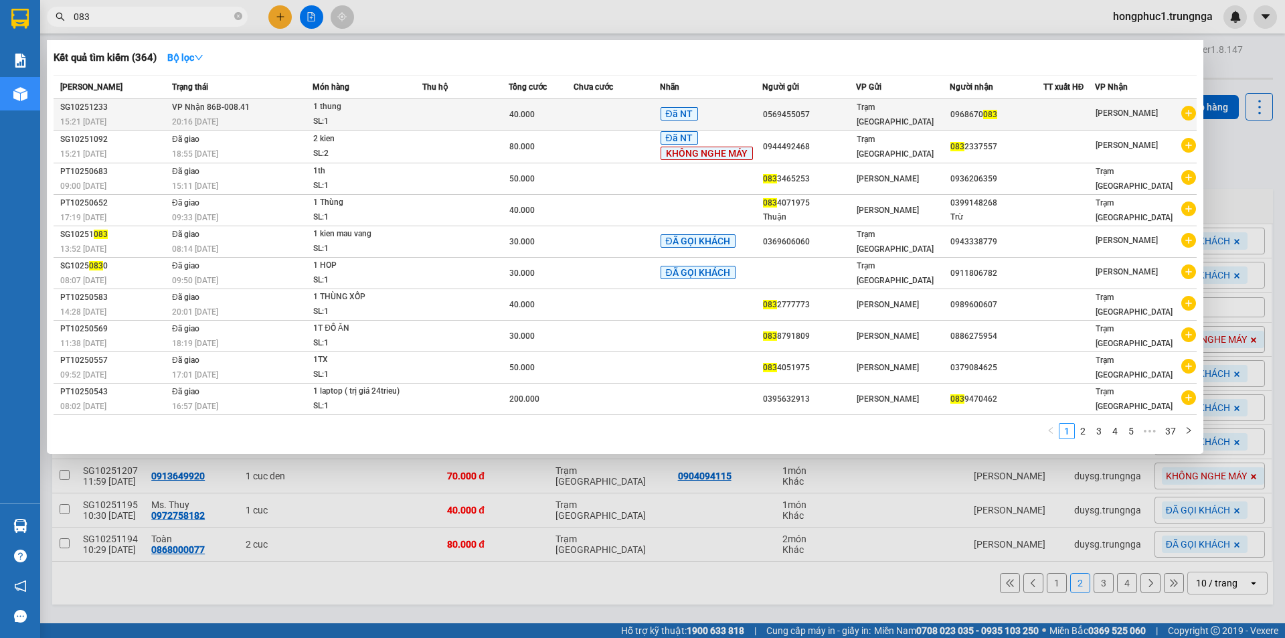
click at [1039, 115] on div "0968670 083" at bounding box center [996, 115] width 92 height 14
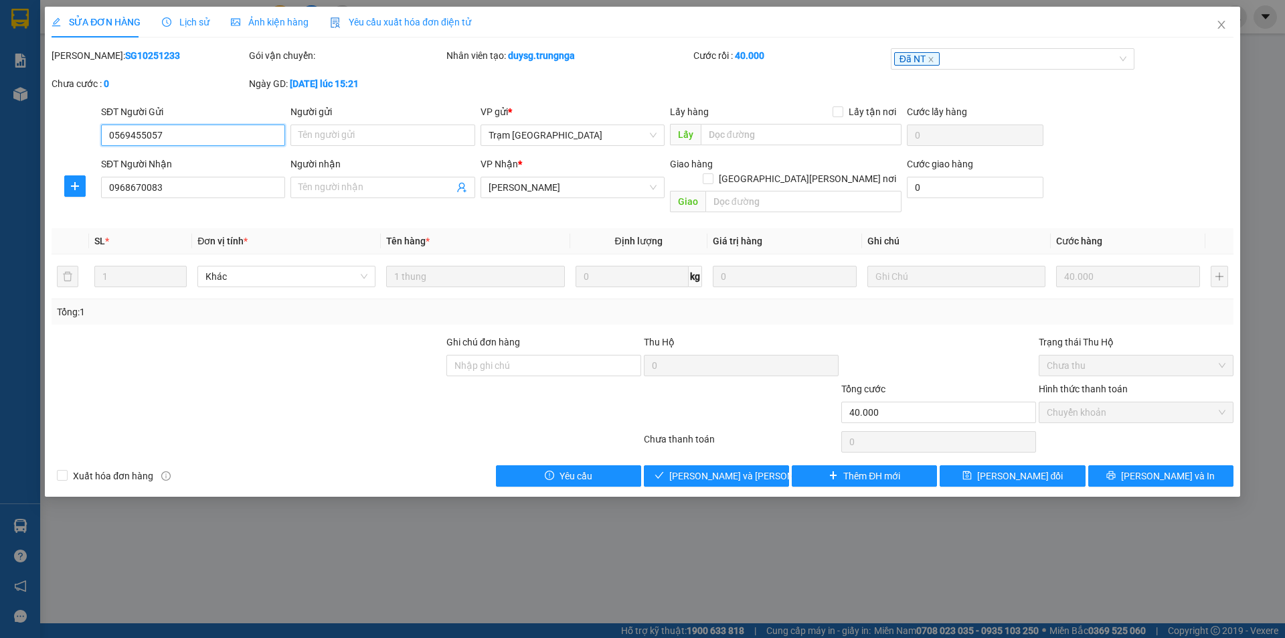
type input "0569455057"
type input "0968670083"
type input "40.000"
click at [126, 187] on input "0968670083" at bounding box center [193, 187] width 184 height 21
click at [128, 187] on input "0968670083" at bounding box center [193, 187] width 184 height 21
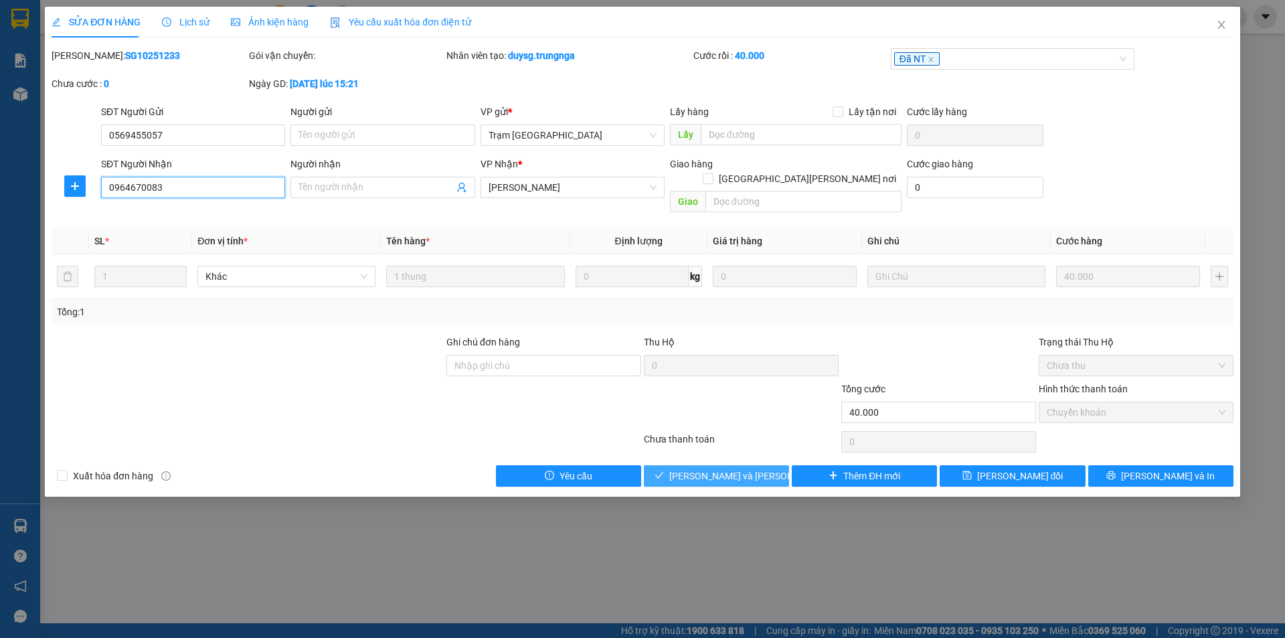
type input "0964670083"
click at [742, 468] on span "Lưu và Giao hàng" at bounding box center [759, 475] width 181 height 15
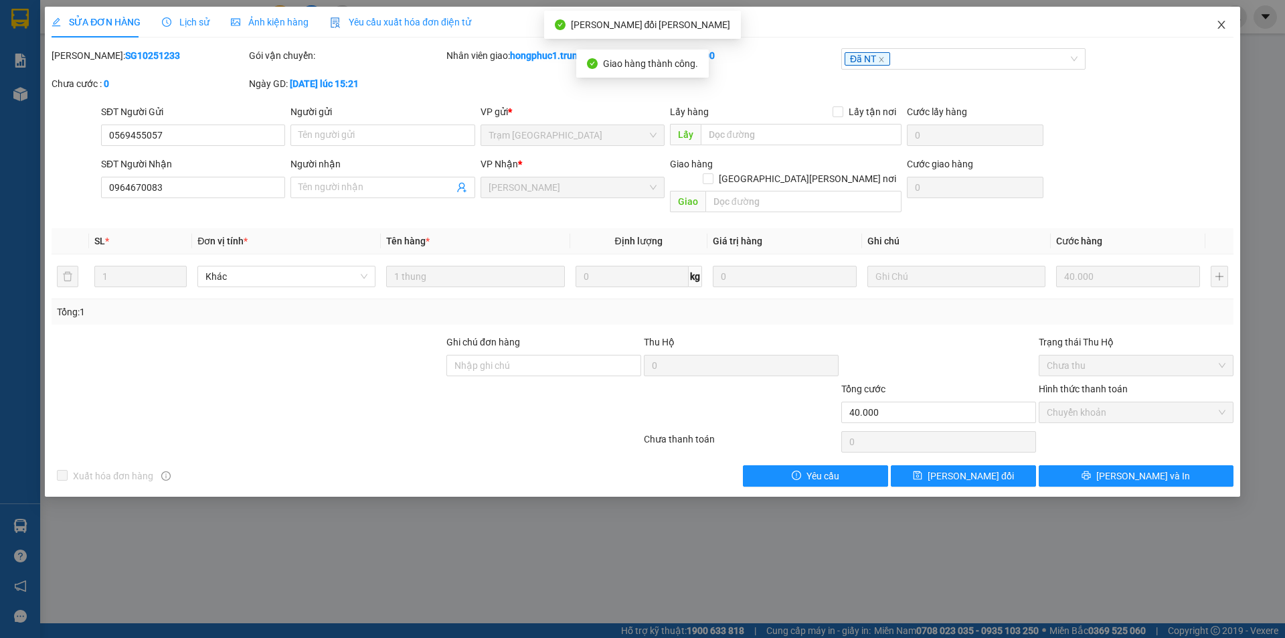
click at [1225, 22] on icon "close" at bounding box center [1221, 24] width 11 height 11
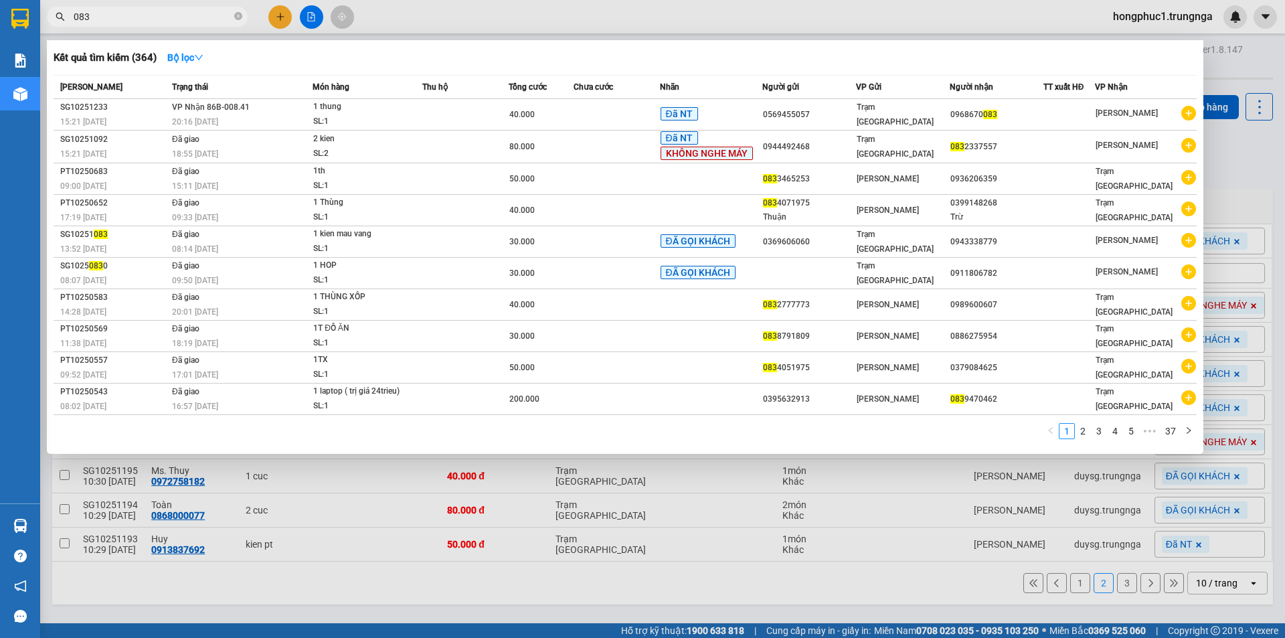
click at [157, 19] on input "083" at bounding box center [153, 16] width 158 height 15
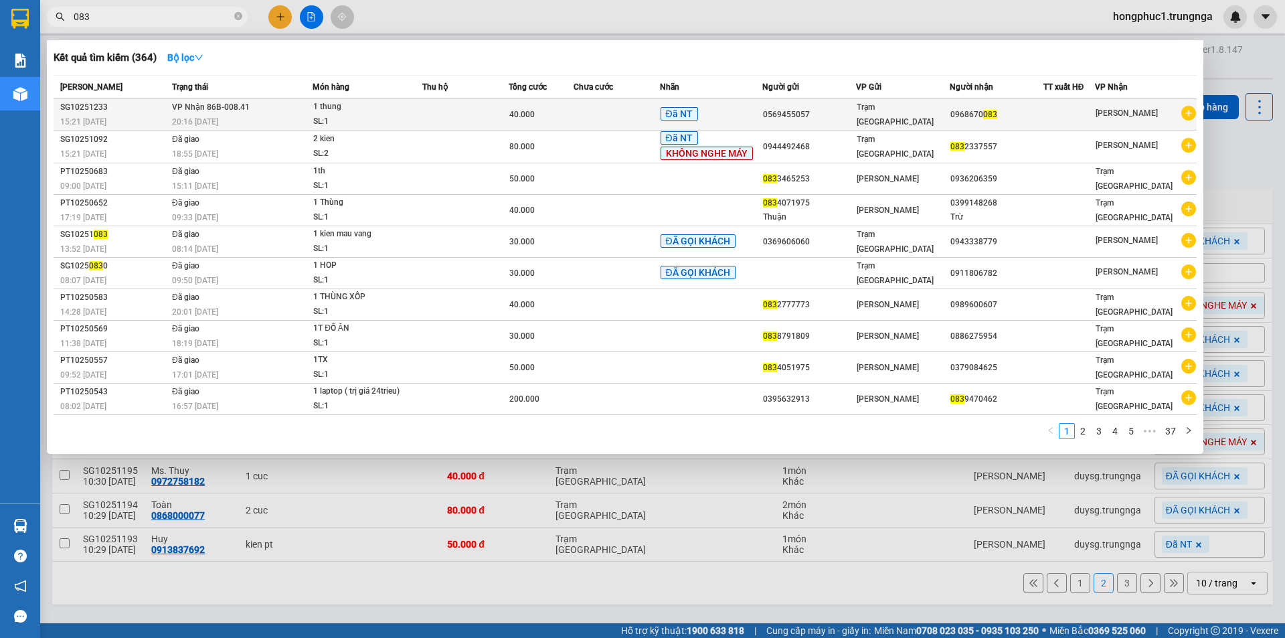
click at [546, 114] on div "40.000" at bounding box center [541, 114] width 64 height 15
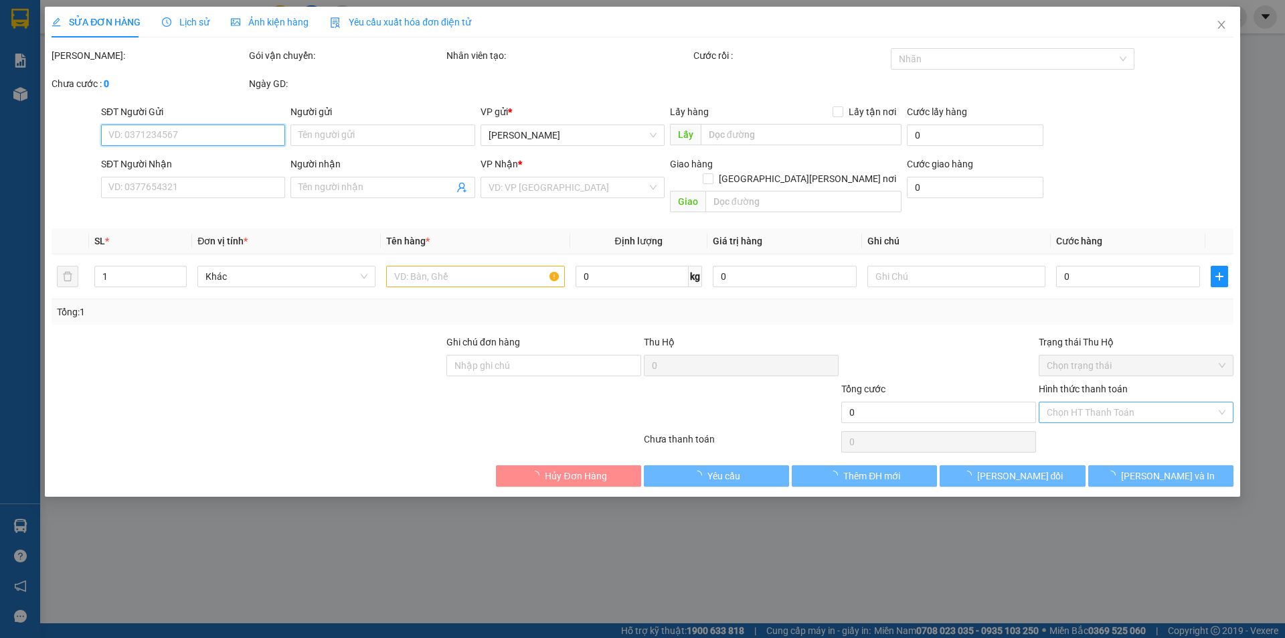
type input "0569455057"
type input "0964670083"
type input "40.000"
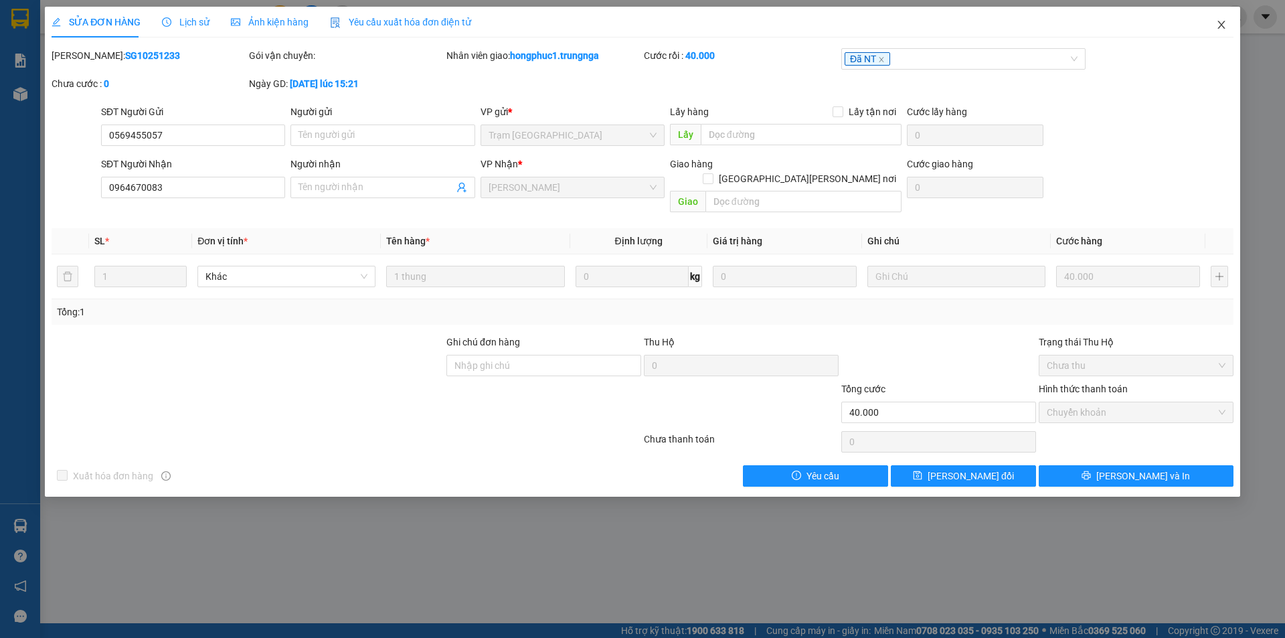
click at [1220, 25] on icon "close" at bounding box center [1221, 24] width 11 height 11
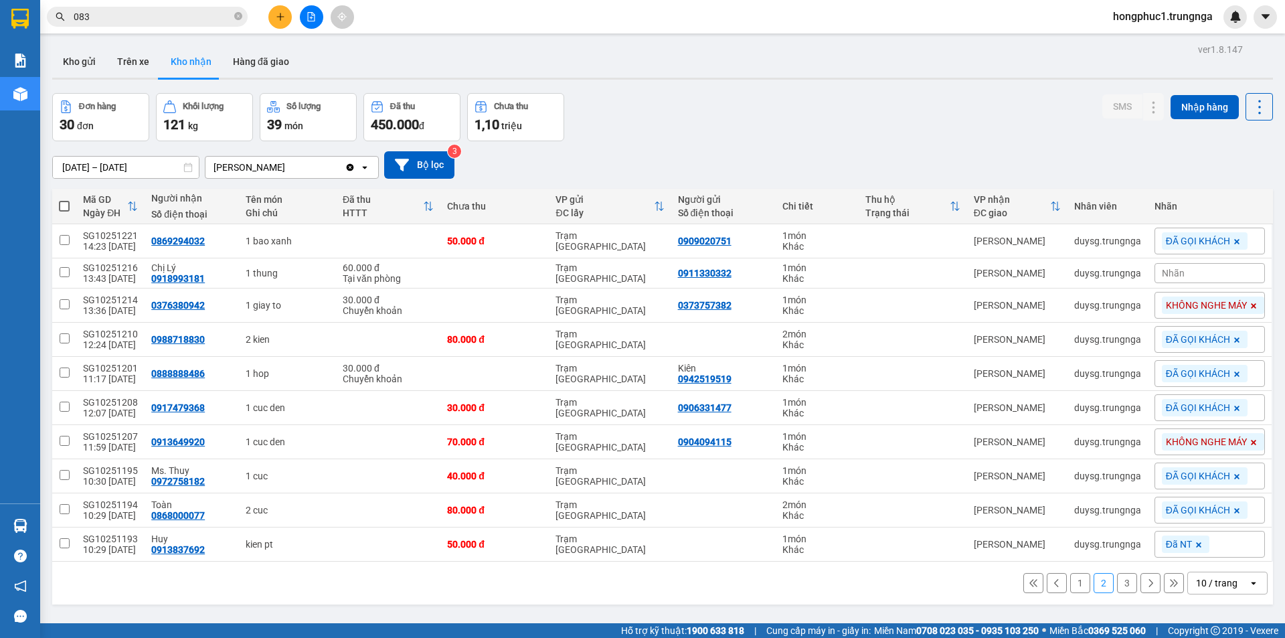
click at [1029, 578] on icon at bounding box center [1033, 582] width 9 height 9
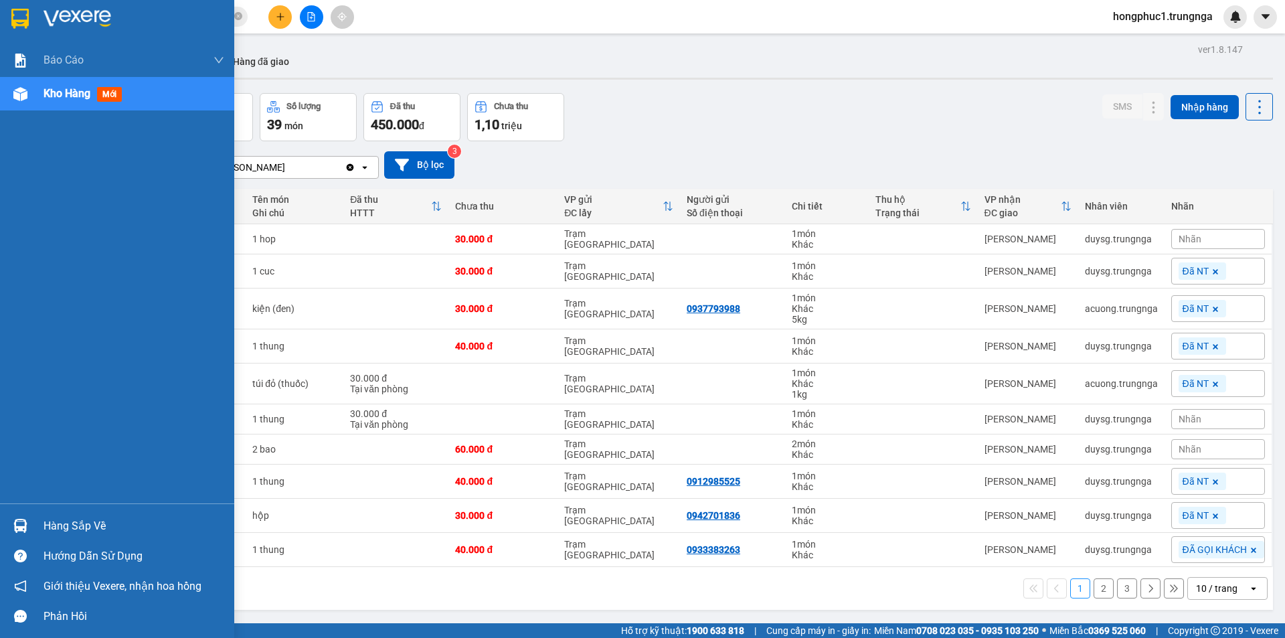
click at [70, 523] on div "Hàng sắp về" at bounding box center [134, 526] width 181 height 20
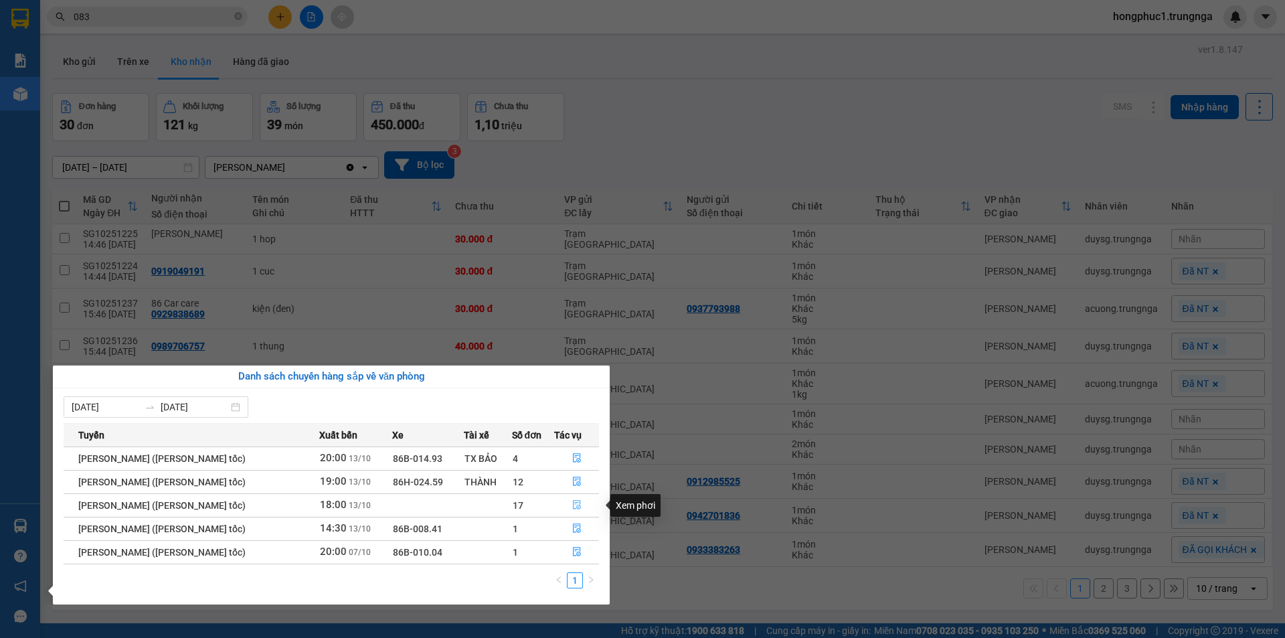
click at [575, 503] on icon "file-done" at bounding box center [576, 504] width 9 height 9
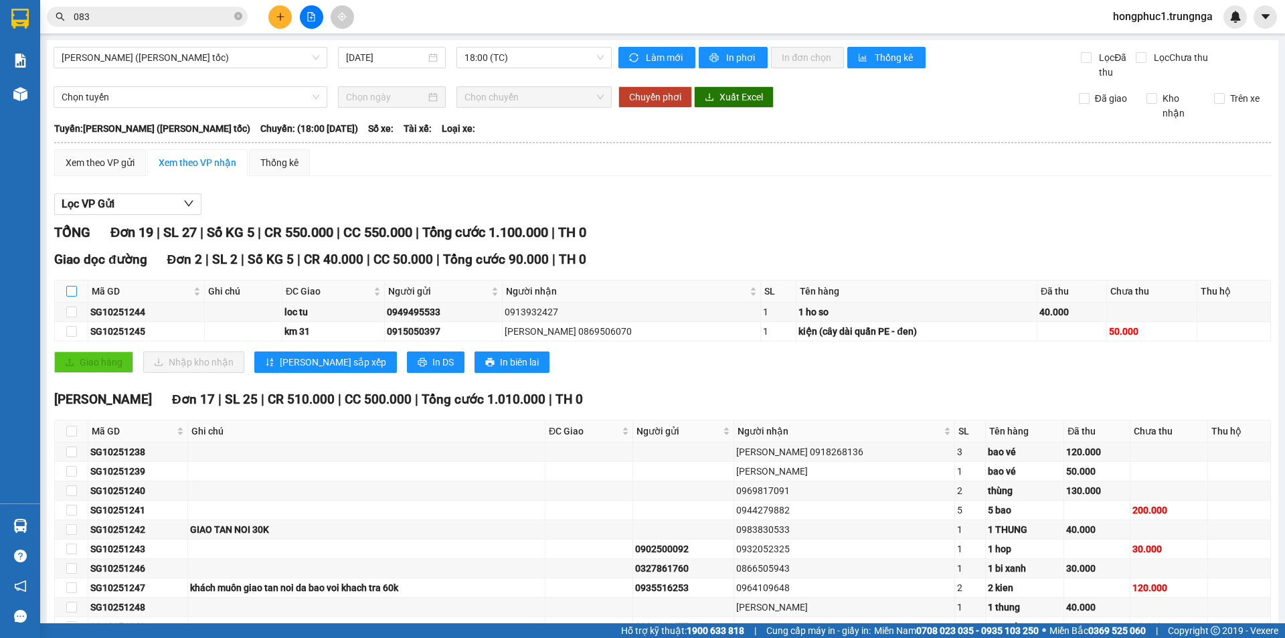
click at [71, 292] on input "checkbox" at bounding box center [71, 291] width 11 height 11
checkbox input "true"
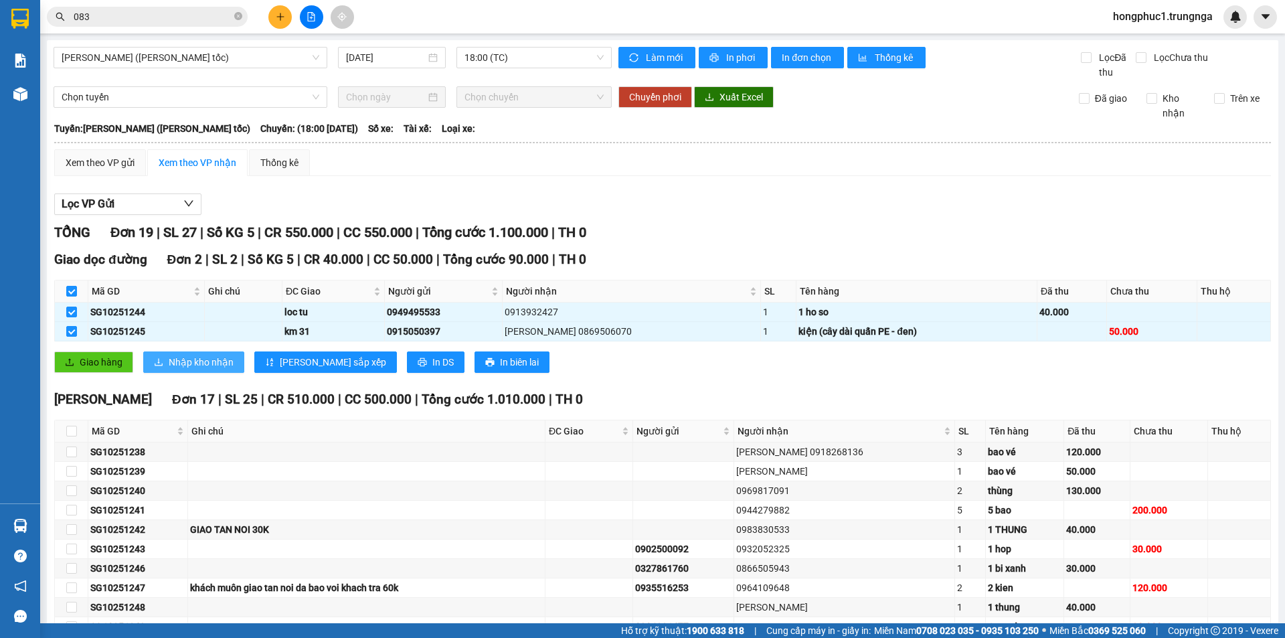
click at [199, 361] on span "Nhập kho nhận" at bounding box center [201, 362] width 65 height 15
checkbox input "false"
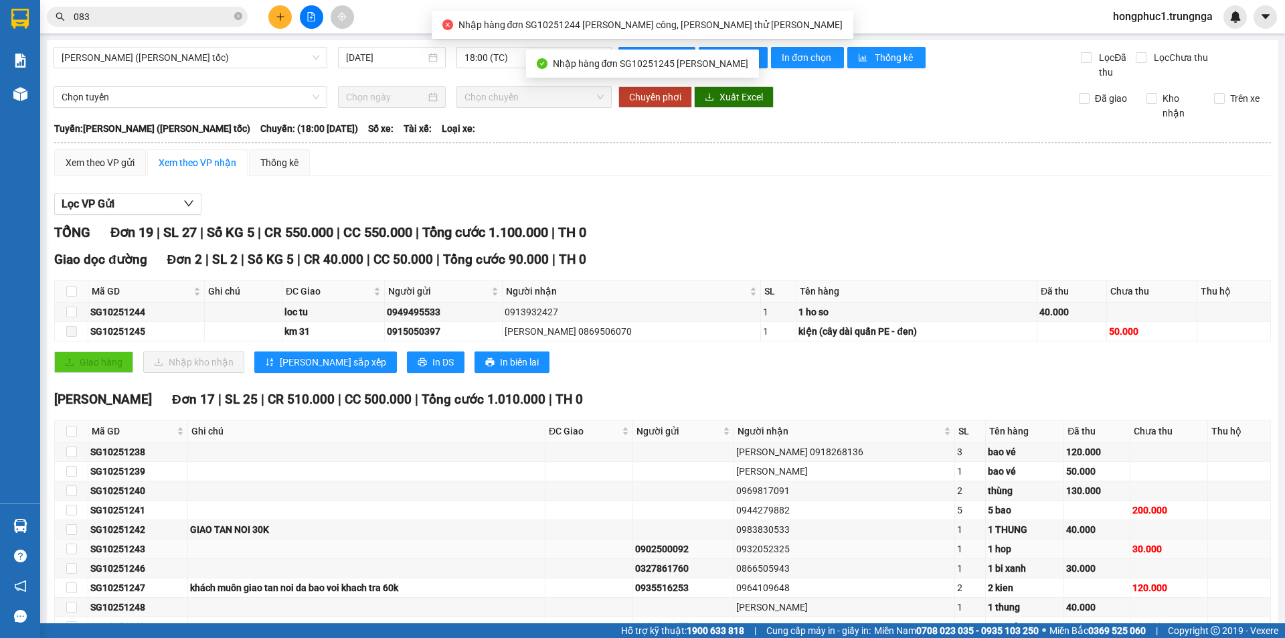
scroll to position [218, 0]
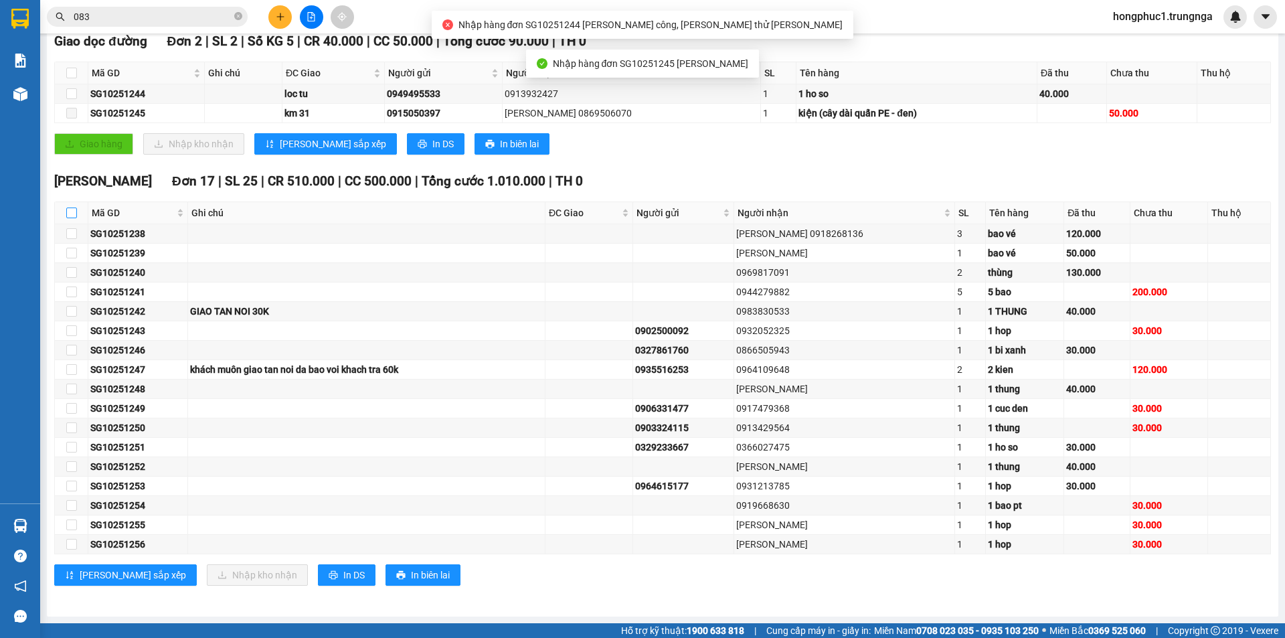
click at [70, 210] on input "checkbox" at bounding box center [71, 212] width 11 height 11
checkbox input "true"
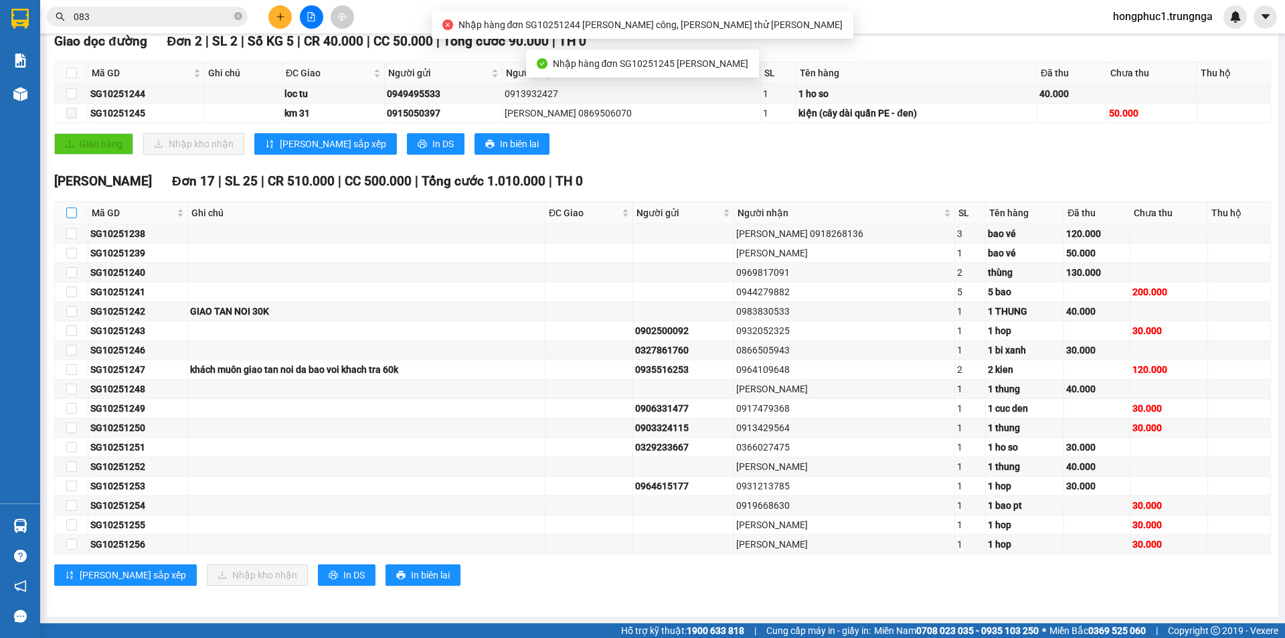
checkbox input "true"
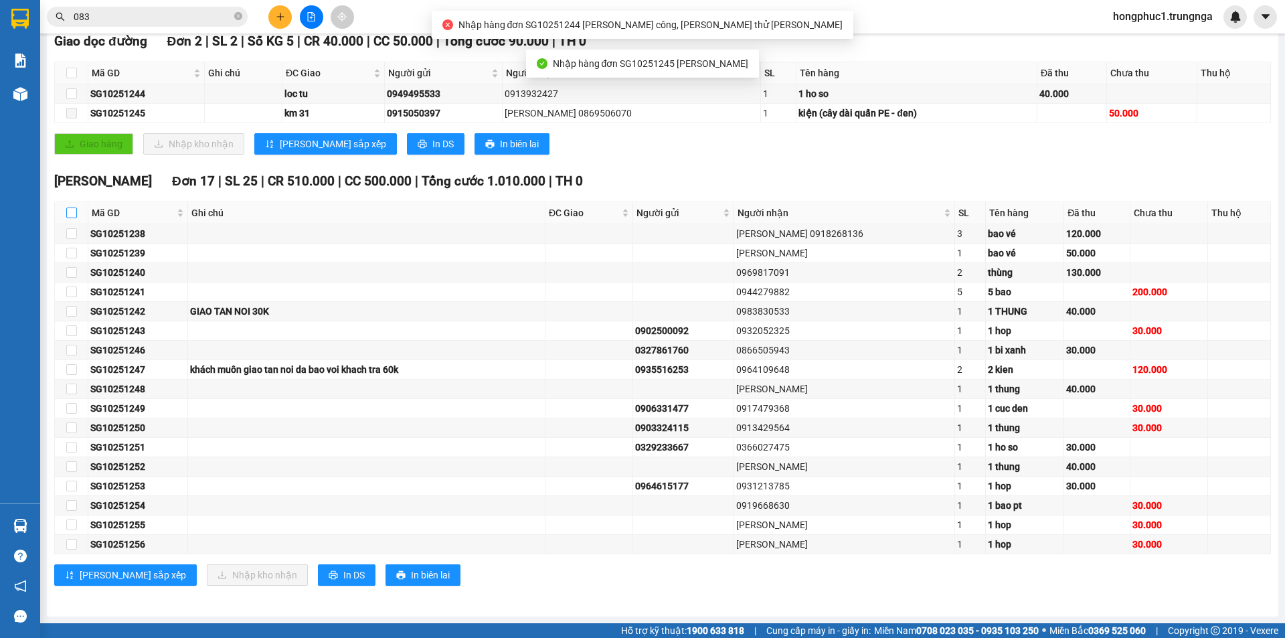
checkbox input "true"
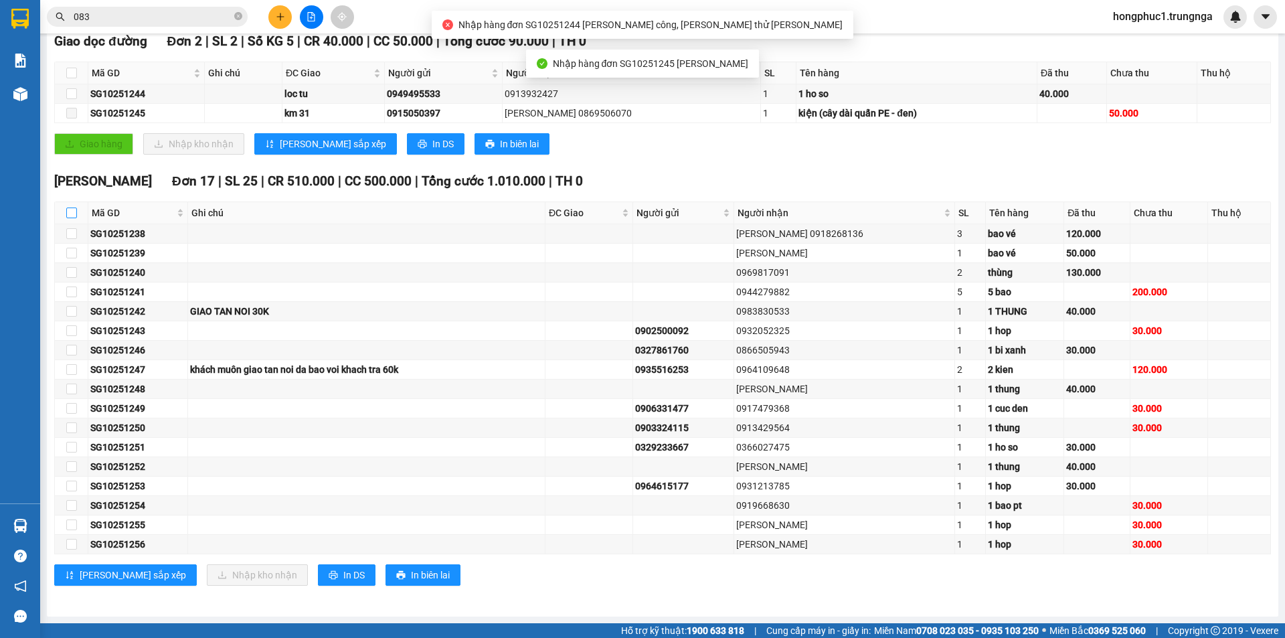
checkbox input "true"
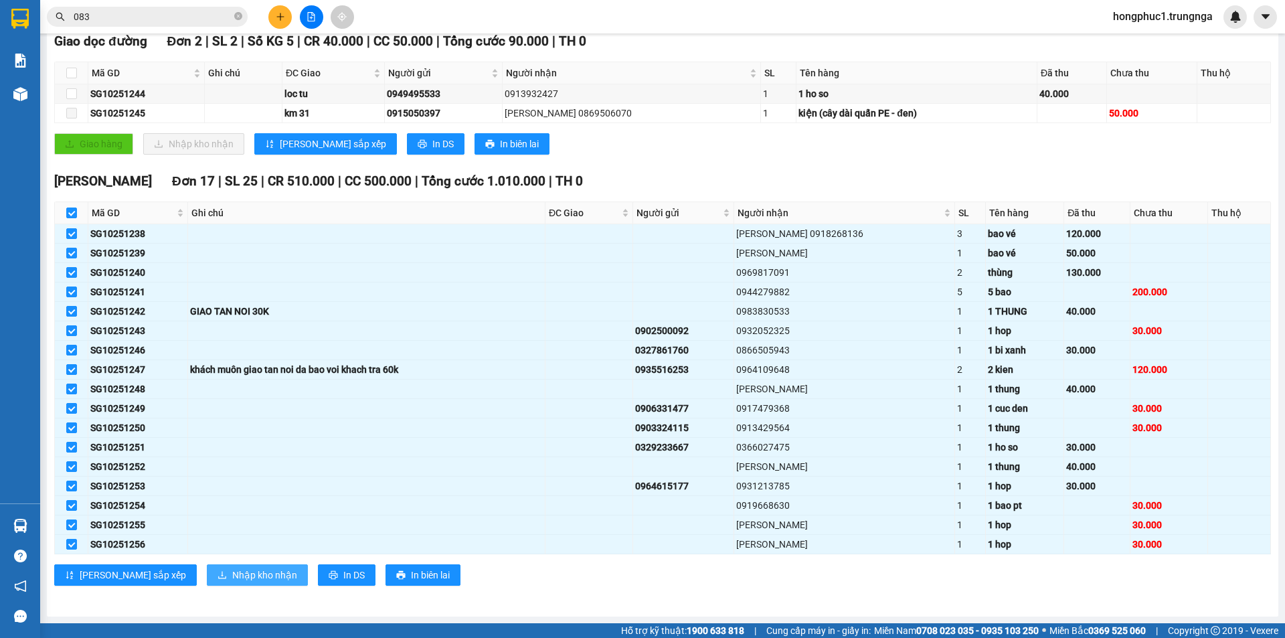
click at [232, 574] on span "Nhập kho nhận" at bounding box center [264, 575] width 65 height 15
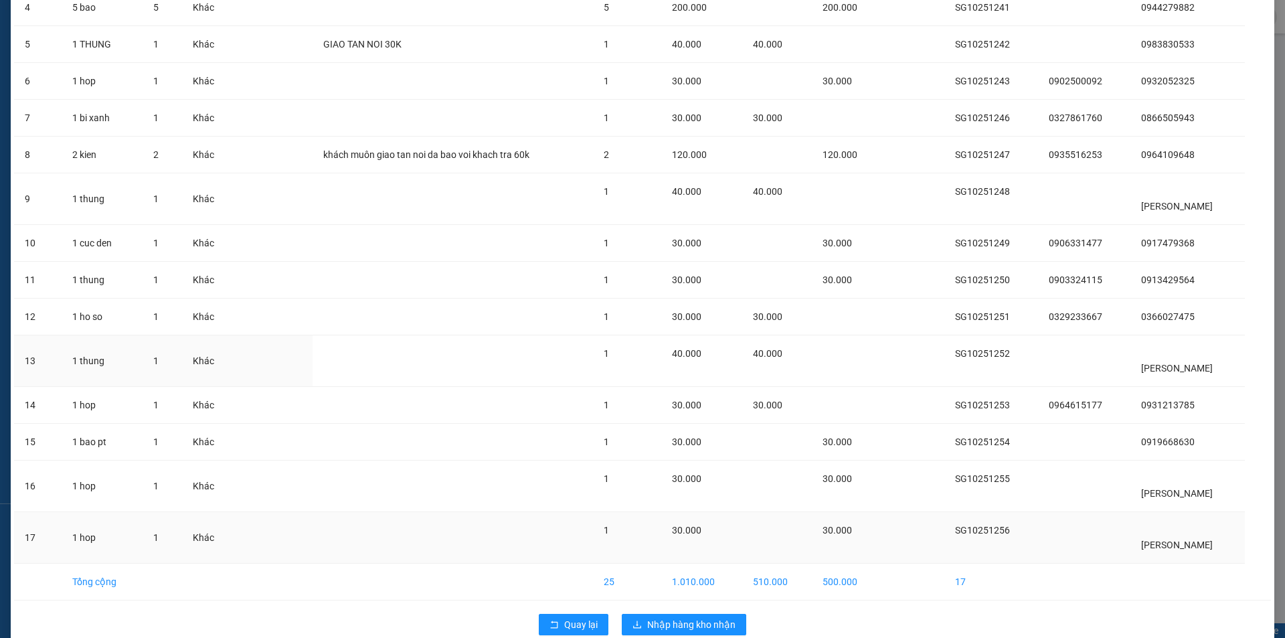
scroll to position [286, 0]
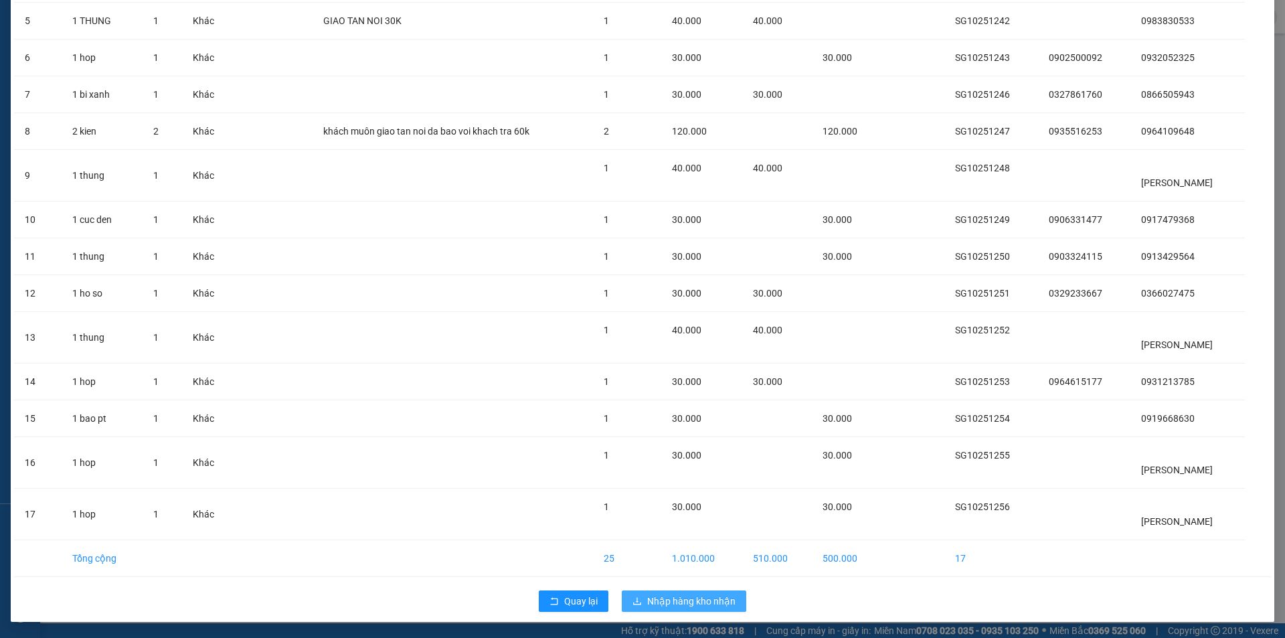
click at [713, 594] on span "Nhập hàng kho nhận" at bounding box center [691, 601] width 88 height 15
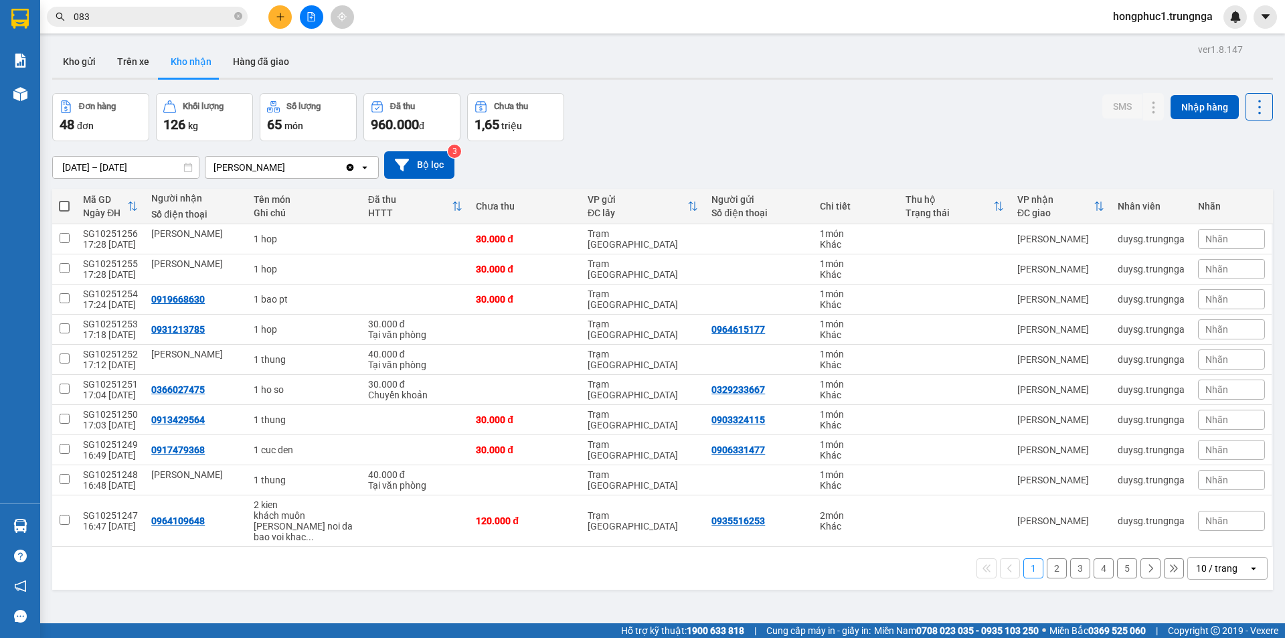
click at [1047, 558] on button "2" at bounding box center [1057, 568] width 20 height 20
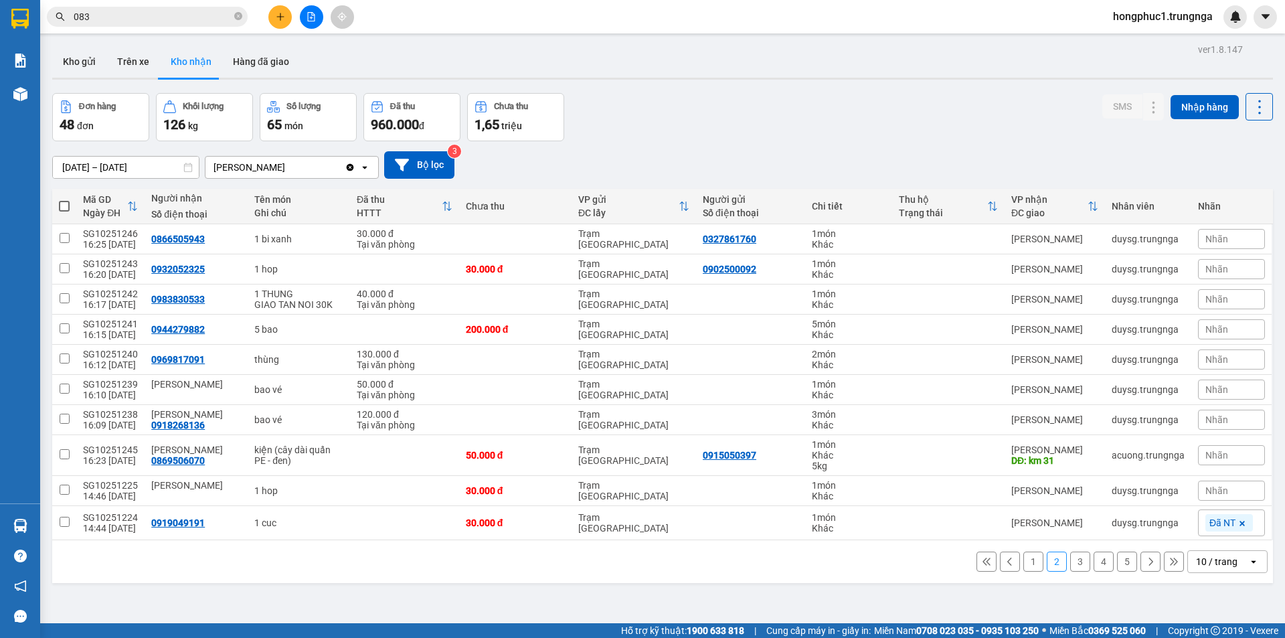
click at [1071, 558] on button "3" at bounding box center [1080, 561] width 20 height 20
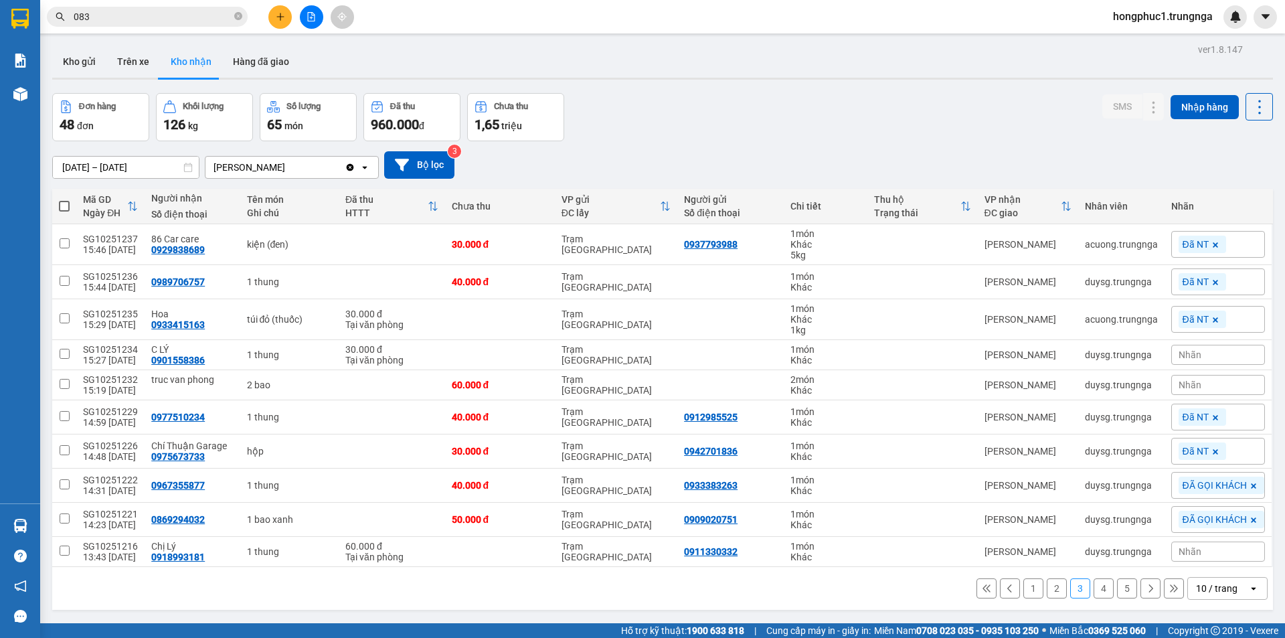
click at [982, 588] on icon at bounding box center [986, 588] width 9 height 9
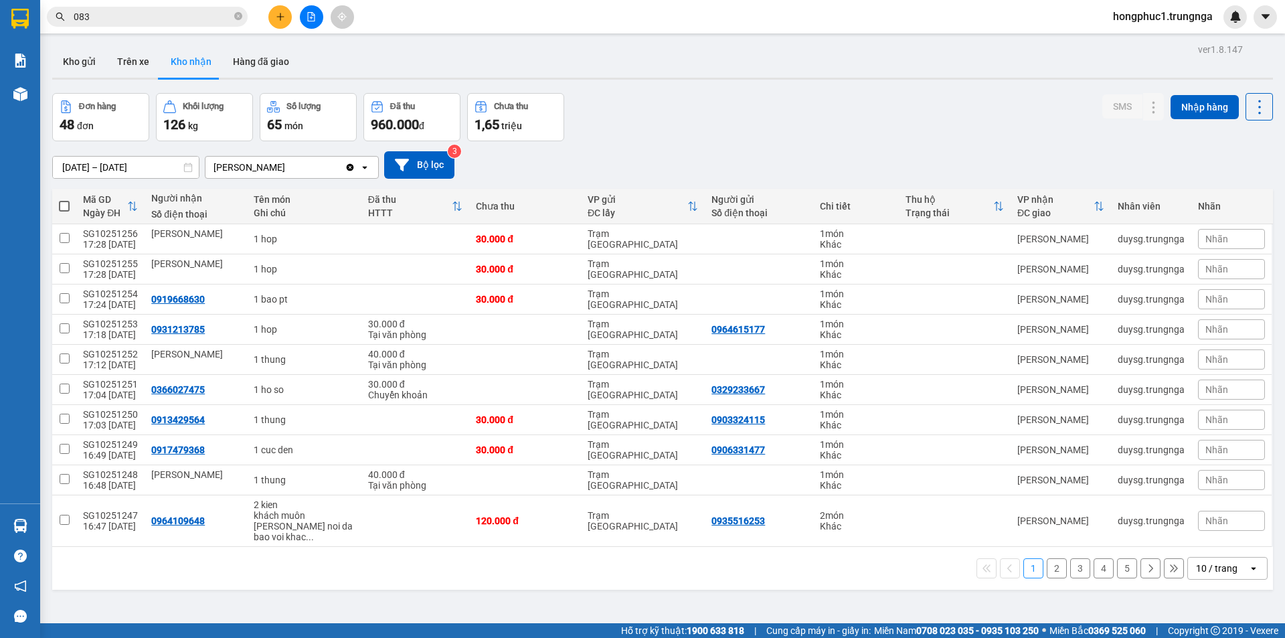
click at [1047, 558] on button "2" at bounding box center [1057, 568] width 20 height 20
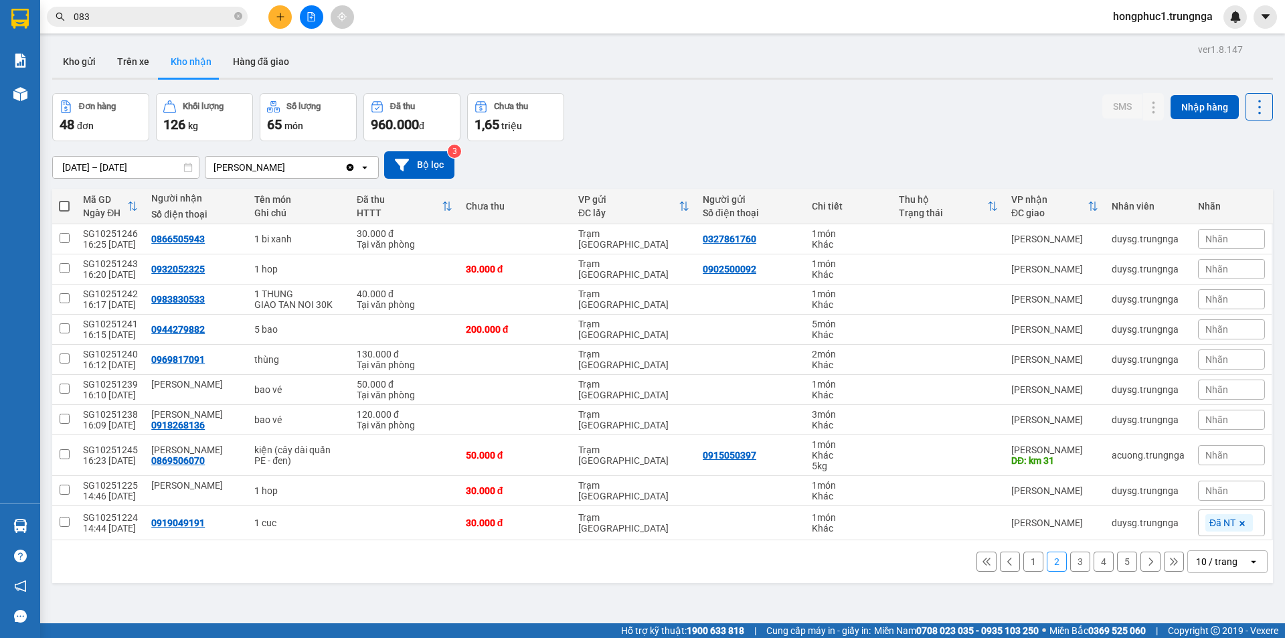
click at [1023, 563] on button "1" at bounding box center [1033, 561] width 20 height 20
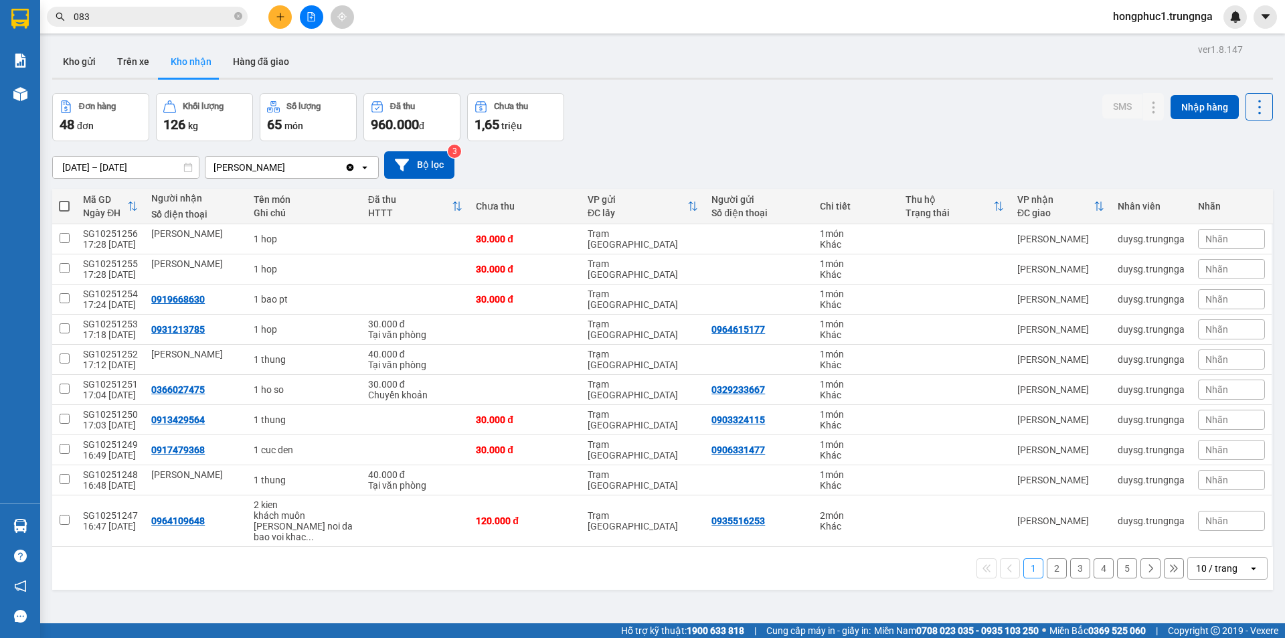
click at [152, 23] on input "083" at bounding box center [153, 16] width 158 height 15
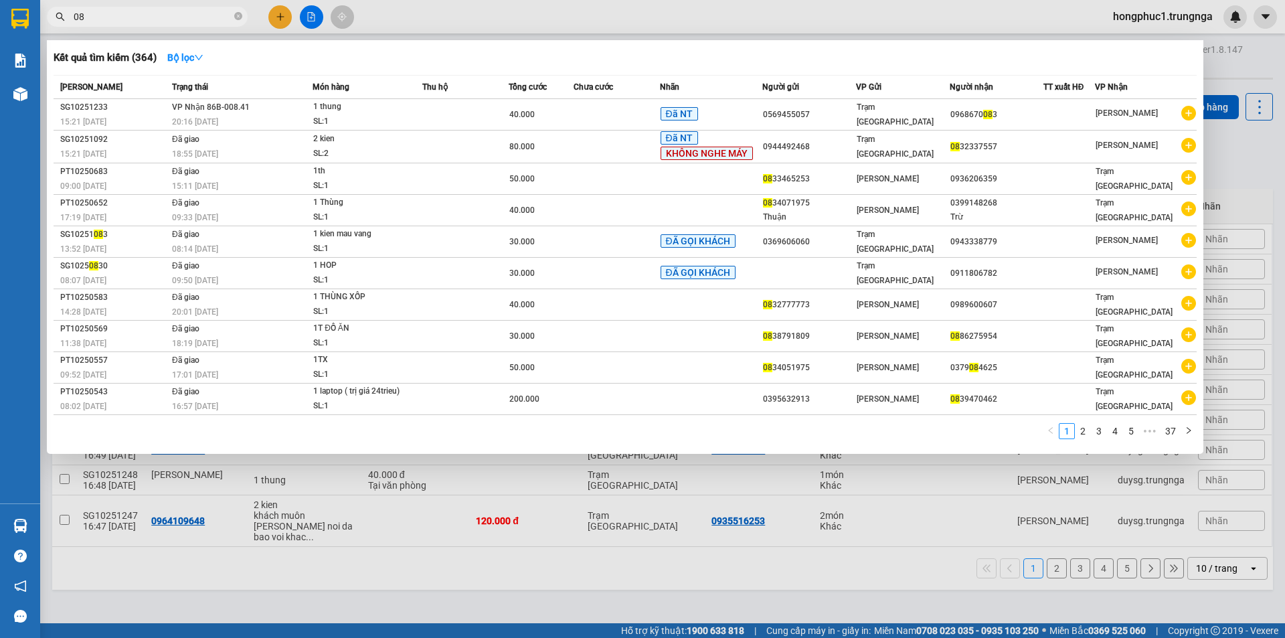
type input "0"
type input "244"
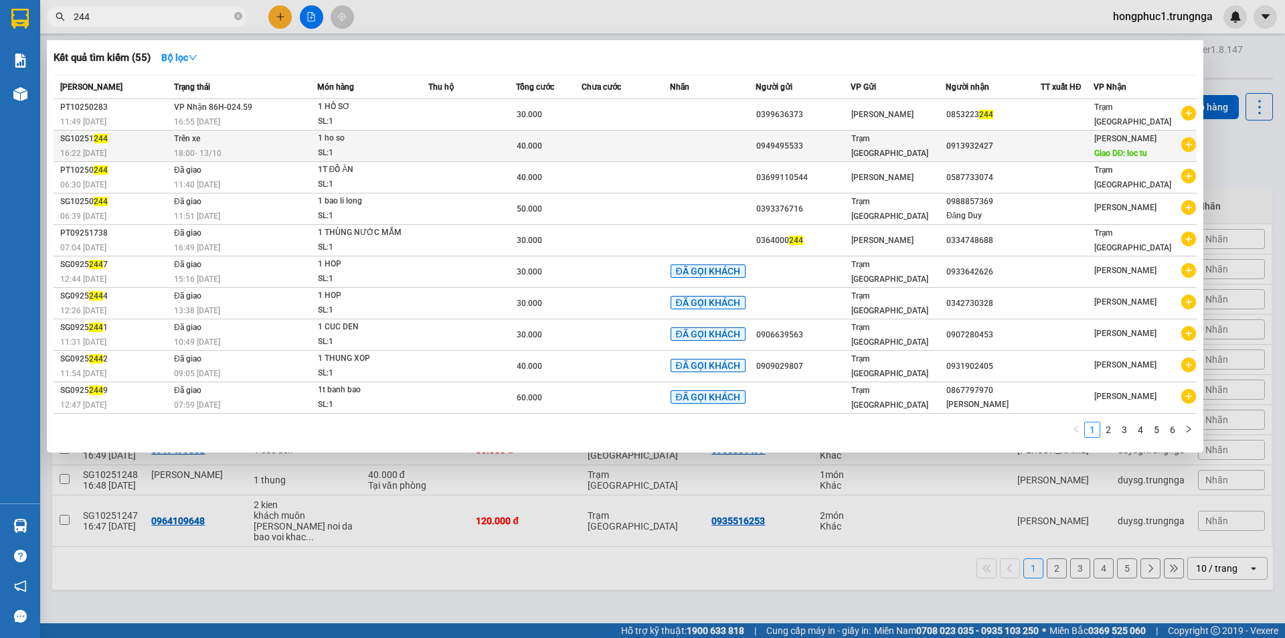
click at [236, 139] on td "Trên xe 18:00 - 13/10" at bounding box center [244, 146] width 147 height 31
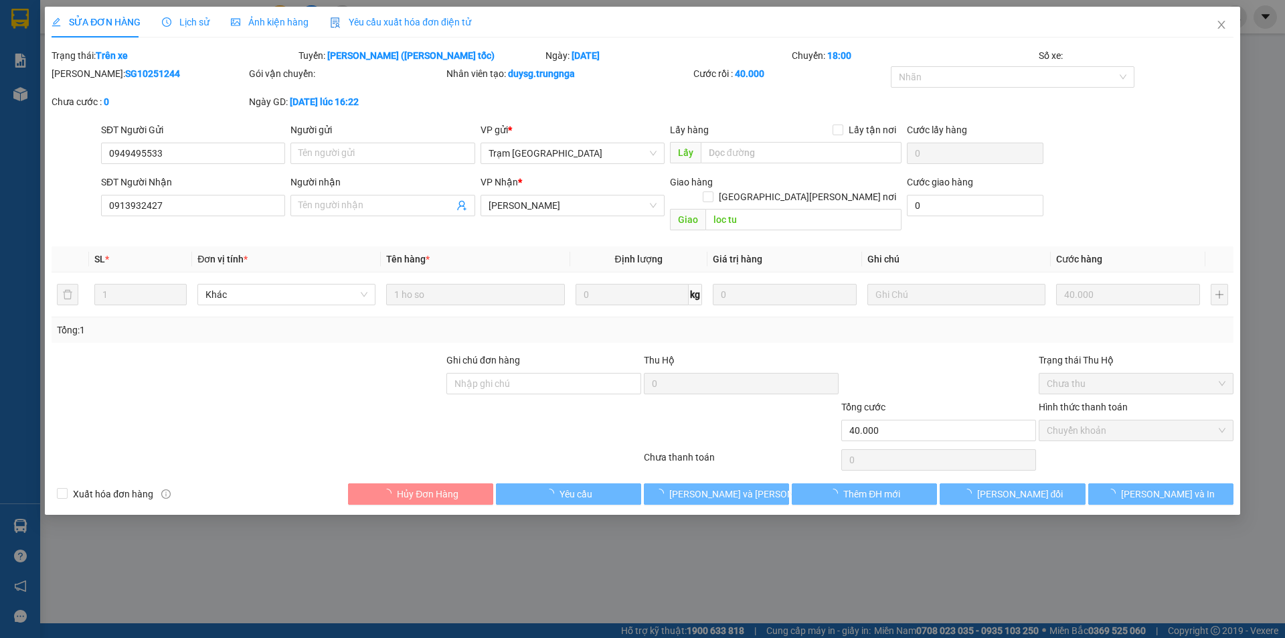
type input "0949495533"
type input "0913932427"
type input "loc tu"
type input "40.000"
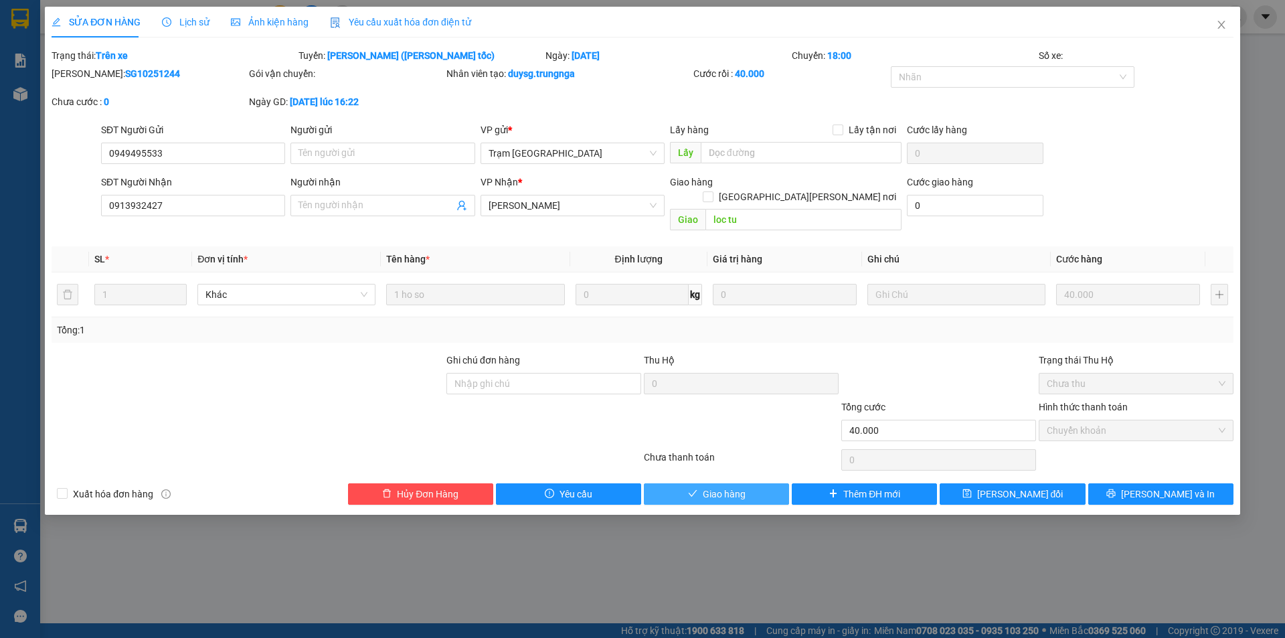
click at [729, 488] on button "Giao hàng" at bounding box center [716, 493] width 145 height 21
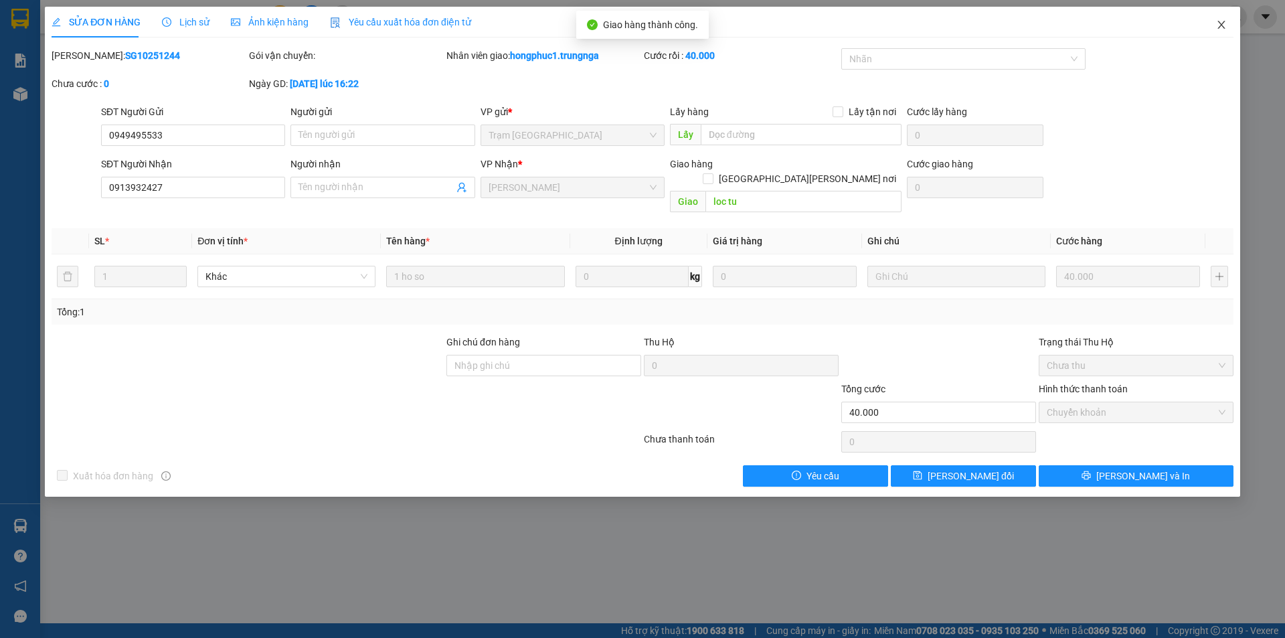
click at [1223, 24] on icon "close" at bounding box center [1220, 25] width 7 height 8
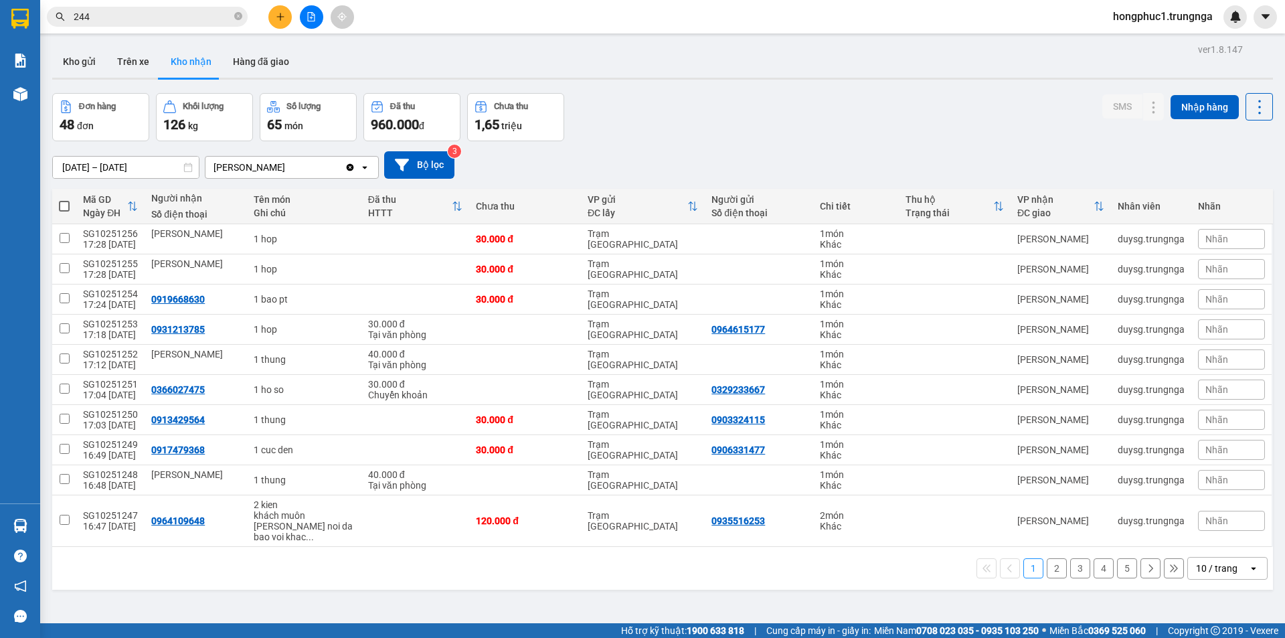
click at [201, 17] on input "244" at bounding box center [153, 16] width 158 height 15
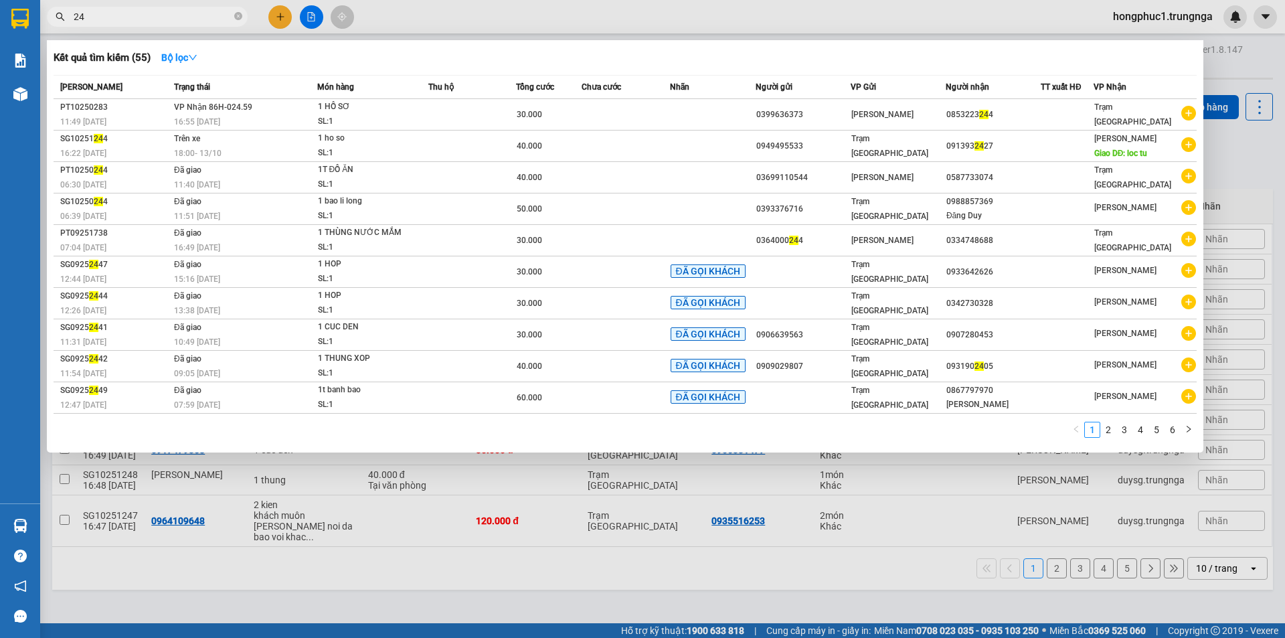
type input "2"
type input "070"
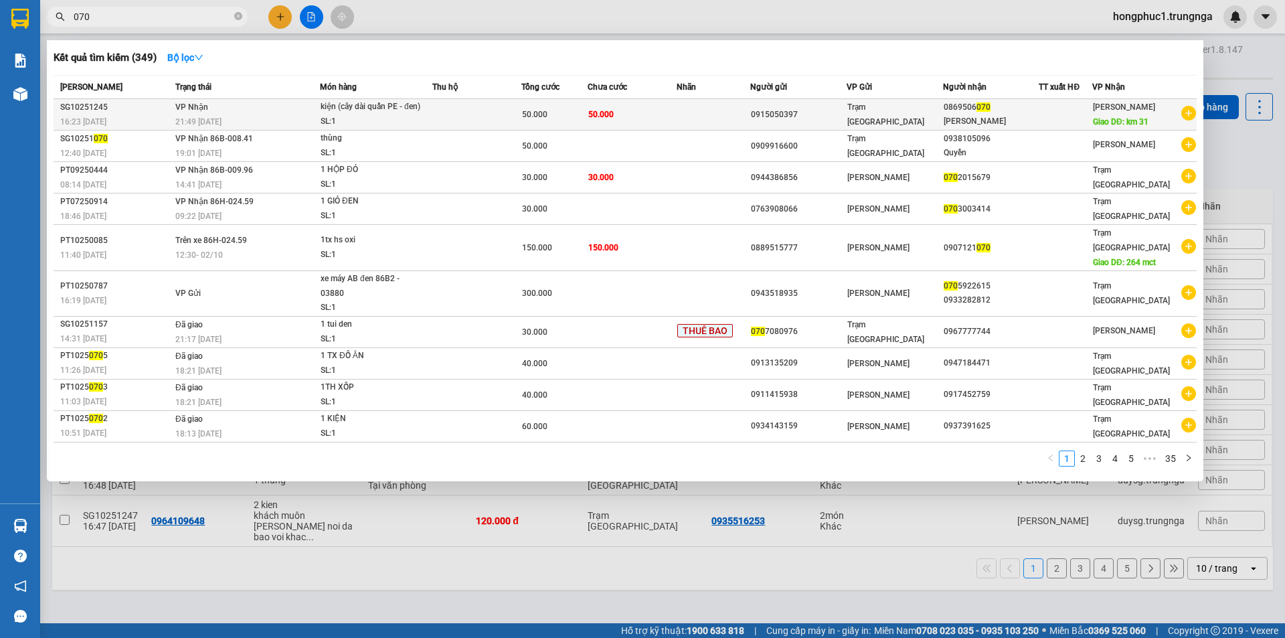
click at [703, 112] on td at bounding box center [714, 114] width 74 height 31
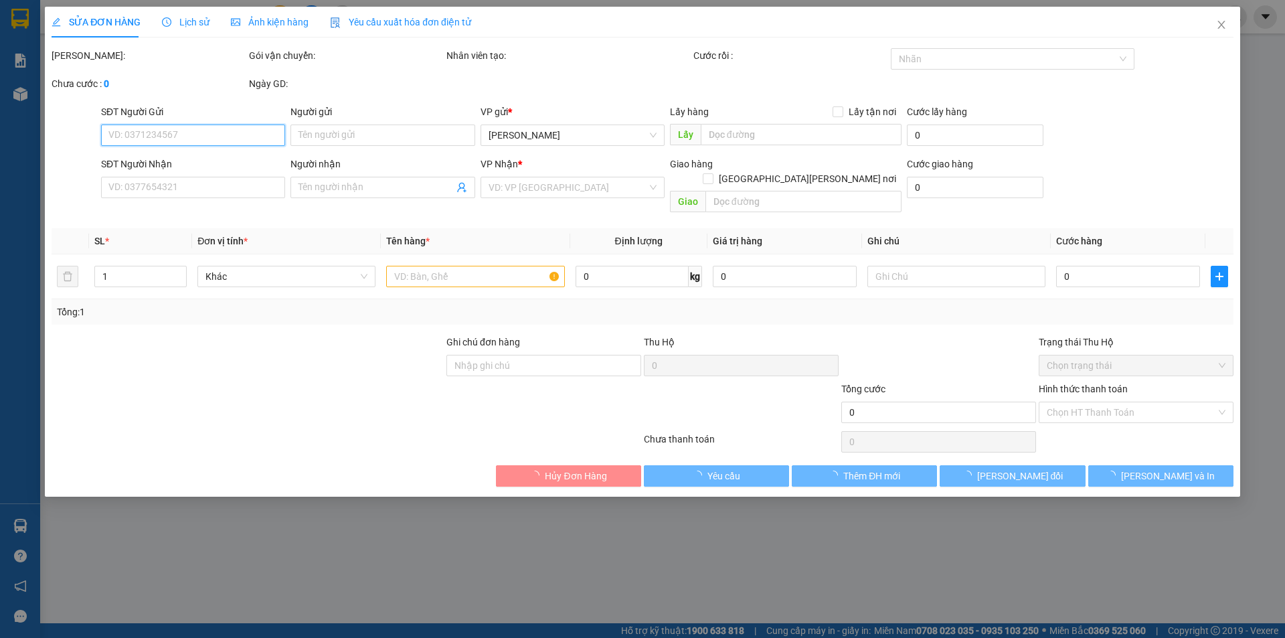
type input "0915050397"
type input "0869506070"
type input "Minh Đạt"
type input "km 31"
type input "50.000"
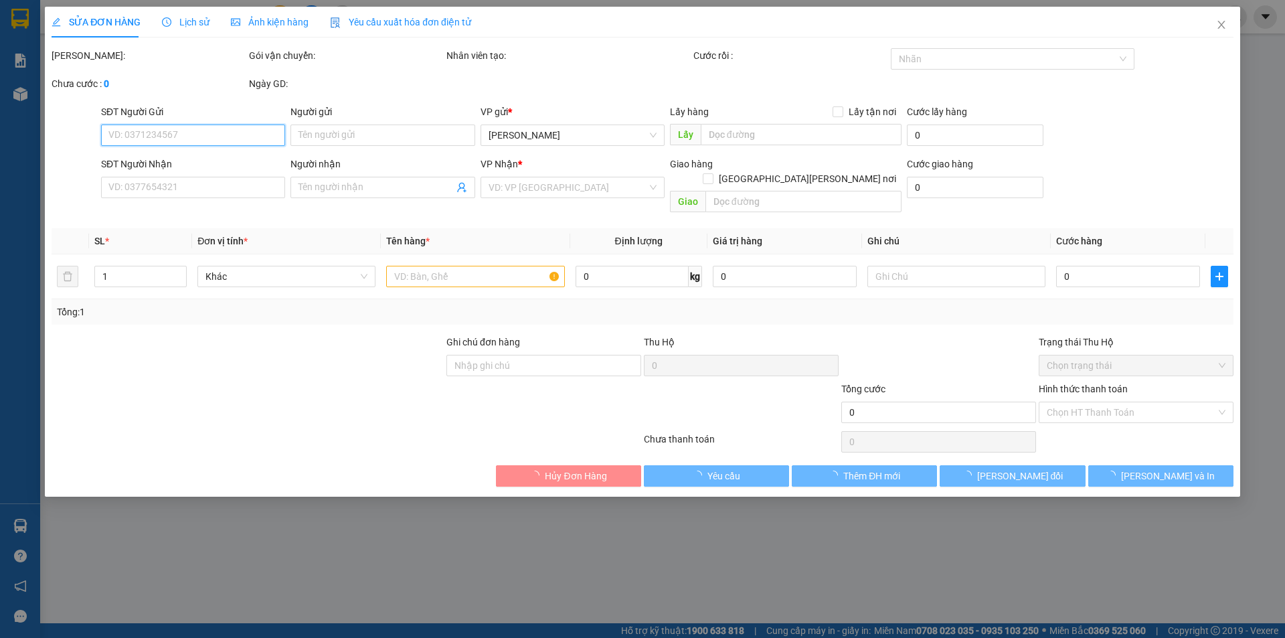
type input "50.000"
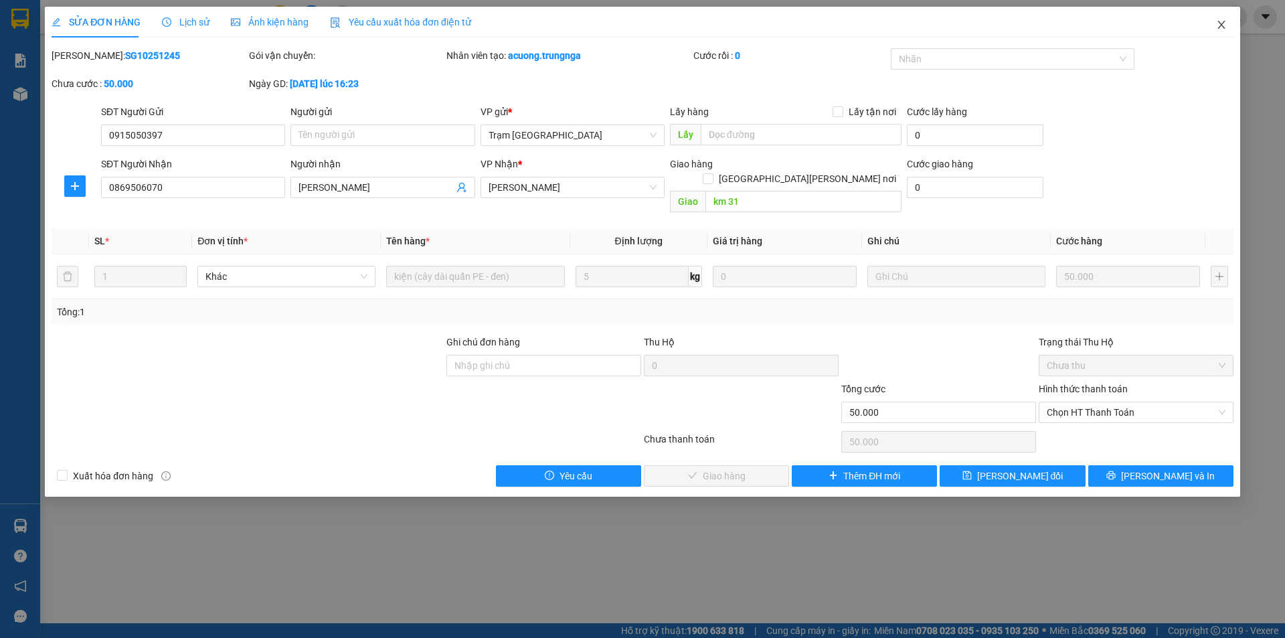
click at [1223, 20] on icon "close" at bounding box center [1221, 24] width 11 height 11
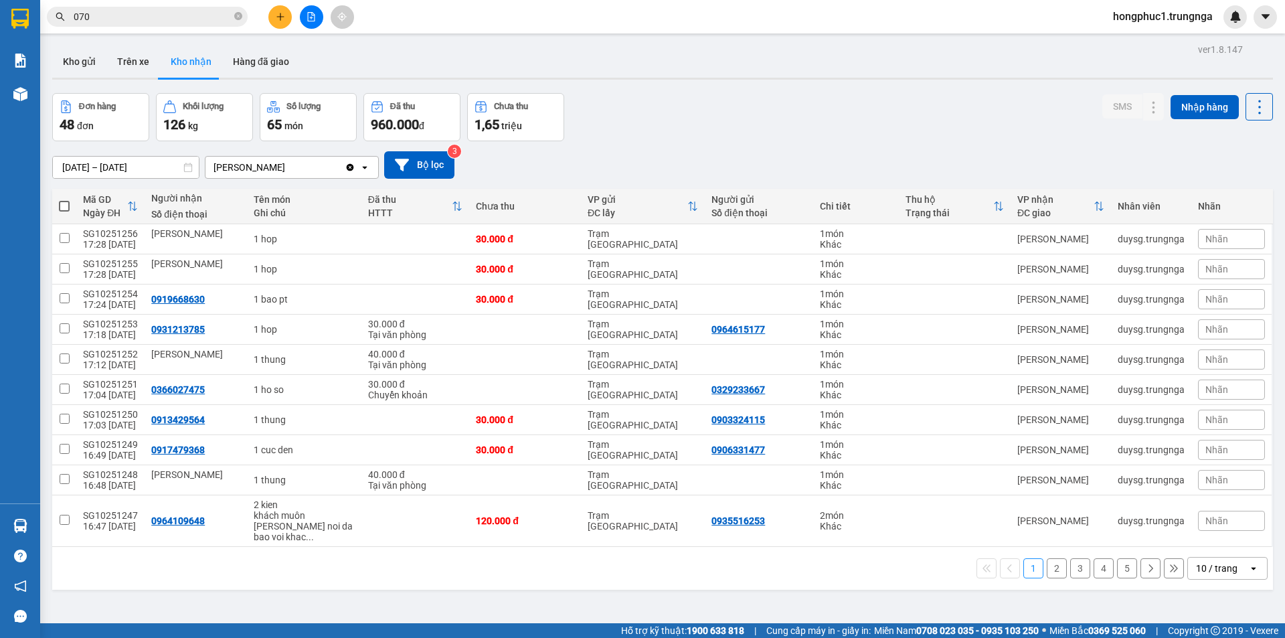
click at [180, 17] on input "070" at bounding box center [153, 16] width 158 height 15
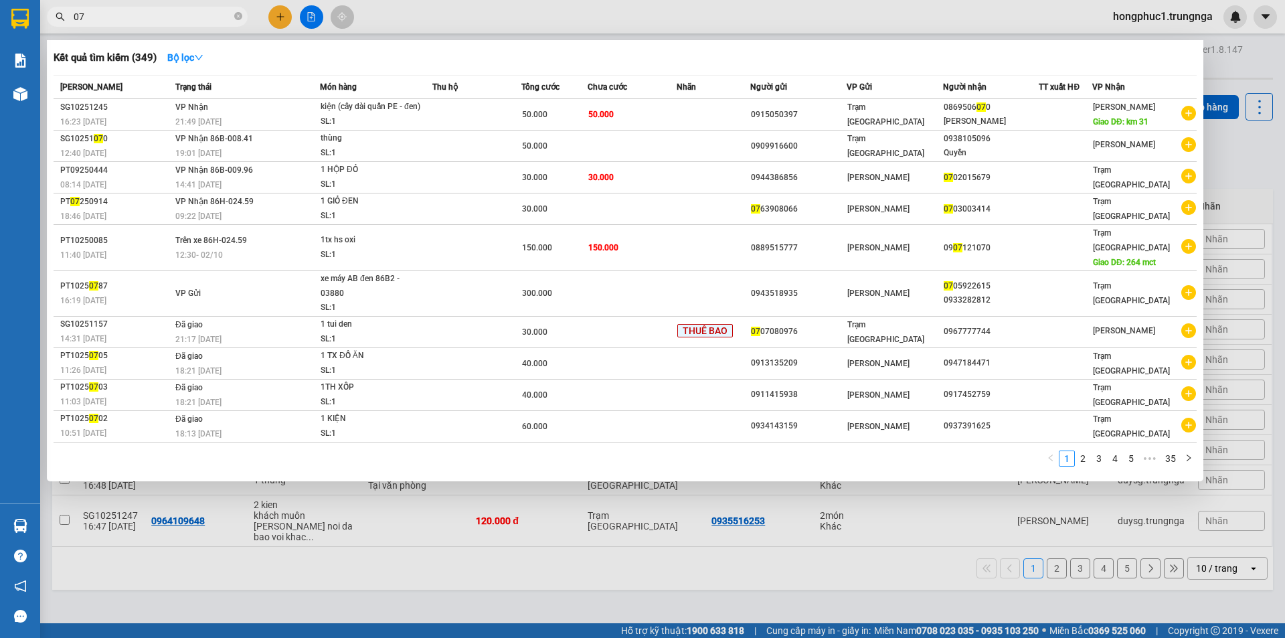
type input "0"
click at [528, 573] on div at bounding box center [642, 319] width 1285 height 638
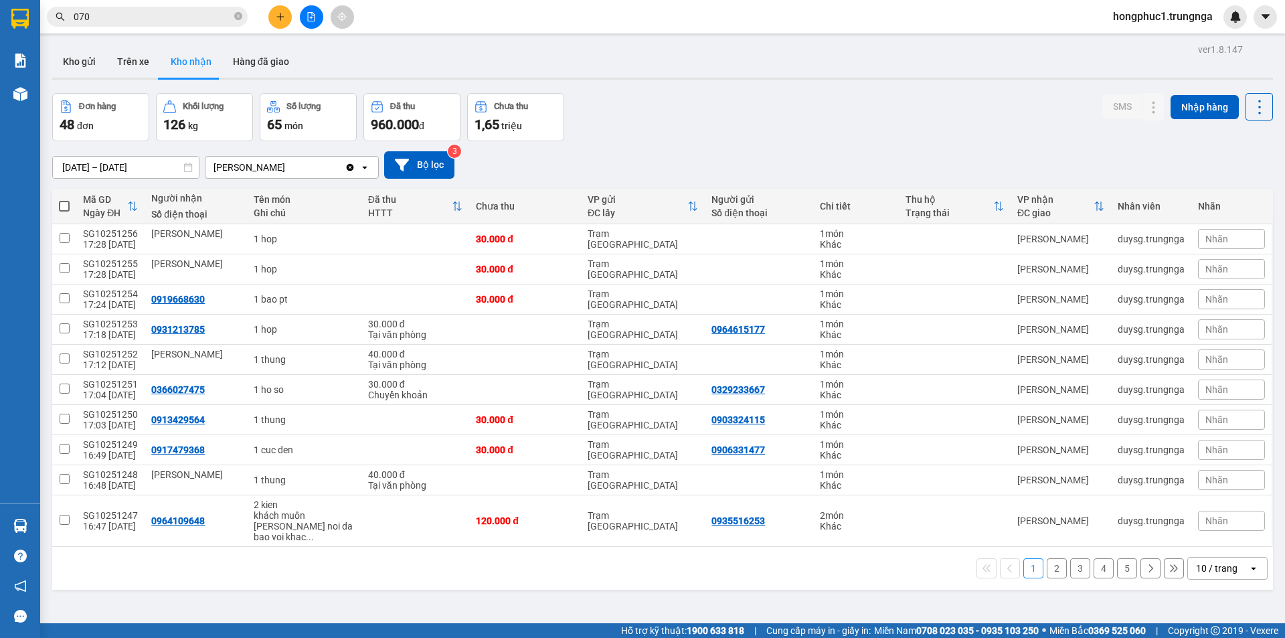
click at [183, 5] on div "Kết quả tìm kiếm ( 349 ) Bộ lọc Mã ĐH Trạng thái Món hàng Thu hộ Tổng cước Chưa…" at bounding box center [130, 16] width 261 height 23
click at [174, 20] on input "070" at bounding box center [153, 16] width 158 height 15
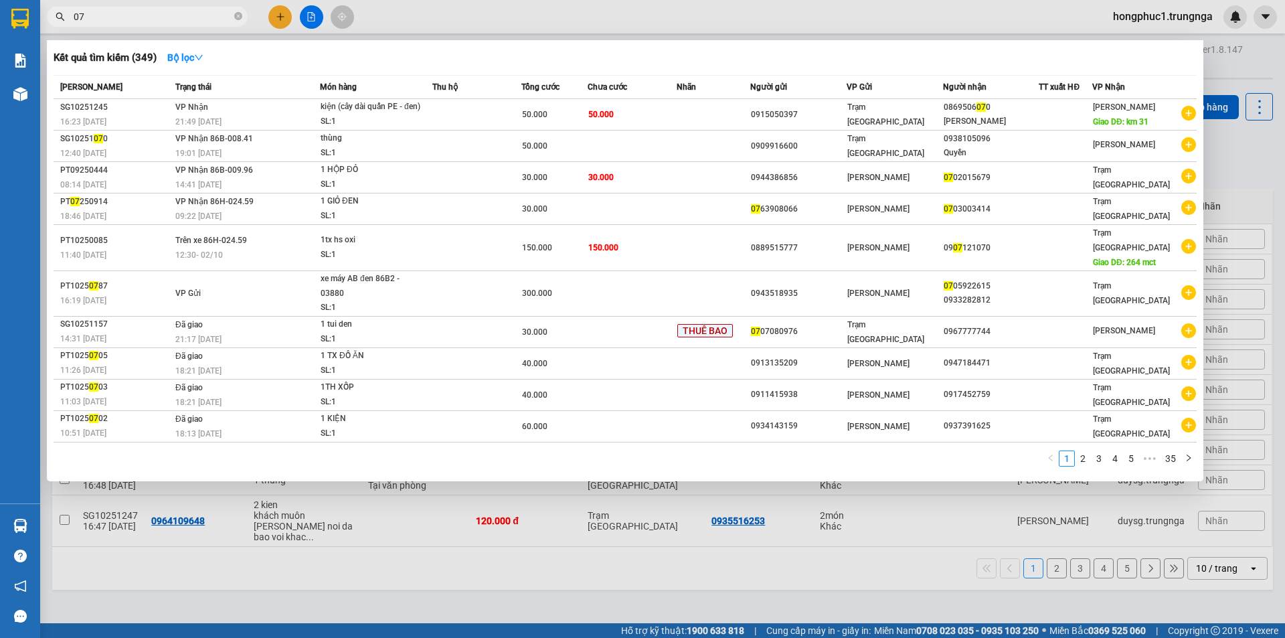
type input "0"
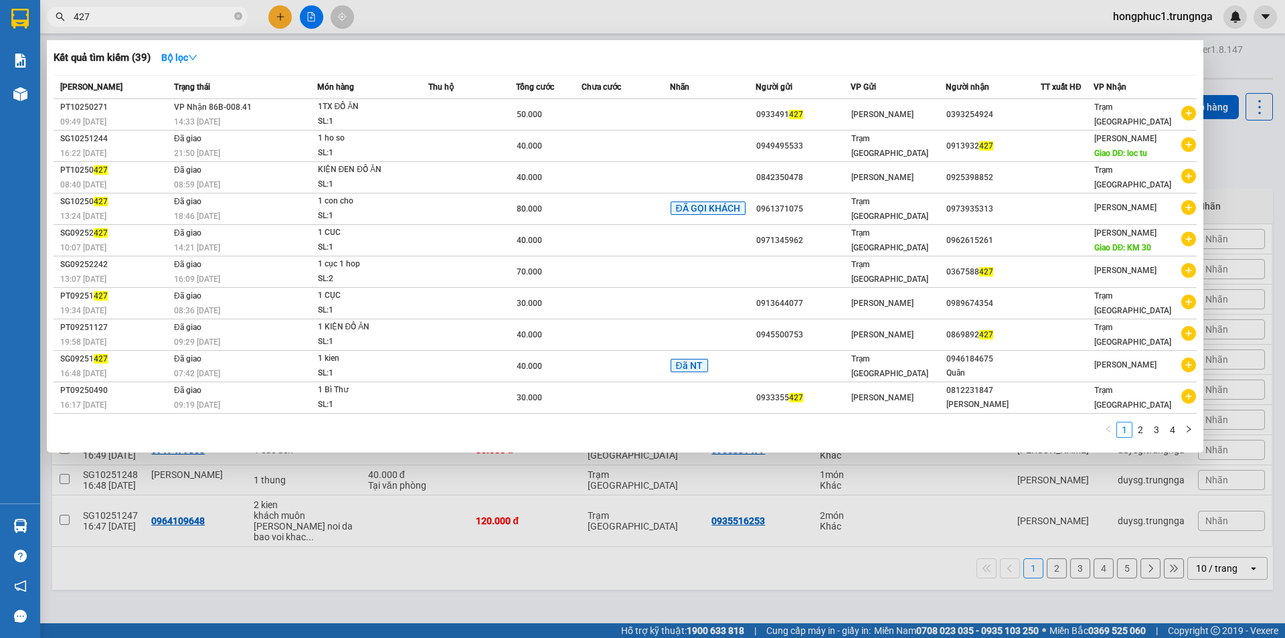
click at [682, 596] on div at bounding box center [642, 319] width 1285 height 638
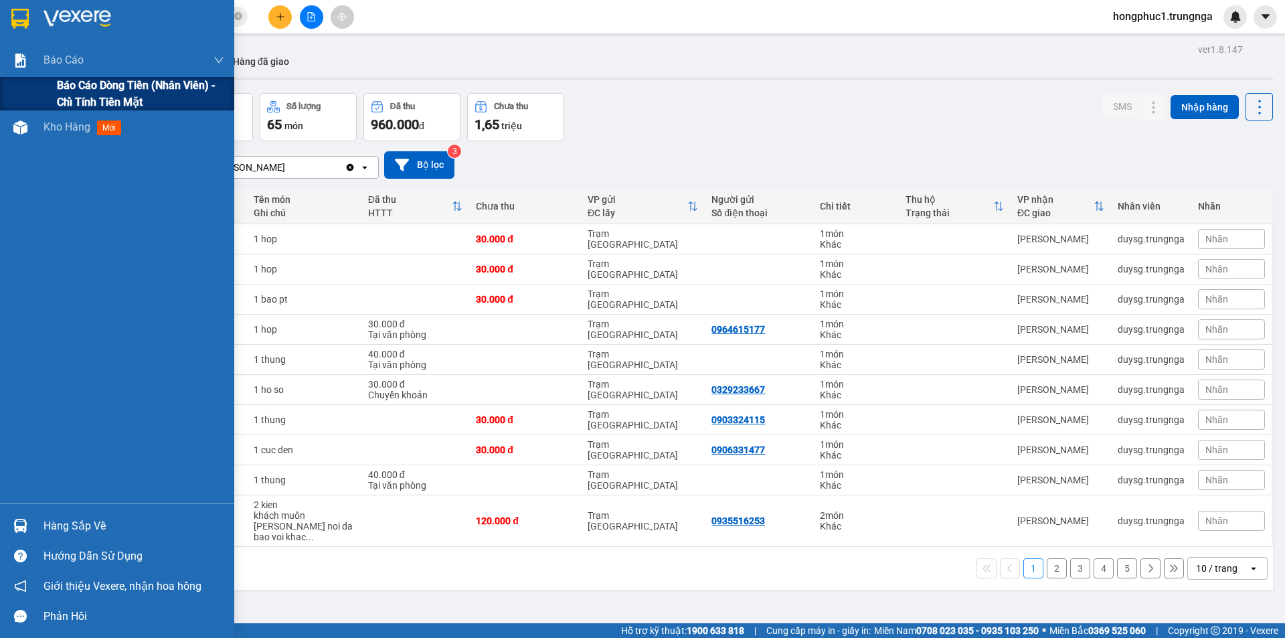
click at [80, 87] on span "Báo cáo dòng tiền (nhân viên) - chỉ tính tiền mặt" at bounding box center [140, 93] width 167 height 33
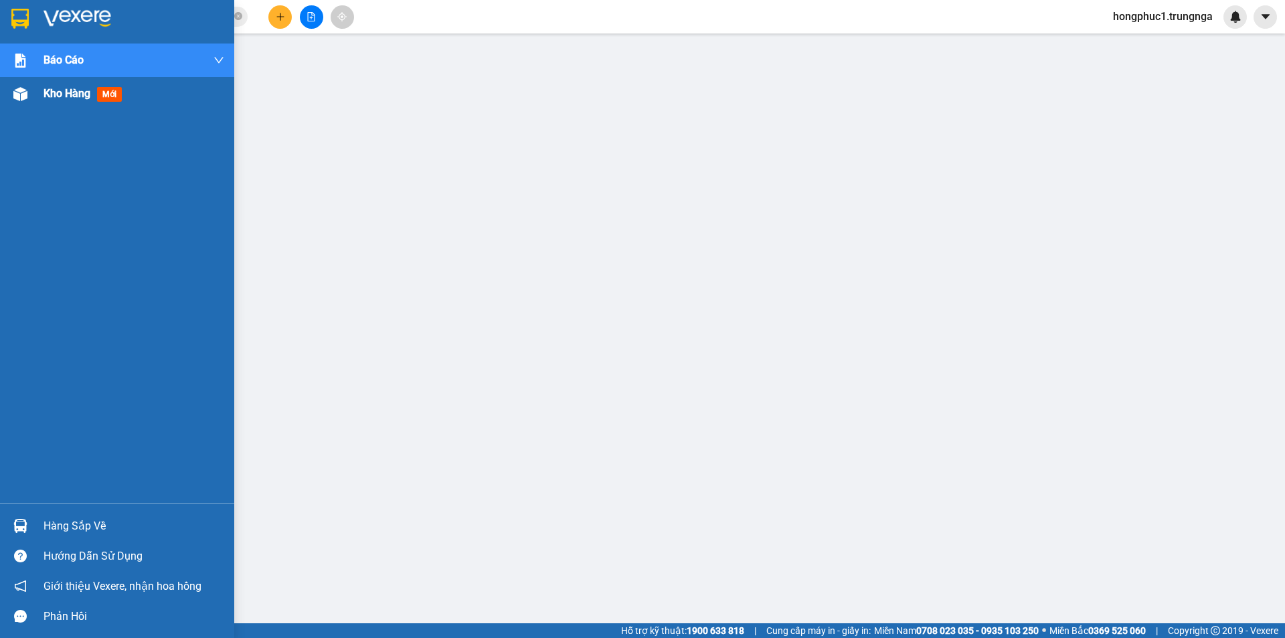
click at [56, 95] on span "Kho hàng" at bounding box center [67, 93] width 47 height 13
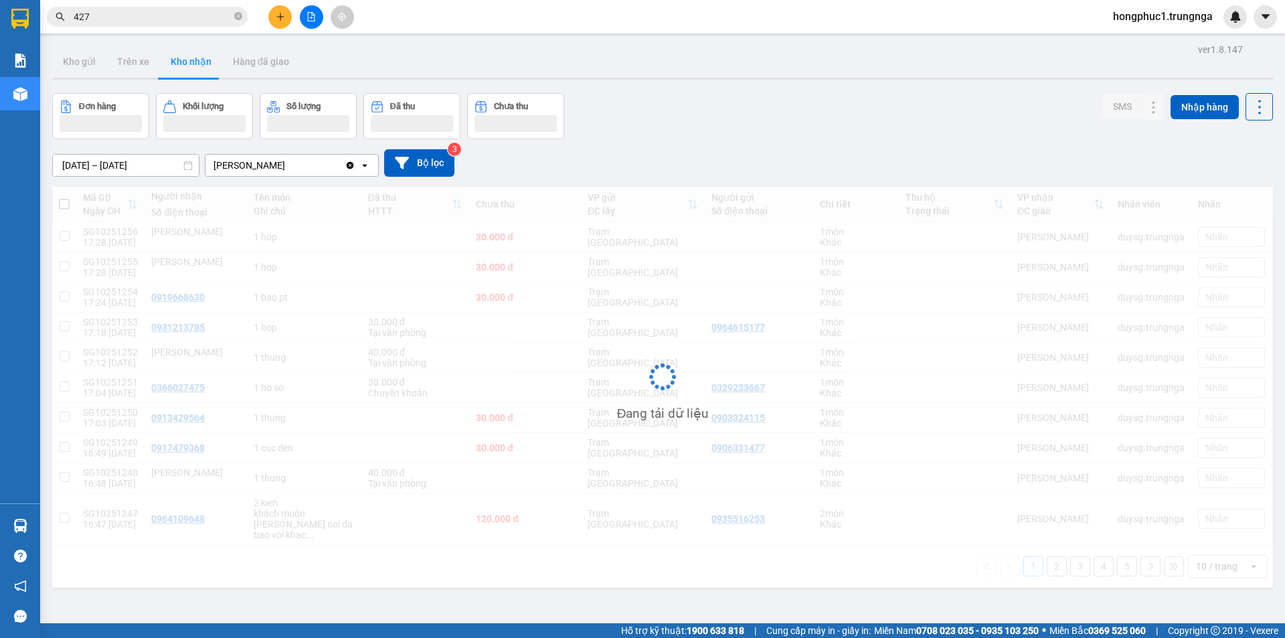
click at [170, 15] on input "427" at bounding box center [153, 16] width 158 height 15
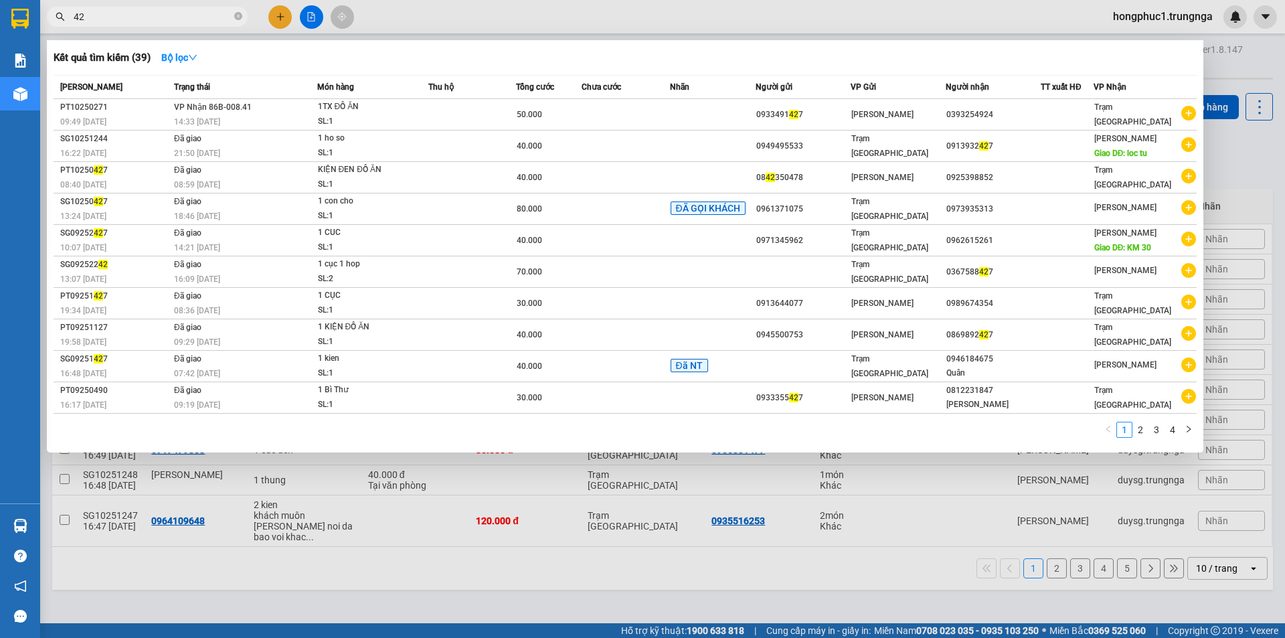
type input "4"
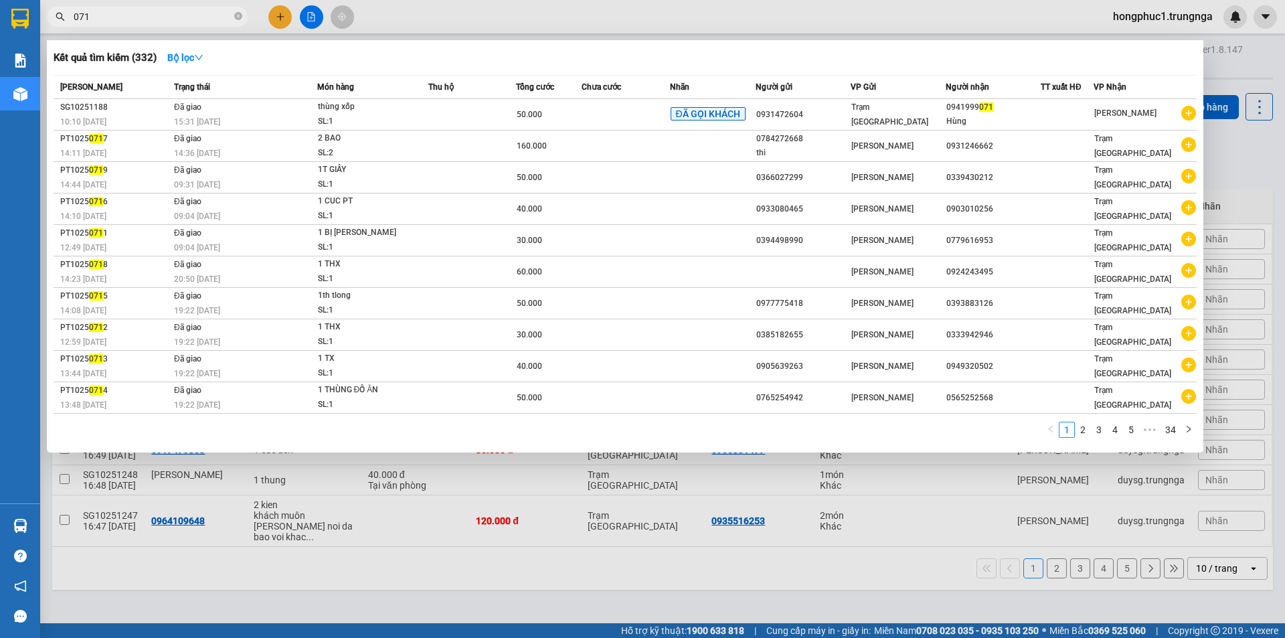
click at [132, 17] on input "071" at bounding box center [153, 16] width 158 height 15
type input "0"
type input "6767"
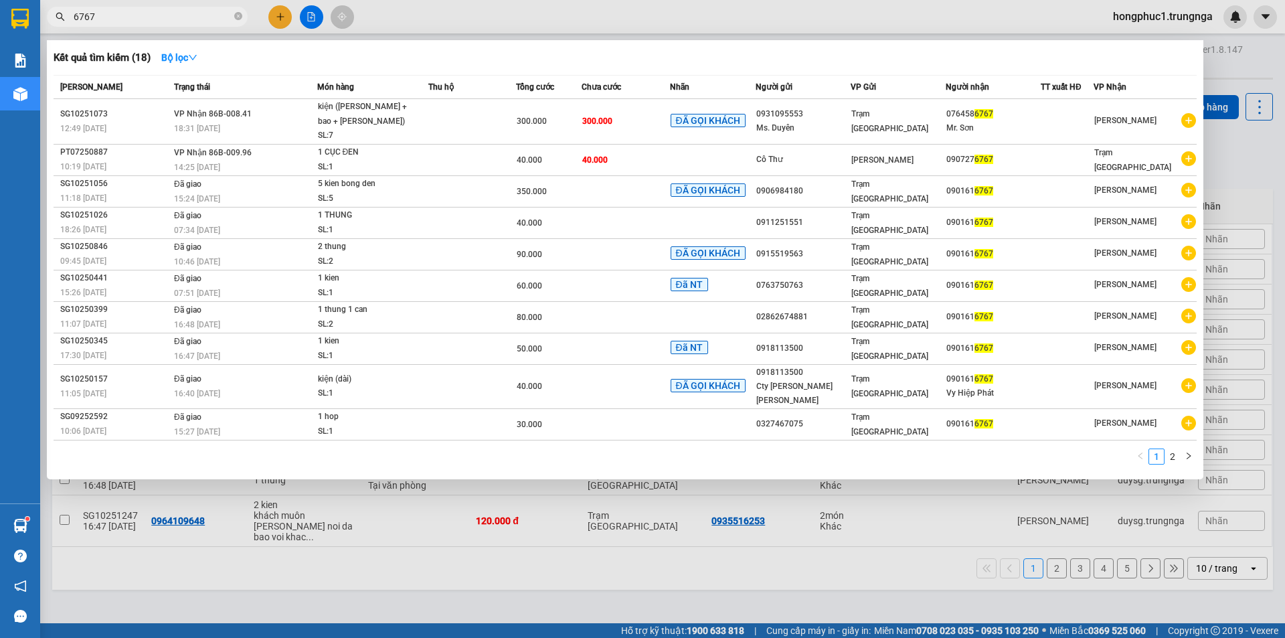
click at [416, 624] on div at bounding box center [642, 319] width 1285 height 638
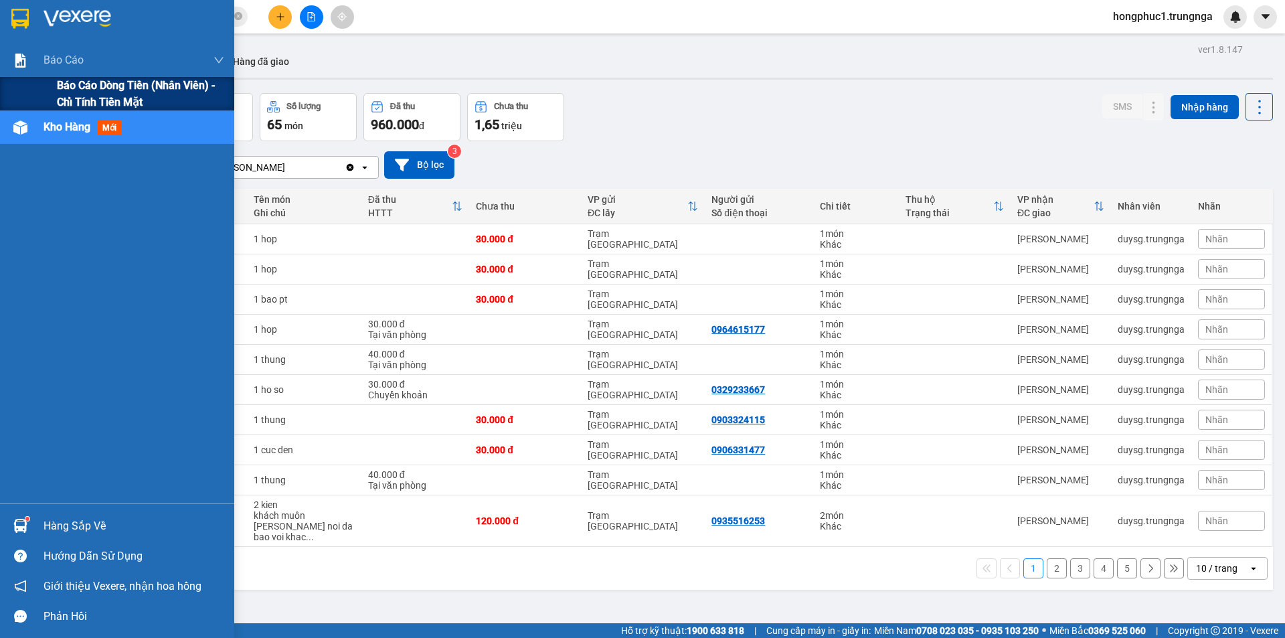
click at [58, 92] on span "Báo cáo dòng tiền (nhân viên) - chỉ tính tiền mặt" at bounding box center [140, 93] width 167 height 33
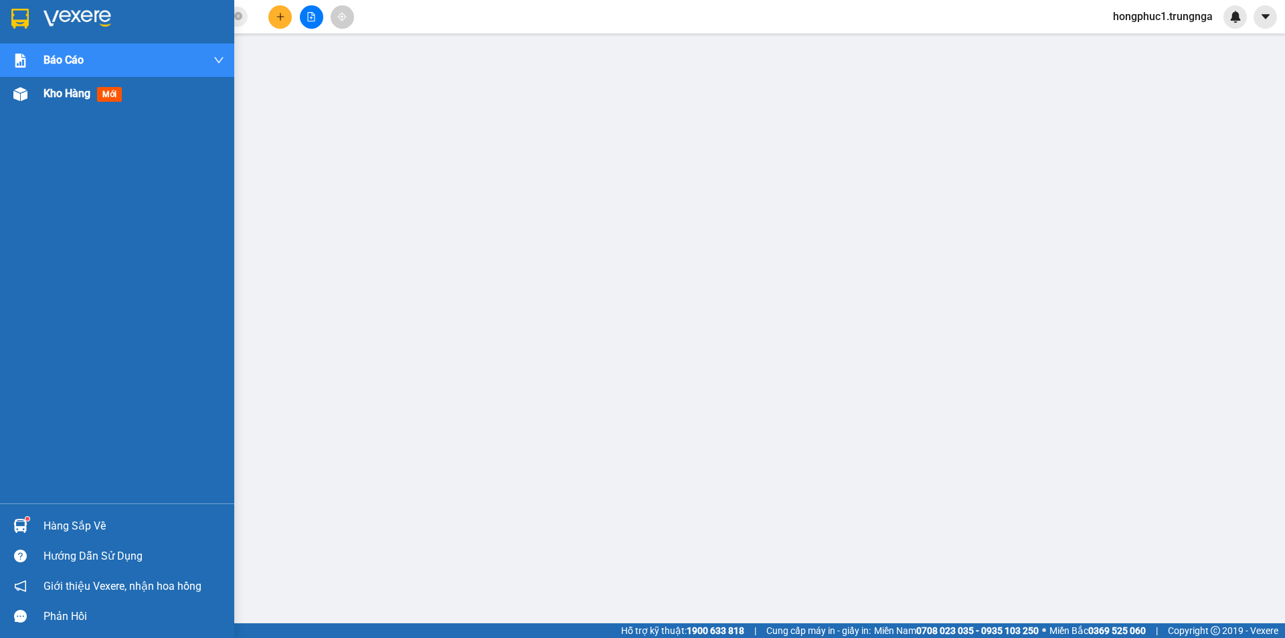
click at [78, 97] on span "Kho hàng" at bounding box center [67, 93] width 47 height 13
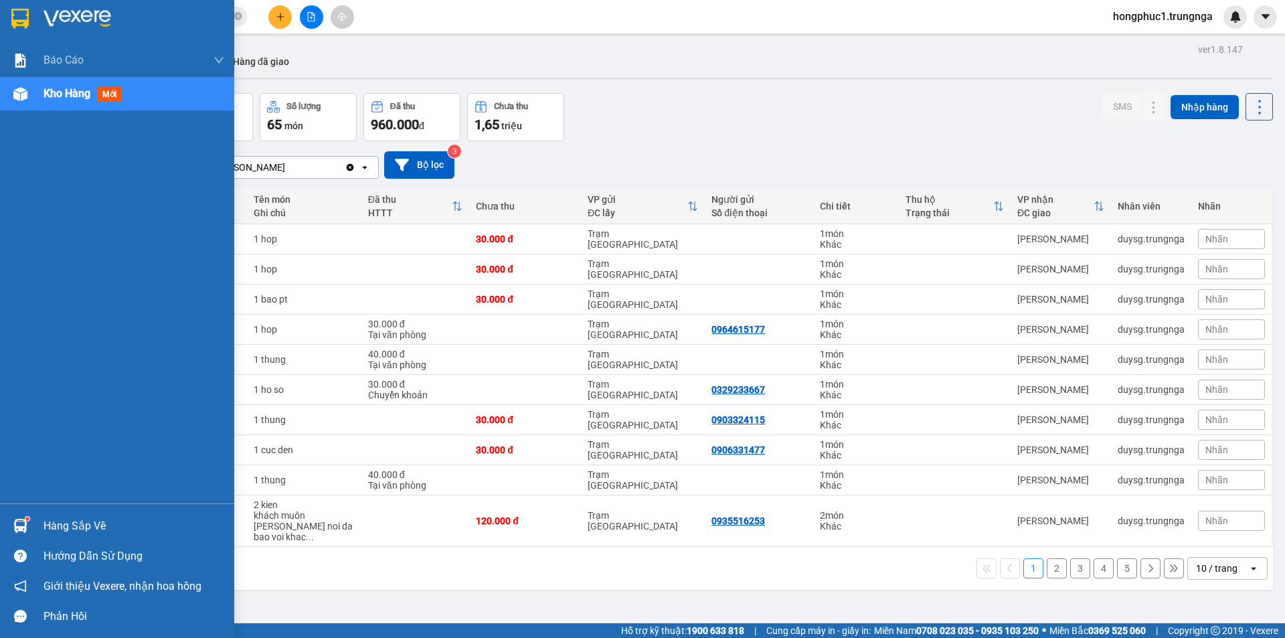
click at [81, 532] on div "Hàng sắp về" at bounding box center [134, 526] width 181 height 20
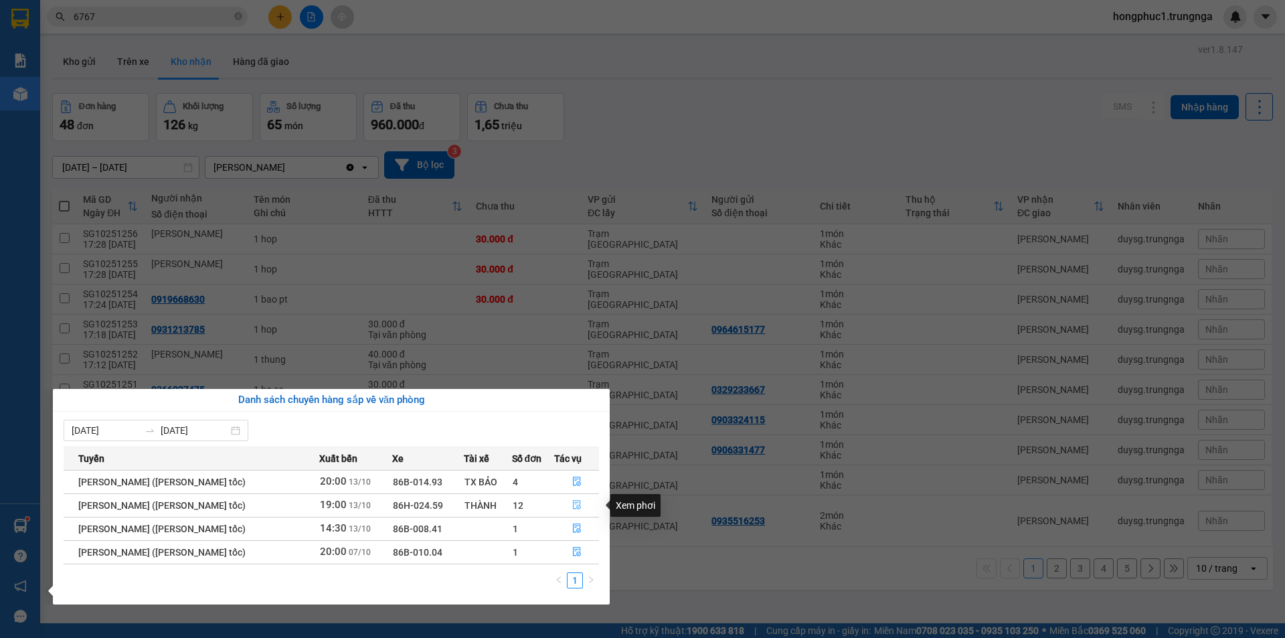
click at [577, 503] on icon "file-done" at bounding box center [576, 504] width 9 height 9
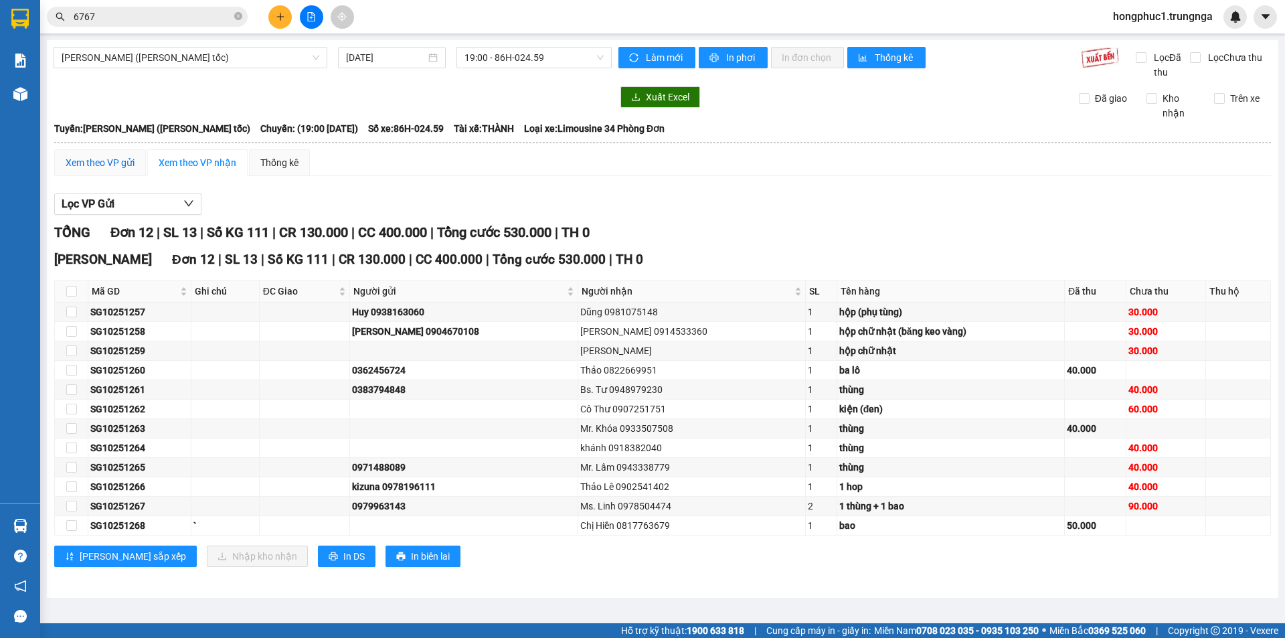
click at [100, 156] on div "Xem theo VP gửi" at bounding box center [100, 162] width 69 height 15
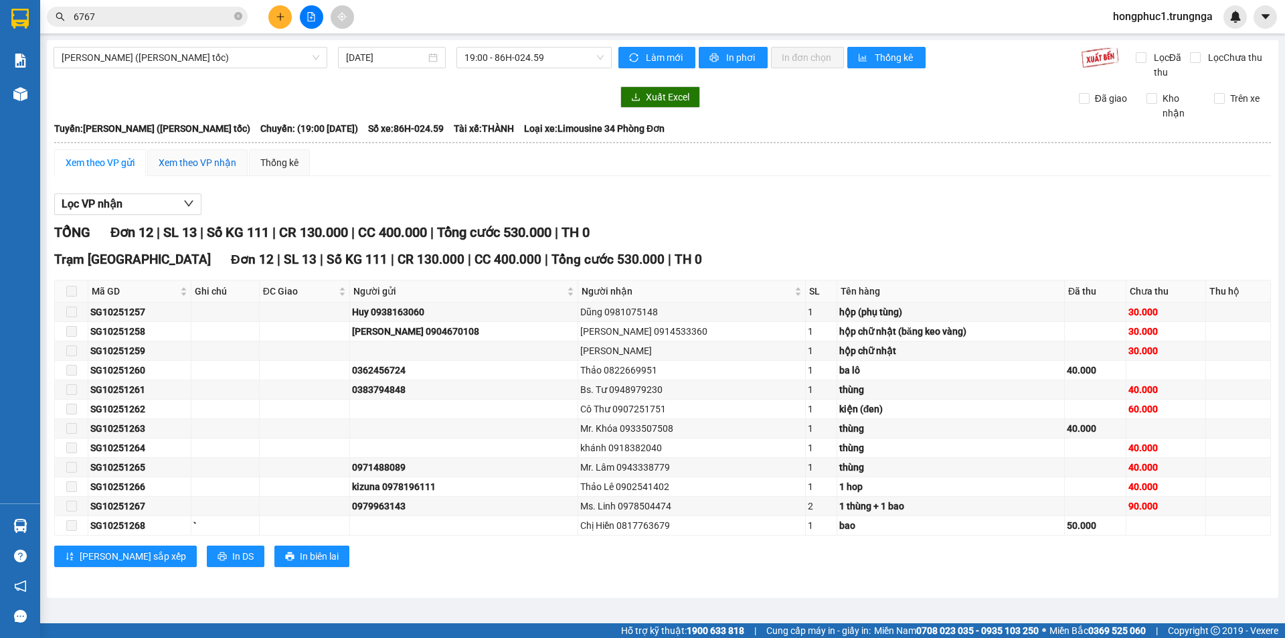
click at [190, 156] on div "Xem theo VP nhận" at bounding box center [198, 162] width 78 height 15
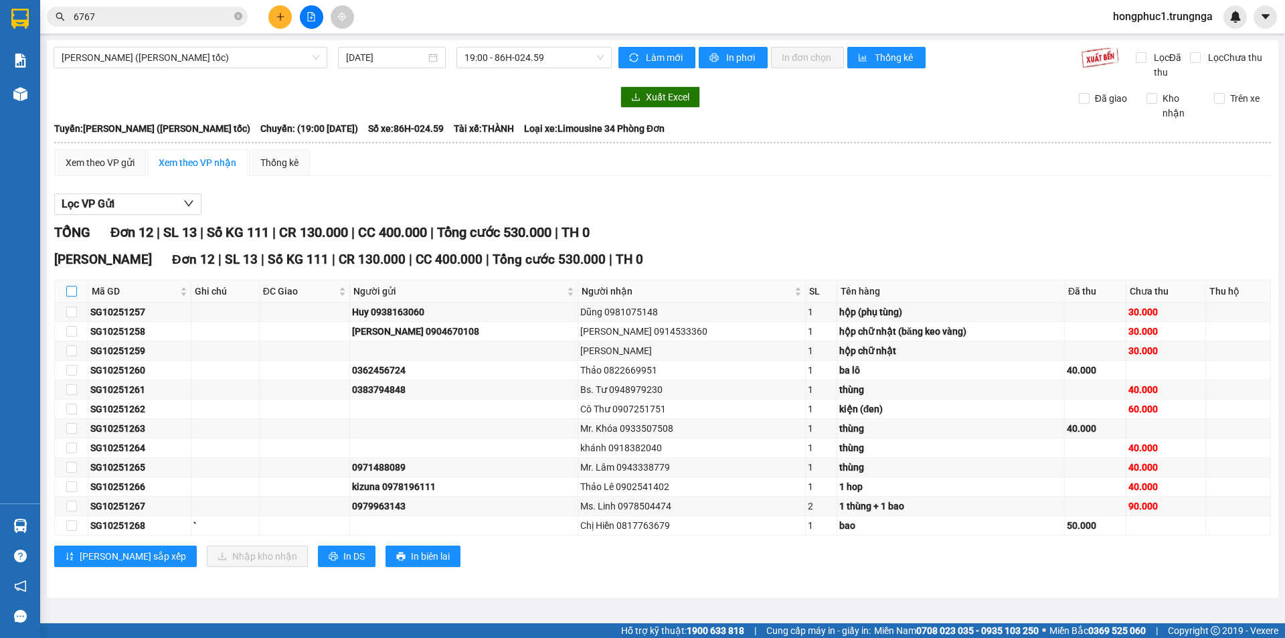
click at [76, 292] on input "checkbox" at bounding box center [71, 291] width 11 height 11
checkbox input "true"
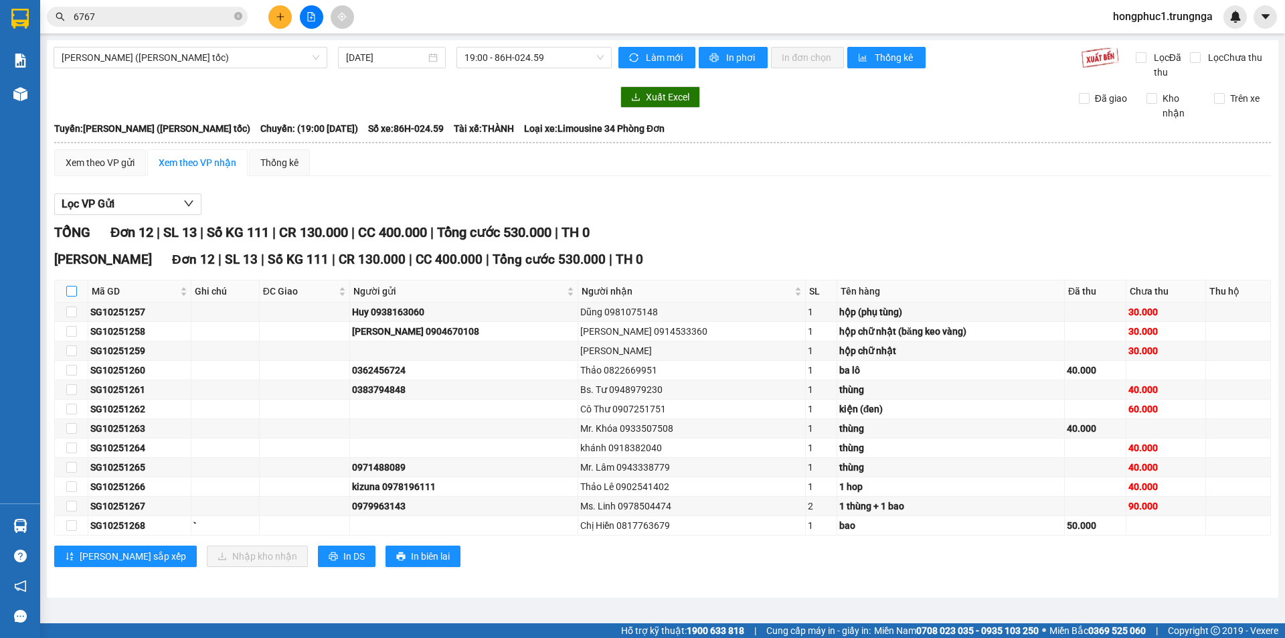
checkbox input "true"
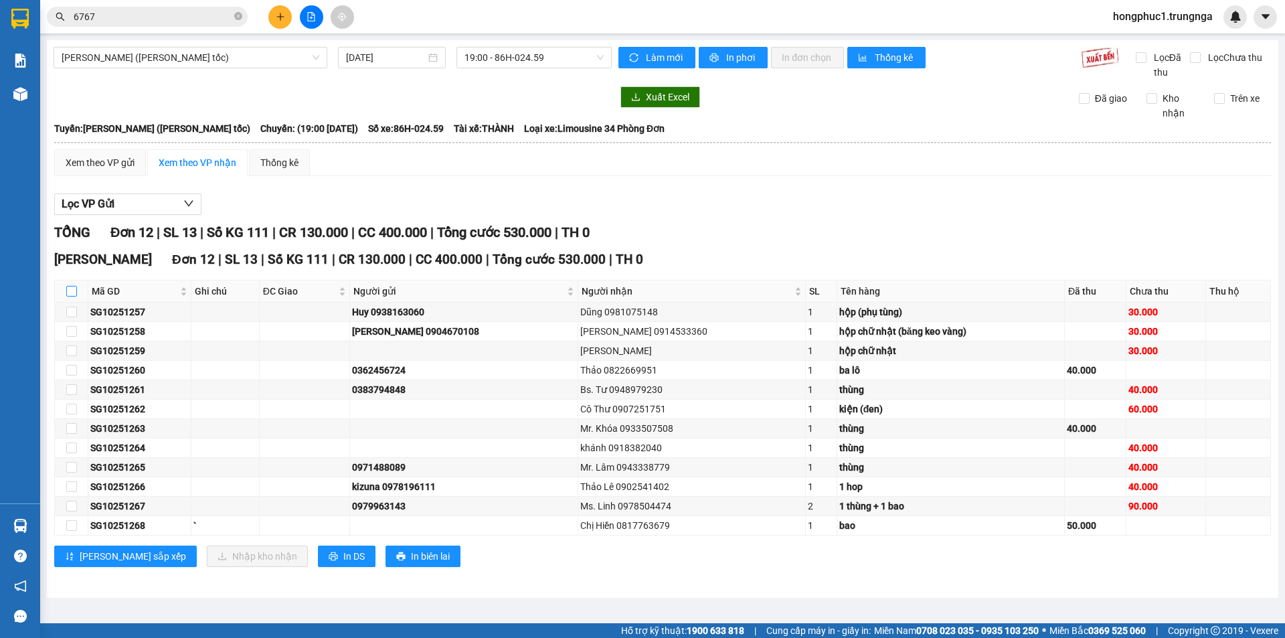
checkbox input "true"
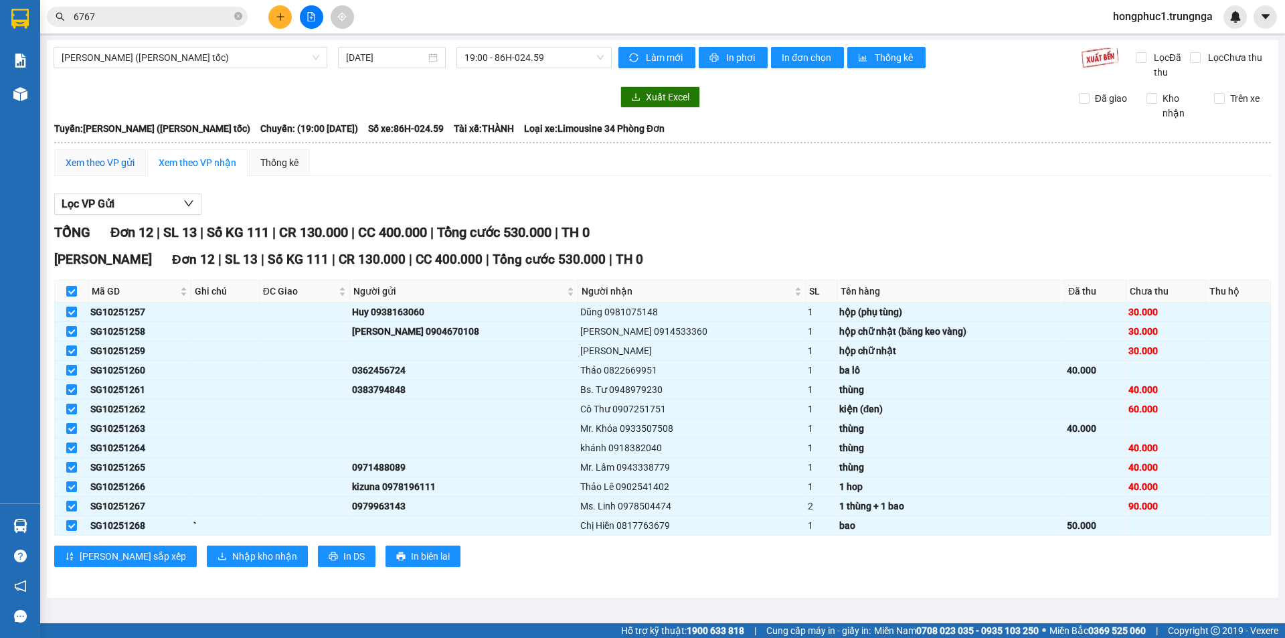
click at [108, 162] on div "Xem theo VP gửi" at bounding box center [100, 162] width 69 height 15
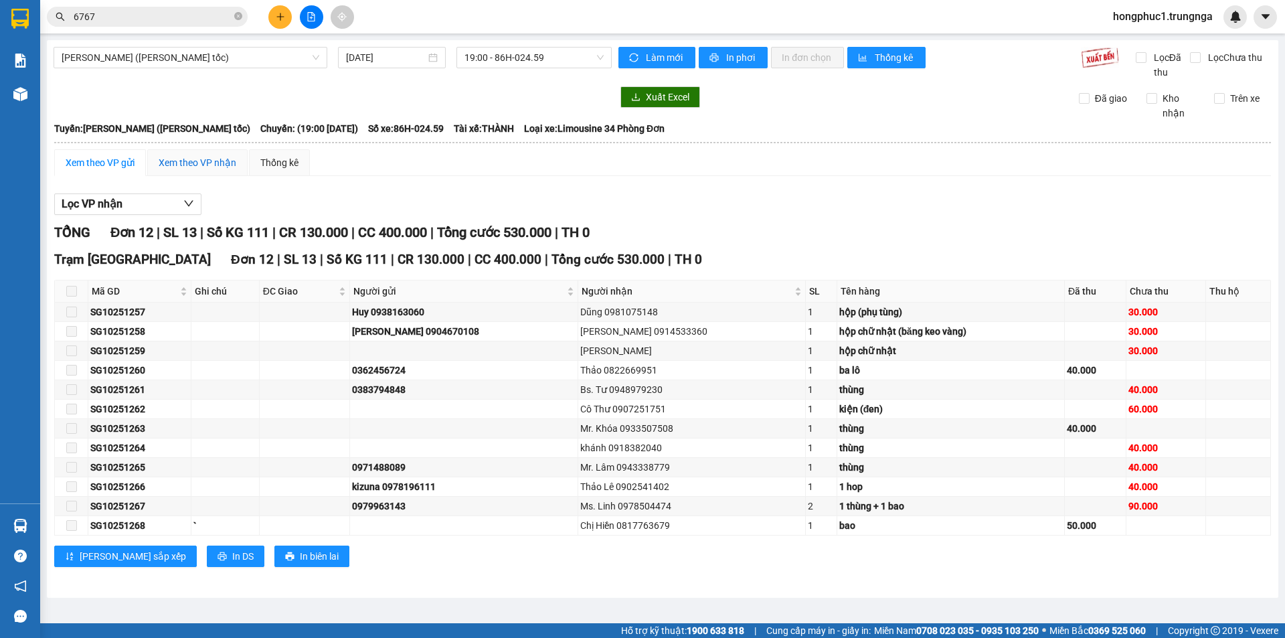
click at [197, 163] on div "Xem theo VP nhận" at bounding box center [198, 162] width 78 height 15
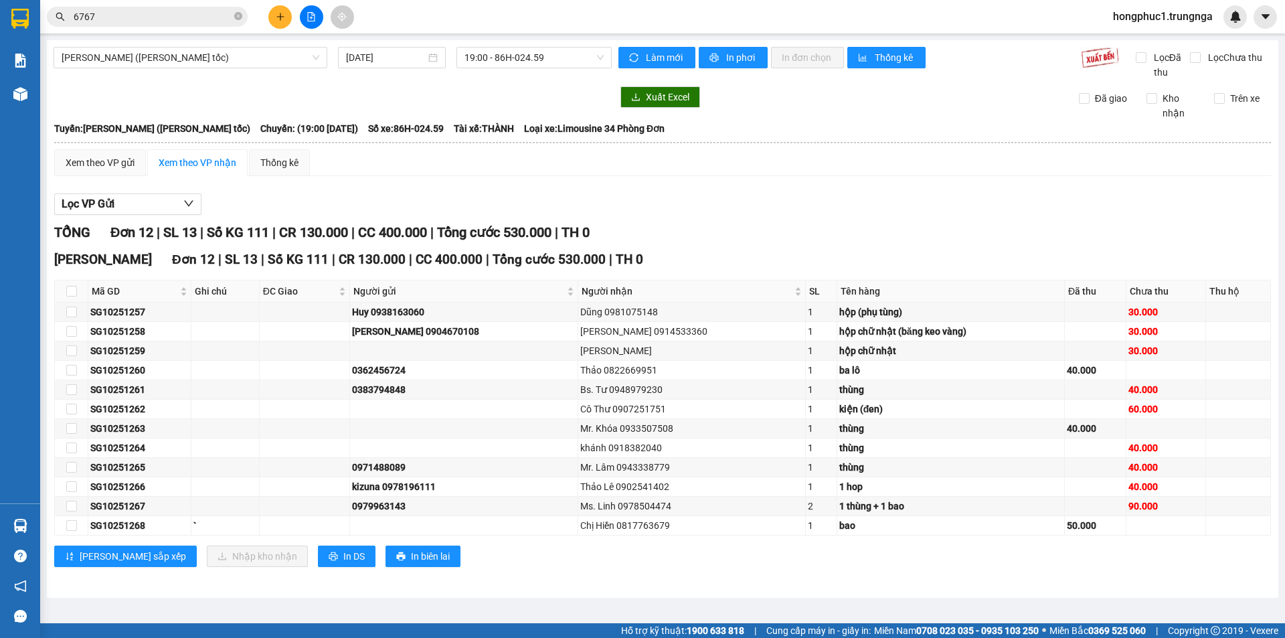
click at [460, 173] on div "Xem theo VP gửi Xem theo VP nhận Thống kê" at bounding box center [662, 162] width 1217 height 27
click at [112, 157] on div "Xem theo VP gửi" at bounding box center [100, 162] width 69 height 15
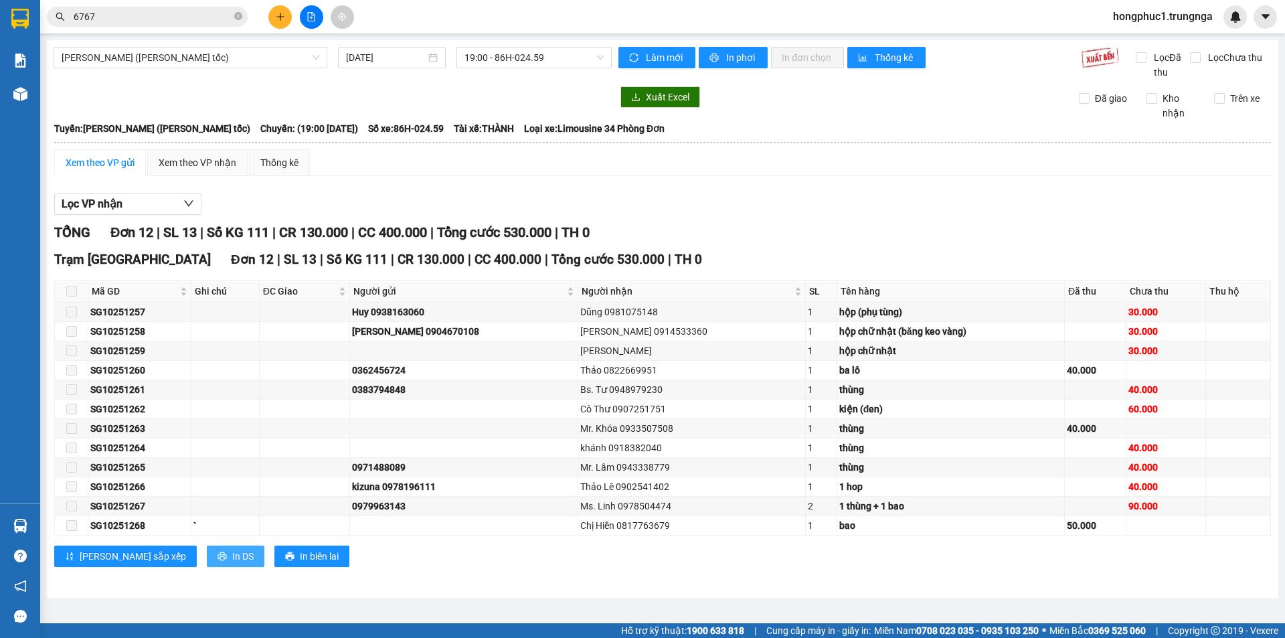
click at [232, 560] on span "In DS" at bounding box center [242, 556] width 21 height 15
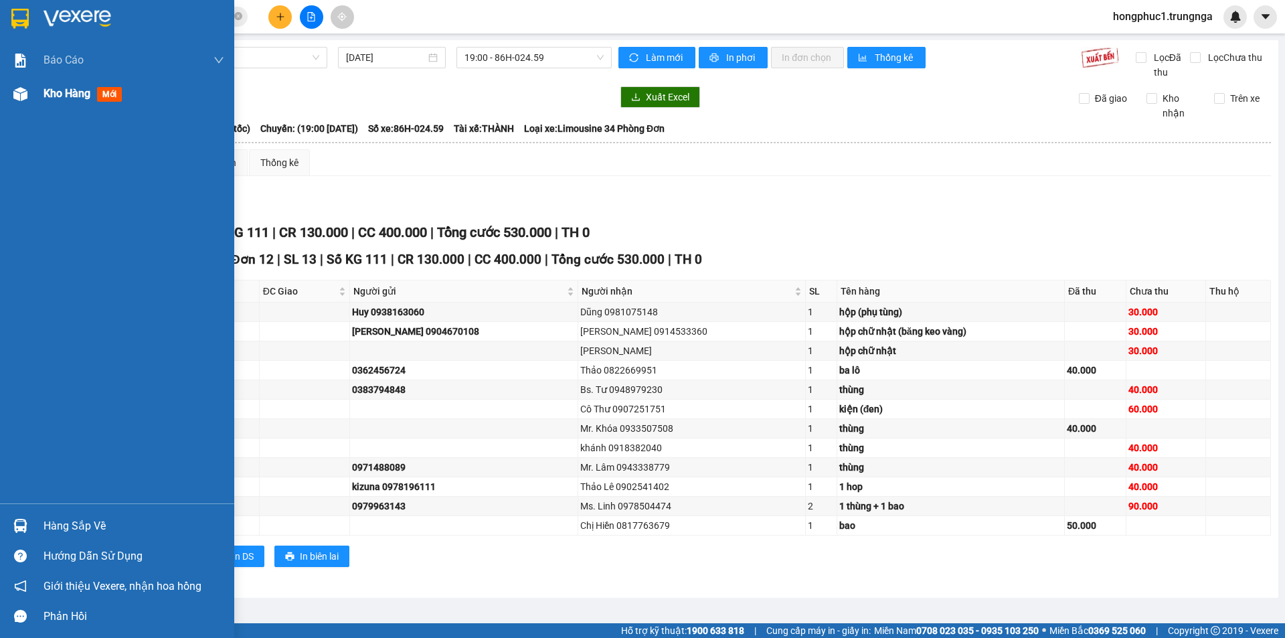
click at [68, 92] on span "Kho hàng" at bounding box center [67, 93] width 47 height 13
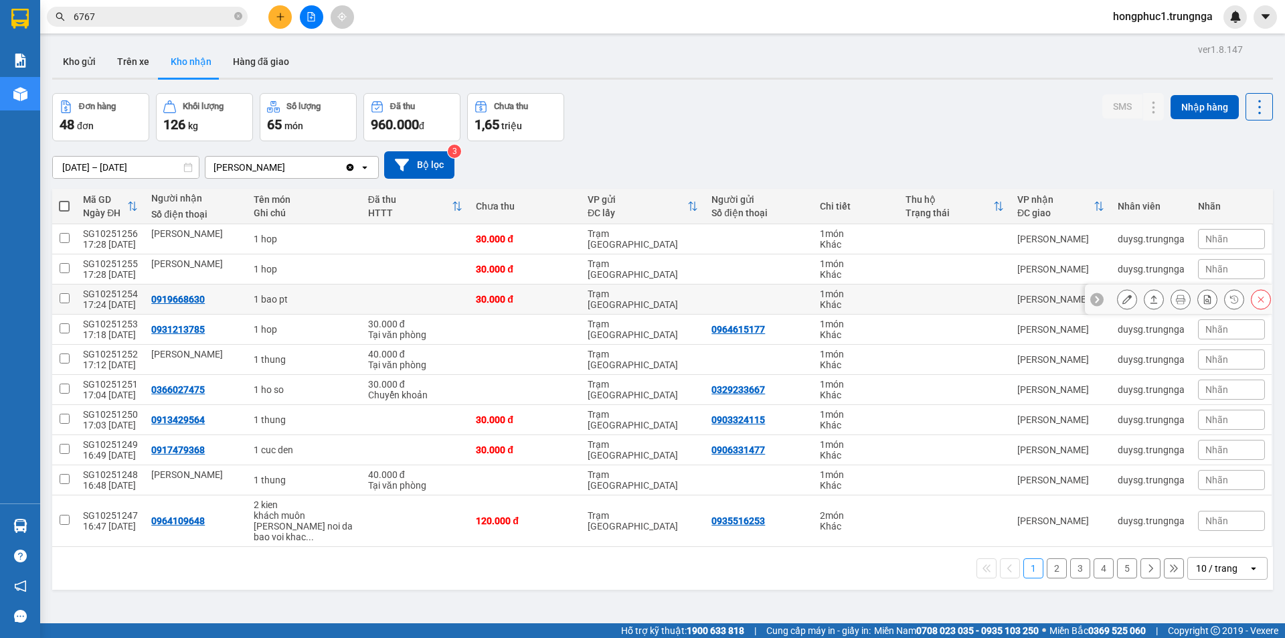
click at [163, 300] on div "0919668630" at bounding box center [178, 299] width 54 height 11
copy div "0919668630"
click at [1047, 559] on button "2" at bounding box center [1057, 568] width 20 height 20
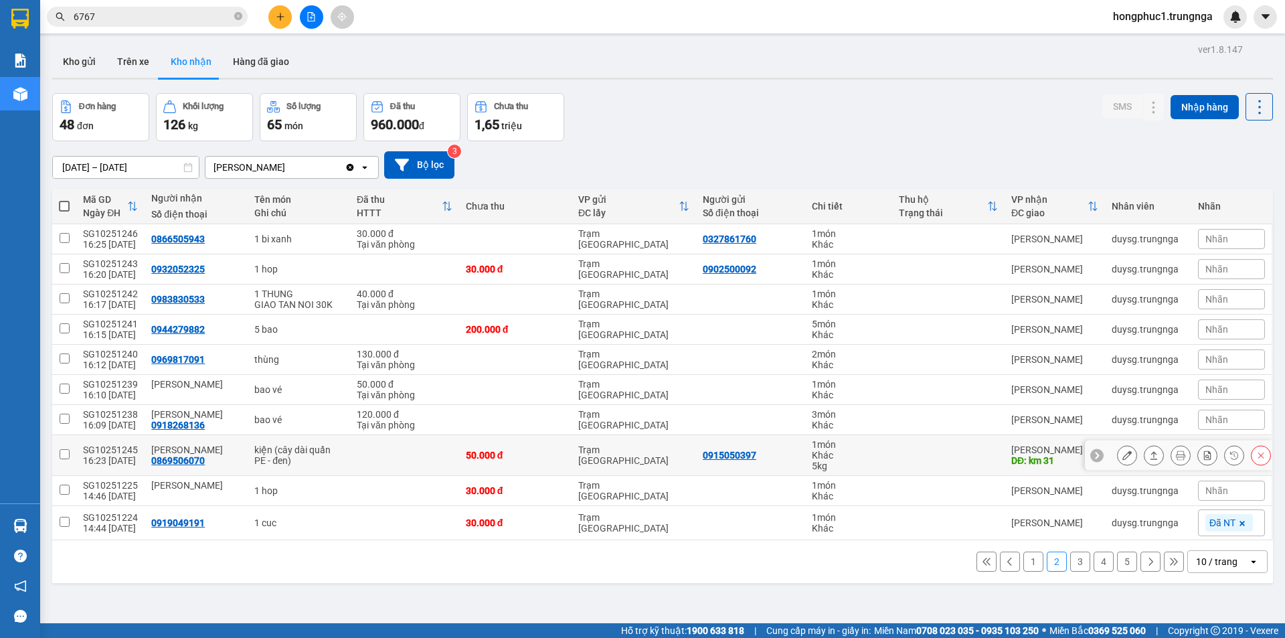
click at [176, 463] on div "0869506070" at bounding box center [178, 460] width 54 height 11
copy div "0869506070"
click at [182, 423] on div "0918268136" at bounding box center [178, 425] width 54 height 11
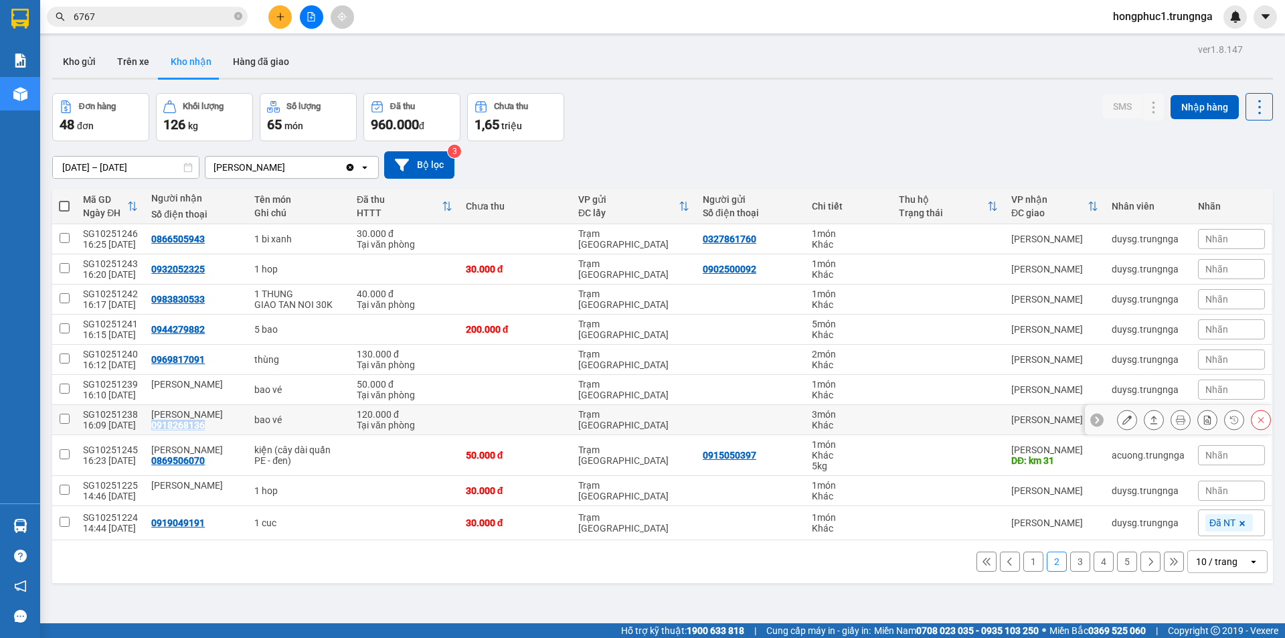
copy div "0918268136"
click at [183, 356] on div "0969817091" at bounding box center [178, 359] width 54 height 11
copy div "0969817091"
click at [193, 327] on div "0944279882" at bounding box center [178, 329] width 54 height 11
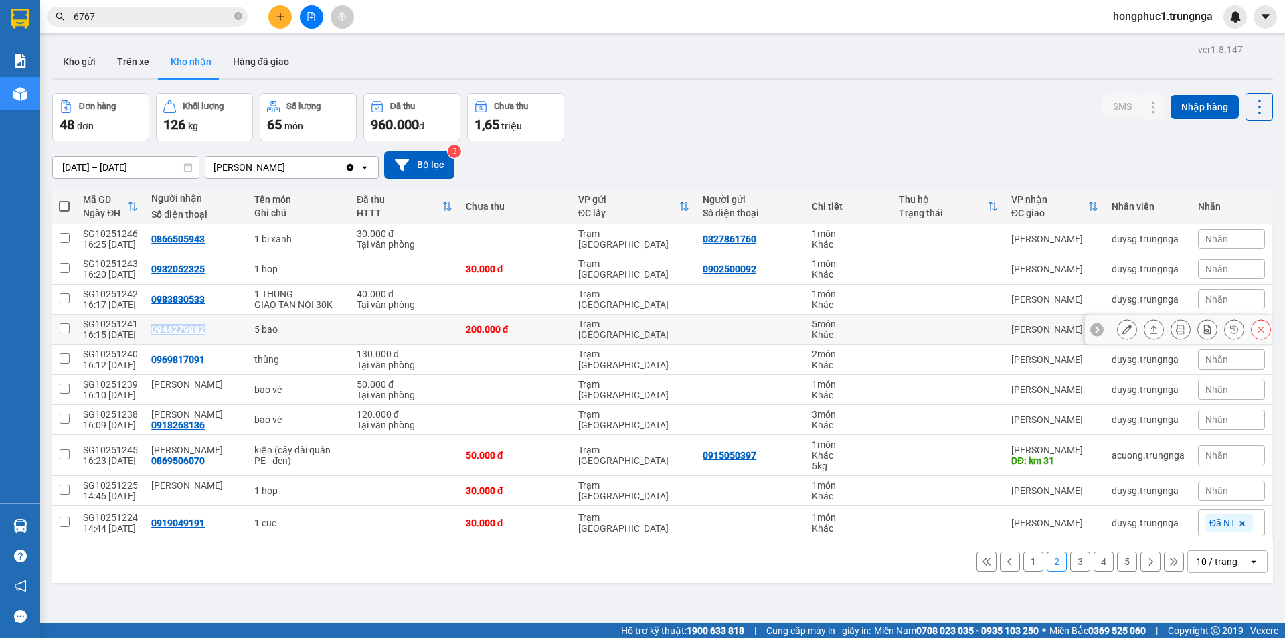
click at [193, 327] on div "0944279882" at bounding box center [178, 329] width 54 height 11
copy div "0944279882"
click at [191, 297] on div "0983830533" at bounding box center [178, 299] width 54 height 11
click at [192, 264] on div "0932052325" at bounding box center [178, 269] width 54 height 11
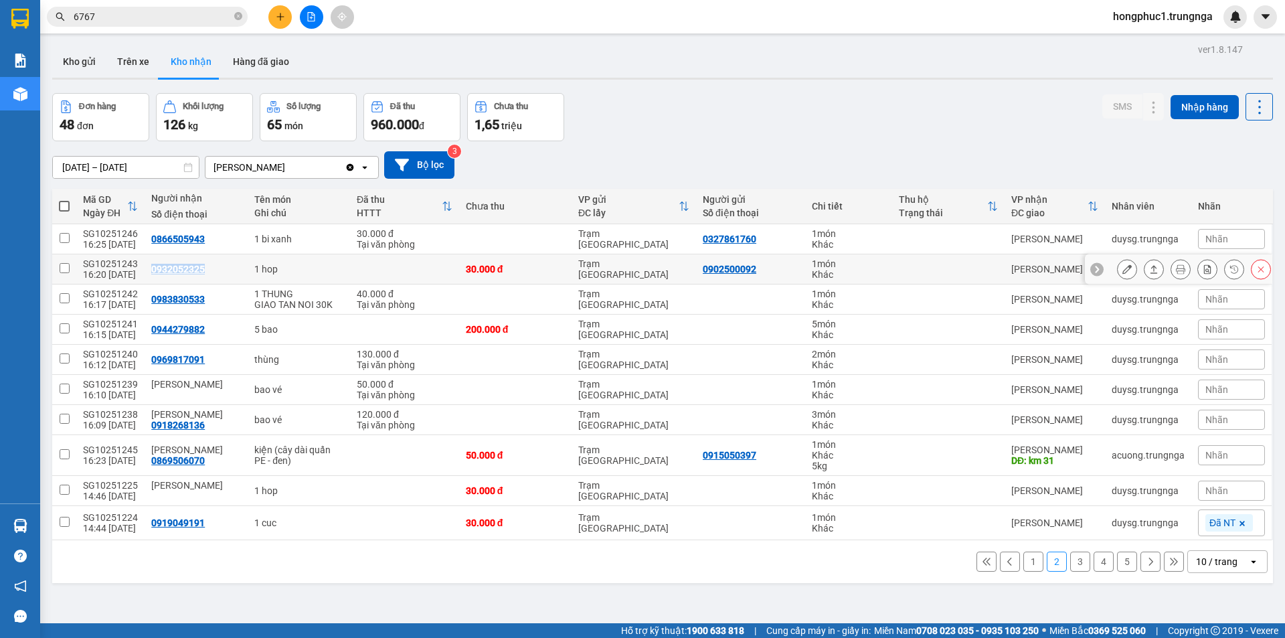
click at [192, 264] on div "0932052325" at bounding box center [178, 269] width 54 height 11
copy div "0932052325"
click at [191, 238] on div "0866505943" at bounding box center [178, 239] width 54 height 11
copy div "0866505943"
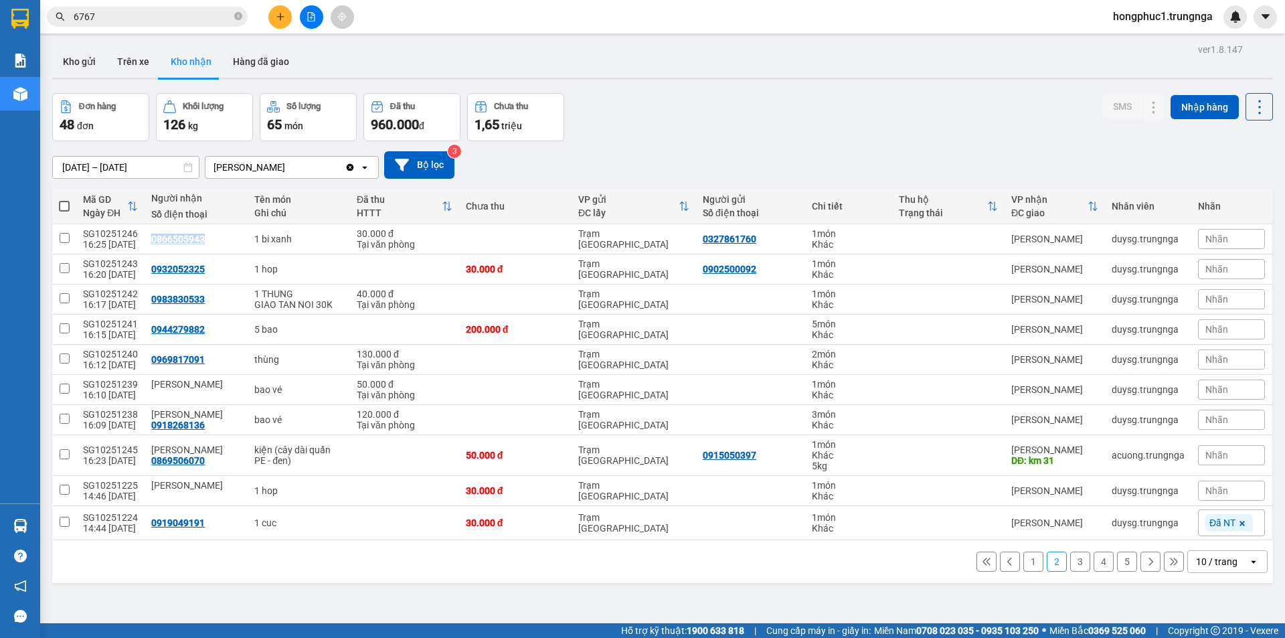
click at [1023, 566] on button "1" at bounding box center [1033, 561] width 20 height 20
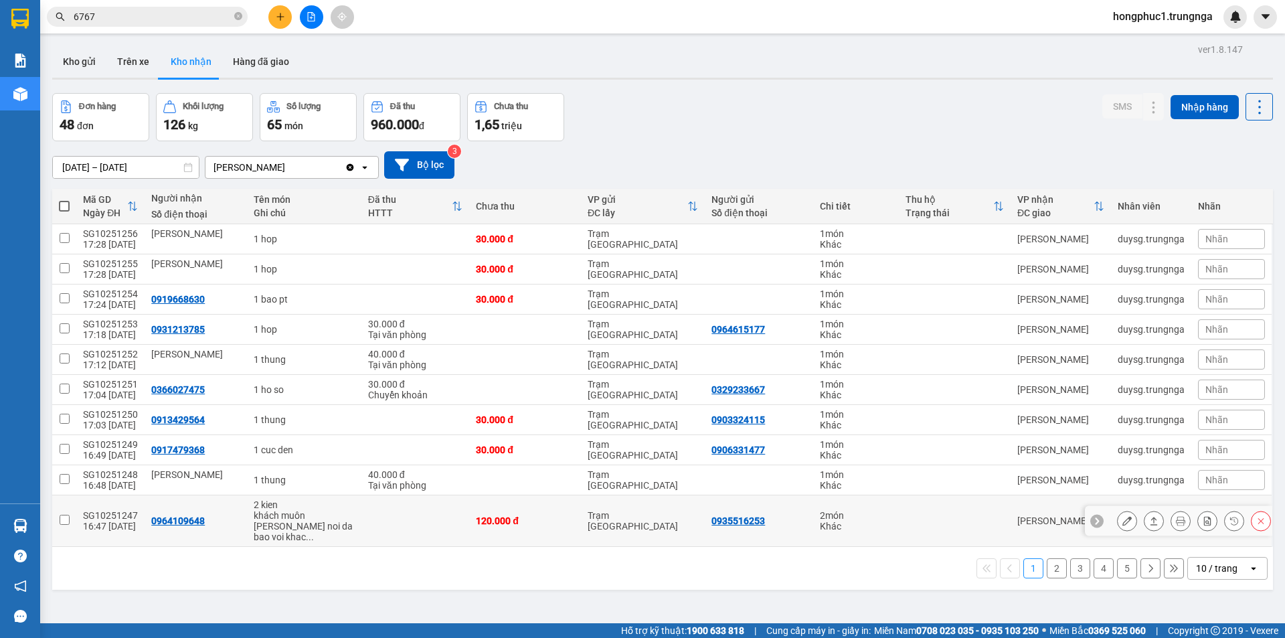
click at [171, 515] on div "0964109648" at bounding box center [178, 520] width 54 height 11
click at [179, 452] on div "0917479368" at bounding box center [178, 449] width 54 height 11
copy div "0917479368"
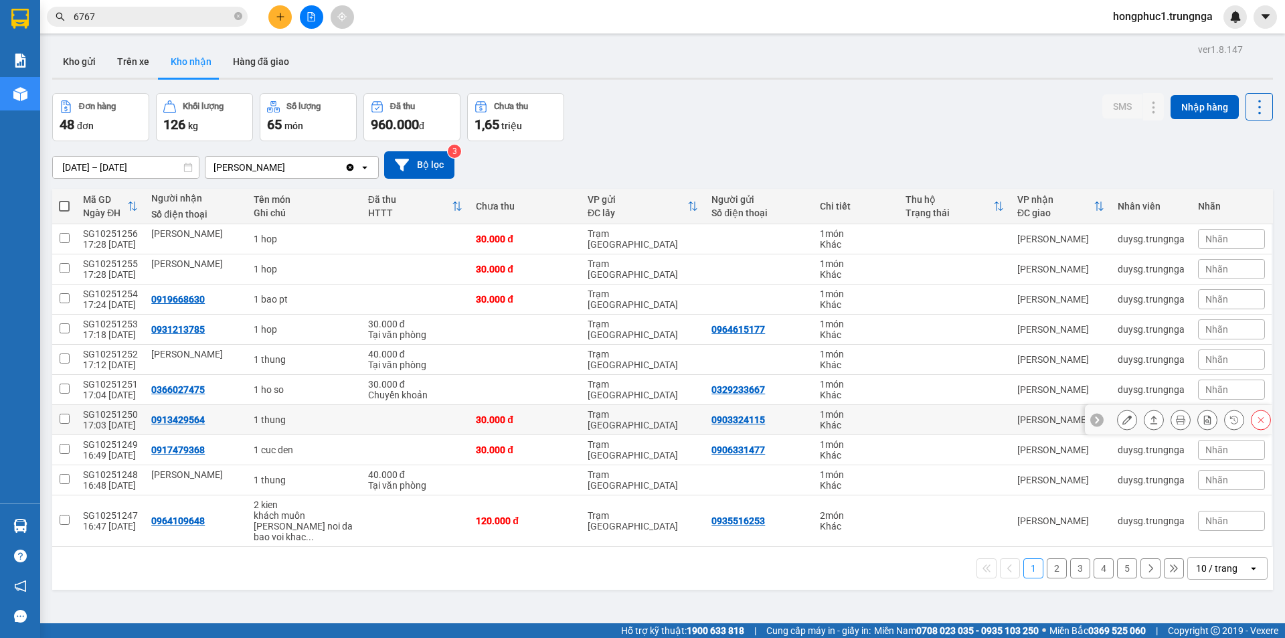
click at [177, 418] on div "0913429564" at bounding box center [178, 419] width 54 height 11
copy div "0913429564"
click at [193, 388] on div "0366027475" at bounding box center [178, 389] width 54 height 11
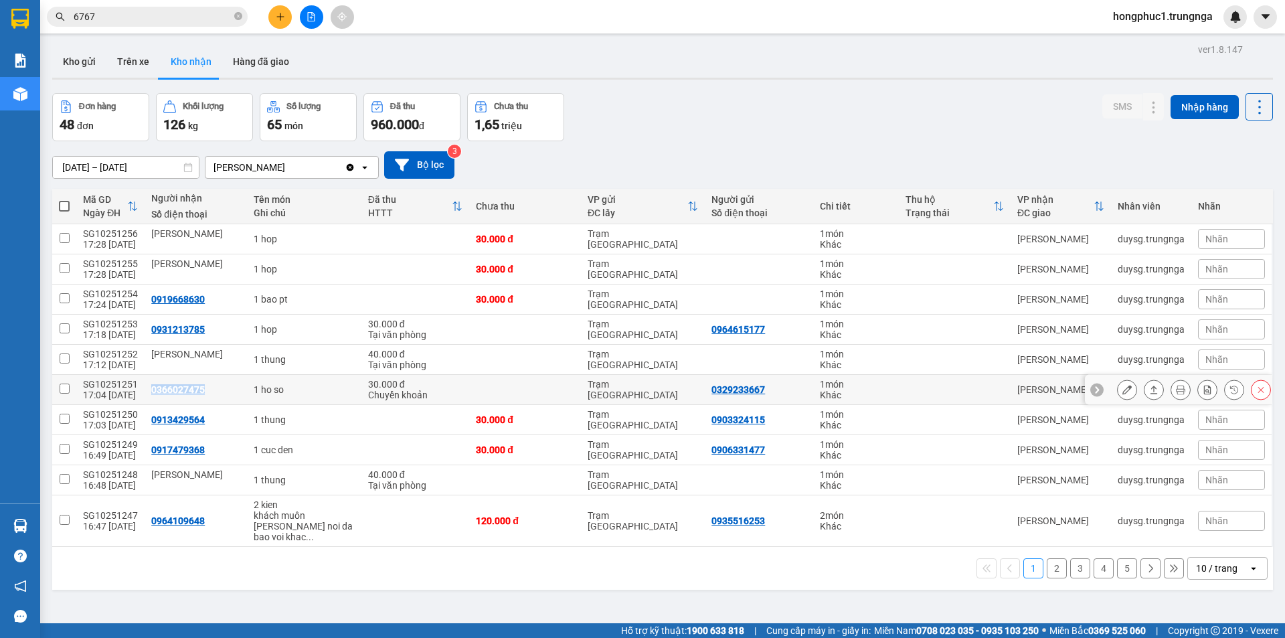
copy div "0366027475"
click at [190, 329] on div "0931213785" at bounding box center [178, 329] width 54 height 11
click at [189, 294] on div "0919668630" at bounding box center [178, 299] width 54 height 11
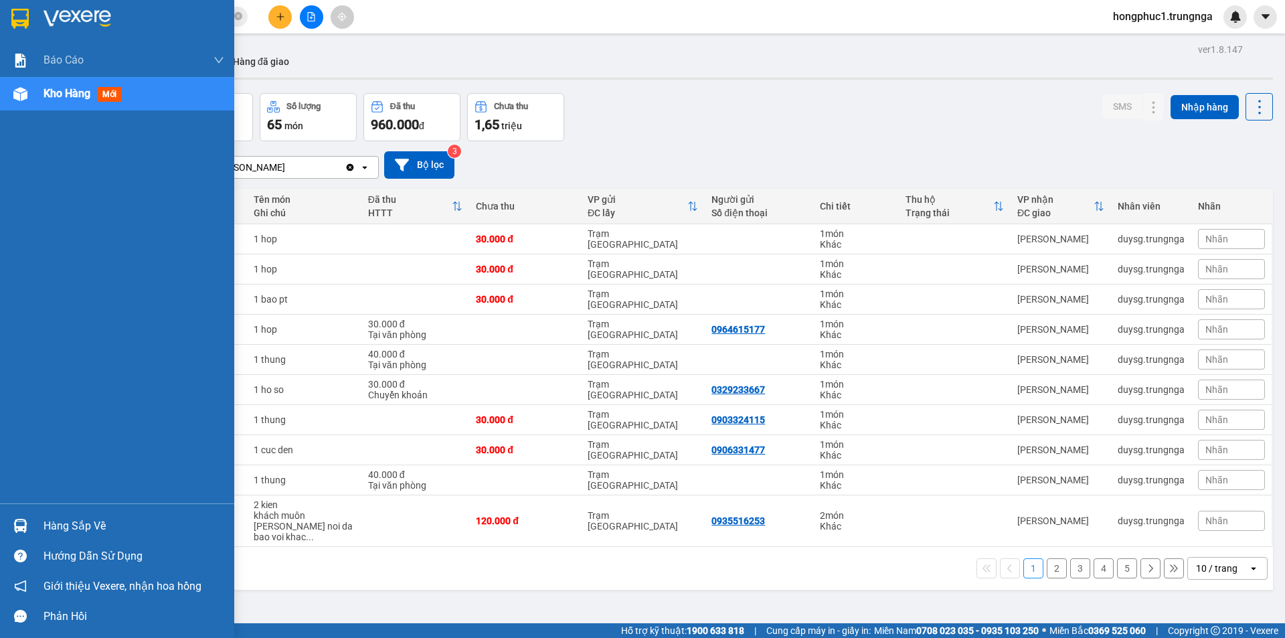
click at [84, 525] on div "Hàng sắp về" at bounding box center [134, 526] width 181 height 20
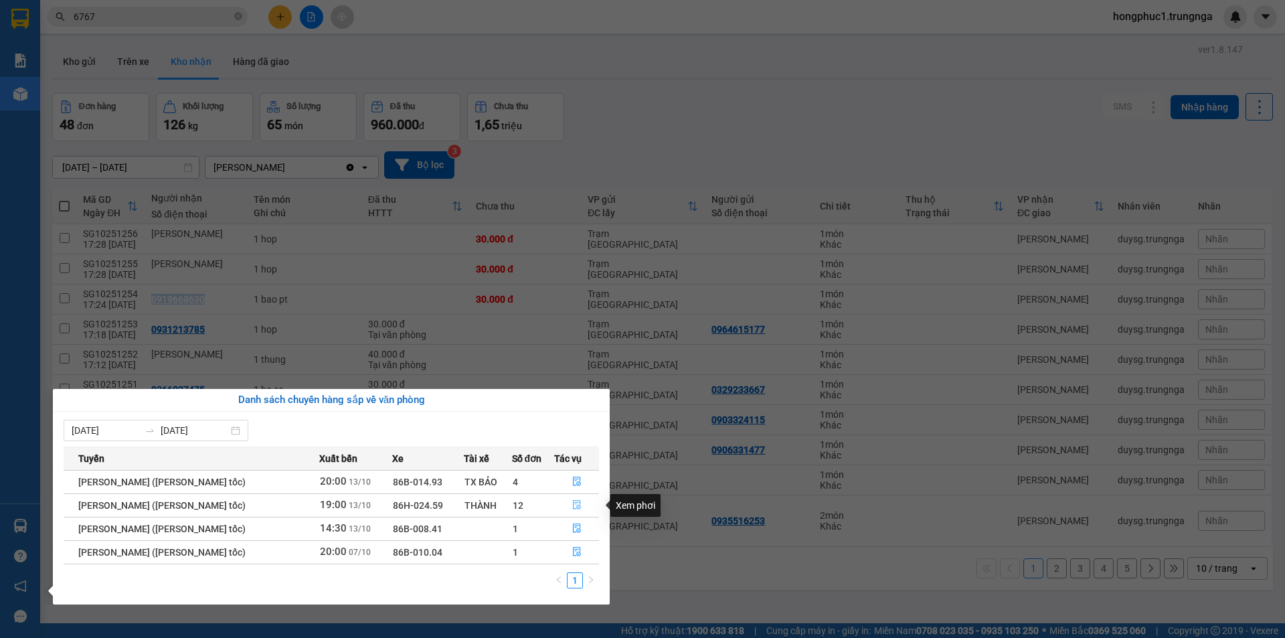
click at [577, 505] on icon "file-done" at bounding box center [576, 504] width 9 height 9
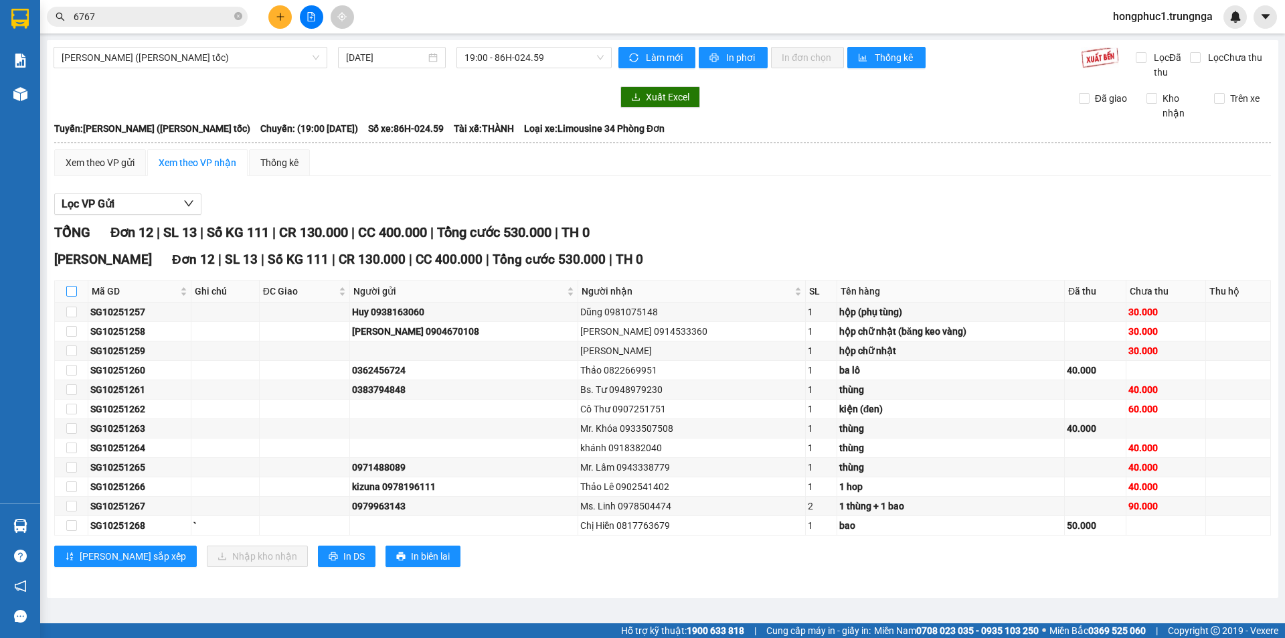
click at [74, 292] on input "checkbox" at bounding box center [71, 291] width 11 height 11
checkbox input "true"
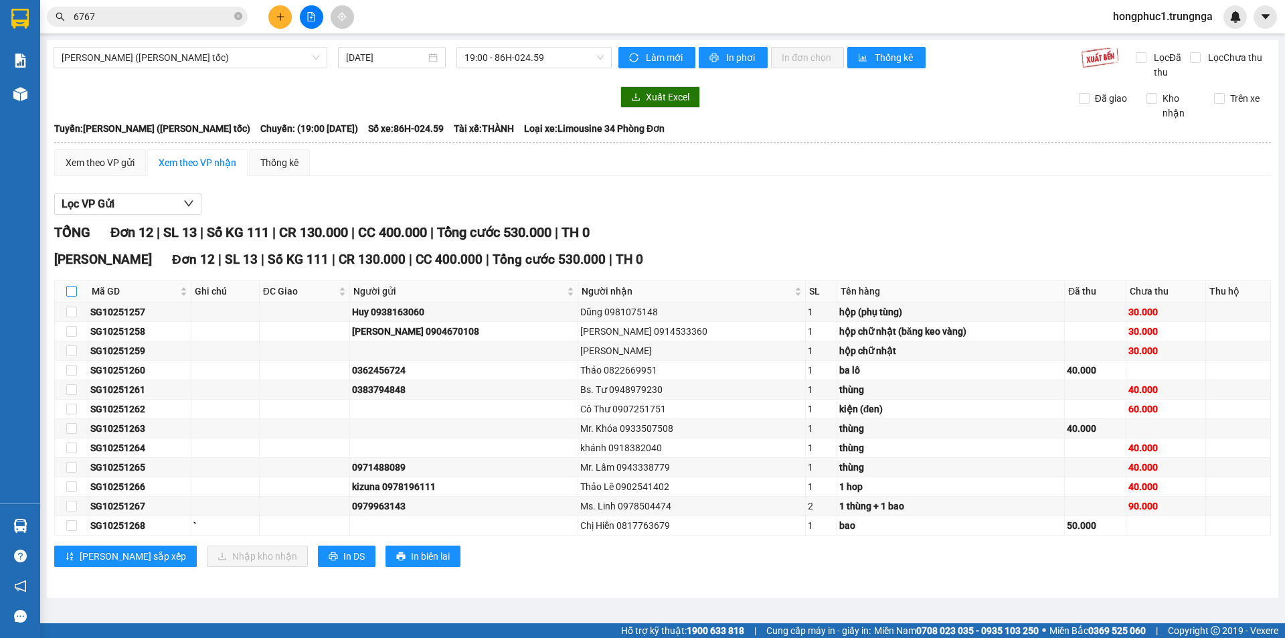
checkbox input "true"
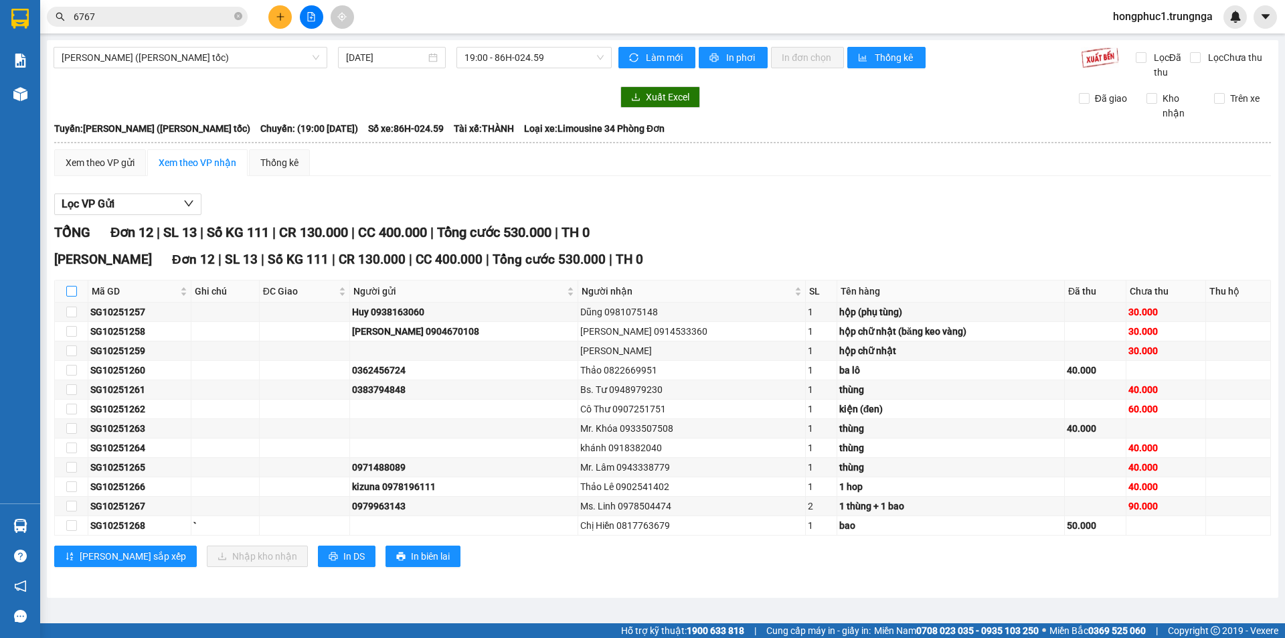
checkbox input "true"
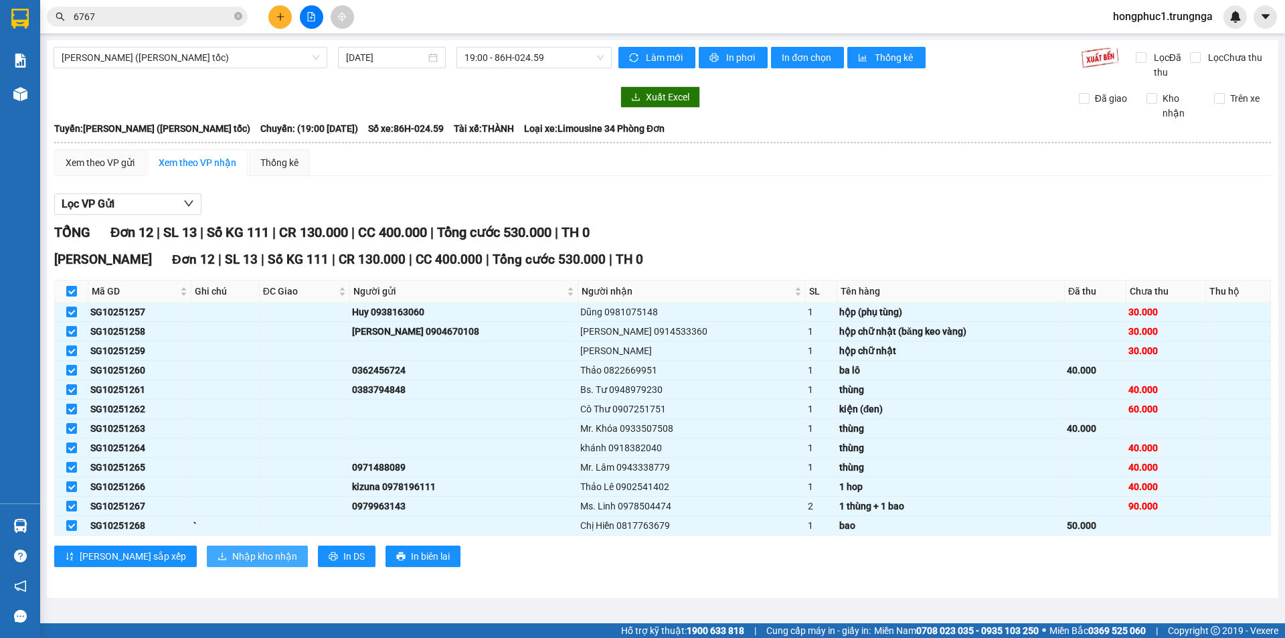
click at [232, 560] on span "Nhập kho nhận" at bounding box center [264, 556] width 65 height 15
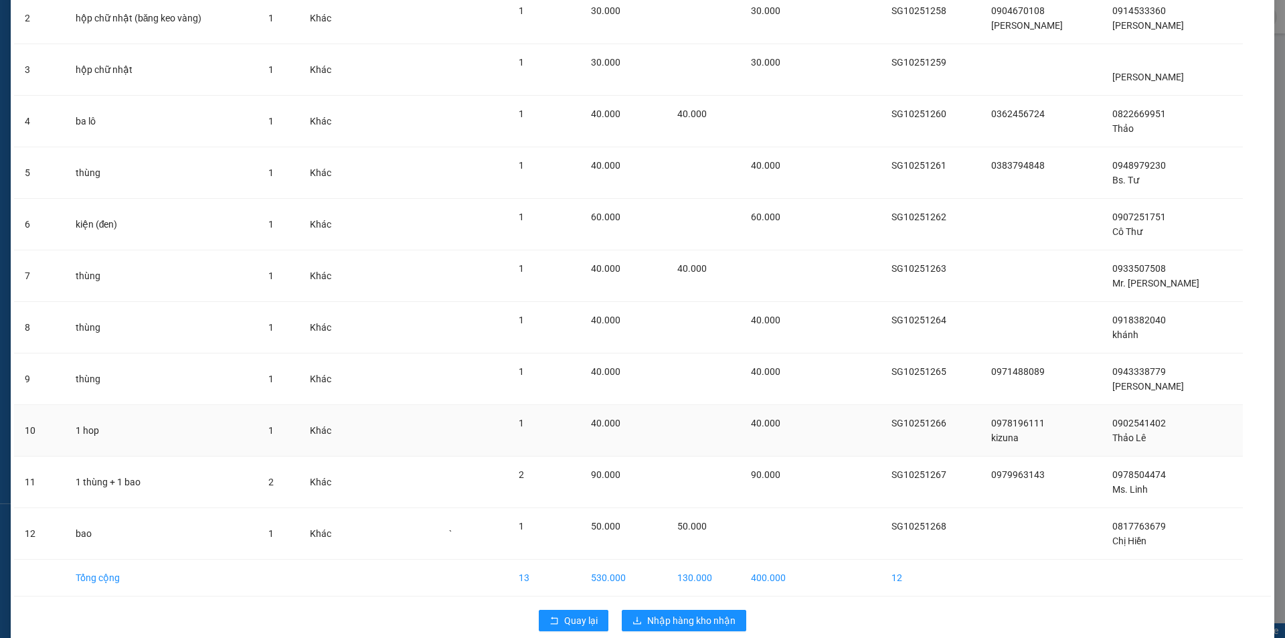
scroll to position [191, 0]
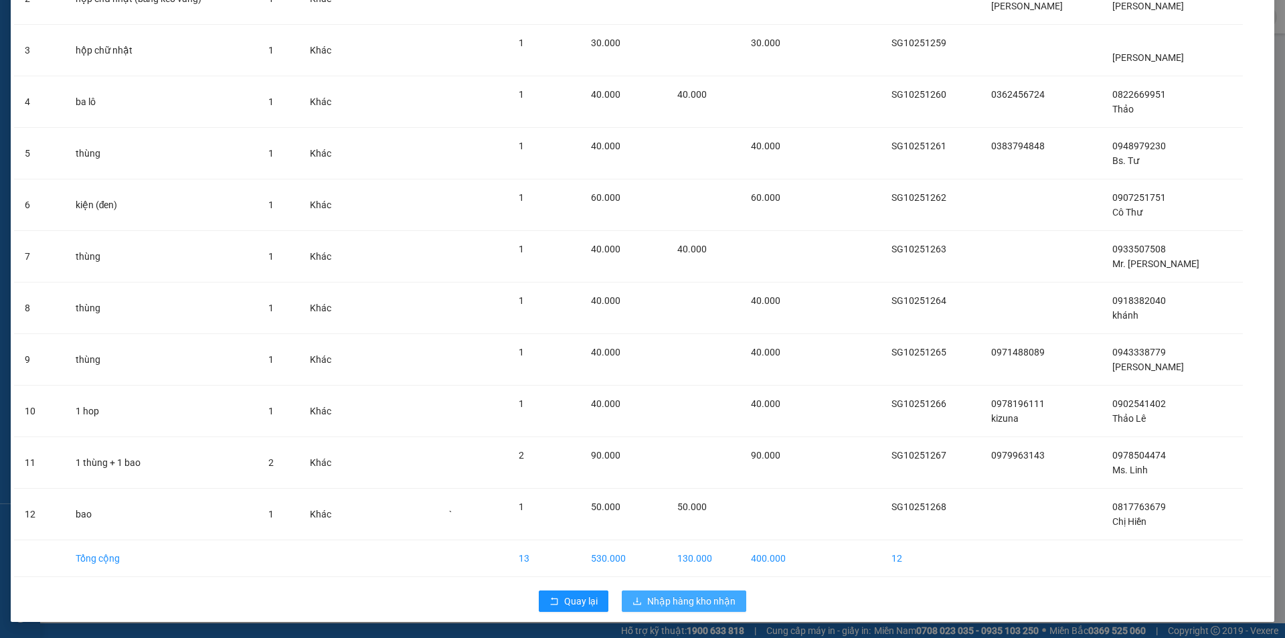
click at [698, 596] on span "Nhập hàng kho nhận" at bounding box center [691, 601] width 88 height 15
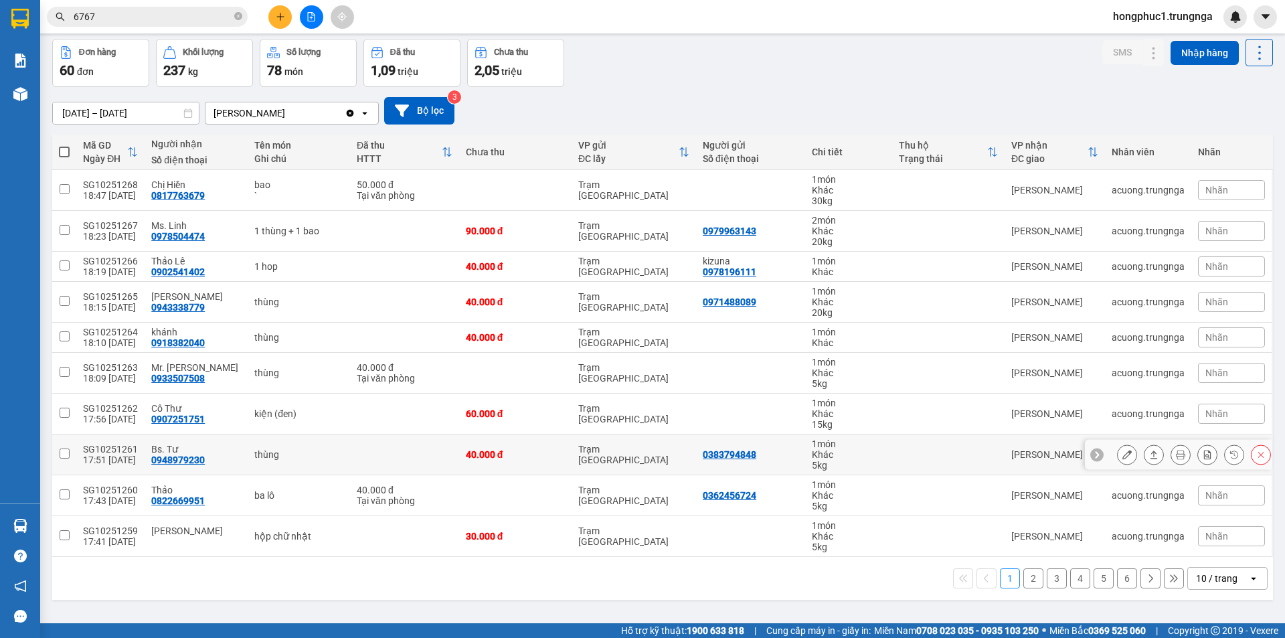
scroll to position [62, 0]
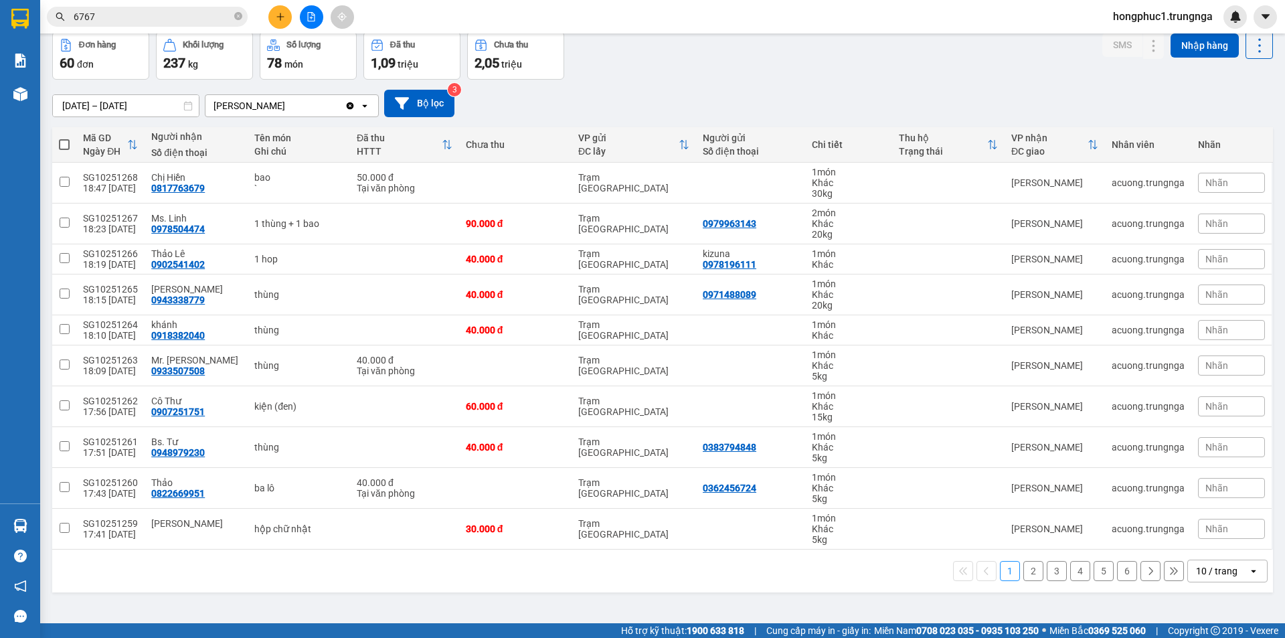
click at [1029, 571] on button "2" at bounding box center [1033, 571] width 20 height 20
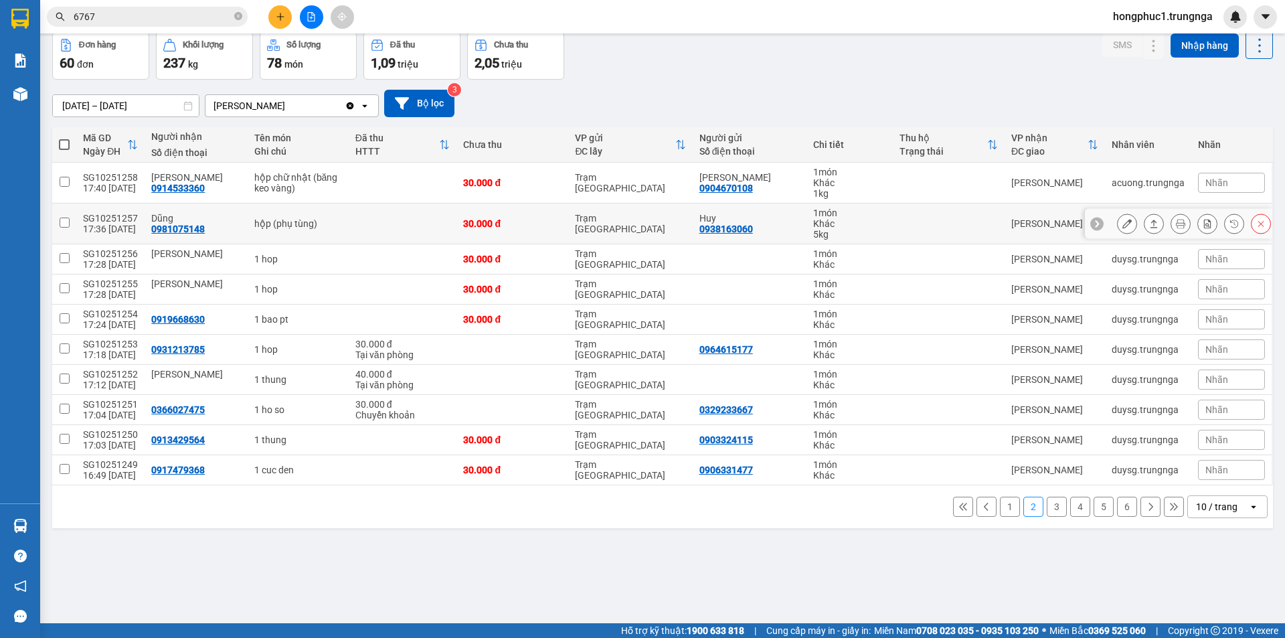
click at [173, 230] on div "0981075148" at bounding box center [178, 229] width 54 height 11
click at [191, 184] on div "0914533360" at bounding box center [178, 188] width 54 height 11
click at [958, 509] on icon at bounding box center [962, 506] width 9 height 9
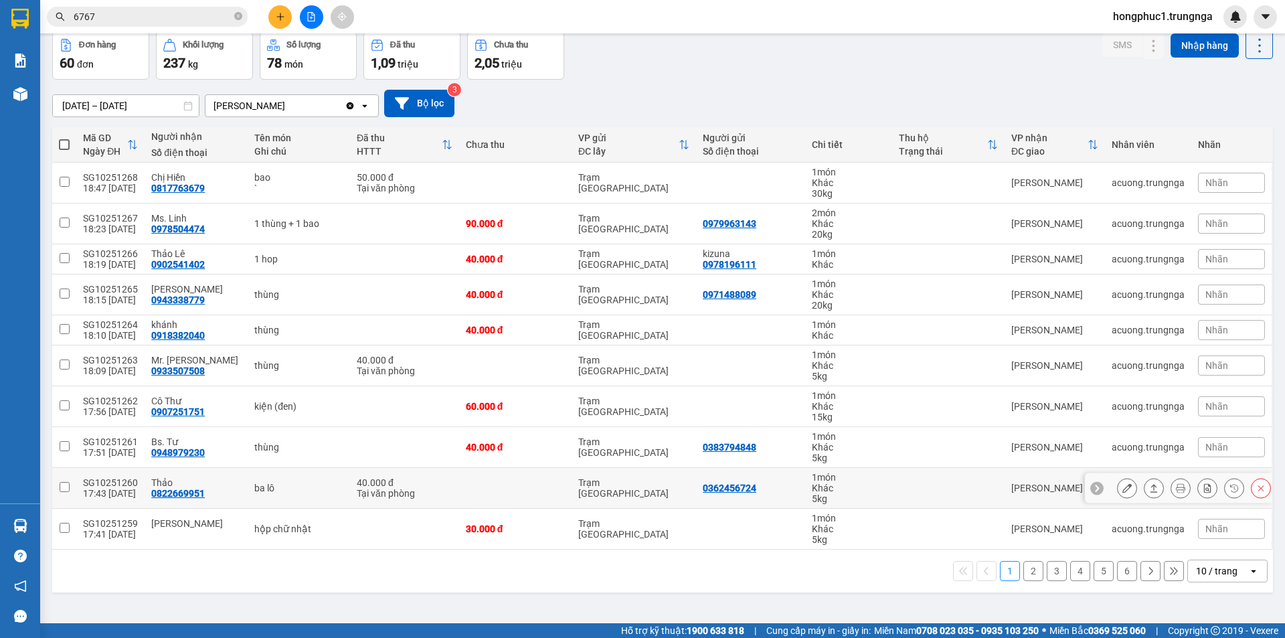
click at [178, 489] on div "0822669951" at bounding box center [178, 493] width 54 height 11
click at [176, 452] on div "0948979230" at bounding box center [178, 452] width 54 height 11
click at [183, 408] on div "0907251751" at bounding box center [178, 411] width 54 height 11
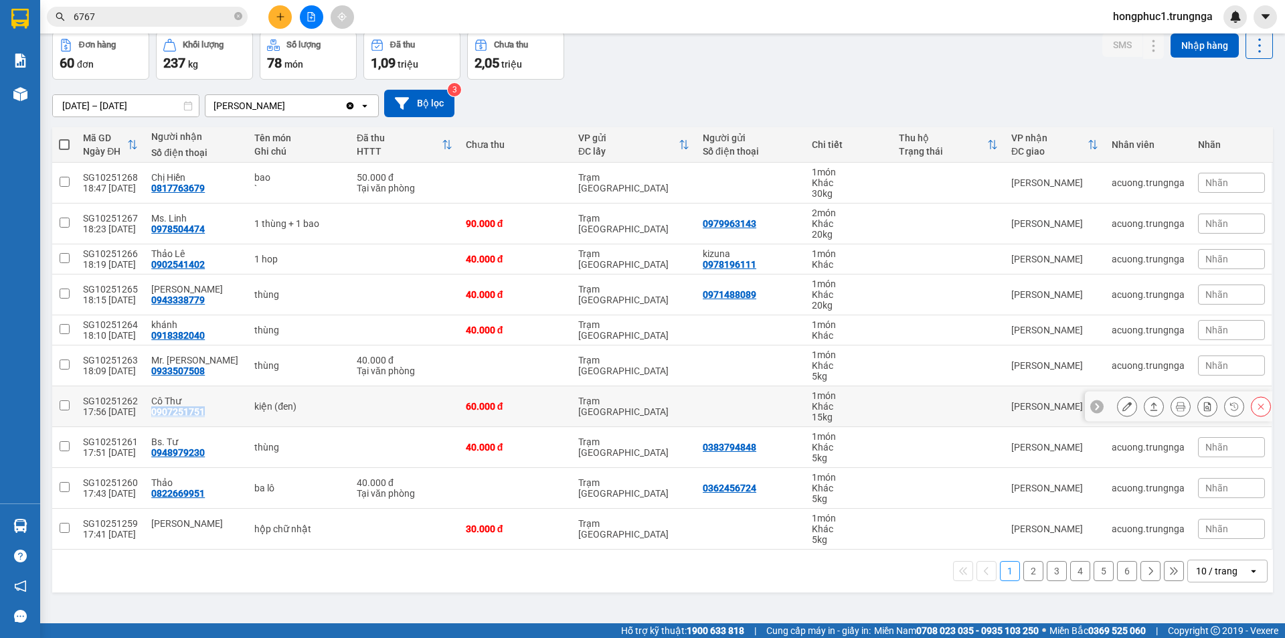
click at [183, 408] on div "0907251751" at bounding box center [178, 411] width 54 height 11
click at [170, 370] on div "0933507508" at bounding box center [178, 370] width 54 height 11
click at [183, 334] on div "0918382040" at bounding box center [178, 335] width 54 height 11
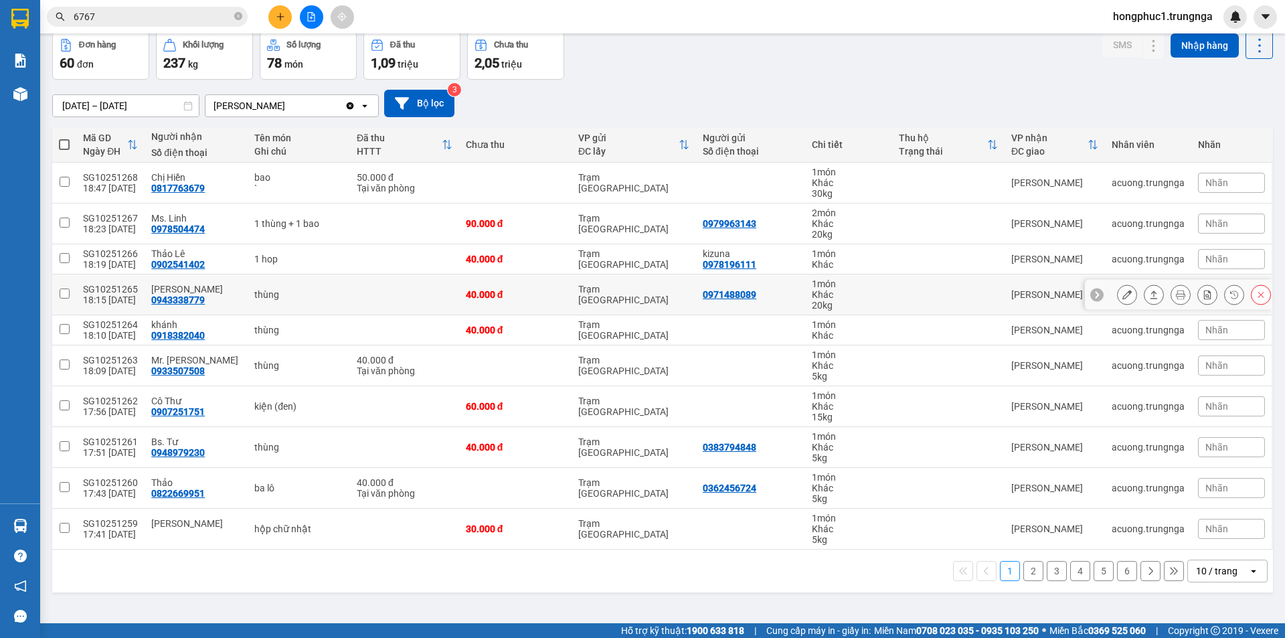
click at [186, 294] on div "0943338779" at bounding box center [178, 299] width 54 height 11
click at [187, 260] on div "0902541402" at bounding box center [178, 264] width 54 height 11
click at [191, 226] on div "0978504474" at bounding box center [178, 229] width 54 height 11
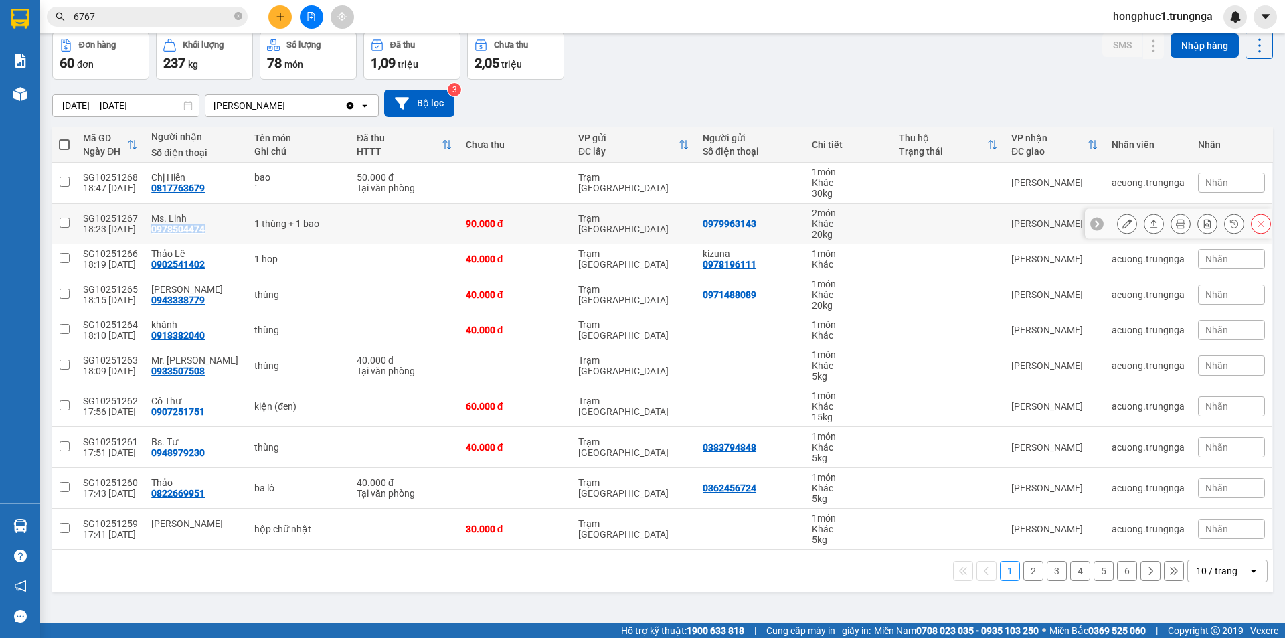
click at [191, 226] on div "0978504474" at bounding box center [178, 229] width 54 height 11
click at [193, 189] on div "0817763679" at bounding box center [178, 188] width 54 height 11
click at [1031, 106] on div "[DATE] – [DATE] Press the down arrow key to interact with the calendar and sele…" at bounding box center [662, 103] width 1221 height 27
click at [641, 61] on div "Đơn hàng 60 đơn [PERSON_NAME] 237 kg Số [PERSON_NAME] 78 món Đã thu 1,09 [PERSO…" at bounding box center [662, 55] width 1221 height 48
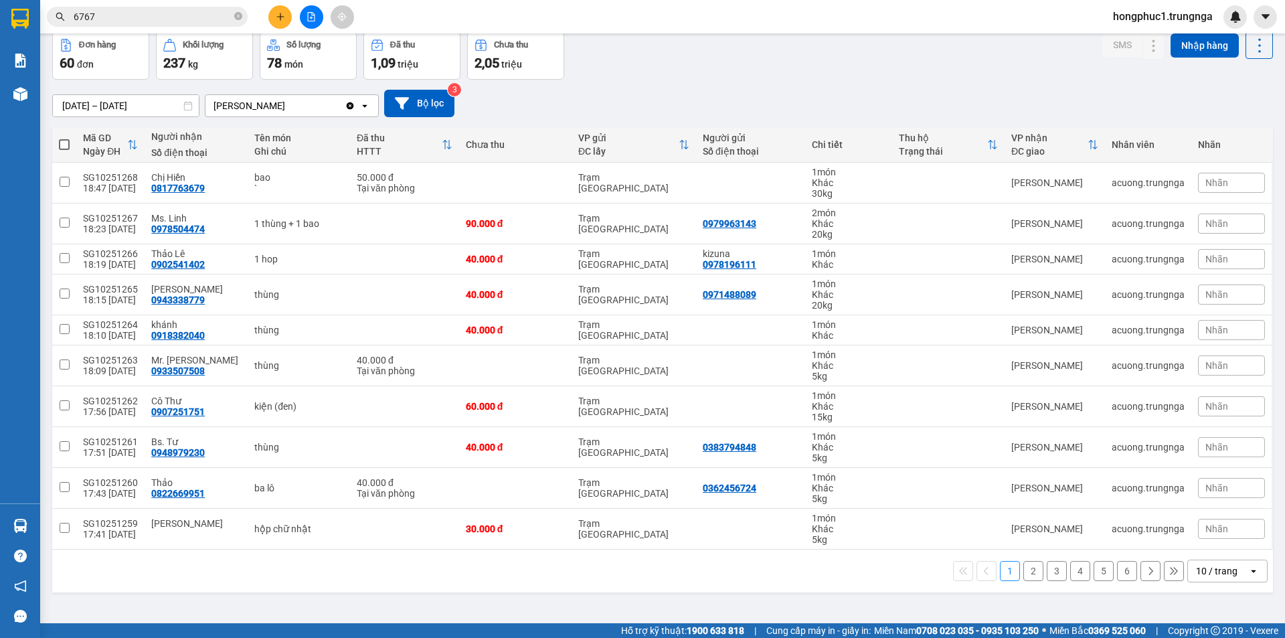
click at [693, 72] on div "Đơn hàng 60 đơn [PERSON_NAME] 237 kg Số [PERSON_NAME] 78 món Đã thu 1,09 [PERSO…" at bounding box center [662, 55] width 1221 height 48
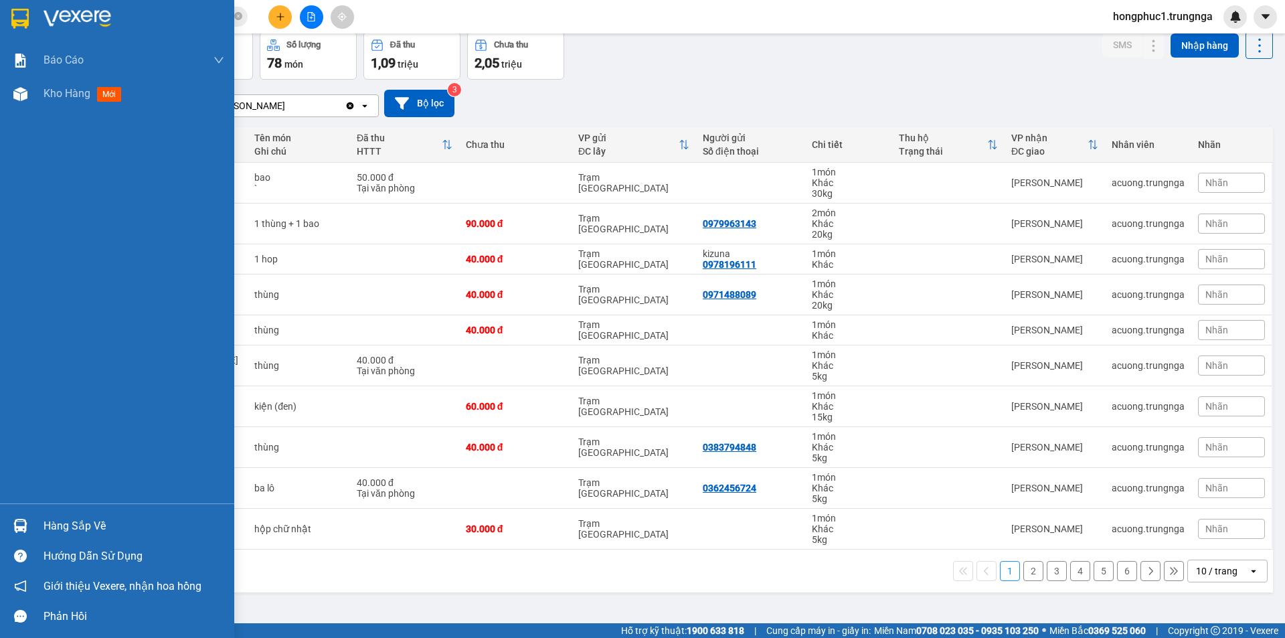
click at [55, 527] on div "Hàng sắp về" at bounding box center [134, 526] width 181 height 20
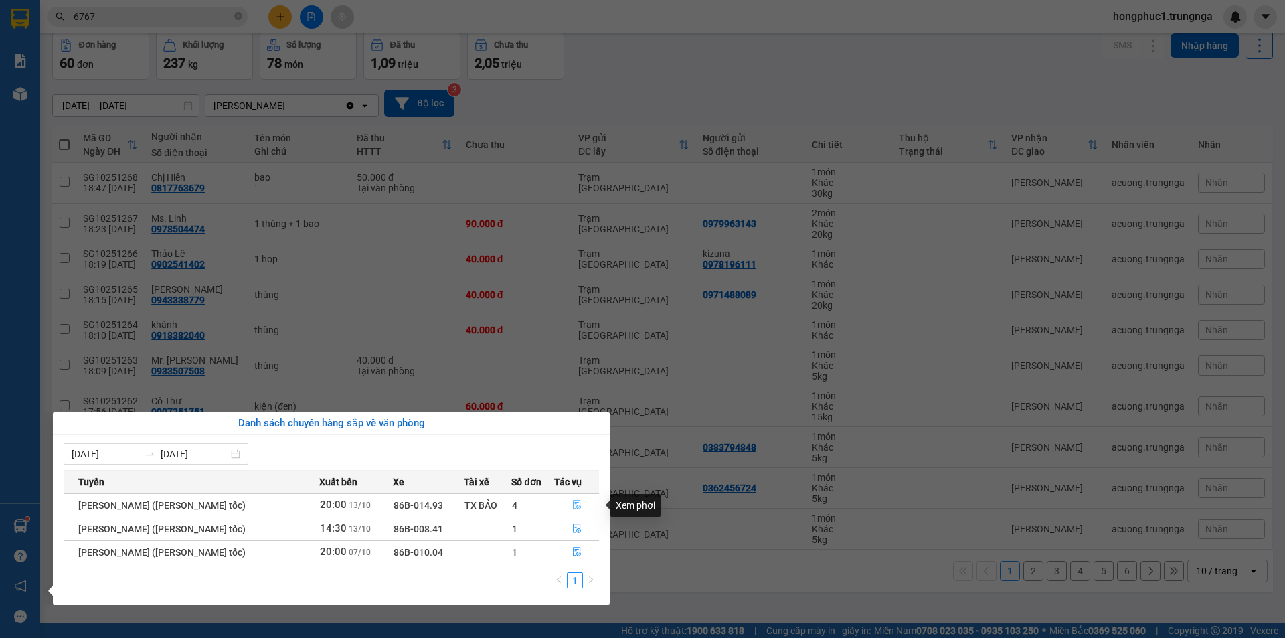
click at [576, 500] on icon "file-done" at bounding box center [576, 504] width 9 height 9
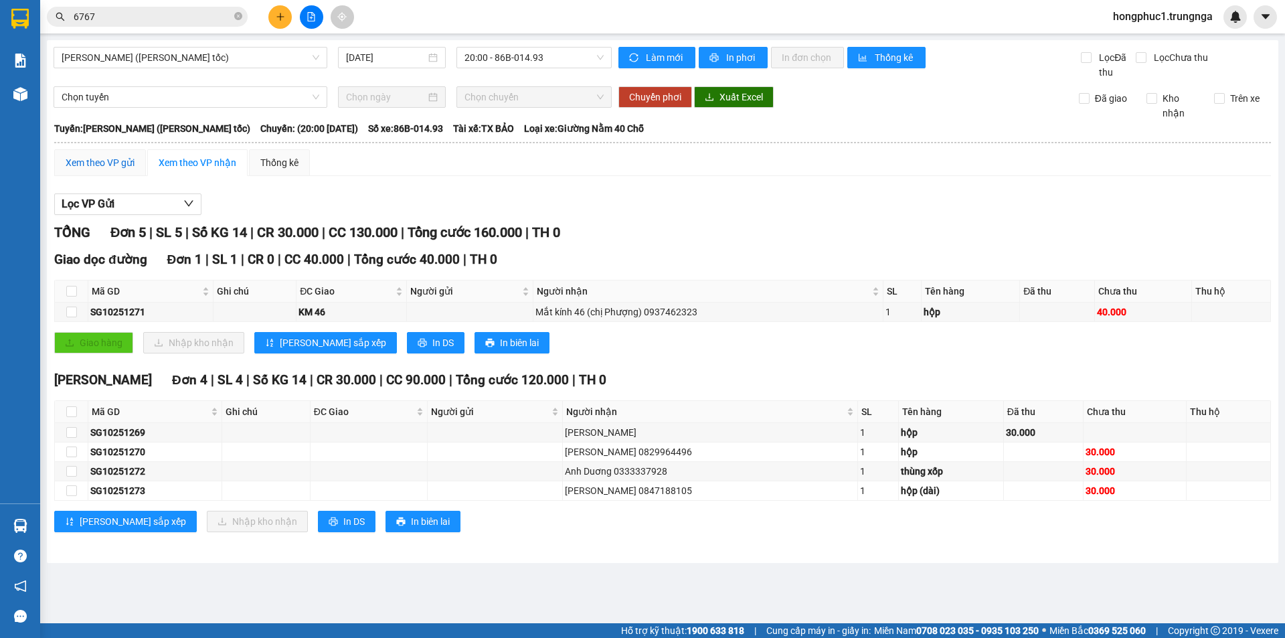
click at [113, 155] on div "Xem theo VP gửi" at bounding box center [100, 162] width 69 height 15
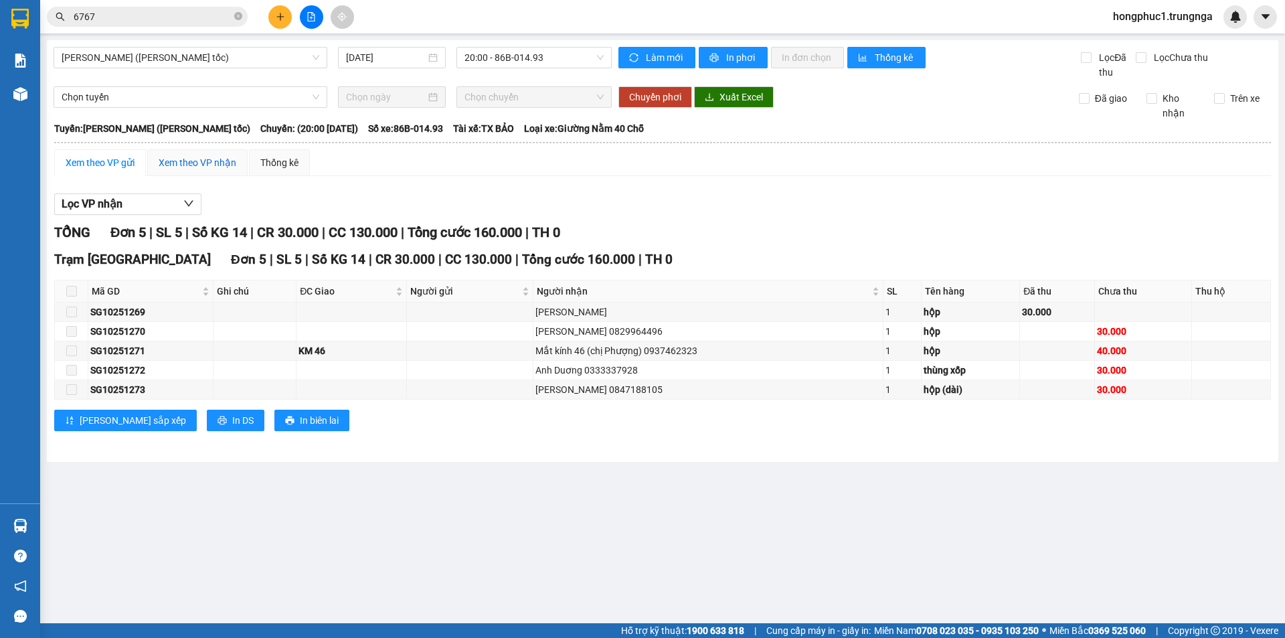
click at [180, 164] on div "Xem theo VP nhận" at bounding box center [198, 162] width 78 height 15
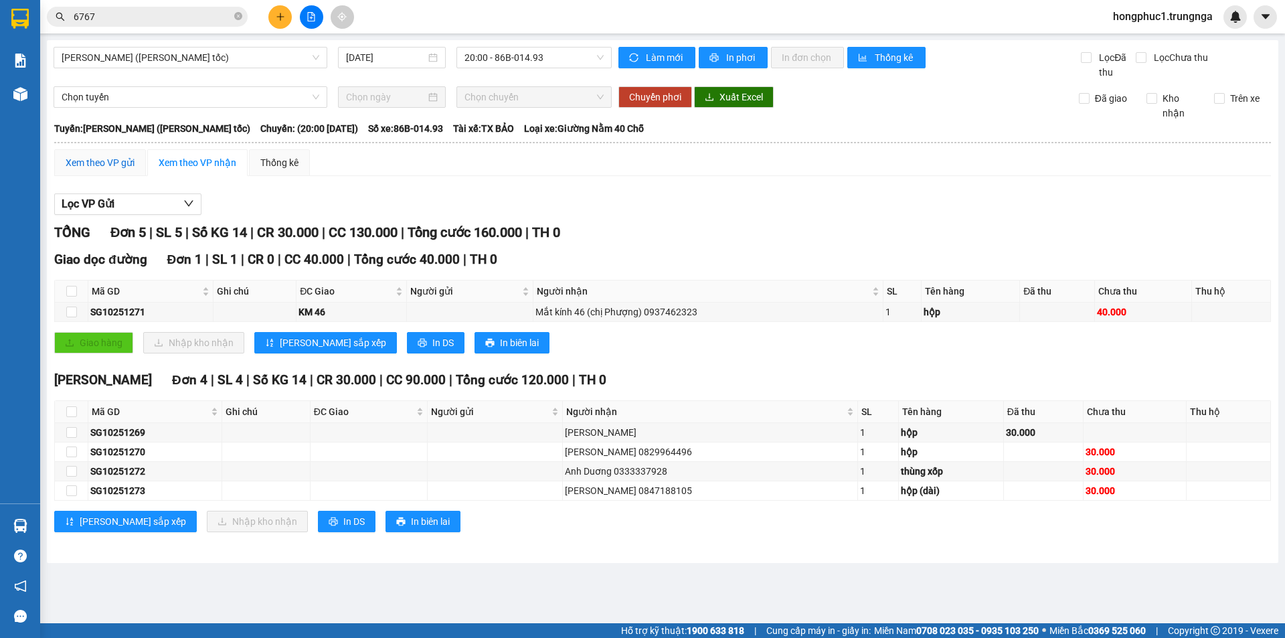
click at [86, 162] on div "Xem theo VP gửi" at bounding box center [100, 162] width 69 height 15
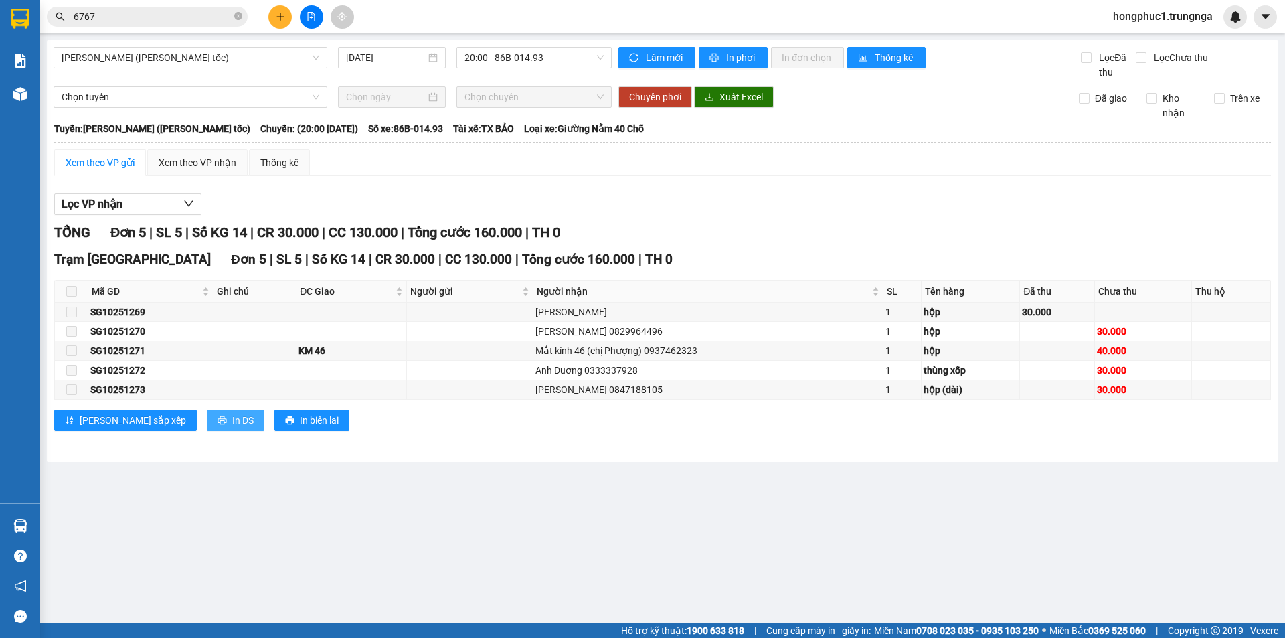
click at [232, 420] on span "In DS" at bounding box center [242, 420] width 21 height 15
click at [1266, 16] on icon "caret-down" at bounding box center [1265, 16] width 8 height 5
click at [1130, 16] on span "hongphuc1.trungnga" at bounding box center [1162, 16] width 121 height 17
click at [1198, 17] on span "hongphuc1.trungnga" at bounding box center [1162, 16] width 121 height 17
click at [1196, 17] on span "hongphuc1.trungnga" at bounding box center [1162, 16] width 121 height 17
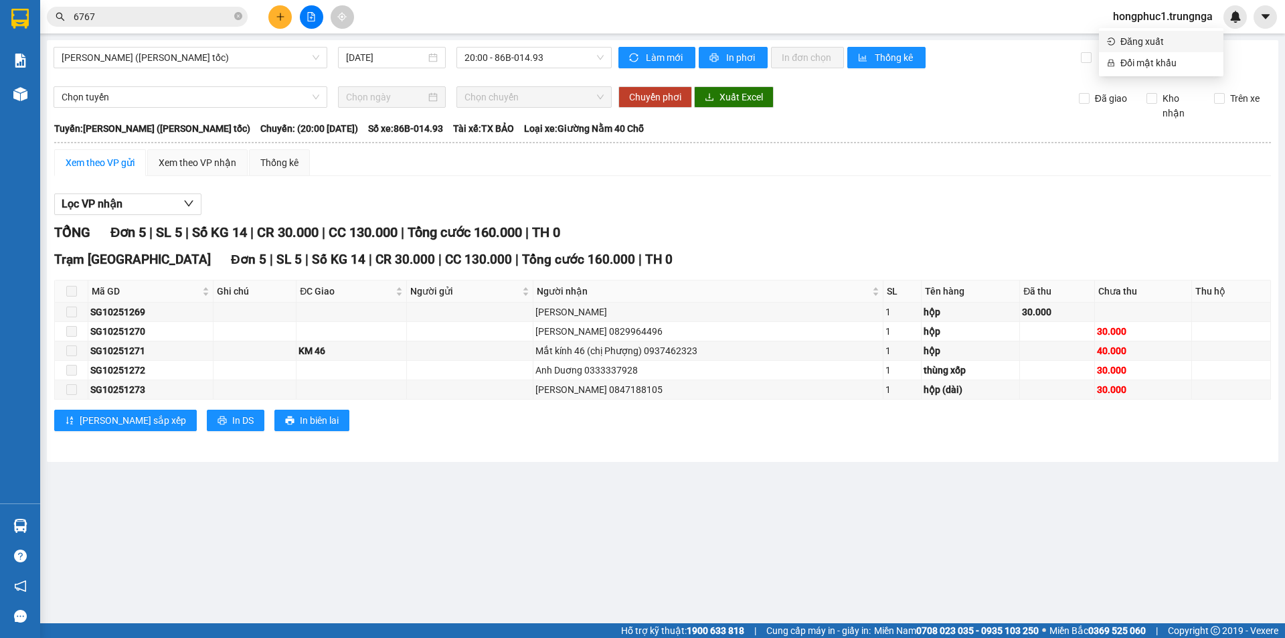
click at [1137, 41] on span "Đăng xuất" at bounding box center [1167, 41] width 95 height 15
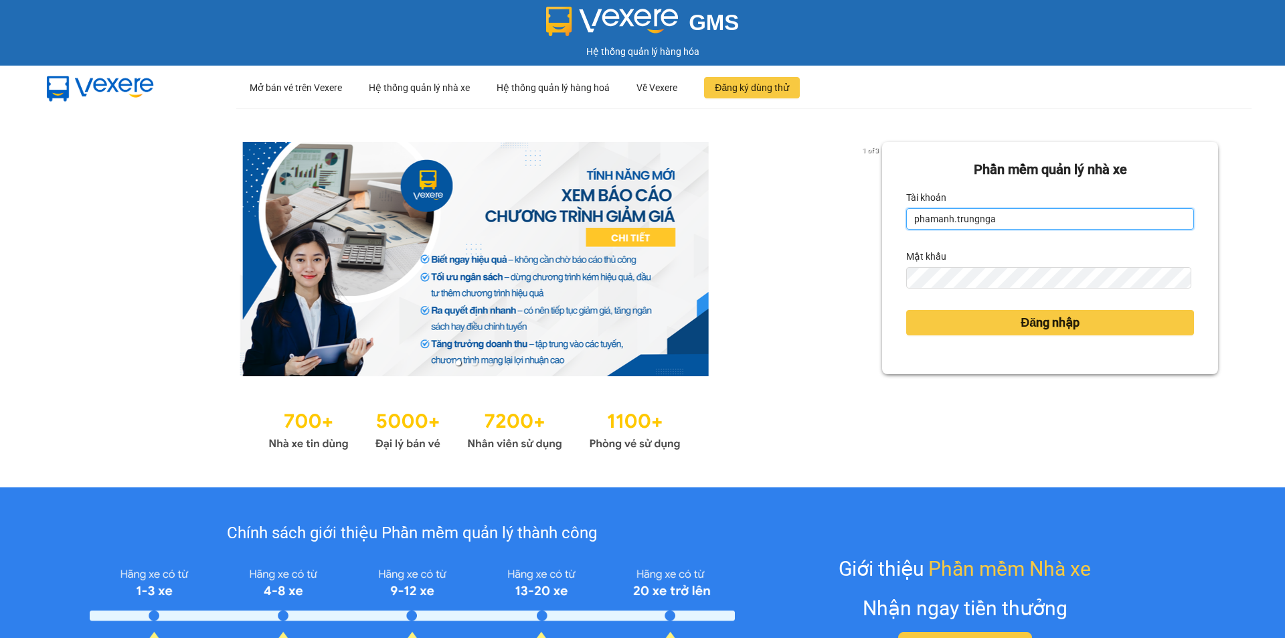
click at [912, 219] on input "phamanh.trungnga" at bounding box center [1050, 218] width 288 height 21
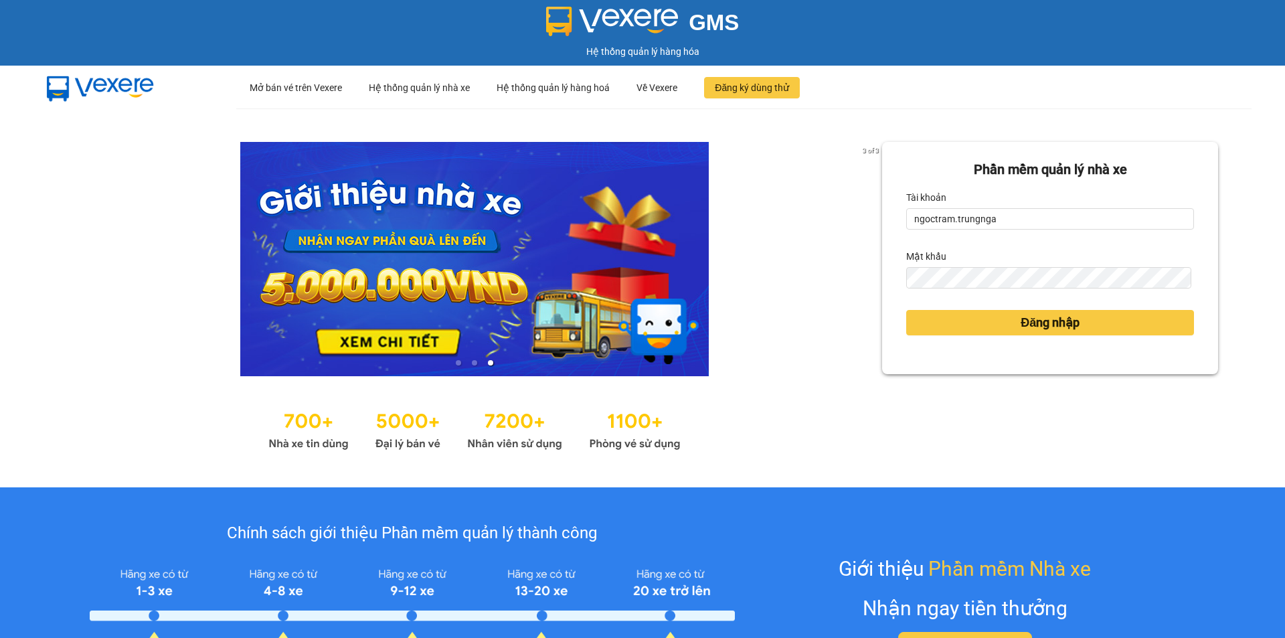
type input "ngoctram.trungnga"
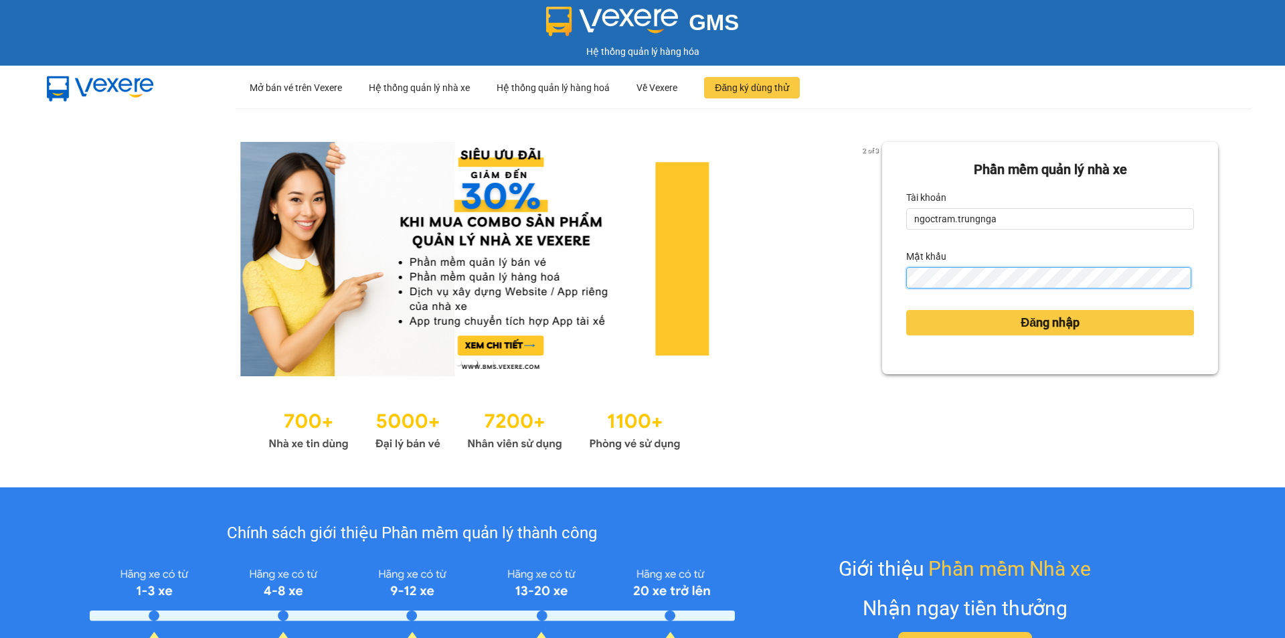
click at [906, 310] on button "Đăng nhập" at bounding box center [1050, 322] width 288 height 25
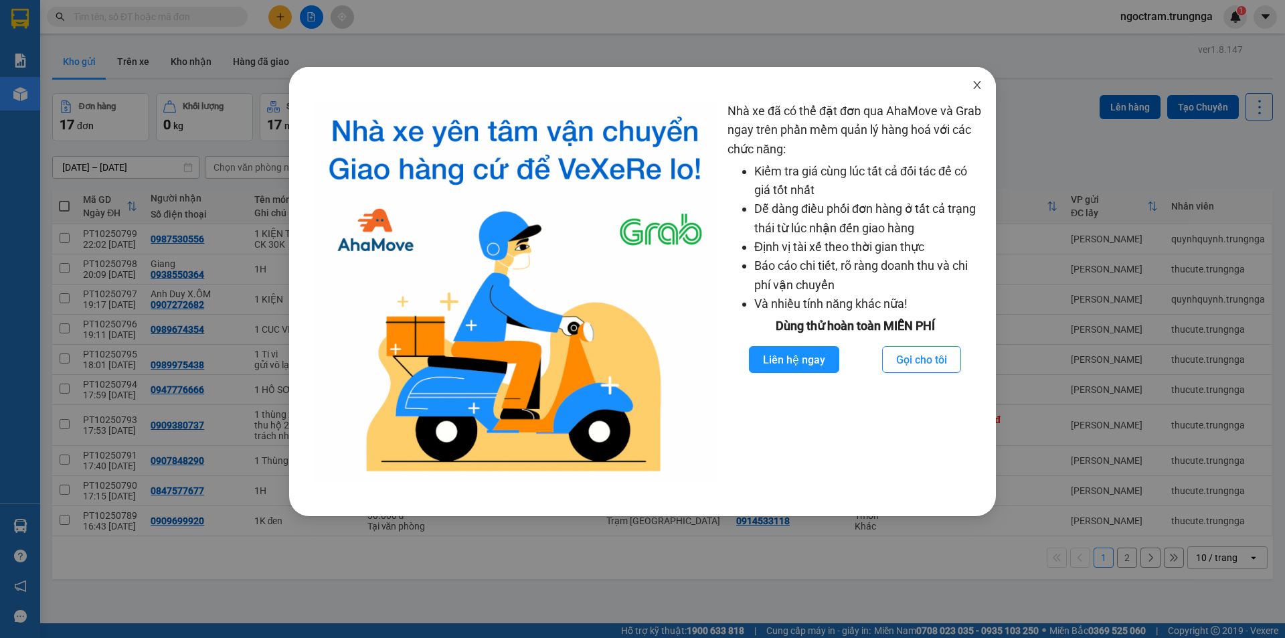
click at [973, 82] on icon "close" at bounding box center [977, 85] width 11 height 11
